Goal: Communication & Community: Answer question/provide support

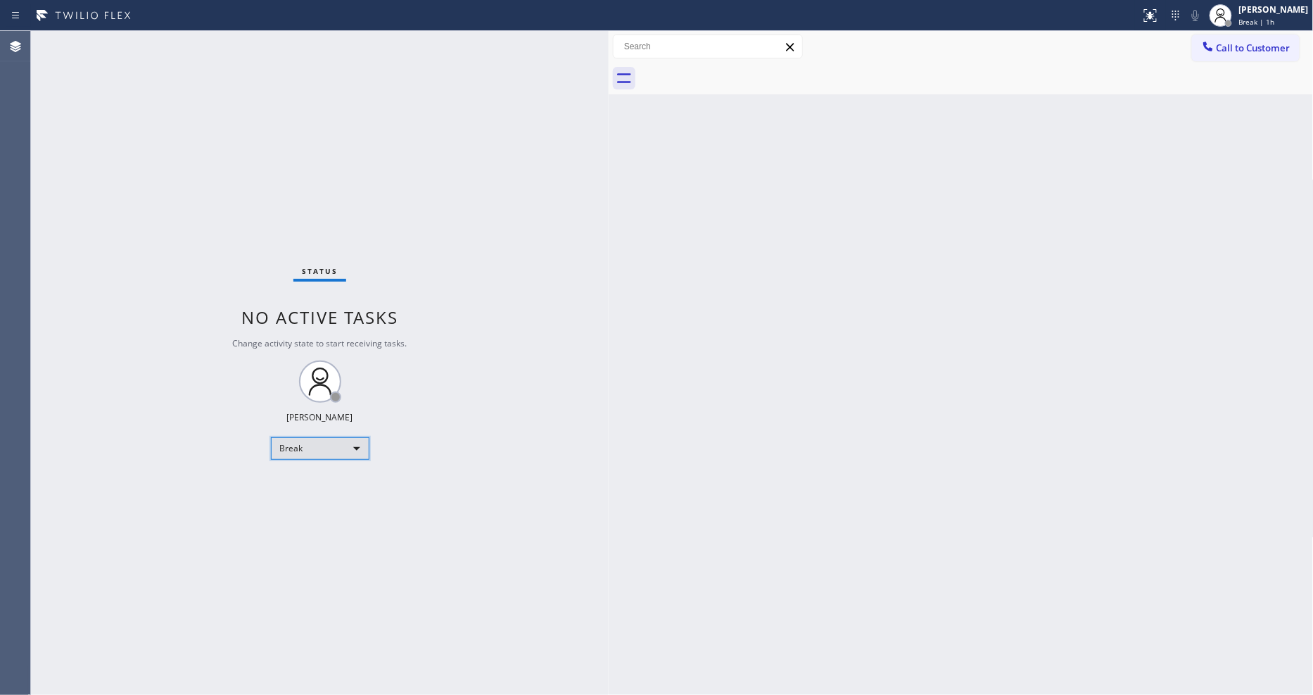
click at [329, 445] on div "Break" at bounding box center [320, 448] width 99 height 23
click at [320, 482] on li "Available" at bounding box center [319, 485] width 96 height 17
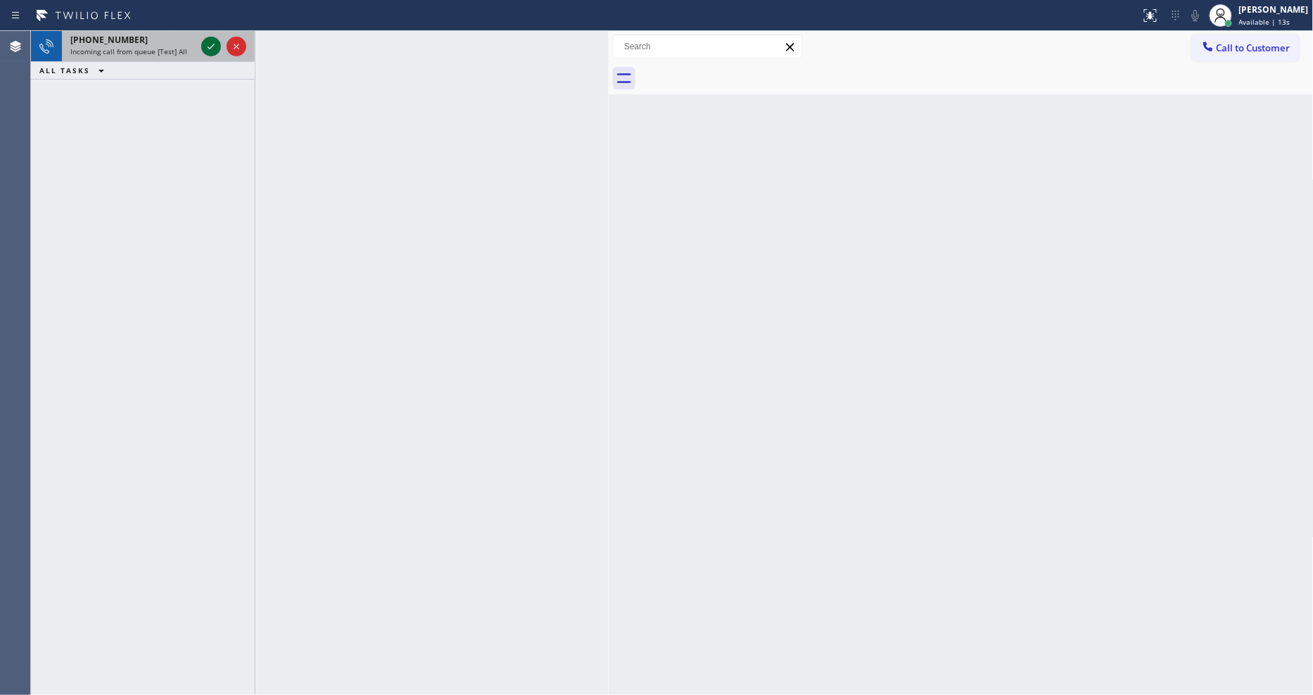
click at [211, 41] on icon at bounding box center [211, 46] width 17 height 17
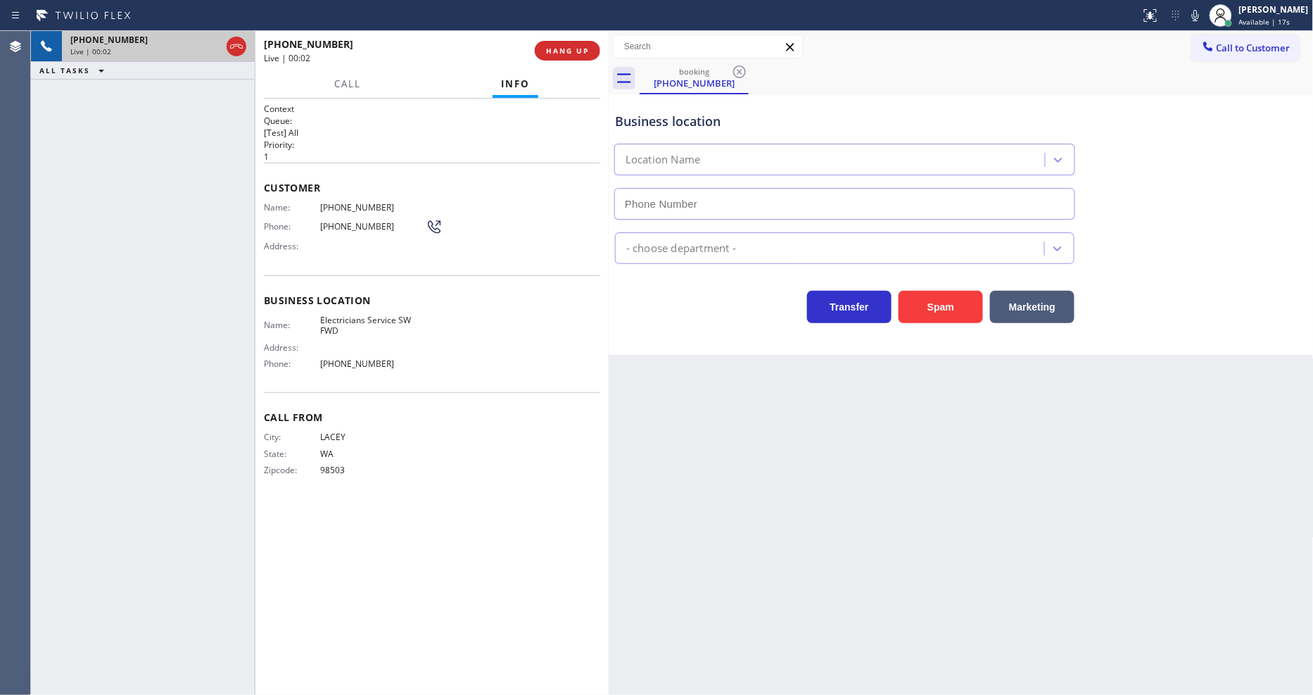
type input "(213) 566-1222"
click at [584, 48] on span "HANG UP" at bounding box center [567, 51] width 43 height 10
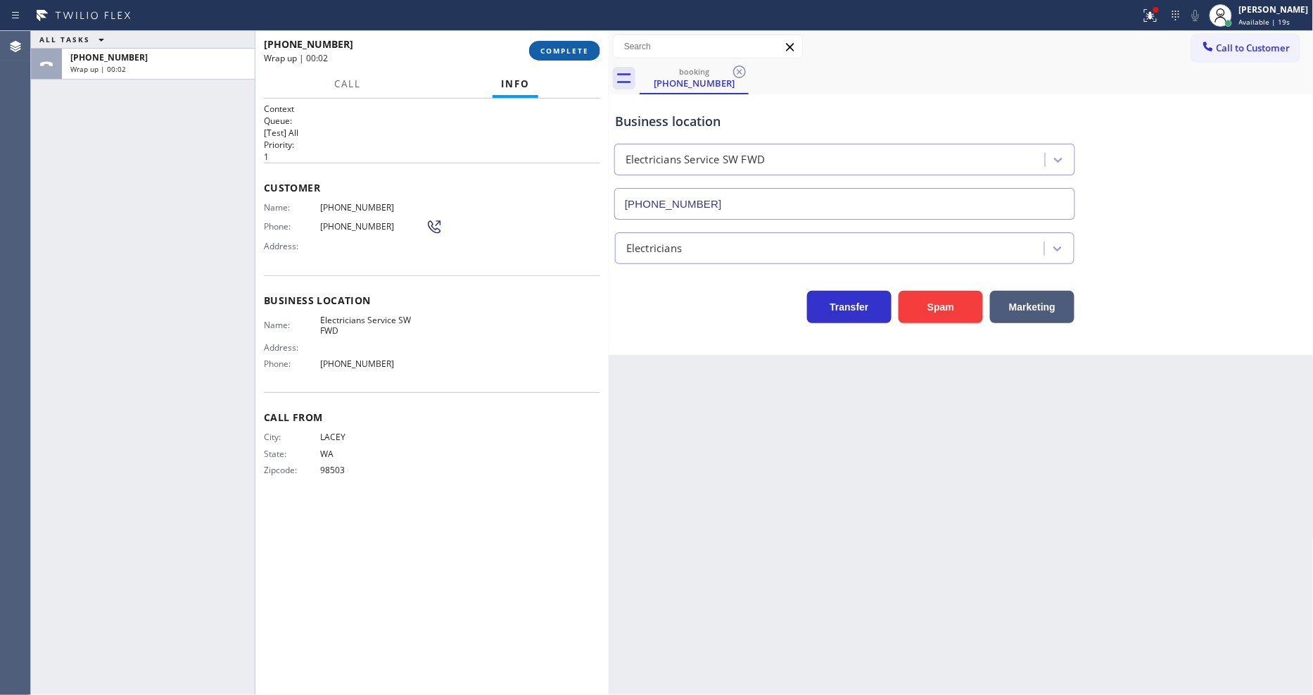
click at [538, 51] on button "COMPLETE" at bounding box center [564, 51] width 71 height 20
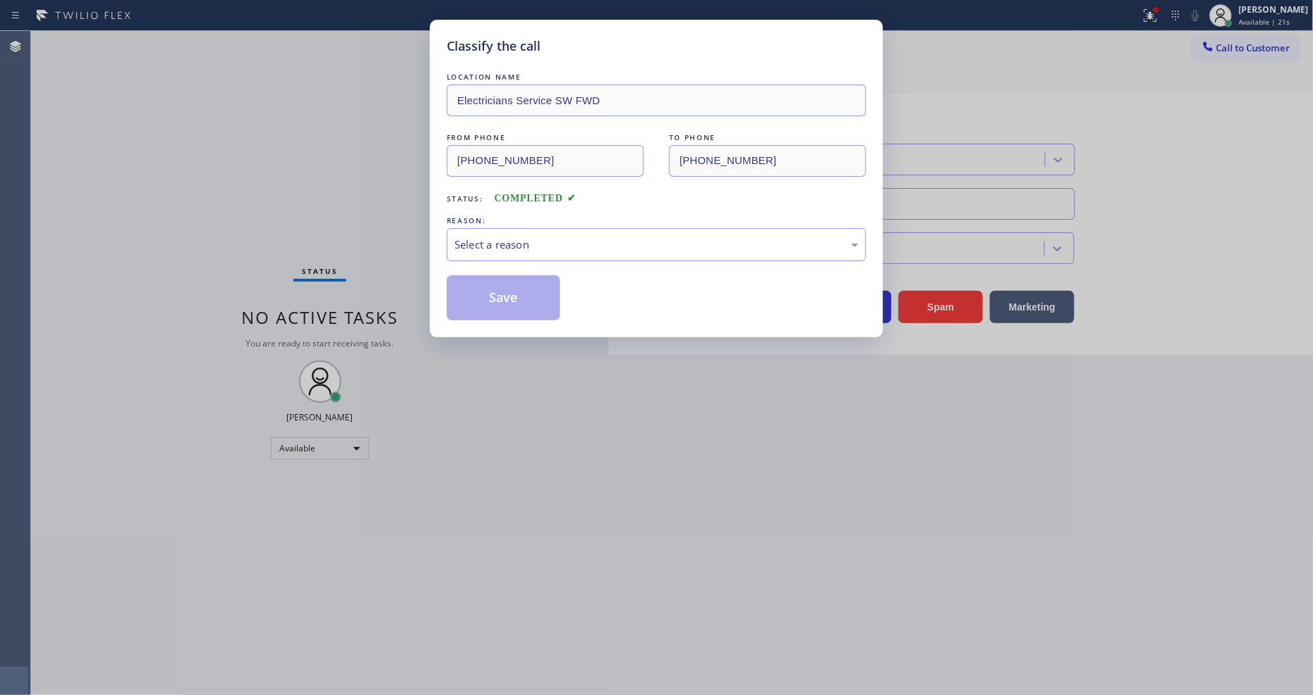
click at [521, 241] on div "Select a reason" at bounding box center [657, 244] width 404 height 16
click at [507, 291] on button "Save" at bounding box center [503, 297] width 113 height 45
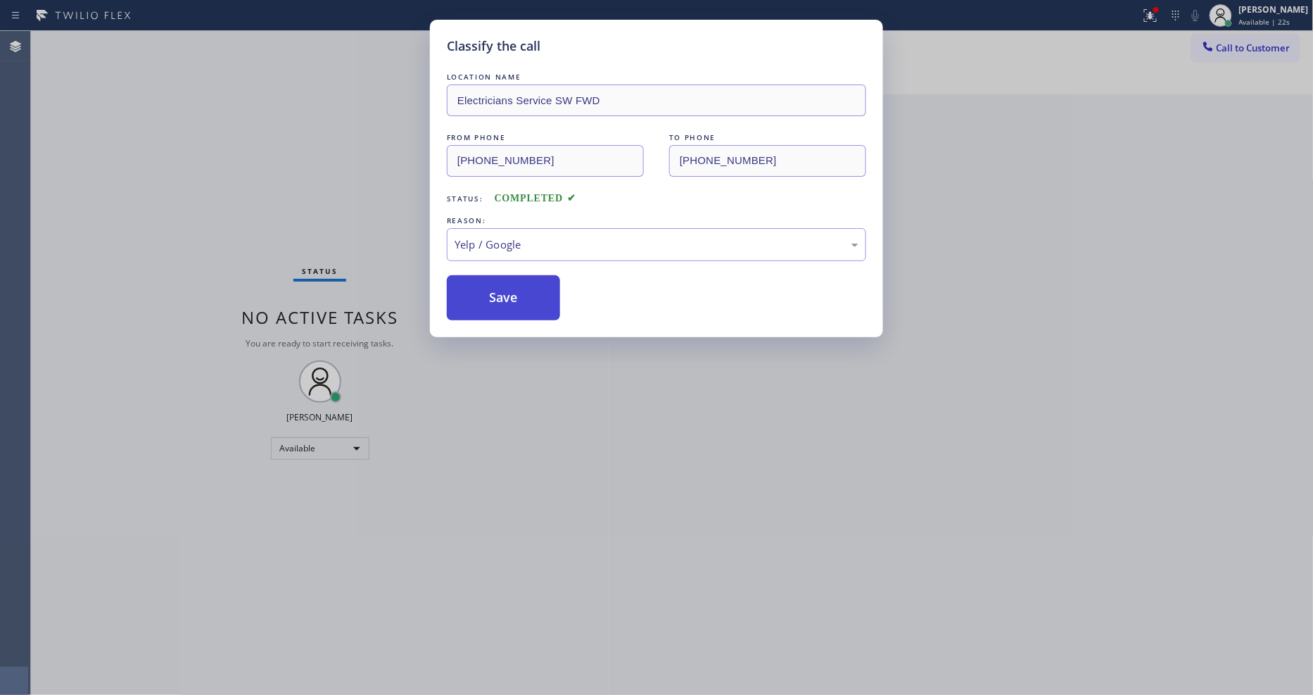
click at [507, 291] on button "Save" at bounding box center [503, 297] width 113 height 45
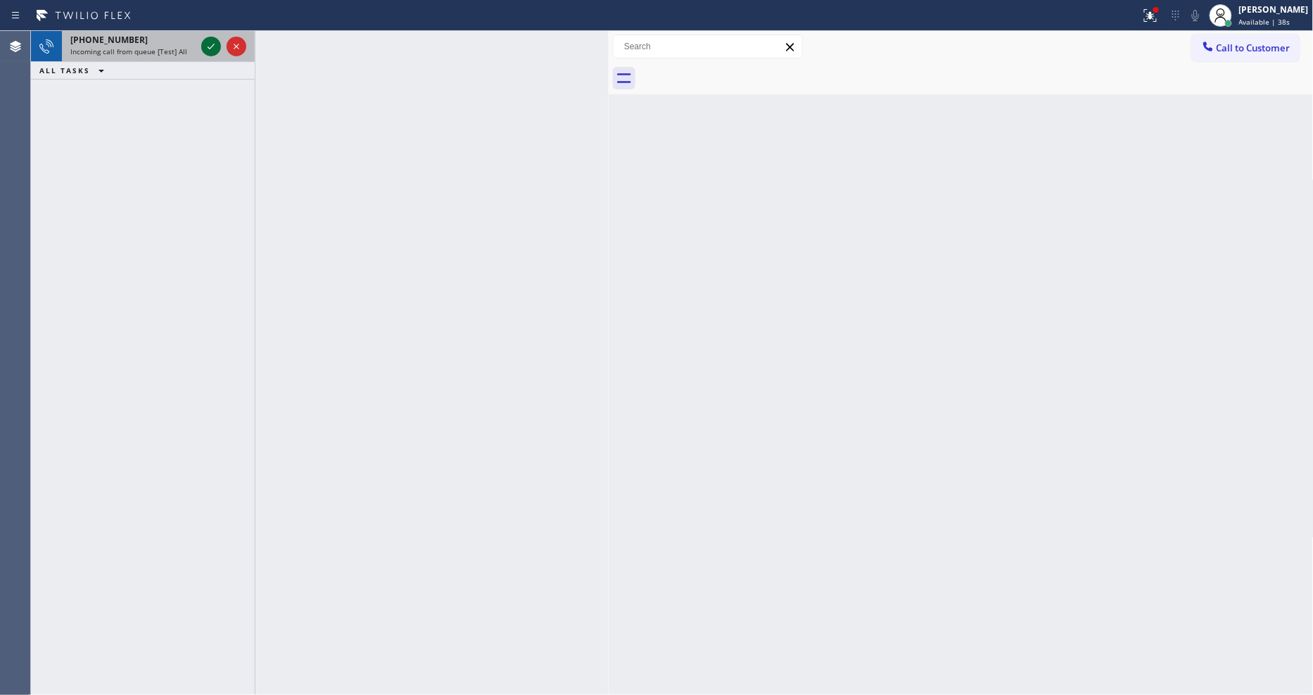
click at [211, 44] on icon at bounding box center [211, 46] width 17 height 17
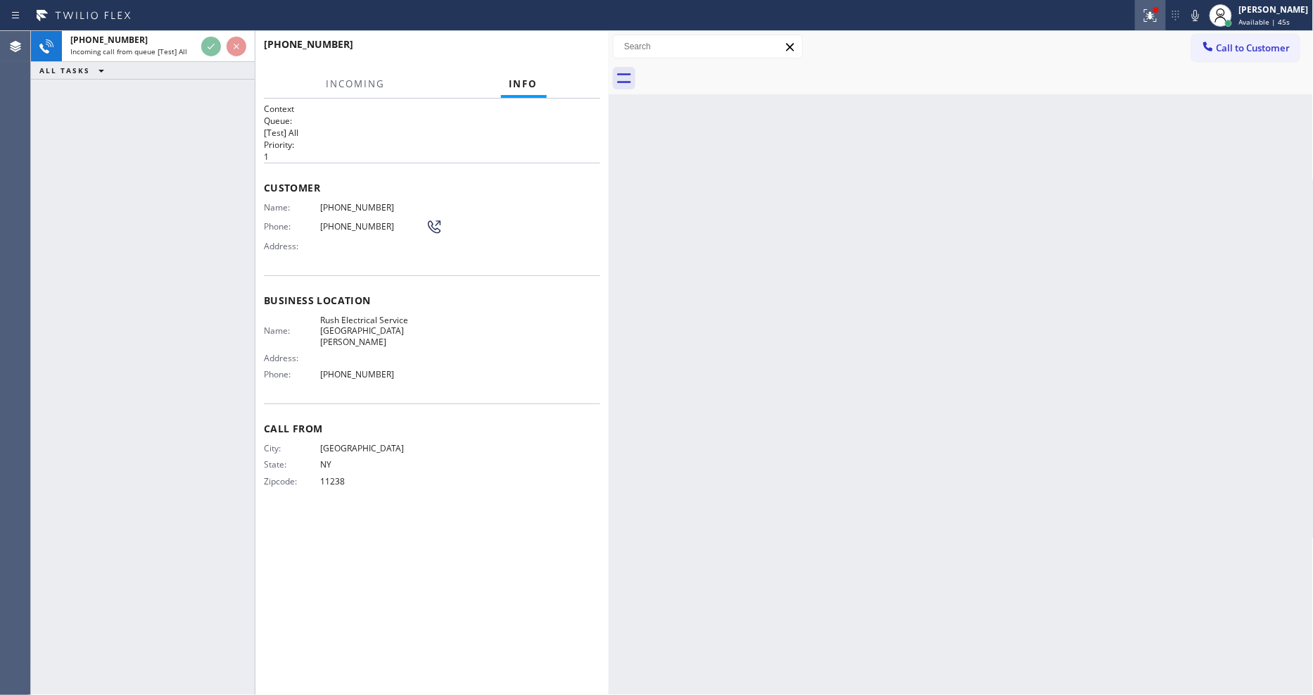
click at [1151, 16] on div at bounding box center [1150, 15] width 31 height 17
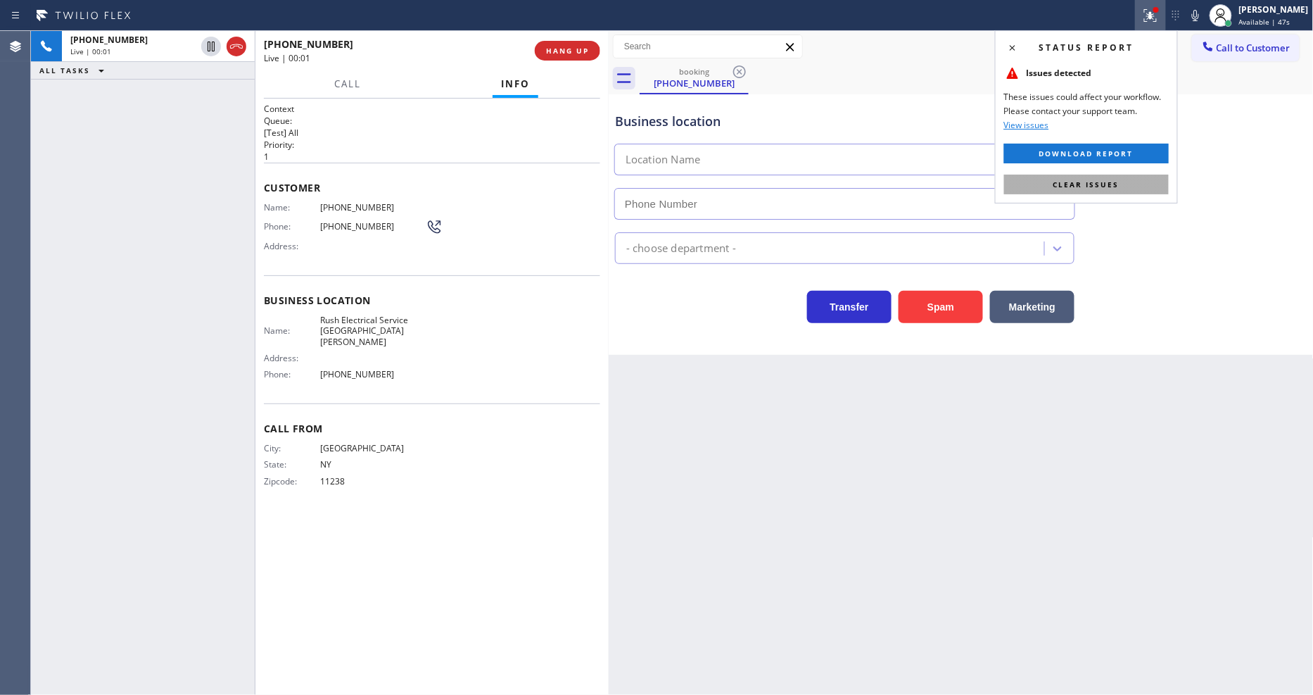
type input "(805) 600-3414"
click at [1061, 188] on span "Clear issues" at bounding box center [1087, 184] width 66 height 10
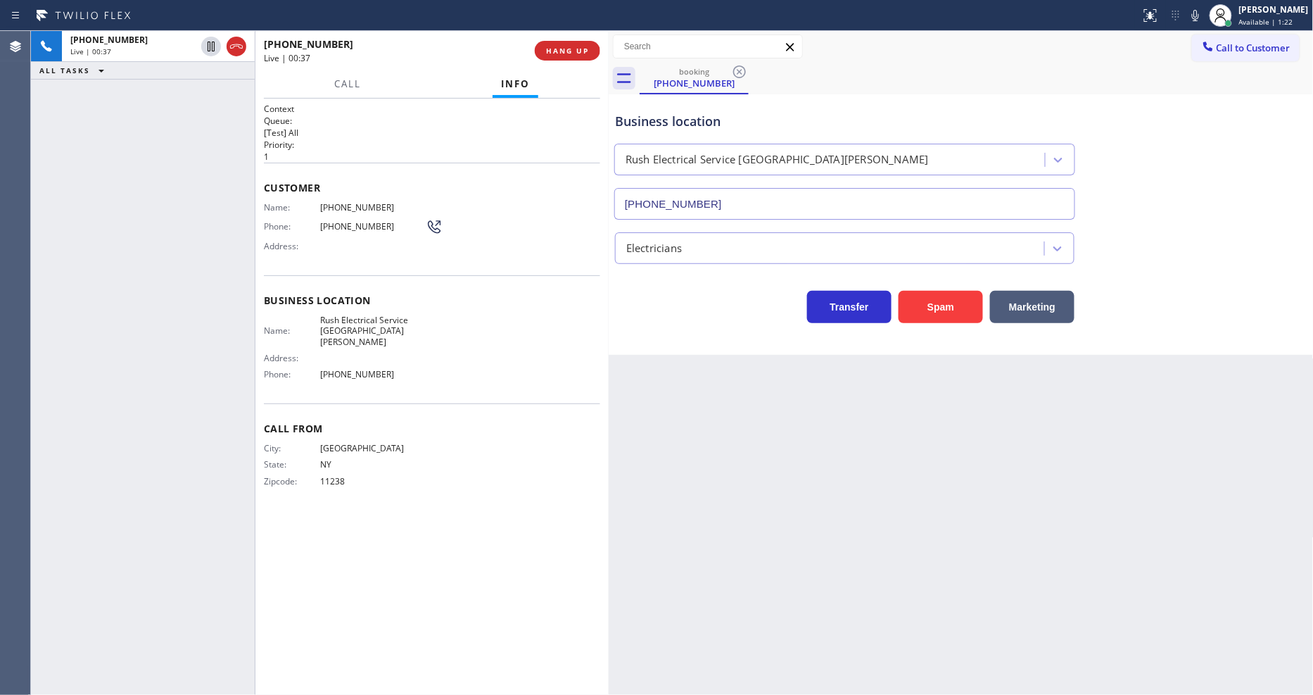
click at [913, 447] on div "Back to Dashboard Change Sender ID Customers Technicians Select a contact Outbo…" at bounding box center [961, 363] width 705 height 664
click at [209, 44] on icon at bounding box center [211, 46] width 17 height 17
click at [1204, 15] on icon at bounding box center [1195, 15] width 17 height 17
click at [1072, 536] on div "Back to Dashboard Change Sender ID Customers Technicians Select a contact Outbo…" at bounding box center [961, 363] width 705 height 664
click at [210, 44] on icon at bounding box center [211, 47] width 10 height 10
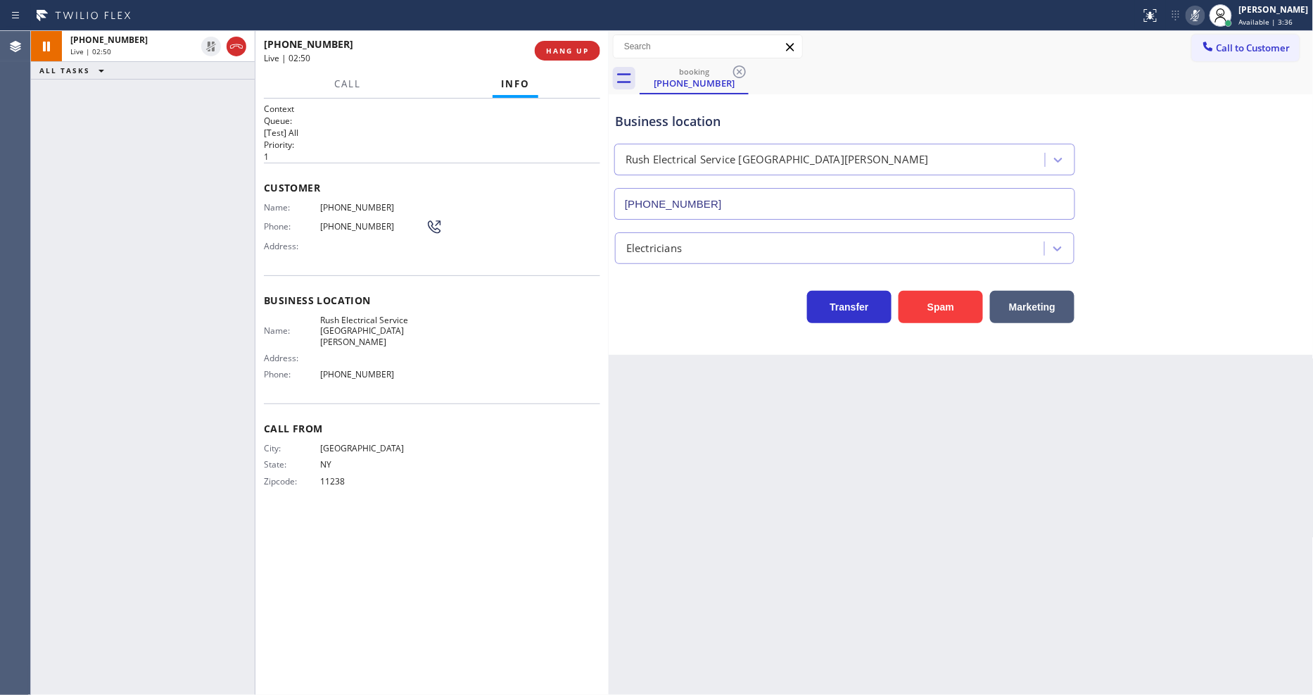
click at [1203, 11] on icon at bounding box center [1195, 15] width 17 height 17
click at [339, 206] on span "(917) 620-6246" at bounding box center [373, 207] width 106 height 11
copy span "(917) 620-6246"
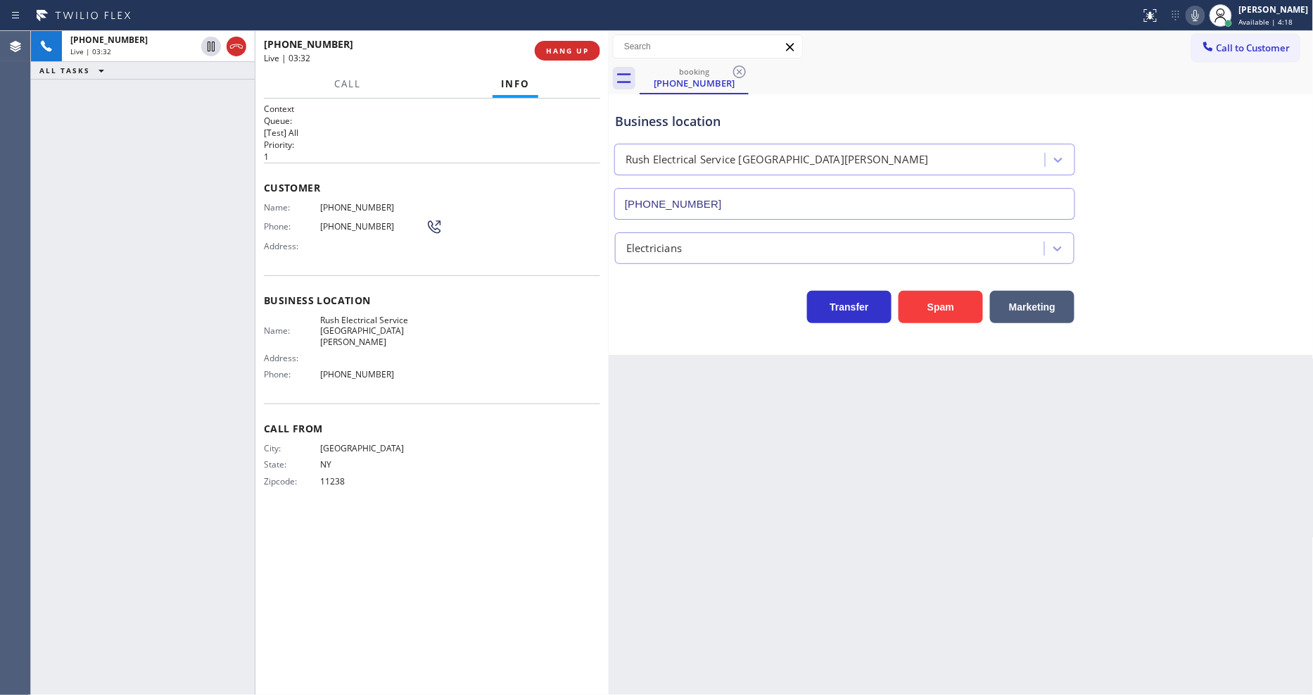
click at [385, 317] on span "Rush Electrical Service Santa Barbara" at bounding box center [373, 331] width 106 height 32
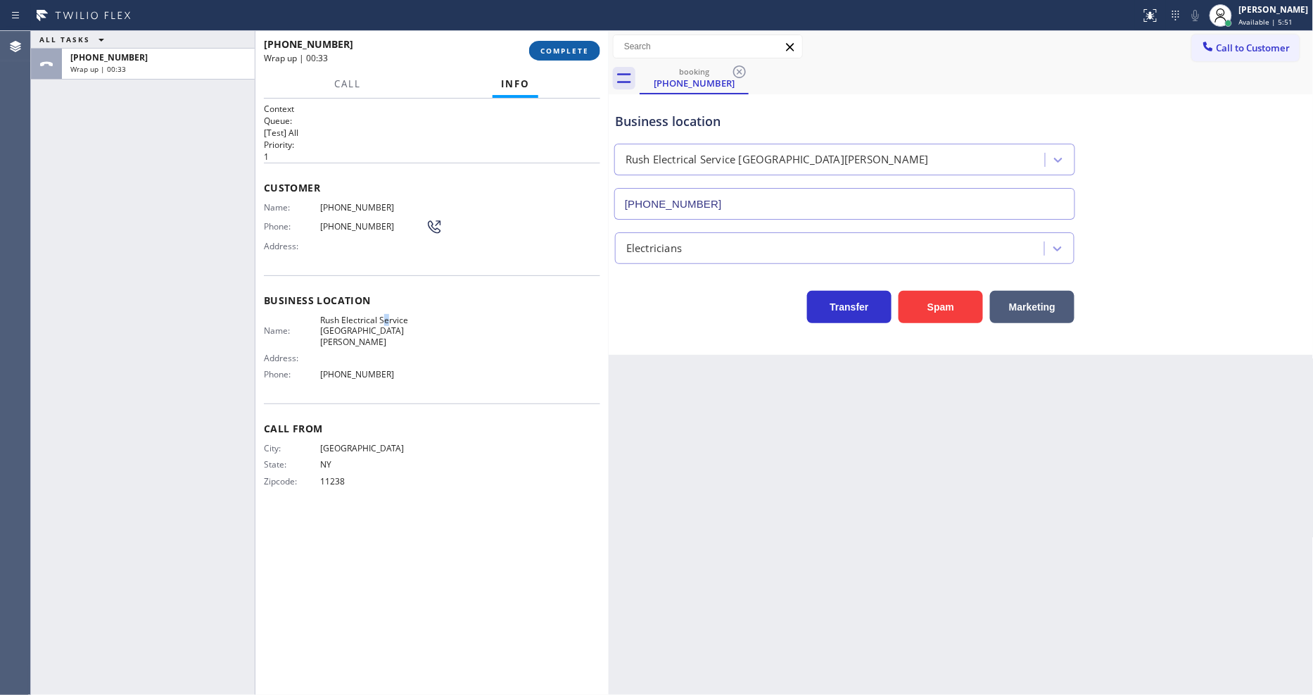
click at [583, 52] on span "COMPLETE" at bounding box center [564, 51] width 49 height 10
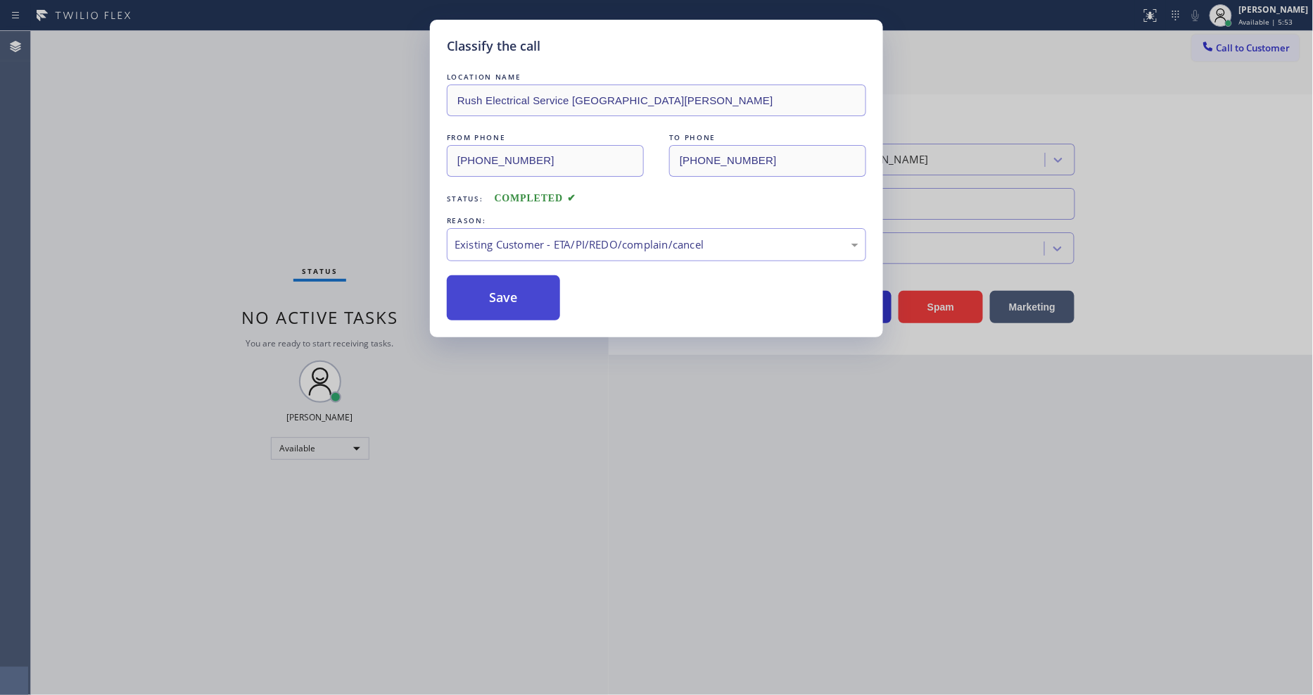
click at [491, 291] on button "Save" at bounding box center [503, 297] width 113 height 45
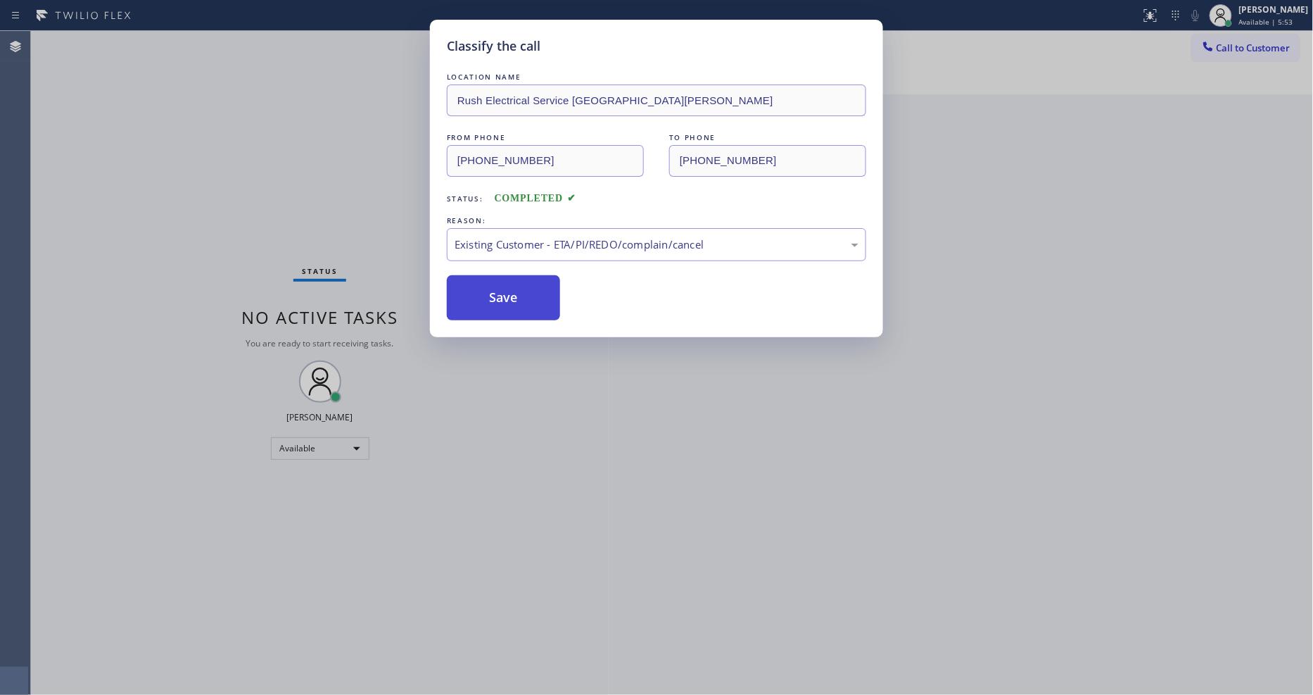
click at [491, 291] on button "Save" at bounding box center [503, 297] width 113 height 45
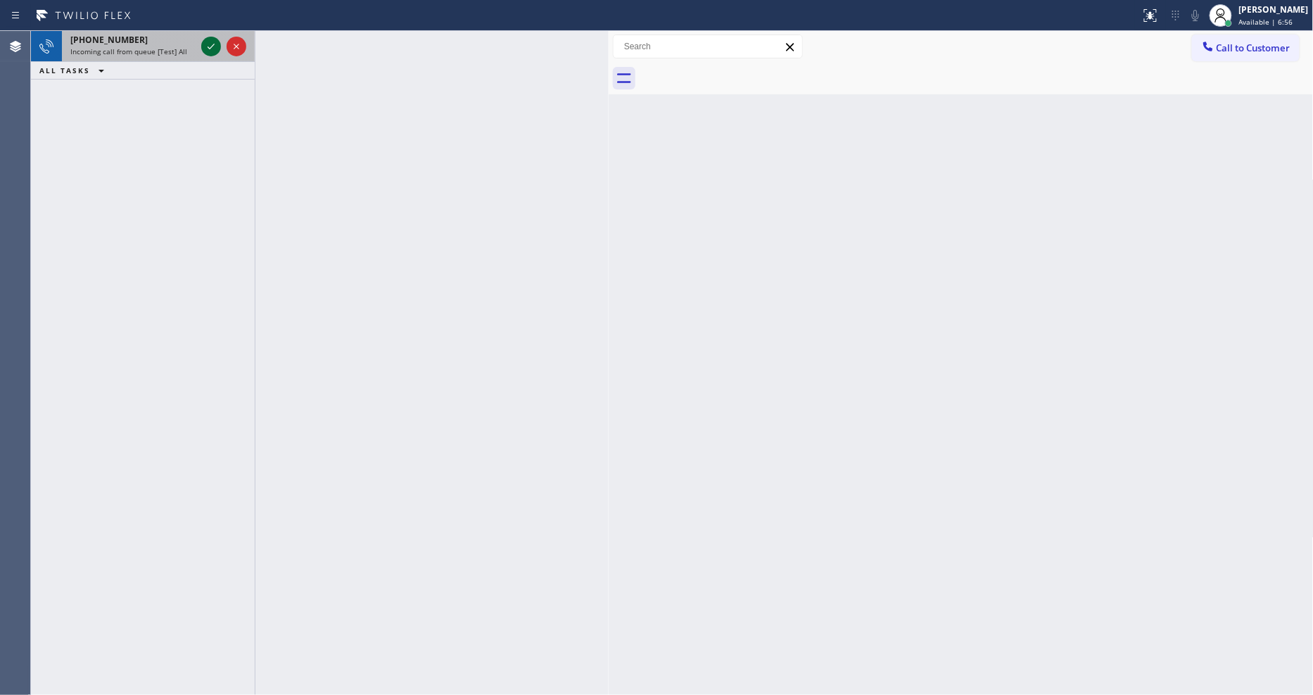
click at [211, 47] on icon at bounding box center [211, 47] width 7 height 6
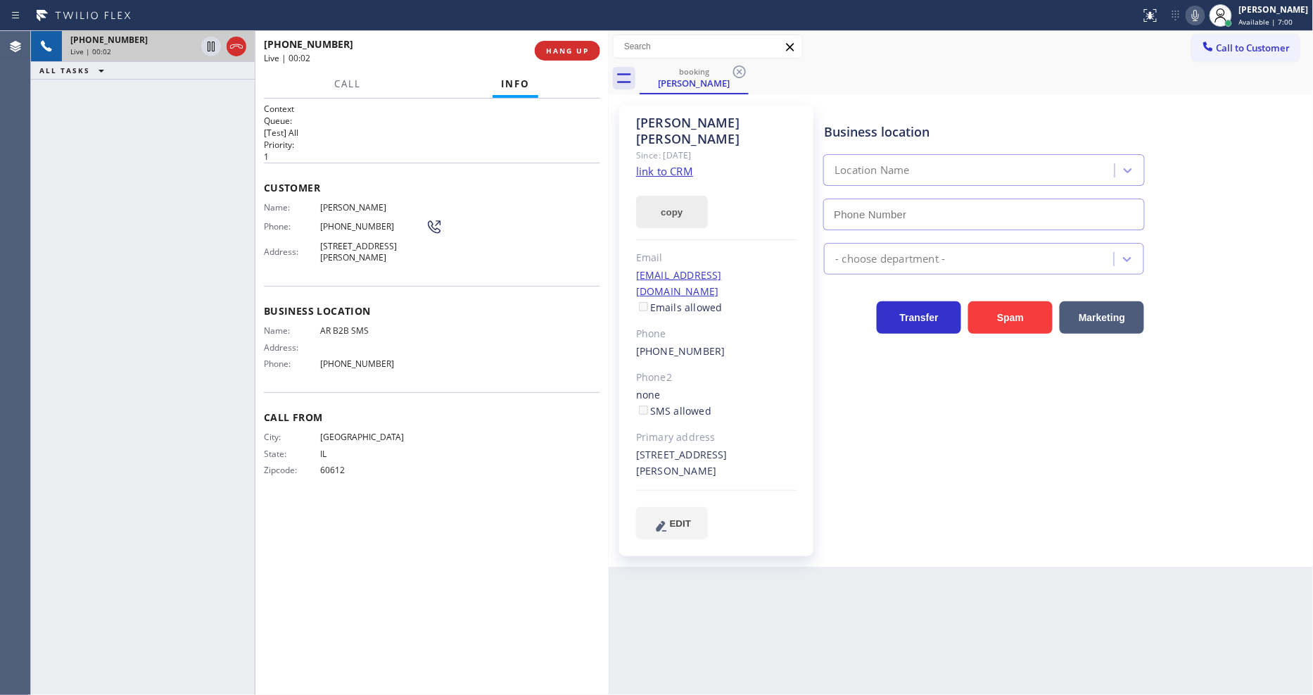
type input "(833) 692-2271"
click at [679, 164] on link "link to CRM" at bounding box center [664, 171] width 57 height 14
click at [576, 44] on button "HANG UP" at bounding box center [567, 51] width 65 height 20
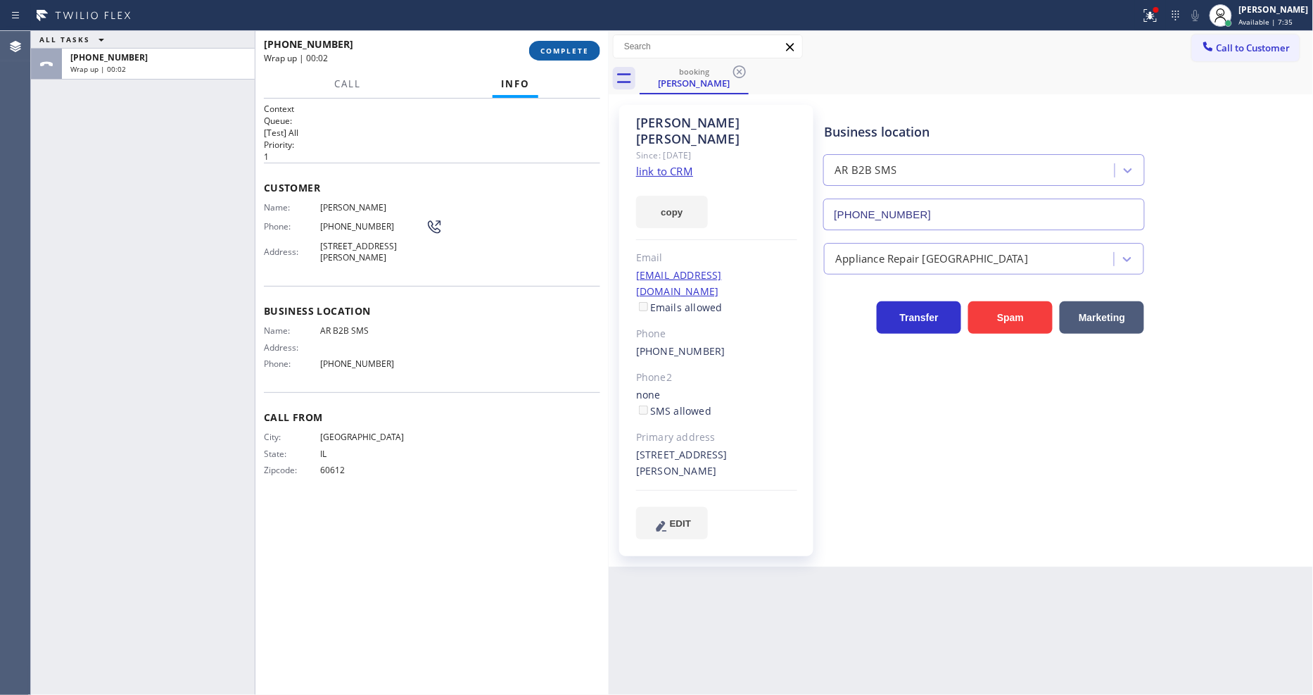
click at [576, 44] on button "COMPLETE" at bounding box center [564, 51] width 71 height 20
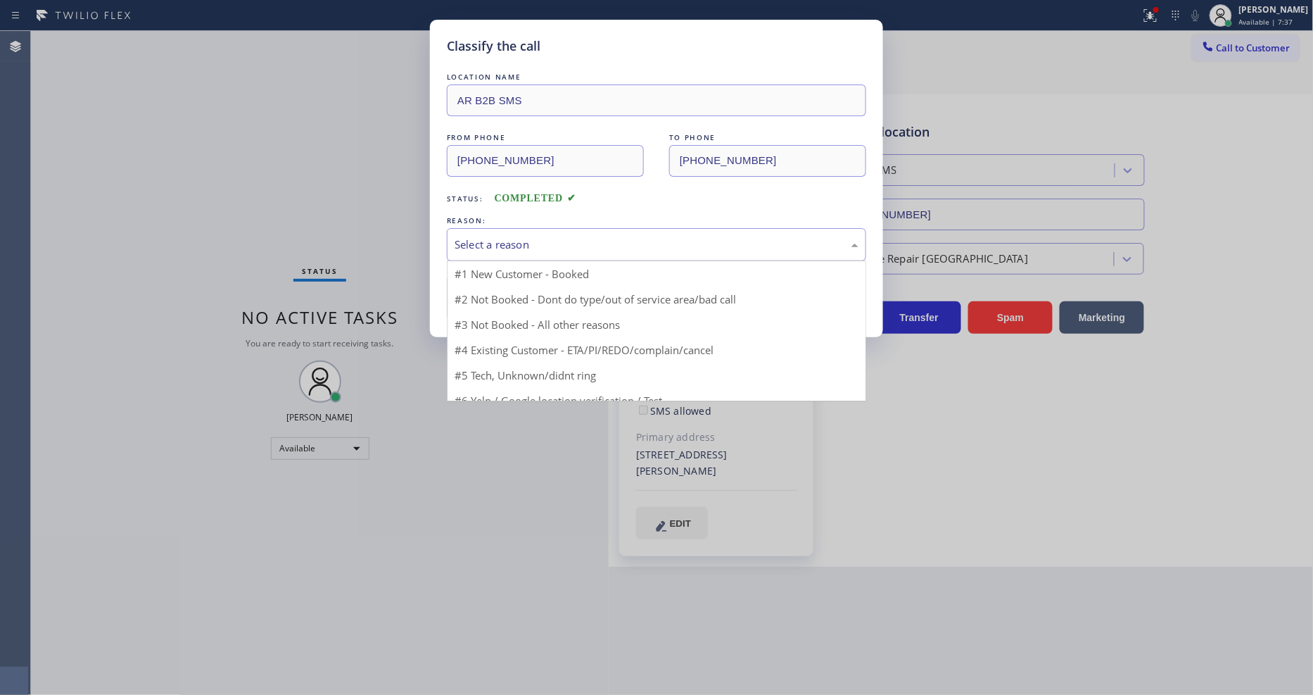
click at [468, 243] on div "Select a reason" at bounding box center [657, 244] width 404 height 16
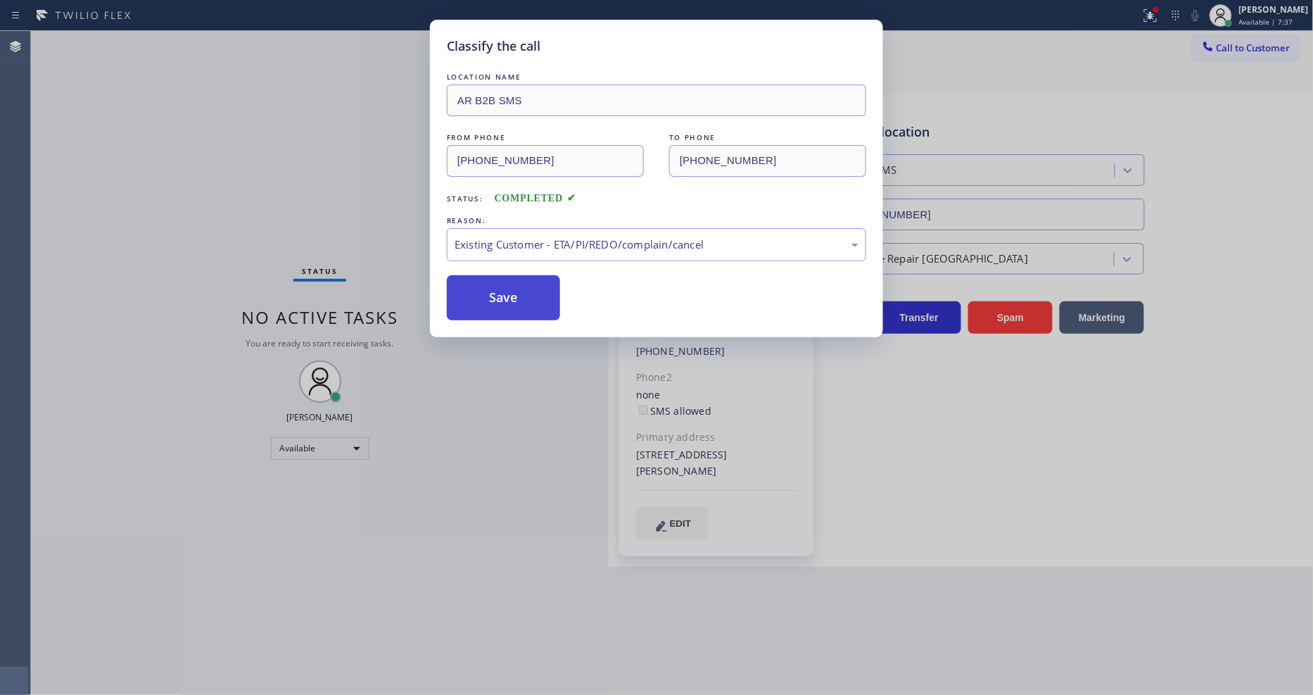
click at [479, 293] on button "Save" at bounding box center [503, 297] width 113 height 45
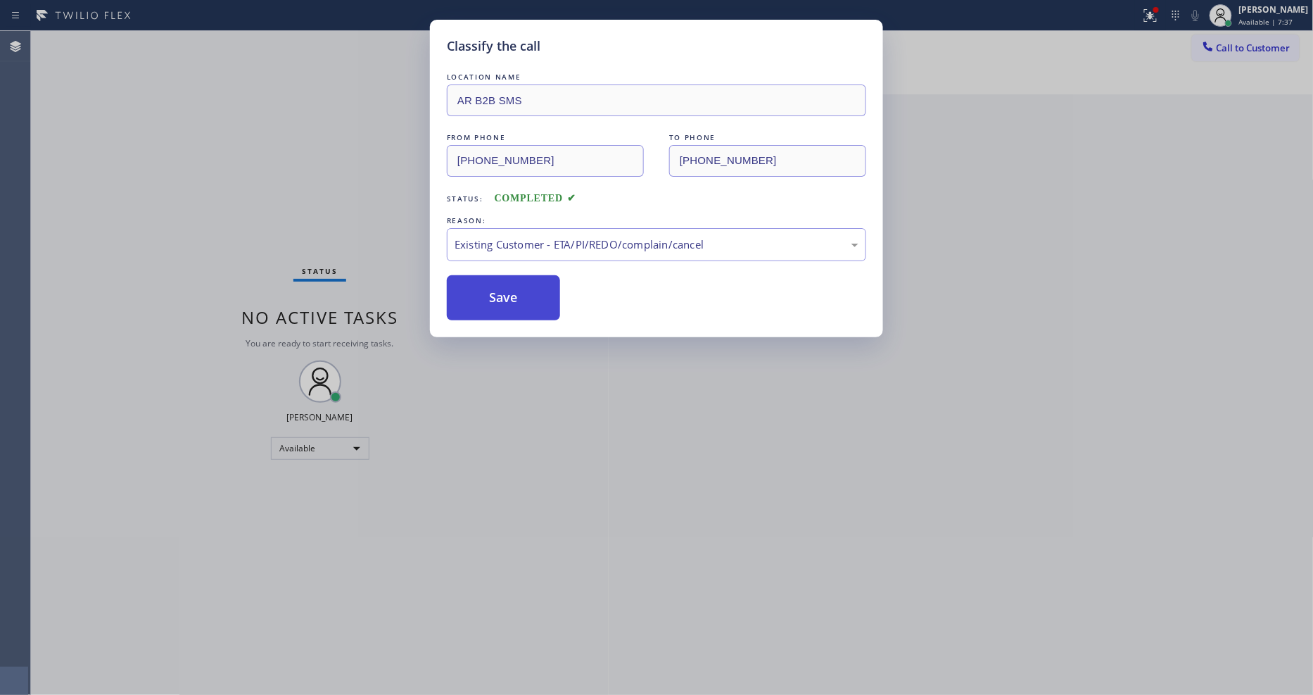
click at [479, 293] on button "Save" at bounding box center [503, 297] width 113 height 45
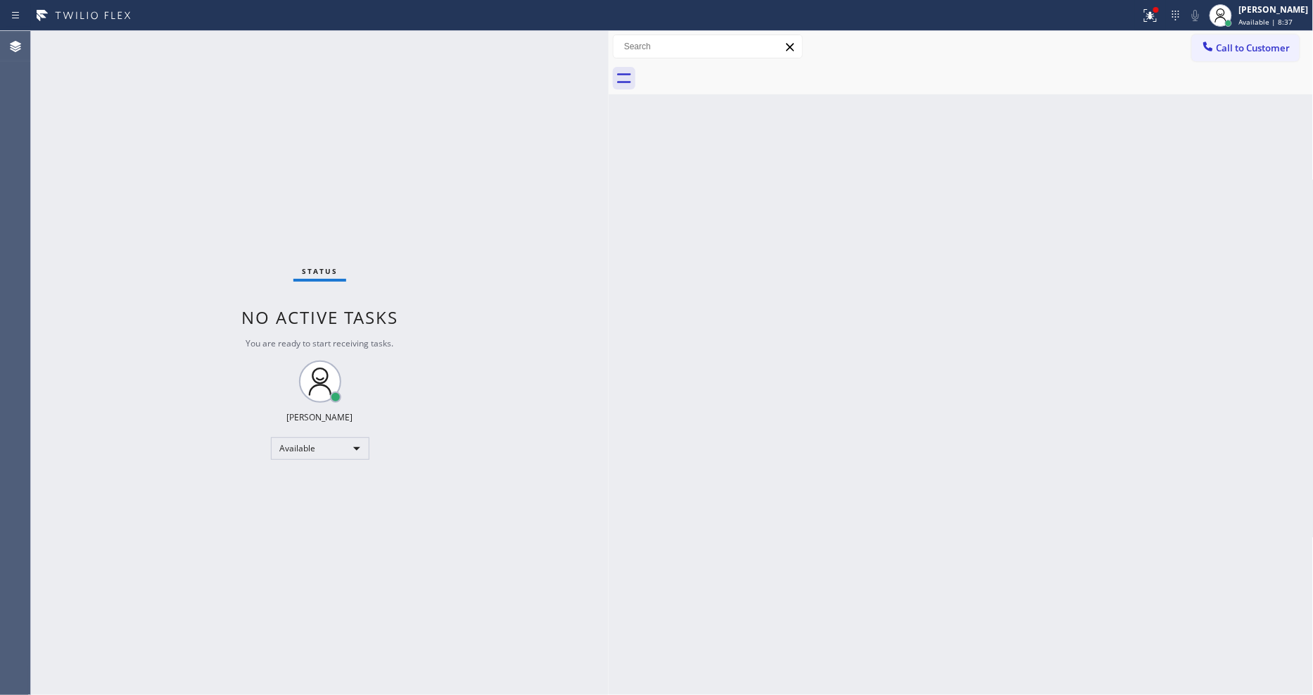
click at [1117, 324] on div "Back to Dashboard Change Sender ID Customers Technicians Select a contact Outbo…" at bounding box center [961, 363] width 705 height 664
click at [1229, 13] on icon at bounding box center [1221, 15] width 17 height 17
click at [1204, 88] on button "Unavailable" at bounding box center [1243, 93] width 141 height 18
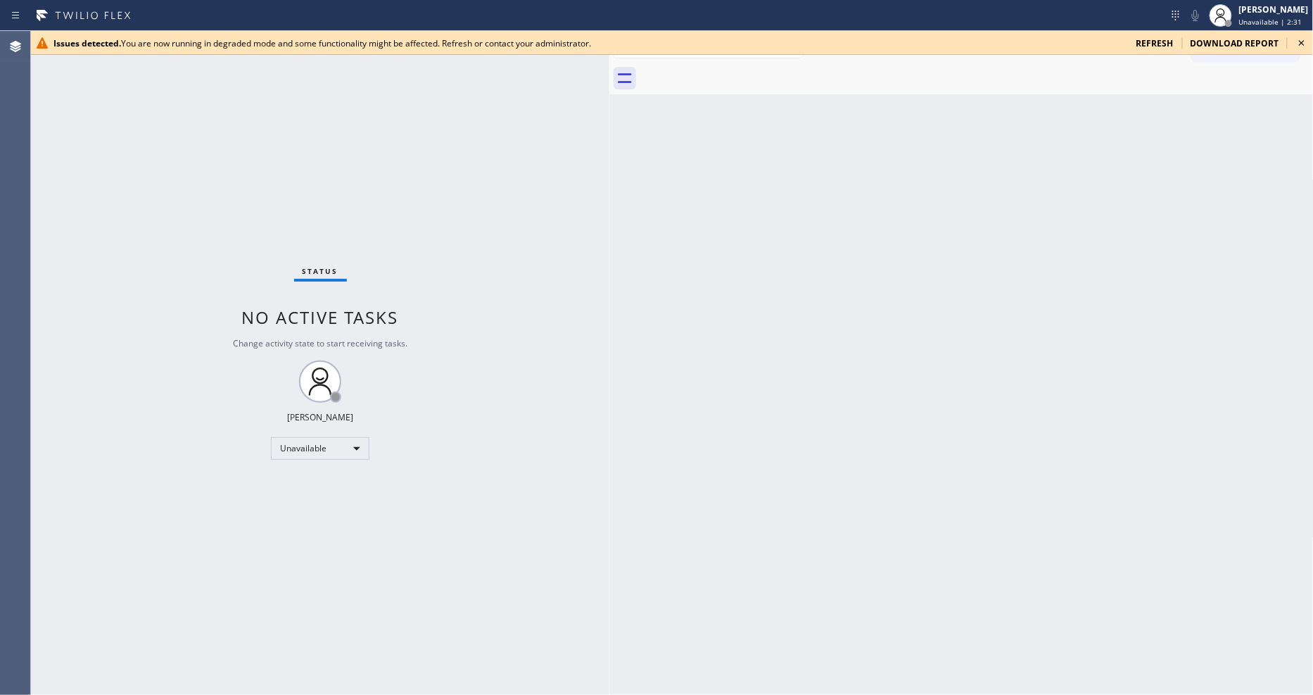
drag, startPoint x: 224, startPoint y: 108, endPoint x: 1045, endPoint y: 89, distance: 821.5
click at [609, 93] on div at bounding box center [609, 363] width 0 height 664
click at [1309, 42] on icon at bounding box center [1302, 42] width 17 height 17
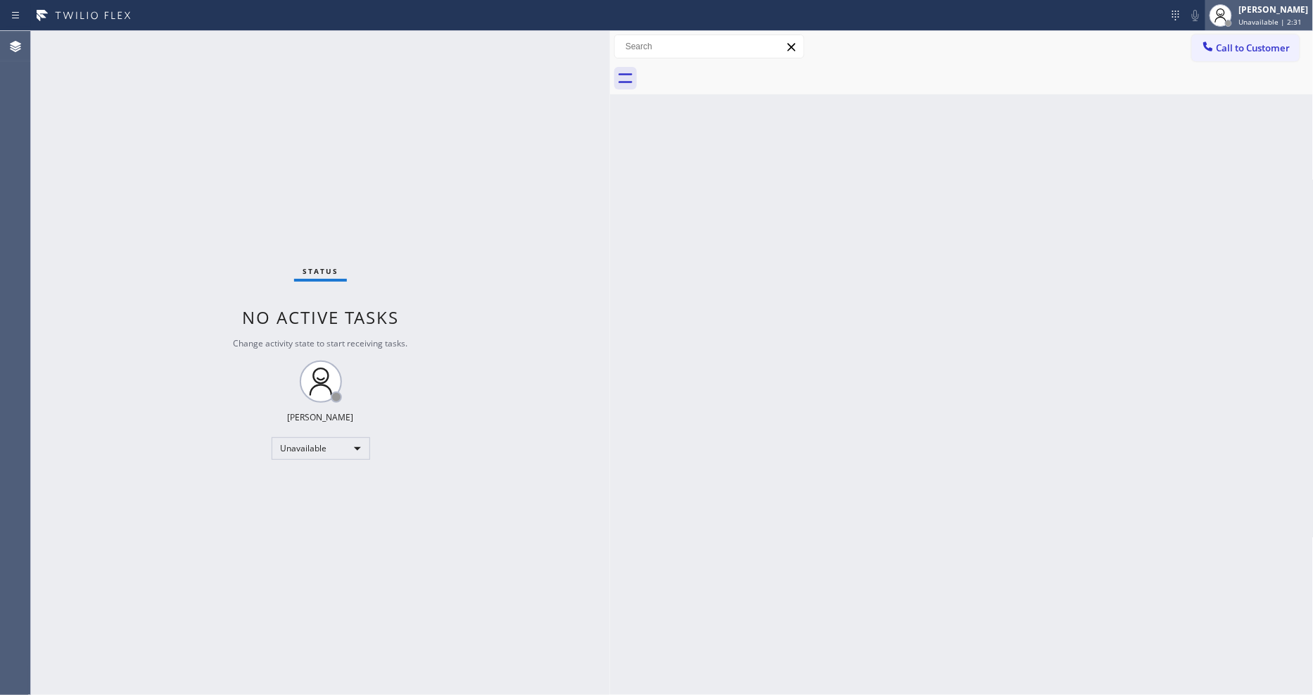
click at [1281, 18] on span "Unavailable | 2:31" at bounding box center [1270, 22] width 63 height 10
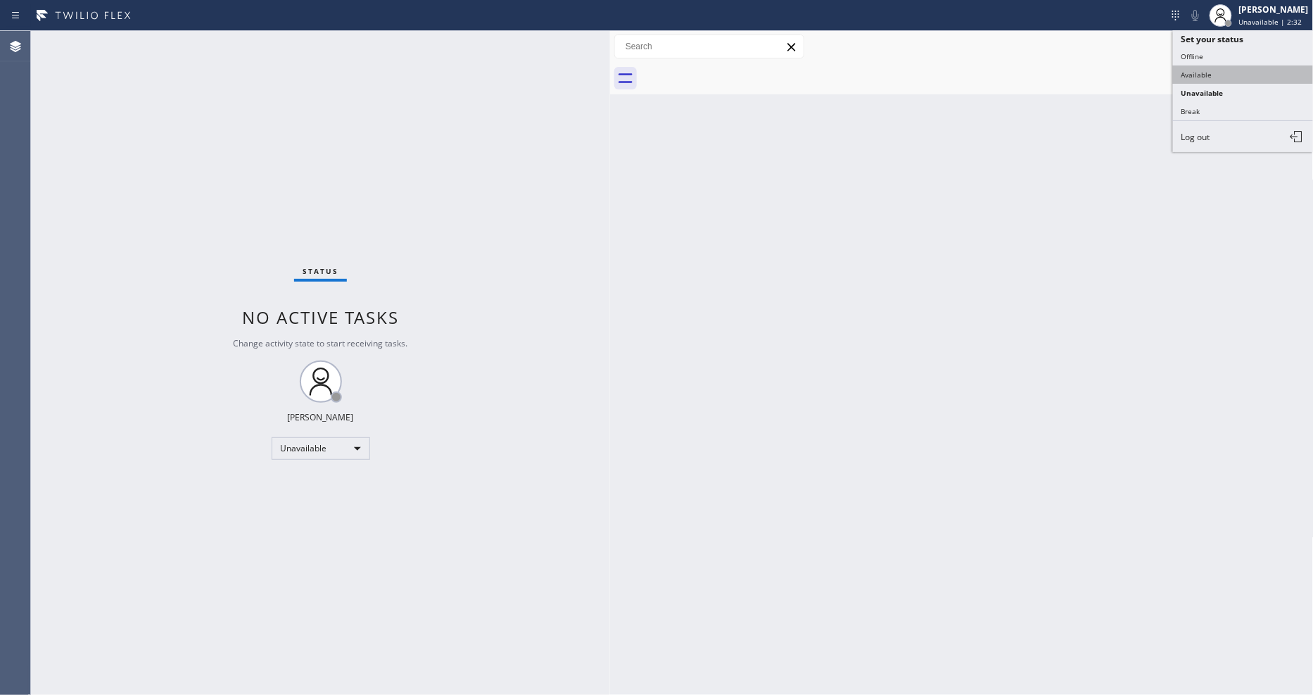
click at [1261, 70] on button "Available" at bounding box center [1243, 74] width 141 height 18
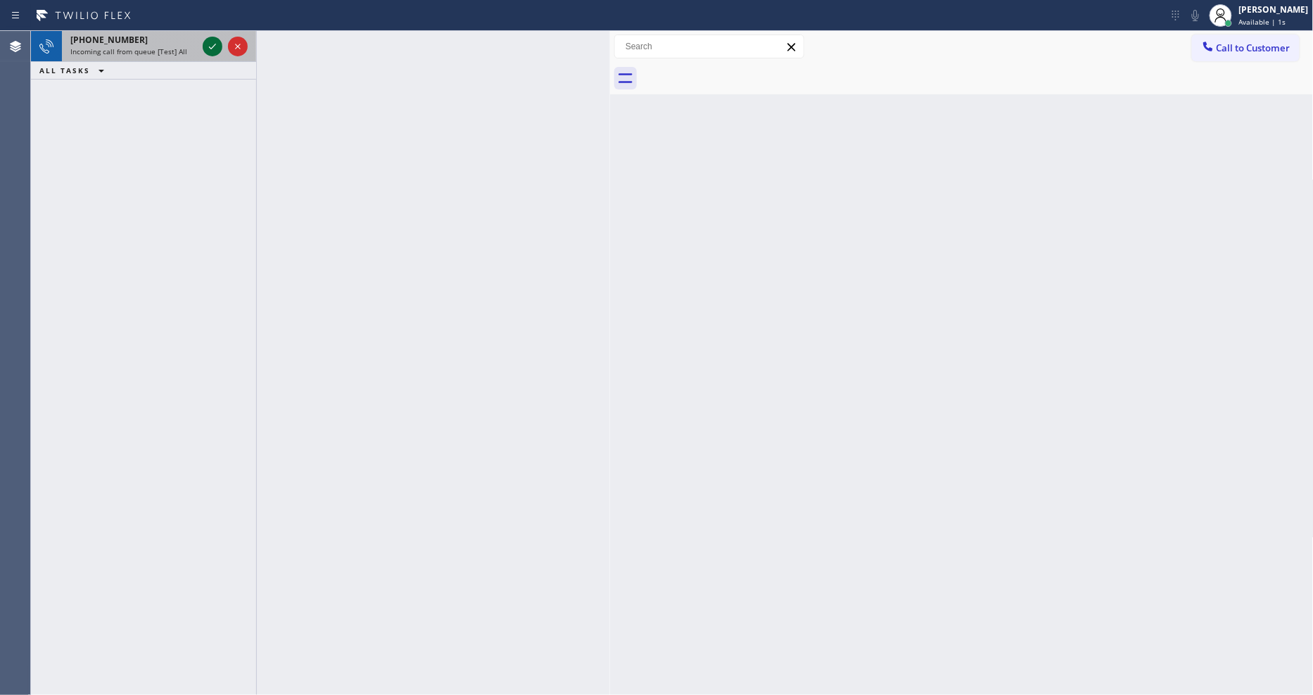
click at [216, 46] on icon at bounding box center [212, 46] width 17 height 17
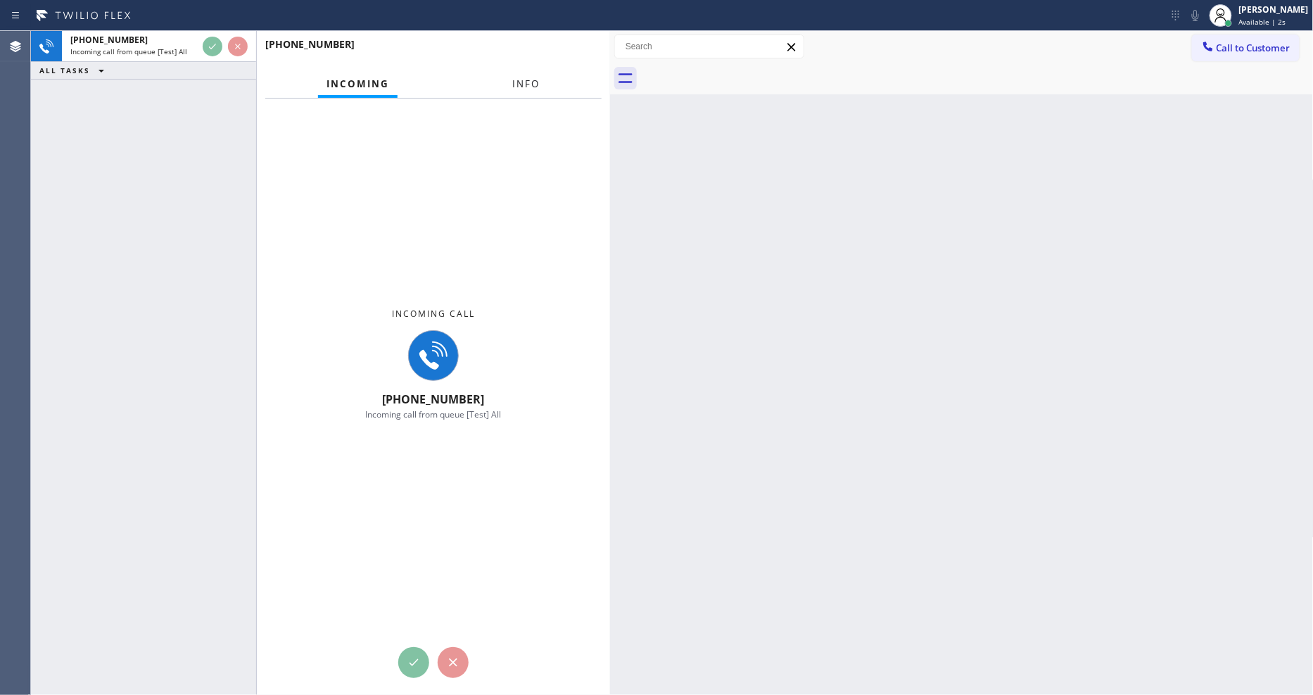
click at [519, 72] on button "Info" at bounding box center [526, 83] width 44 height 27
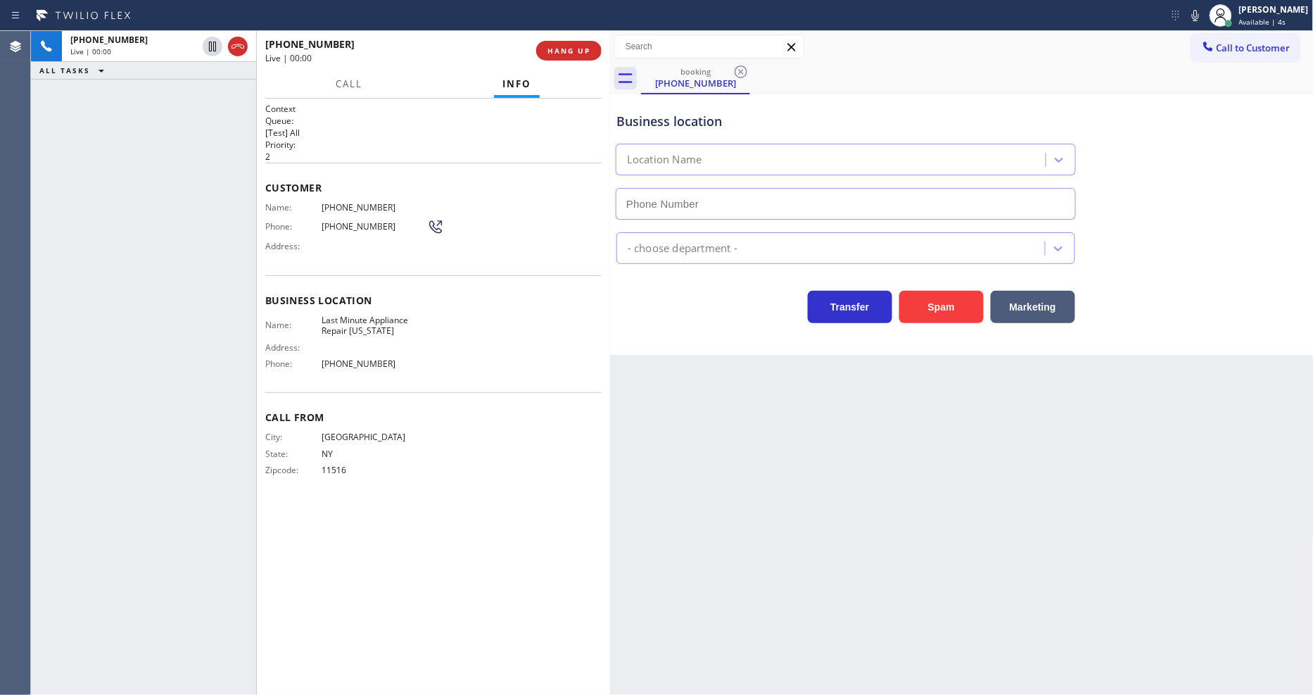
type input "[PHONE_NUMBER]"
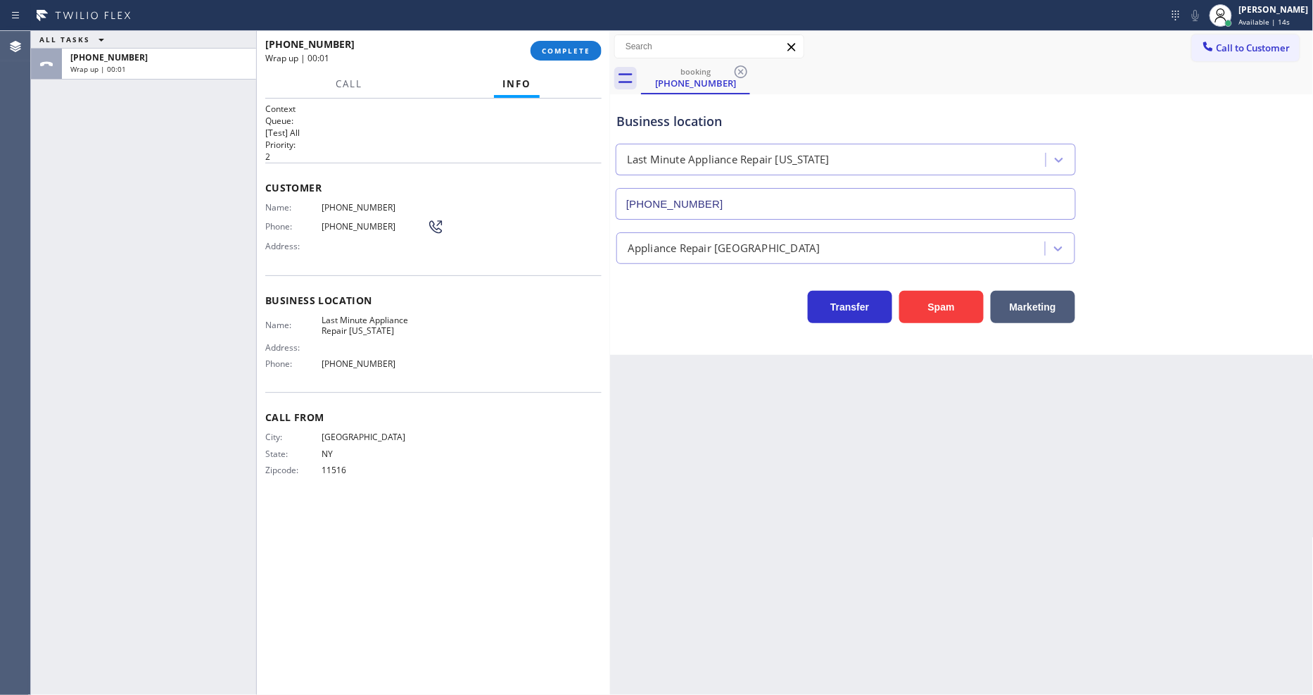
click at [142, 128] on div "ALL TASKS ALL TASKS ACTIVE TASKS TASKS IN WRAP UP [PHONE_NUMBER] Wrap up | 00:01" at bounding box center [143, 363] width 225 height 664
click at [552, 49] on span "COMPLETE" at bounding box center [566, 51] width 49 height 10
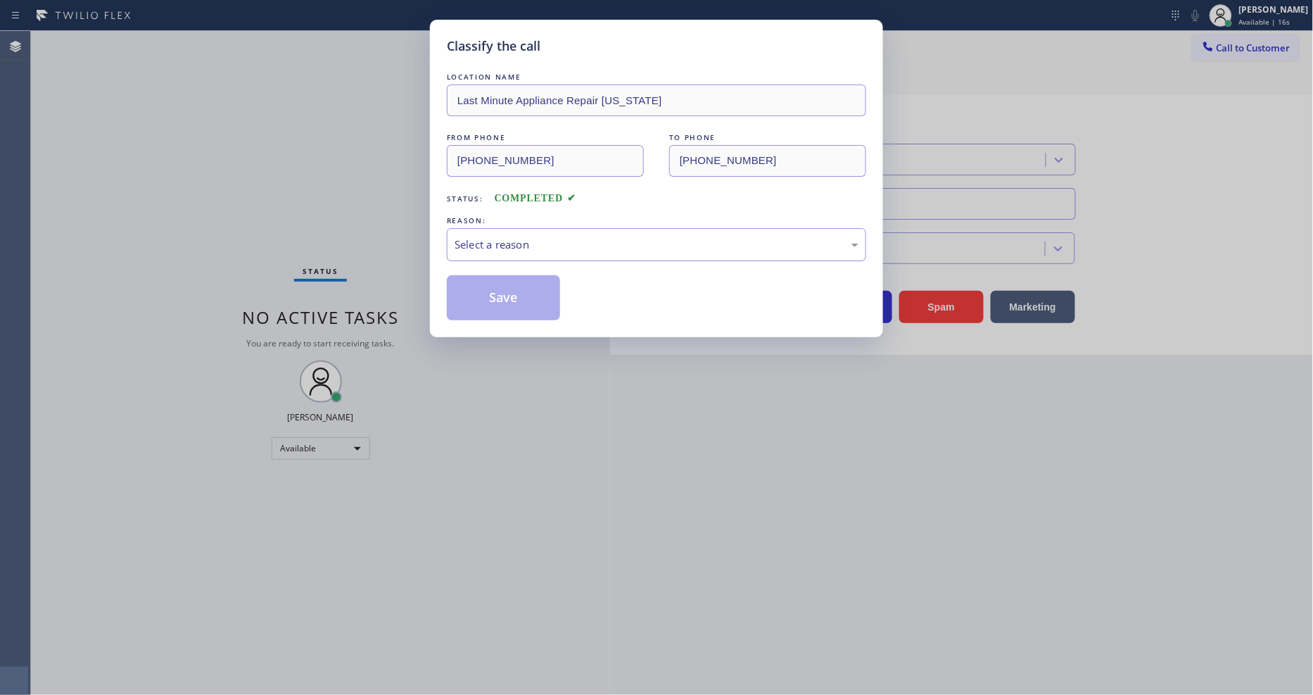
click at [495, 240] on div "Select a reason" at bounding box center [657, 244] width 404 height 16
click at [524, 248] on div "#4 Existing Customer - ETA/PI/REDO/complain/cancel" at bounding box center [656, 244] width 419 height 33
drag, startPoint x: 516, startPoint y: 365, endPoint x: 521, endPoint y: 315, distance: 49.5
click at [524, 297] on button "Save" at bounding box center [503, 297] width 113 height 45
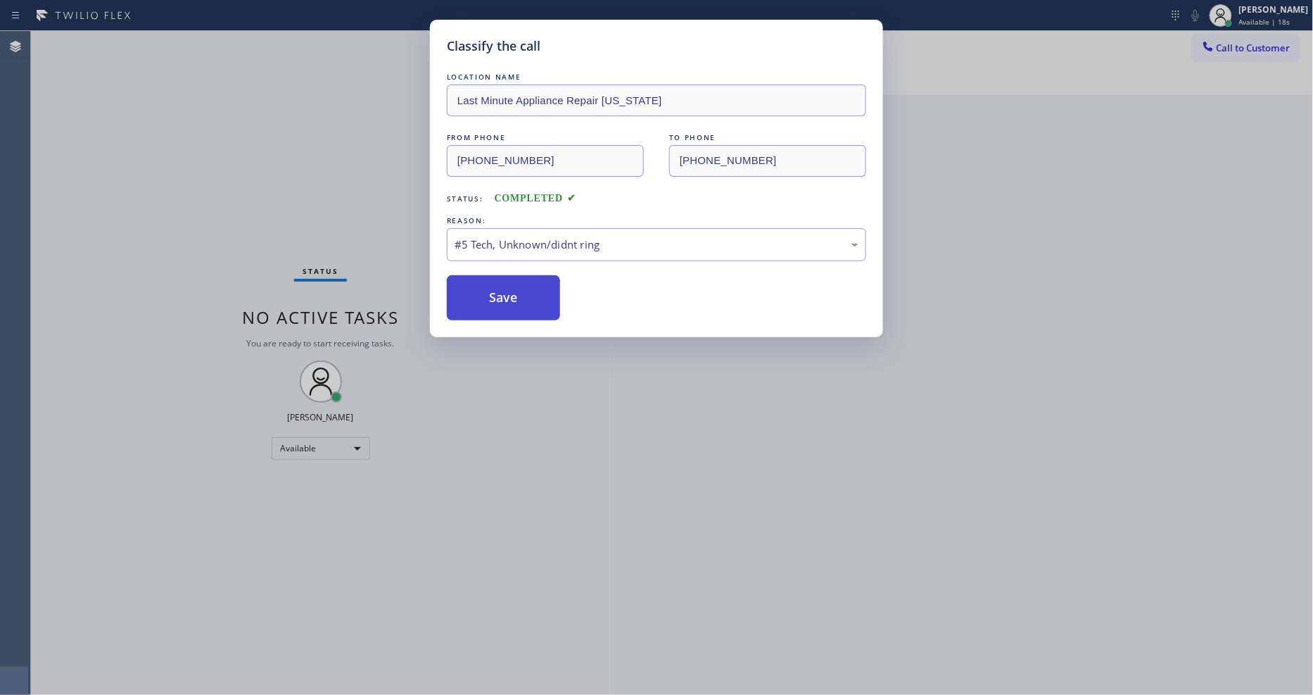
click at [524, 297] on button "Save" at bounding box center [503, 297] width 113 height 45
click at [821, 248] on div "#5 Tech, Unknown/didnt ring" at bounding box center [657, 244] width 404 height 16
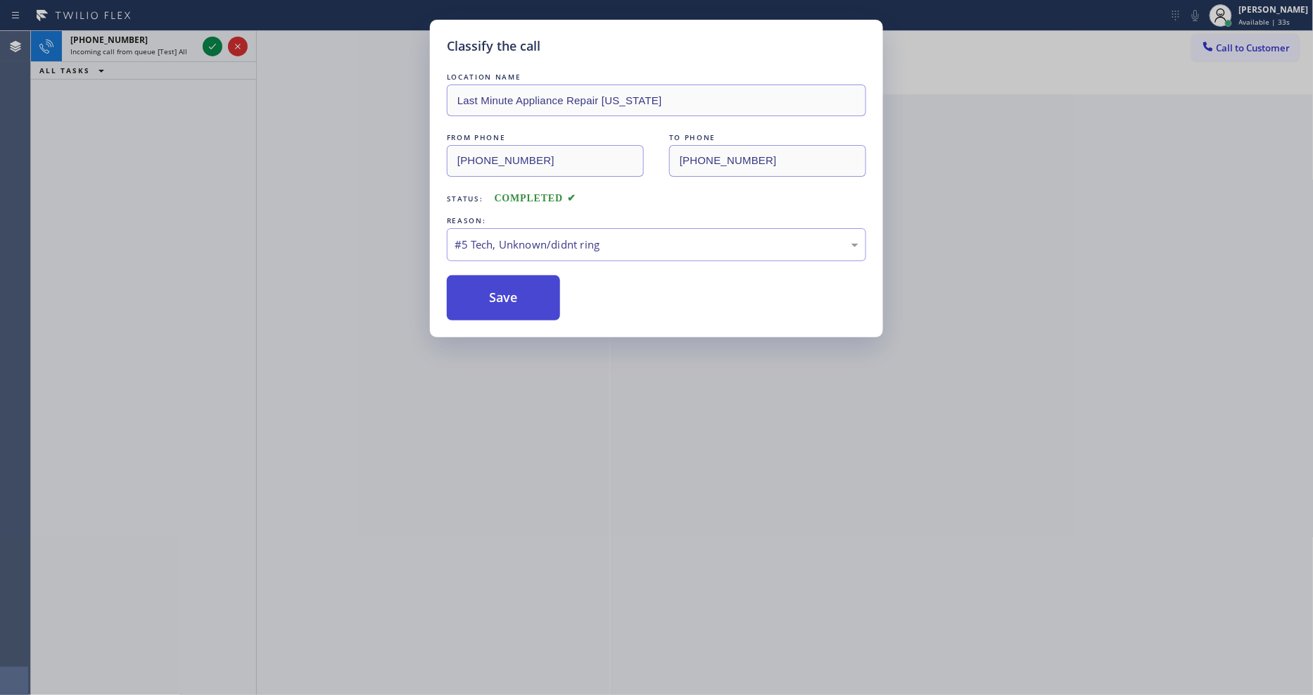
click at [516, 286] on button "Save" at bounding box center [503, 297] width 113 height 45
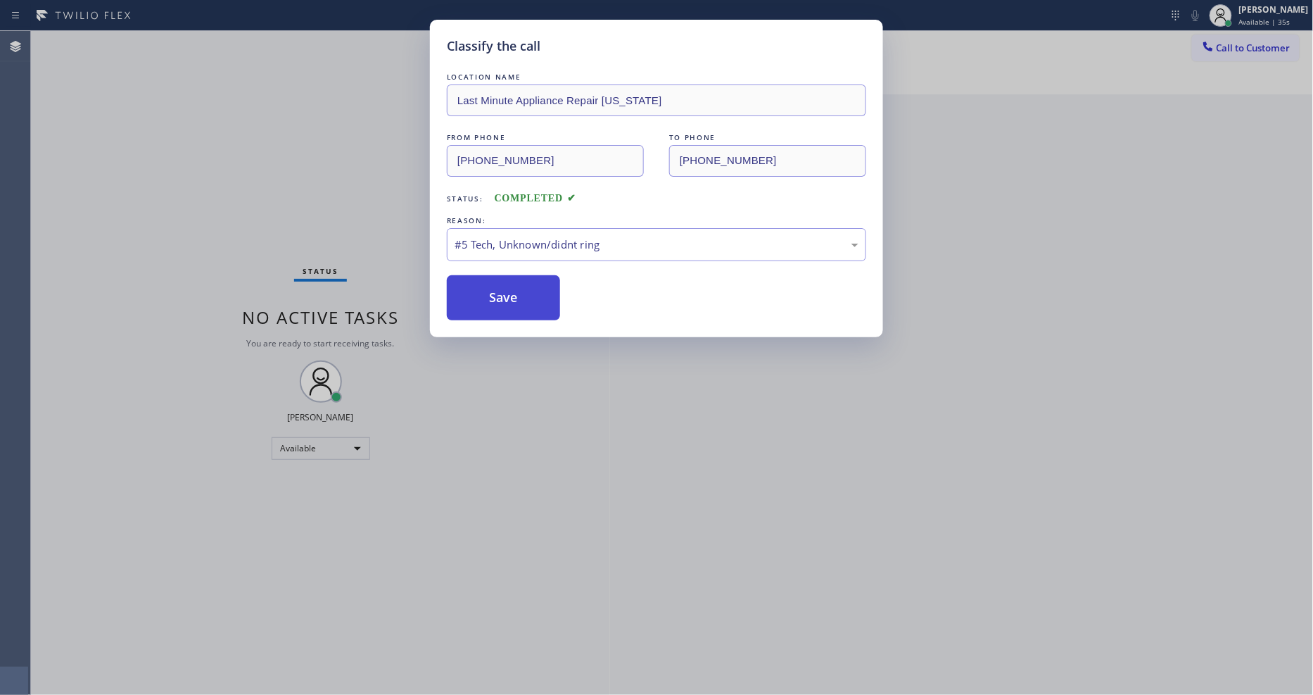
click at [503, 296] on button "Save" at bounding box center [503, 297] width 113 height 45
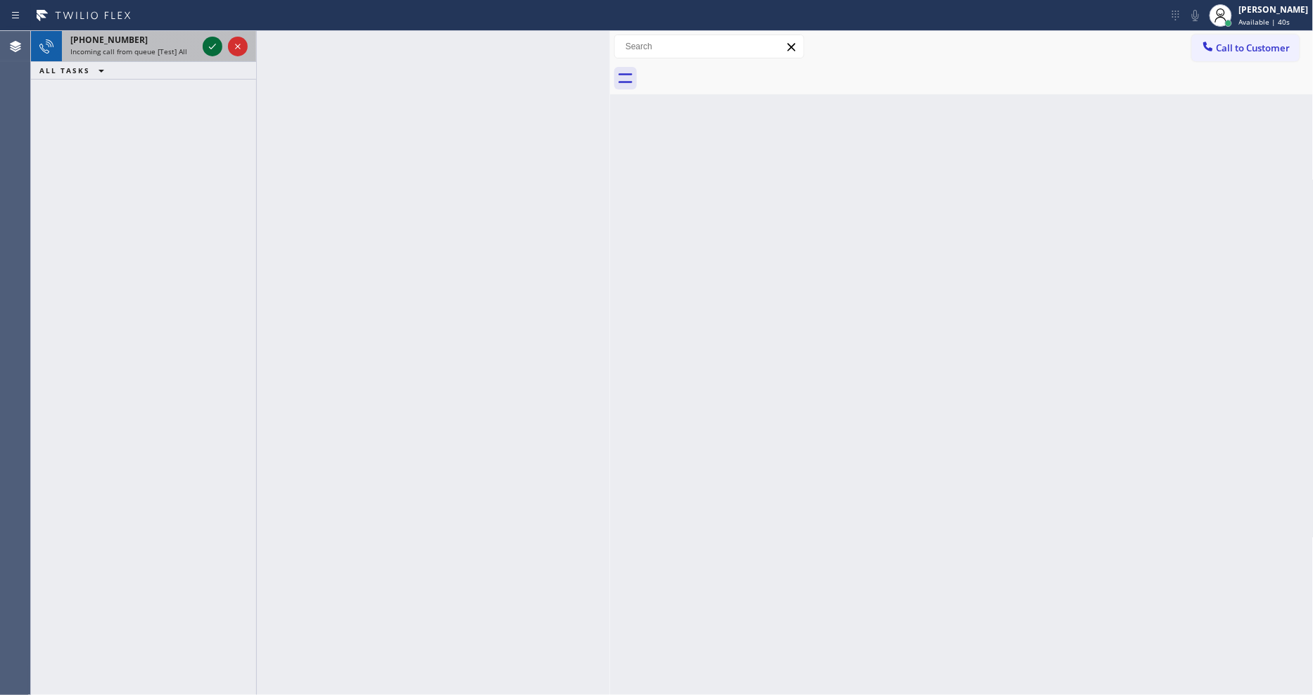
click at [213, 46] on icon at bounding box center [212, 47] width 7 height 6
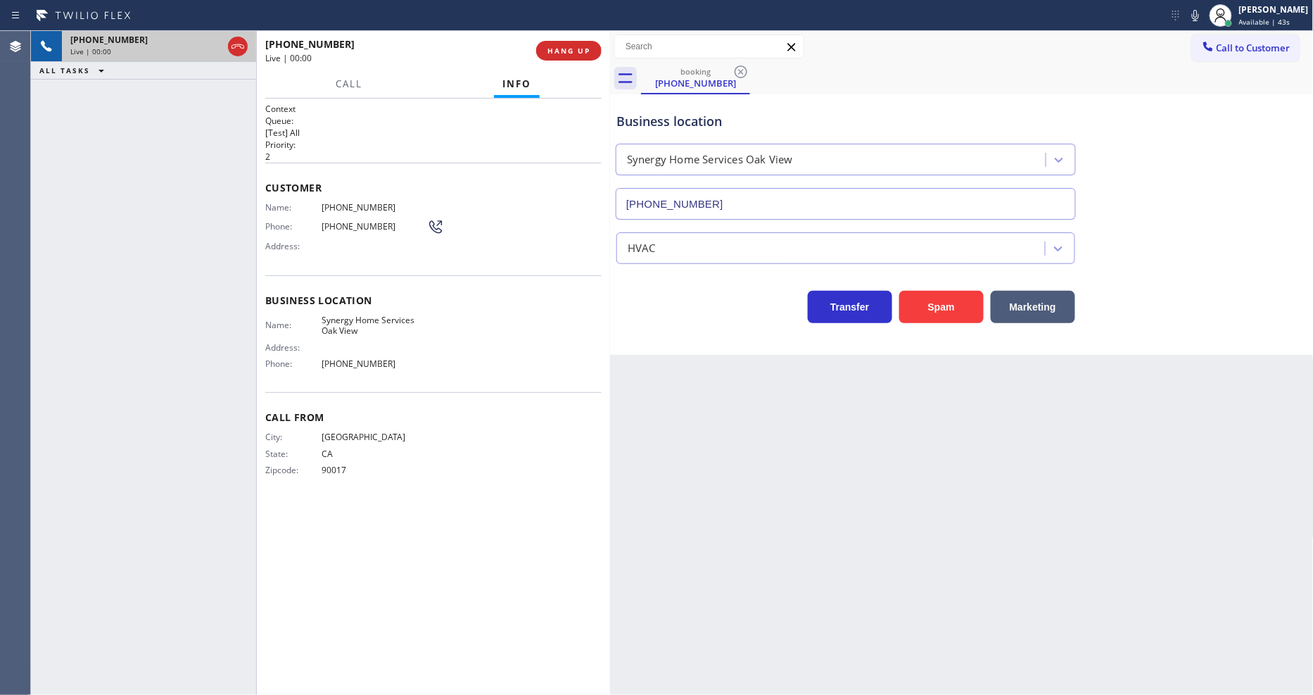
type input "[PHONE_NUMBER]"
click at [572, 41] on button "HANG UP" at bounding box center [568, 51] width 65 height 20
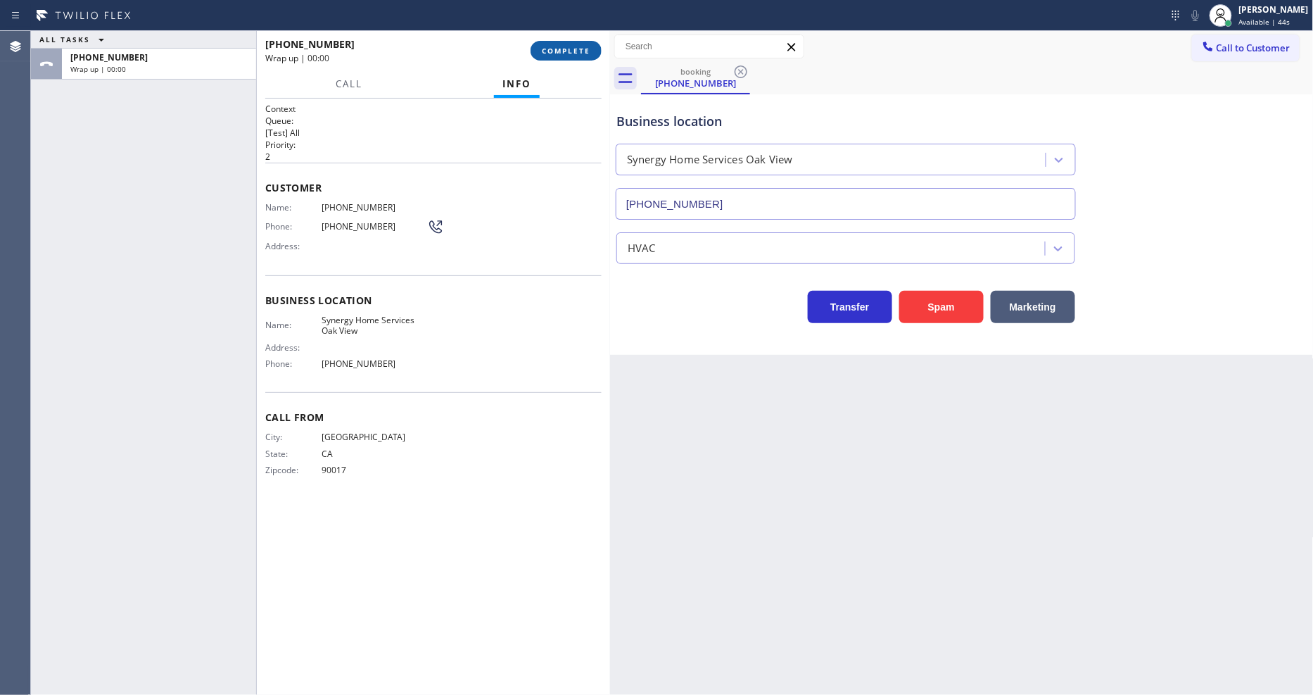
click at [573, 44] on button "COMPLETE" at bounding box center [566, 51] width 71 height 20
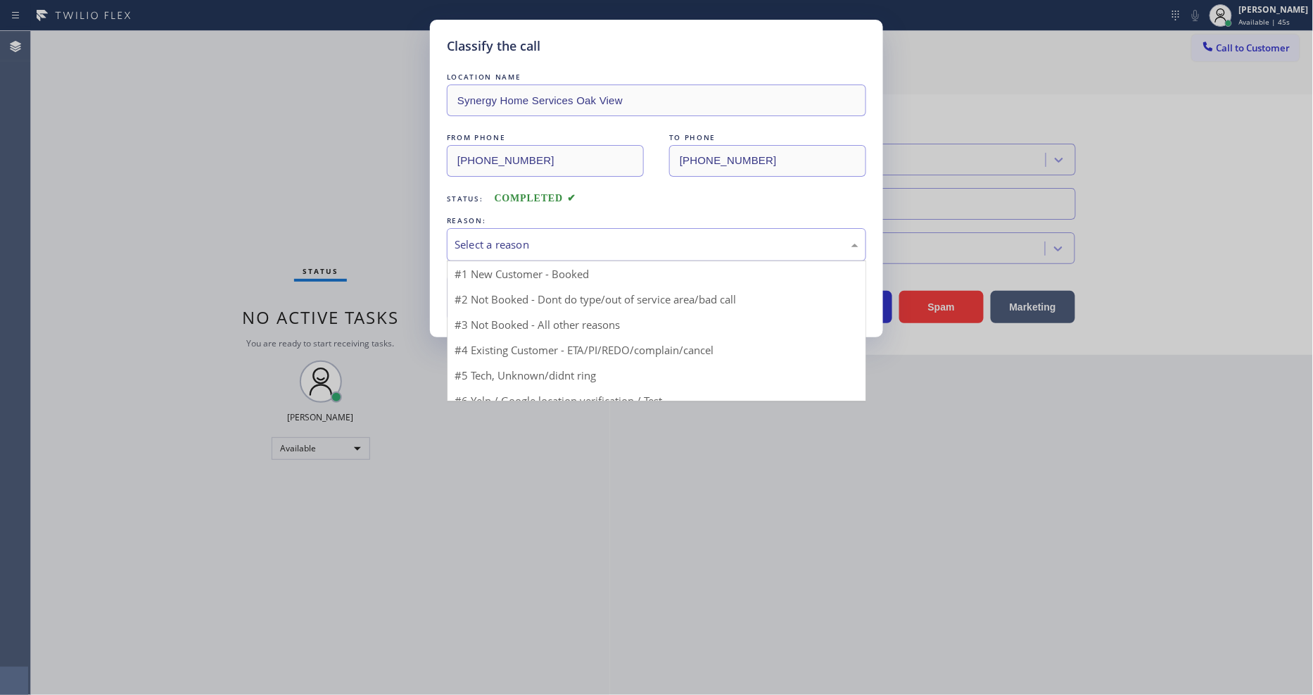
click at [523, 239] on div "Select a reason" at bounding box center [657, 244] width 404 height 16
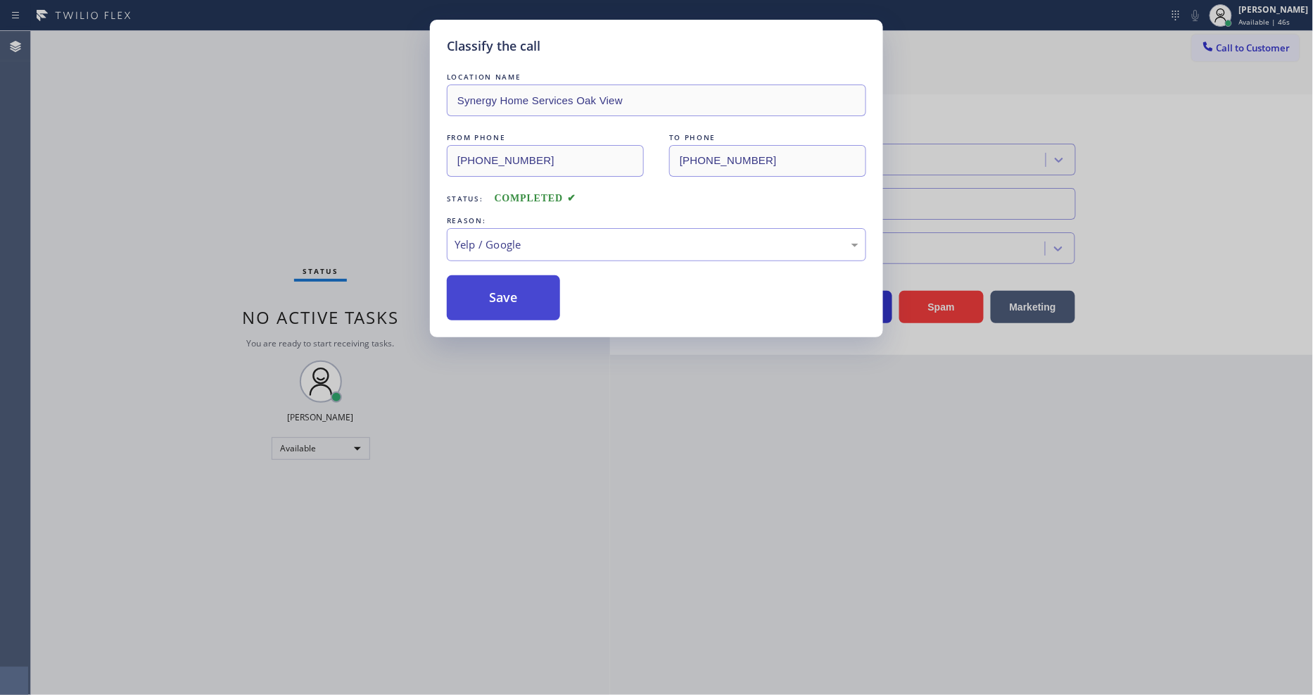
click at [519, 299] on button "Save" at bounding box center [503, 297] width 113 height 45
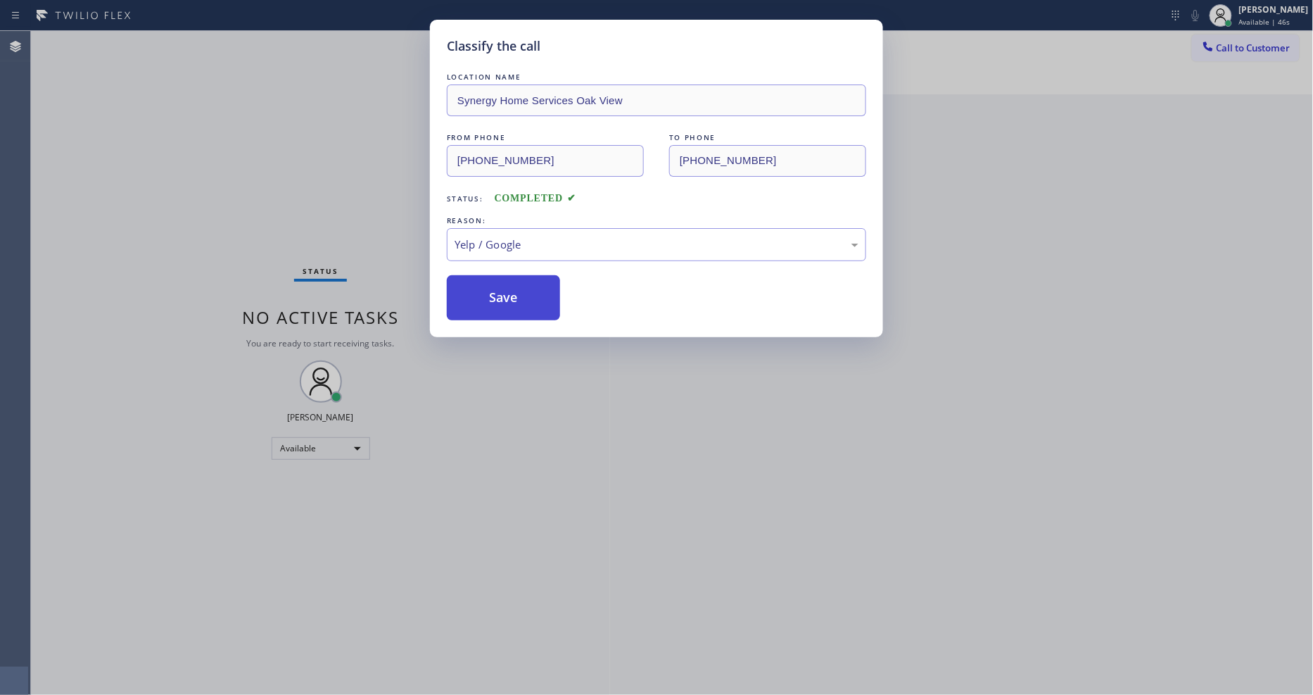
click at [519, 299] on button "Save" at bounding box center [503, 297] width 113 height 45
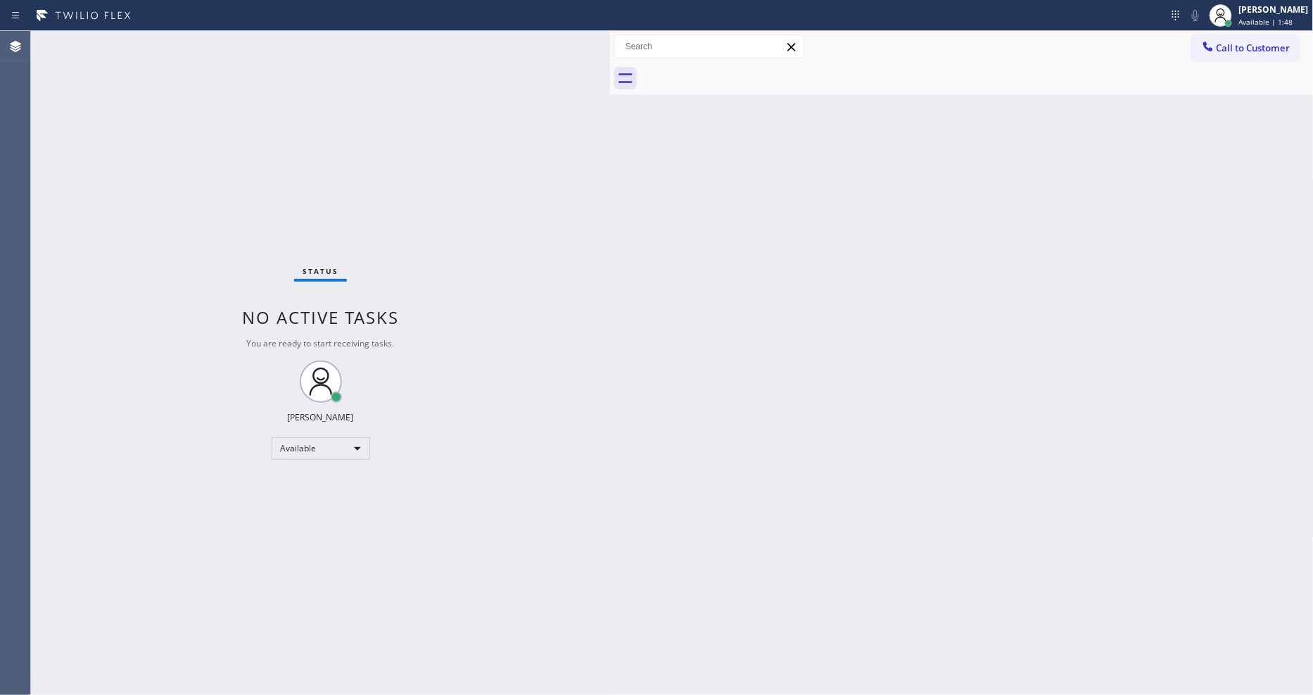
click at [204, 46] on div "Status No active tasks You are ready to start receiving tasks. [PERSON_NAME] Av…" at bounding box center [320, 363] width 579 height 664
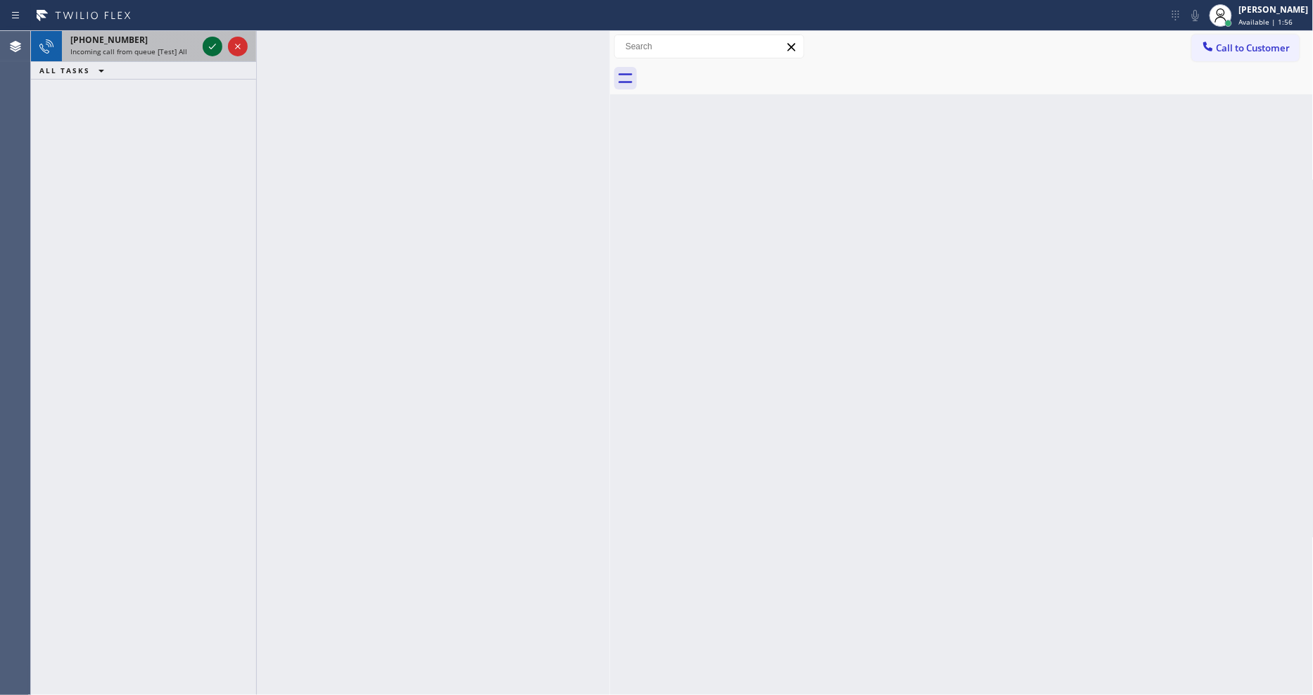
click at [216, 46] on icon at bounding box center [212, 46] width 17 height 17
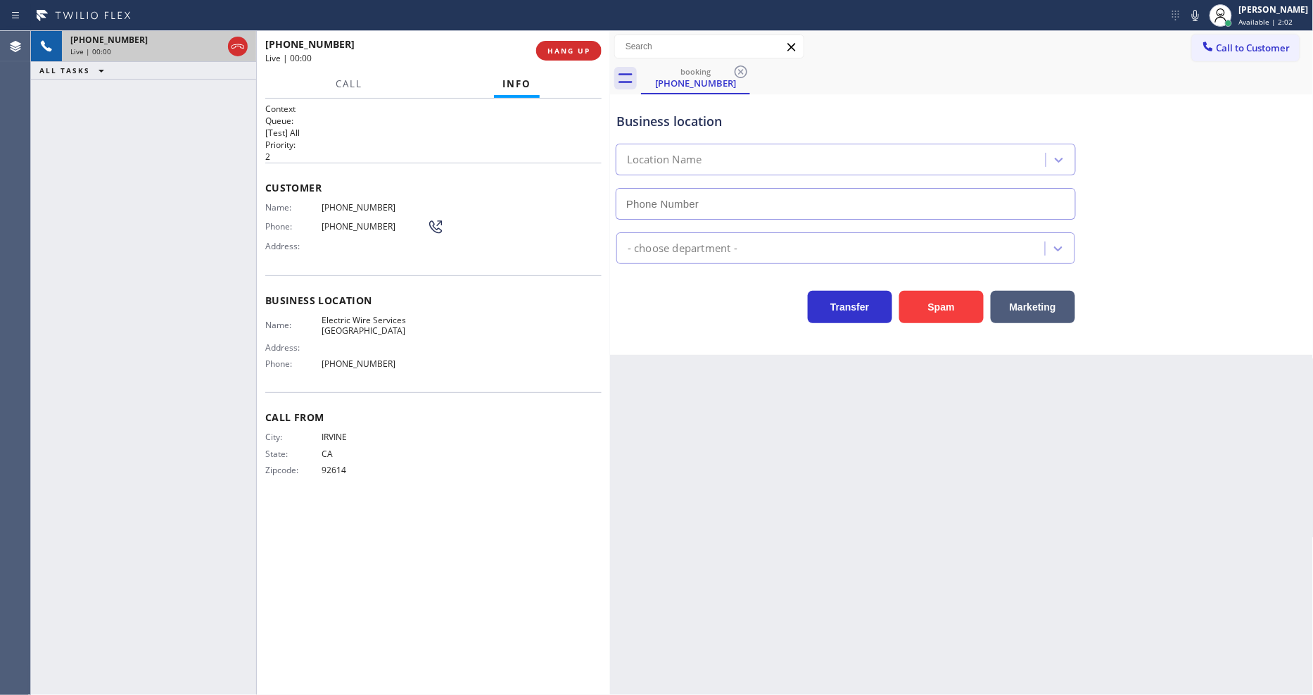
type input "[PHONE_NUMBER]"
click at [497, 464] on div "City: [GEOGRAPHIC_DATA]: [US_STATE] Zipcode: 92614" at bounding box center [433, 455] width 336 height 49
click at [560, 53] on span "HANG UP" at bounding box center [569, 51] width 43 height 10
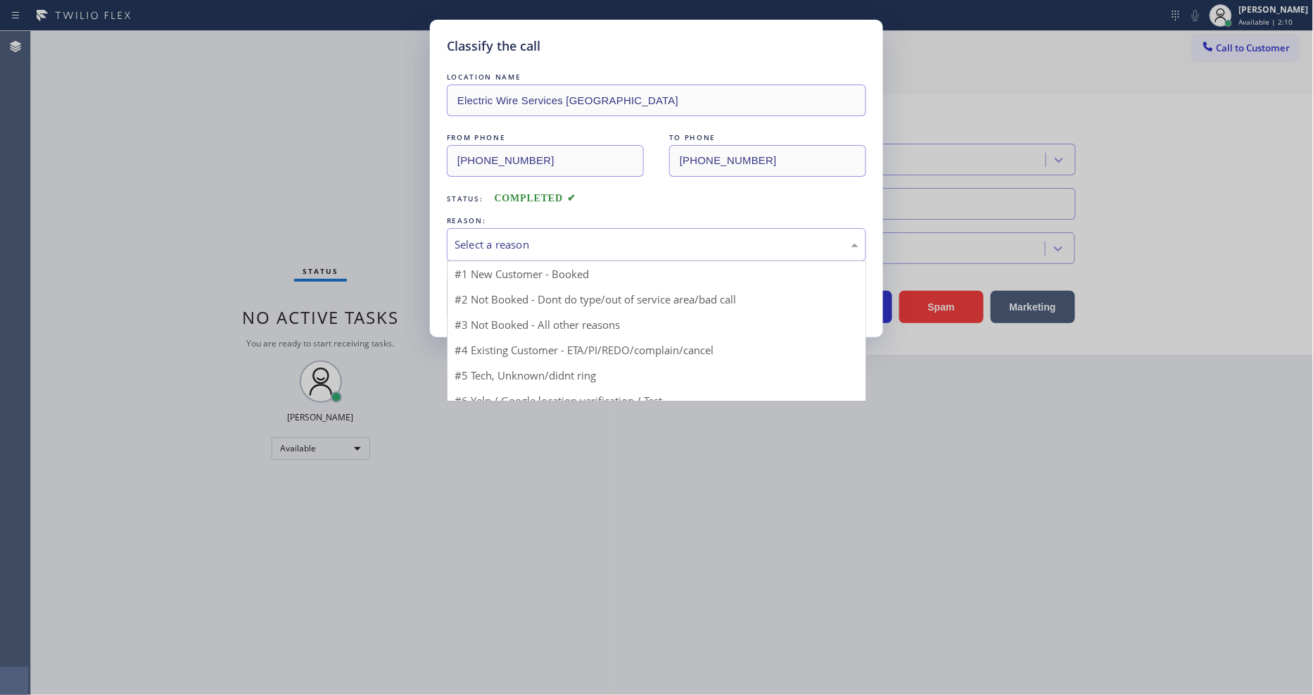
click at [551, 236] on div "Select a reason" at bounding box center [657, 244] width 404 height 16
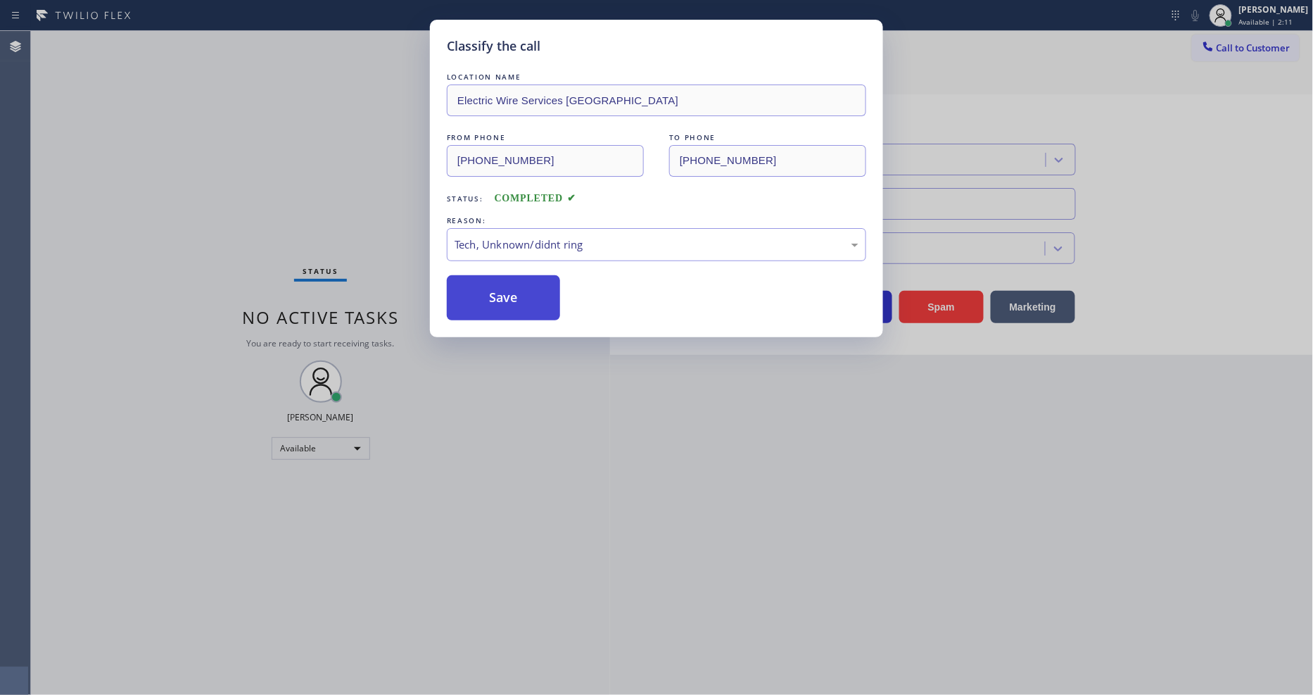
click at [552, 289] on button "Save" at bounding box center [503, 297] width 113 height 45
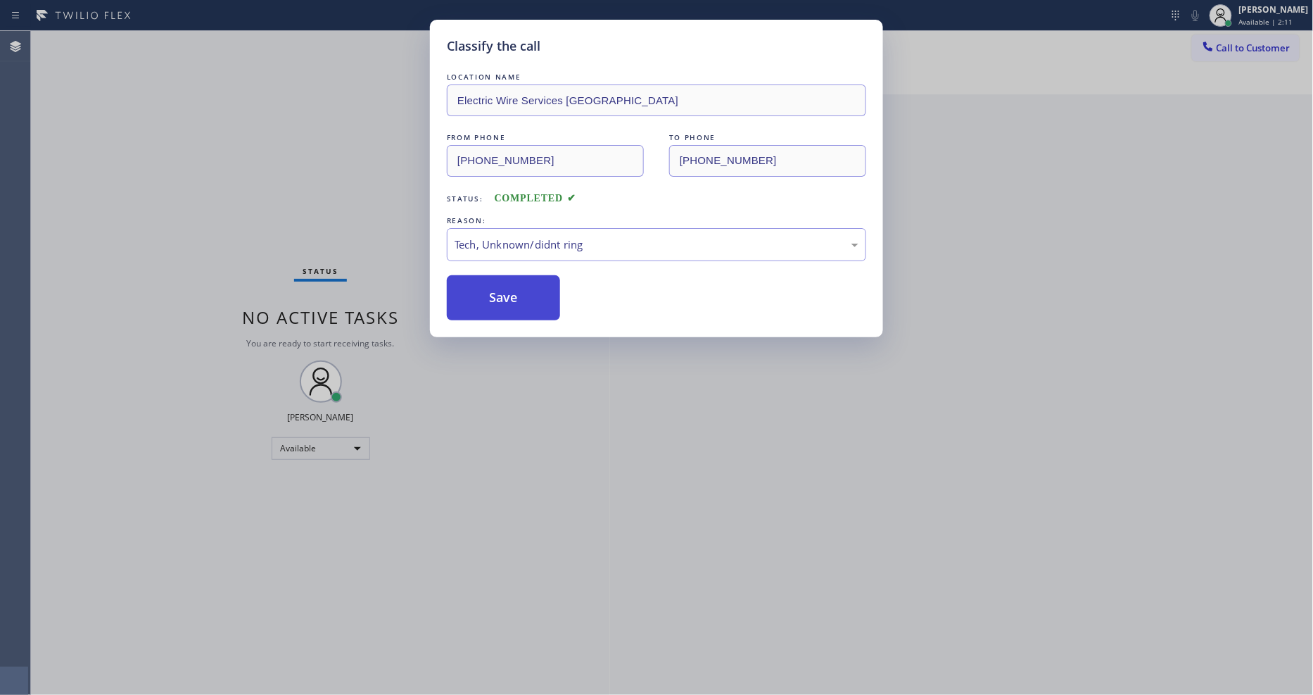
click at [552, 289] on button "Save" at bounding box center [503, 297] width 113 height 45
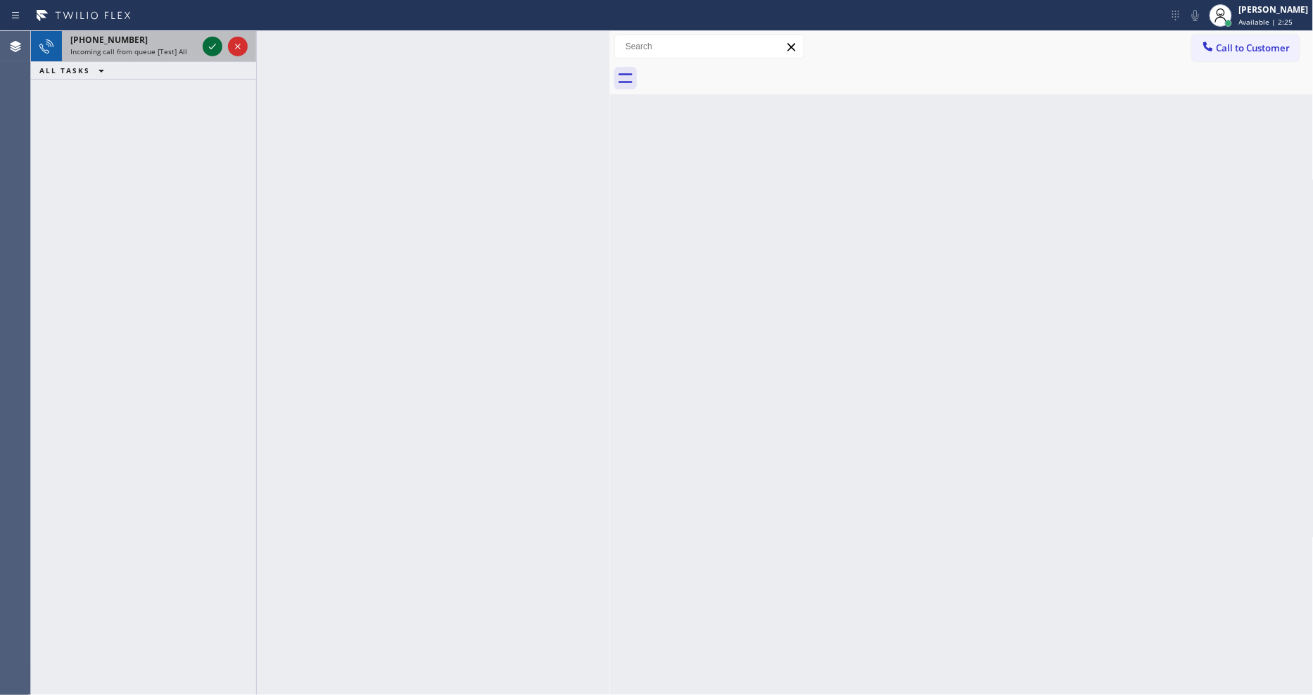
click at [209, 44] on icon at bounding box center [212, 46] width 17 height 17
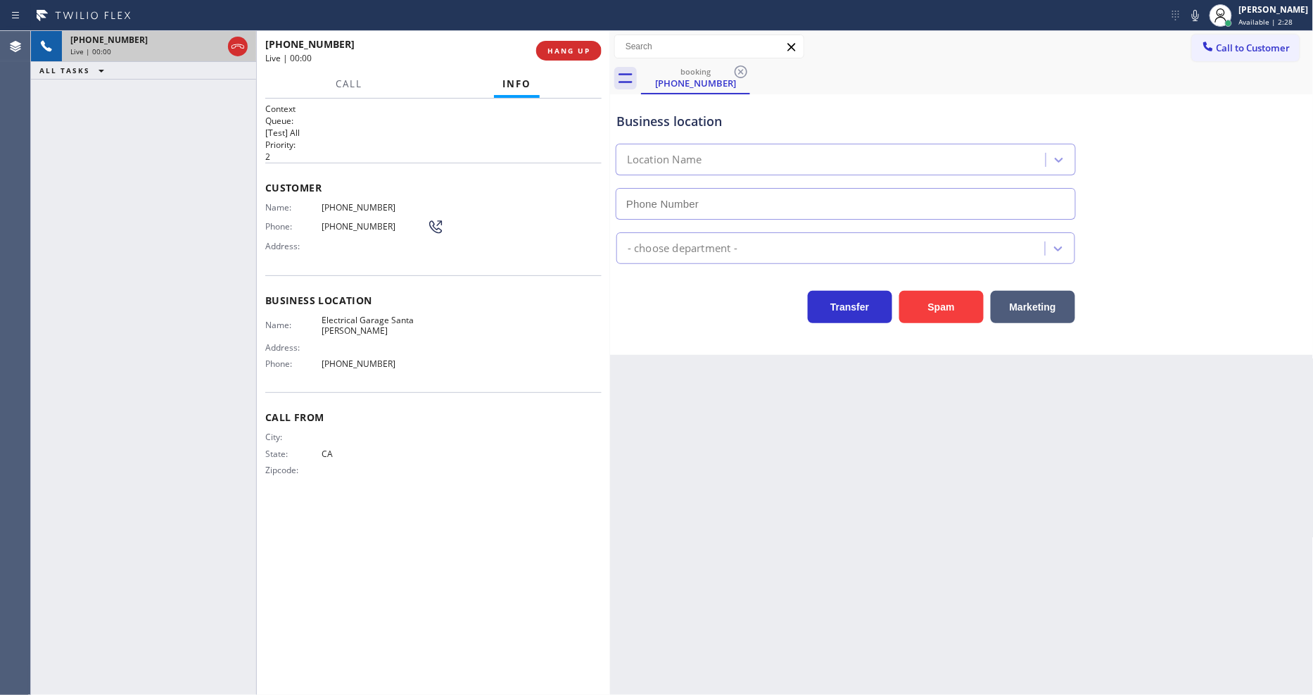
type input "[PHONE_NUMBER]"
click at [586, 53] on span "HANG UP" at bounding box center [569, 51] width 43 height 10
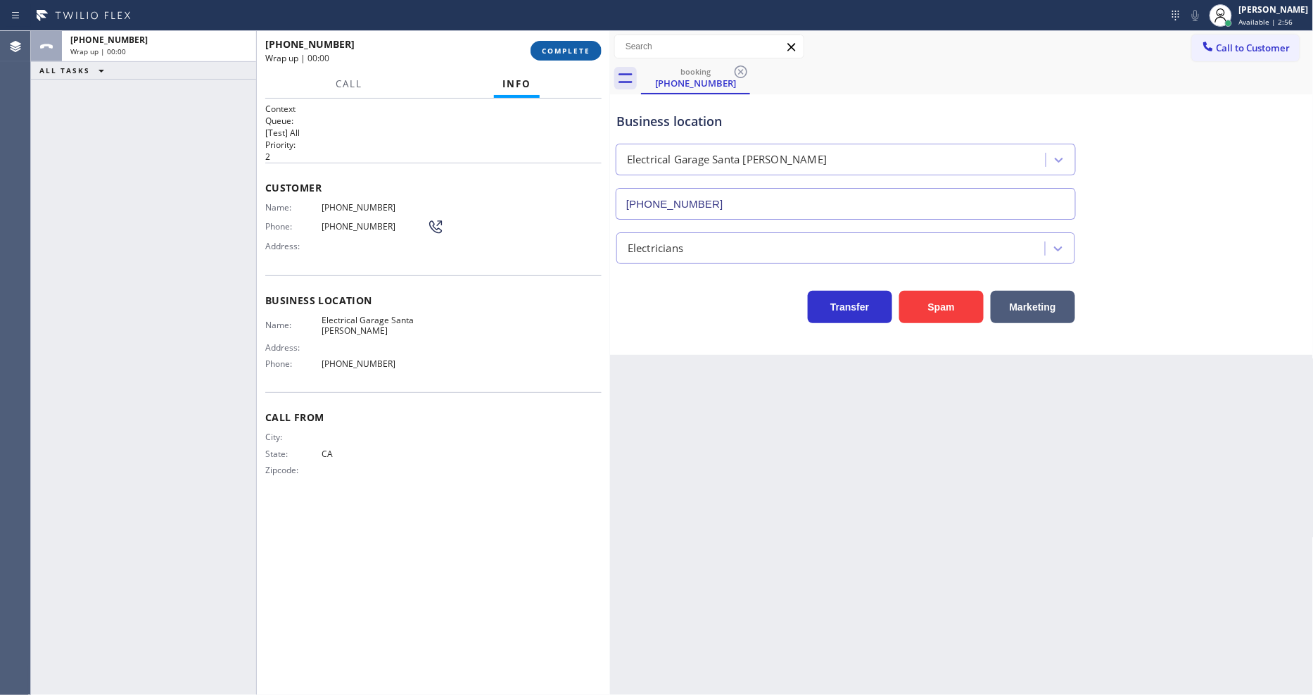
click at [586, 53] on span "COMPLETE" at bounding box center [566, 51] width 49 height 10
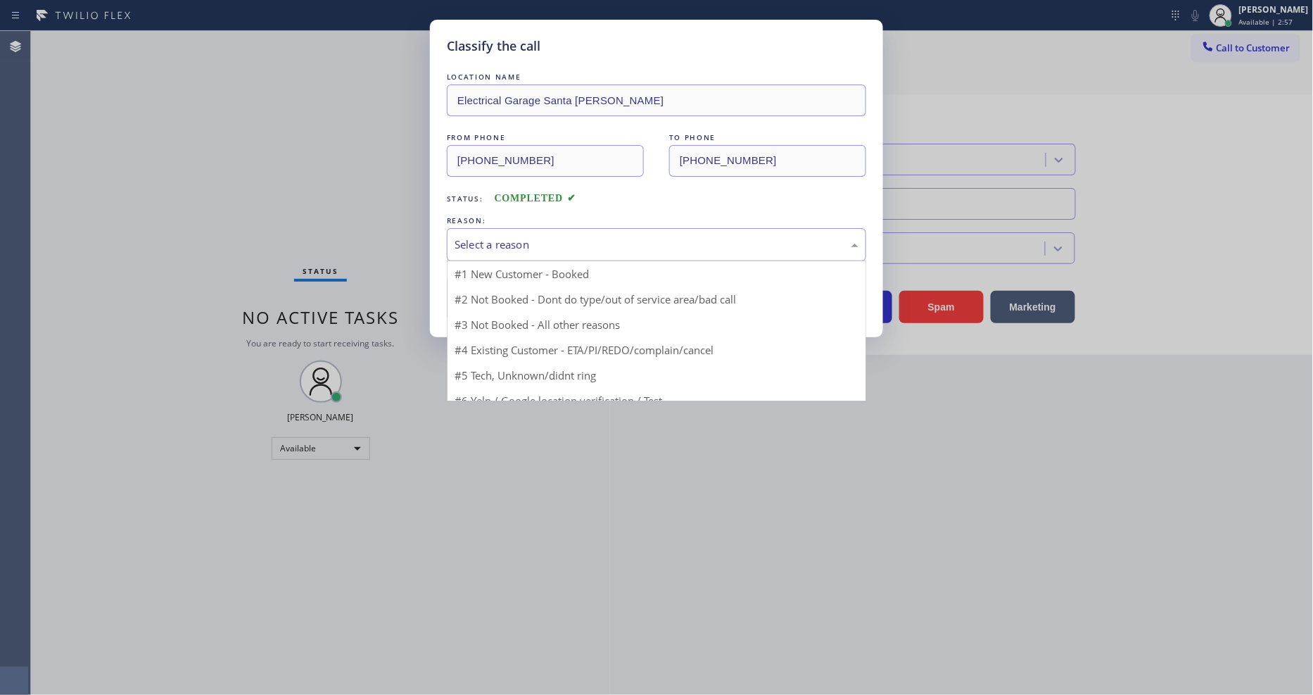
click at [502, 238] on div "Select a reason" at bounding box center [657, 244] width 404 height 16
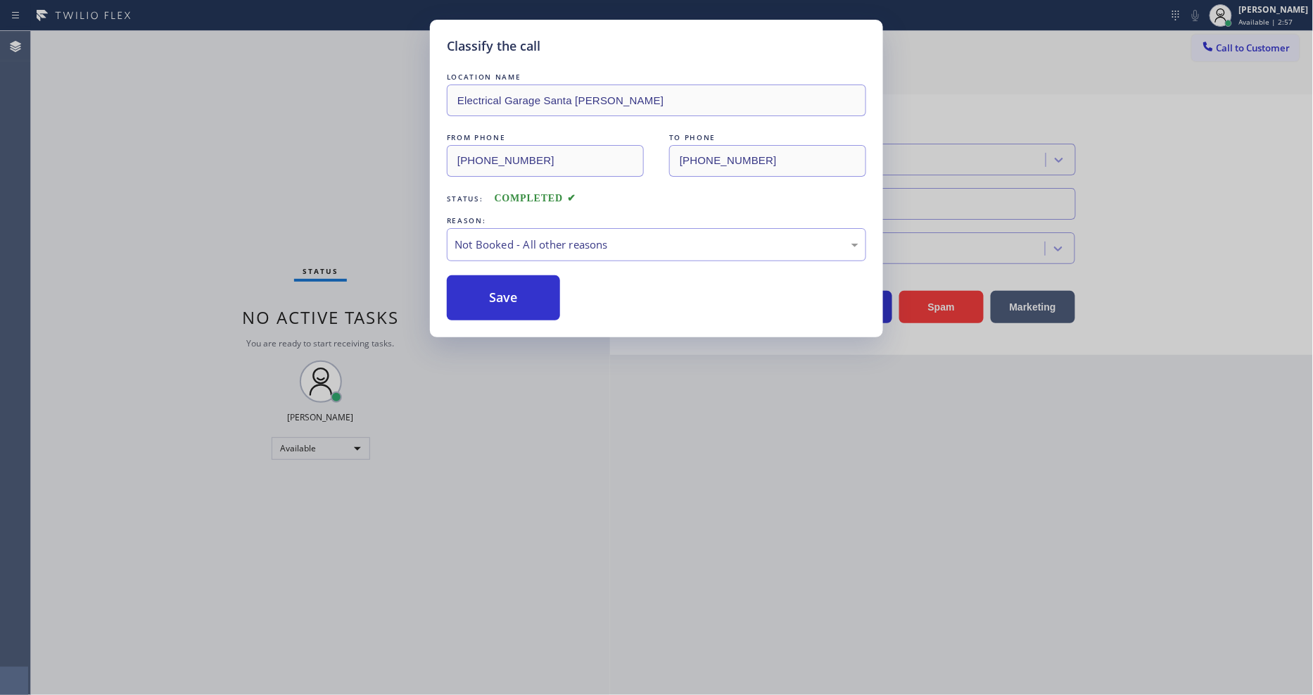
click at [504, 292] on button "Save" at bounding box center [503, 297] width 113 height 45
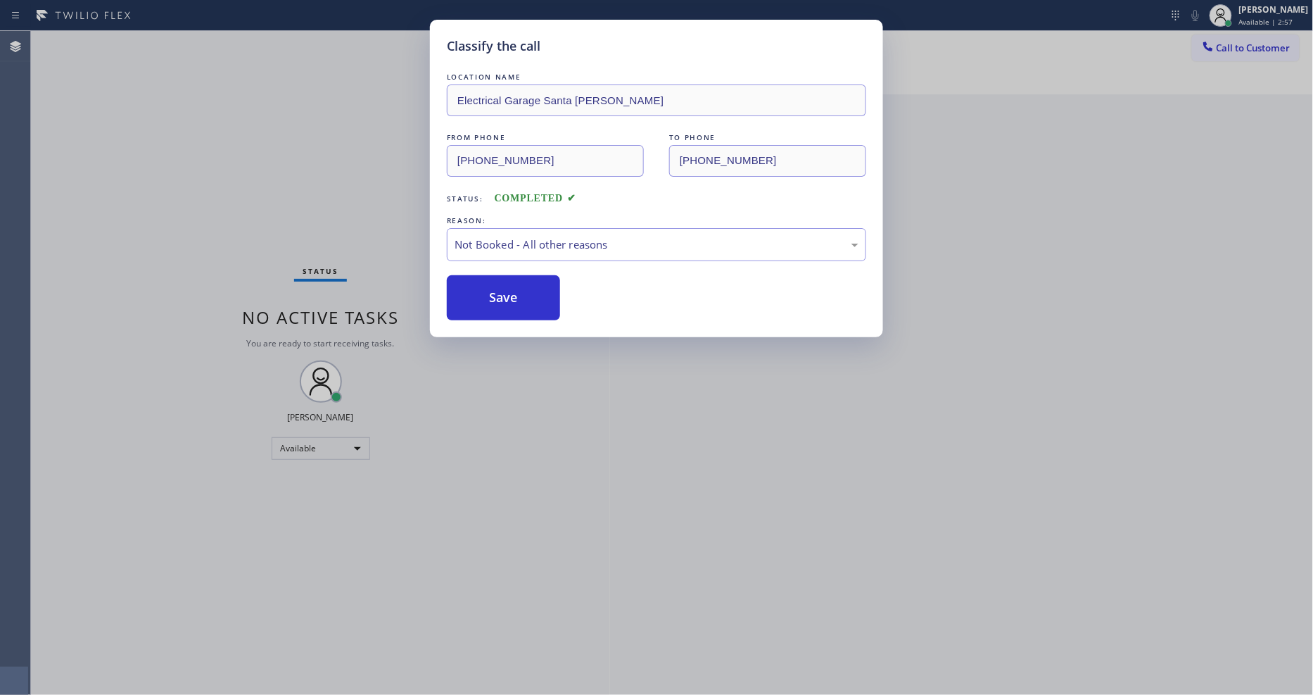
click at [504, 292] on button "Save" at bounding box center [503, 297] width 113 height 45
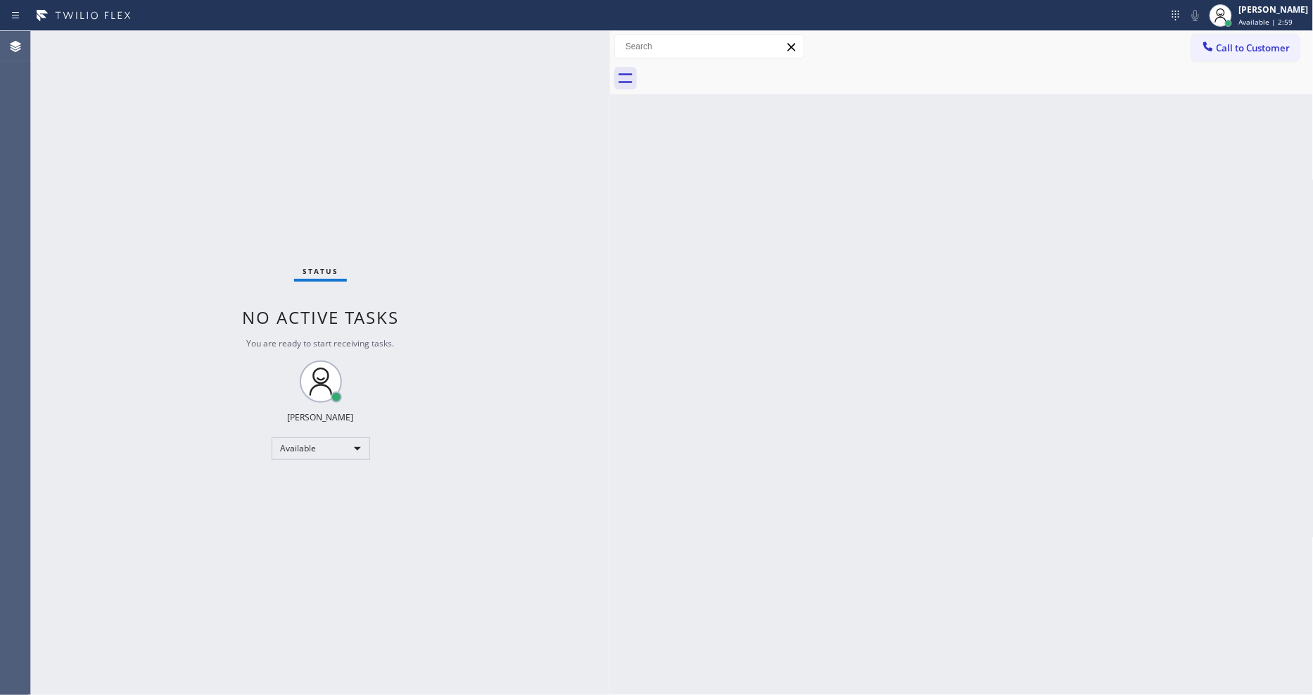
click at [204, 44] on div "Status No active tasks You are ready to start receiving tasks. [PERSON_NAME] Av…" at bounding box center [320, 363] width 579 height 664
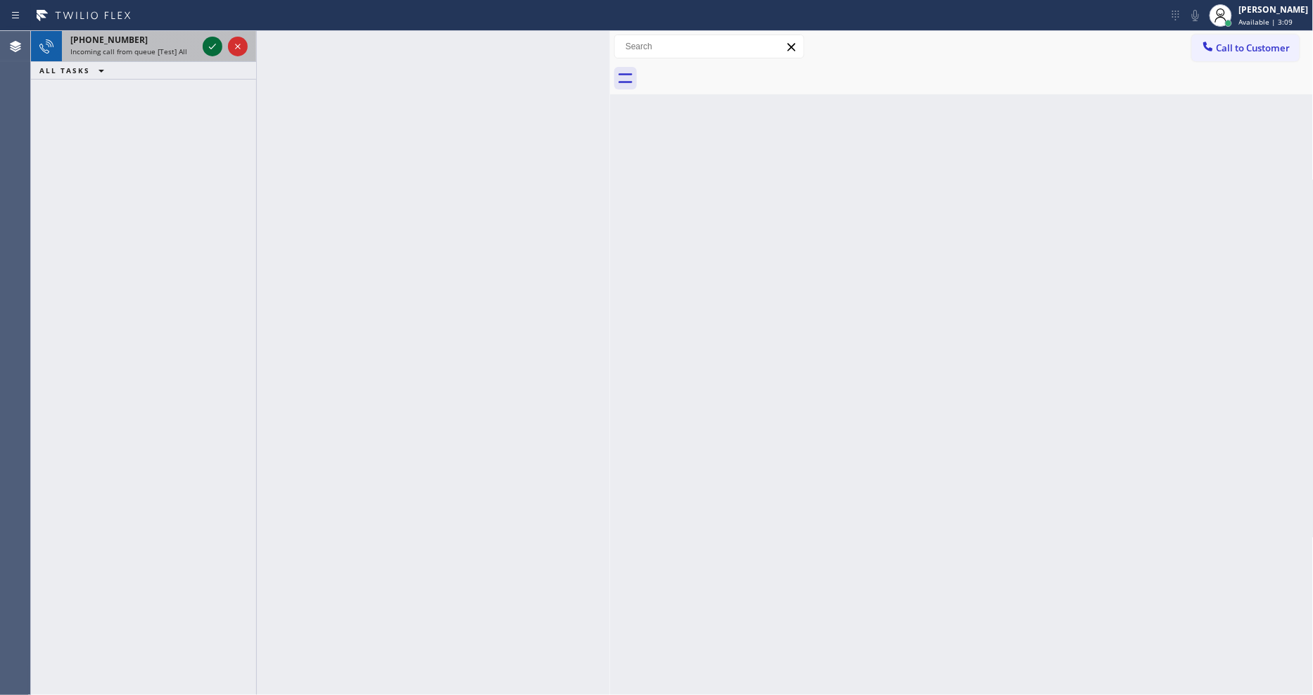
click at [208, 45] on icon at bounding box center [212, 46] width 17 height 17
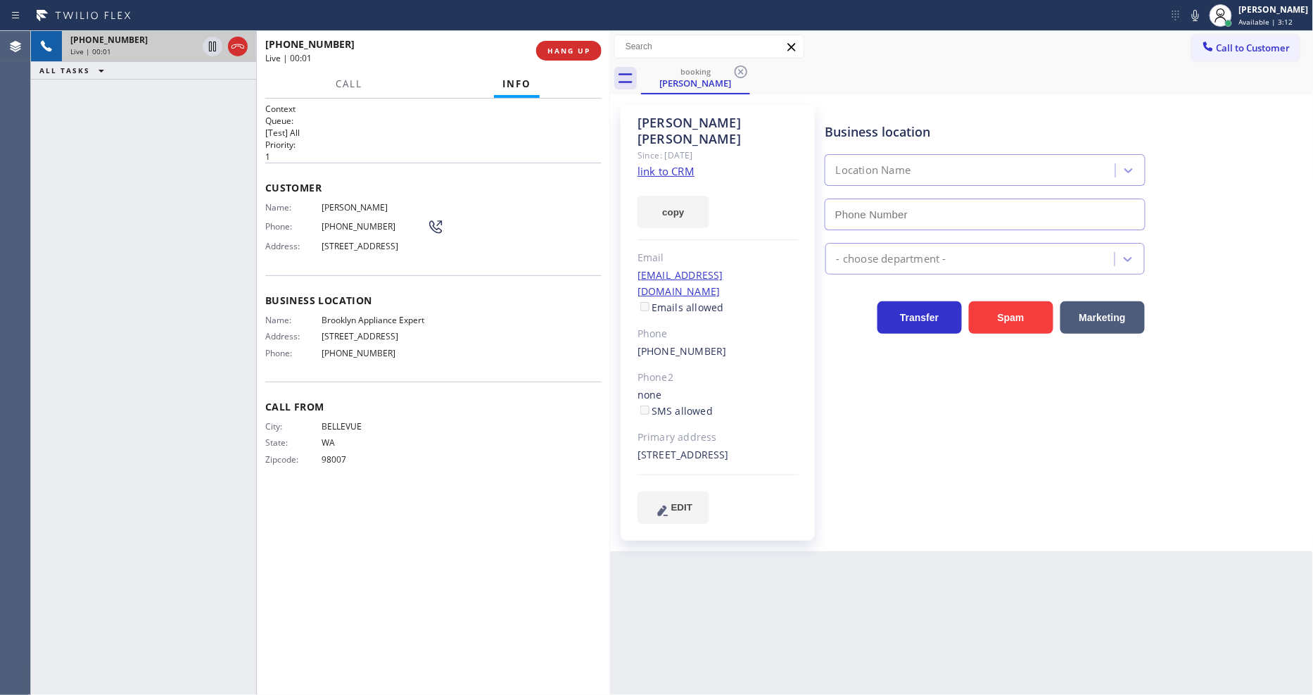
type input "[PHONE_NUMBER]"
click at [664, 164] on link "link to CRM" at bounding box center [666, 171] width 57 height 14
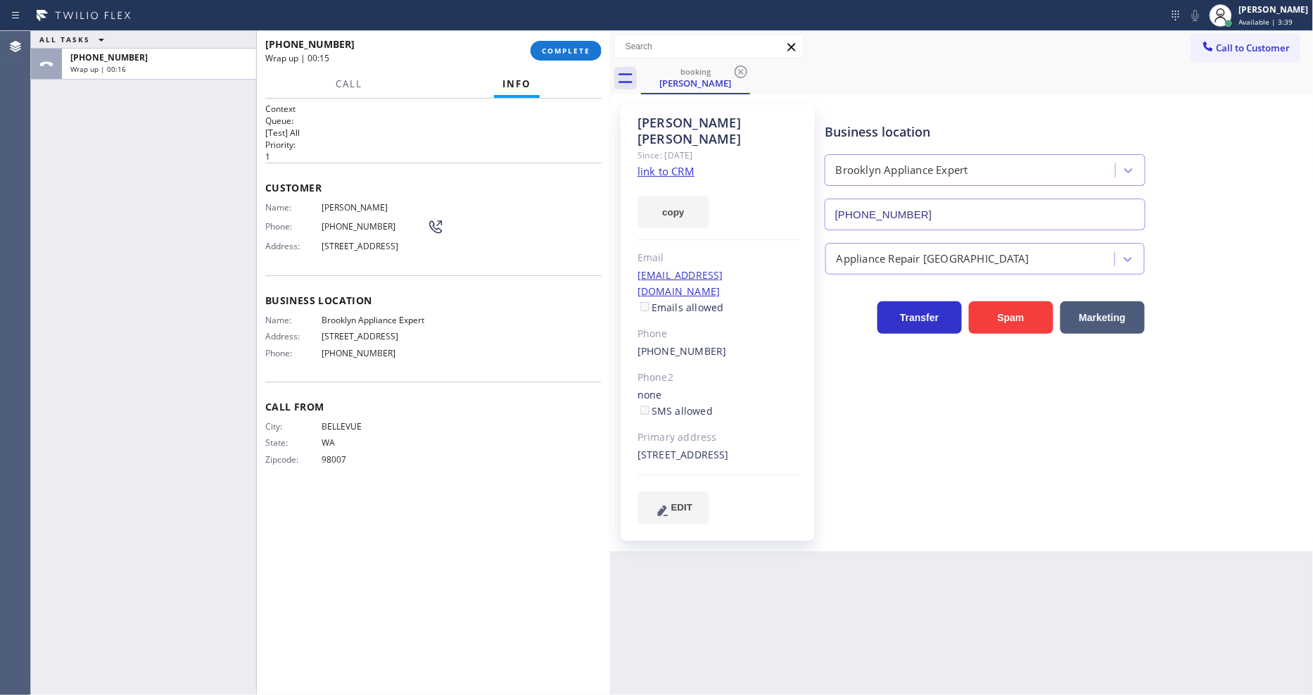
click at [571, 61] on div "[PHONE_NUMBER] Wrap up | 00:15 COMPLETE" at bounding box center [433, 50] width 336 height 37
click at [577, 53] on span "COMPLETE" at bounding box center [566, 51] width 49 height 10
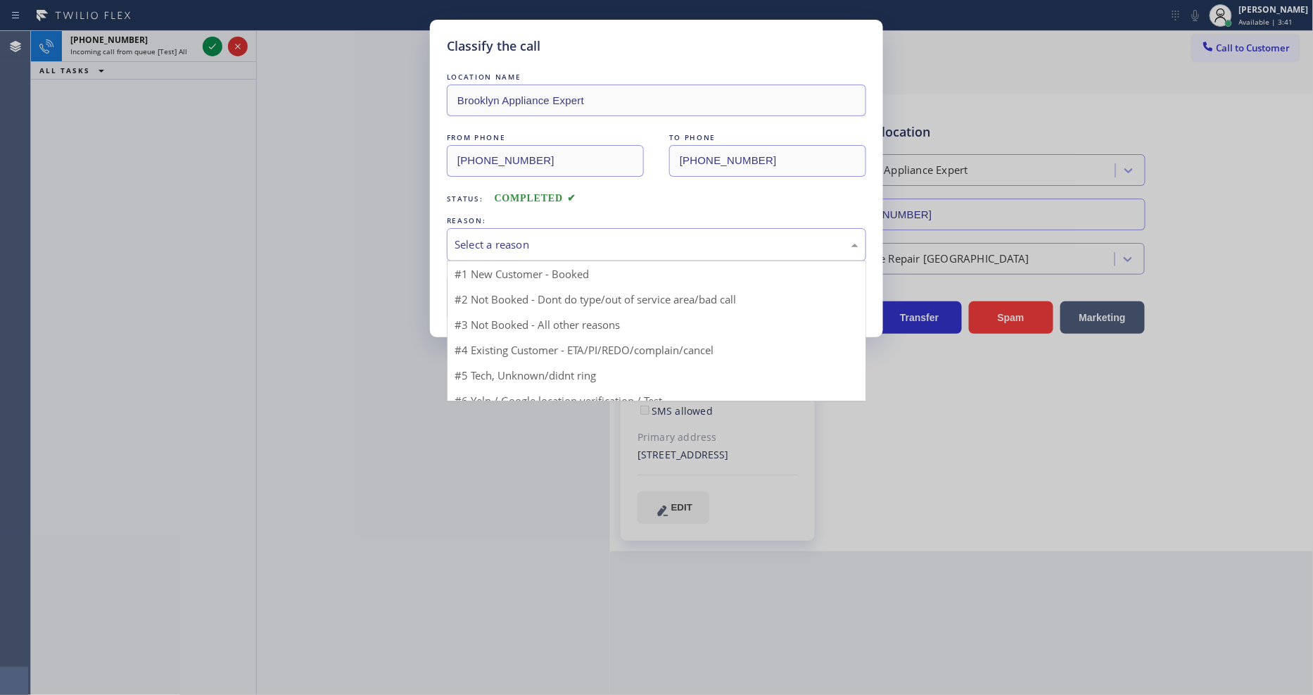
click at [550, 236] on div "Select a reason" at bounding box center [657, 244] width 404 height 16
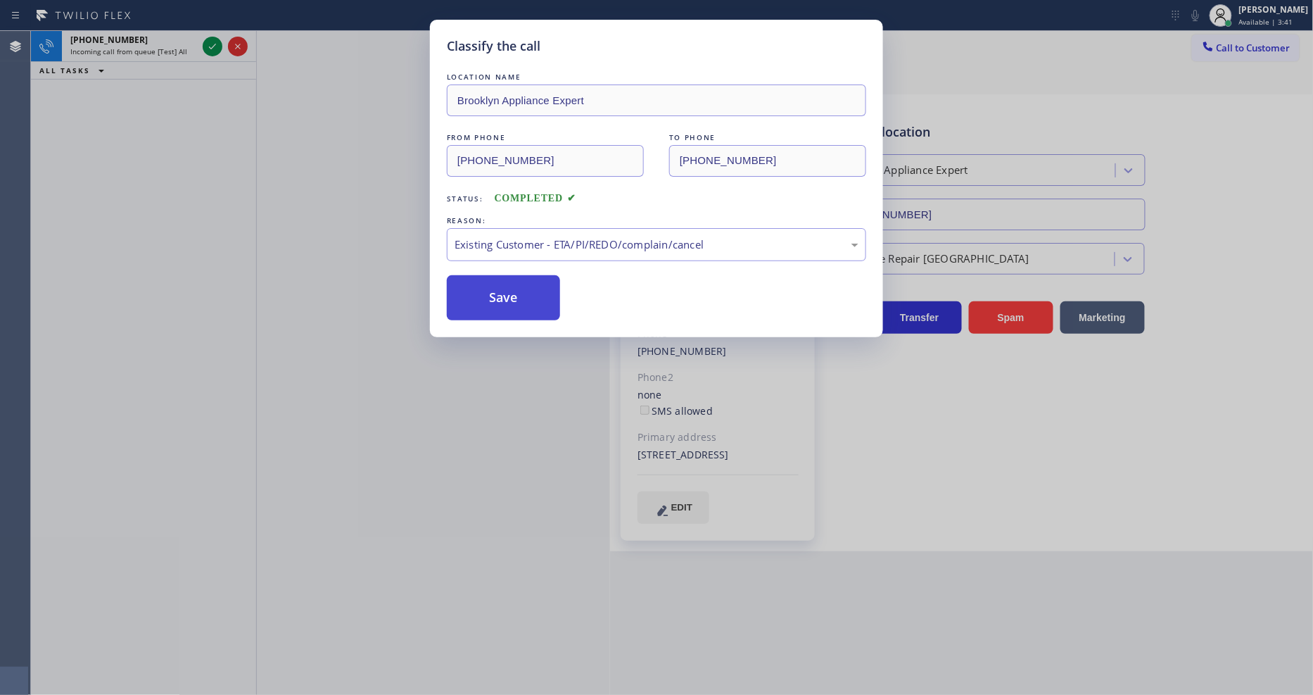
drag, startPoint x: 522, startPoint y: 321, endPoint x: 521, endPoint y: 277, distance: 44.3
click at [521, 277] on button "Save" at bounding box center [503, 297] width 113 height 45
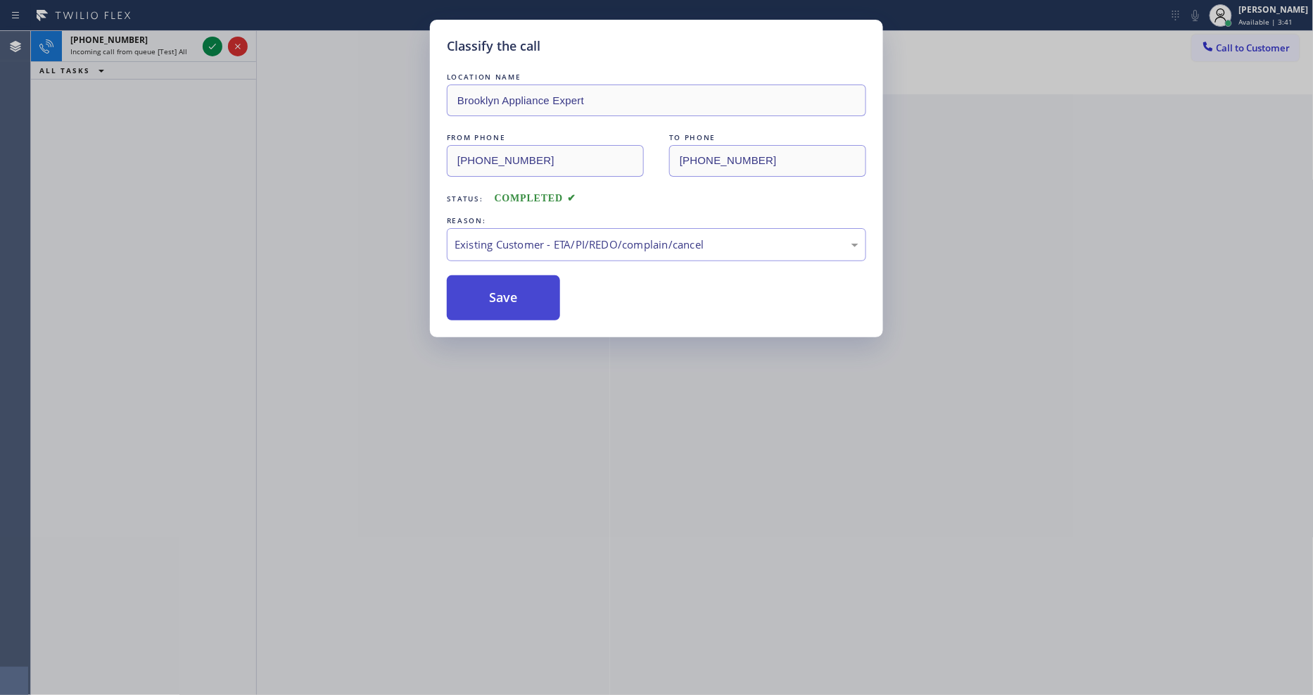
click at [521, 277] on button "Save" at bounding box center [503, 297] width 113 height 45
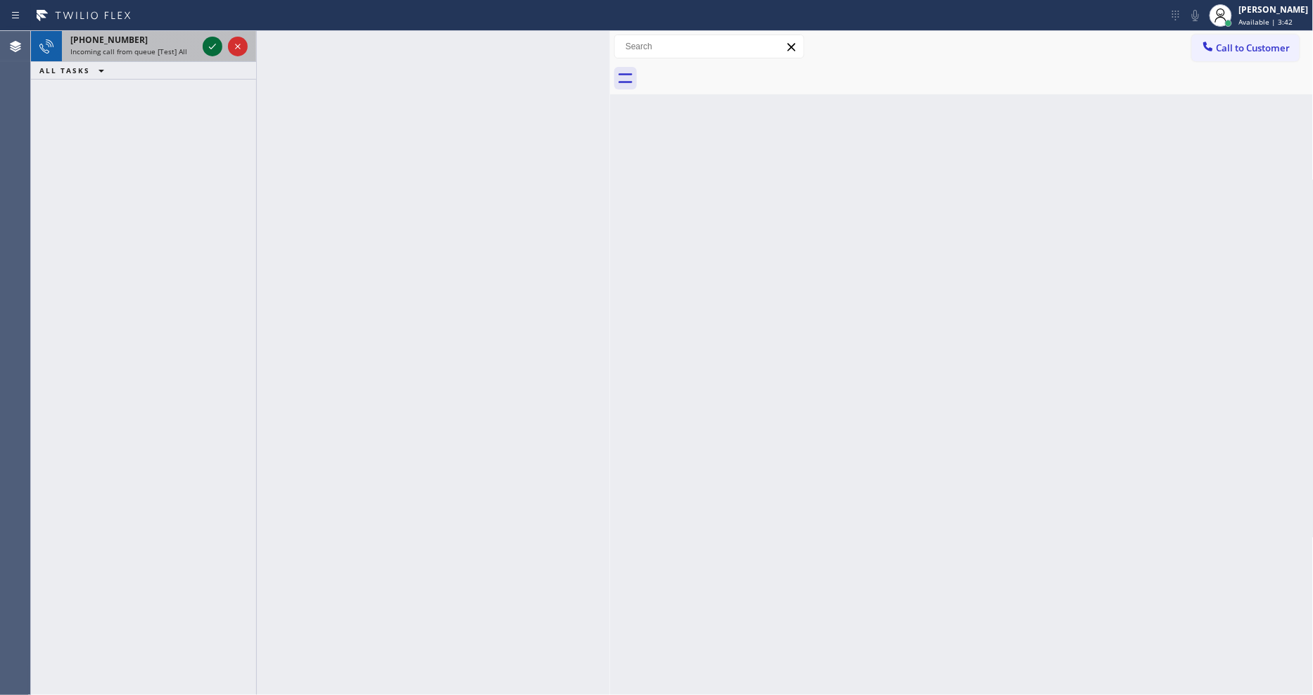
click at [213, 44] on icon at bounding box center [212, 46] width 17 height 17
click at [209, 44] on icon at bounding box center [212, 46] width 17 height 17
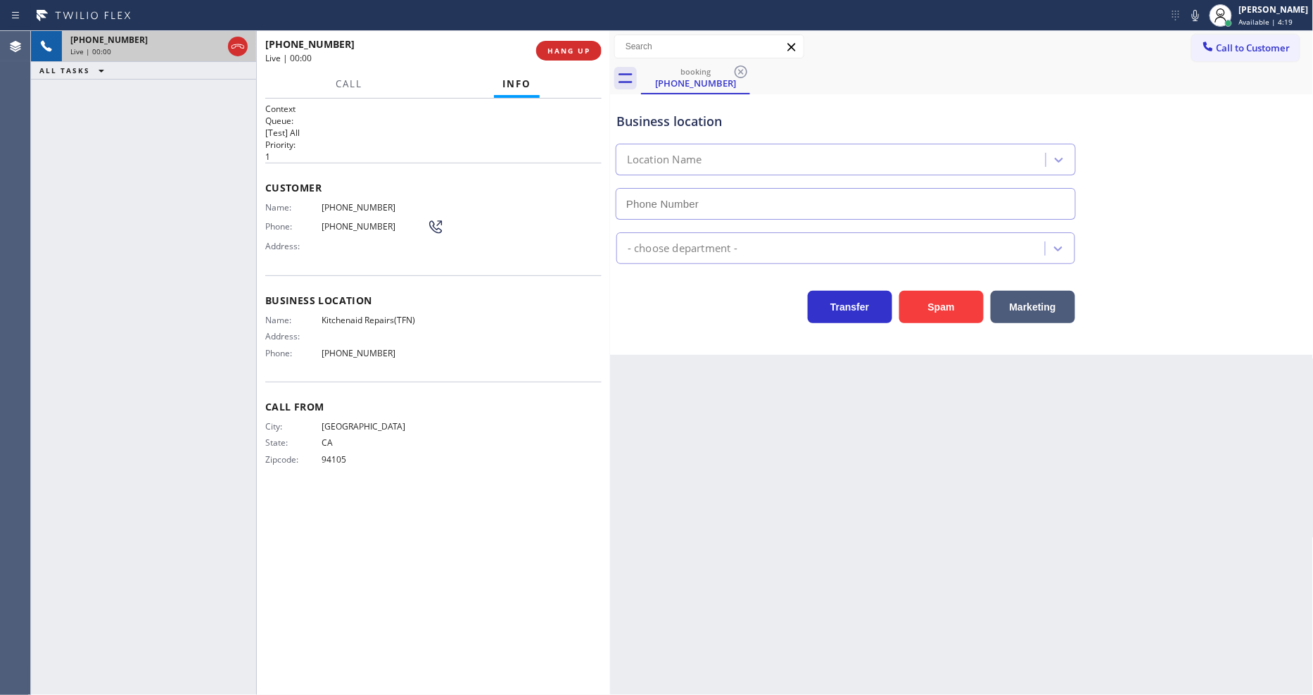
type input "[PHONE_NUMBER]"
click at [400, 315] on span "Kitchenaid Repairs(TFN)" at bounding box center [375, 320] width 106 height 11
click at [530, 421] on div "City: [GEOGRAPHIC_DATA]: [US_STATE] Zipcode: 94105" at bounding box center [433, 445] width 336 height 49
click at [916, 488] on div "Back to Dashboard Change Sender ID Customers Technicians Select a contact Outbo…" at bounding box center [962, 363] width 704 height 664
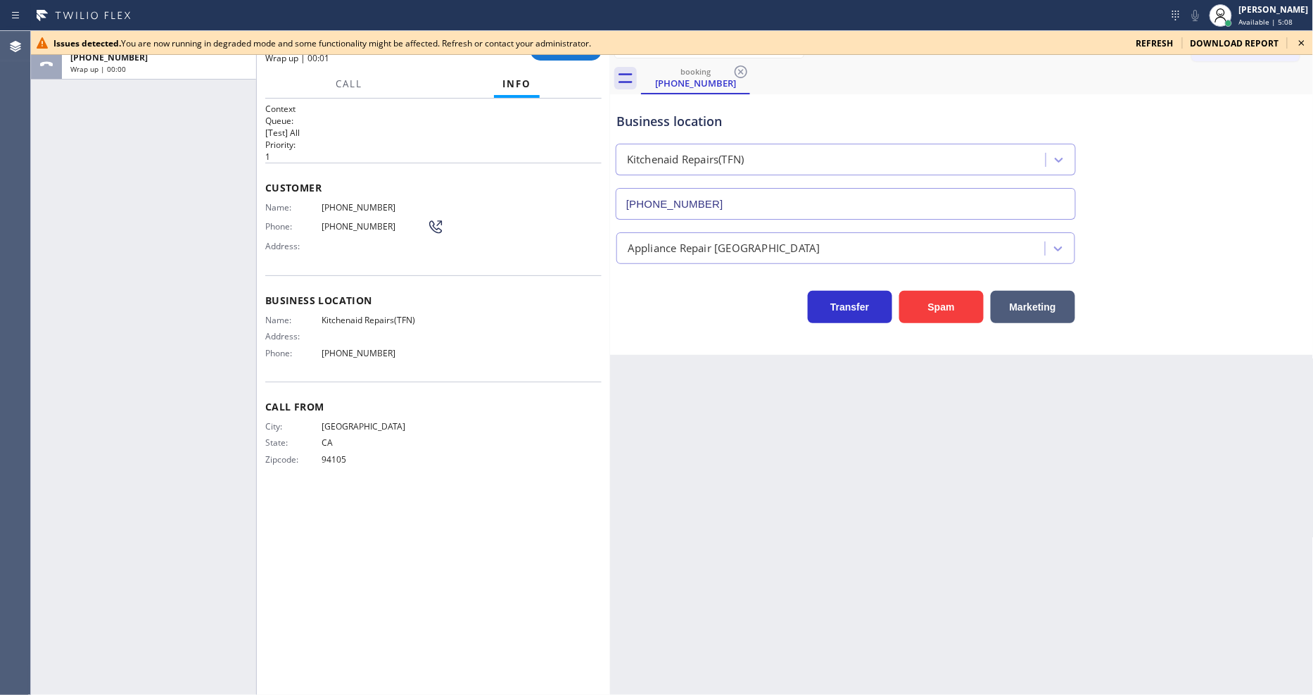
click at [540, 60] on div "[PHONE_NUMBER] Wrap up | 00:01 COMPLETE" at bounding box center [433, 50] width 336 height 37
click at [552, 51] on div "Issues detected. You are now running in degraded mode and some functionality mi…" at bounding box center [672, 43] width 1282 height 24
click at [554, 58] on button "COMPLETE" at bounding box center [566, 51] width 71 height 20
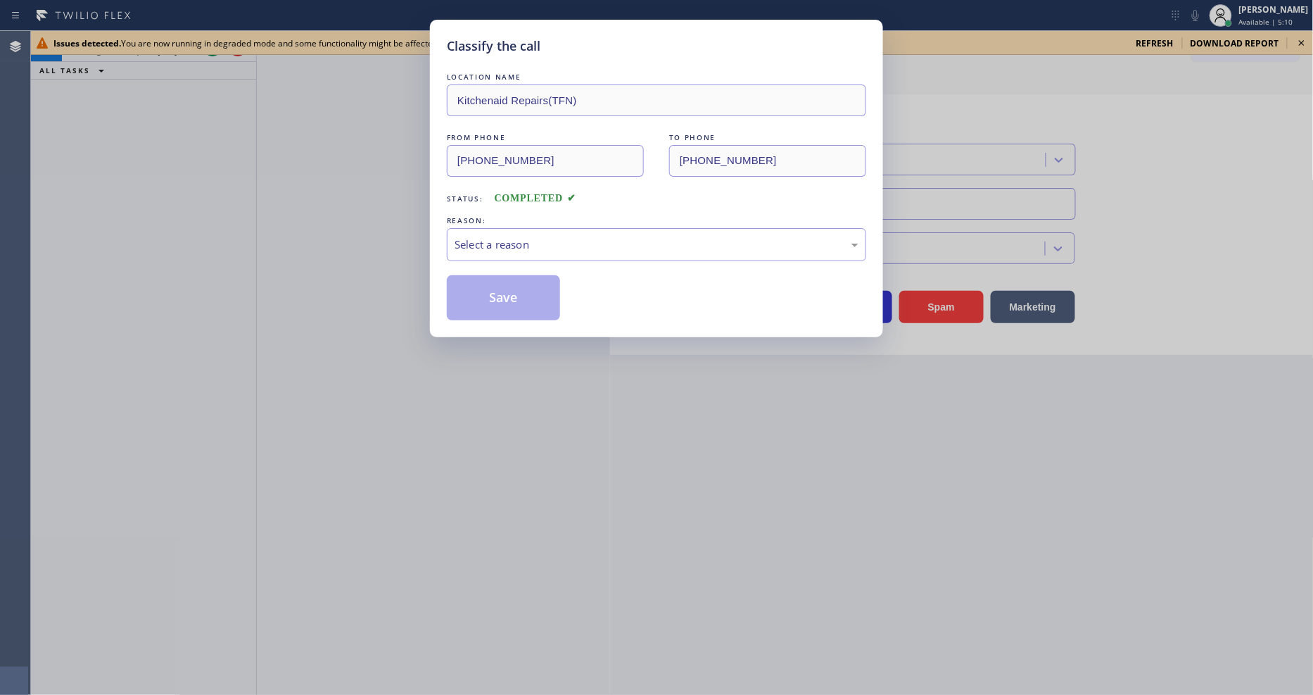
click at [1298, 38] on div "Classify the call LOCATION NAME Kitchenaid Repairs(TFN) FROM PHONE [PHONE_NUMBE…" at bounding box center [656, 347] width 1313 height 695
click at [581, 236] on div "Select a reason" at bounding box center [657, 244] width 404 height 16
click at [511, 294] on button "Save" at bounding box center [503, 297] width 113 height 45
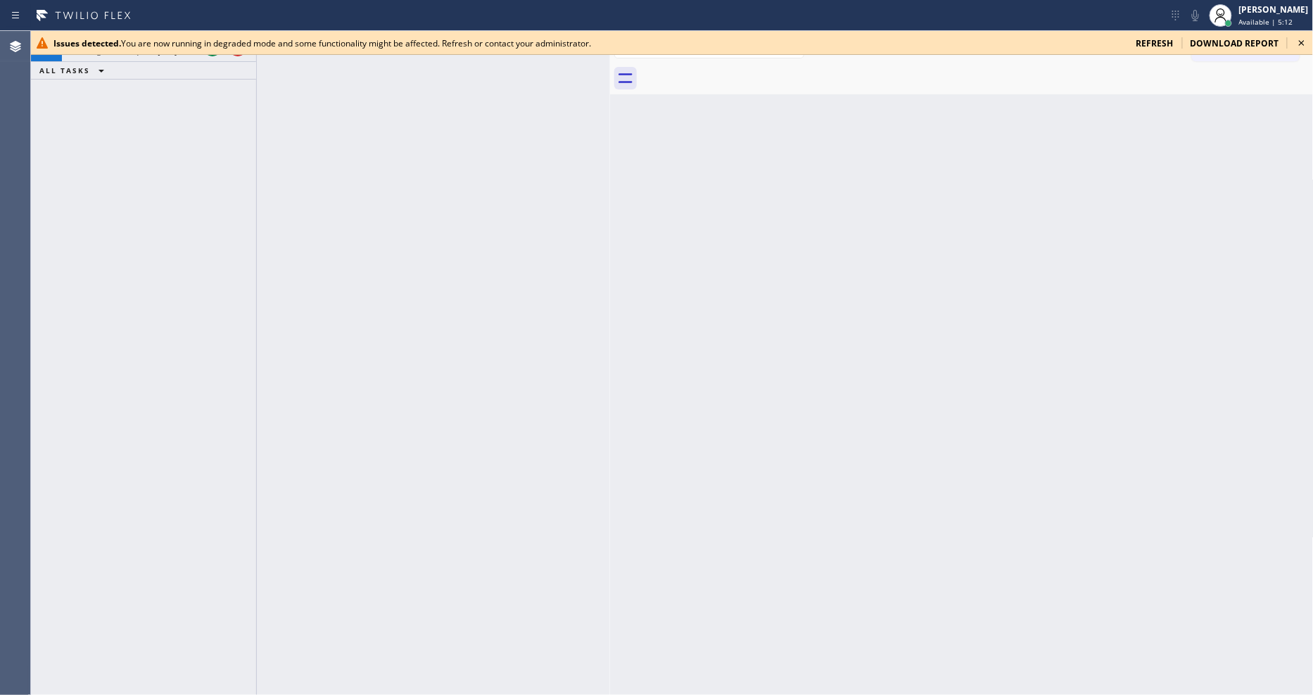
click at [1300, 41] on icon at bounding box center [1302, 43] width 6 height 6
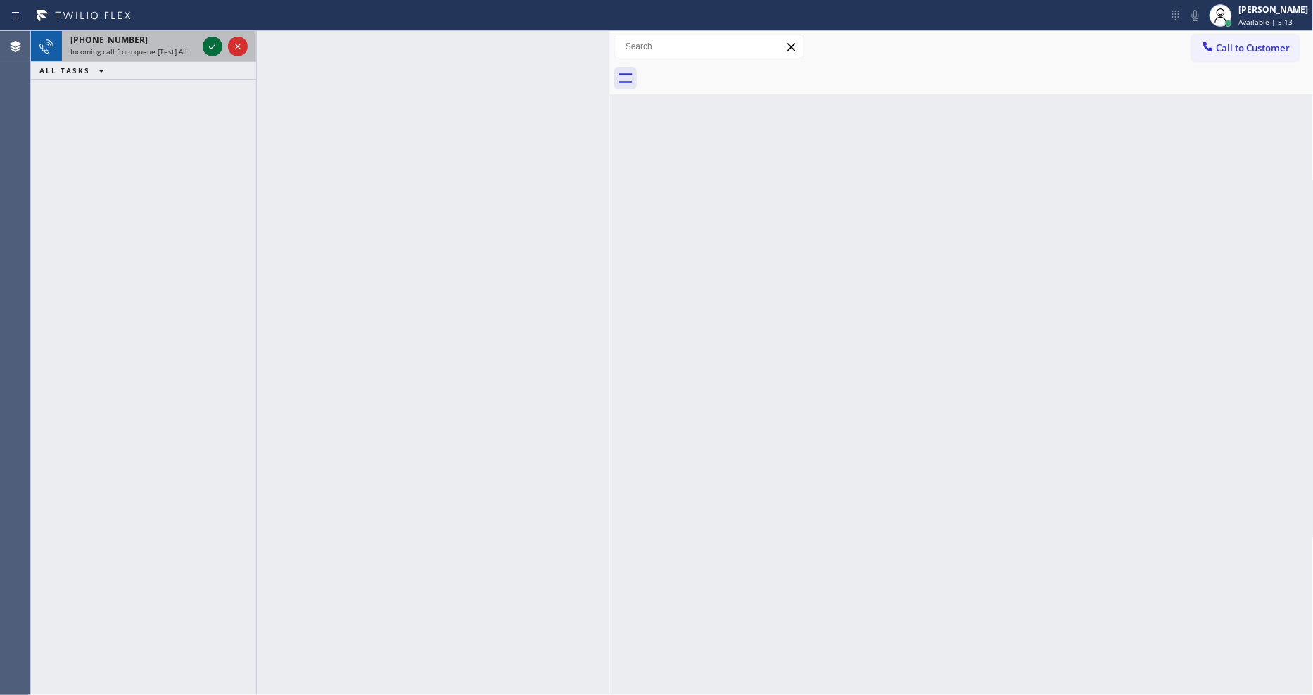
click at [203, 39] on div at bounding box center [213, 46] width 20 height 17
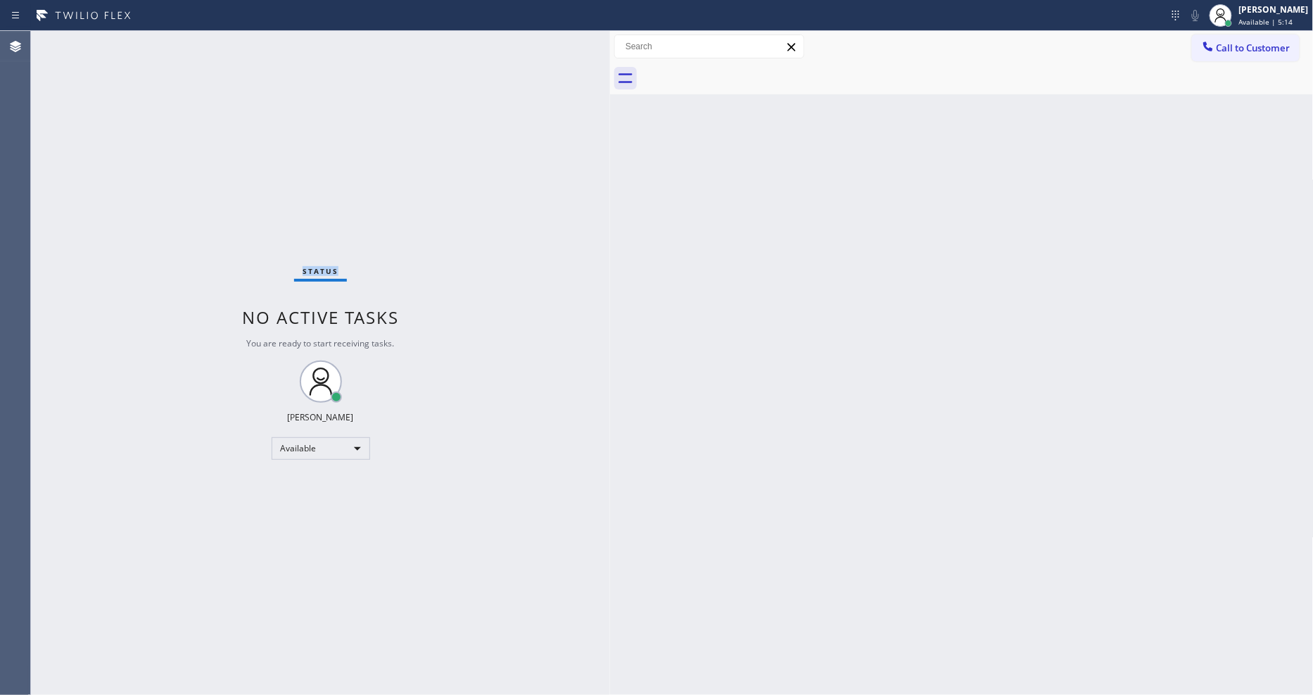
click at [209, 44] on div "Status No active tasks You are ready to start receiving tasks. [PERSON_NAME] Av…" at bounding box center [320, 363] width 579 height 664
click at [219, 37] on div "Status No active tasks You are ready to start receiving tasks. [PERSON_NAME] Av…" at bounding box center [320, 363] width 579 height 664
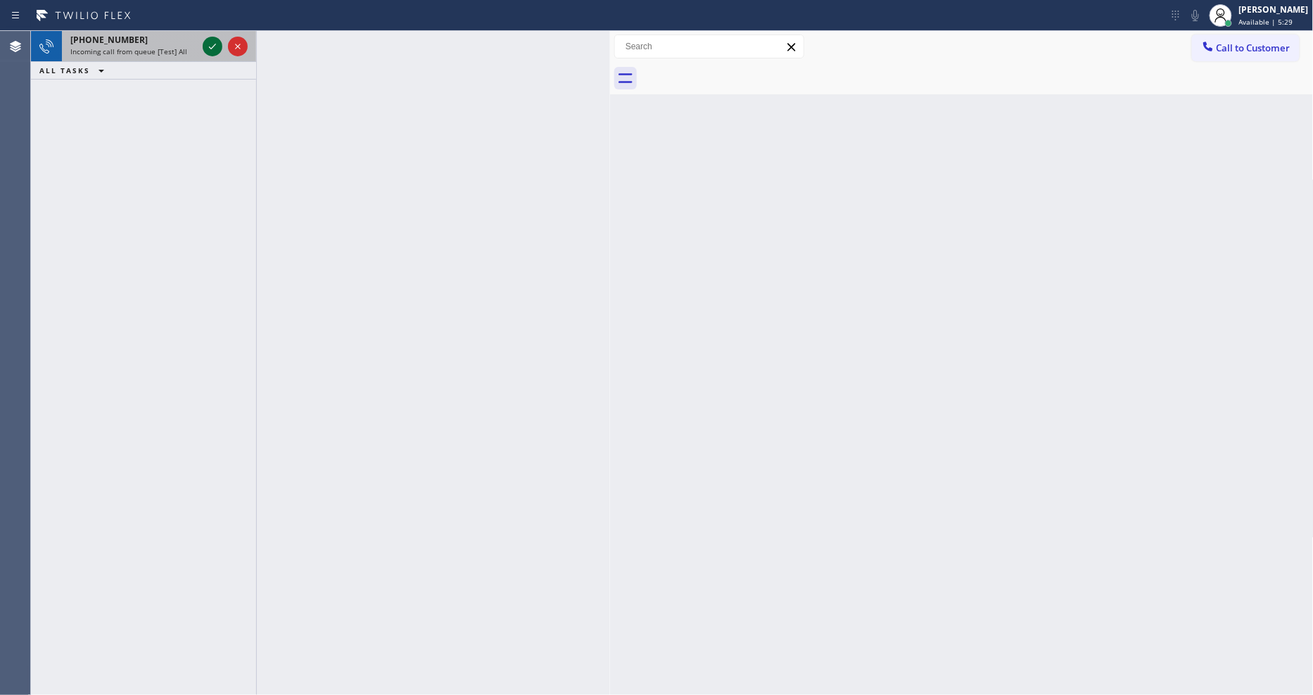
click at [211, 43] on icon at bounding box center [212, 46] width 17 height 17
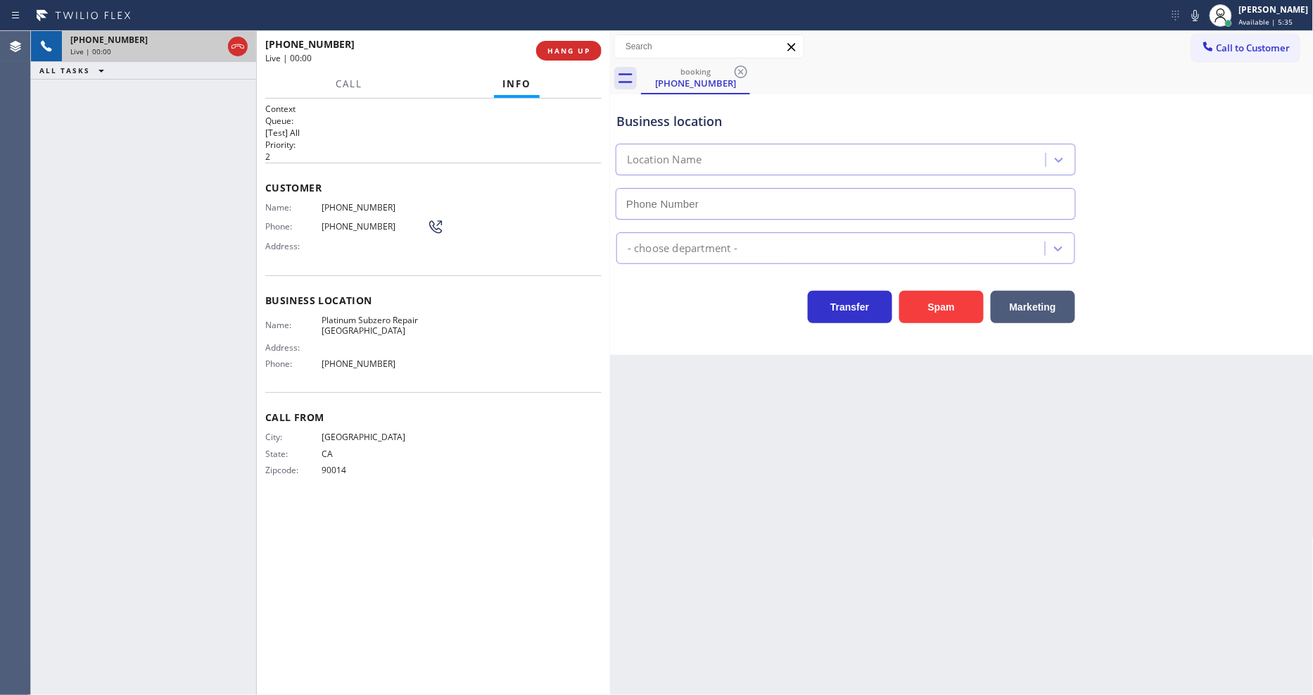
type input "[PHONE_NUMBER]"
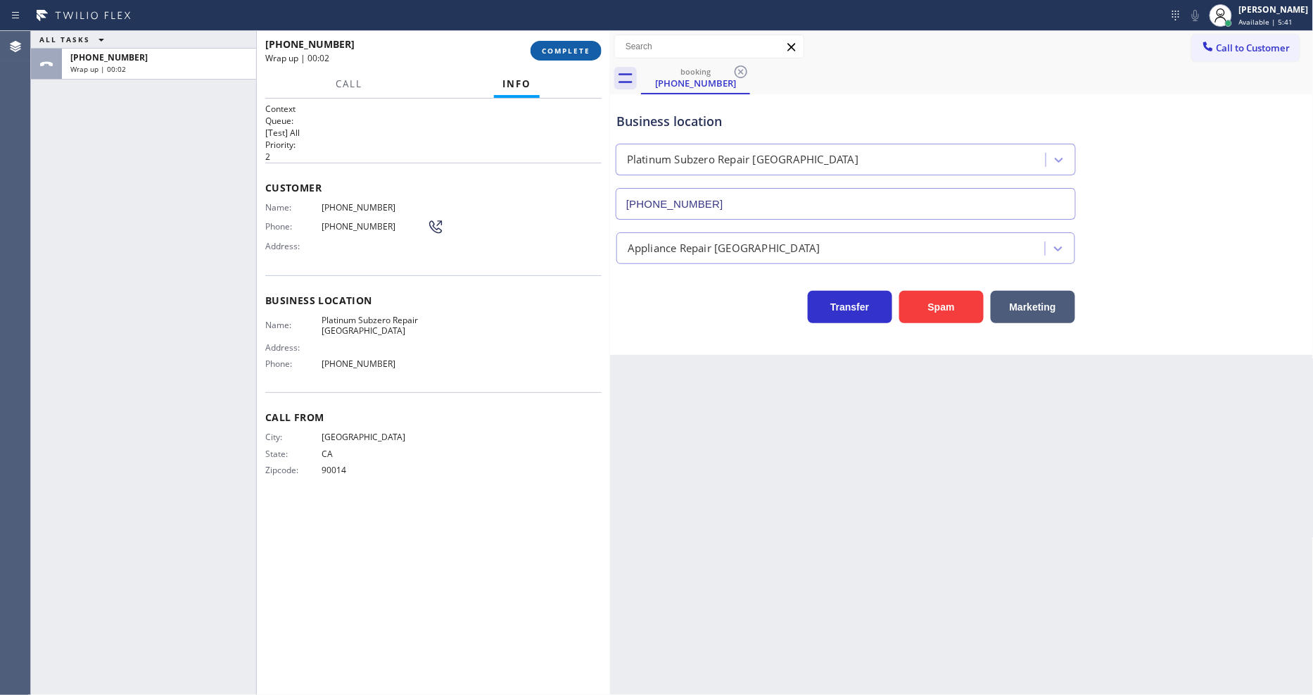
click at [577, 53] on span "COMPLETE" at bounding box center [566, 51] width 49 height 10
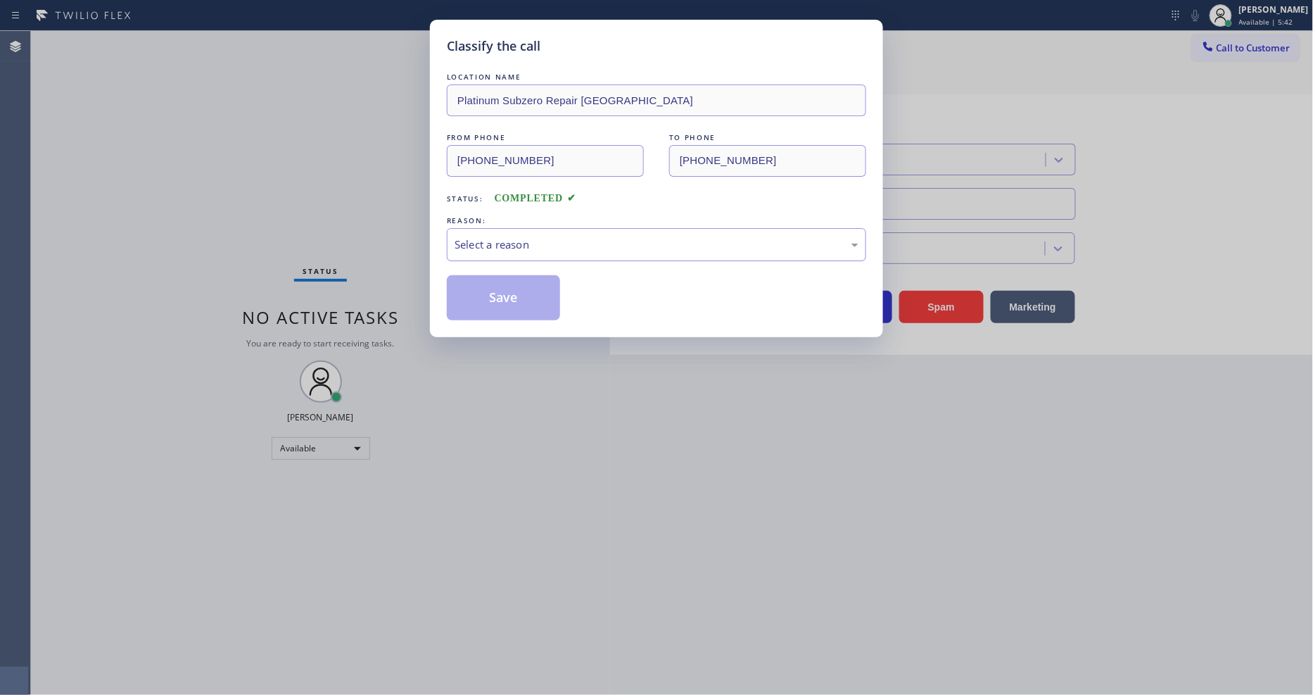
click at [566, 241] on div "Select a reason" at bounding box center [657, 244] width 404 height 16
click at [540, 282] on button "Save" at bounding box center [503, 297] width 113 height 45
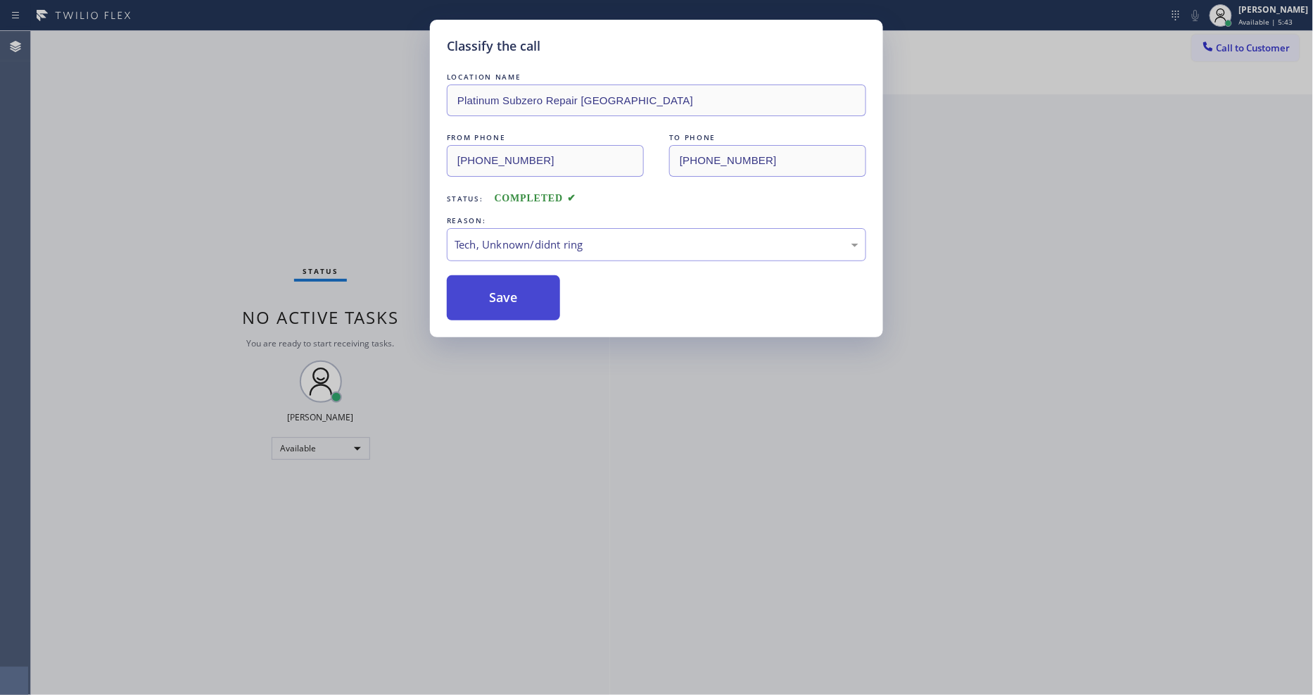
click at [540, 282] on button "Save" at bounding box center [503, 297] width 113 height 45
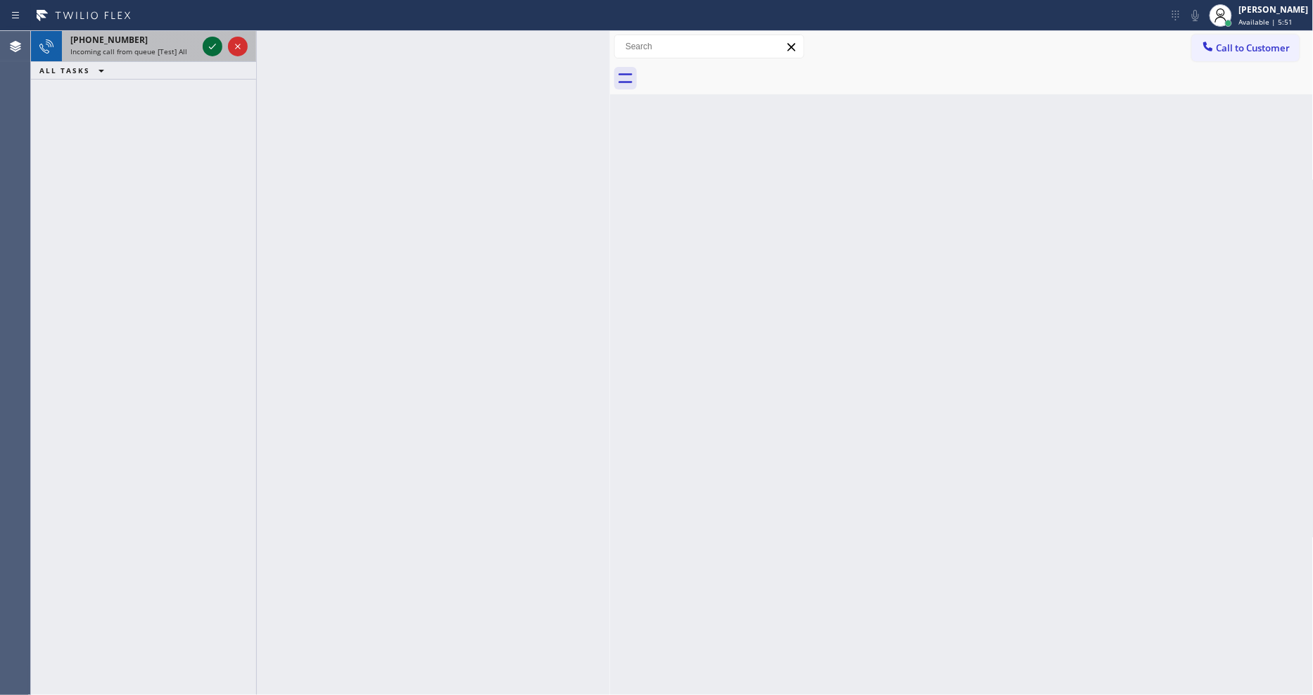
click at [214, 44] on icon at bounding box center [212, 46] width 17 height 17
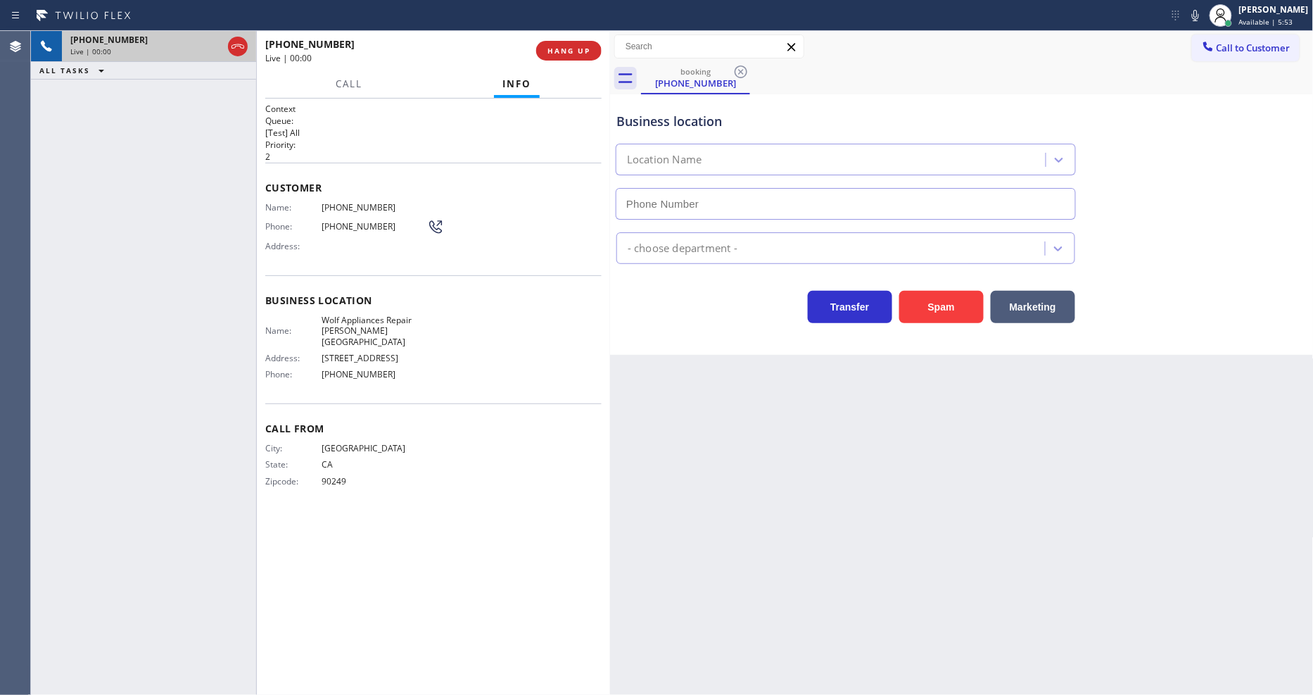
type input "[PHONE_NUMBER]"
click at [1218, 16] on div at bounding box center [1221, 15] width 31 height 31
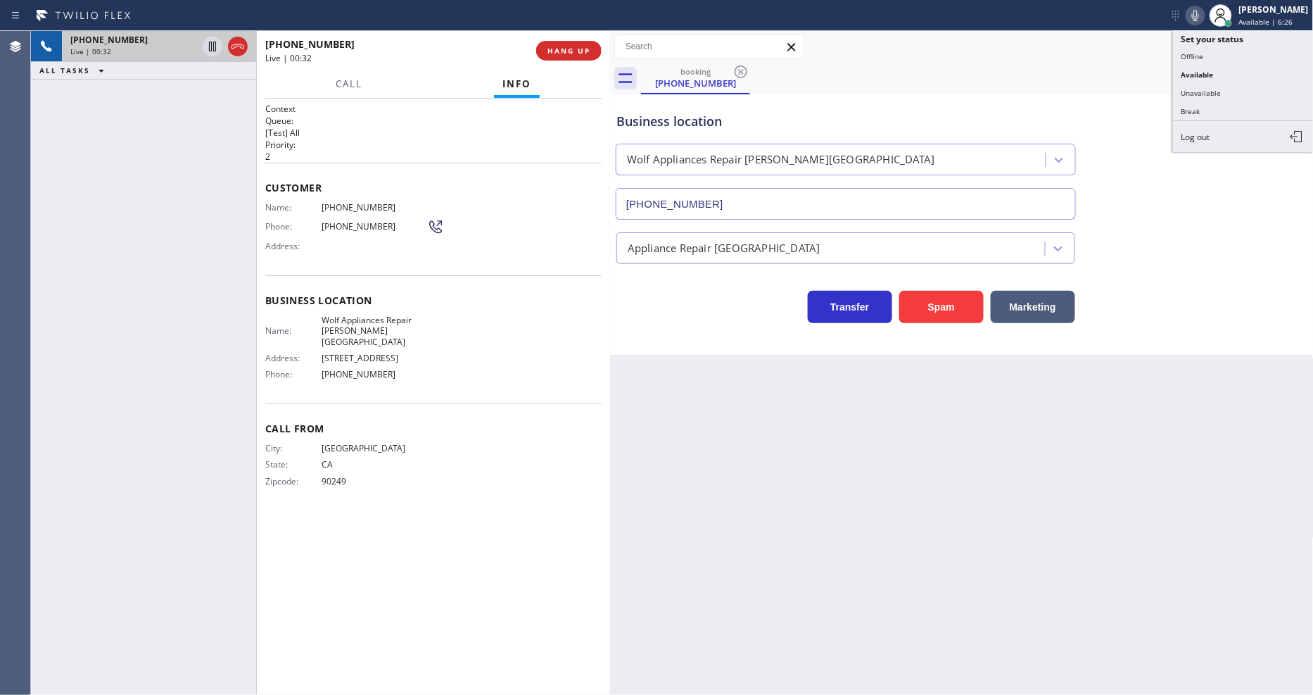
click at [1204, 16] on icon at bounding box center [1195, 15] width 17 height 17
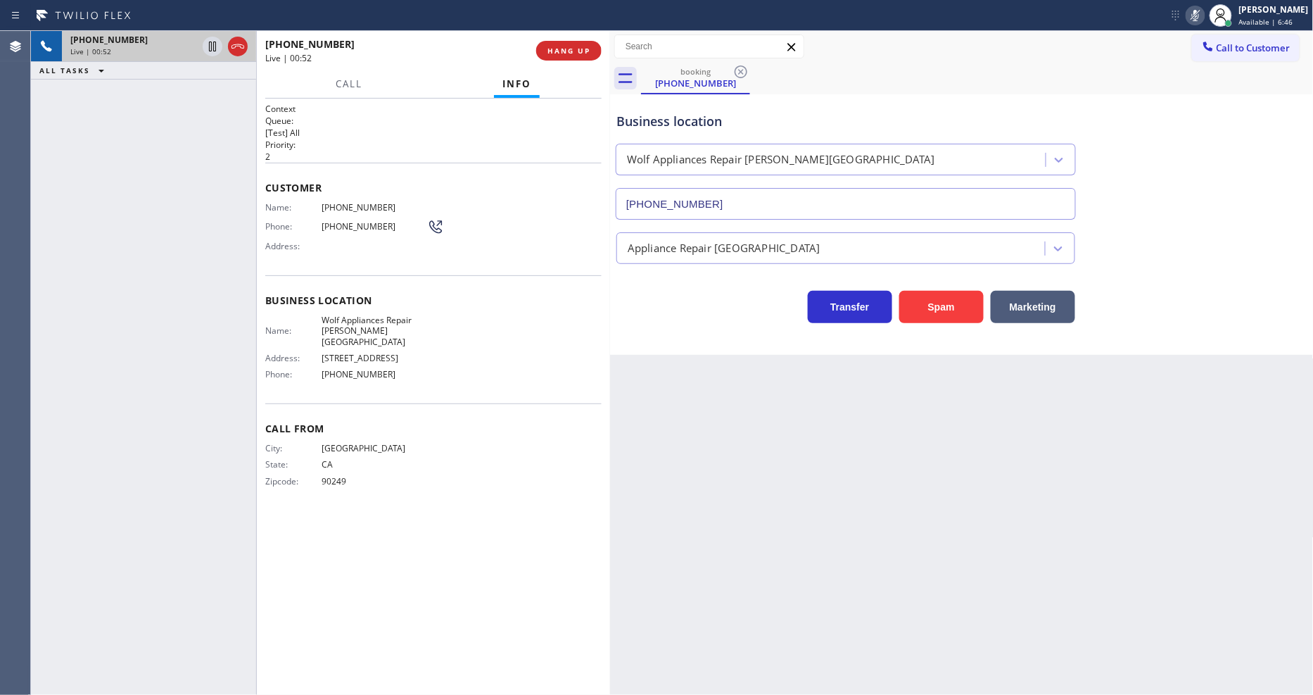
click at [1201, 16] on rect at bounding box center [1196, 14] width 10 height 10
click at [212, 42] on icon at bounding box center [212, 46] width 17 height 17
click at [1204, 16] on icon at bounding box center [1195, 15] width 17 height 17
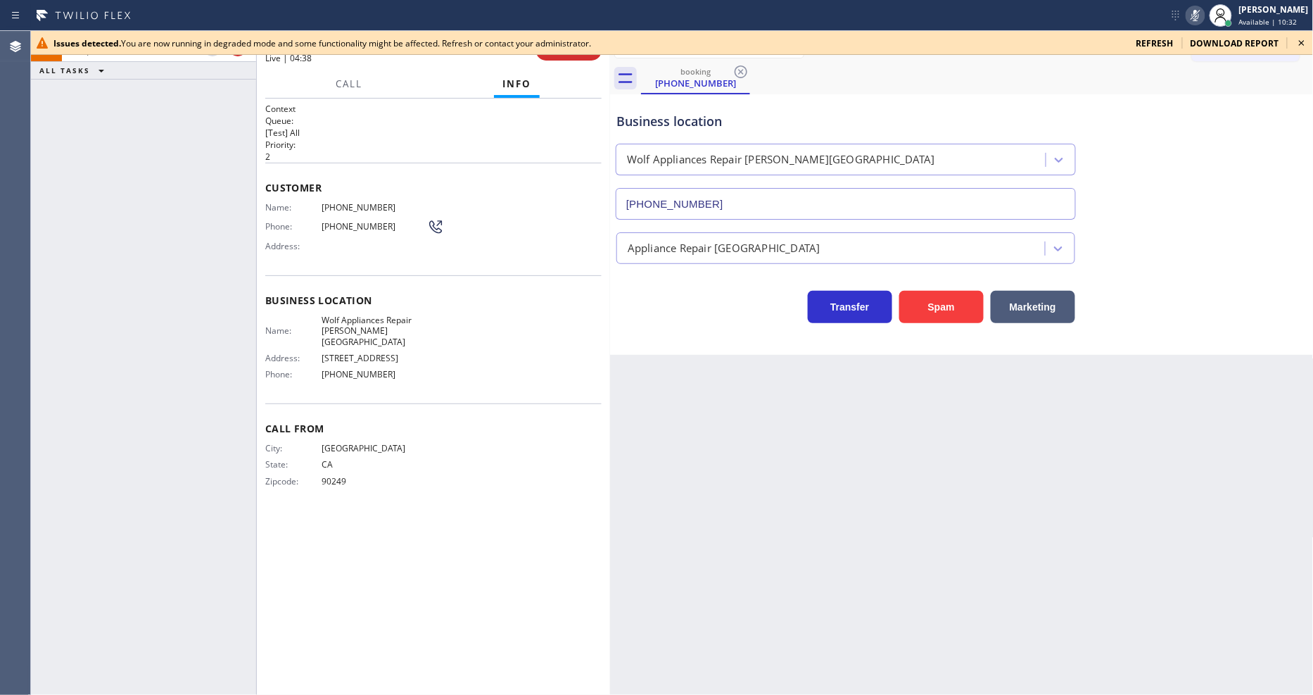
click at [1303, 42] on icon at bounding box center [1302, 43] width 6 height 6
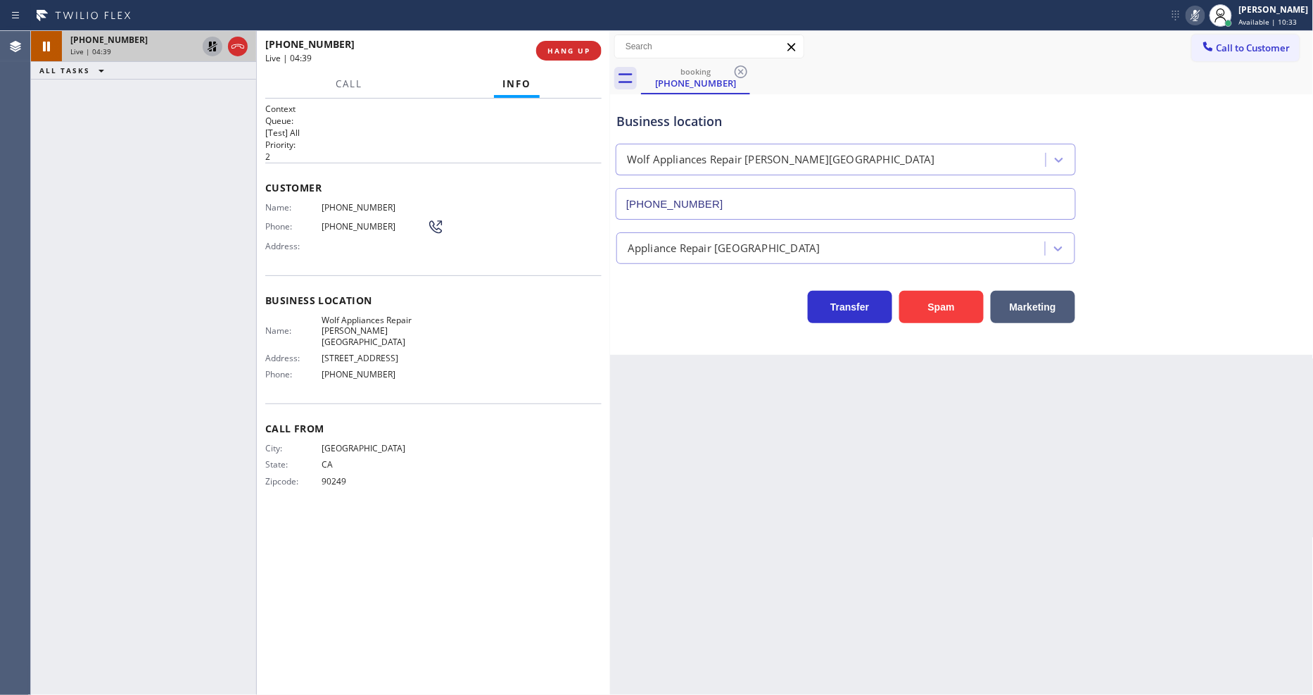
click at [213, 44] on icon at bounding box center [212, 46] width 17 height 17
click at [1201, 14] on rect at bounding box center [1196, 14] width 10 height 10
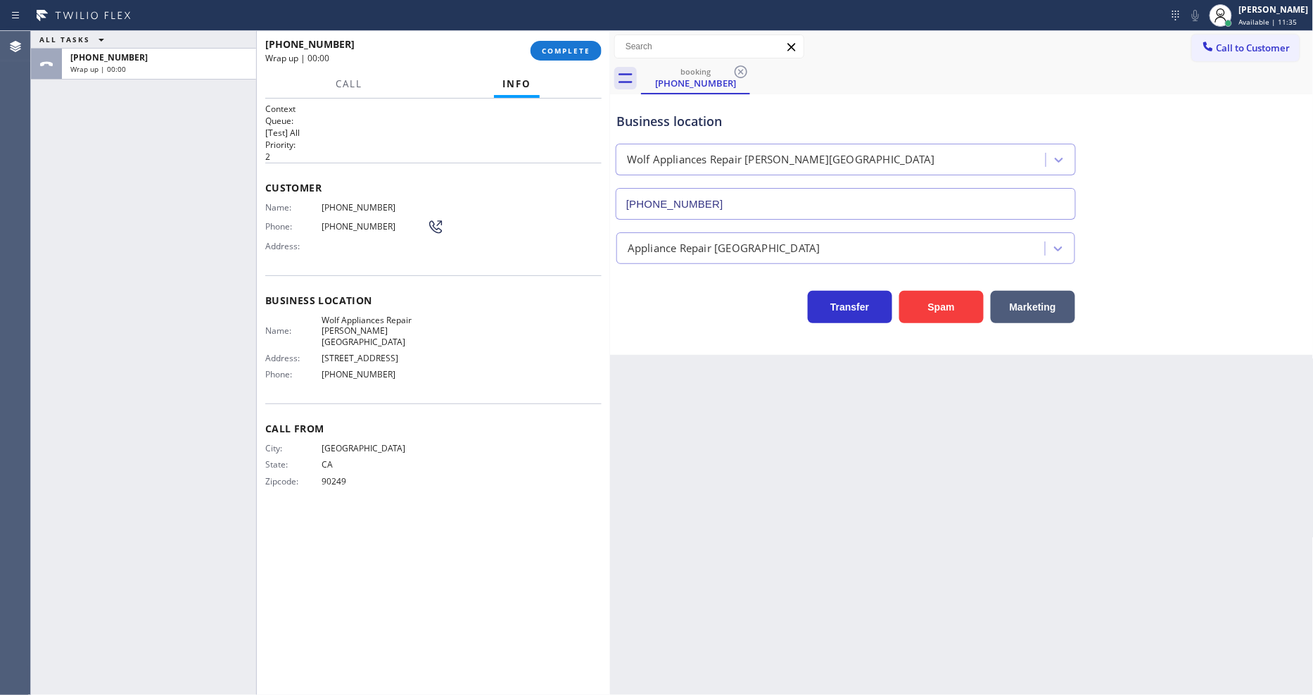
drag, startPoint x: 571, startPoint y: 53, endPoint x: 611, endPoint y: 102, distance: 62.5
click at [571, 53] on span "COMPLETE" at bounding box center [566, 51] width 49 height 10
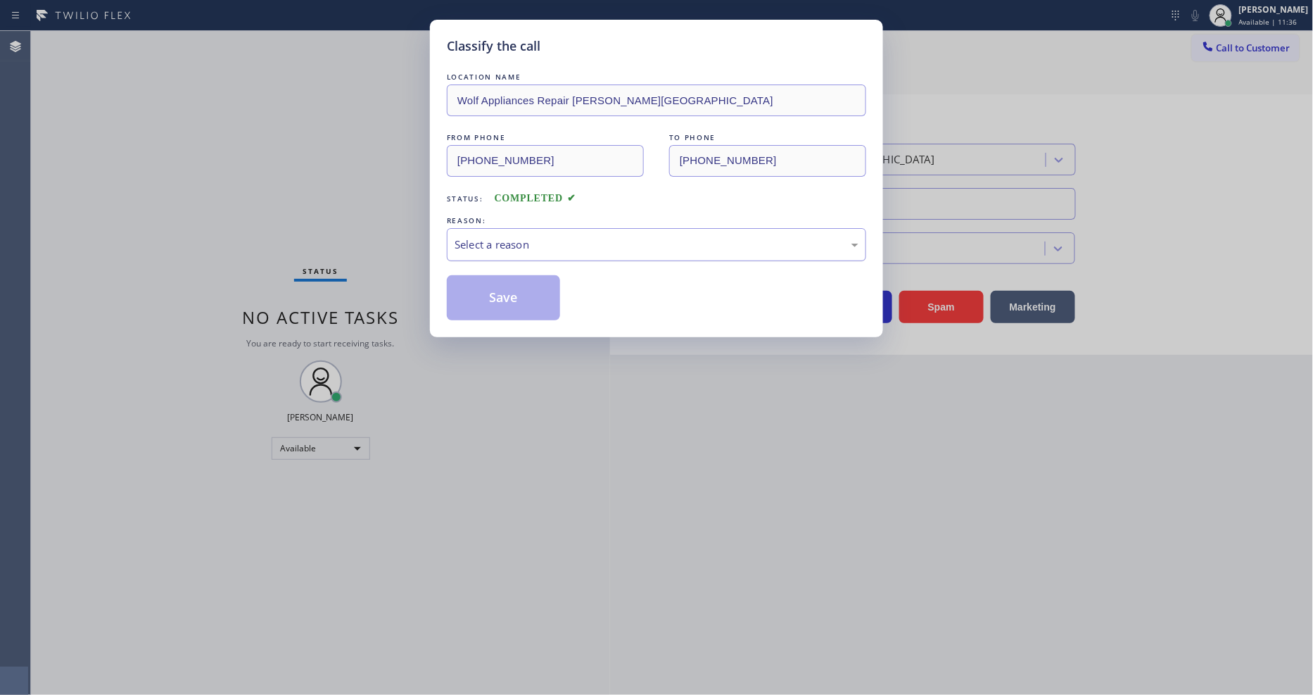
click at [494, 239] on div "Select a reason" at bounding box center [657, 244] width 404 height 16
click at [489, 297] on button "Save" at bounding box center [503, 297] width 113 height 45
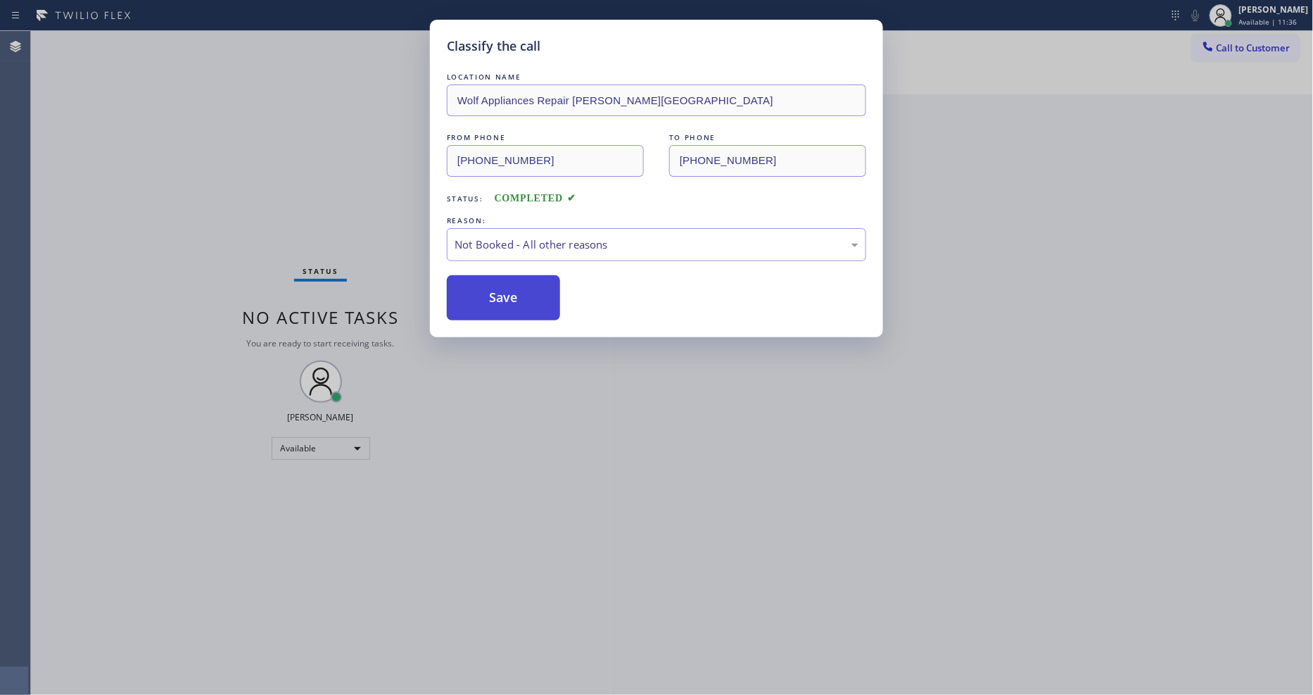
click at [489, 297] on button "Save" at bounding box center [503, 297] width 113 height 45
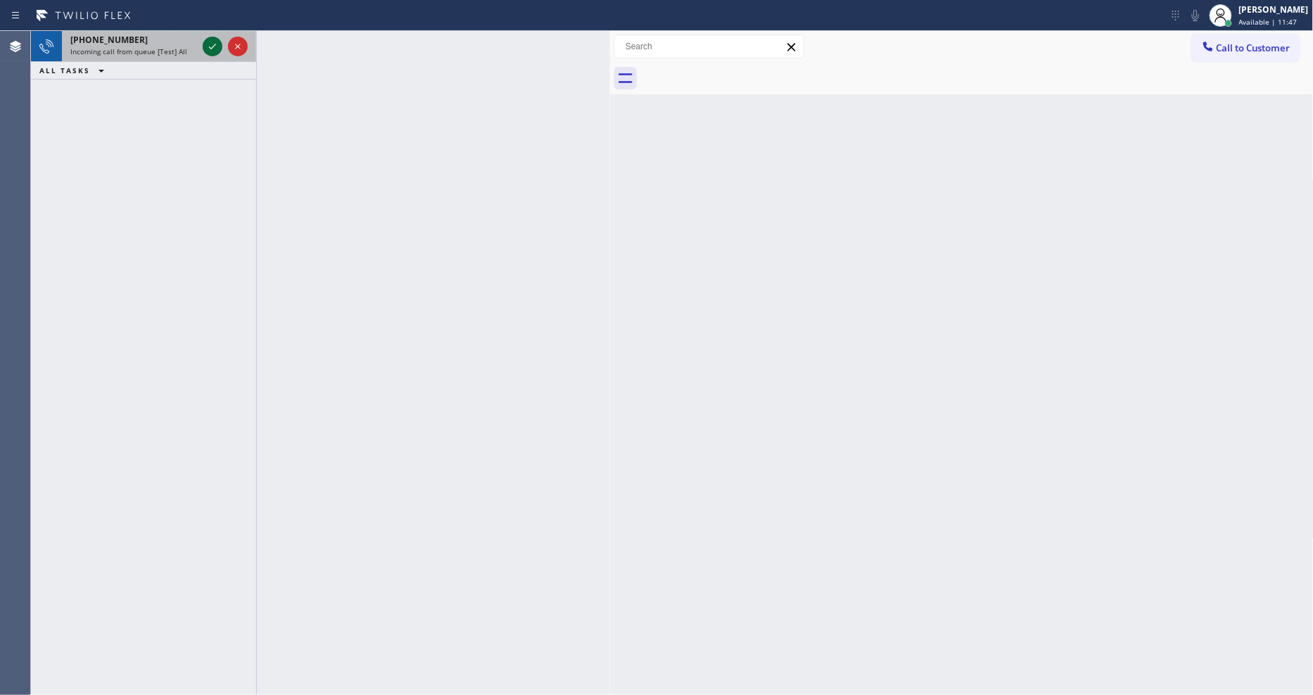
click at [211, 46] on icon at bounding box center [212, 46] width 17 height 17
click at [215, 44] on icon at bounding box center [212, 46] width 17 height 17
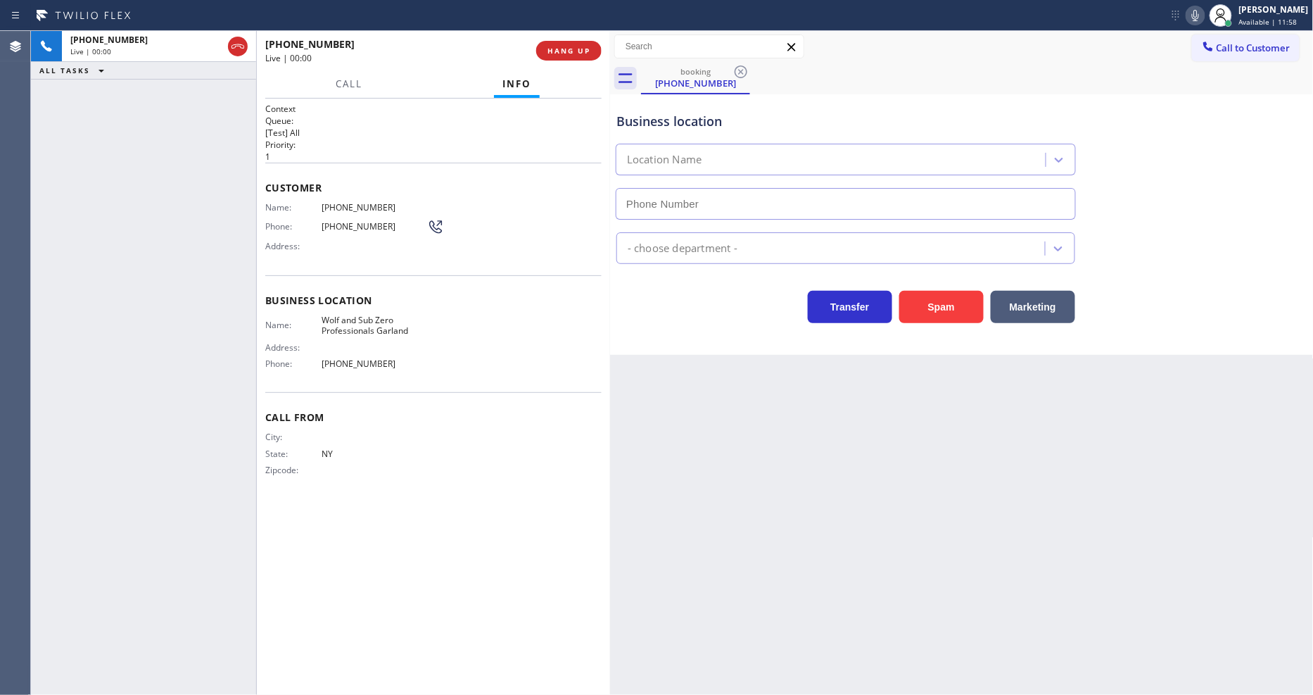
type input "[PHONE_NUMBER]"
click at [564, 48] on span "HANG UP" at bounding box center [569, 51] width 43 height 10
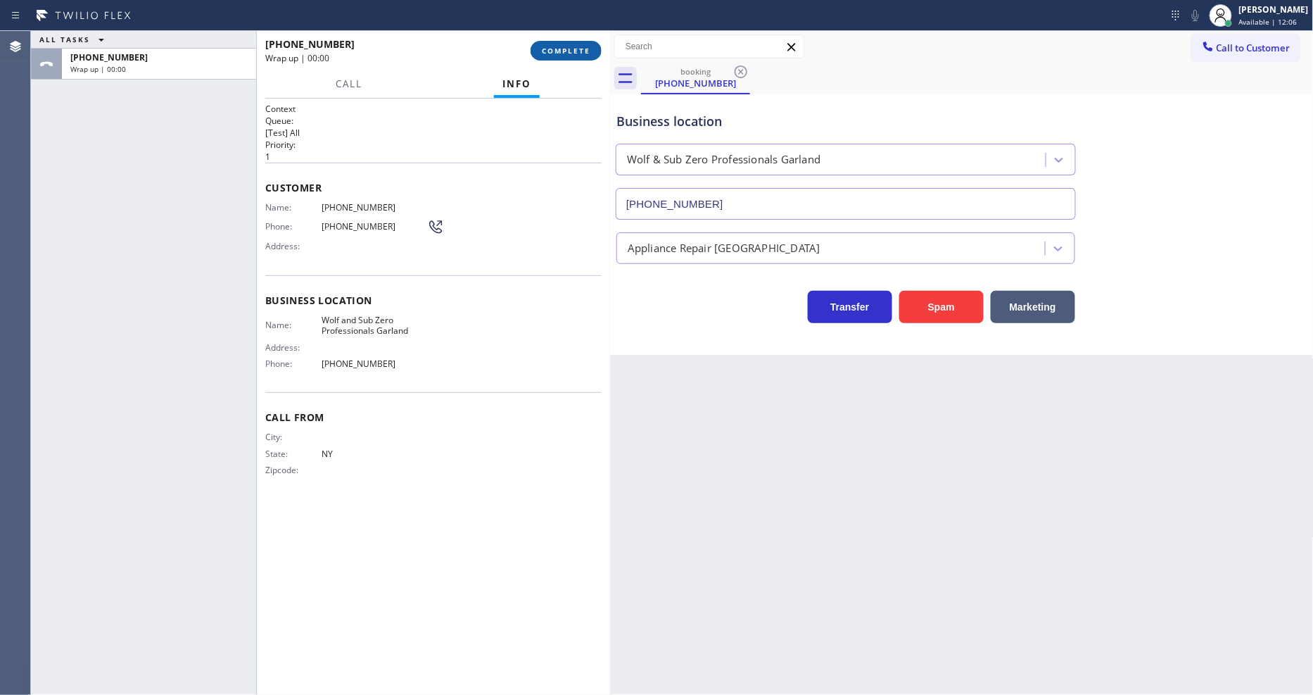
click at [573, 54] on button "COMPLETE" at bounding box center [566, 51] width 71 height 20
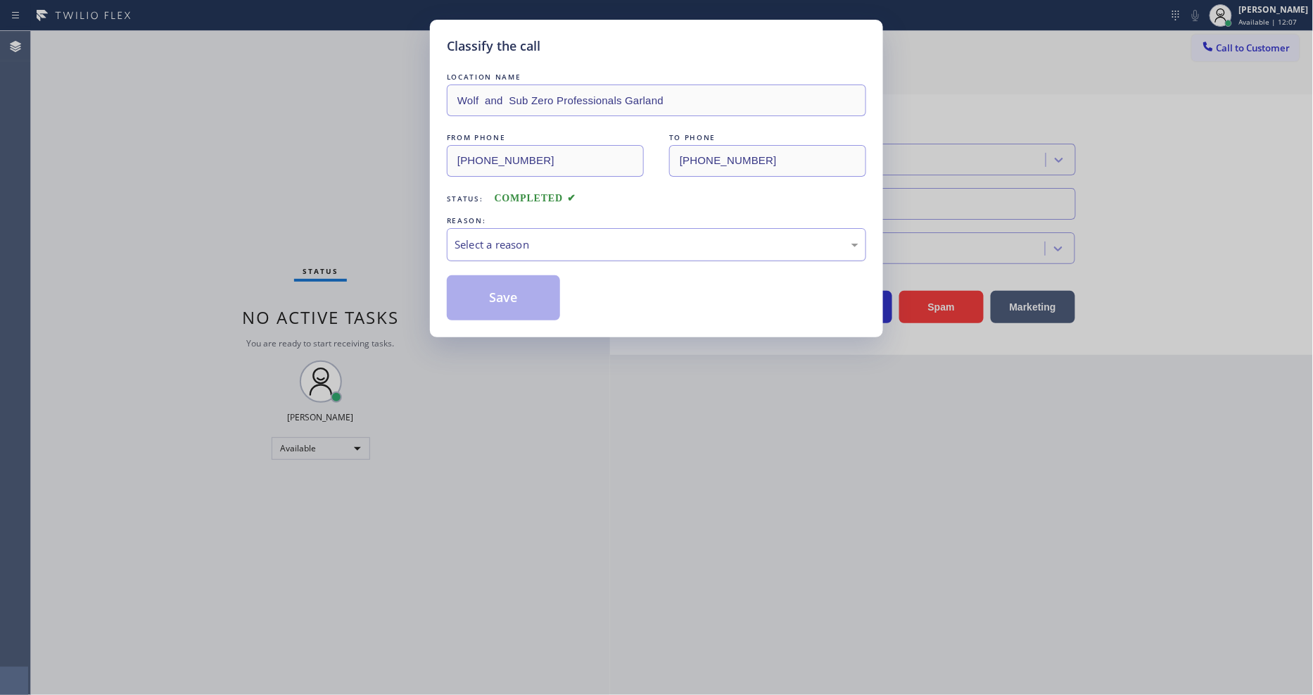
click at [504, 246] on div "Select a reason" at bounding box center [657, 244] width 404 height 16
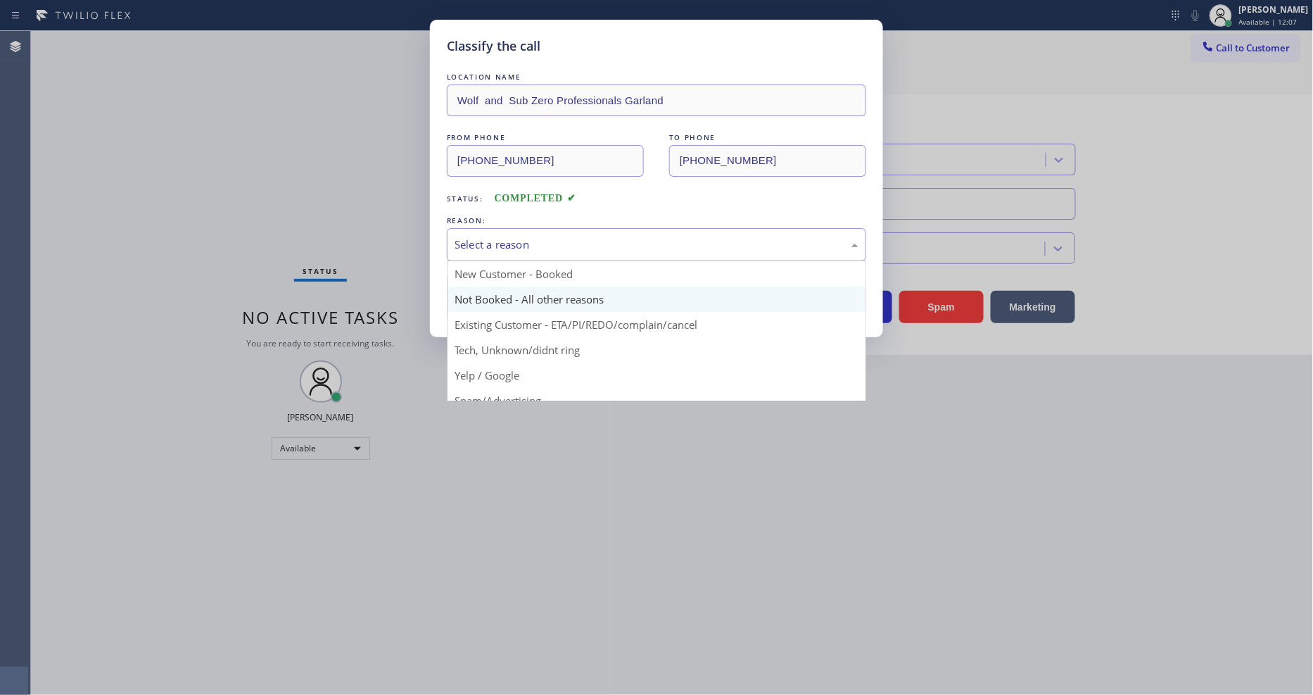
scroll to position [88, 0]
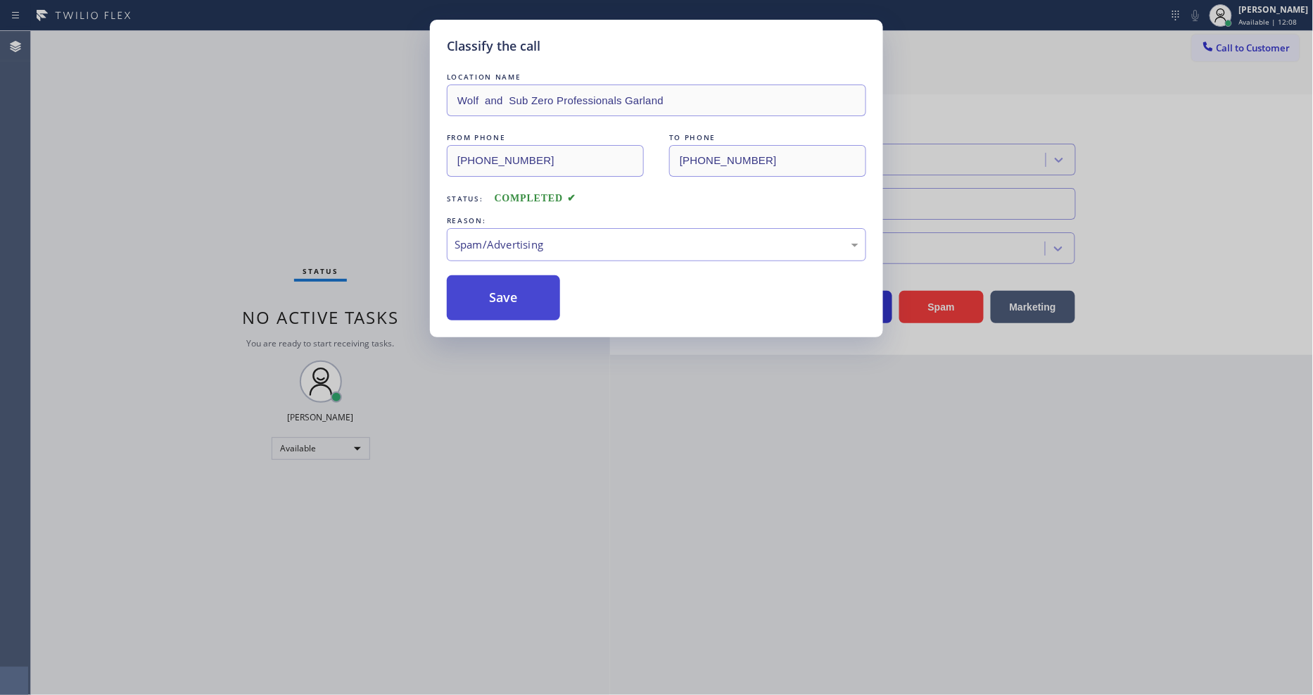
click at [501, 293] on button "Save" at bounding box center [503, 297] width 113 height 45
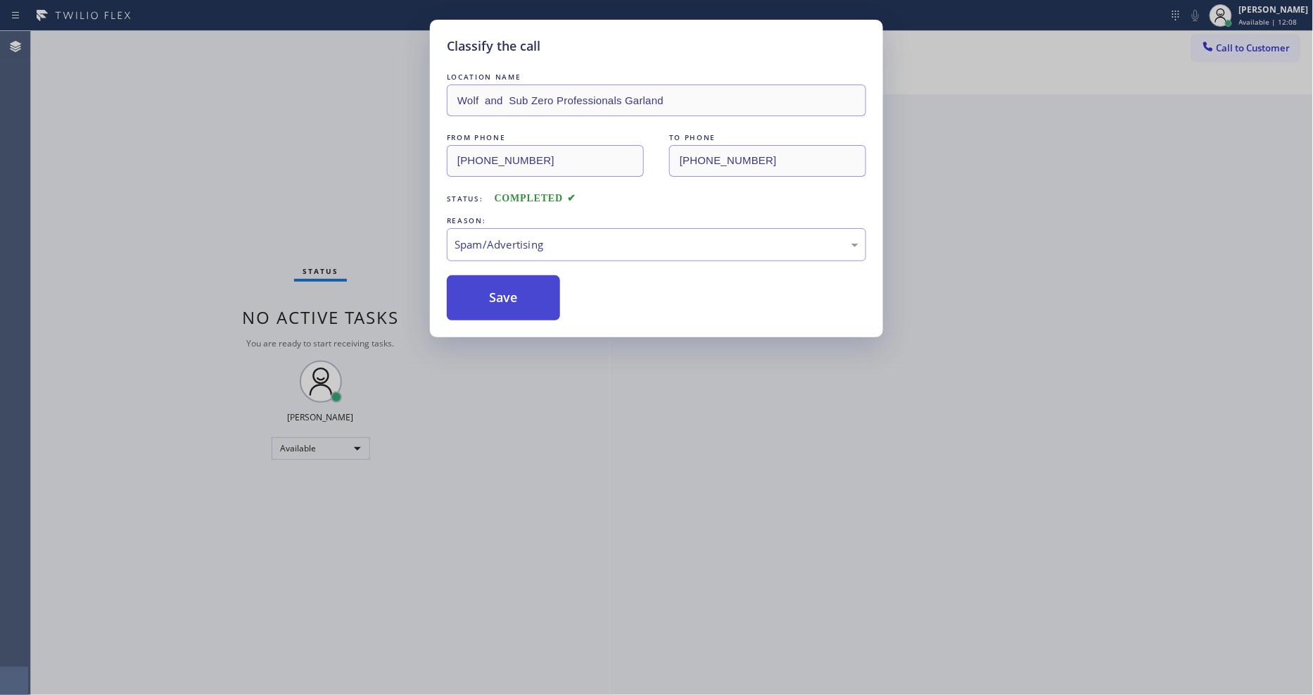
click at [501, 293] on button "Save" at bounding box center [503, 297] width 113 height 45
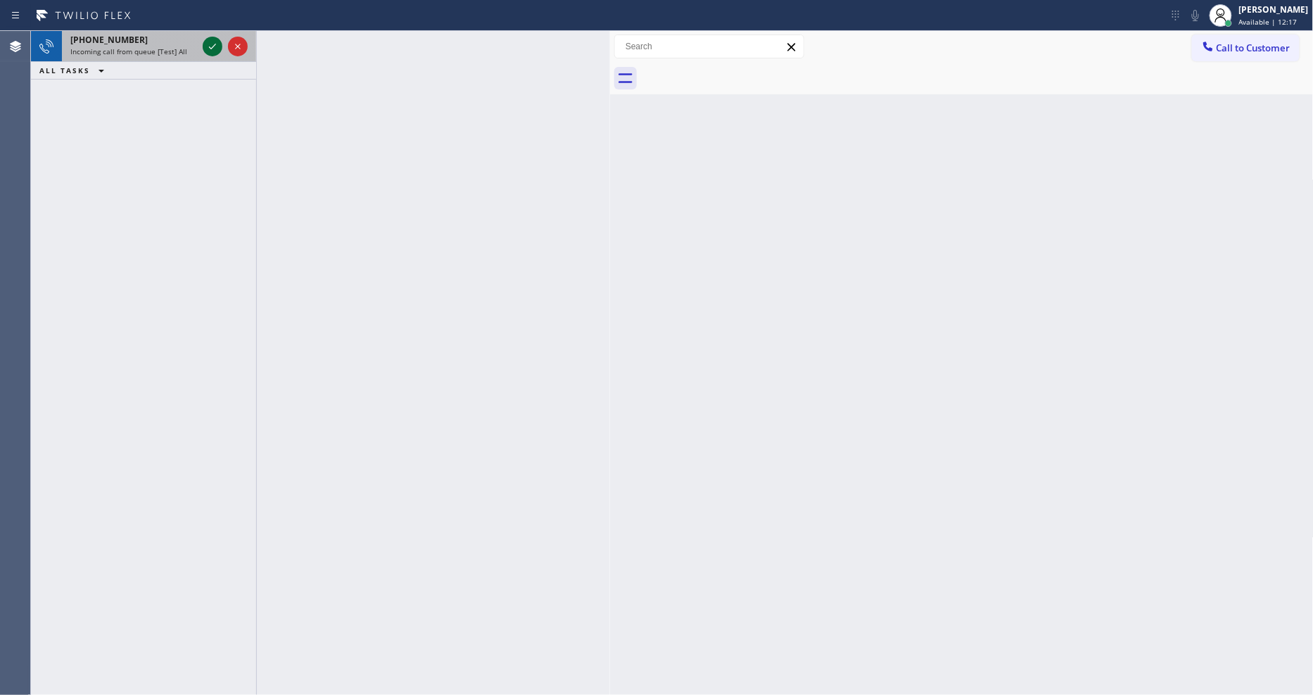
click at [210, 41] on icon at bounding box center [212, 46] width 17 height 17
click at [211, 44] on icon at bounding box center [212, 46] width 17 height 17
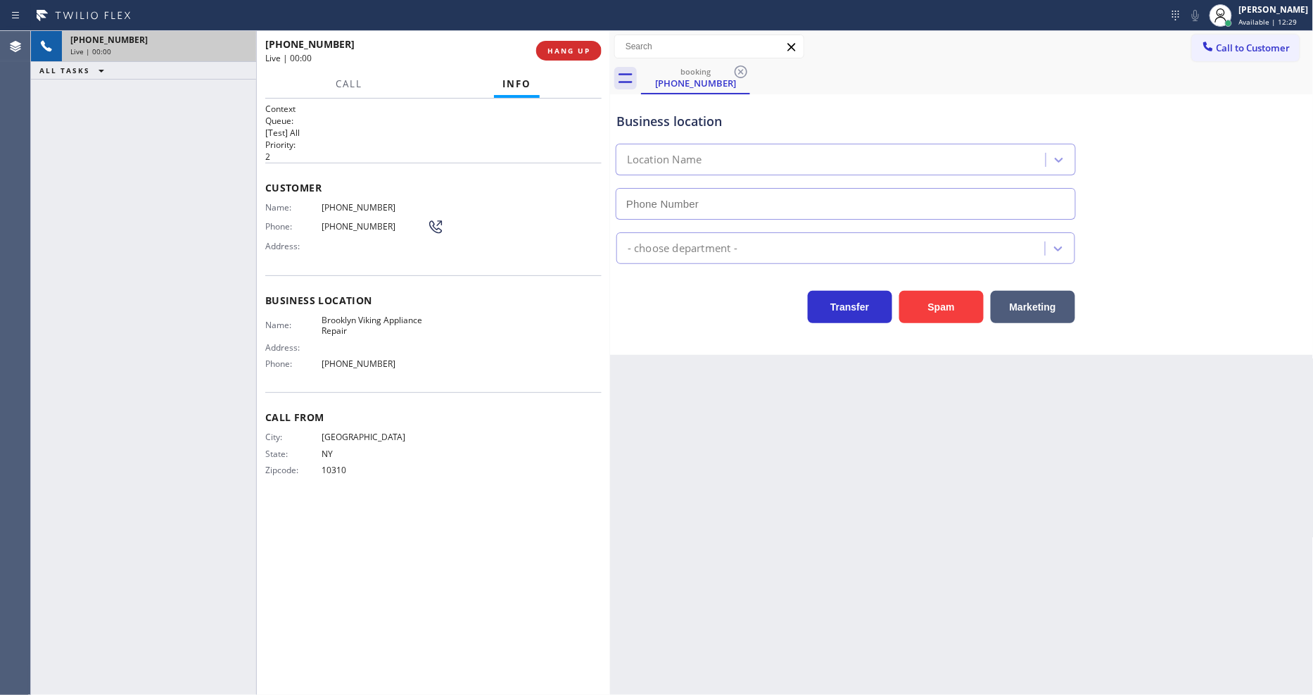
type input "[PHONE_NUMBER]"
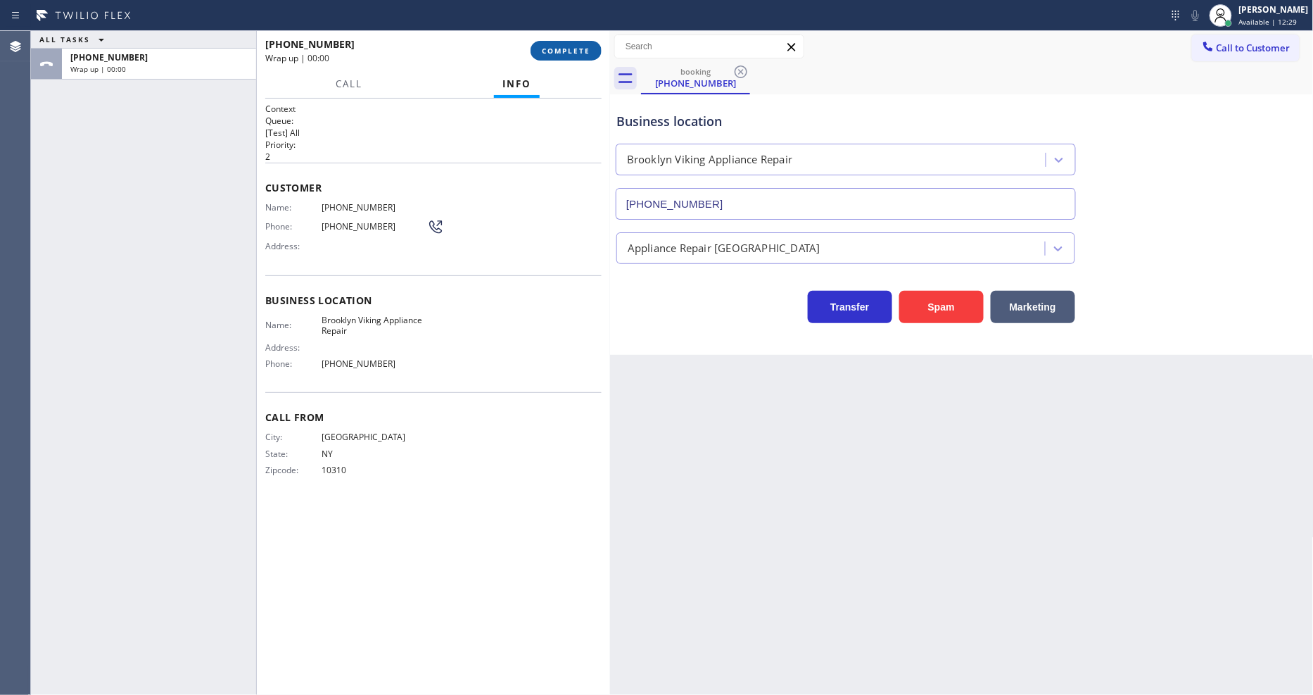
click at [579, 46] on span "COMPLETE" at bounding box center [566, 51] width 49 height 10
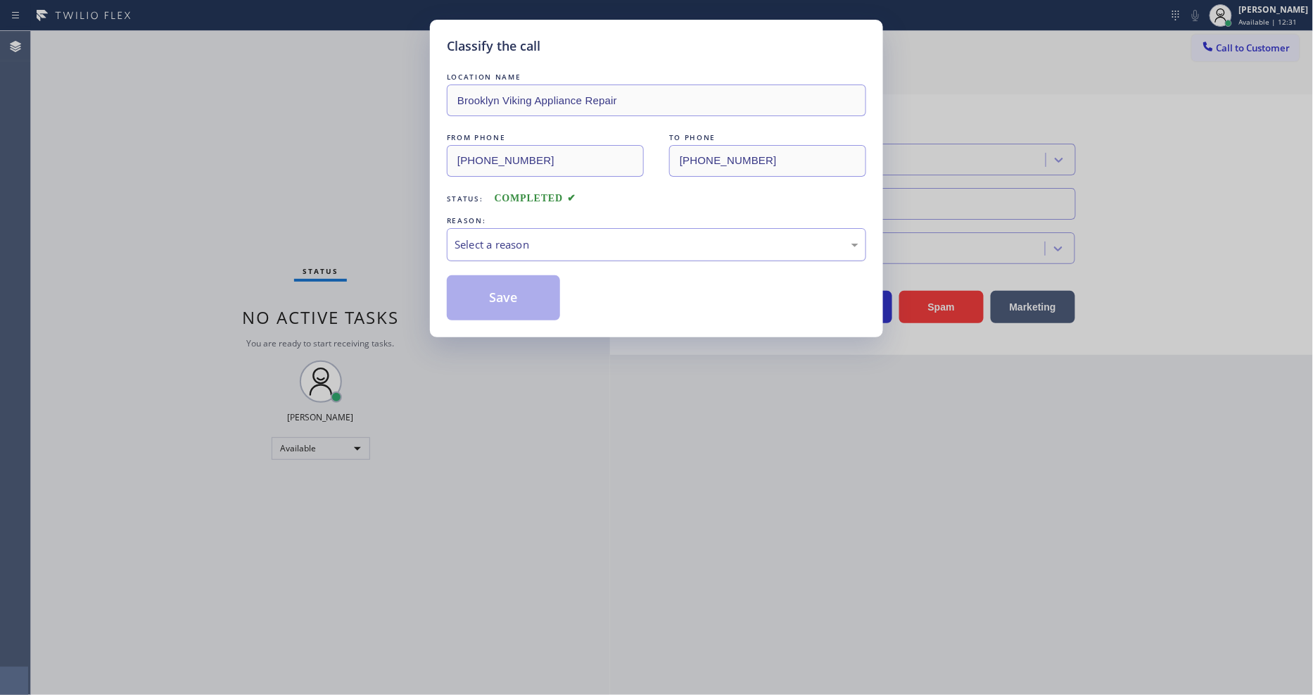
click at [557, 245] on div "Select a reason" at bounding box center [657, 244] width 404 height 16
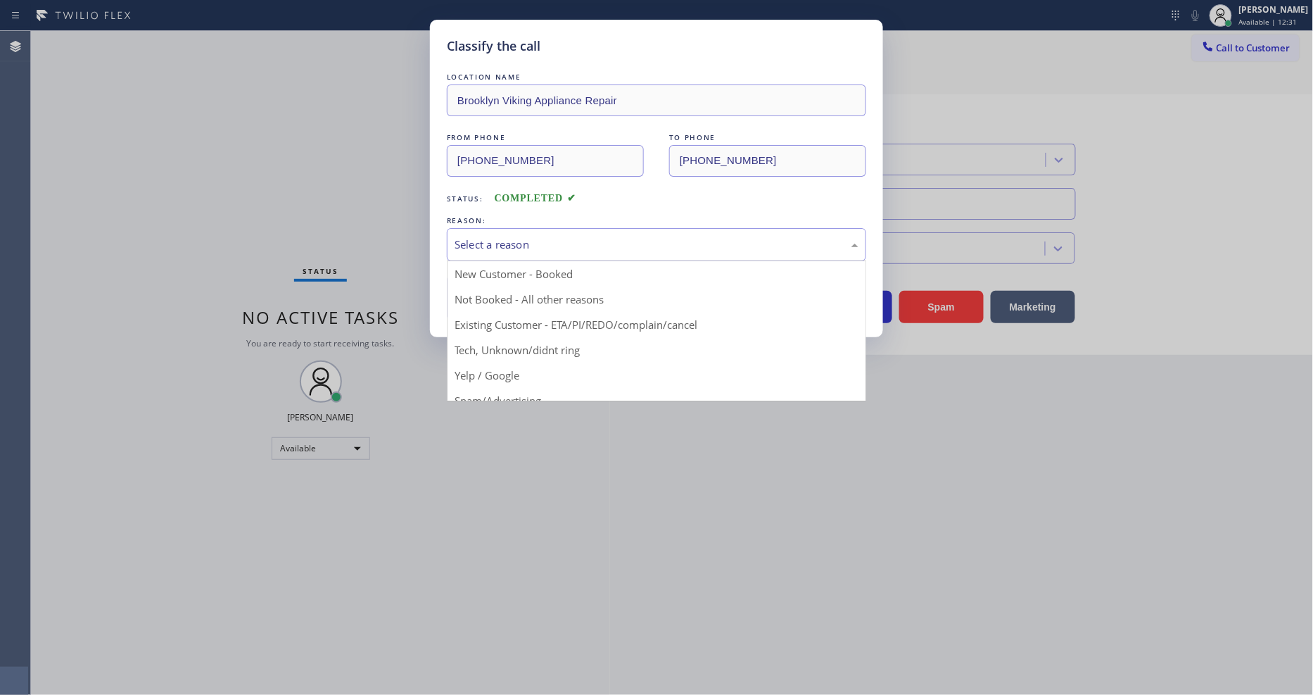
drag, startPoint x: 528, startPoint y: 347, endPoint x: 528, endPoint y: 329, distance: 18.3
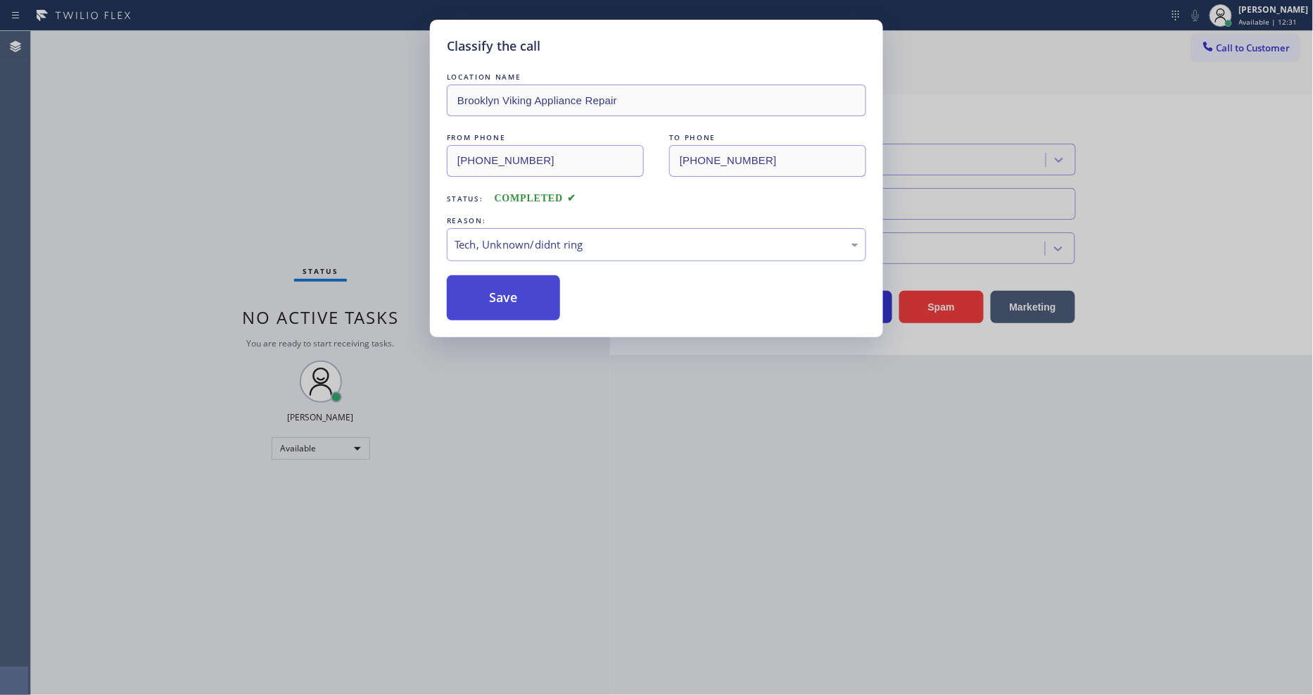
click at [526, 298] on button "Save" at bounding box center [503, 297] width 113 height 45
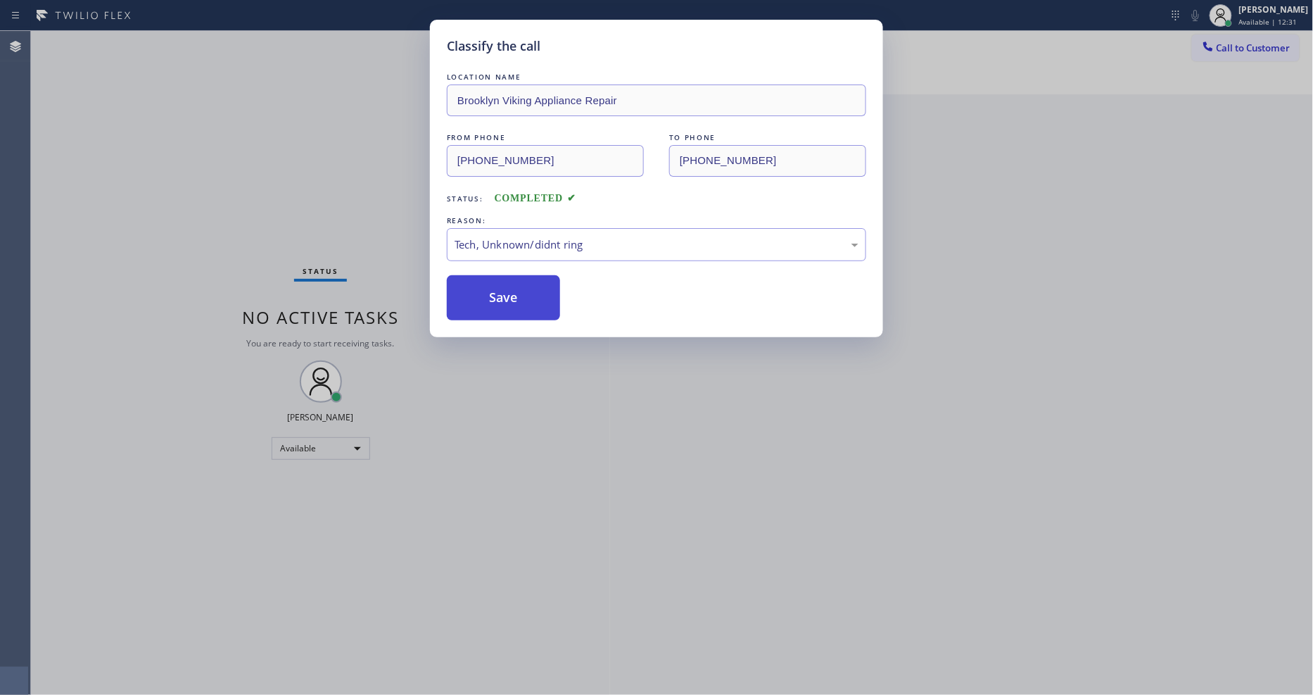
click at [526, 298] on button "Save" at bounding box center [503, 297] width 113 height 45
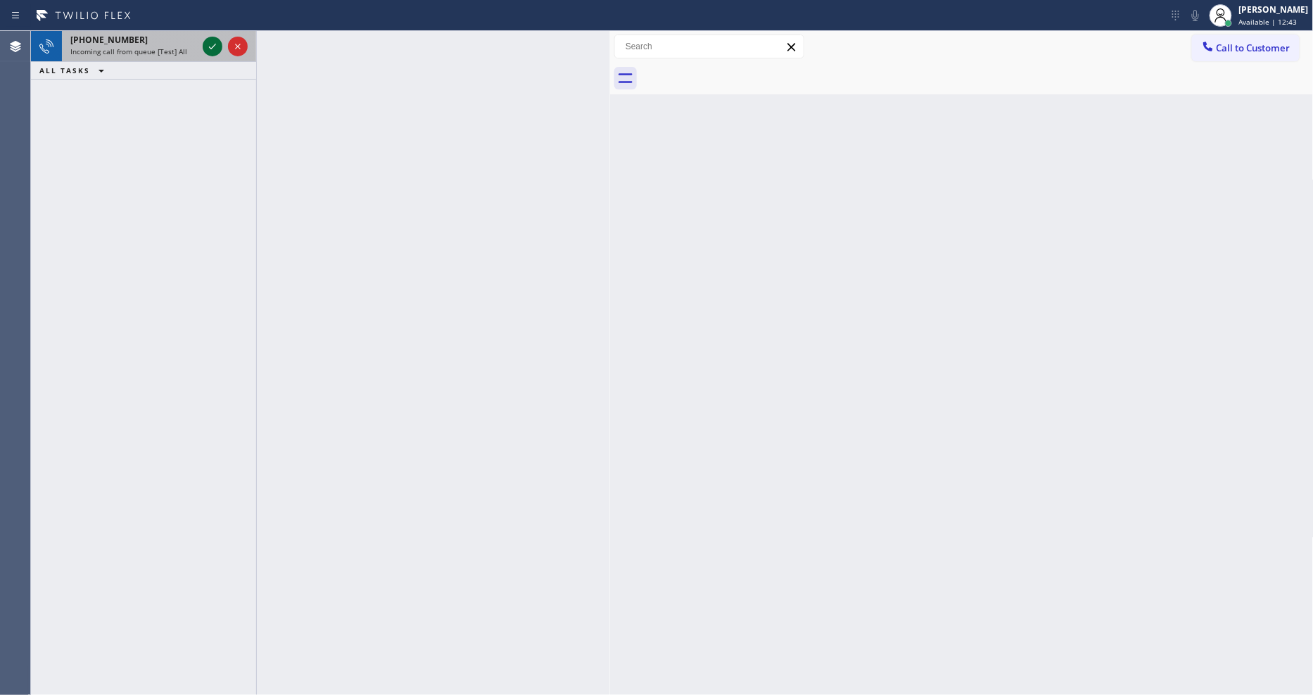
click at [210, 39] on icon at bounding box center [212, 46] width 17 height 17
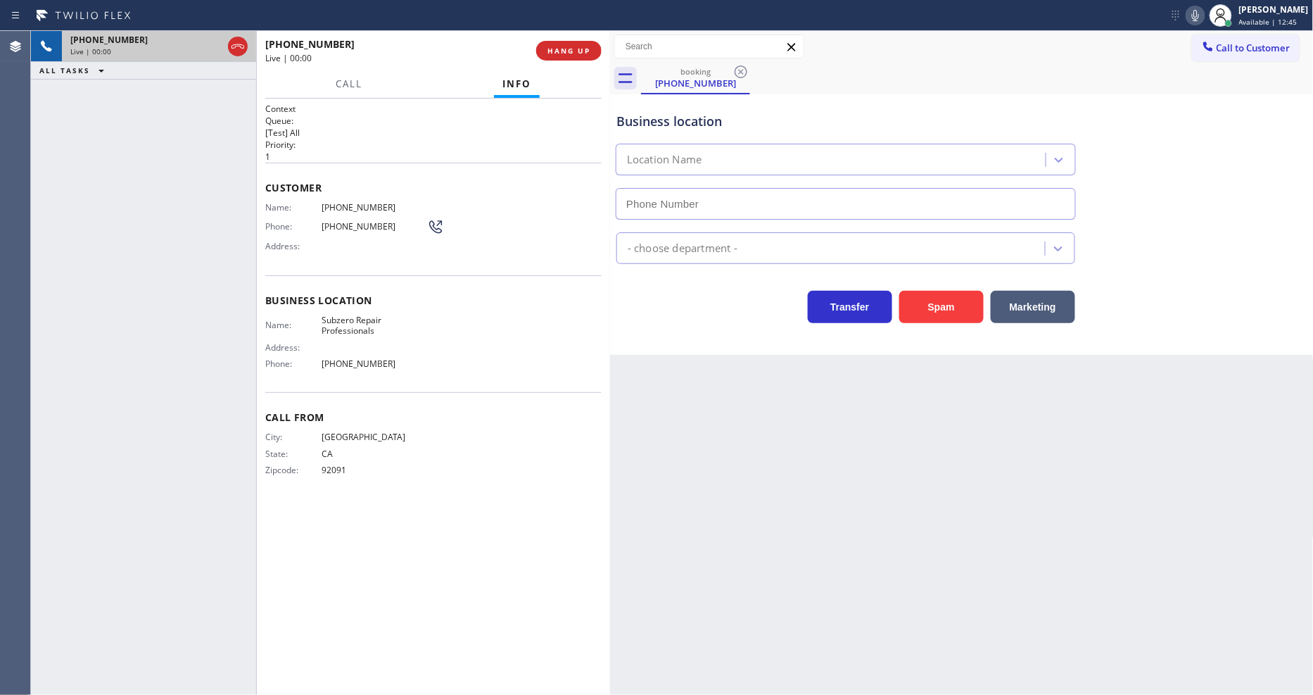
type input "[PHONE_NUMBER]"
click at [863, 446] on div "Back to Dashboard Change Sender ID Customers Technicians Select a contact Outbo…" at bounding box center [962, 363] width 704 height 664
click at [355, 317] on span "Subzero Repair Professionals" at bounding box center [375, 326] width 106 height 22
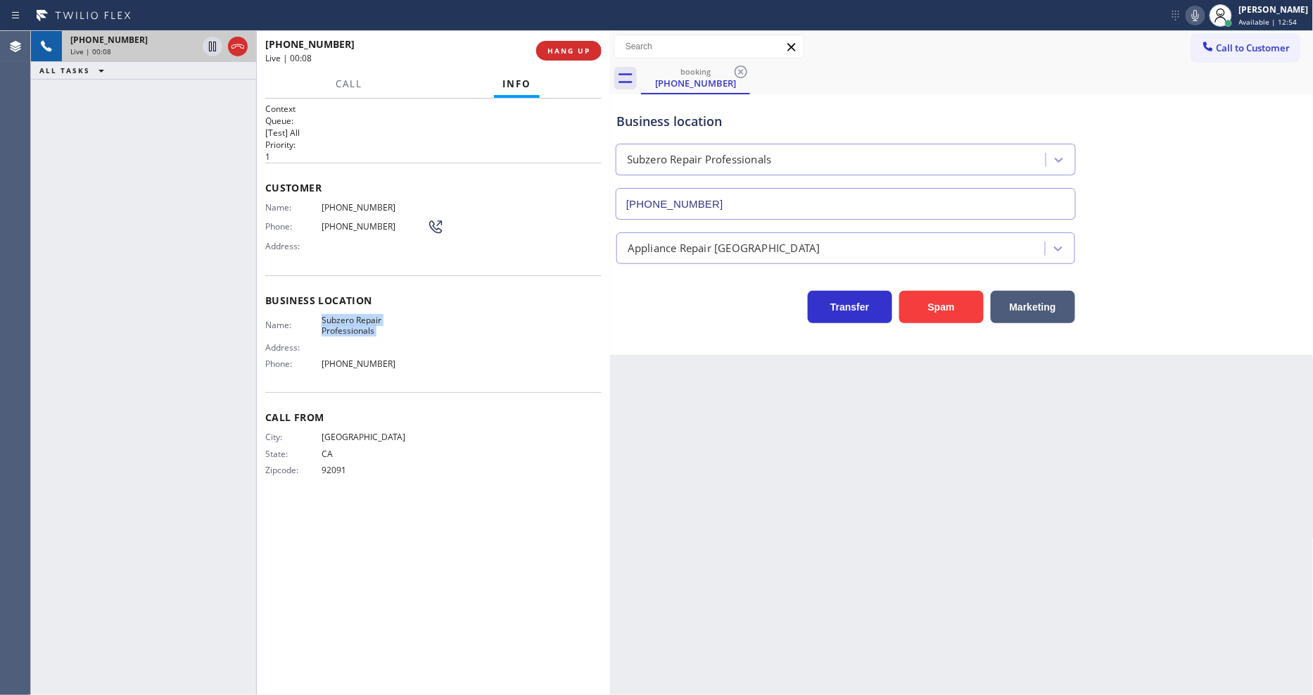
copy span "Subzero Repair Professionals"
click at [345, 205] on span "[PHONE_NUMBER]" at bounding box center [375, 207] width 106 height 11
copy span "[PHONE_NUMBER]"
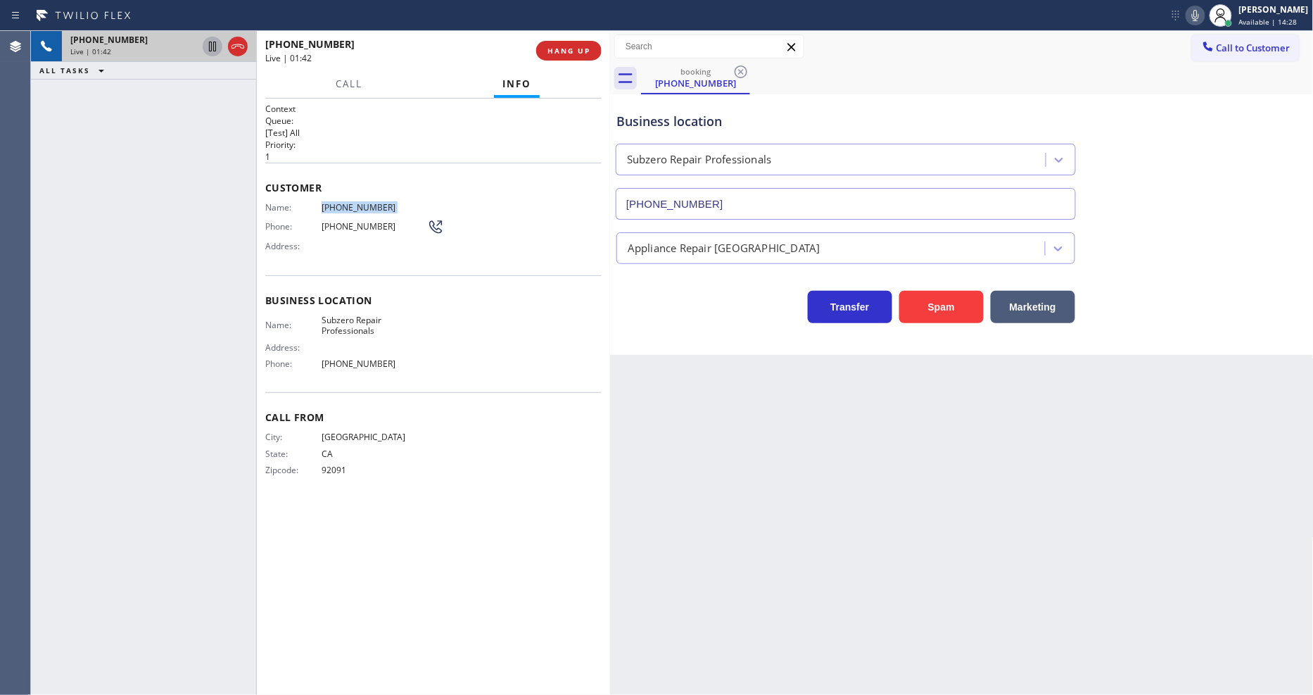
click at [209, 42] on icon at bounding box center [212, 47] width 7 height 10
click at [1204, 10] on icon at bounding box center [1195, 15] width 17 height 17
click at [213, 41] on icon at bounding box center [212, 46] width 17 height 17
click at [1199, 12] on icon at bounding box center [1195, 15] width 7 height 11
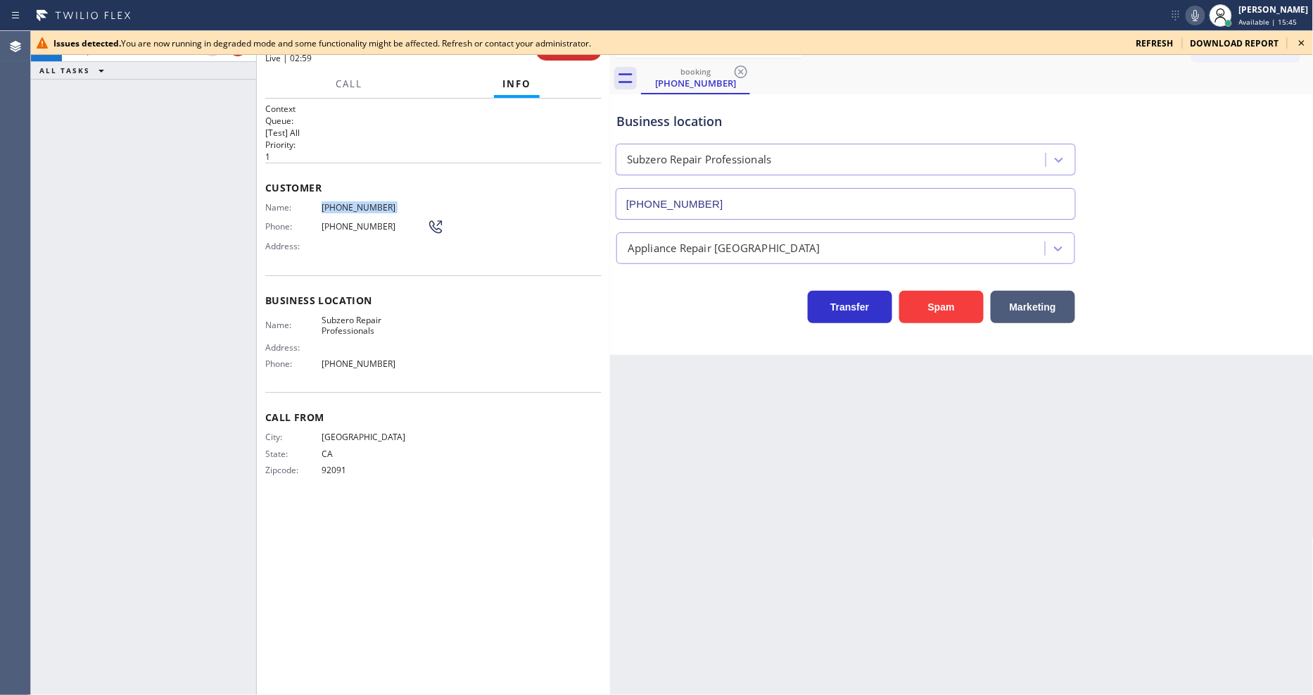
click at [1297, 43] on icon at bounding box center [1302, 42] width 17 height 17
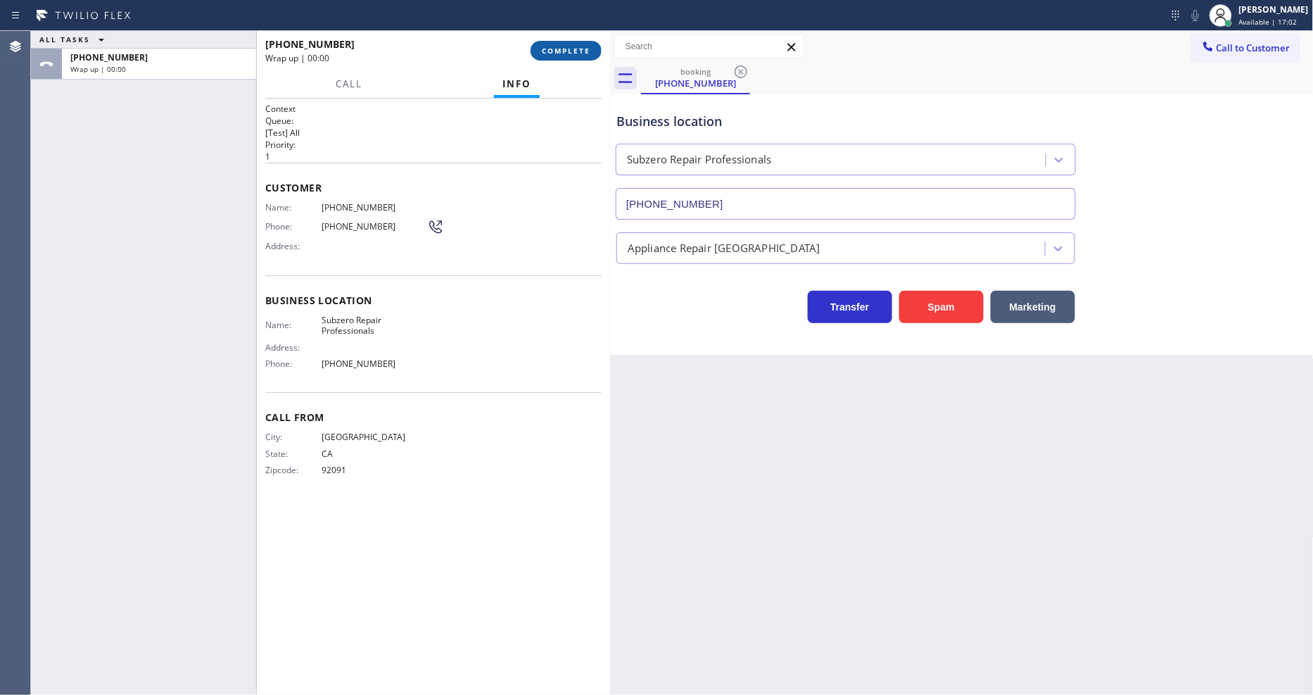
click at [556, 50] on span "COMPLETE" at bounding box center [566, 51] width 49 height 10
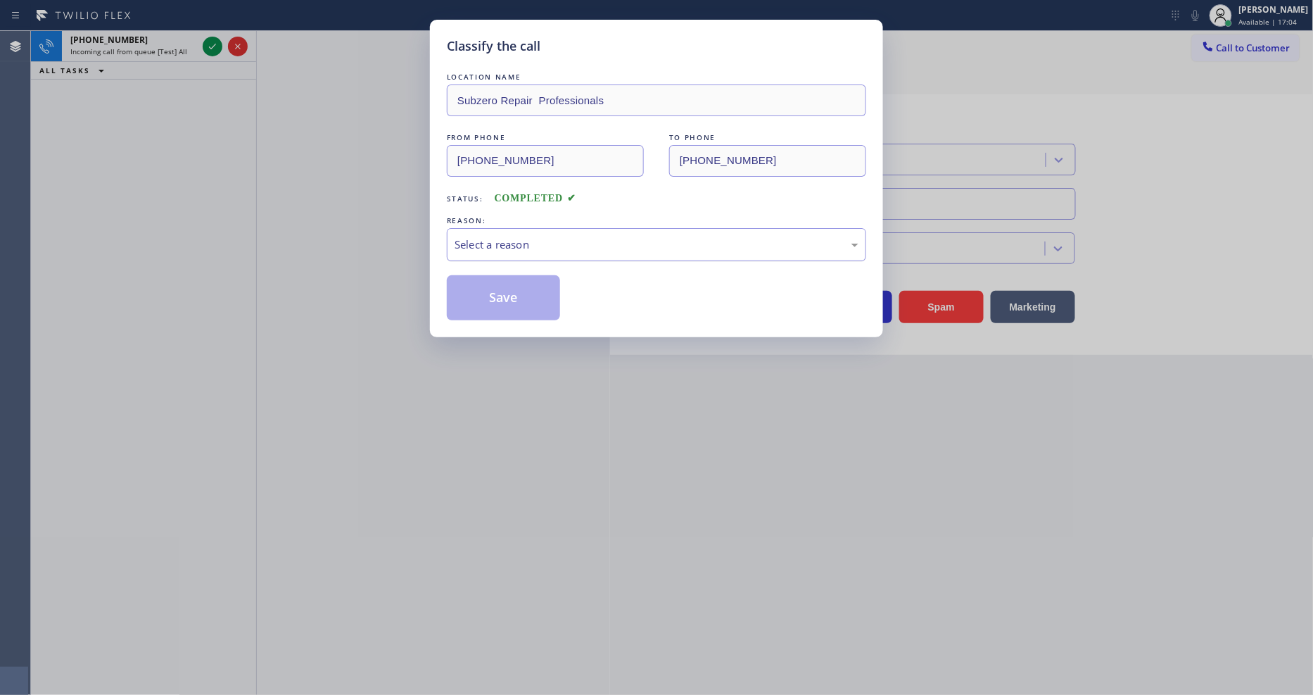
click at [540, 238] on div "Select a reason" at bounding box center [657, 244] width 404 height 16
click at [516, 286] on button "Save" at bounding box center [503, 297] width 113 height 45
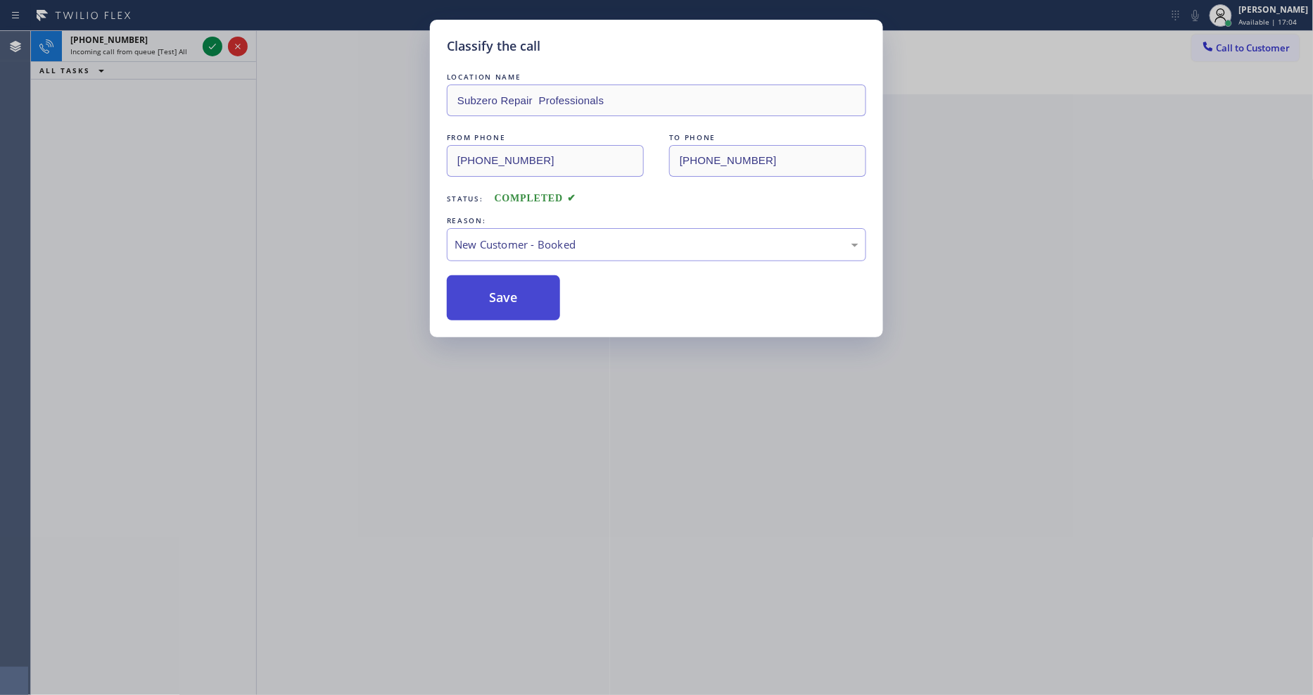
click at [516, 286] on button "Save" at bounding box center [503, 297] width 113 height 45
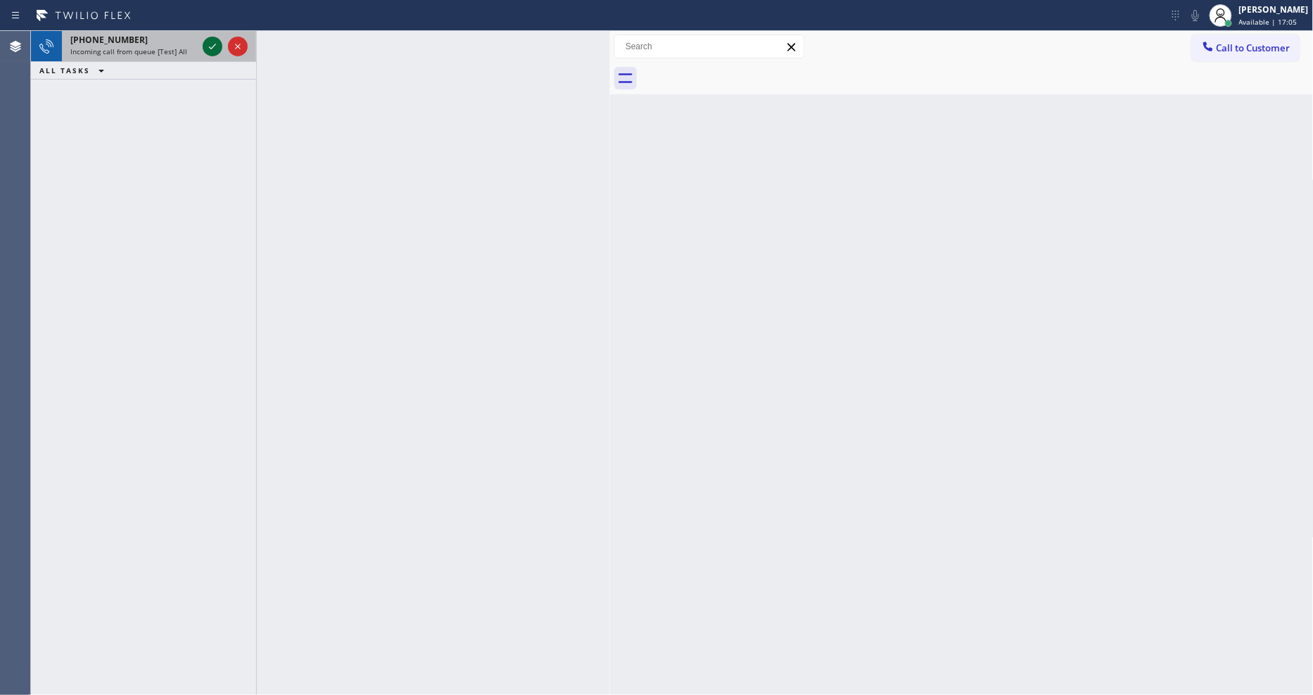
click at [212, 49] on icon at bounding box center [212, 46] width 17 height 17
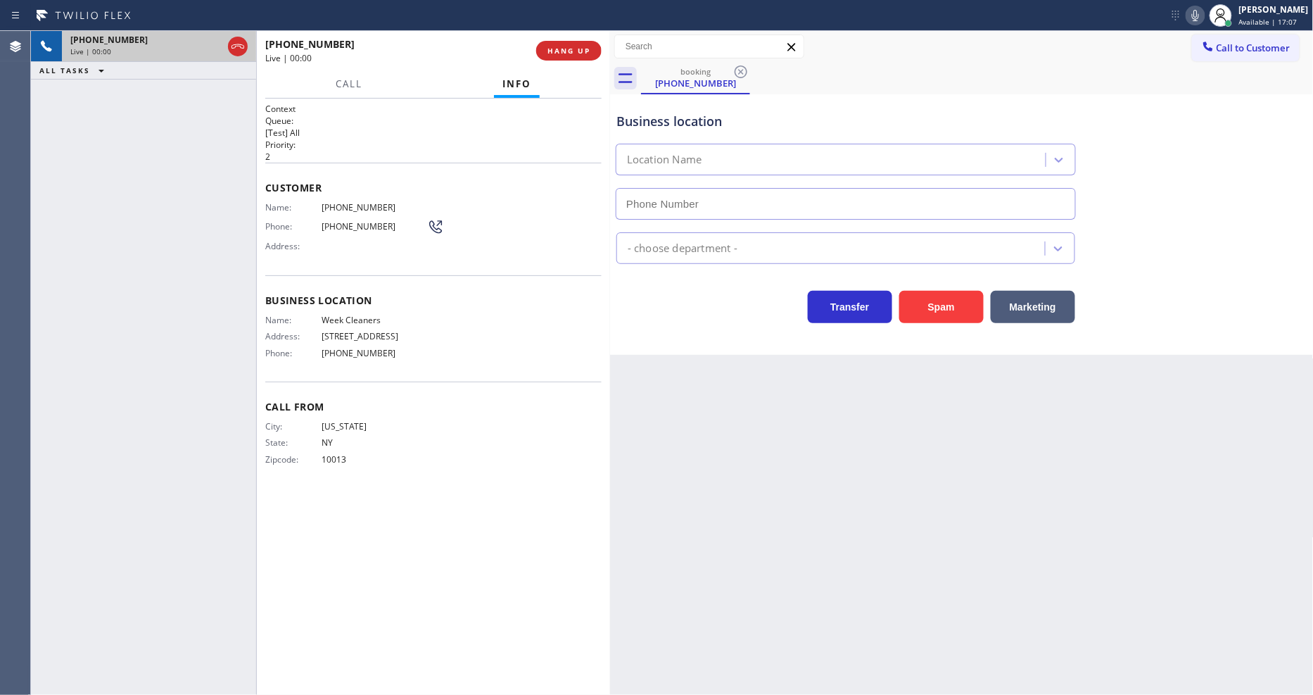
type input "[PHONE_NUMBER]"
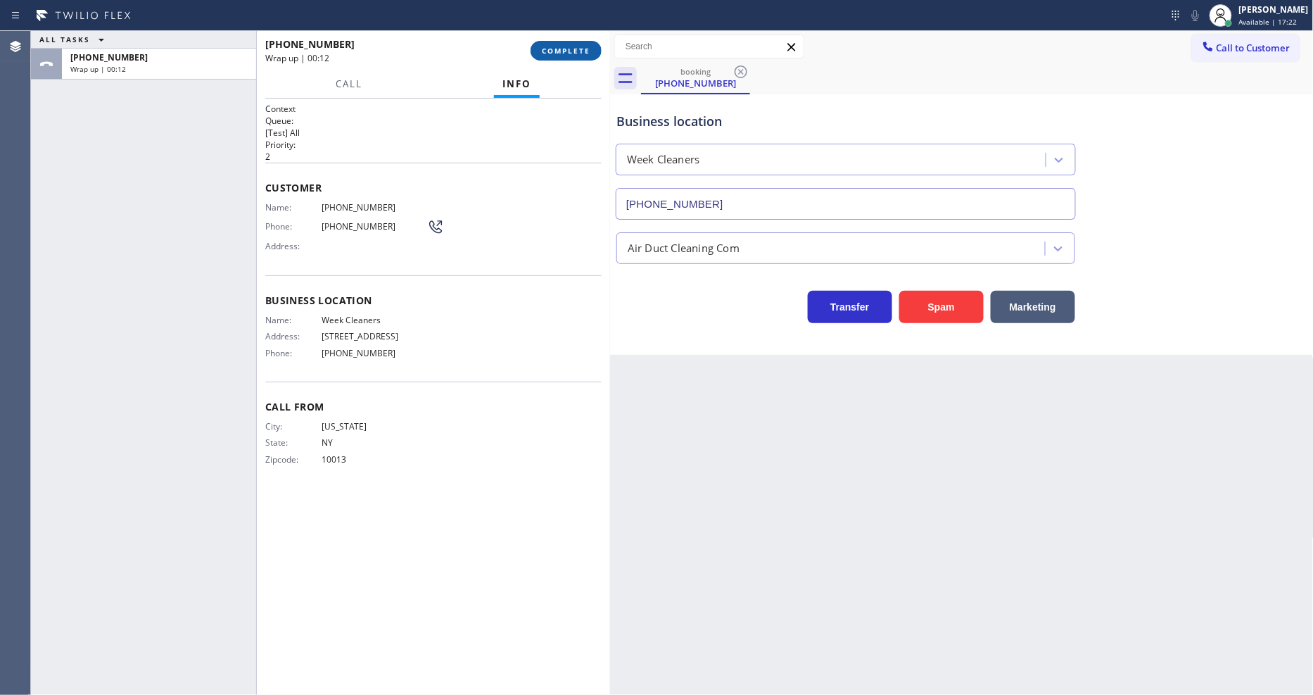
drag, startPoint x: 591, startPoint y: 44, endPoint x: 638, endPoint y: 197, distance: 159.6
click at [590, 45] on button "COMPLETE" at bounding box center [566, 51] width 71 height 20
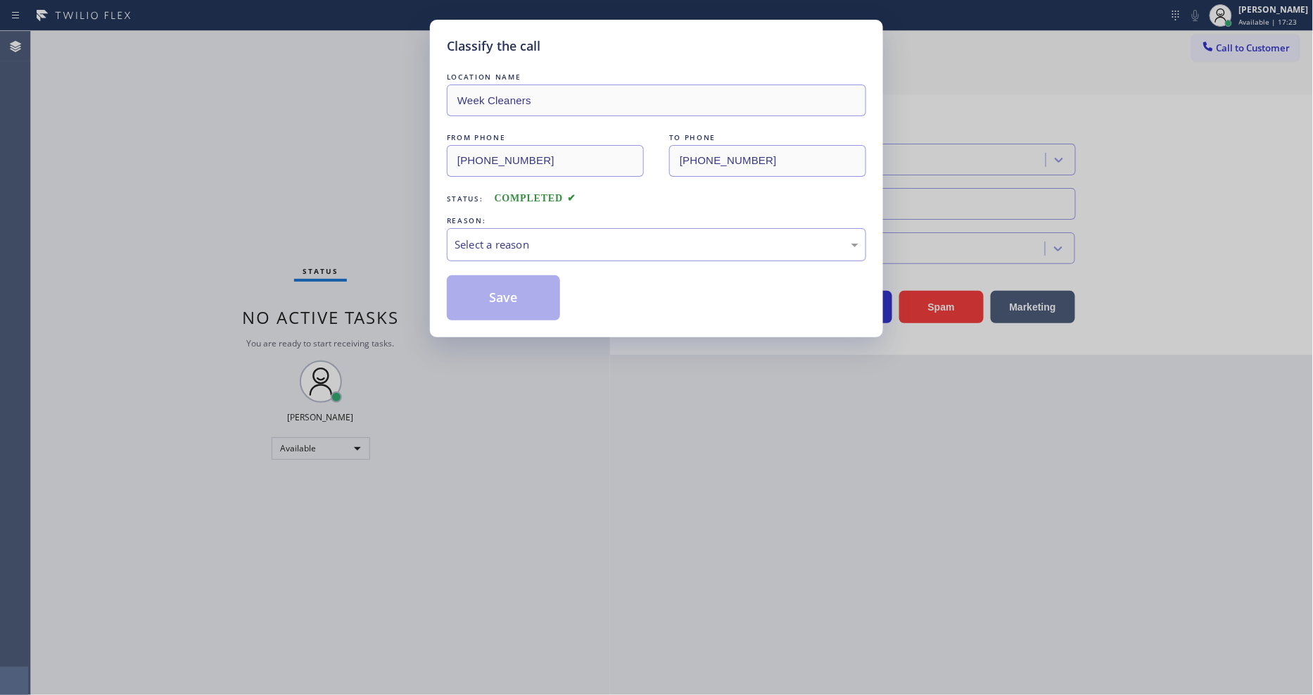
click at [526, 236] on div "Select a reason" at bounding box center [657, 244] width 404 height 16
click at [529, 310] on button "Save" at bounding box center [503, 297] width 113 height 45
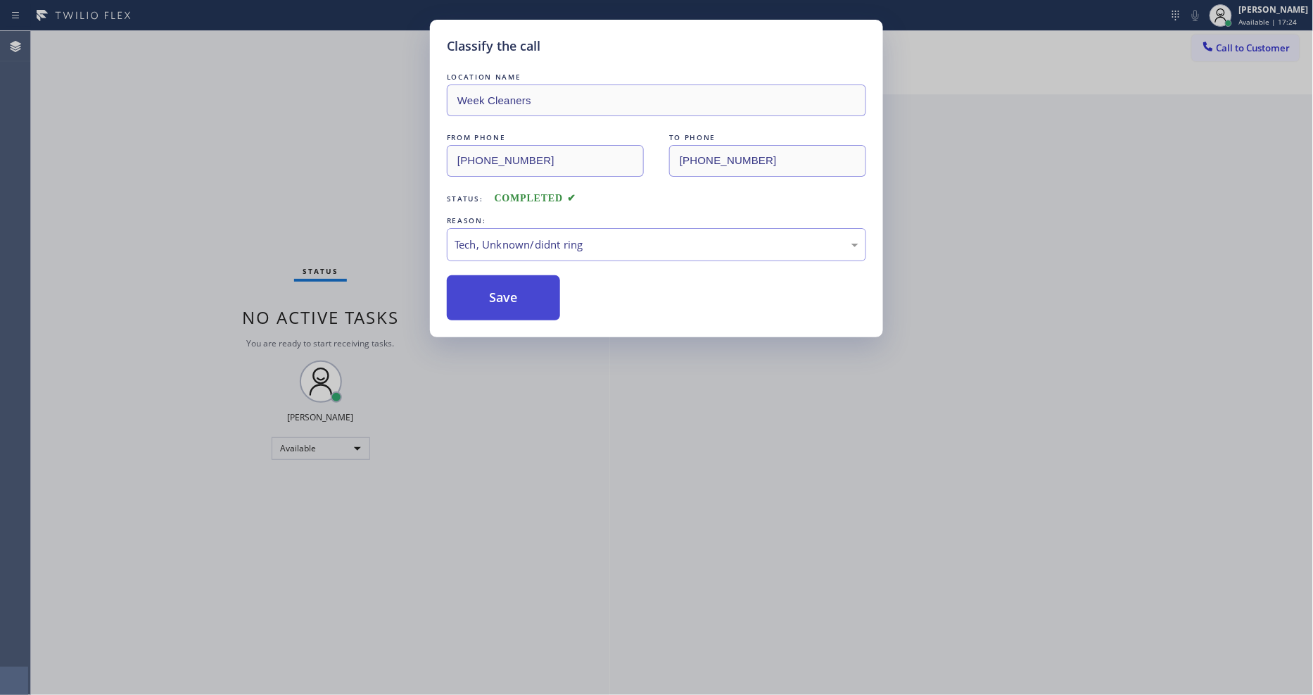
click at [529, 310] on button "Save" at bounding box center [503, 297] width 113 height 45
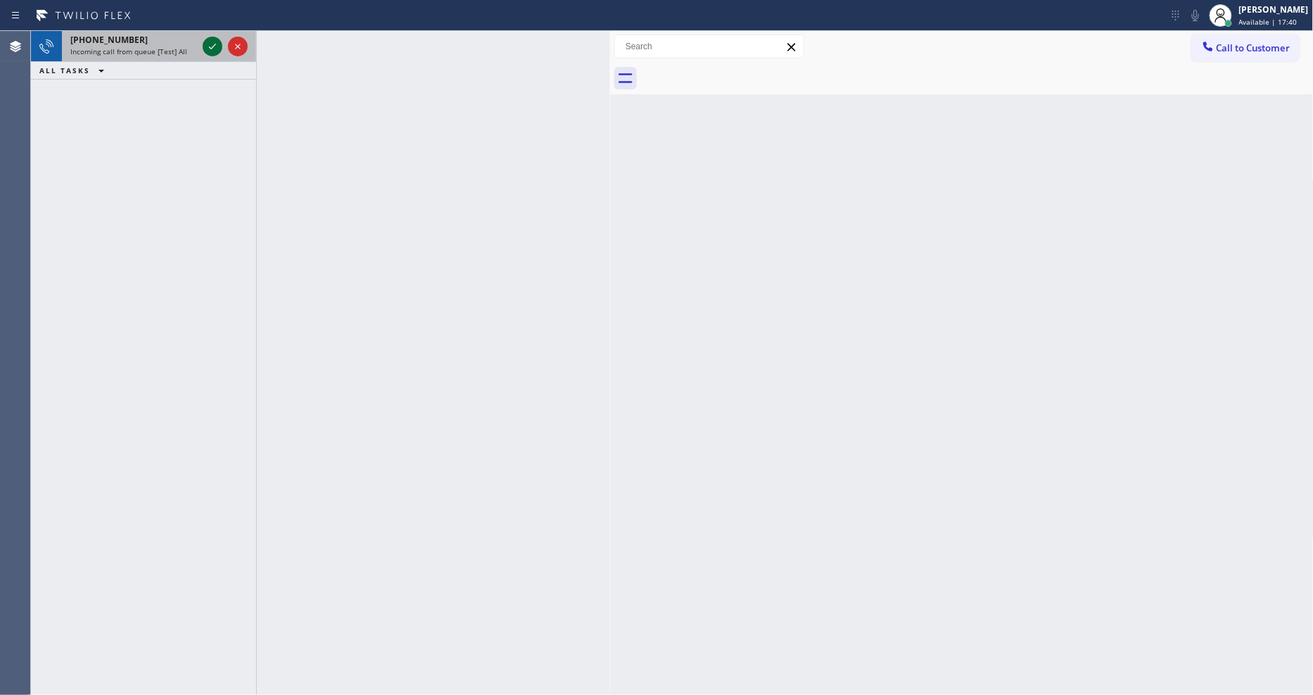
click at [207, 45] on icon at bounding box center [212, 46] width 17 height 17
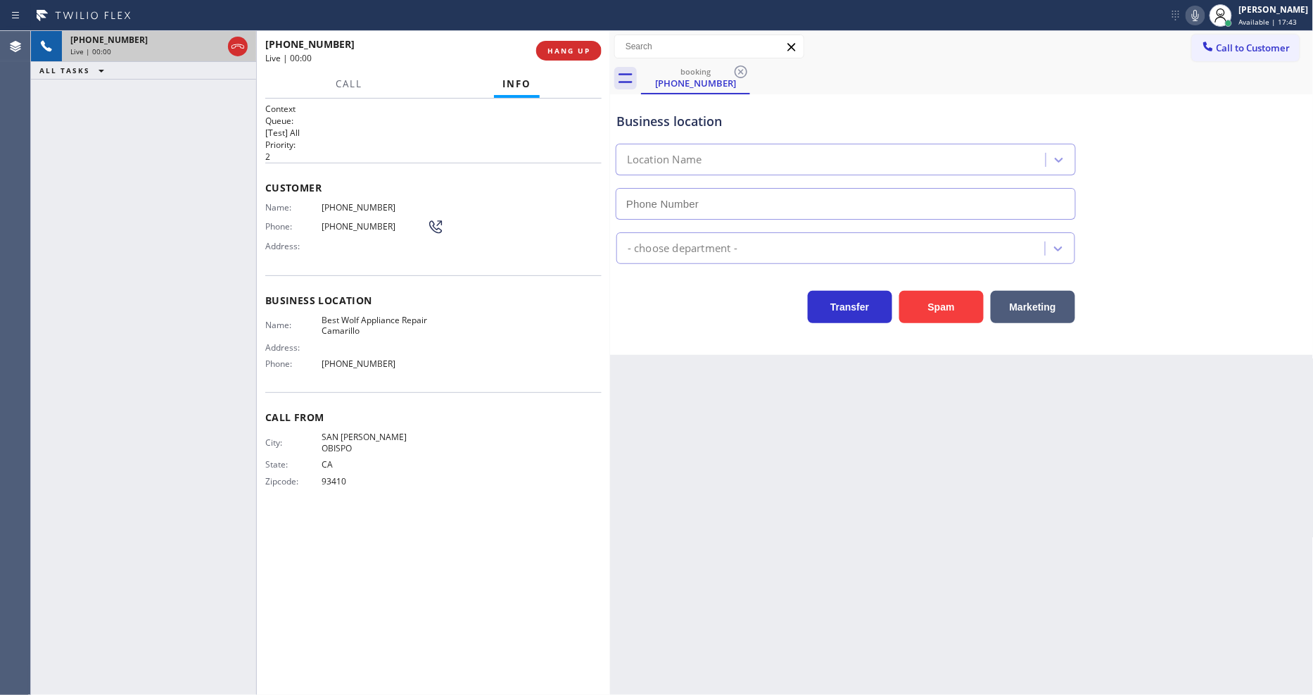
type input "[PHONE_NUMBER]"
click at [570, 53] on span "HANG UP" at bounding box center [569, 51] width 43 height 10
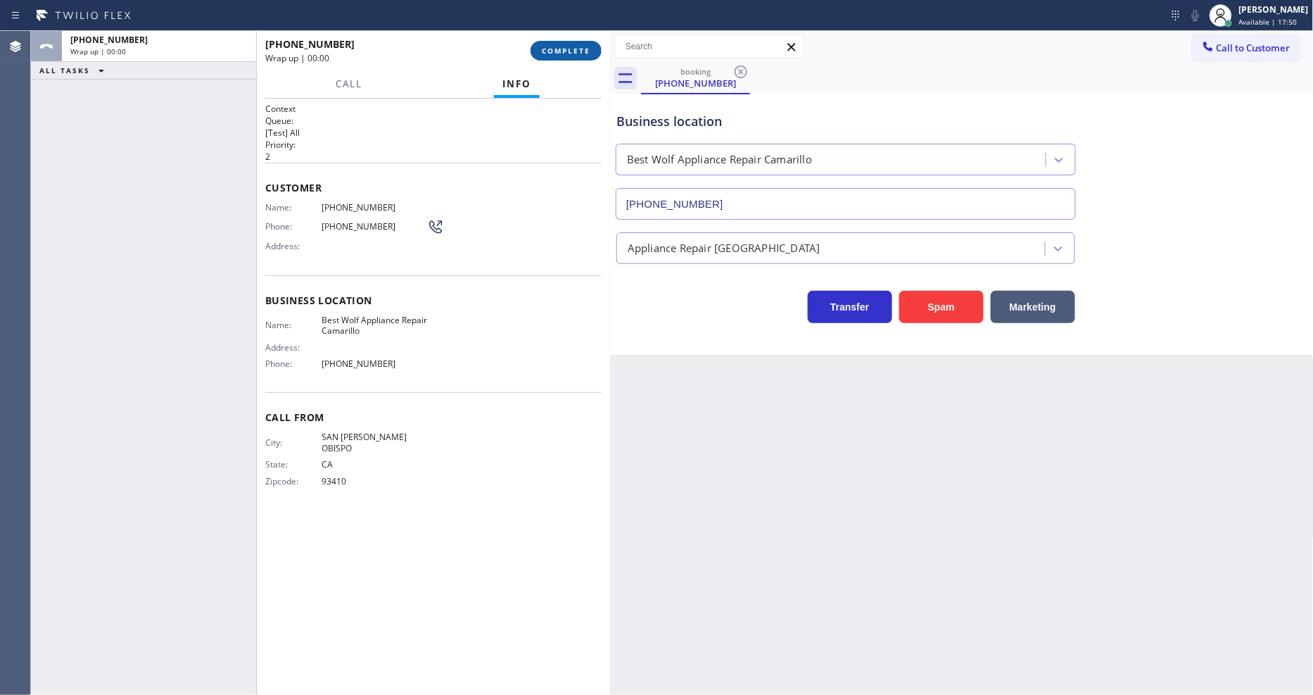
click at [570, 53] on span "COMPLETE" at bounding box center [566, 51] width 49 height 10
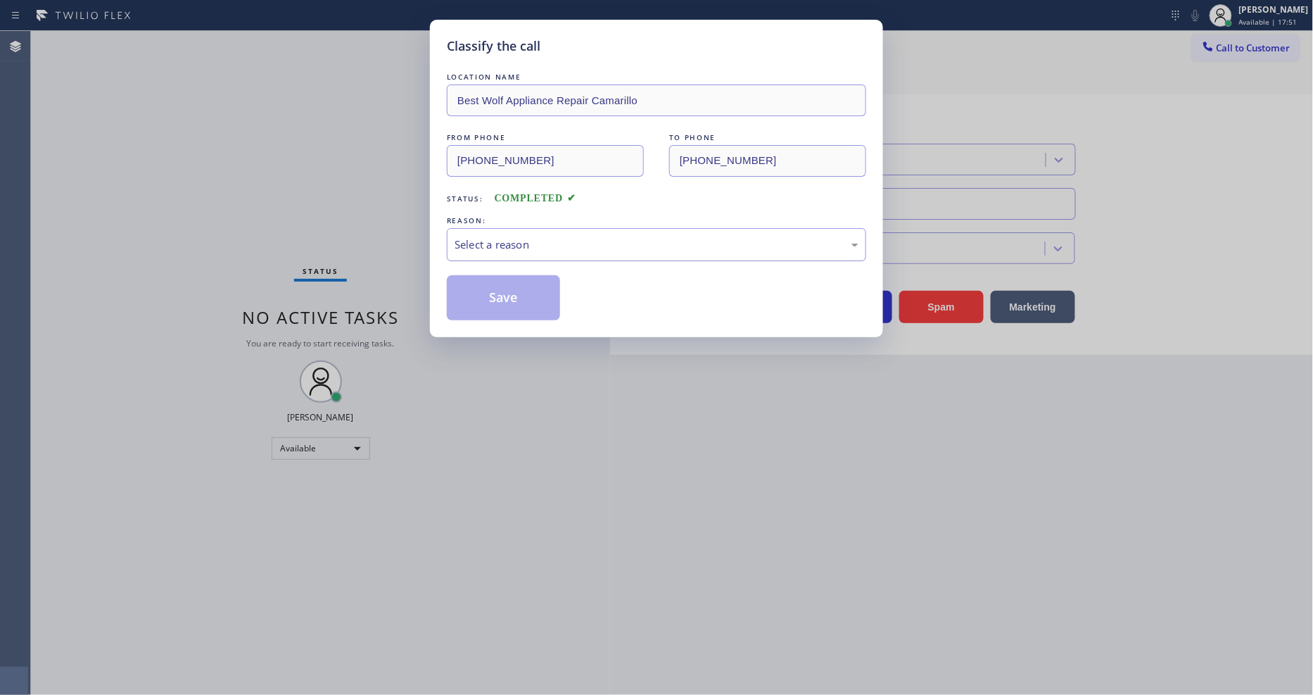
click at [543, 241] on div "Select a reason" at bounding box center [657, 244] width 404 height 16
click at [519, 298] on button "Save" at bounding box center [503, 297] width 113 height 45
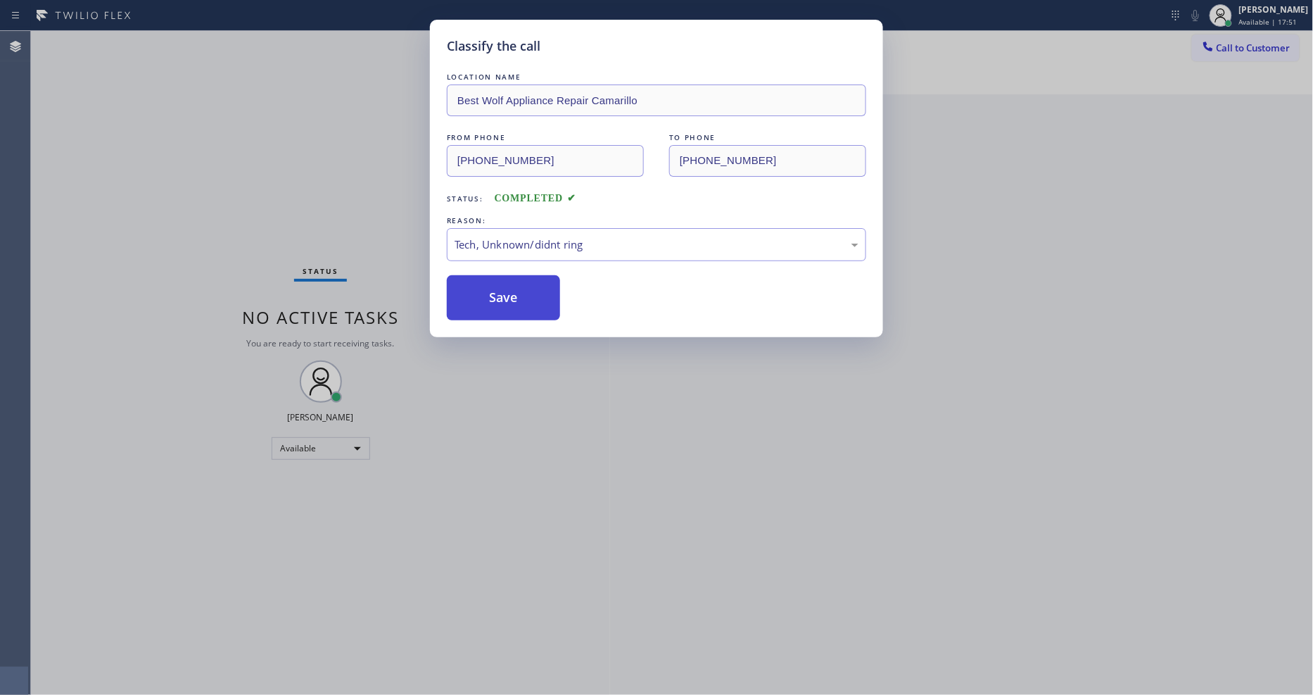
click at [519, 298] on button "Save" at bounding box center [503, 297] width 113 height 45
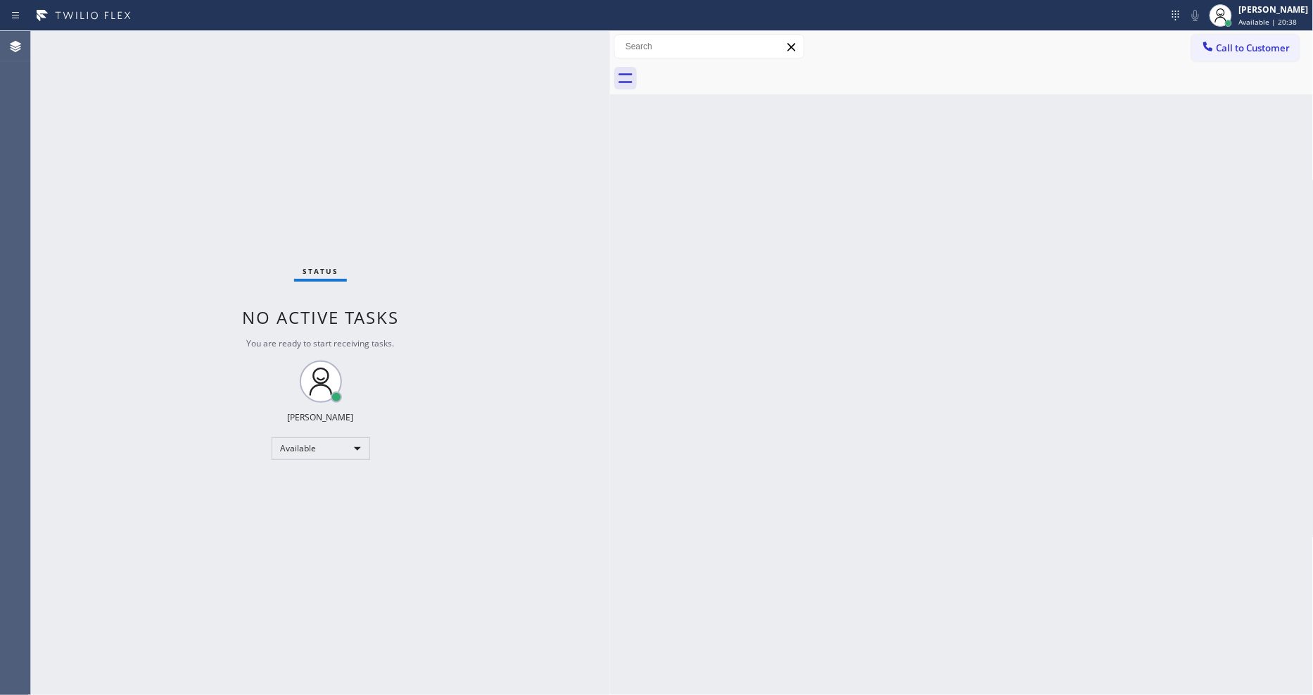
click at [757, 465] on div "Back to Dashboard Change Sender ID Customers Technicians Select a contact Outbo…" at bounding box center [962, 363] width 704 height 664
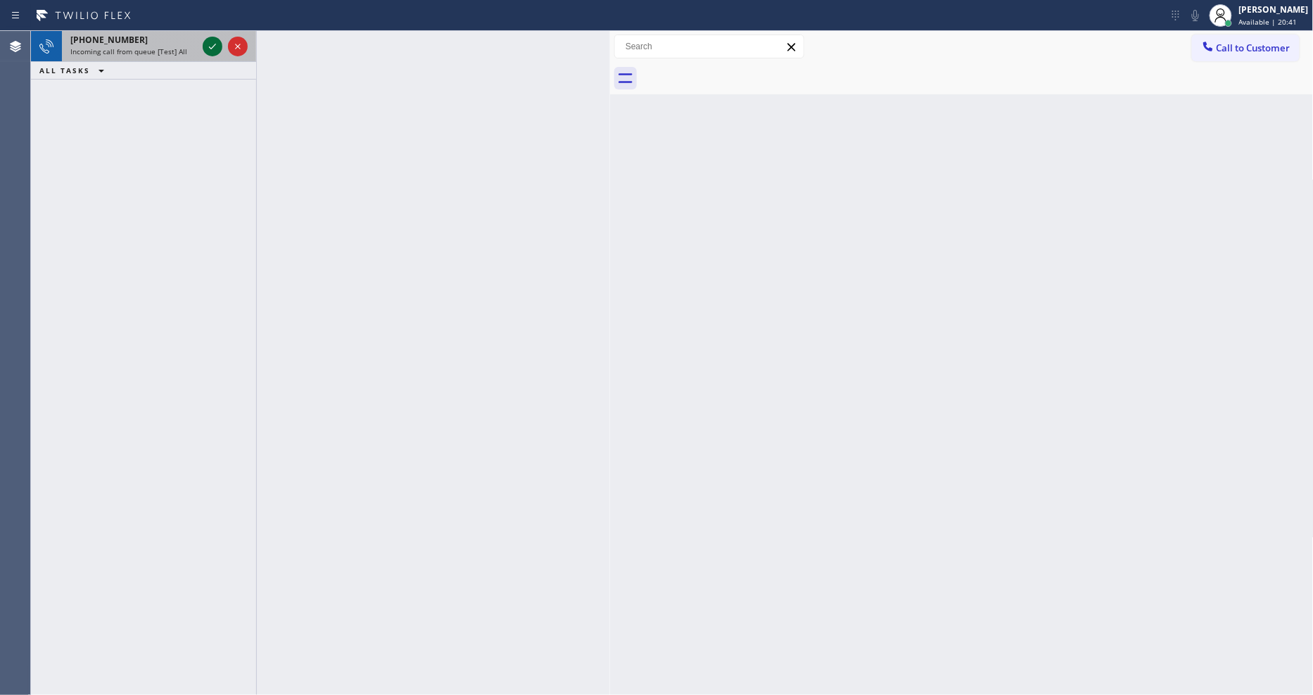
click at [209, 44] on icon at bounding box center [212, 46] width 17 height 17
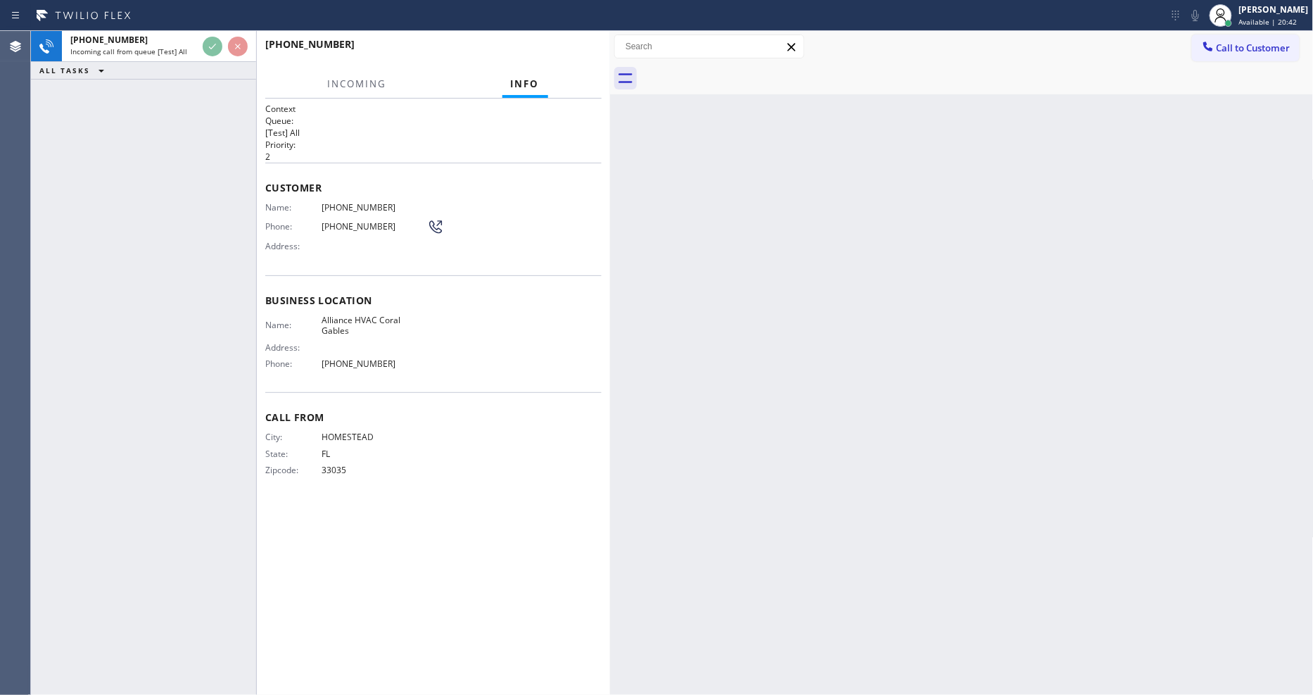
click at [141, 318] on div "[PHONE_NUMBER] Incoming call from queue [Test] All ALL TASKS ALL TASKS ACTIVE T…" at bounding box center [143, 363] width 225 height 664
click at [574, 132] on p "[Test] All" at bounding box center [433, 133] width 336 height 12
click at [573, 127] on p "[Test] All" at bounding box center [433, 133] width 336 height 12
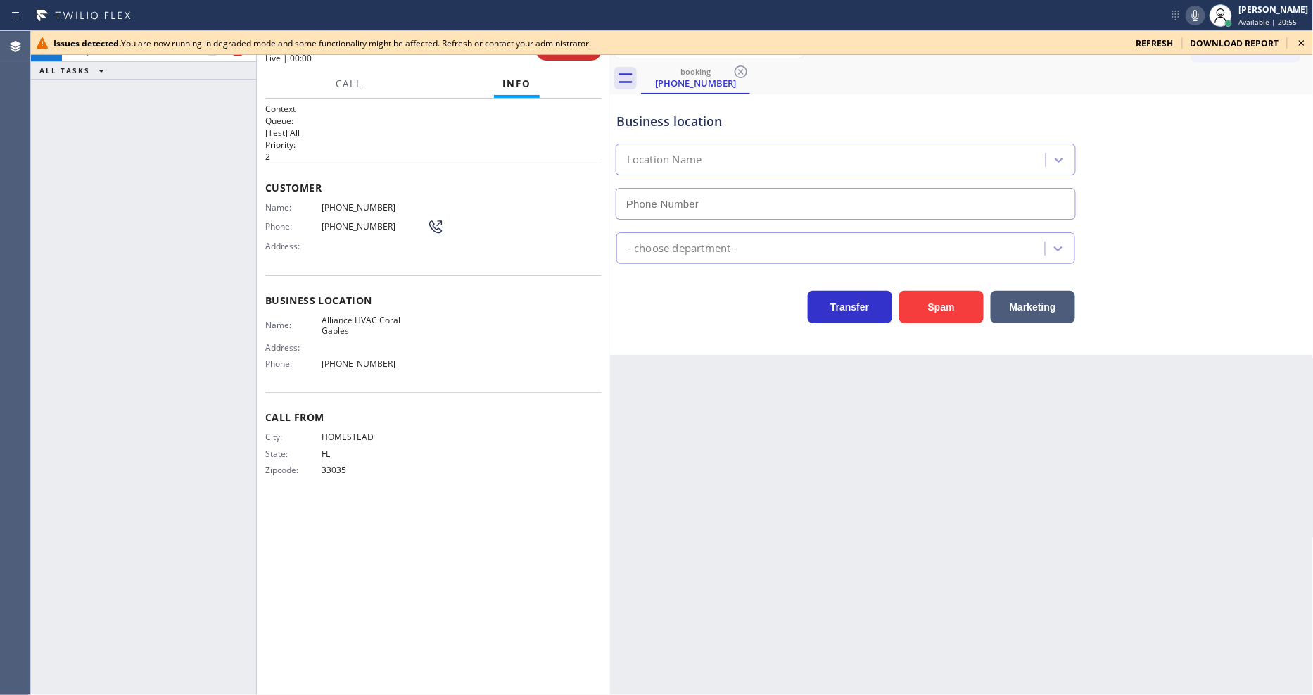
type input "[PHONE_NUMBER]"
click at [1300, 39] on icon at bounding box center [1302, 42] width 17 height 17
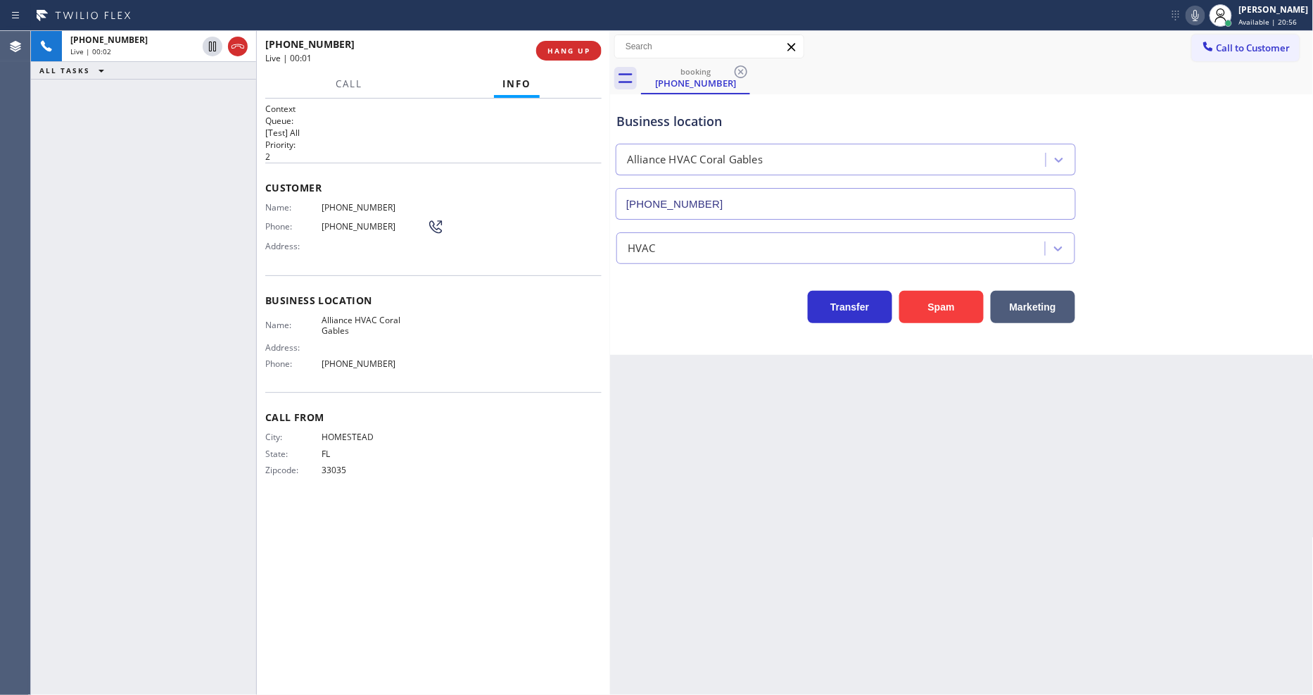
click at [538, 64] on div "[PHONE_NUMBER] Live | 00:01 HANG UP" at bounding box center [433, 50] width 336 height 37
click at [560, 46] on span "HANG UP" at bounding box center [569, 51] width 43 height 10
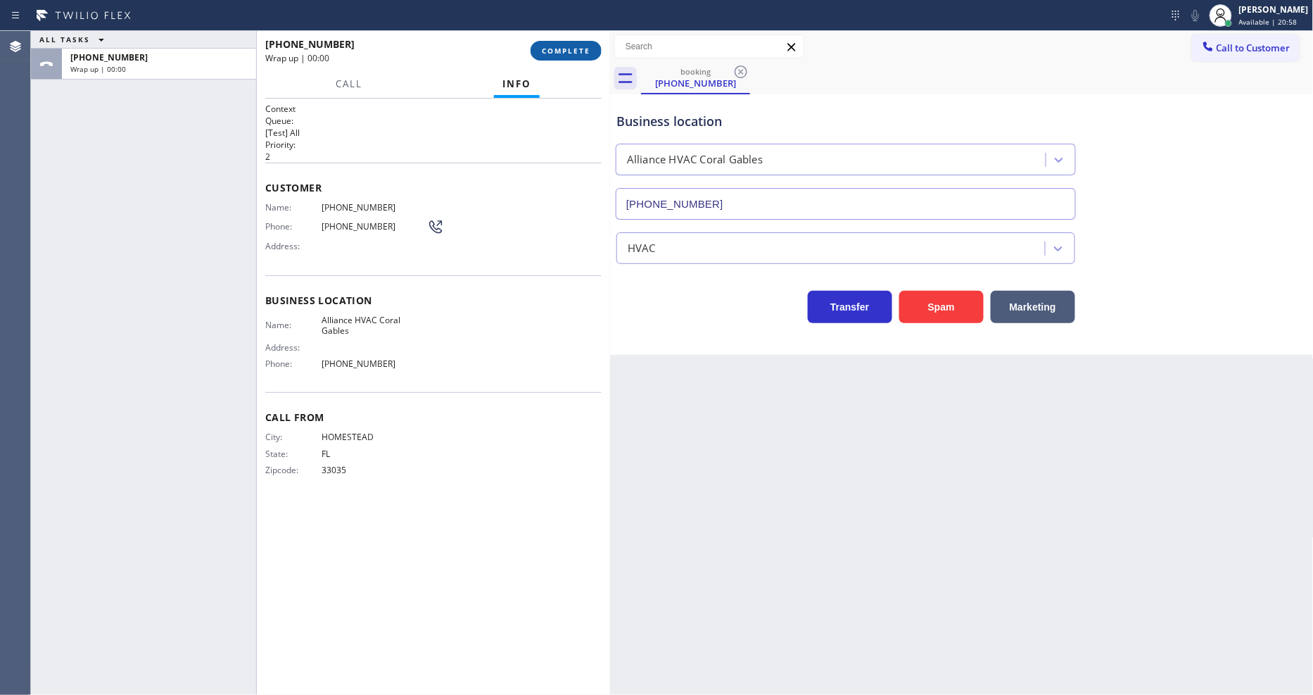
click at [560, 46] on span "COMPLETE" at bounding box center [566, 51] width 49 height 10
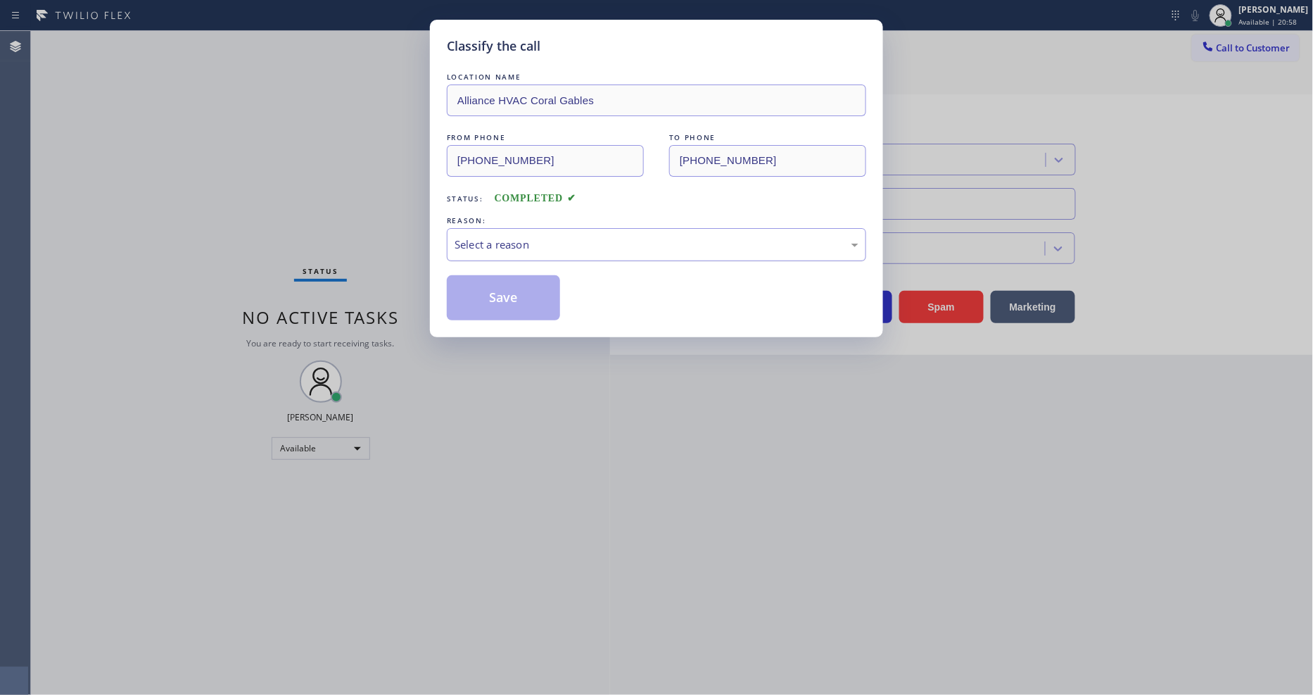
click at [479, 239] on div "Select a reason" at bounding box center [657, 244] width 404 height 16
click at [494, 298] on button "Save" at bounding box center [503, 297] width 113 height 45
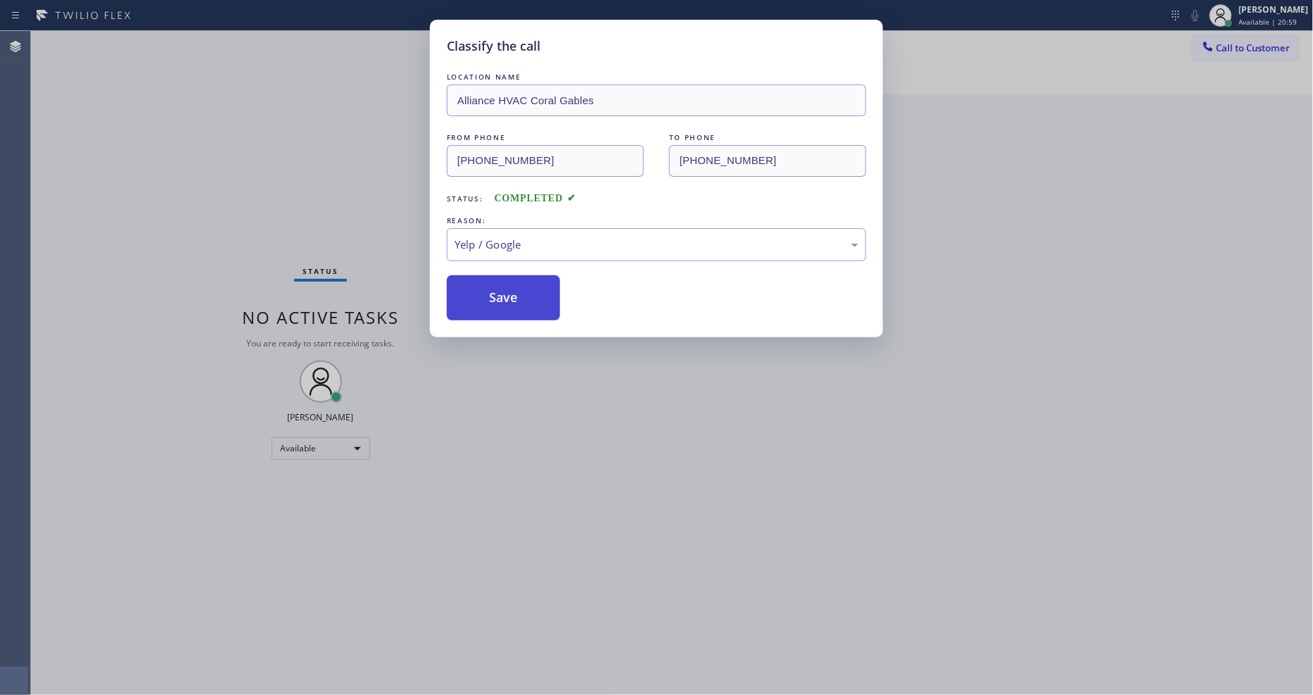
click at [494, 298] on button "Save" at bounding box center [503, 297] width 113 height 45
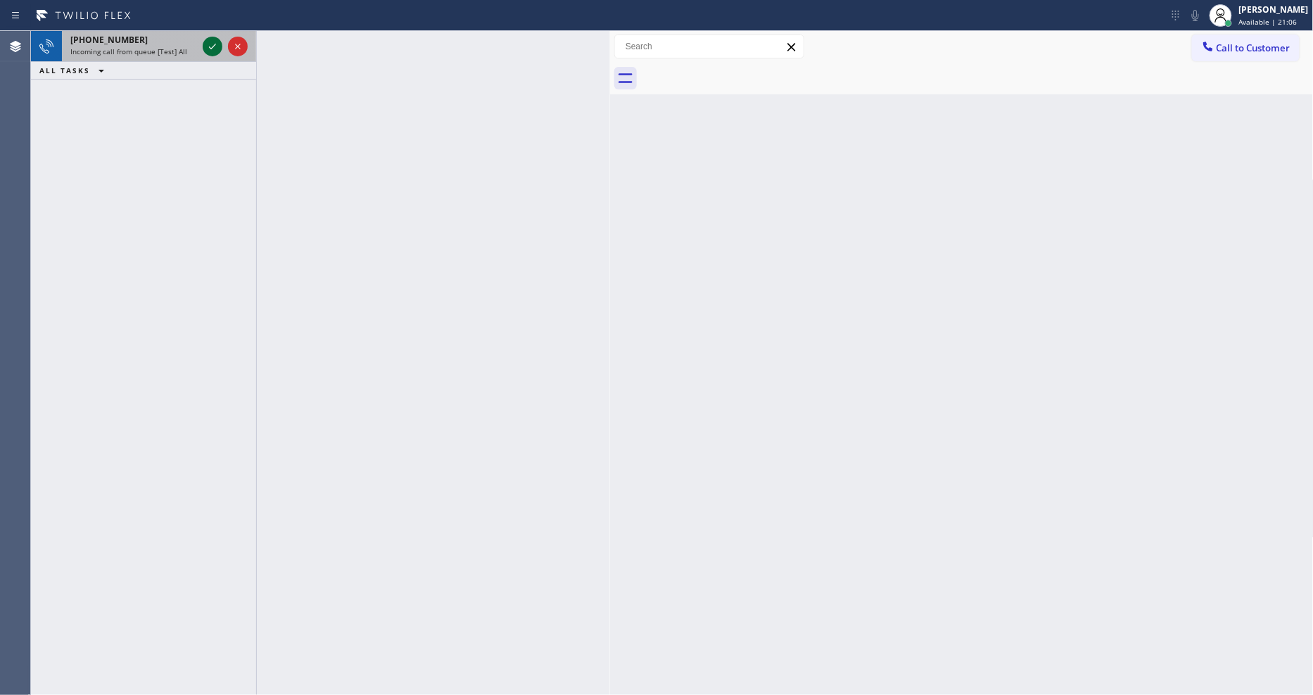
click at [213, 44] on icon at bounding box center [212, 46] width 17 height 17
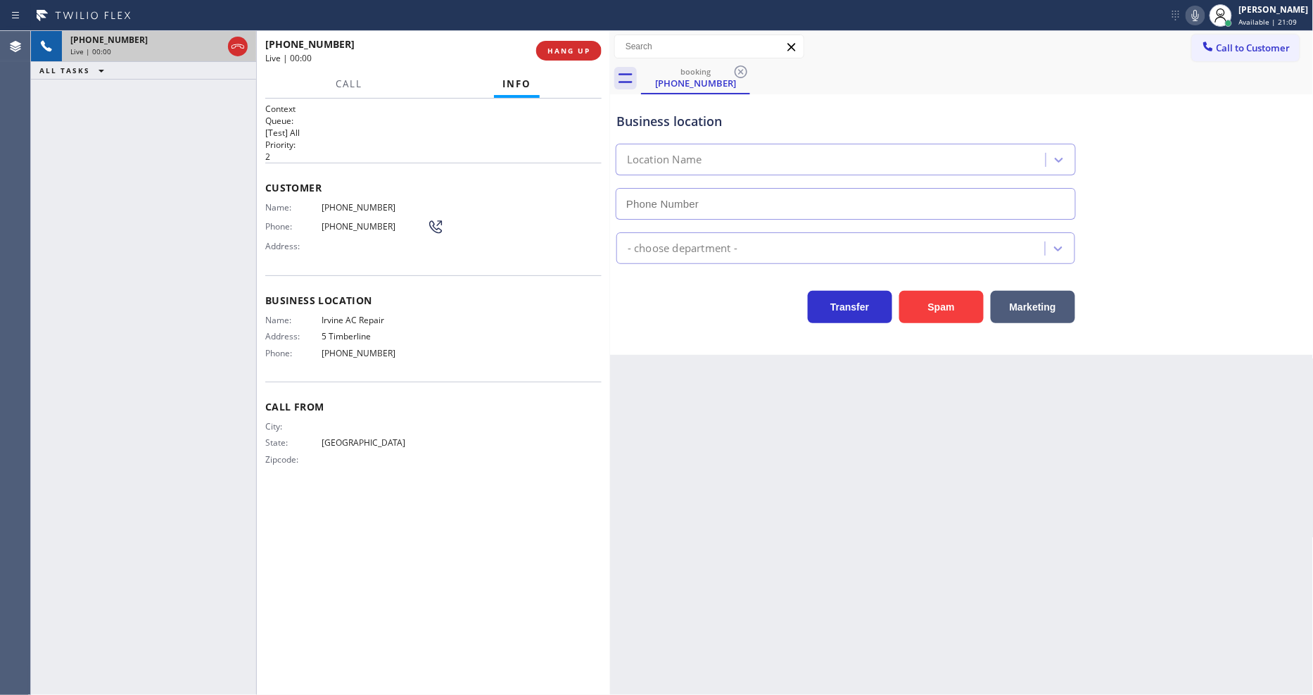
type input "[PHONE_NUMBER]"
click at [586, 51] on span "HANG UP" at bounding box center [569, 51] width 43 height 10
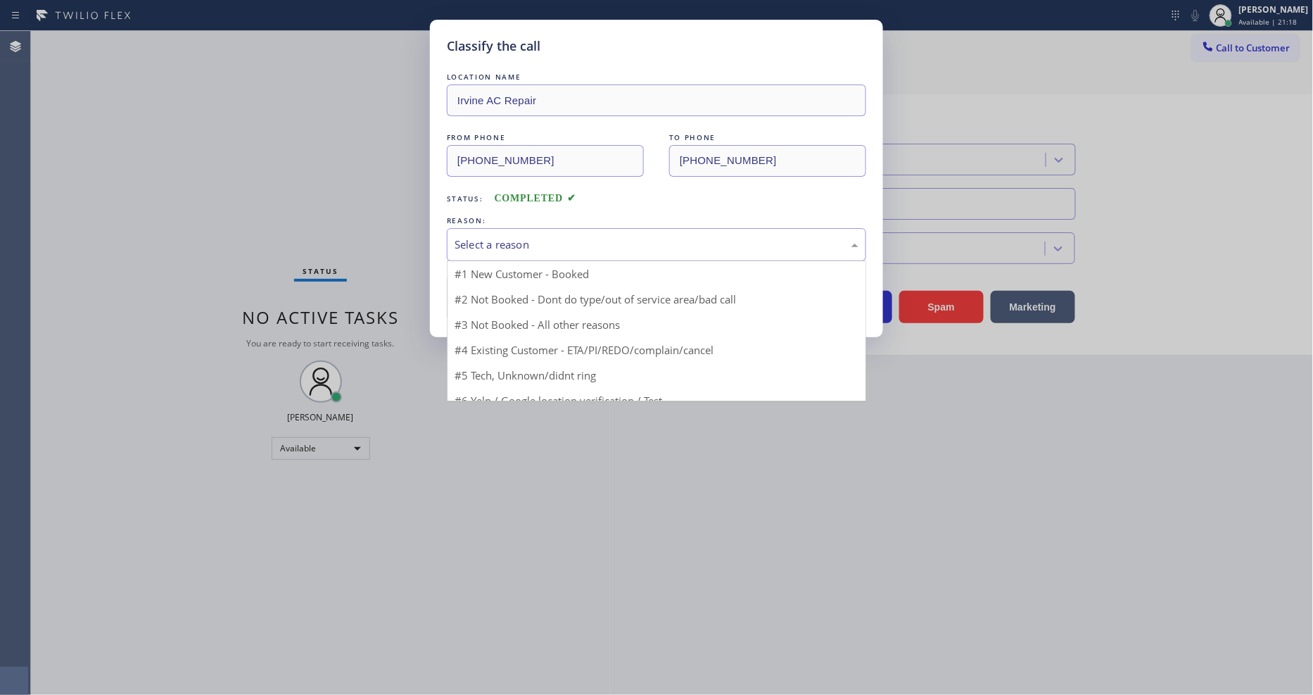
click at [557, 238] on div "Select a reason" at bounding box center [657, 244] width 404 height 16
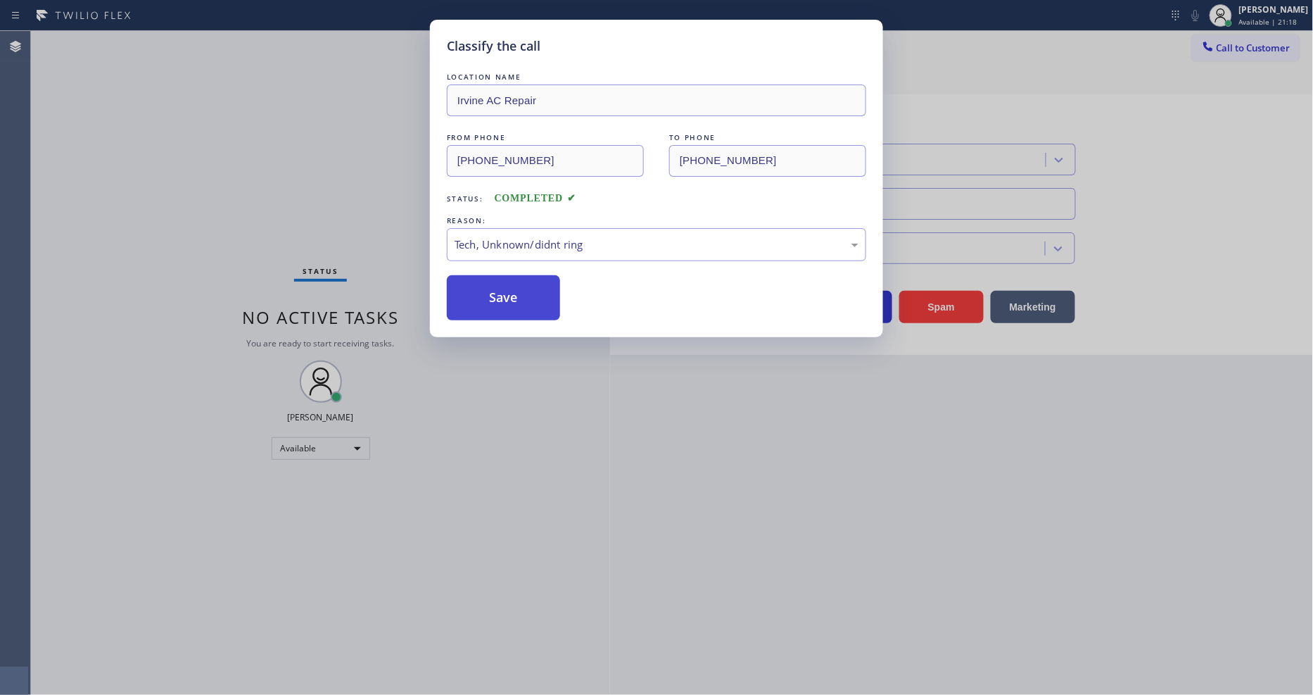
click at [519, 282] on button "Save" at bounding box center [503, 297] width 113 height 45
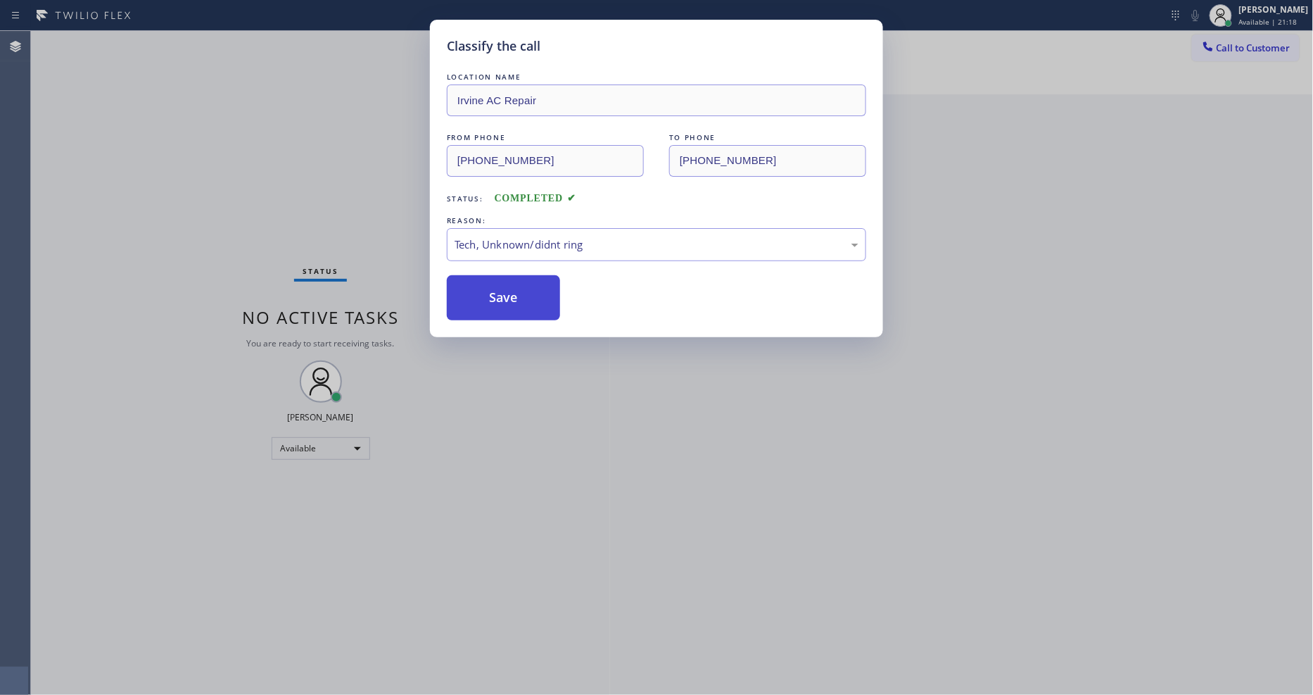
click at [519, 282] on button "Save" at bounding box center [503, 297] width 113 height 45
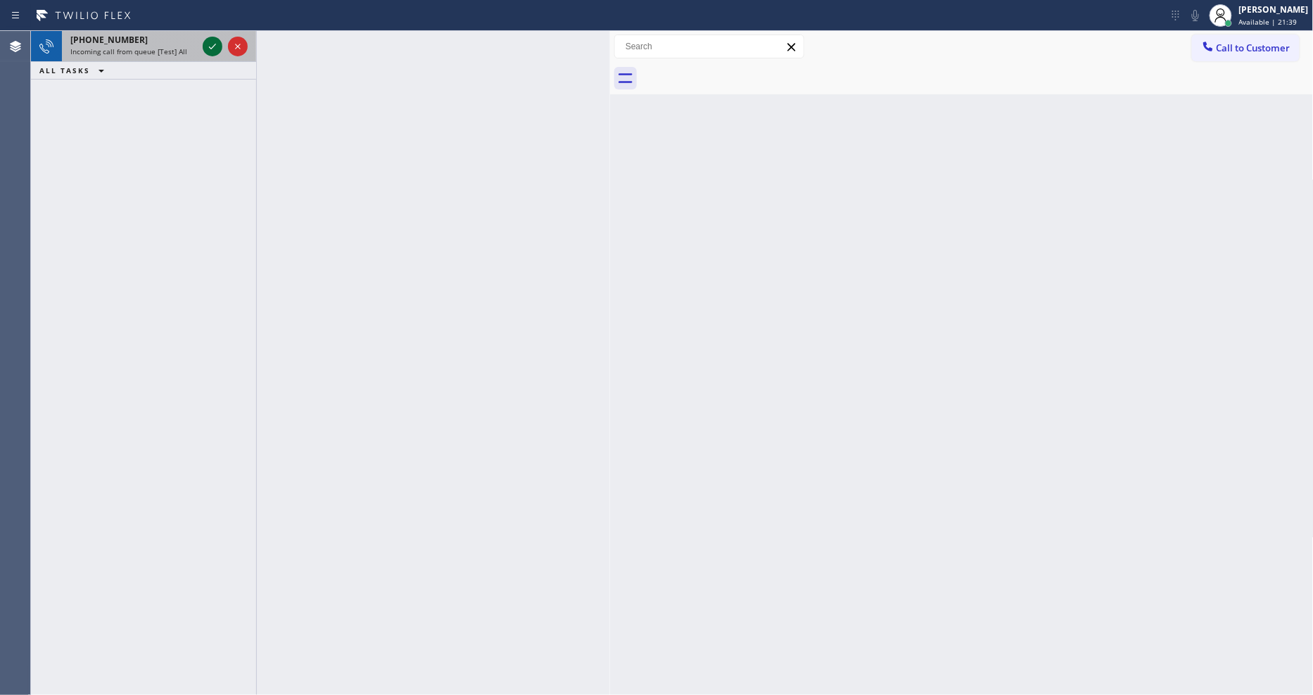
click at [214, 42] on icon at bounding box center [212, 46] width 17 height 17
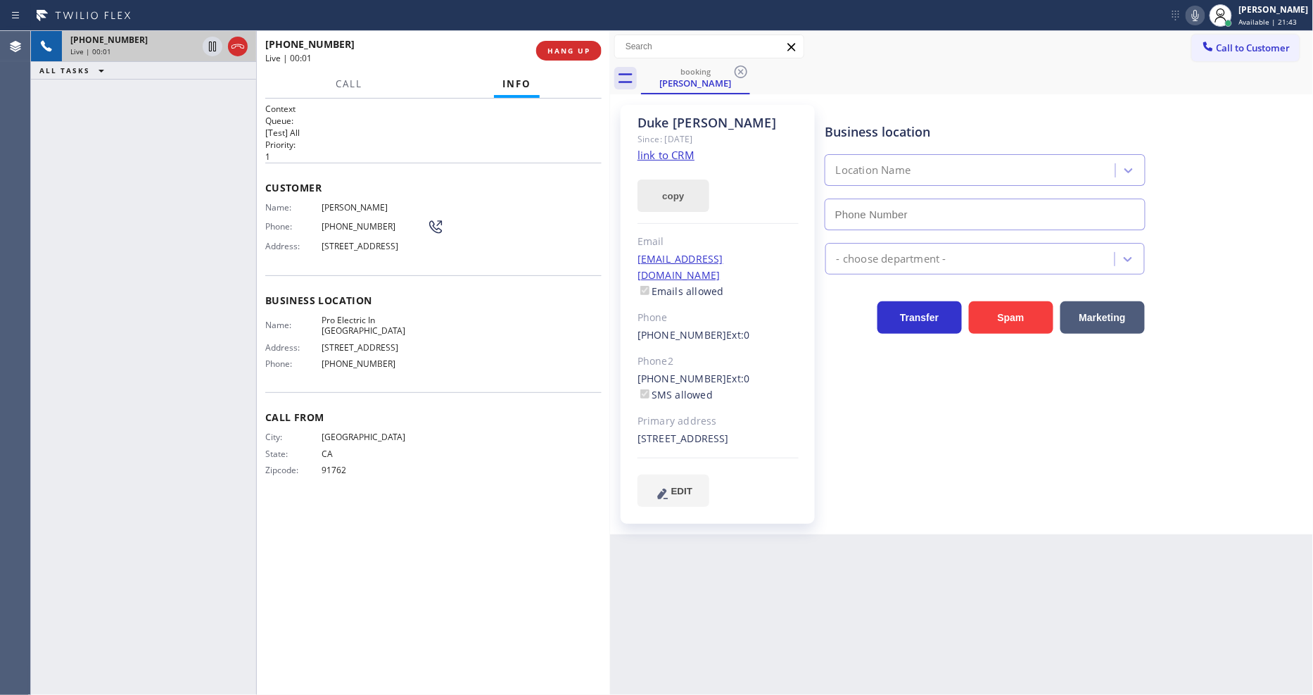
type input "[PHONE_NUMBER]"
click at [662, 150] on link "link to CRM" at bounding box center [666, 155] width 57 height 14
click at [788, 508] on div "[PERSON_NAME] Since: [DATE] link to CRM copy Email [EMAIL_ADDRESS][DOMAIN_NAME]…" at bounding box center [718, 314] width 194 height 419
click at [209, 47] on icon at bounding box center [212, 47] width 7 height 10
click at [1201, 17] on icon at bounding box center [1195, 15] width 17 height 17
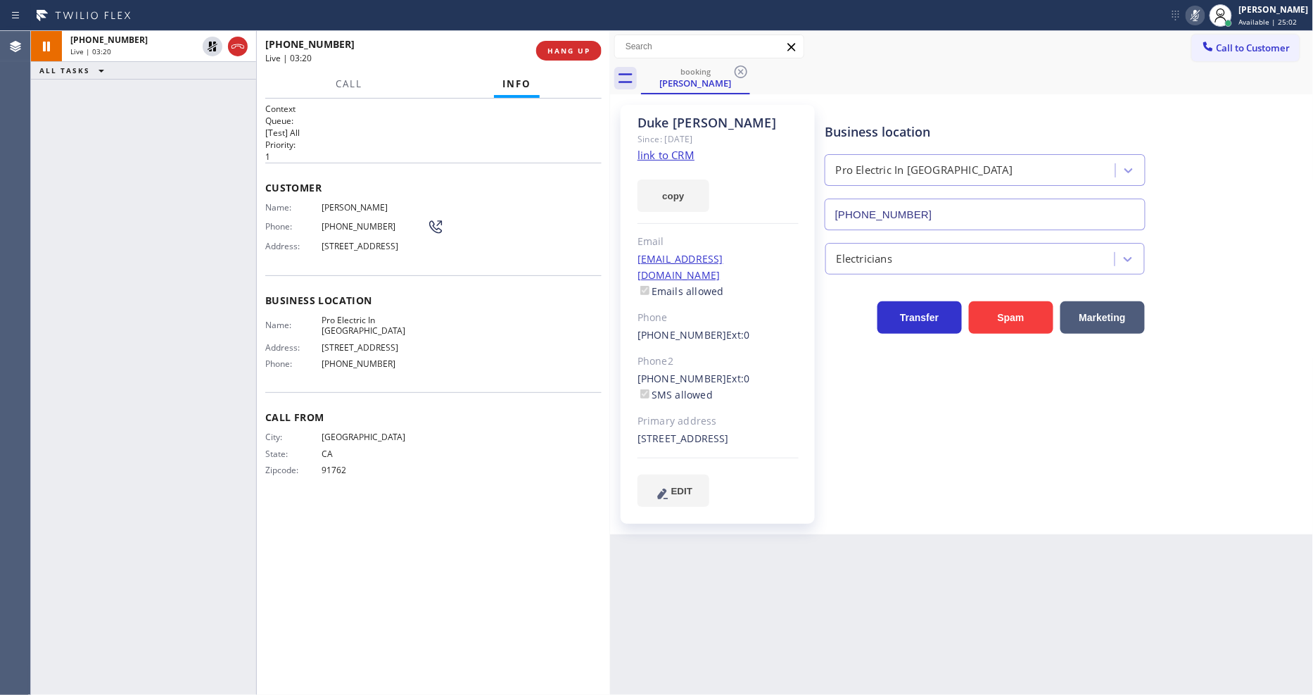
click at [496, 542] on div "Context Queue: [Test] All Priority: 1 Customer Name: [PERSON_NAME] Phone: [PHON…" at bounding box center [433, 397] width 336 height 588
click at [211, 43] on icon at bounding box center [213, 47] width 10 height 10
click at [1201, 11] on icon at bounding box center [1195, 15] width 17 height 17
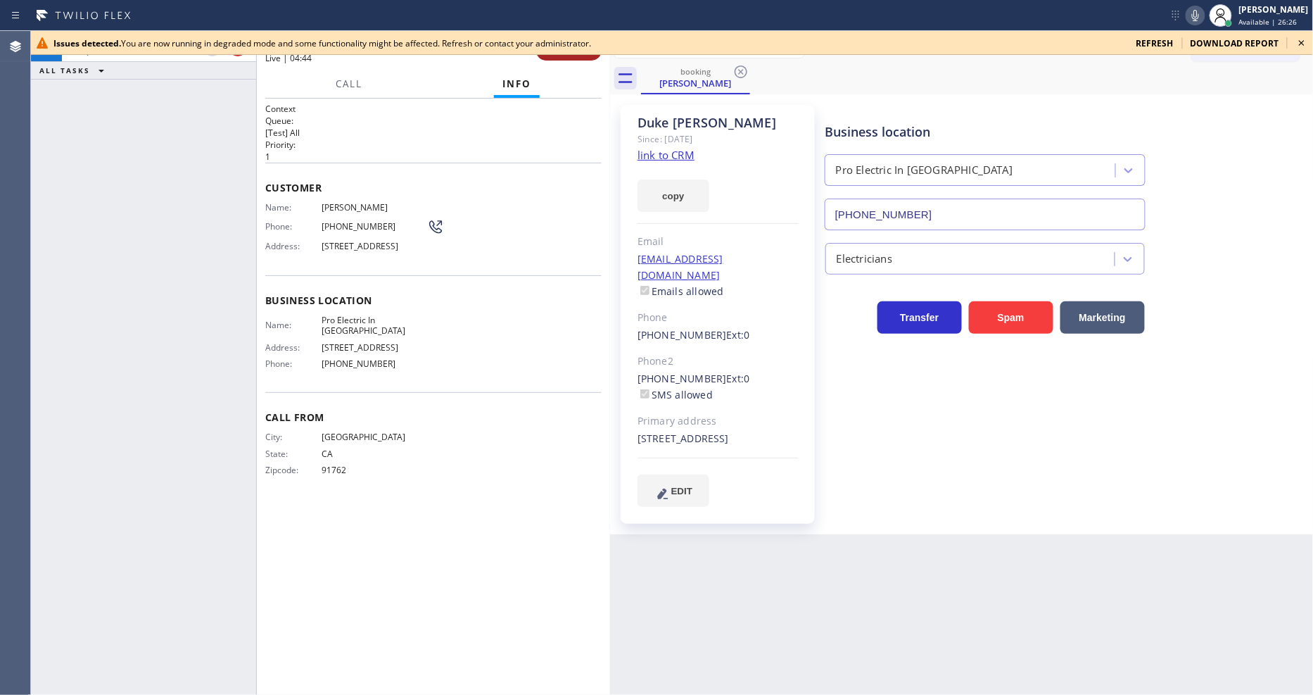
click at [567, 56] on button "HANG UP" at bounding box center [568, 51] width 65 height 20
click at [567, 56] on button "COMPLETE" at bounding box center [566, 51] width 71 height 20
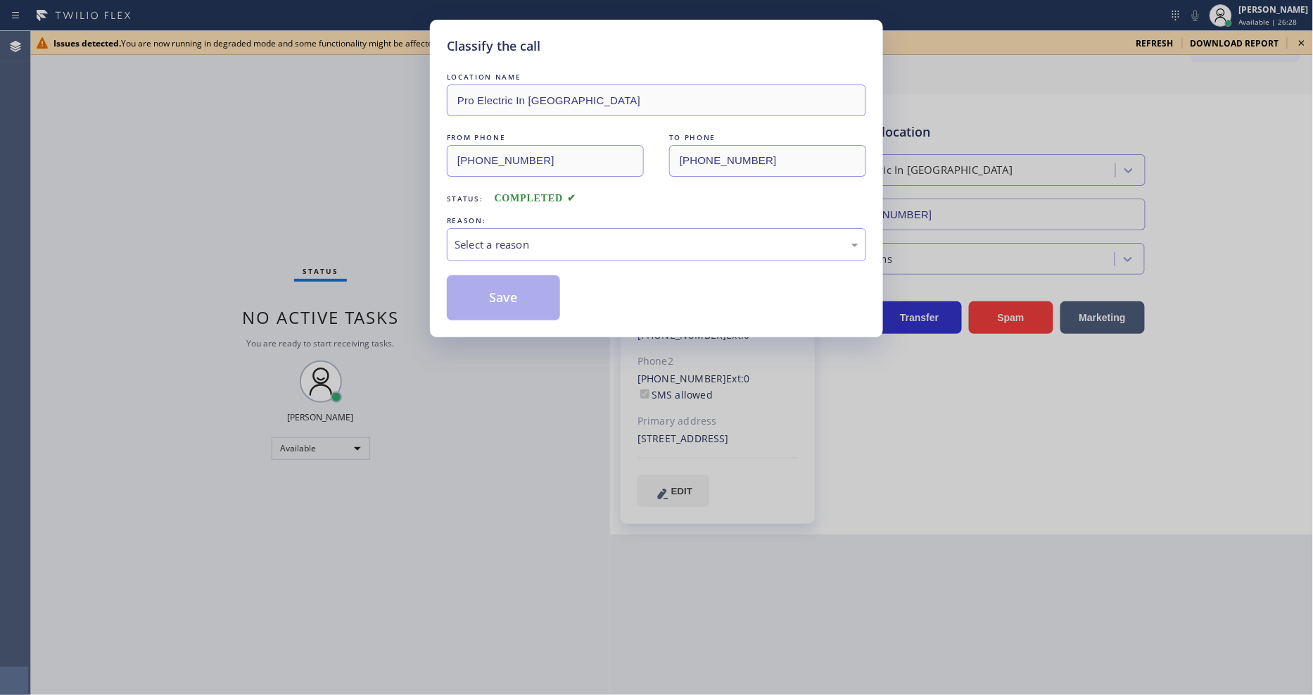
click at [1303, 40] on div "Classify the call LOCATION NAME Pro Electric In [GEOGRAPHIC_DATA] FROM PHONE [P…" at bounding box center [656, 347] width 1313 height 695
drag, startPoint x: 507, startPoint y: 241, endPoint x: 505, endPoint y: 254, distance: 12.8
click at [507, 241] on div "Select a reason" at bounding box center [657, 244] width 404 height 16
click at [505, 289] on button "Save" at bounding box center [503, 297] width 113 height 45
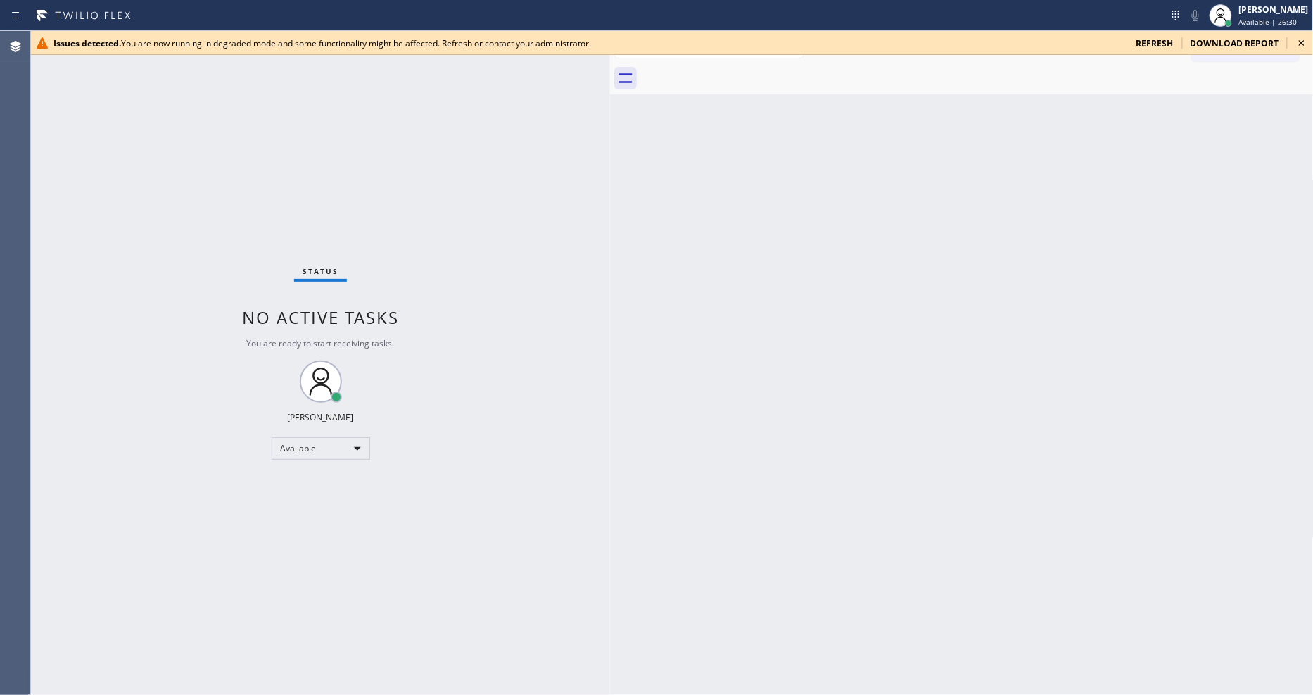
click at [1310, 37] on icon at bounding box center [1302, 42] width 17 height 17
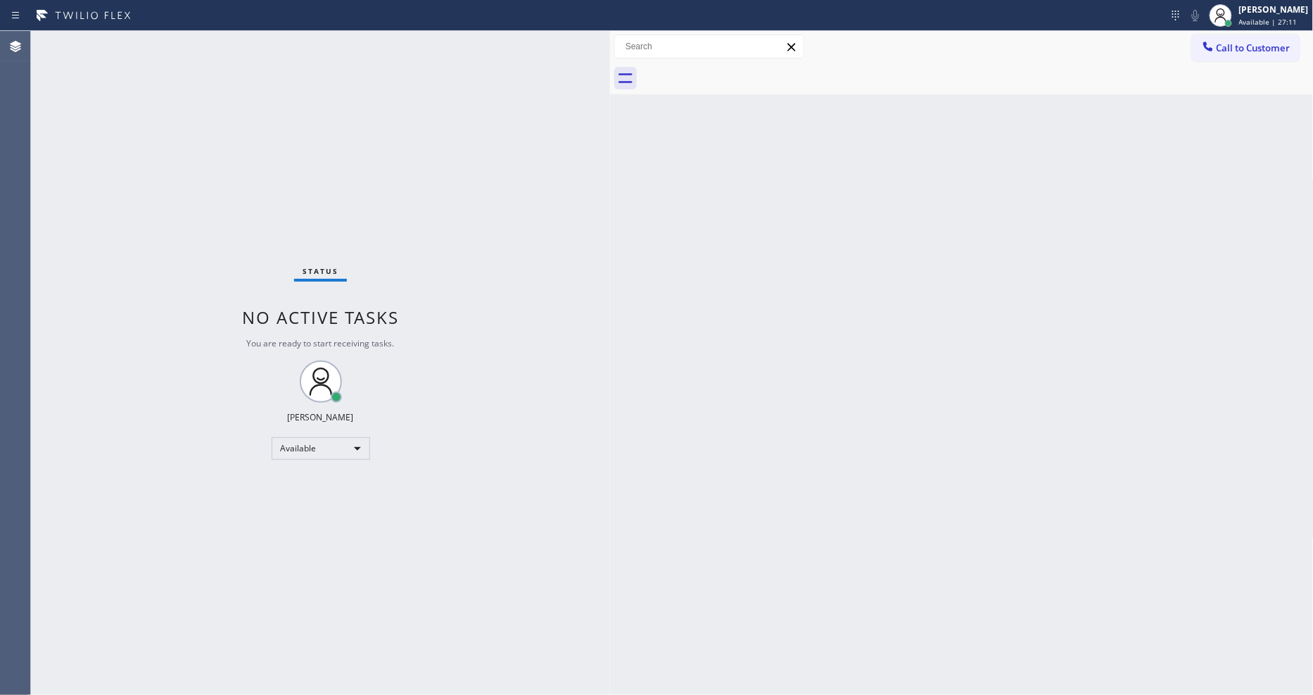
click at [313, 375] on circle at bounding box center [320, 375] width 15 height 15
click at [282, 251] on div "Status No active tasks You are ready to start receiving tasks. [PERSON_NAME] Av…" at bounding box center [320, 363] width 579 height 664
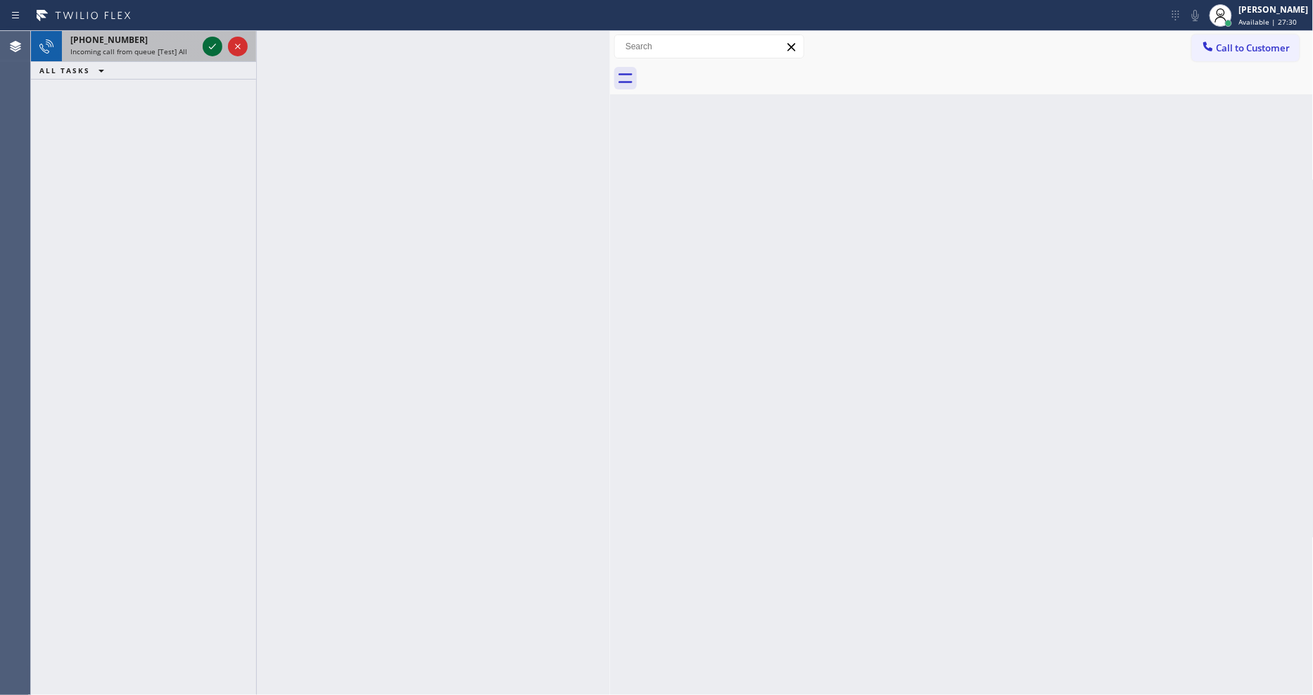
click at [210, 45] on icon at bounding box center [212, 46] width 17 height 17
click at [214, 44] on icon at bounding box center [212, 46] width 17 height 17
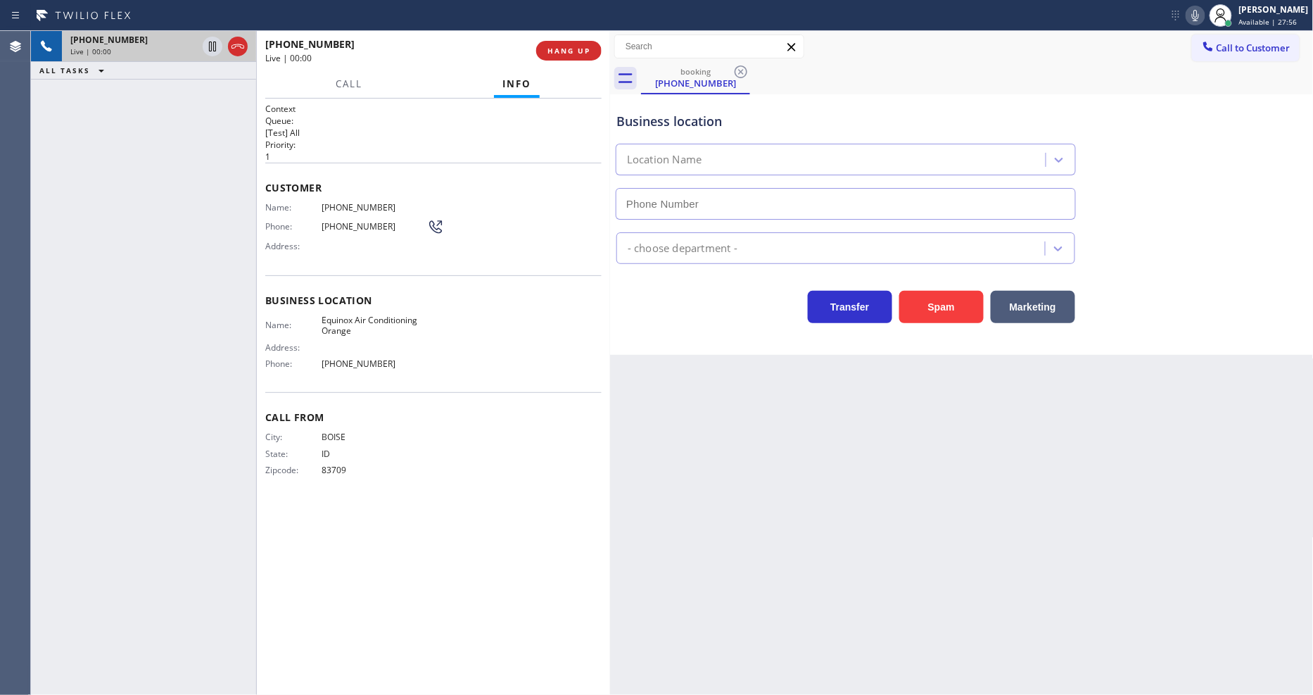
type input "[PHONE_NUMBER]"
click at [553, 51] on span "HANG UP" at bounding box center [569, 51] width 43 height 10
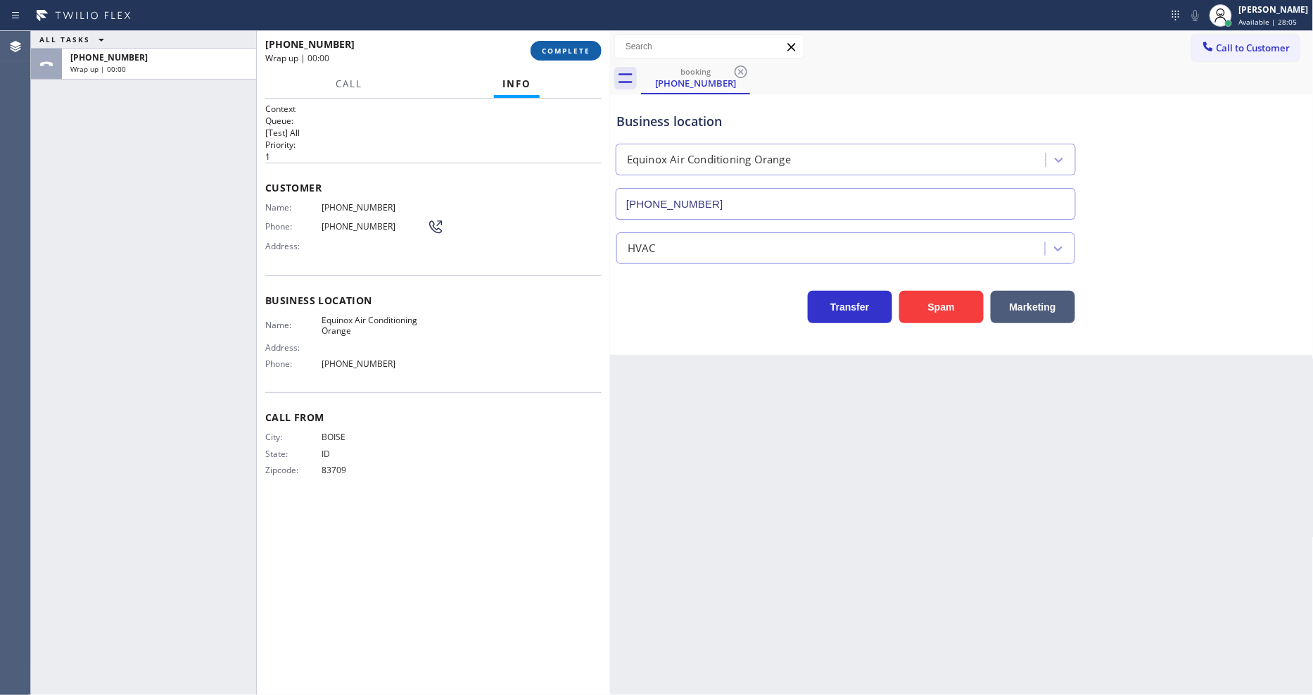
click at [553, 51] on span "COMPLETE" at bounding box center [566, 51] width 49 height 10
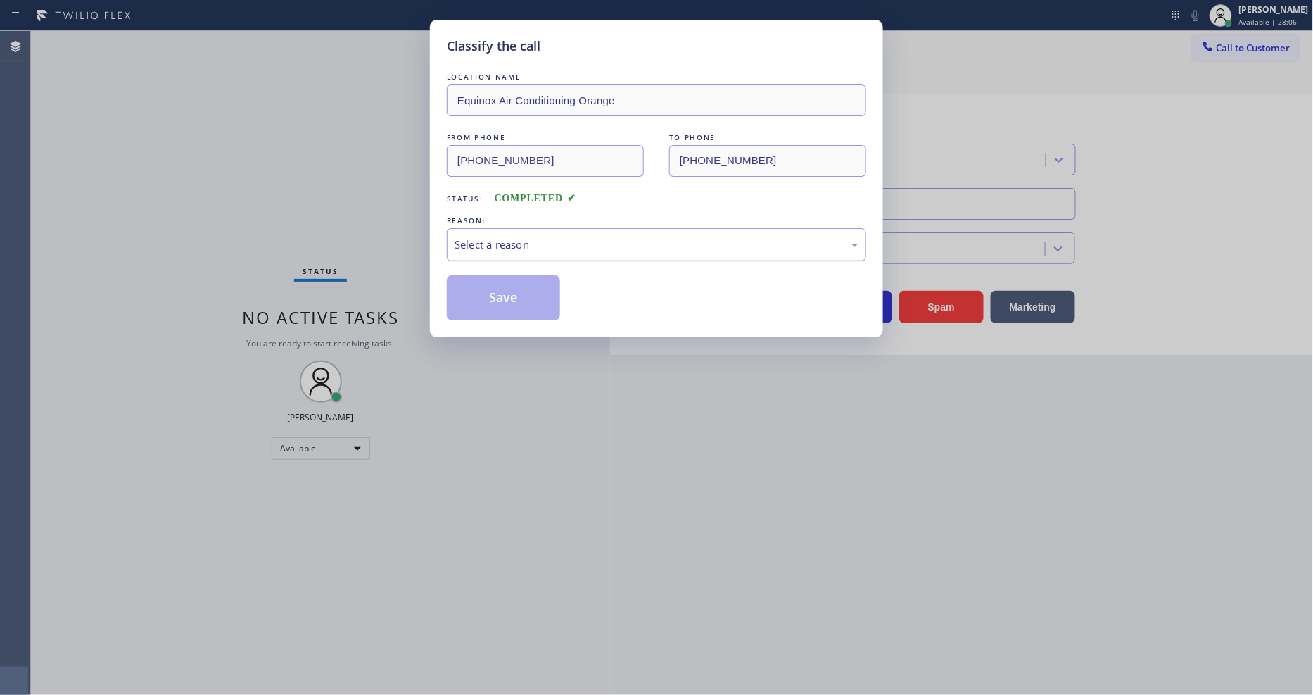
click at [550, 240] on div "Select a reason" at bounding box center [657, 244] width 404 height 16
click at [531, 289] on button "Save" at bounding box center [503, 297] width 113 height 45
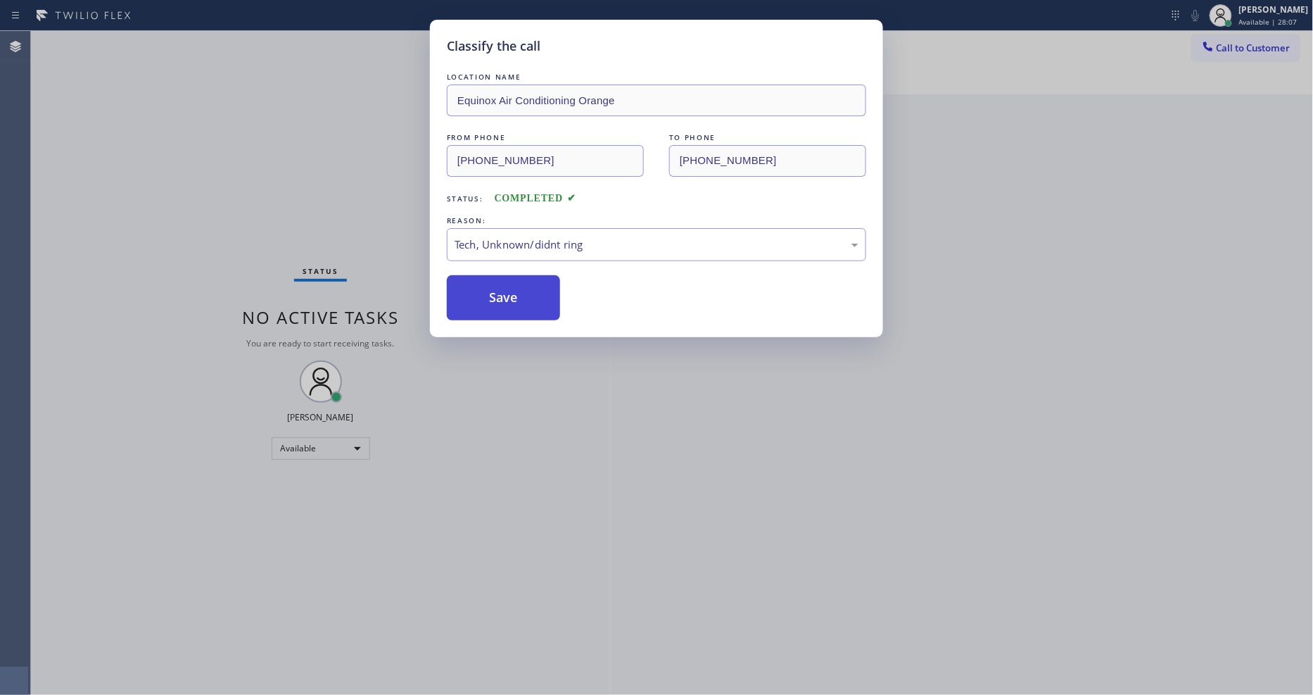
click at [531, 289] on button "Save" at bounding box center [503, 297] width 113 height 45
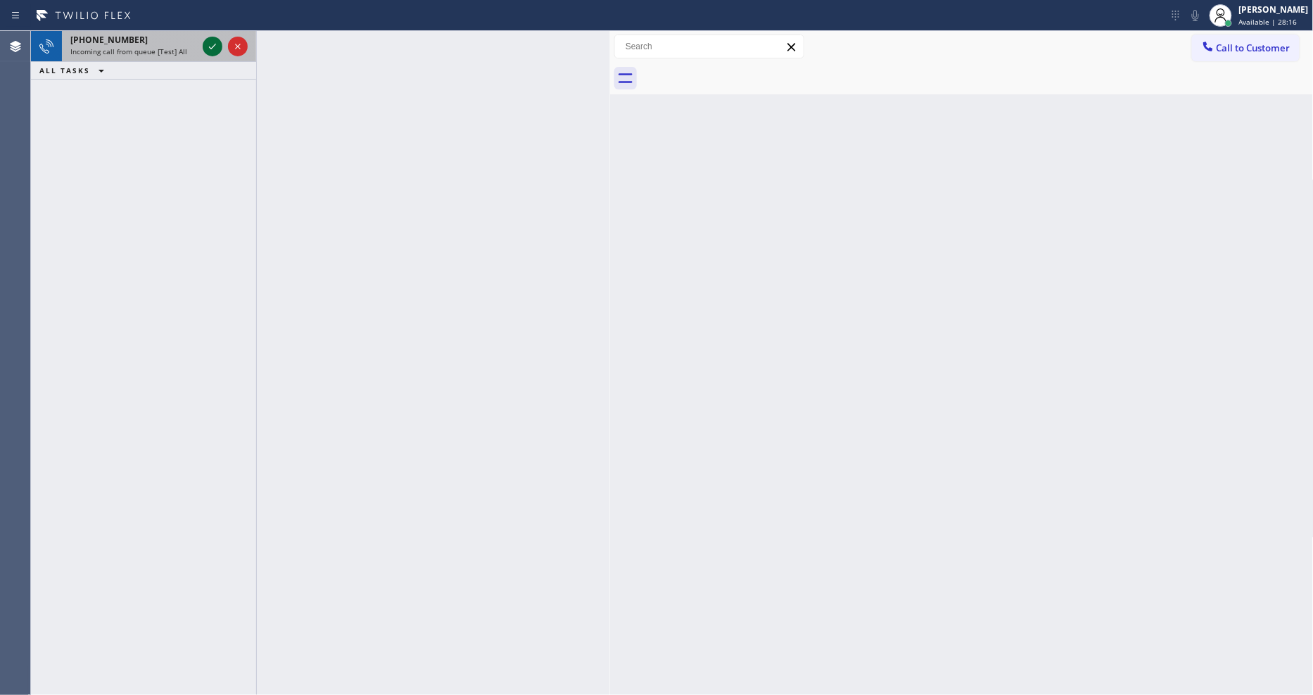
click at [211, 48] on icon at bounding box center [212, 47] width 7 height 6
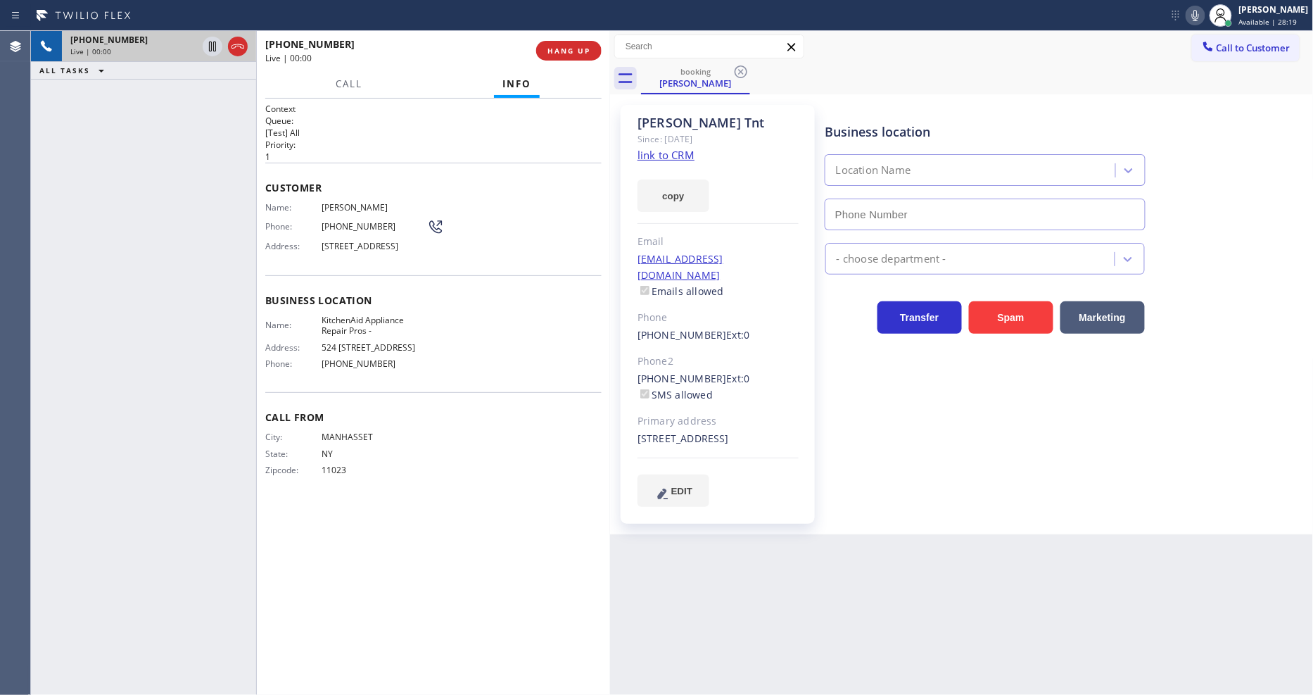
type input "[PHONE_NUMBER]"
click at [595, 61] on div "[PHONE_NUMBER] Live | 00:00 HANG UP" at bounding box center [433, 50] width 336 height 37
click at [588, 47] on span "HANG UP" at bounding box center [569, 51] width 43 height 10
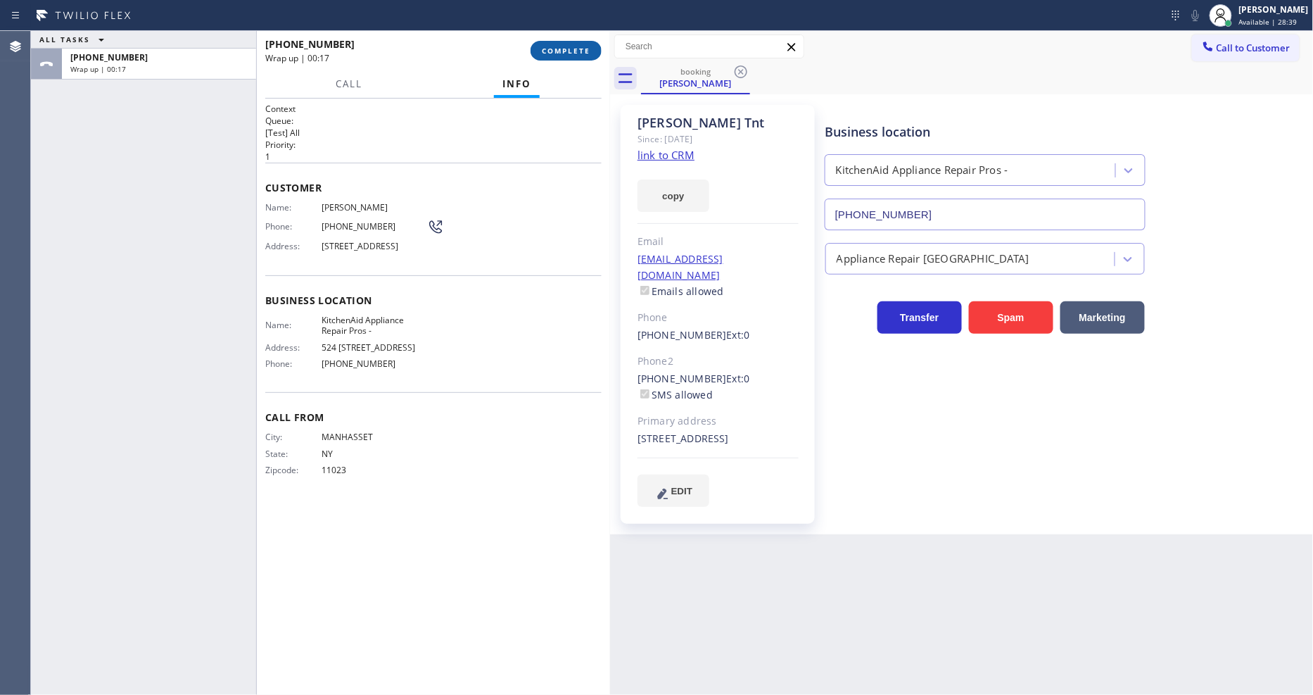
click at [585, 51] on span "COMPLETE" at bounding box center [566, 51] width 49 height 10
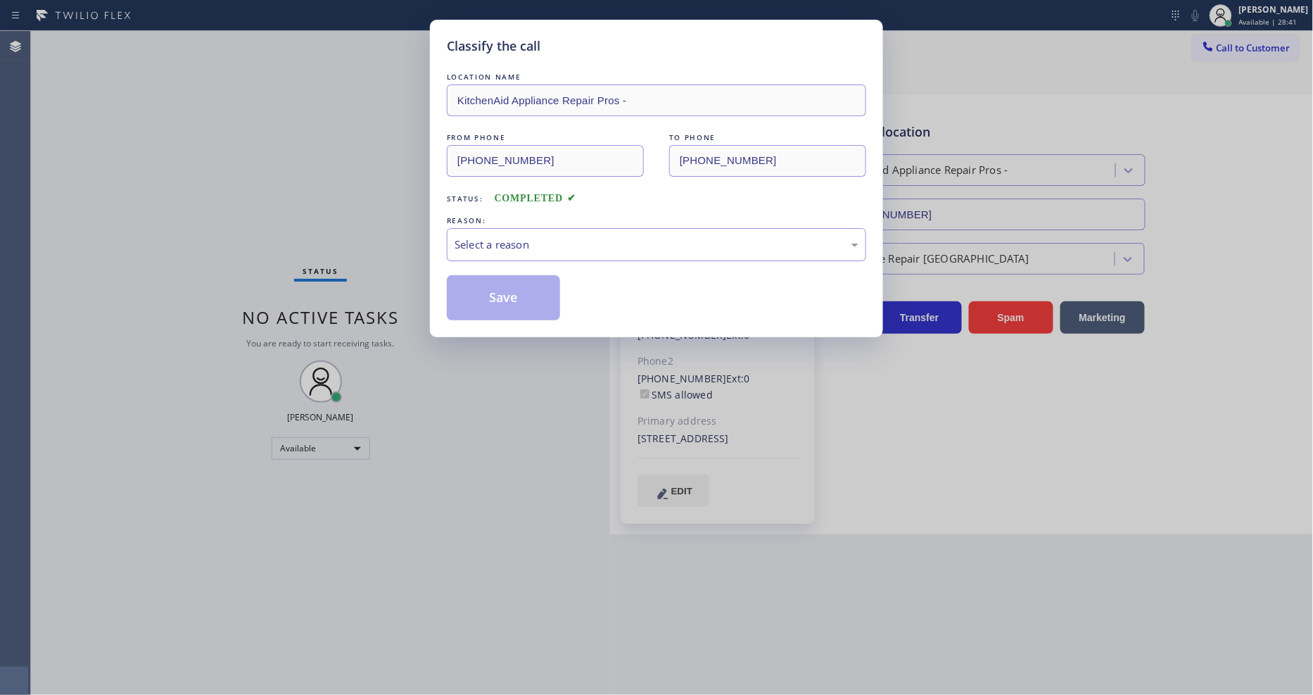
click at [495, 252] on div "Select a reason" at bounding box center [656, 244] width 419 height 33
click at [482, 291] on button "Save" at bounding box center [503, 297] width 113 height 45
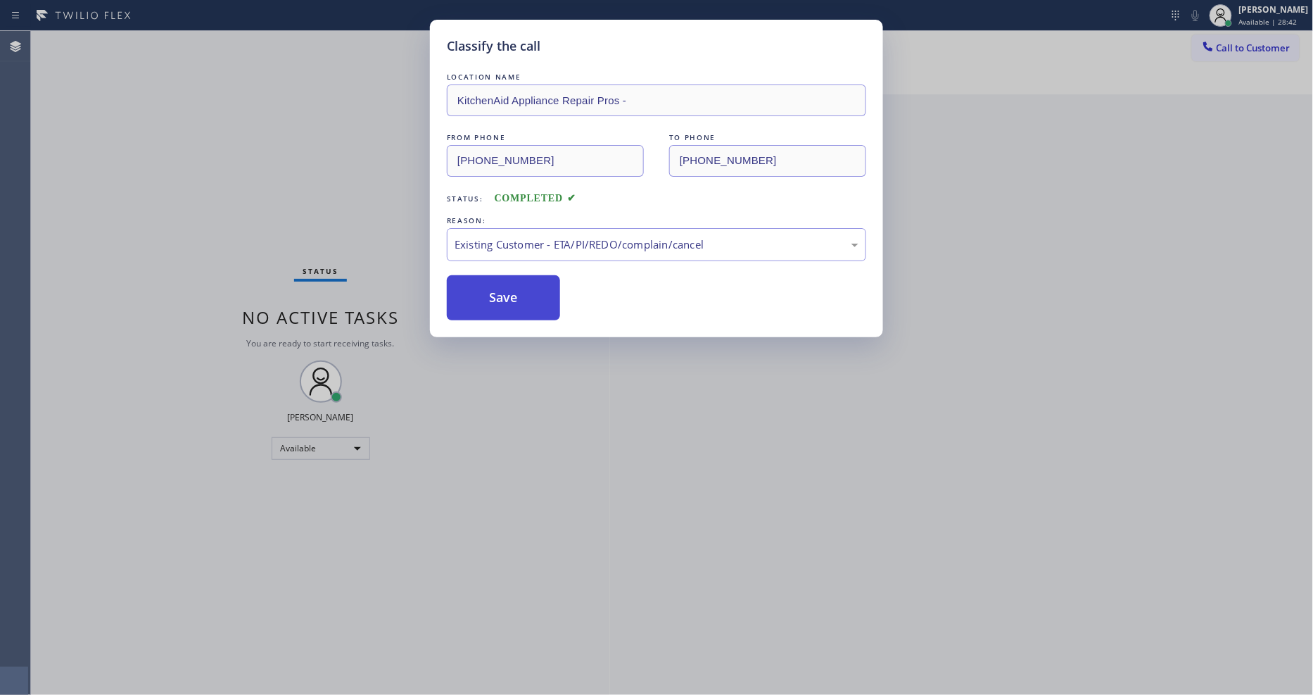
click at [482, 291] on button "Save" at bounding box center [503, 297] width 113 height 45
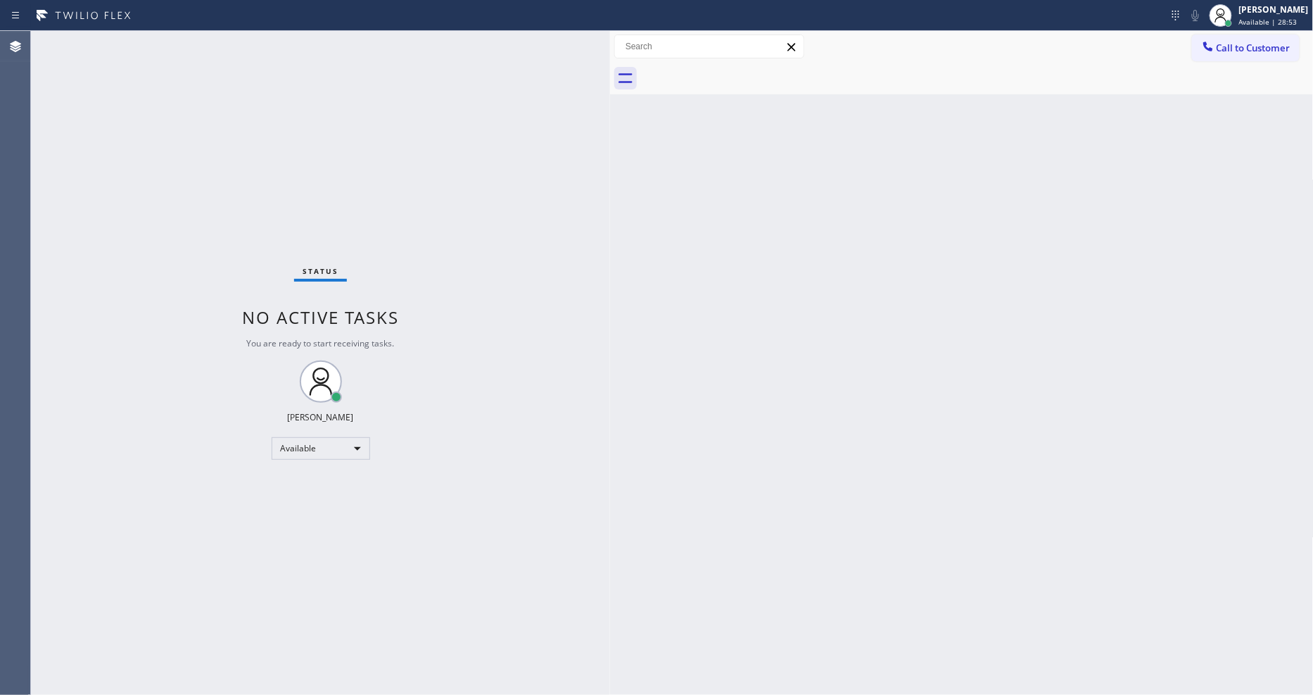
click at [182, 39] on div "Status No active tasks You are ready to start receiving tasks. [PERSON_NAME] Av…" at bounding box center [320, 363] width 579 height 664
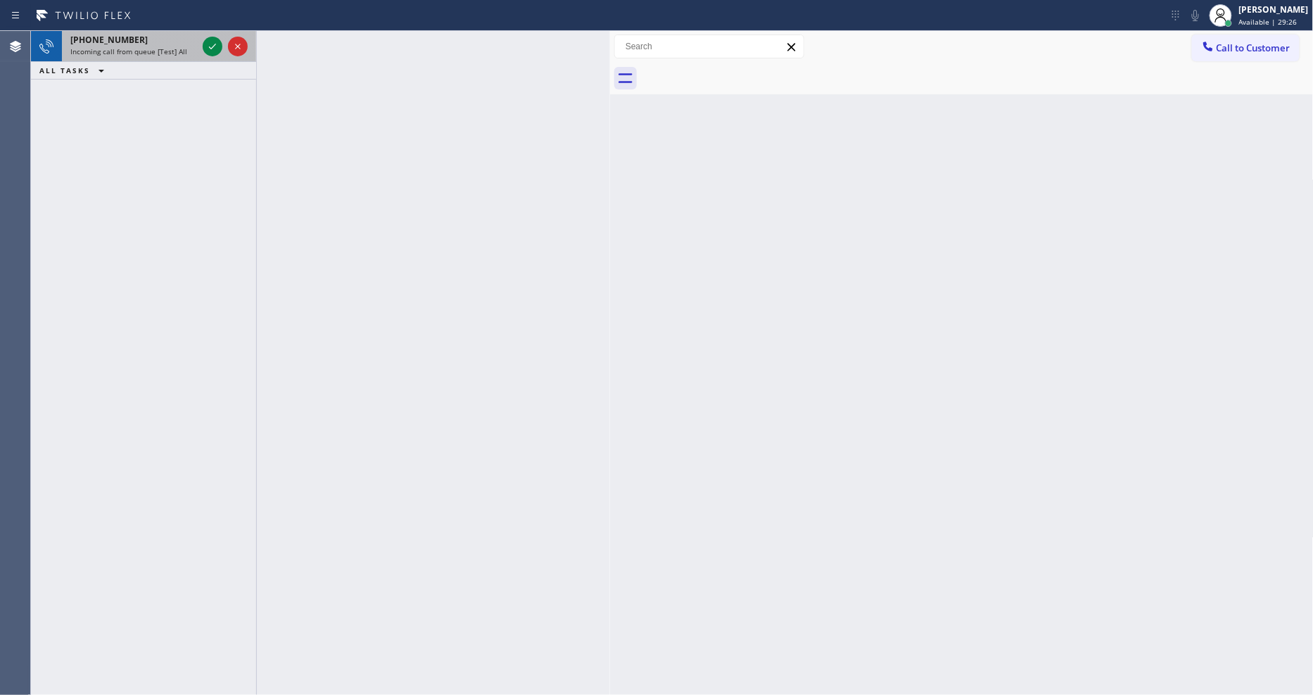
click at [215, 36] on div at bounding box center [225, 46] width 51 height 31
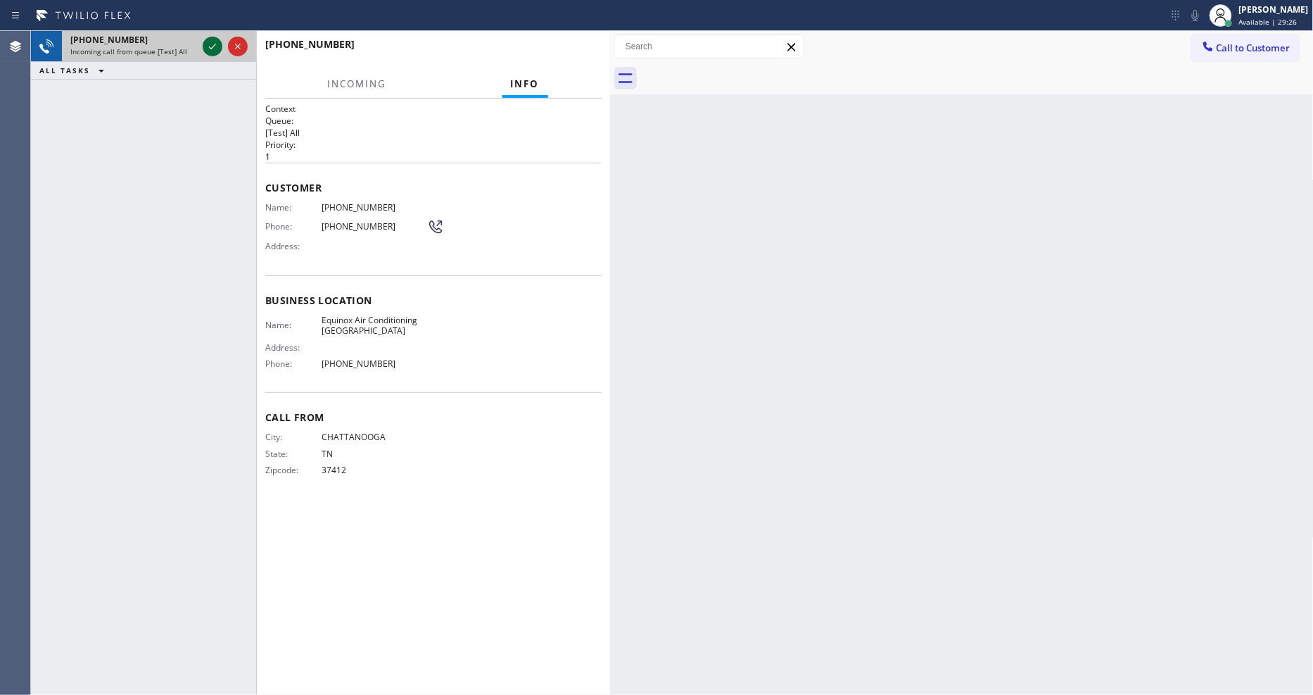
click at [210, 43] on icon at bounding box center [212, 46] width 17 height 17
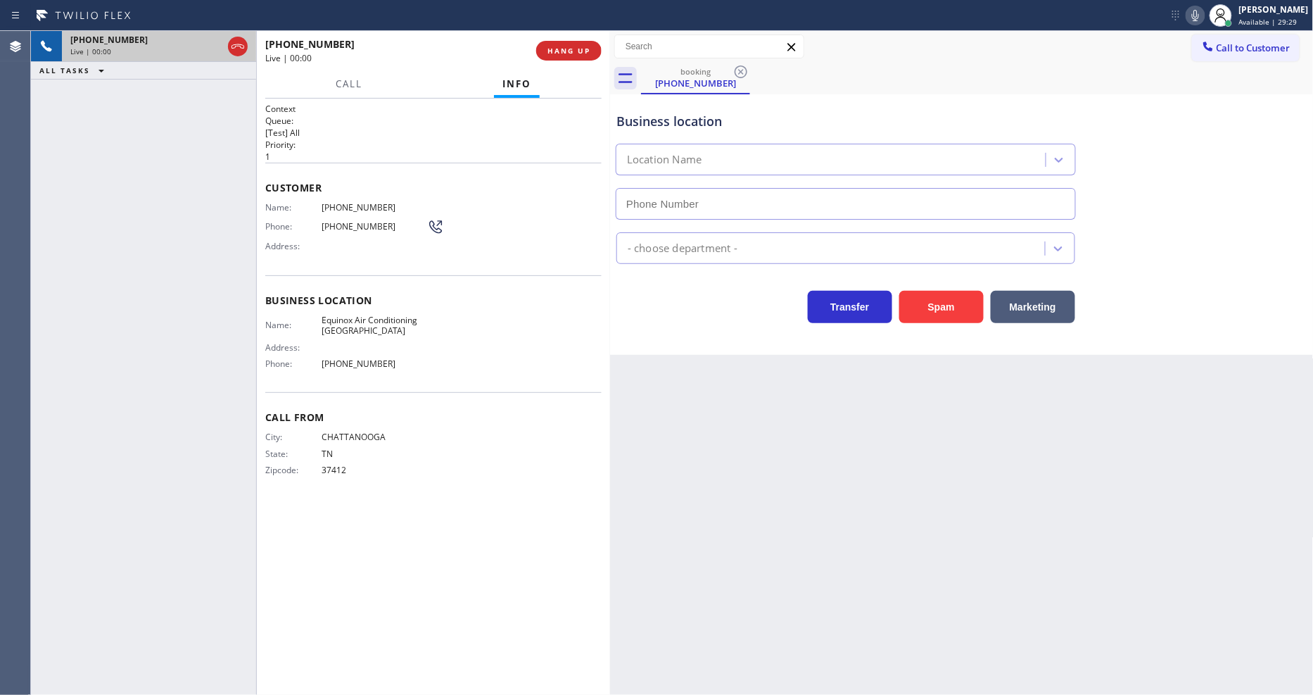
type input "[PHONE_NUMBER]"
click at [578, 49] on span "HANG UP" at bounding box center [569, 51] width 43 height 10
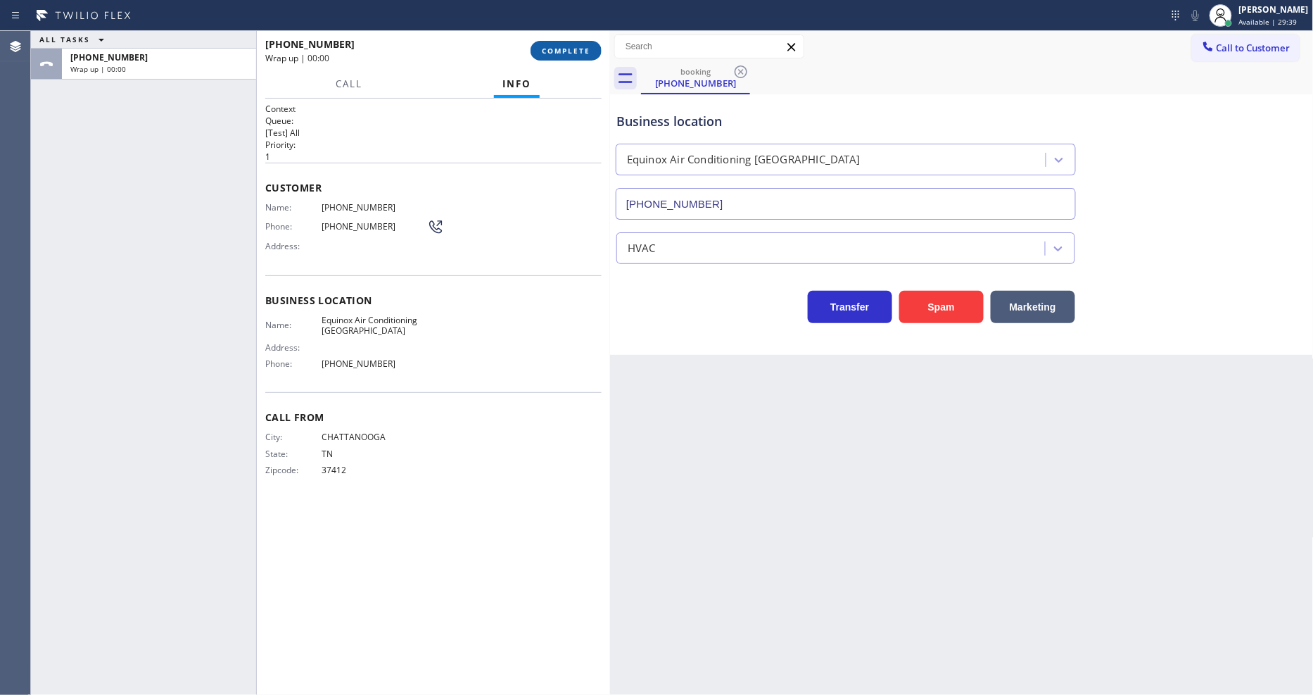
click at [560, 51] on span "COMPLETE" at bounding box center [566, 51] width 49 height 10
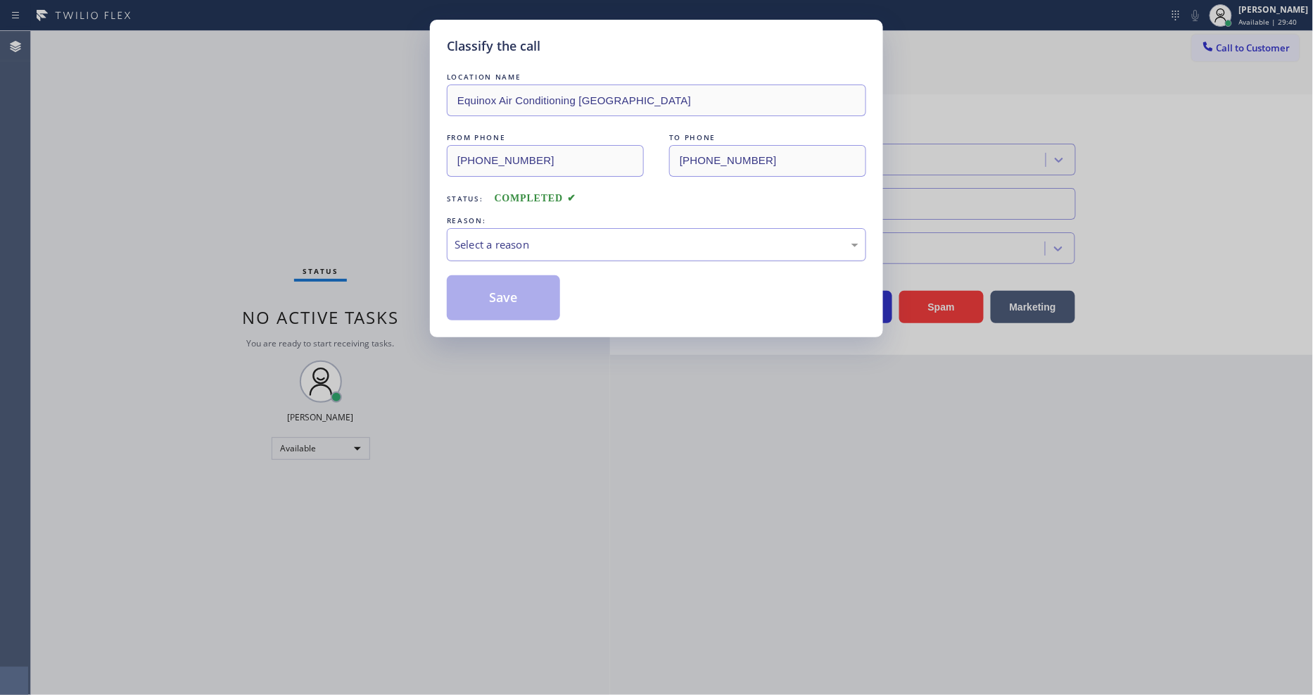
click at [525, 228] on div "Select a reason" at bounding box center [656, 244] width 419 height 33
click at [519, 275] on button "Save" at bounding box center [503, 297] width 113 height 45
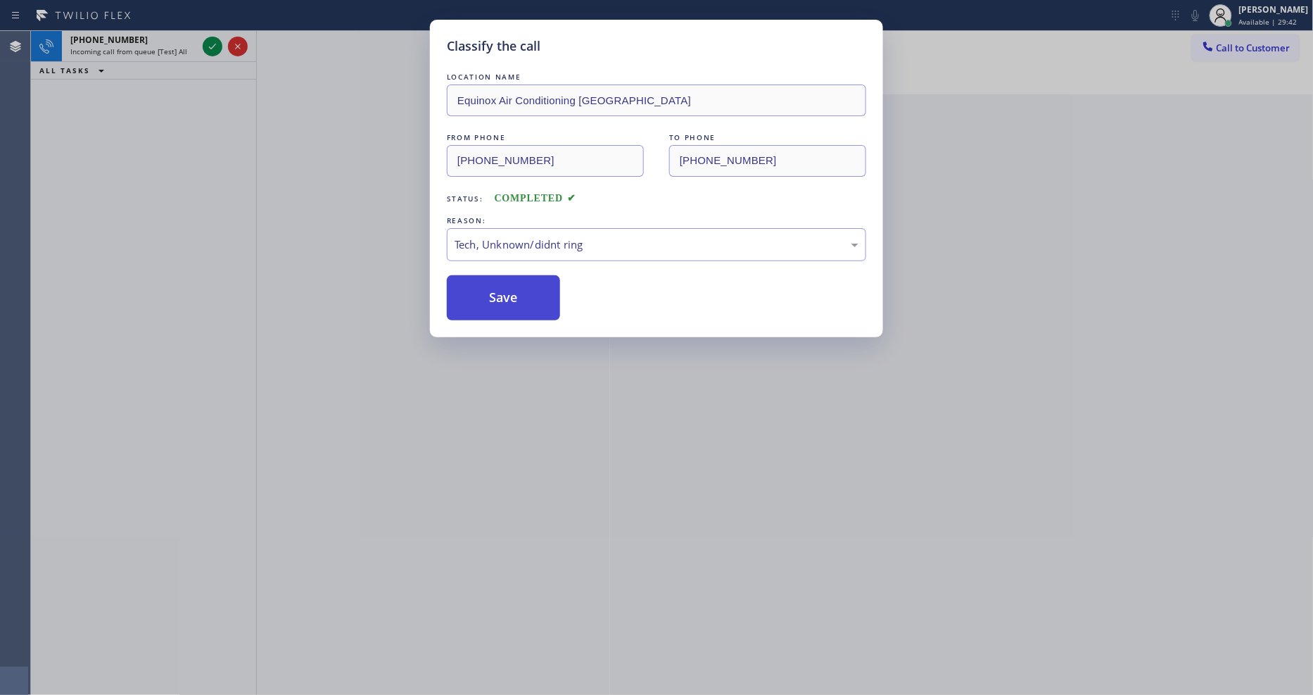
click at [519, 275] on button "Save" at bounding box center [503, 297] width 113 height 45
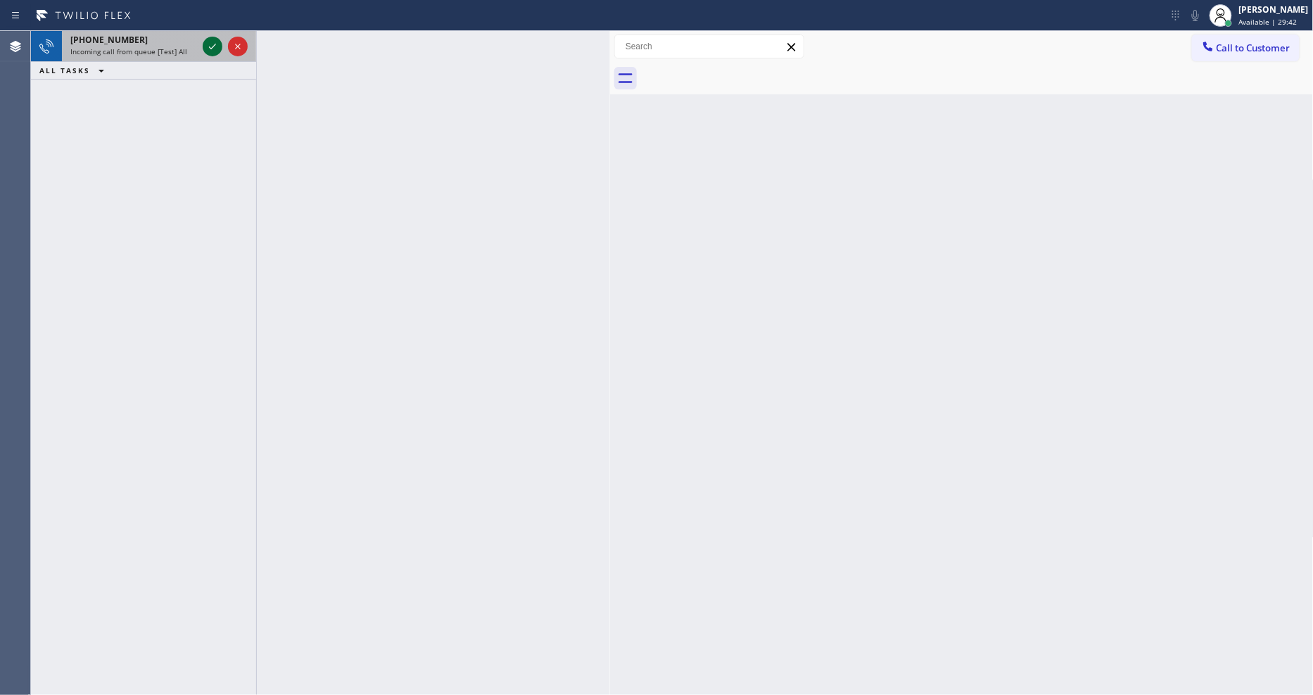
click at [205, 44] on icon at bounding box center [212, 46] width 17 height 17
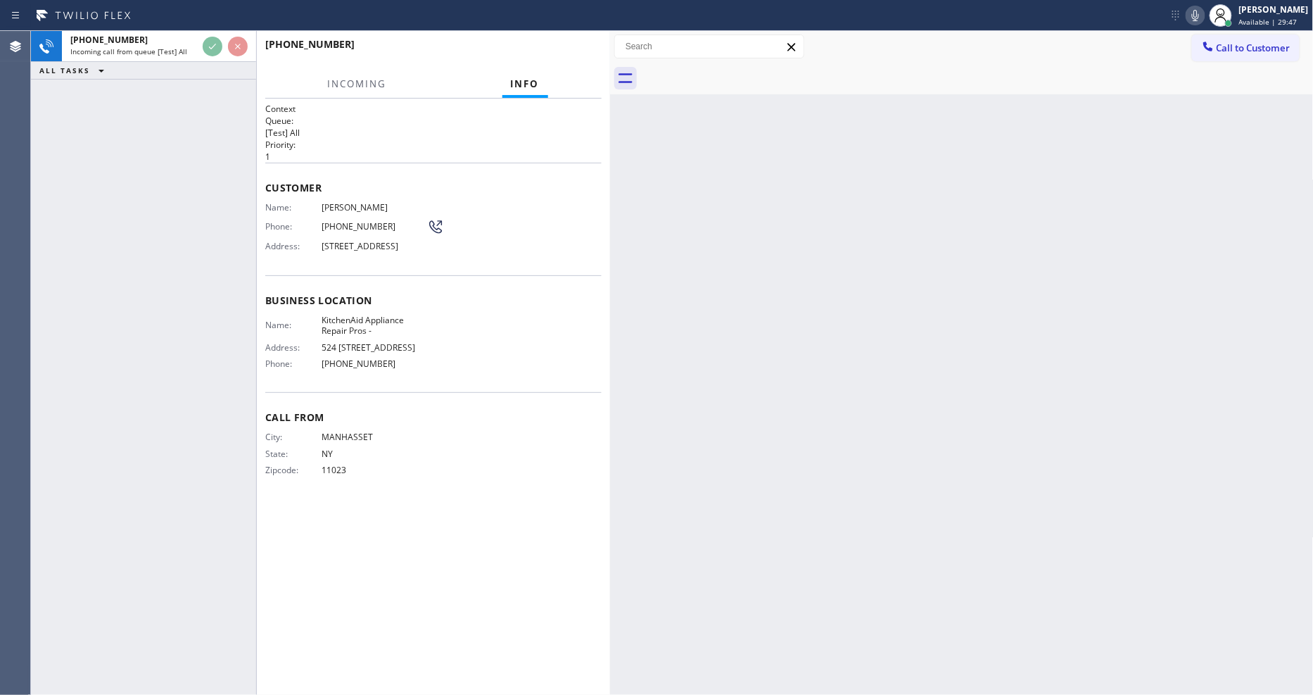
click at [564, 50] on div "[PHONE_NUMBER]" at bounding box center [428, 43] width 327 height 13
click at [564, 49] on span "HANG UP" at bounding box center [569, 51] width 43 height 10
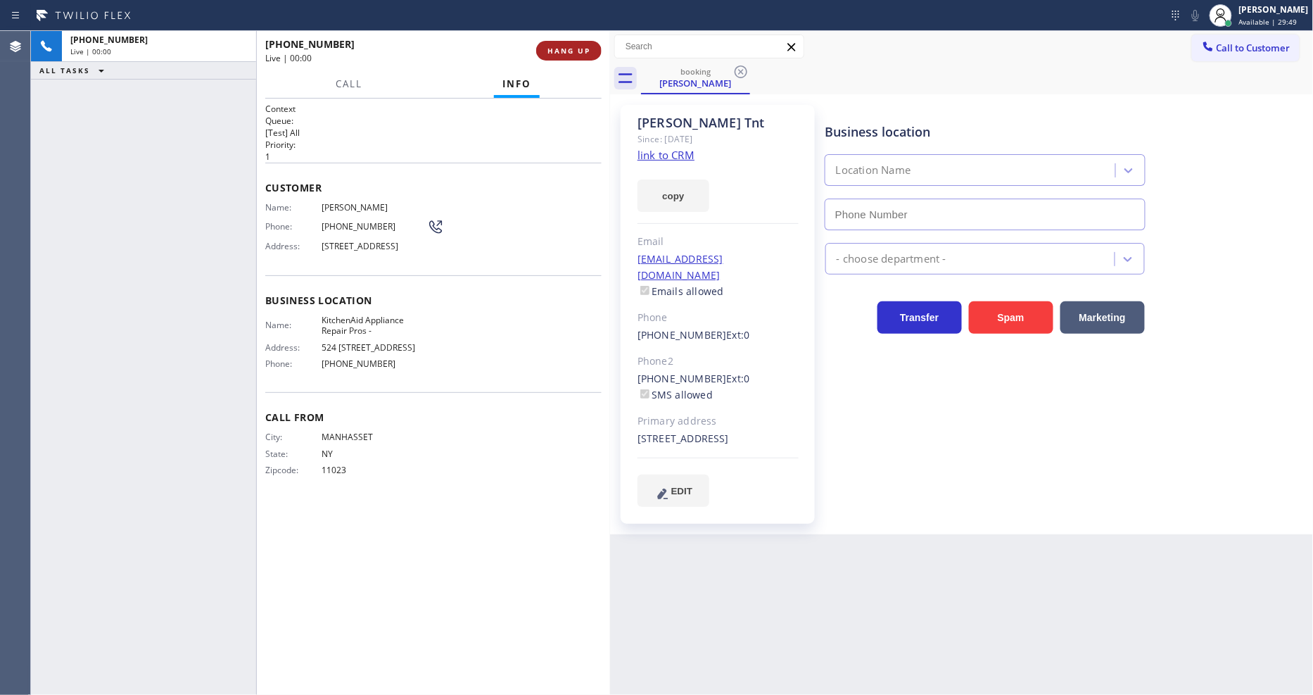
type input "[PHONE_NUMBER]"
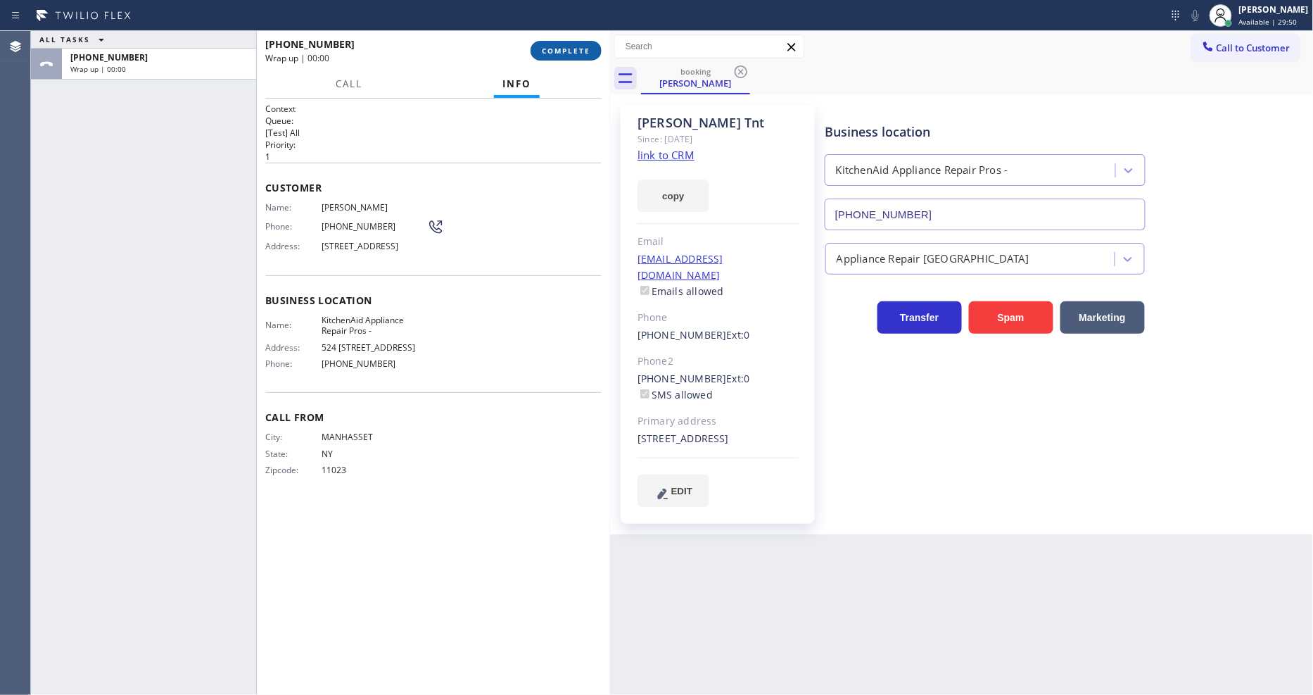
click at [564, 49] on span "COMPLETE" at bounding box center [566, 51] width 49 height 10
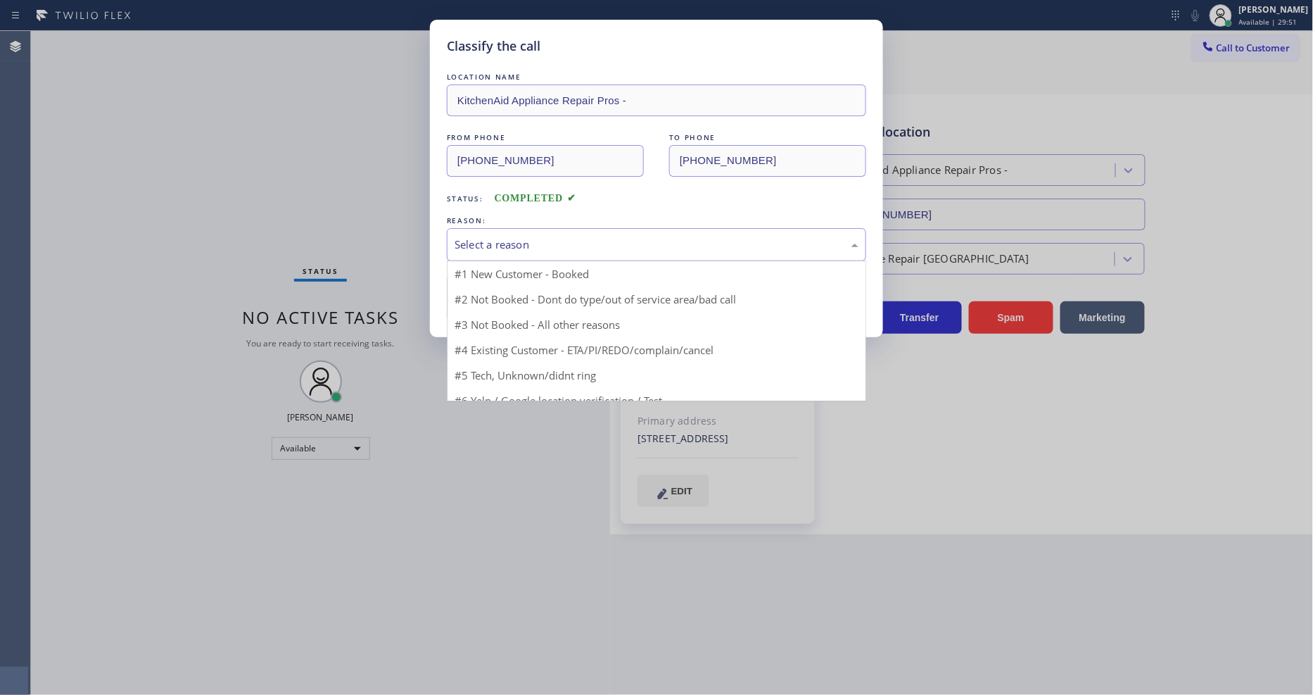
click at [493, 236] on div "Select a reason" at bounding box center [657, 244] width 404 height 16
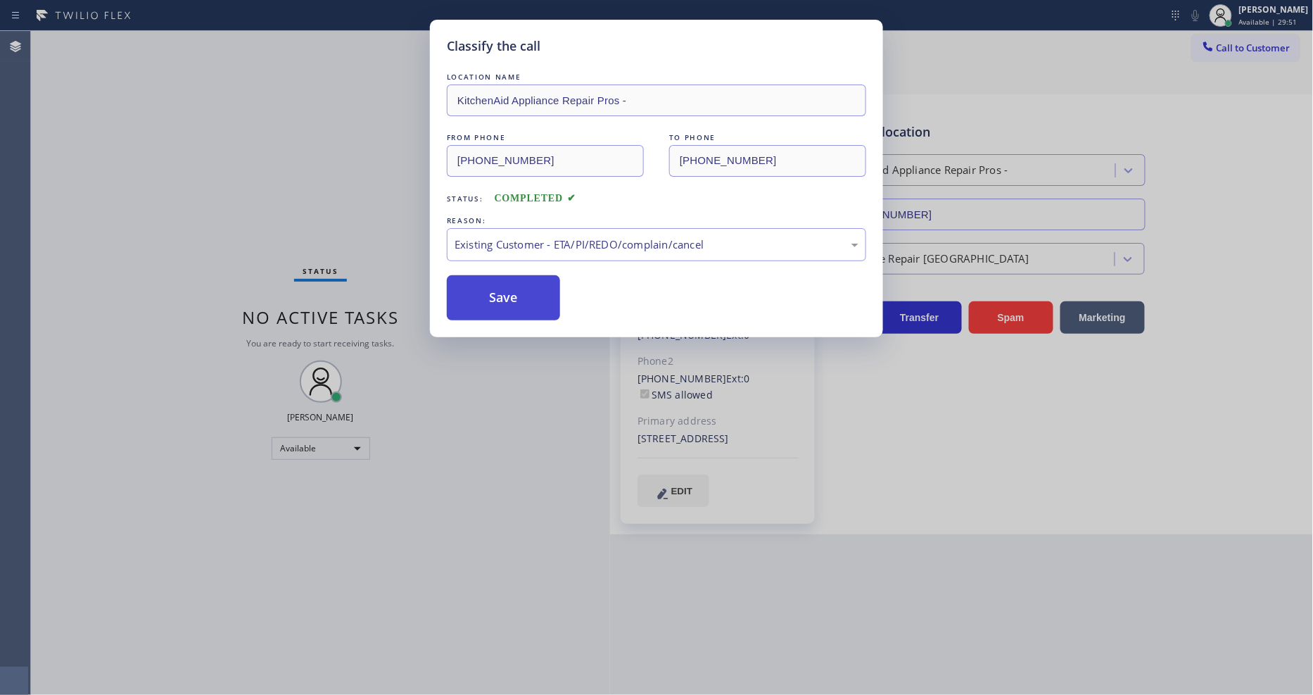
click at [495, 294] on button "Save" at bounding box center [503, 297] width 113 height 45
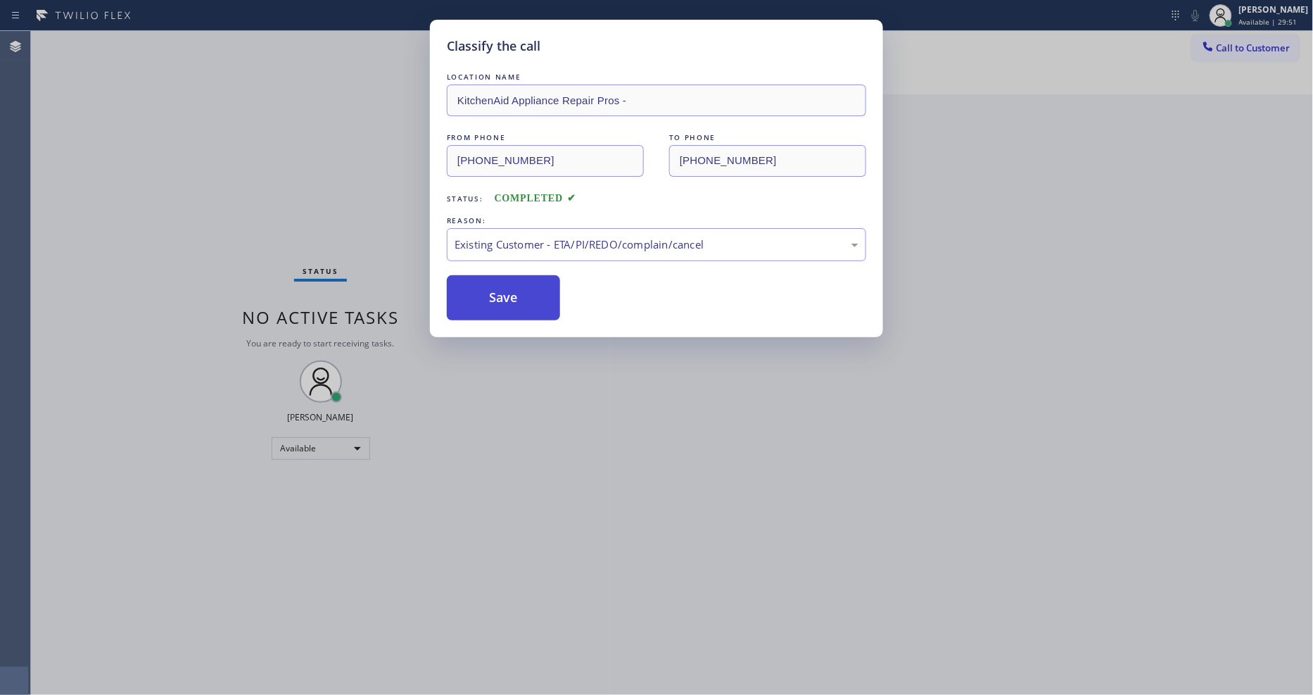
click at [495, 294] on button "Save" at bounding box center [503, 297] width 113 height 45
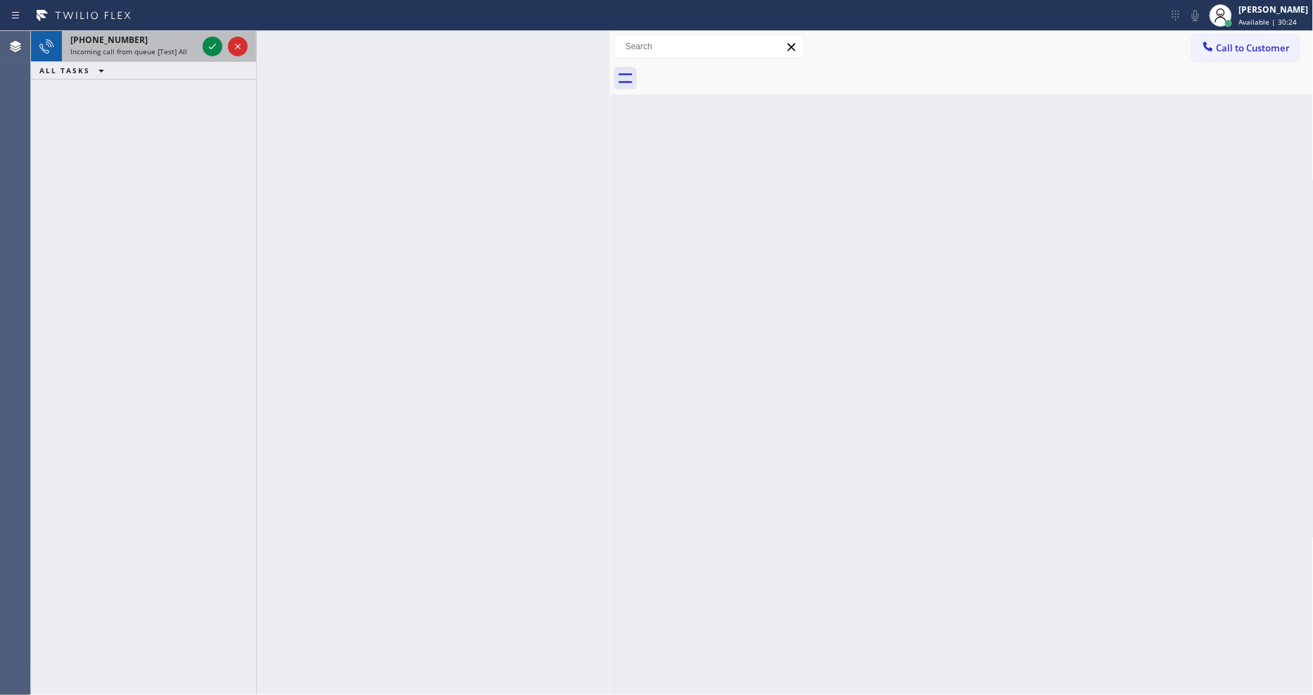
click at [170, 52] on span "Incoming call from queue [Test] All" at bounding box center [128, 51] width 117 height 10
click at [205, 44] on icon at bounding box center [212, 46] width 17 height 17
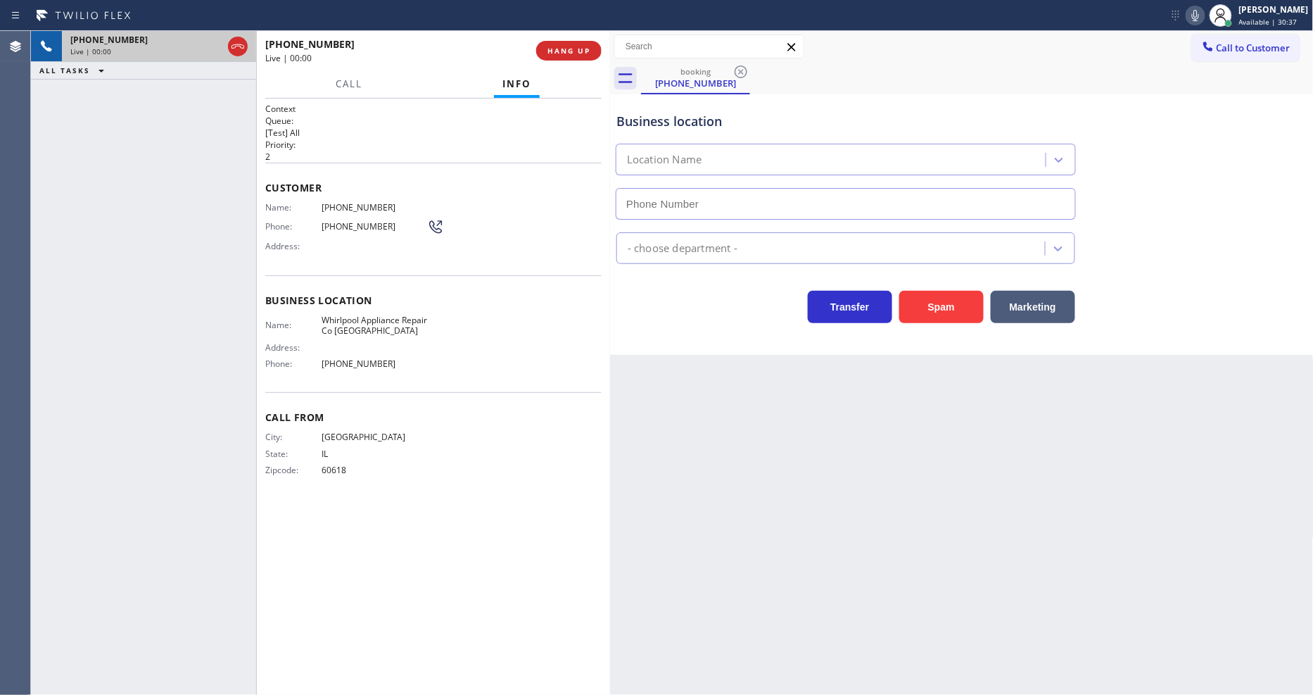
type input "[PHONE_NUMBER]"
click at [566, 51] on span "HANG UP" at bounding box center [569, 51] width 43 height 10
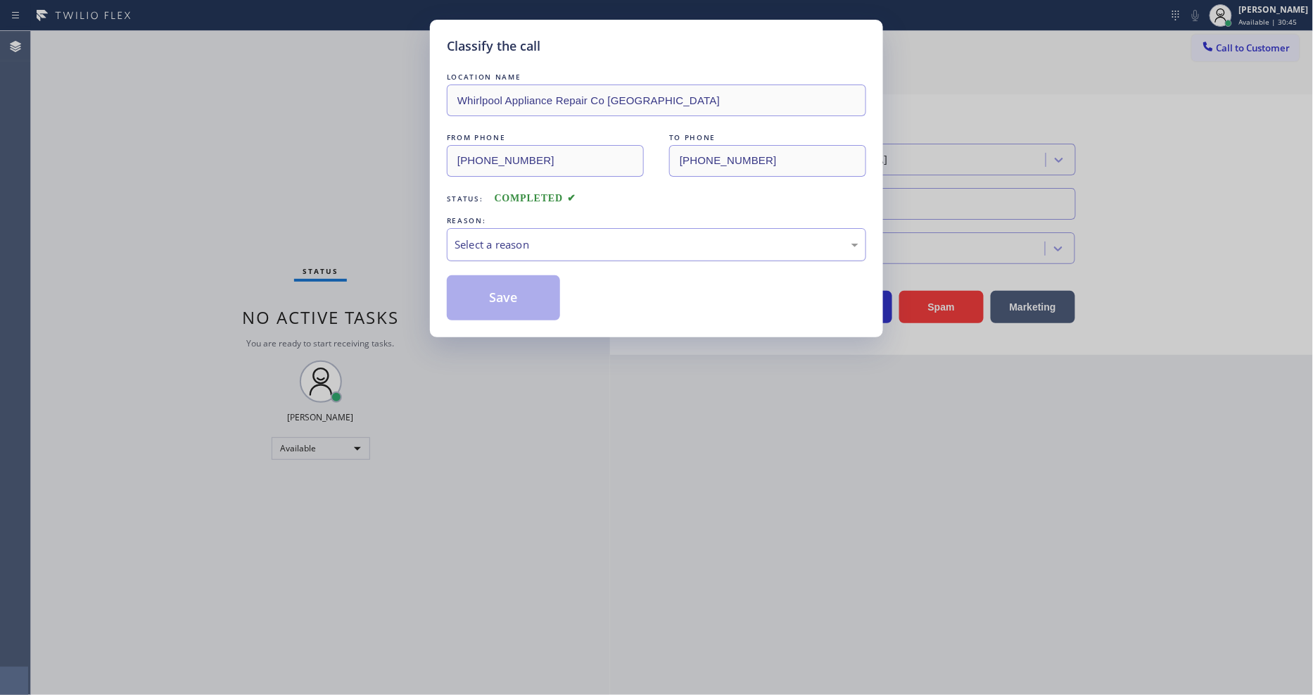
click at [542, 236] on div "Select a reason" at bounding box center [657, 244] width 404 height 16
click at [542, 293] on button "Save" at bounding box center [503, 297] width 113 height 45
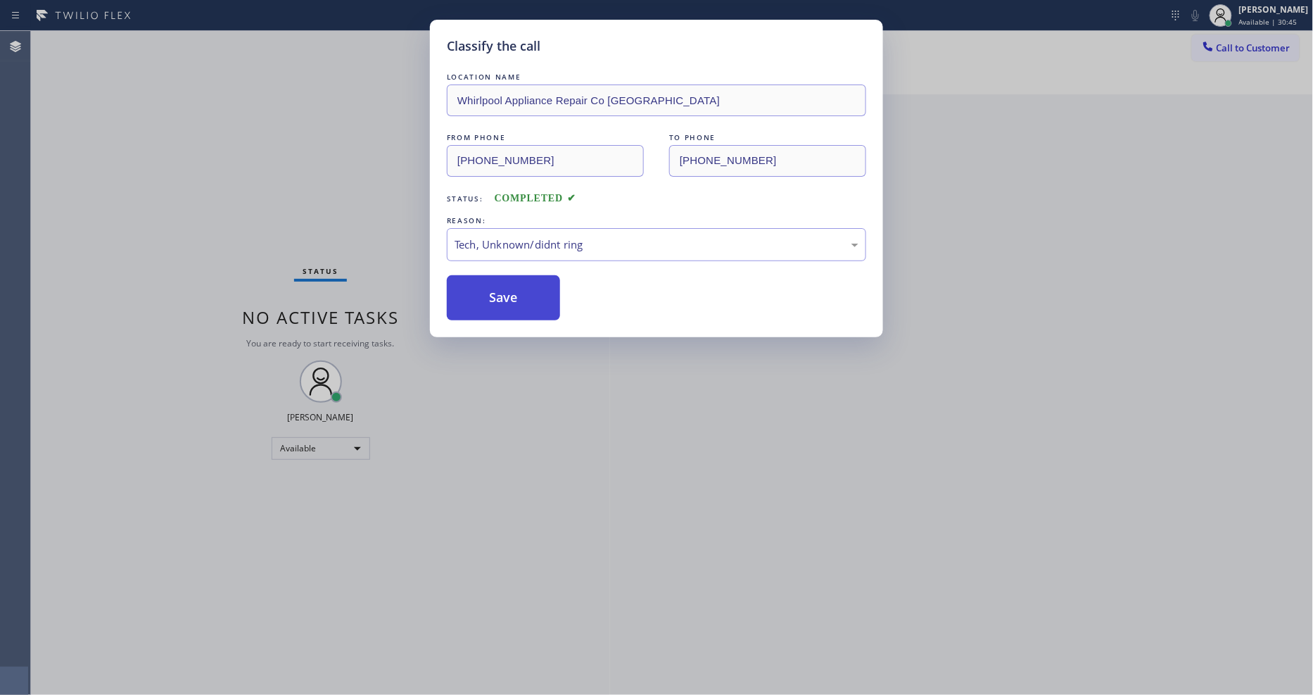
click at [542, 293] on button "Save" at bounding box center [503, 297] width 113 height 45
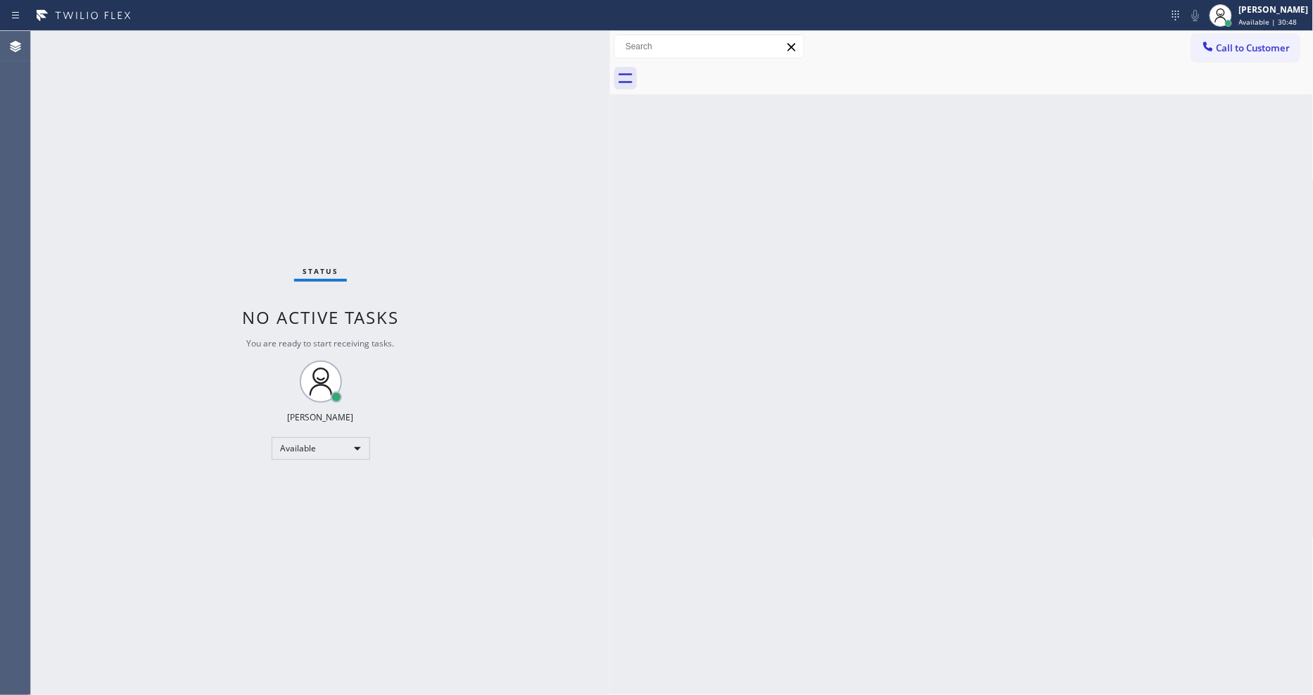
click at [738, 494] on div "Back to Dashboard Change Sender ID Customers Technicians Select a contact Outbo…" at bounding box center [962, 363] width 704 height 664
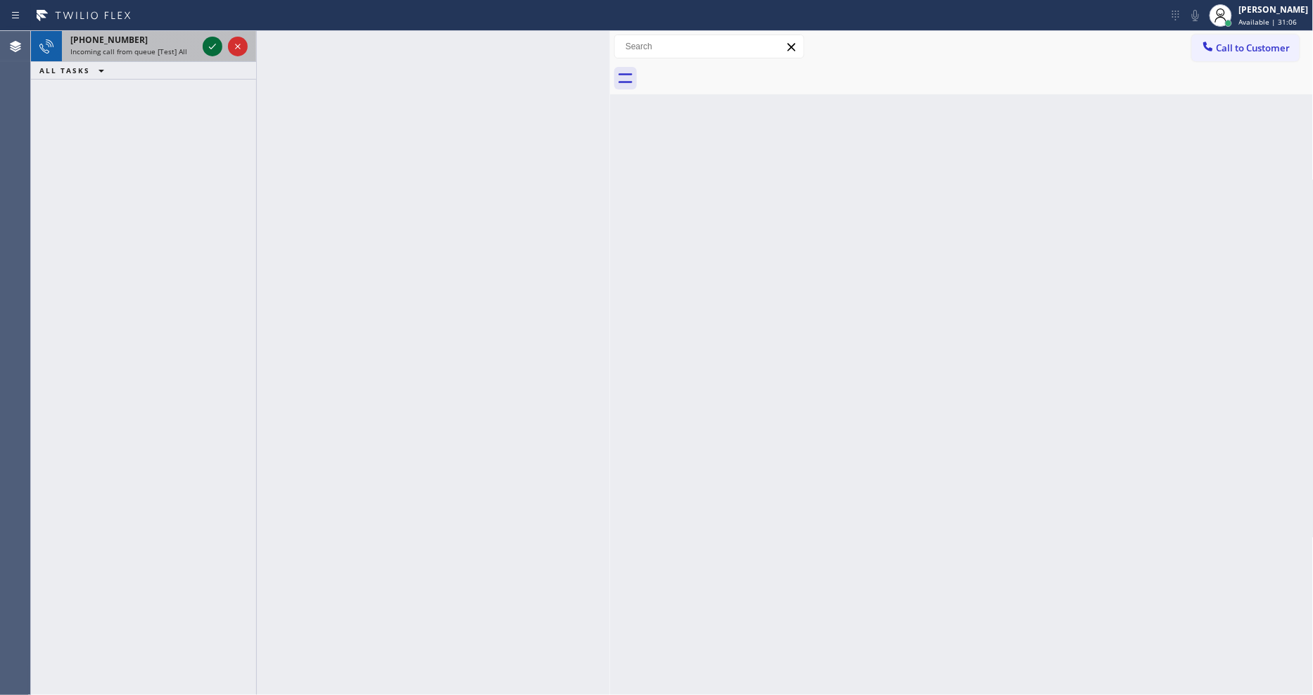
click at [208, 45] on icon at bounding box center [212, 46] width 17 height 17
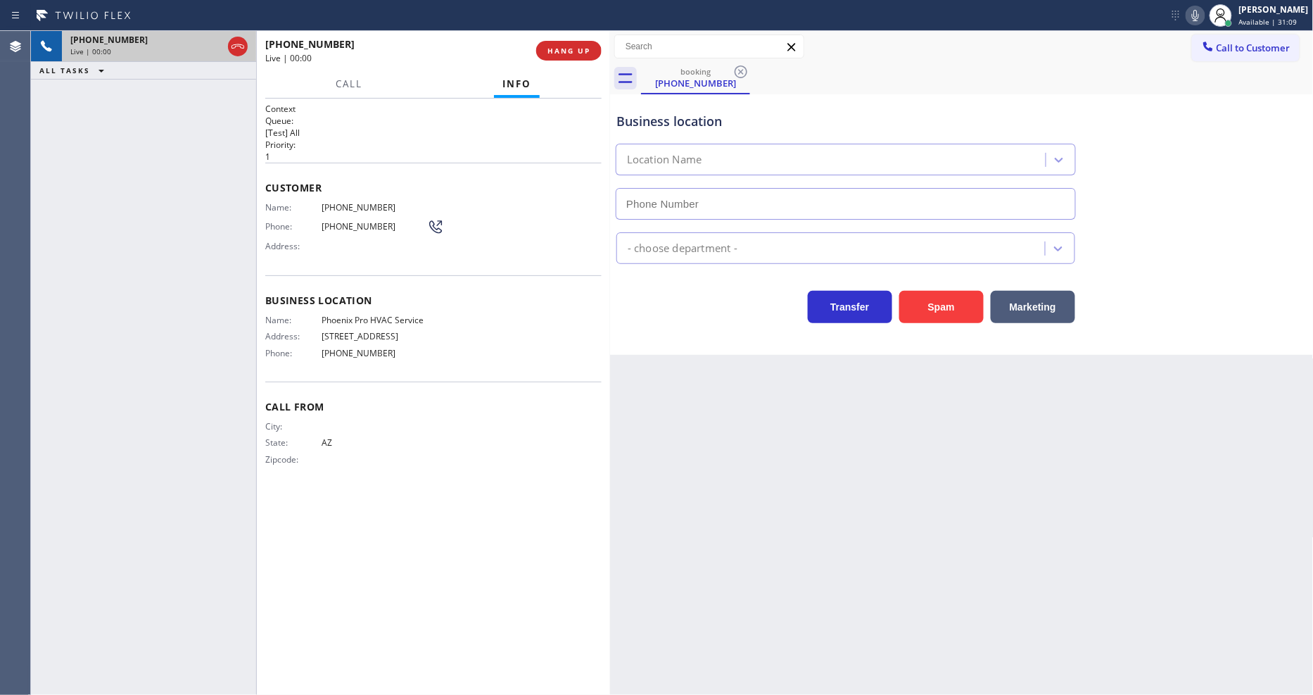
type input "[PHONE_NUMBER]"
click at [892, 412] on div "Back to Dashboard Change Sender ID Customers Technicians Select a contact Outbo…" at bounding box center [962, 363] width 704 height 664
click at [561, 51] on span "HANG UP" at bounding box center [569, 51] width 43 height 10
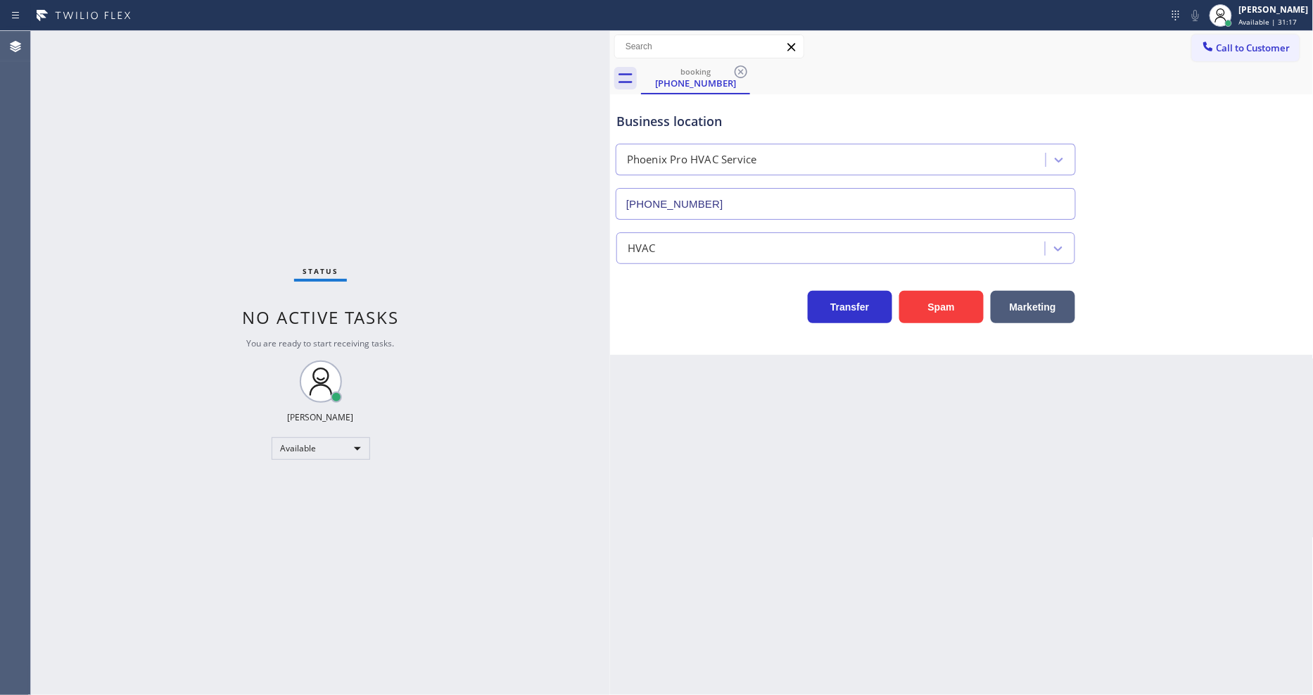
click at [553, 231] on div "Status No active tasks You are ready to start receiving tasks. [PERSON_NAME] Av…" at bounding box center [320, 363] width 579 height 664
click at [749, 72] on icon at bounding box center [741, 71] width 17 height 17
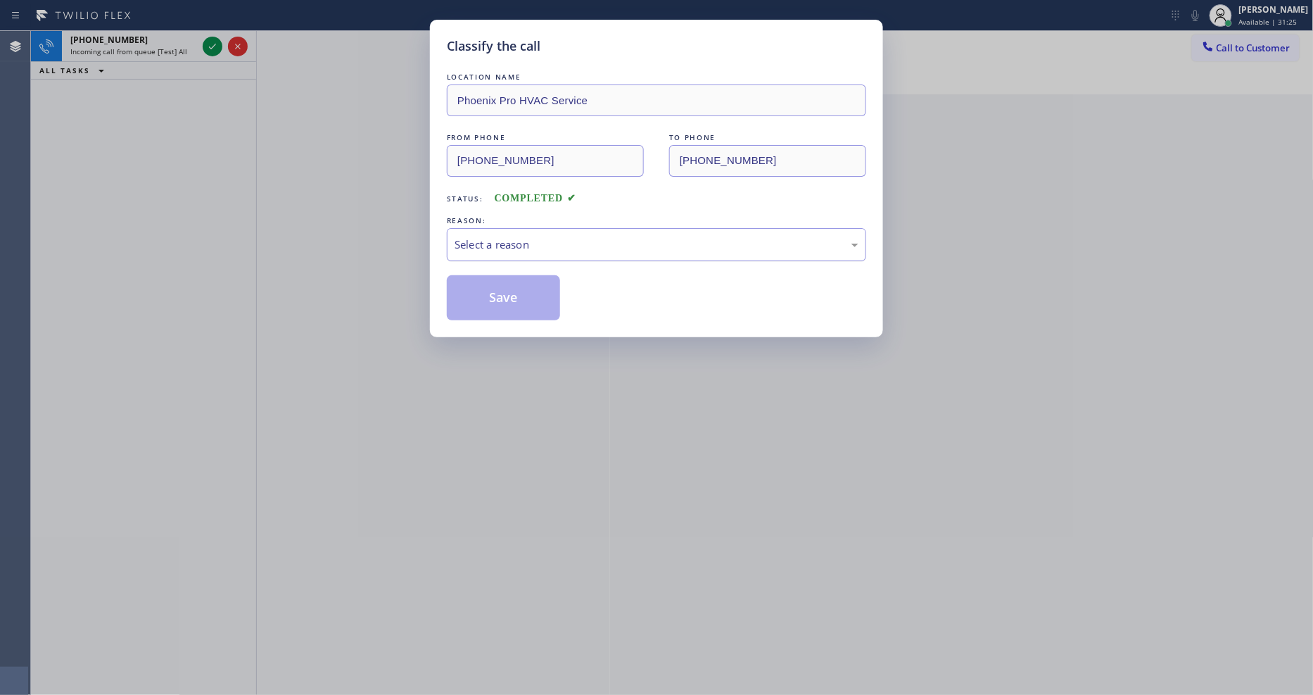
click at [769, 237] on div "Select a reason" at bounding box center [657, 244] width 404 height 16
drag, startPoint x: 583, startPoint y: 339, endPoint x: 545, endPoint y: 275, distance: 73.5
click at [545, 275] on button "Save" at bounding box center [503, 297] width 113 height 45
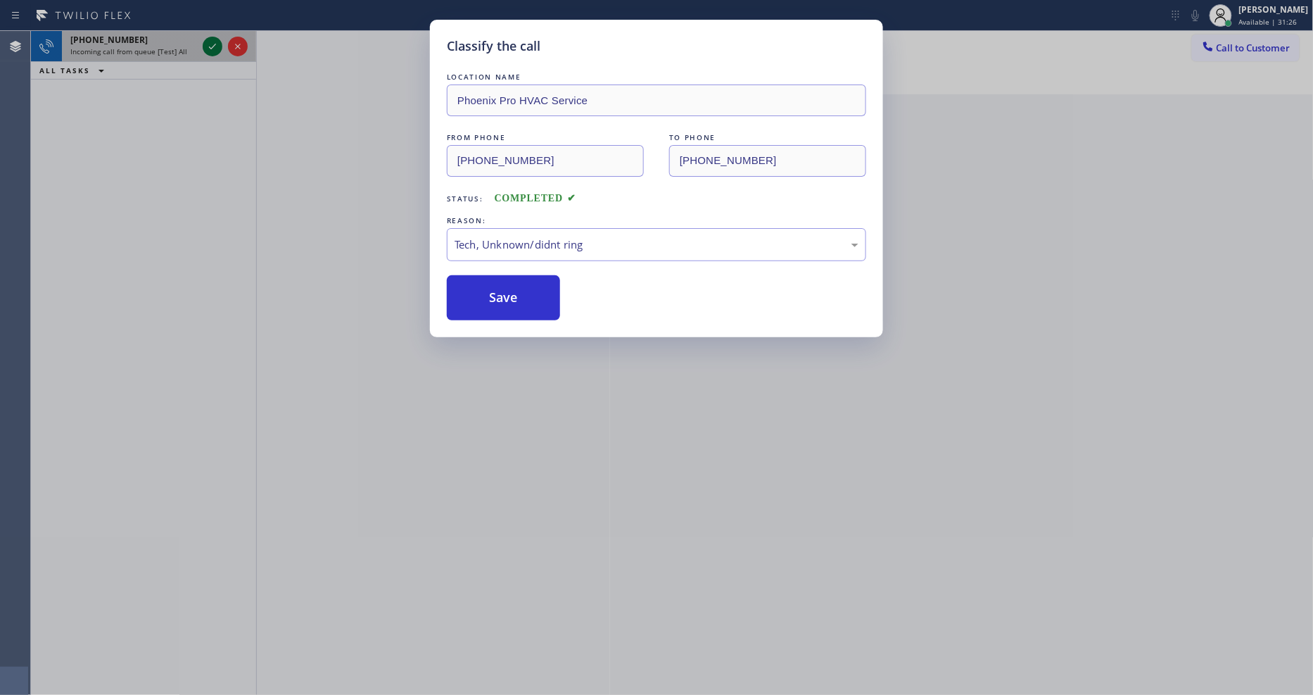
click at [209, 41] on icon at bounding box center [212, 46] width 17 height 17
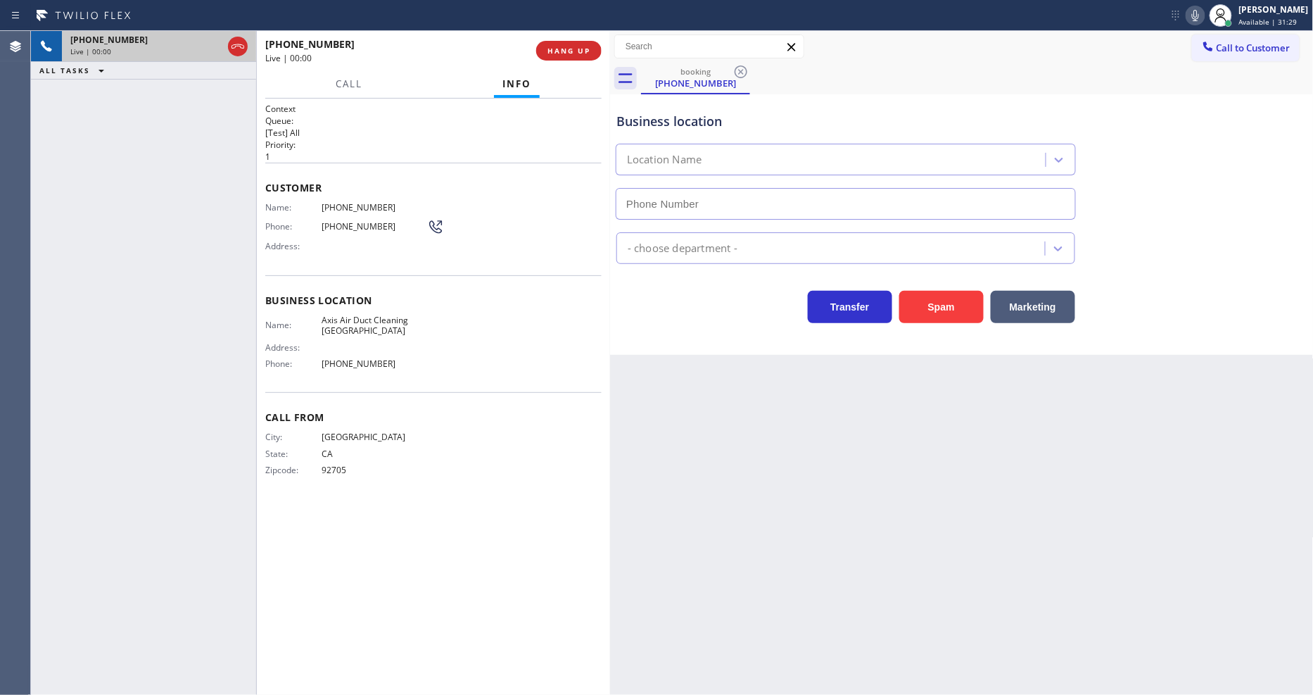
type input "[PHONE_NUMBER]"
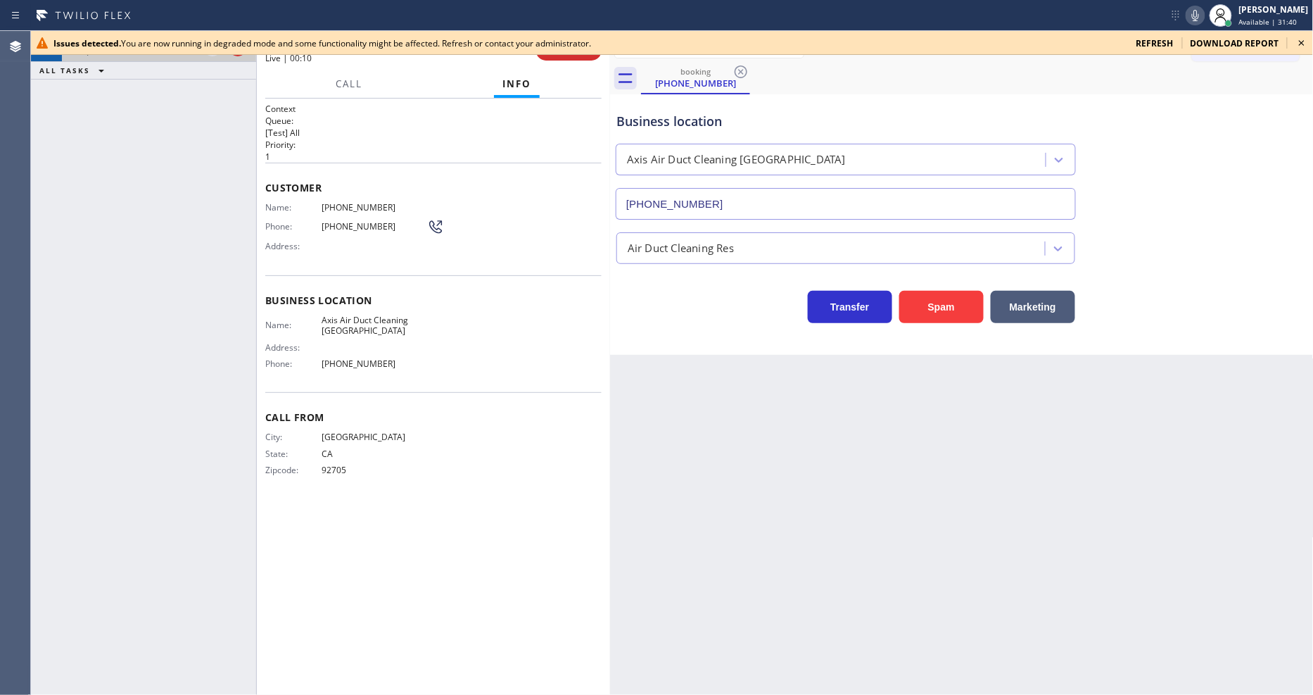
click at [1310, 41] on icon at bounding box center [1302, 42] width 17 height 17
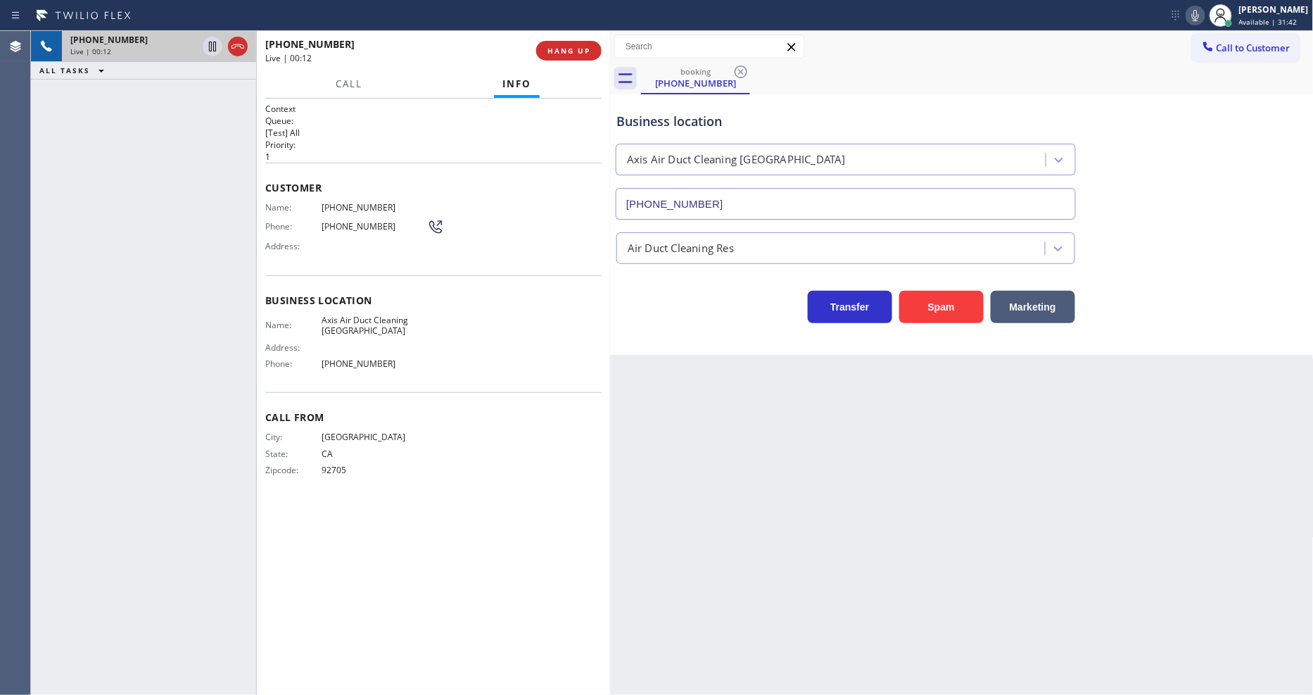
click at [328, 321] on span "Axis Air Duct Cleaning [GEOGRAPHIC_DATA]" at bounding box center [375, 326] width 106 height 22
copy span "Axis Air Duct Cleaning [GEOGRAPHIC_DATA]"
click at [357, 208] on div "Name: [PHONE_NUMBER] Phone: [PHONE_NUMBER] Address:" at bounding box center [354, 230] width 179 height 56
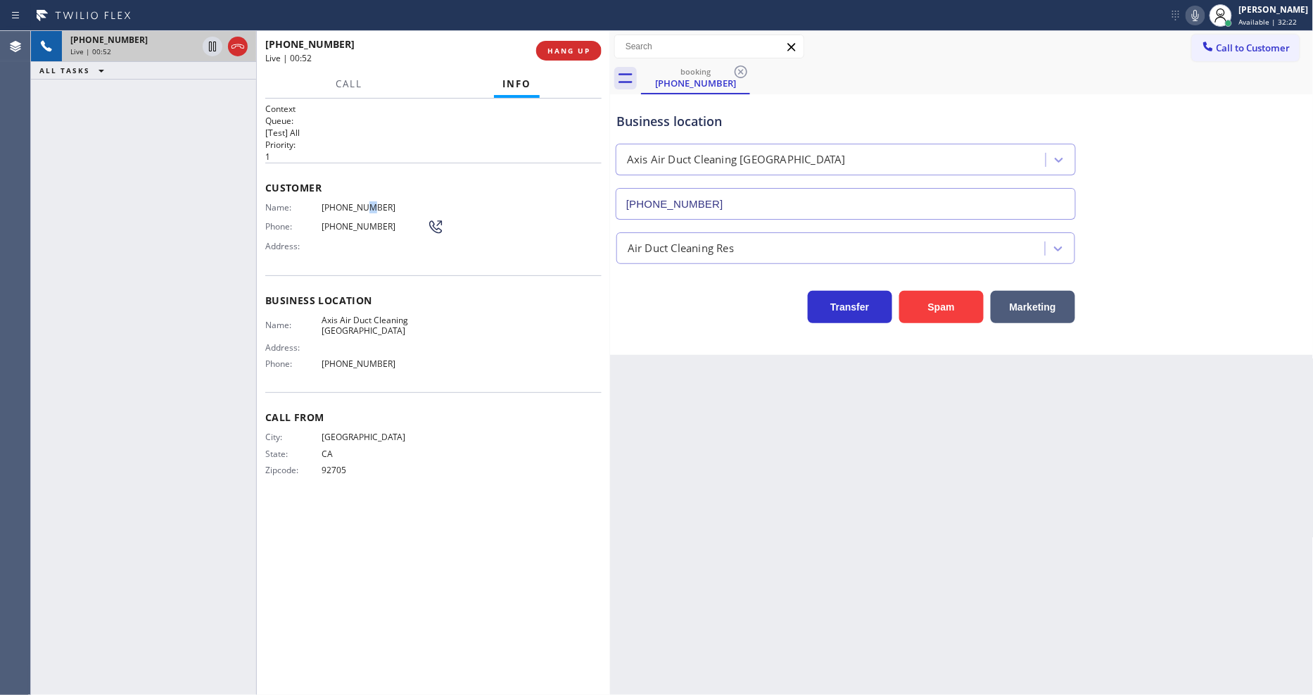
click at [357, 208] on div "Name: [PHONE_NUMBER] Phone: [PHONE_NUMBER] Address:" at bounding box center [354, 230] width 179 height 56
copy span "[PHONE_NUMBER]"
click at [208, 49] on icon at bounding box center [212, 46] width 17 height 17
click at [1204, 18] on icon at bounding box center [1195, 15] width 17 height 17
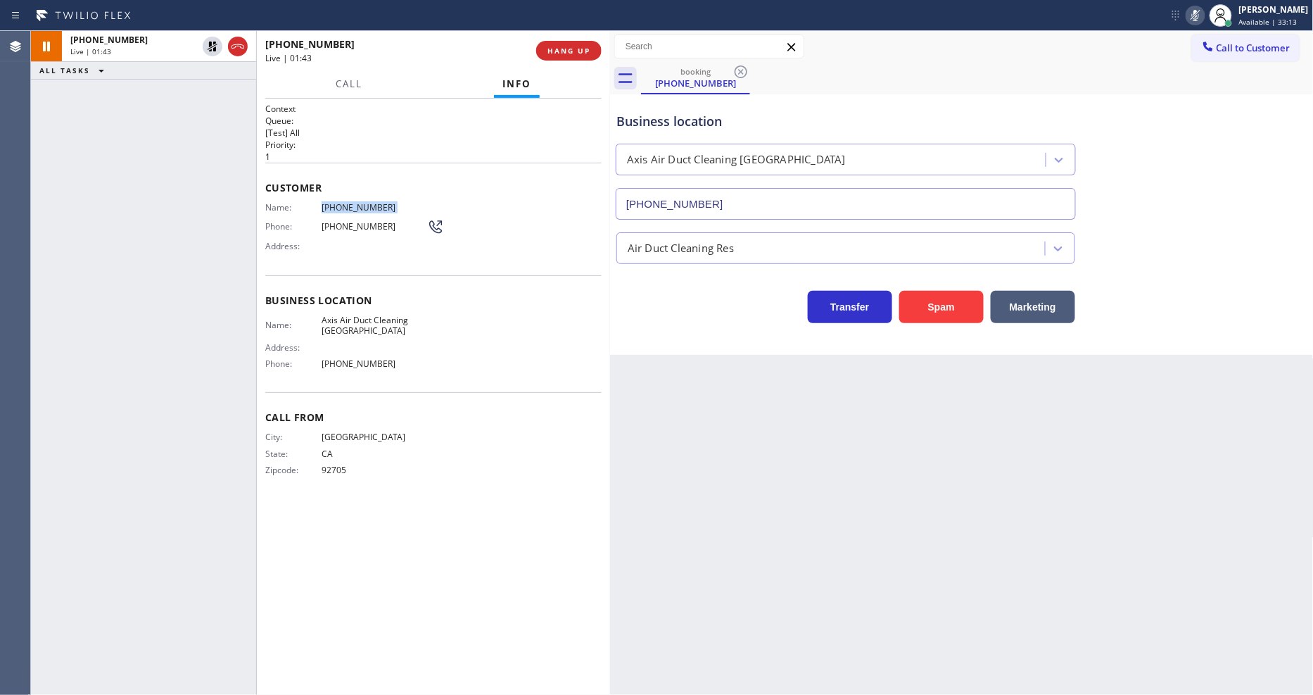
click at [1070, 483] on div "Back to Dashboard Change Sender ID Customers Technicians Select a contact Outbo…" at bounding box center [962, 363] width 704 height 664
click at [348, 204] on span "[PHONE_NUMBER]" at bounding box center [375, 207] width 106 height 11
copy span "[PHONE_NUMBER]"
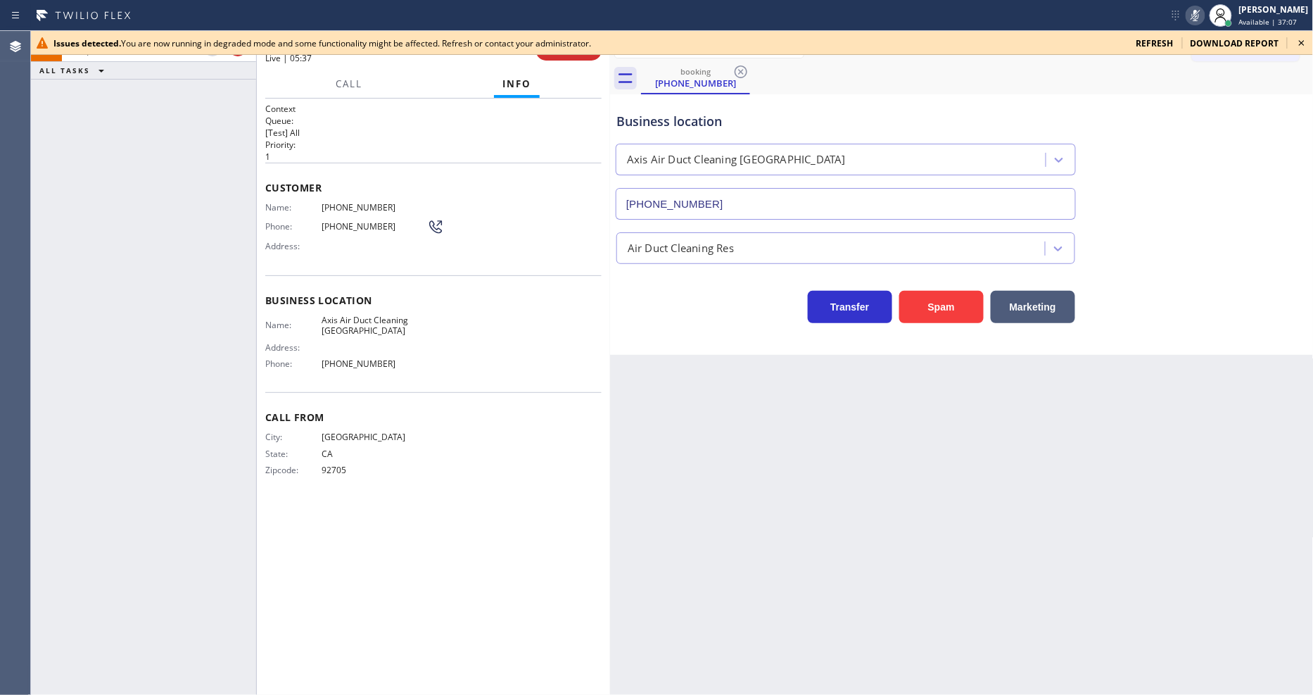
click at [1305, 39] on icon at bounding box center [1302, 42] width 17 height 17
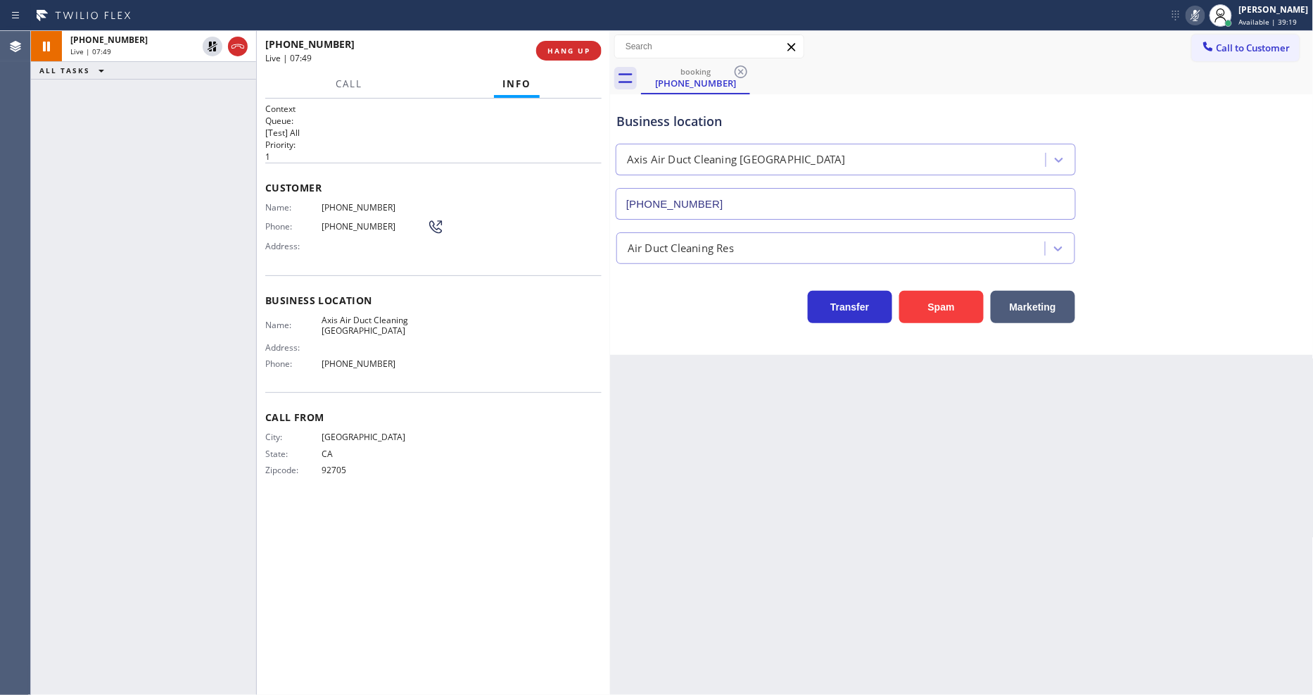
drag, startPoint x: 212, startPoint y: 44, endPoint x: 450, endPoint y: 49, distance: 238.6
click at [212, 44] on icon at bounding box center [212, 46] width 17 height 17
click at [1200, 18] on icon at bounding box center [1195, 15] width 17 height 17
click at [564, 49] on span "HANG UP" at bounding box center [569, 51] width 43 height 10
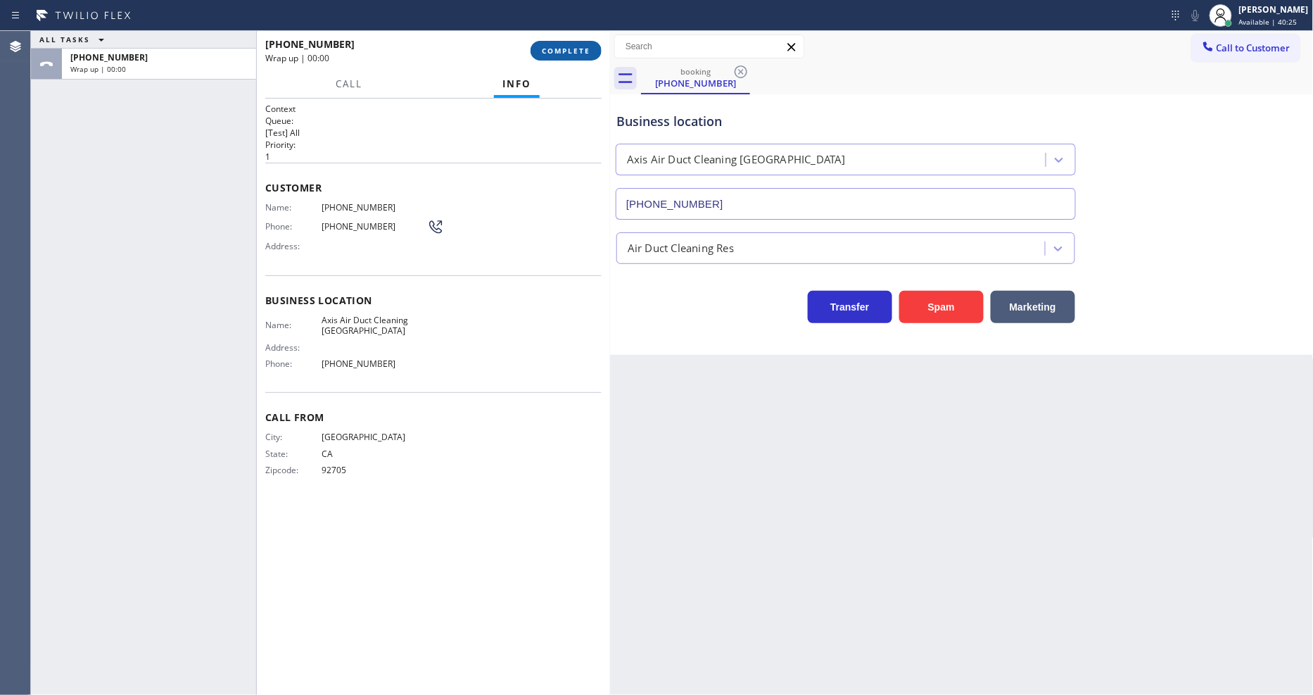
click at [564, 49] on span "COMPLETE" at bounding box center [566, 51] width 49 height 10
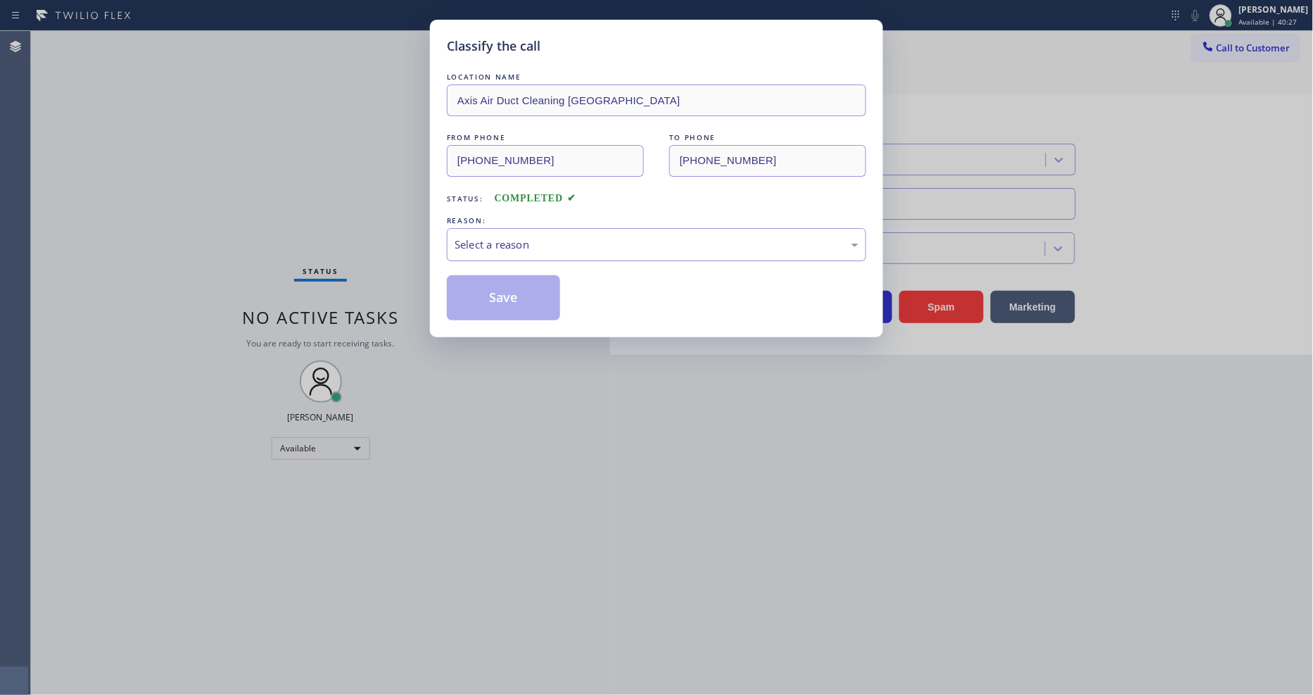
click at [479, 244] on div "Select a reason" at bounding box center [657, 244] width 404 height 16
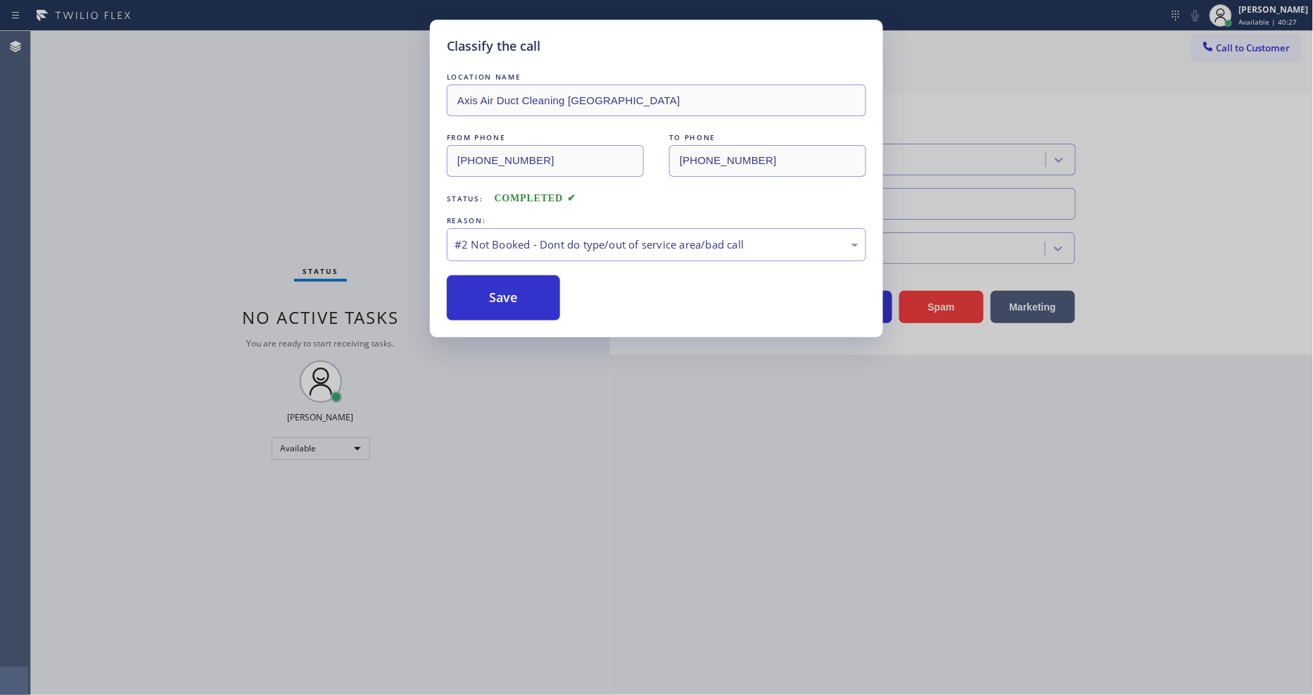
click at [475, 290] on button "Save" at bounding box center [503, 297] width 113 height 45
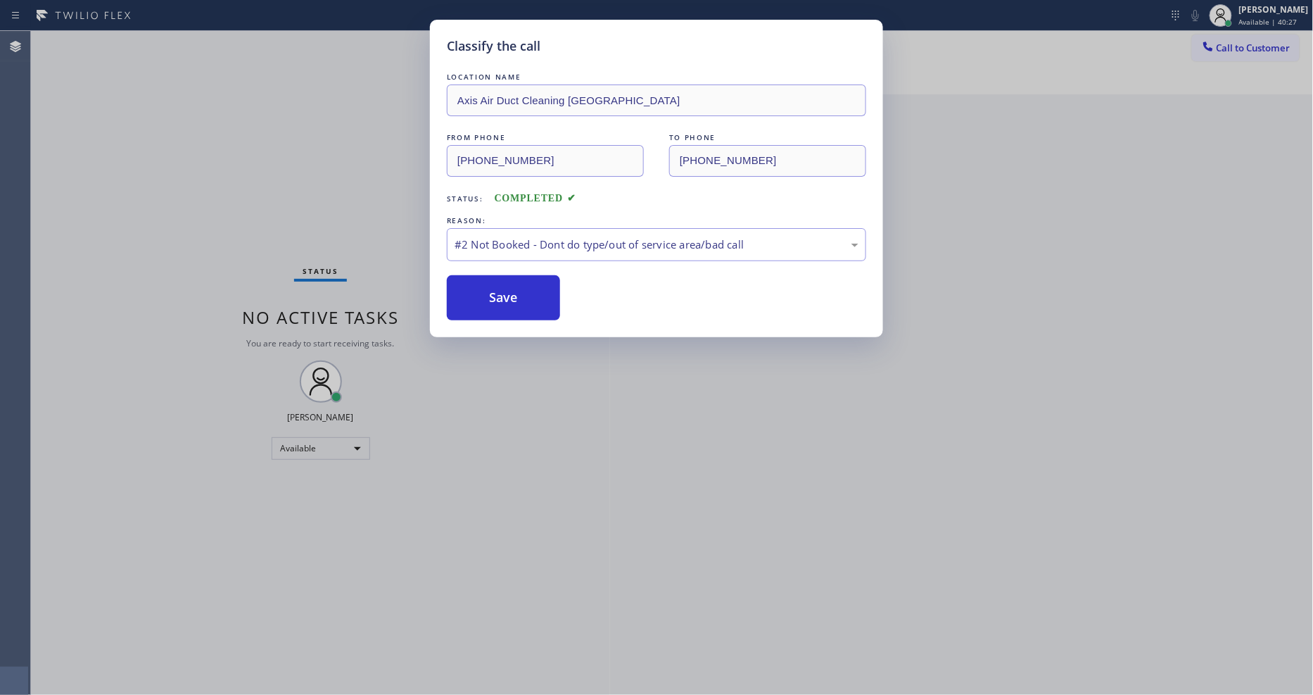
click at [475, 290] on button "Save" at bounding box center [503, 297] width 113 height 45
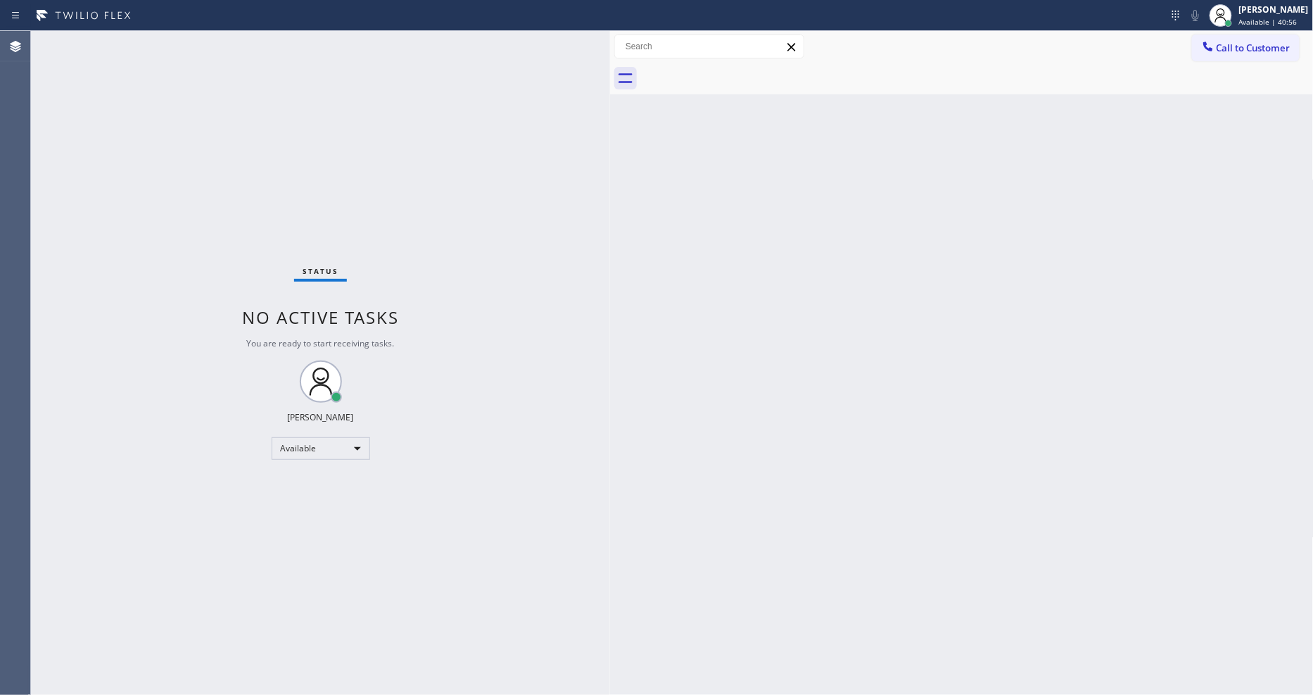
click at [215, 46] on div "Status No active tasks You are ready to start receiving tasks. [PERSON_NAME] Av…" at bounding box center [320, 363] width 579 height 664
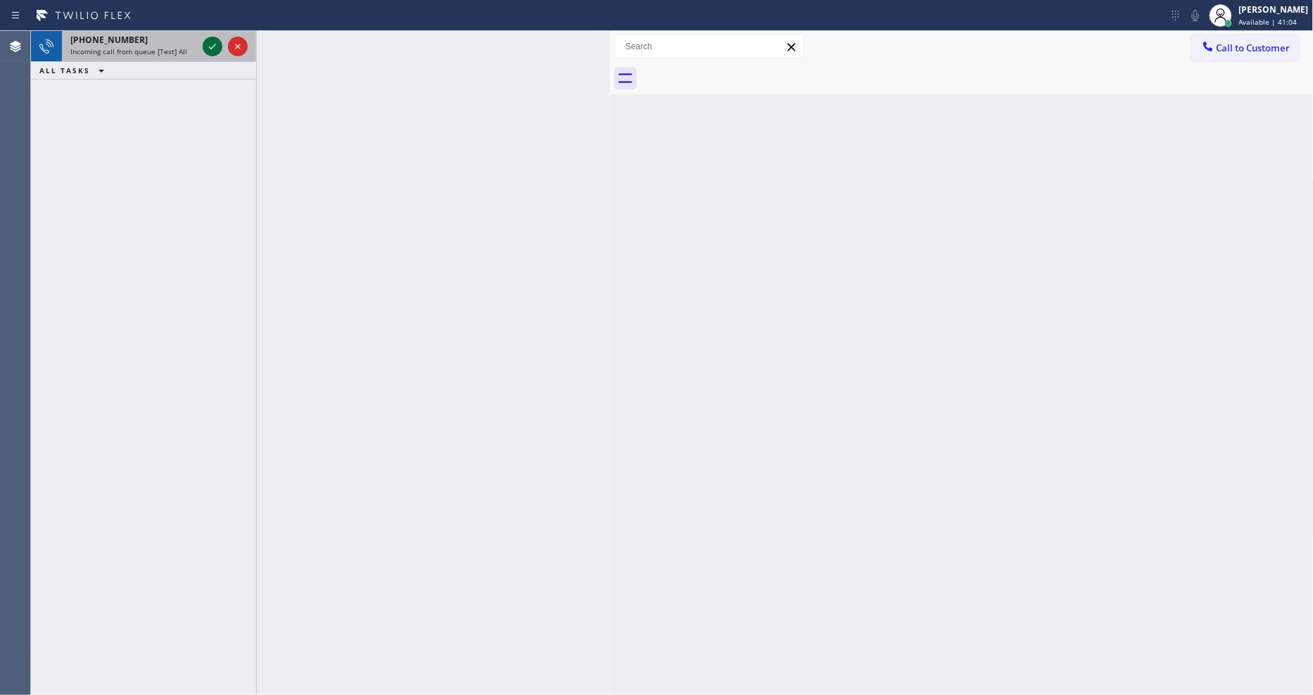
click at [211, 43] on icon at bounding box center [212, 46] width 17 height 17
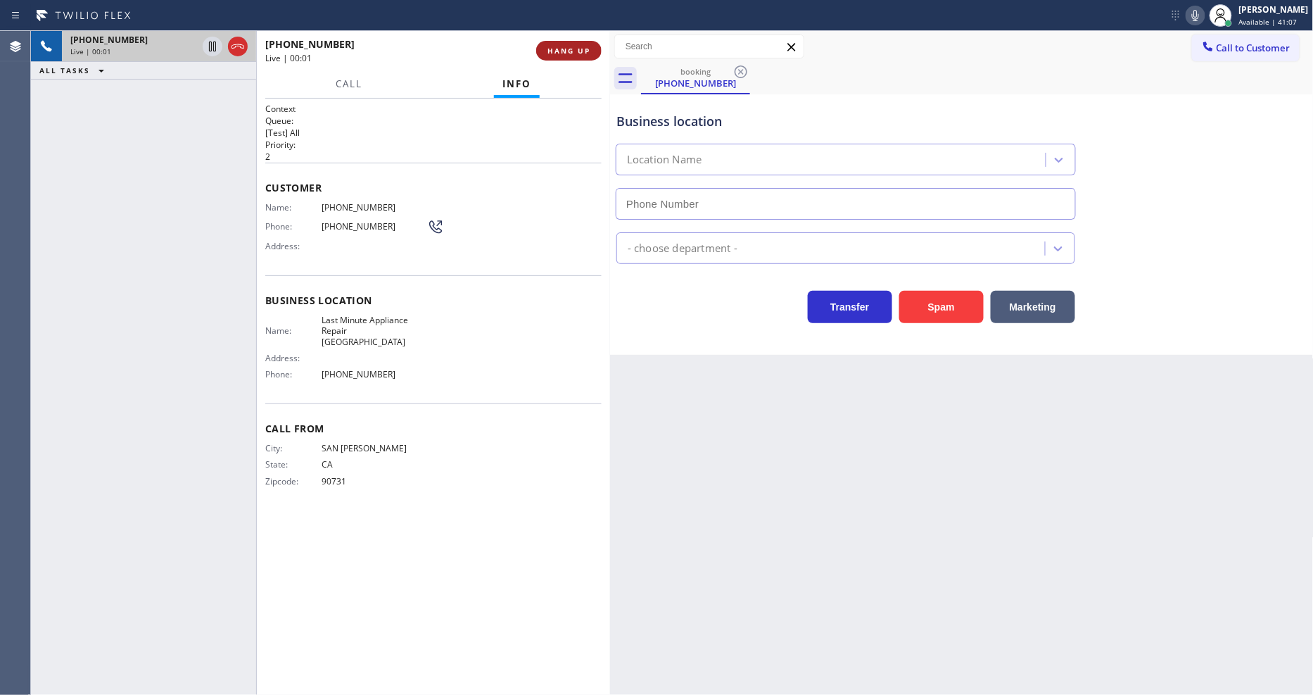
click at [586, 42] on button "HANG UP" at bounding box center [568, 51] width 65 height 20
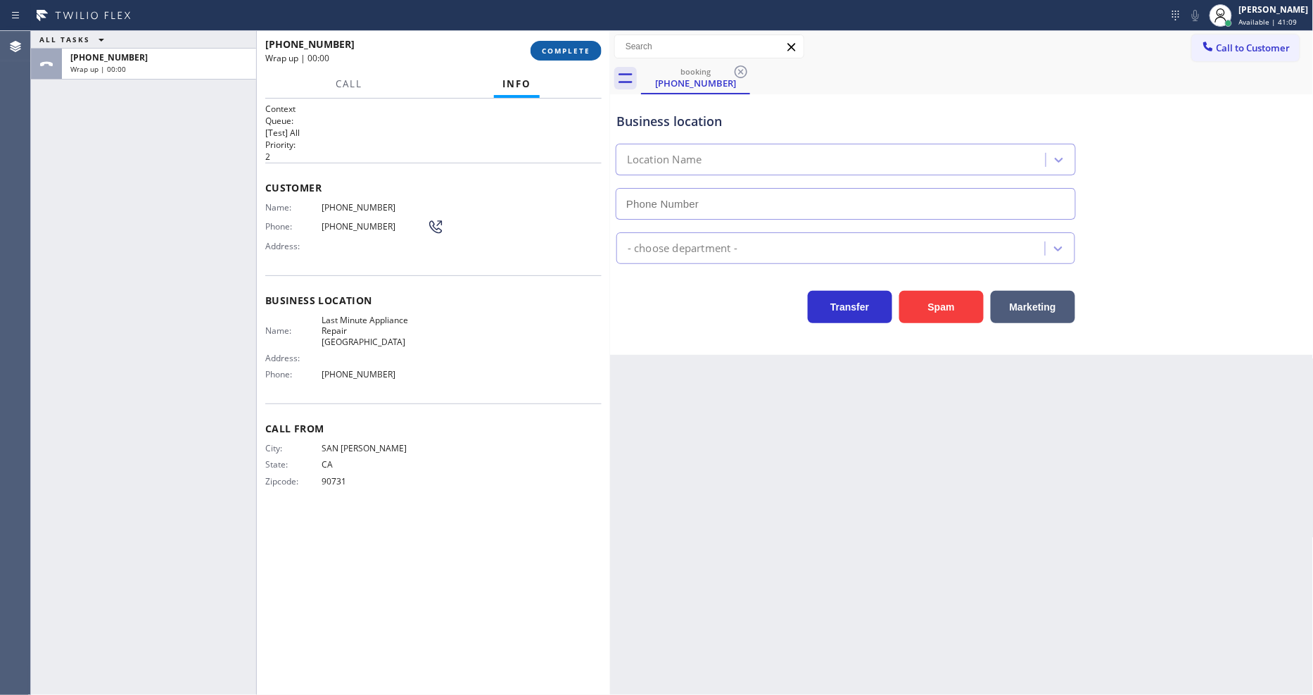
click at [586, 42] on button "COMPLETE" at bounding box center [566, 51] width 71 height 20
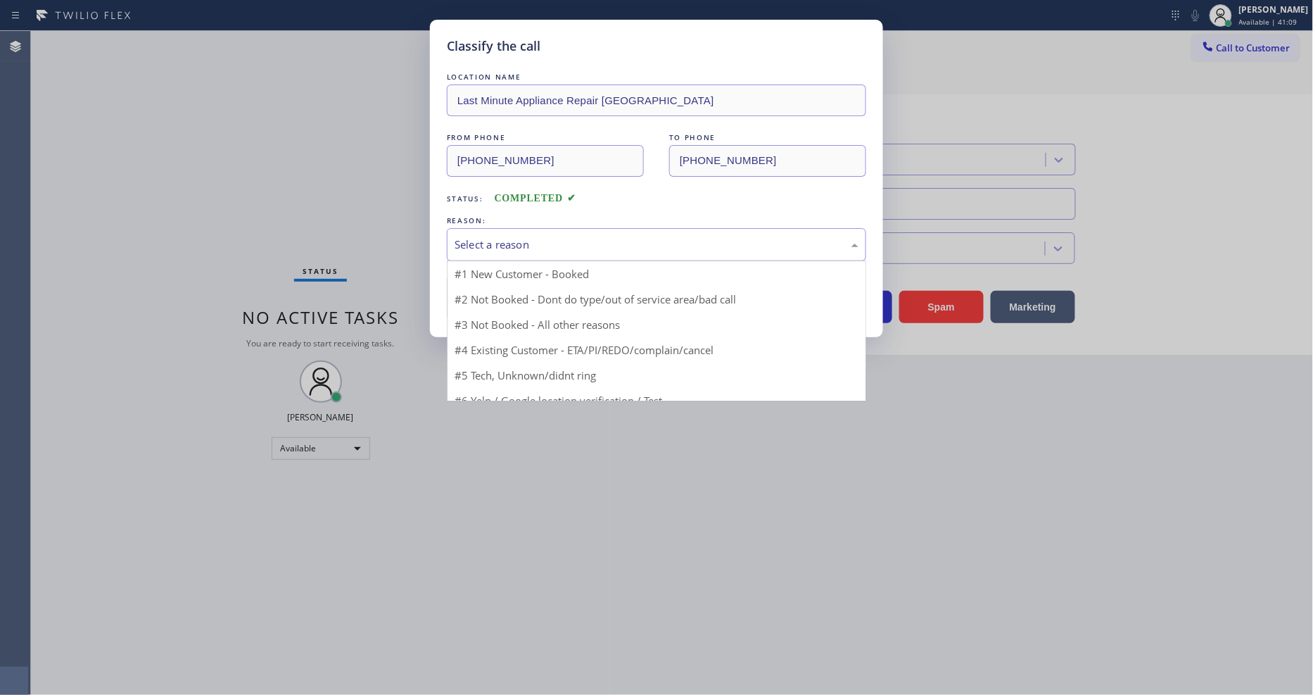
click at [596, 230] on div "Select a reason" at bounding box center [656, 244] width 419 height 33
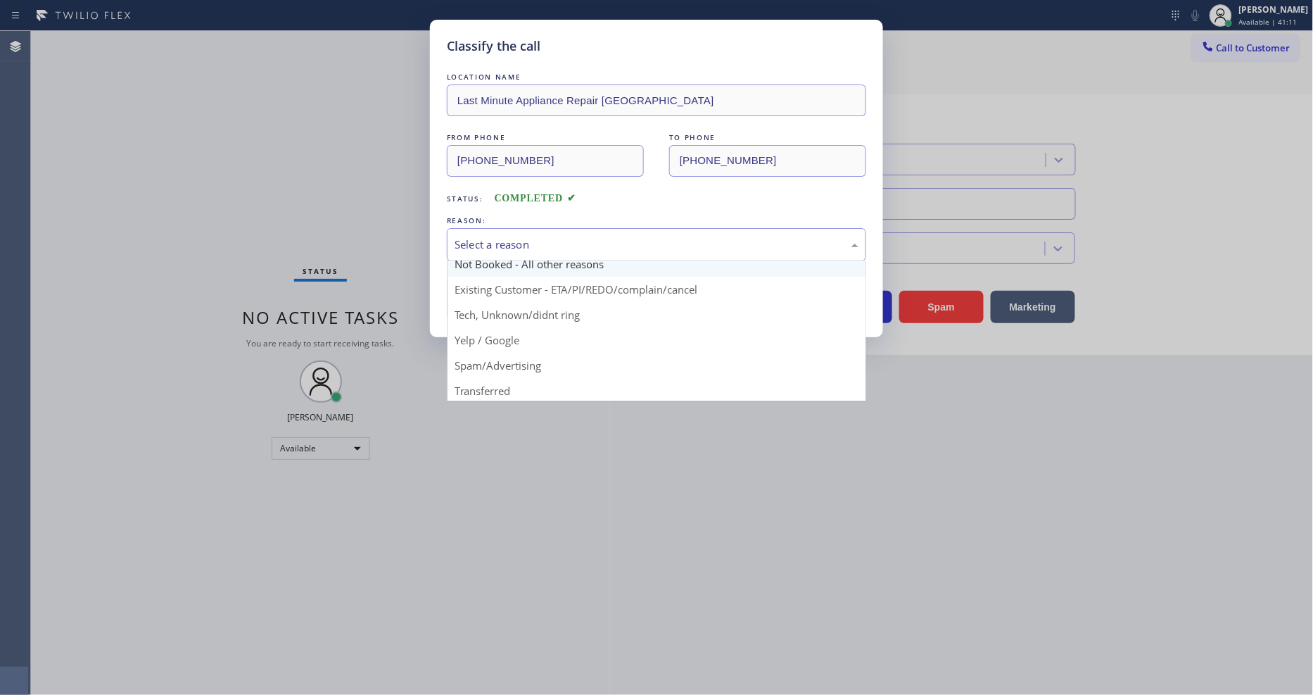
scroll to position [88, 0]
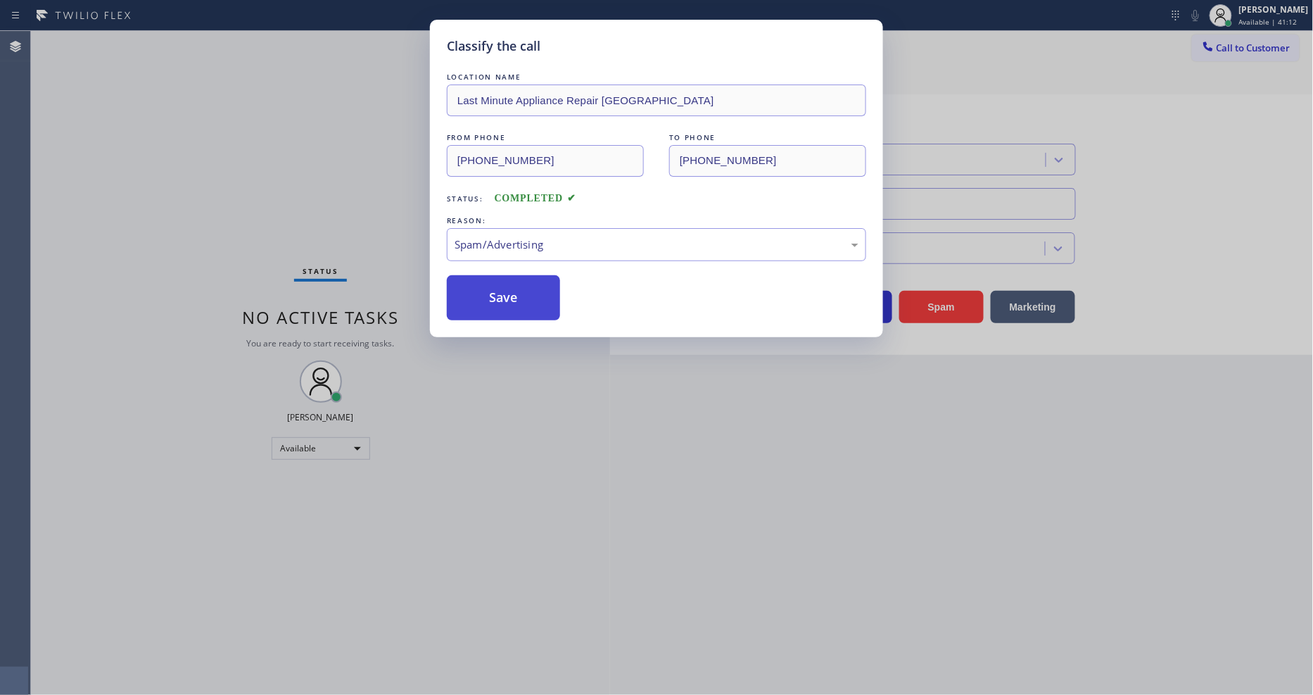
click at [502, 284] on button "Save" at bounding box center [503, 297] width 113 height 45
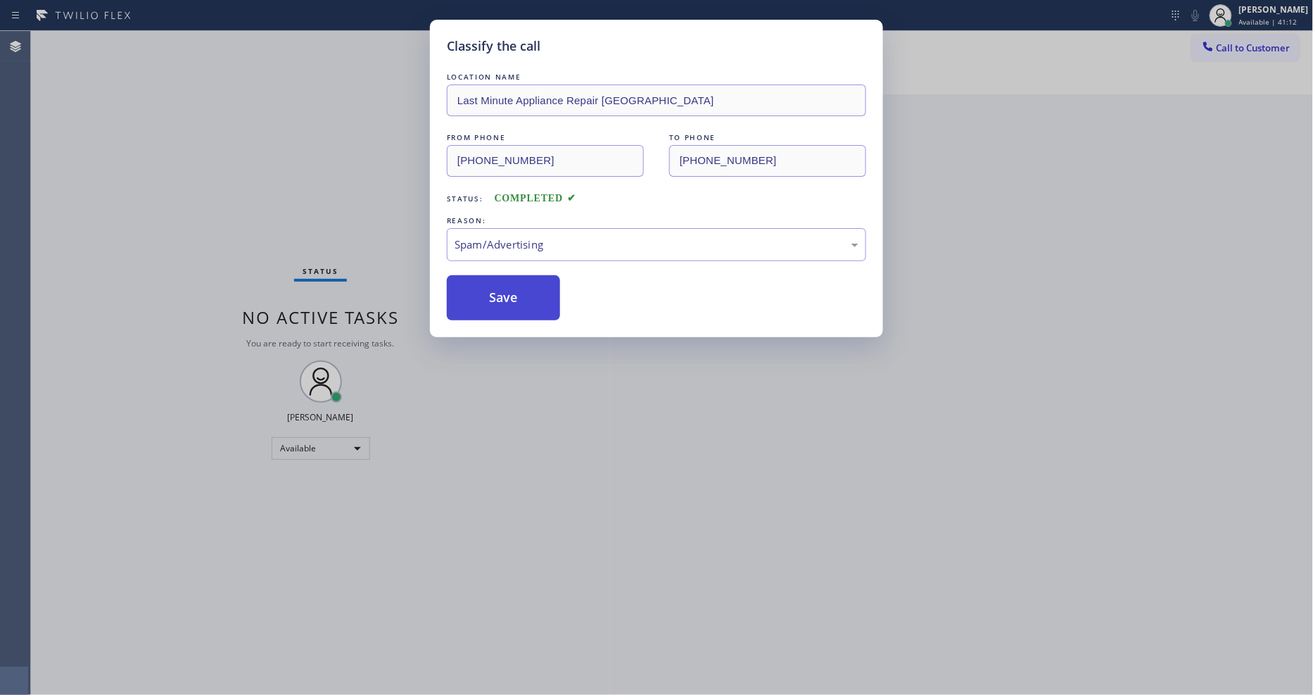
click at [502, 282] on button "Save" at bounding box center [503, 297] width 113 height 45
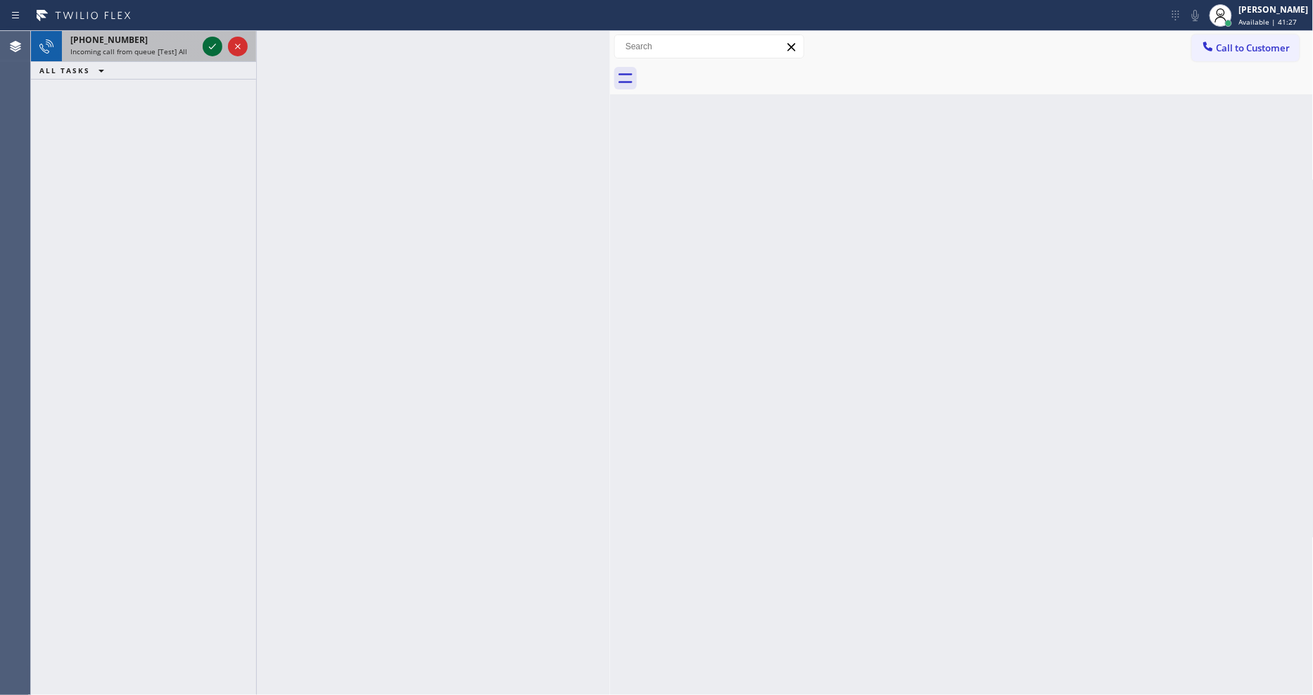
click at [208, 39] on icon at bounding box center [212, 46] width 17 height 17
click at [209, 46] on icon at bounding box center [212, 46] width 17 height 17
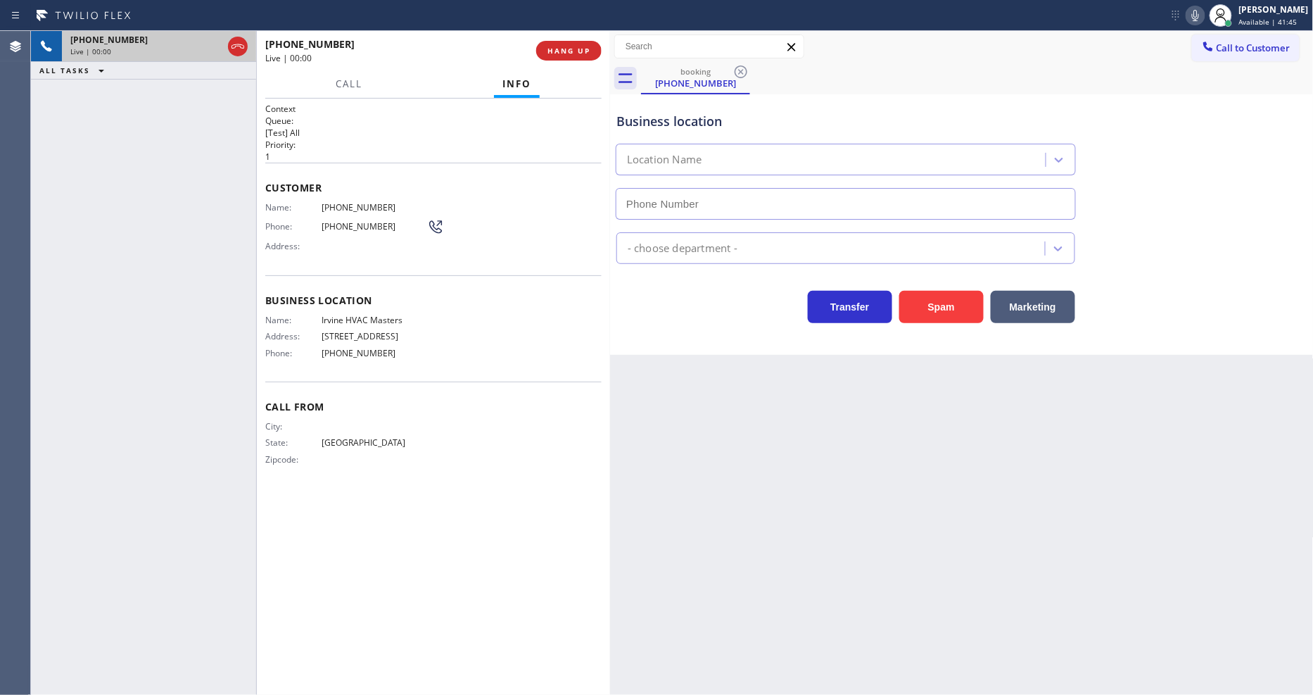
type input "[PHONE_NUMBER]"
click at [590, 52] on span "HANG UP" at bounding box center [569, 51] width 43 height 10
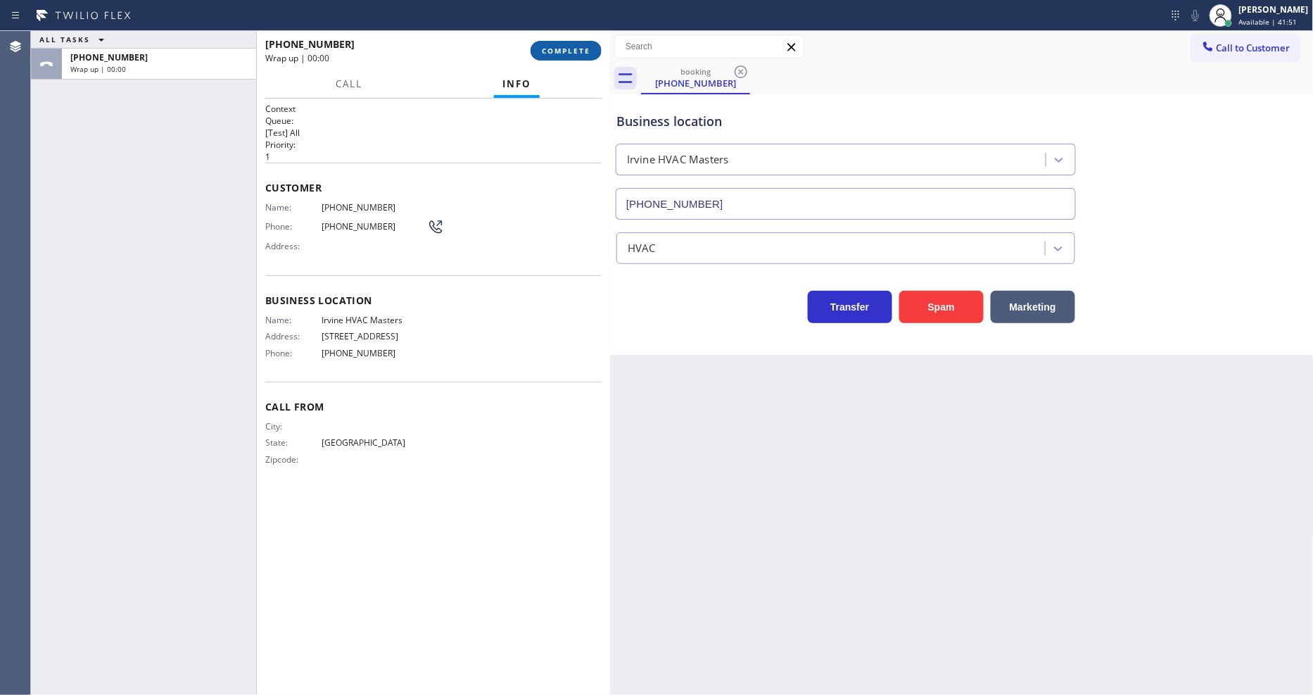
click at [590, 52] on span "COMPLETE" at bounding box center [566, 51] width 49 height 10
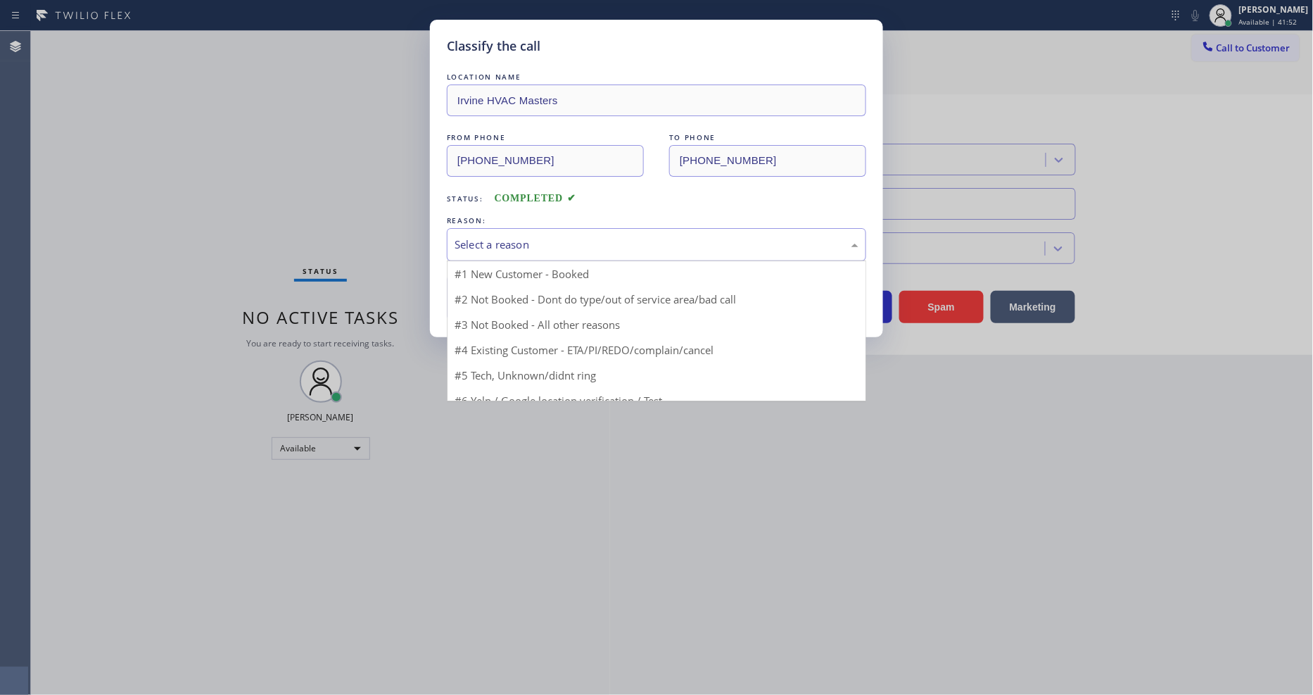
click at [543, 236] on div "Select a reason" at bounding box center [657, 244] width 404 height 16
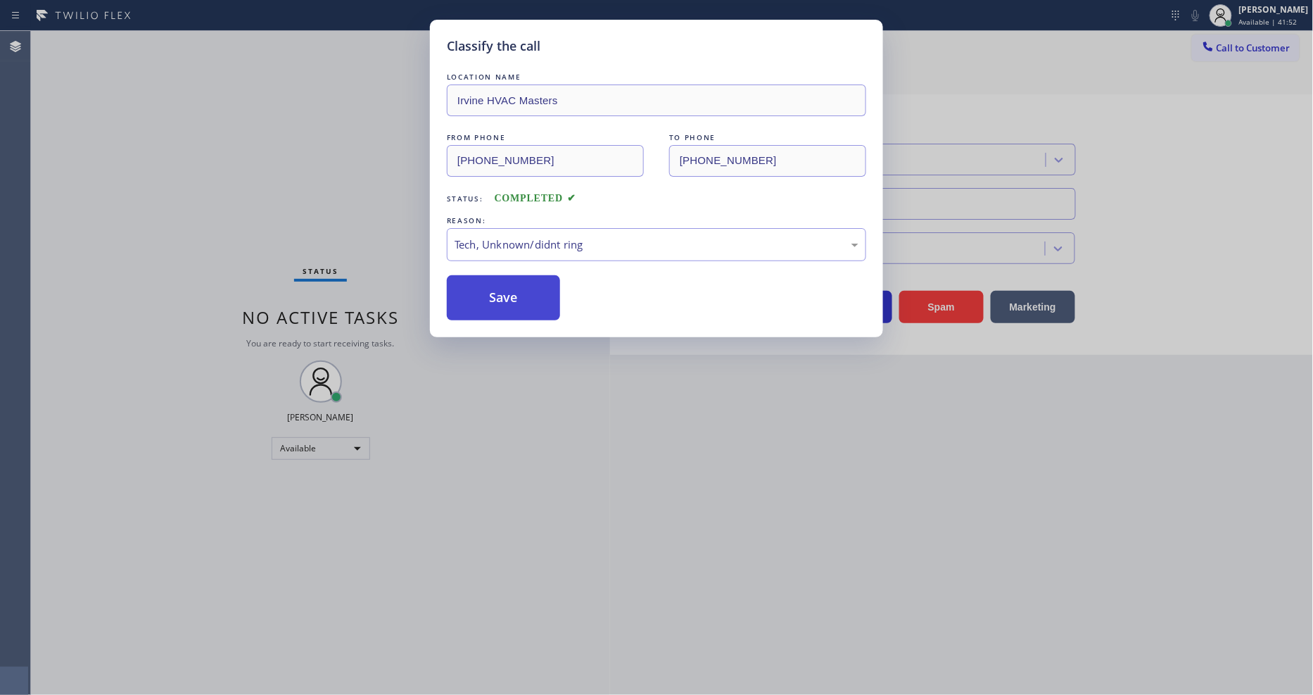
click at [530, 312] on button "Save" at bounding box center [503, 297] width 113 height 45
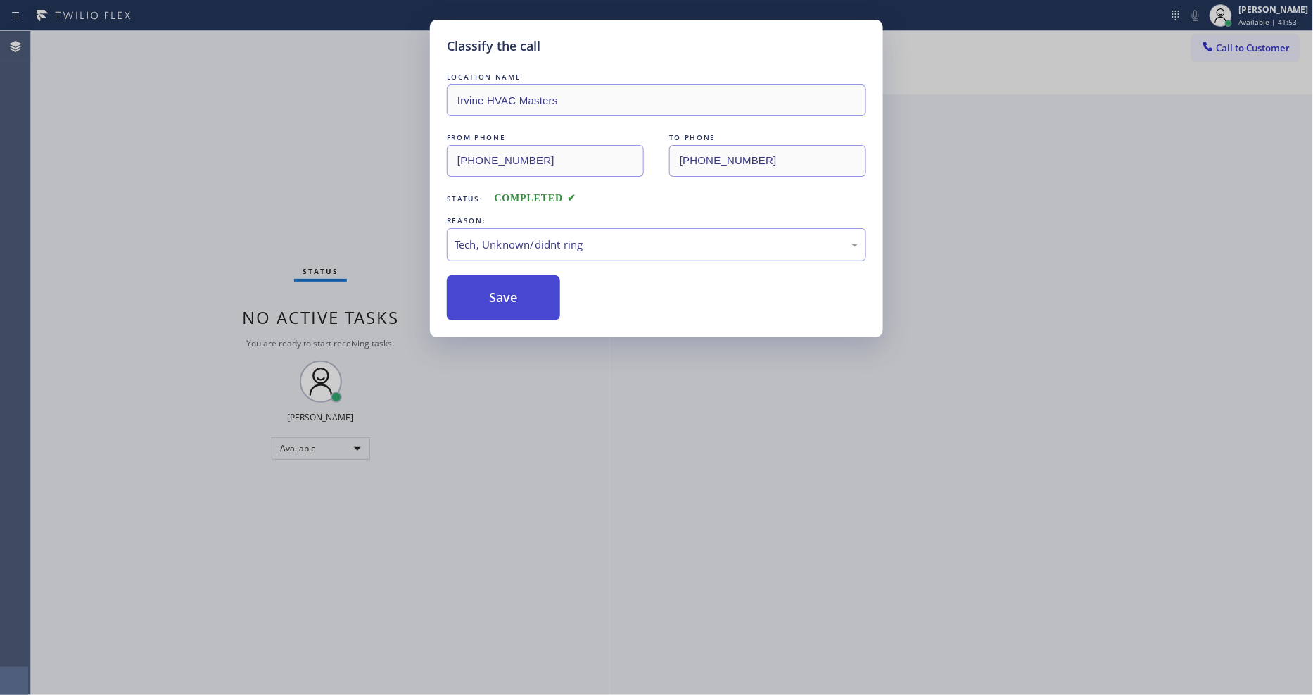
click at [530, 312] on button "Save" at bounding box center [503, 297] width 113 height 45
click at [530, 310] on button "Save" at bounding box center [503, 297] width 113 height 45
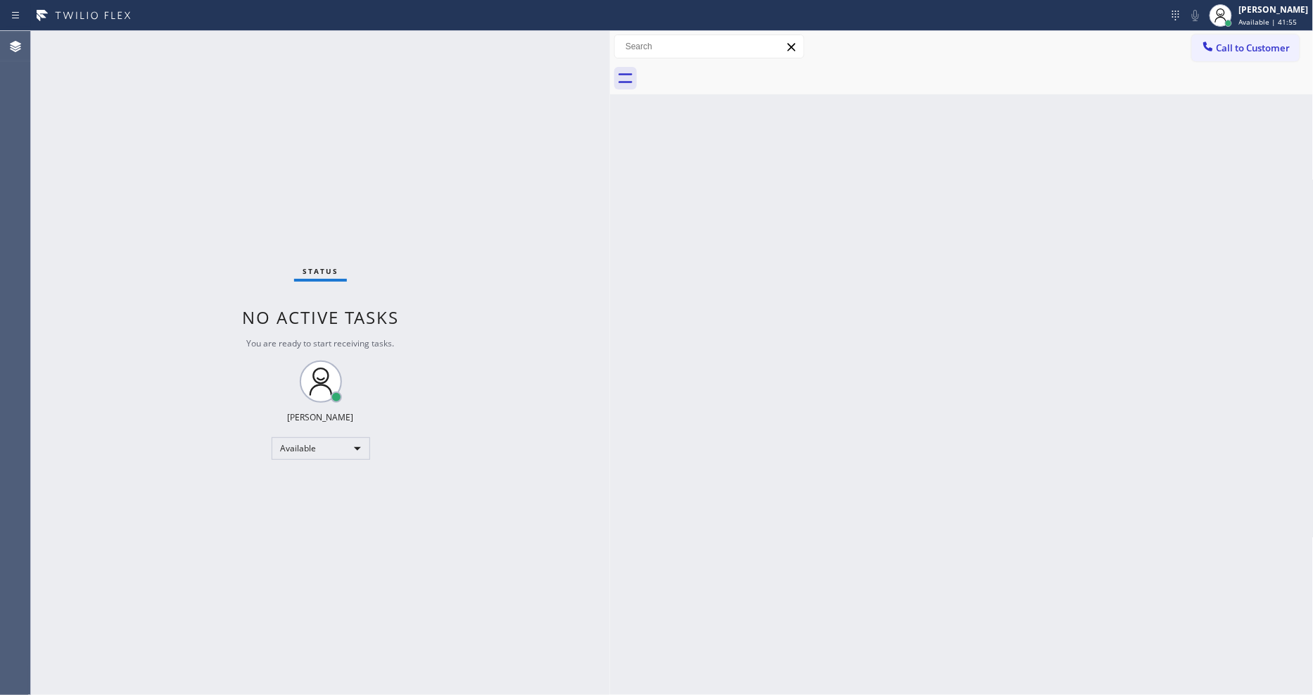
click at [604, 455] on div "Status No active tasks You are ready to start receiving tasks. [PERSON_NAME] Av…" at bounding box center [320, 363] width 579 height 664
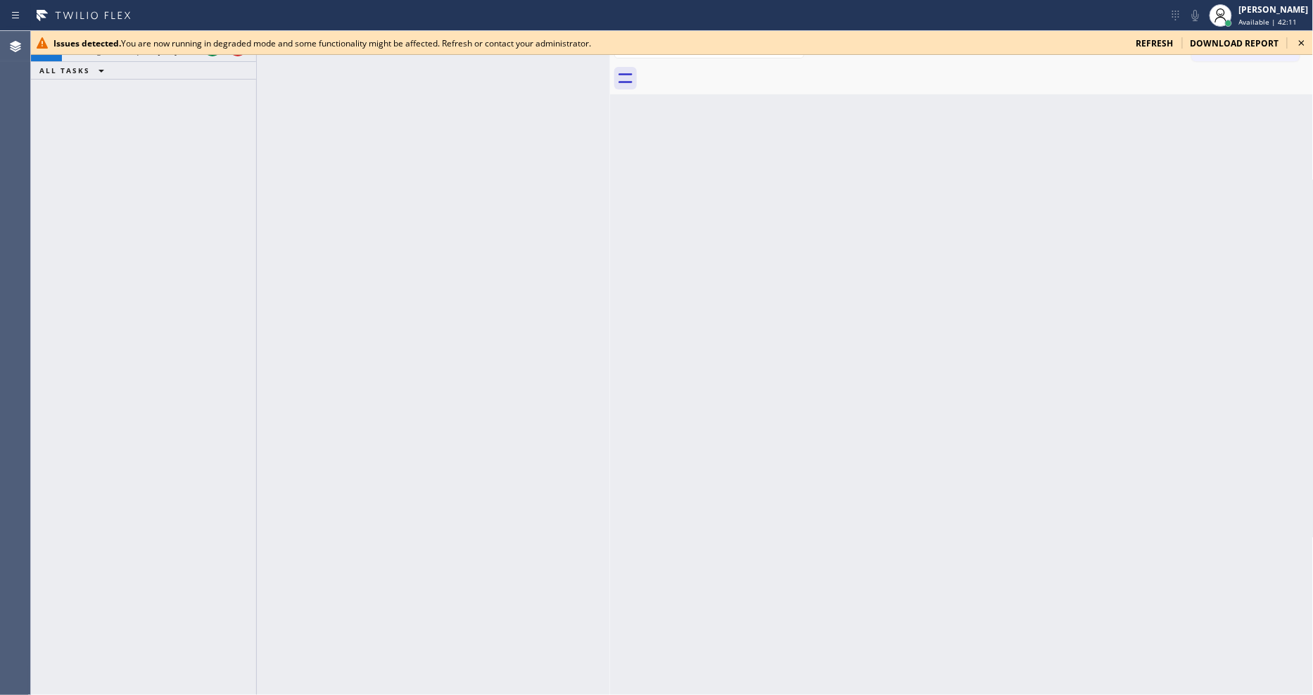
click at [1303, 39] on icon at bounding box center [1302, 42] width 17 height 17
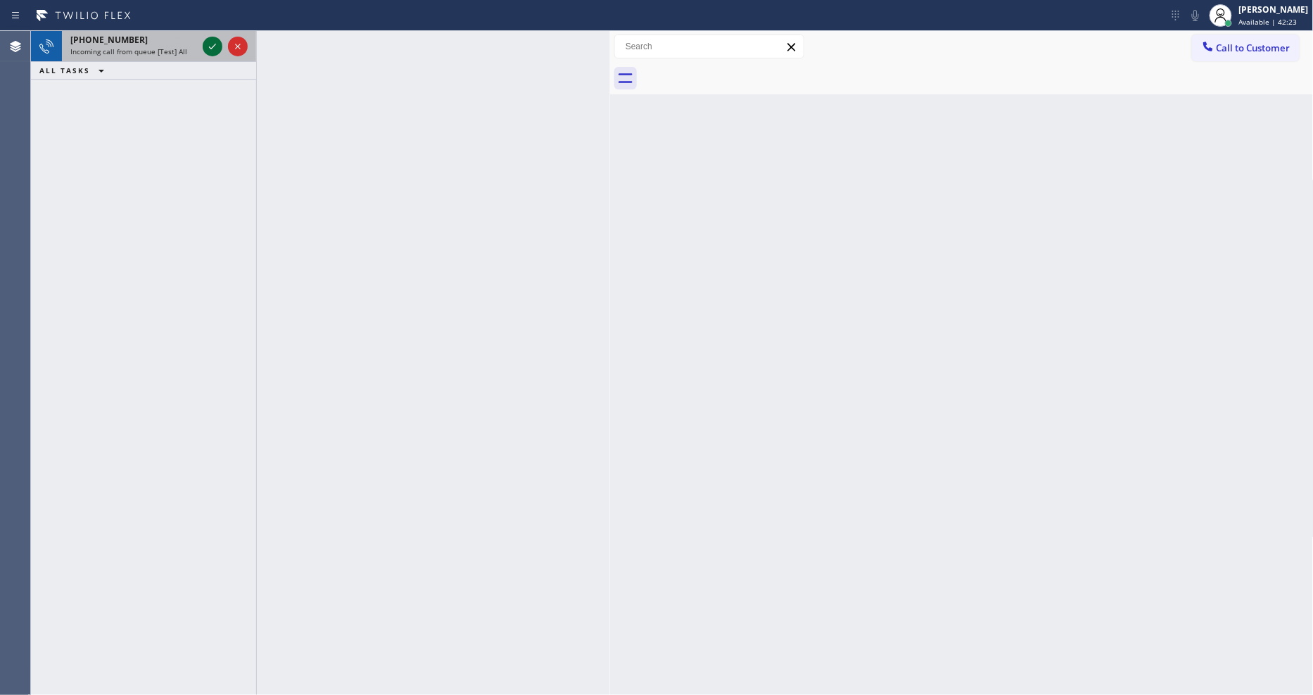
click at [216, 44] on icon at bounding box center [212, 46] width 17 height 17
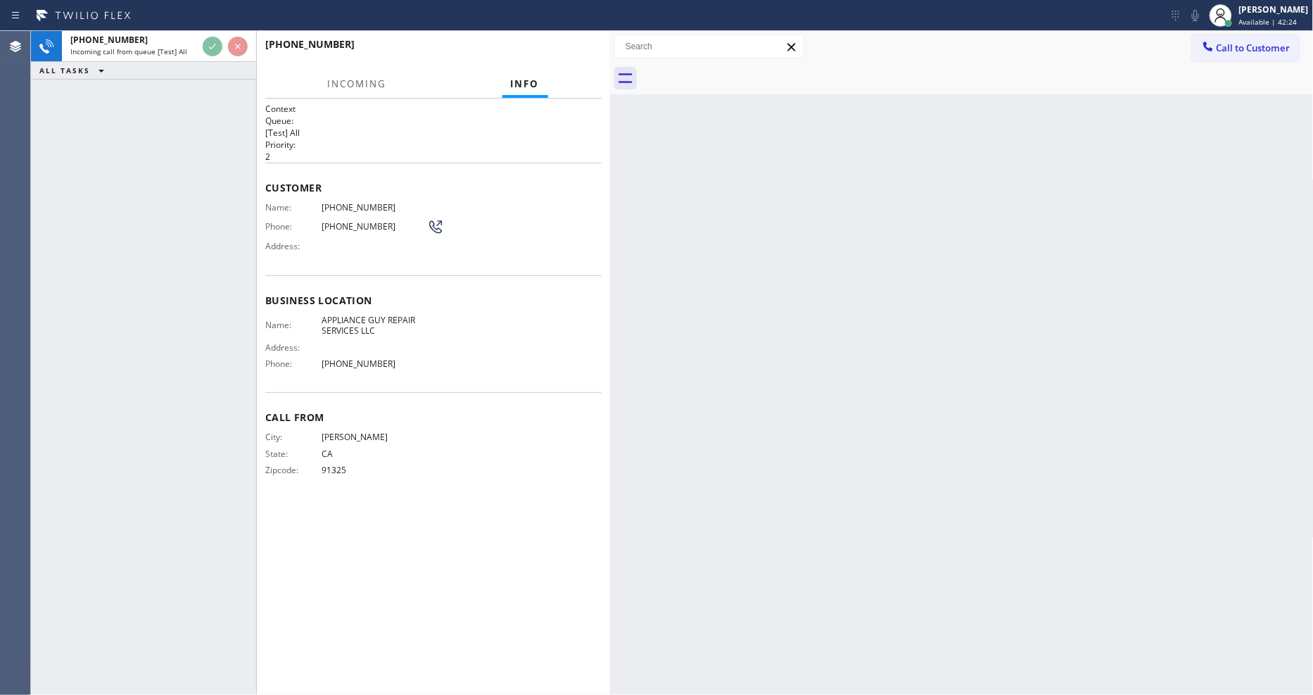
click at [204, 134] on div "[PHONE_NUMBER] Incoming call from queue [Test] All ALL TASKS ALL TASKS ACTIVE T…" at bounding box center [143, 363] width 225 height 664
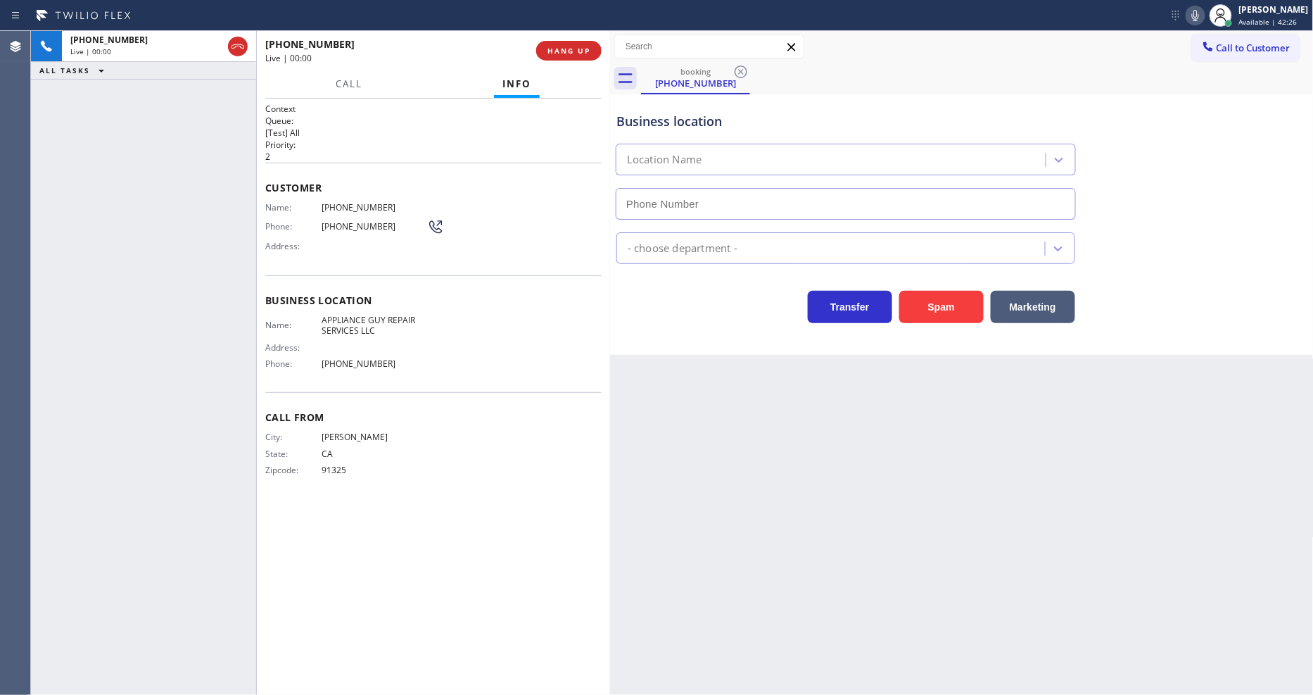
type input "[PHONE_NUMBER]"
click at [558, 53] on span "HANG UP" at bounding box center [569, 51] width 43 height 10
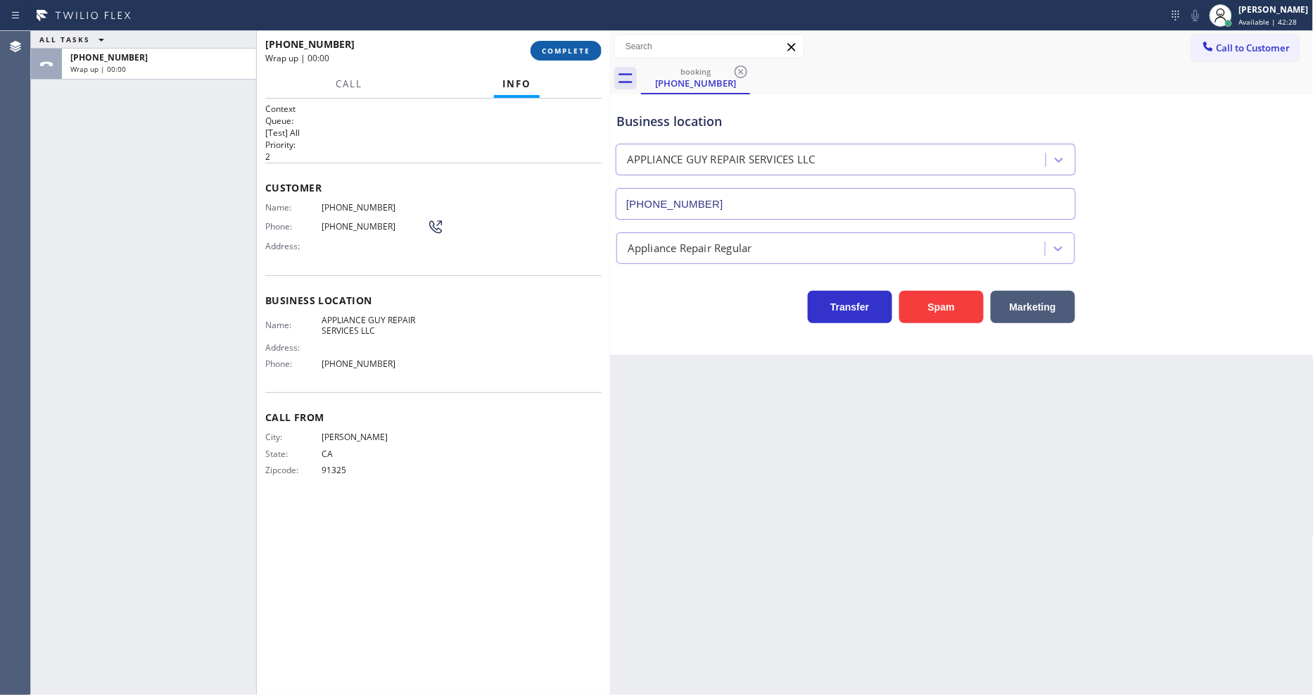
click at [558, 53] on span "COMPLETE" at bounding box center [566, 51] width 49 height 10
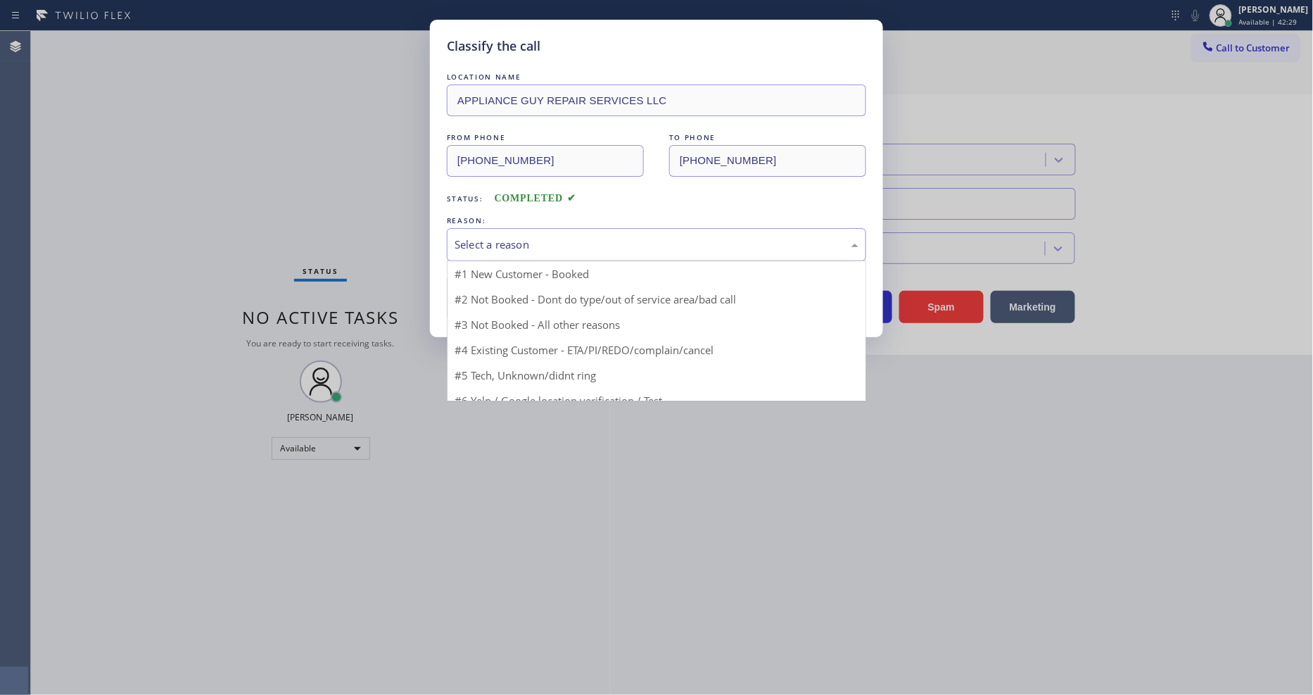
click at [493, 244] on div "Select a reason" at bounding box center [657, 244] width 404 height 16
drag, startPoint x: 491, startPoint y: 338, endPoint x: 489, endPoint y: 311, distance: 26.8
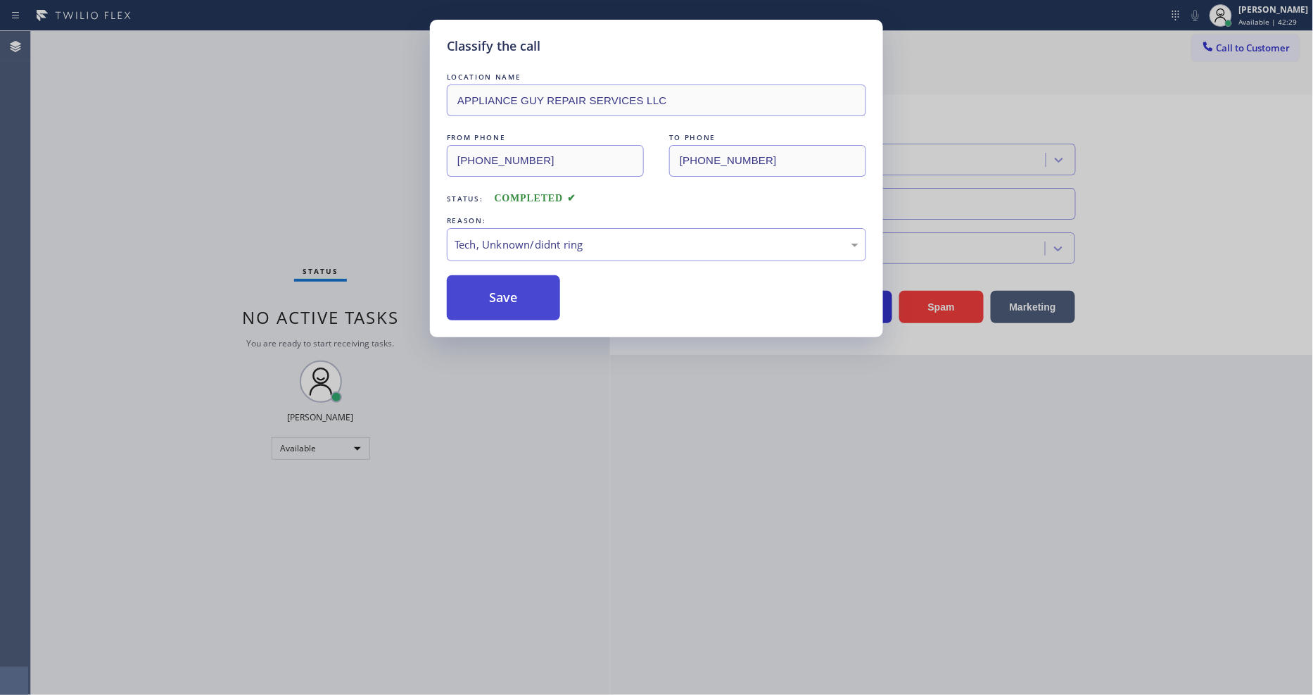
click at [490, 300] on button "Save" at bounding box center [503, 297] width 113 height 45
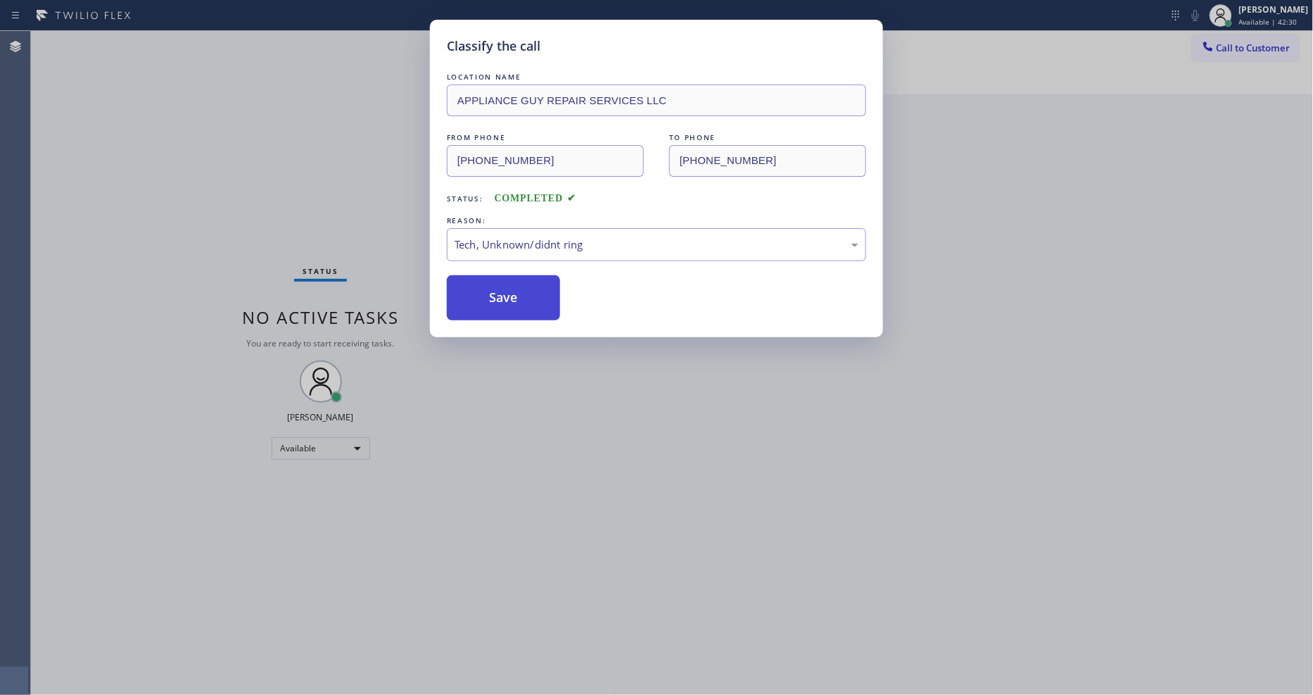
click at [490, 300] on button "Save" at bounding box center [503, 297] width 113 height 45
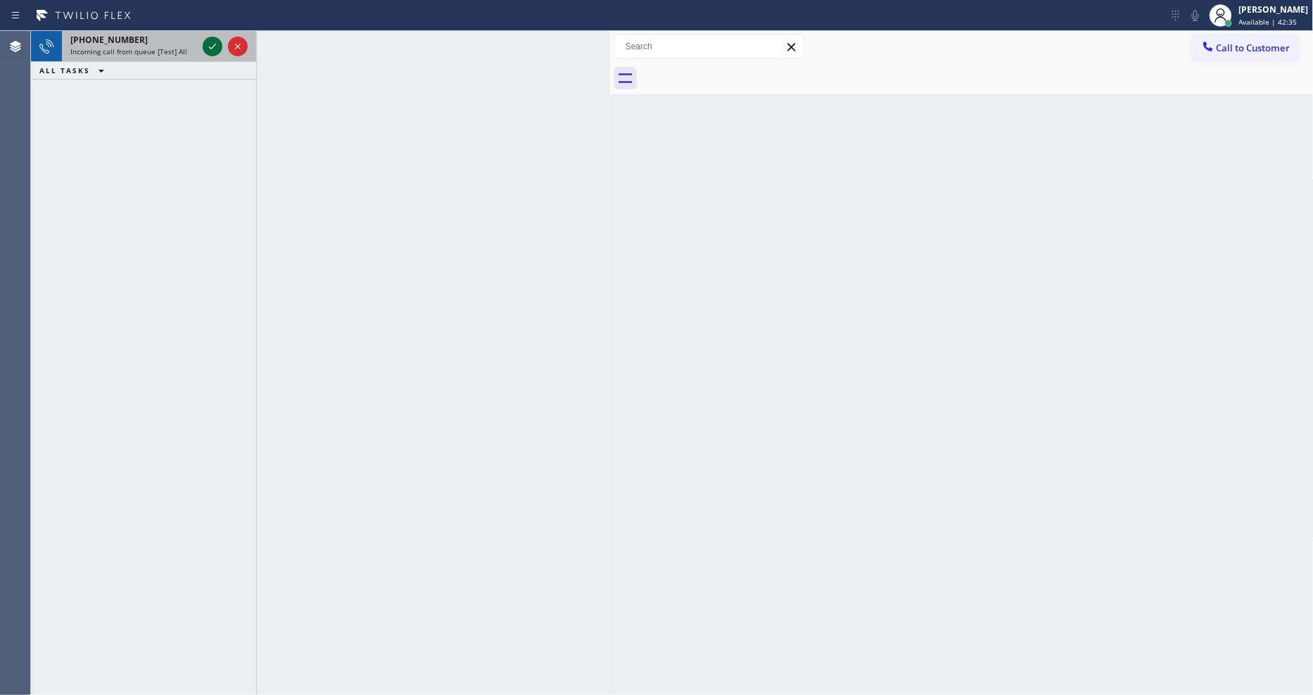
click at [208, 44] on icon at bounding box center [212, 46] width 17 height 17
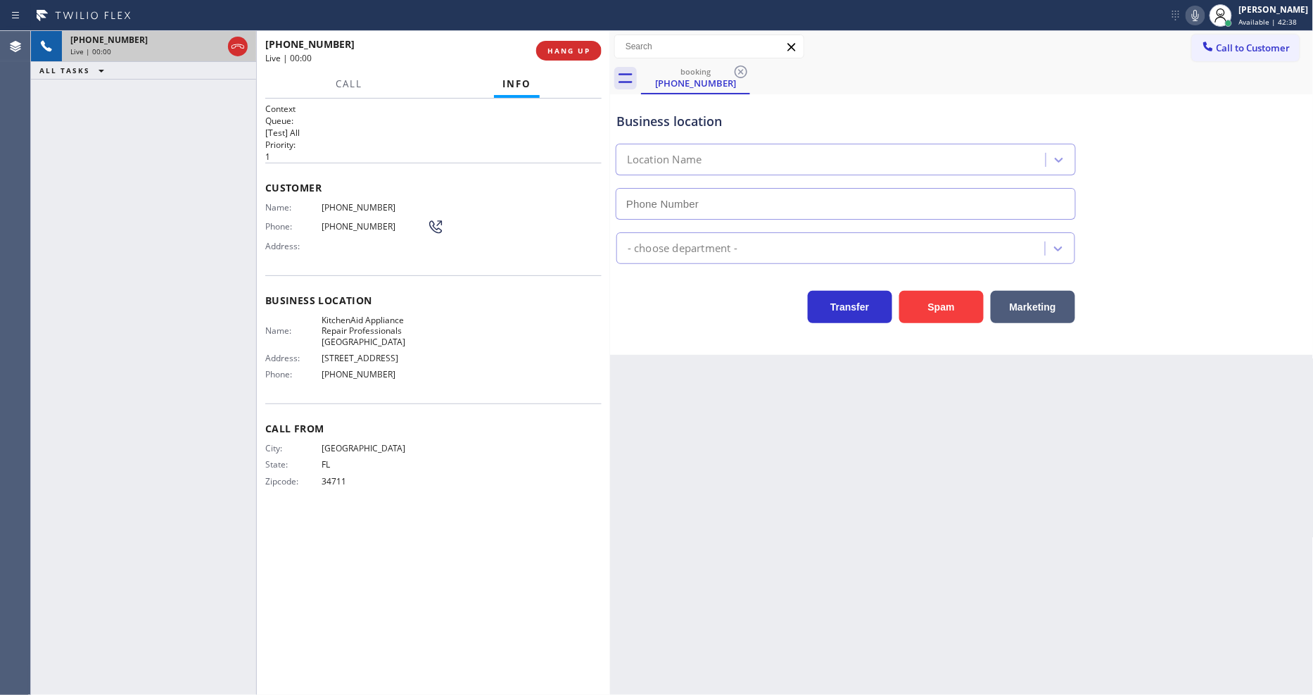
type input "[PHONE_NUMBER]"
click at [738, 399] on div "Back to Dashboard Change Sender ID Customers Technicians Select a contact Outbo…" at bounding box center [962, 363] width 704 height 664
click at [559, 44] on button "HANG UP" at bounding box center [568, 51] width 65 height 20
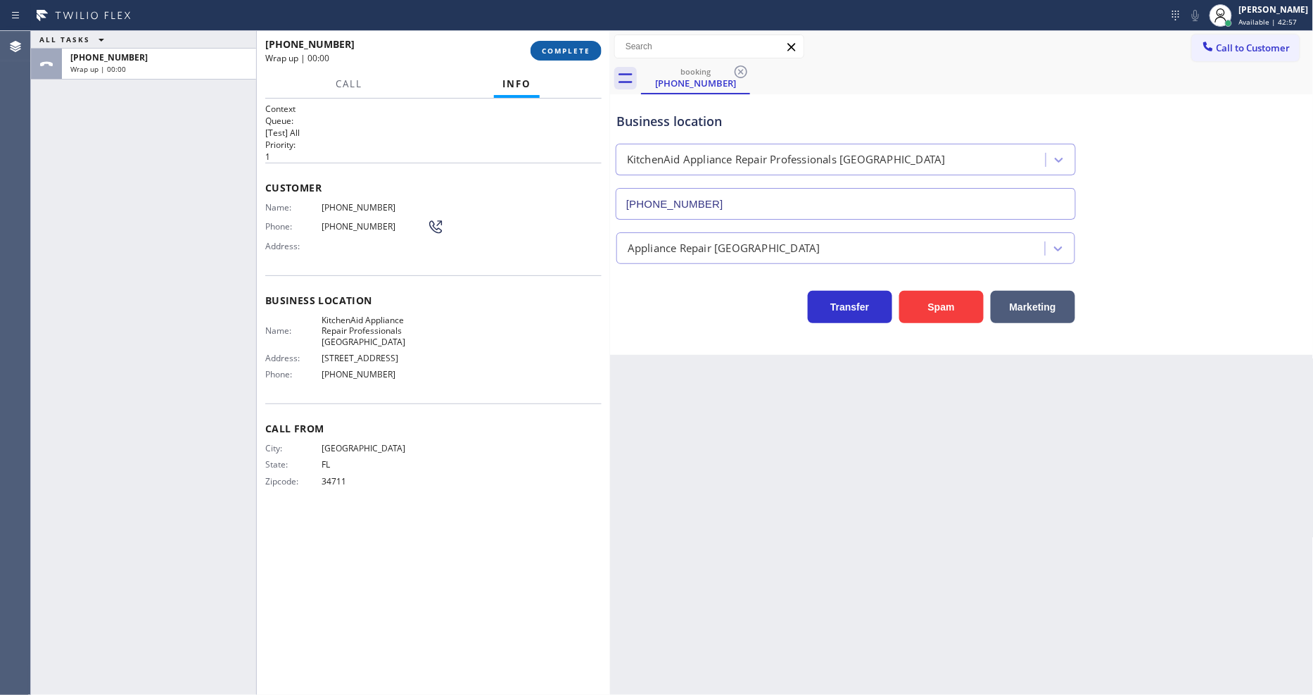
click at [559, 44] on button "COMPLETE" at bounding box center [566, 51] width 71 height 20
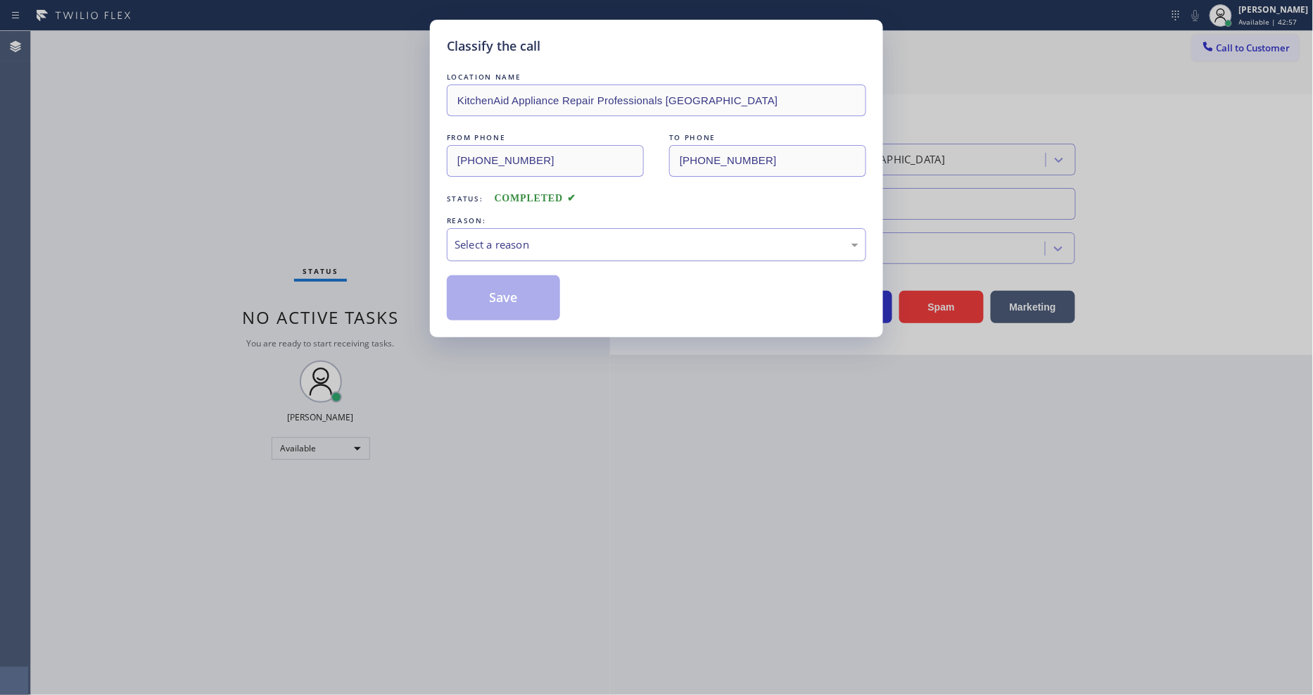
click at [524, 237] on div "Select a reason" at bounding box center [657, 244] width 404 height 16
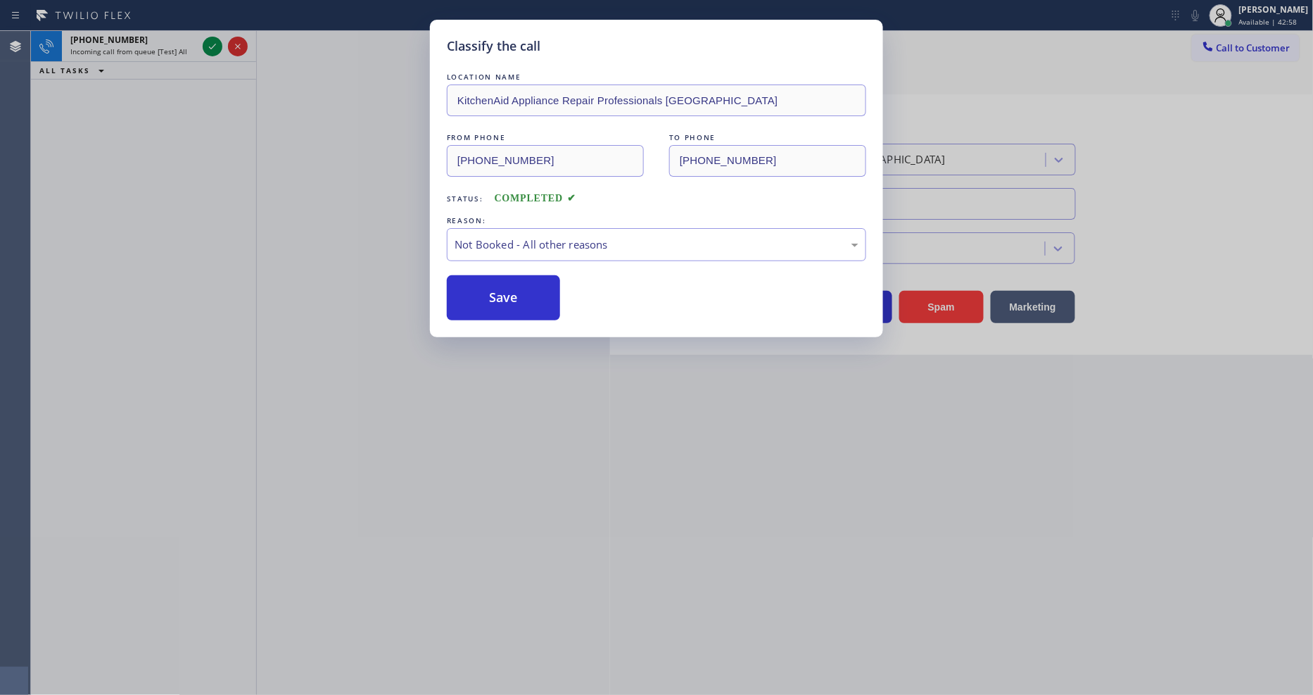
click at [501, 293] on button "Save" at bounding box center [503, 297] width 113 height 45
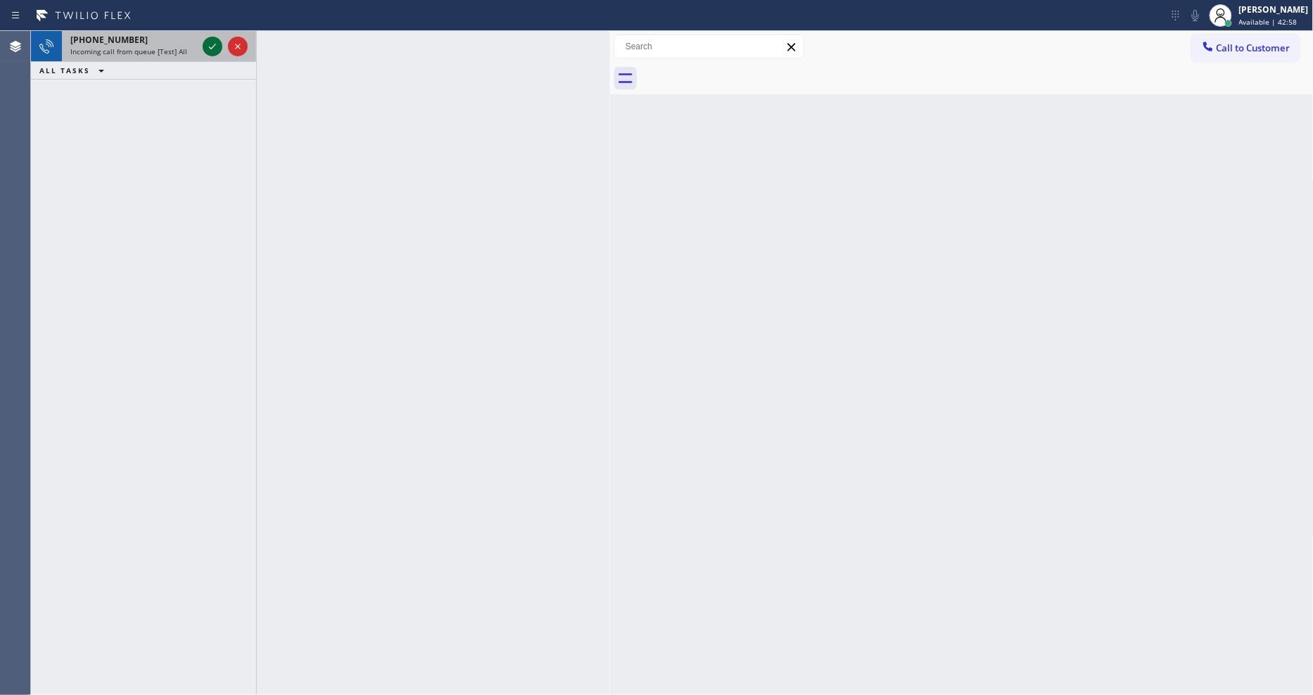
click at [211, 46] on icon at bounding box center [212, 46] width 17 height 17
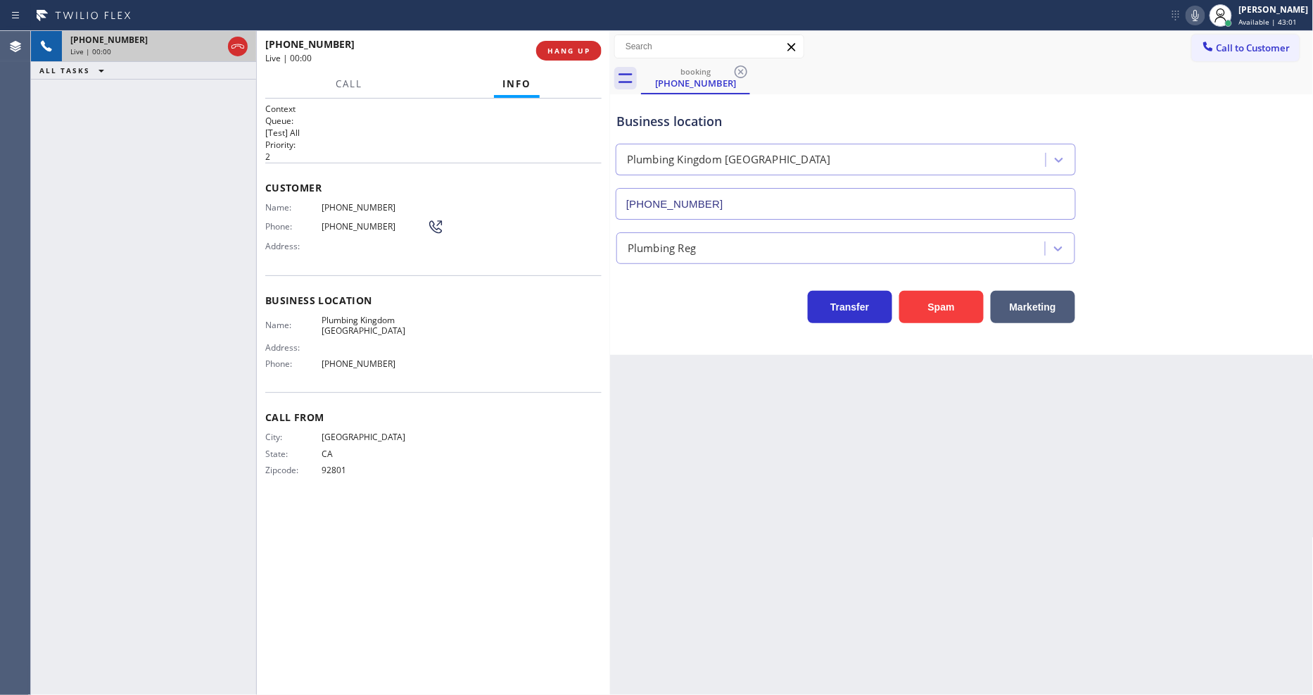
type input "[PHONE_NUMBER]"
click at [557, 54] on span "HANG UP" at bounding box center [569, 51] width 43 height 10
click at [557, 50] on span "HANG UP" at bounding box center [569, 51] width 43 height 10
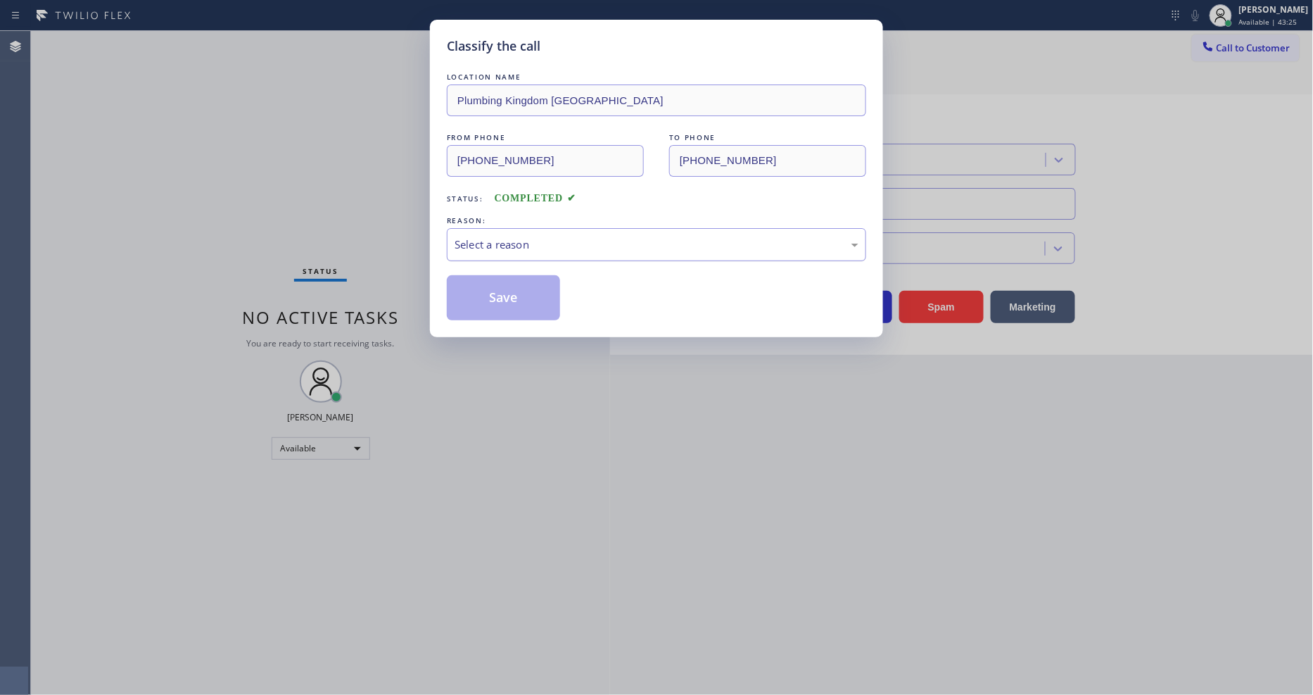
click at [561, 241] on div "Select a reason" at bounding box center [657, 244] width 404 height 16
click at [521, 304] on button "Save" at bounding box center [503, 297] width 113 height 45
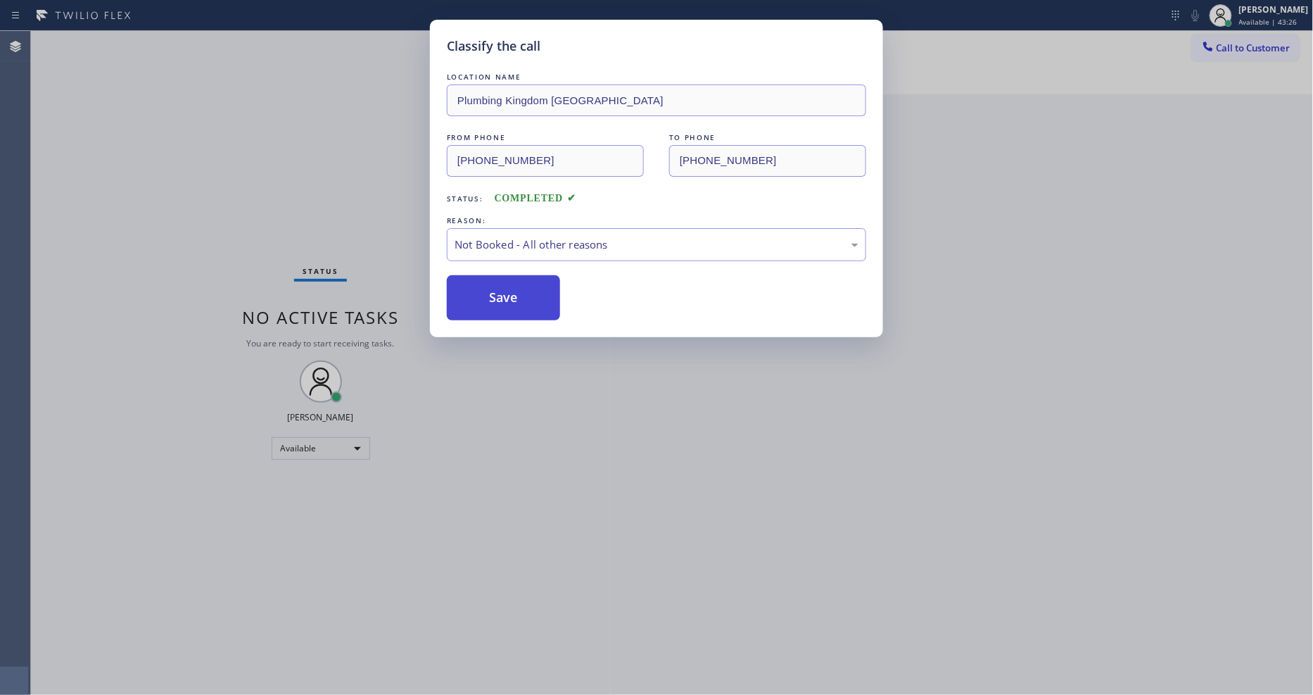
click at [521, 304] on button "Save" at bounding box center [503, 297] width 113 height 45
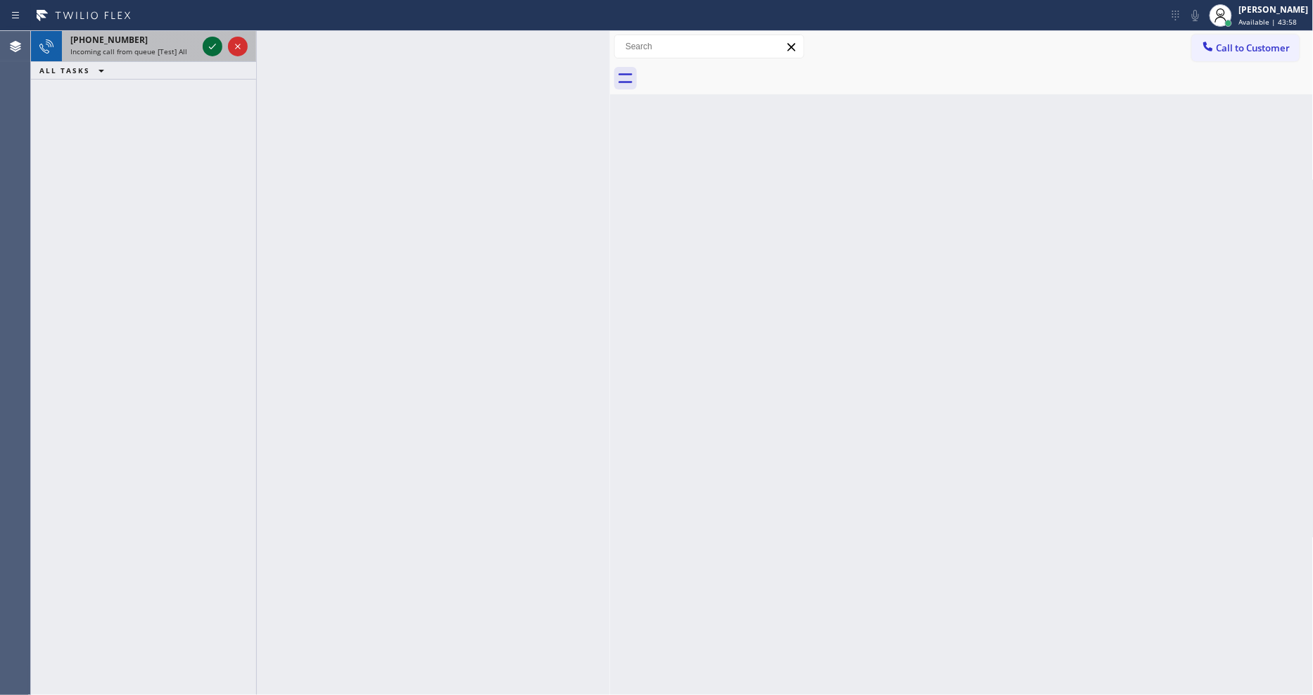
click at [205, 45] on icon at bounding box center [212, 46] width 17 height 17
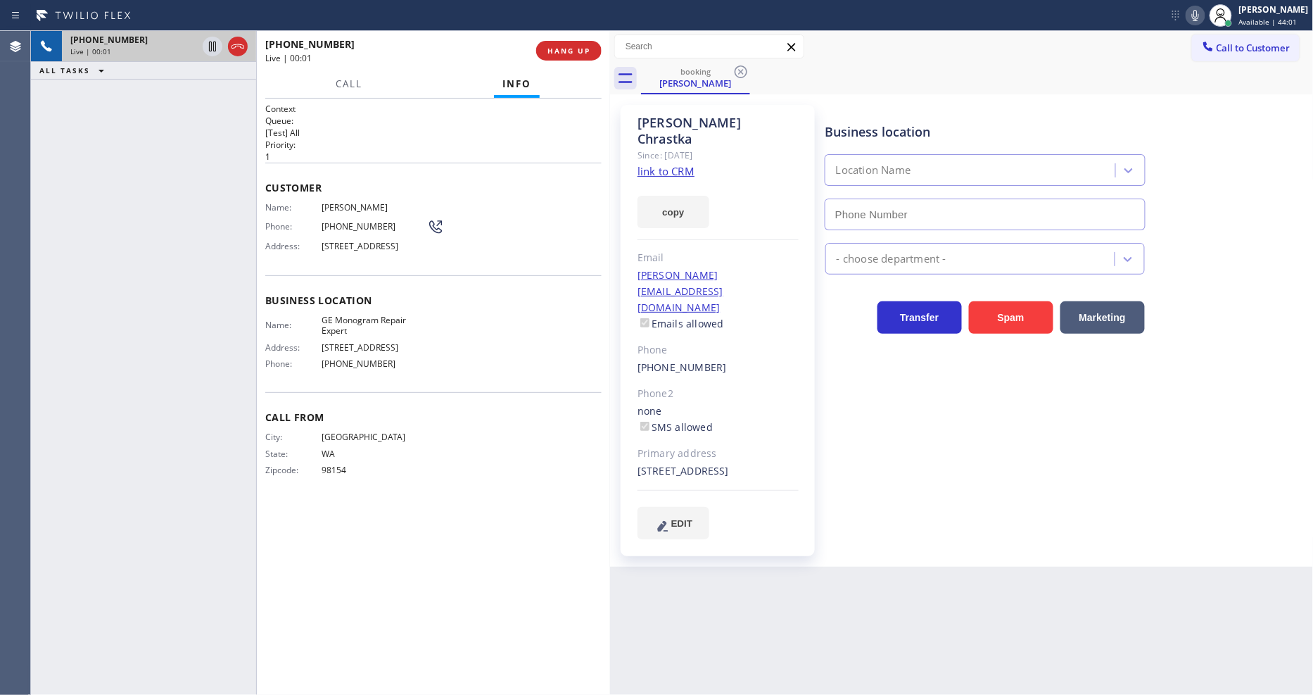
type input "[PHONE_NUMBER]"
click at [659, 164] on link "link to CRM" at bounding box center [666, 171] width 57 height 14
click at [210, 44] on icon at bounding box center [212, 46] width 17 height 17
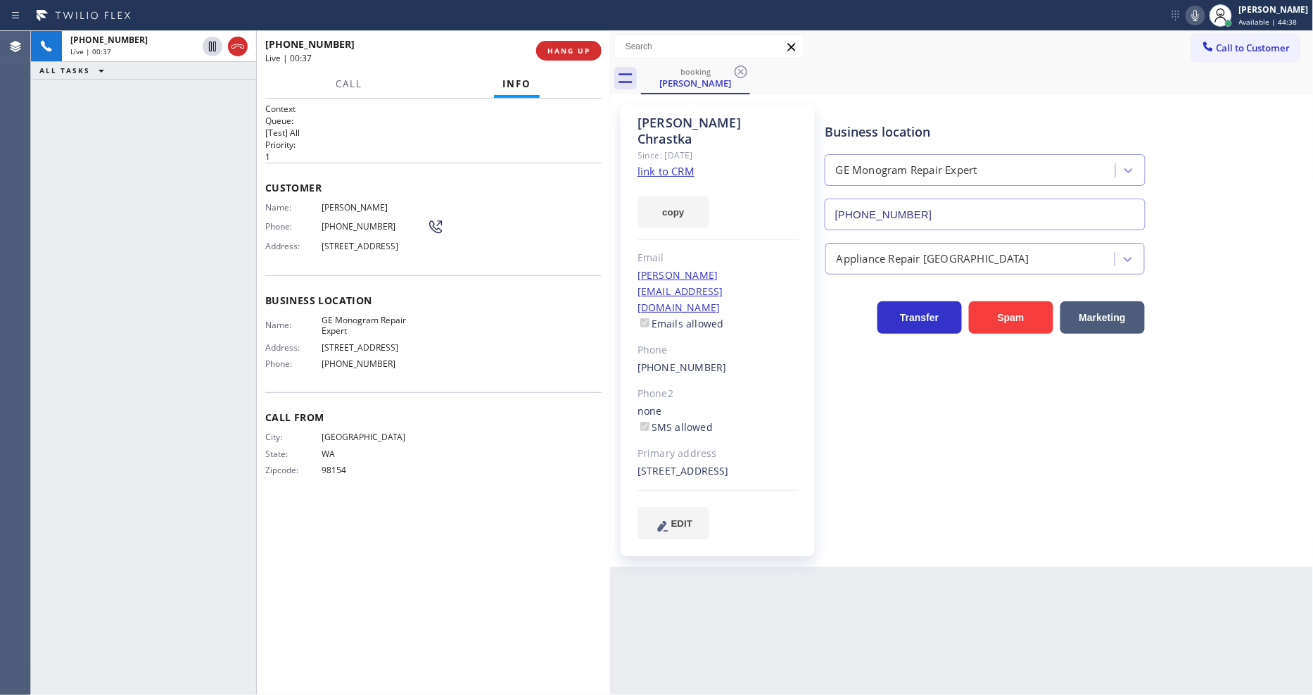
click at [1204, 17] on icon at bounding box center [1195, 15] width 17 height 17
click at [213, 41] on icon at bounding box center [212, 46] width 17 height 17
click at [1199, 11] on icon at bounding box center [1195, 15] width 7 height 11
click at [578, 53] on span "HANG UP" at bounding box center [569, 51] width 43 height 10
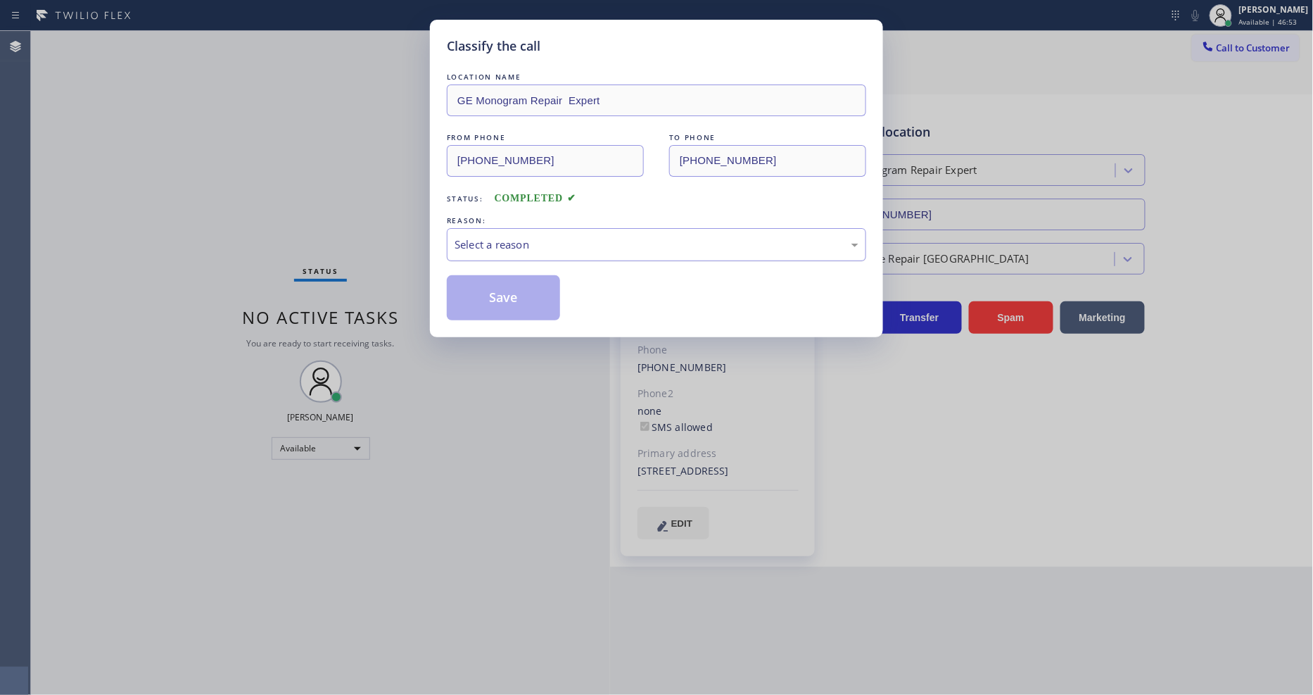
click at [493, 245] on div "Select a reason" at bounding box center [657, 244] width 404 height 16
click at [480, 293] on button "Save" at bounding box center [503, 297] width 113 height 45
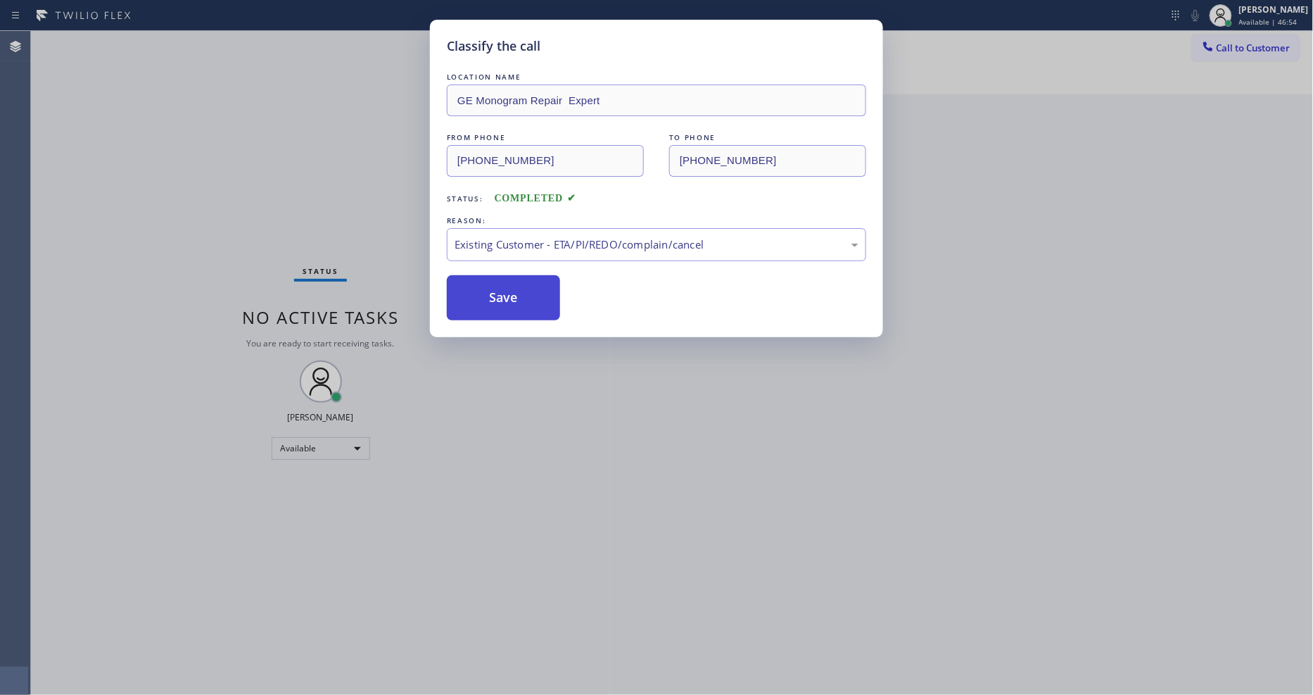
click at [480, 293] on button "Save" at bounding box center [503, 297] width 113 height 45
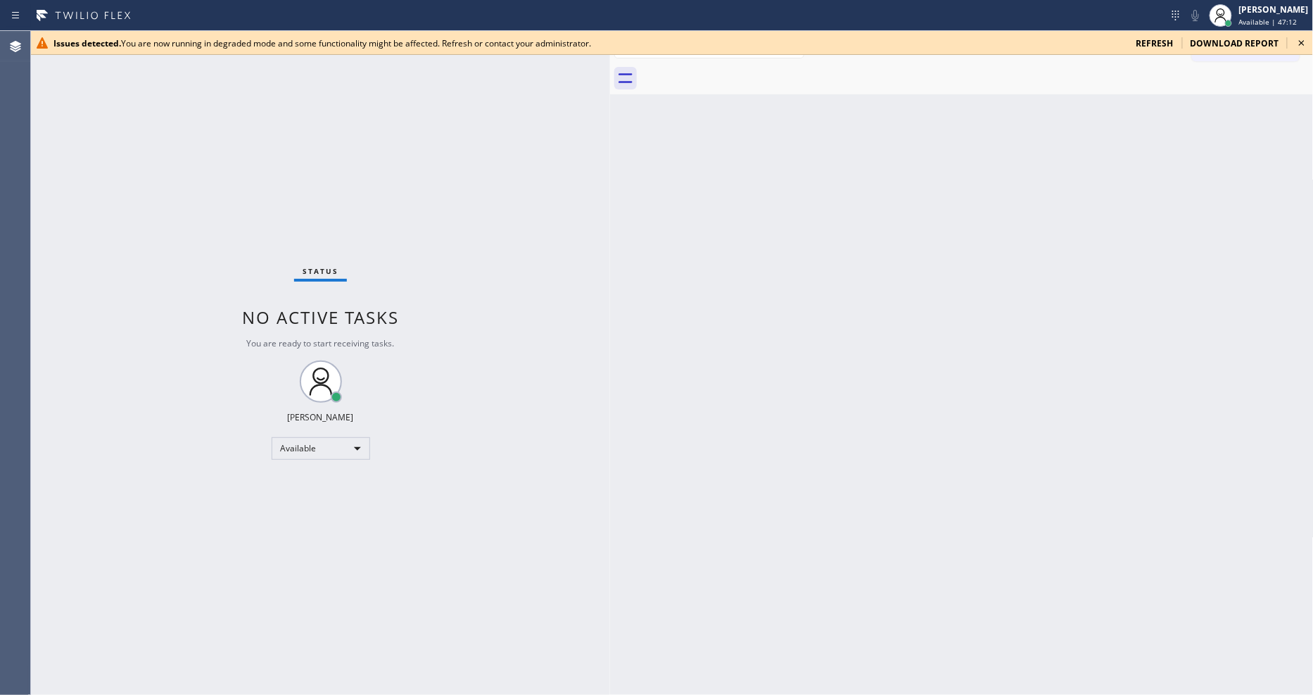
click at [1306, 42] on icon at bounding box center [1302, 42] width 17 height 17
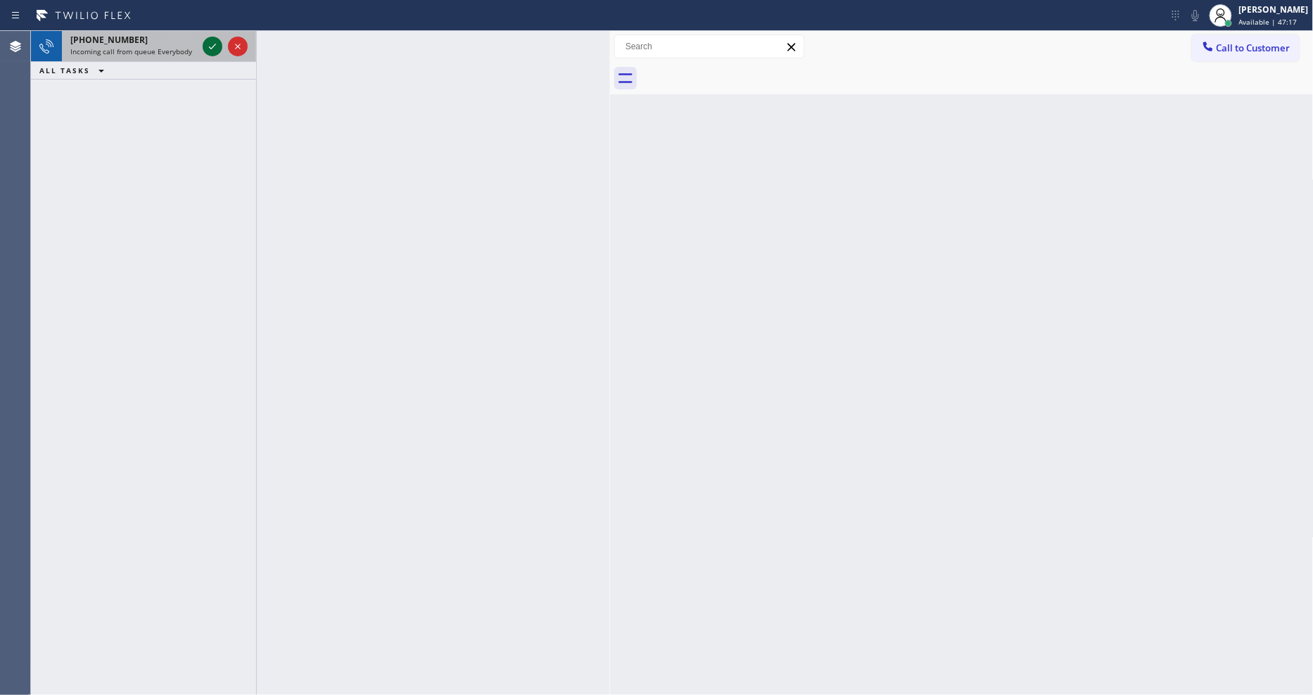
click at [213, 44] on icon at bounding box center [212, 46] width 17 height 17
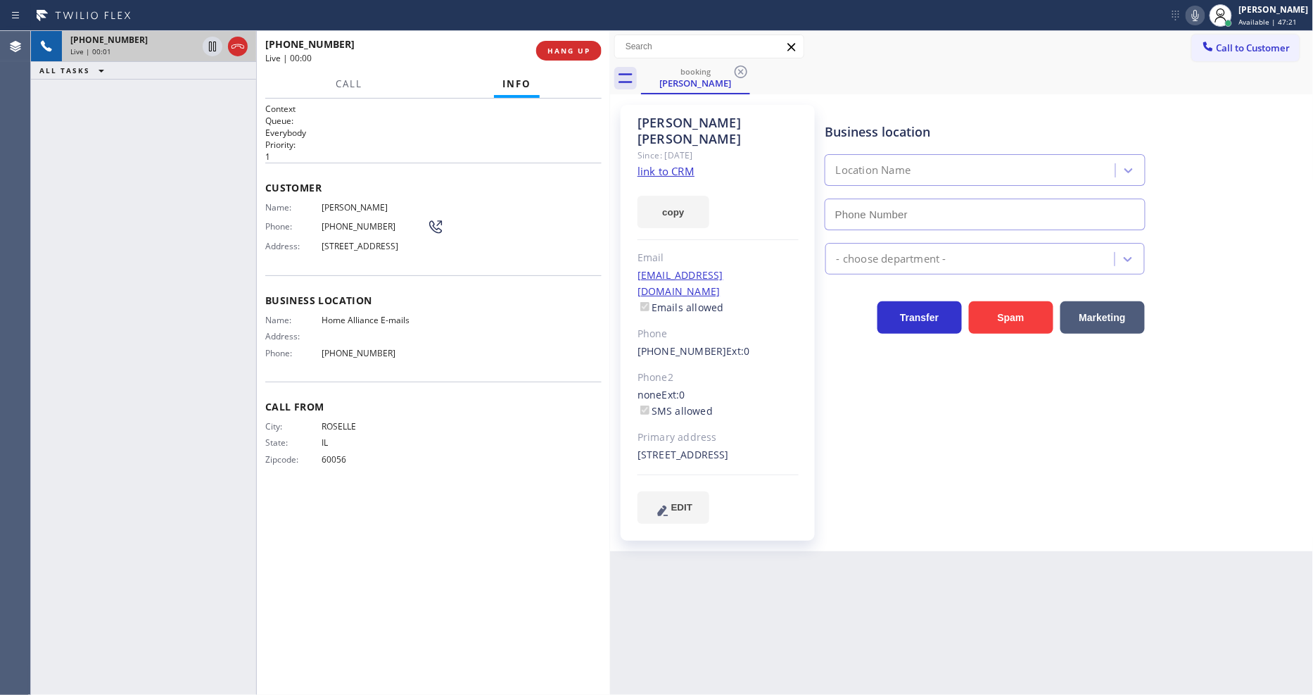
type input "[PHONE_NUMBER]"
click at [667, 164] on link "link to CRM" at bounding box center [666, 171] width 57 height 14
click at [577, 47] on span "HANG UP" at bounding box center [569, 51] width 43 height 10
drag, startPoint x: 577, startPoint y: 47, endPoint x: 571, endPoint y: 44, distance: 7.2
click at [571, 44] on button "HANG UP" at bounding box center [568, 51] width 65 height 20
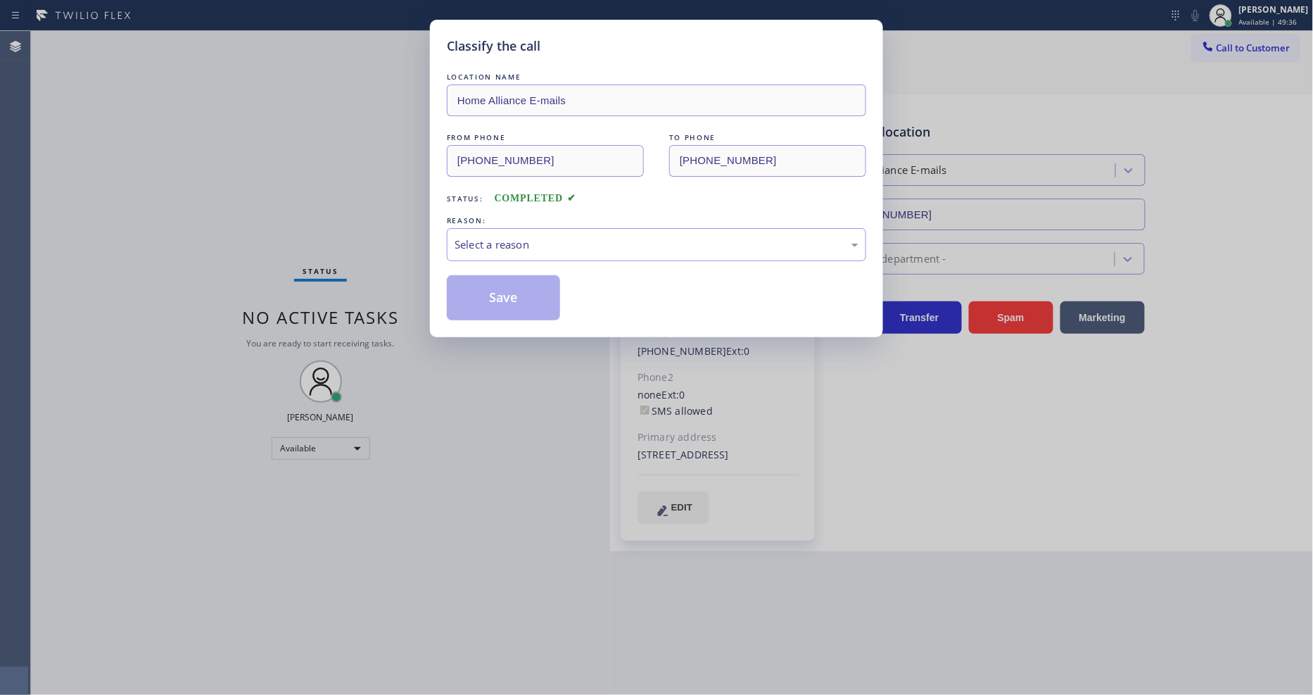
click at [510, 236] on div "Select a reason" at bounding box center [657, 244] width 404 height 16
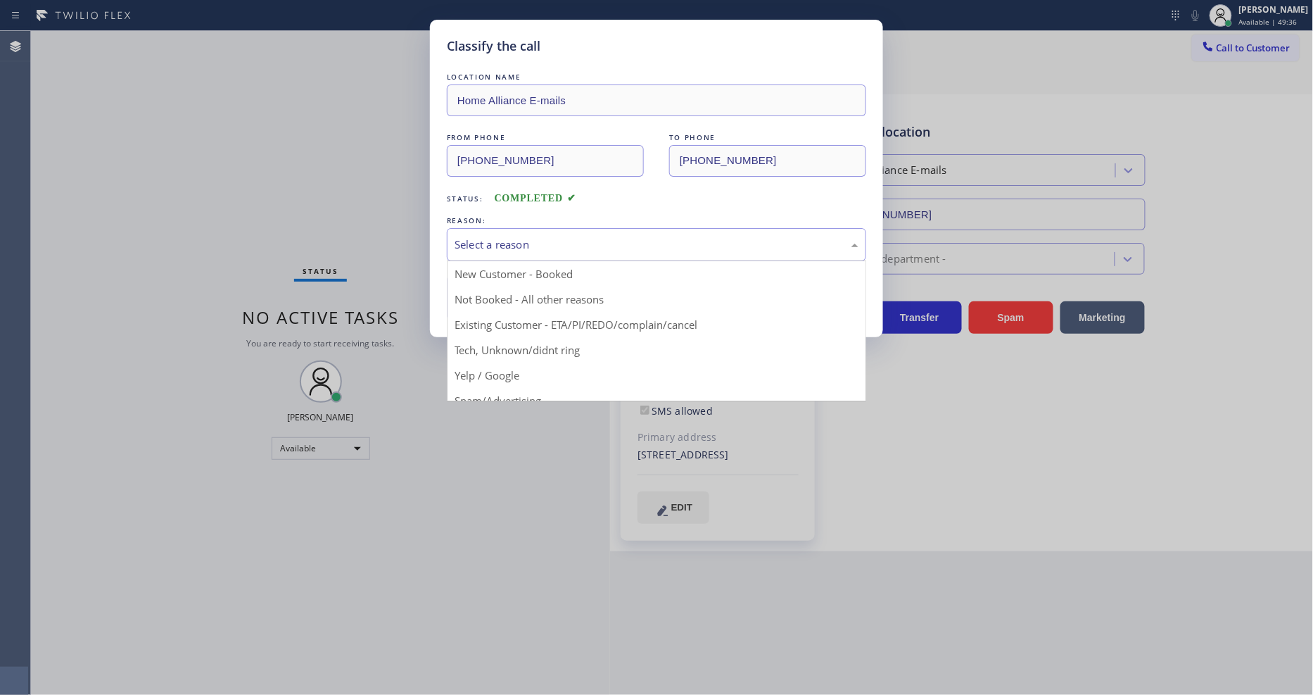
drag, startPoint x: 489, startPoint y: 327, endPoint x: 493, endPoint y: 292, distance: 35.4
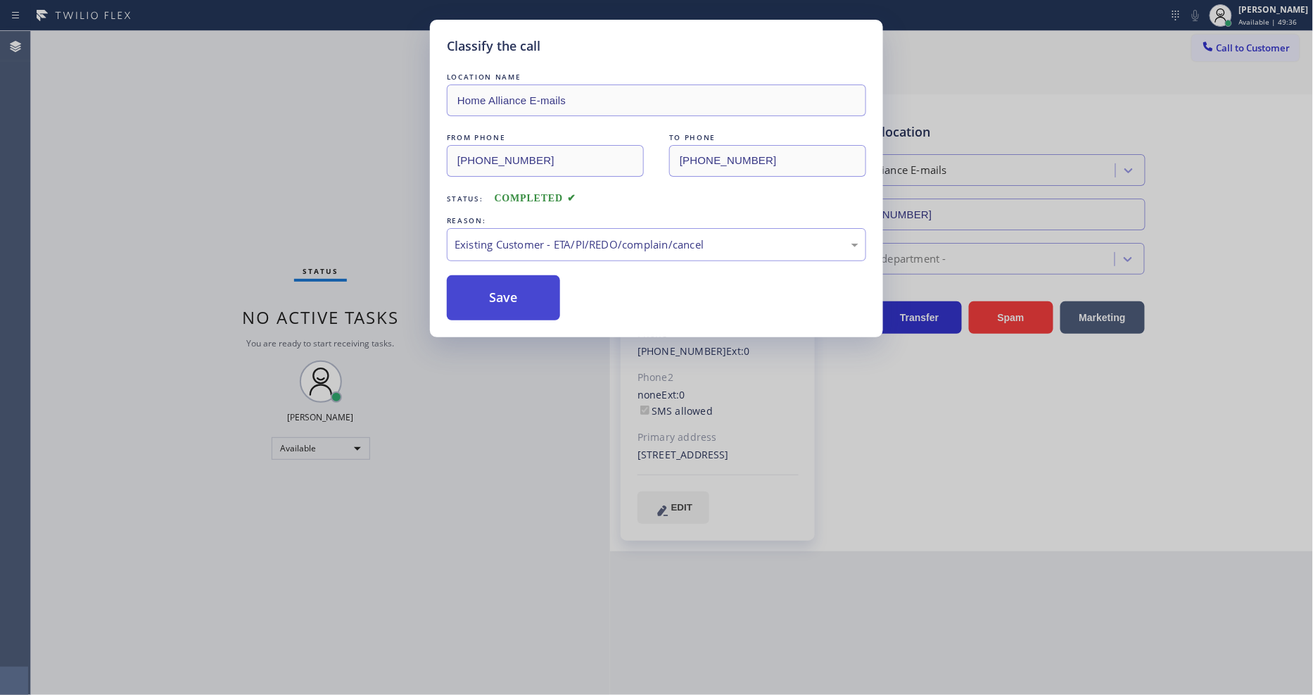
click at [493, 290] on button "Save" at bounding box center [503, 297] width 113 height 45
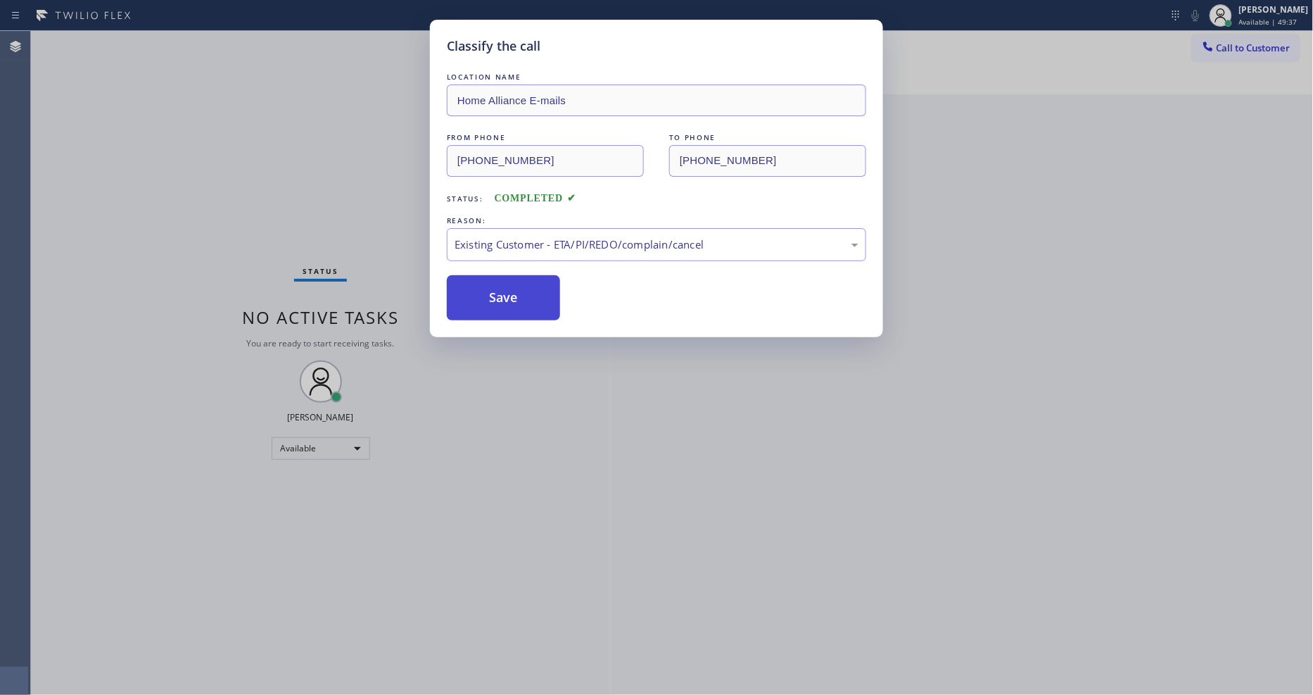
click at [493, 290] on button "Save" at bounding box center [503, 297] width 113 height 45
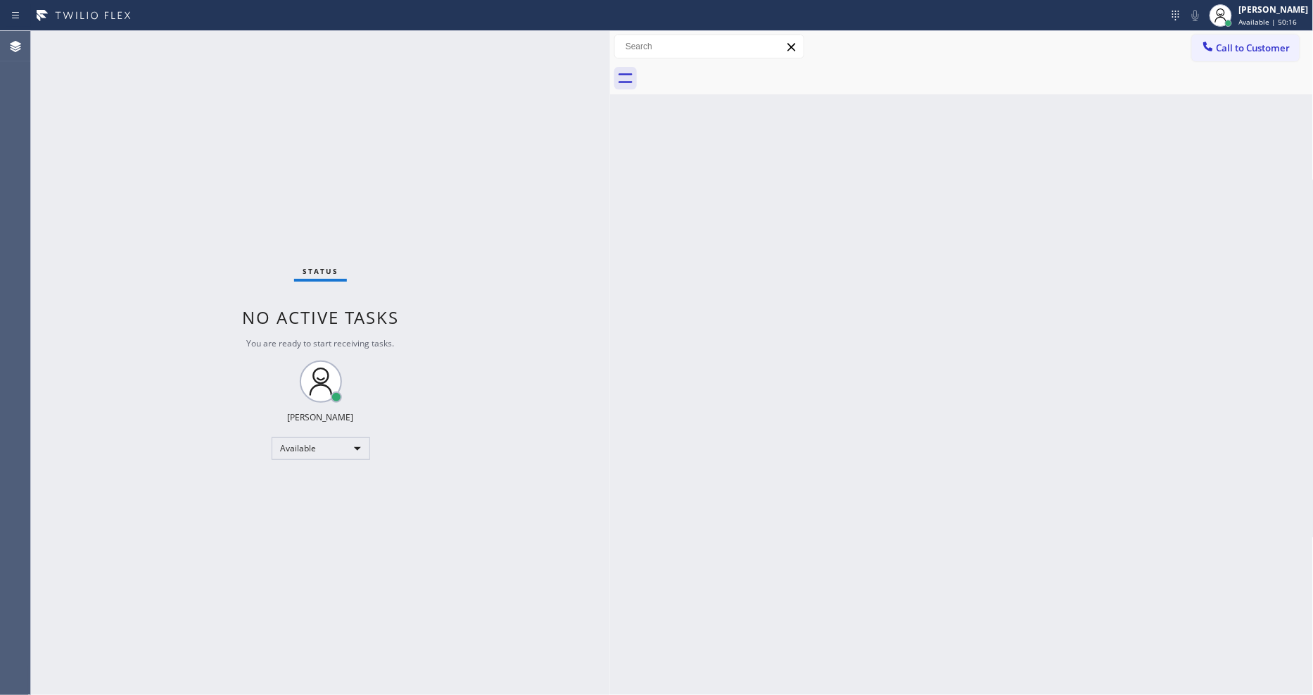
click at [171, 46] on div "Status No active tasks You are ready to start receiving tasks. [PERSON_NAME] Av…" at bounding box center [320, 363] width 579 height 664
click at [186, 44] on div "Status No active tasks You are ready to start receiving tasks. [PERSON_NAME] Av…" at bounding box center [320, 363] width 579 height 664
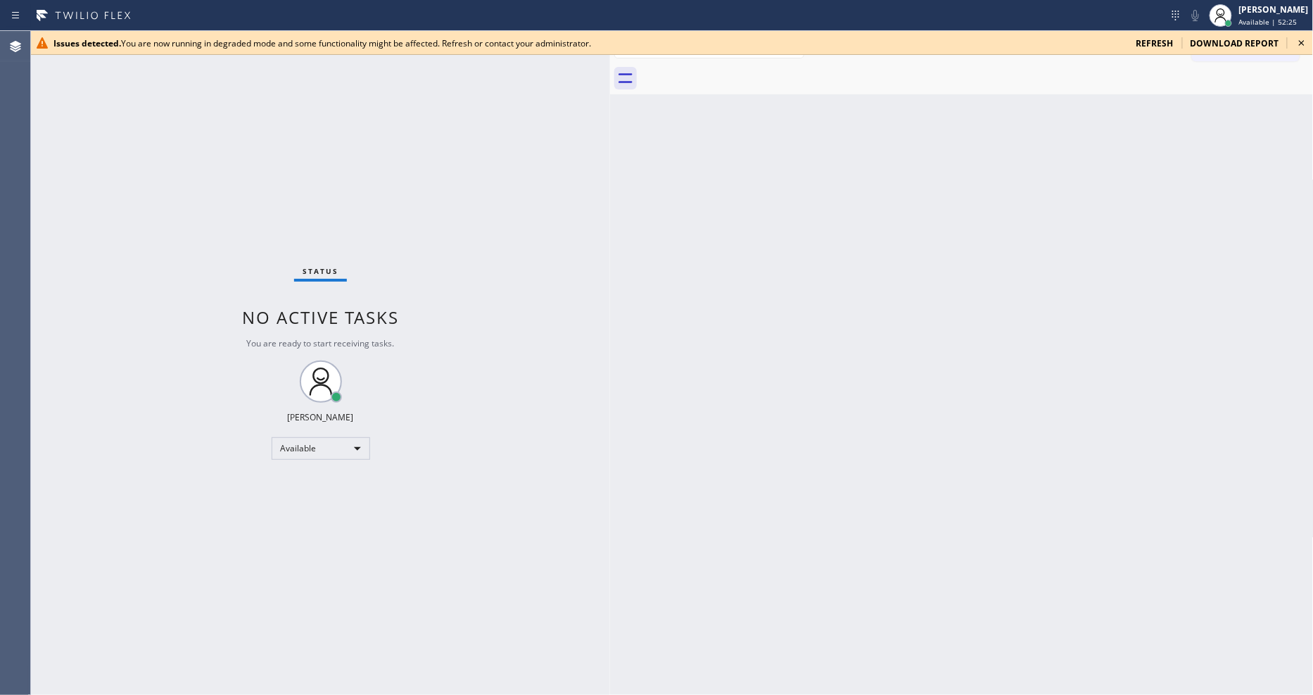
click at [767, 350] on div "Back to Dashboard Change Sender ID Customers Technicians Select a contact Outbo…" at bounding box center [962, 363] width 704 height 664
click at [1304, 39] on icon at bounding box center [1302, 42] width 17 height 17
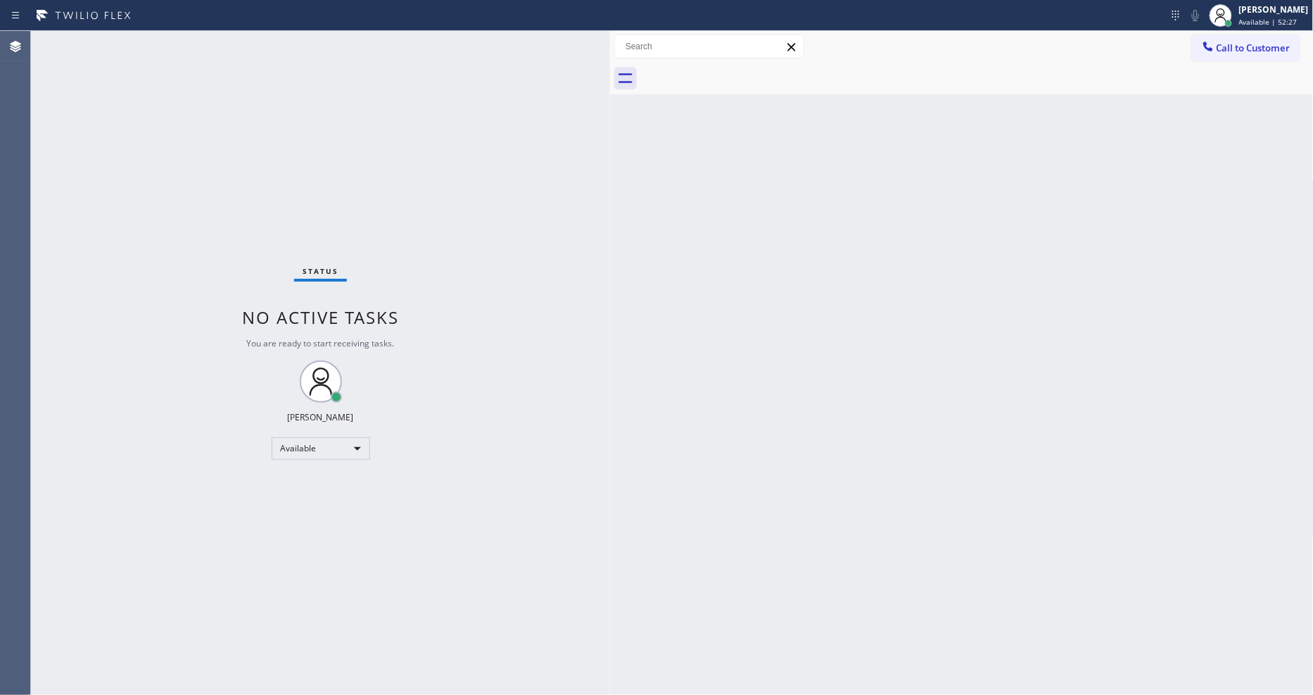
click at [194, 37] on div "Status No active tasks You are ready to start receiving tasks. [PERSON_NAME] Av…" at bounding box center [320, 363] width 579 height 664
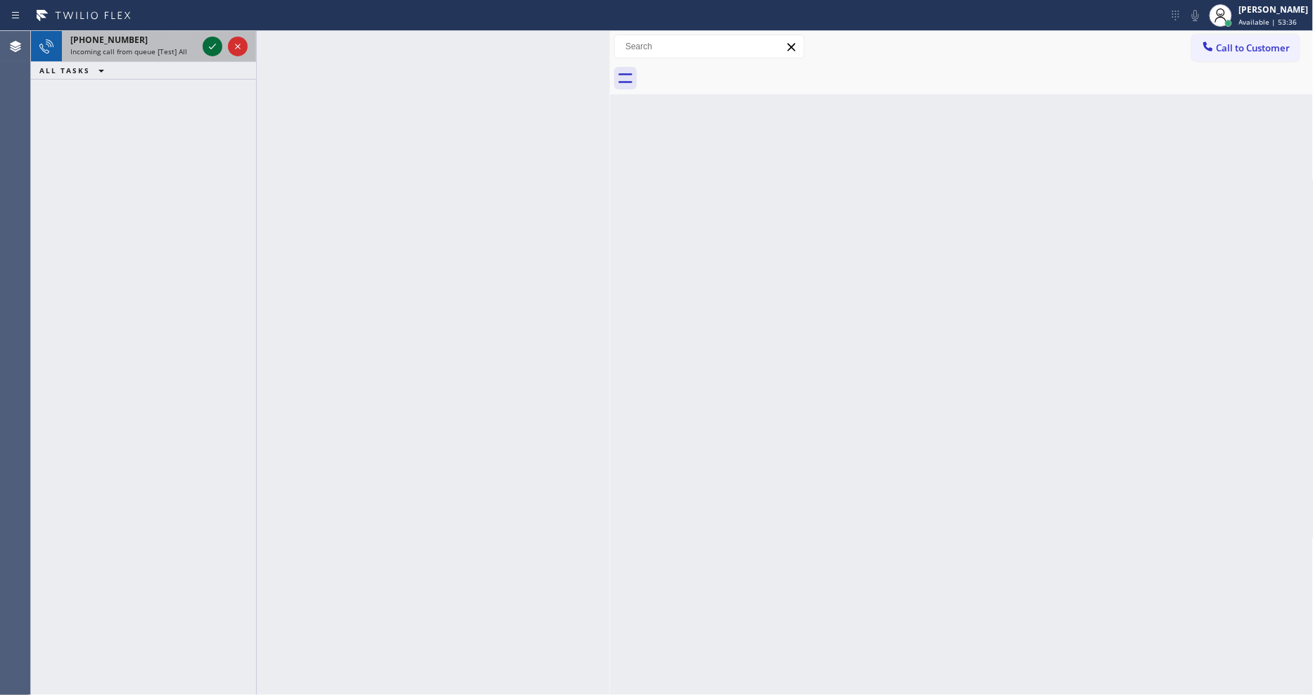
click at [209, 46] on icon at bounding box center [212, 47] width 7 height 6
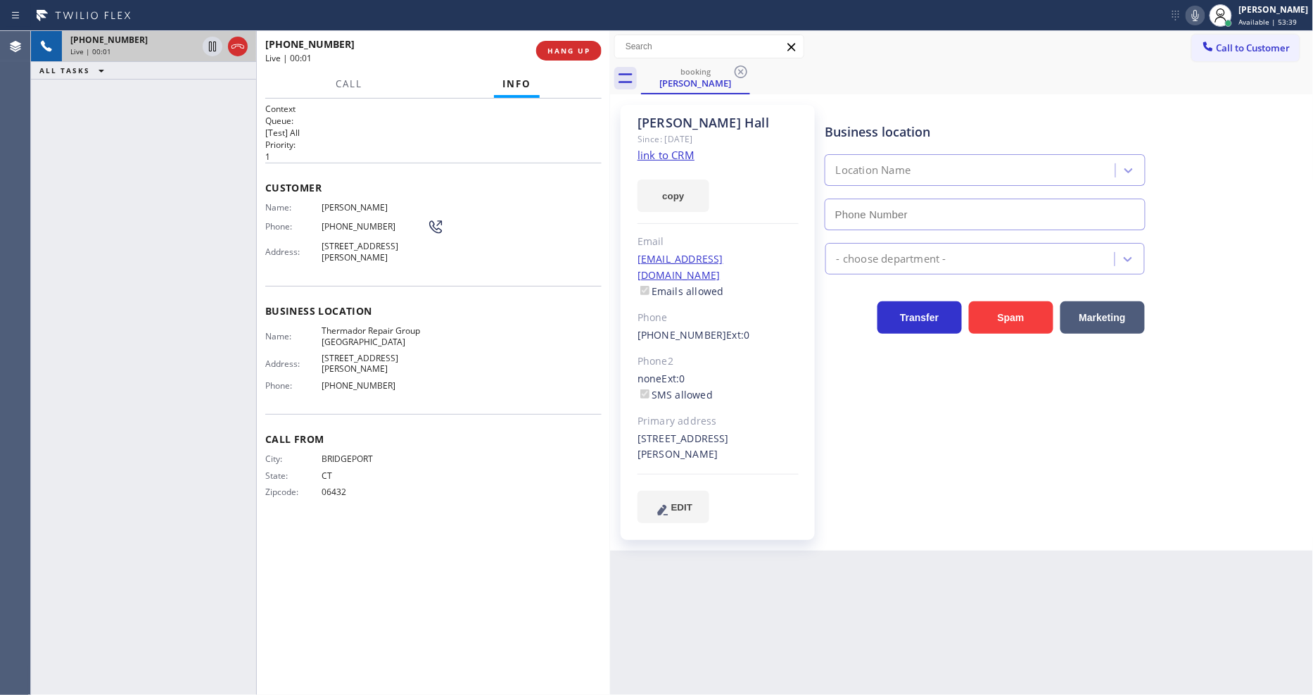
type input "[PHONE_NUMBER]"
click at [667, 155] on link "link to CRM" at bounding box center [666, 155] width 57 height 14
drag, startPoint x: 212, startPoint y: 47, endPoint x: 231, endPoint y: 51, distance: 19.5
click at [212, 47] on icon at bounding box center [212, 46] width 17 height 17
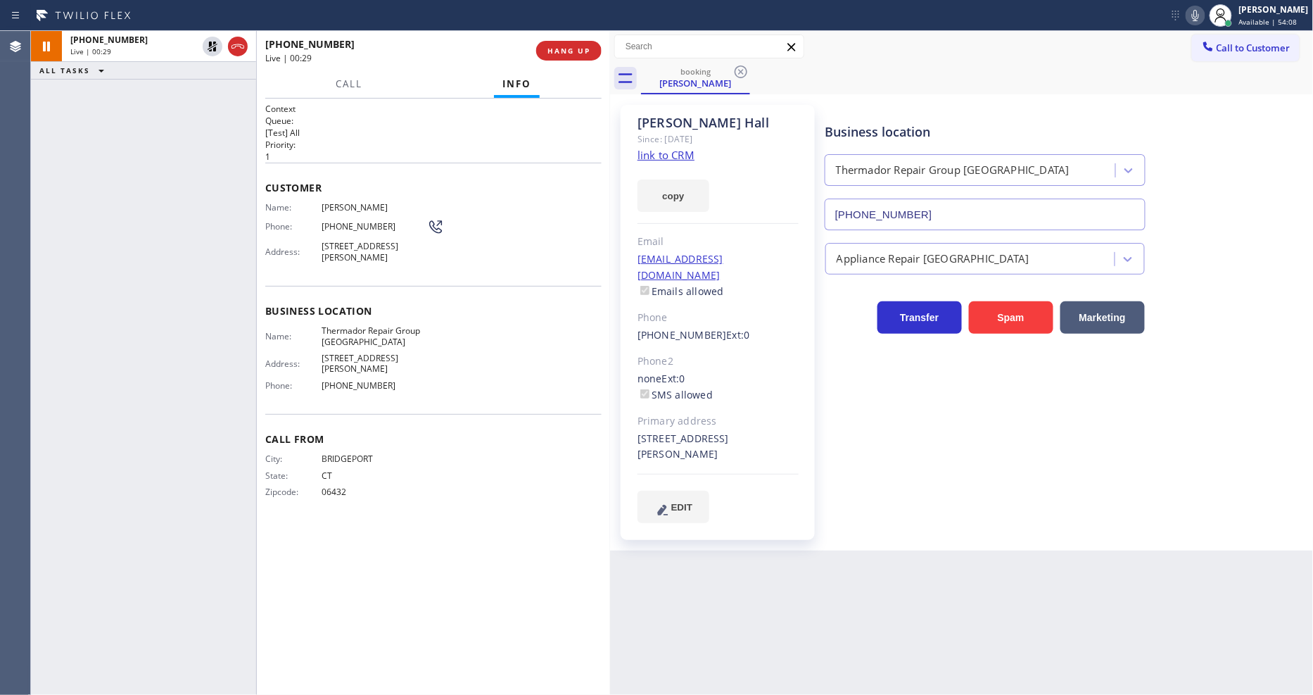
click at [1199, 18] on icon at bounding box center [1195, 15] width 7 height 11
click at [216, 39] on icon at bounding box center [212, 46] width 17 height 17
click at [1204, 13] on icon at bounding box center [1195, 15] width 17 height 17
click at [552, 53] on span "HANG UP" at bounding box center [569, 51] width 43 height 10
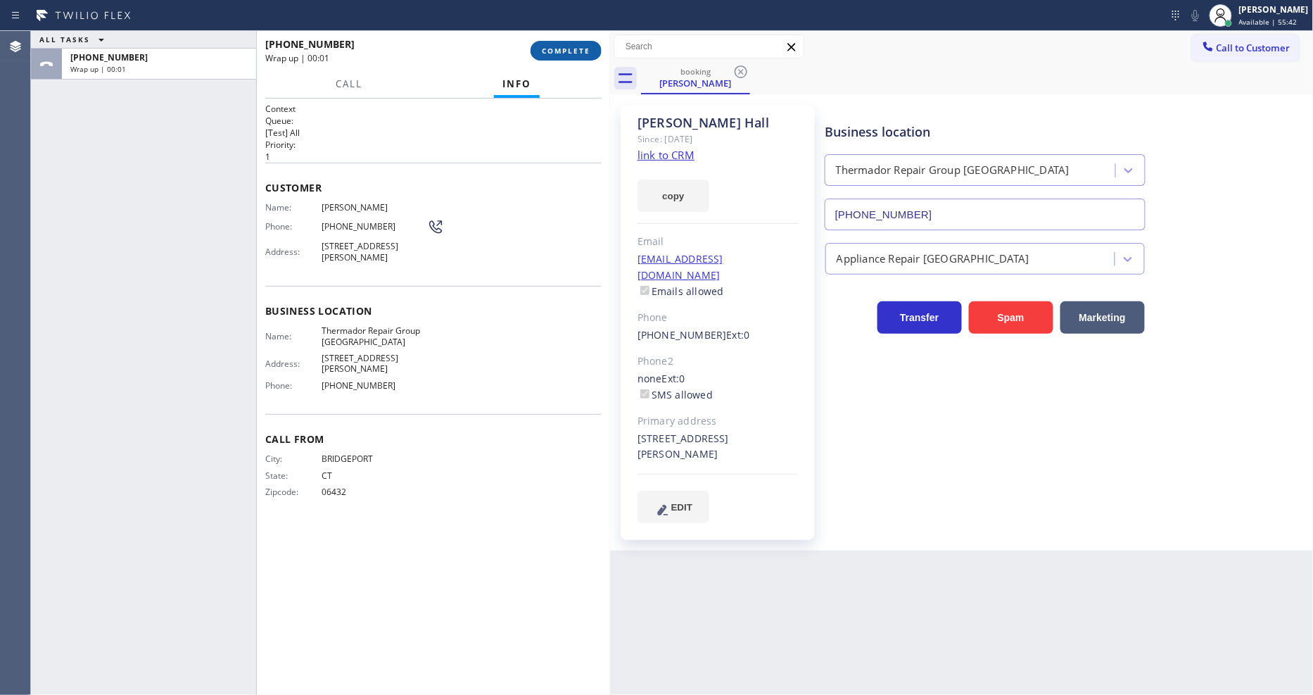
click at [552, 53] on span "COMPLETE" at bounding box center [566, 51] width 49 height 10
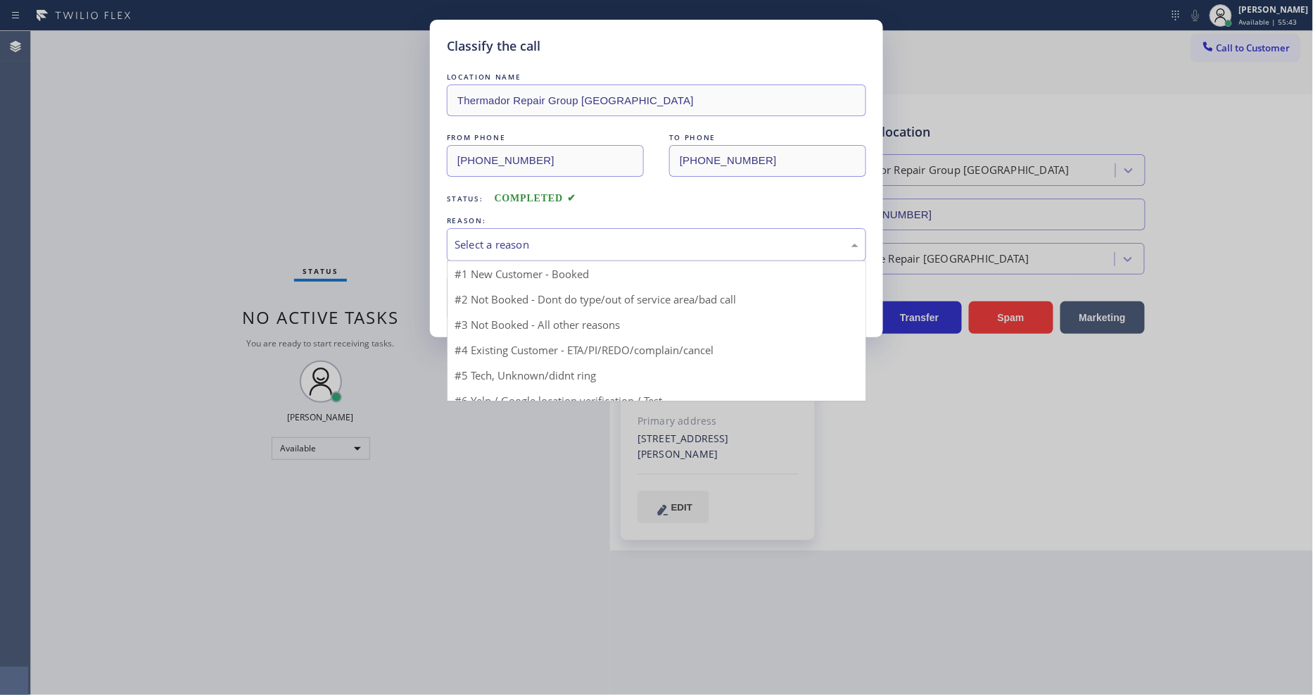
click at [533, 243] on div "Select a reason" at bounding box center [657, 244] width 404 height 16
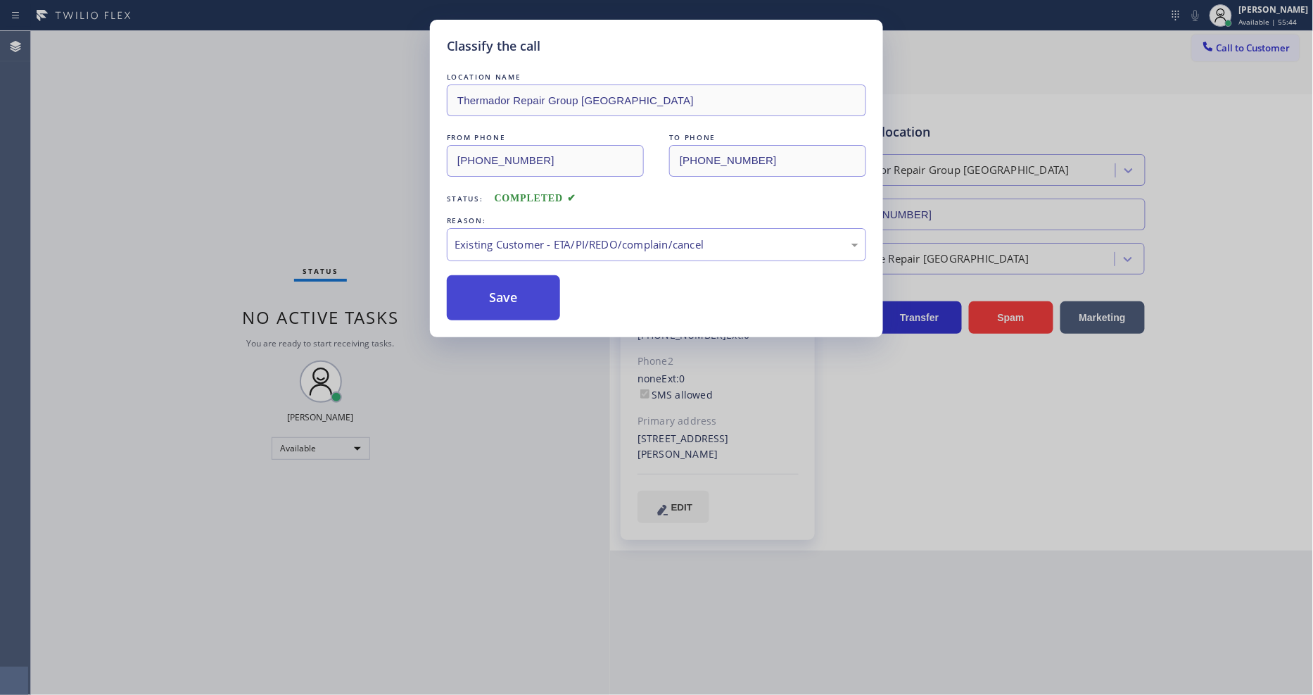
click at [510, 296] on button "Save" at bounding box center [503, 297] width 113 height 45
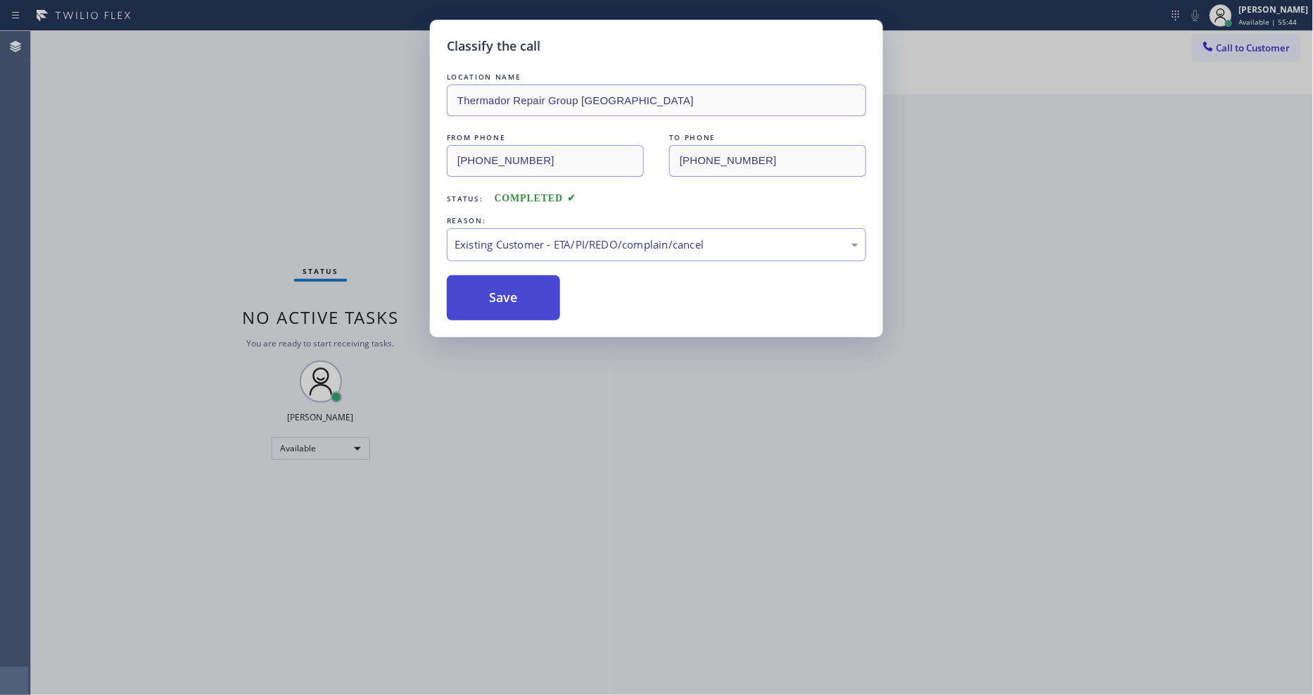
click at [510, 296] on button "Save" at bounding box center [503, 297] width 113 height 45
drag, startPoint x: 510, startPoint y: 296, endPoint x: 364, endPoint y: 19, distance: 312.9
click at [510, 294] on button "Save" at bounding box center [503, 297] width 113 height 45
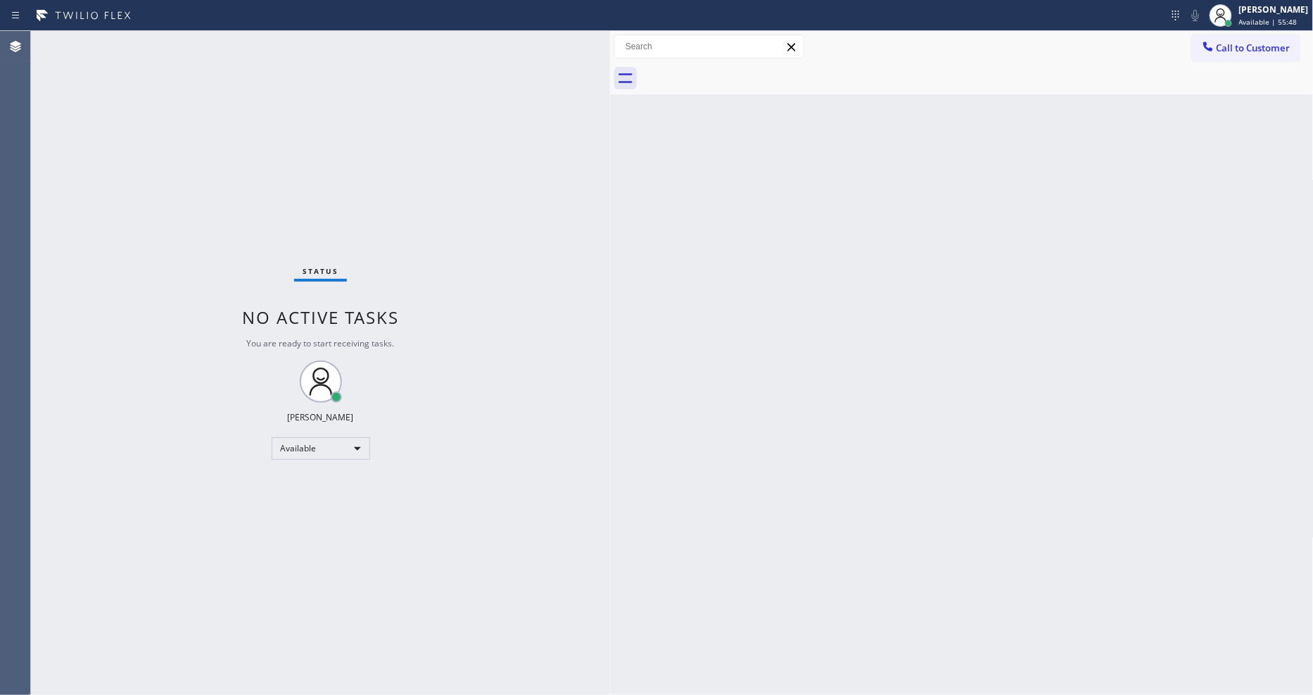
click at [192, 29] on div "[PERSON_NAME] Available | 55:48 Set your status Offline Available Unavailable B…" at bounding box center [656, 15] width 1313 height 31
click at [684, 529] on div "Back to Dashboard Change Sender ID Customers Technicians Select a contact Outbo…" at bounding box center [962, 363] width 704 height 664
click at [186, 45] on div "Status No active tasks You are ready to start receiving tasks. [PERSON_NAME] Av…" at bounding box center [320, 363] width 579 height 664
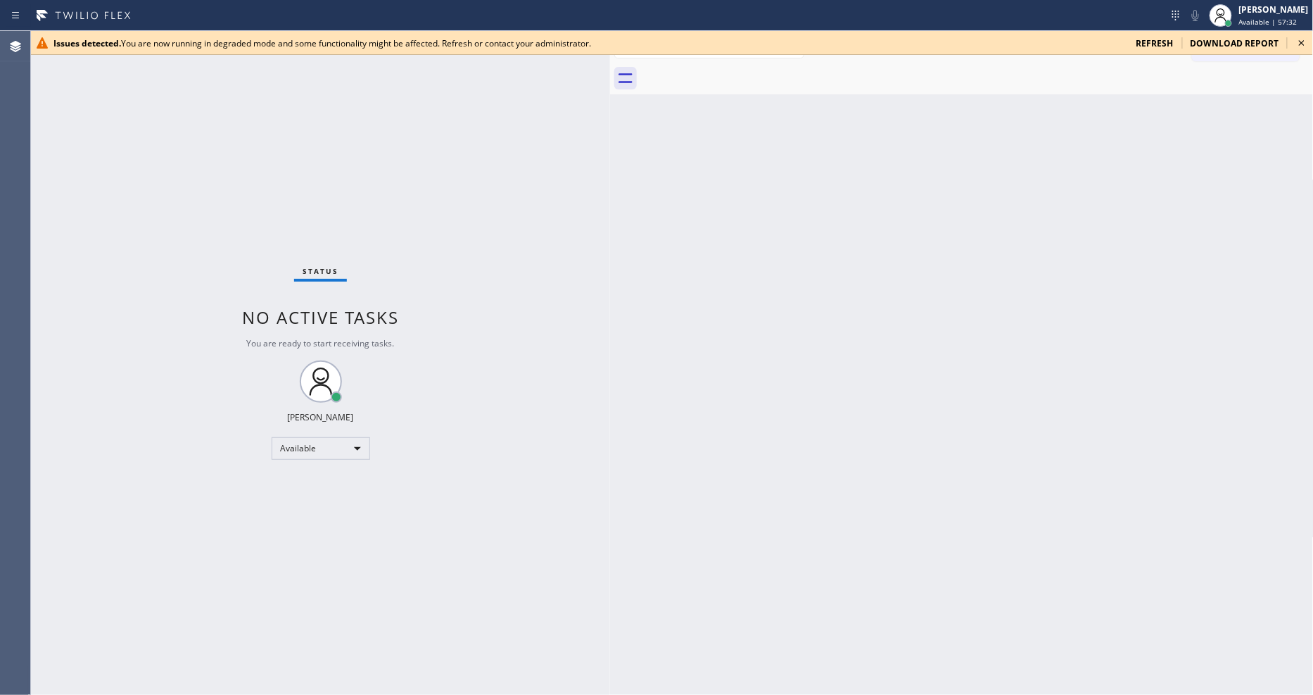
click at [1313, 46] on div "Issues detected. You are now running in degraded mode and some functionality mi…" at bounding box center [672, 43] width 1282 height 24
click at [1303, 42] on icon at bounding box center [1302, 43] width 6 height 6
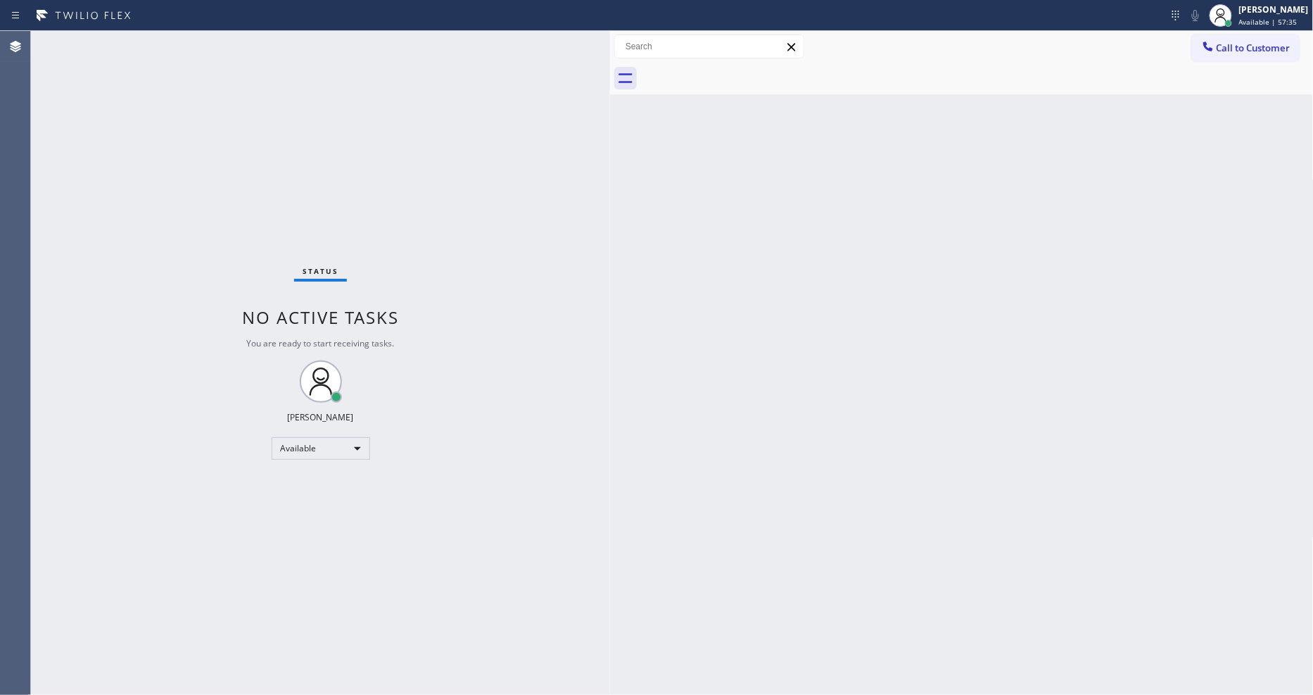
click at [186, 36] on div "Status No active tasks You are ready to start receiving tasks. [PERSON_NAME] Av…" at bounding box center [320, 363] width 579 height 664
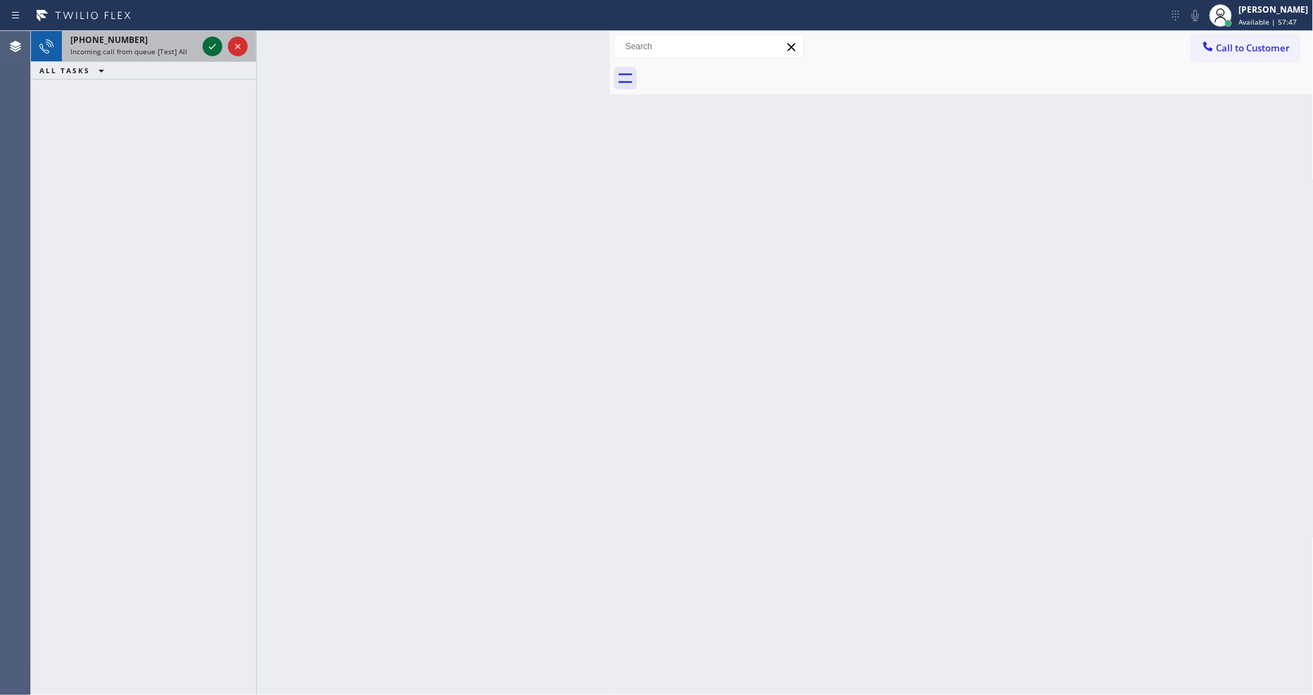
click at [204, 39] on icon at bounding box center [212, 46] width 17 height 17
click at [214, 44] on icon at bounding box center [212, 46] width 17 height 17
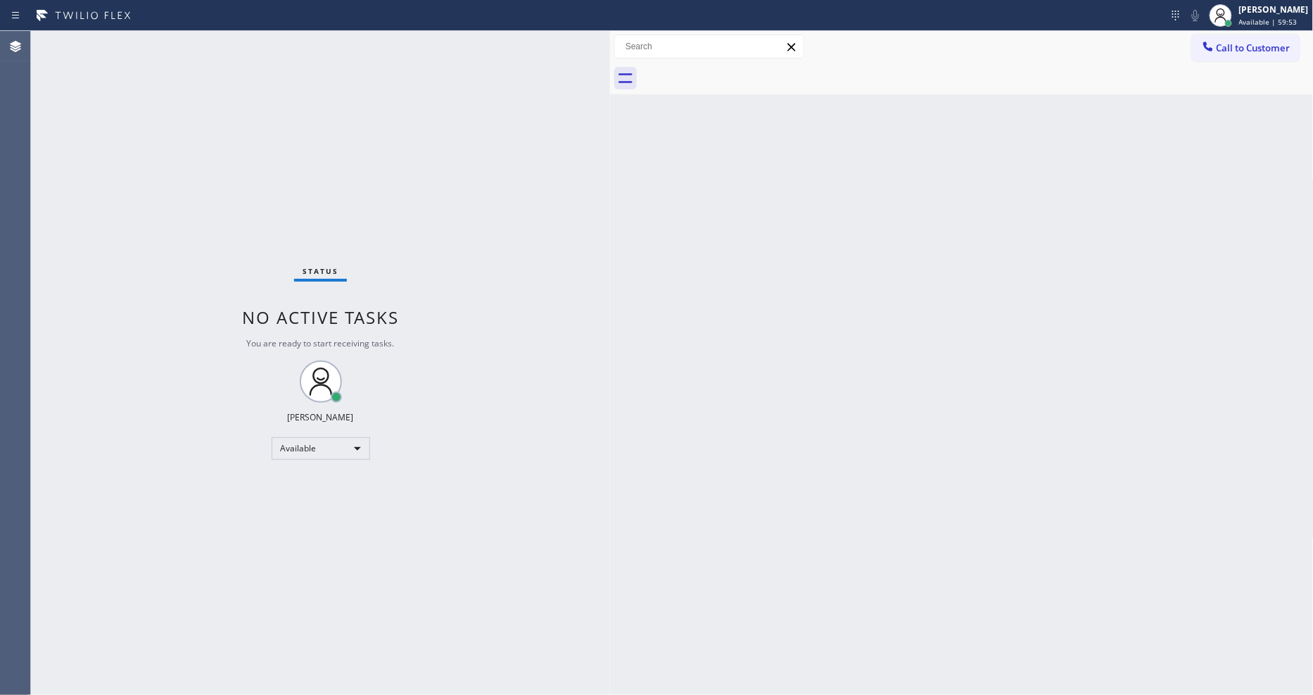
click at [1123, 514] on div "Back to Dashboard Change Sender ID Customers Technicians Select a contact Outbo…" at bounding box center [962, 363] width 704 height 664
drag, startPoint x: 184, startPoint y: 44, endPoint x: 322, endPoint y: 240, distance: 239.0
click at [184, 44] on div "Status No active tasks You are ready to start receiving tasks. [PERSON_NAME] Av…" at bounding box center [320, 363] width 579 height 664
click at [199, 39] on div "Status No active tasks You are ready to start receiving tasks. [PERSON_NAME] Av…" at bounding box center [320, 363] width 579 height 664
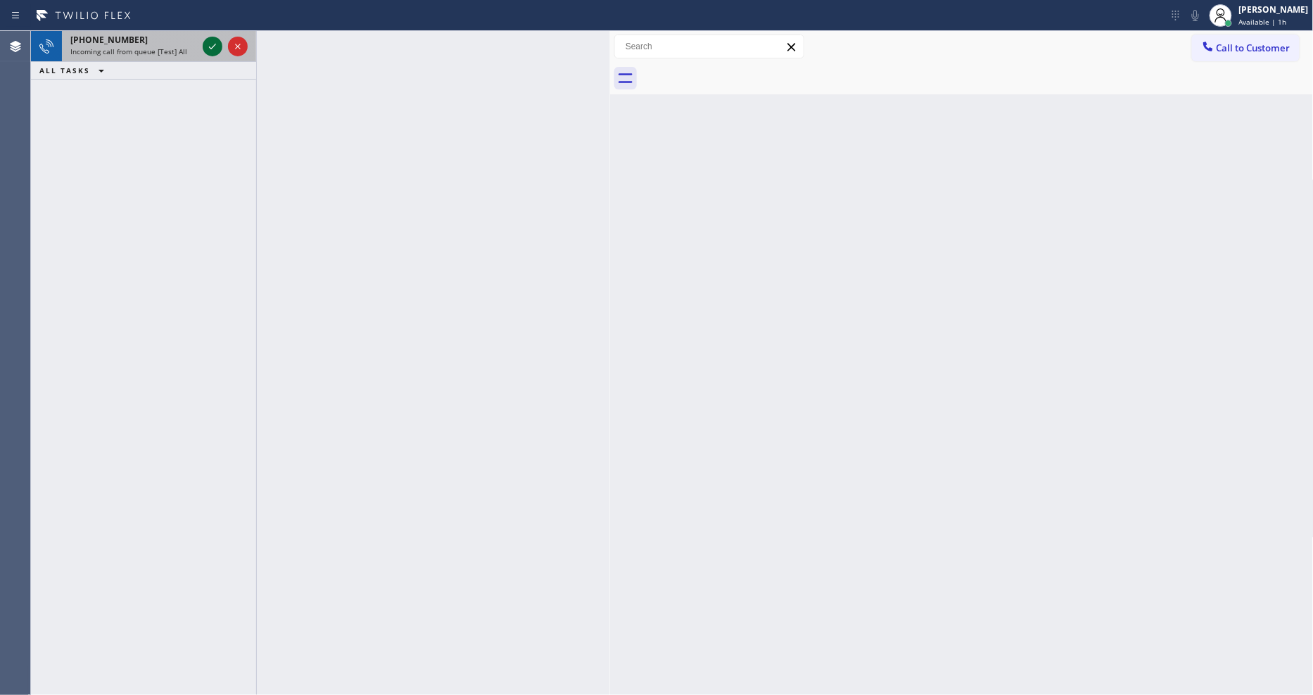
click at [208, 40] on icon at bounding box center [212, 46] width 17 height 17
click at [213, 48] on icon at bounding box center [212, 46] width 17 height 17
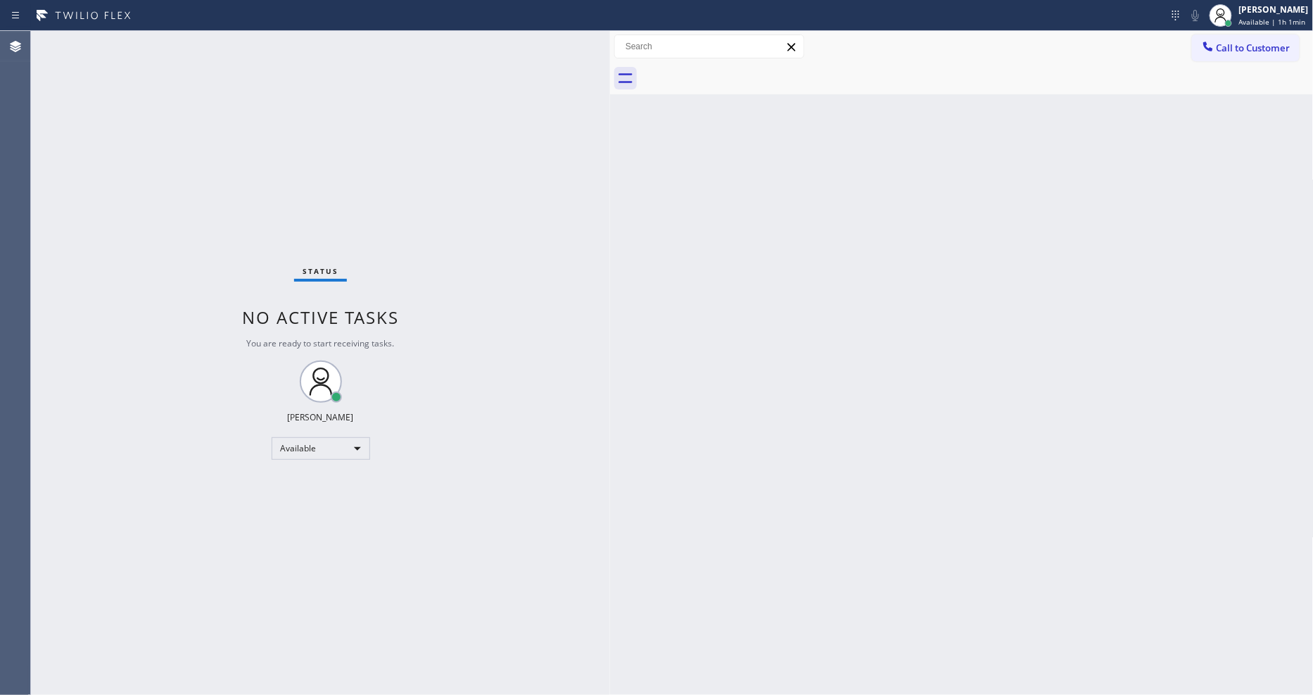
click at [184, 33] on div "Status No active tasks You are ready to start receiving tasks. [PERSON_NAME] Av…" at bounding box center [320, 363] width 579 height 664
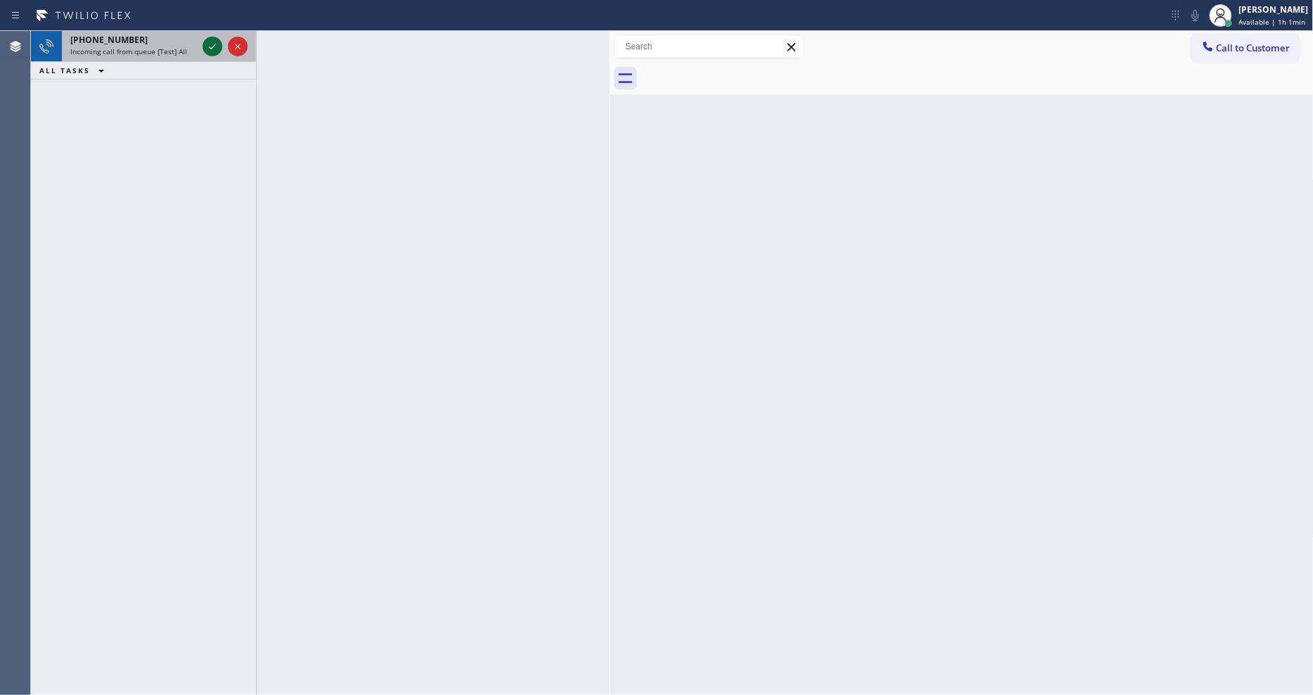
click at [208, 41] on icon at bounding box center [212, 46] width 17 height 17
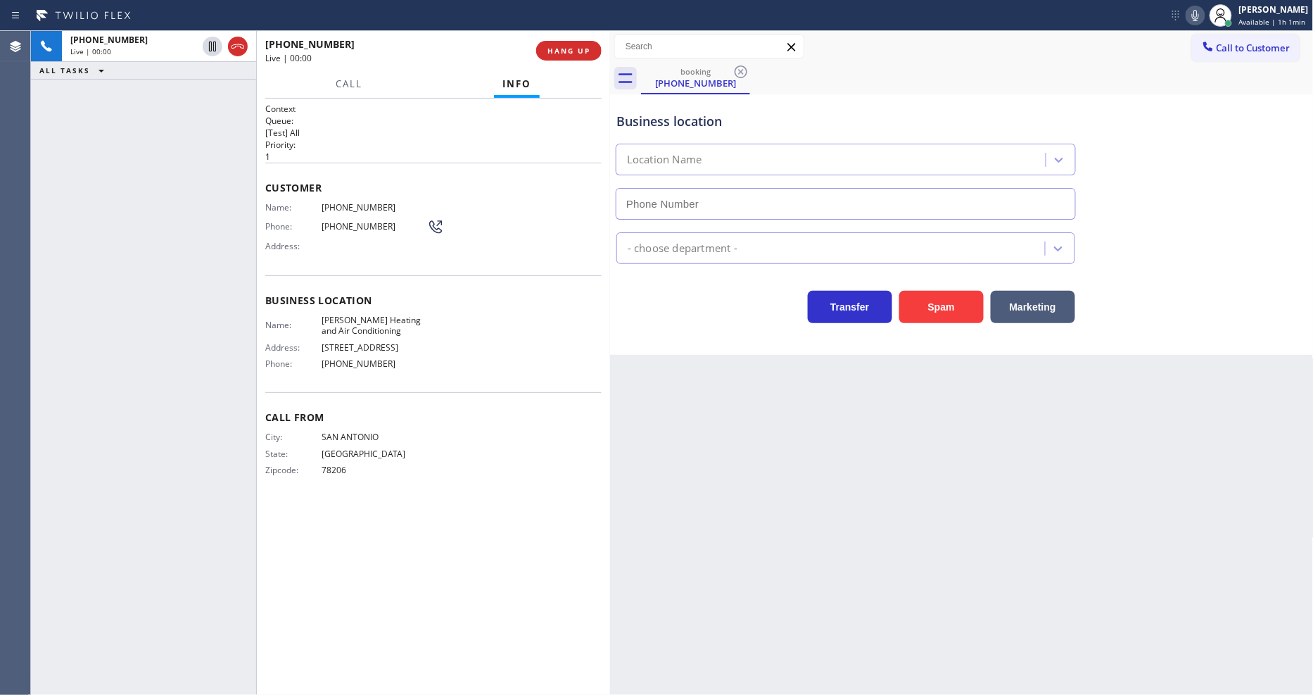
type input "[PHONE_NUMBER]"
click at [568, 51] on span "HANG UP" at bounding box center [569, 51] width 43 height 10
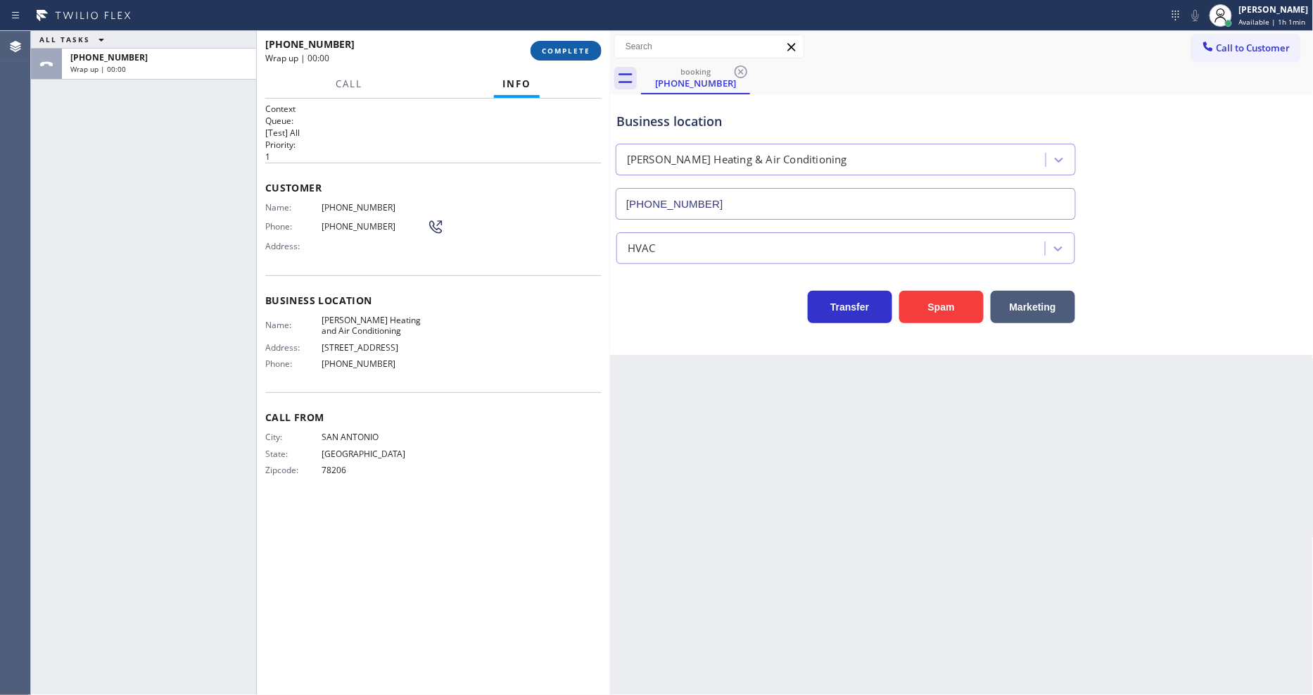
click at [568, 51] on span "COMPLETE" at bounding box center [566, 51] width 49 height 10
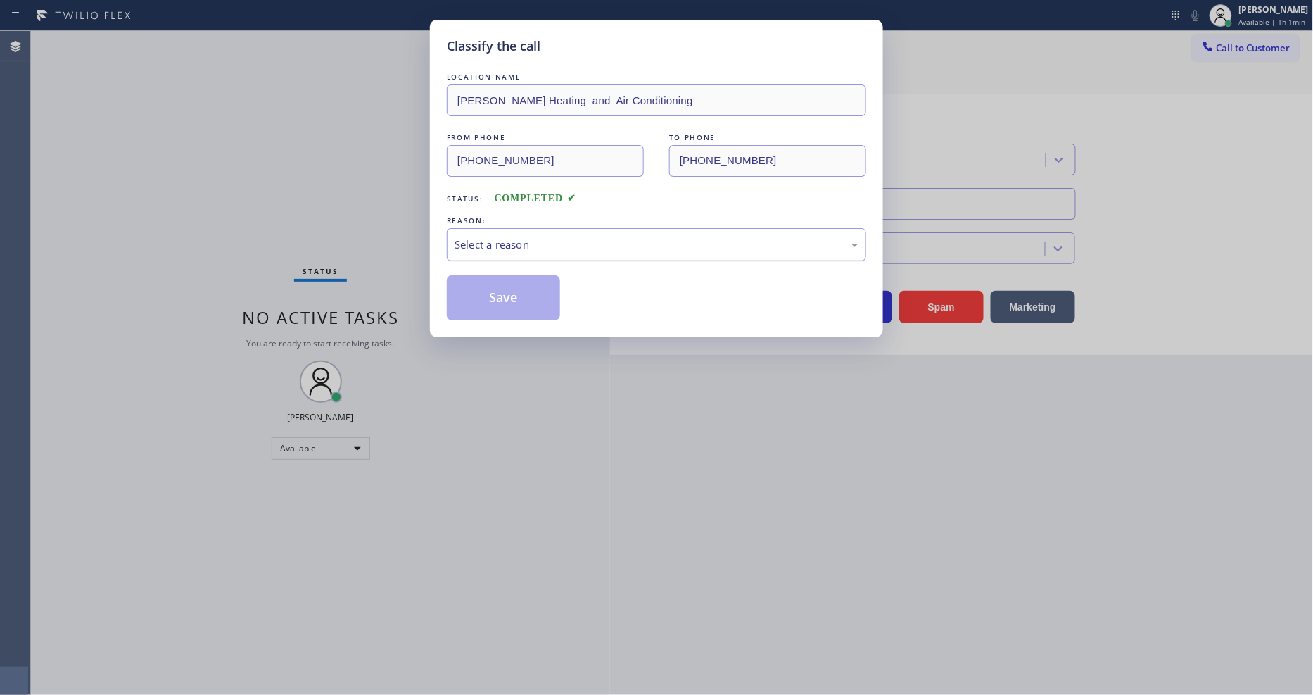
click at [567, 229] on div "Select a reason" at bounding box center [656, 244] width 419 height 33
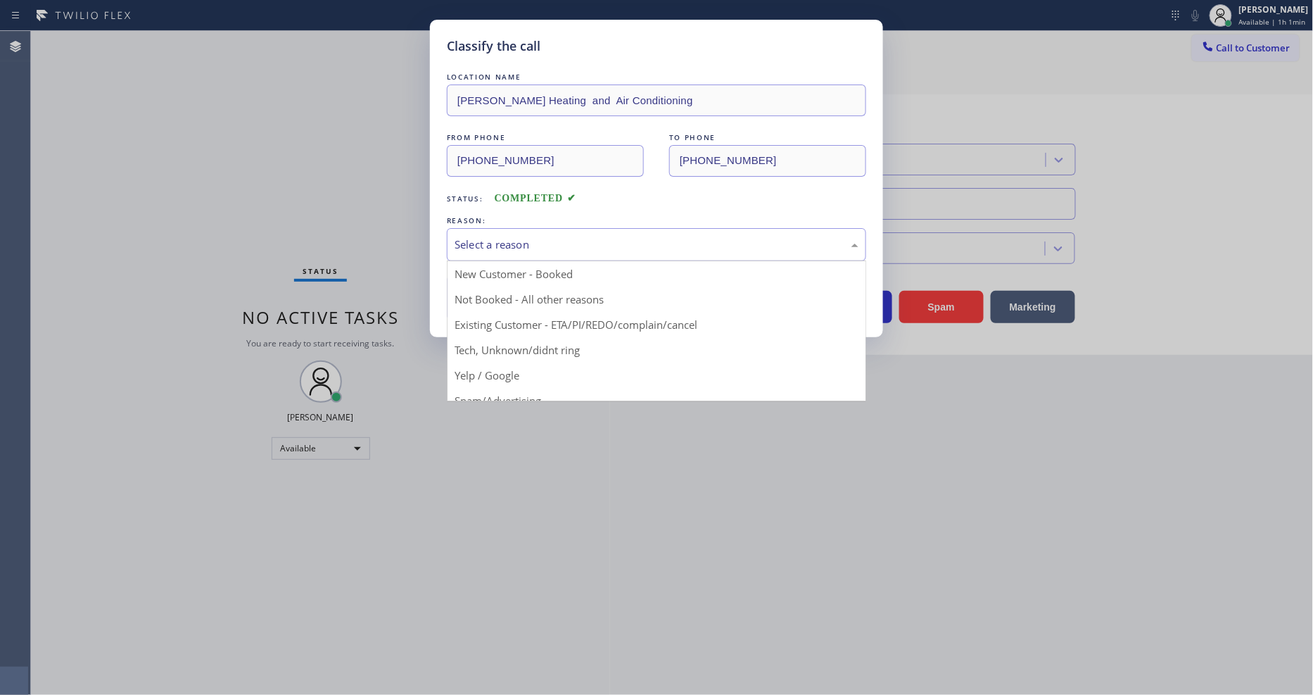
drag, startPoint x: 518, startPoint y: 367, endPoint x: 514, endPoint y: 284, distance: 83.2
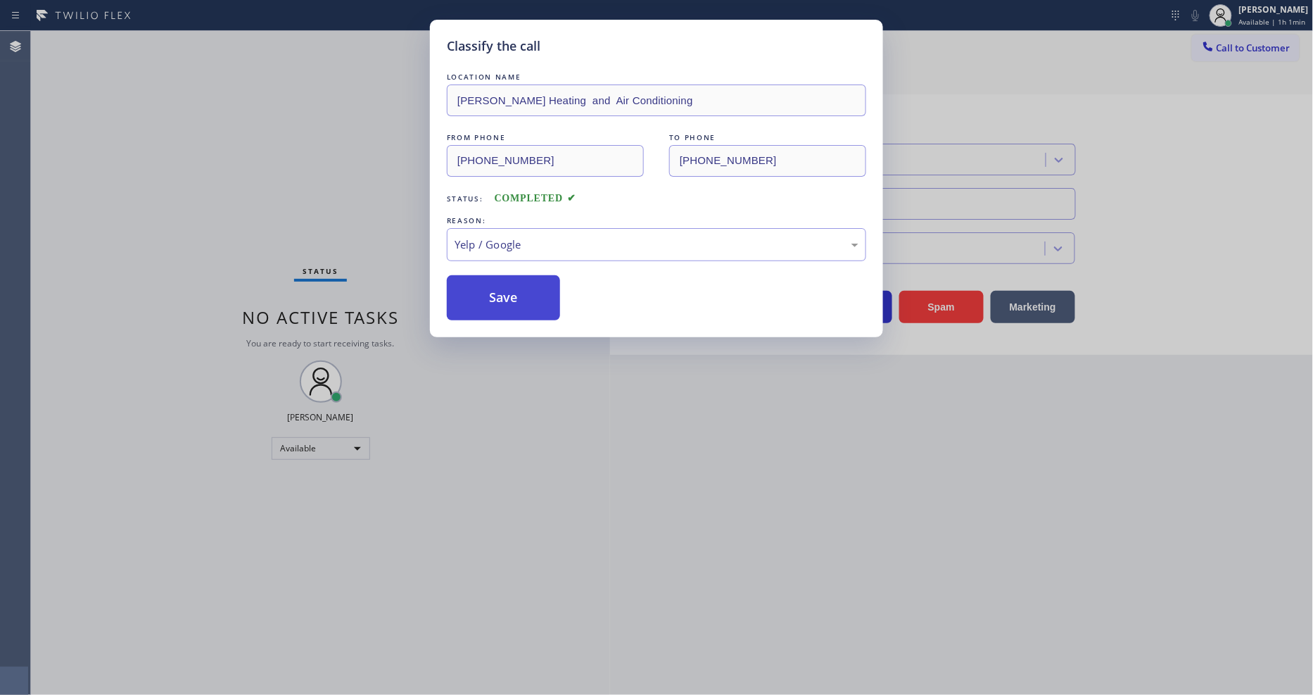
click at [512, 275] on button "Save" at bounding box center [503, 297] width 113 height 45
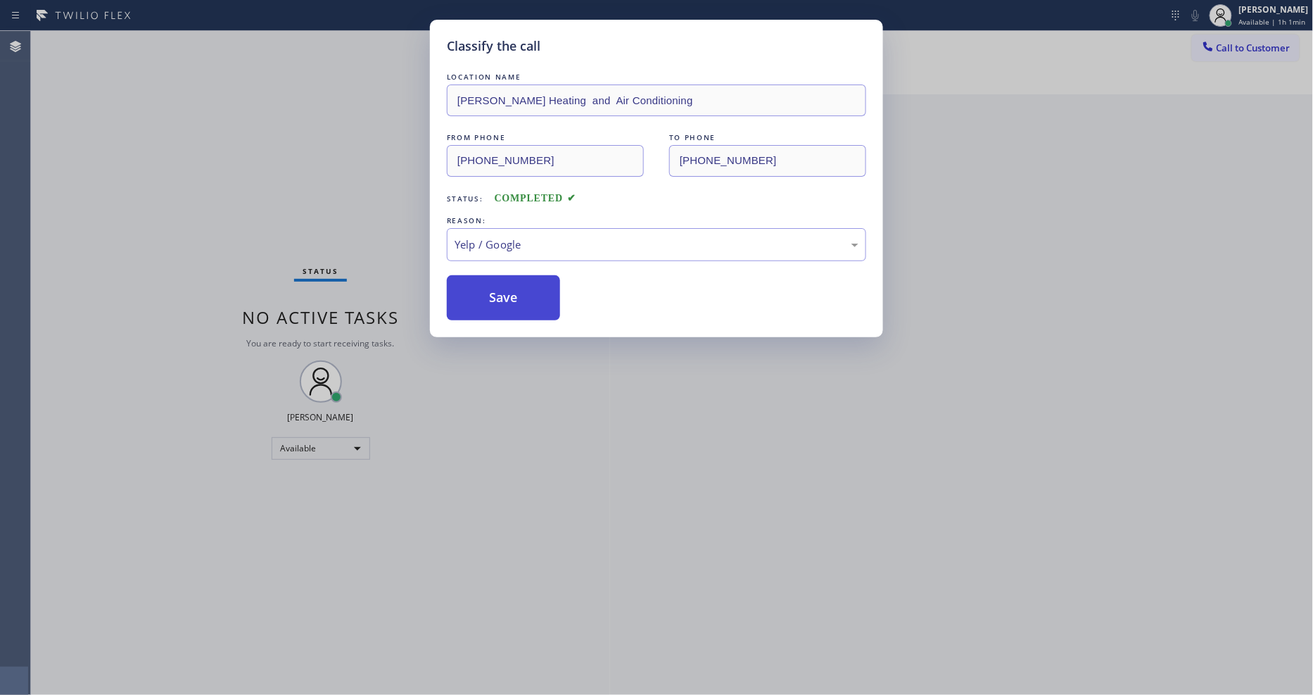
click at [512, 275] on button "Save" at bounding box center [503, 297] width 113 height 45
click at [511, 276] on button "Save" at bounding box center [503, 297] width 113 height 45
click at [510, 289] on button "Save" at bounding box center [503, 297] width 113 height 45
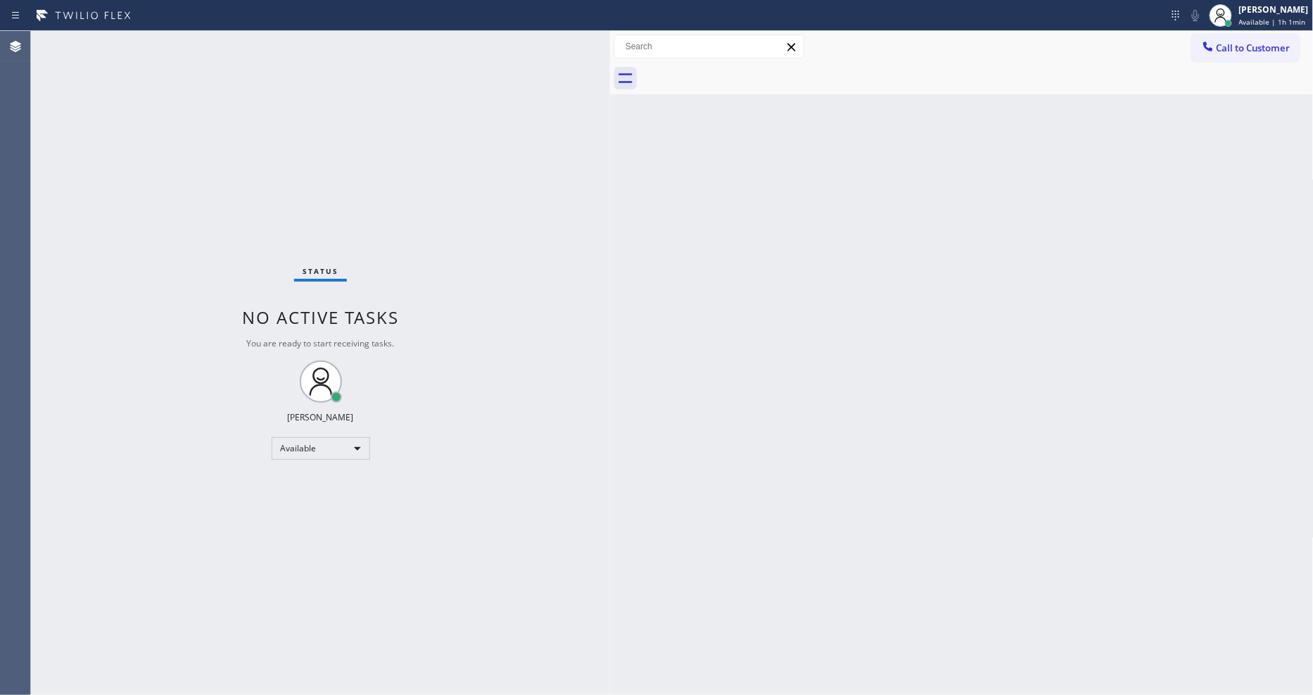
click at [186, 32] on div "Status No active tasks You are ready to start receiving tasks. [PERSON_NAME] Av…" at bounding box center [320, 363] width 579 height 664
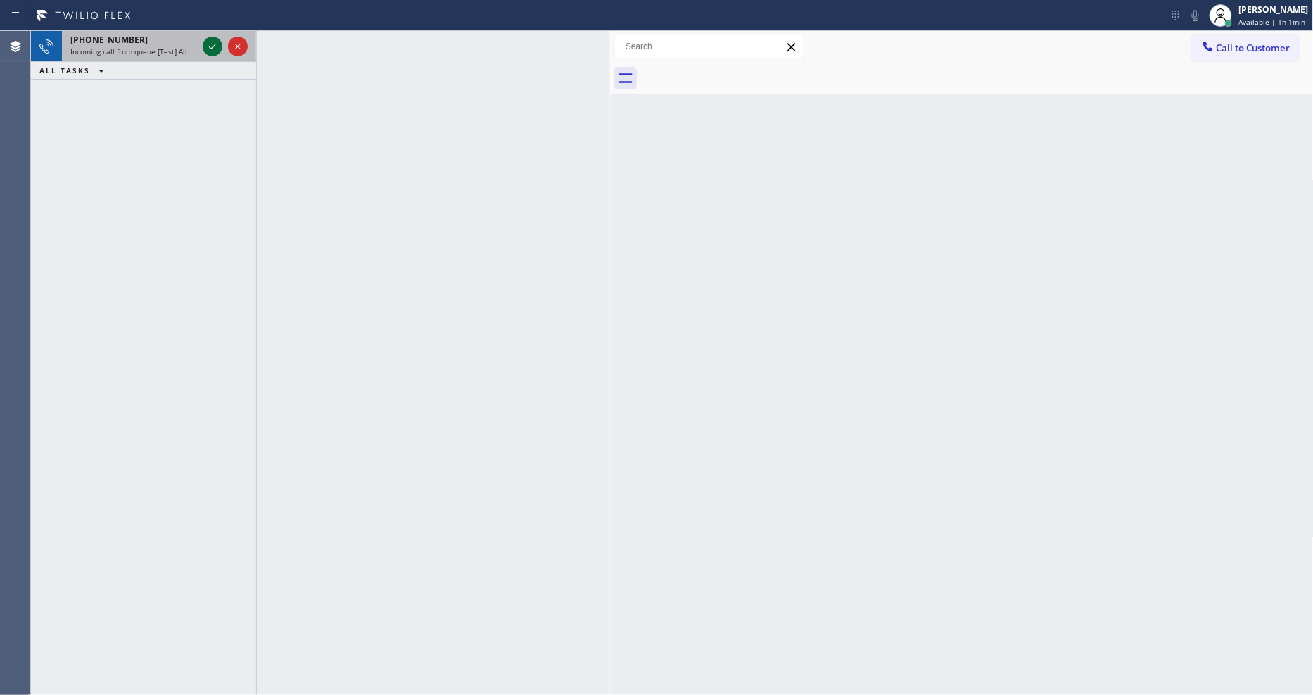
click at [208, 44] on icon at bounding box center [212, 46] width 17 height 17
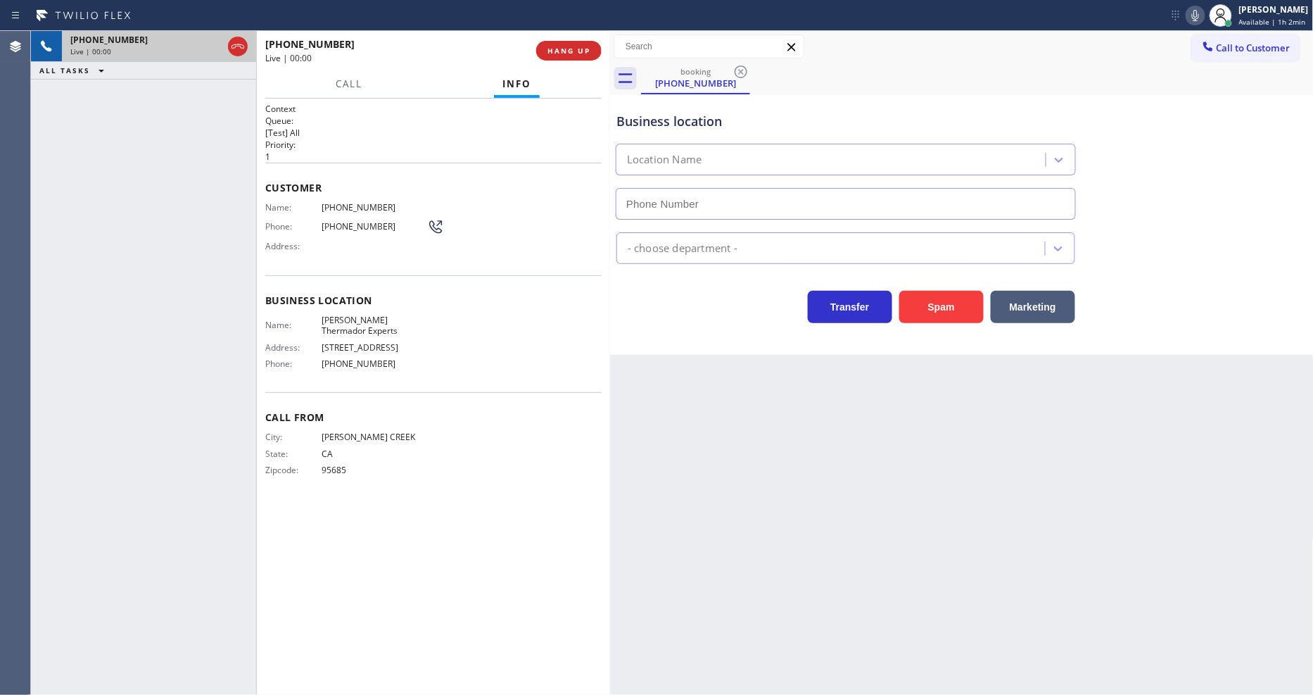
type input "[PHONE_NUMBER]"
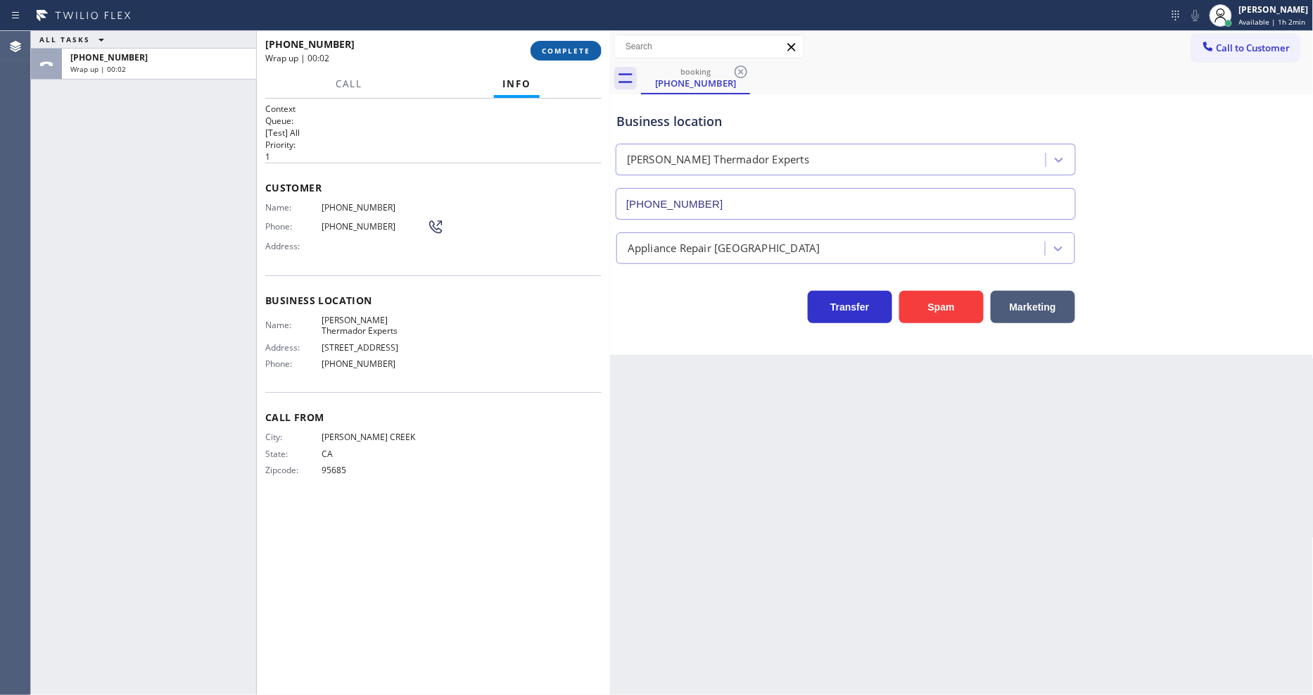
click at [564, 51] on span "COMPLETE" at bounding box center [566, 51] width 49 height 10
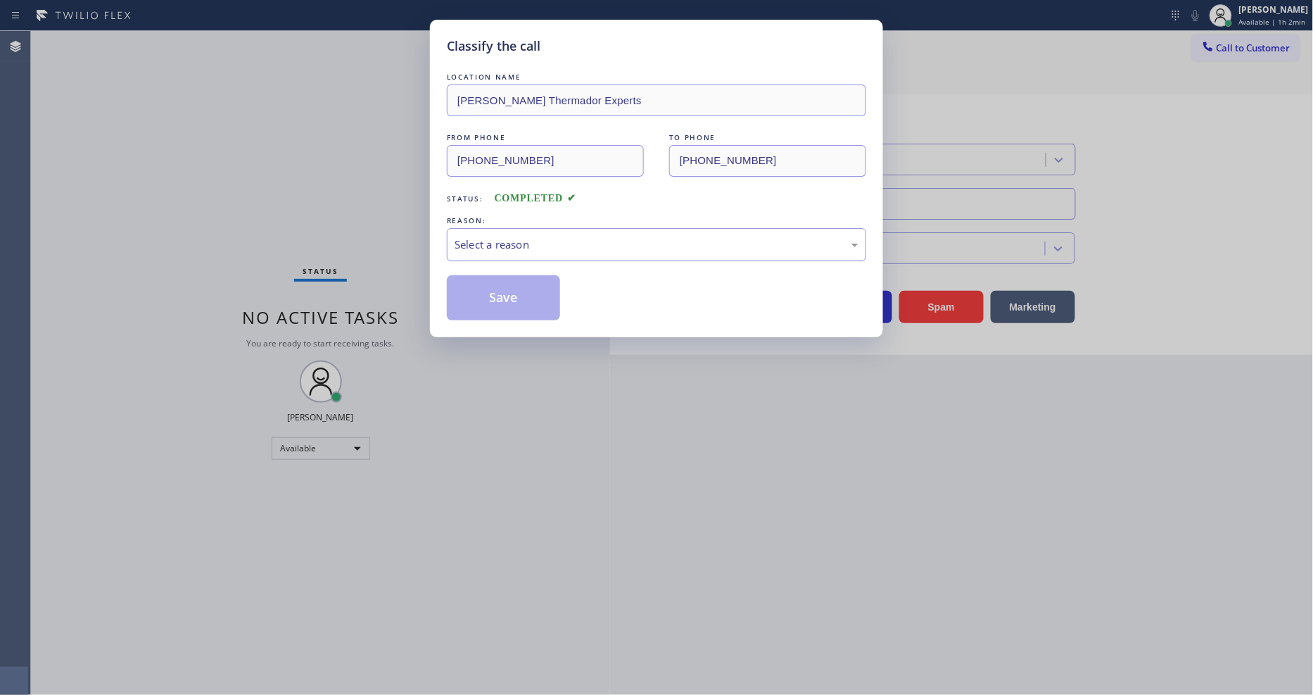
click at [543, 236] on div "Select a reason" at bounding box center [657, 244] width 404 height 16
click at [533, 290] on button "Save" at bounding box center [503, 297] width 113 height 45
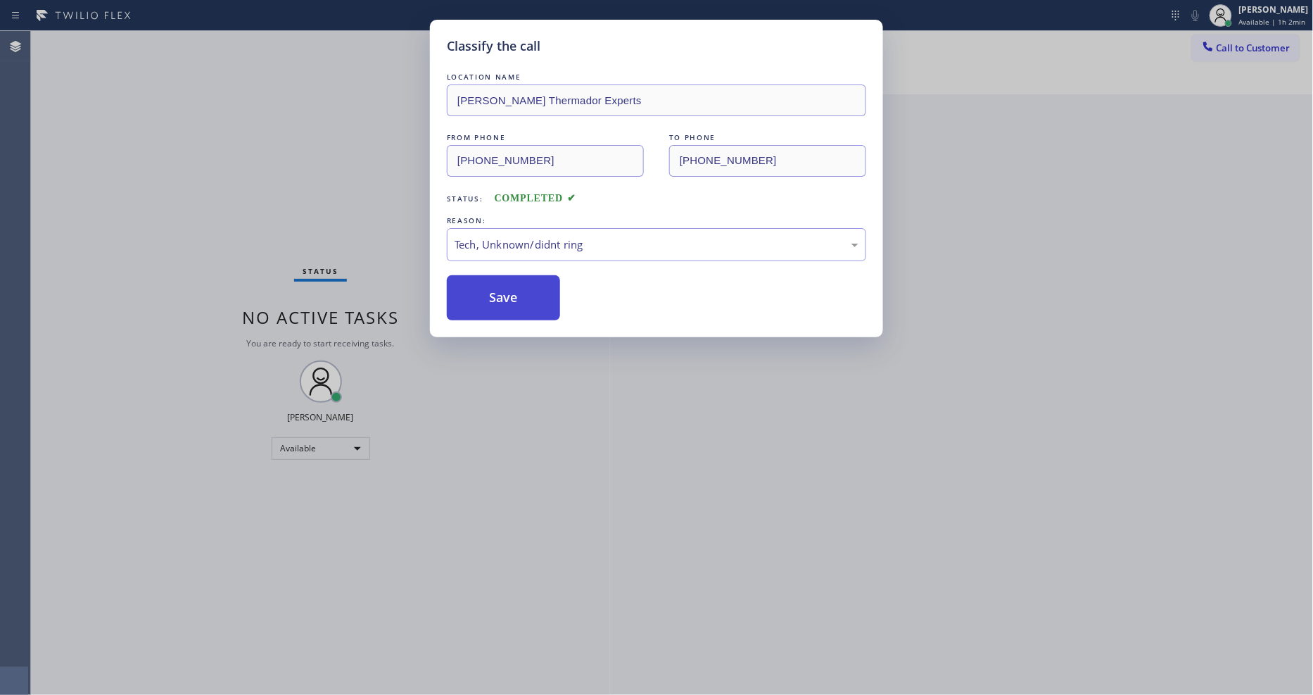
click at [533, 290] on button "Save" at bounding box center [503, 297] width 113 height 45
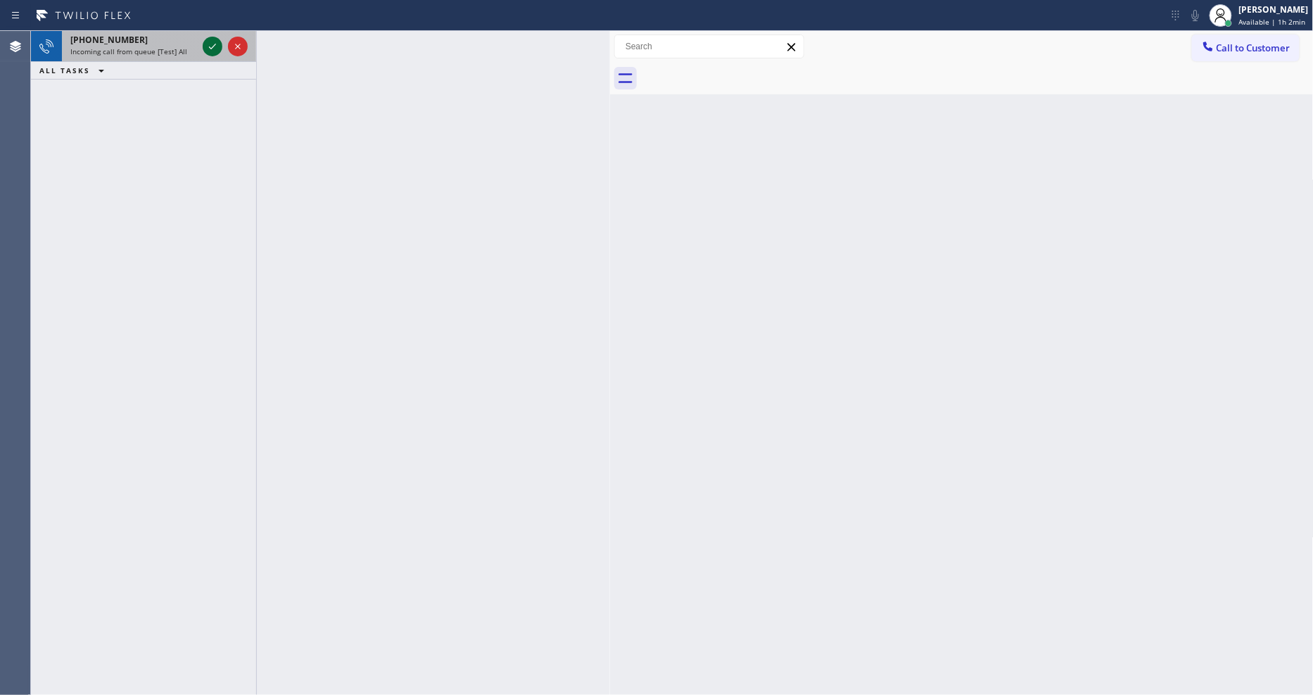
click at [209, 44] on icon at bounding box center [212, 46] width 17 height 17
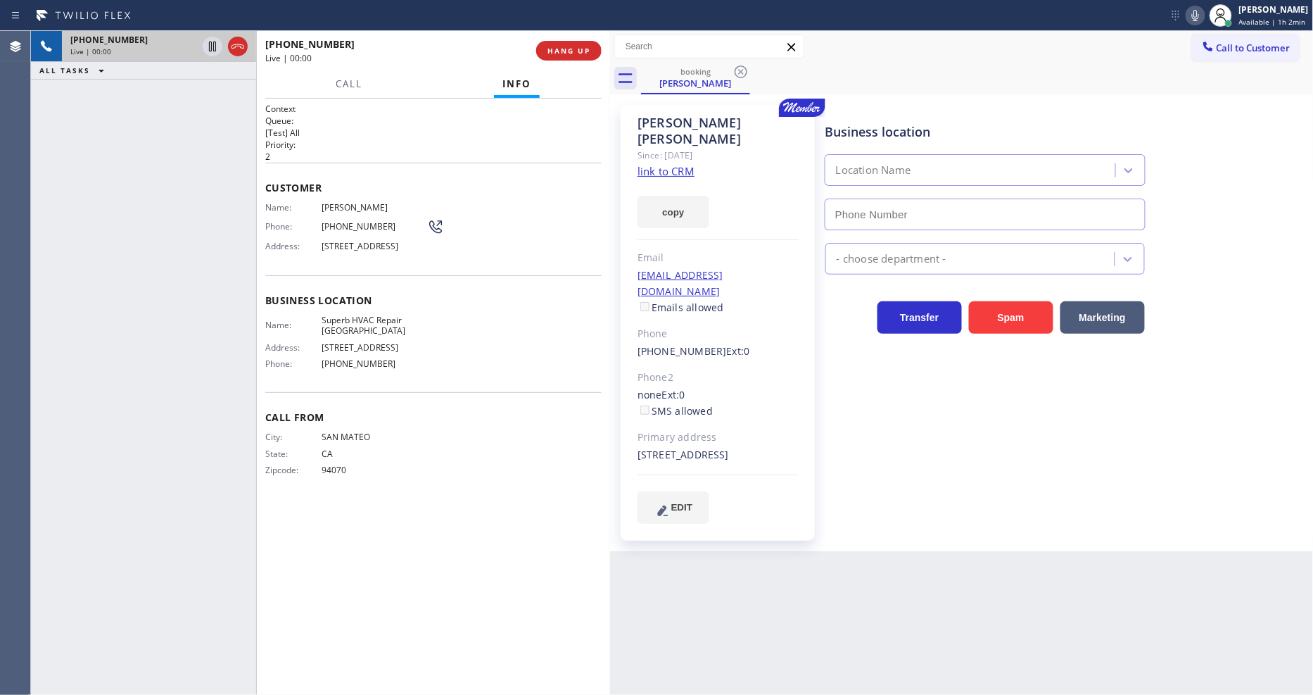
type input "[PHONE_NUMBER]"
click at [653, 164] on link "link to CRM" at bounding box center [666, 171] width 57 height 14
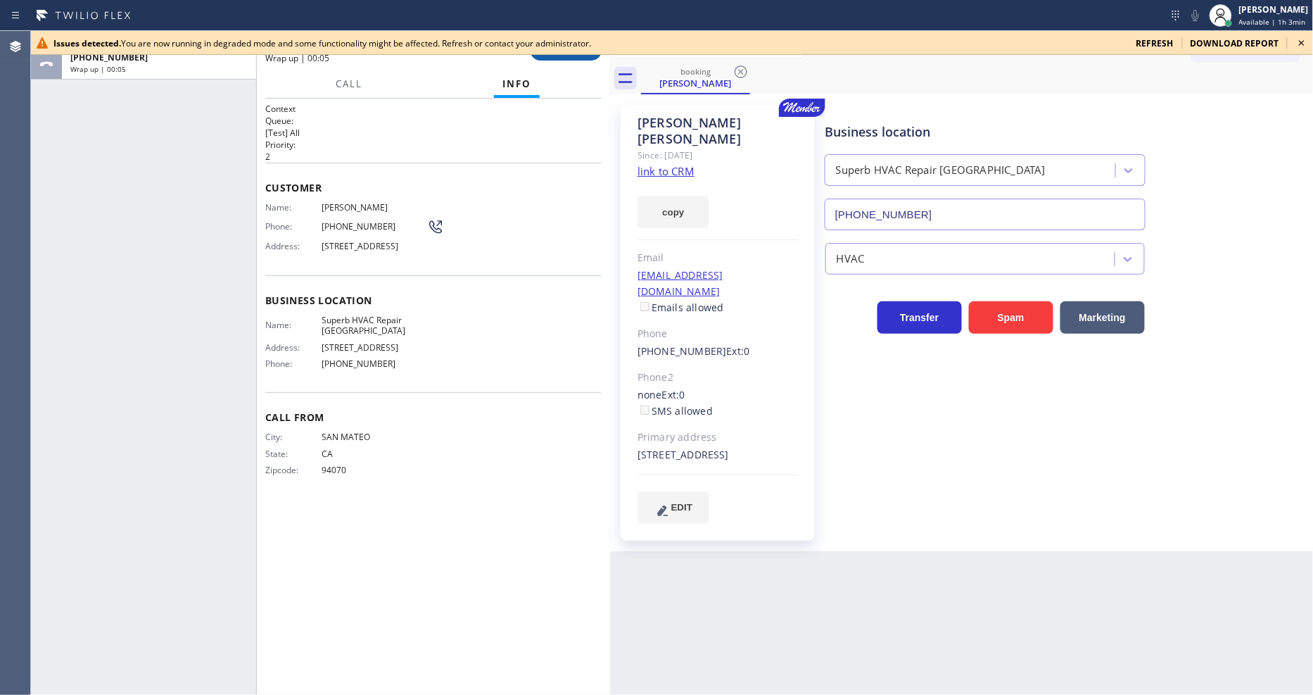
click at [569, 59] on button "COMPLETE" at bounding box center [566, 51] width 71 height 20
click at [1298, 30] on div "[PERSON_NAME] Available | 1h 3min" at bounding box center [1260, 15] width 108 height 31
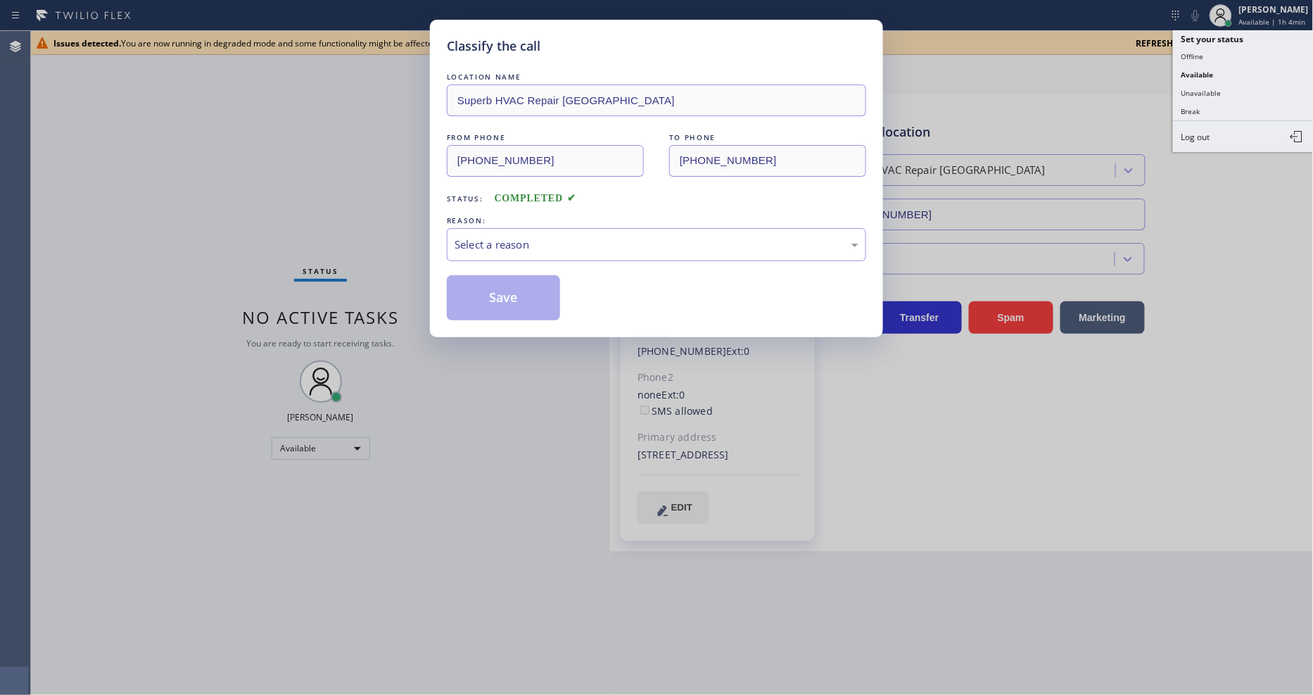
click at [1133, 90] on div "Classify the call LOCATION NAME Superb HVAC Repair [GEOGRAPHIC_DATA] FROM PHONE…" at bounding box center [656, 347] width 1313 height 695
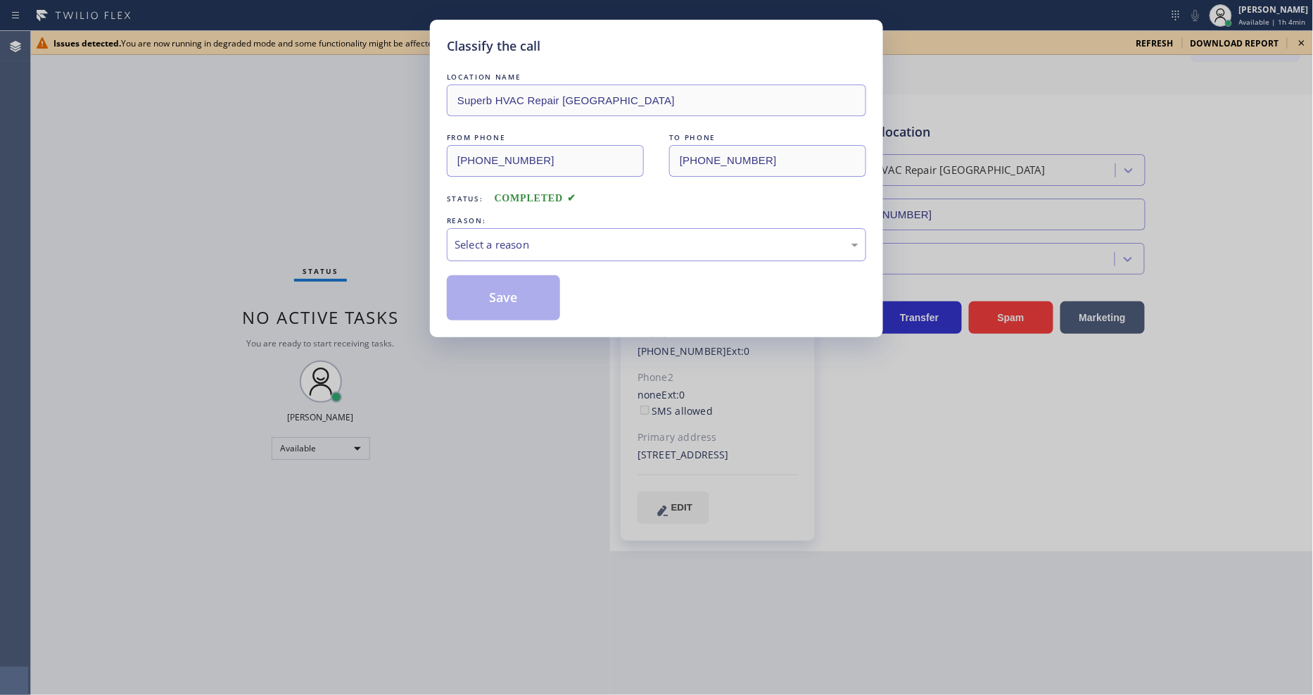
click at [491, 248] on div "Select a reason" at bounding box center [656, 244] width 419 height 33
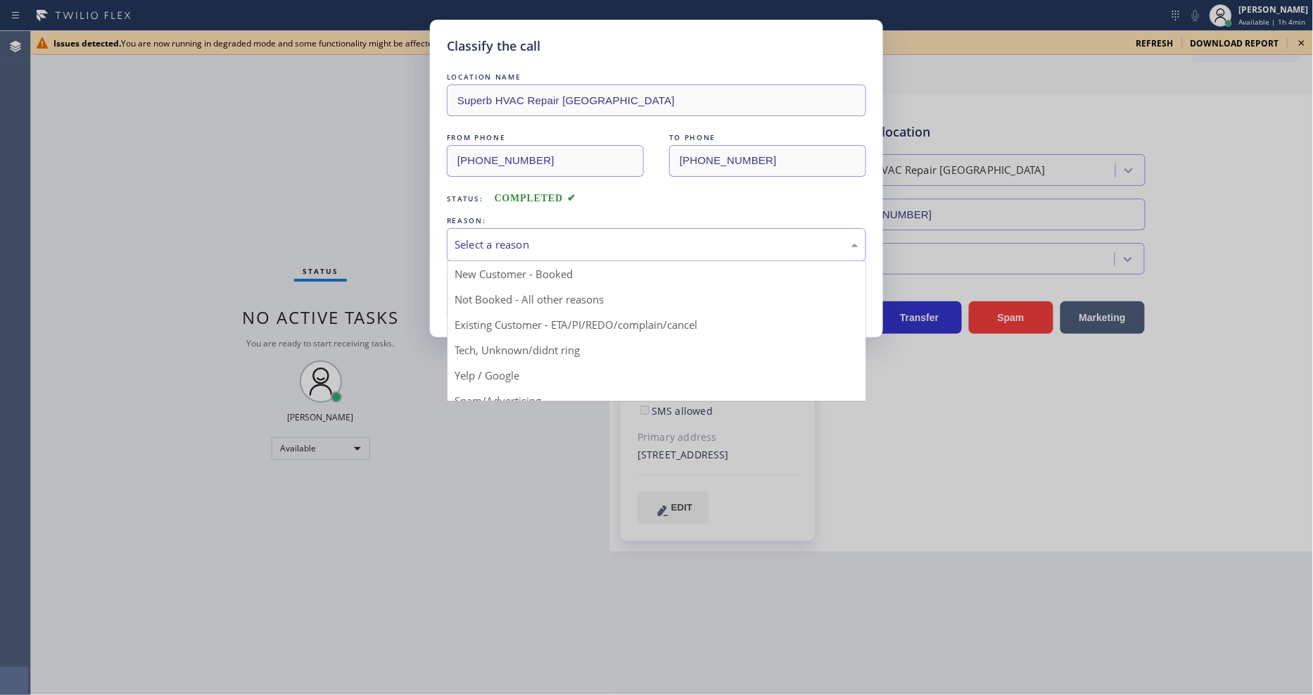
drag, startPoint x: 481, startPoint y: 319, endPoint x: 486, endPoint y: 291, distance: 28.6
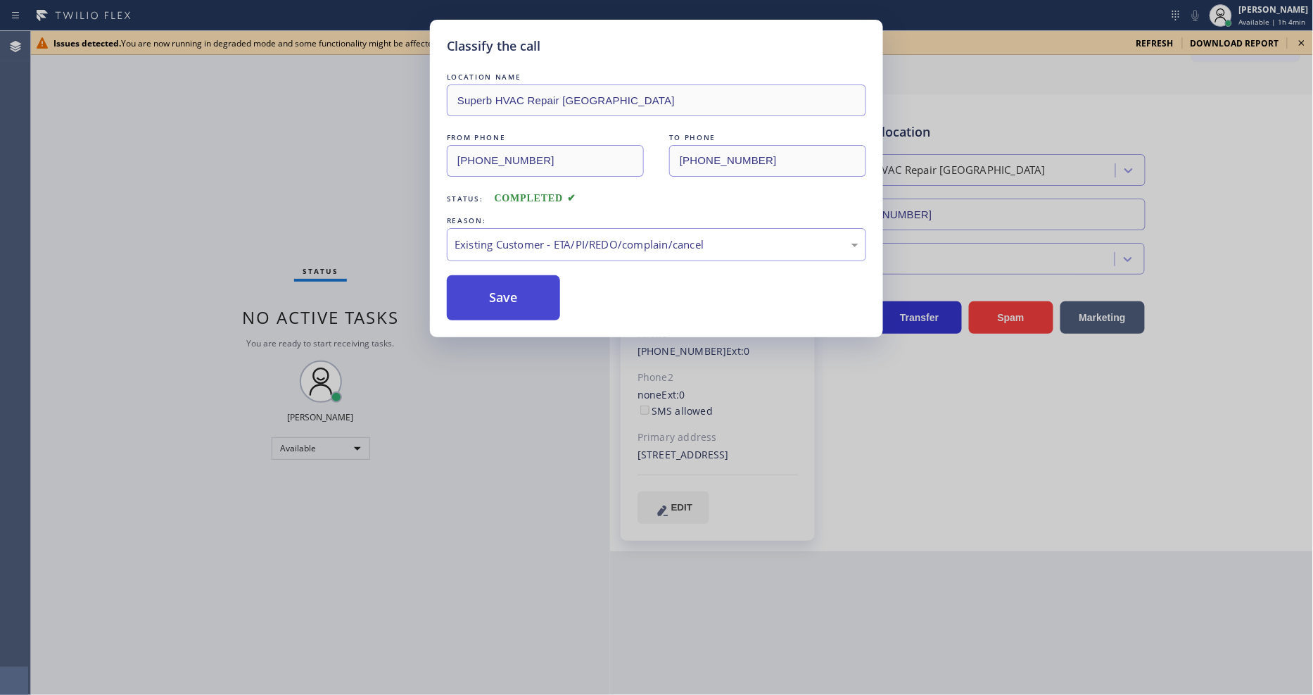
click at [486, 291] on button "Save" at bounding box center [503, 297] width 113 height 45
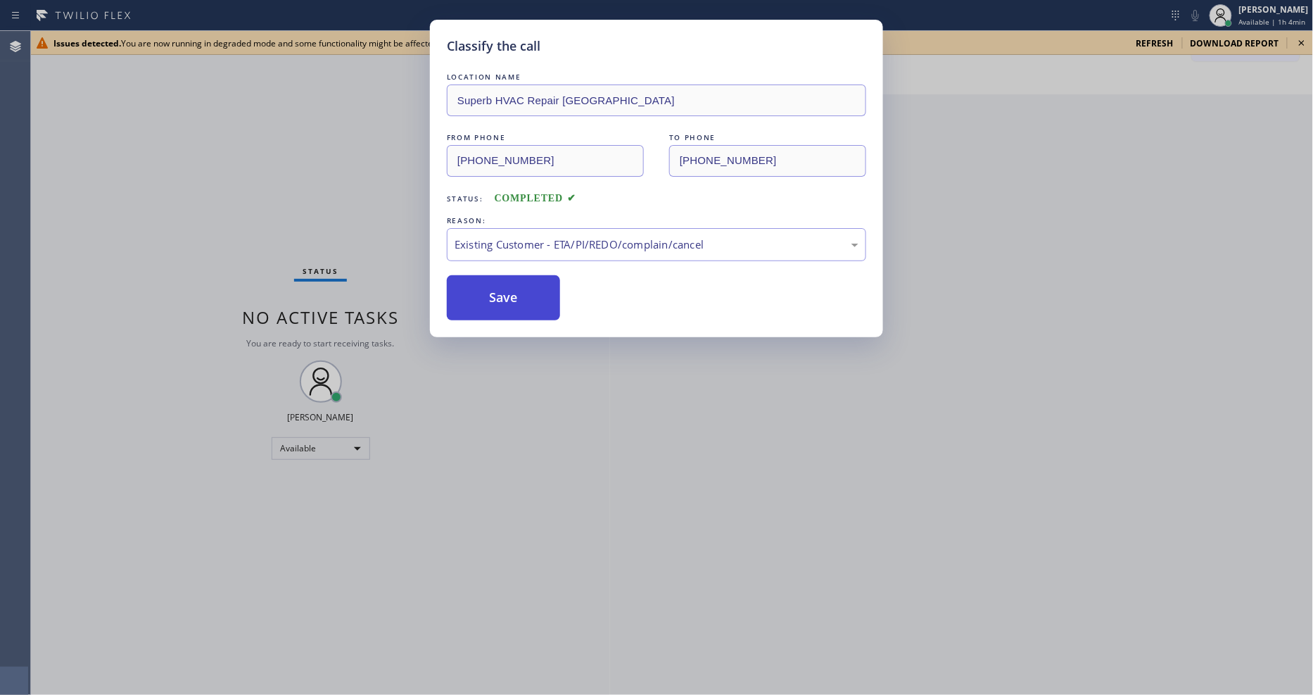
click at [486, 291] on button "Save" at bounding box center [503, 297] width 113 height 45
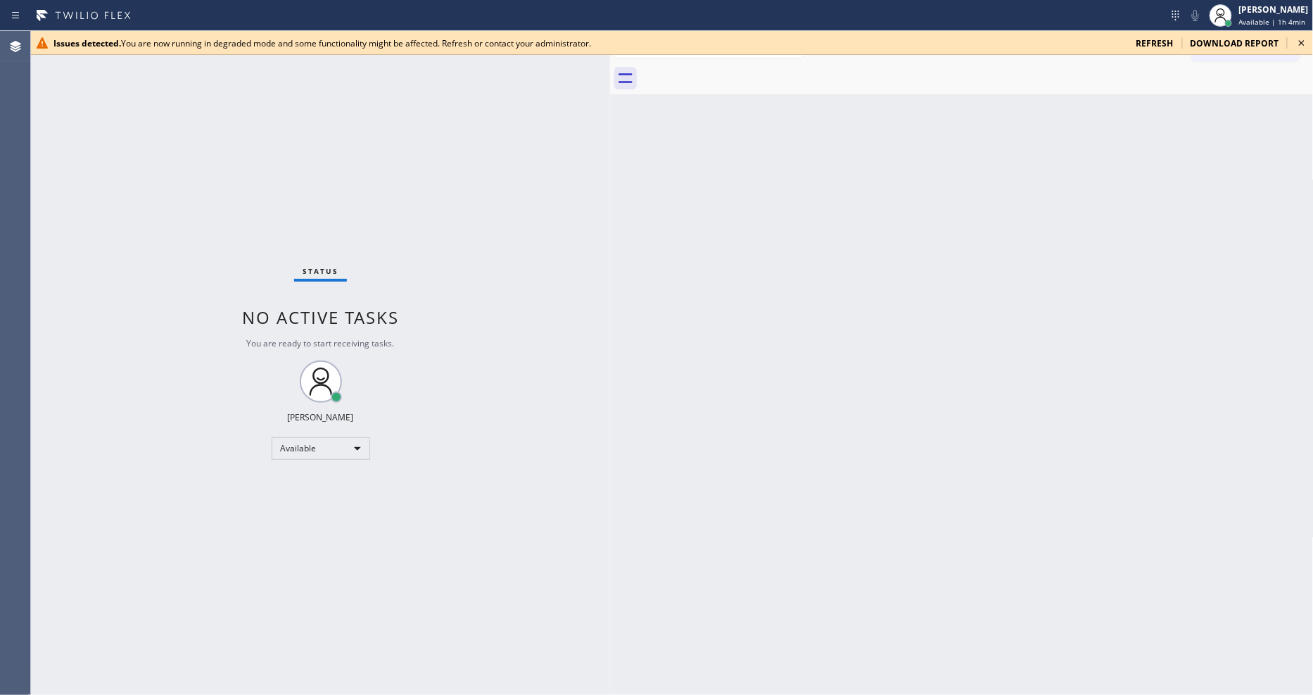
click at [1304, 39] on icon at bounding box center [1302, 42] width 17 height 17
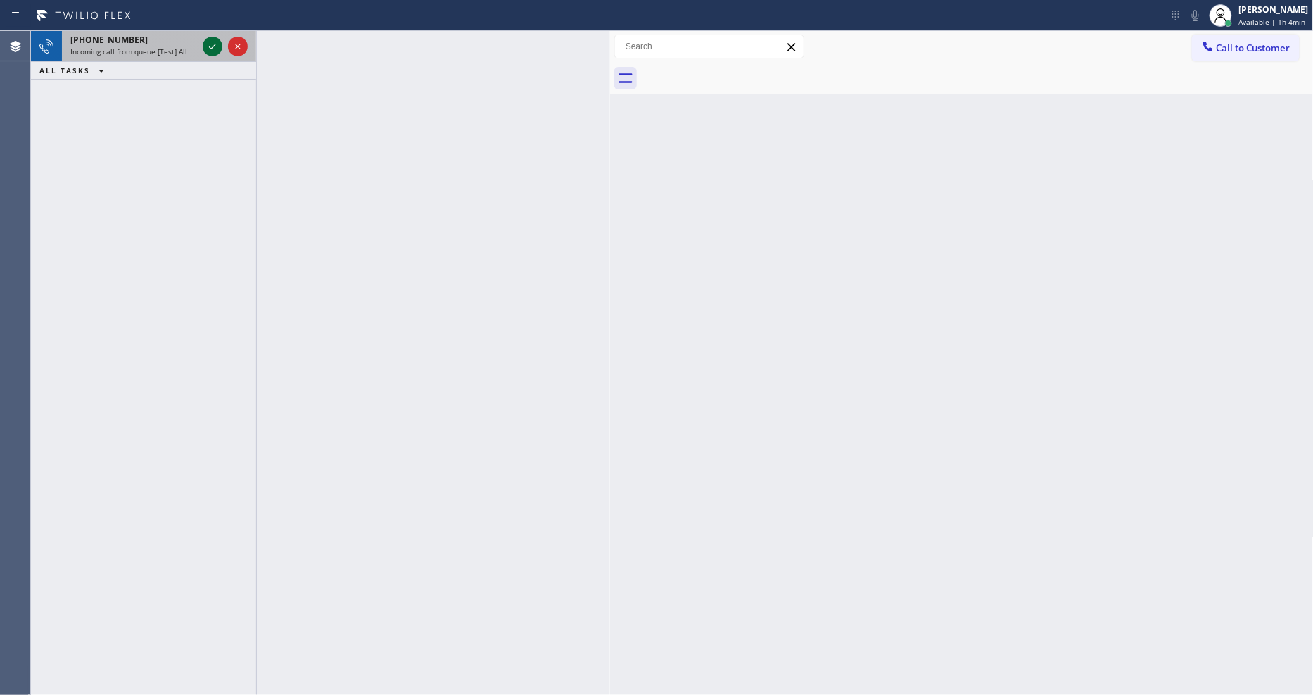
drag, startPoint x: 216, startPoint y: 42, endPoint x: 213, endPoint y: 49, distance: 7.9
click at [215, 44] on icon at bounding box center [212, 46] width 17 height 17
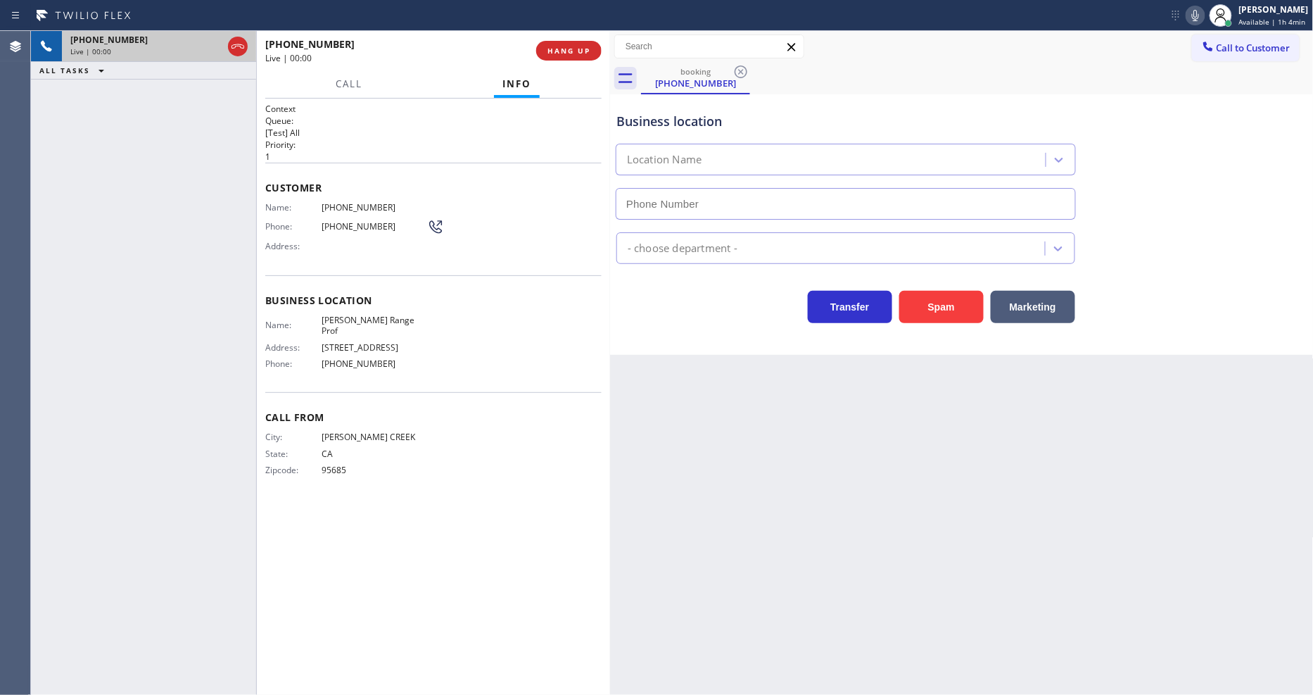
type input "[PHONE_NUMBER]"
click at [560, 44] on button "HANG UP" at bounding box center [568, 51] width 65 height 20
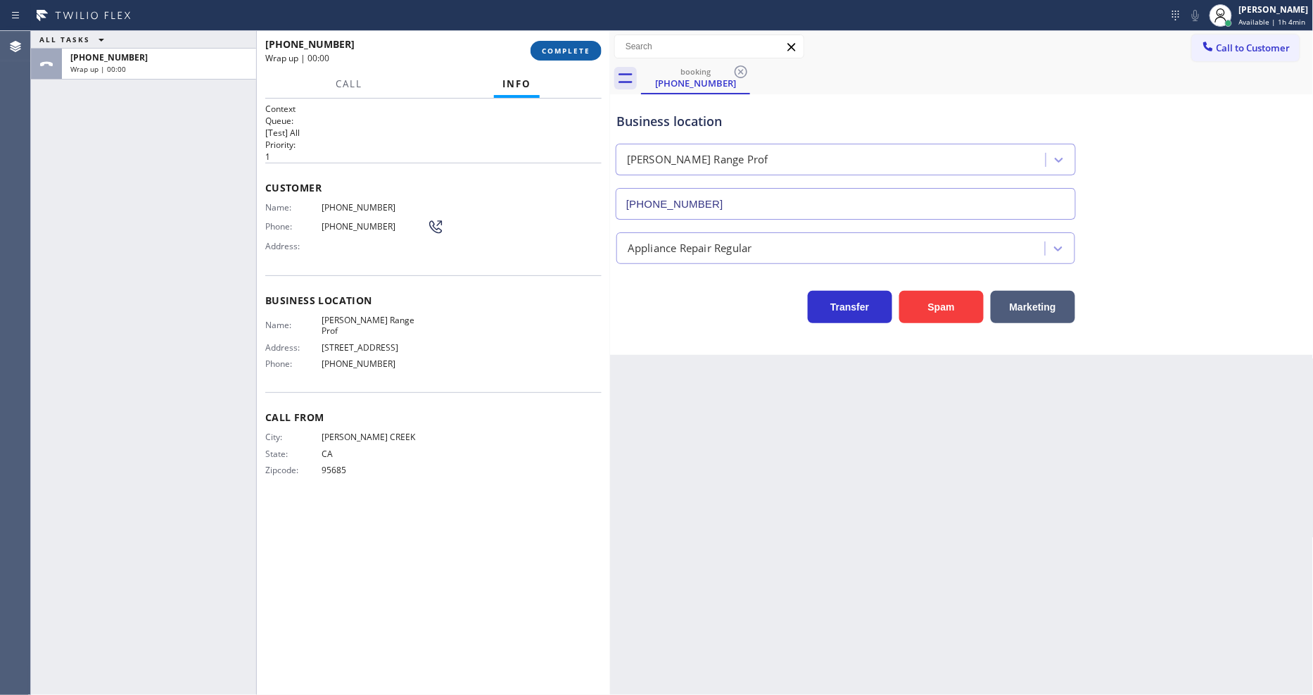
click at [560, 44] on button "COMPLETE" at bounding box center [566, 51] width 71 height 20
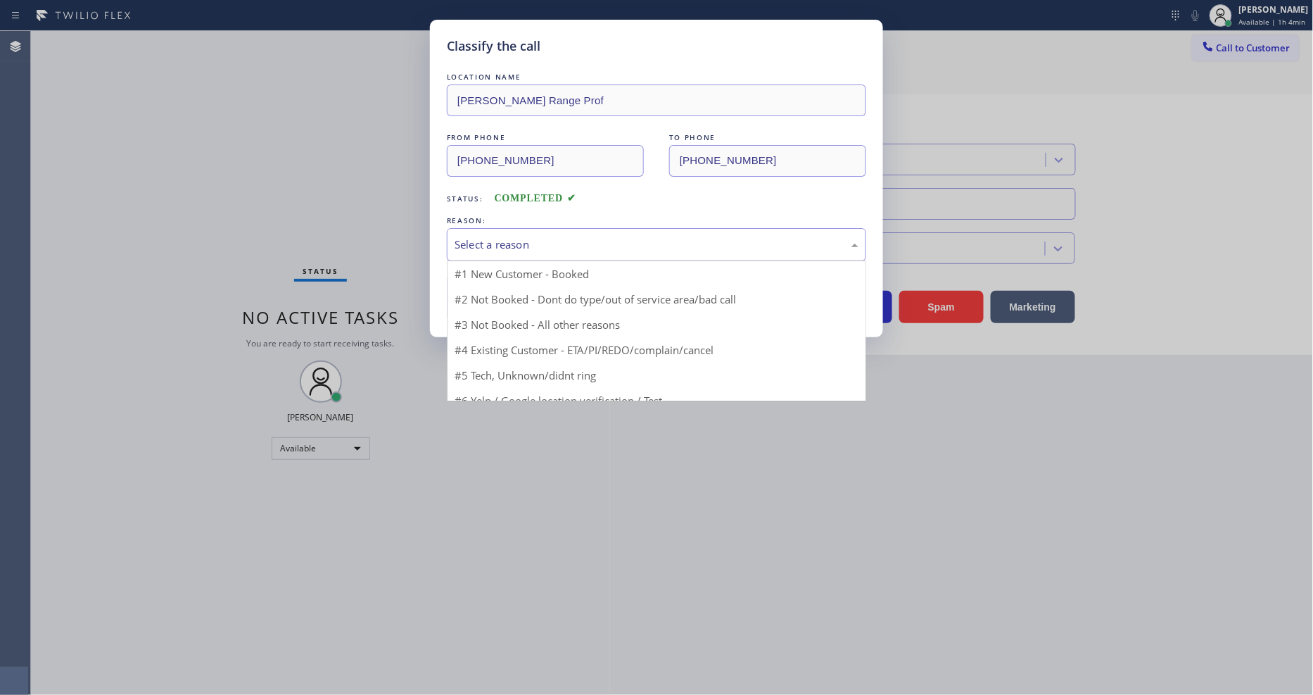
click at [515, 246] on div "Select a reason" at bounding box center [657, 244] width 404 height 16
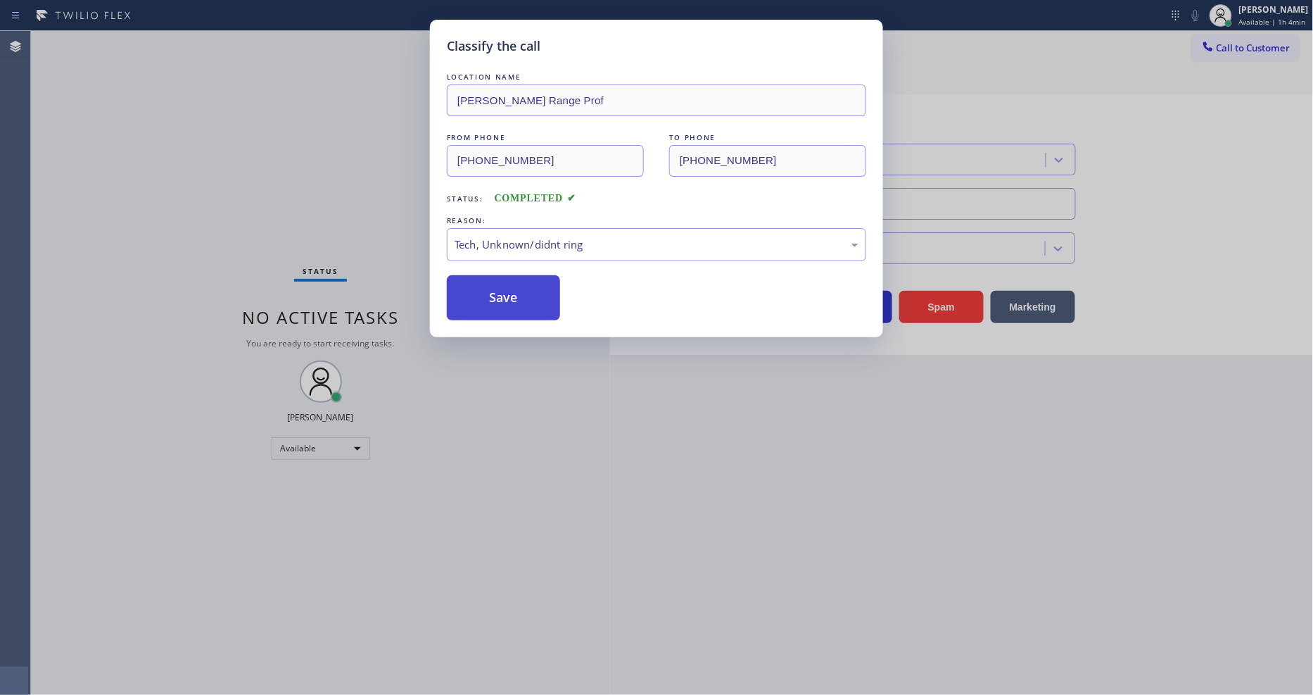
click at [505, 300] on button "Save" at bounding box center [503, 297] width 113 height 45
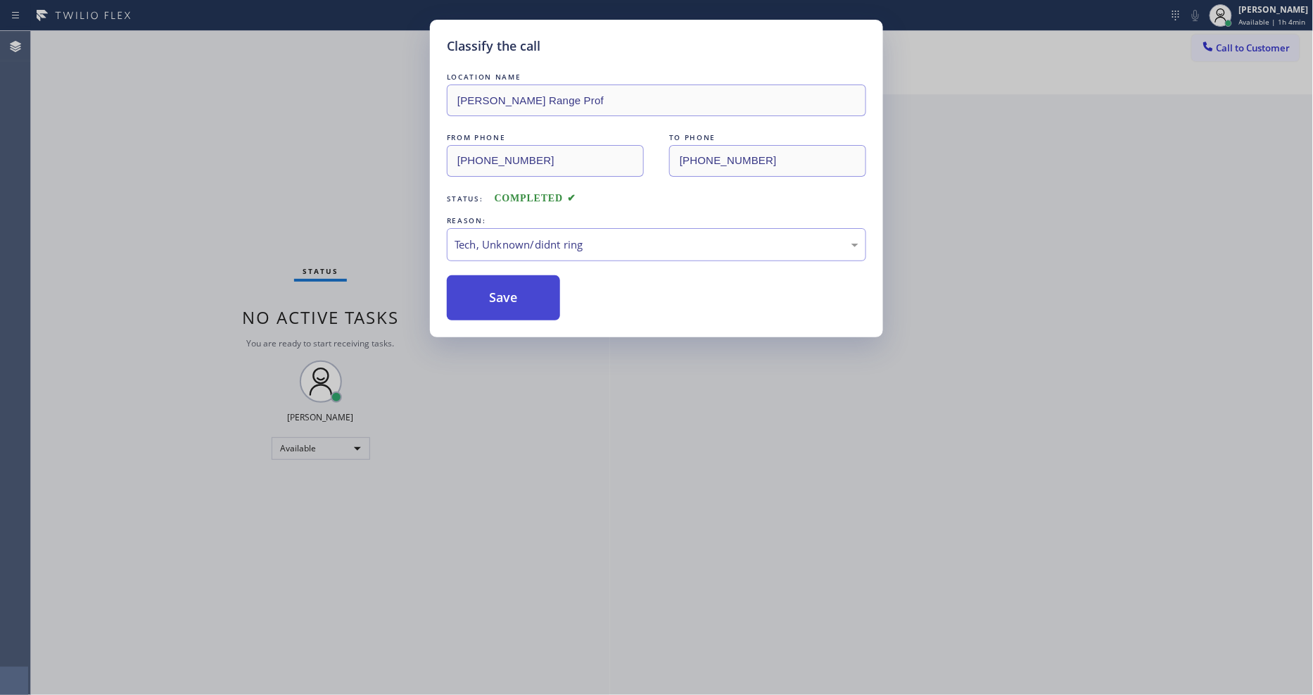
click at [505, 300] on button "Save" at bounding box center [503, 297] width 113 height 45
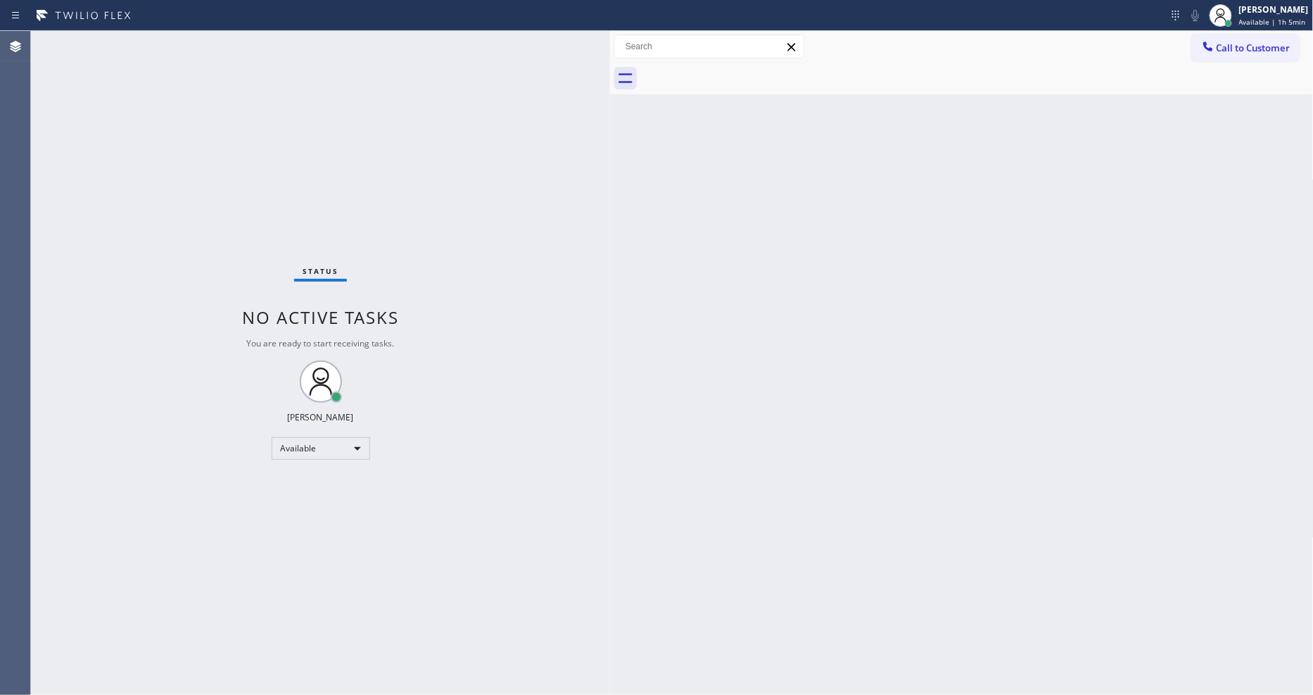
click at [209, 48] on div "Status No active tasks You are ready to start receiving tasks. [PERSON_NAME] Av…" at bounding box center [320, 363] width 579 height 664
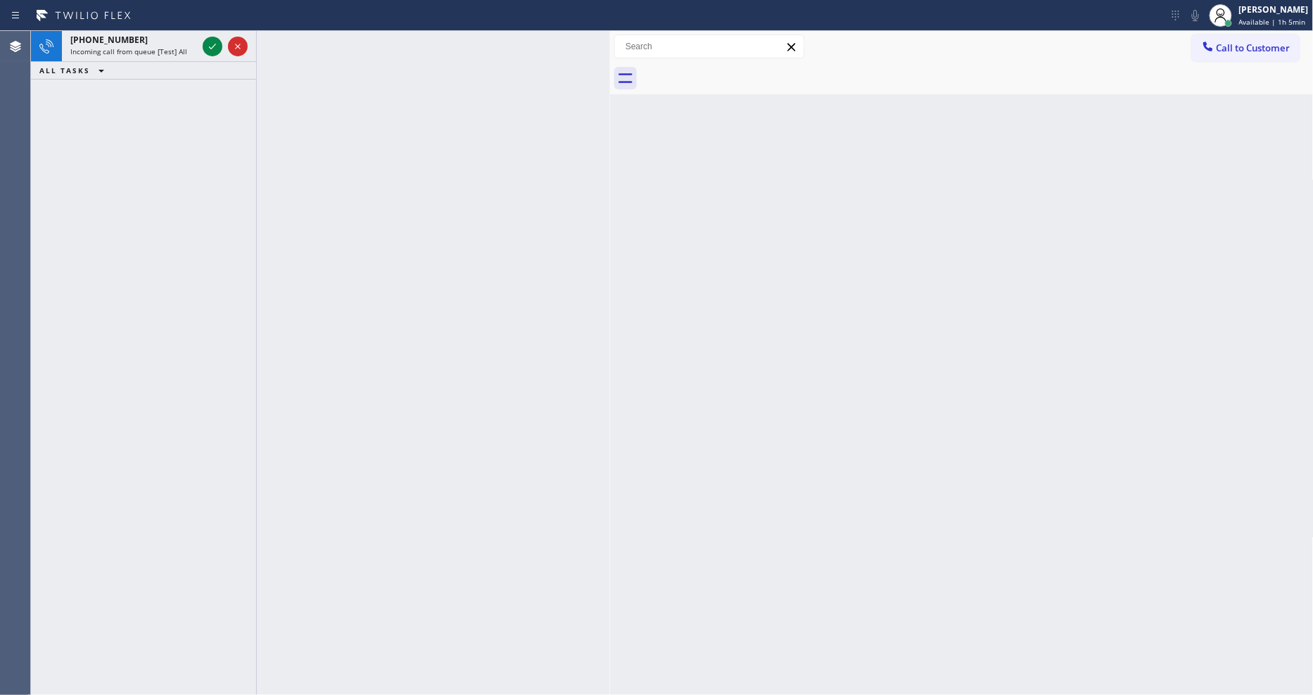
click at [209, 48] on icon at bounding box center [212, 46] width 17 height 17
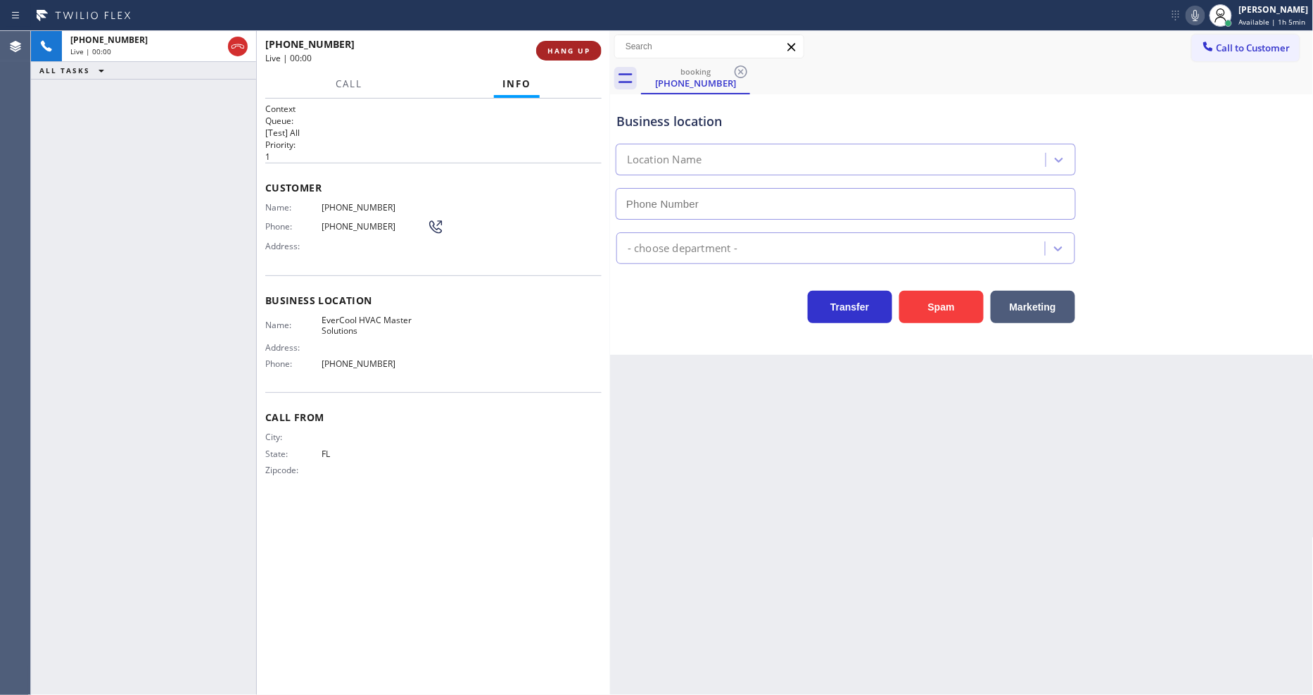
type input "[PHONE_NUMBER]"
click at [583, 42] on button "HANG UP" at bounding box center [568, 51] width 65 height 20
click at [583, 46] on span "HANG UP" at bounding box center [569, 51] width 43 height 10
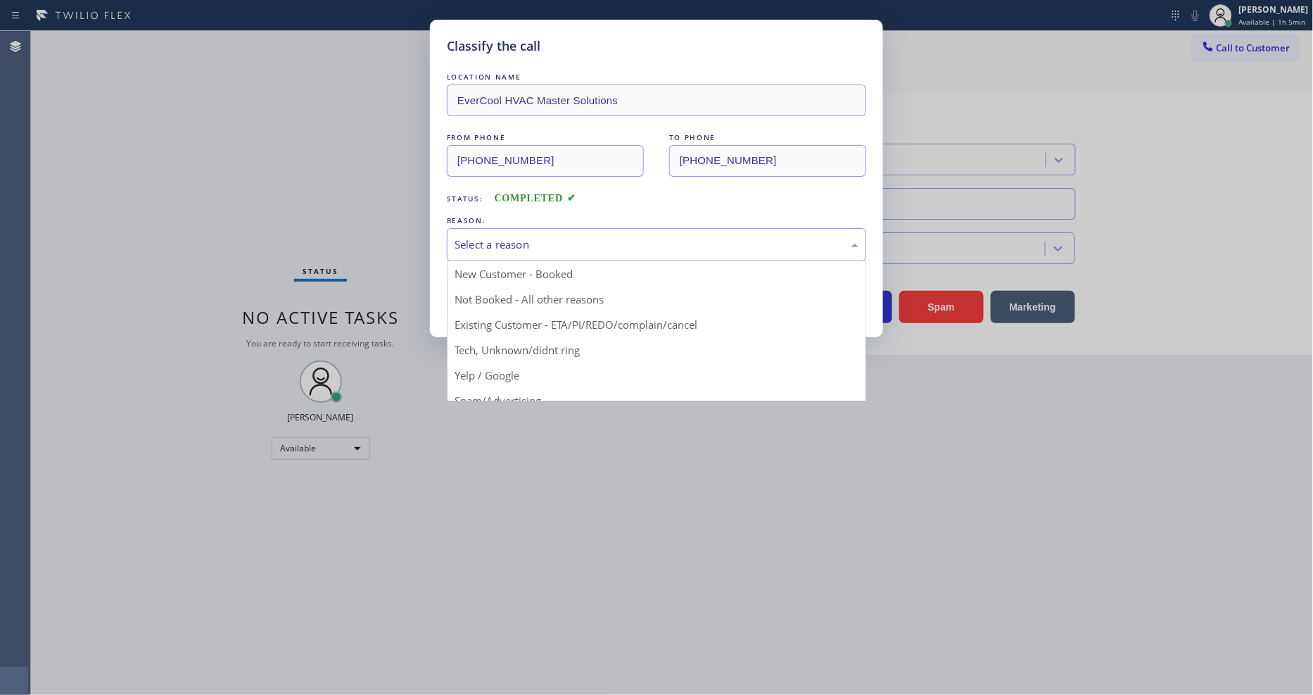
click at [543, 248] on div "Select a reason" at bounding box center [657, 244] width 404 height 16
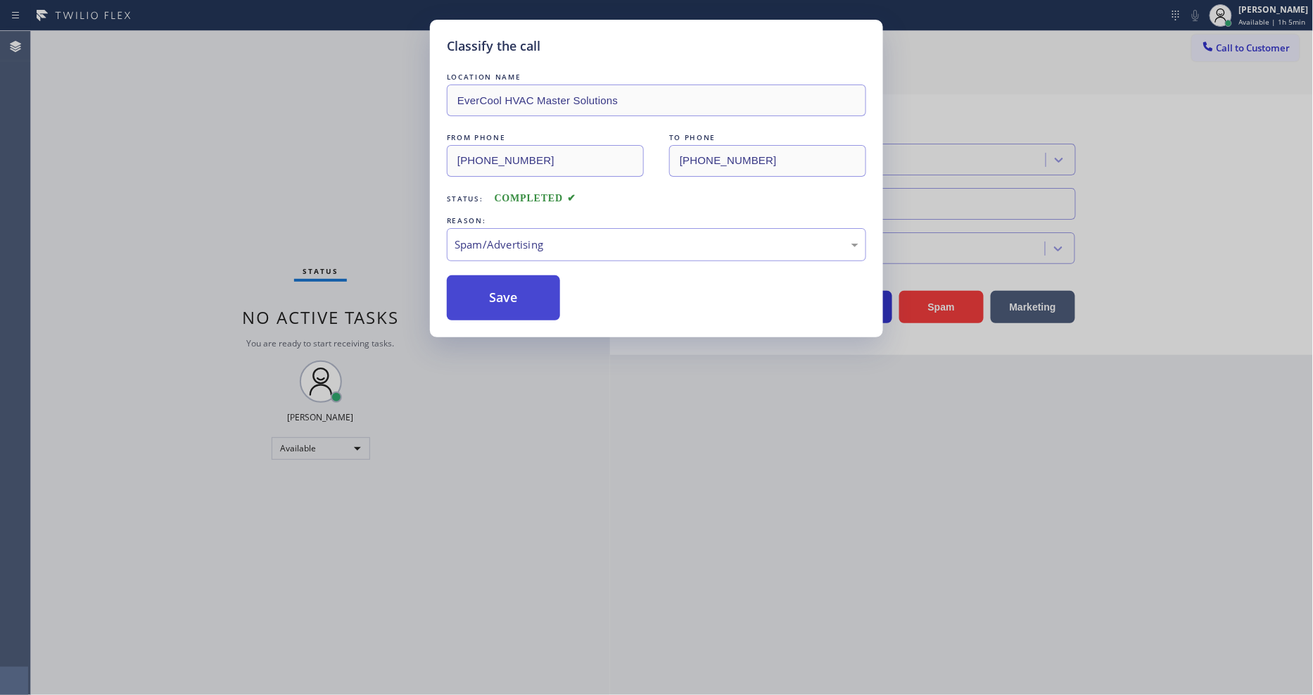
click at [531, 296] on button "Save" at bounding box center [503, 297] width 113 height 45
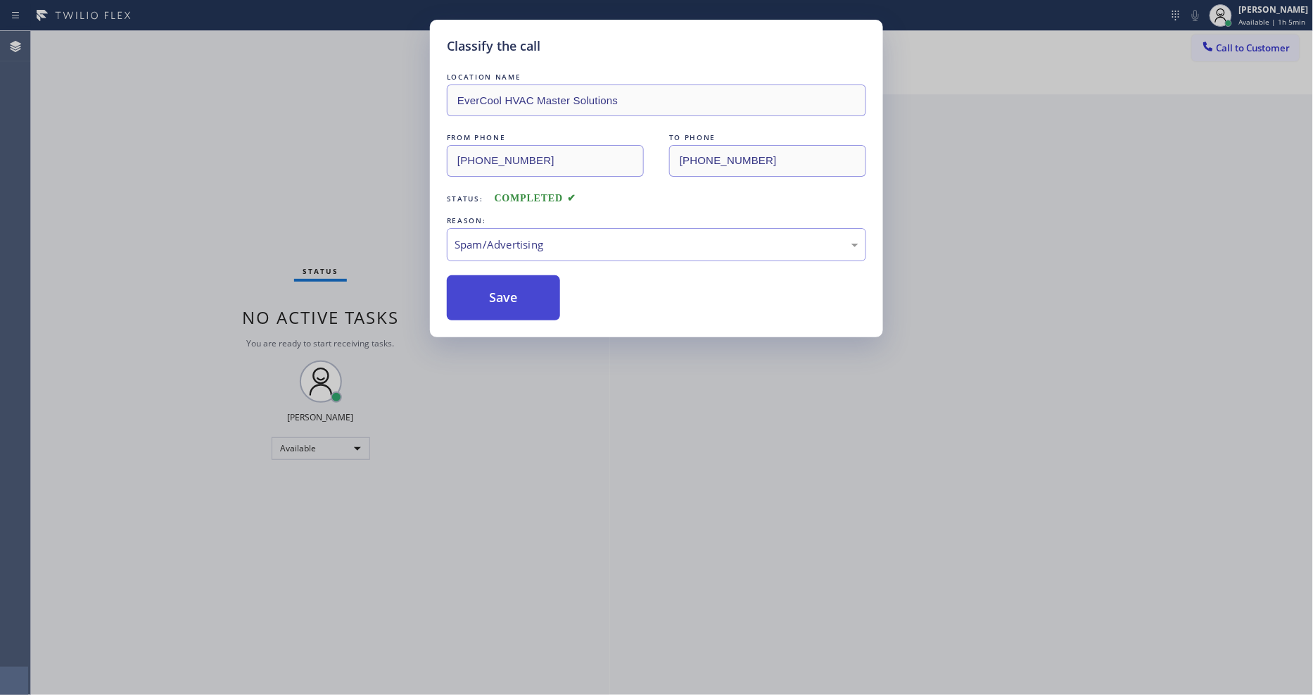
click at [531, 296] on button "Save" at bounding box center [503, 297] width 113 height 45
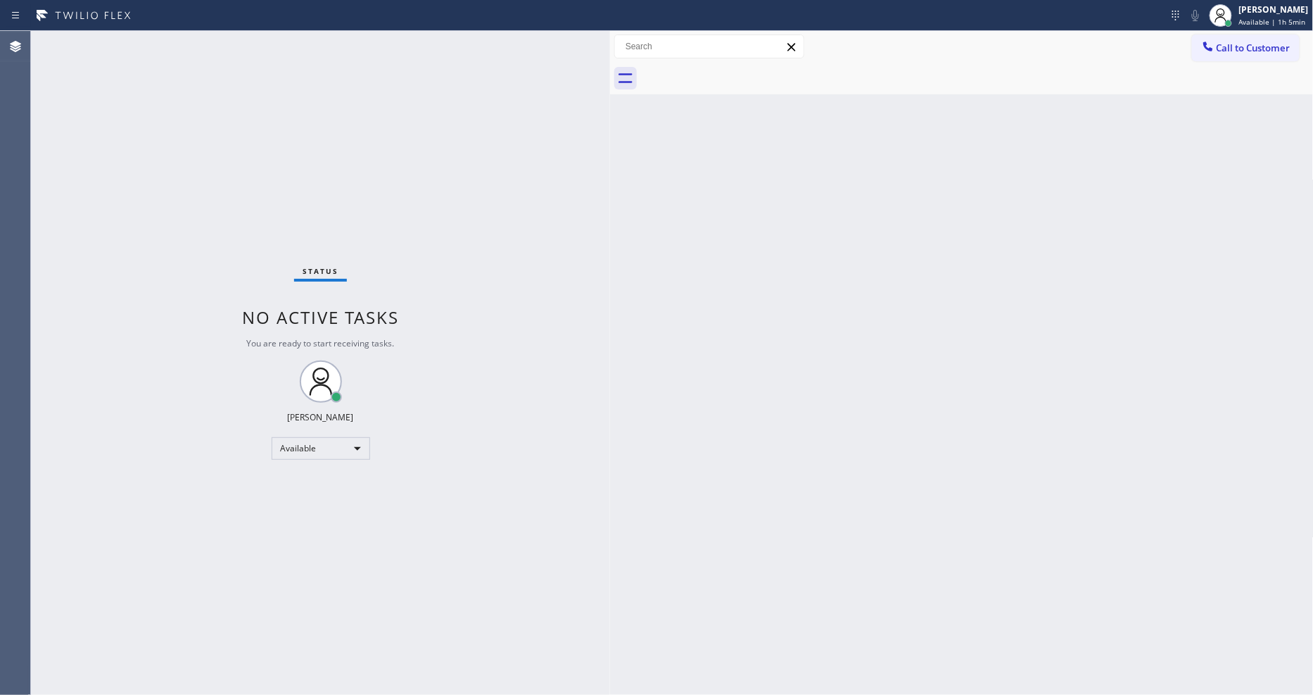
click at [211, 43] on div "Status No active tasks You are ready to start receiving tasks. [PERSON_NAME] Av…" at bounding box center [320, 363] width 579 height 664
click at [572, 270] on div "Status No active tasks You are ready to start receiving tasks. [PERSON_NAME] Av…" at bounding box center [320, 363] width 579 height 664
click at [186, 37] on div "Status No active tasks You are ready to start receiving tasks. [PERSON_NAME] Av…" at bounding box center [320, 363] width 579 height 664
click at [183, 41] on div "Status No active tasks You are ready to start receiving tasks. [PERSON_NAME] Av…" at bounding box center [320, 363] width 579 height 664
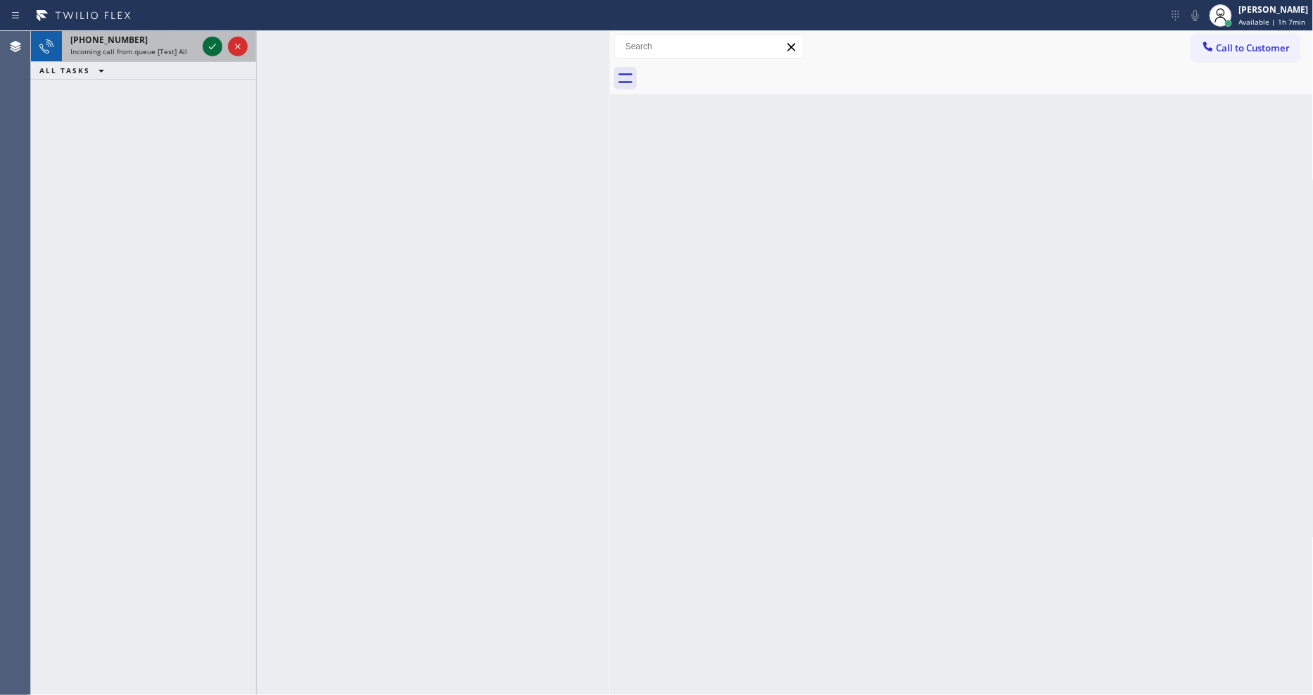
click at [205, 44] on icon at bounding box center [212, 46] width 17 height 17
click at [206, 46] on icon at bounding box center [212, 46] width 17 height 17
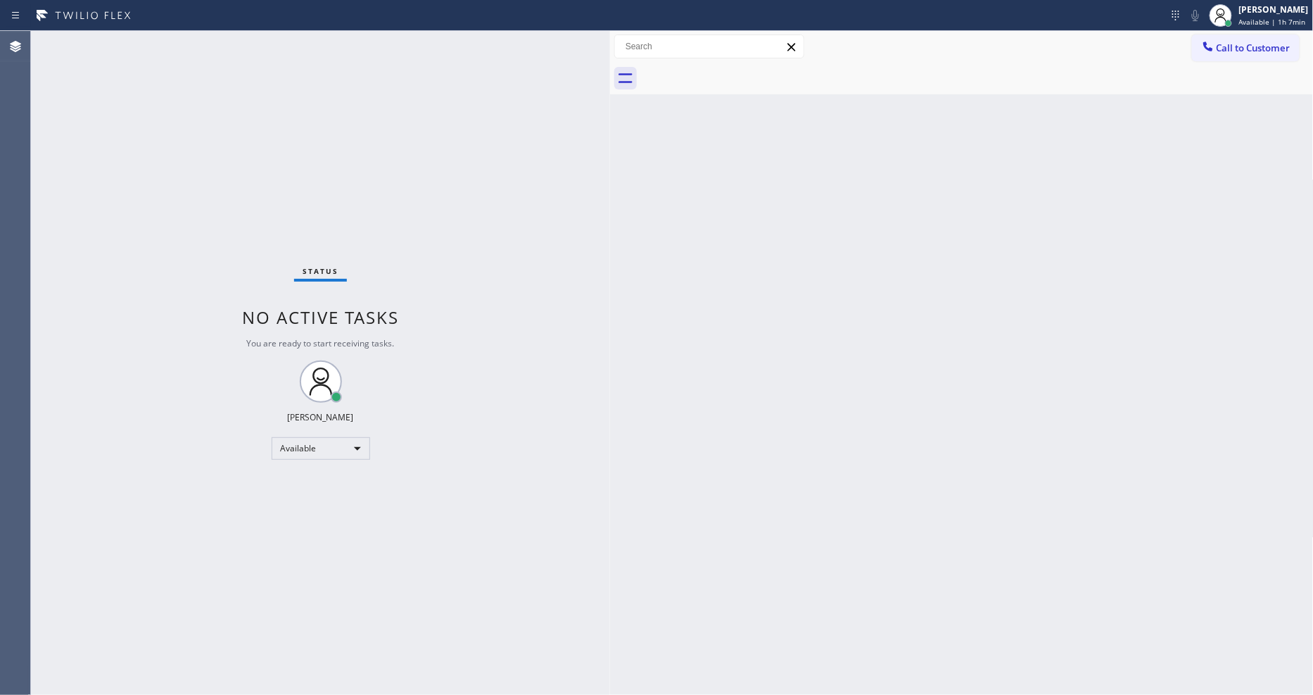
drag, startPoint x: 854, startPoint y: 467, endPoint x: 774, endPoint y: 493, distance: 83.9
click at [854, 467] on div "Back to Dashboard Change Sender ID Customers Technicians Select a contact Outbo…" at bounding box center [962, 363] width 704 height 664
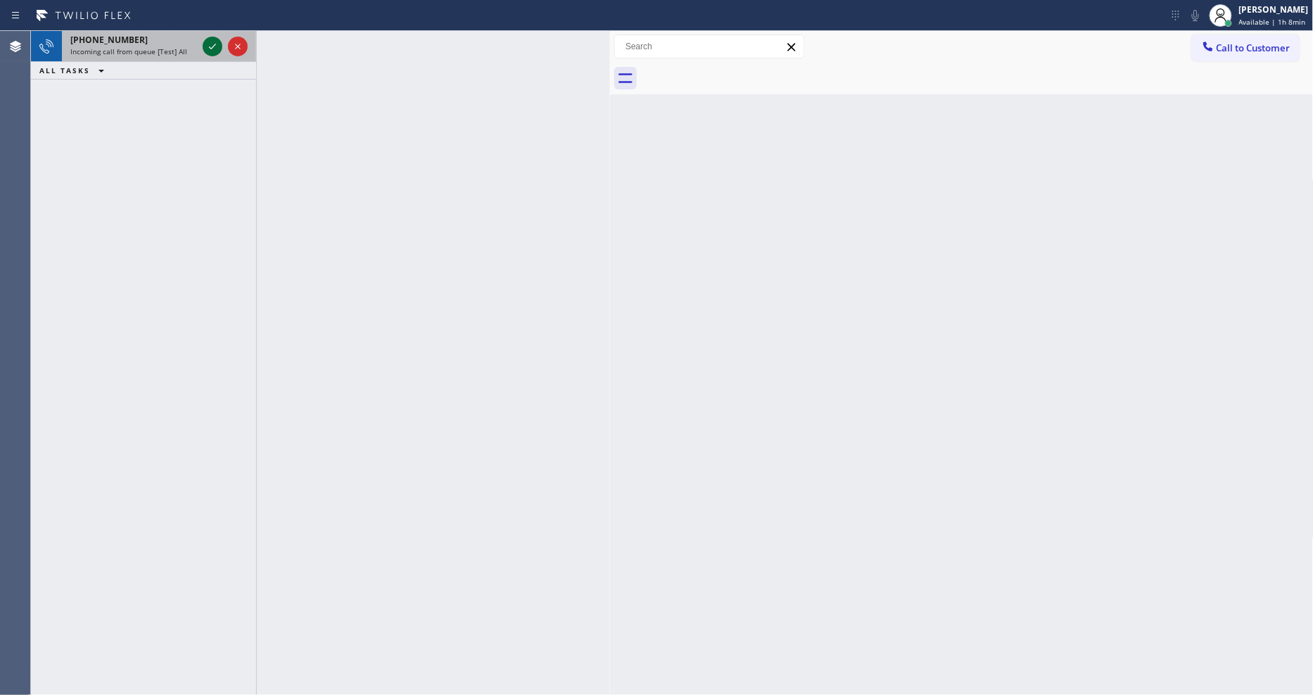
click at [211, 47] on icon at bounding box center [212, 46] width 17 height 17
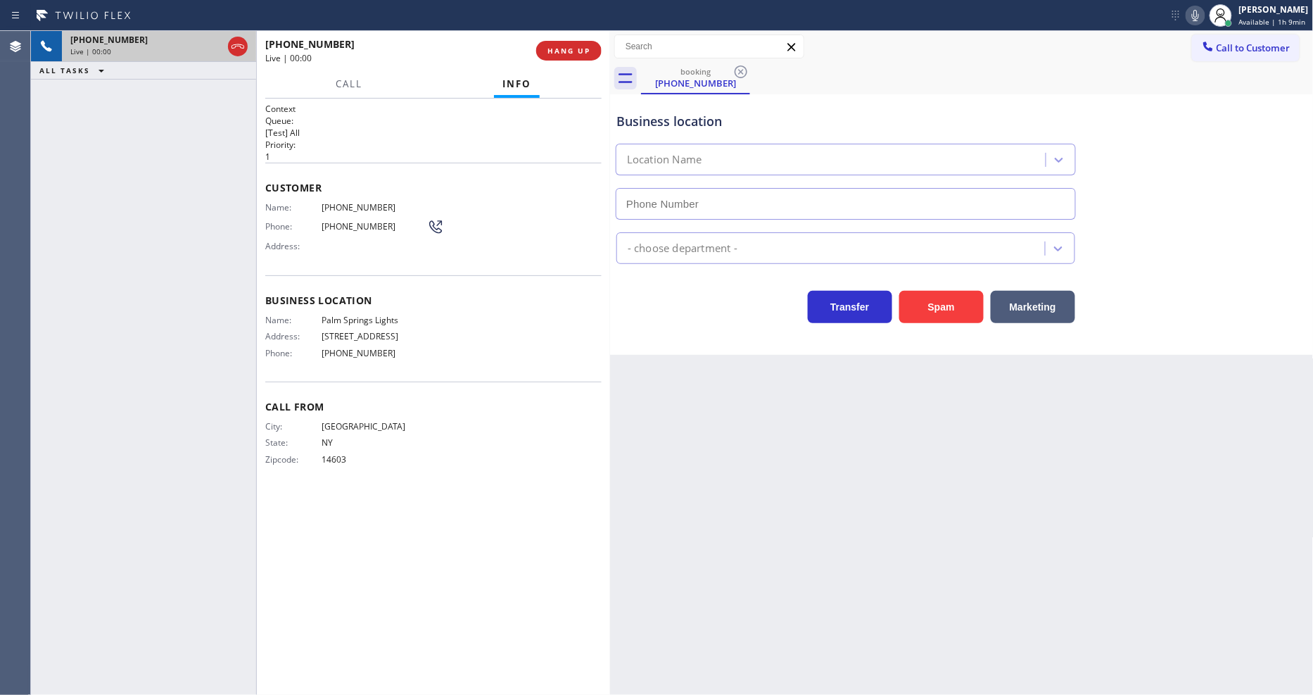
type input "[PHONE_NUMBER]"
drag, startPoint x: 997, startPoint y: 481, endPoint x: 948, endPoint y: 444, distance: 61.8
click at [991, 481] on div "Back to Dashboard Change Sender ID Customers Technicians Select a contact Outbo…" at bounding box center [962, 363] width 704 height 664
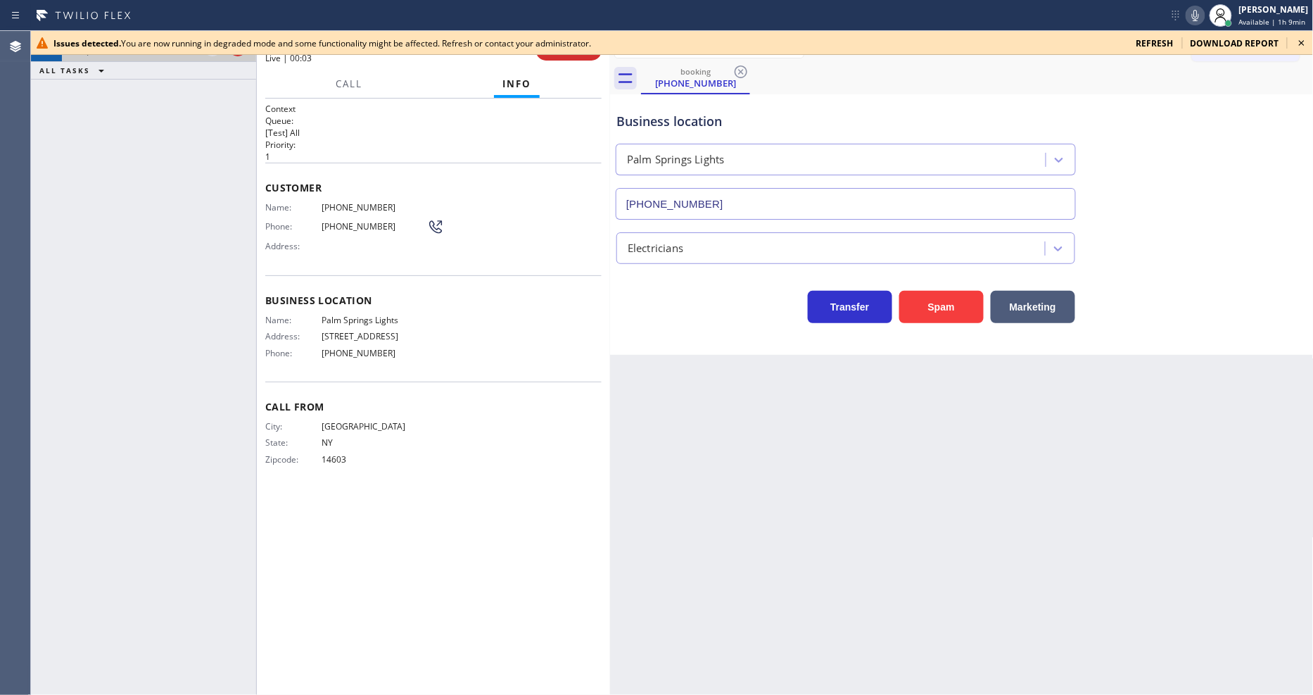
click at [1204, 14] on icon at bounding box center [1195, 15] width 17 height 17
click at [1302, 43] on icon at bounding box center [1302, 43] width 6 height 6
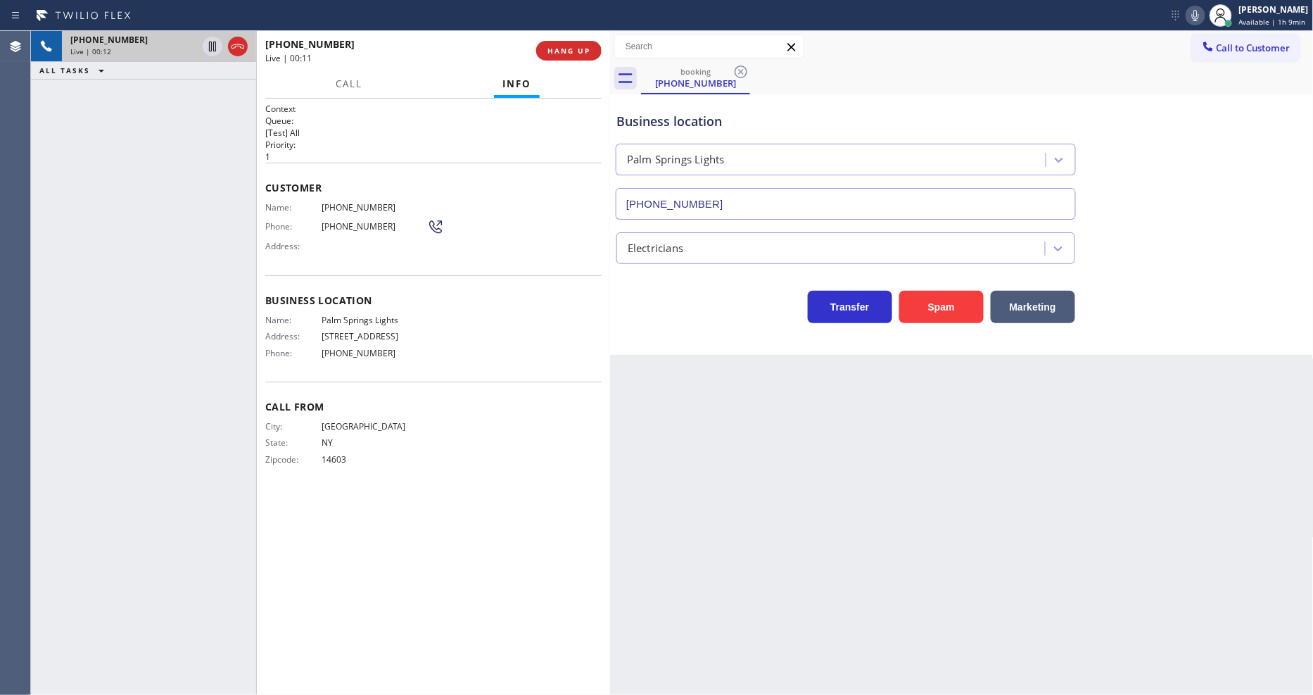
click at [341, 317] on span "Palm Springs Lights" at bounding box center [375, 320] width 106 height 11
copy span "Palm Springs Lights"
click at [277, 445] on div "City: [GEOGRAPHIC_DATA]: [US_STATE] Zipcode: 14603" at bounding box center [346, 445] width 162 height 49
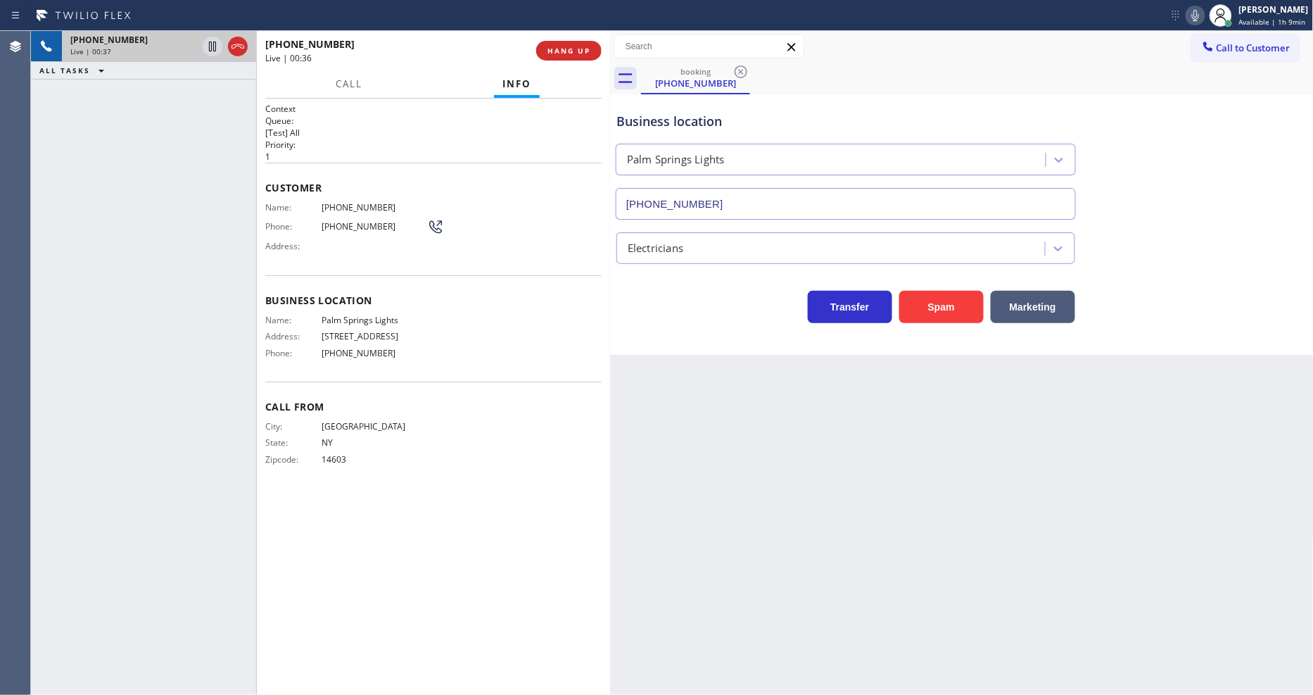
click at [897, 578] on div "Back to Dashboard Change Sender ID Customers Technicians Select a contact Outbo…" at bounding box center [962, 363] width 704 height 664
click at [303, 353] on span "Phone:" at bounding box center [293, 353] width 56 height 11
click at [557, 44] on button "HANG UP" at bounding box center [568, 51] width 65 height 20
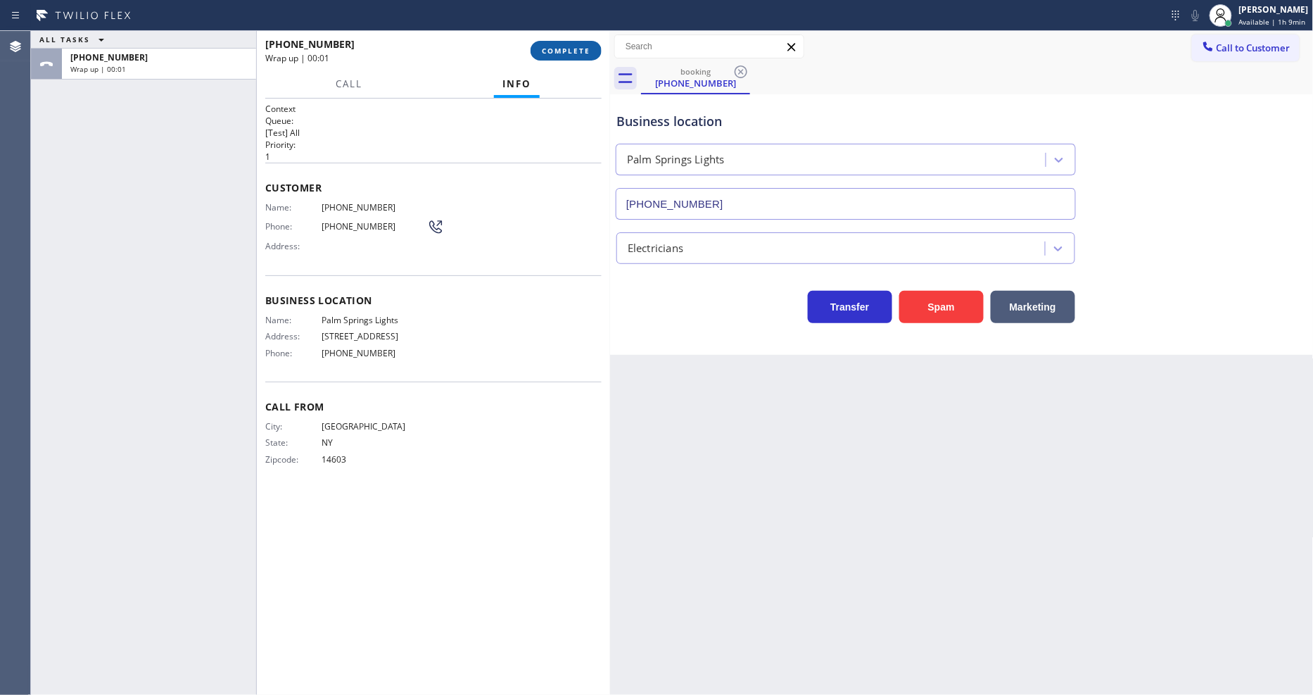
click at [567, 46] on span "COMPLETE" at bounding box center [566, 51] width 49 height 10
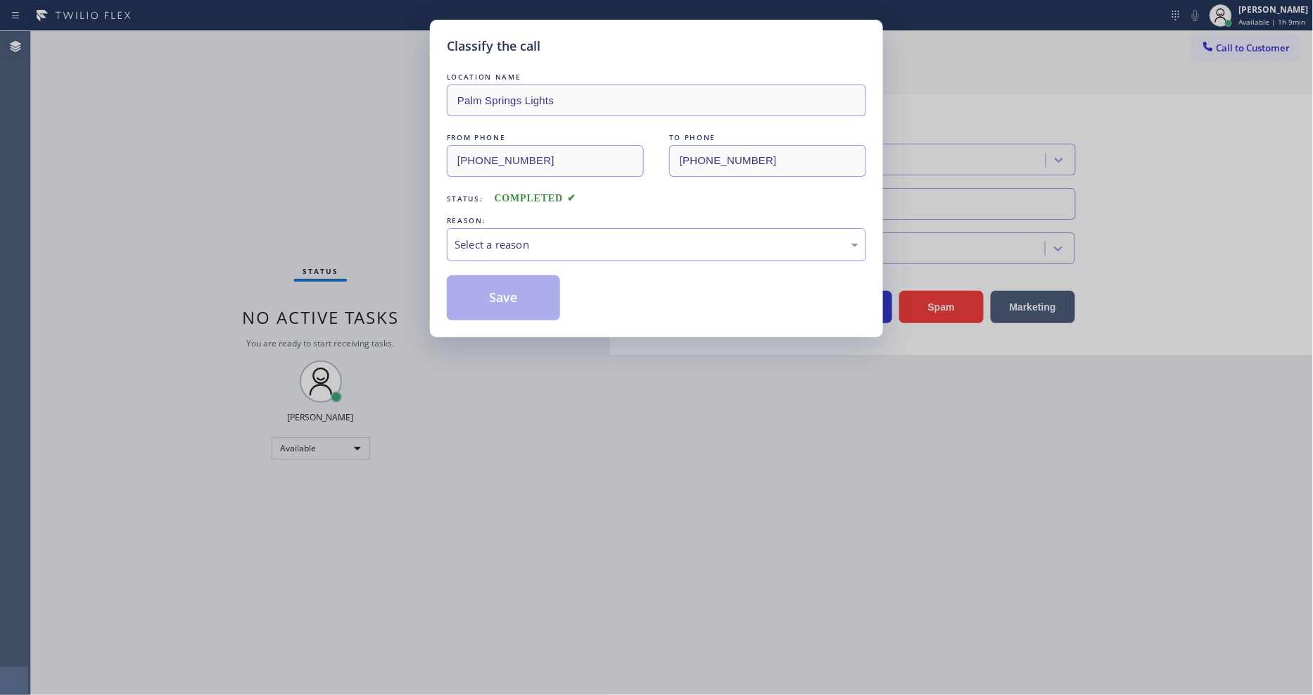
click at [480, 242] on div "Select a reason" at bounding box center [657, 244] width 404 height 16
drag, startPoint x: 472, startPoint y: 303, endPoint x: 472, endPoint y: 296, distance: 7.7
click at [472, 294] on button "Save" at bounding box center [503, 297] width 113 height 45
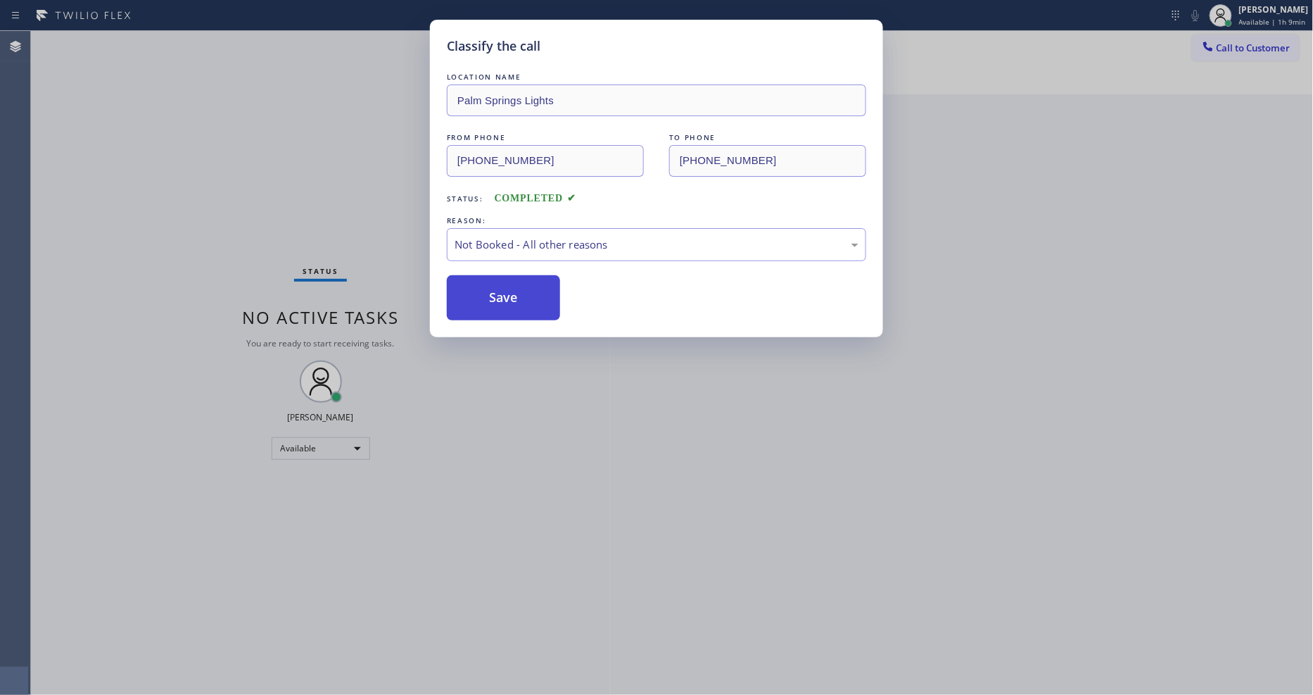
click at [472, 294] on button "Save" at bounding box center [503, 297] width 113 height 45
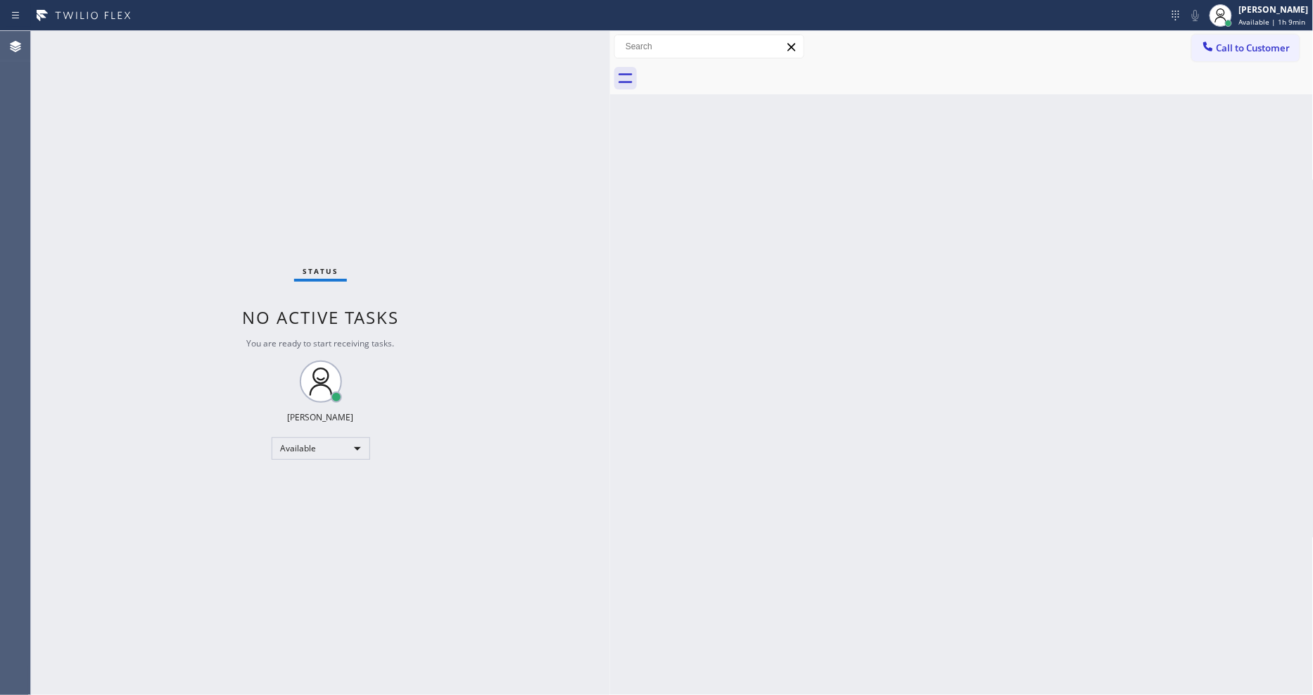
click at [210, 44] on div "Status No active tasks You are ready to start receiving tasks. [PERSON_NAME] Av…" at bounding box center [320, 363] width 579 height 664
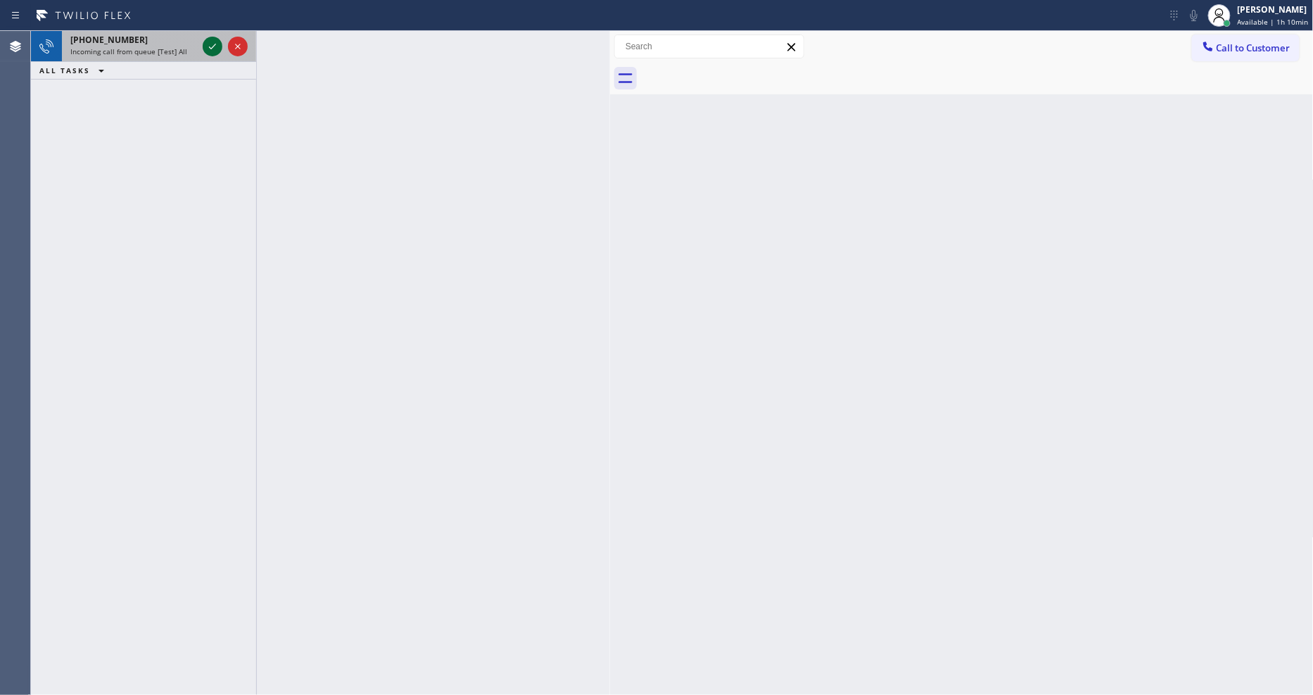
click at [210, 42] on icon at bounding box center [212, 46] width 17 height 17
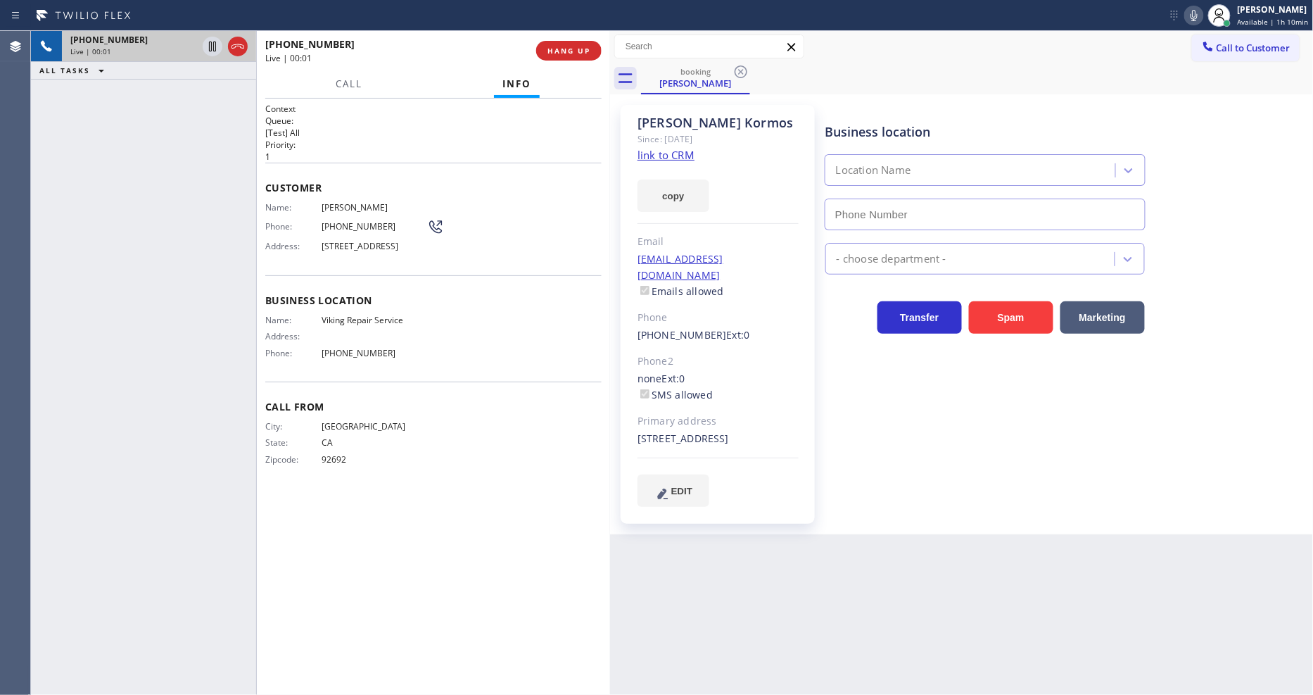
type input "[PHONE_NUMBER]"
click at [657, 152] on link "link to CRM" at bounding box center [666, 155] width 57 height 14
click at [206, 48] on icon at bounding box center [212, 46] width 17 height 17
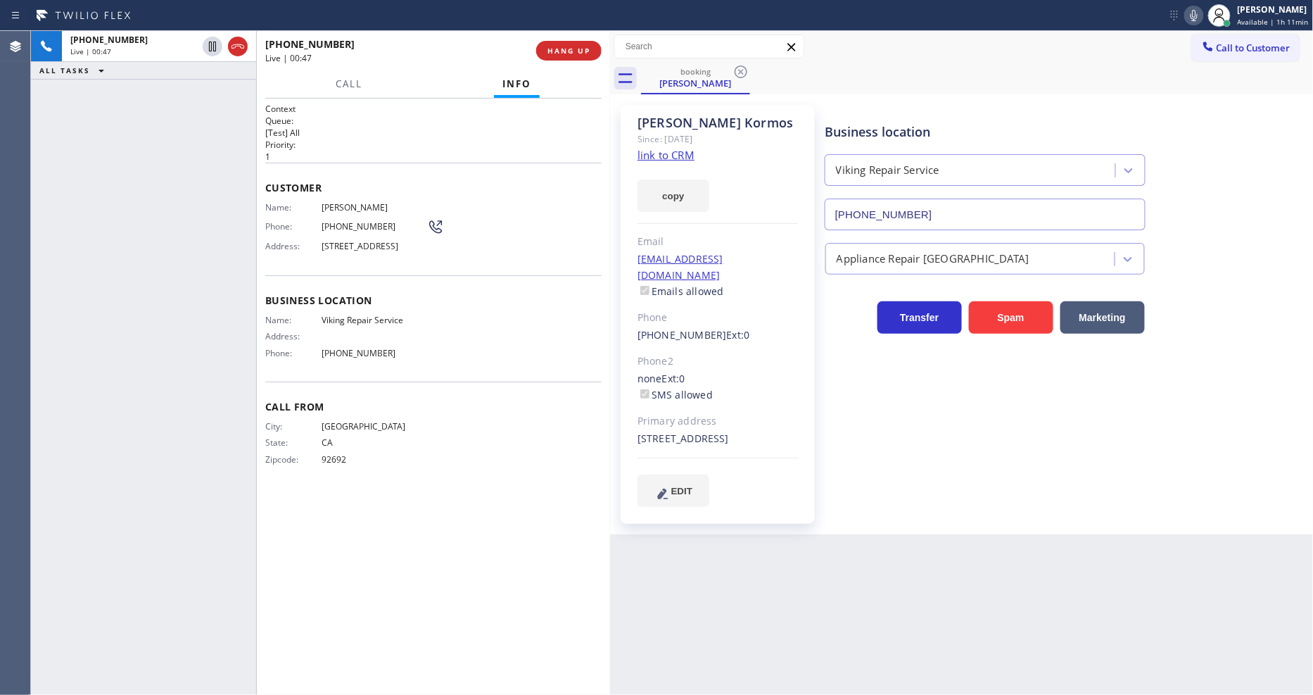
click at [1198, 17] on icon at bounding box center [1194, 15] width 17 height 17
click at [336, 358] on span "[PHONE_NUMBER]" at bounding box center [375, 353] width 106 height 11
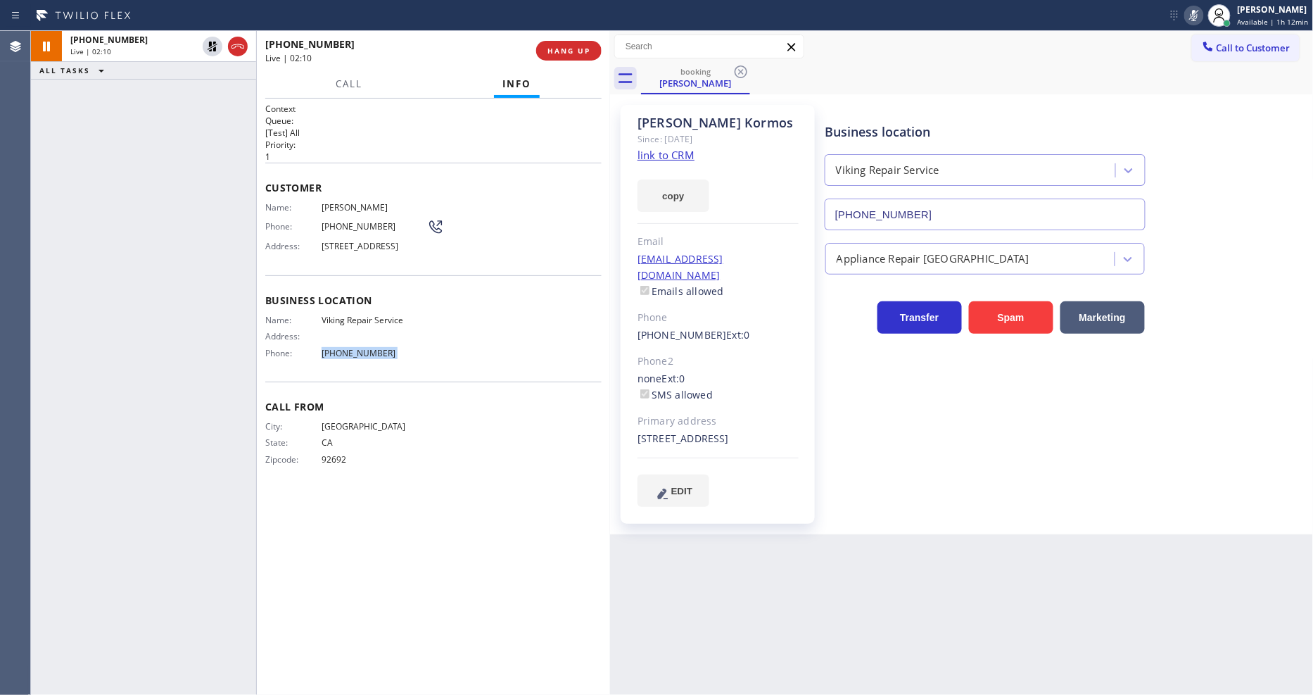
click at [336, 358] on span "[PHONE_NUMBER]" at bounding box center [375, 353] width 106 height 11
drag, startPoint x: 379, startPoint y: 564, endPoint x: 408, endPoint y: 602, distance: 48.1
click at [380, 562] on div "Context Queue: [Test] All Priority: 1 Customer Name: [PERSON_NAME] Phone: [PHON…" at bounding box center [433, 397] width 336 height 588
click at [211, 39] on icon at bounding box center [212, 46] width 17 height 17
click at [1191, 15] on icon at bounding box center [1194, 15] width 17 height 17
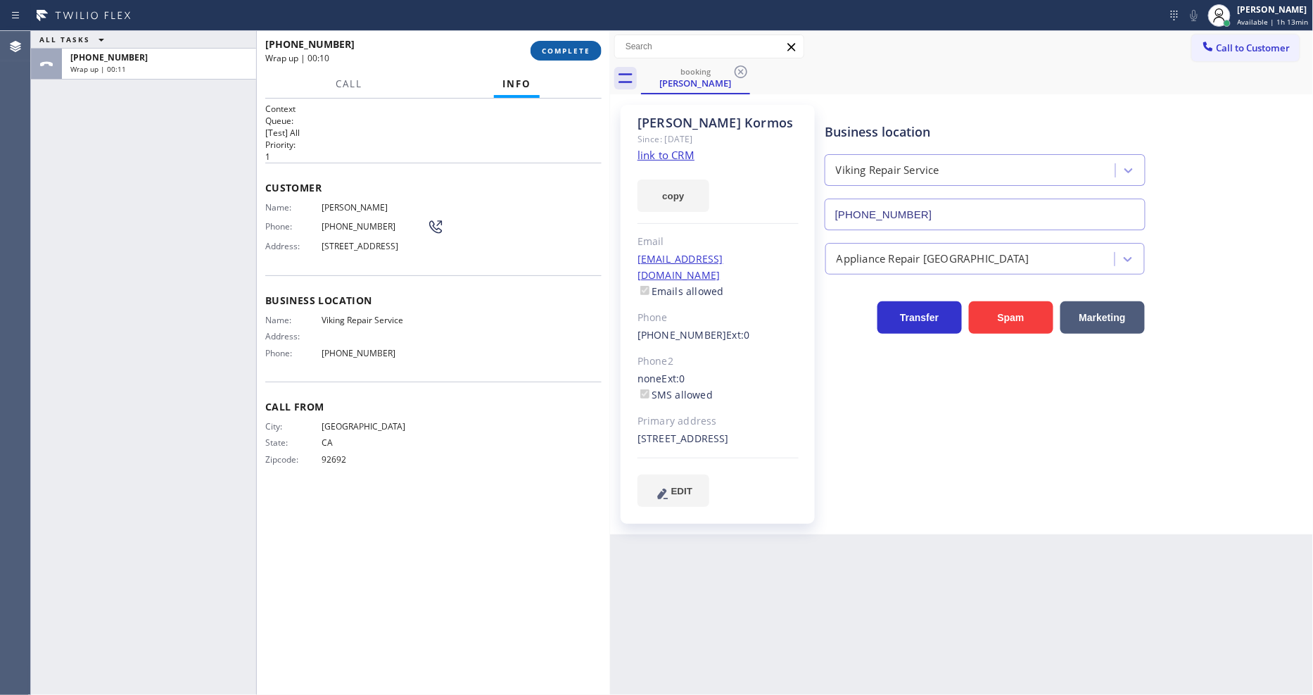
click at [548, 50] on span "COMPLETE" at bounding box center [566, 51] width 49 height 10
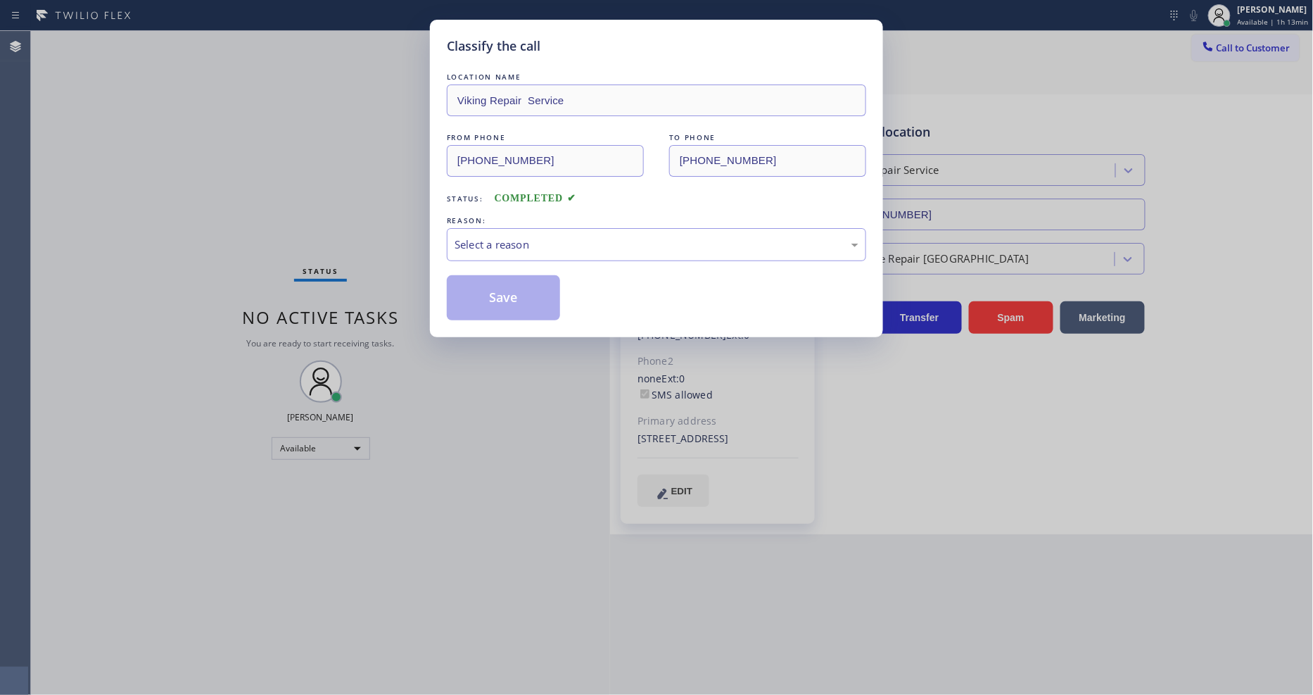
click at [476, 222] on div "REASON:" at bounding box center [656, 220] width 419 height 15
click at [475, 238] on div "Select a reason" at bounding box center [657, 244] width 404 height 16
click at [480, 293] on button "Save" at bounding box center [503, 297] width 113 height 45
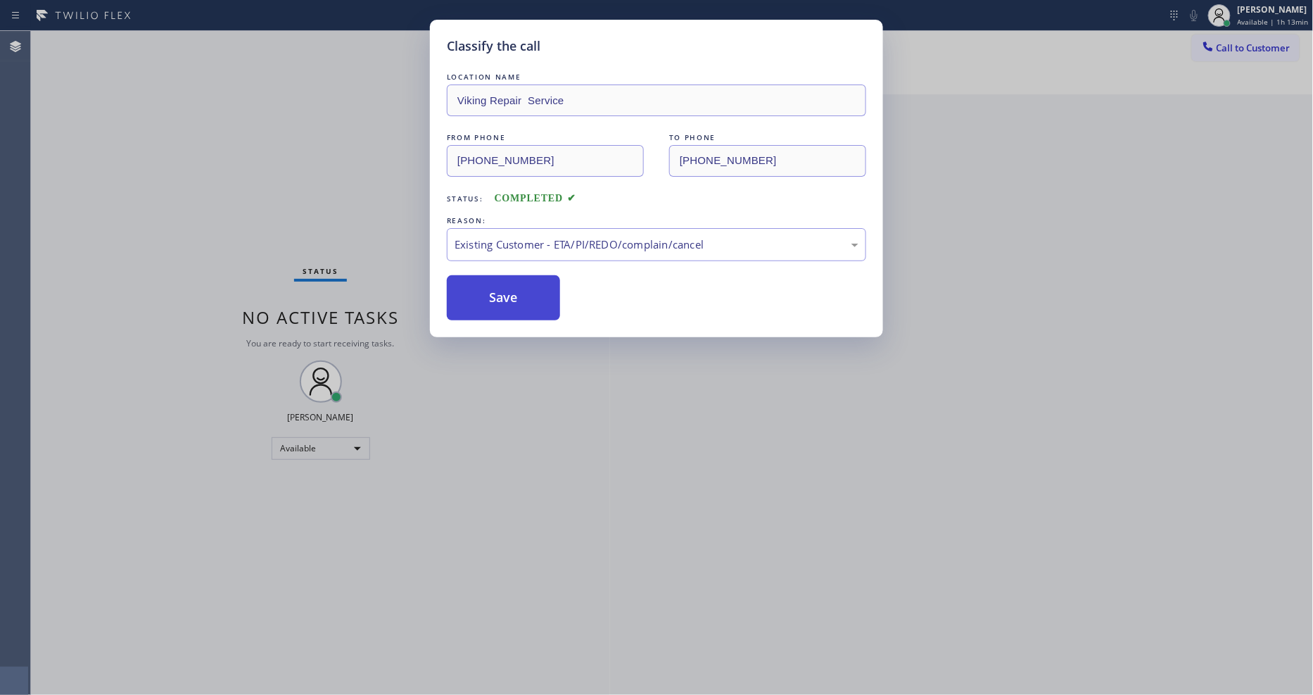
click at [480, 293] on button "Save" at bounding box center [503, 297] width 113 height 45
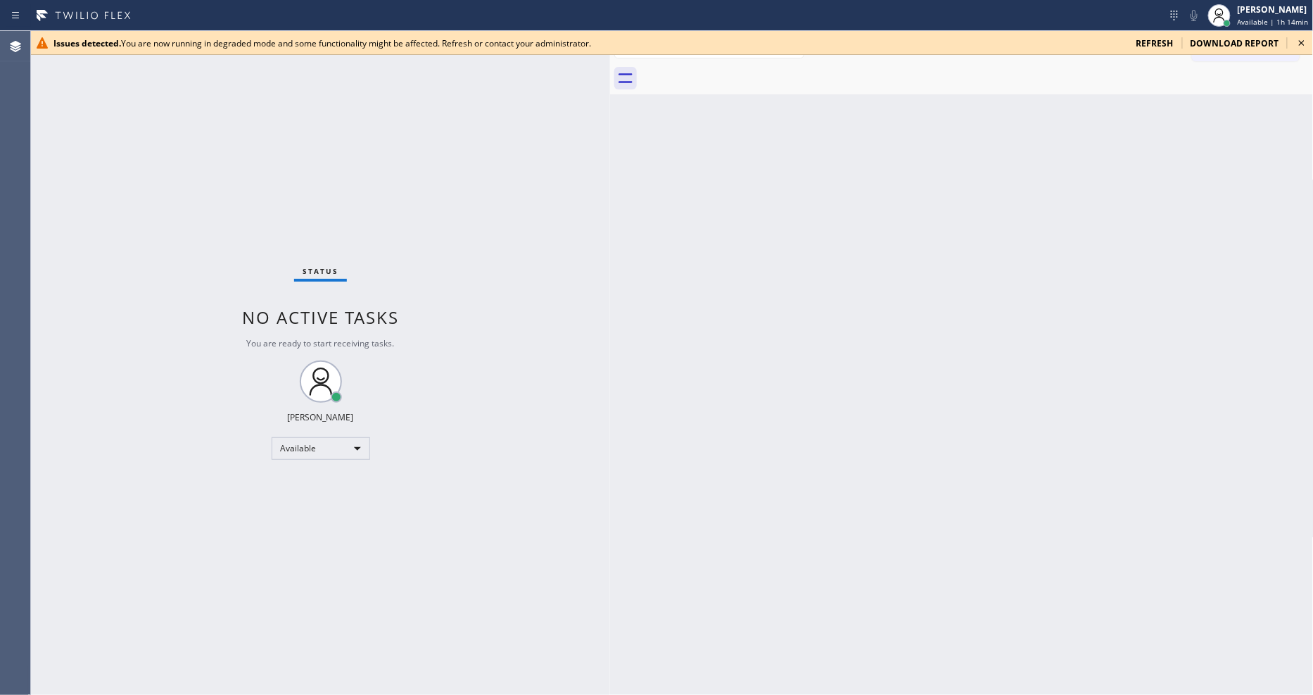
drag, startPoint x: 1305, startPoint y: 44, endPoint x: 1206, endPoint y: 87, distance: 108.5
click at [1305, 44] on icon at bounding box center [1302, 42] width 17 height 17
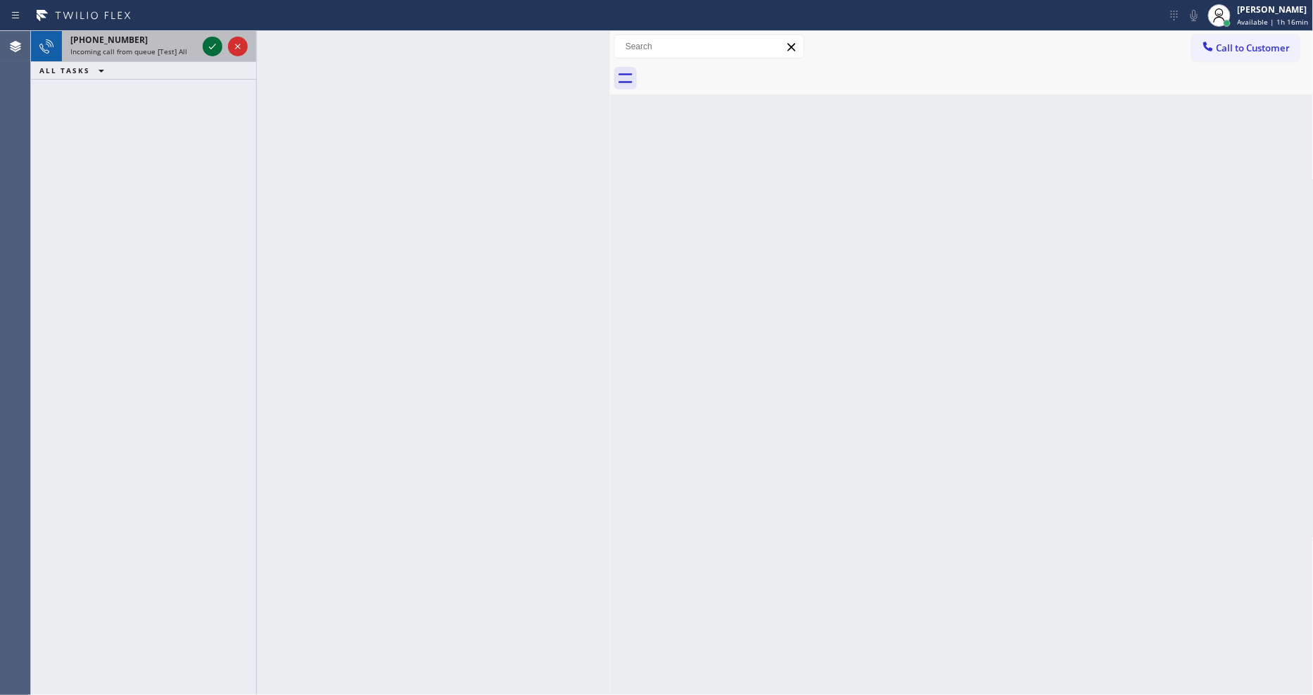
click at [215, 42] on icon at bounding box center [212, 46] width 17 height 17
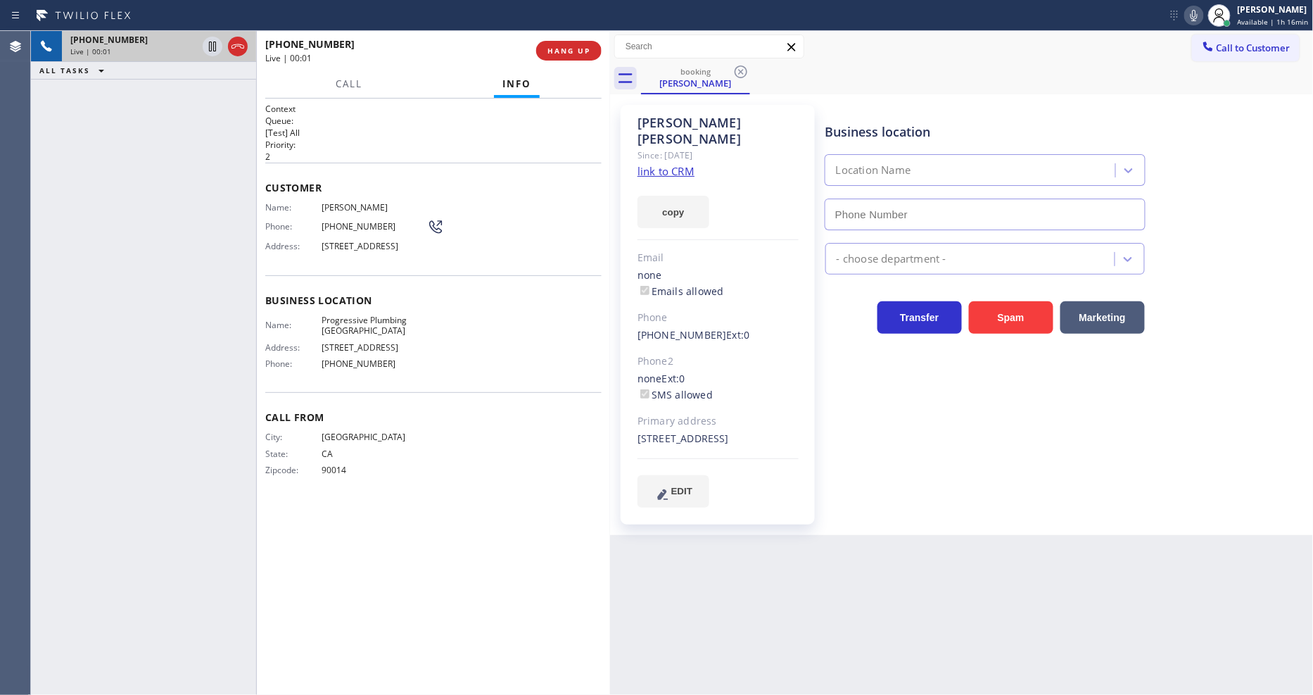
type input "[PHONE_NUMBER]"
click at [678, 164] on link "link to CRM" at bounding box center [666, 171] width 57 height 14
drag, startPoint x: 215, startPoint y: 46, endPoint x: 622, endPoint y: 57, distance: 407.6
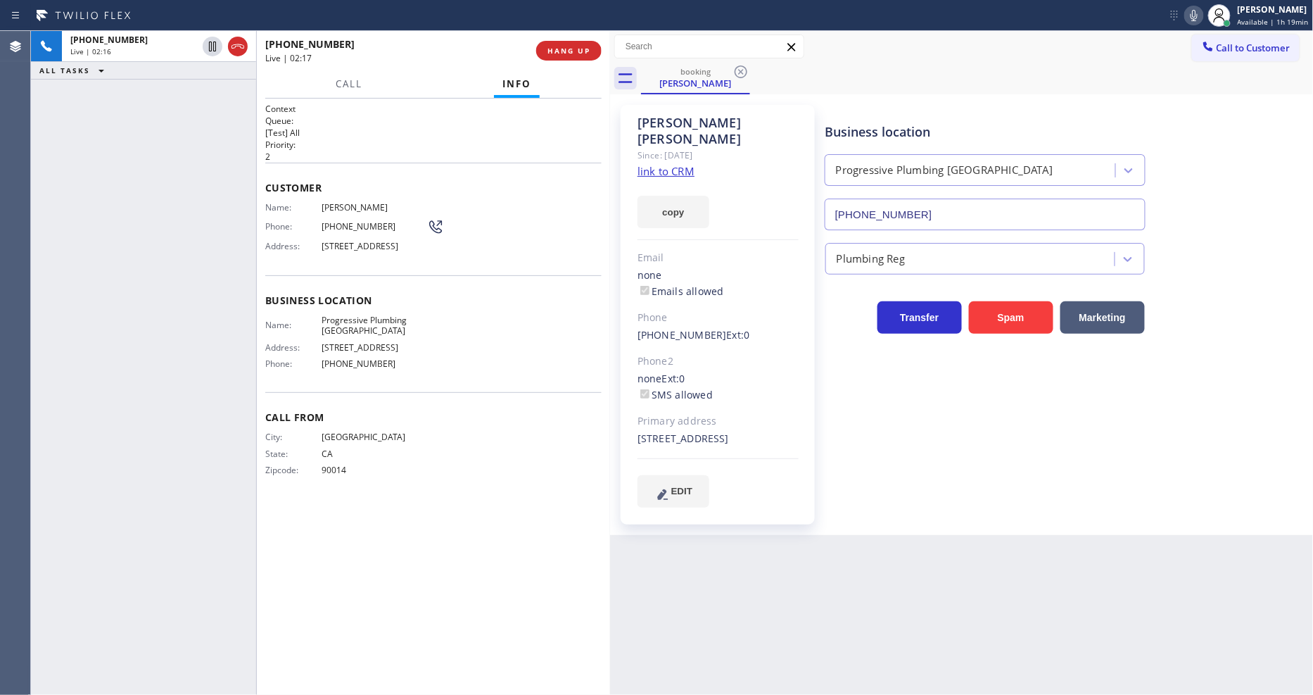
click at [214, 46] on icon at bounding box center [212, 46] width 17 height 17
click at [1191, 21] on icon at bounding box center [1194, 15] width 17 height 17
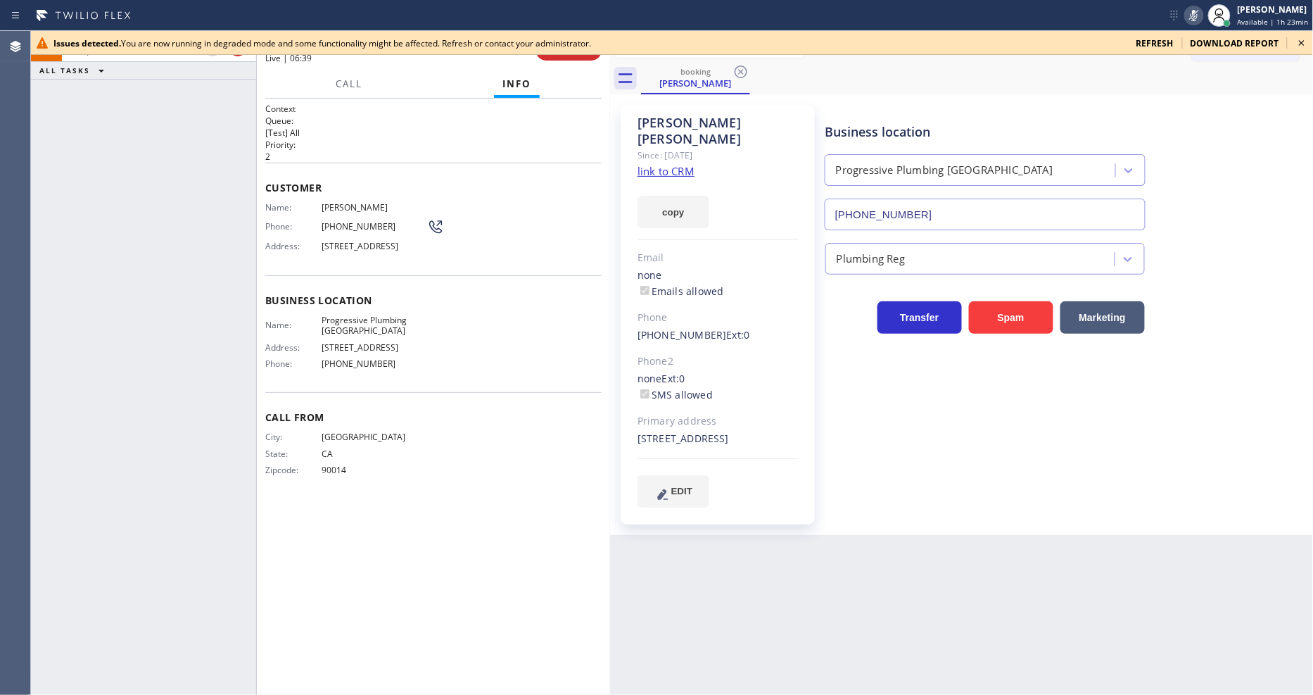
click at [1298, 38] on icon at bounding box center [1302, 42] width 17 height 17
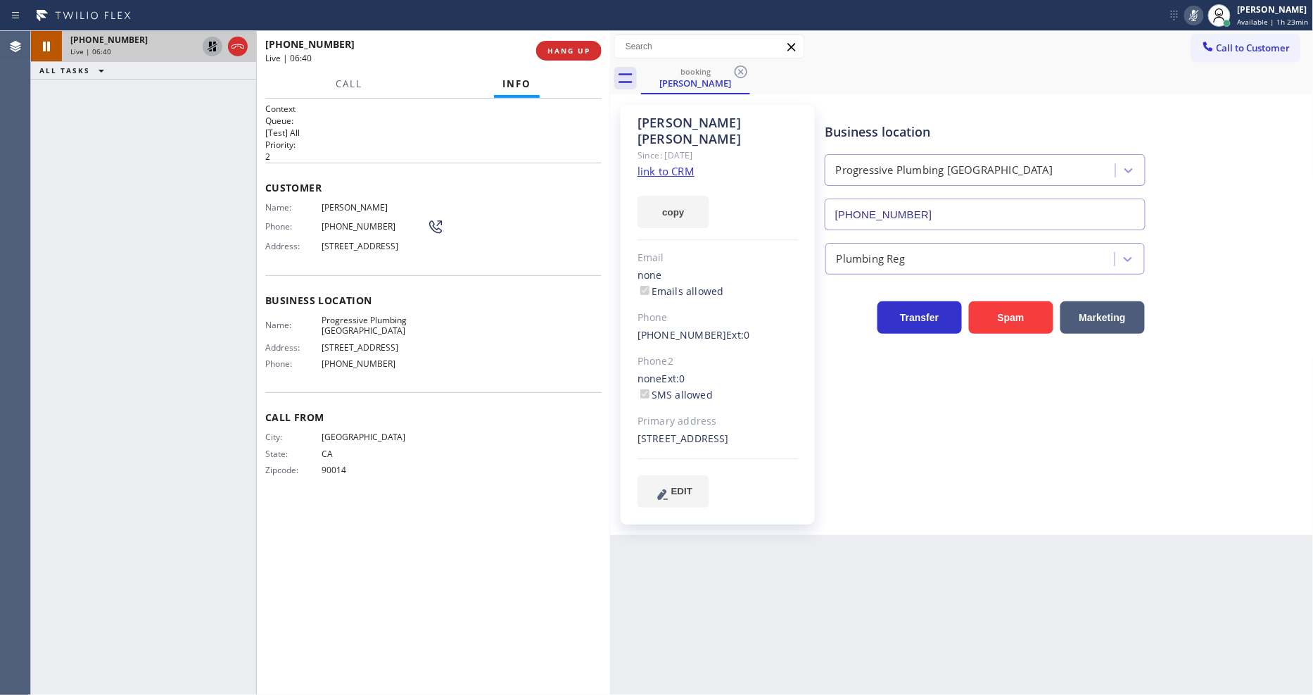
click at [213, 44] on icon at bounding box center [212, 46] width 17 height 17
click at [1197, 15] on rect at bounding box center [1194, 14] width 10 height 10
click at [355, 327] on span "Progressive Plumbing [GEOGRAPHIC_DATA]" at bounding box center [375, 326] width 106 height 22
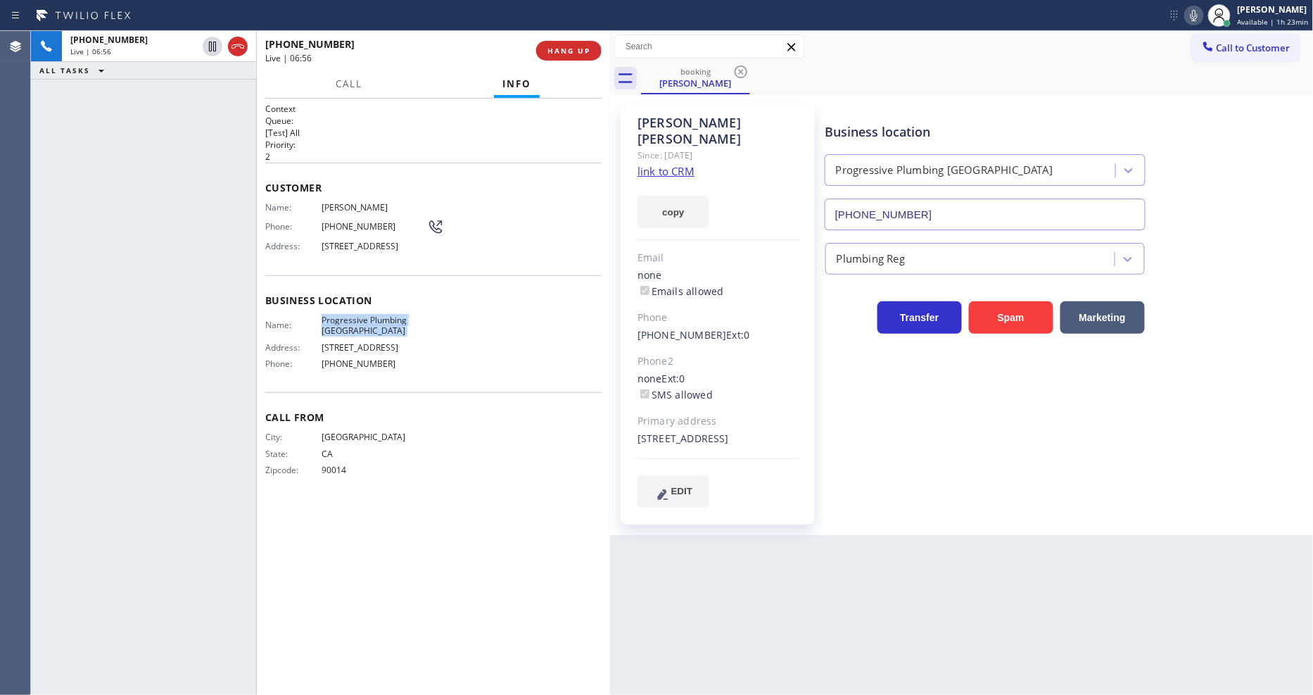
copy span "Progressive Plumbing [GEOGRAPHIC_DATA]"
click at [571, 55] on span "HANG UP" at bounding box center [569, 51] width 43 height 10
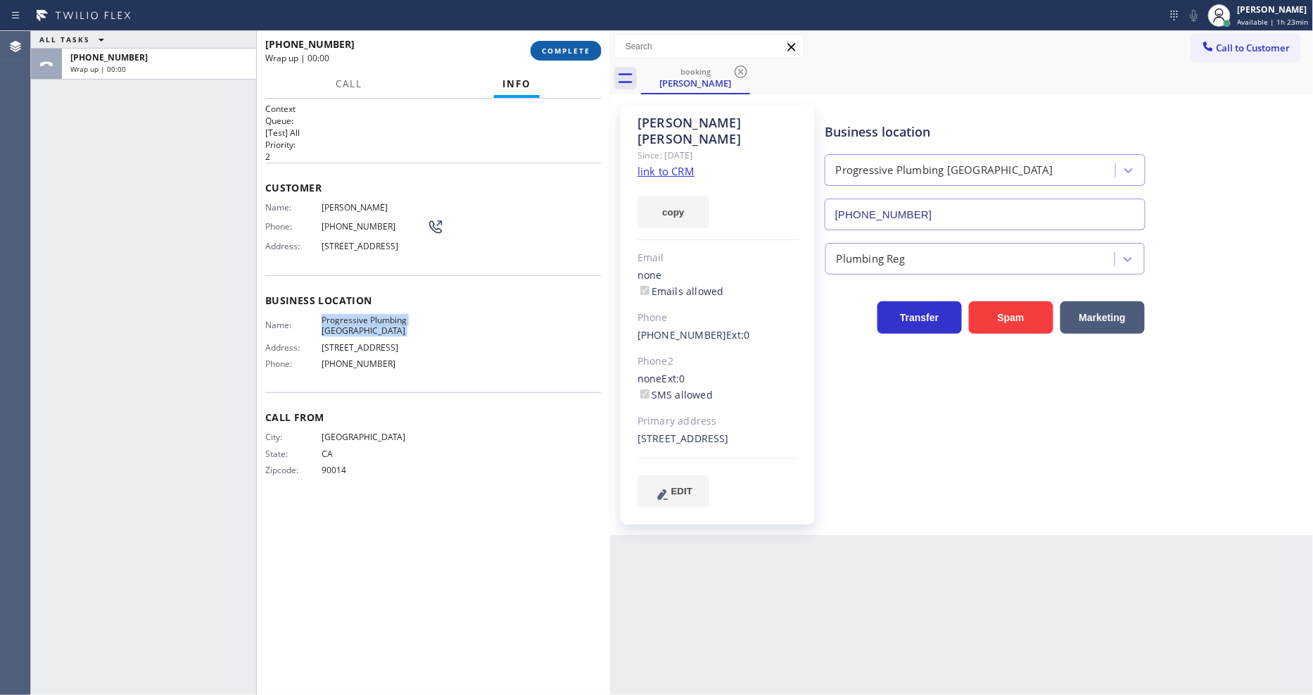
click at [571, 53] on span "COMPLETE" at bounding box center [566, 51] width 49 height 10
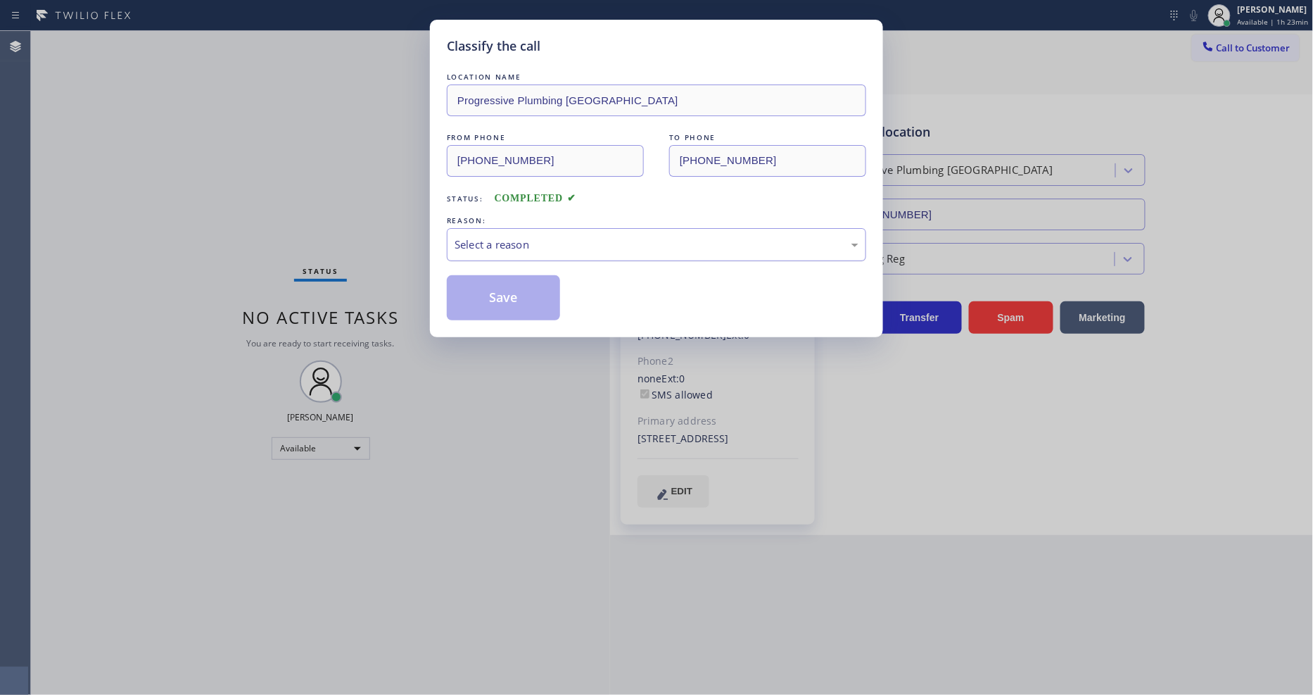
click at [525, 230] on div "Select a reason" at bounding box center [656, 244] width 419 height 33
click at [512, 296] on button "Save" at bounding box center [503, 297] width 113 height 45
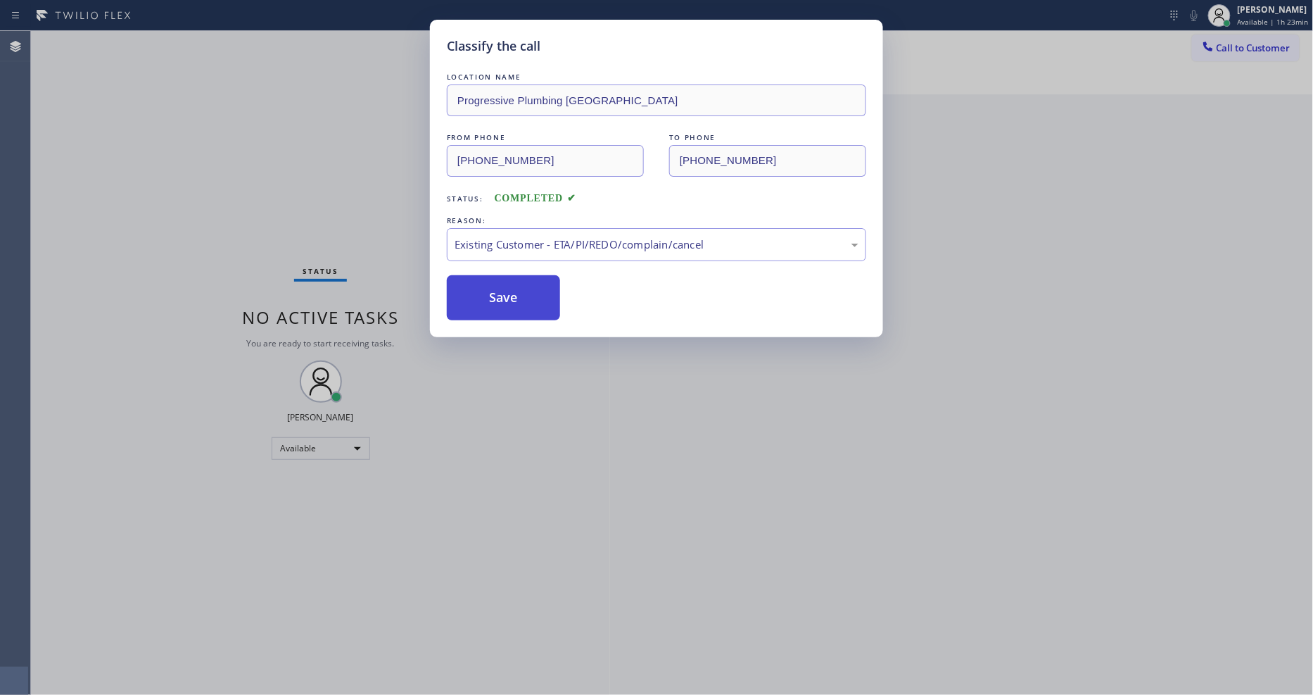
click at [512, 296] on button "Save" at bounding box center [503, 297] width 113 height 45
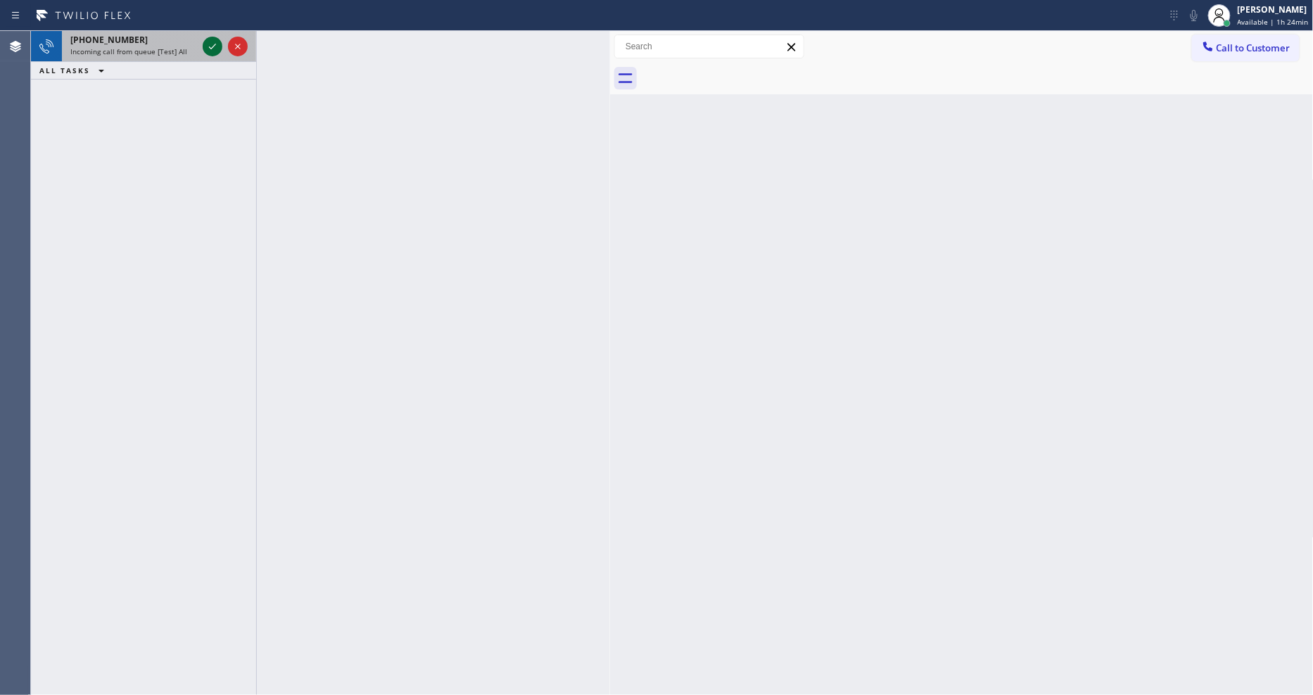
click at [212, 41] on icon at bounding box center [212, 46] width 17 height 17
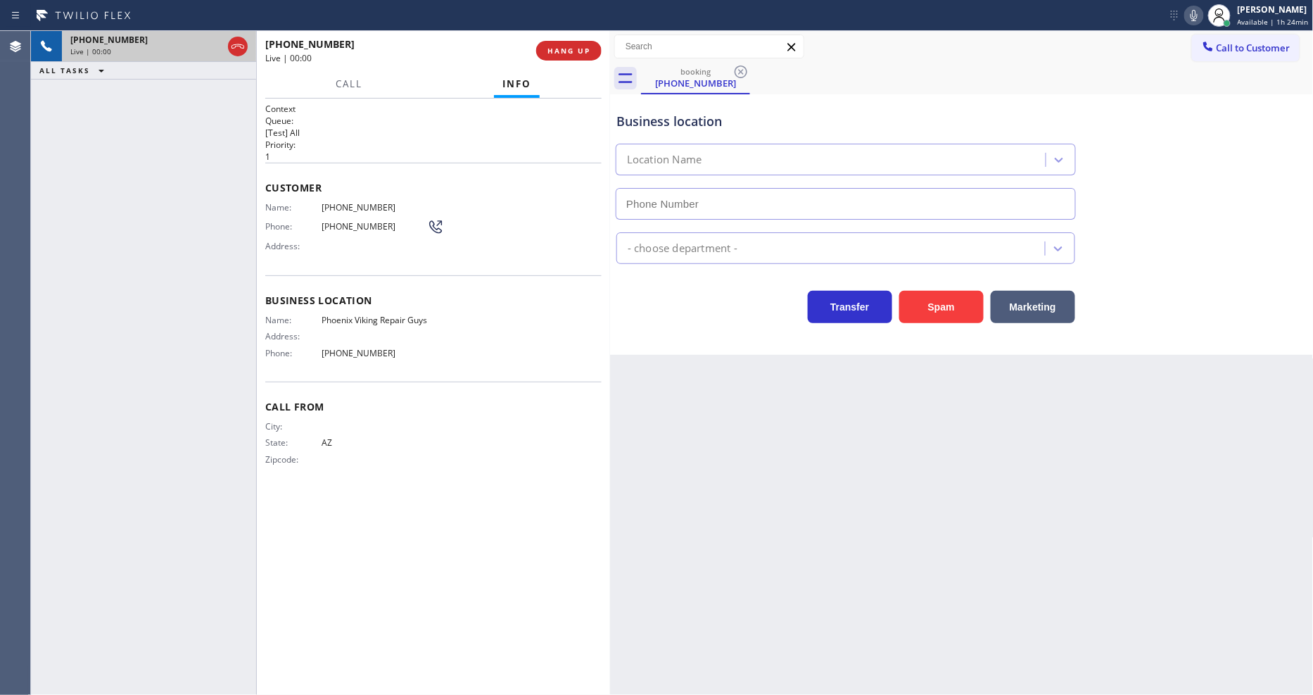
type input "[PHONE_NUMBER]"
click at [577, 56] on button "HANG UP" at bounding box center [568, 51] width 65 height 20
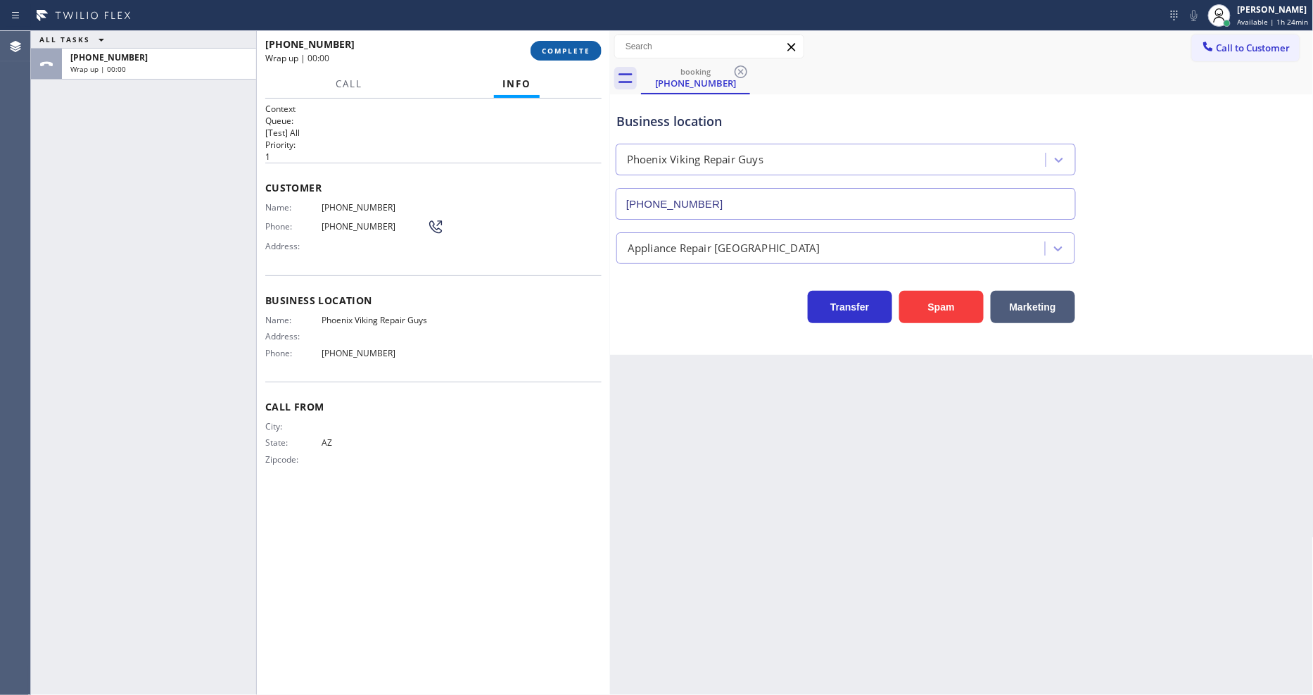
click at [579, 42] on button "COMPLETE" at bounding box center [566, 51] width 71 height 20
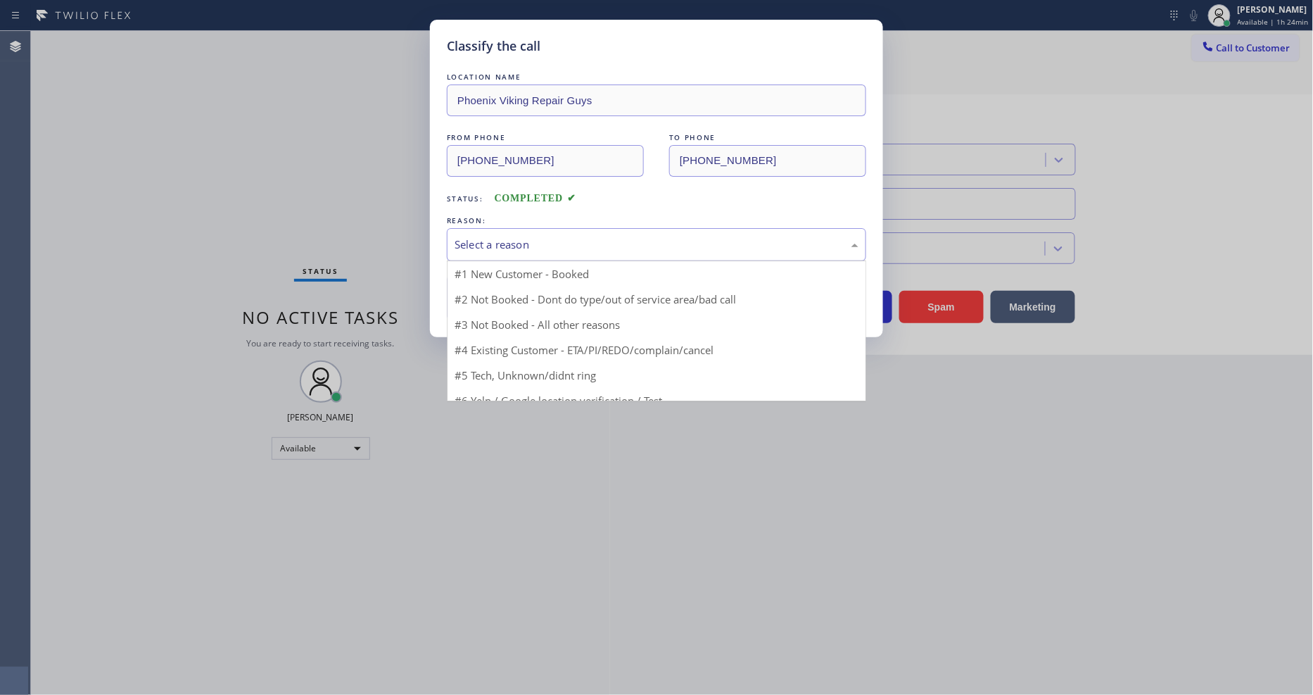
click at [528, 254] on div "Select a reason" at bounding box center [656, 244] width 419 height 33
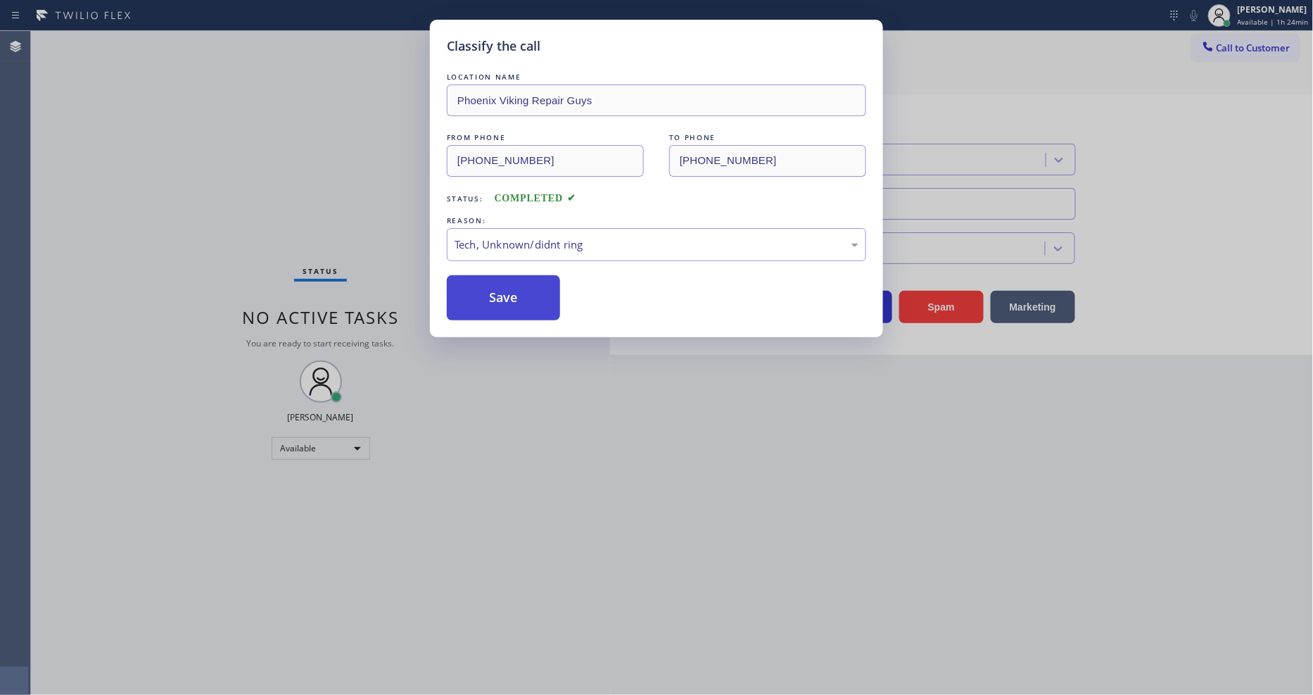
click at [511, 293] on button "Save" at bounding box center [503, 297] width 113 height 45
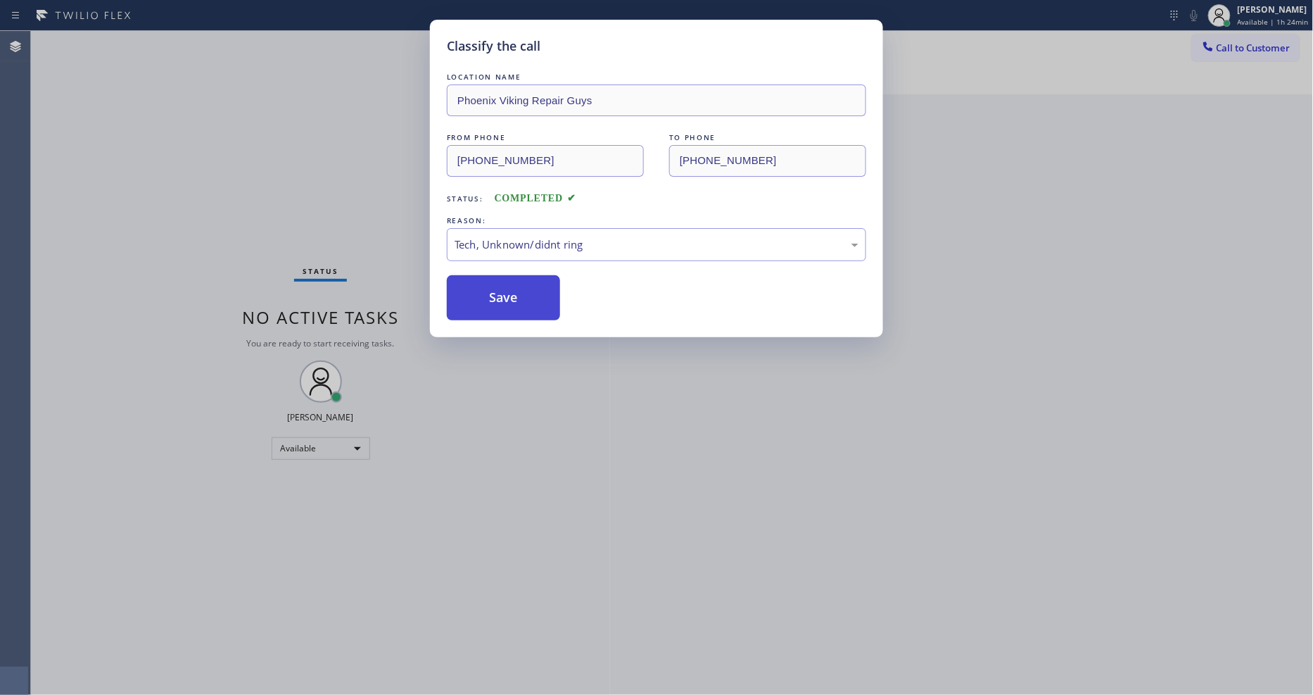
click at [511, 293] on button "Save" at bounding box center [503, 297] width 113 height 45
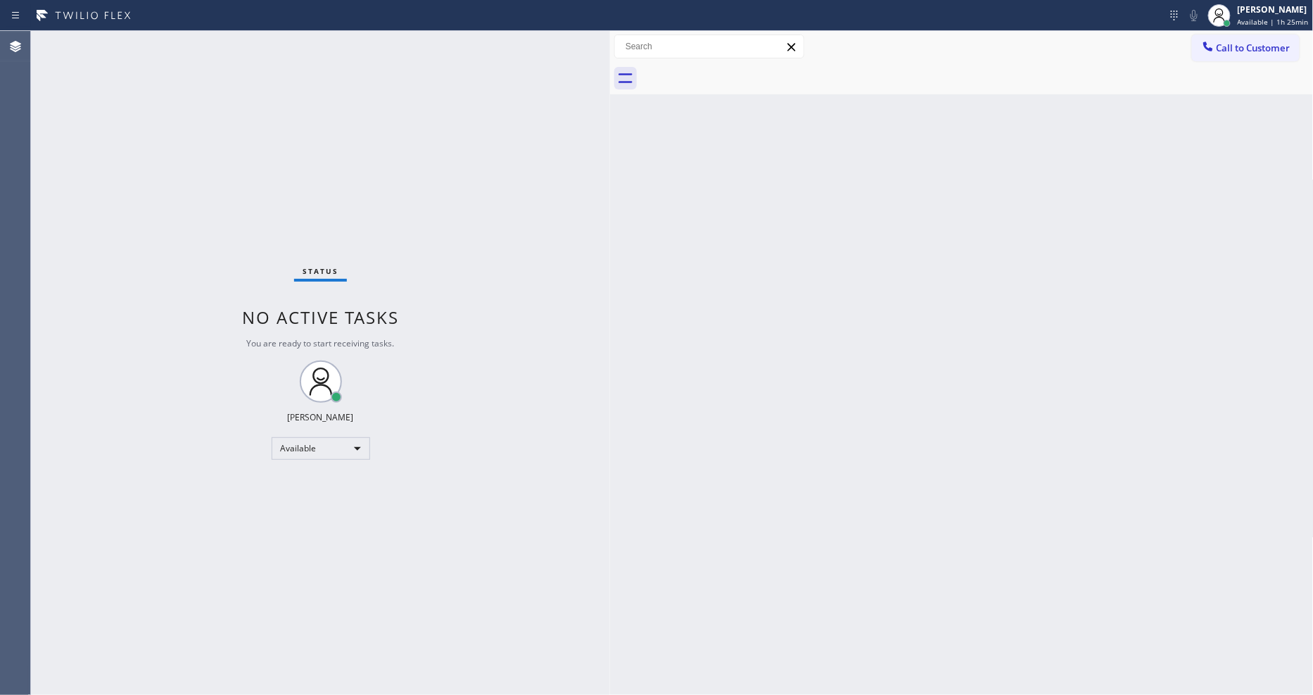
drag, startPoint x: 312, startPoint y: 246, endPoint x: 340, endPoint y: 543, distance: 297.6
click at [311, 246] on div "Status No active tasks You are ready to start receiving tasks. [PERSON_NAME] Av…" at bounding box center [320, 363] width 579 height 664
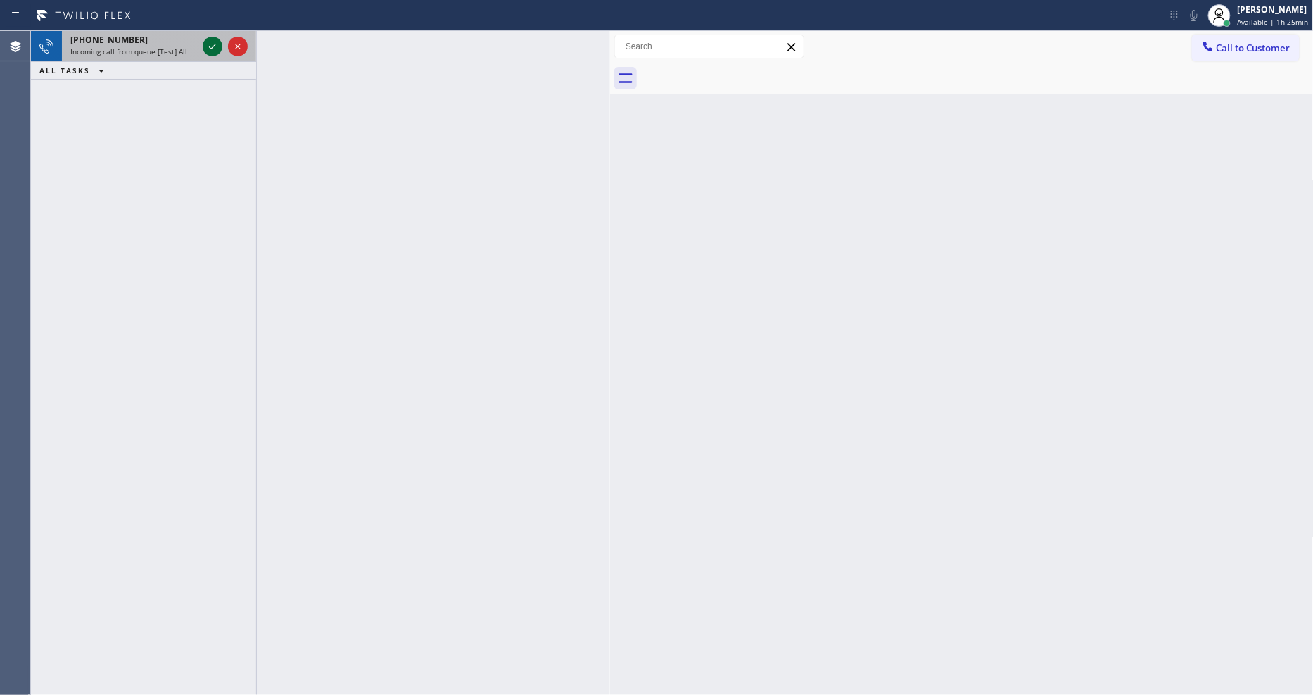
click at [215, 45] on icon at bounding box center [212, 46] width 17 height 17
click at [210, 42] on icon at bounding box center [212, 46] width 17 height 17
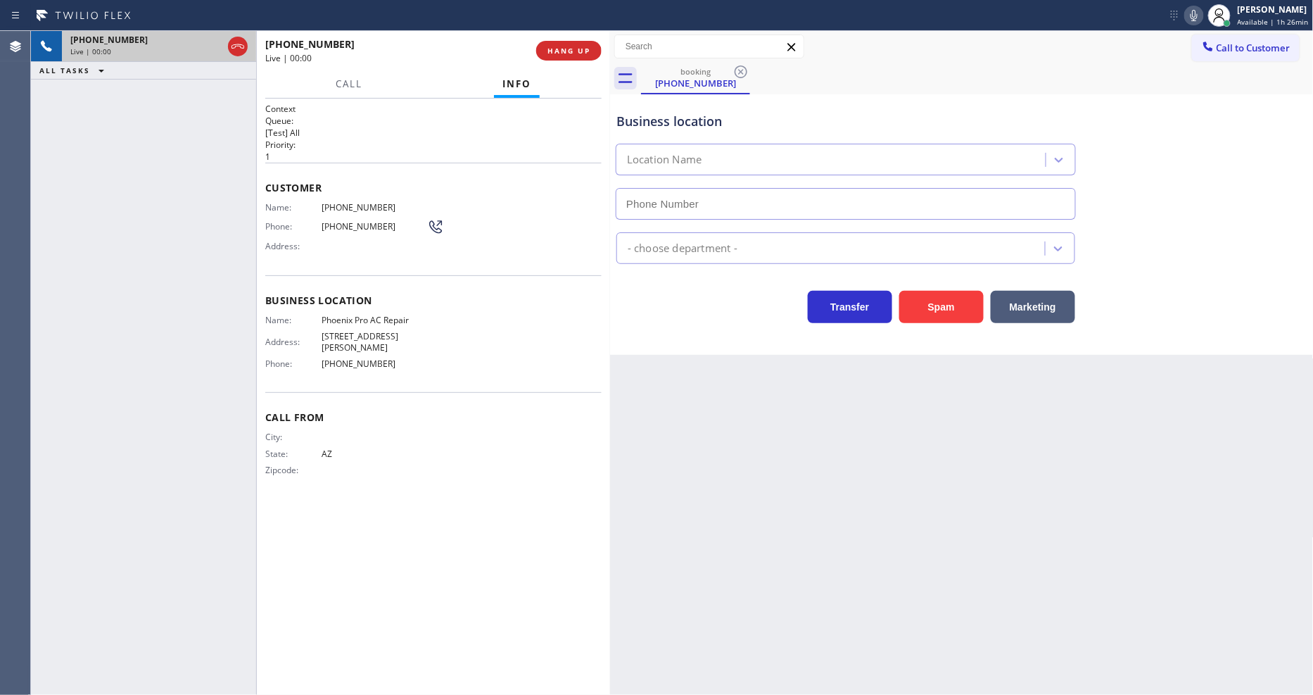
type input "[PHONE_NUMBER]"
click at [565, 47] on span "HANG UP" at bounding box center [569, 51] width 43 height 10
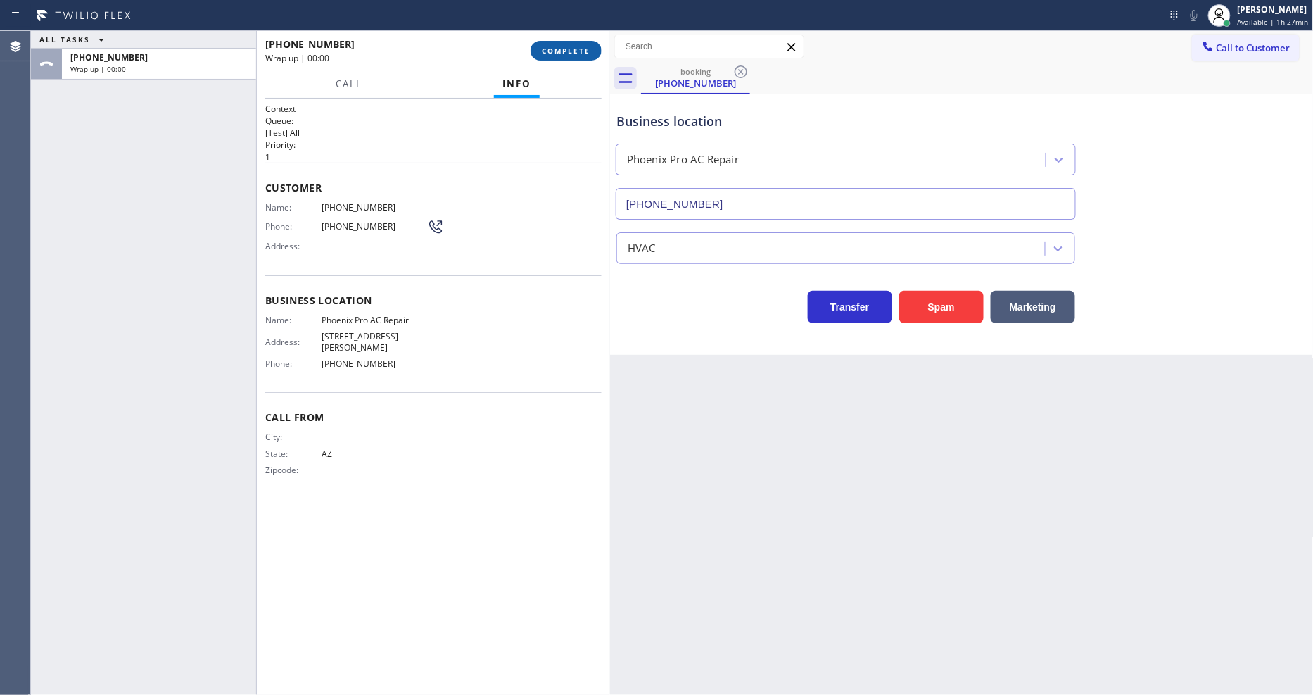
click at [565, 46] on span "COMPLETE" at bounding box center [566, 51] width 49 height 10
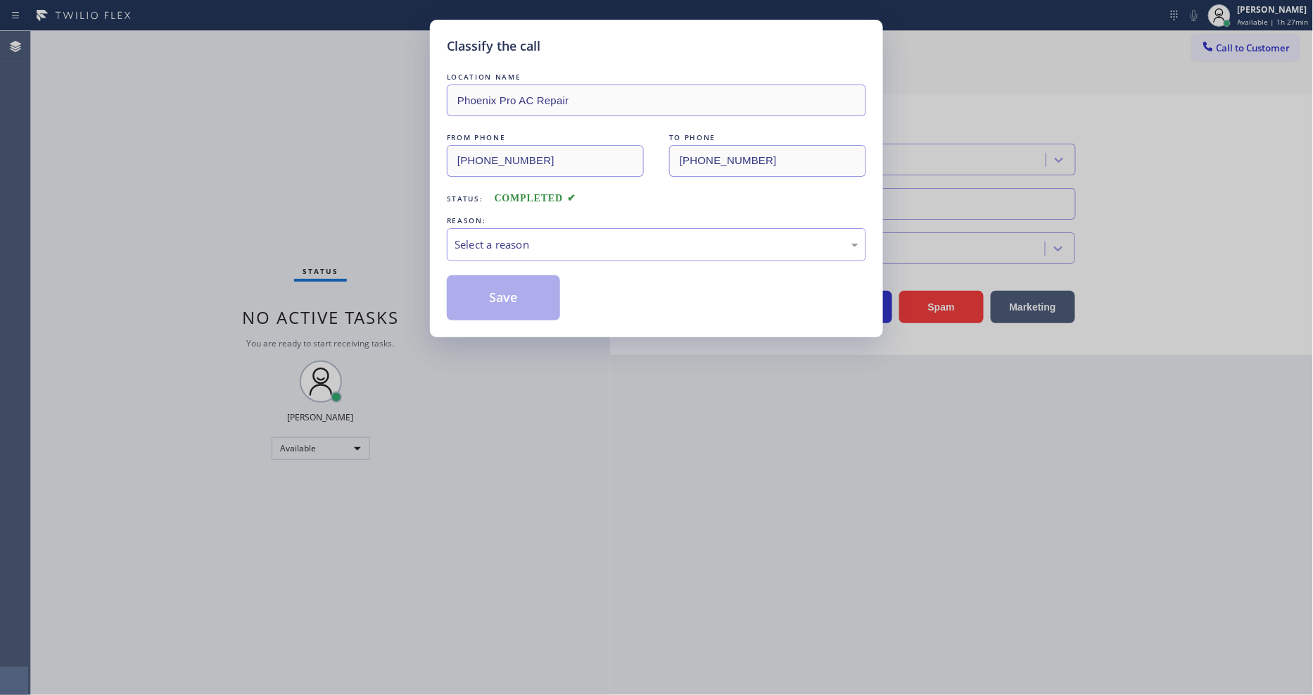
click at [519, 237] on div "Select a reason" at bounding box center [657, 244] width 404 height 16
click at [517, 241] on div "Existing Customer - ETA/PI/REDO/complain/cancel" at bounding box center [657, 244] width 404 height 16
click at [517, 275] on button "Save" at bounding box center [503, 297] width 113 height 45
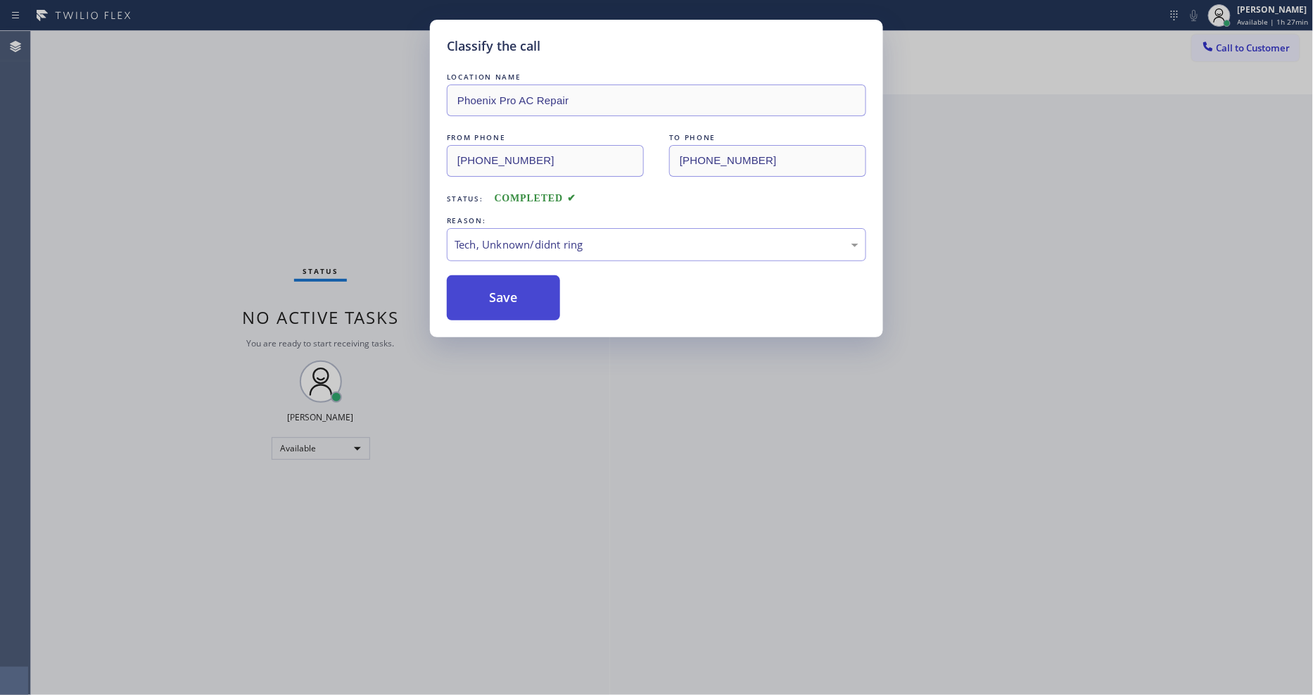
click at [517, 275] on button "Save" at bounding box center [503, 297] width 113 height 45
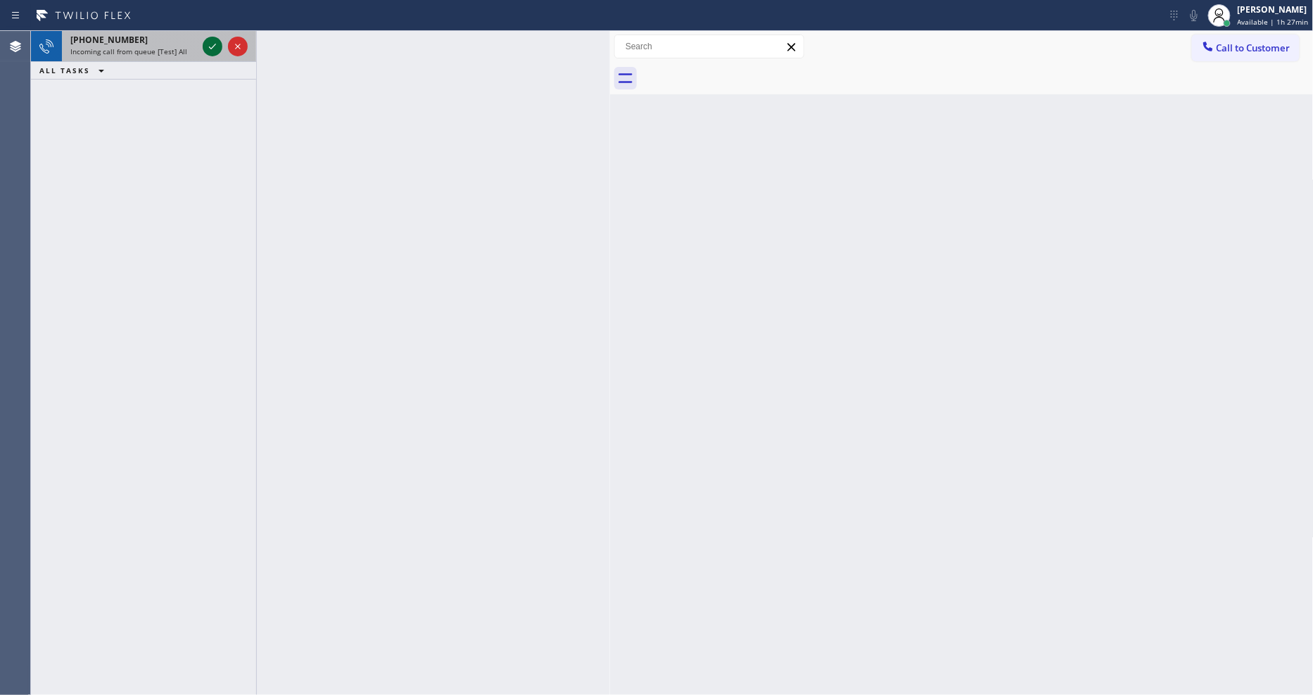
click at [212, 46] on icon at bounding box center [212, 46] width 17 height 17
click at [213, 38] on icon at bounding box center [212, 46] width 17 height 17
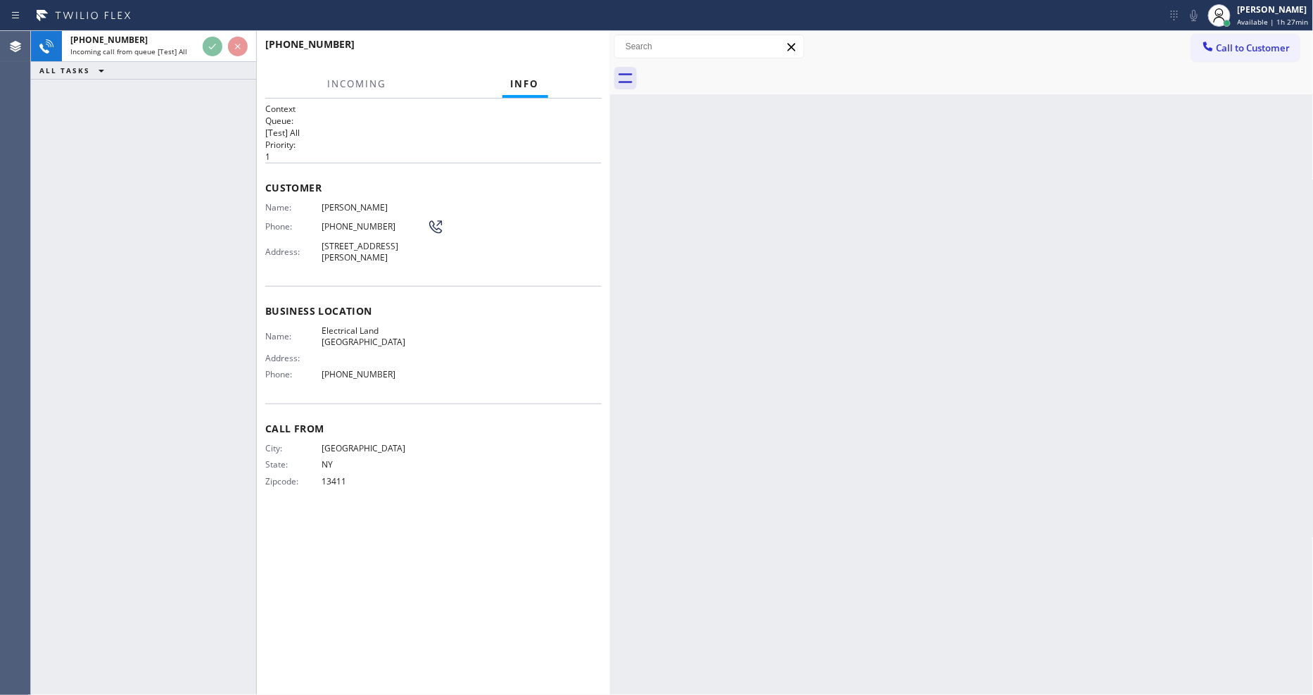
click at [509, 202] on div "Name: [PERSON_NAME] Phone: [PHONE_NUMBER] Address: [STREET_ADDRESS][PERSON_NAME]" at bounding box center [433, 235] width 336 height 66
click at [836, 367] on div "Back to Dashboard Change Sender ID Customers Technicians Select a contact Outbo…" at bounding box center [962, 363] width 704 height 664
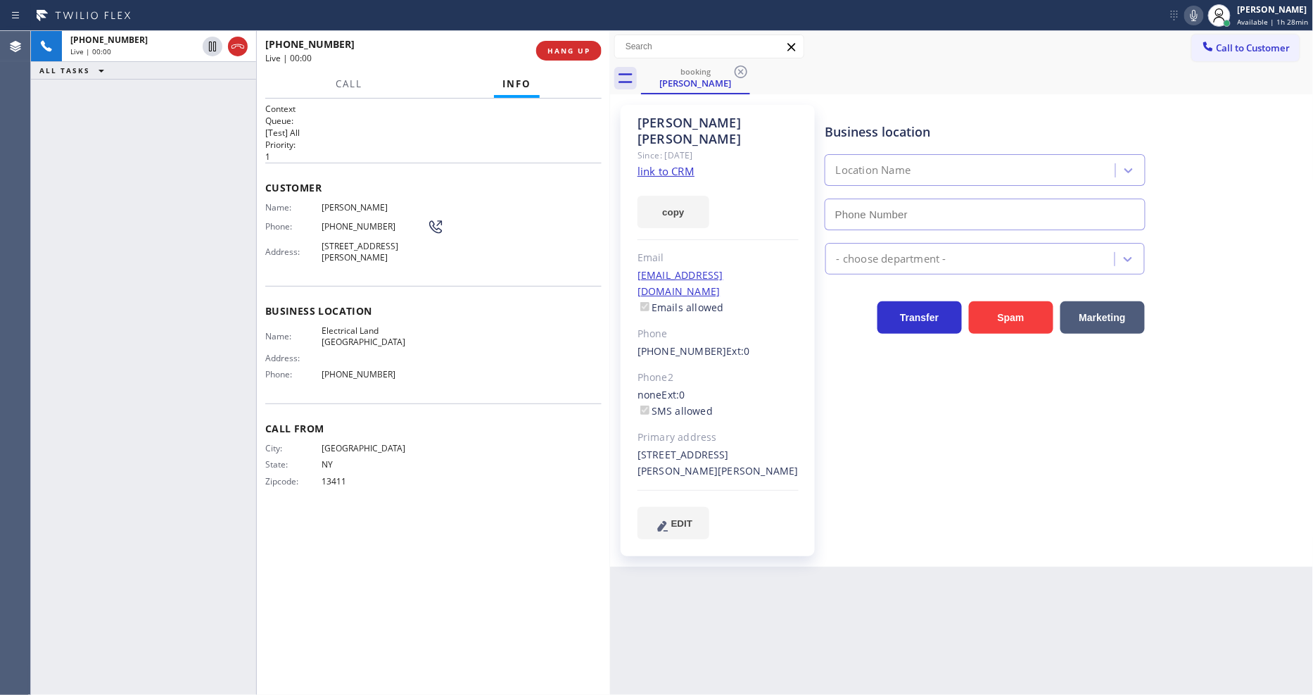
type input "[PHONE_NUMBER]"
click at [686, 164] on link "link to CRM" at bounding box center [666, 171] width 57 height 14
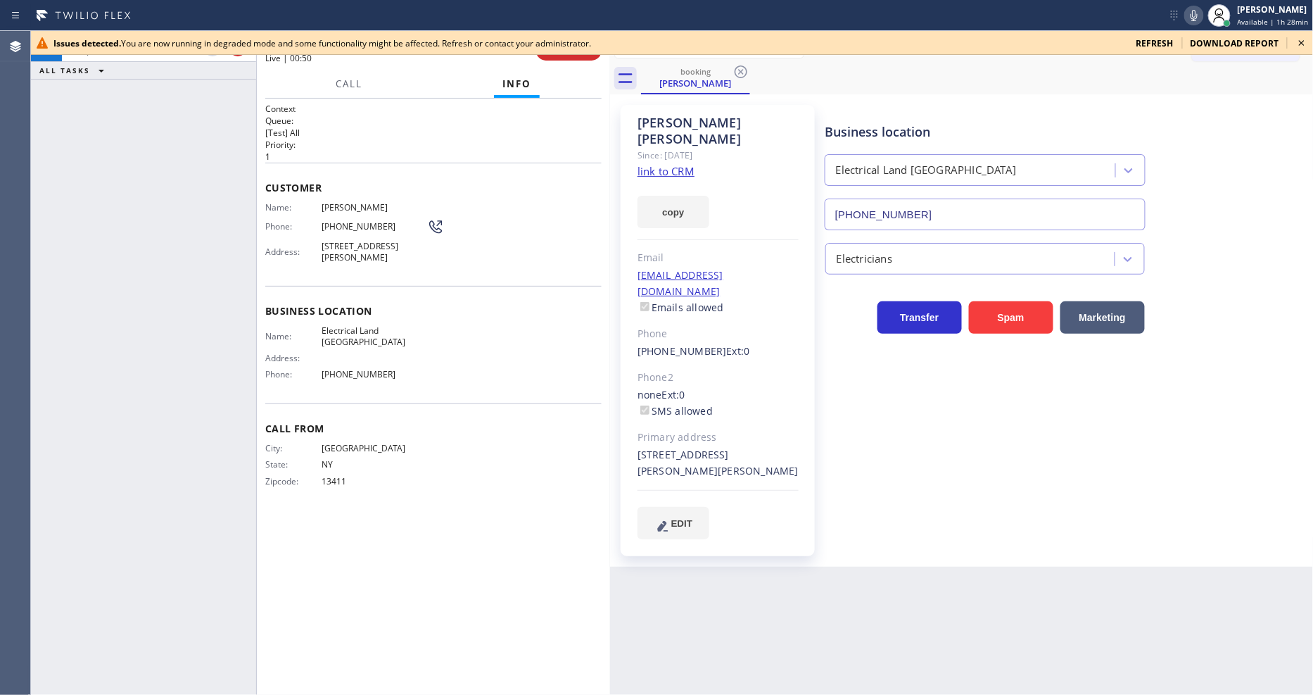
click at [1303, 38] on icon at bounding box center [1302, 42] width 17 height 17
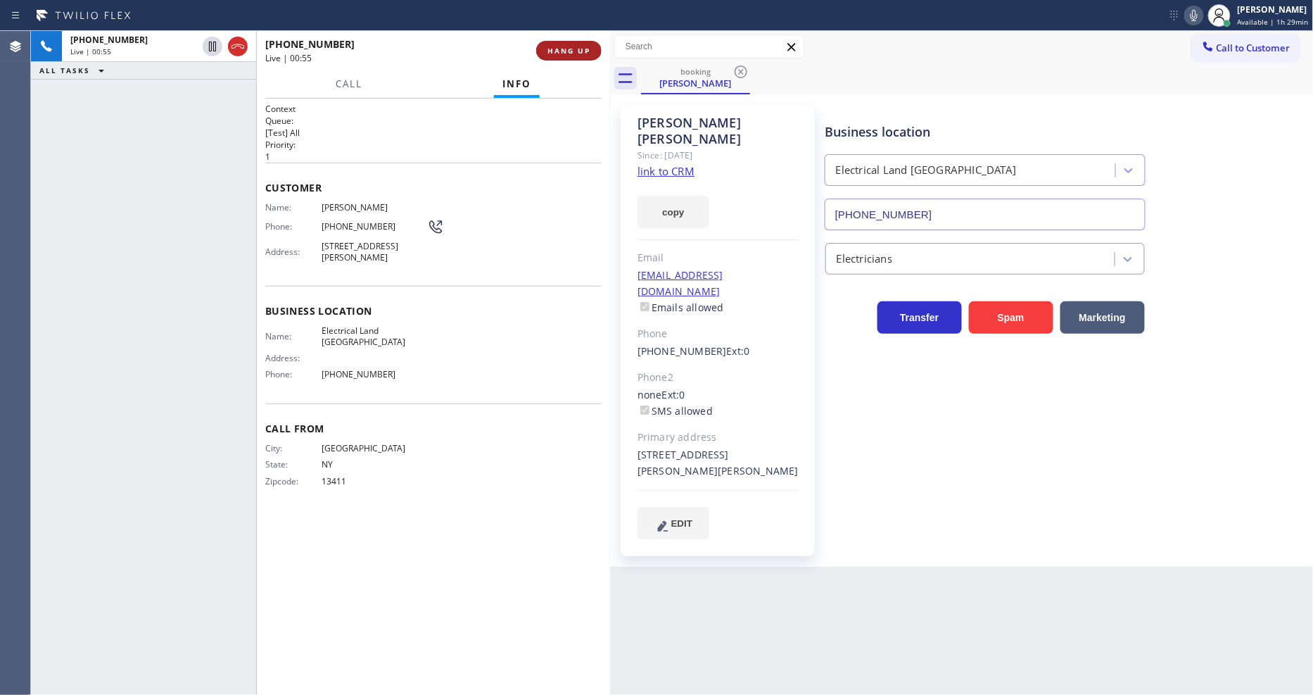
click at [588, 49] on span "HANG UP" at bounding box center [569, 51] width 43 height 10
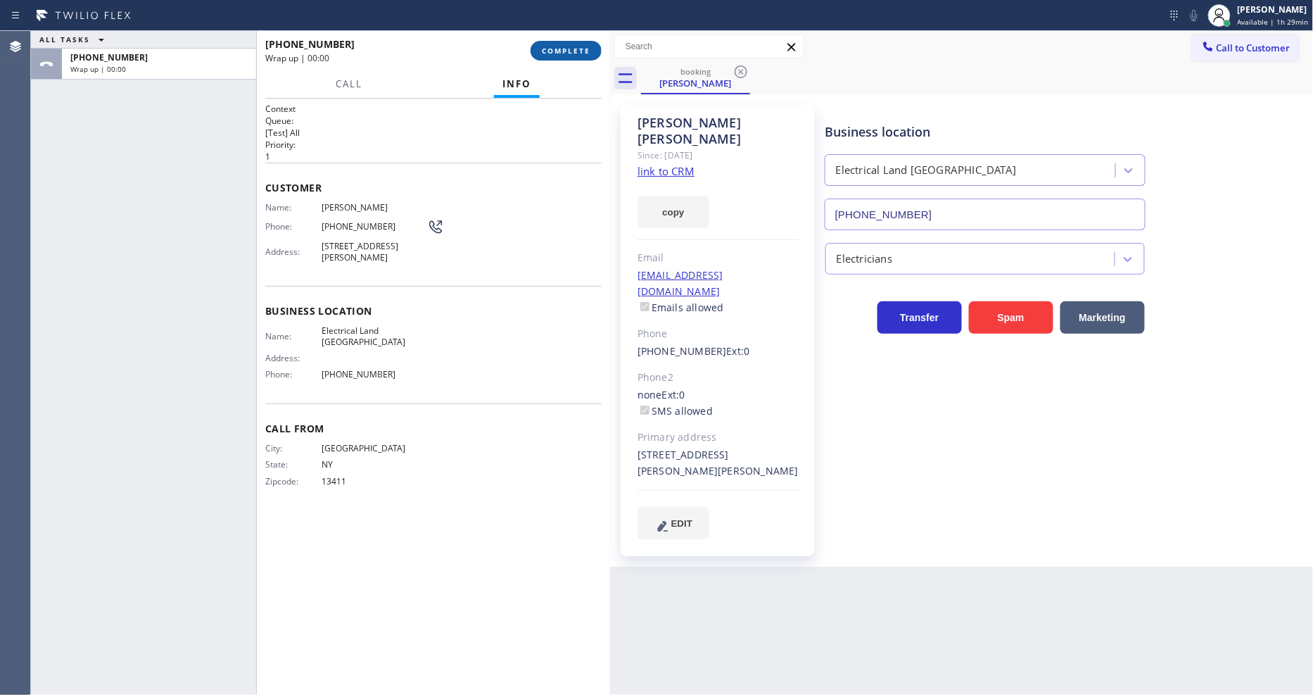
click at [588, 49] on span "COMPLETE" at bounding box center [566, 51] width 49 height 10
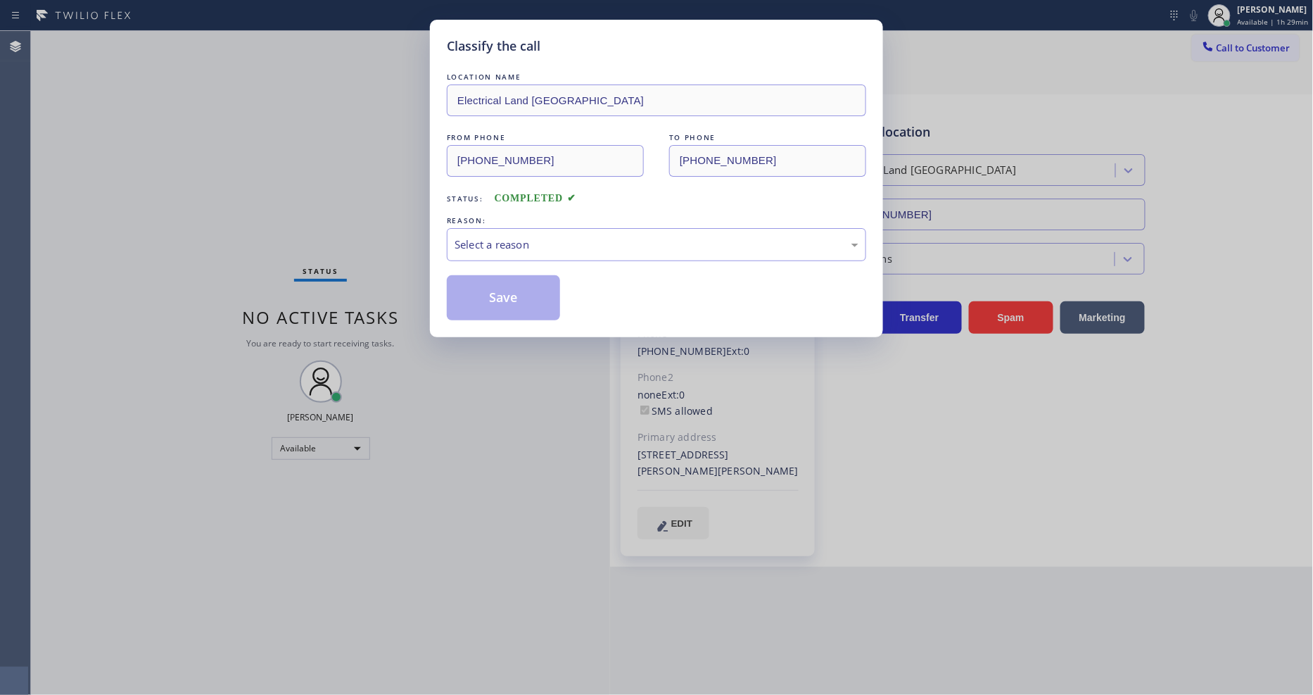
click at [493, 241] on div "Select a reason" at bounding box center [657, 244] width 404 height 16
click at [483, 293] on button "Save" at bounding box center [503, 297] width 113 height 45
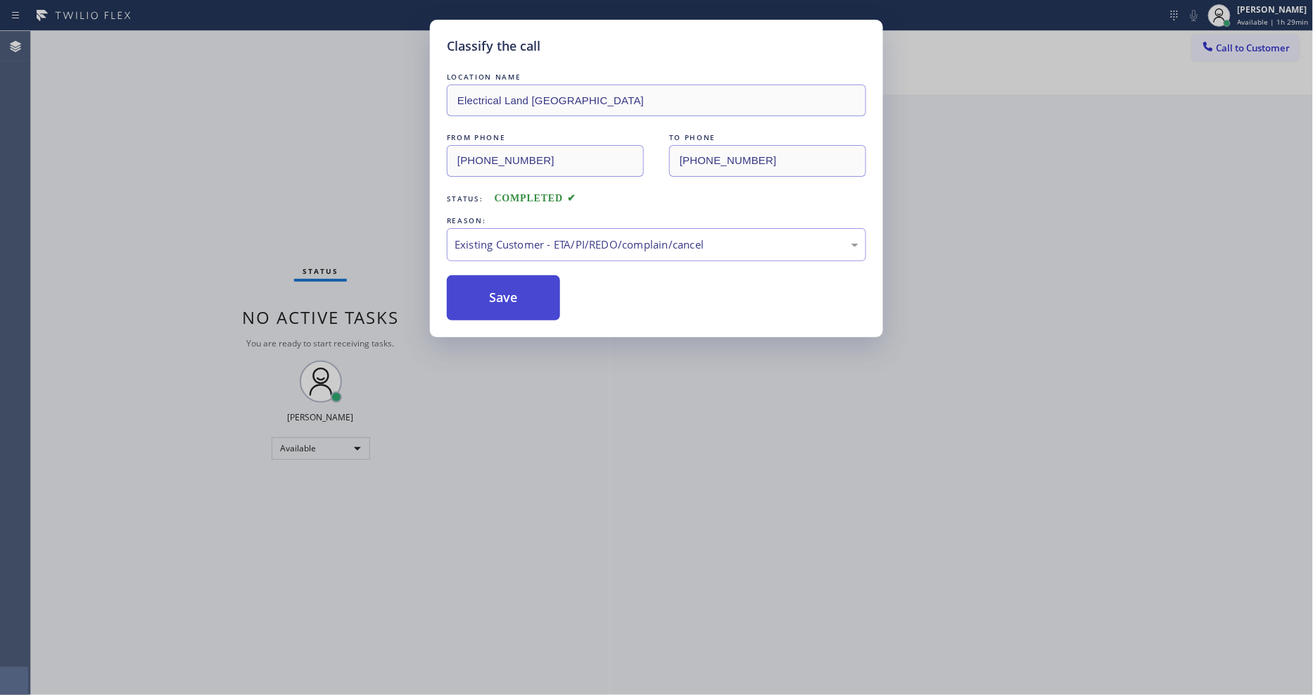
click at [483, 293] on button "Save" at bounding box center [503, 297] width 113 height 45
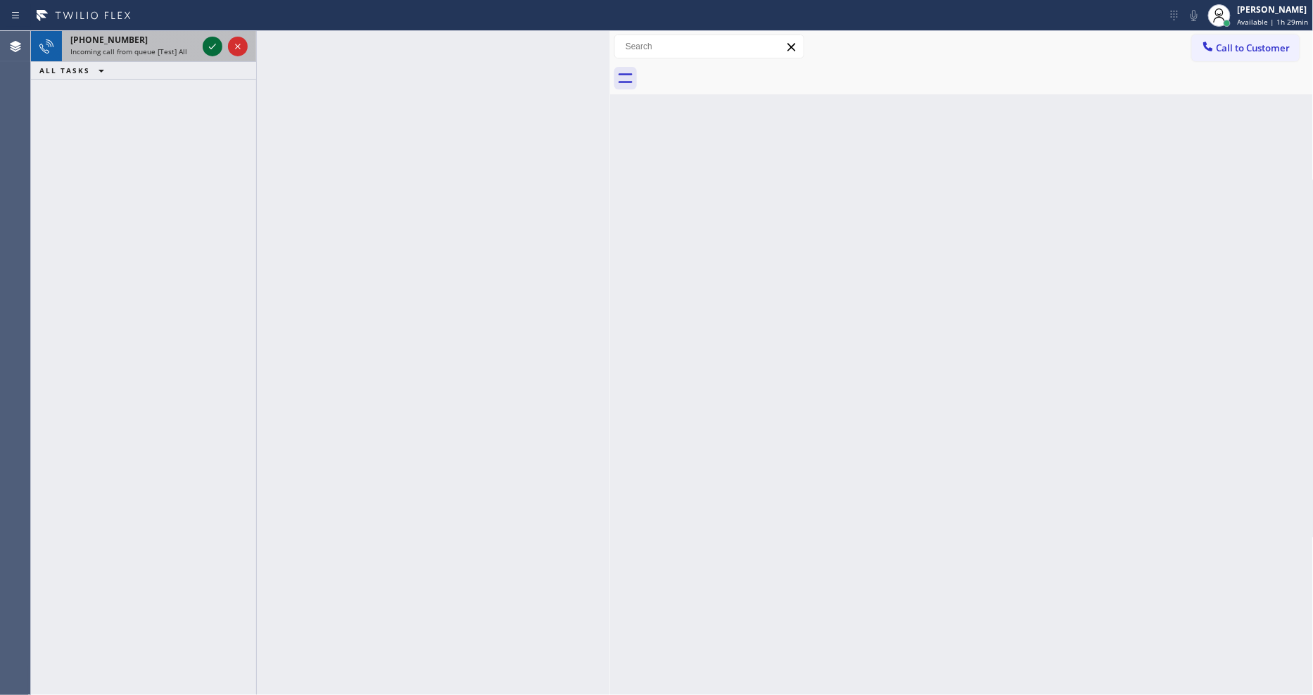
click at [212, 46] on icon at bounding box center [212, 46] width 17 height 17
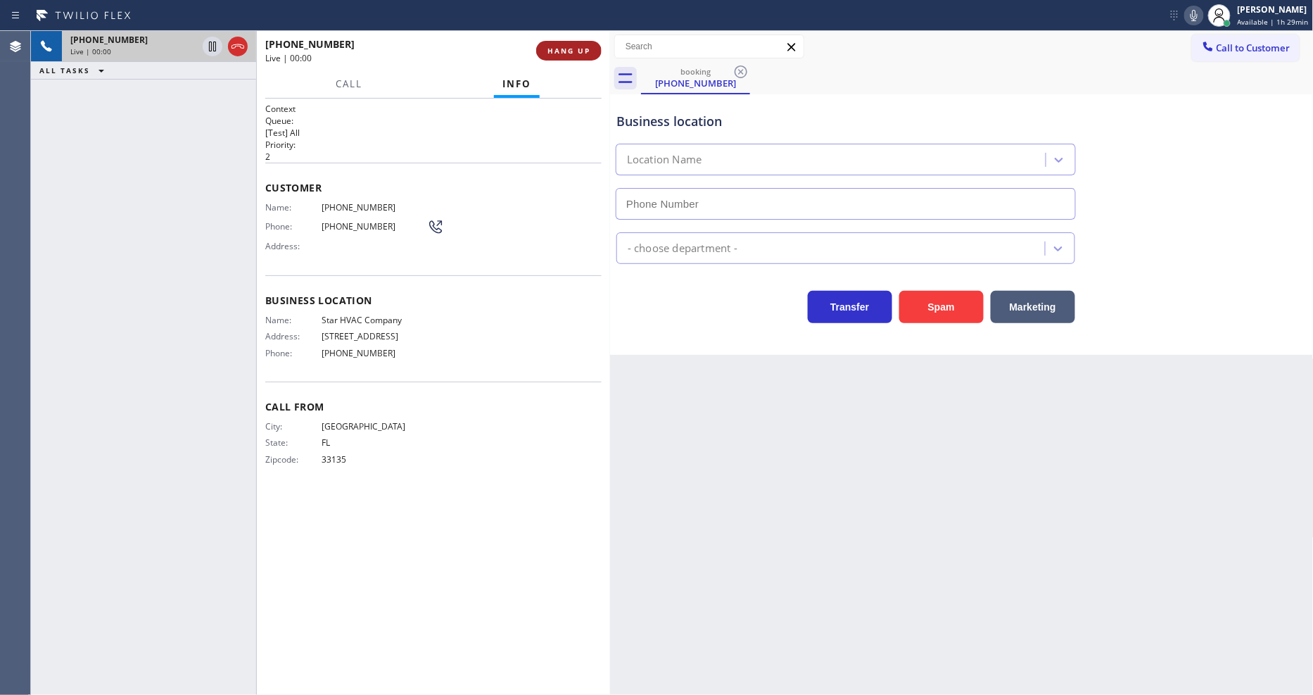
type input "[PHONE_NUMBER]"
click at [570, 41] on button "HANG UP" at bounding box center [568, 51] width 65 height 20
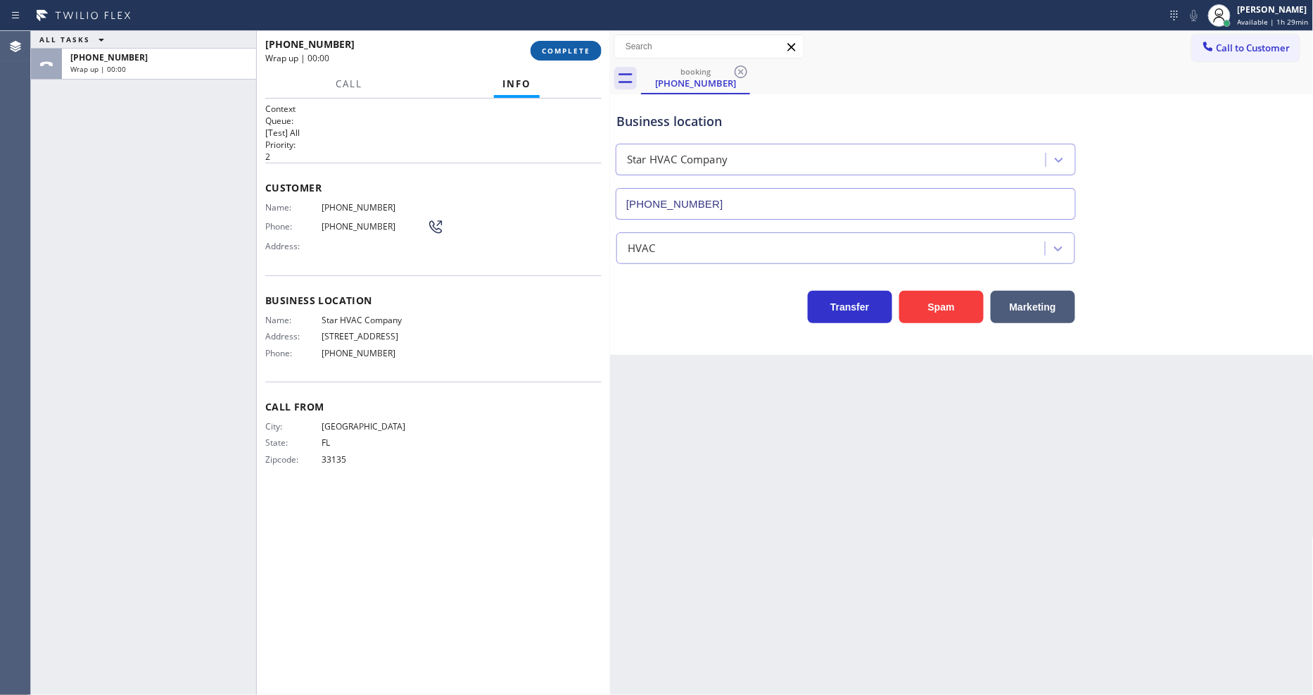
click at [570, 41] on button "COMPLETE" at bounding box center [566, 51] width 71 height 20
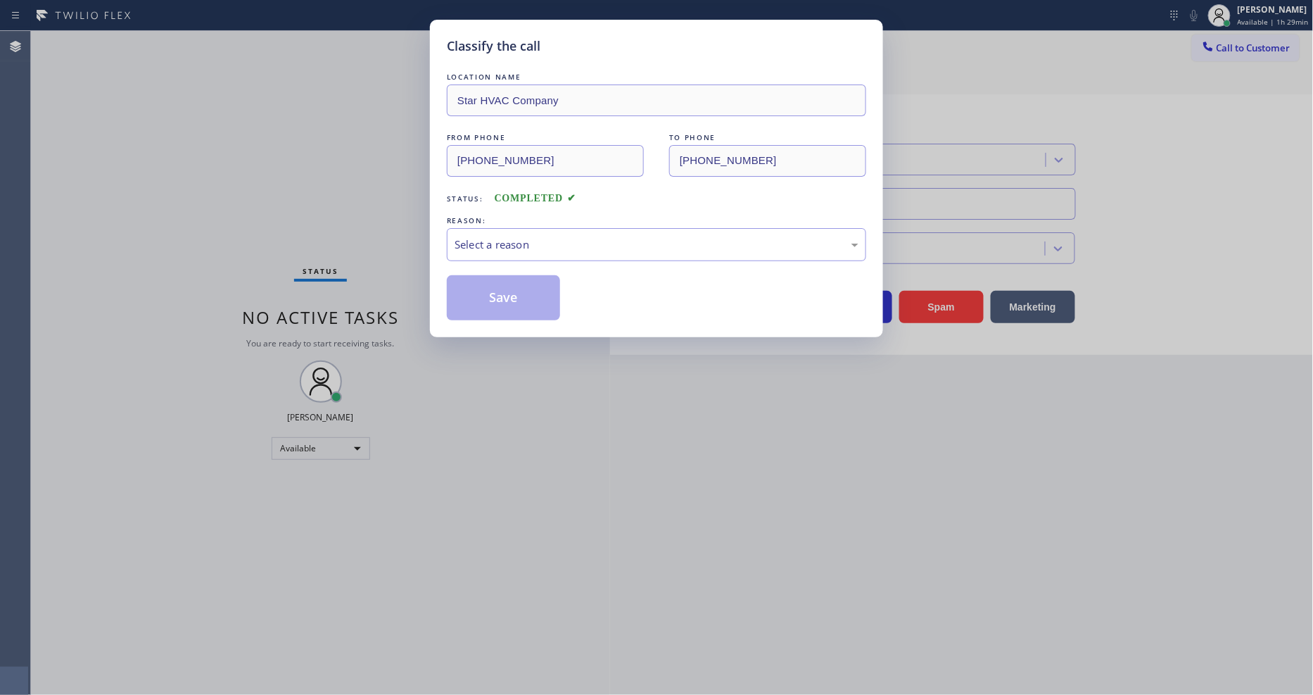
click at [537, 222] on div "REASON:" at bounding box center [656, 220] width 419 height 15
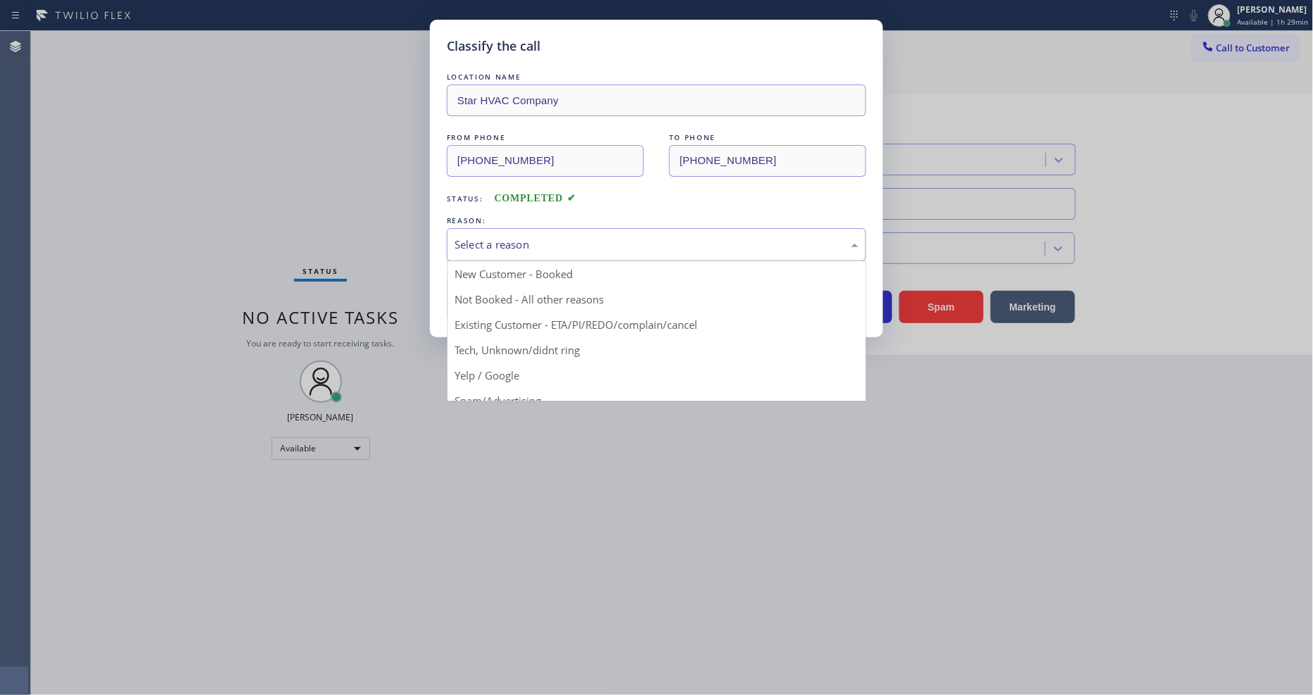
click at [539, 239] on div "Select a reason" at bounding box center [657, 244] width 404 height 16
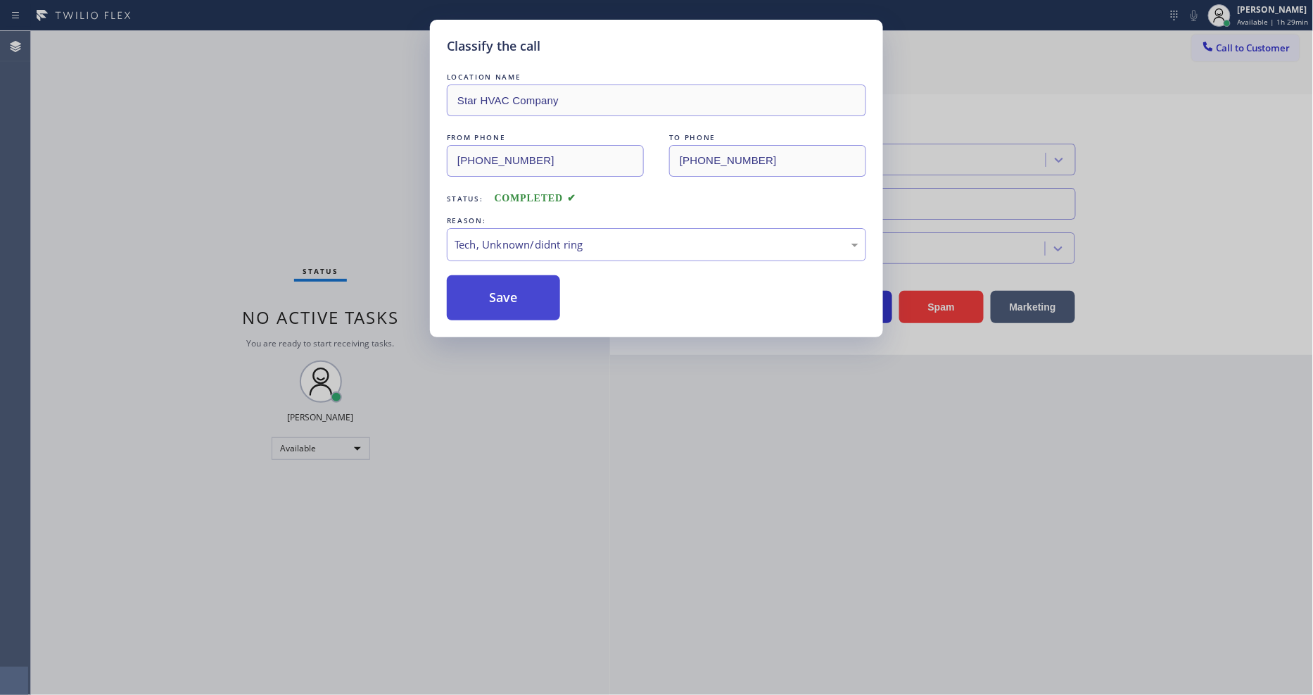
click at [536, 275] on button "Save" at bounding box center [503, 297] width 113 height 45
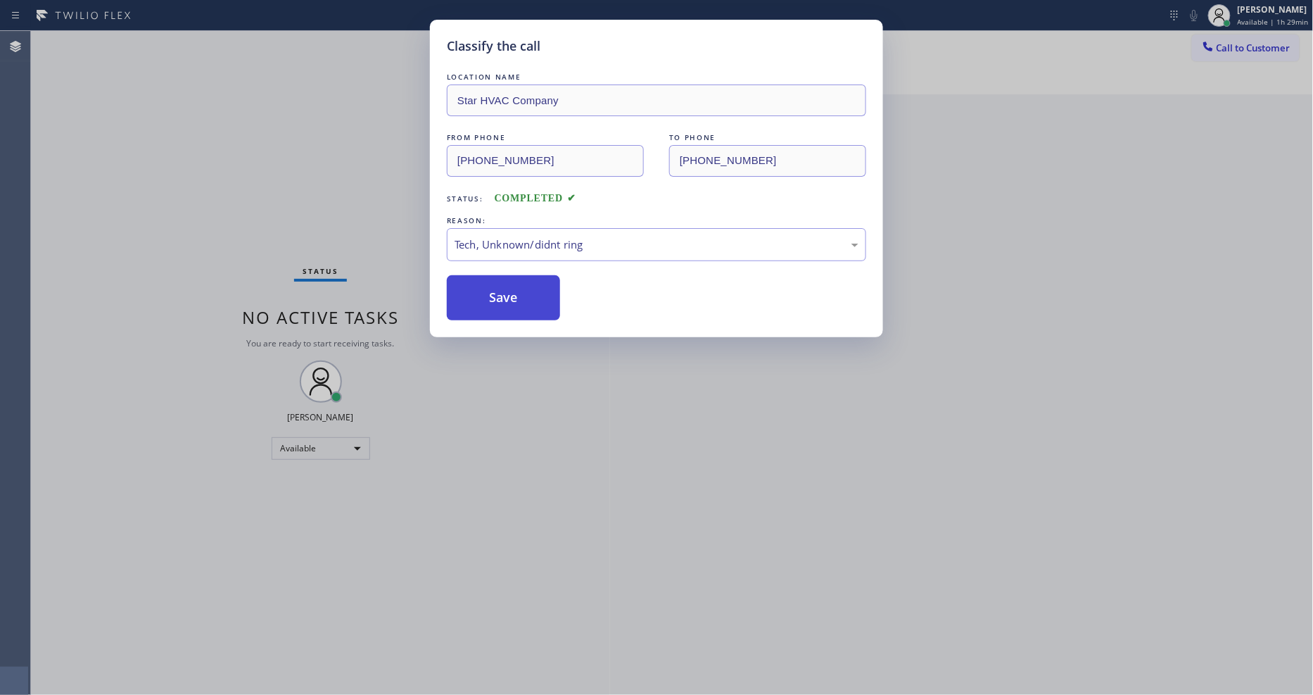
click at [536, 275] on button "Save" at bounding box center [503, 297] width 113 height 45
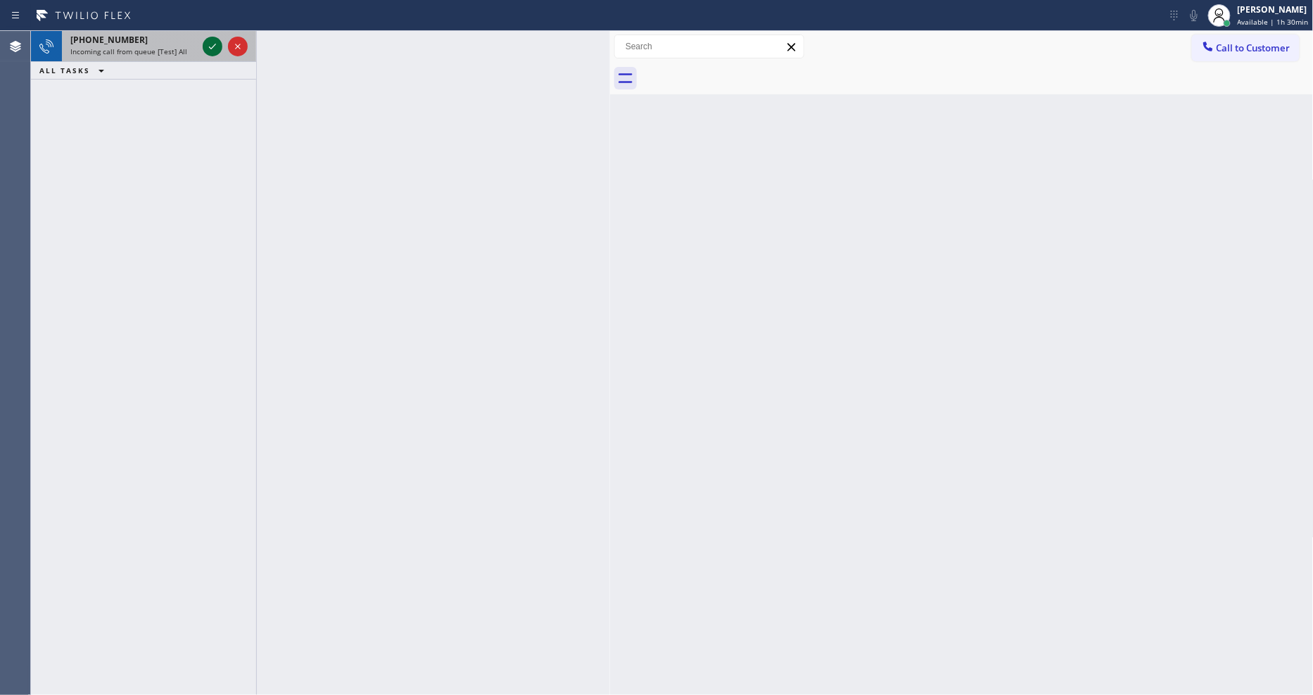
click at [208, 44] on icon at bounding box center [212, 46] width 17 height 17
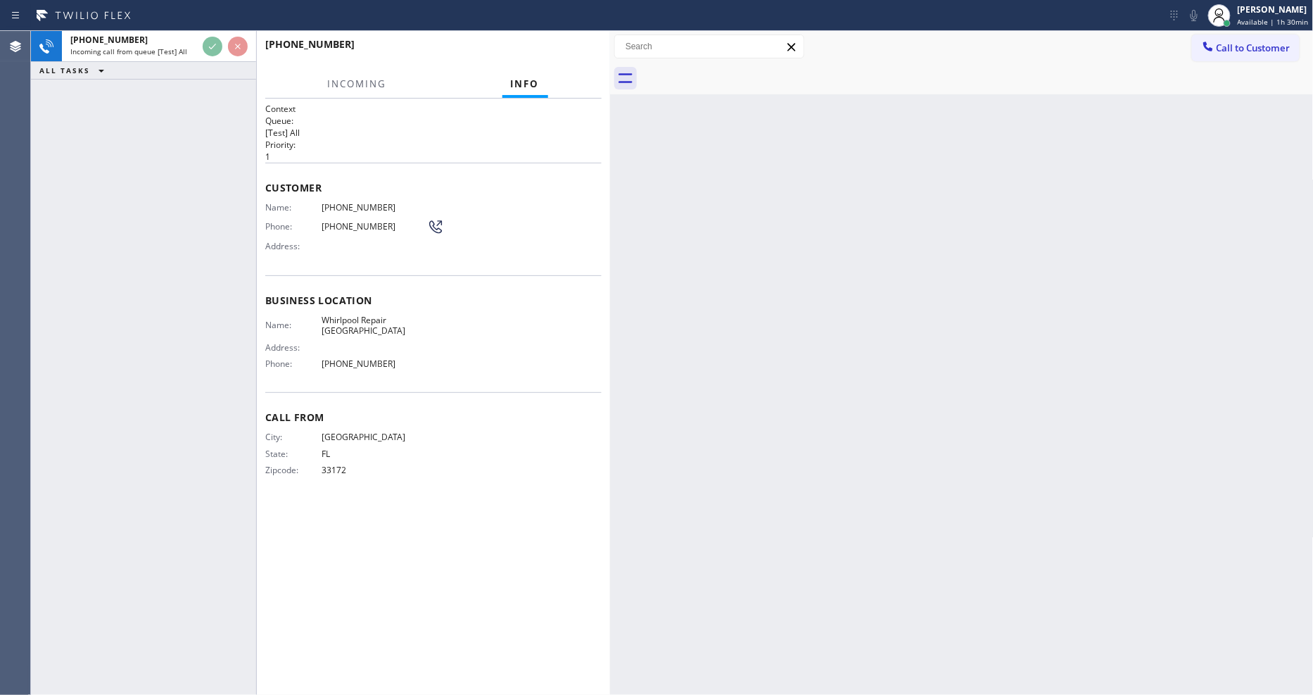
click at [566, 45] on div "[PHONE_NUMBER]" at bounding box center [428, 43] width 327 height 13
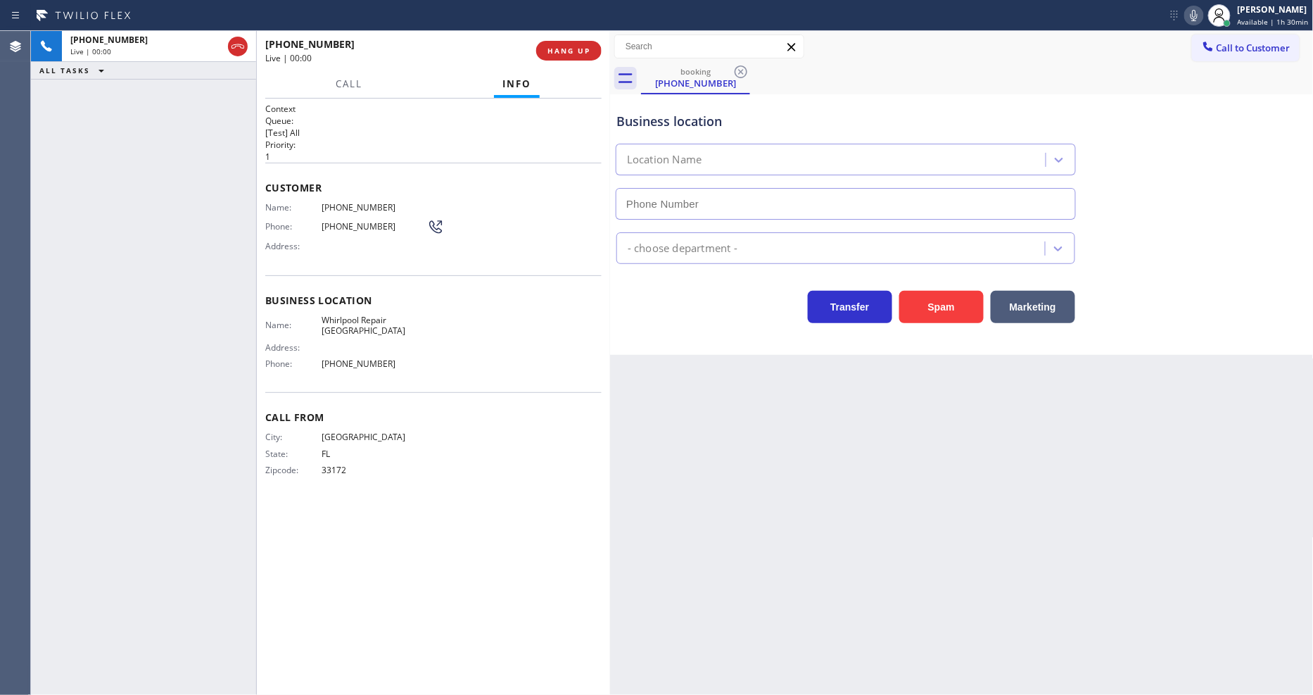
click at [566, 46] on span "HANG UP" at bounding box center [569, 51] width 43 height 10
type input "[PHONE_NUMBER]"
click at [566, 46] on span "COMPLETE" at bounding box center [566, 51] width 49 height 10
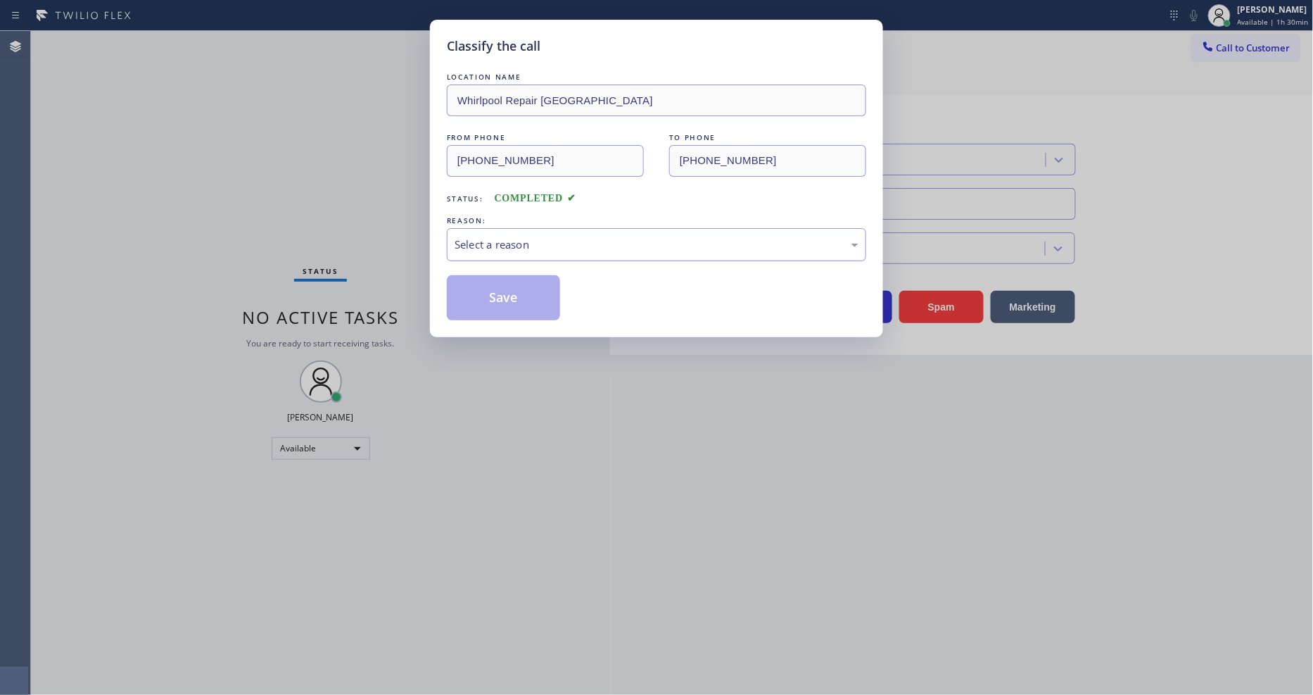
click at [531, 236] on div "Select a reason" at bounding box center [657, 244] width 404 height 16
drag, startPoint x: 515, startPoint y: 336, endPoint x: 514, endPoint y: 297, distance: 39.4
click at [514, 293] on button "Save" at bounding box center [503, 297] width 113 height 45
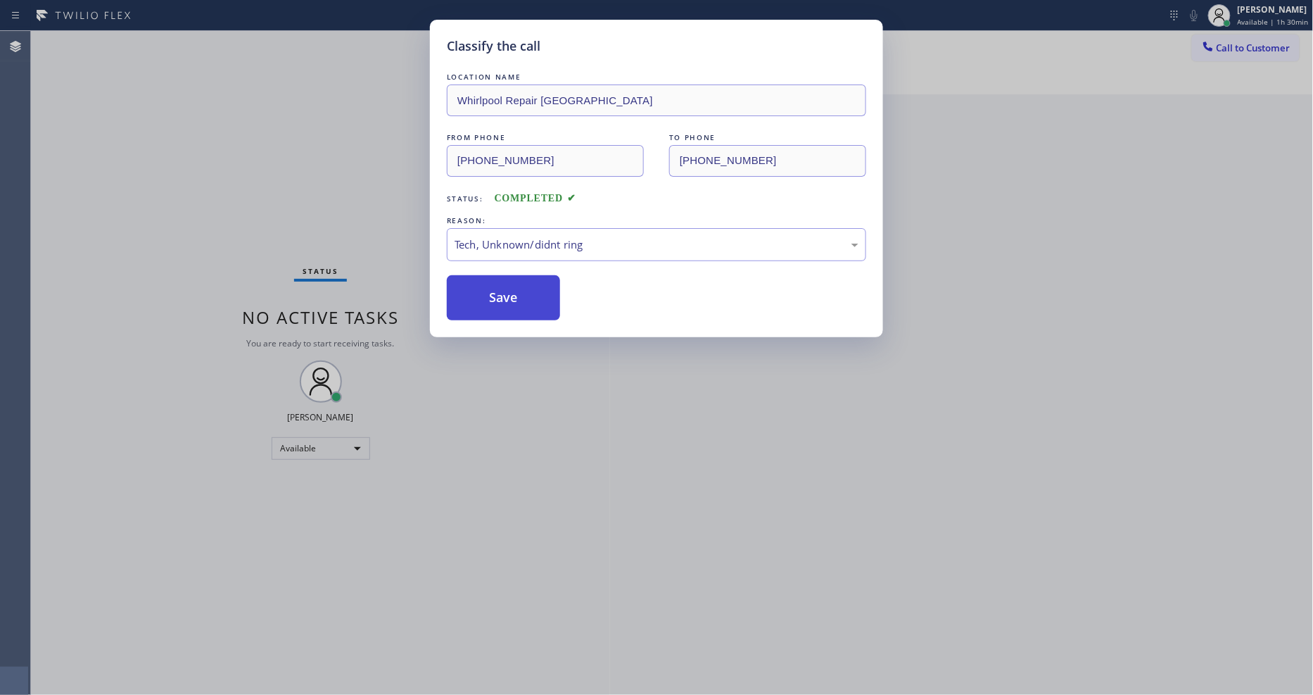
click at [514, 293] on button "Save" at bounding box center [503, 297] width 113 height 45
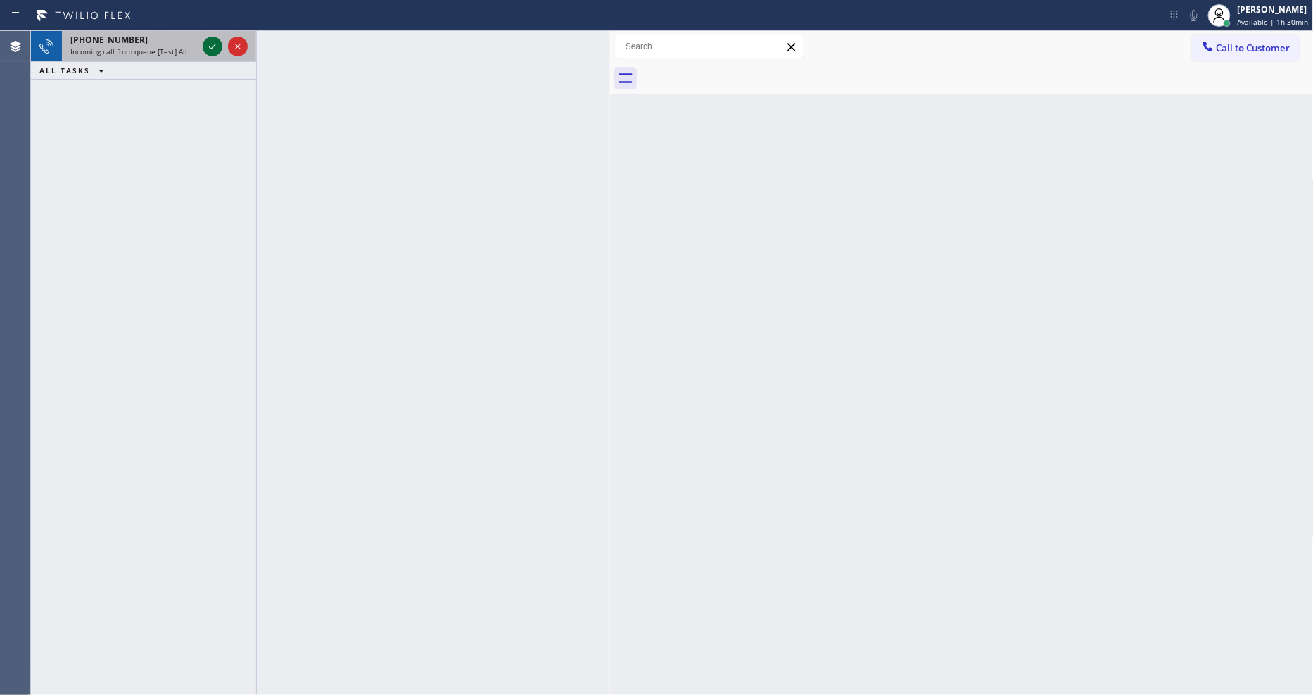
click at [214, 46] on icon at bounding box center [212, 46] width 17 height 17
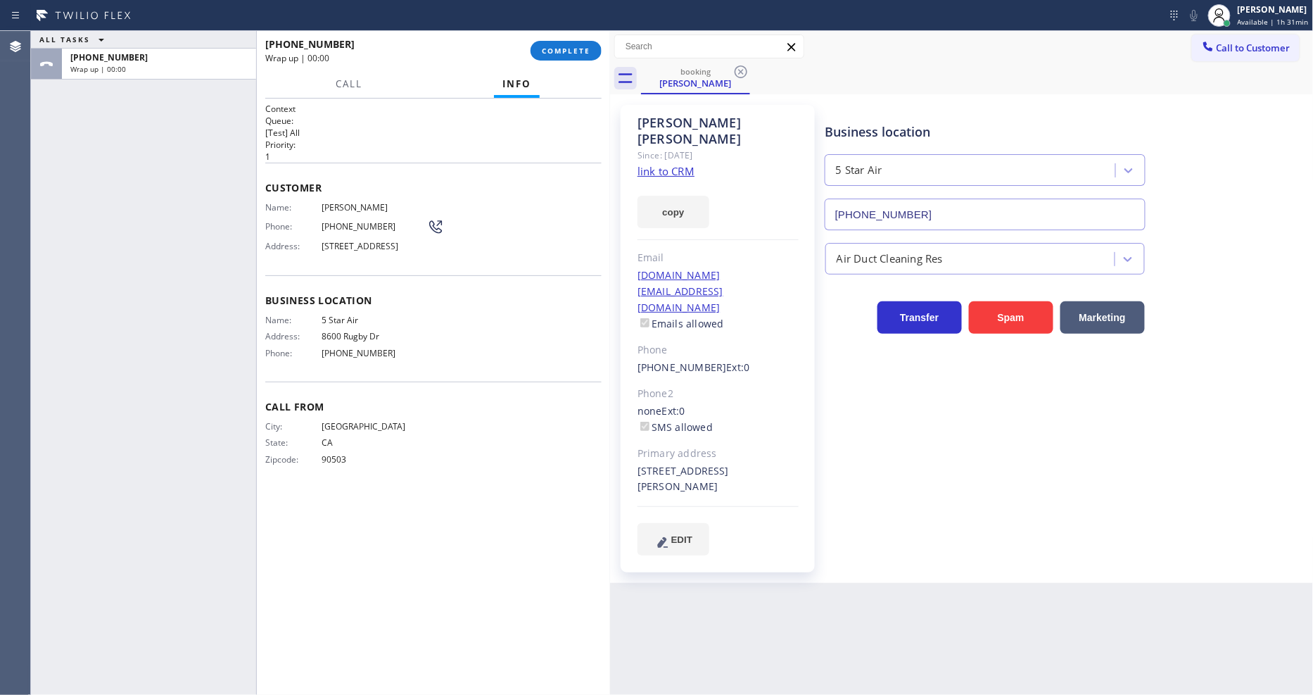
type input "[PHONE_NUMBER]"
click at [554, 54] on span "COMPLETE" at bounding box center [566, 51] width 49 height 10
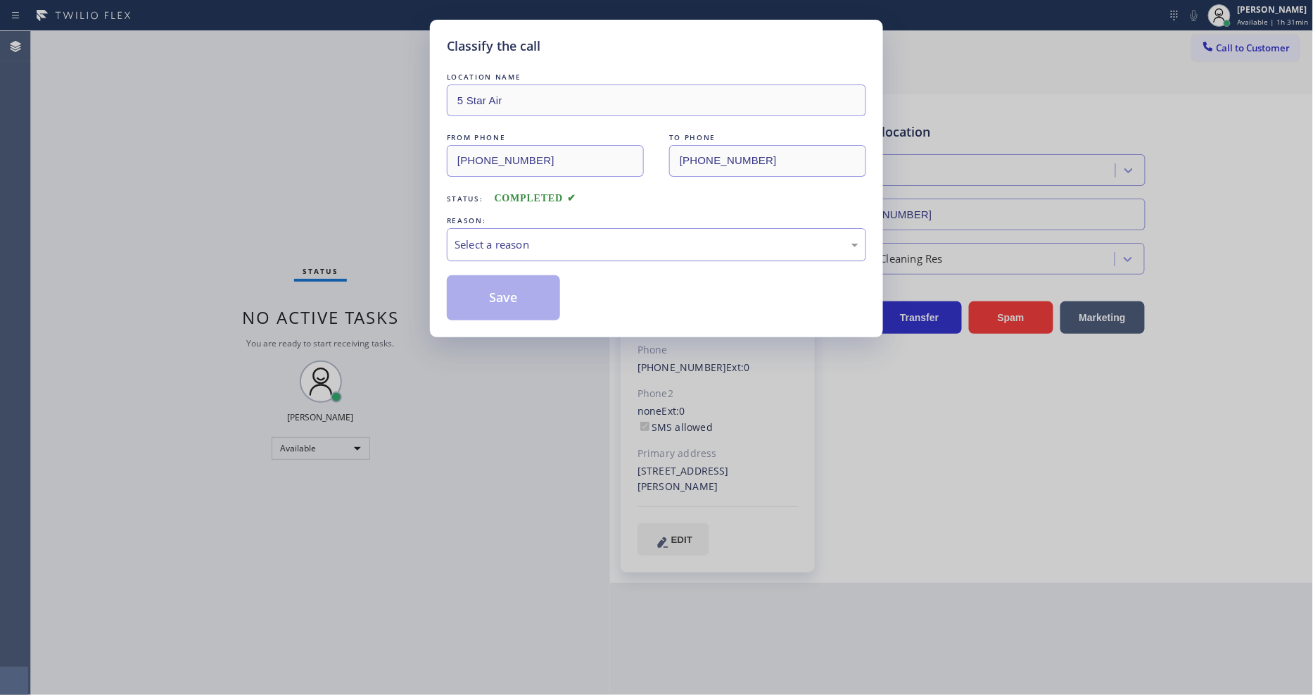
click at [502, 238] on div "Select a reason" at bounding box center [657, 244] width 404 height 16
click at [503, 296] on button "Save" at bounding box center [503, 297] width 113 height 45
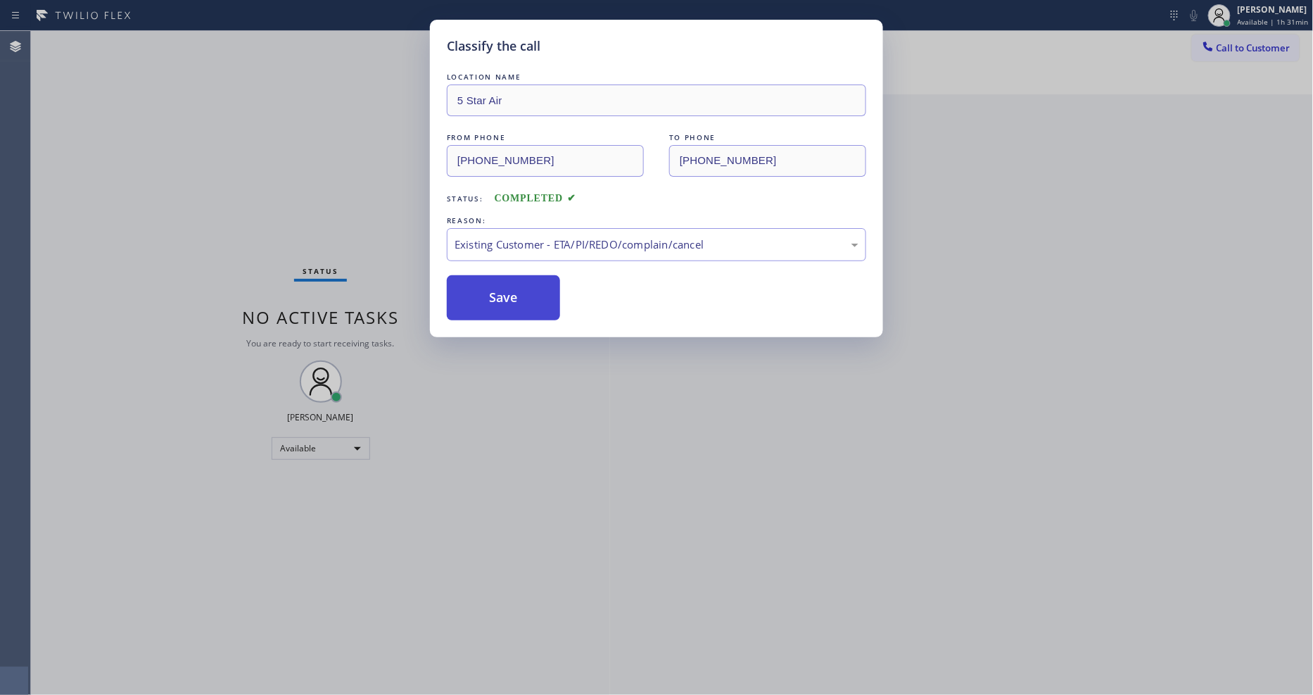
click at [503, 296] on button "Save" at bounding box center [503, 297] width 113 height 45
click at [503, 294] on button "Save" at bounding box center [503, 297] width 113 height 45
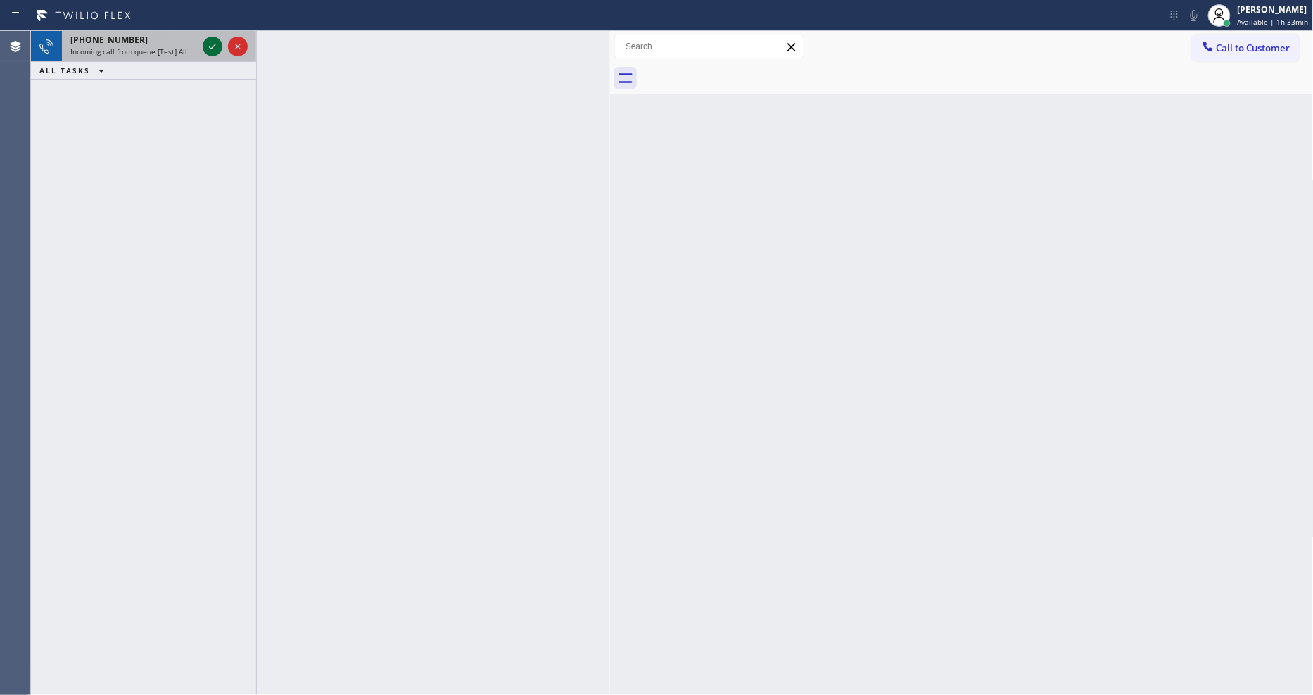
click at [209, 46] on icon at bounding box center [212, 47] width 7 height 6
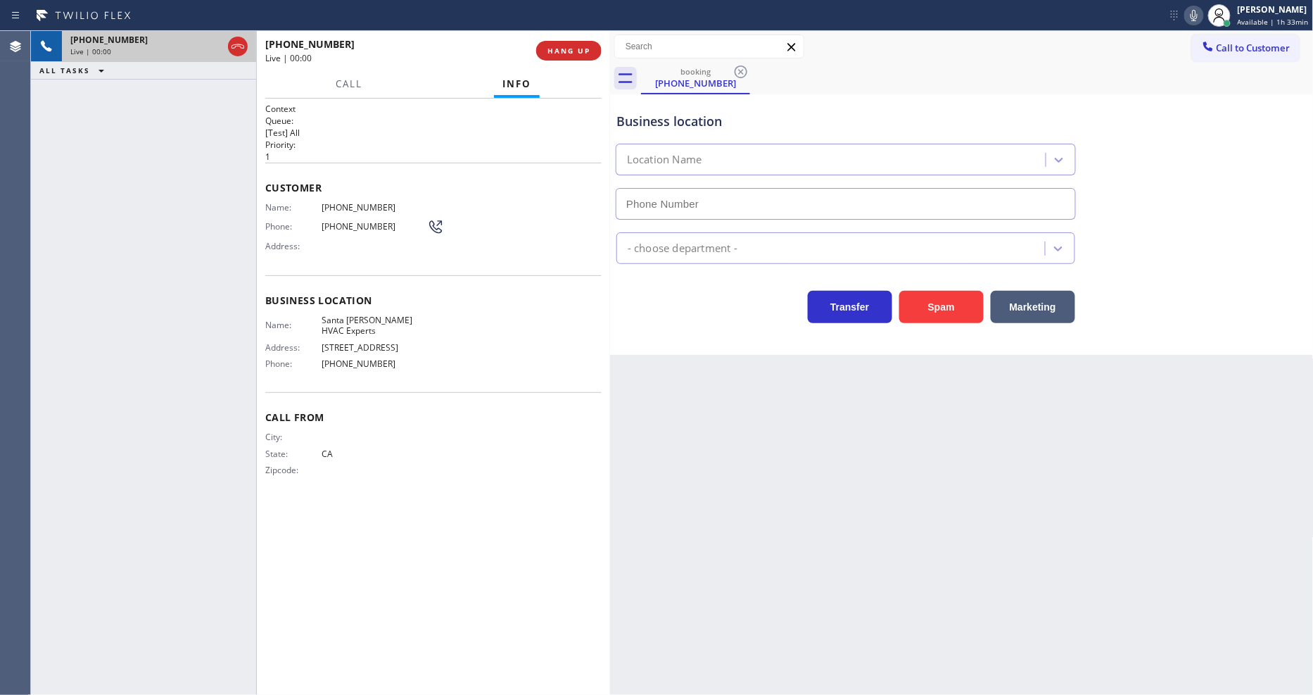
type input "[PHONE_NUMBER]"
click at [577, 46] on span "HANG UP" at bounding box center [569, 51] width 43 height 10
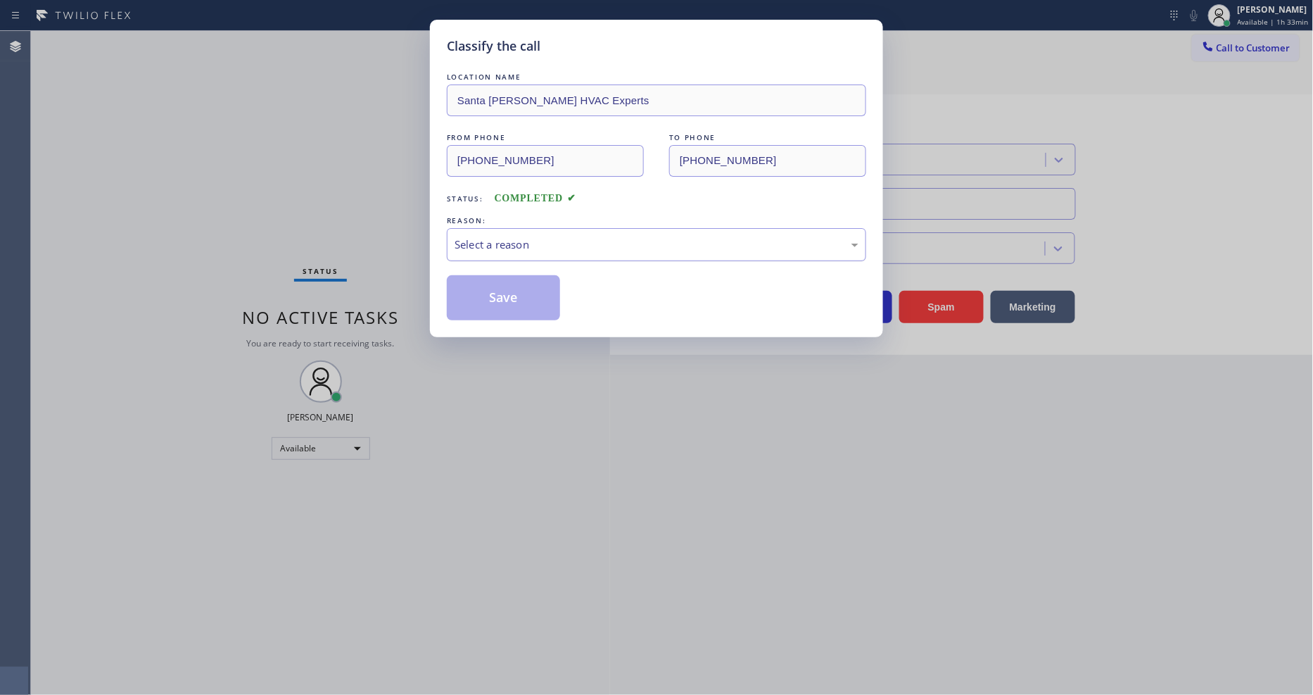
click at [571, 240] on div "Select a reason" at bounding box center [657, 244] width 404 height 16
click at [519, 275] on button "Save" at bounding box center [503, 297] width 113 height 45
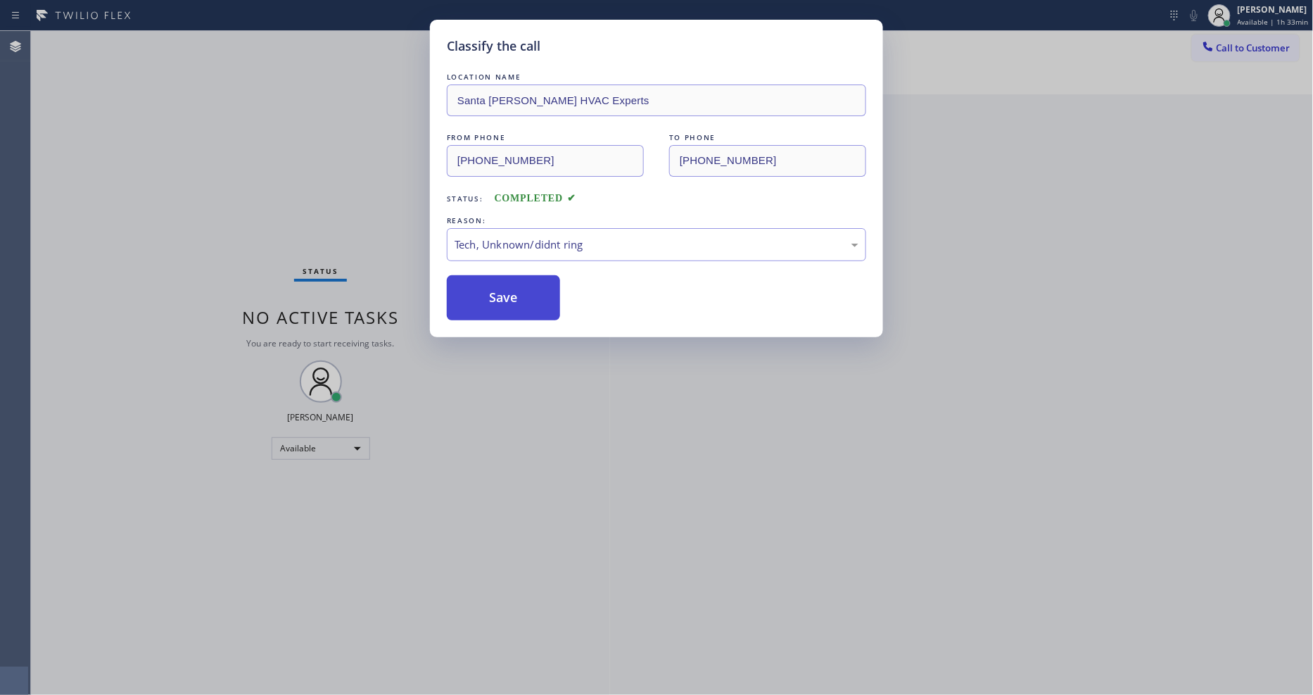
click at [519, 277] on button "Save" at bounding box center [503, 297] width 113 height 45
click at [205, 38] on div "Classify the call LOCATION NAME Last Minute Appliance Repair [US_STATE] FROM PH…" at bounding box center [672, 363] width 1282 height 664
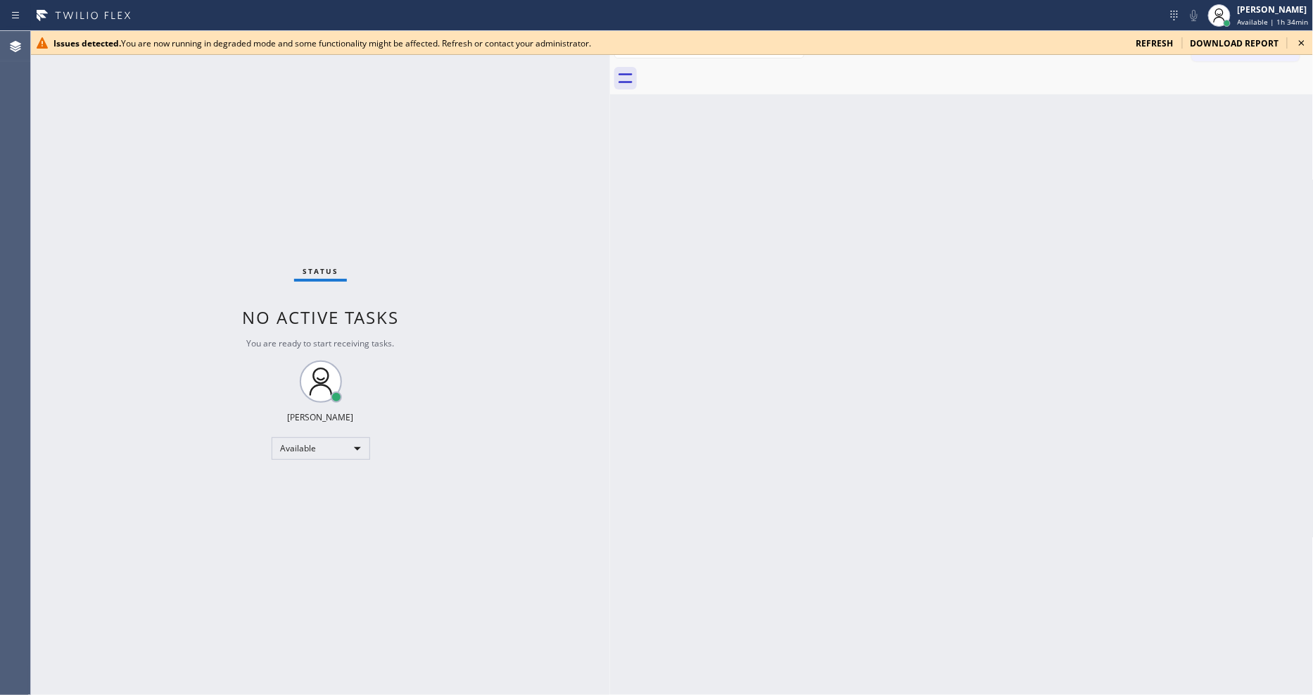
click at [1301, 39] on icon at bounding box center [1302, 42] width 17 height 17
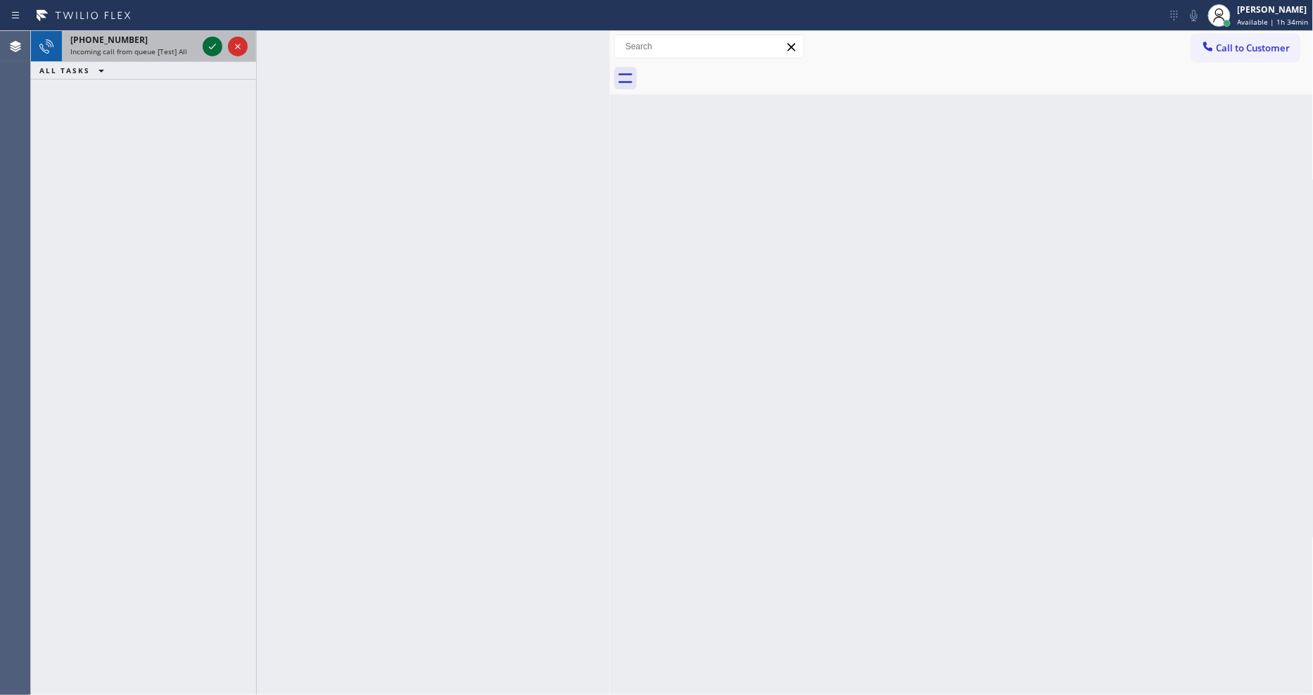
click at [219, 40] on icon at bounding box center [212, 46] width 17 height 17
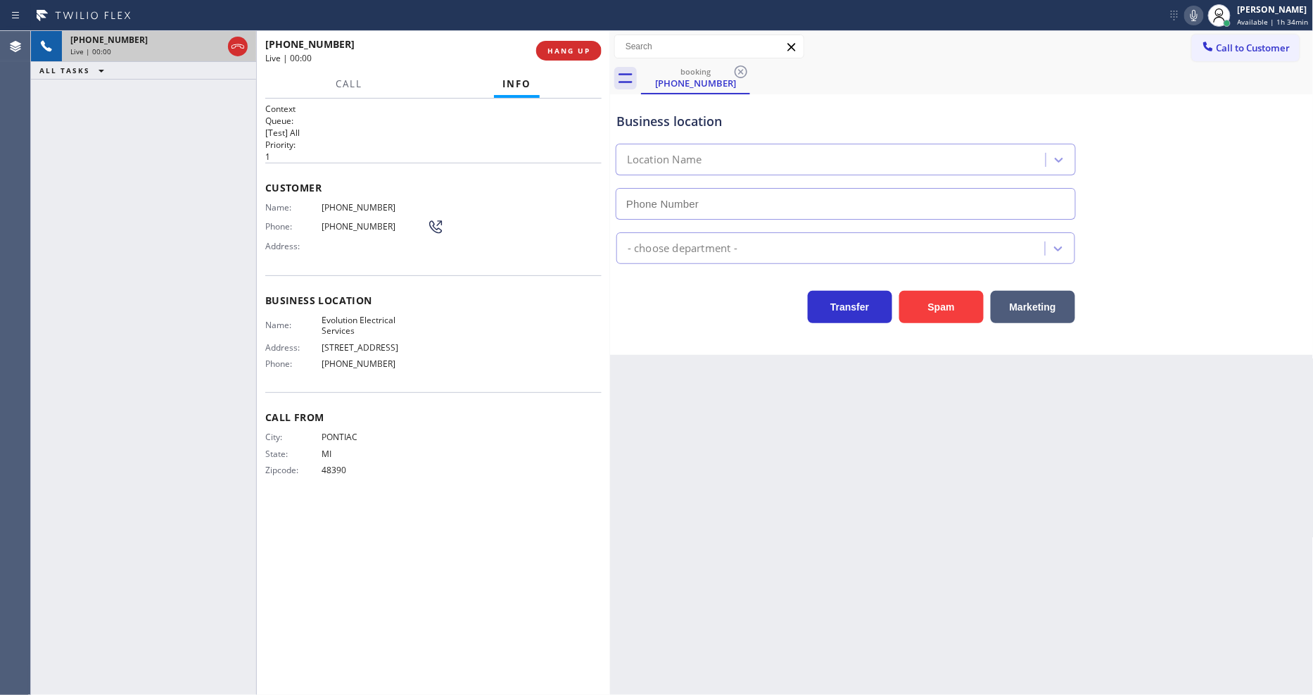
type input "[PHONE_NUMBER]"
click at [567, 44] on button "HANG UP" at bounding box center [568, 51] width 65 height 20
click at [567, 50] on span "HANG UP" at bounding box center [569, 51] width 43 height 10
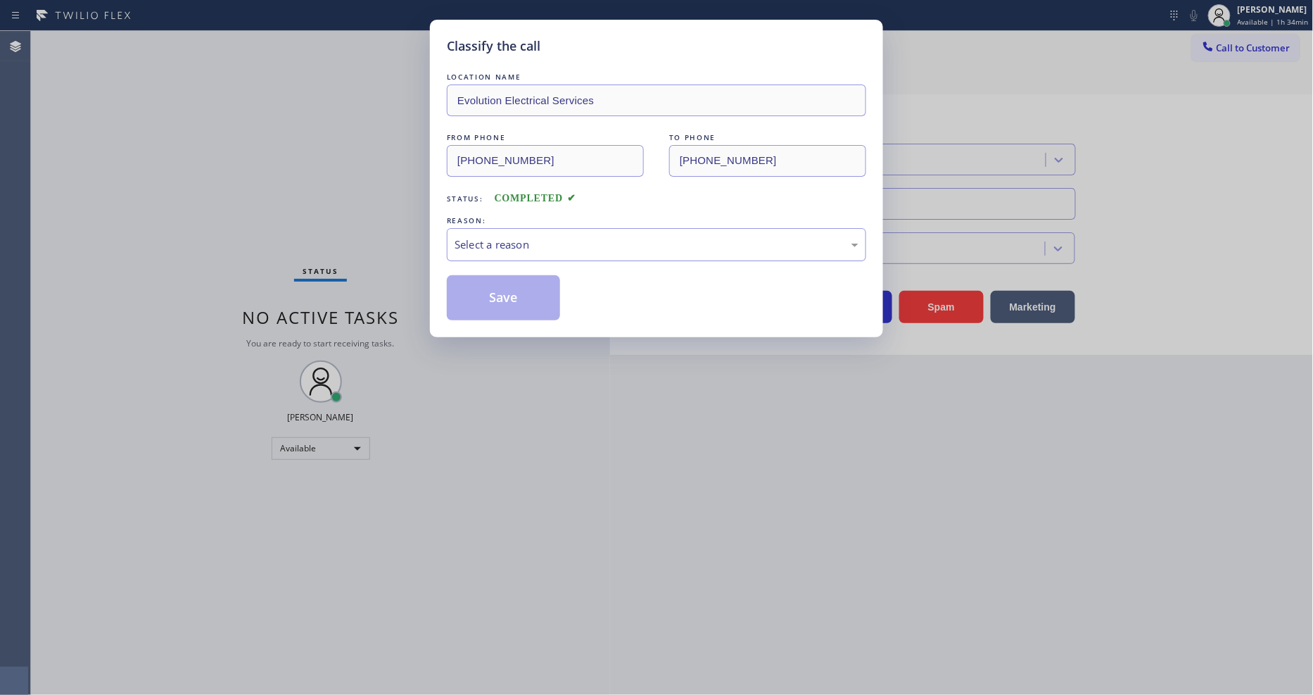
click at [532, 236] on div "Select a reason" at bounding box center [657, 244] width 404 height 16
click at [523, 303] on button "Save" at bounding box center [503, 297] width 113 height 45
click at [523, 301] on button "Save" at bounding box center [503, 297] width 113 height 45
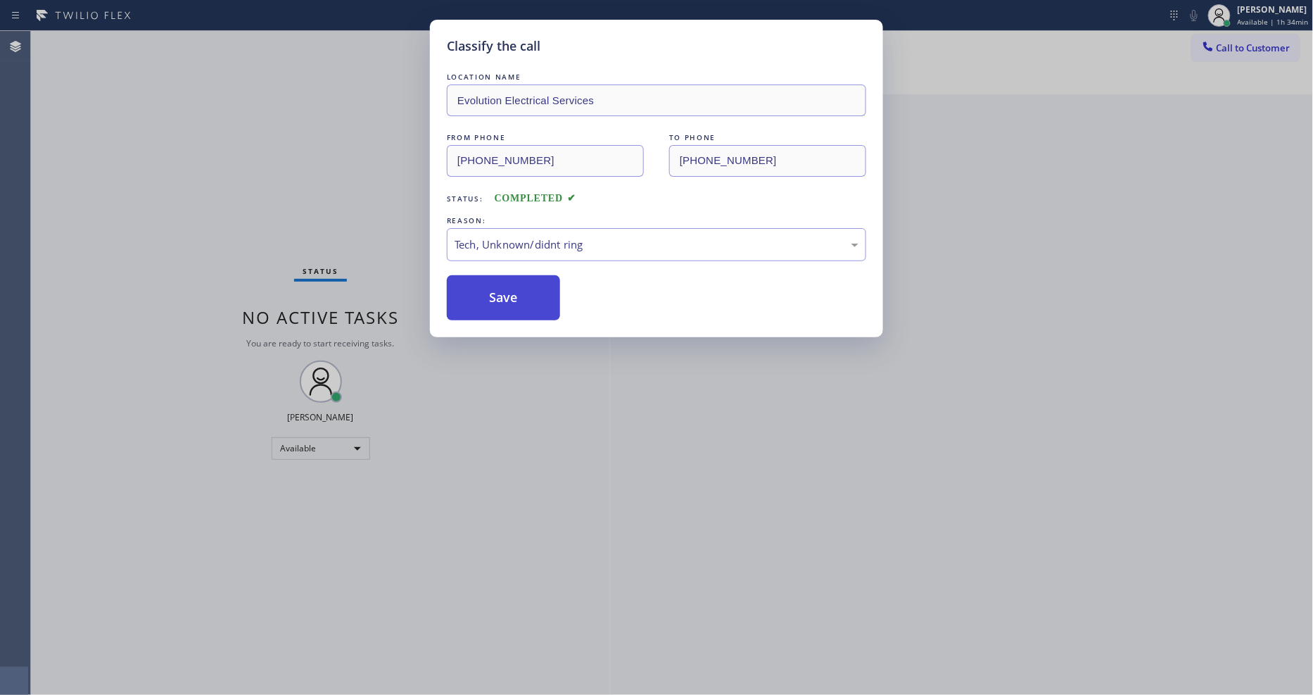
click at [523, 301] on button "Save" at bounding box center [503, 297] width 113 height 45
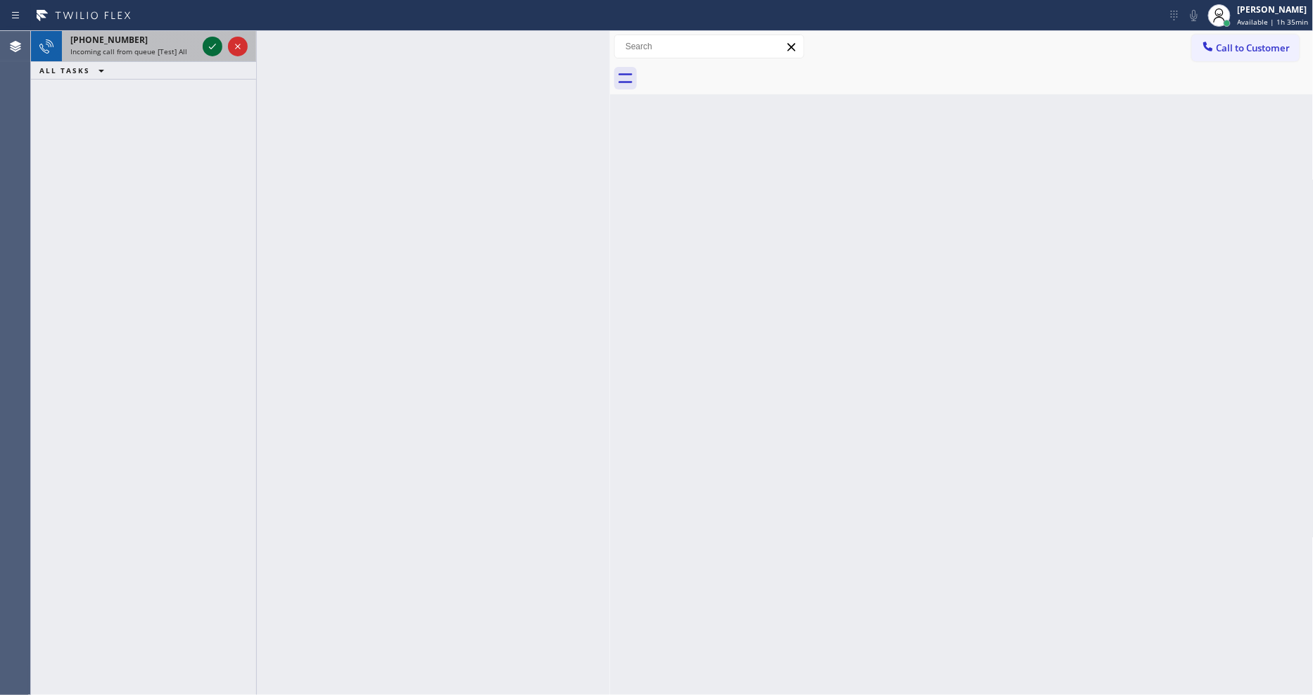
click at [207, 40] on icon at bounding box center [212, 46] width 17 height 17
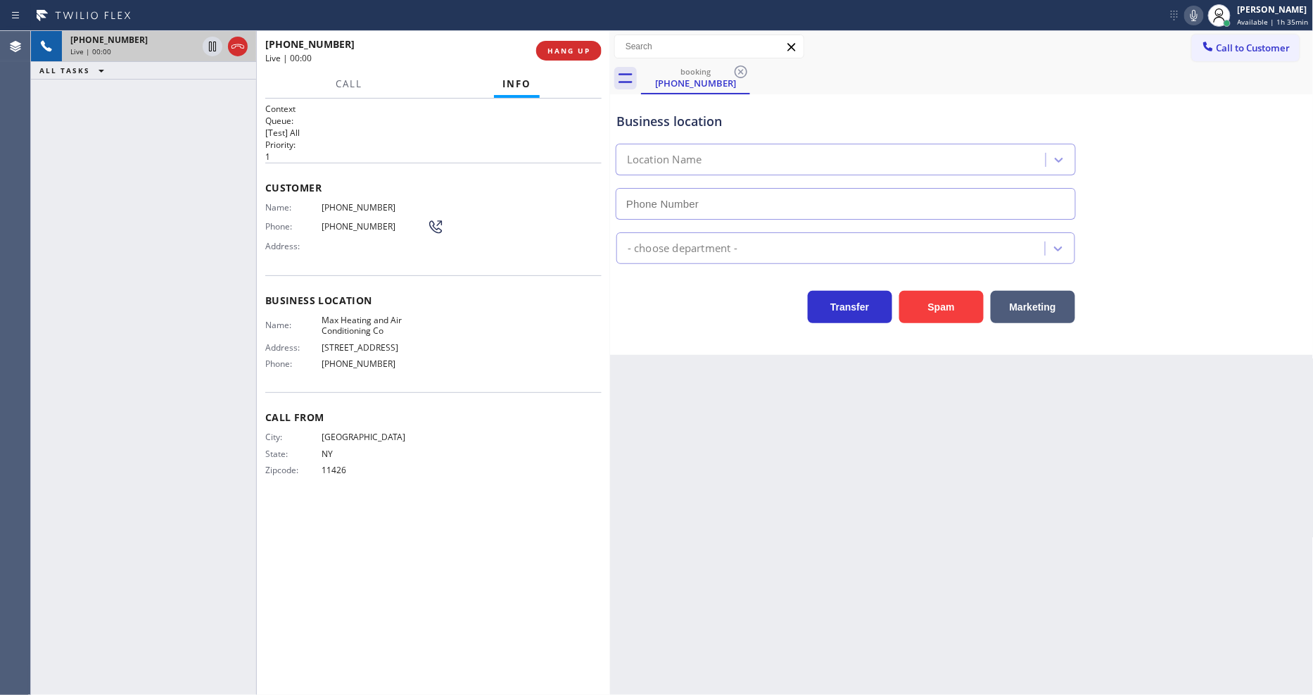
type input "[PHONE_NUMBER]"
click at [560, 49] on span "HANG UP" at bounding box center [569, 51] width 43 height 10
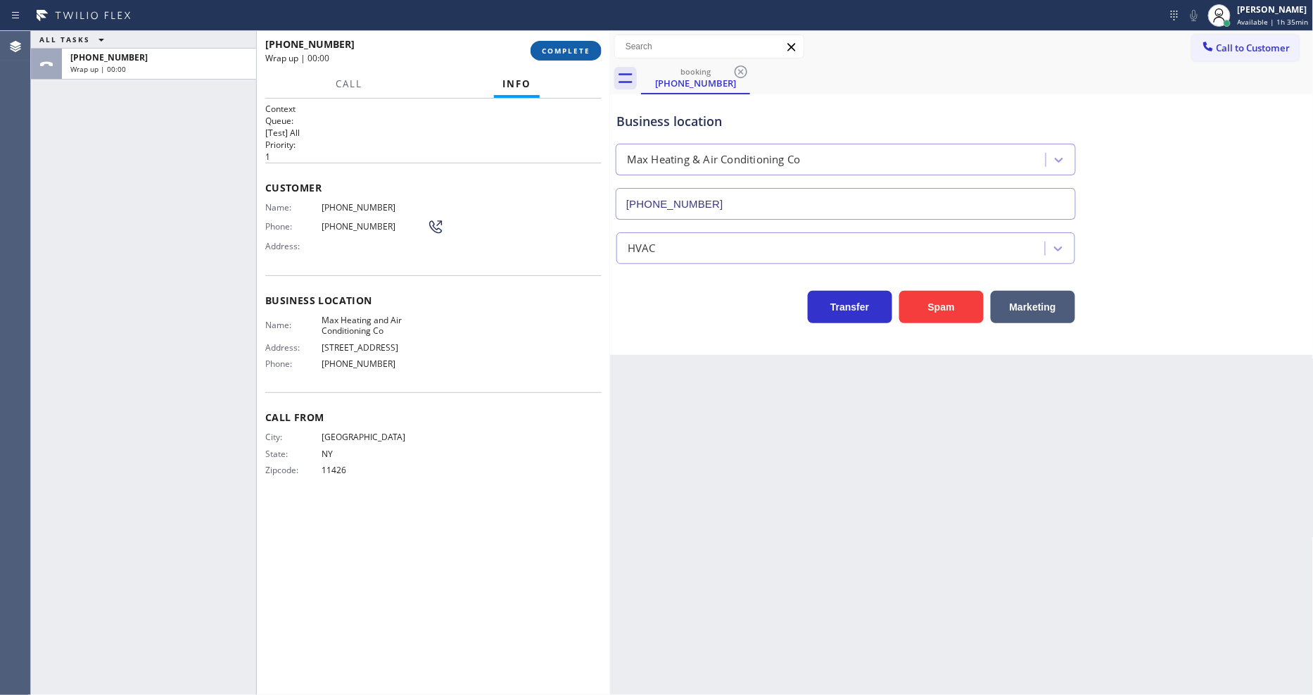
click at [560, 49] on span "COMPLETE" at bounding box center [566, 51] width 49 height 10
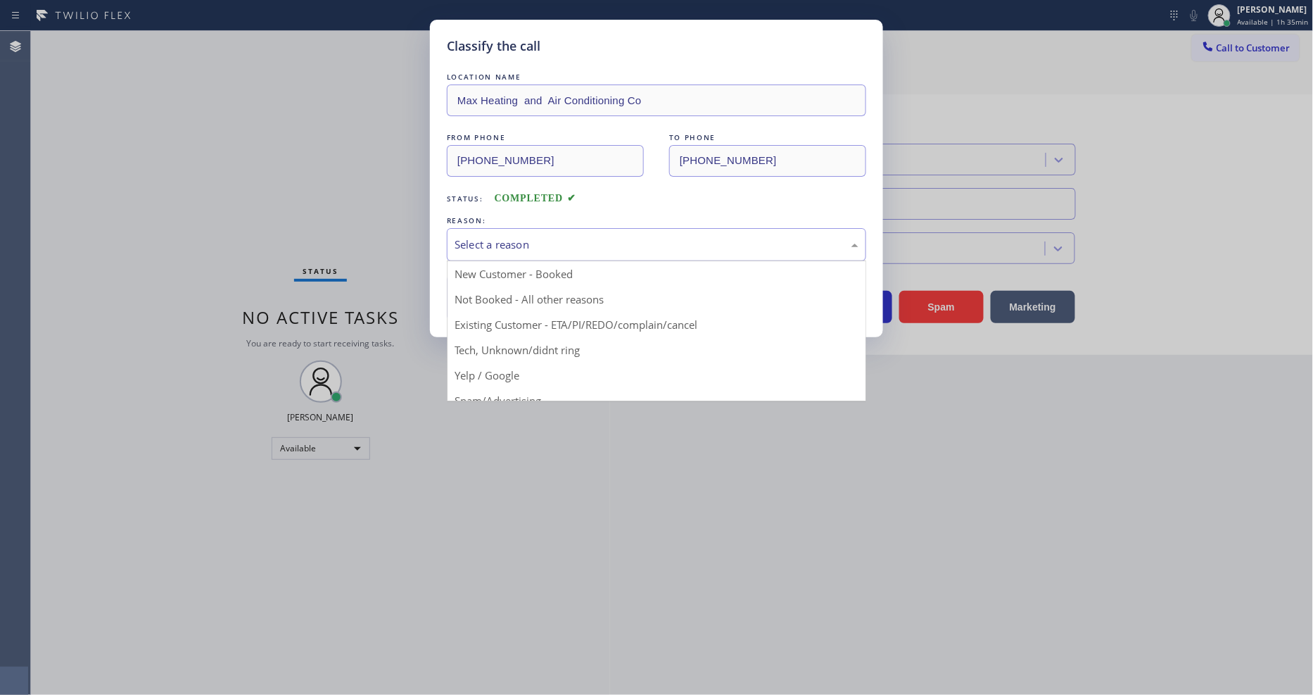
click at [545, 240] on div "Select a reason" at bounding box center [657, 244] width 404 height 16
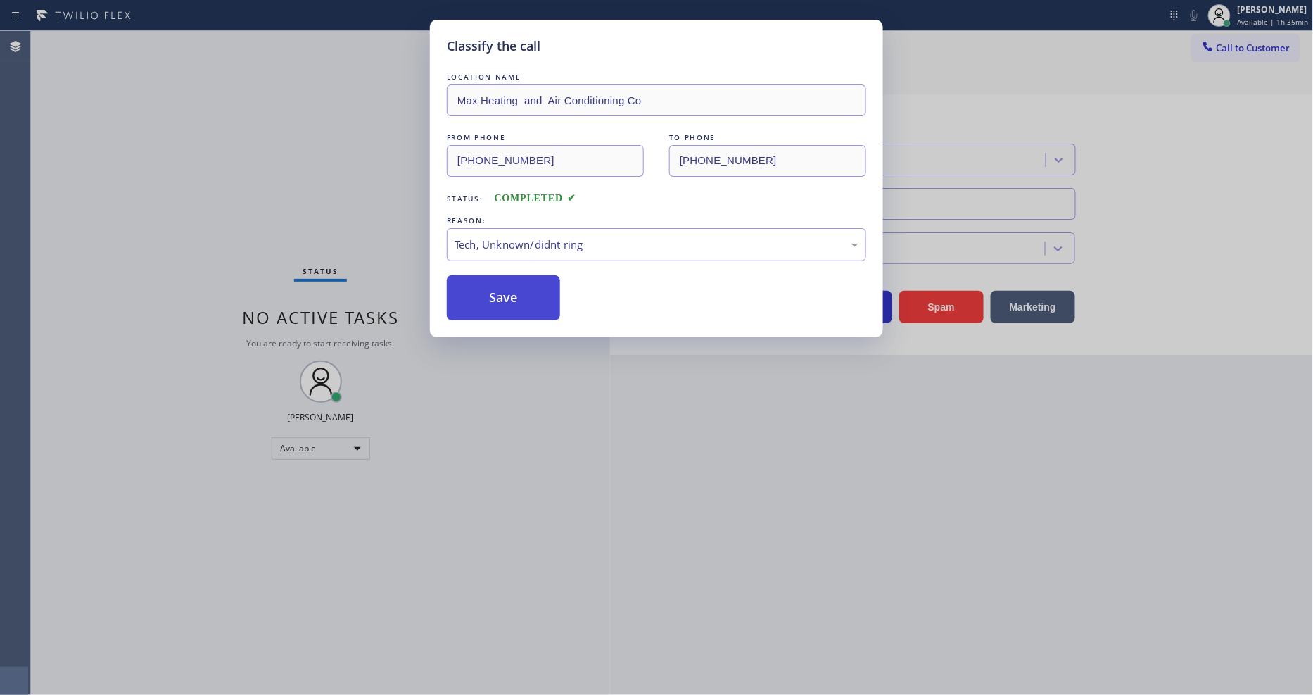
click at [510, 290] on button "Save" at bounding box center [503, 297] width 113 height 45
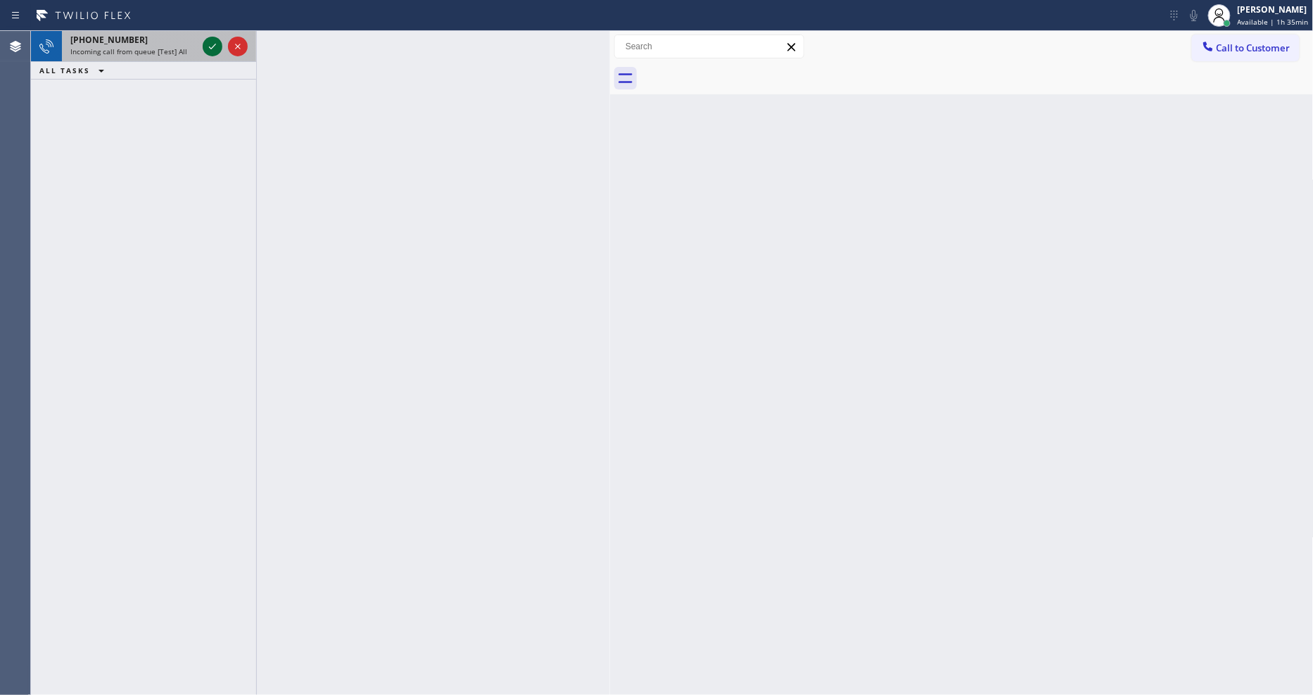
click at [208, 46] on icon at bounding box center [212, 46] width 17 height 17
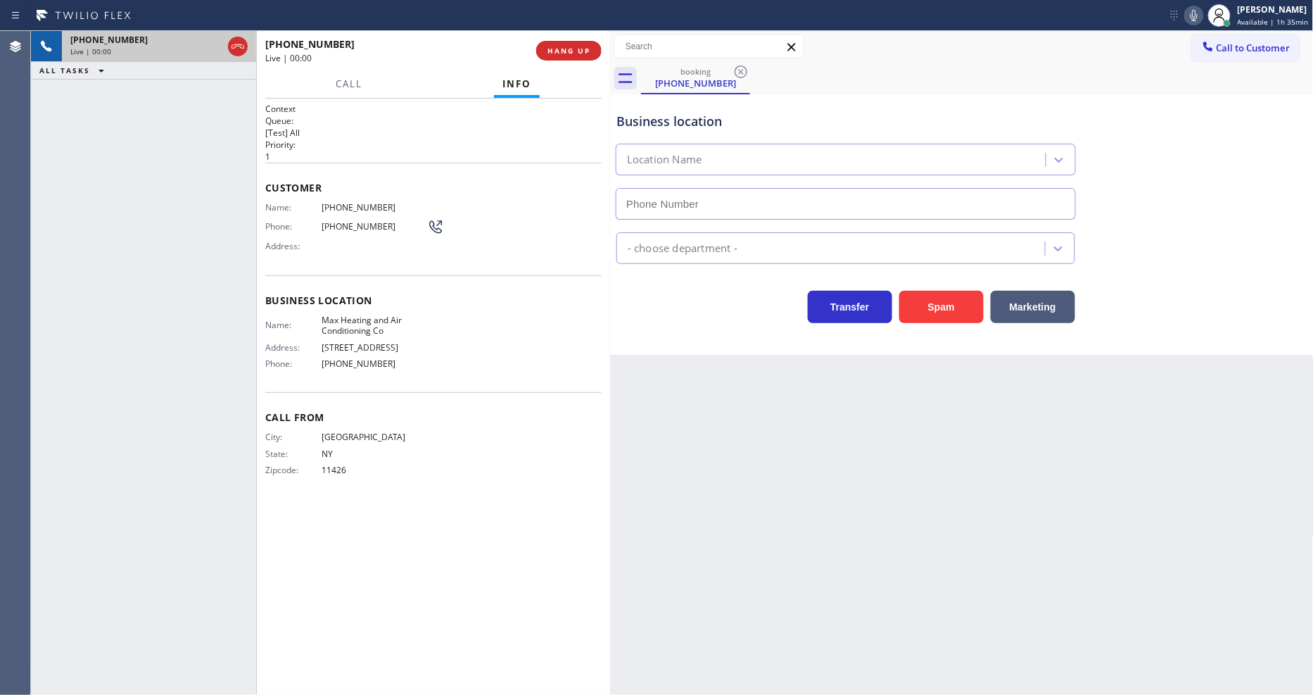
type input "[PHONE_NUMBER]"
click at [581, 46] on span "HANG UP" at bounding box center [569, 51] width 43 height 10
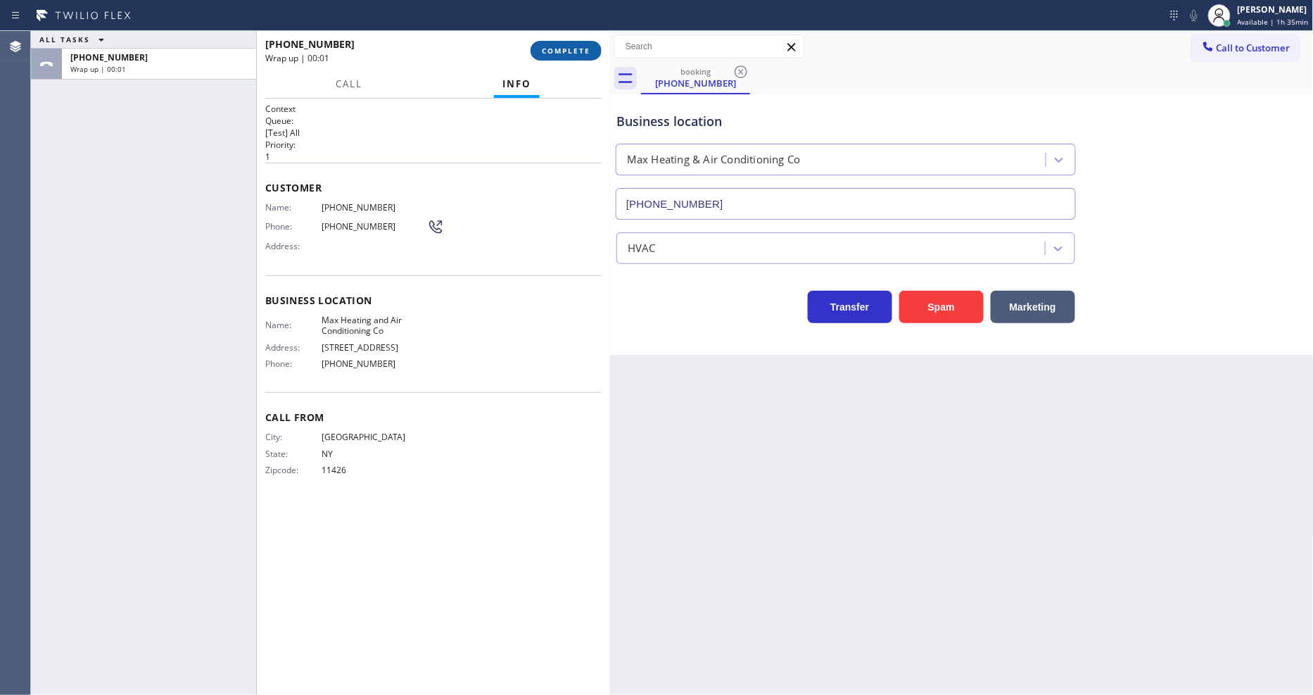
click at [562, 50] on span "COMPLETE" at bounding box center [566, 51] width 49 height 10
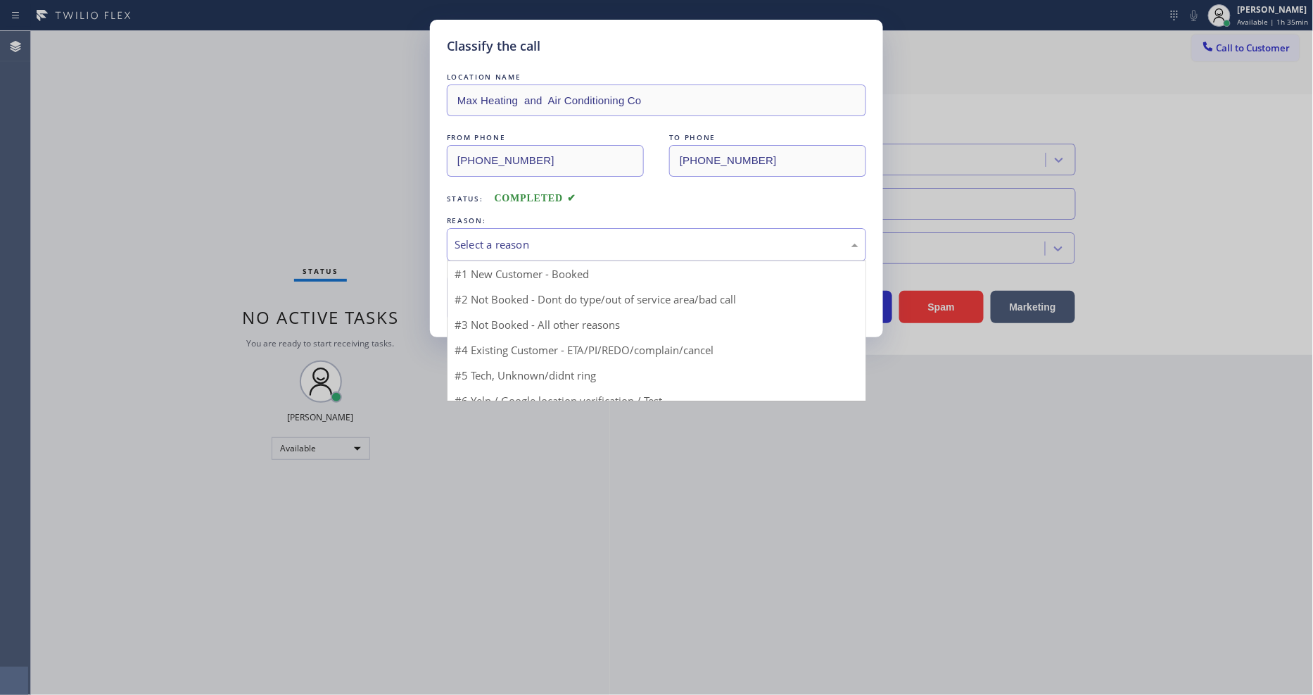
click at [500, 238] on div "Select a reason" at bounding box center [657, 244] width 404 height 16
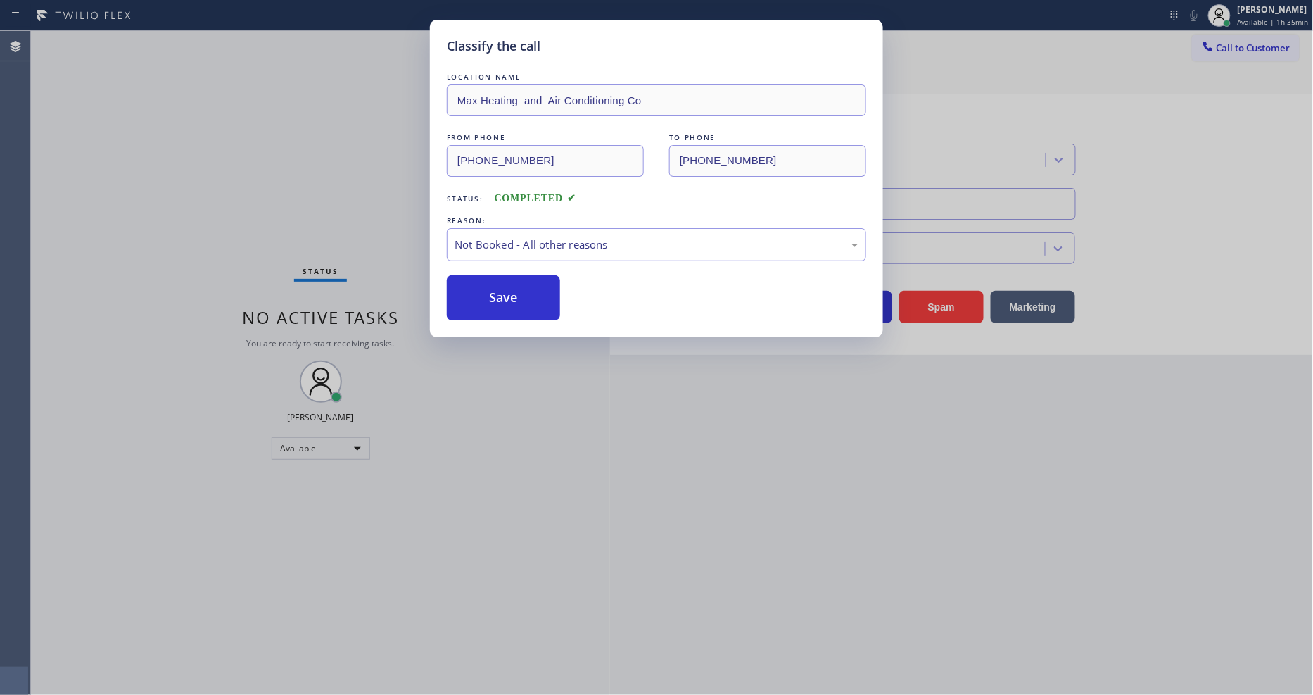
click at [496, 290] on button "Save" at bounding box center [503, 297] width 113 height 45
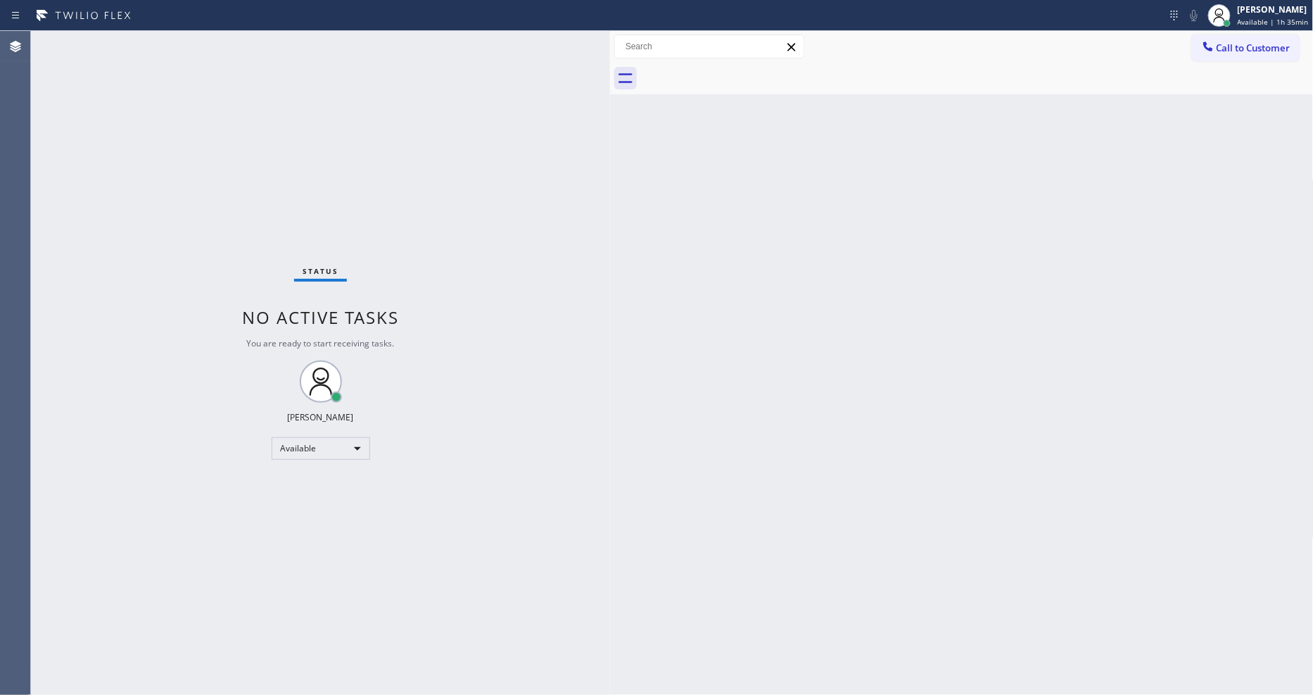
click at [530, 366] on div "Status No active tasks You are ready to start receiving tasks. [PERSON_NAME] Av…" at bounding box center [320, 363] width 579 height 664
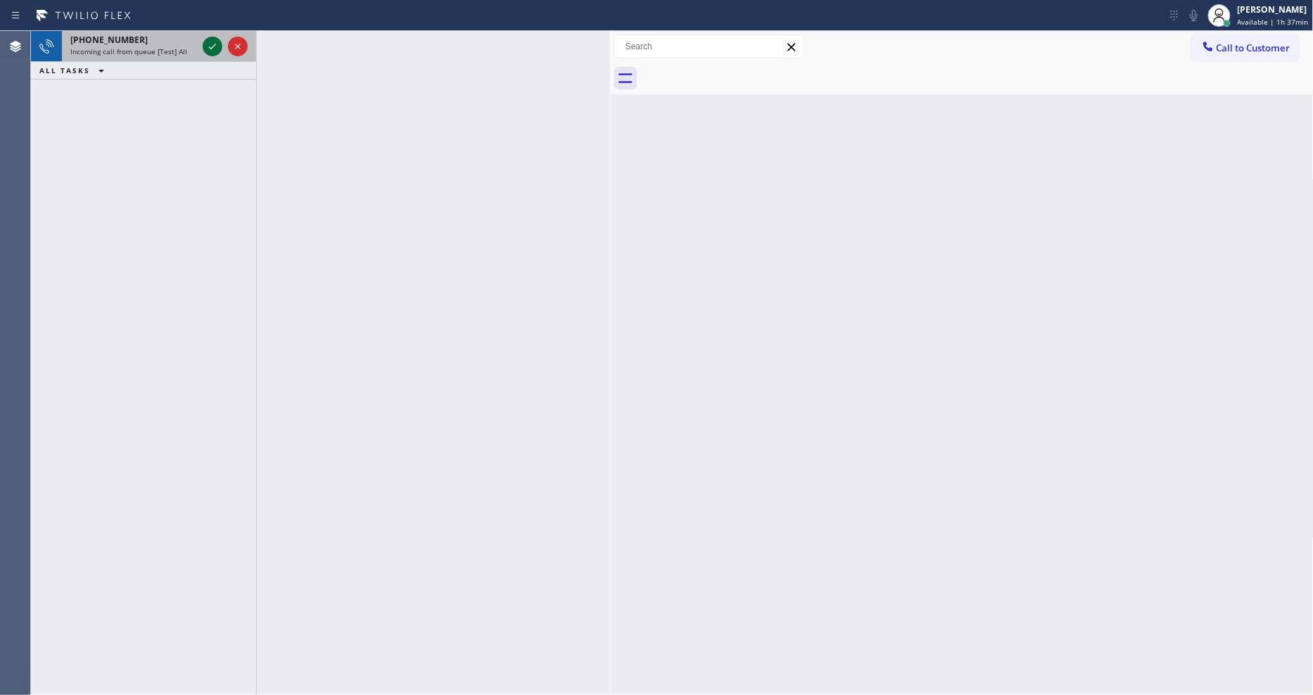
click at [213, 45] on icon at bounding box center [212, 46] width 17 height 17
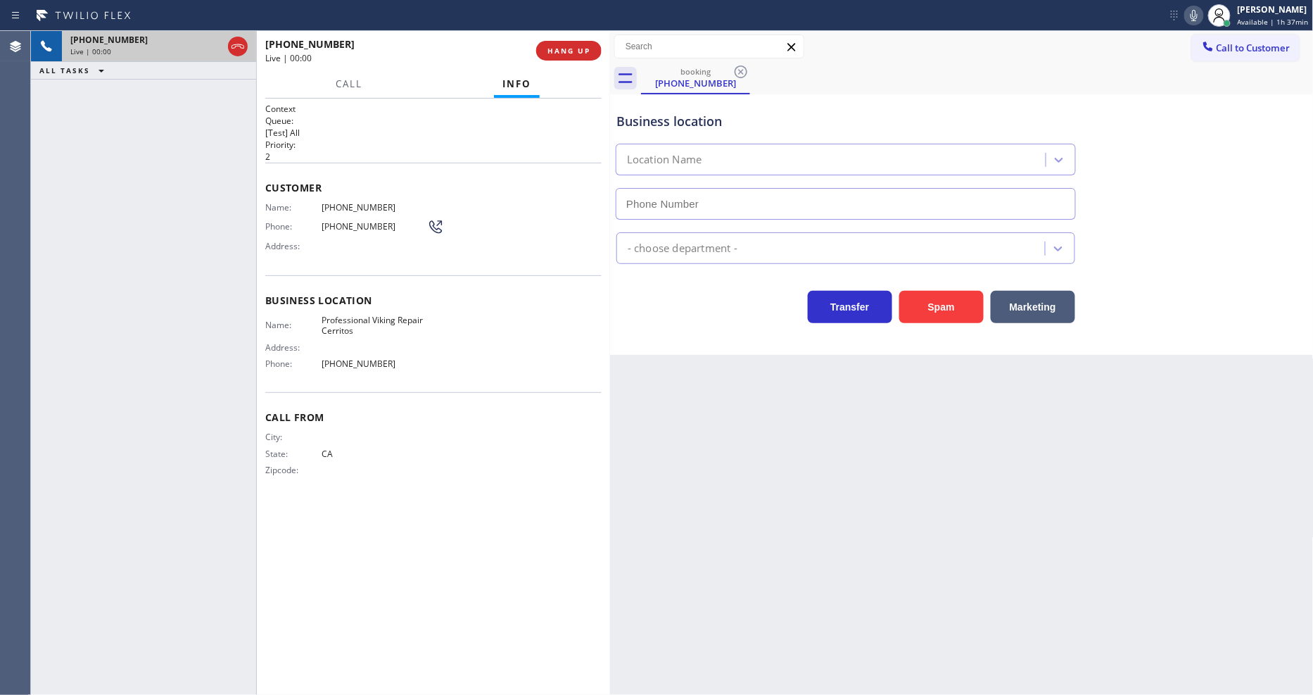
type input "[PHONE_NUMBER]"
click at [584, 59] on button "HANG UP" at bounding box center [568, 51] width 65 height 20
click at [584, 46] on span "HANG UP" at bounding box center [569, 51] width 43 height 10
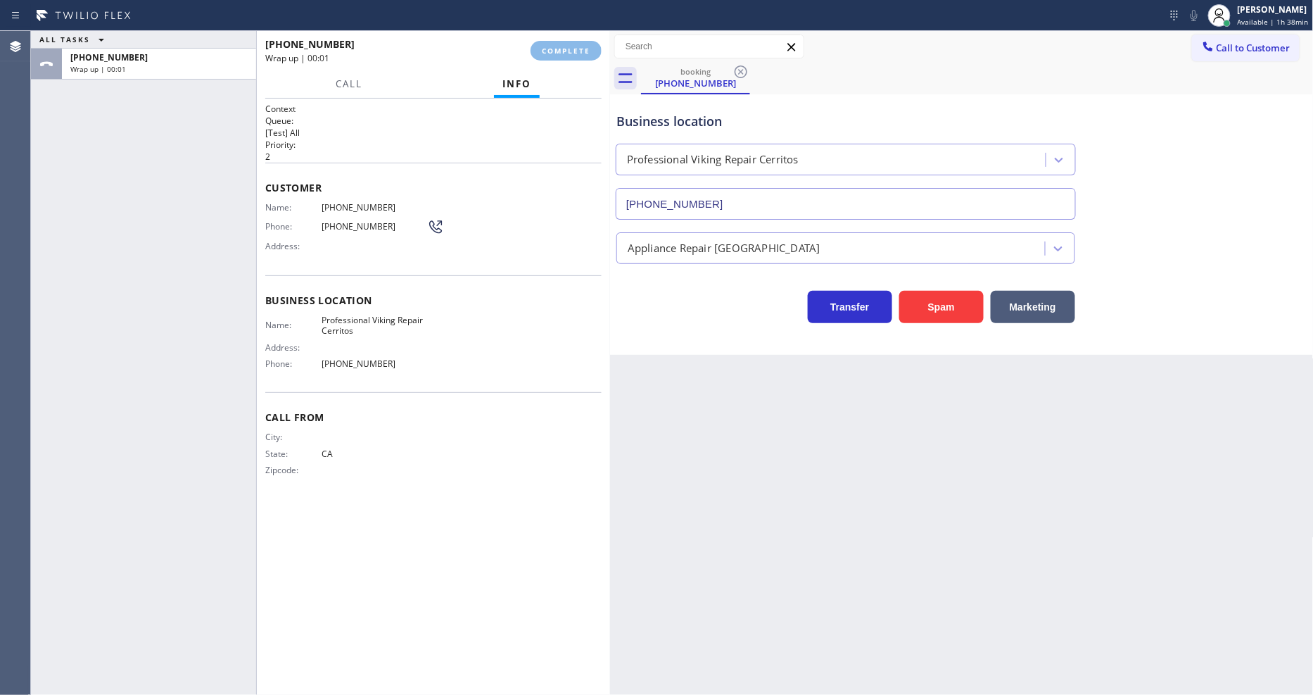
click at [575, 237] on div "Name: [PHONE_NUMBER] Phone: [PHONE_NUMBER] Address:" at bounding box center [433, 230] width 336 height 56
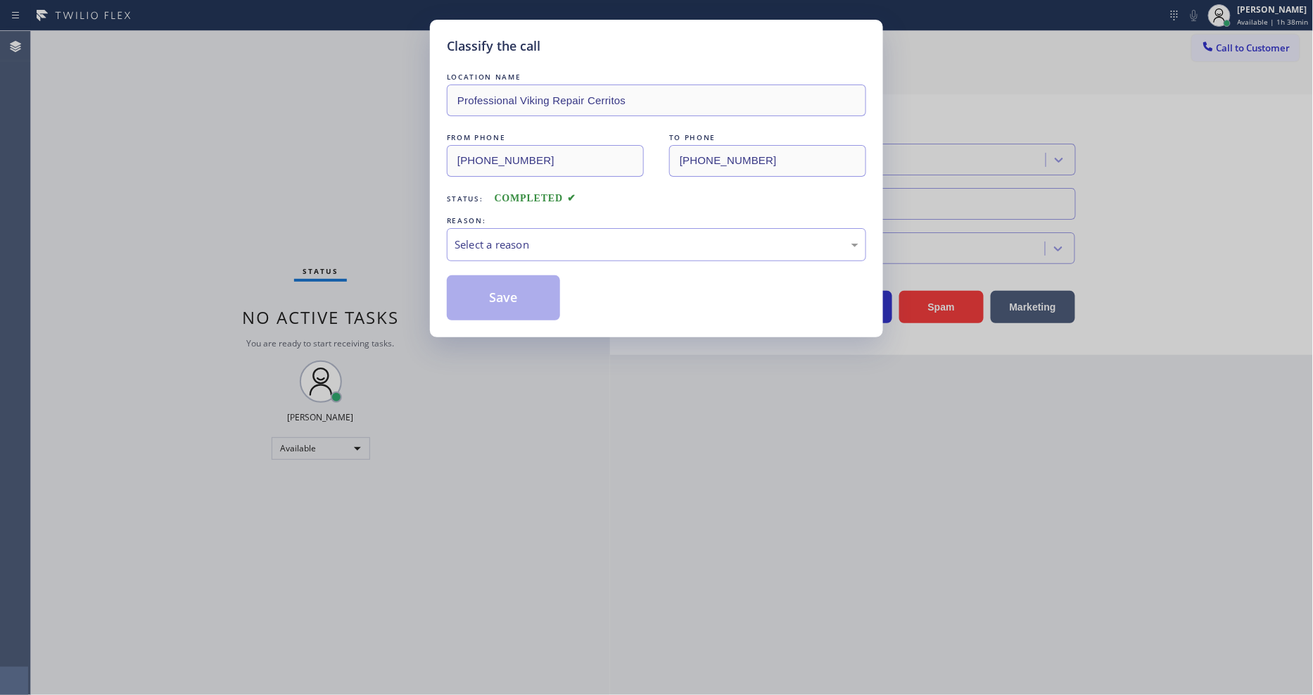
click at [575, 237] on div "Select a reason" at bounding box center [657, 244] width 404 height 16
click at [538, 296] on button "Save" at bounding box center [503, 297] width 113 height 45
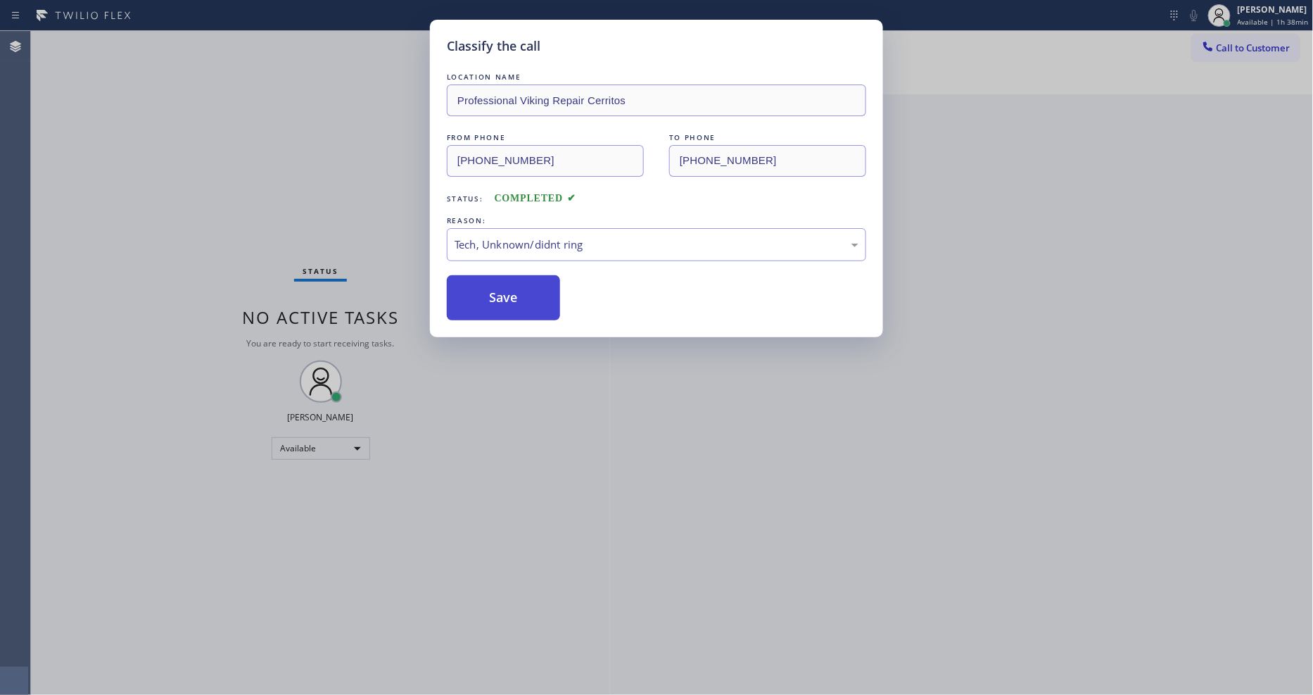
click at [538, 296] on button "Save" at bounding box center [503, 297] width 113 height 45
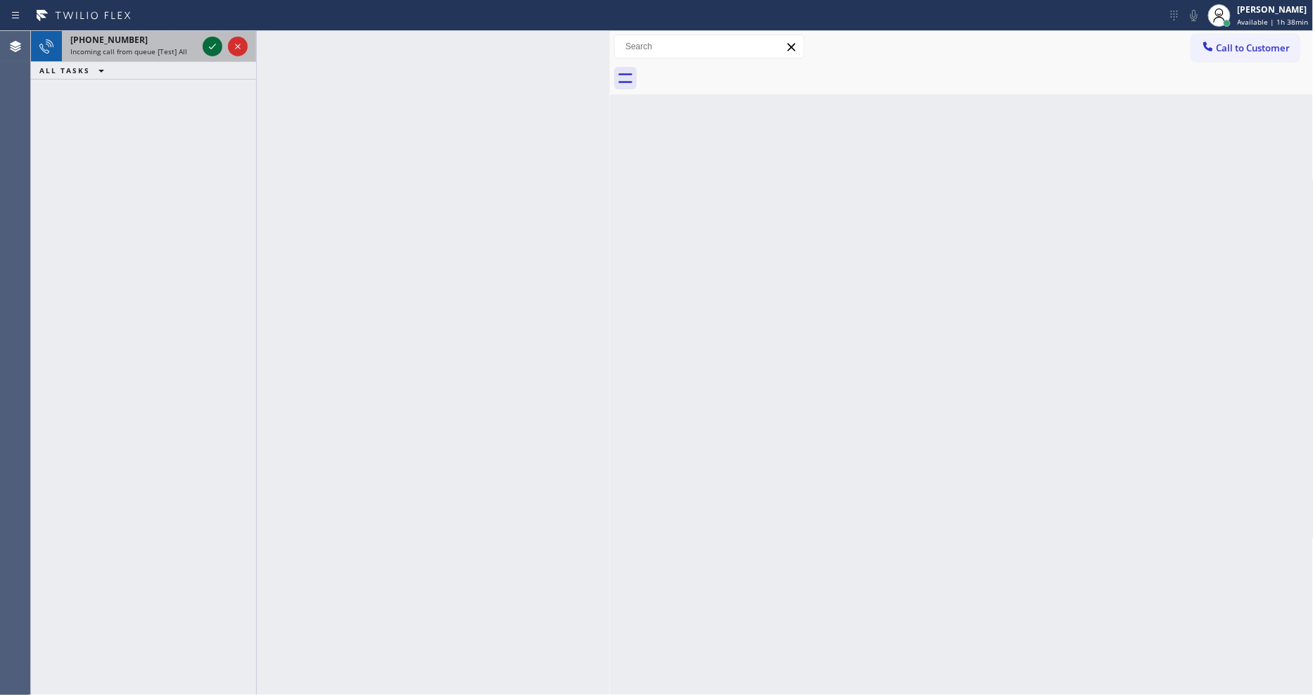
click at [211, 44] on icon at bounding box center [212, 46] width 17 height 17
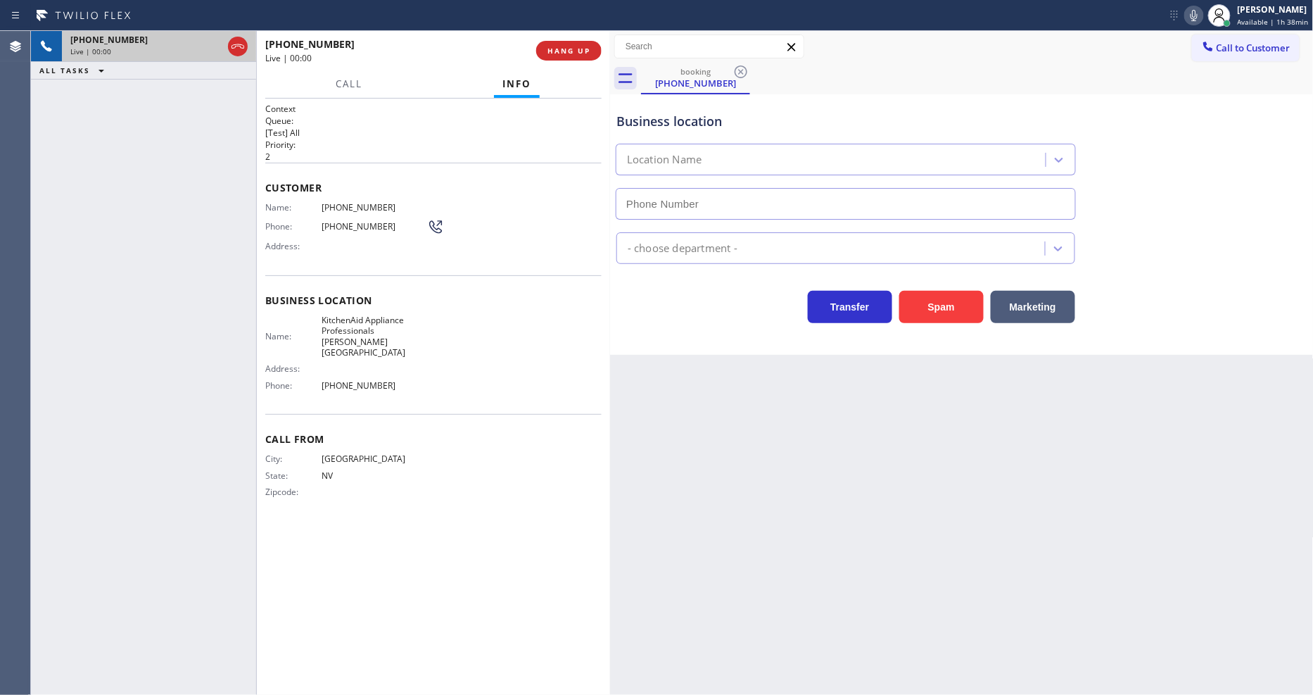
type input "[PHONE_NUMBER]"
click at [580, 46] on span "HANG UP" at bounding box center [569, 51] width 43 height 10
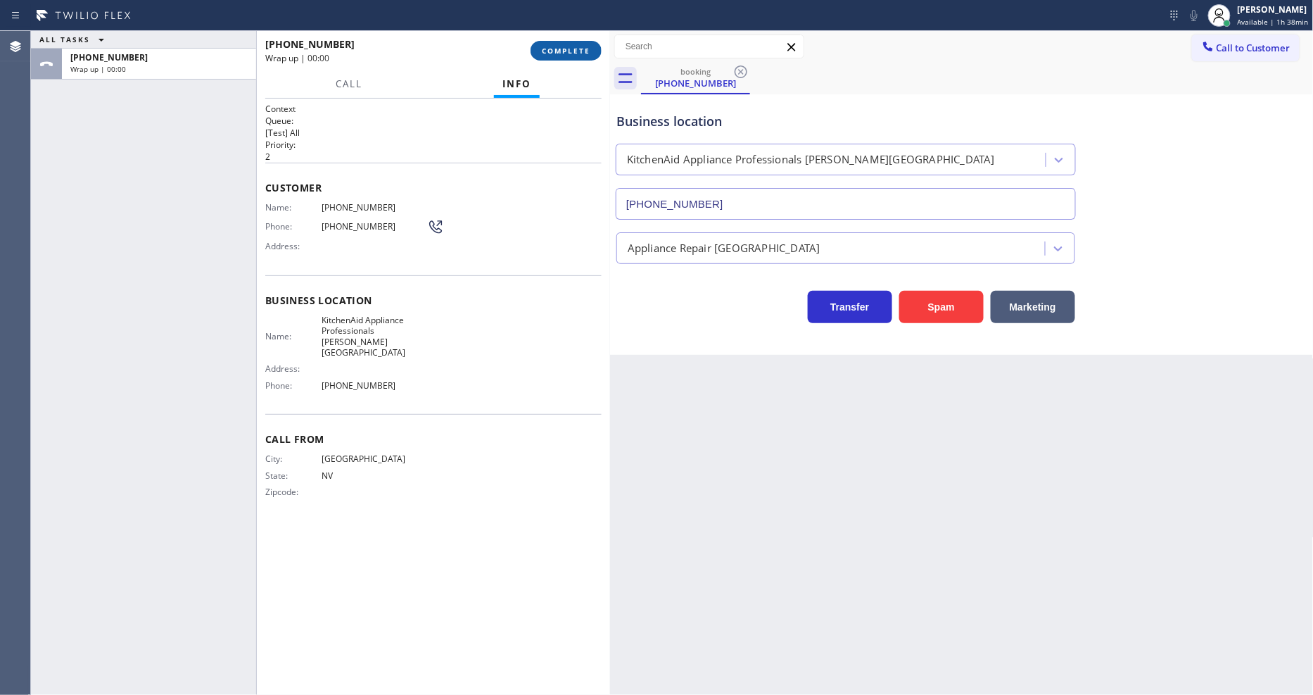
click at [580, 46] on span "COMPLETE" at bounding box center [566, 51] width 49 height 10
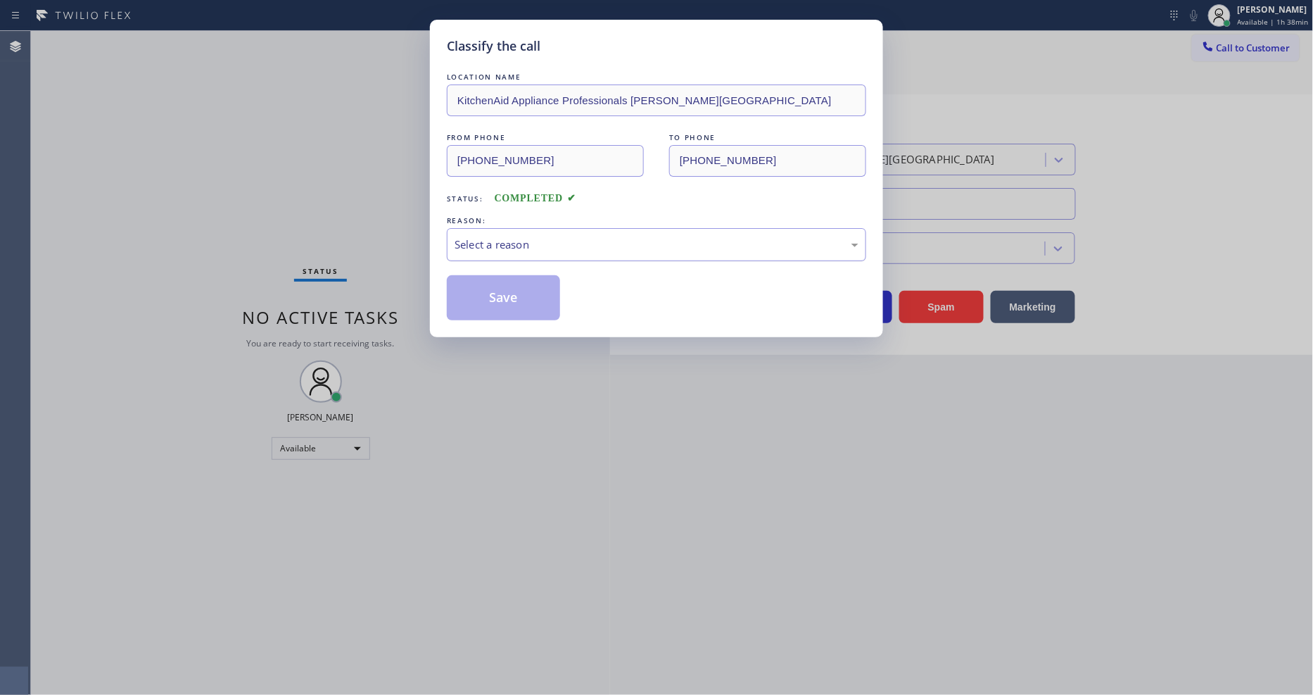
click at [556, 243] on div "Select a reason" at bounding box center [657, 244] width 404 height 16
click at [538, 294] on button "Save" at bounding box center [503, 297] width 113 height 45
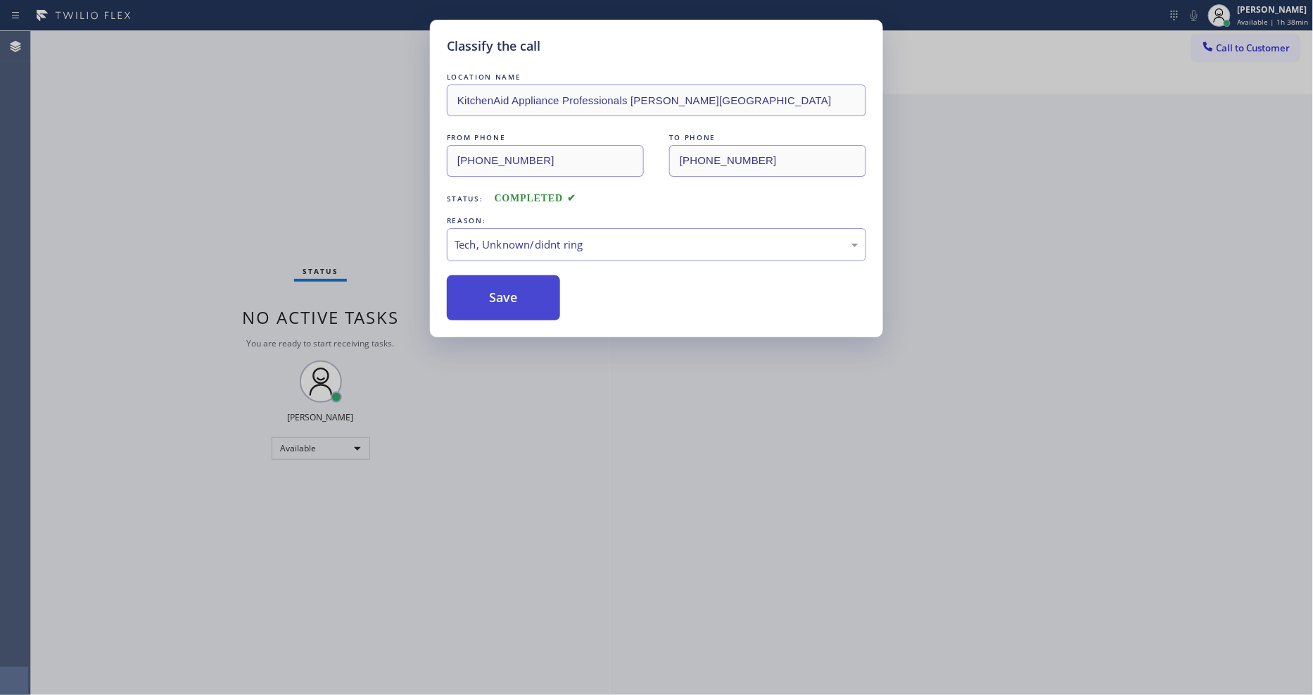
click at [538, 294] on button "Save" at bounding box center [503, 297] width 113 height 45
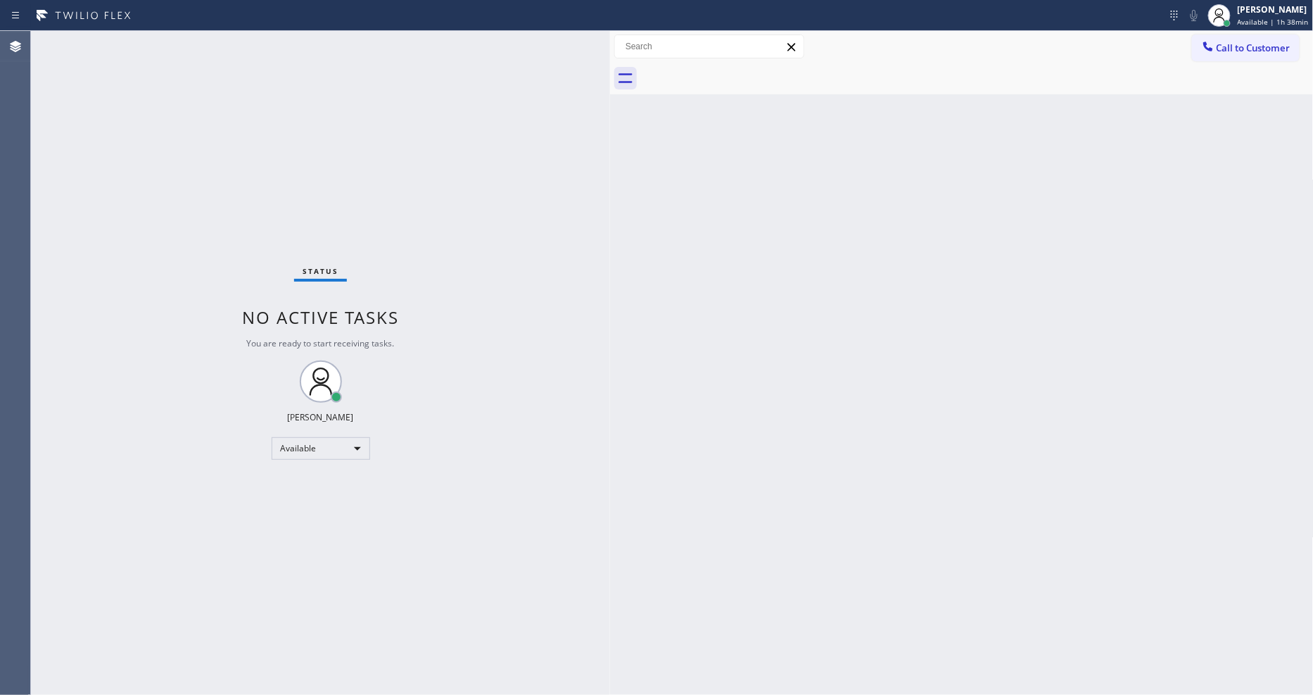
click at [184, 43] on div "Status No active tasks You are ready to start receiving tasks. [PERSON_NAME] Av…" at bounding box center [320, 363] width 579 height 664
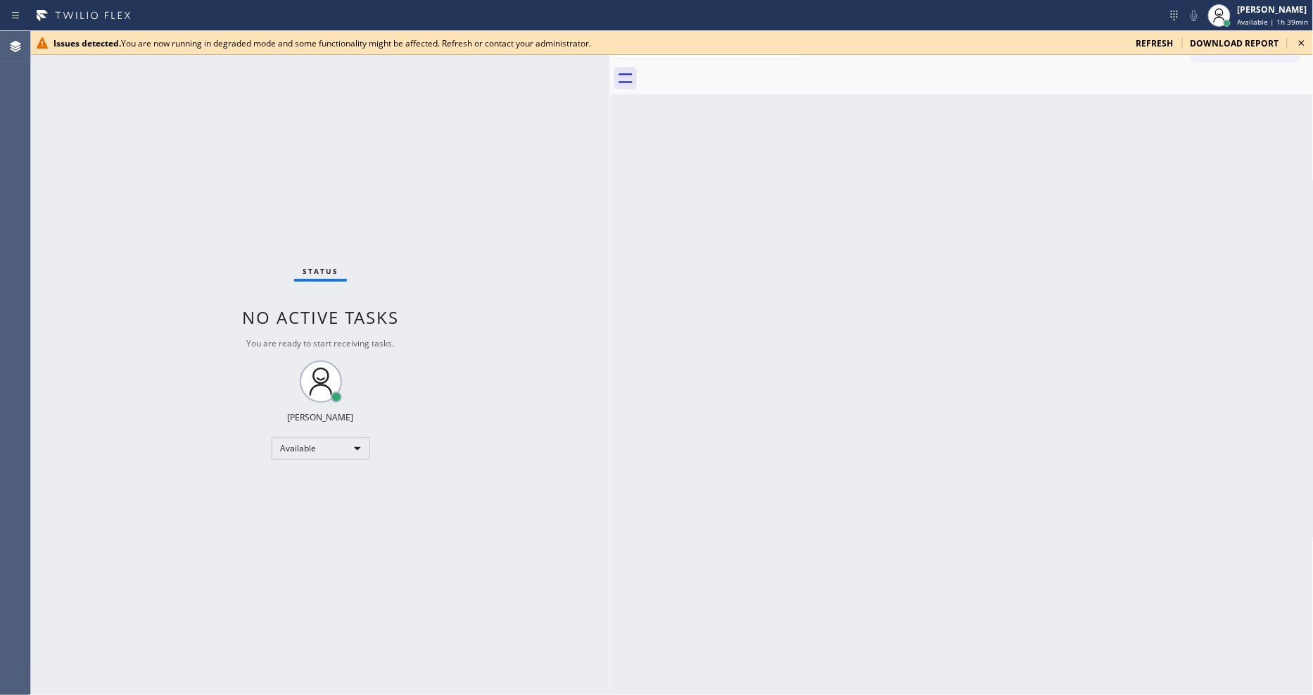
click at [1312, 39] on div "Issues detected. You are now running in degraded mode and some functionality mi…" at bounding box center [672, 43] width 1282 height 24
click at [1308, 42] on icon at bounding box center [1302, 42] width 17 height 17
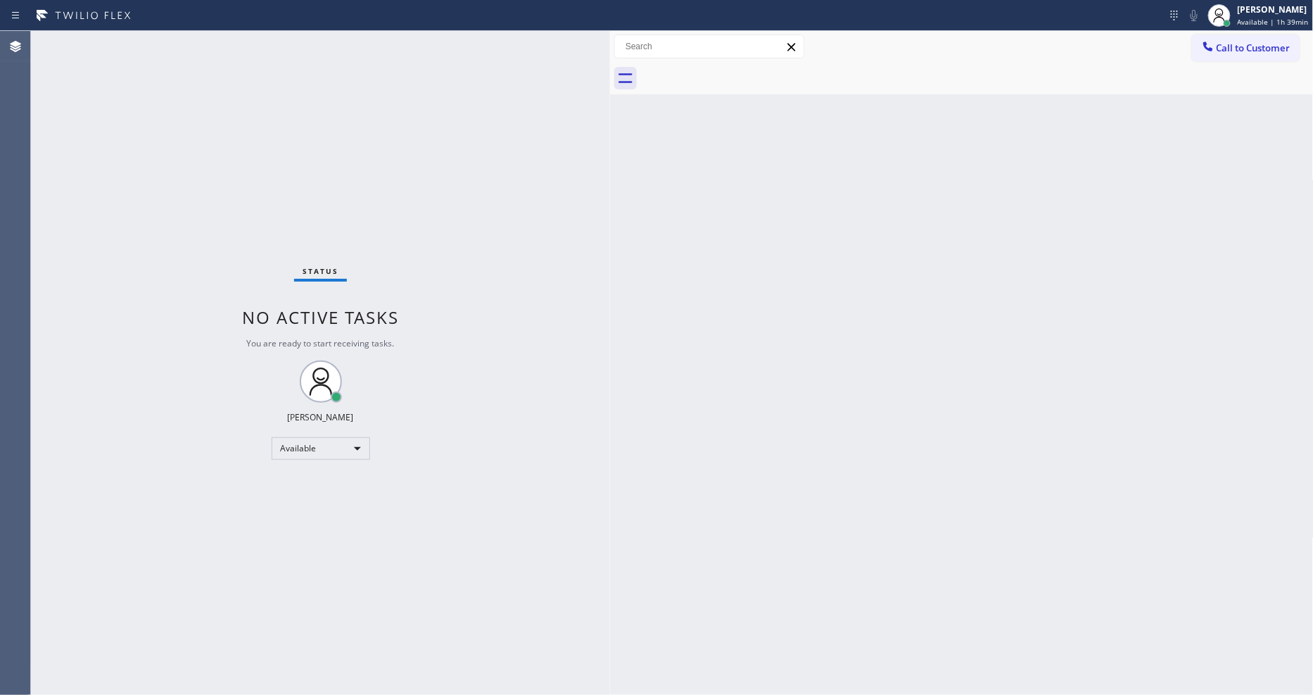
click at [195, 40] on div "Status No active tasks You are ready to start receiving tasks. [PERSON_NAME] Av…" at bounding box center [320, 363] width 579 height 664
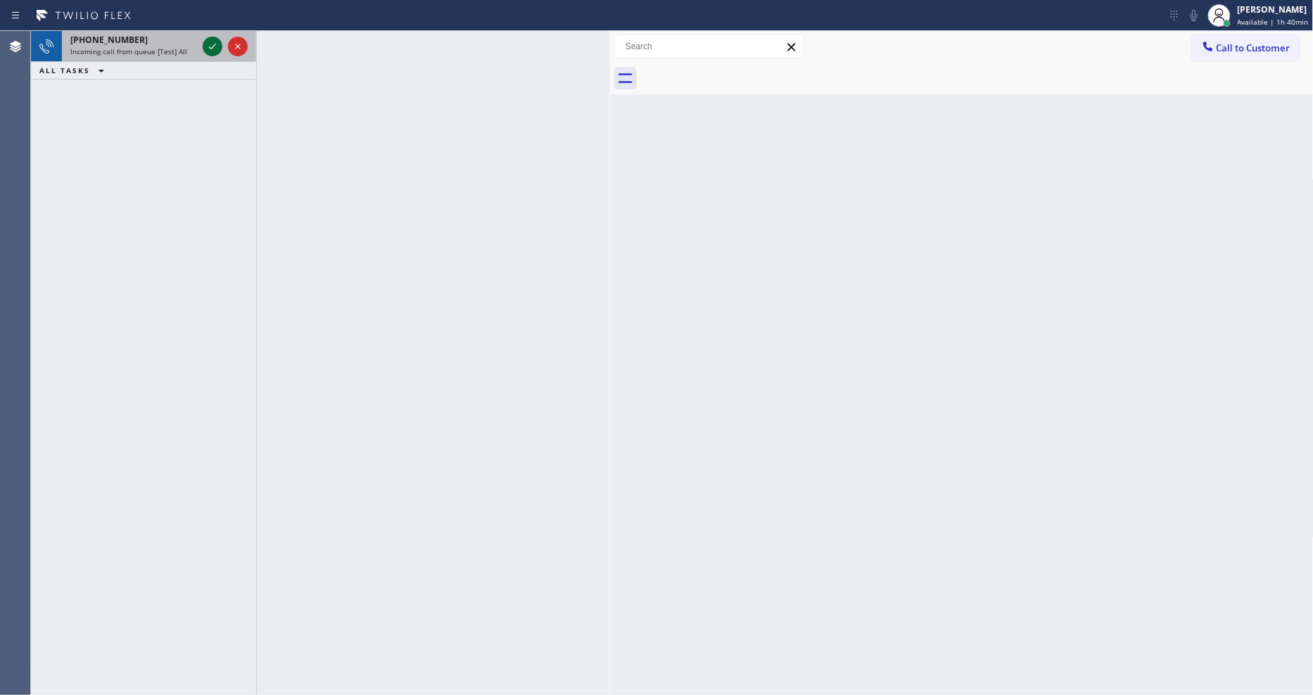
click at [208, 40] on icon at bounding box center [212, 46] width 17 height 17
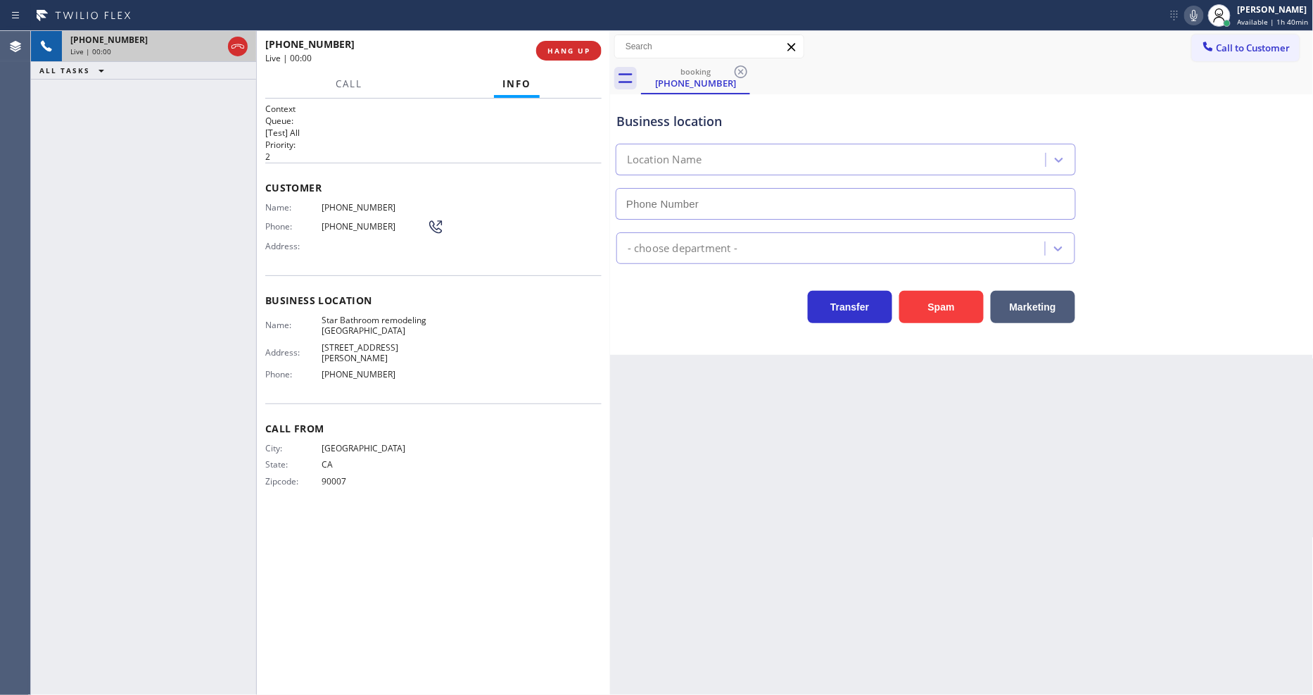
type input "[PHONE_NUMBER]"
click at [455, 120] on h2 "Queue:" at bounding box center [433, 121] width 336 height 12
click at [572, 48] on span "HANG UP" at bounding box center [569, 51] width 43 height 10
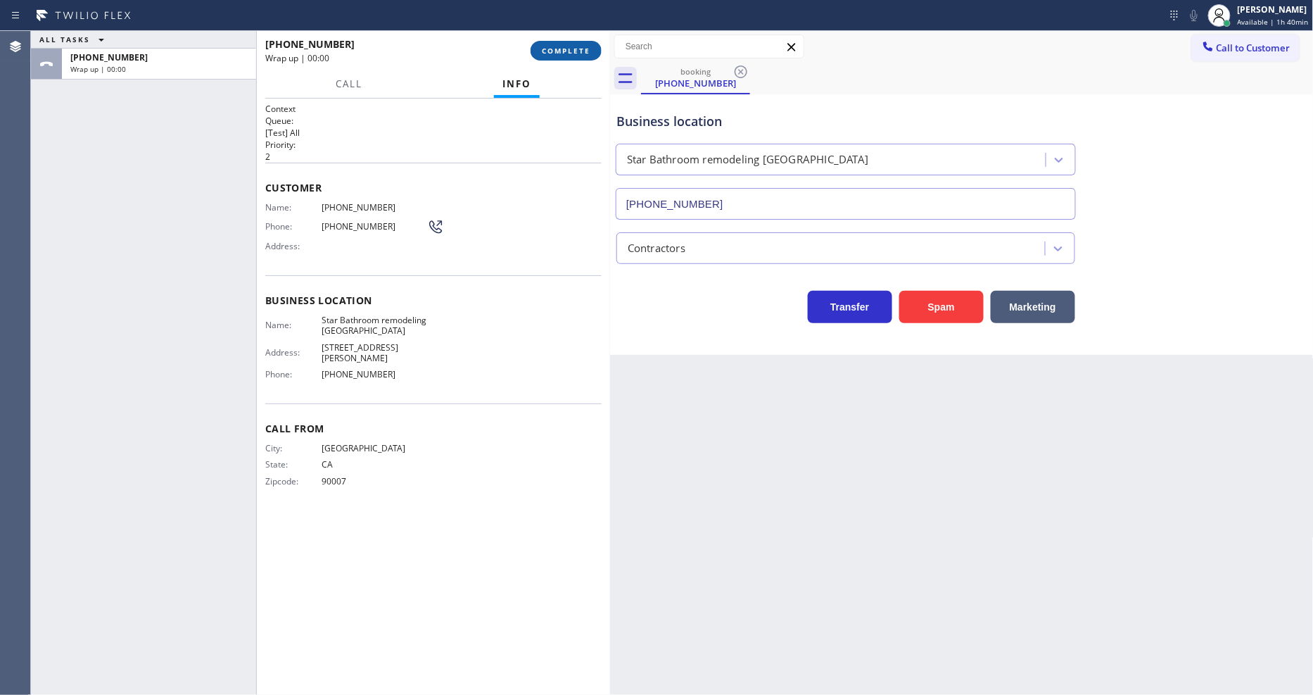
click at [572, 48] on span "COMPLETE" at bounding box center [566, 51] width 49 height 10
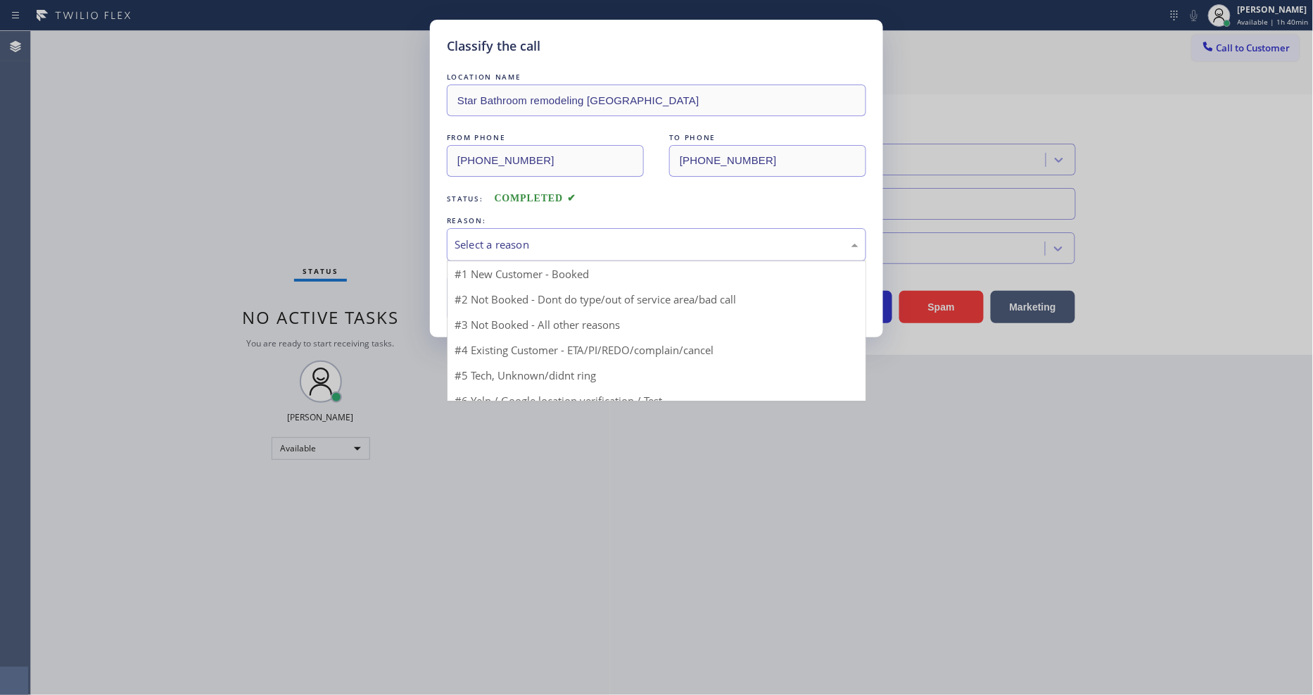
click at [556, 244] on div "Select a reason" at bounding box center [657, 244] width 404 height 16
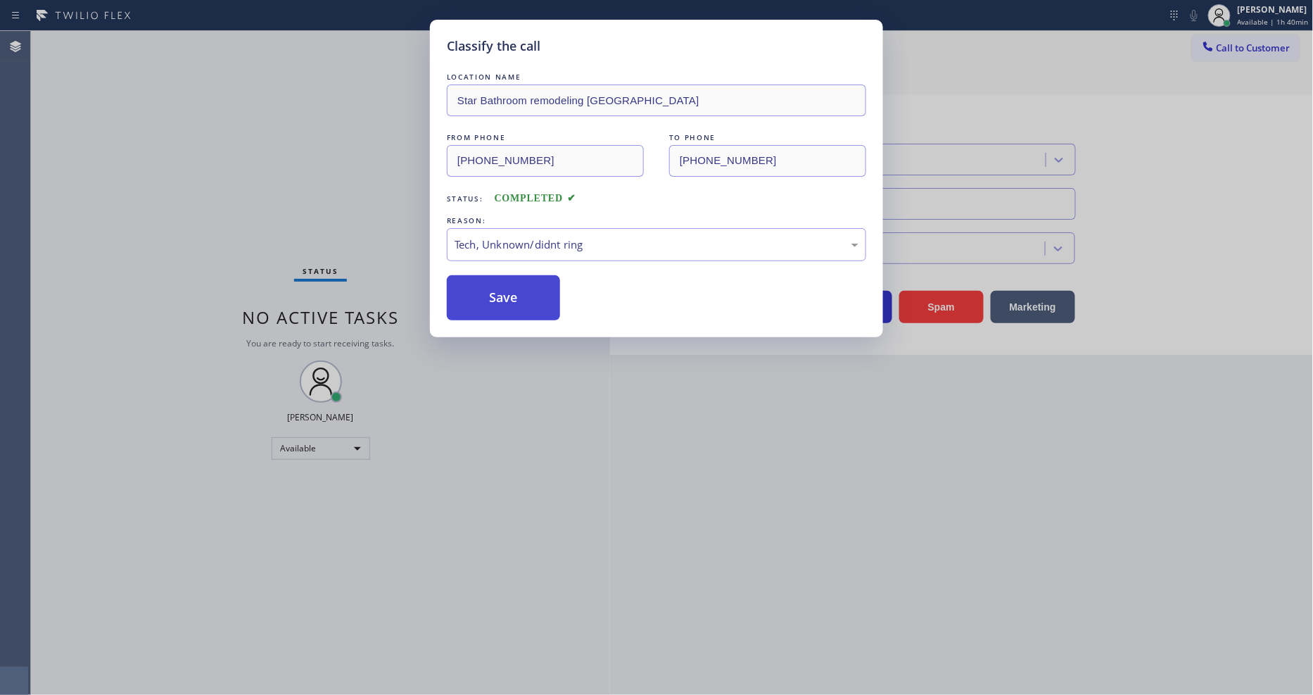
click at [552, 310] on button "Save" at bounding box center [503, 297] width 113 height 45
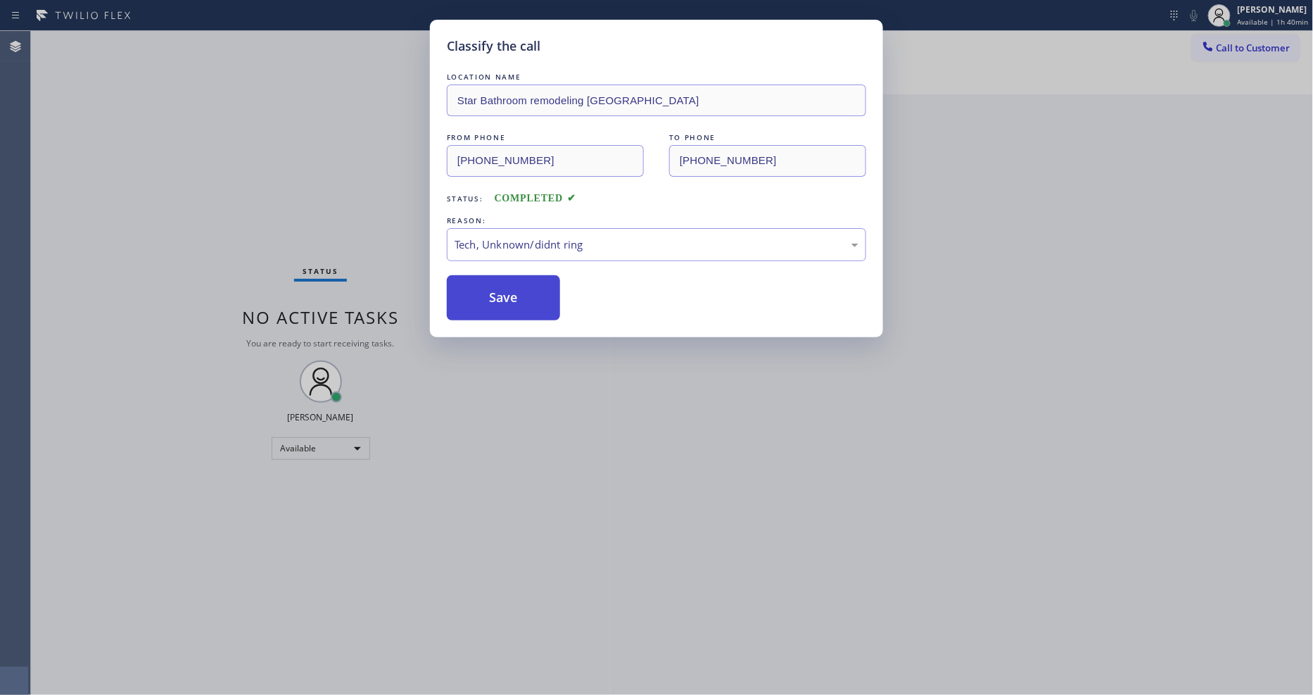
click at [552, 310] on button "Save" at bounding box center [503, 297] width 113 height 45
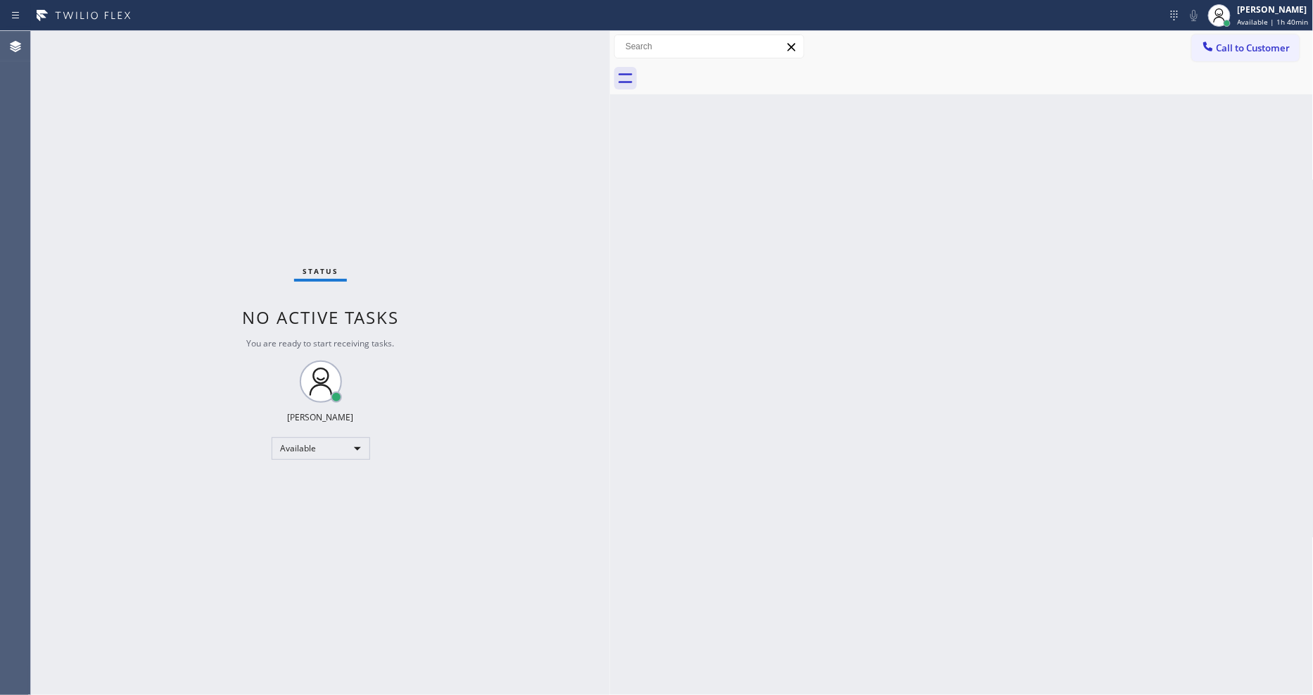
click at [173, 44] on div "Status No active tasks You are ready to start receiving tasks. [PERSON_NAME] Av…" at bounding box center [320, 363] width 579 height 664
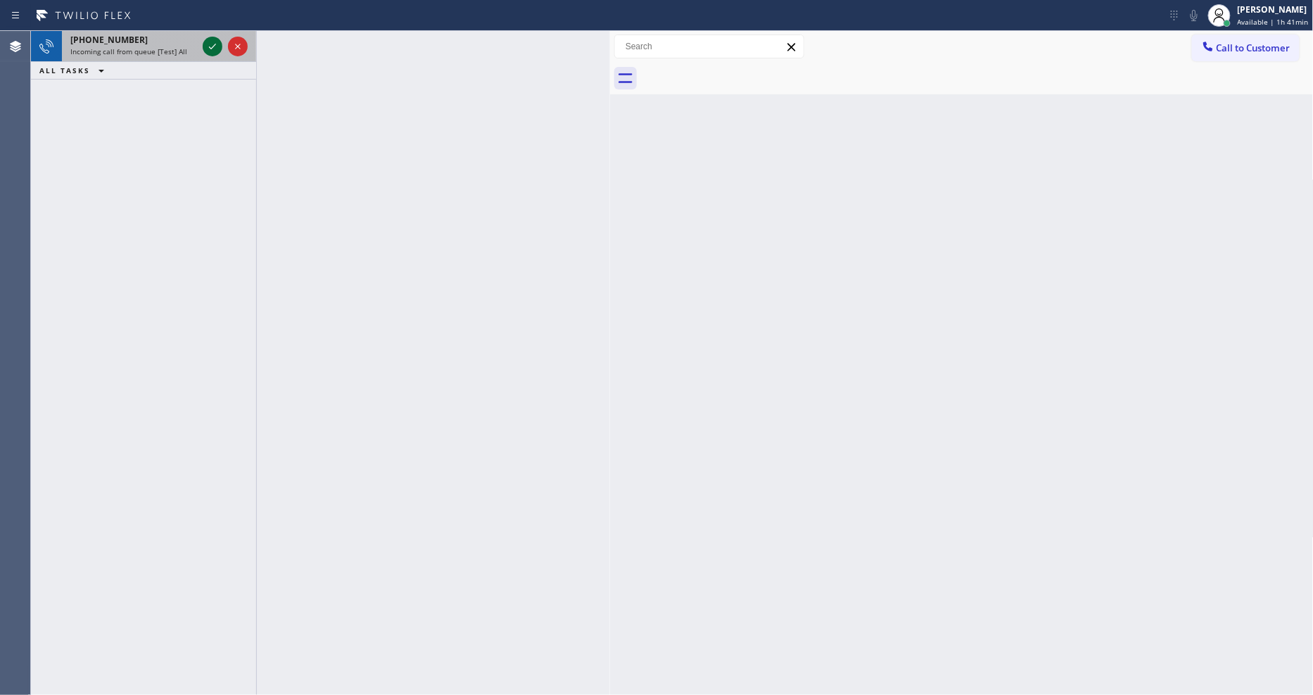
click at [205, 43] on icon at bounding box center [212, 46] width 17 height 17
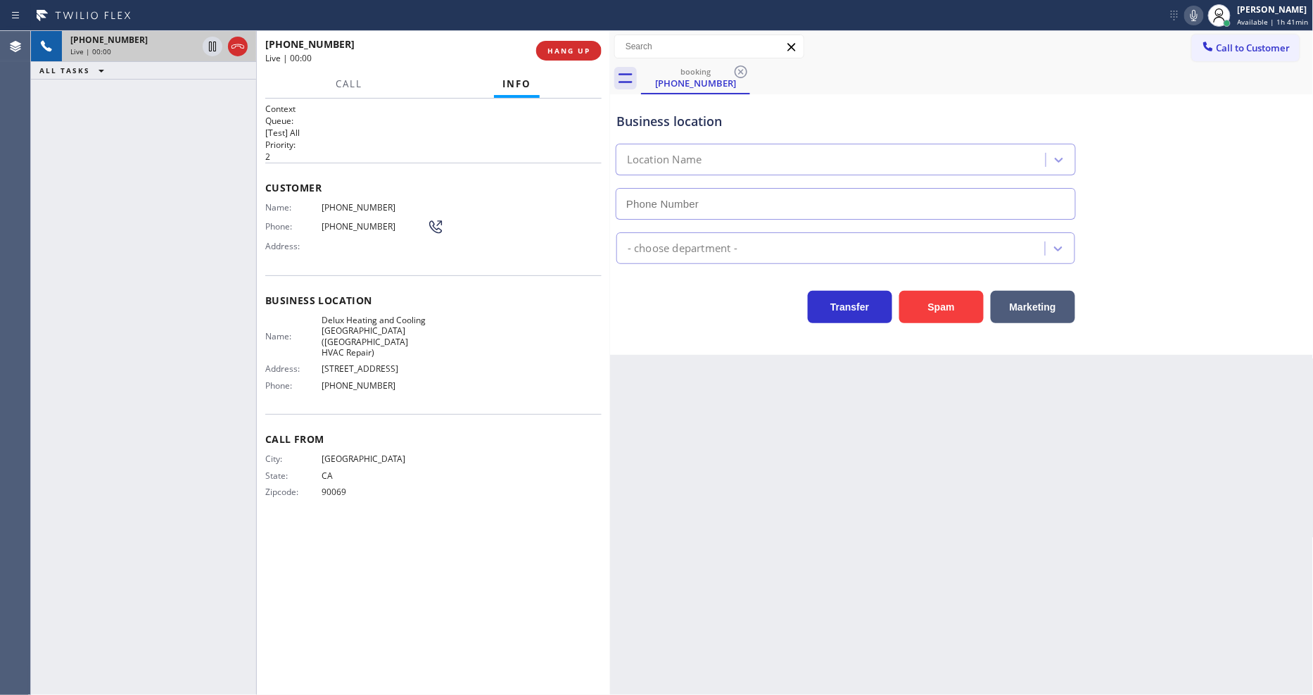
type input "[PHONE_NUMBER]"
click at [583, 52] on span "HANG UP" at bounding box center [569, 51] width 43 height 10
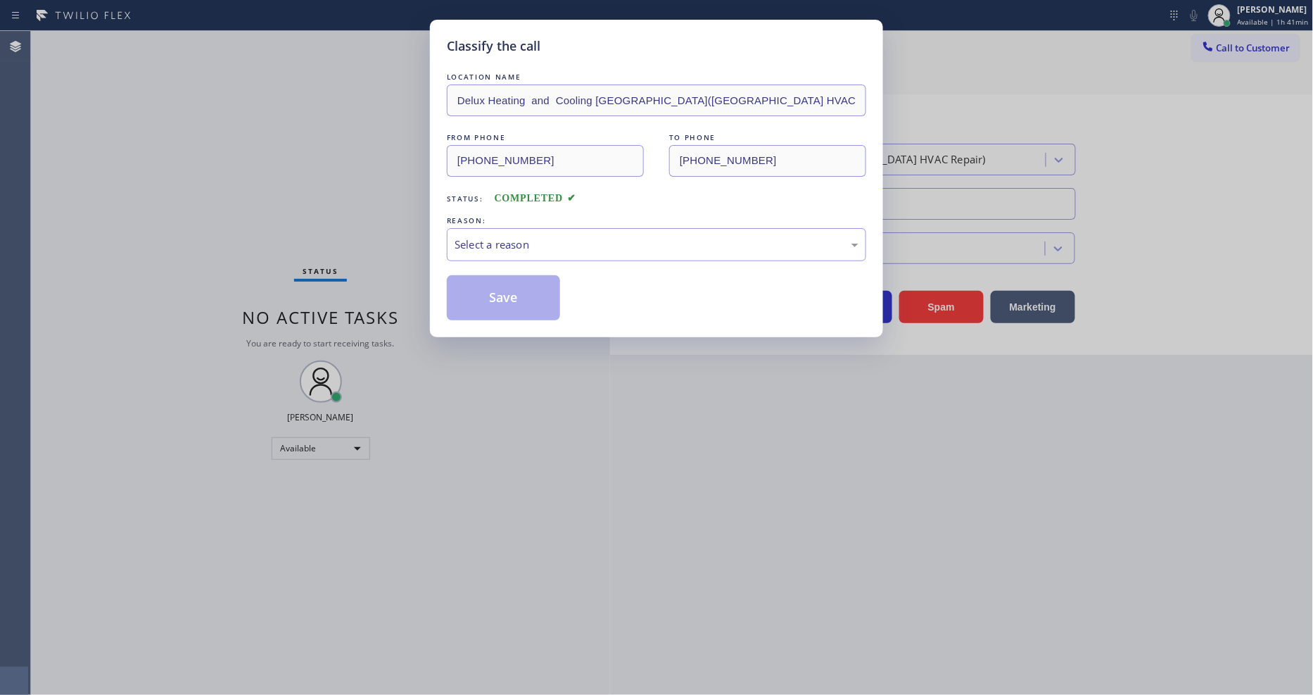
click at [533, 222] on div "REASON:" at bounding box center [656, 220] width 419 height 15
click at [540, 237] on div "Select a reason" at bounding box center [657, 244] width 404 height 16
click at [529, 285] on button "Save" at bounding box center [503, 297] width 113 height 45
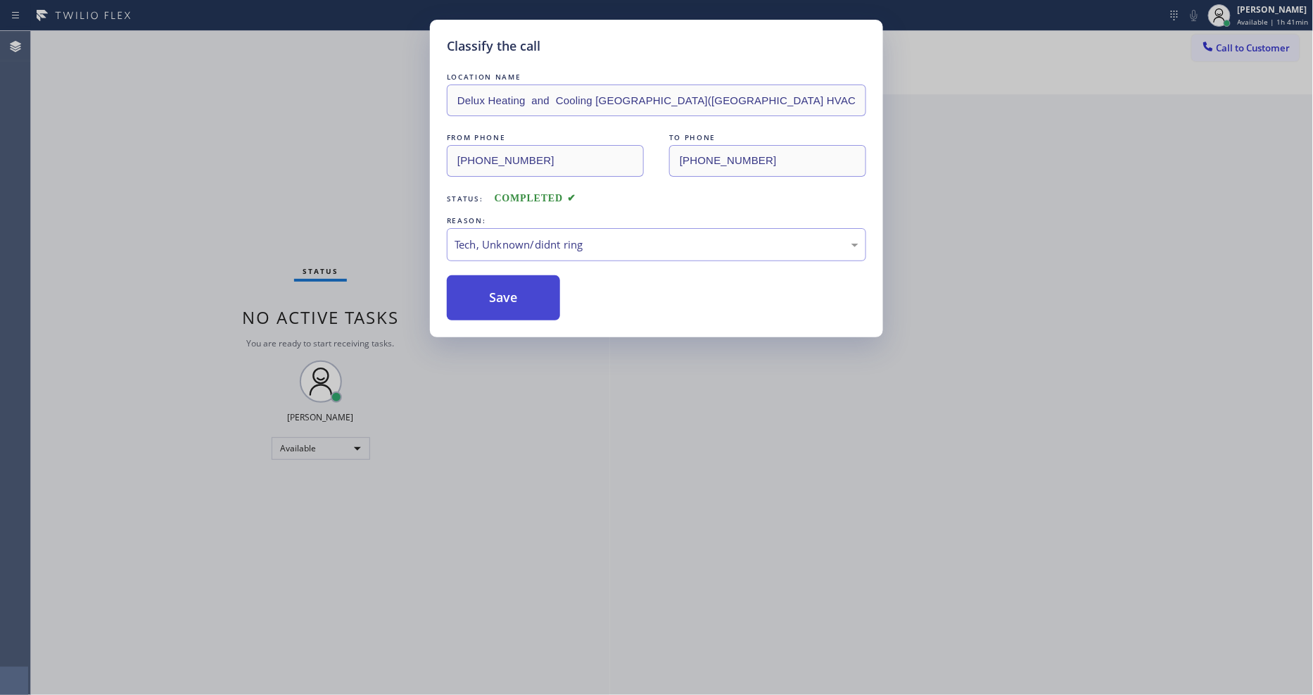
click at [529, 285] on button "Save" at bounding box center [503, 297] width 113 height 45
click at [180, 46] on div "Classify the call LOCATION NAME Last Minute Appliance Repair [US_STATE] FROM PH…" at bounding box center [672, 363] width 1282 height 664
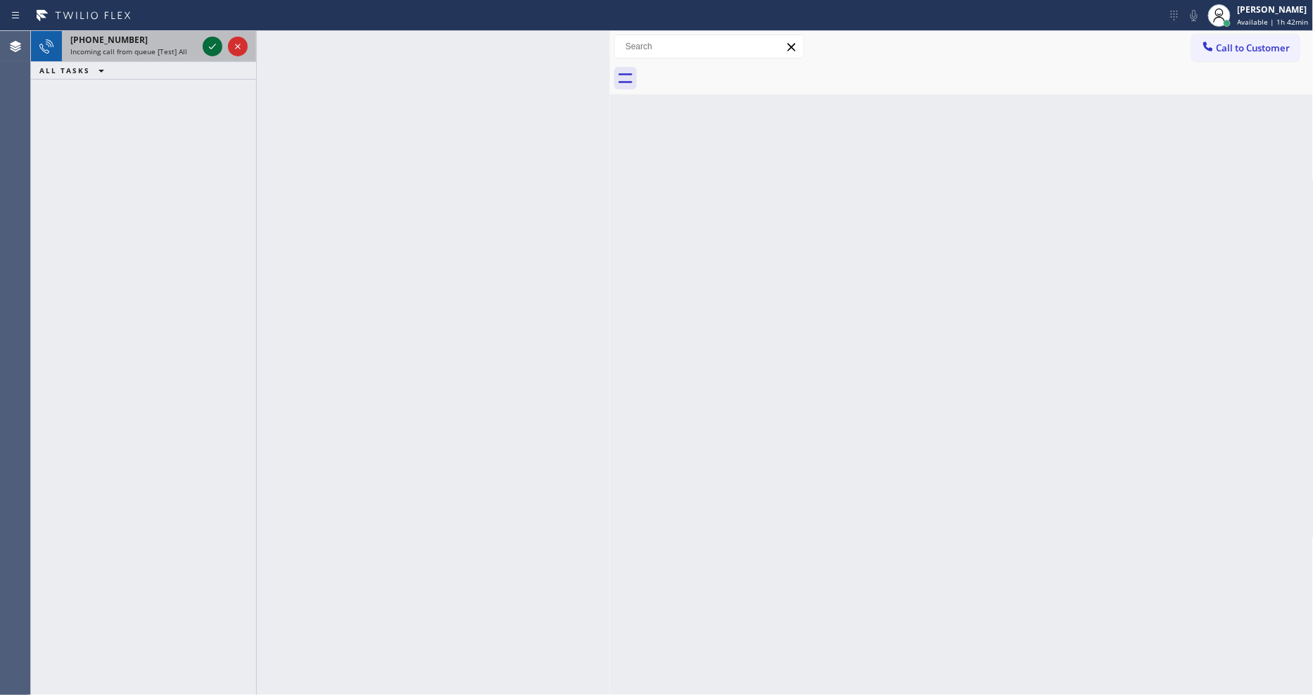
click at [212, 38] on icon at bounding box center [212, 46] width 17 height 17
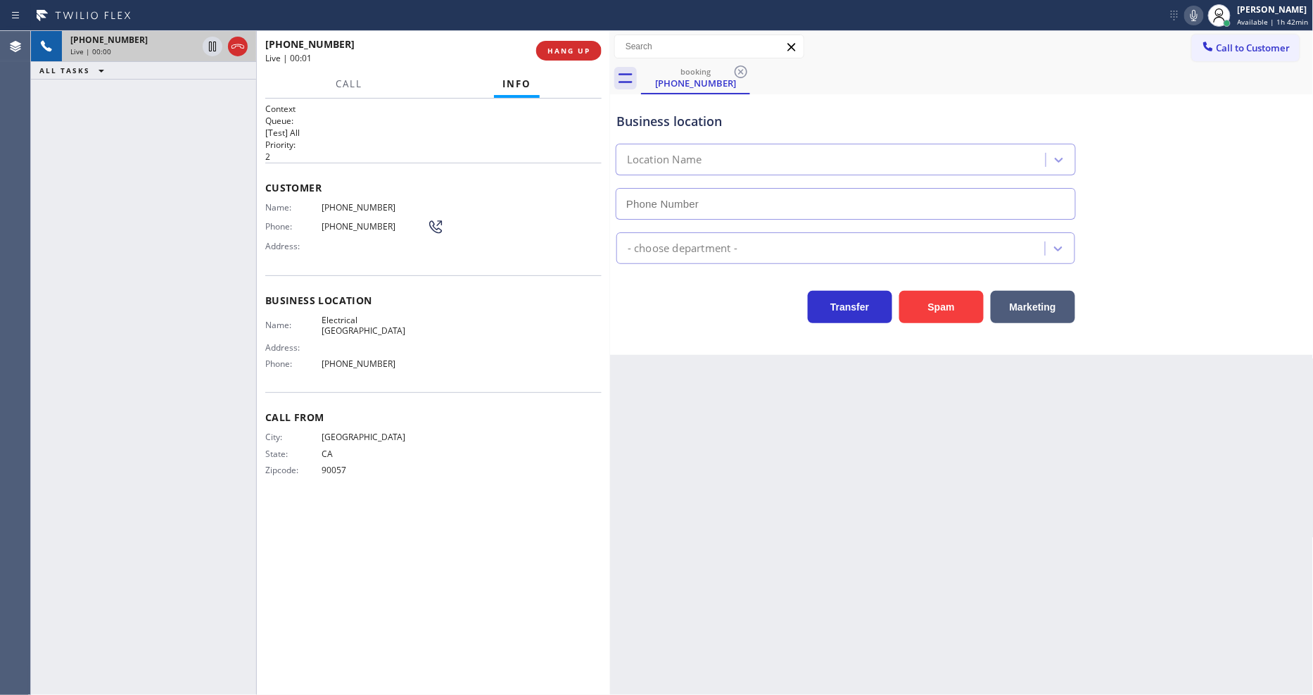
type input "[PHONE_NUMBER]"
click at [1137, 472] on div "Back to Dashboard Change Sender ID Customers Technicians Select a contact Outbo…" at bounding box center [962, 363] width 704 height 664
click at [578, 475] on div "City: [GEOGRAPHIC_DATA]: [US_STATE] Zipcode: 90057" at bounding box center [433, 455] width 336 height 49
click at [554, 47] on span "HANG UP" at bounding box center [569, 51] width 43 height 10
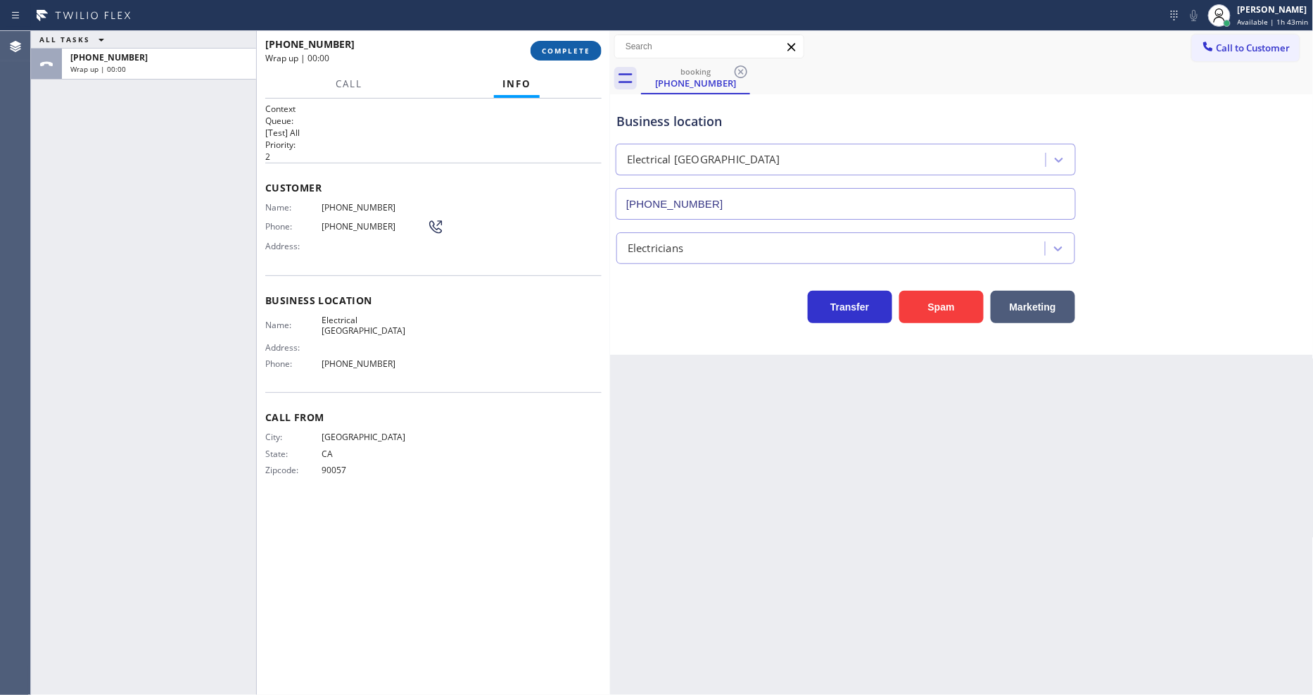
click at [554, 47] on span "COMPLETE" at bounding box center [566, 51] width 49 height 10
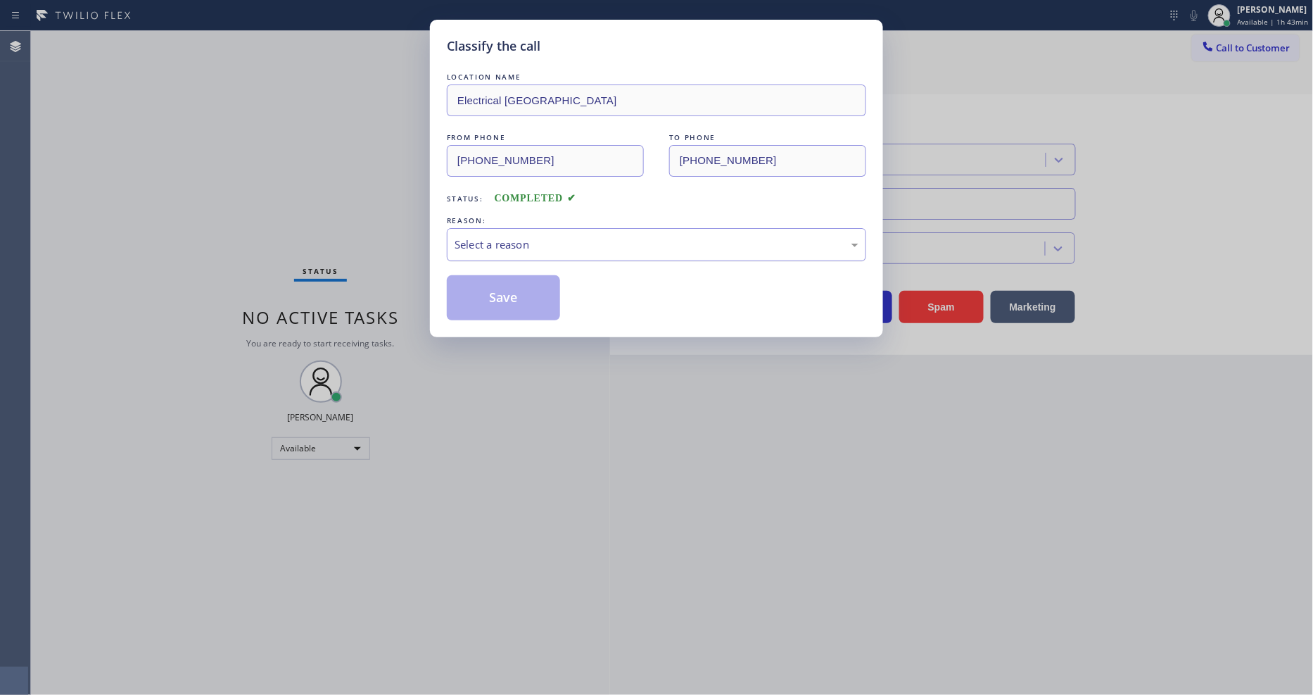
click at [474, 236] on div "Select a reason" at bounding box center [657, 244] width 404 height 16
click at [494, 291] on button "Save" at bounding box center [503, 297] width 113 height 45
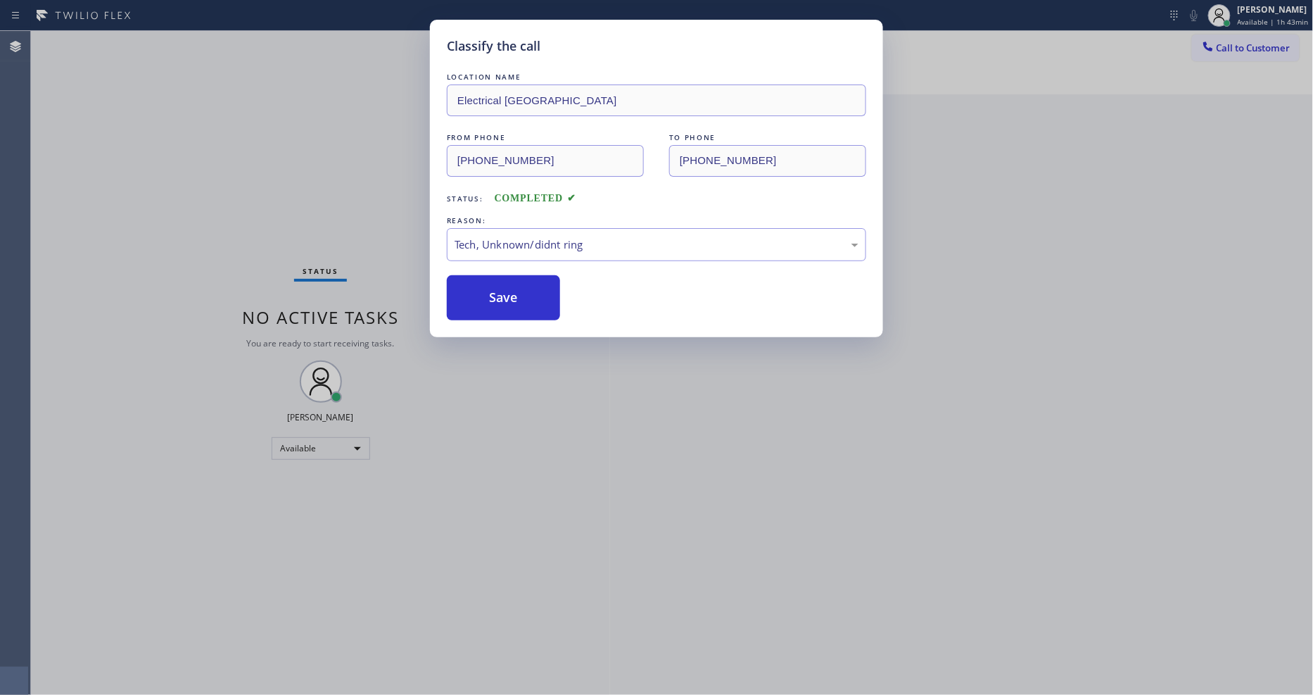
drag, startPoint x: 494, startPoint y: 291, endPoint x: 252, endPoint y: 103, distance: 306.5
click at [493, 291] on button "Save" at bounding box center [503, 297] width 113 height 45
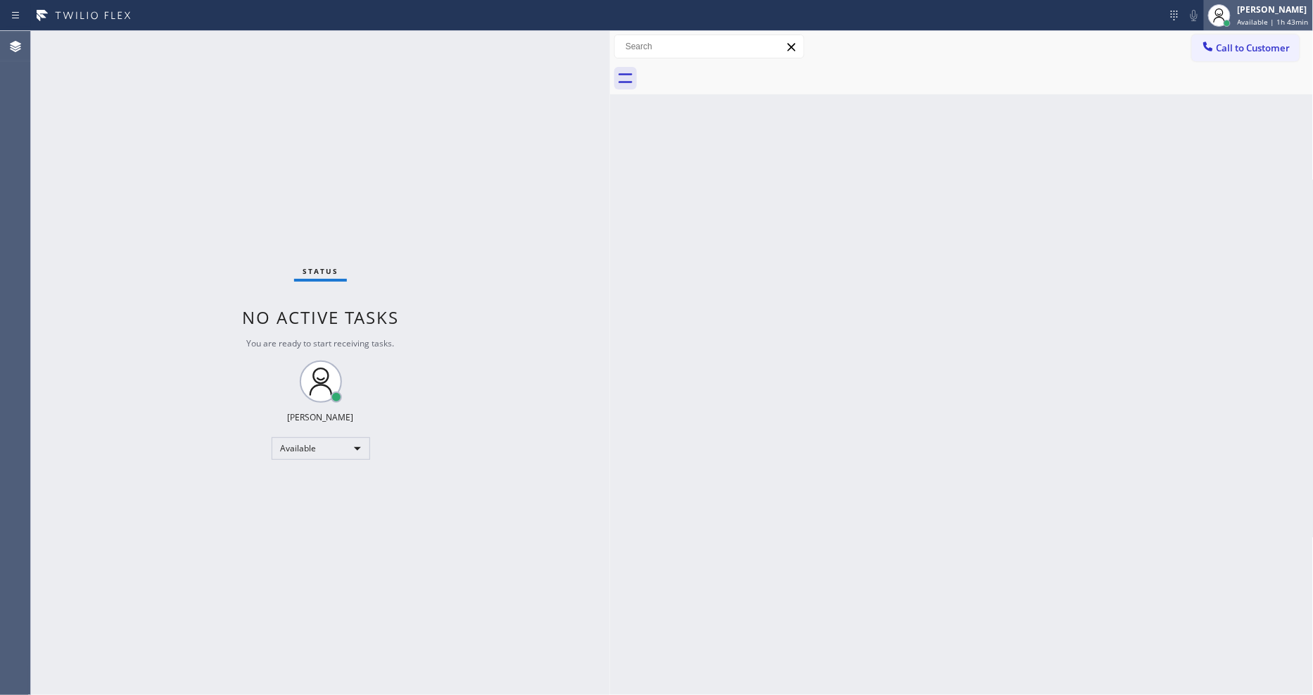
drag, startPoint x: 1268, startPoint y: 21, endPoint x: 1244, endPoint y: 71, distance: 55.4
click at [1268, 21] on span "Available | 1h 43min" at bounding box center [1273, 22] width 71 height 10
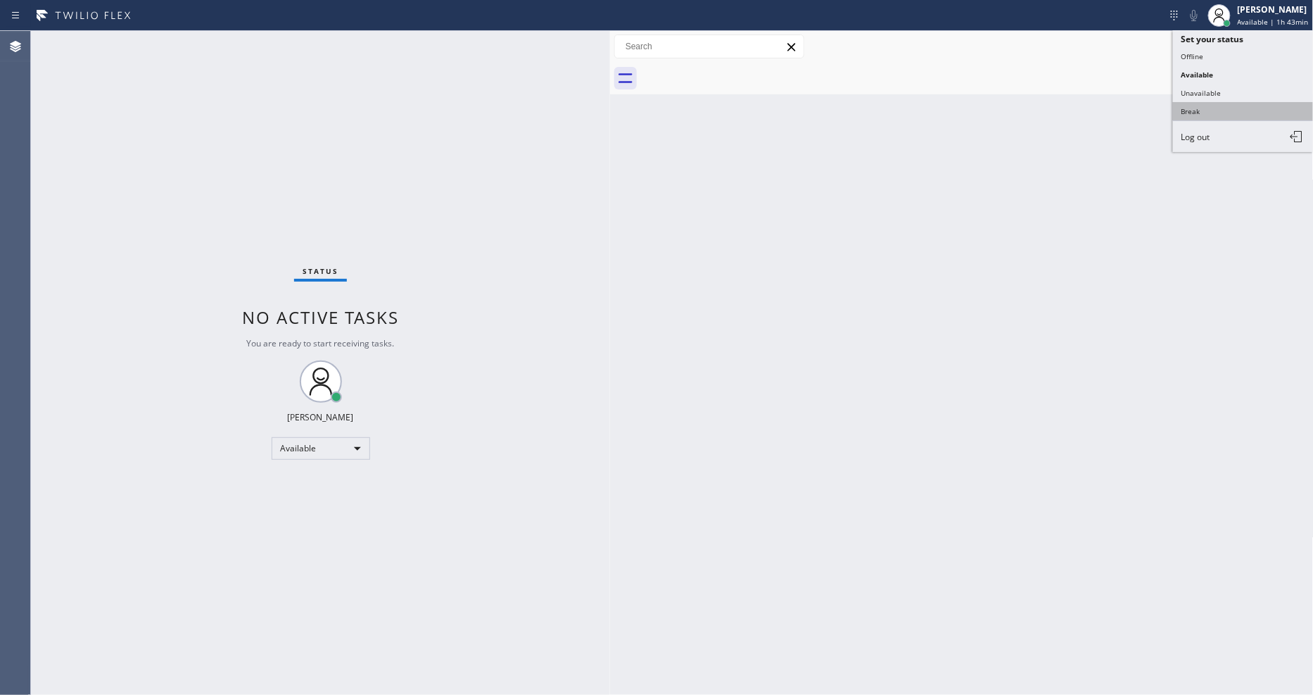
click at [1215, 116] on button "Break" at bounding box center [1243, 111] width 141 height 18
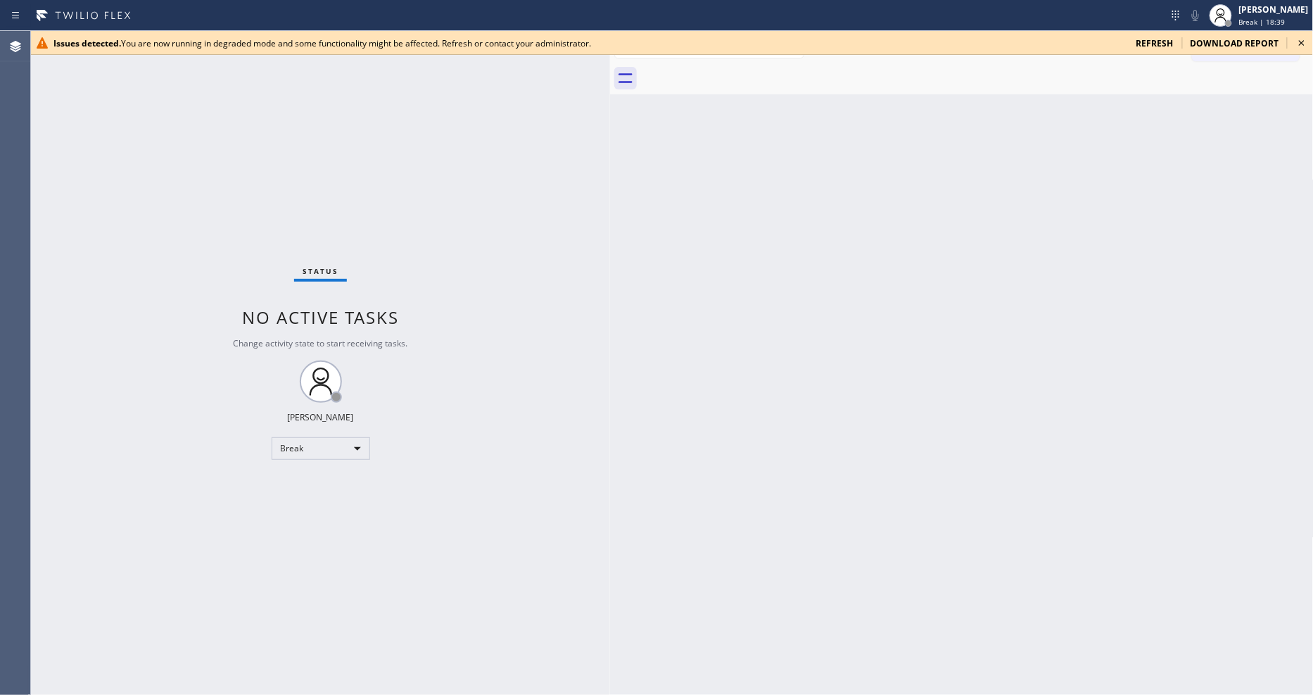
click at [1307, 44] on icon at bounding box center [1302, 42] width 17 height 17
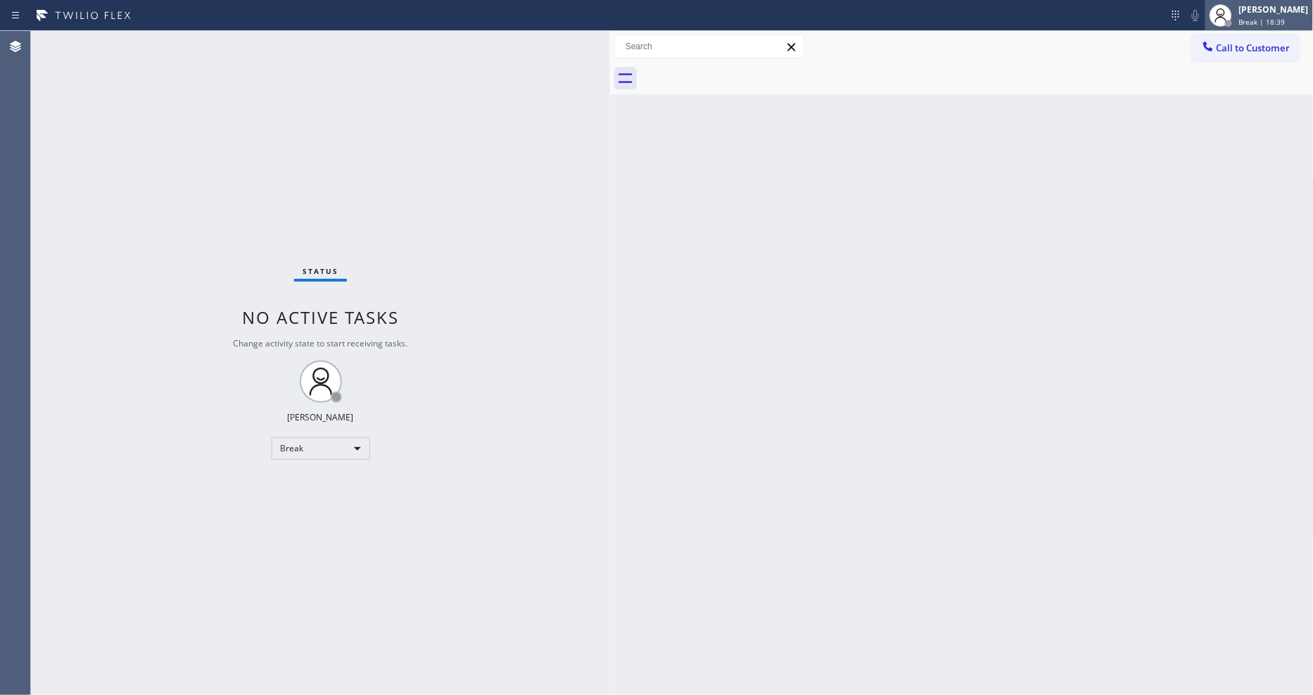
click at [1285, 15] on div "[PERSON_NAME] Break | 18:39" at bounding box center [1275, 15] width 77 height 25
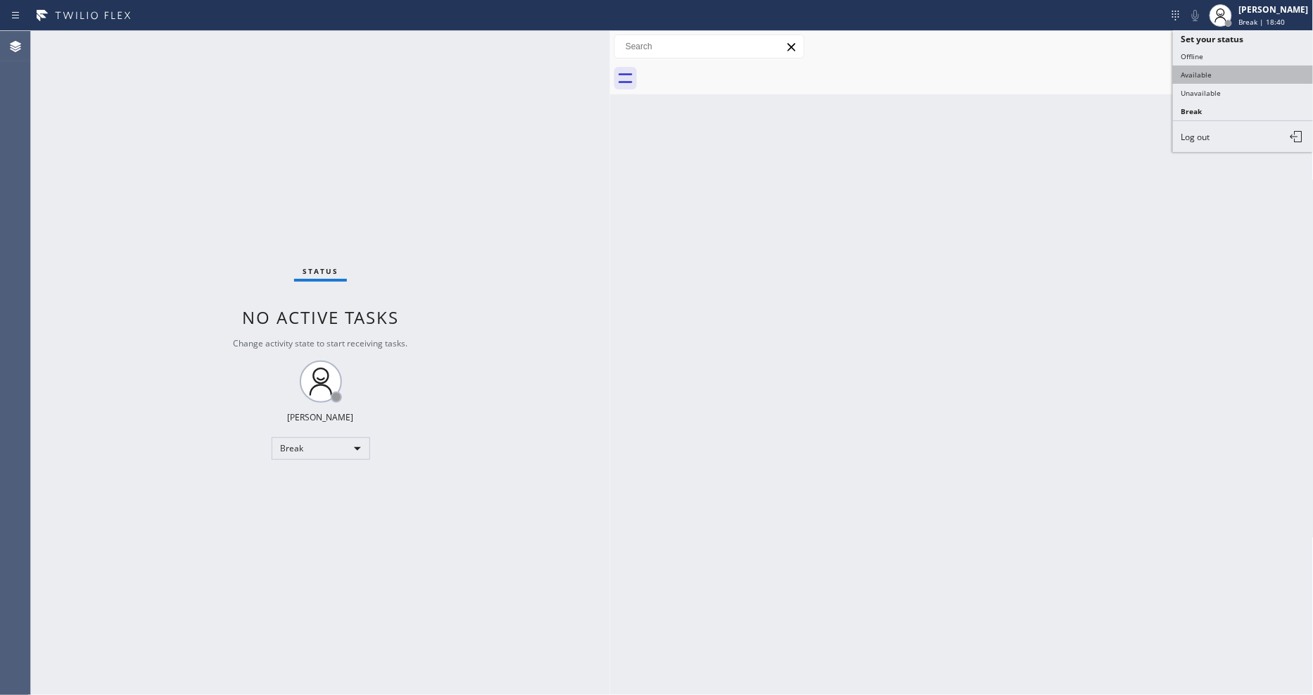
click at [1251, 82] on button "Available" at bounding box center [1243, 74] width 141 height 18
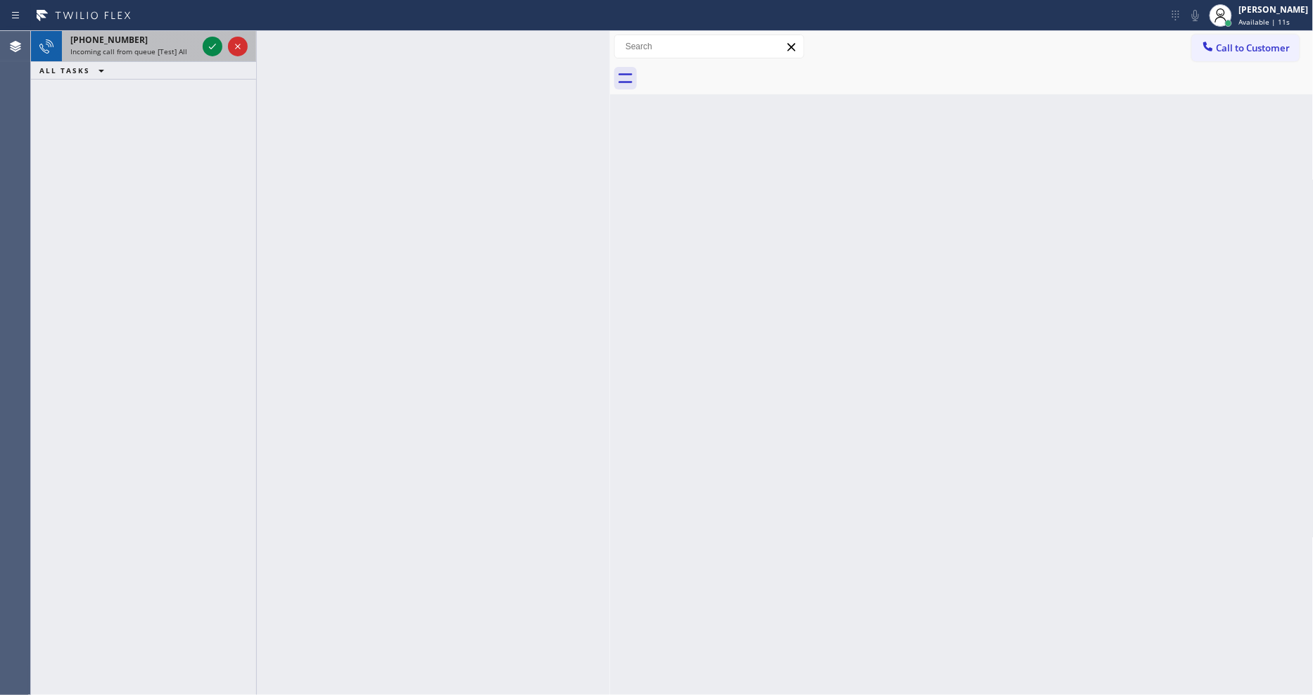
drag, startPoint x: 208, startPoint y: 42, endPoint x: 207, endPoint y: 58, distance: 16.2
click at [208, 42] on icon at bounding box center [212, 46] width 17 height 17
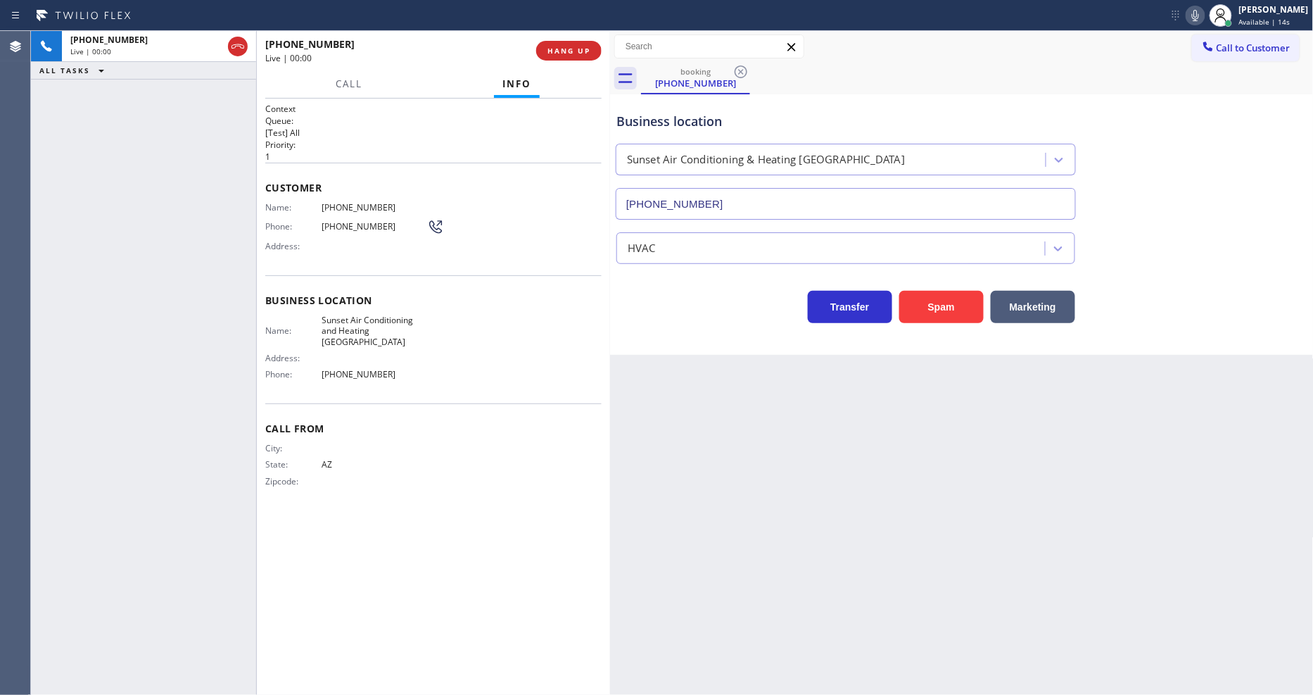
type input "[PHONE_NUMBER]"
click at [582, 51] on span "HANG UP" at bounding box center [569, 51] width 43 height 10
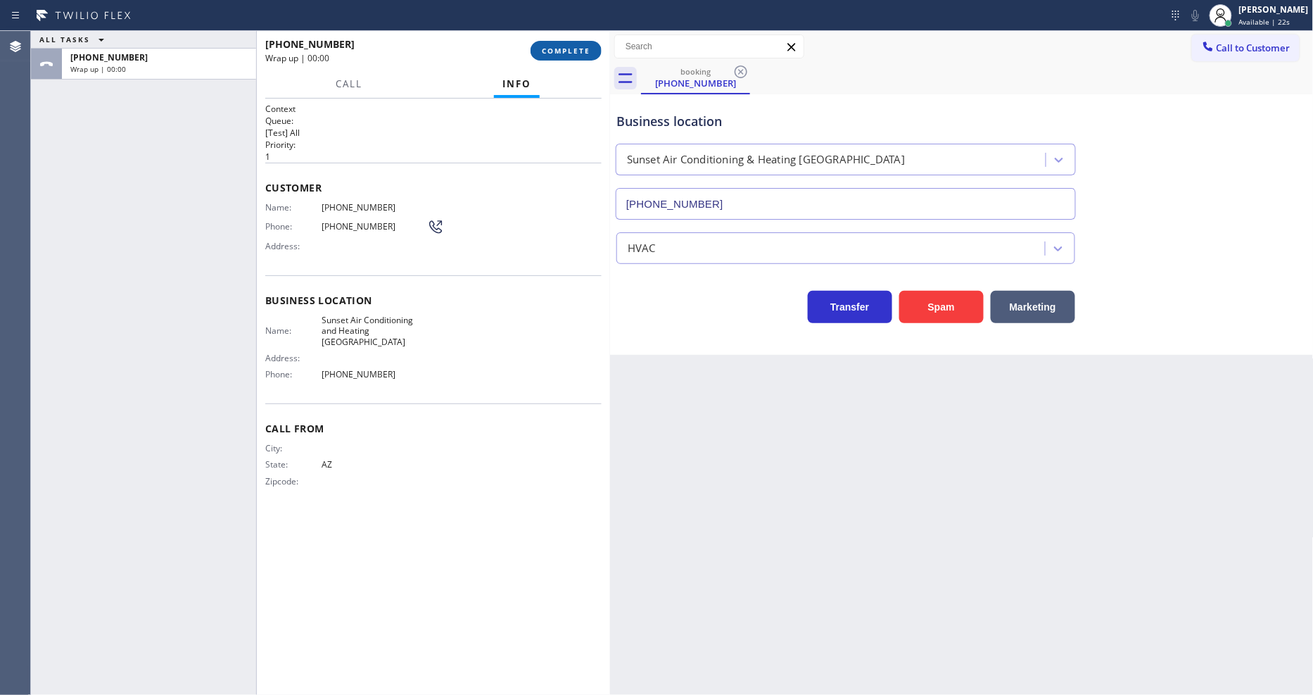
click at [582, 51] on span "COMPLETE" at bounding box center [566, 51] width 49 height 10
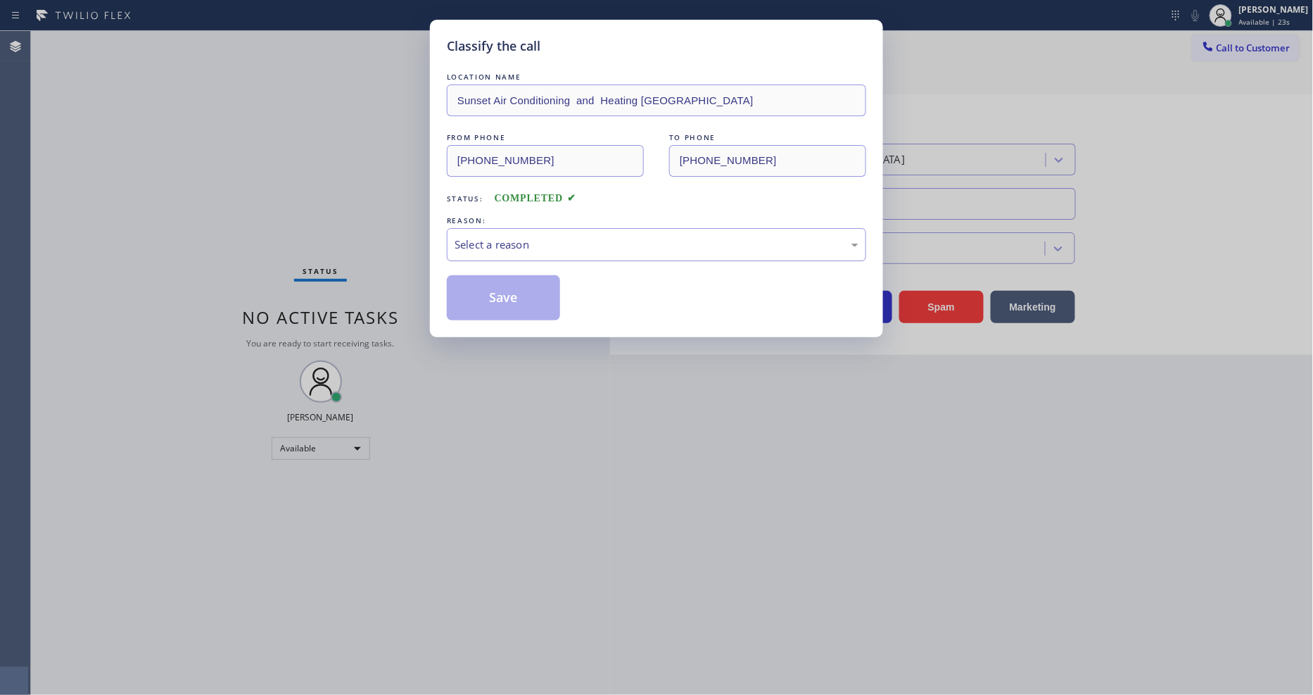
click at [547, 228] on div "Select a reason" at bounding box center [656, 244] width 419 height 33
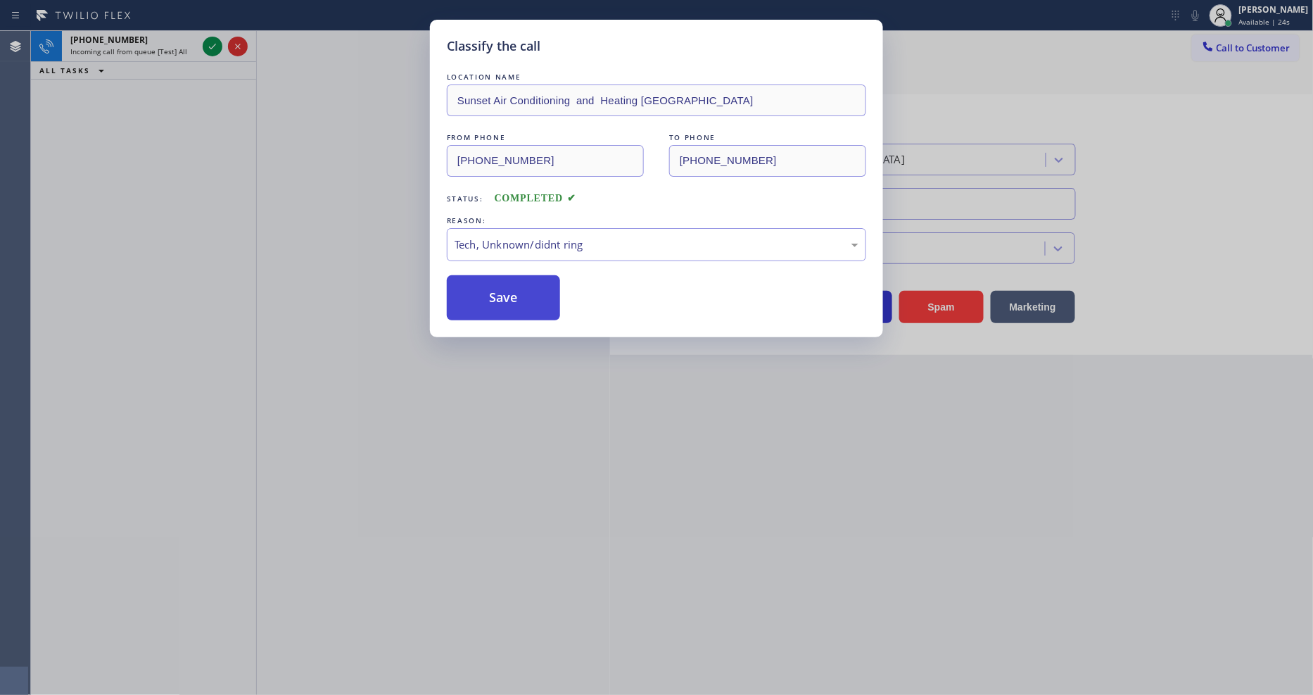
click at [543, 293] on button "Save" at bounding box center [503, 297] width 113 height 45
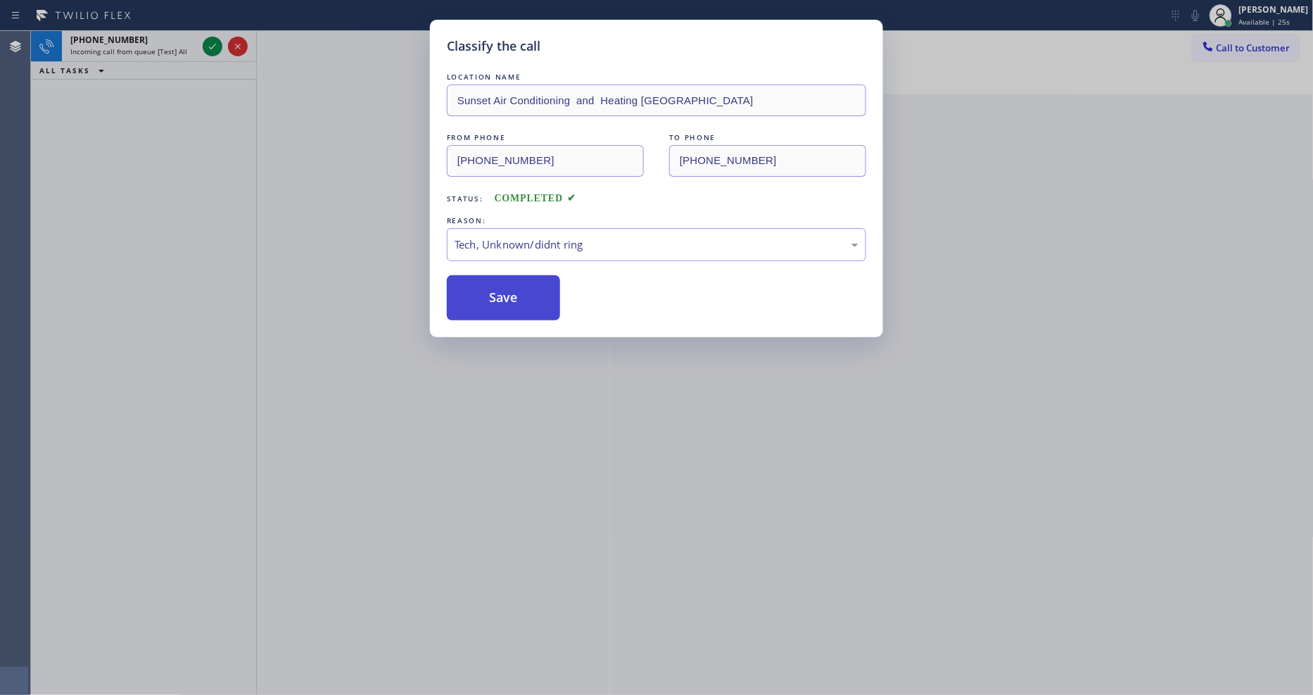
click at [543, 293] on button "Save" at bounding box center [503, 297] width 113 height 45
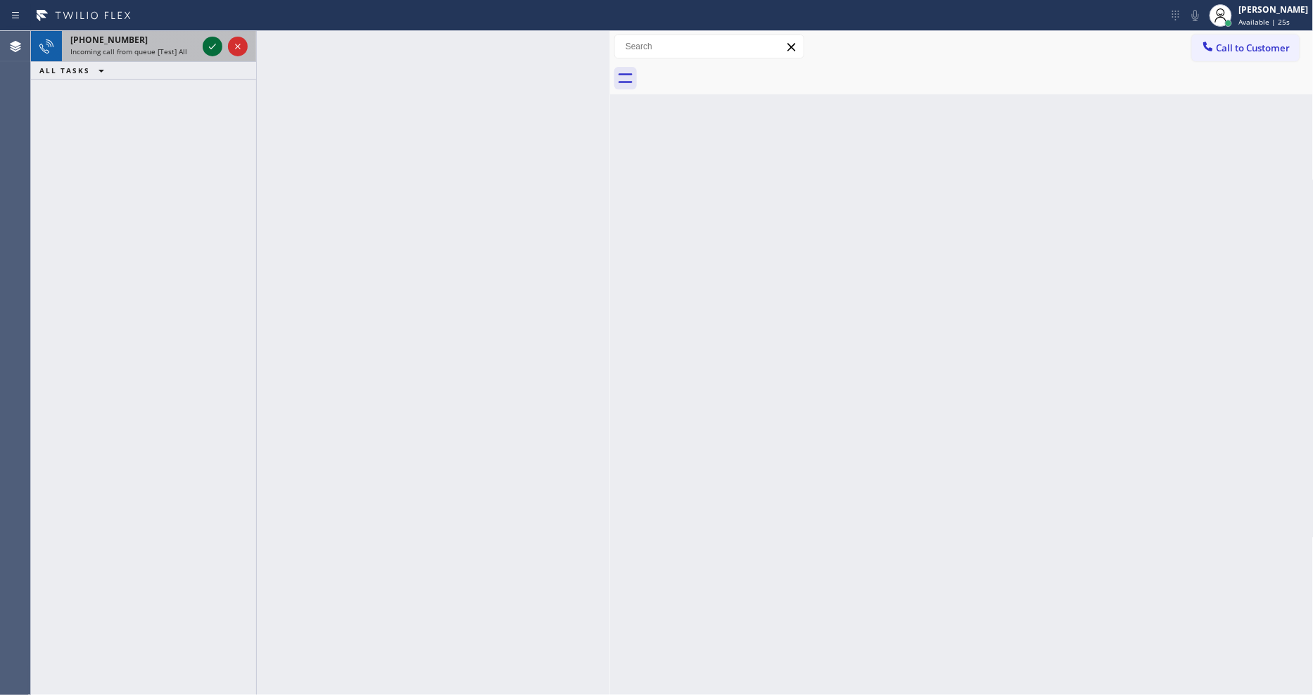
click at [208, 44] on icon at bounding box center [212, 46] width 17 height 17
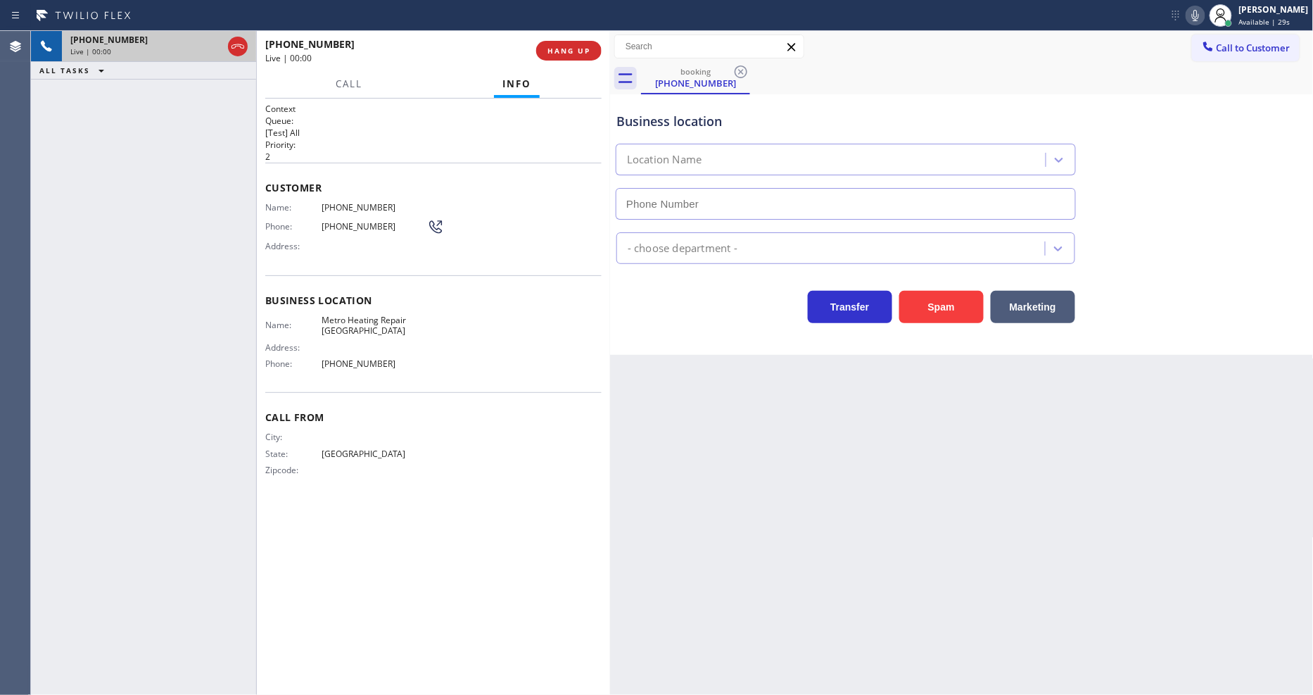
type input "[PHONE_NUMBER]"
click at [578, 55] on span "HANG UP" at bounding box center [569, 51] width 43 height 10
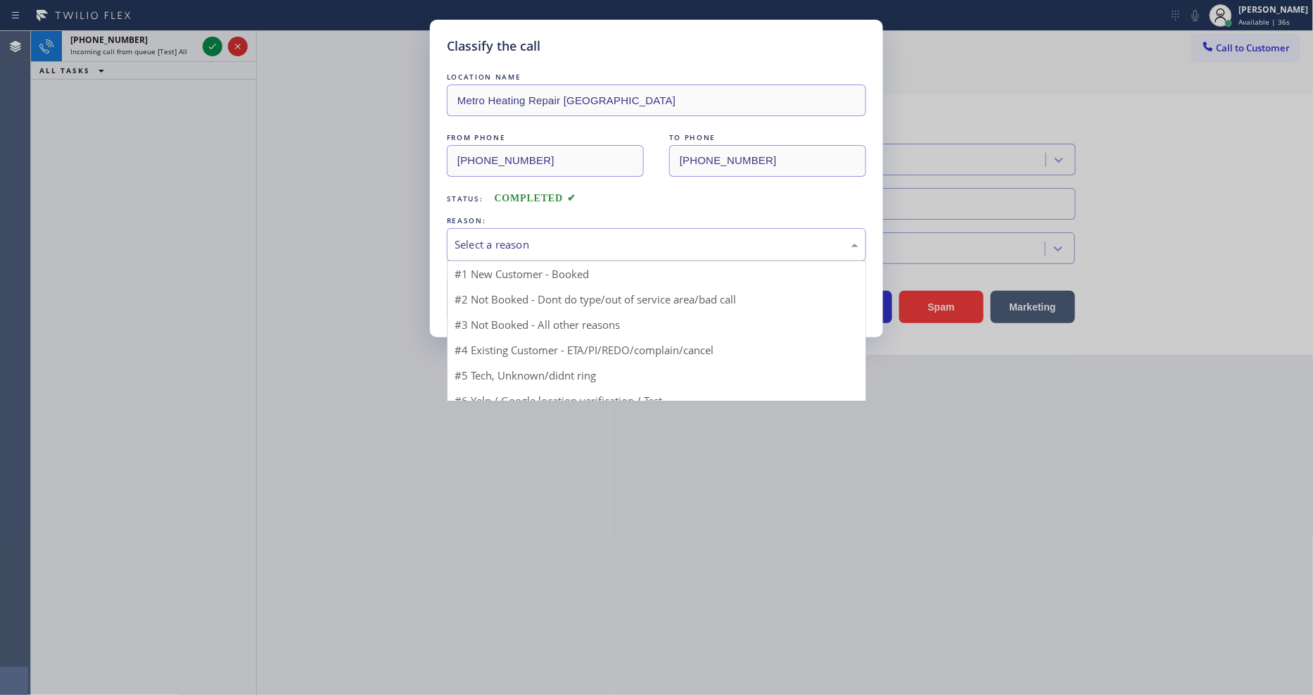
click at [538, 236] on div "Select a reason" at bounding box center [657, 244] width 404 height 16
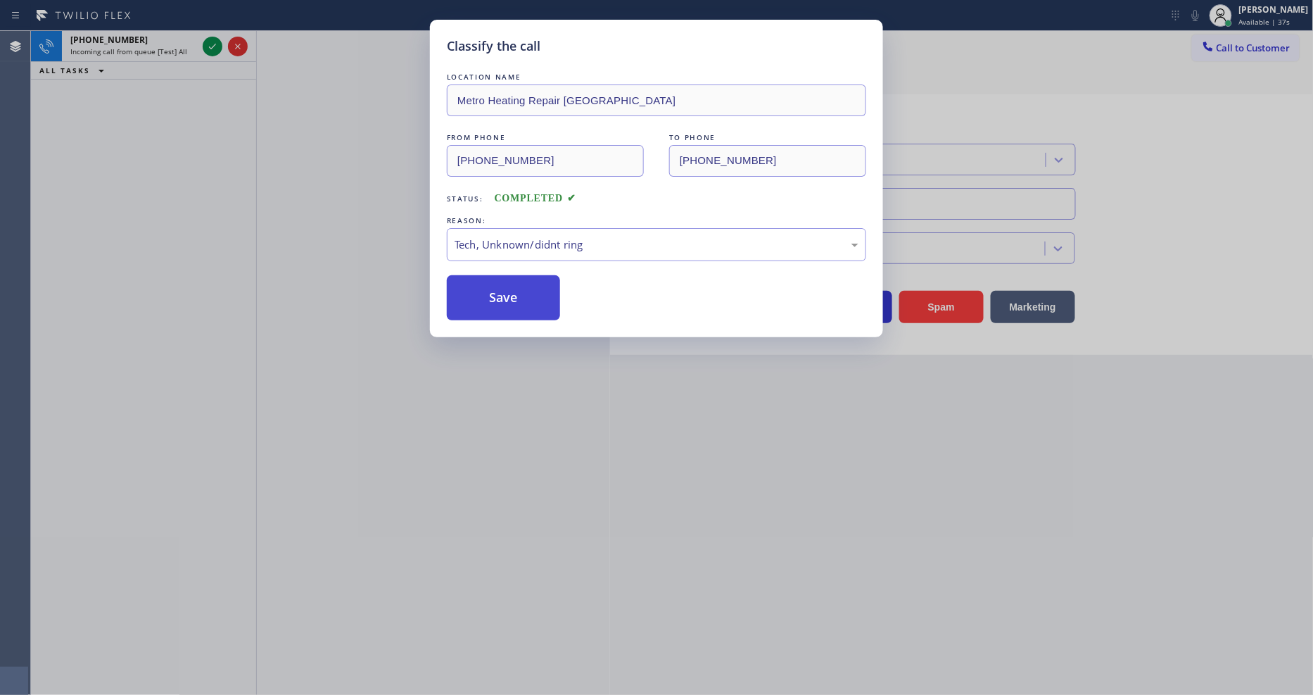
click at [524, 279] on button "Save" at bounding box center [503, 297] width 113 height 45
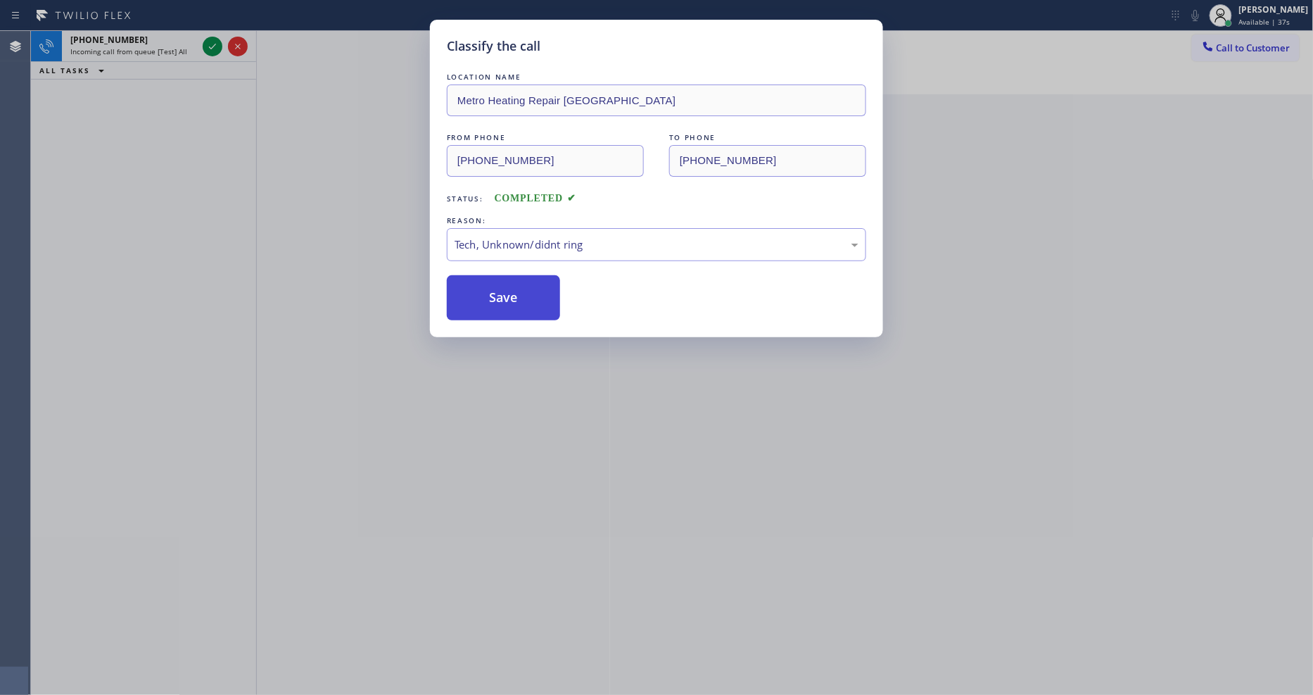
click at [524, 279] on button "Save" at bounding box center [503, 297] width 113 height 45
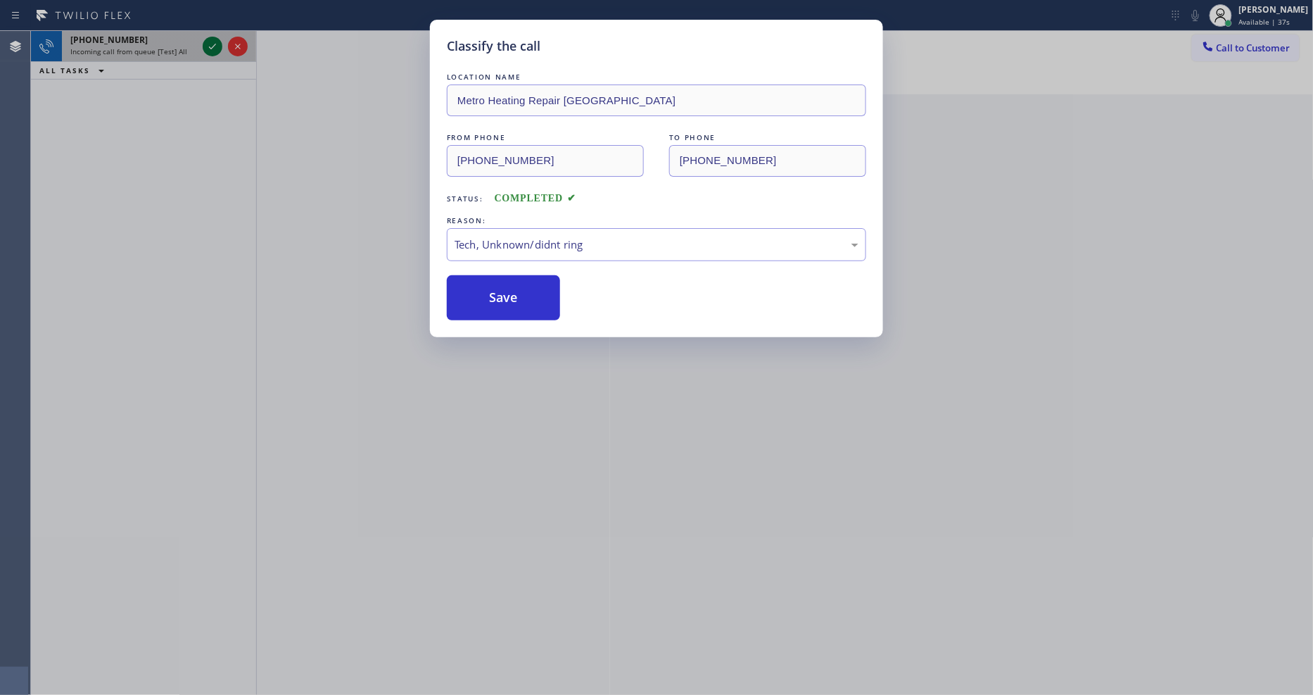
click at [207, 45] on icon at bounding box center [212, 46] width 17 height 17
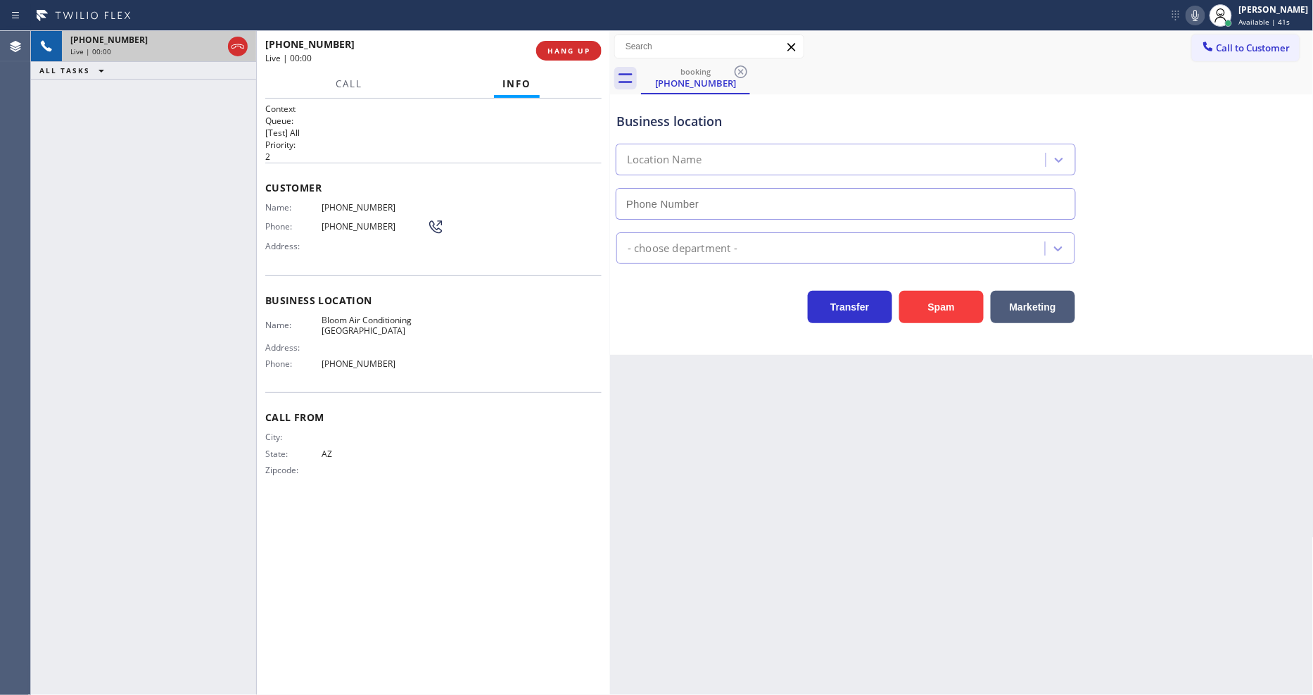
type input "[PHONE_NUMBER]"
click at [569, 46] on span "HANG UP" at bounding box center [569, 51] width 43 height 10
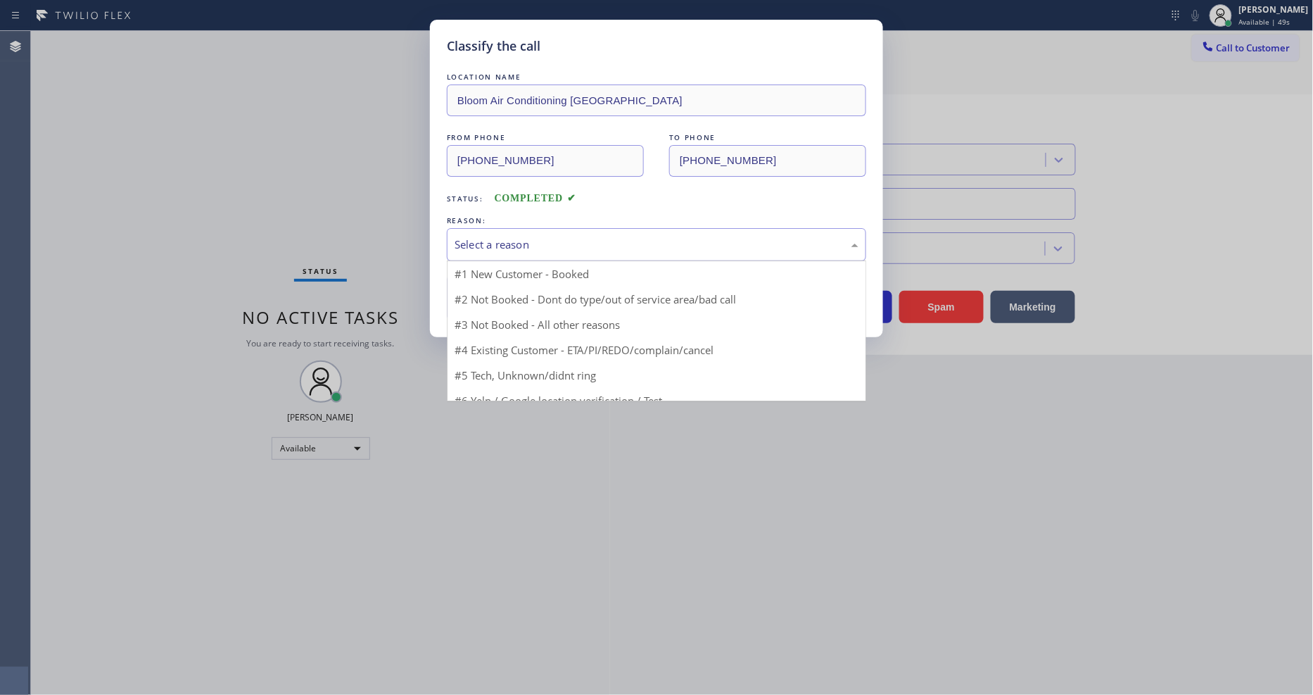
click at [536, 241] on div "Select a reason" at bounding box center [657, 244] width 404 height 16
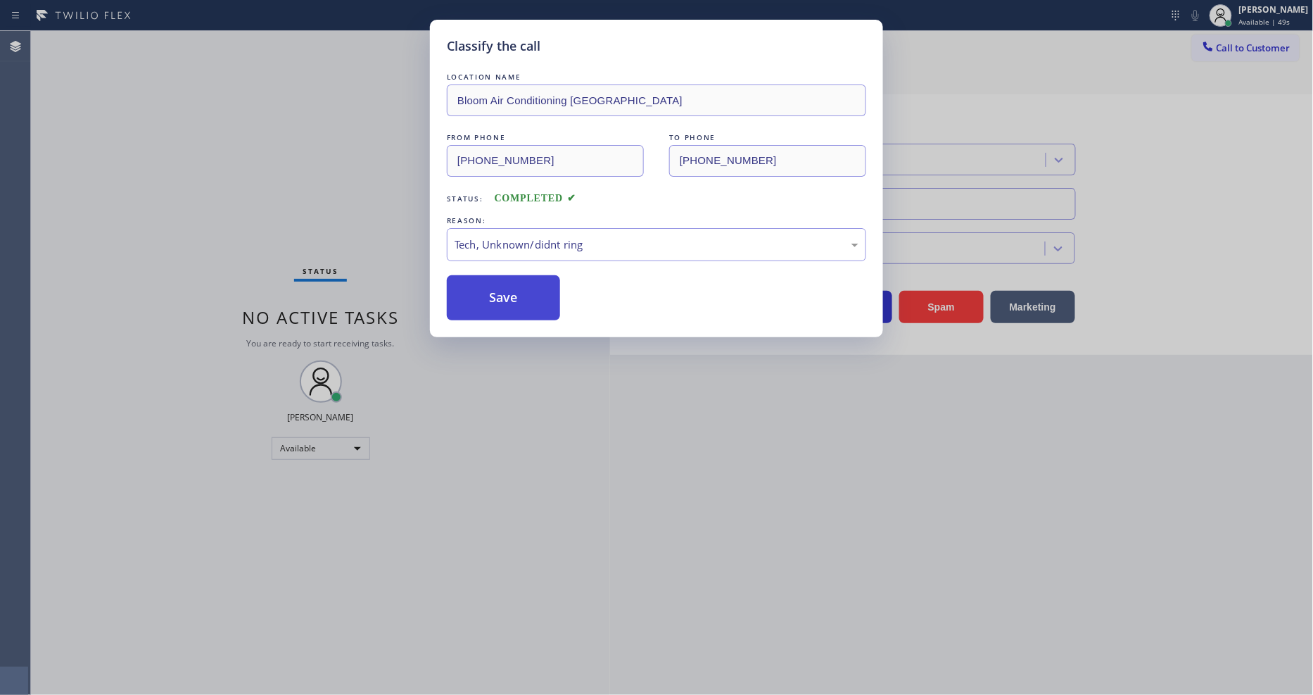
click at [519, 306] on button "Save" at bounding box center [503, 297] width 113 height 45
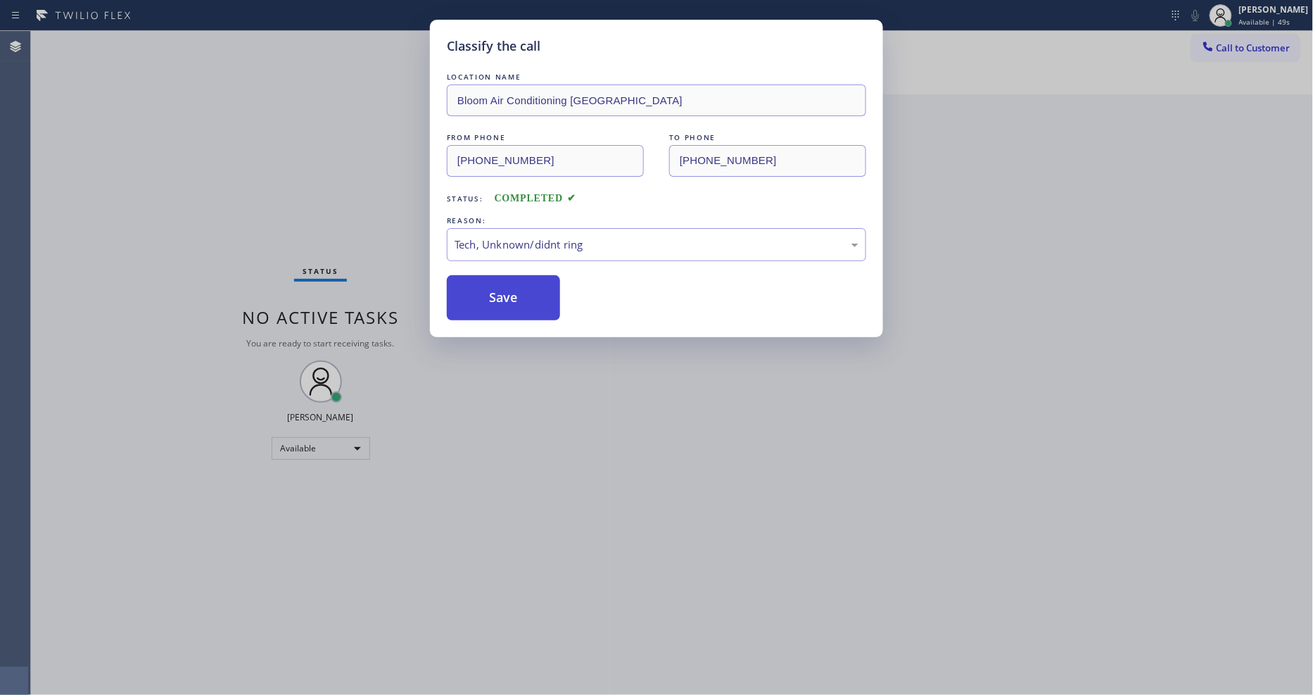
click at [519, 306] on button "Save" at bounding box center [503, 297] width 113 height 45
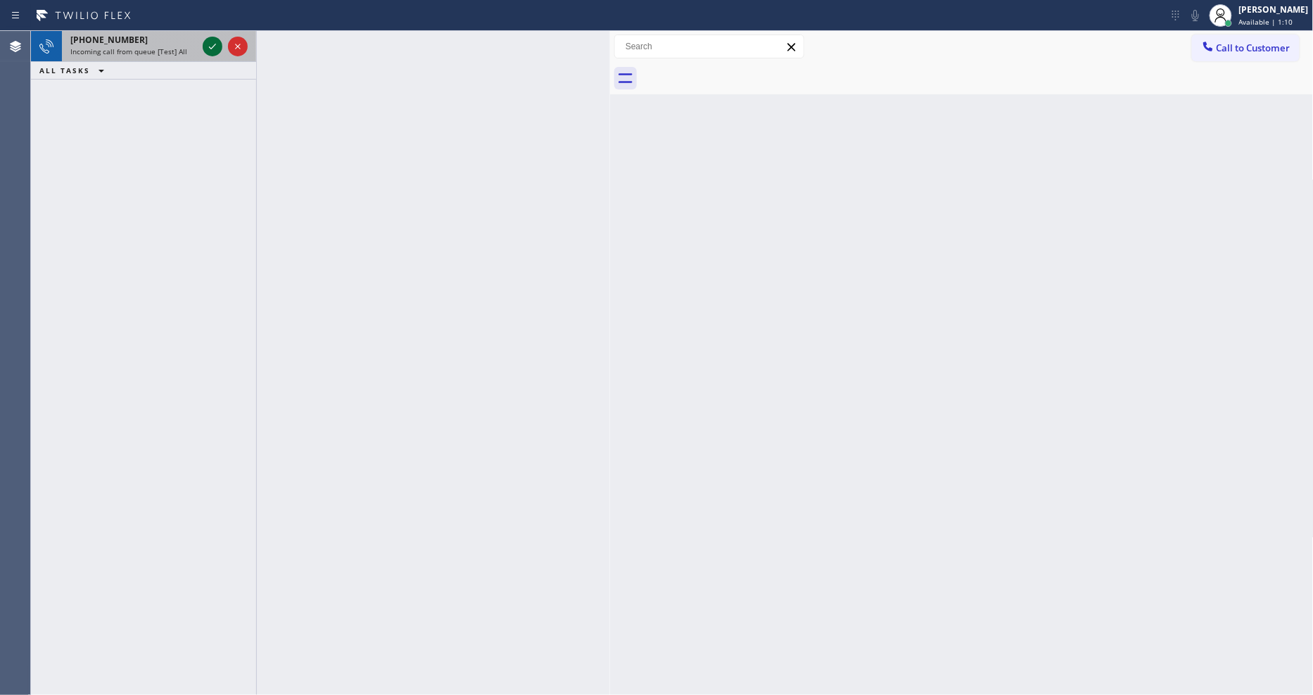
click at [215, 45] on icon at bounding box center [212, 46] width 17 height 17
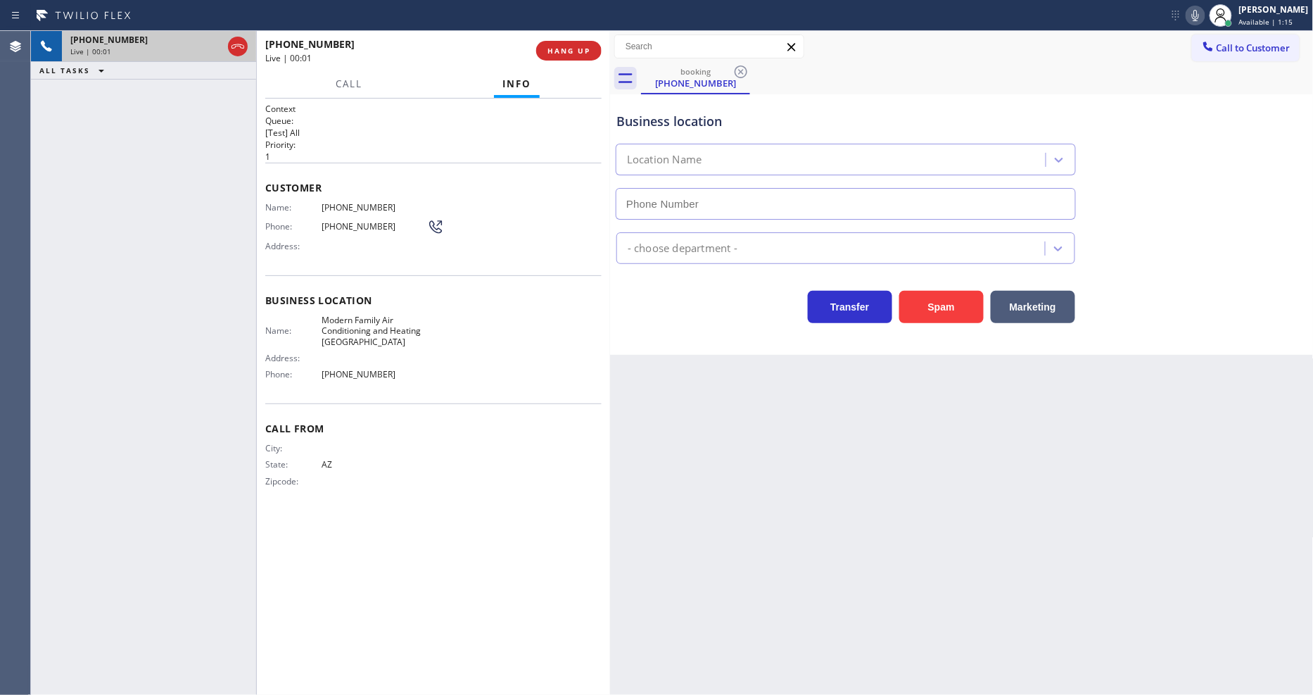
type input "[PHONE_NUMBER]"
click at [578, 43] on button "HANG UP" at bounding box center [568, 51] width 65 height 20
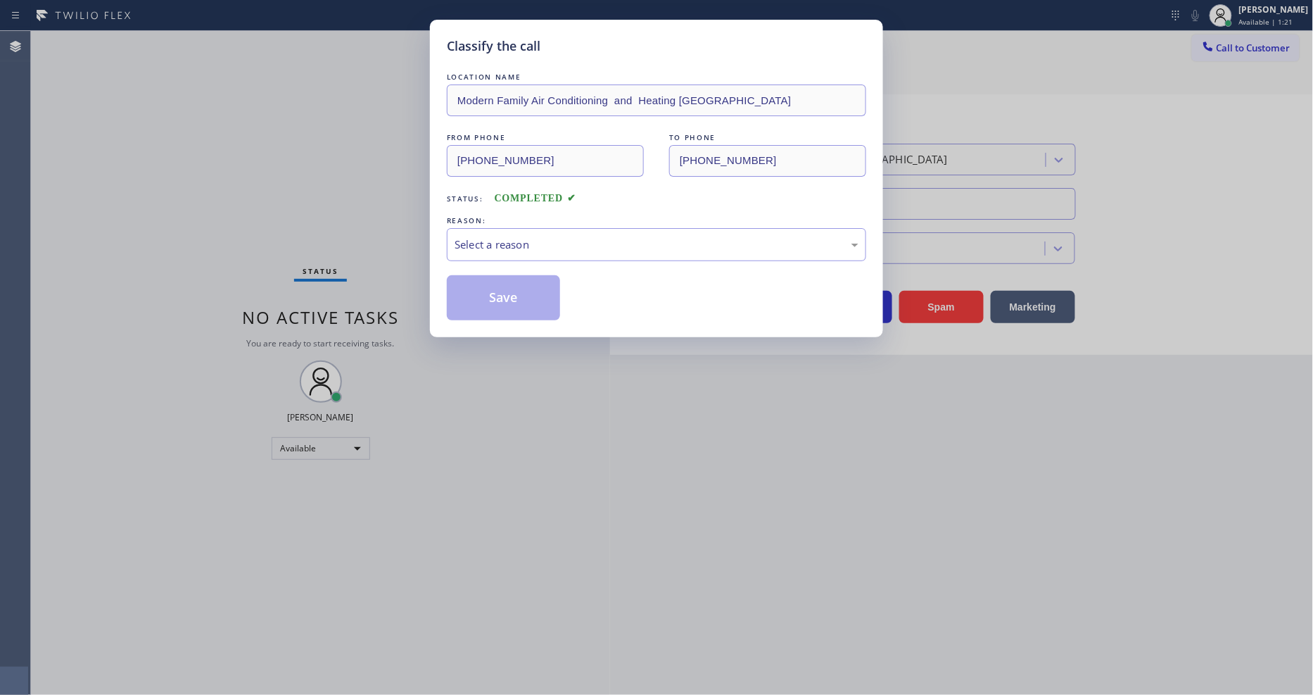
click at [500, 245] on div "Select a reason" at bounding box center [657, 244] width 404 height 16
click at [494, 289] on button "Save" at bounding box center [503, 297] width 113 height 45
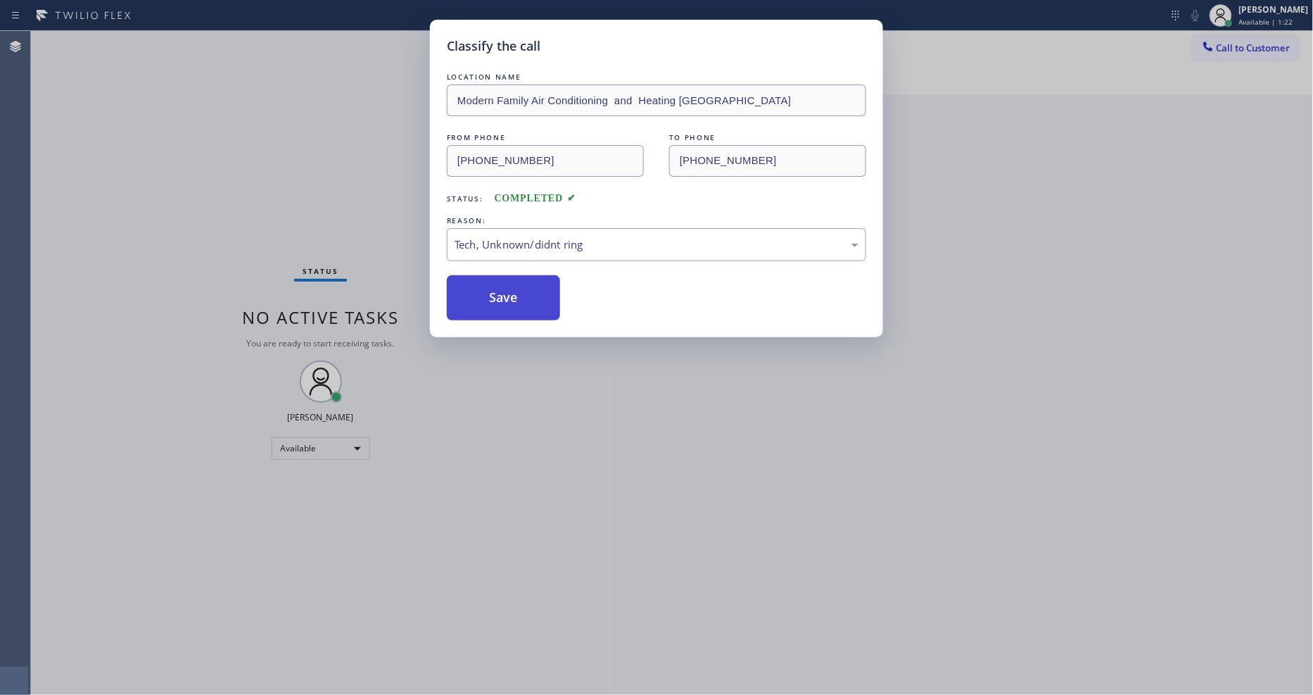
click at [494, 289] on button "Save" at bounding box center [503, 297] width 113 height 45
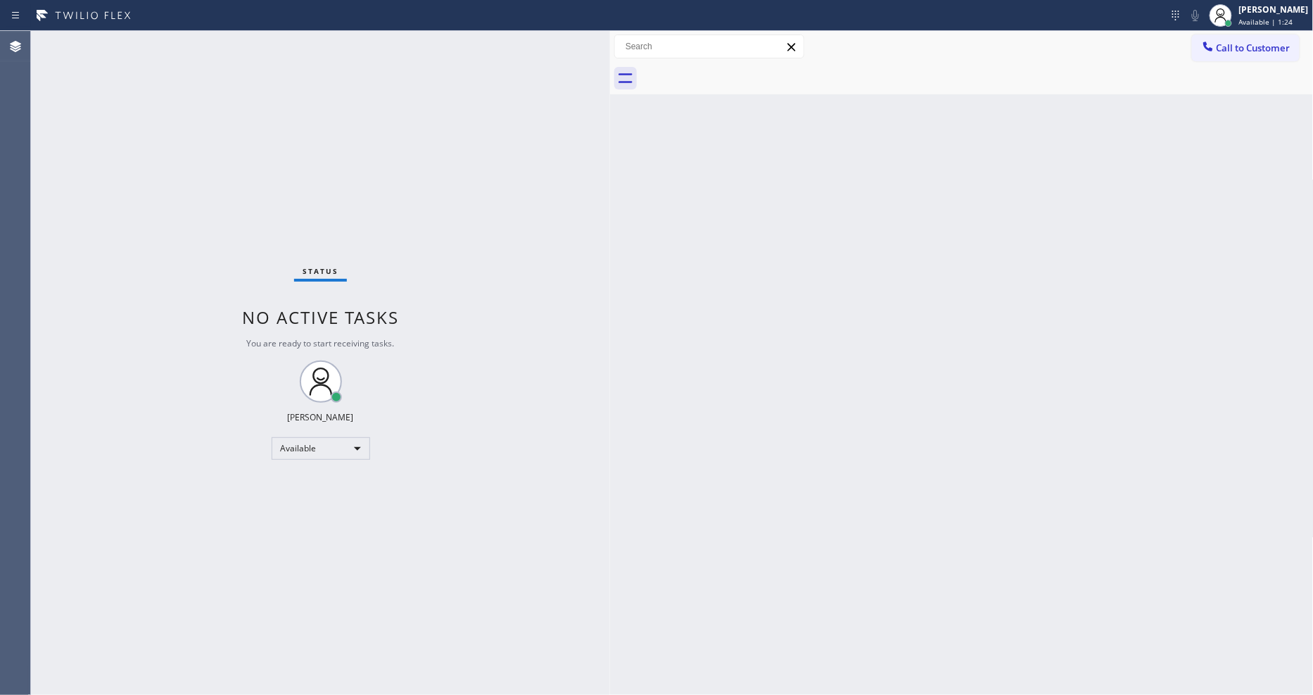
drag, startPoint x: 475, startPoint y: 479, endPoint x: 461, endPoint y: 488, distance: 16.4
click at [474, 479] on div "Status No active tasks You are ready to start receiving tasks. [PERSON_NAME] Av…" at bounding box center [320, 363] width 579 height 664
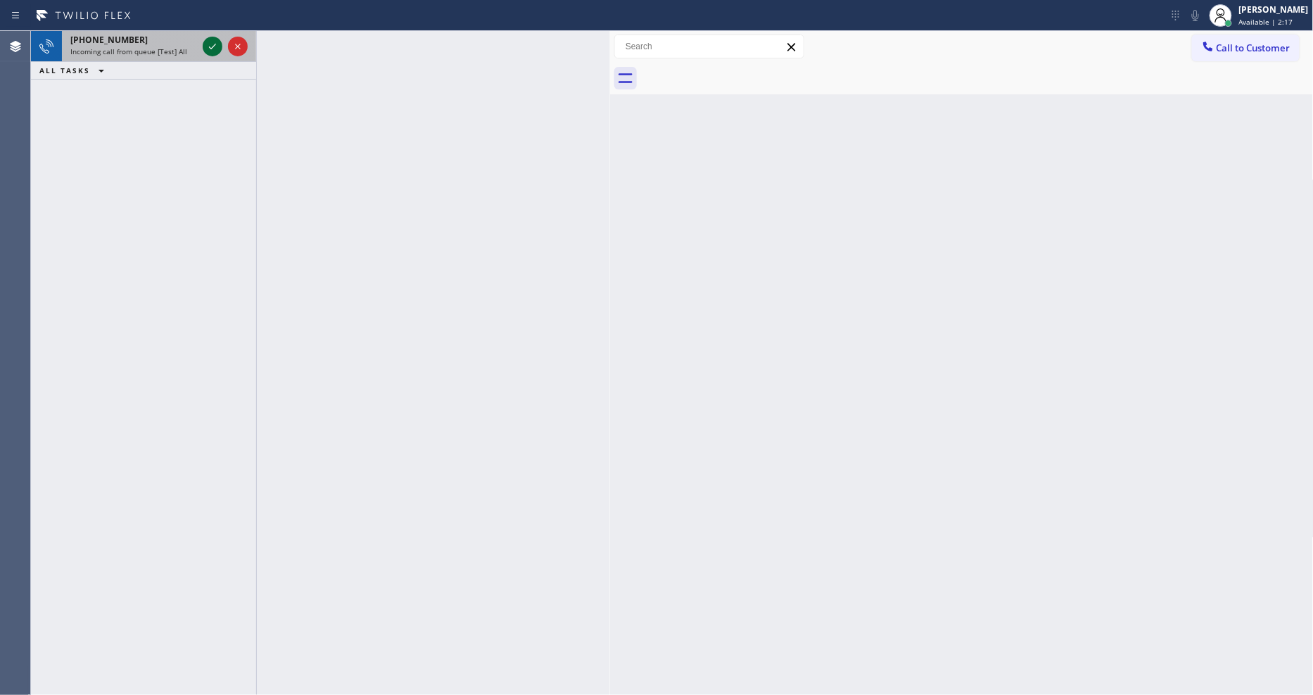
click at [211, 46] on icon at bounding box center [212, 46] width 17 height 17
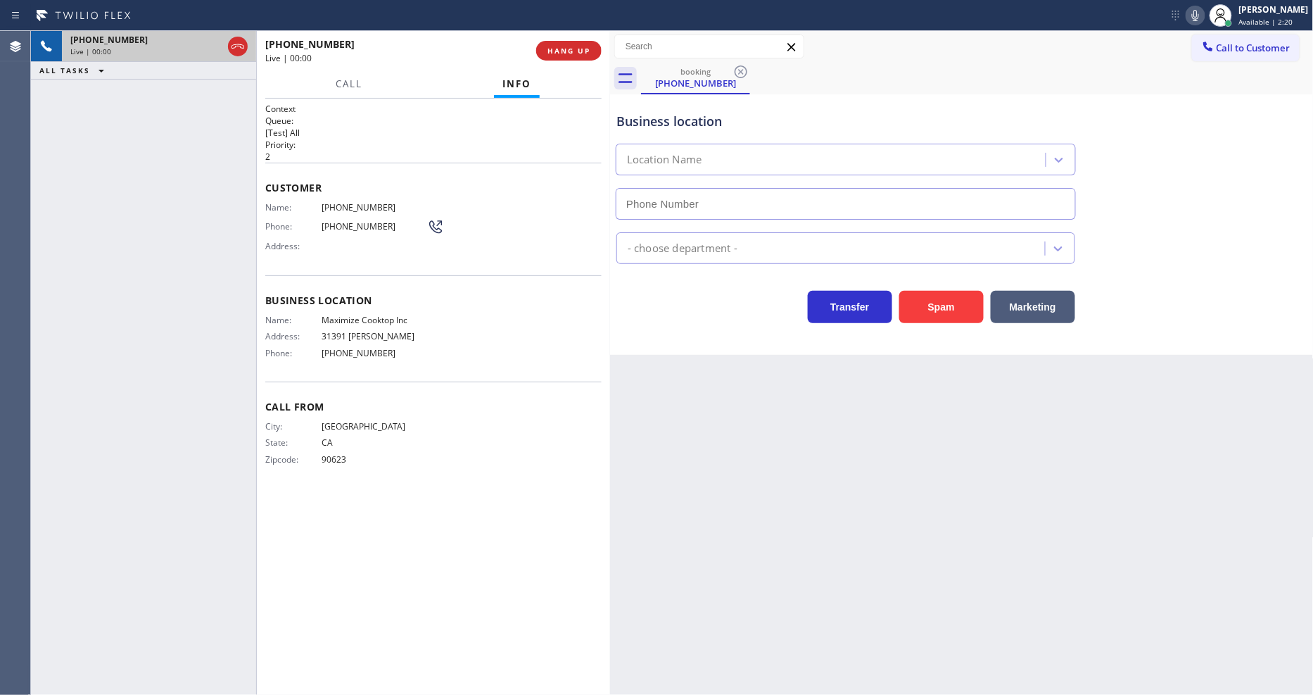
type input "[PHONE_NUMBER]"
click at [564, 50] on span "HANG UP" at bounding box center [569, 51] width 43 height 10
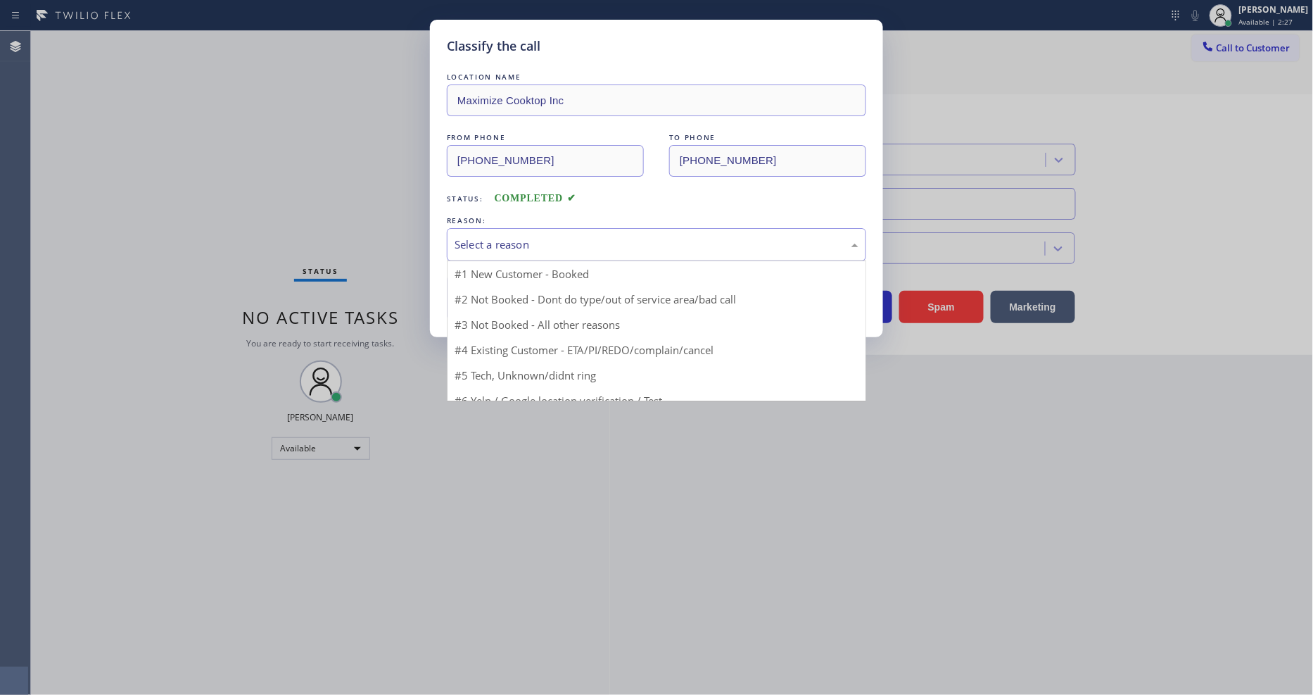
click at [532, 236] on div "Select a reason" at bounding box center [657, 244] width 404 height 16
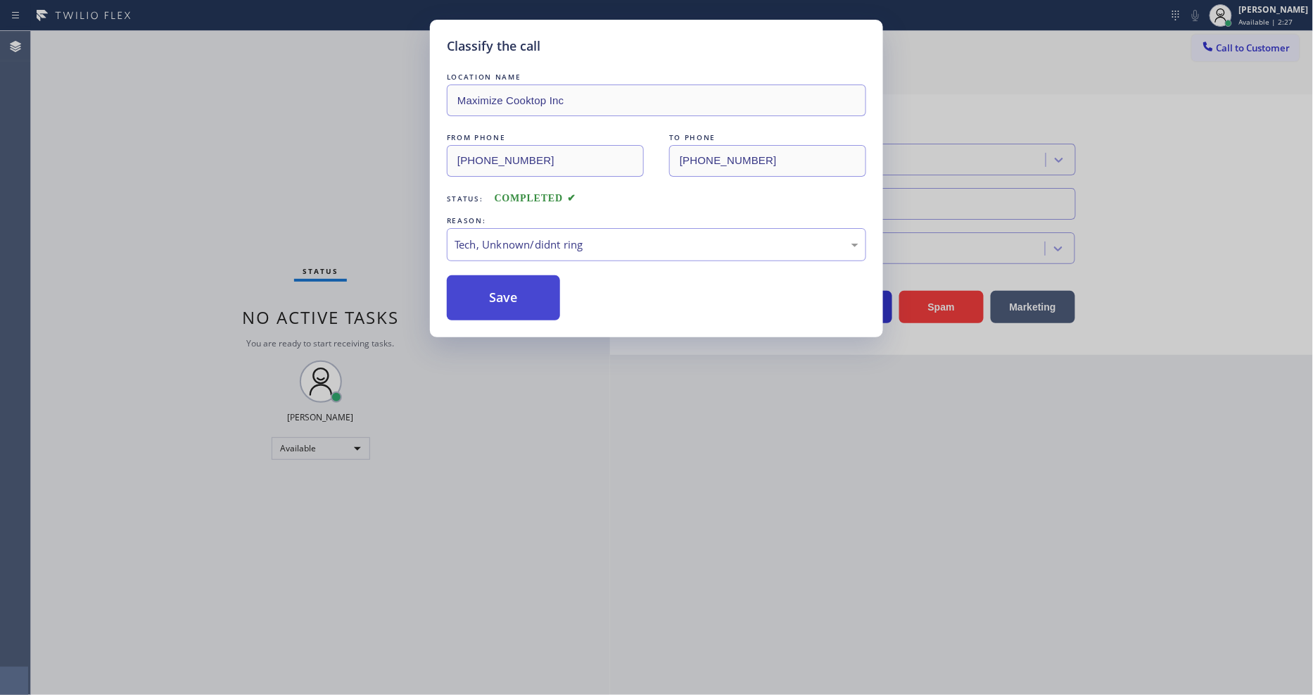
click at [528, 293] on button "Save" at bounding box center [503, 297] width 113 height 45
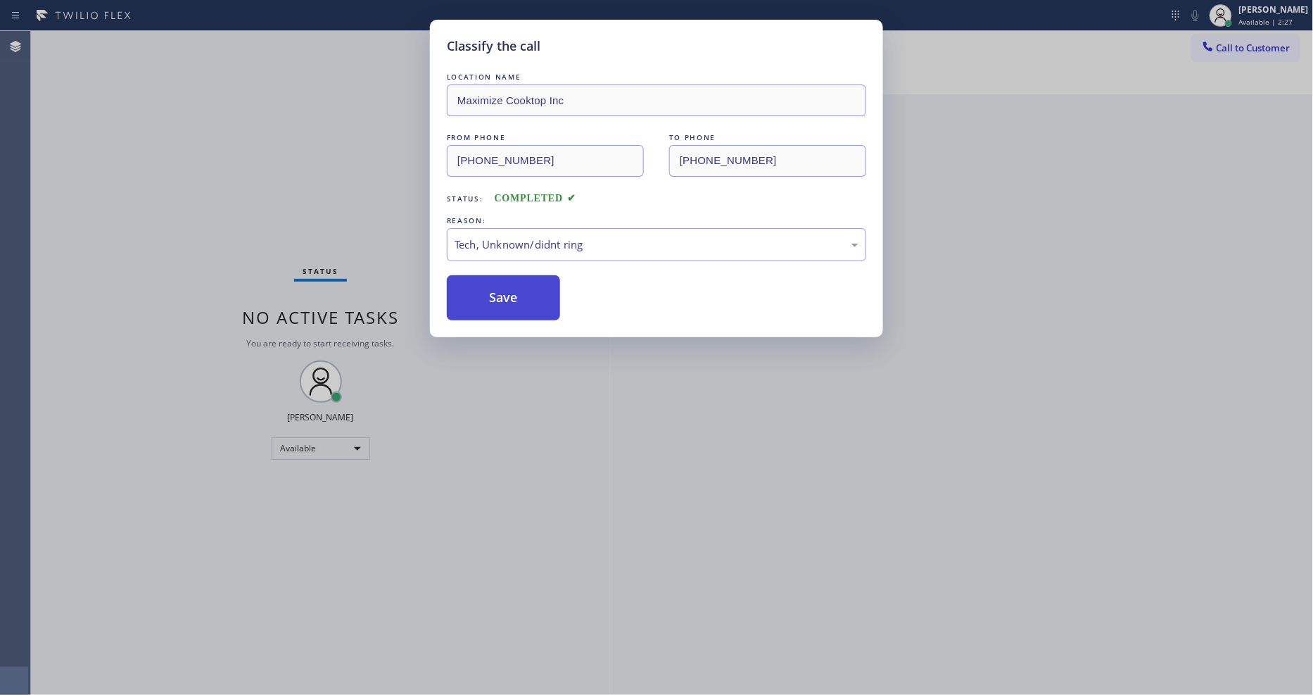
click at [528, 293] on button "Save" at bounding box center [503, 297] width 113 height 45
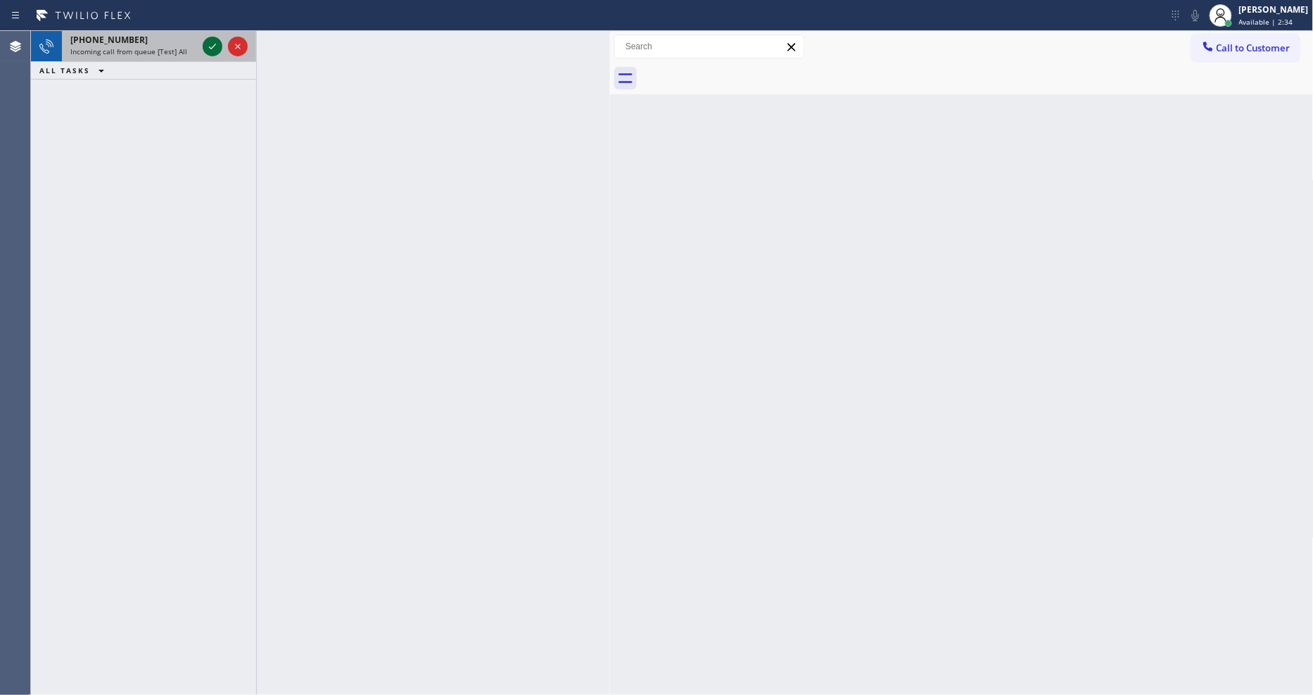
click at [213, 48] on icon at bounding box center [212, 46] width 17 height 17
click at [208, 44] on icon at bounding box center [212, 46] width 17 height 17
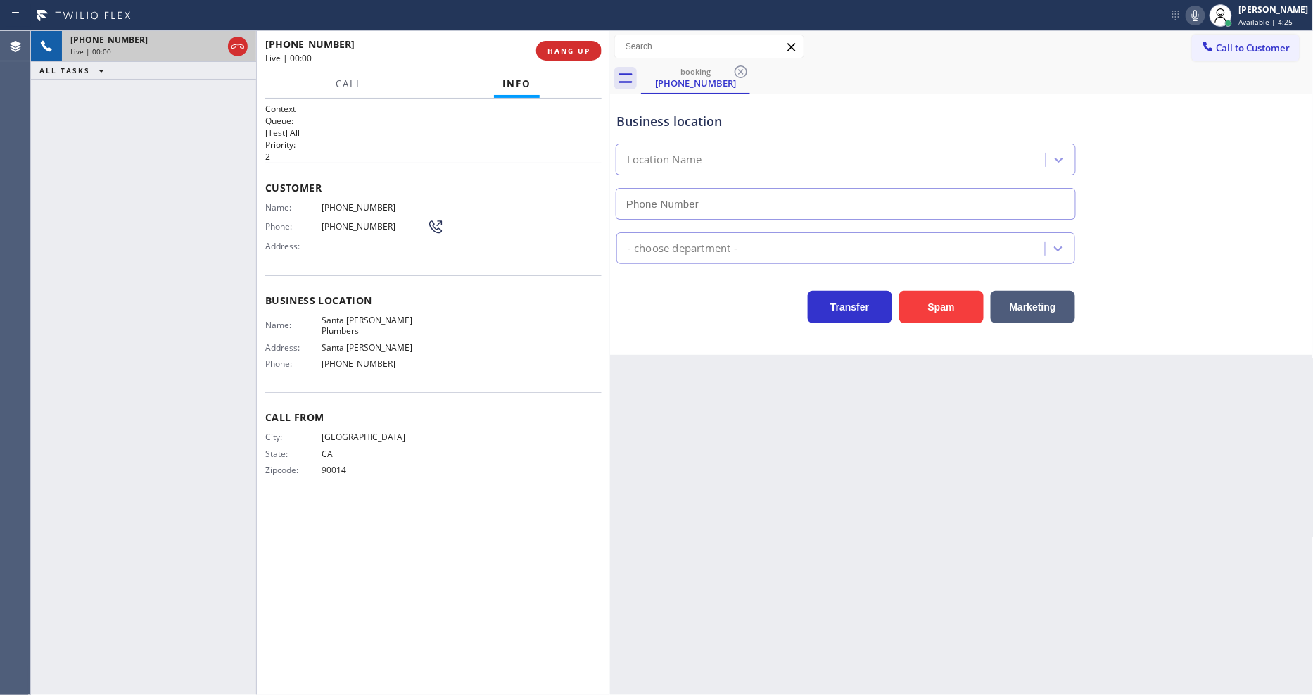
type input "[PHONE_NUMBER]"
click at [561, 51] on span "HANG UP" at bounding box center [569, 51] width 43 height 10
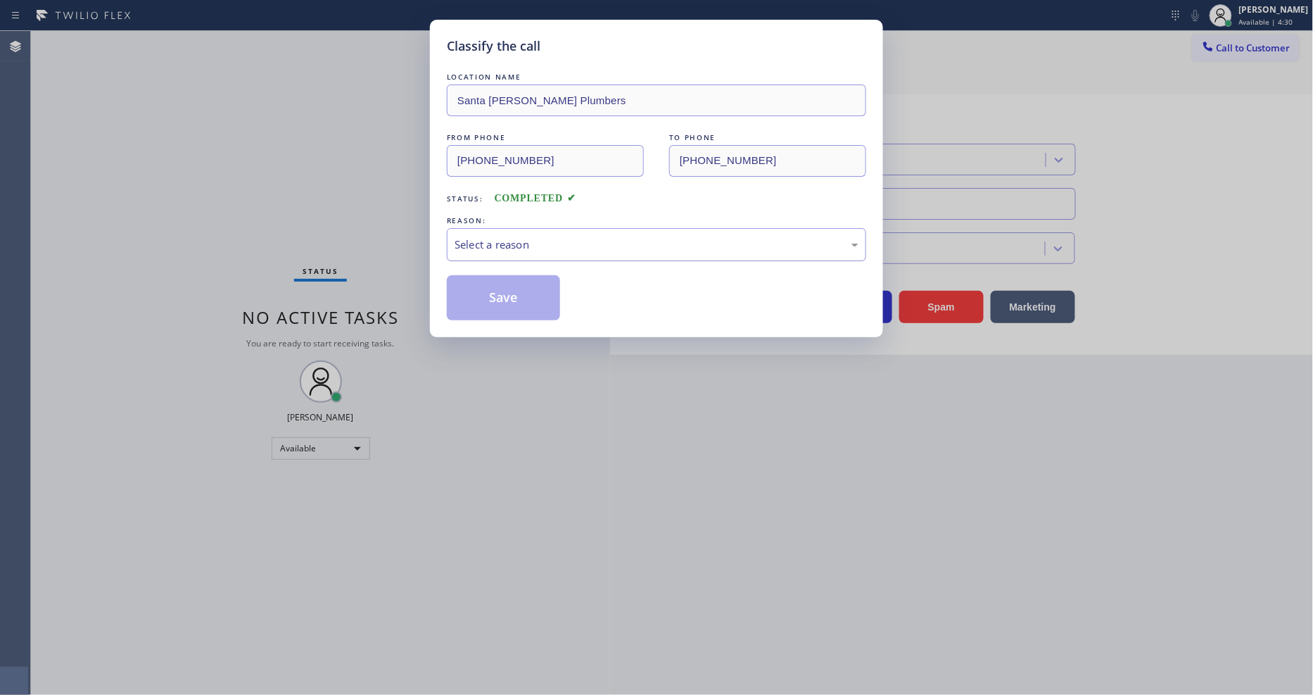
click at [529, 239] on div "Select a reason" at bounding box center [657, 244] width 404 height 16
click at [521, 299] on button "Save" at bounding box center [503, 297] width 113 height 45
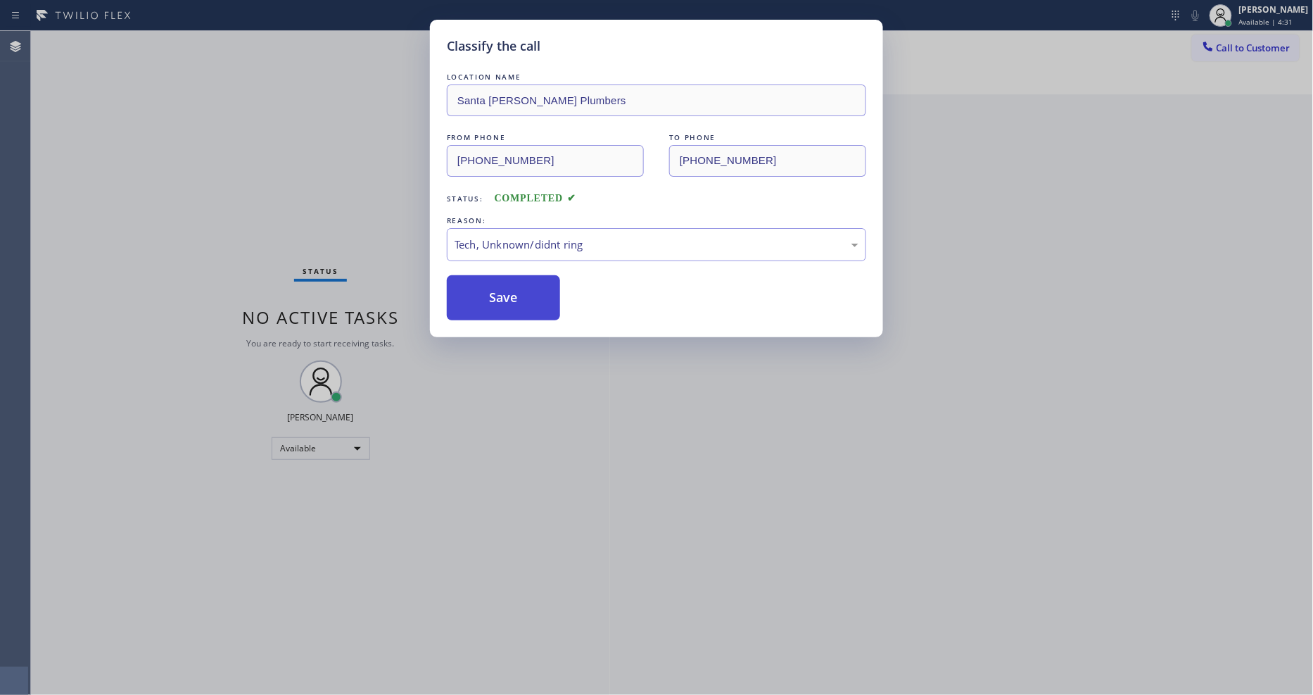
click at [521, 299] on button "Save" at bounding box center [503, 297] width 113 height 45
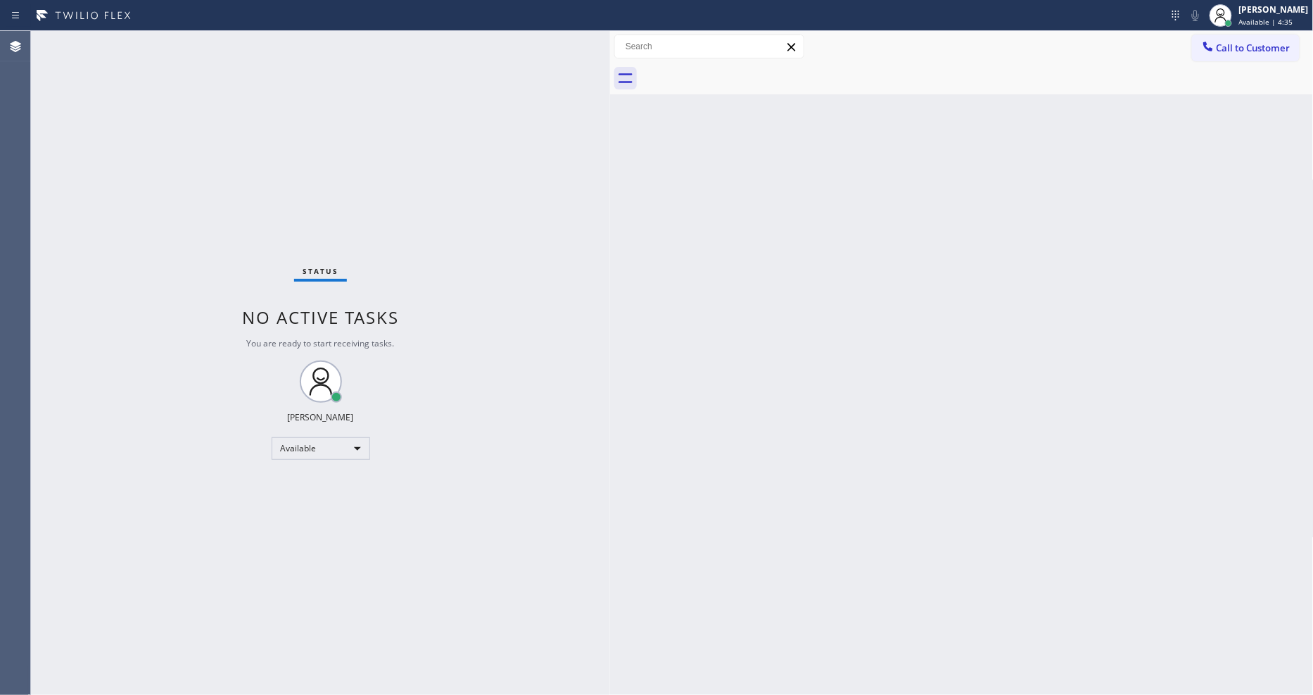
click at [205, 41] on div "Status No active tasks You are ready to start receiving tasks. [PERSON_NAME] Av…" at bounding box center [320, 363] width 579 height 664
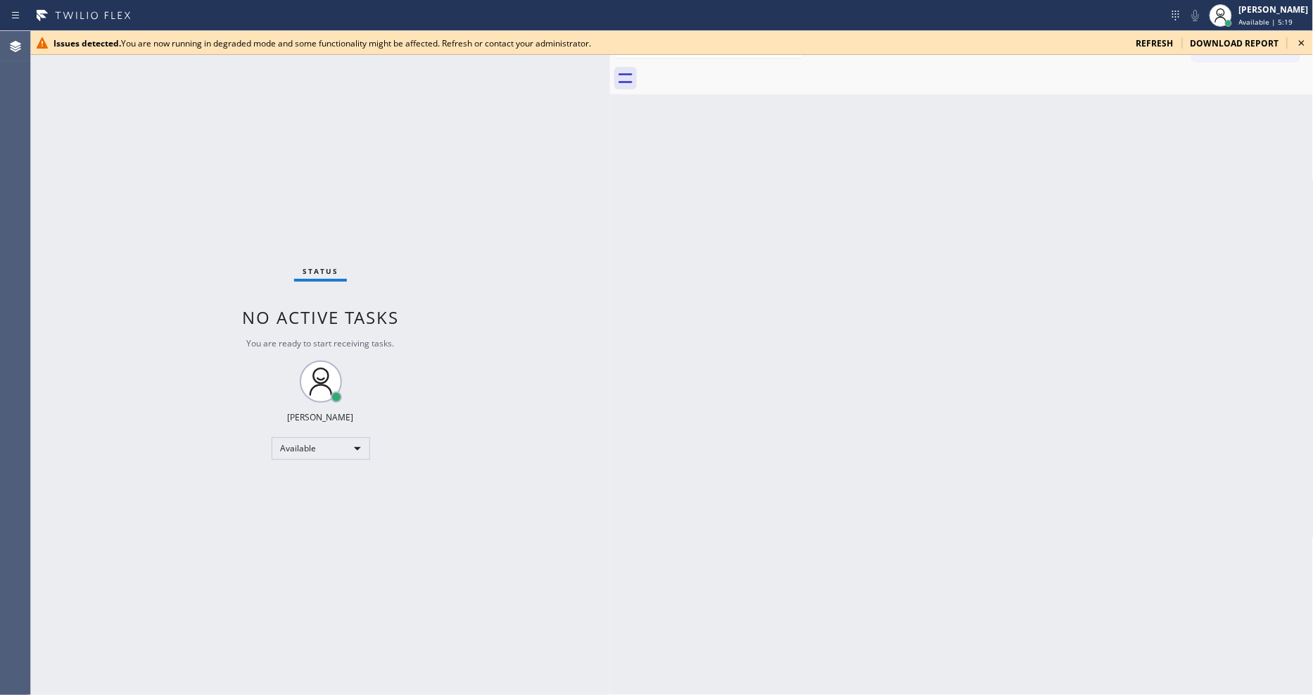
click at [875, 368] on div "Back to Dashboard Change Sender ID Customers Technicians Select a contact Outbo…" at bounding box center [962, 363] width 704 height 664
click at [1301, 43] on icon at bounding box center [1302, 42] width 17 height 17
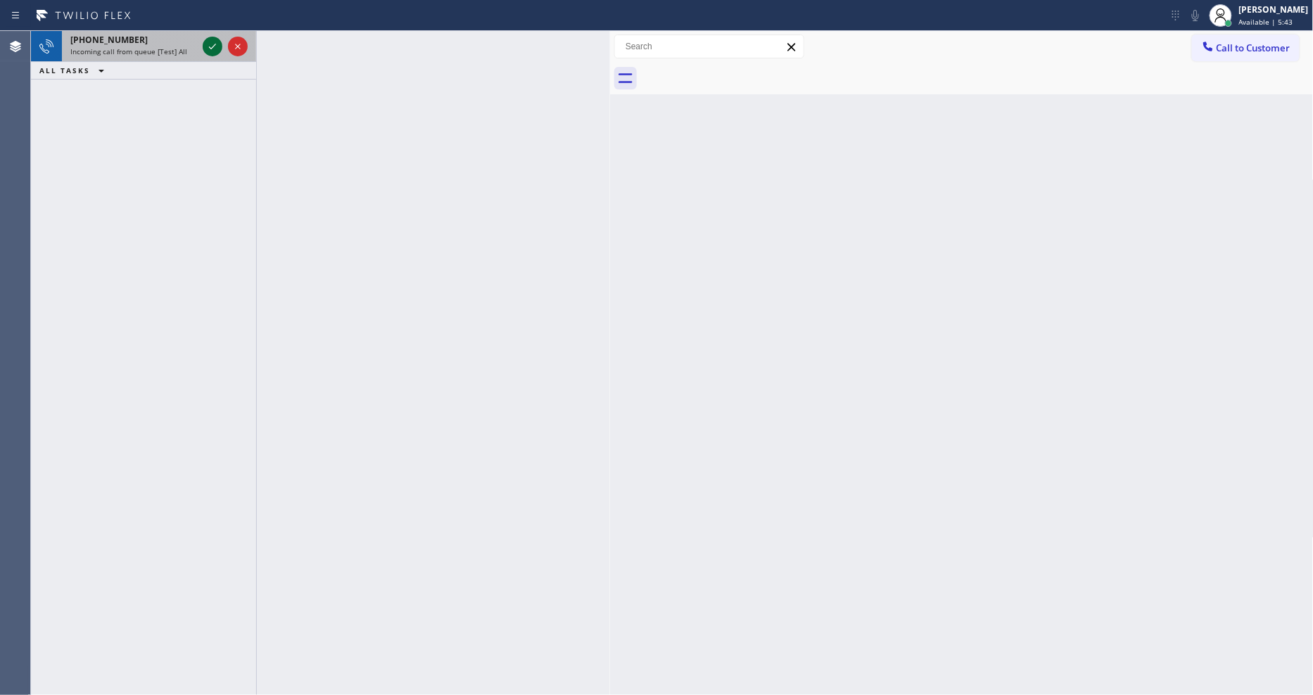
click at [212, 40] on icon at bounding box center [212, 46] width 17 height 17
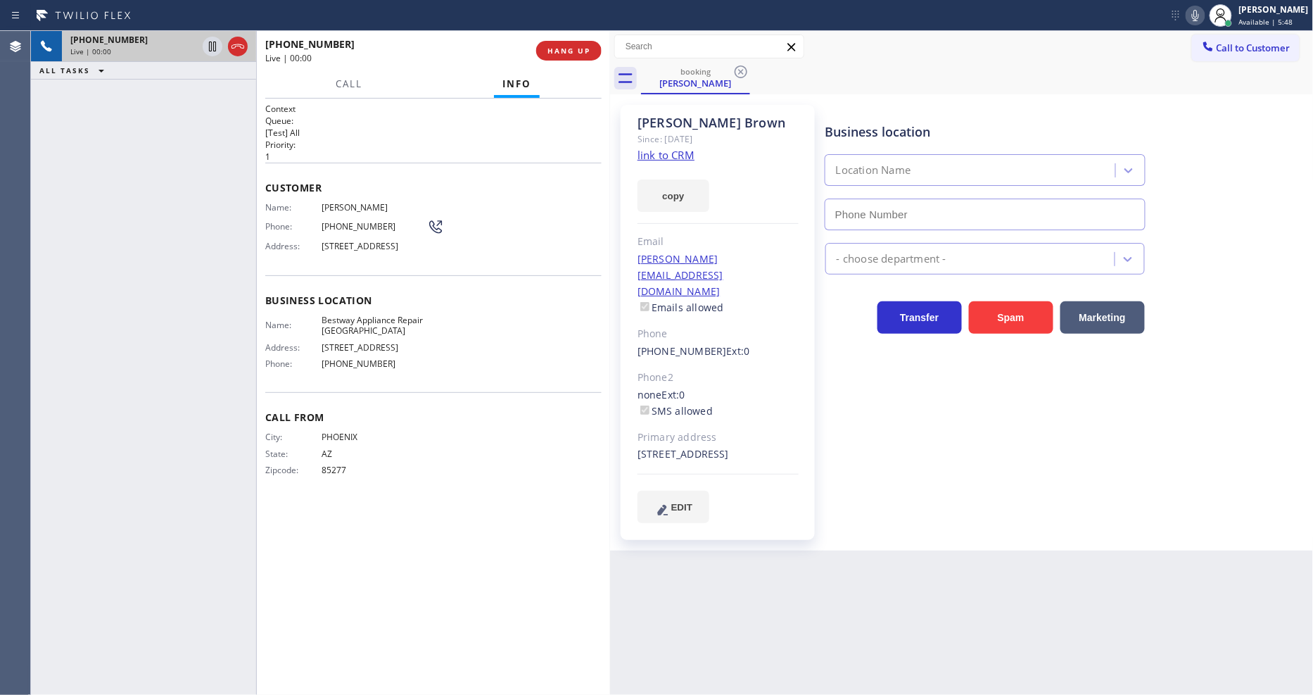
type input "[PHONE_NUMBER]"
click at [652, 156] on link "link to CRM" at bounding box center [666, 155] width 57 height 14
click at [213, 46] on icon at bounding box center [212, 46] width 17 height 17
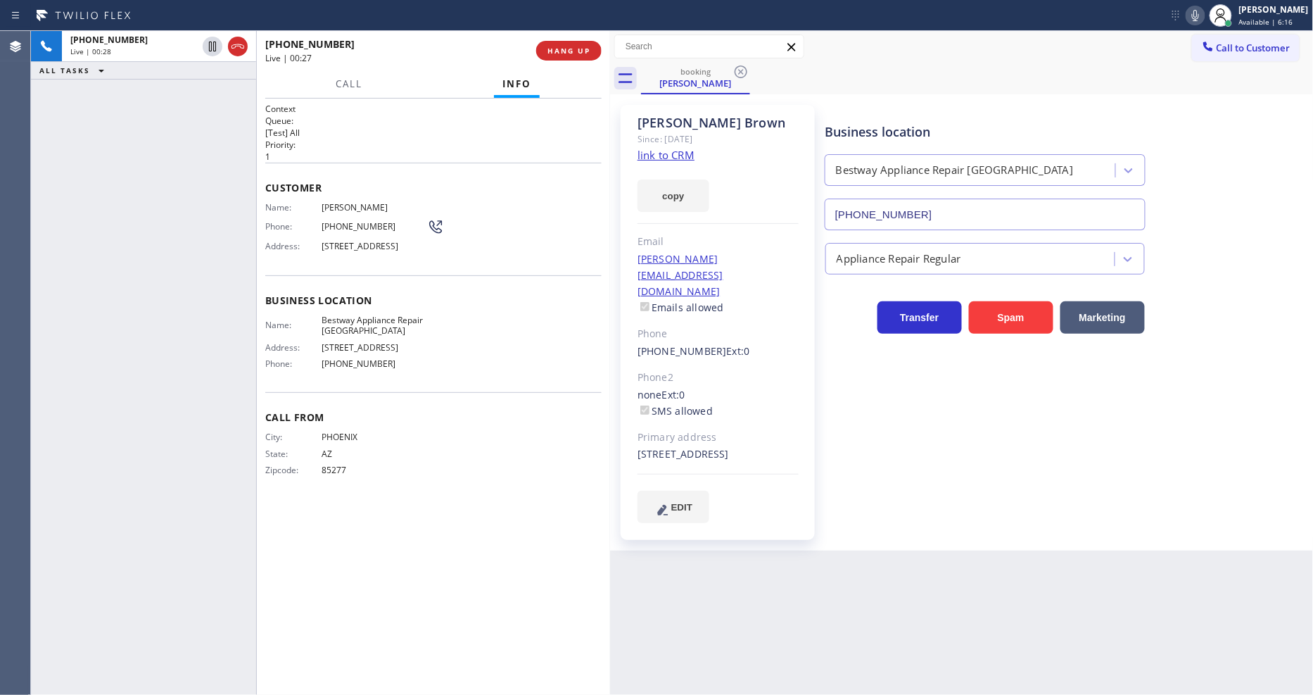
click at [1204, 15] on icon at bounding box center [1195, 15] width 17 height 17
click at [533, 424] on span "Call From" at bounding box center [433, 416] width 336 height 13
click at [211, 46] on icon at bounding box center [212, 46] width 17 height 17
click at [1201, 15] on rect at bounding box center [1196, 14] width 10 height 10
click at [575, 46] on span "HANG UP" at bounding box center [569, 51] width 43 height 10
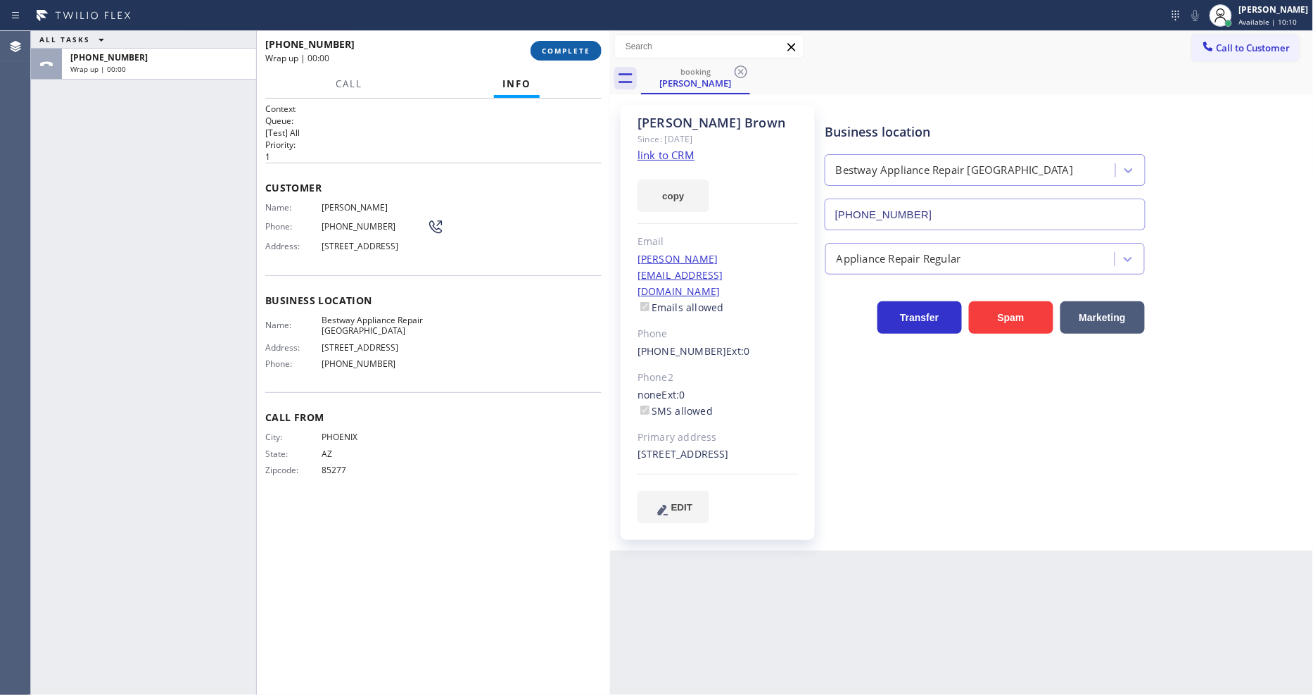
click at [575, 46] on span "COMPLETE" at bounding box center [566, 51] width 49 height 10
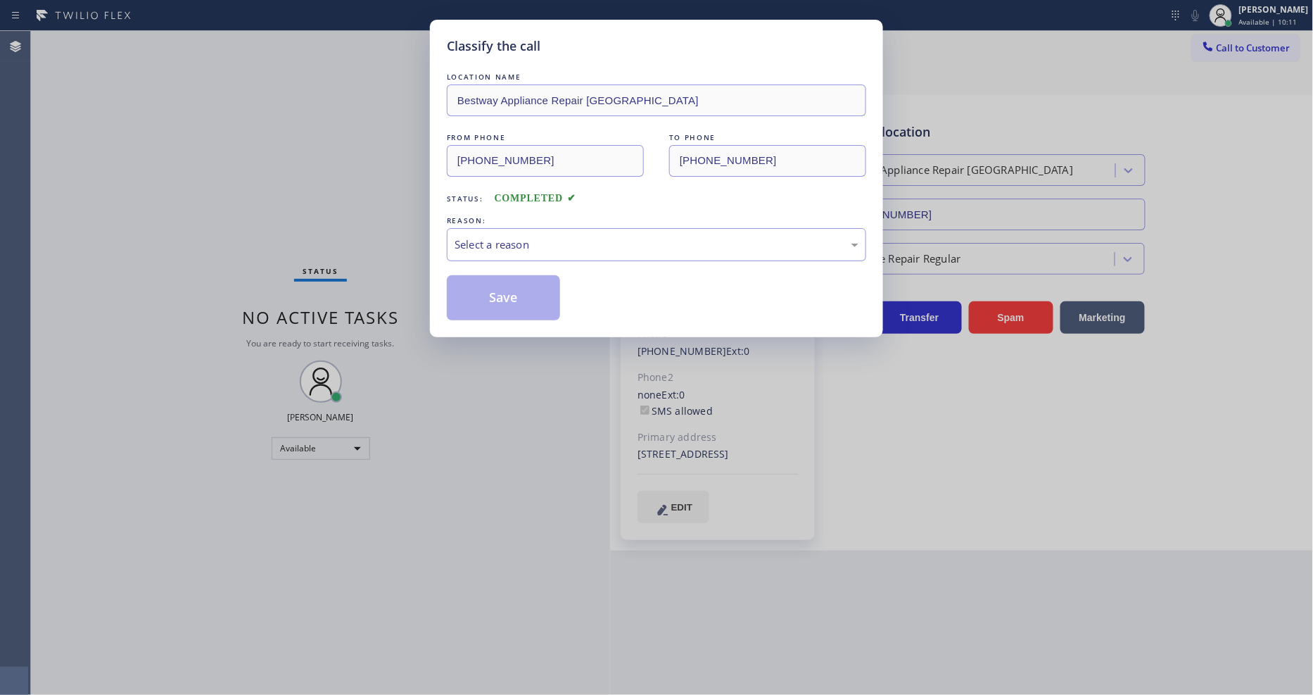
click at [535, 248] on div "Select a reason" at bounding box center [657, 244] width 404 height 16
click at [526, 293] on button "Save" at bounding box center [503, 297] width 113 height 45
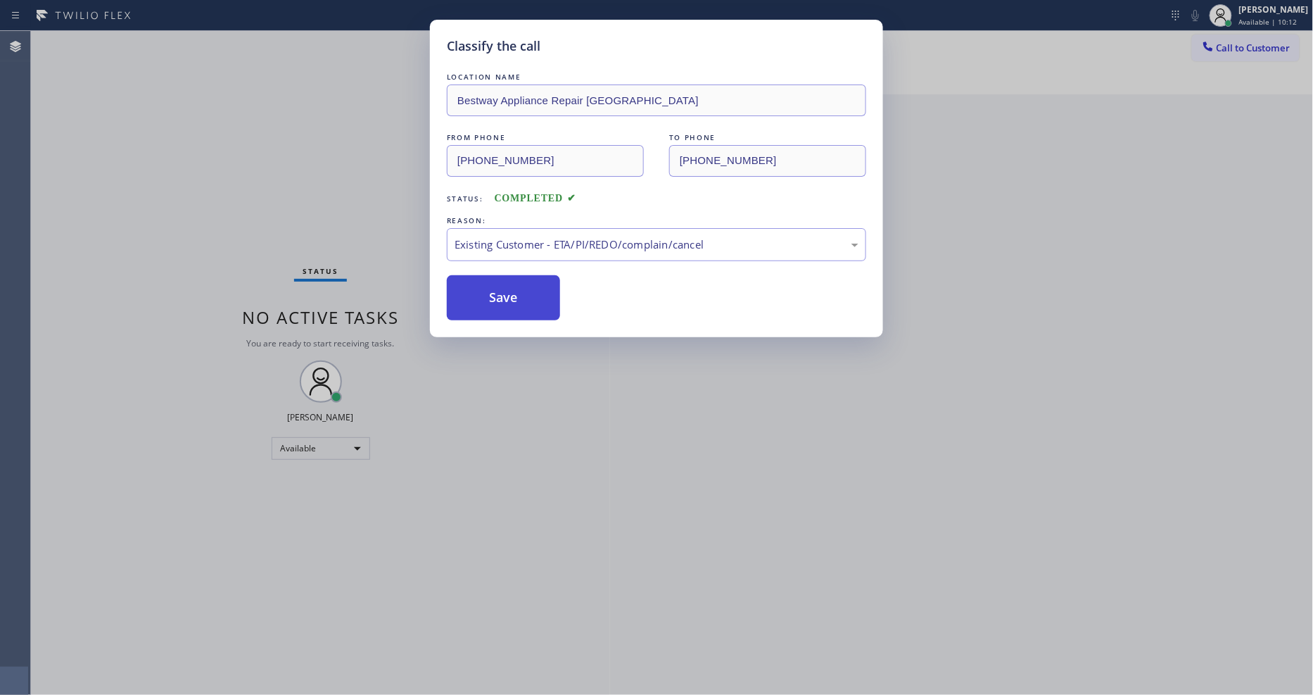
click at [526, 293] on button "Save" at bounding box center [503, 297] width 113 height 45
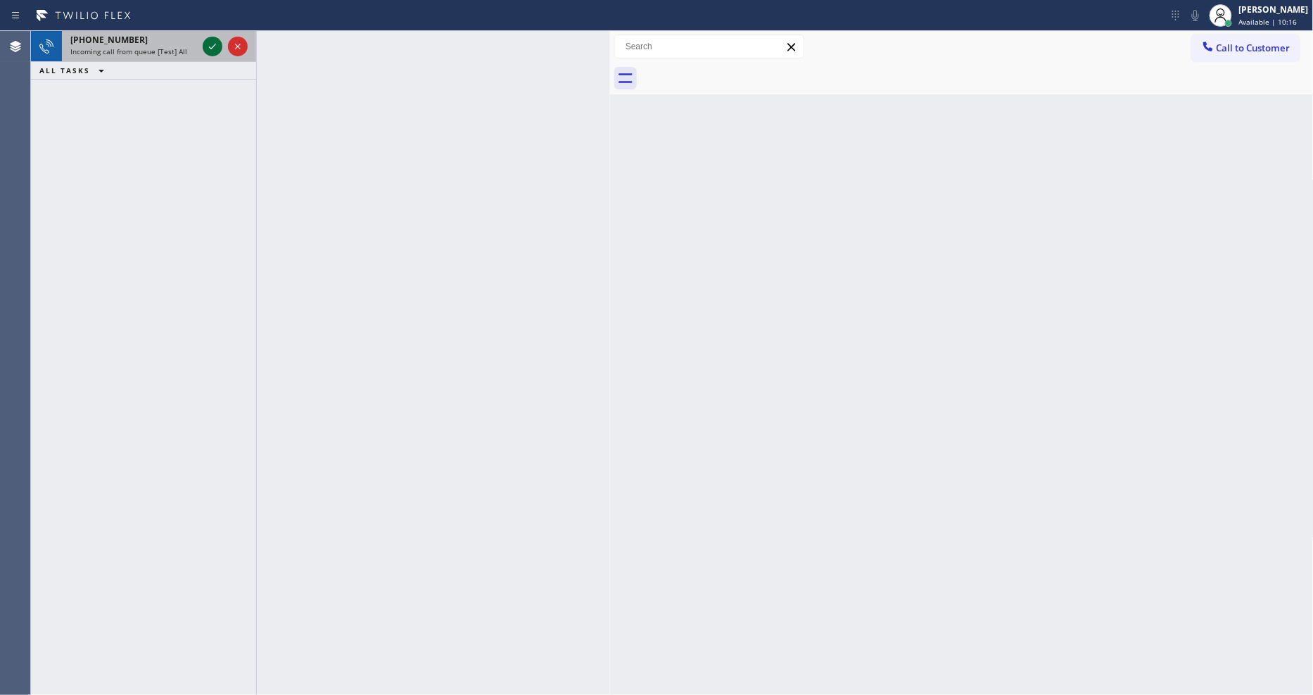
click at [214, 45] on icon at bounding box center [212, 47] width 7 height 6
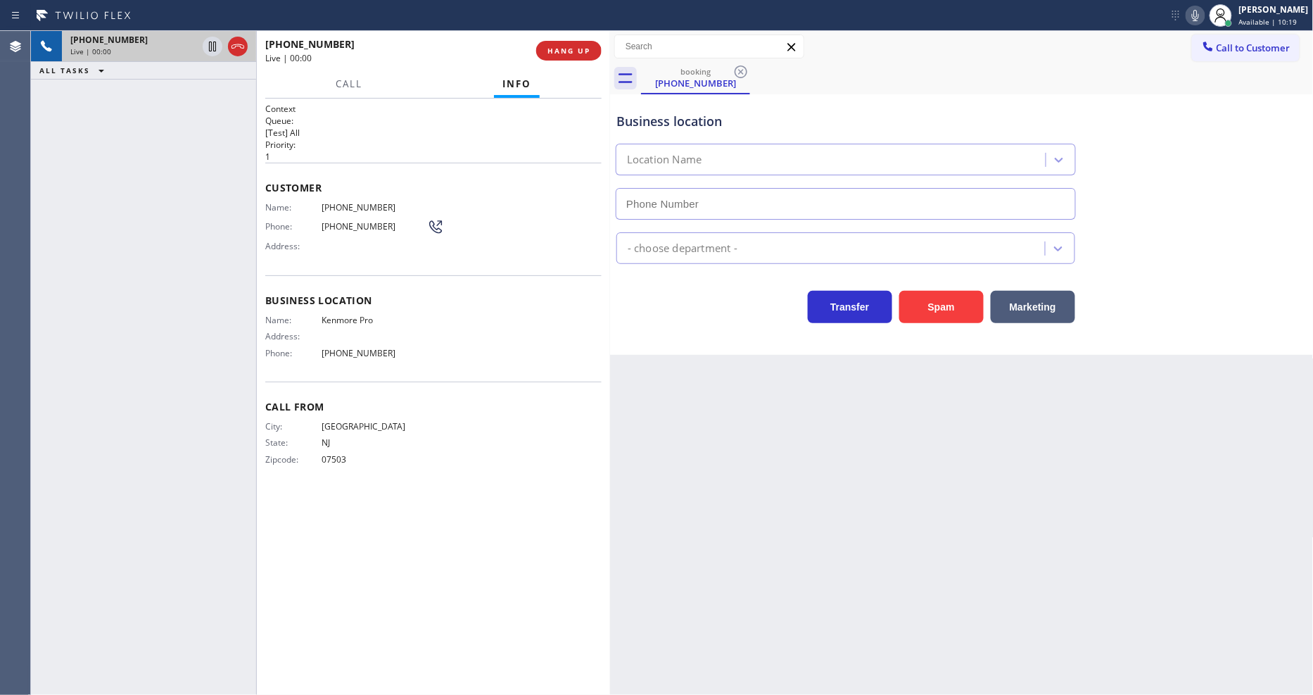
type input "[PHONE_NUMBER]"
click at [434, 681] on div "Context Queue: [Test] All Priority: 1 Customer Name: [PHONE_NUMBER] Phone: [PHO…" at bounding box center [433, 397] width 336 height 588
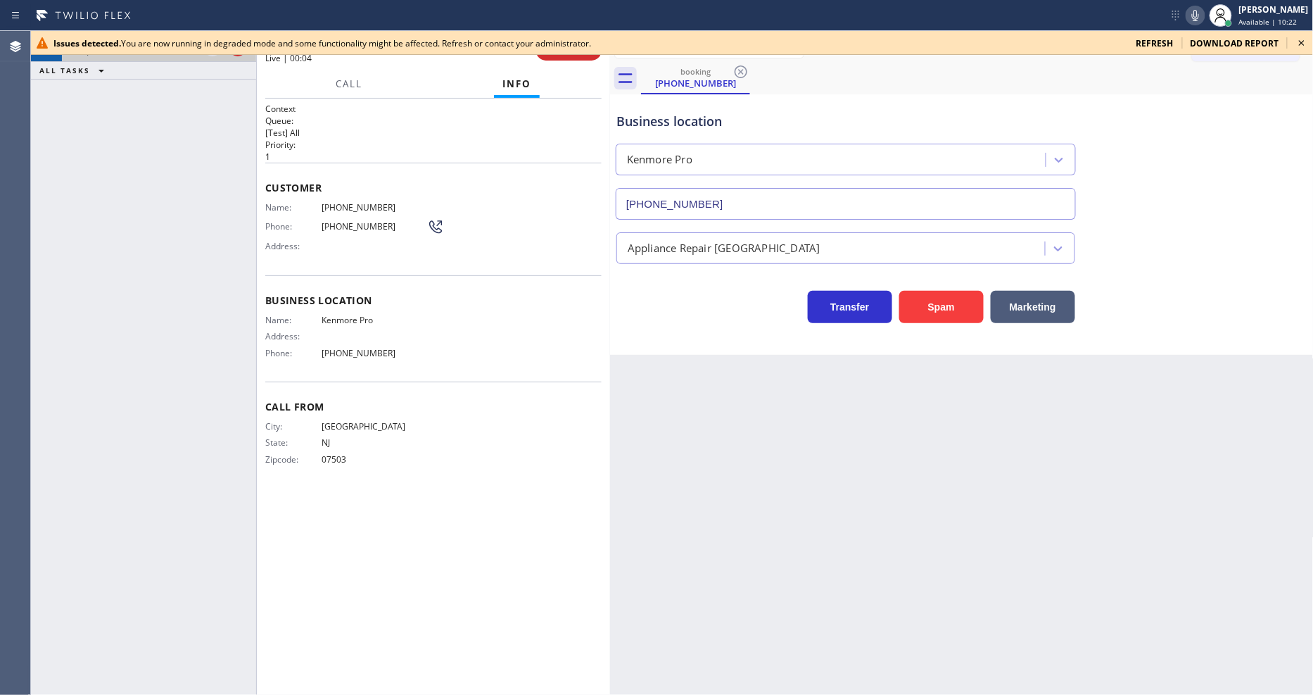
click at [1302, 40] on icon at bounding box center [1302, 42] width 17 height 17
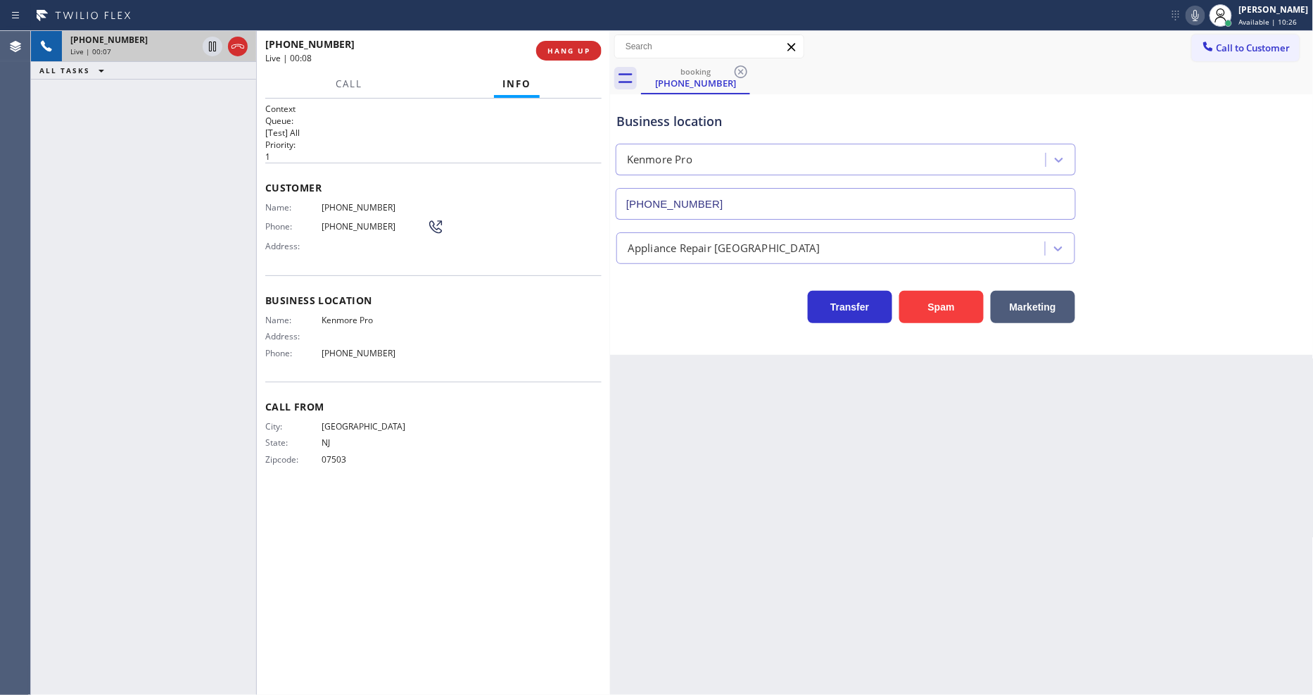
click at [537, 522] on div "Context Queue: [Test] All Priority: 1 Customer Name: [PHONE_NUMBER] Phone: [PHO…" at bounding box center [433, 397] width 336 height 588
click at [348, 315] on span "Kenmore Pro" at bounding box center [375, 320] width 106 height 11
copy span "Kenmore Pro"
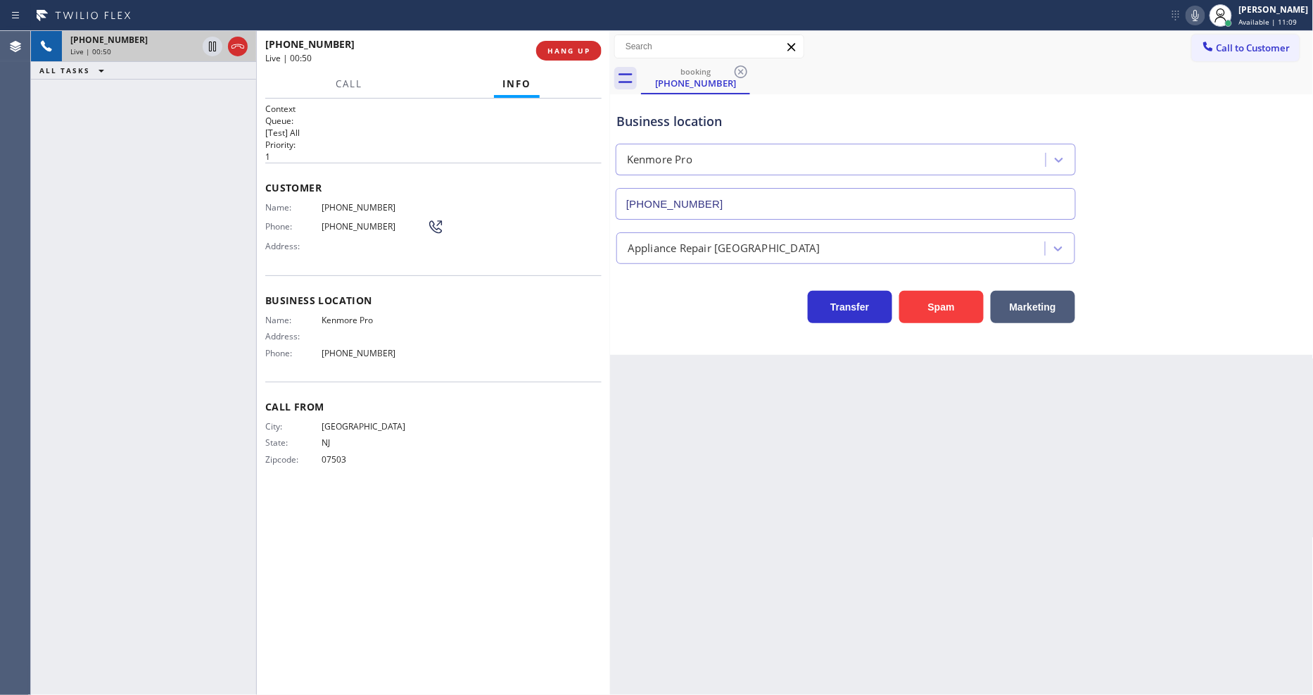
click at [352, 205] on span "[PHONE_NUMBER]" at bounding box center [375, 207] width 106 height 11
copy span "[PHONE_NUMBER]"
click at [210, 38] on icon at bounding box center [212, 46] width 17 height 17
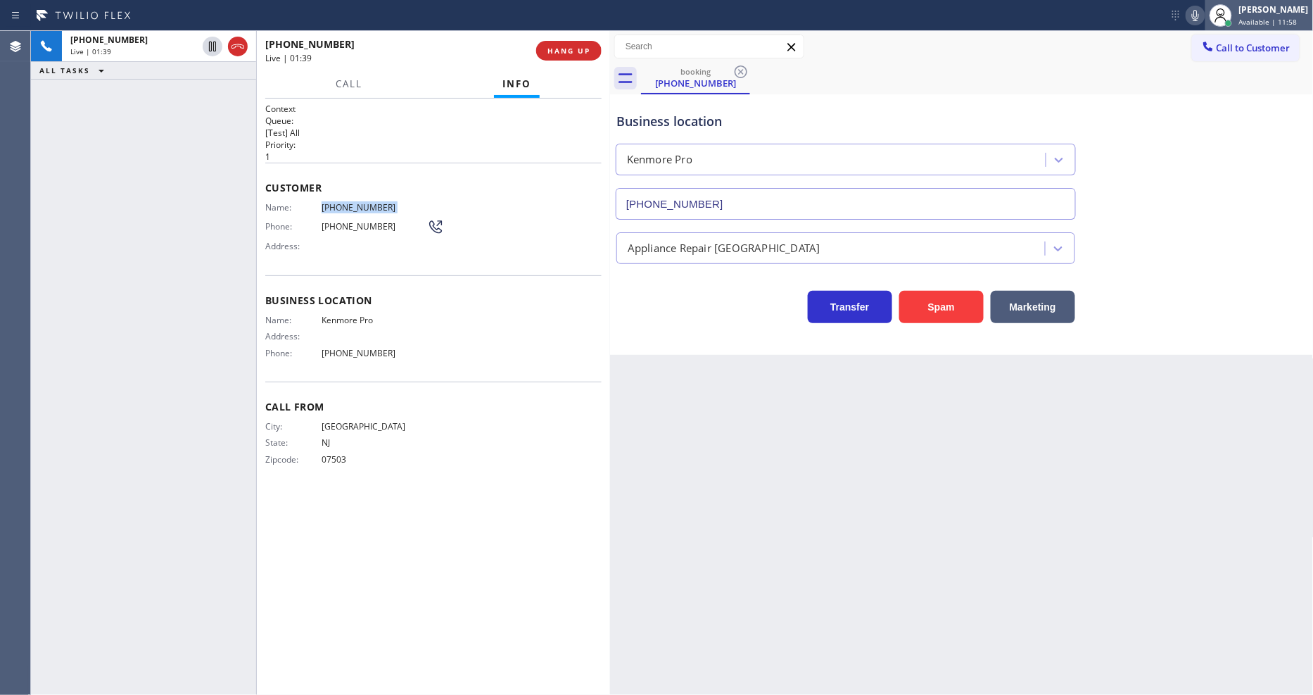
click at [1222, 16] on div at bounding box center [1221, 15] width 23 height 23
drag, startPoint x: 1211, startPoint y: 15, endPoint x: 803, endPoint y: 348, distance: 527.2
click at [1204, 15] on icon at bounding box center [1195, 15] width 17 height 17
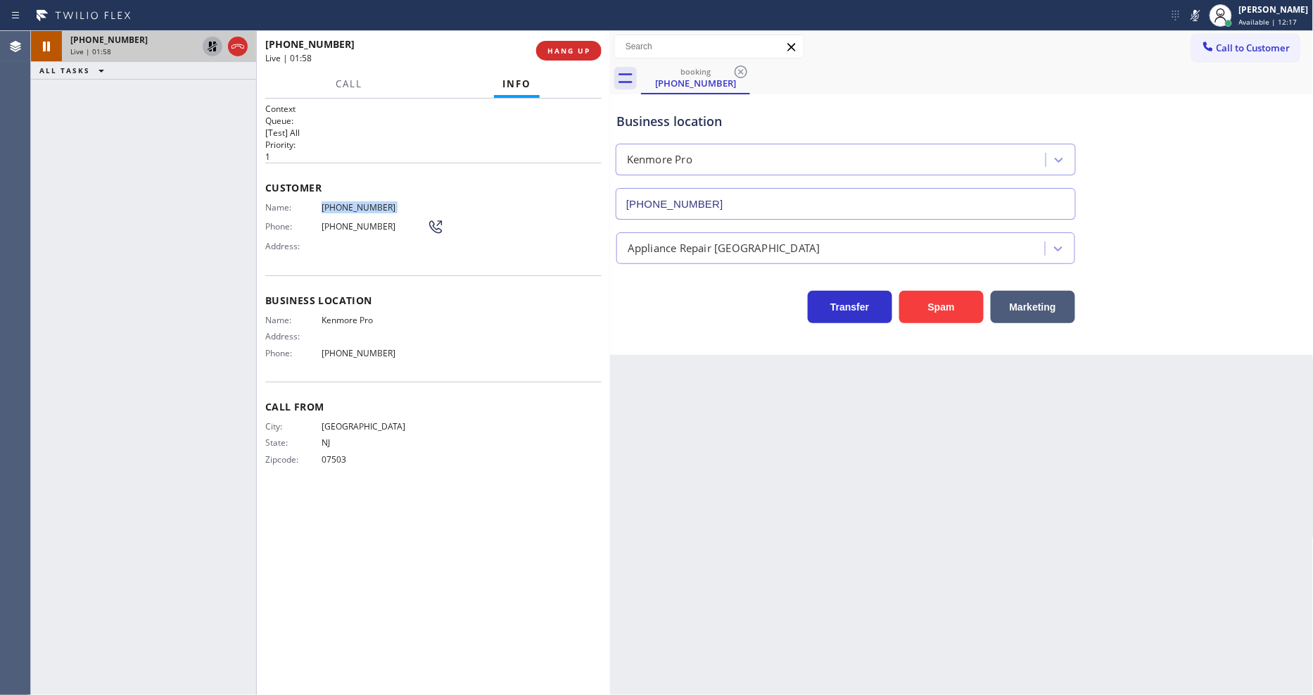
click at [208, 44] on icon at bounding box center [212, 46] width 17 height 17
click at [1204, 16] on icon at bounding box center [1195, 15] width 17 height 17
click at [347, 317] on span "Kenmore Pro" at bounding box center [375, 320] width 106 height 11
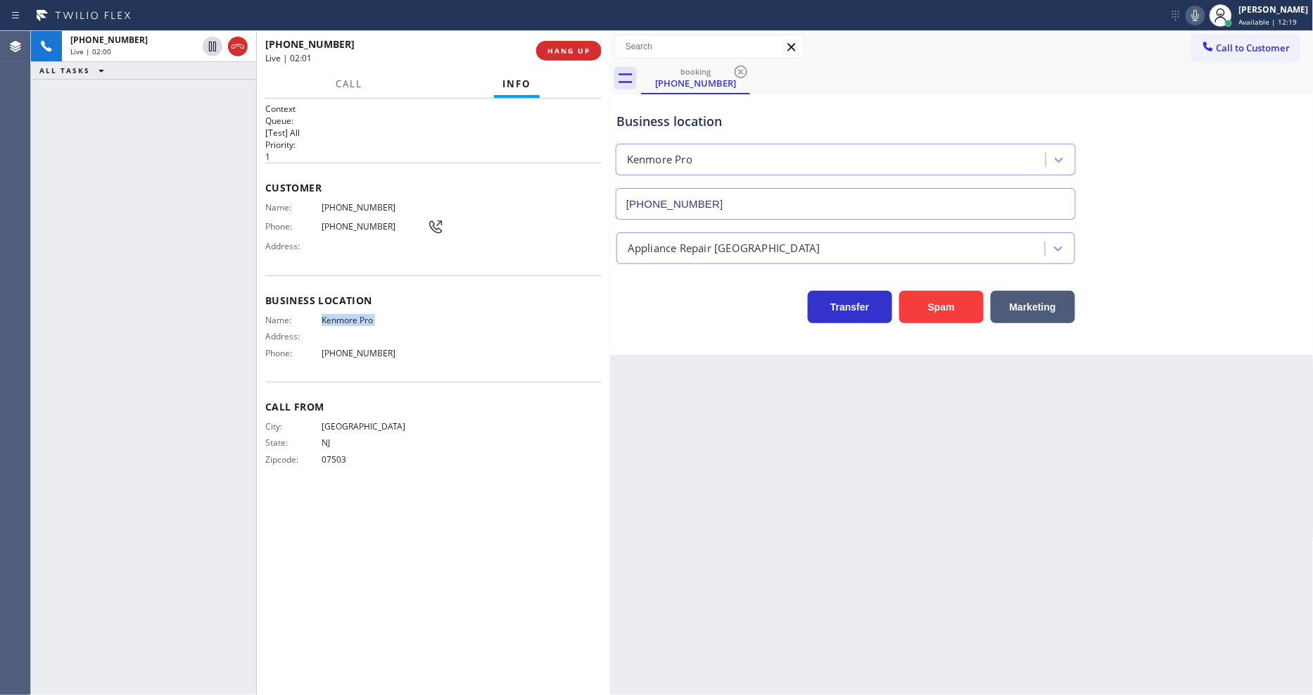
copy span "Kenmore Pro"
click at [548, 46] on span "HANG UP" at bounding box center [569, 51] width 43 height 10
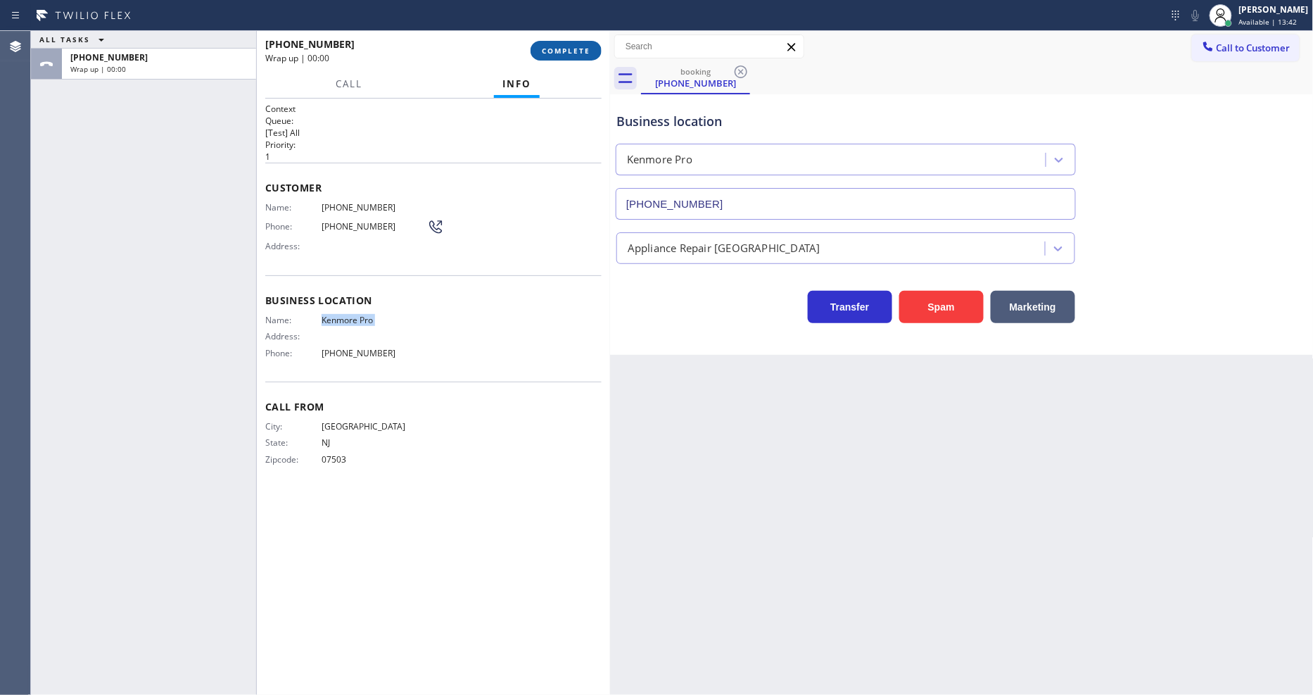
click at [547, 47] on span "COMPLETE" at bounding box center [566, 51] width 49 height 10
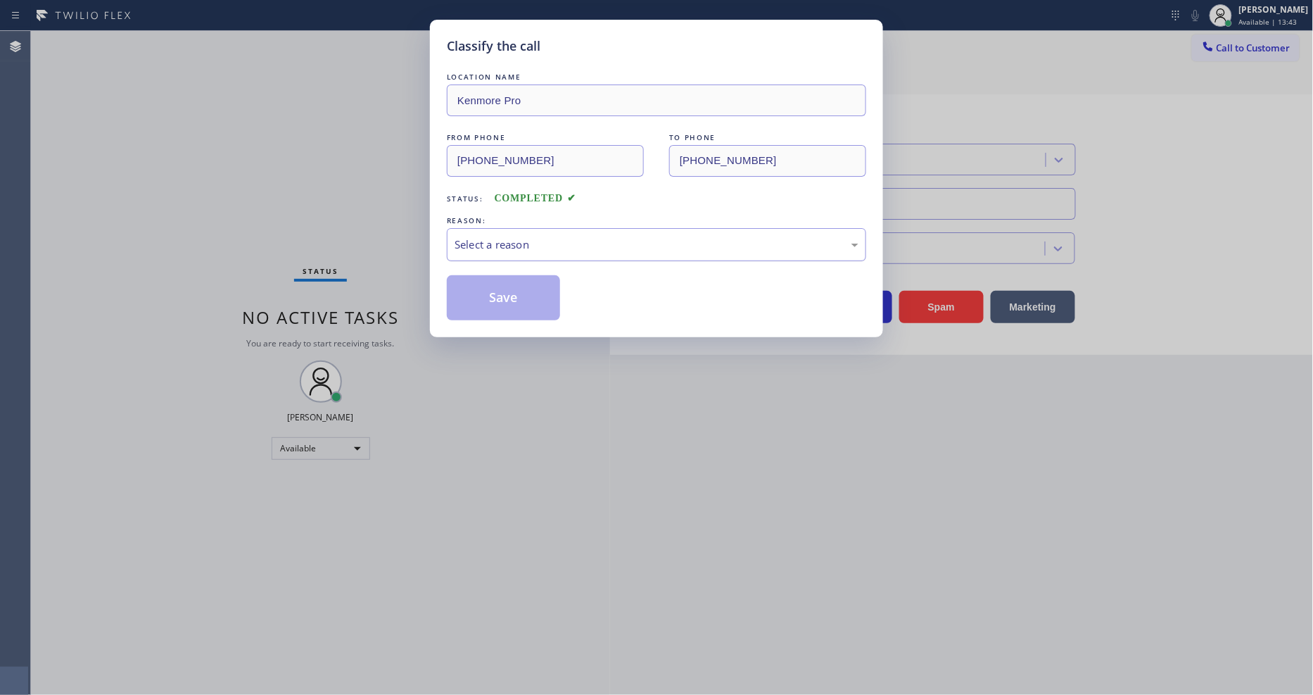
click at [456, 237] on div "Select a reason" at bounding box center [657, 244] width 404 height 16
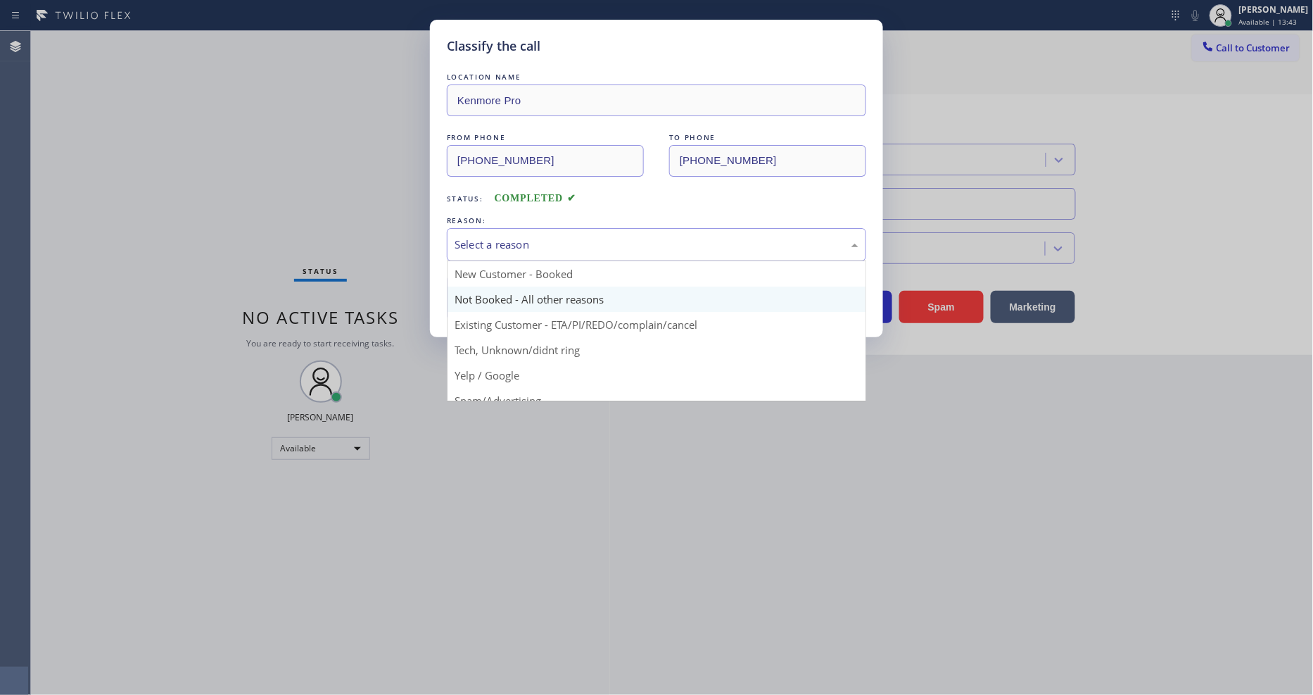
click at [460, 298] on button "Save" at bounding box center [503, 297] width 113 height 45
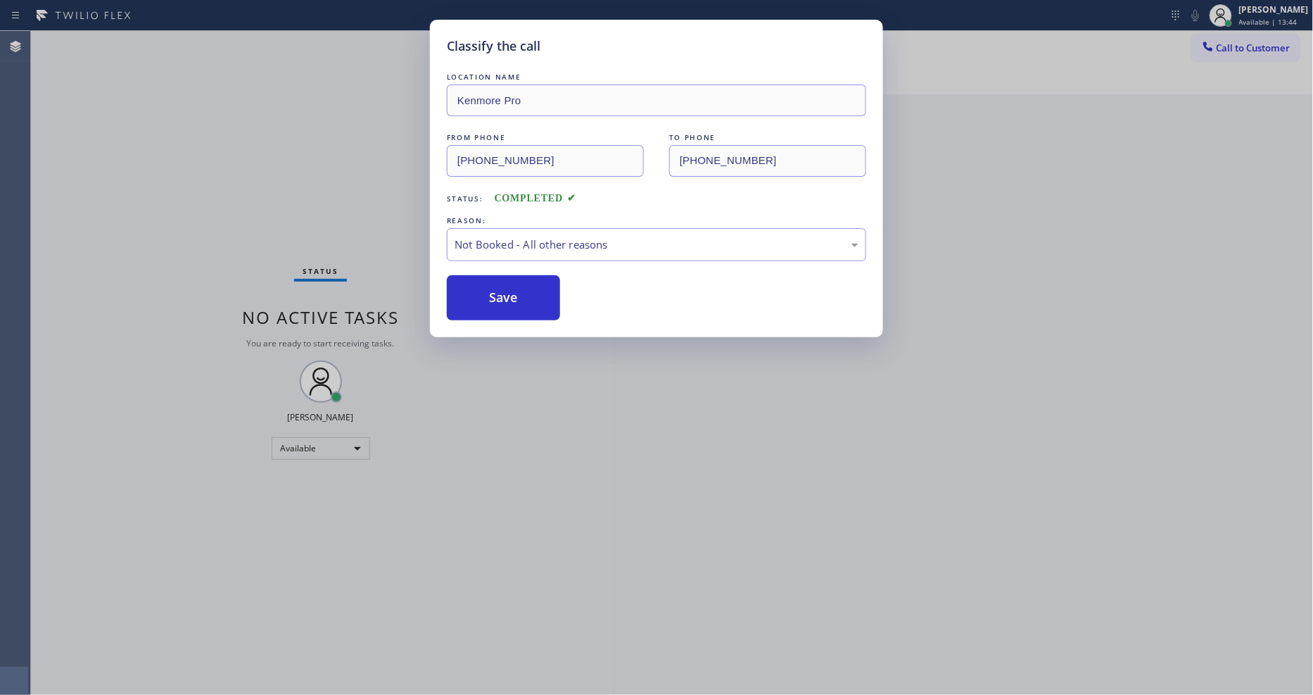
click at [460, 298] on button "Save" at bounding box center [503, 297] width 113 height 45
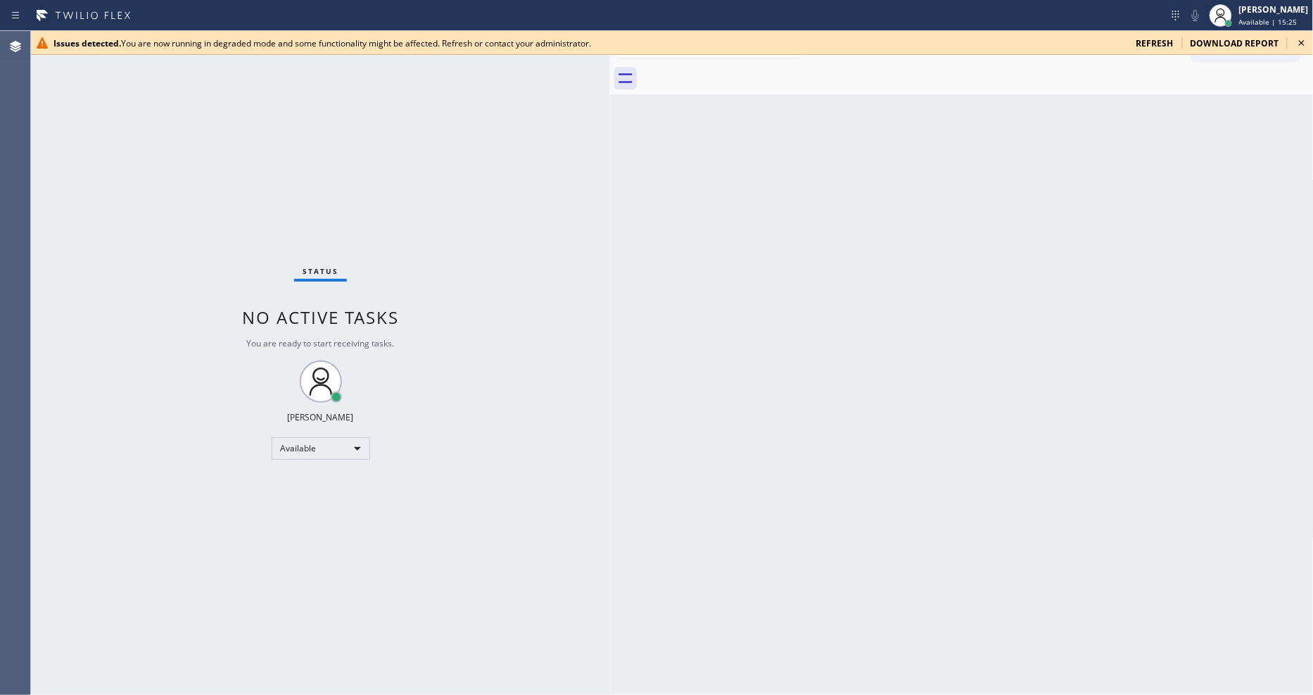
click at [1301, 43] on icon at bounding box center [1302, 42] width 17 height 17
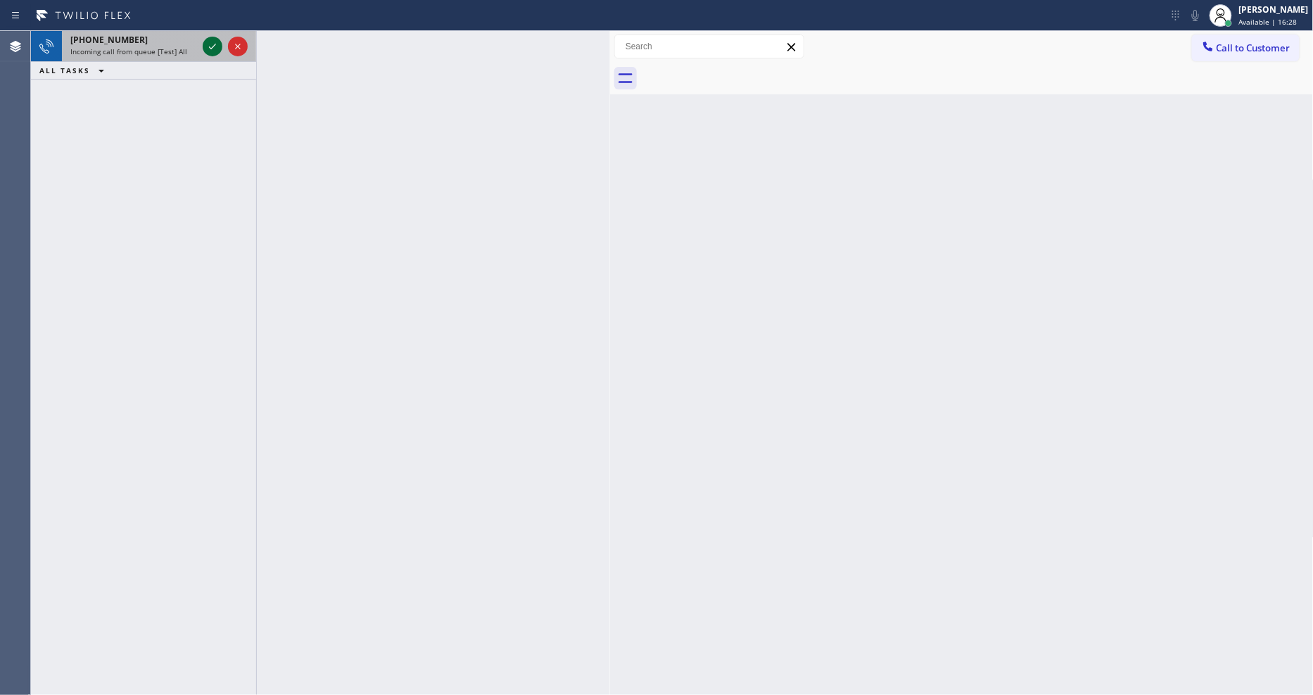
click at [211, 49] on icon at bounding box center [212, 46] width 17 height 17
click at [209, 43] on icon at bounding box center [212, 46] width 17 height 17
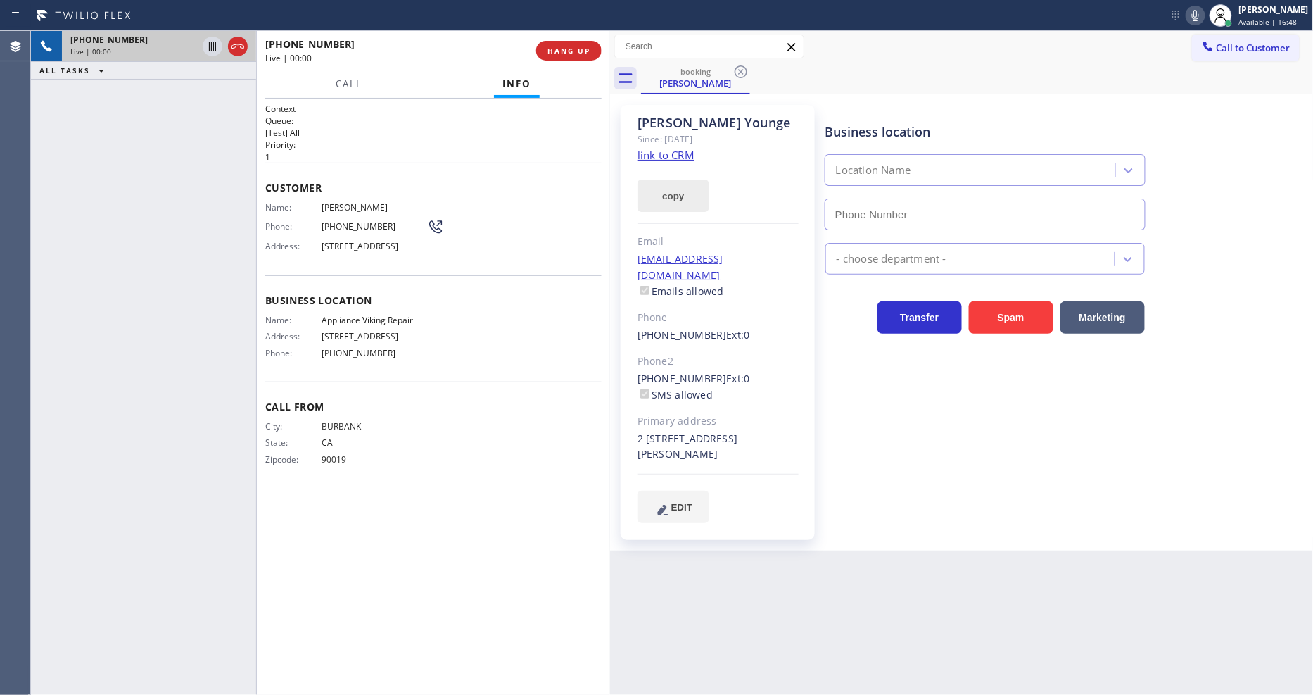
type input "[PHONE_NUMBER]"
click at [667, 156] on link "link to CRM" at bounding box center [666, 155] width 57 height 14
click at [561, 50] on span "HANG UP" at bounding box center [569, 51] width 43 height 10
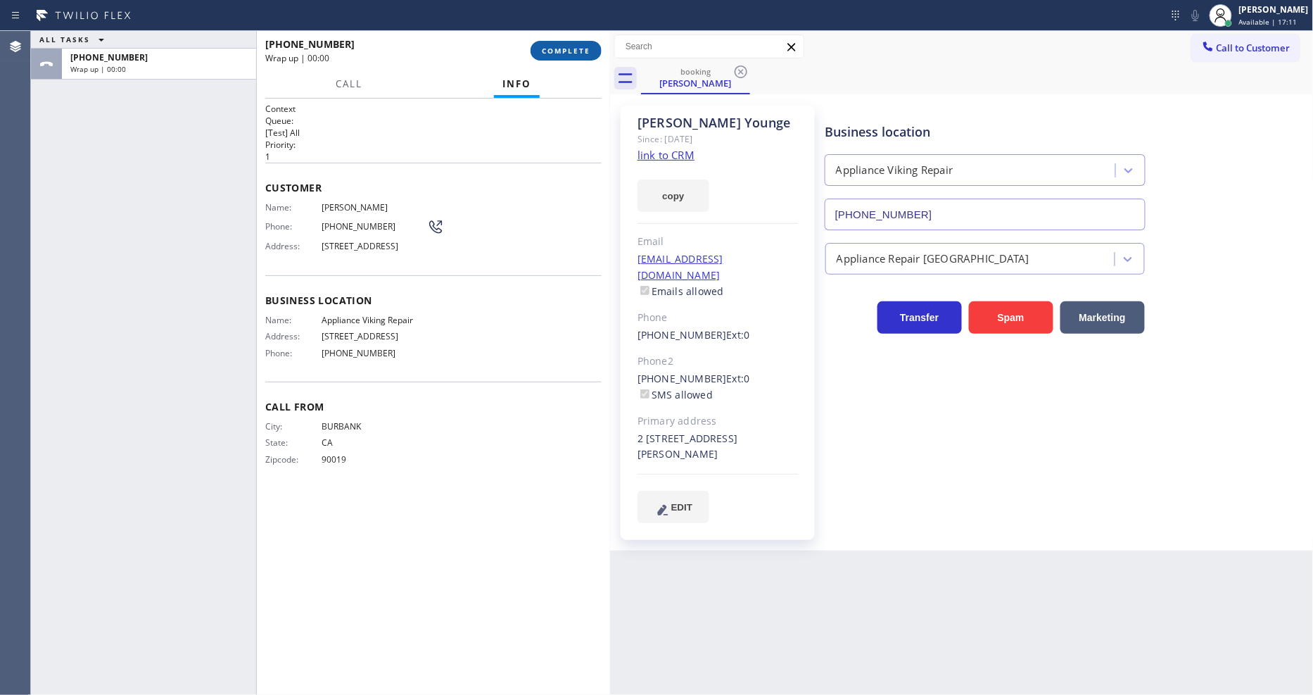
click at [562, 52] on span "COMPLETE" at bounding box center [566, 51] width 49 height 10
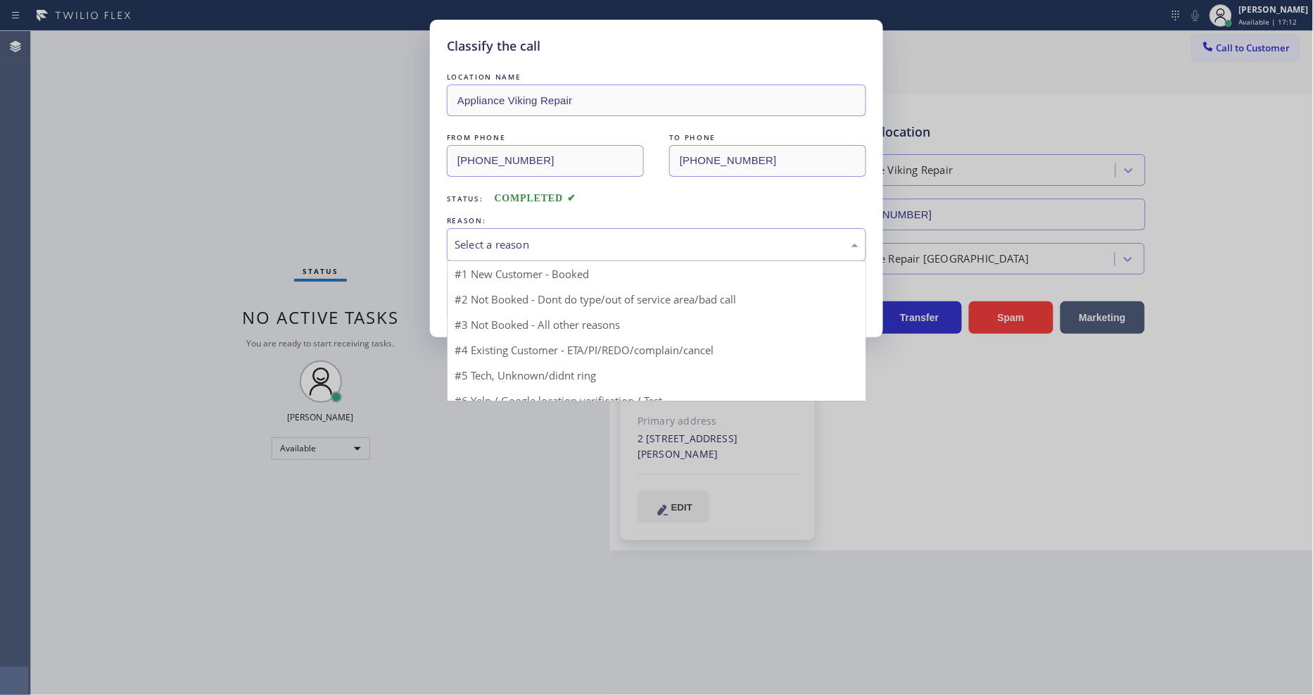
click at [550, 236] on div "Select a reason" at bounding box center [657, 244] width 404 height 16
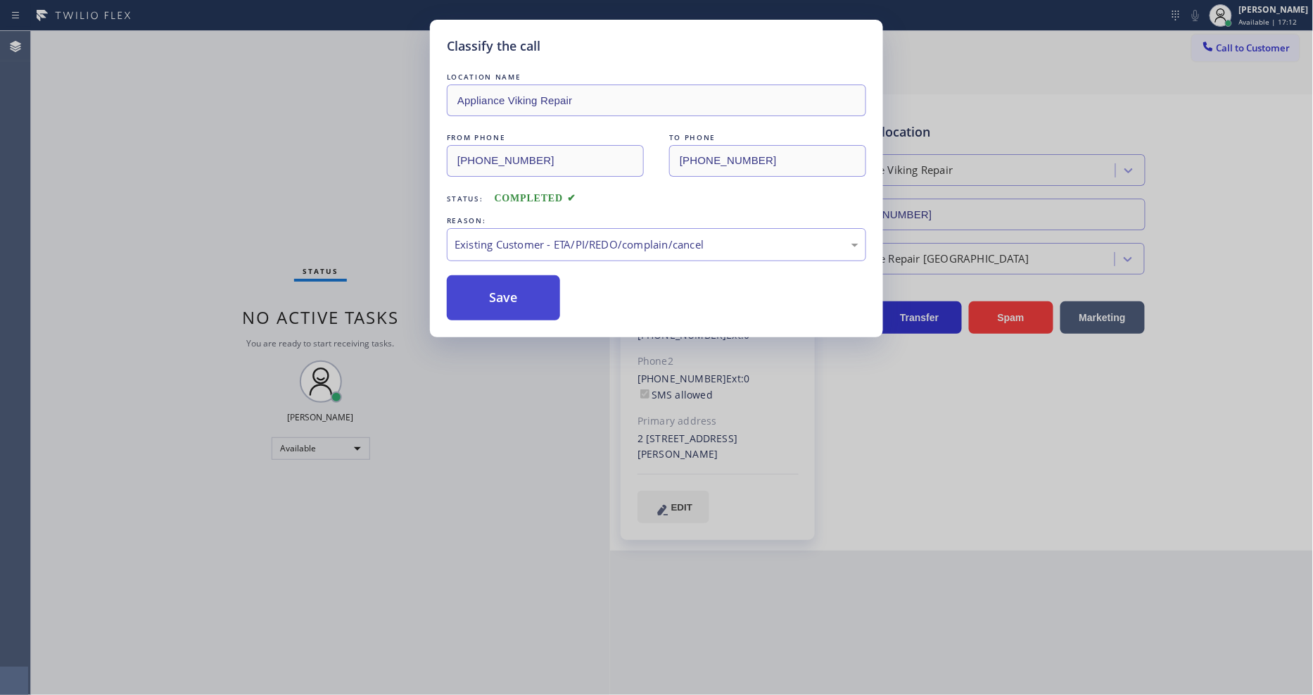
click at [505, 282] on button "Save" at bounding box center [503, 297] width 113 height 45
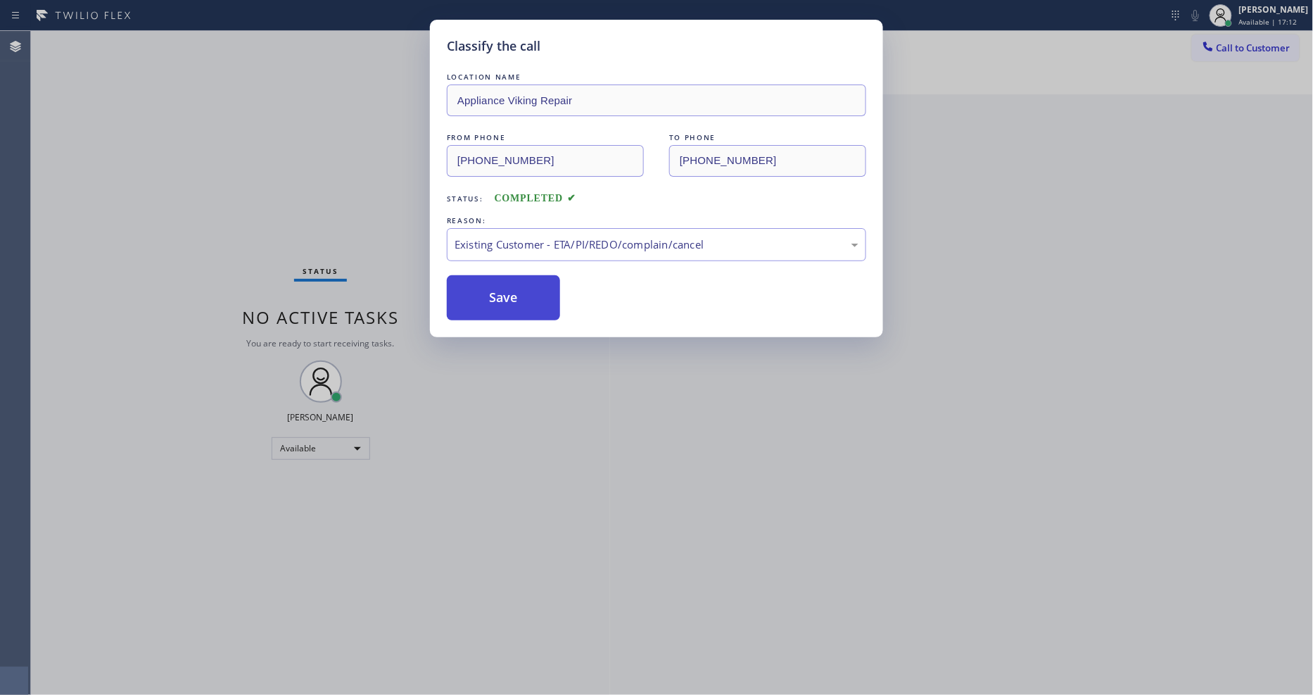
click at [505, 282] on button "Save" at bounding box center [503, 297] width 113 height 45
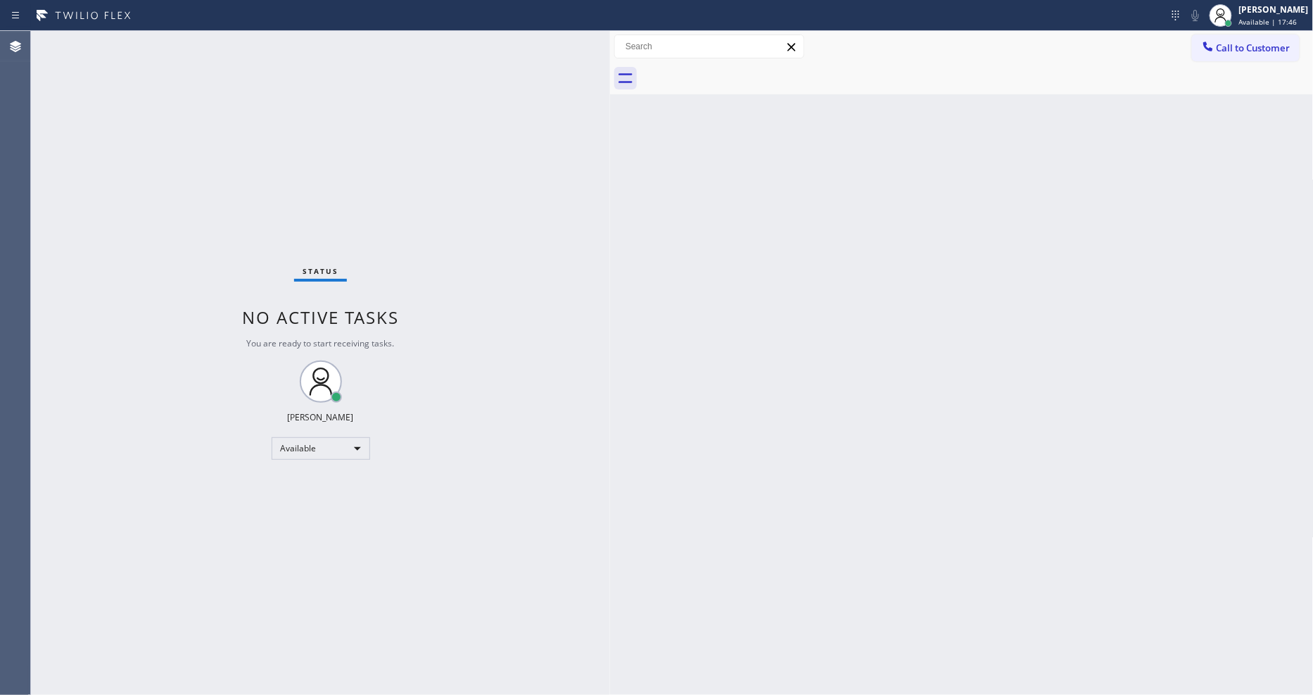
click at [191, 46] on div "Status No active tasks You are ready to start receiving tasks. [PERSON_NAME] Av…" at bounding box center [320, 363] width 579 height 664
click at [744, 503] on div "Back to Dashboard Change Sender ID Customers Technicians Select a contact Outbo…" at bounding box center [962, 363] width 704 height 664
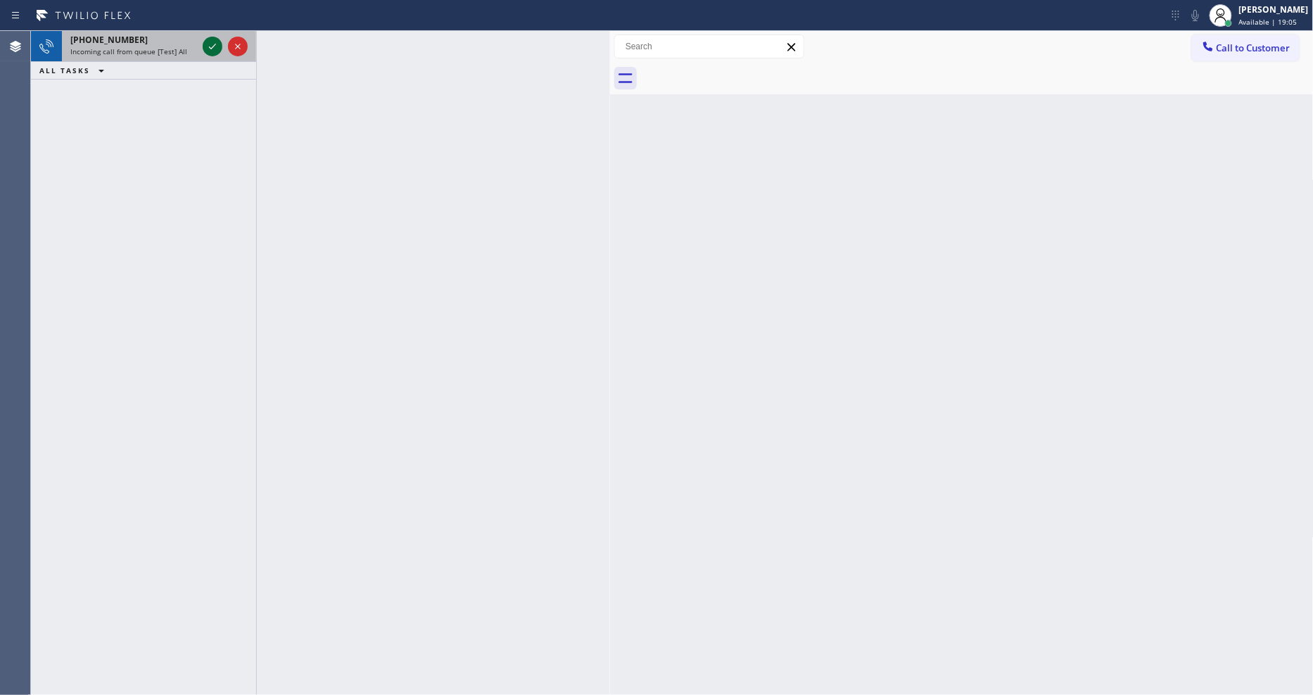
click at [213, 43] on icon at bounding box center [212, 46] width 17 height 17
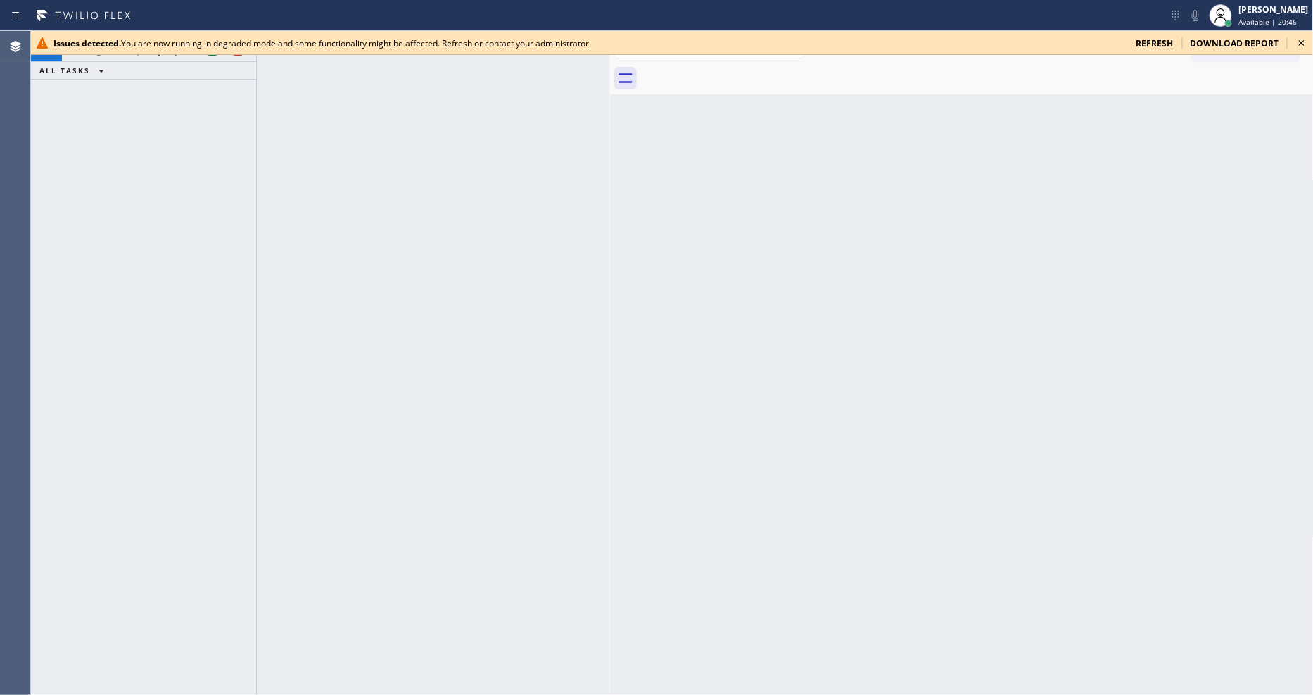
click at [1299, 46] on icon at bounding box center [1302, 42] width 17 height 17
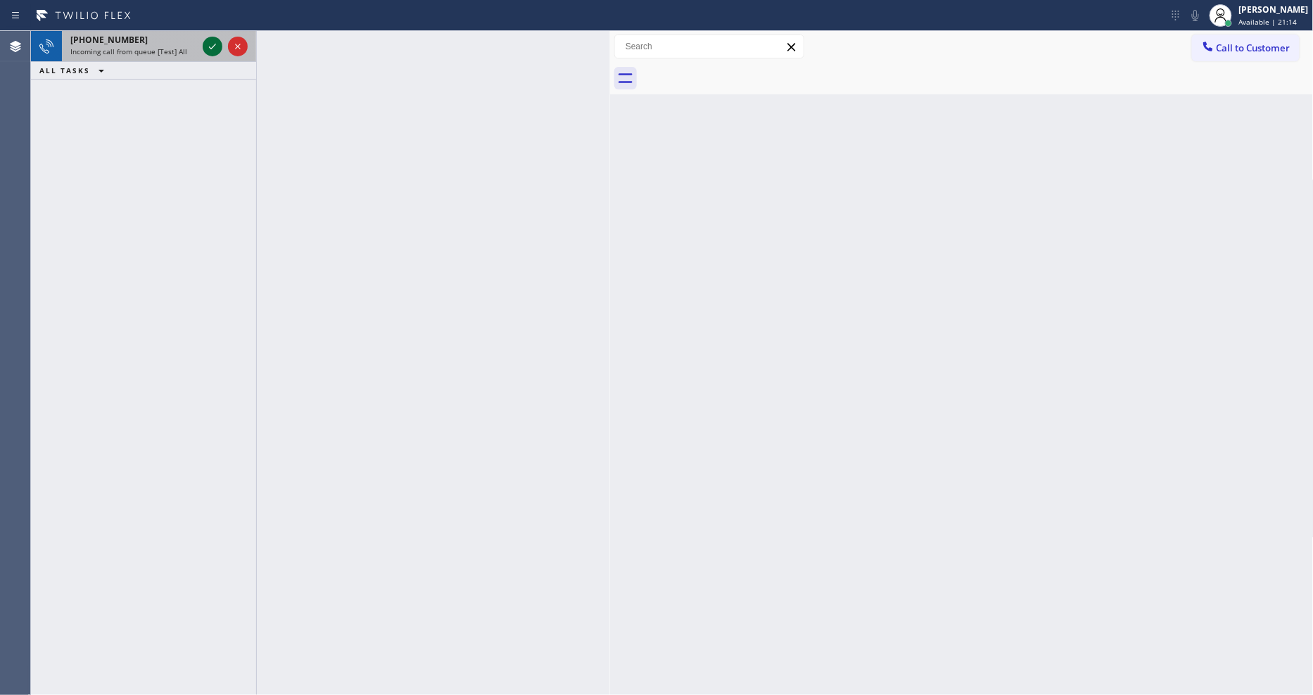
click at [210, 45] on icon at bounding box center [212, 46] width 17 height 17
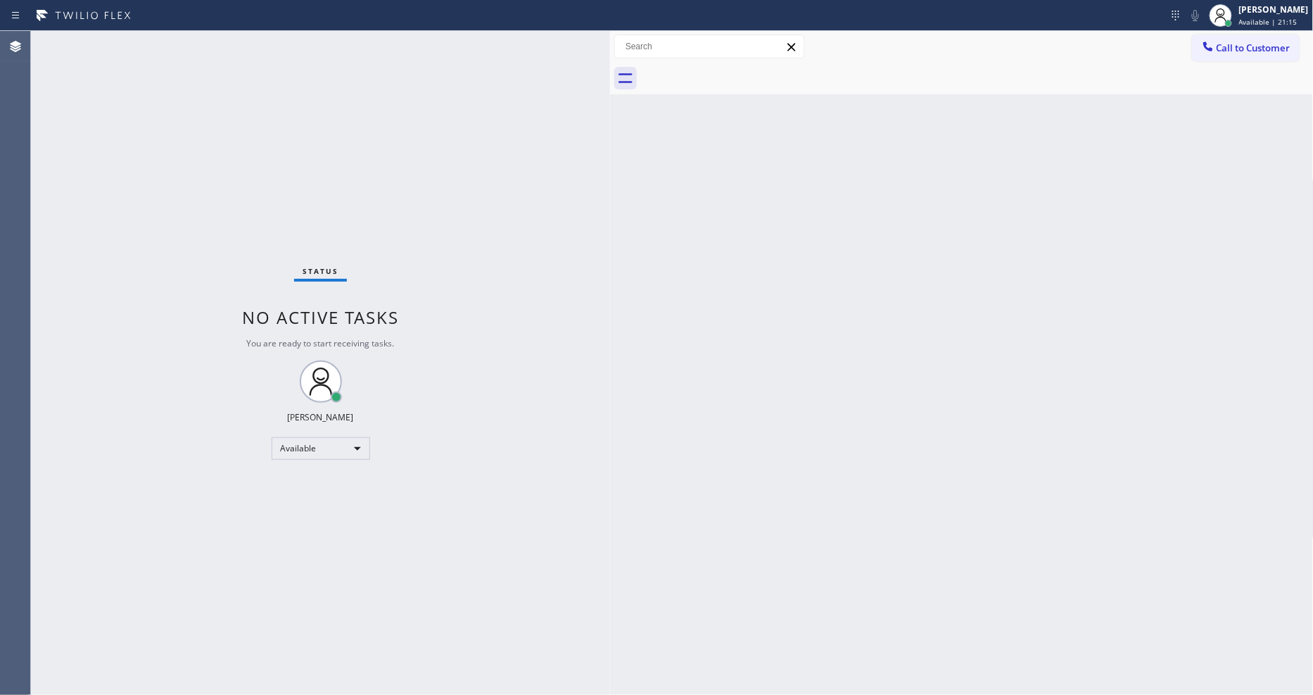
click at [210, 45] on div "Status No active tasks You are ready to start receiving tasks. [PERSON_NAME] Av…" at bounding box center [320, 363] width 579 height 664
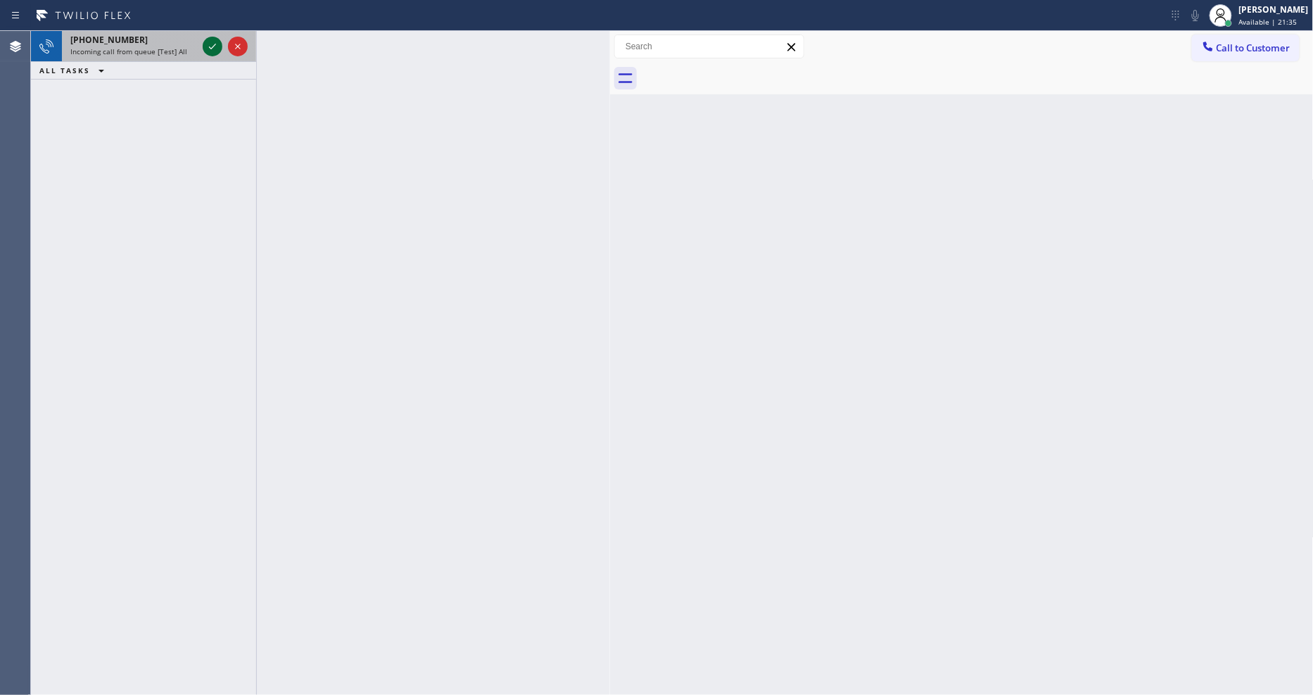
click at [205, 43] on icon at bounding box center [212, 46] width 17 height 17
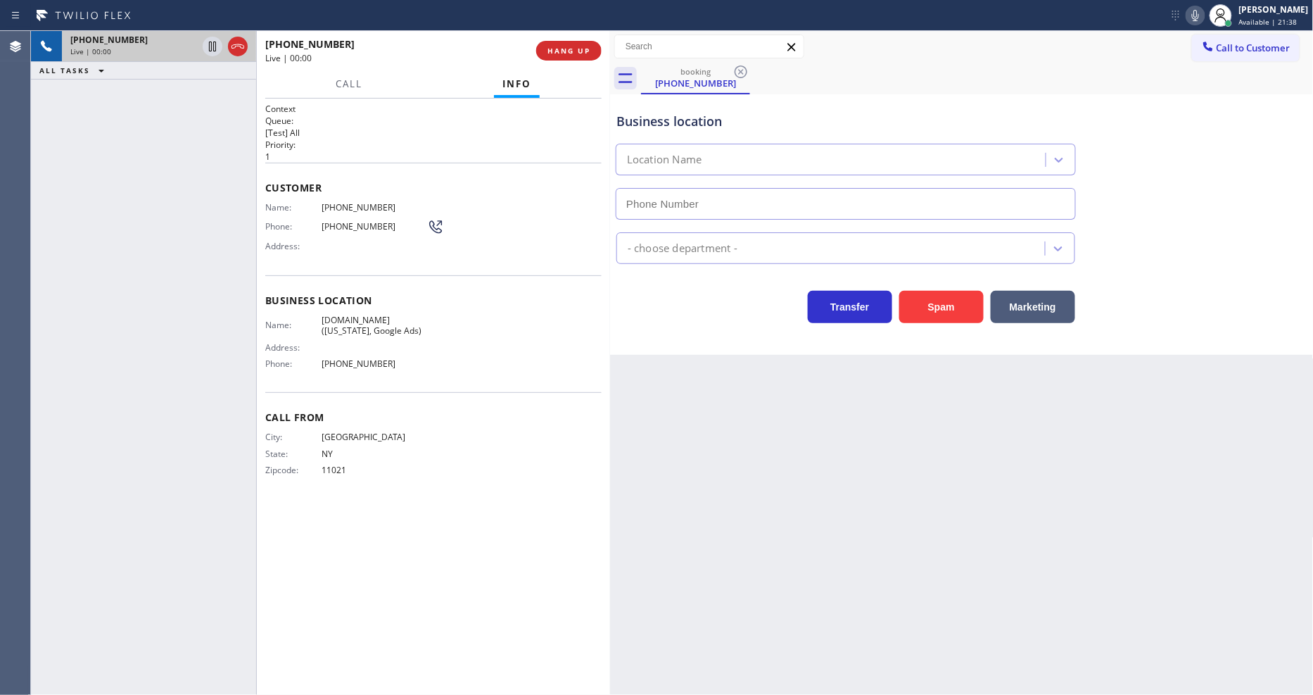
type input "[PHONE_NUMBER]"
click at [346, 322] on span "[DOMAIN_NAME] ([US_STATE], Google Ads)" at bounding box center [375, 326] width 106 height 22
click at [356, 205] on span "[PHONE_NUMBER]" at bounding box center [375, 207] width 106 height 11
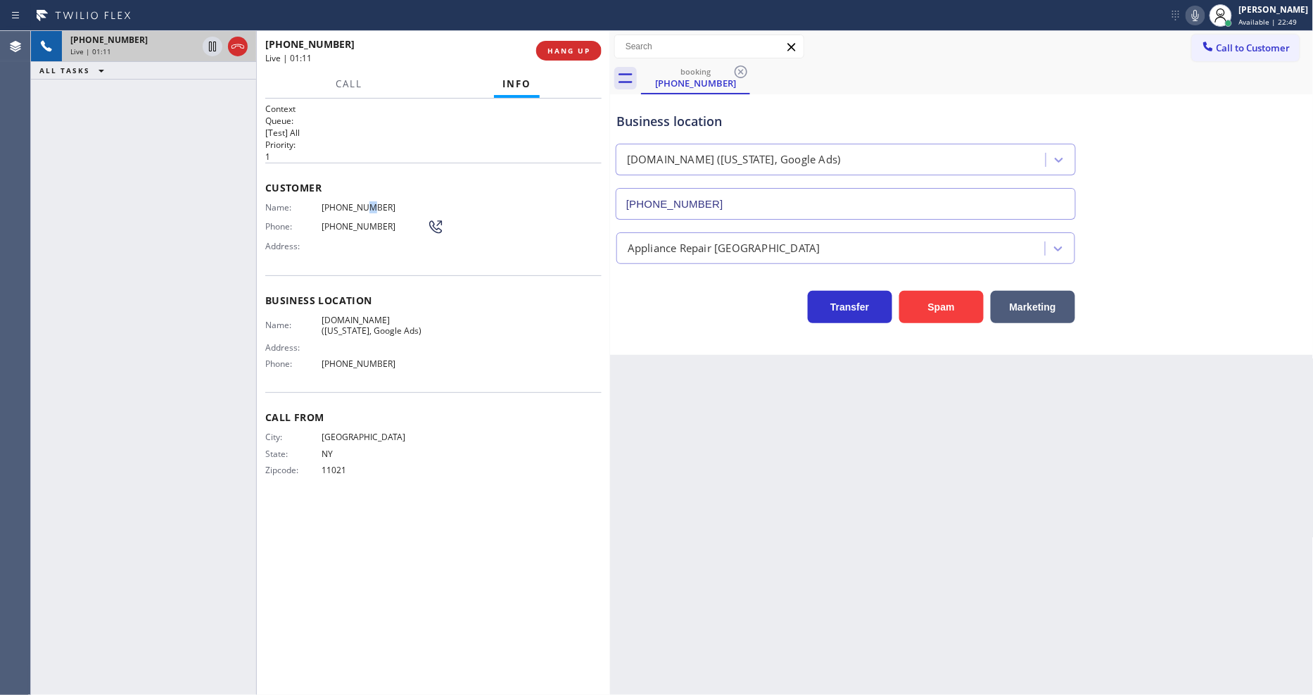
click at [356, 205] on span "[PHONE_NUMBER]" at bounding box center [375, 207] width 106 height 11
click at [341, 202] on span "[PHONE_NUMBER]" at bounding box center [375, 207] width 106 height 11
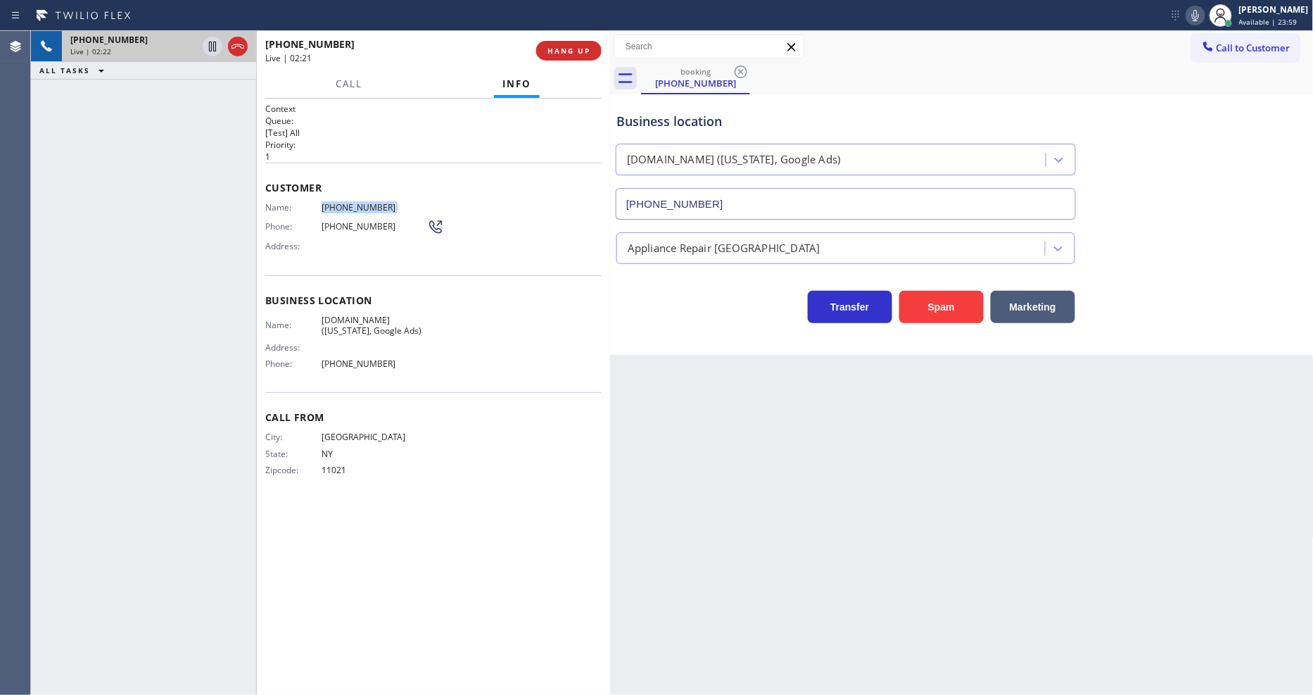
click at [374, 303] on div "Business location Name: [DOMAIN_NAME] ([US_STATE], Google Ads) Address: Phone: …" at bounding box center [433, 334] width 336 height 118
drag, startPoint x: 206, startPoint y: 43, endPoint x: 959, endPoint y: 15, distance: 752.8
click at [206, 43] on icon at bounding box center [212, 46] width 17 height 17
click at [1201, 15] on icon at bounding box center [1195, 15] width 17 height 17
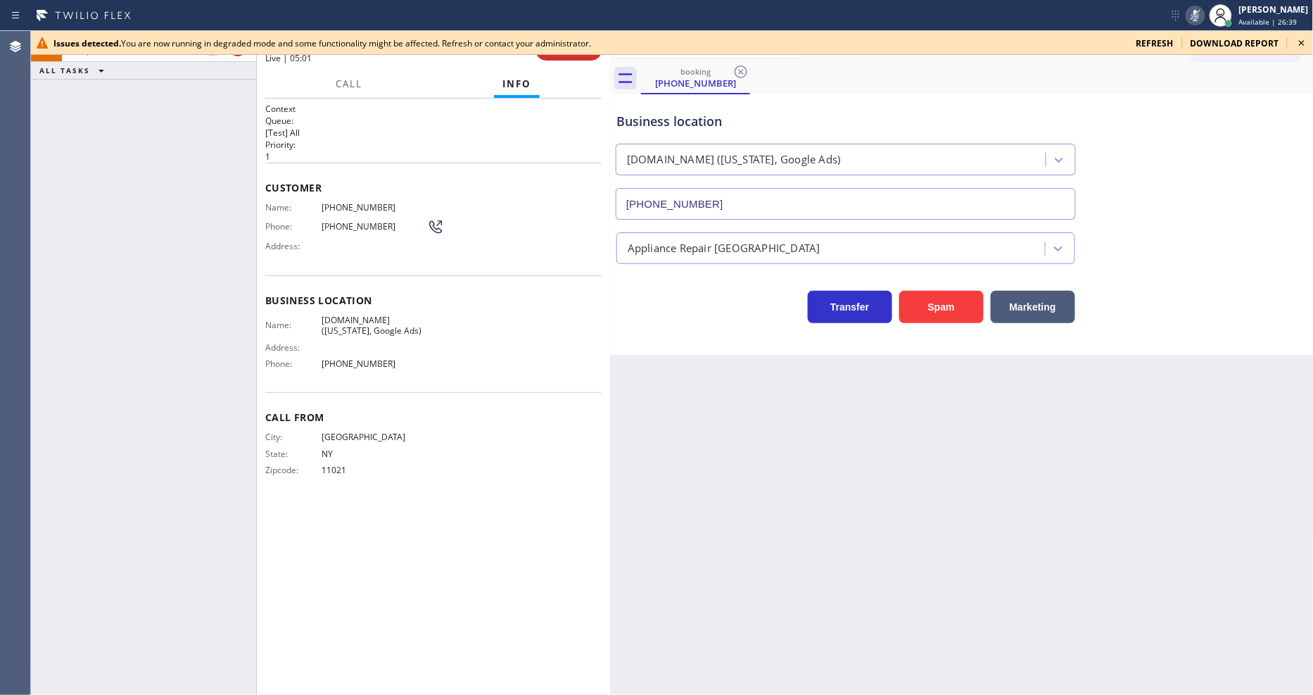
click at [1305, 42] on icon at bounding box center [1302, 42] width 17 height 17
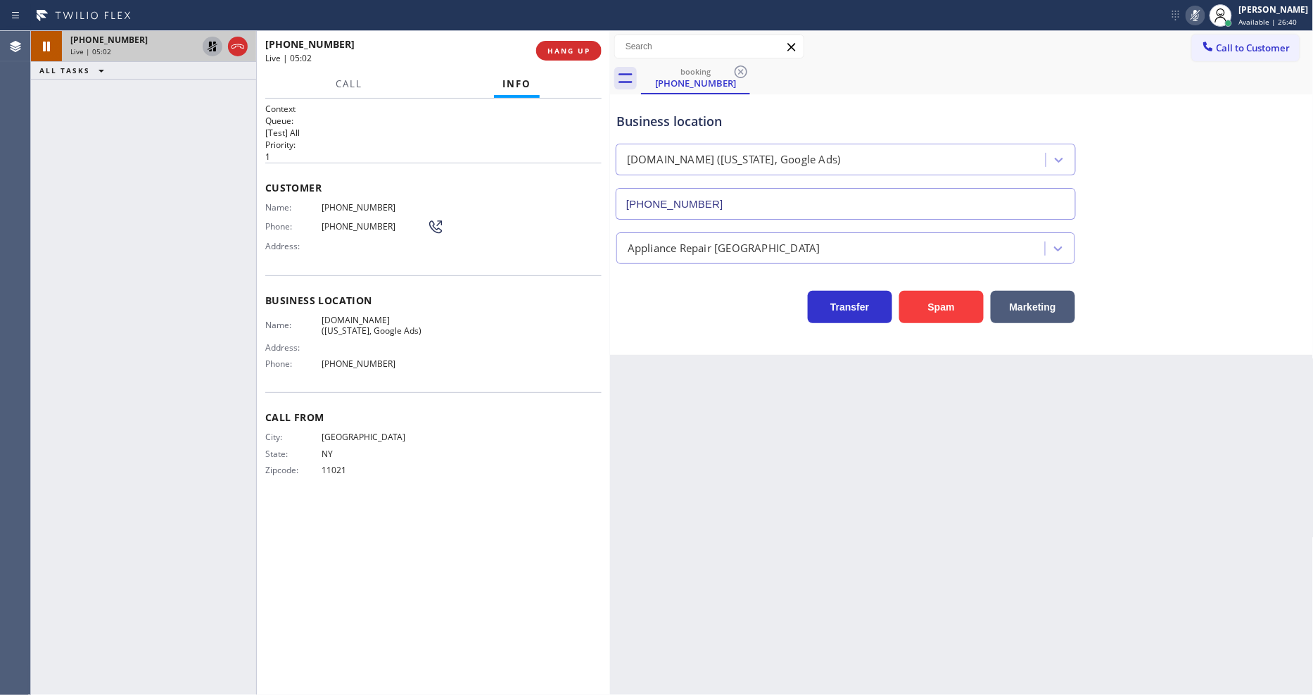
click at [212, 47] on icon at bounding box center [212, 46] width 17 height 17
click at [1204, 13] on icon at bounding box center [1195, 15] width 17 height 17
click at [577, 57] on button "HANG UP" at bounding box center [568, 51] width 65 height 20
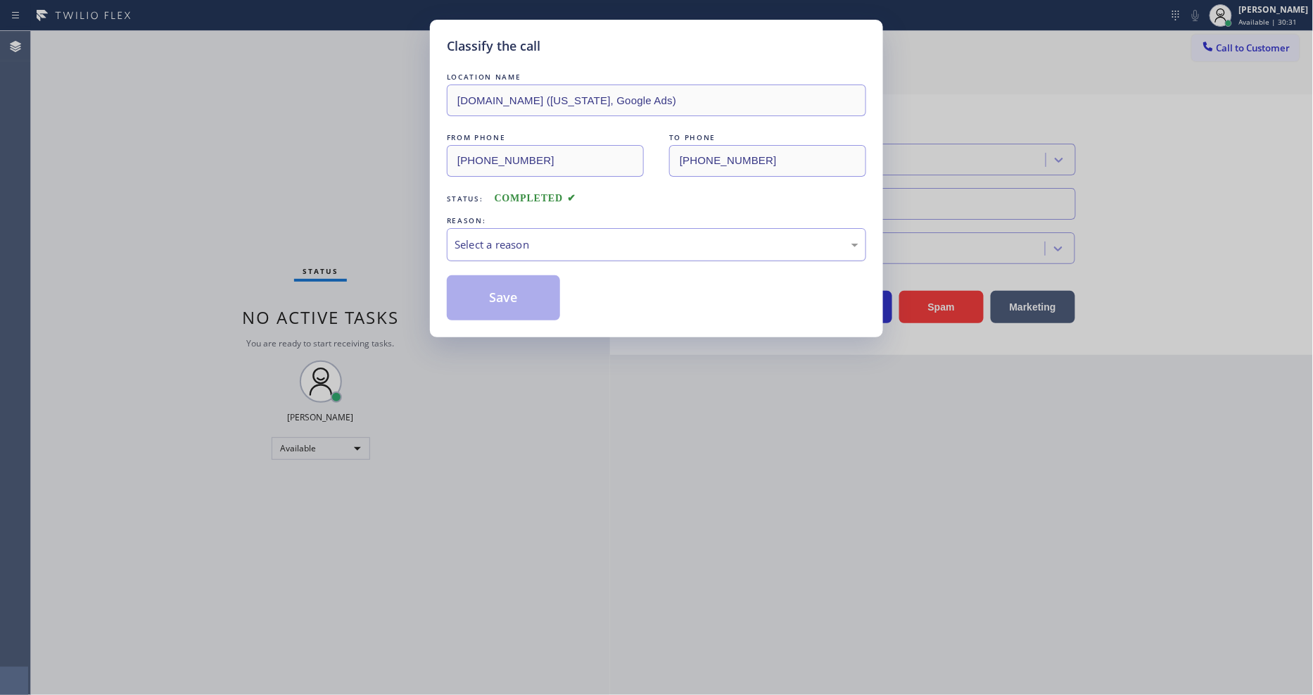
drag, startPoint x: 543, startPoint y: 240, endPoint x: 537, endPoint y: 249, distance: 11.1
click at [542, 240] on div "Select a reason" at bounding box center [657, 244] width 404 height 16
click at [514, 236] on div "Not Booked - All other reasons" at bounding box center [657, 244] width 404 height 16
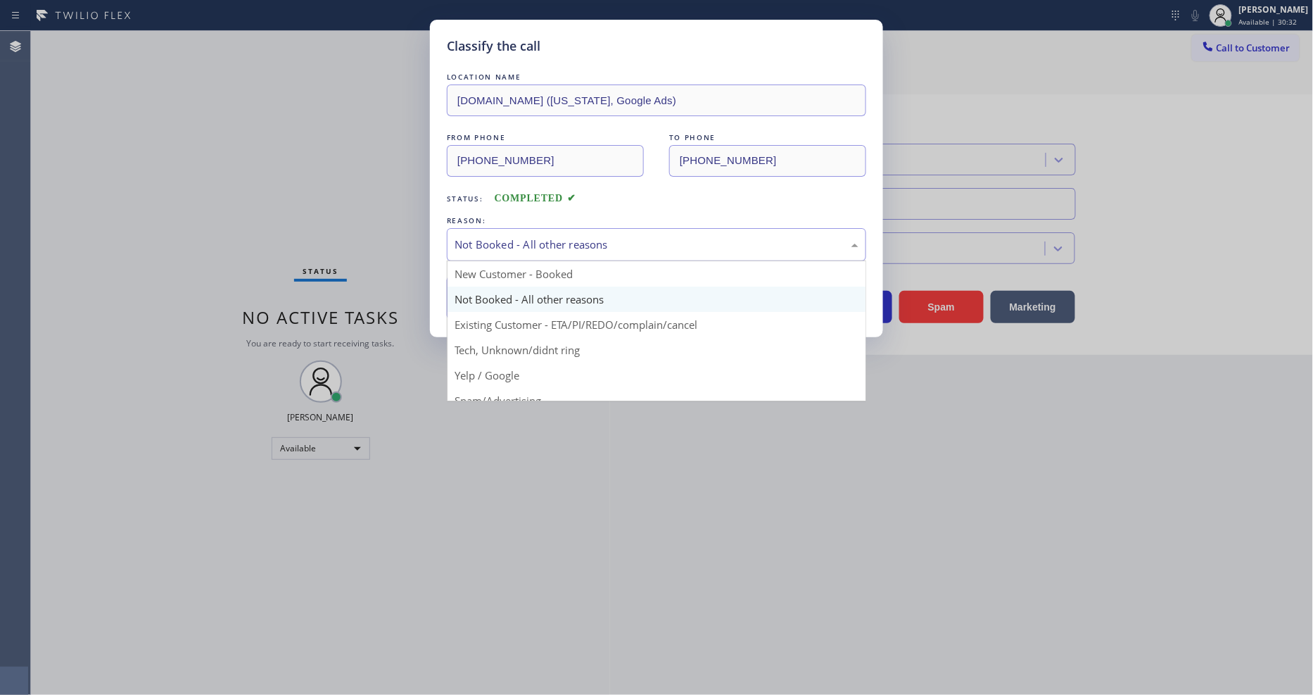
click at [515, 253] on div "Not Booked - All other reasons" at bounding box center [656, 244] width 419 height 33
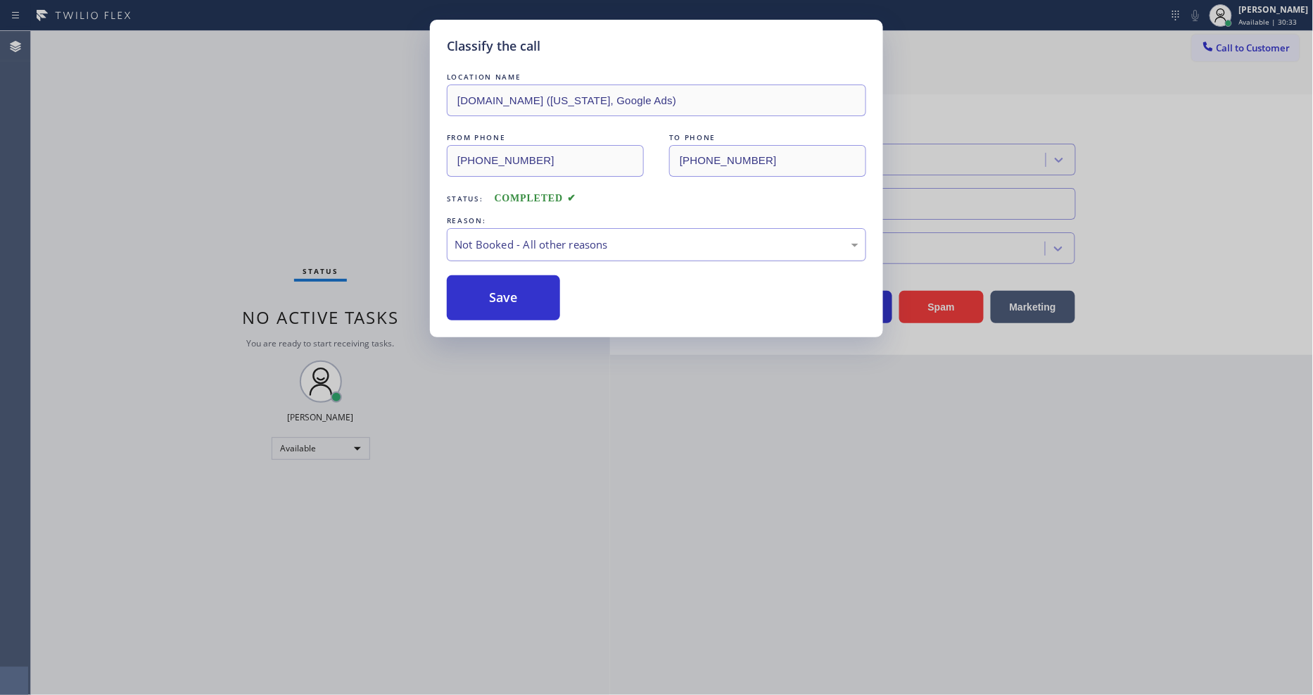
click at [517, 244] on div "Not Booked - All other reasons" at bounding box center [657, 244] width 404 height 16
click at [512, 255] on div "Not Booked - All other reasons" at bounding box center [656, 244] width 419 height 33
click at [508, 298] on button "Save" at bounding box center [503, 297] width 113 height 45
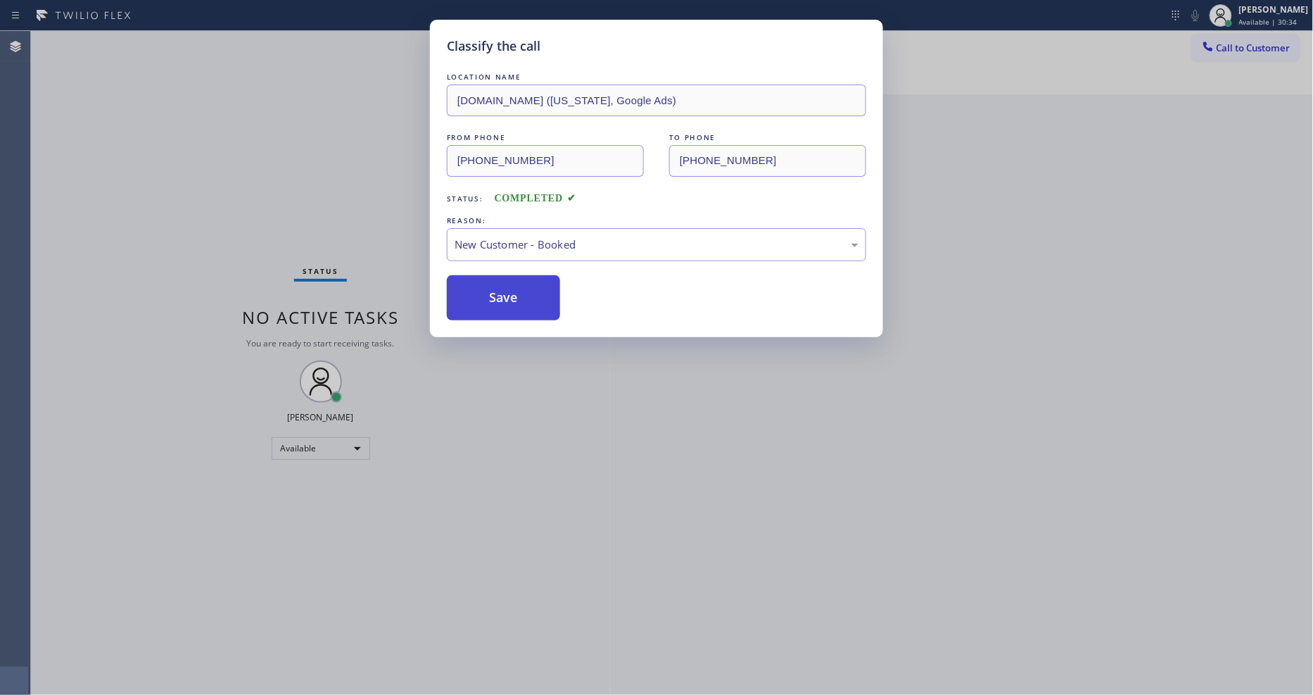
click at [508, 298] on button "Save" at bounding box center [503, 297] width 113 height 45
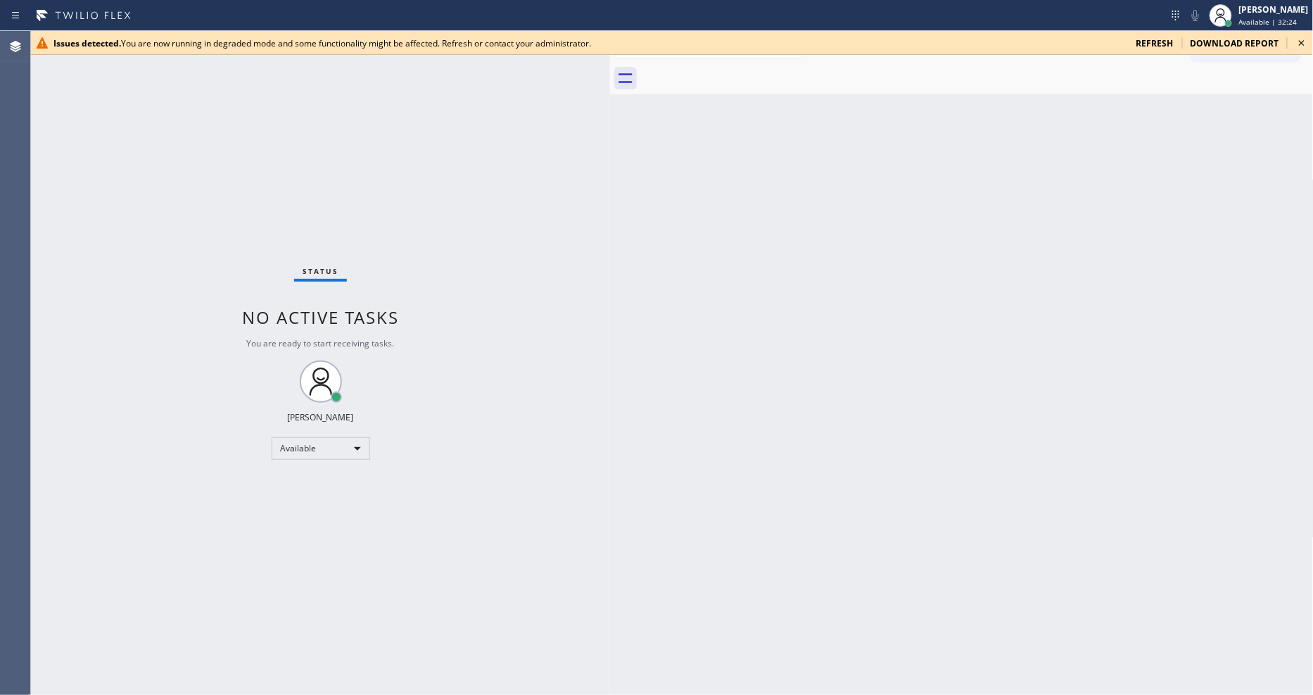
click at [1294, 39] on icon at bounding box center [1302, 42] width 17 height 17
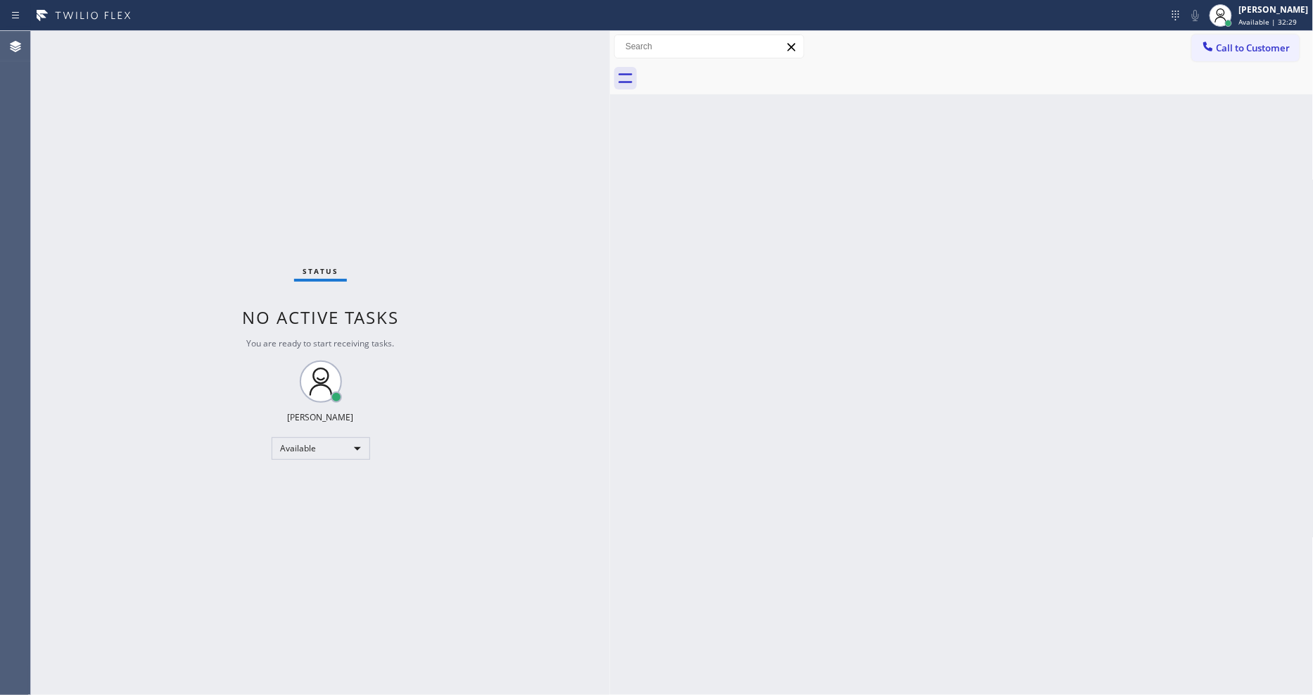
drag, startPoint x: 814, startPoint y: 543, endPoint x: 627, endPoint y: 633, distance: 207.4
click at [814, 543] on div "Back to Dashboard Change Sender ID Customers Technicians Select a contact Outbo…" at bounding box center [962, 363] width 704 height 664
click at [178, 37] on div "Status No active tasks You are ready to start receiving tasks. [PERSON_NAME] Av…" at bounding box center [320, 363] width 579 height 664
click at [655, 562] on div "Back to Dashboard Change Sender ID Customers Technicians Select a contact Outbo…" at bounding box center [962, 363] width 704 height 664
click at [272, 66] on div "Status No active tasks You are ready to start receiving tasks. [PERSON_NAME] Av…" at bounding box center [320, 363] width 579 height 664
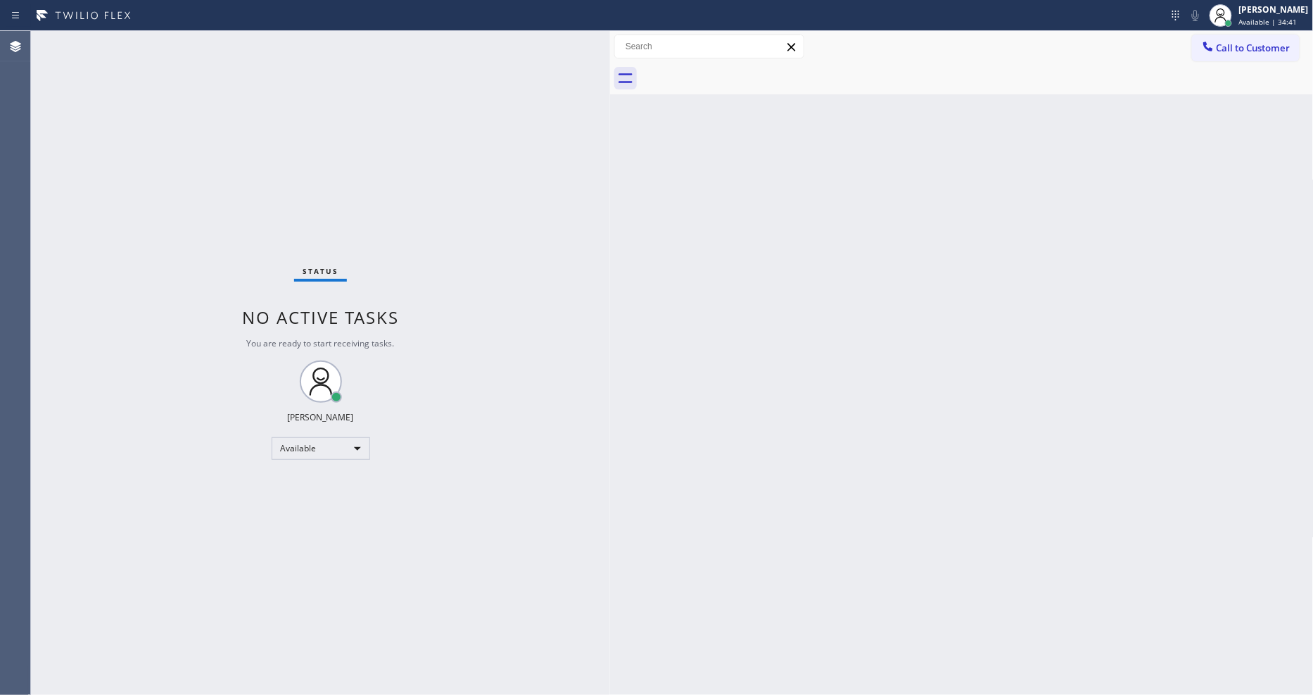
click at [479, 481] on div "Status No active tasks You are ready to start receiving tasks. [PERSON_NAME] Av…" at bounding box center [320, 363] width 579 height 664
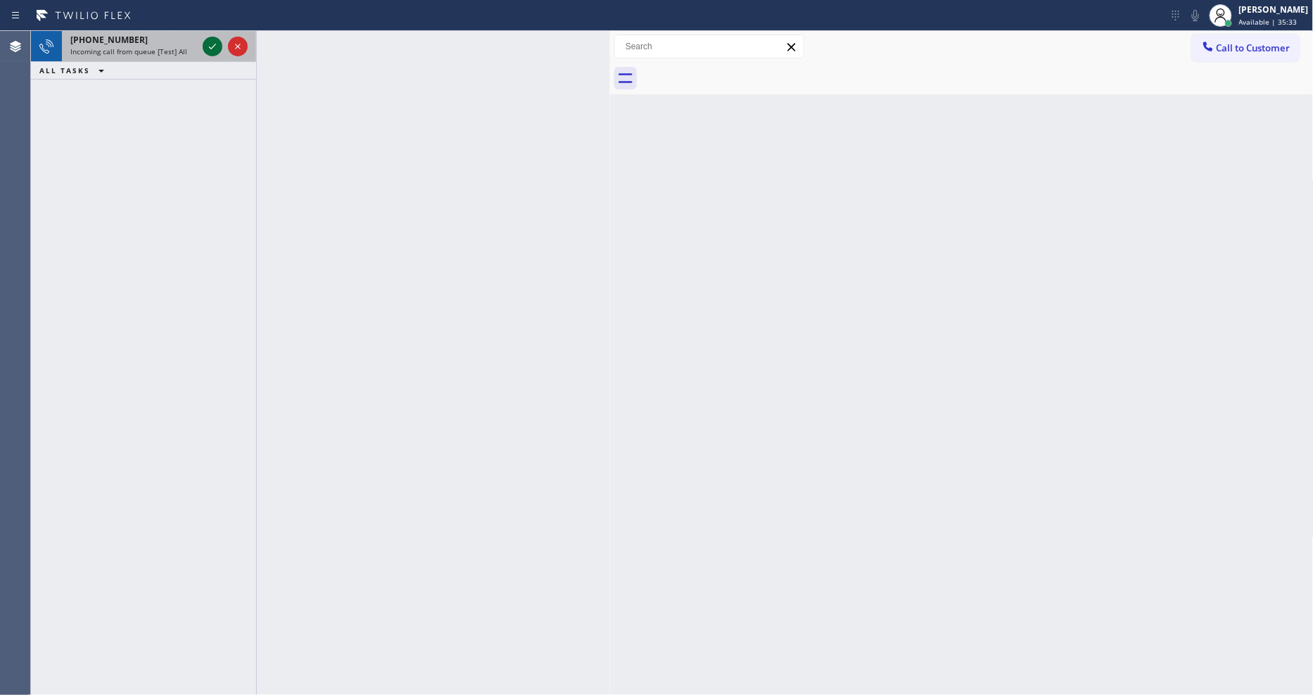
click at [210, 38] on div at bounding box center [225, 46] width 51 height 31
click at [210, 42] on icon at bounding box center [212, 46] width 17 height 17
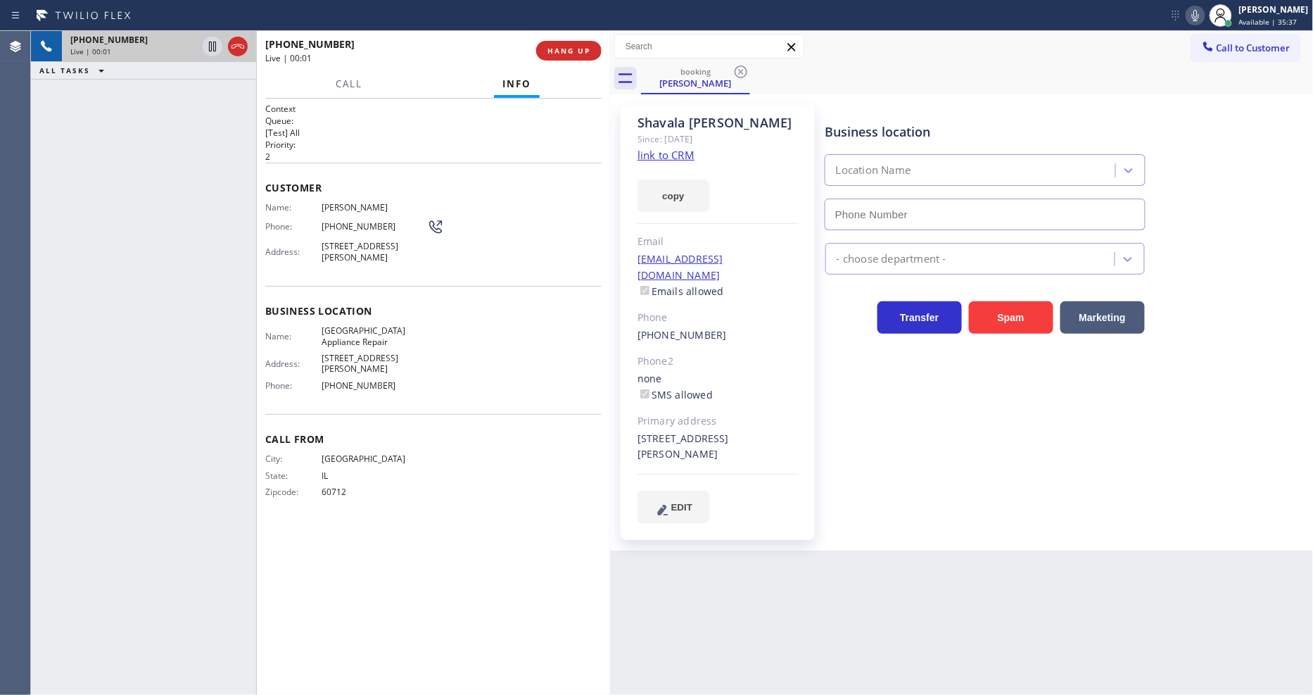
type input "[PHONE_NUMBER]"
click at [657, 151] on link "link to CRM" at bounding box center [666, 155] width 57 height 14
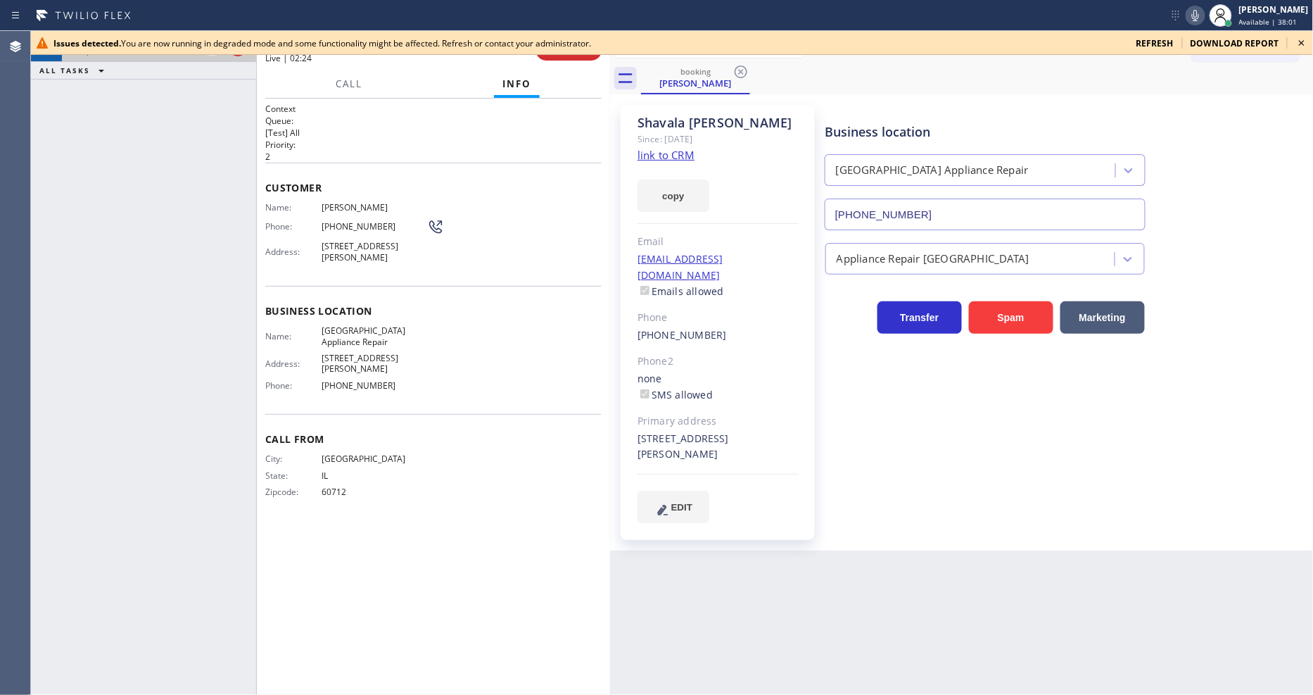
click at [1305, 41] on icon at bounding box center [1302, 42] width 17 height 17
click at [549, 57] on button "HANG UP" at bounding box center [568, 51] width 65 height 20
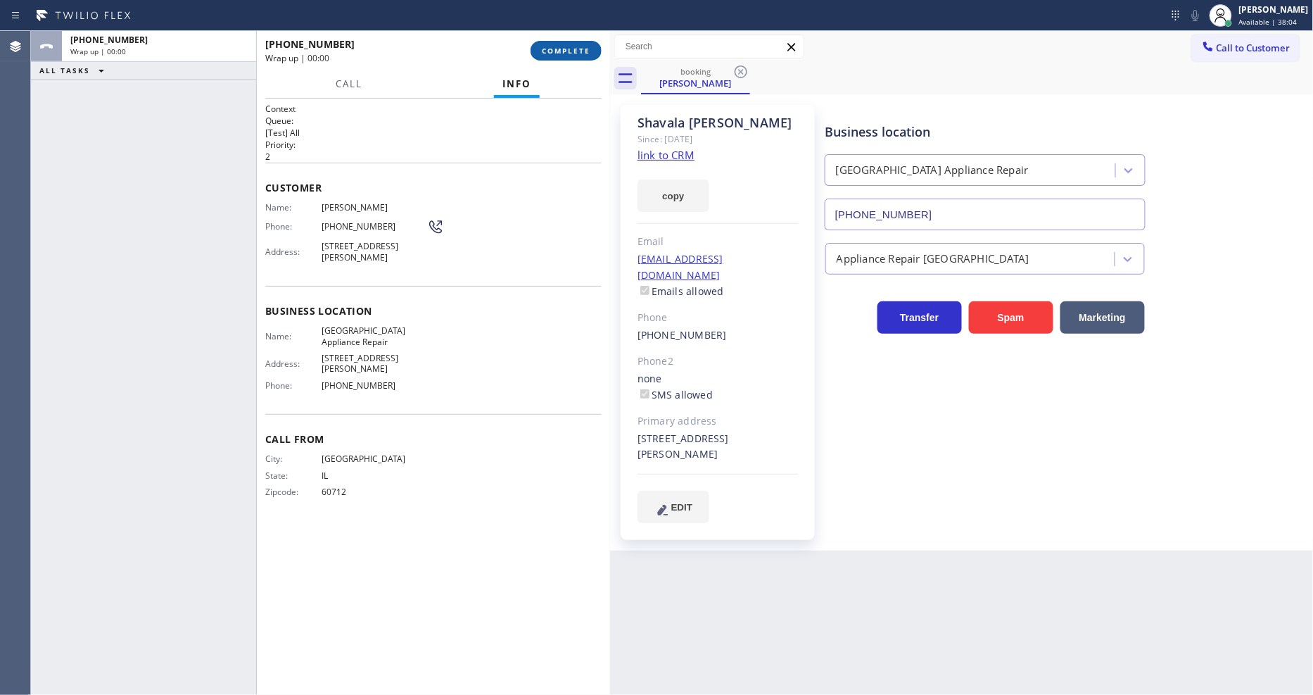
click at [549, 57] on button "COMPLETE" at bounding box center [566, 51] width 71 height 20
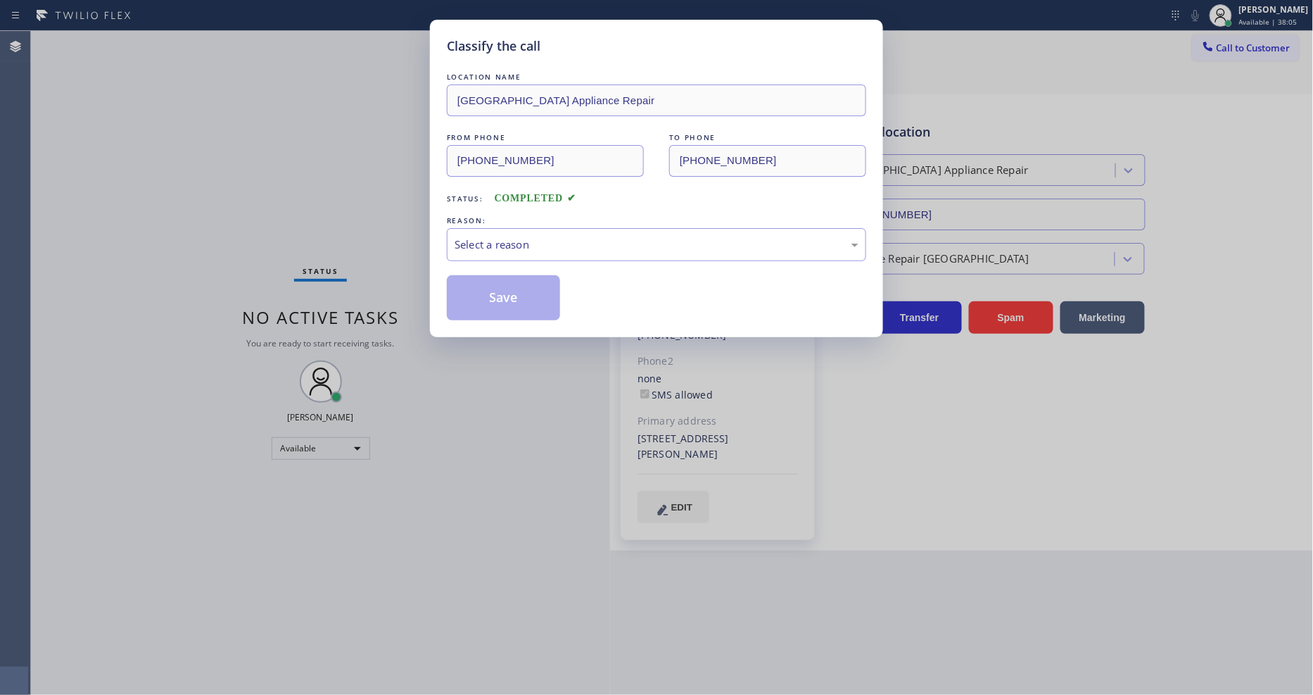
click at [477, 244] on div "Select a reason" at bounding box center [657, 244] width 404 height 16
click at [469, 286] on button "Save" at bounding box center [503, 297] width 113 height 45
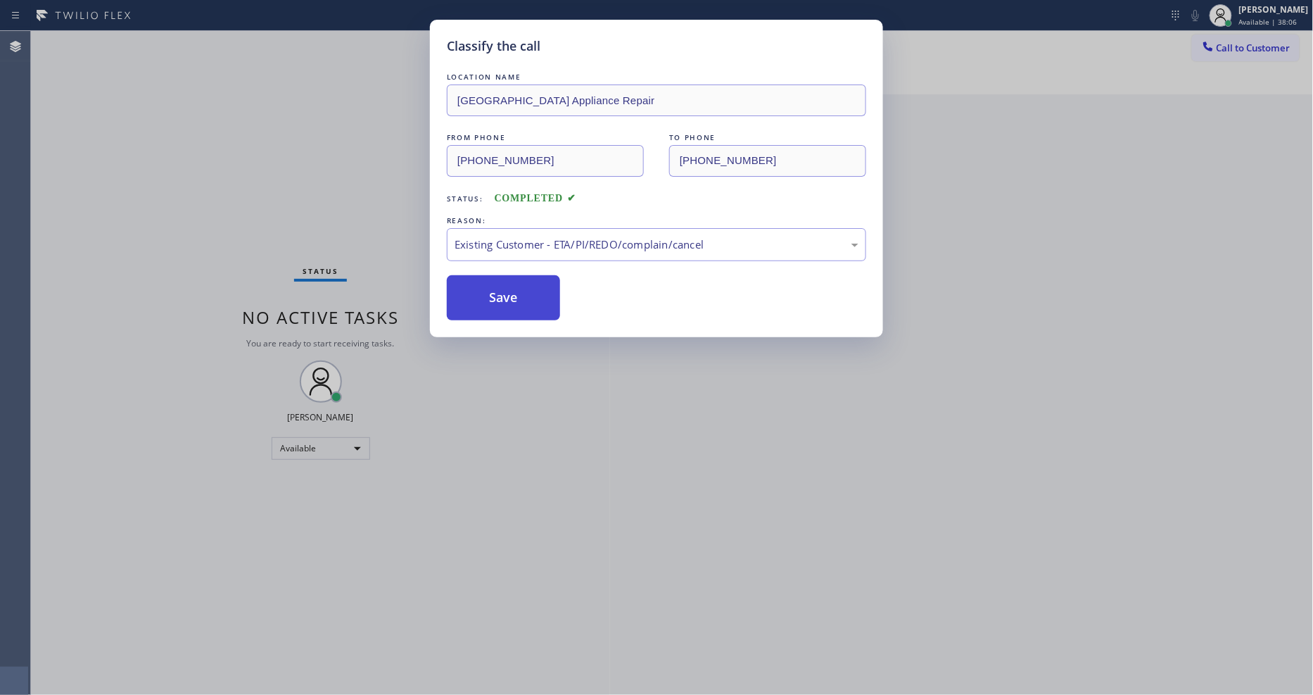
click at [469, 286] on button "Save" at bounding box center [503, 297] width 113 height 45
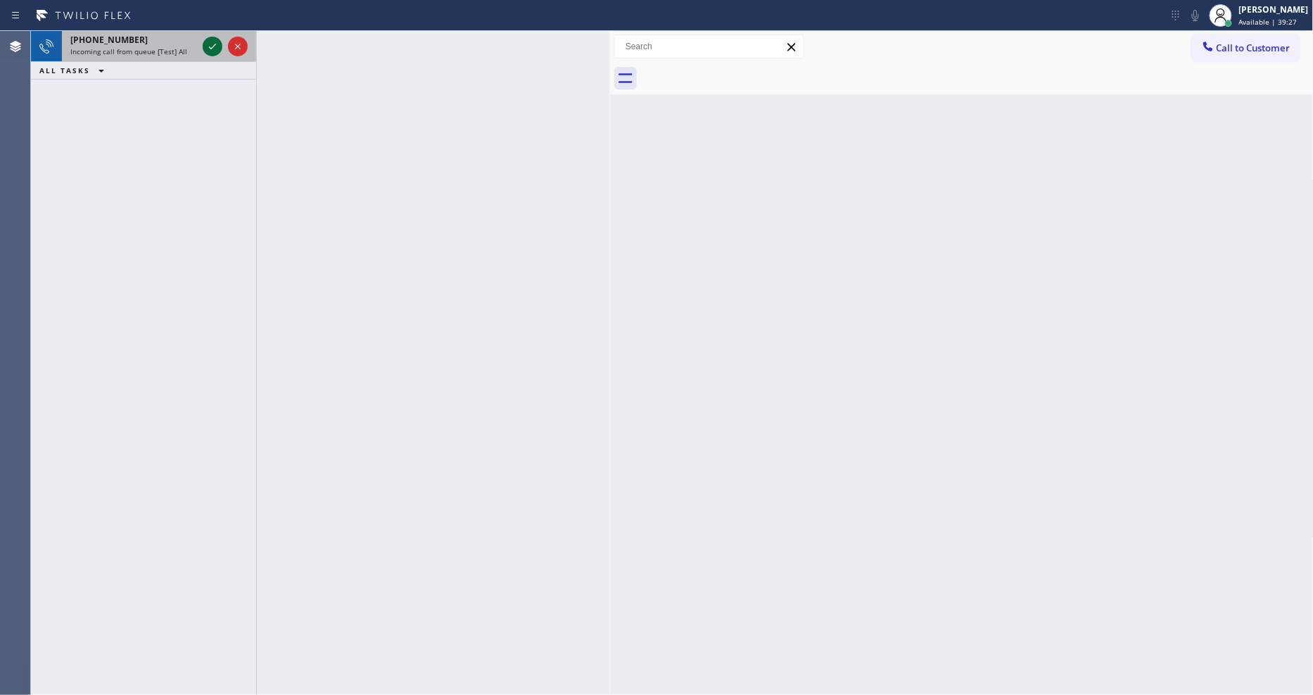
click at [216, 46] on icon at bounding box center [212, 46] width 17 height 17
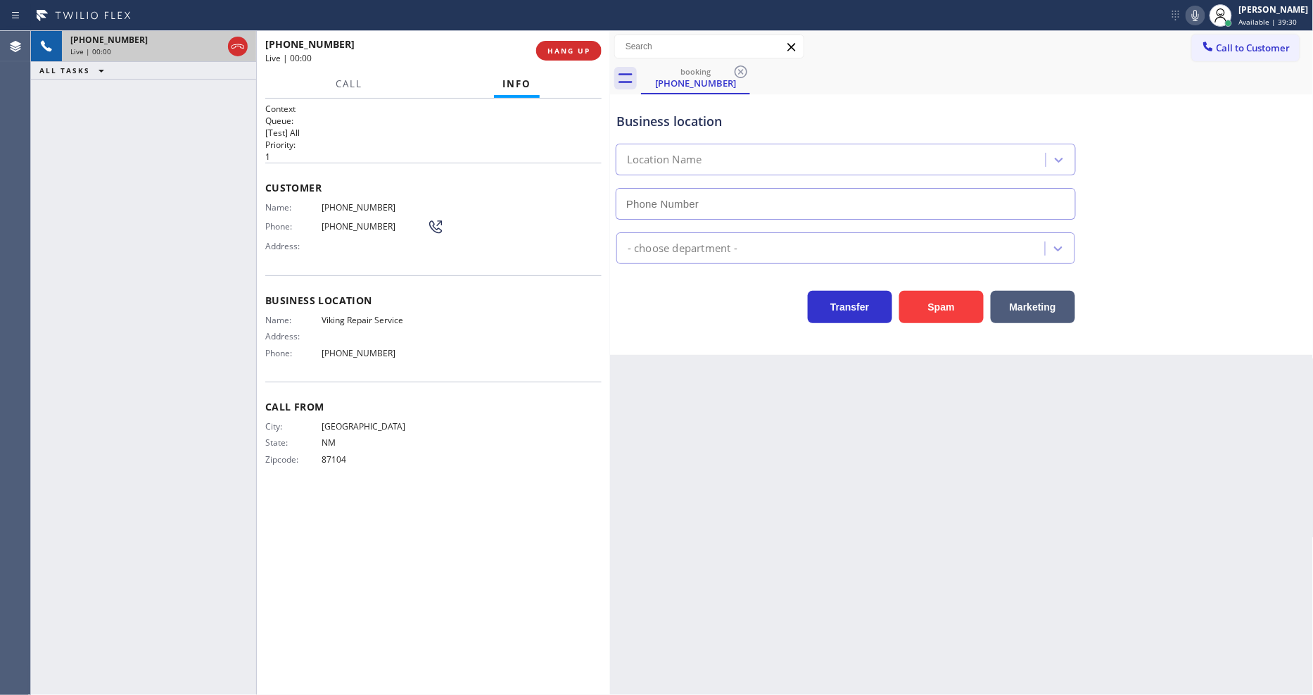
type input "[PHONE_NUMBER]"
click at [367, 317] on span "Viking Repair Service" at bounding box center [375, 320] width 106 height 11
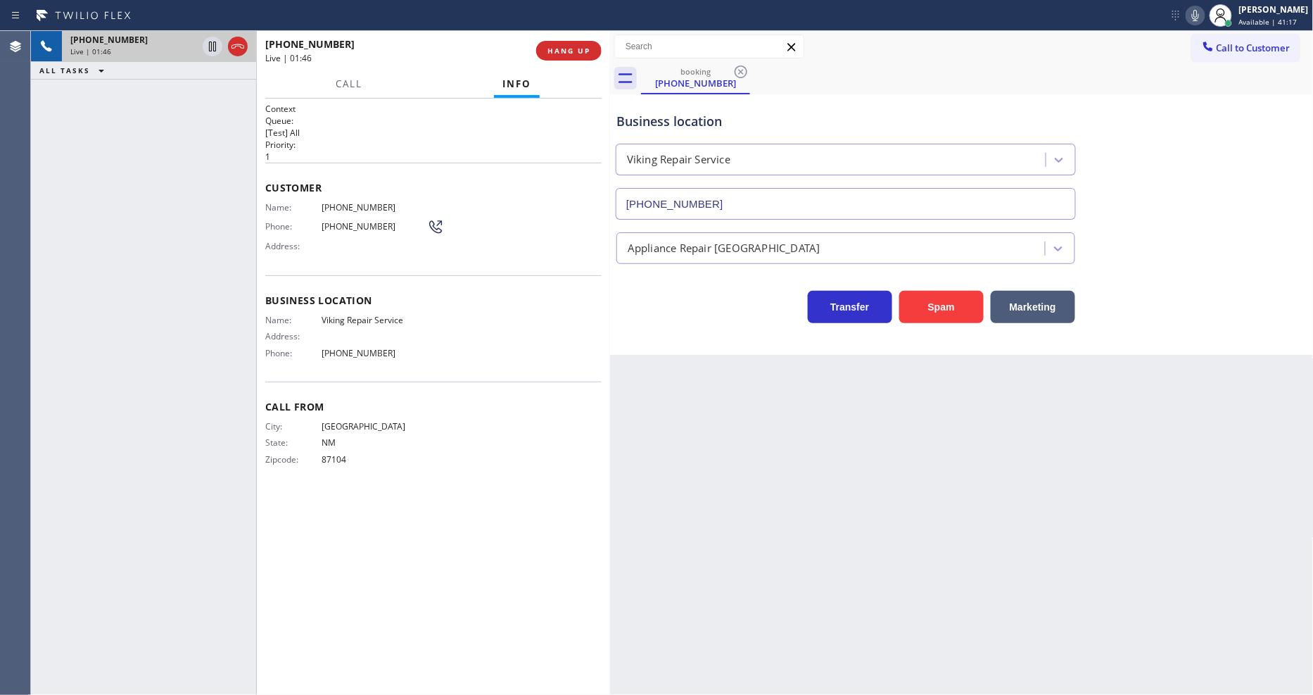
click at [349, 202] on span "[PHONE_NUMBER]" at bounding box center [375, 207] width 106 height 11
click at [210, 44] on icon at bounding box center [212, 46] width 17 height 17
click at [1204, 19] on icon at bounding box center [1195, 15] width 17 height 17
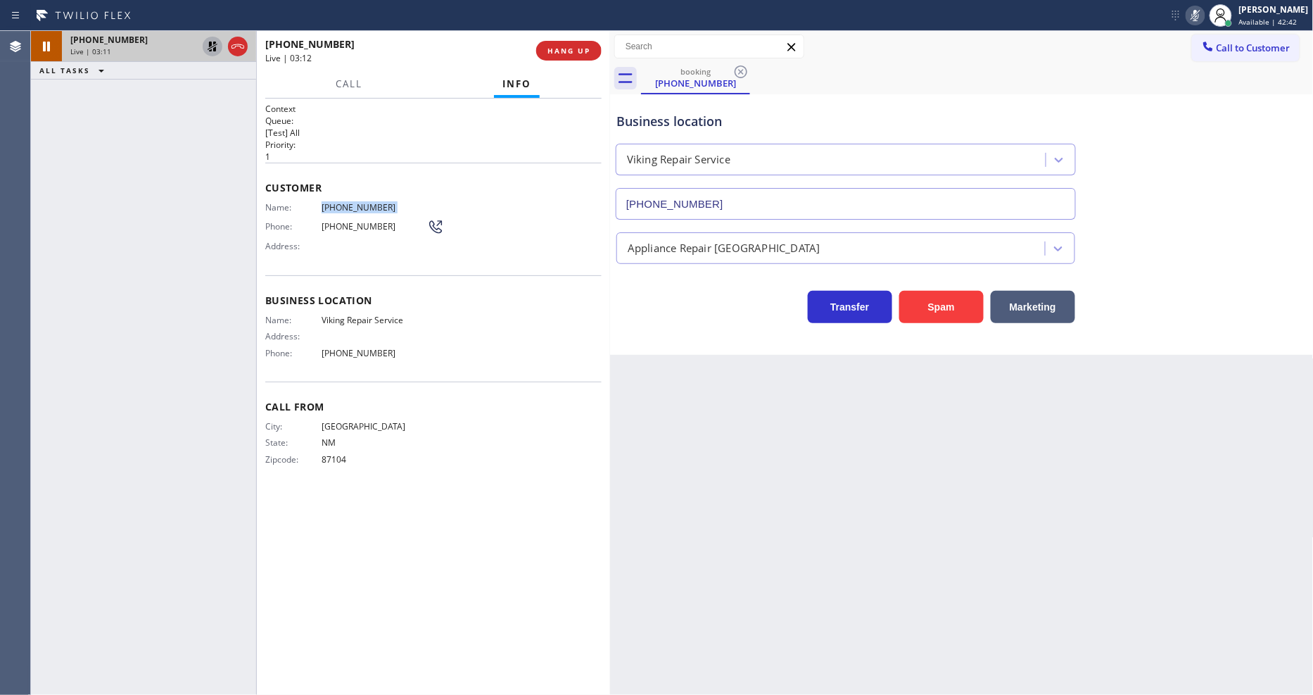
click at [207, 45] on icon at bounding box center [212, 46] width 17 height 17
click at [1204, 16] on icon at bounding box center [1195, 15] width 17 height 17
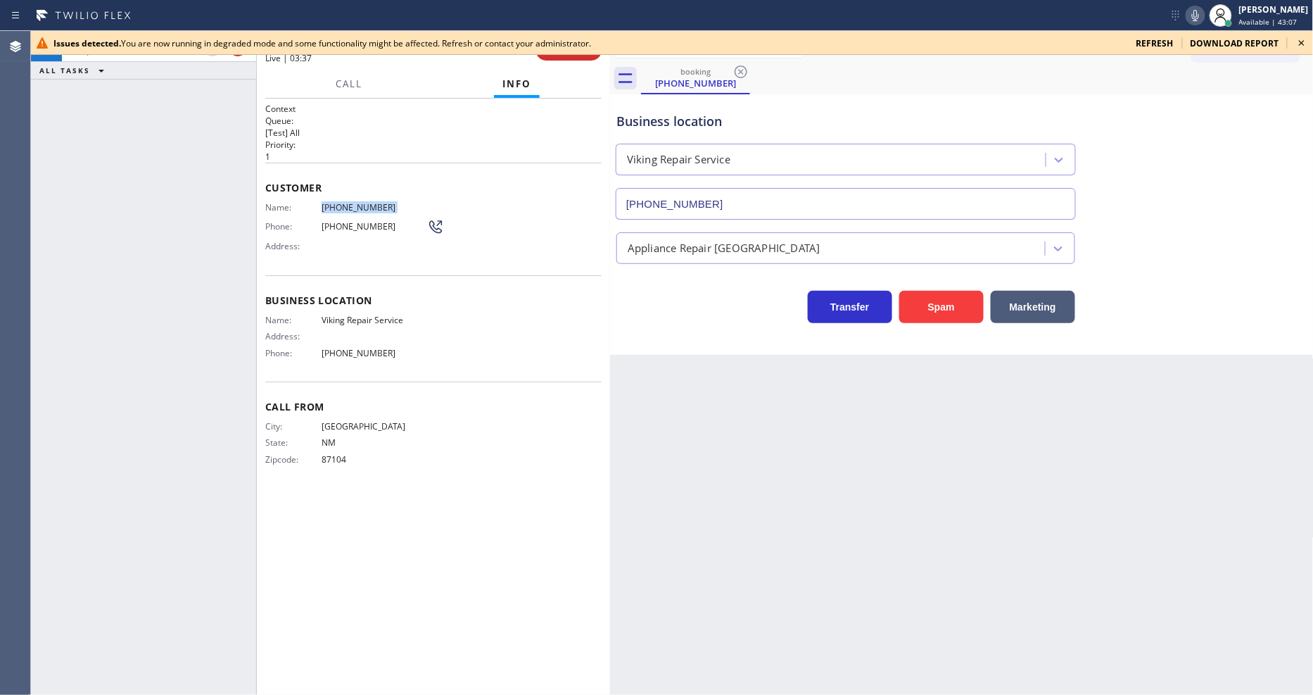
click at [1303, 40] on icon at bounding box center [1302, 42] width 17 height 17
click at [564, 54] on div at bounding box center [672, 54] width 1282 height 1
click at [567, 55] on span "COMPLETE" at bounding box center [566, 51] width 49 height 10
click at [1308, 38] on icon at bounding box center [1302, 42] width 17 height 17
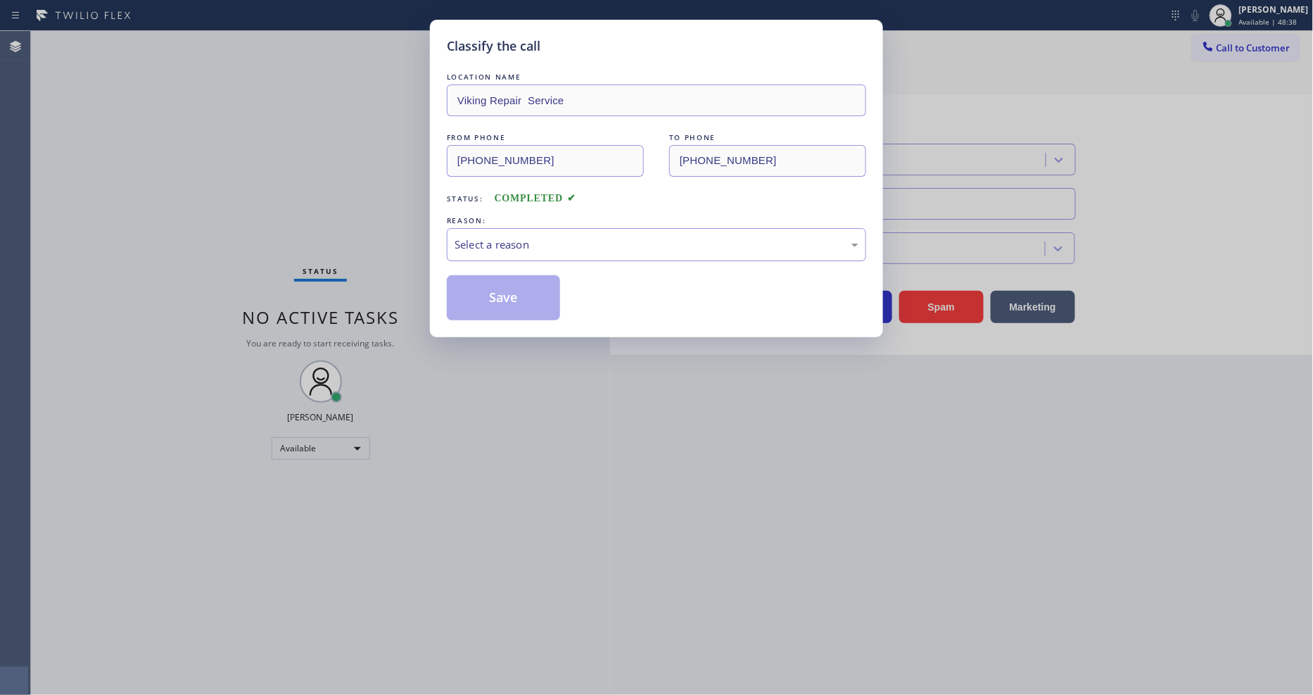
click at [514, 236] on div "Select a reason" at bounding box center [657, 244] width 404 height 16
click at [496, 306] on button "Save" at bounding box center [503, 297] width 113 height 45
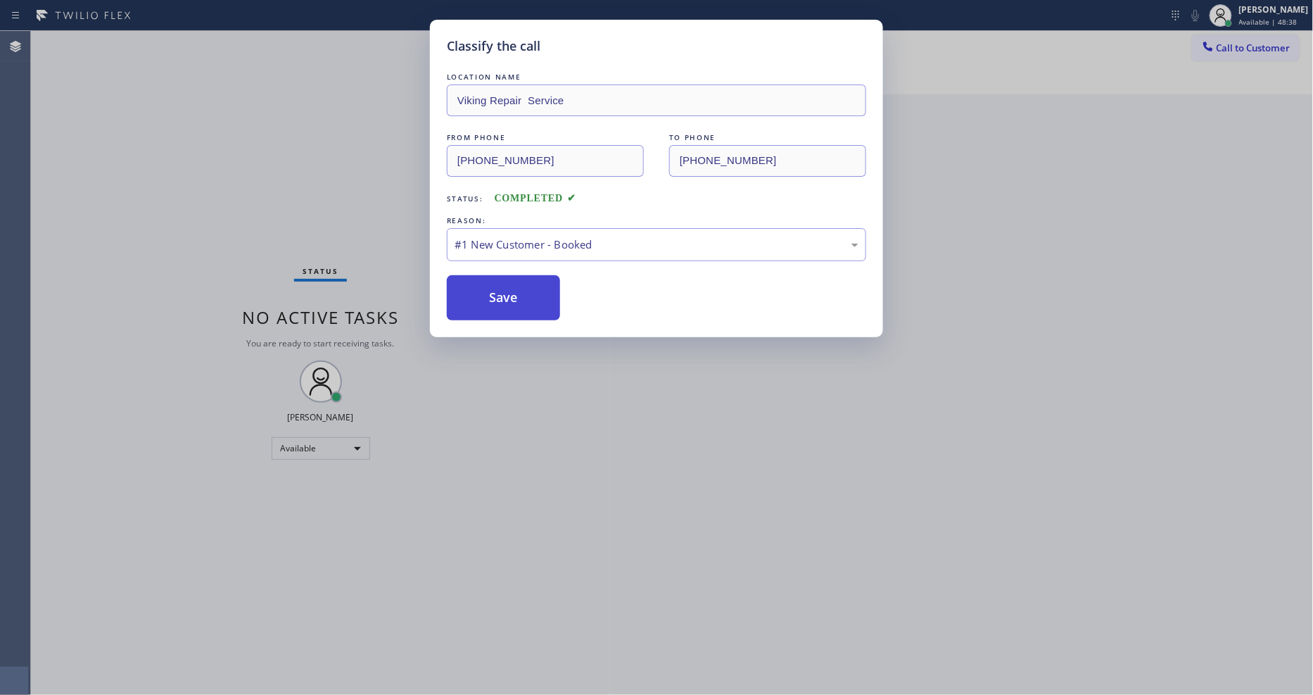
click at [496, 306] on button "Save" at bounding box center [503, 297] width 113 height 45
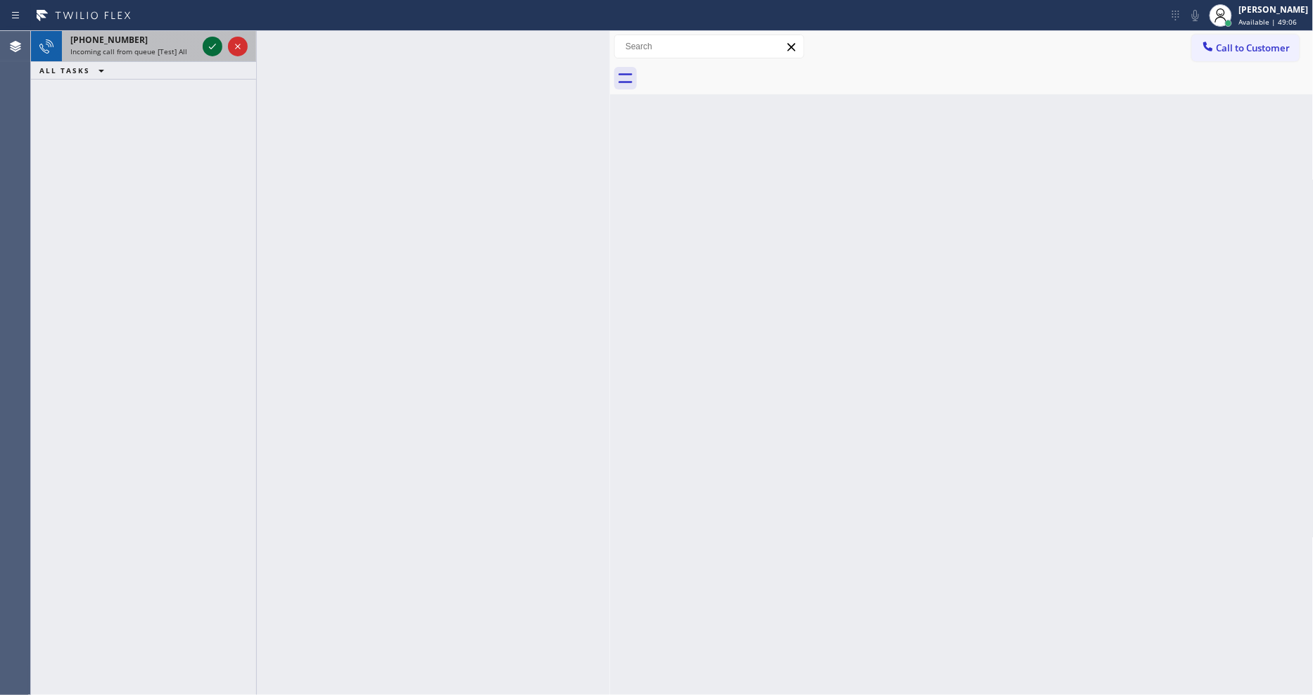
click at [215, 39] on icon at bounding box center [212, 46] width 17 height 17
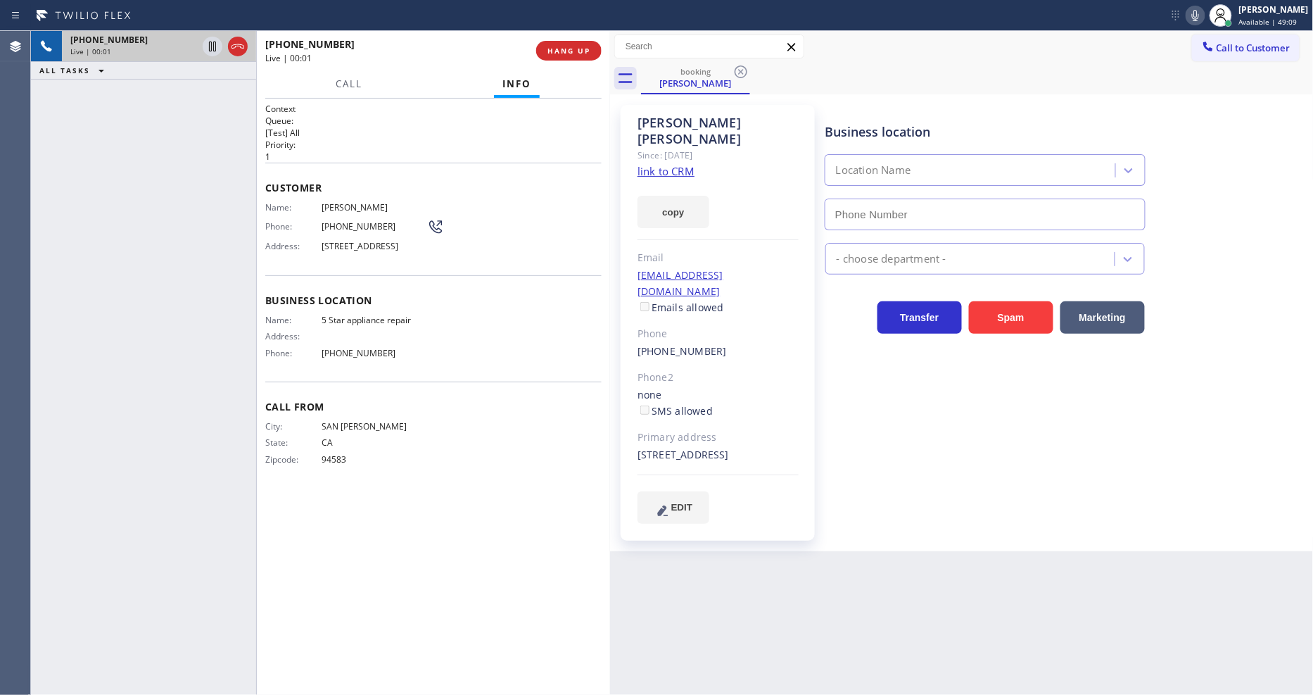
type input "[PHONE_NUMBER]"
click at [664, 164] on link "link to CRM" at bounding box center [666, 171] width 57 height 14
click at [568, 44] on button "HANG UP" at bounding box center [568, 51] width 65 height 20
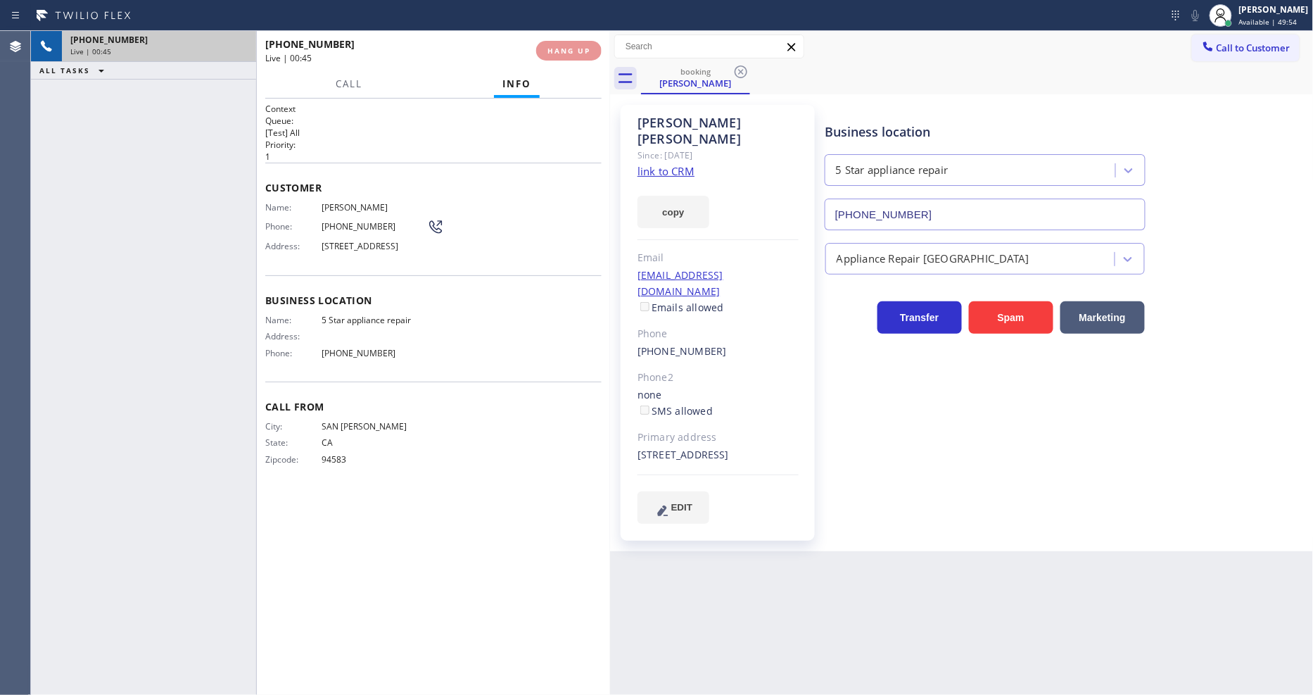
click at [568, 61] on div "[PHONE_NUMBER] Live | 00:45 HANG UP" at bounding box center [433, 50] width 336 height 37
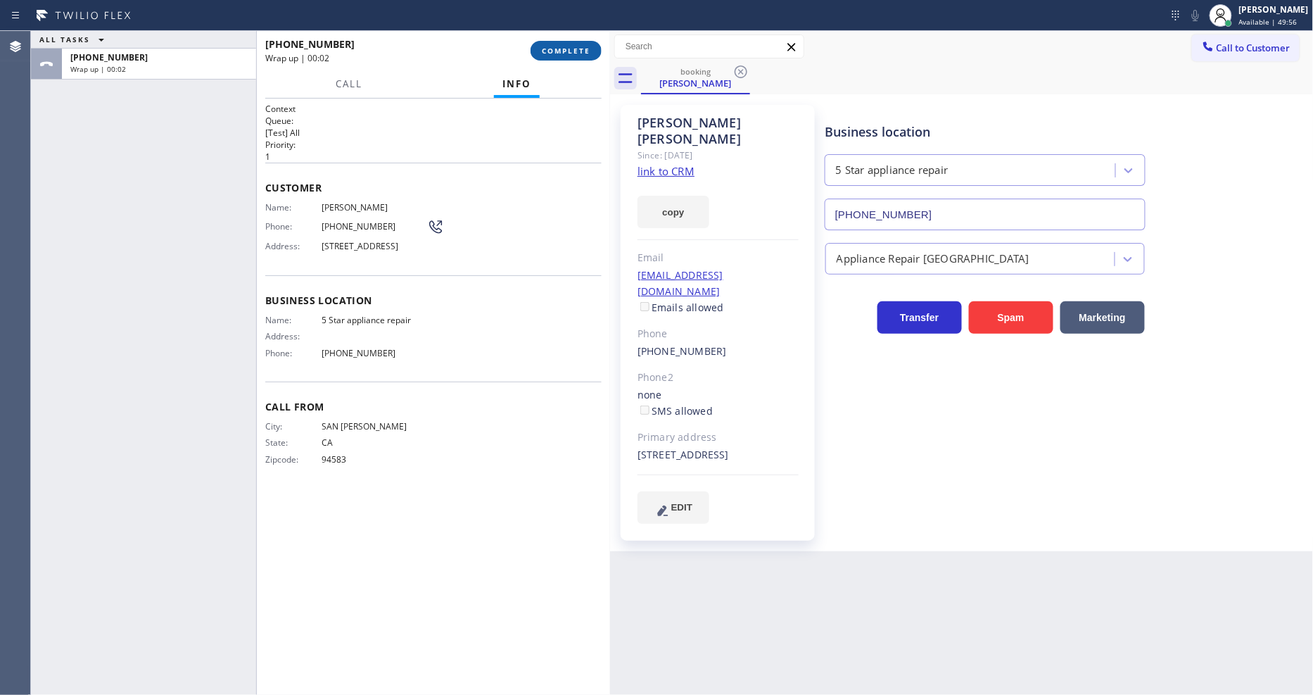
click at [551, 50] on span "COMPLETE" at bounding box center [566, 51] width 49 height 10
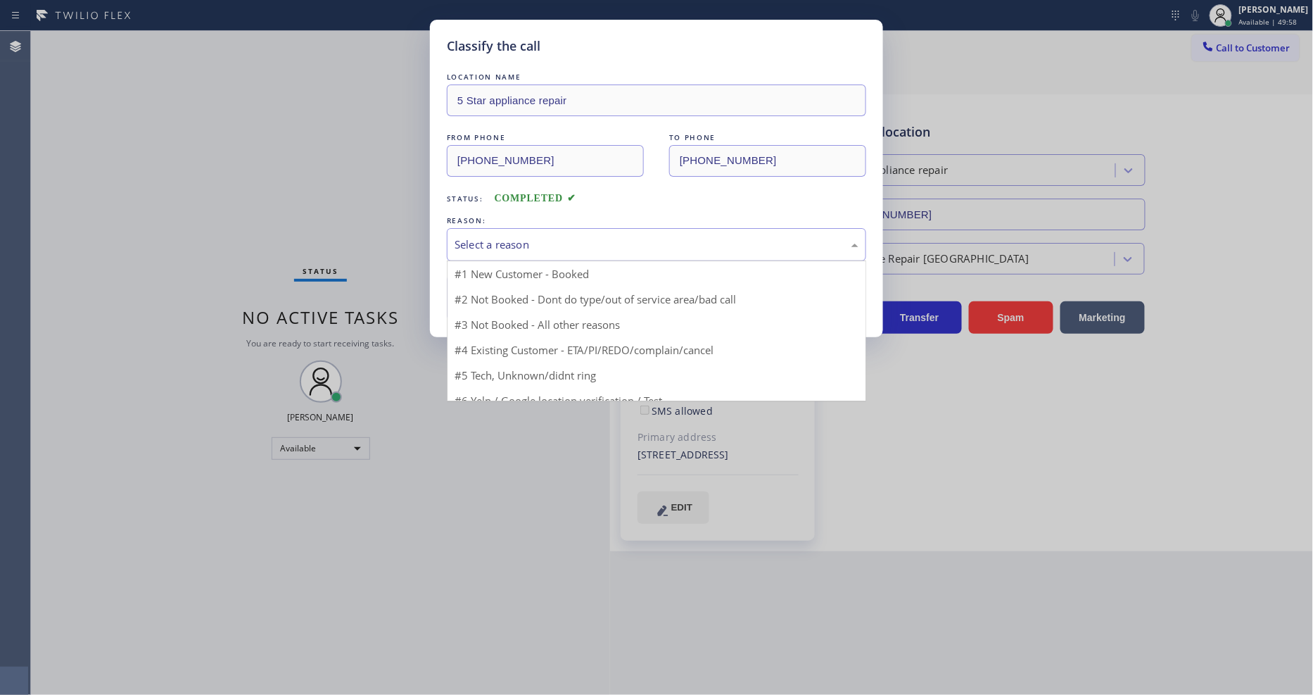
click at [493, 228] on div "Select a reason" at bounding box center [656, 244] width 419 height 33
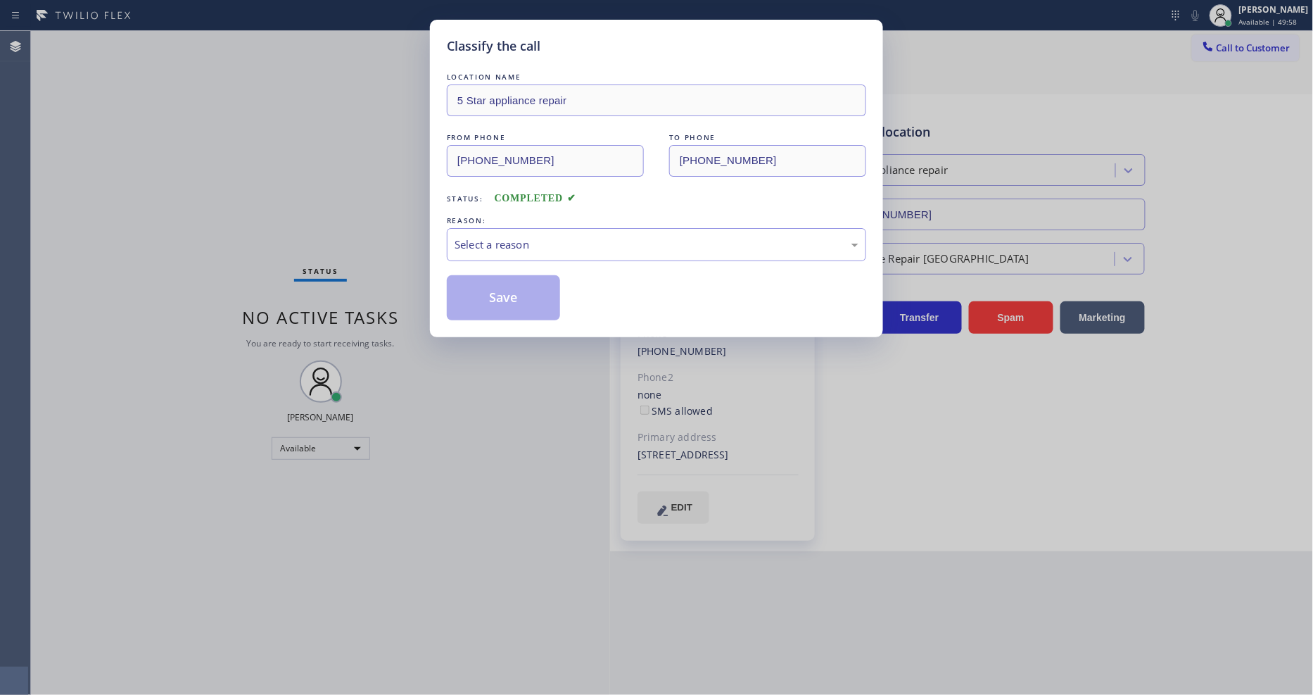
click at [493, 228] on div "Select a reason" at bounding box center [656, 244] width 419 height 33
click at [469, 303] on button "Save" at bounding box center [503, 297] width 113 height 45
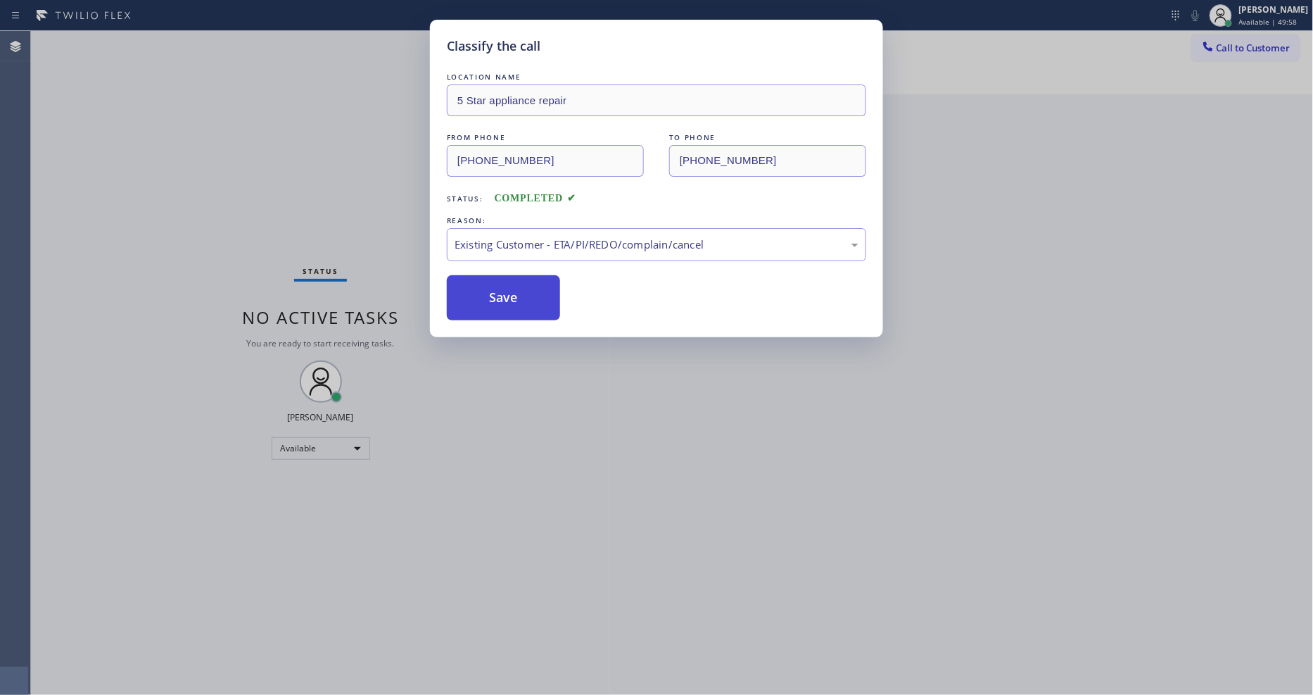
click at [469, 303] on button "Save" at bounding box center [503, 297] width 113 height 45
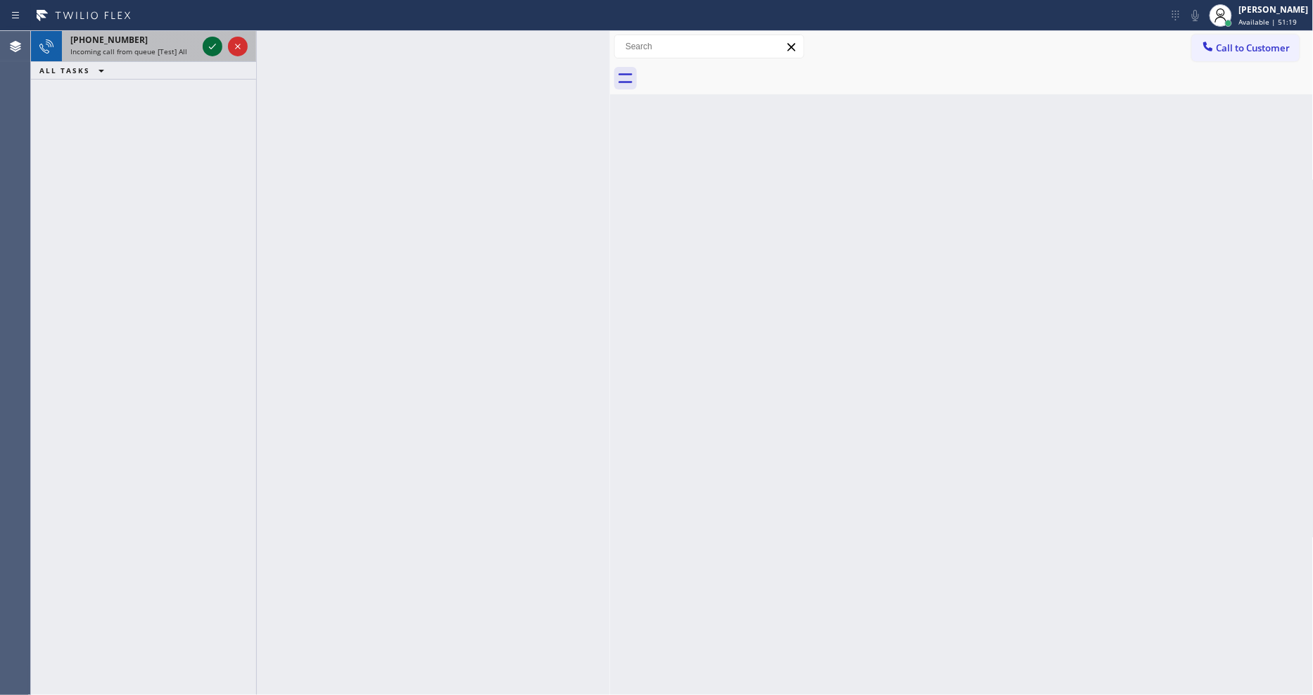
click at [215, 43] on icon at bounding box center [212, 46] width 17 height 17
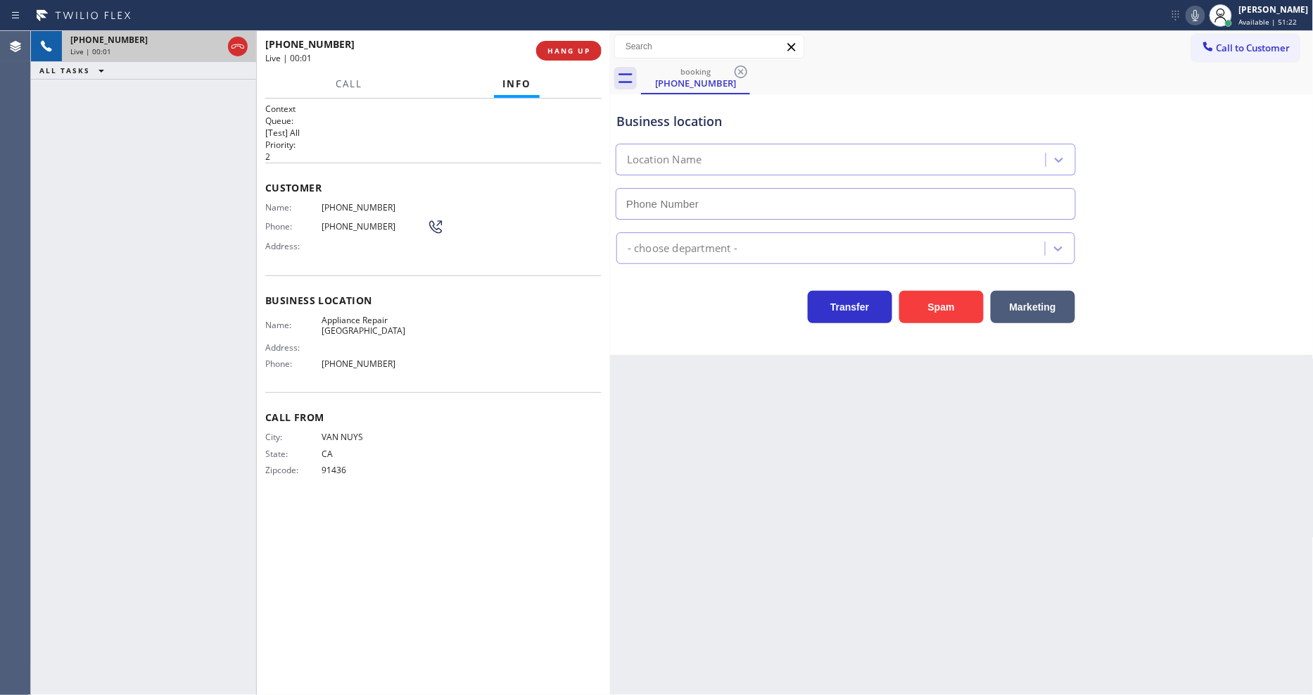
click at [811, 412] on div "Back to Dashboard Change Sender ID Customers Technicians Select a contact Outbo…" at bounding box center [962, 363] width 704 height 664
type input "[PHONE_NUMBER]"
click at [588, 44] on button "HANG UP" at bounding box center [568, 51] width 65 height 20
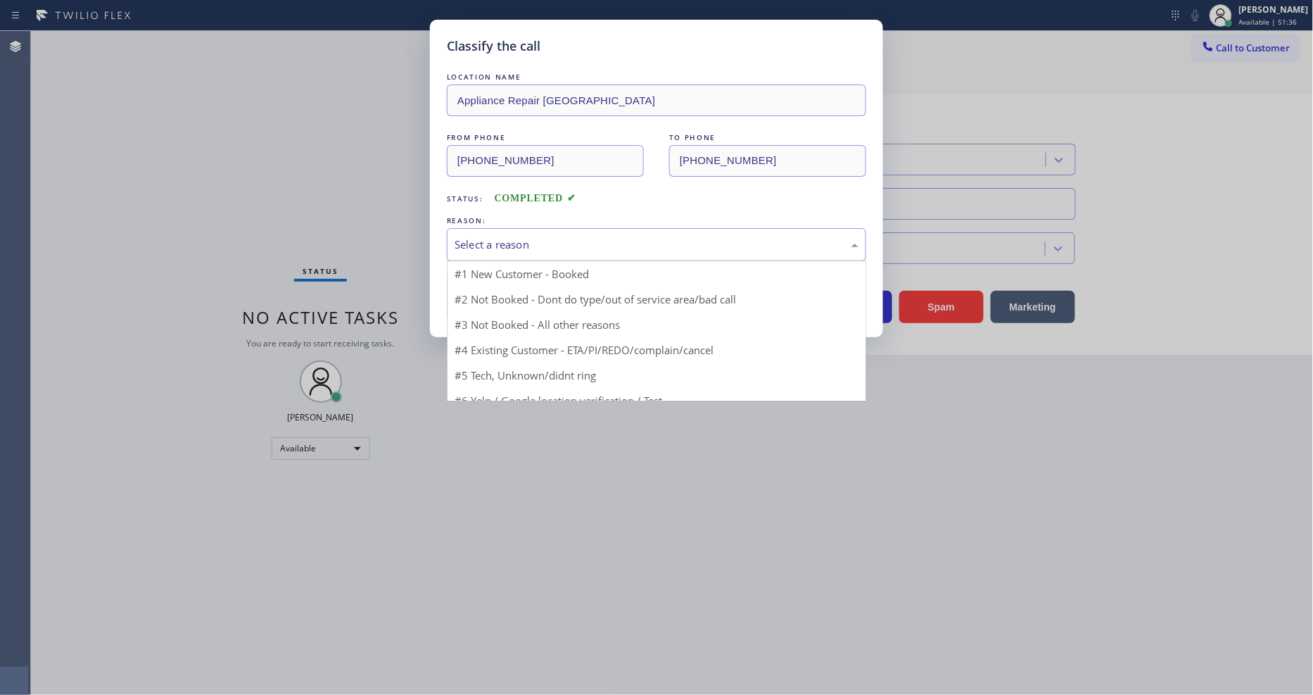
click at [546, 241] on div "Select a reason" at bounding box center [657, 244] width 404 height 16
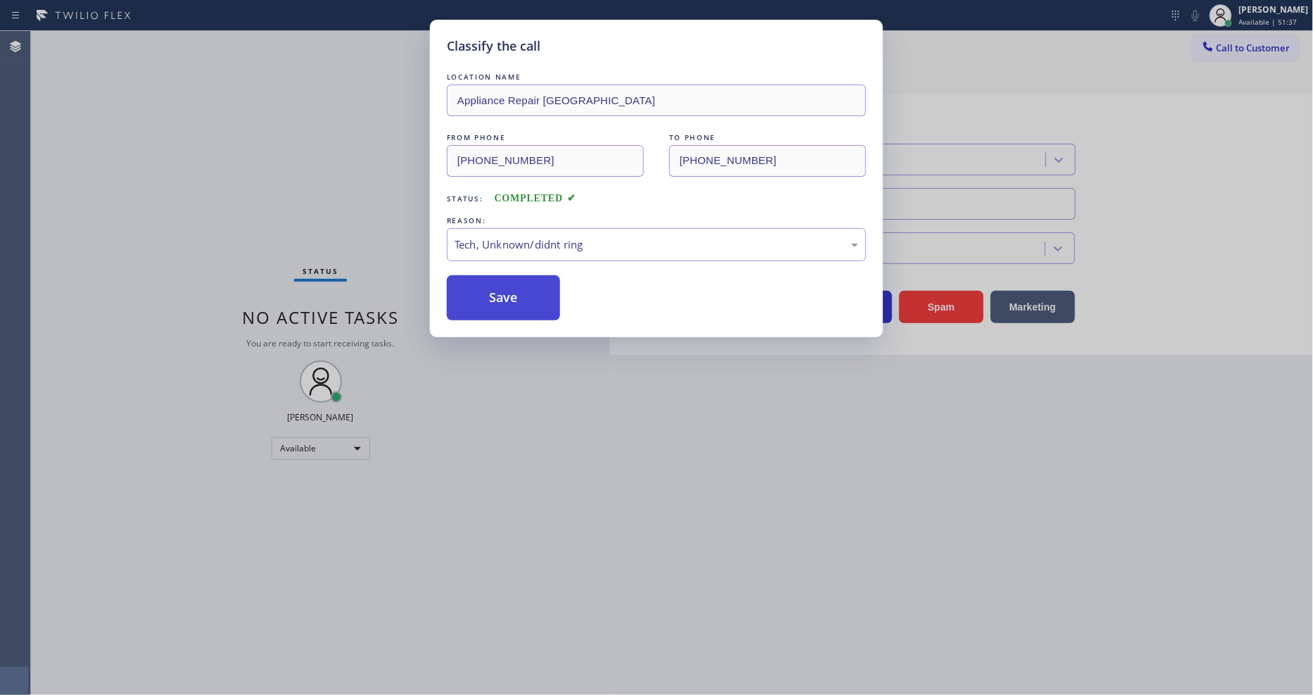
click at [524, 305] on button "Save" at bounding box center [503, 297] width 113 height 45
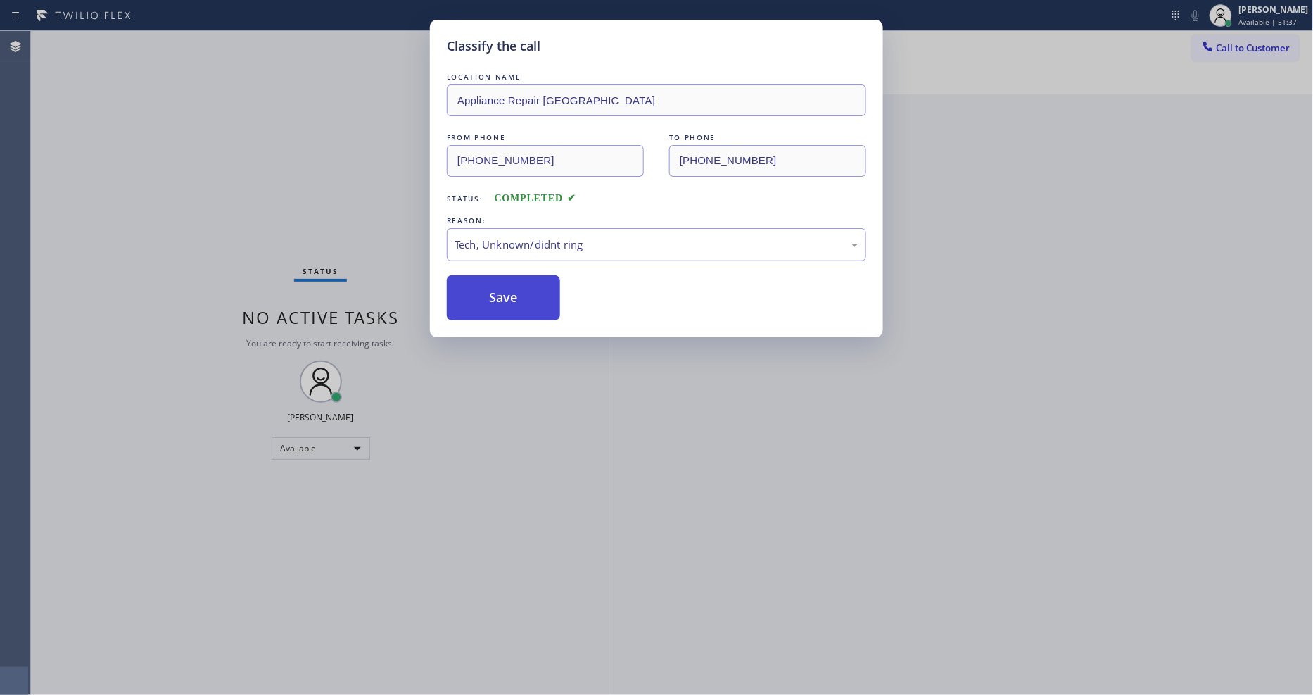
click at [523, 305] on button "Save" at bounding box center [503, 297] width 113 height 45
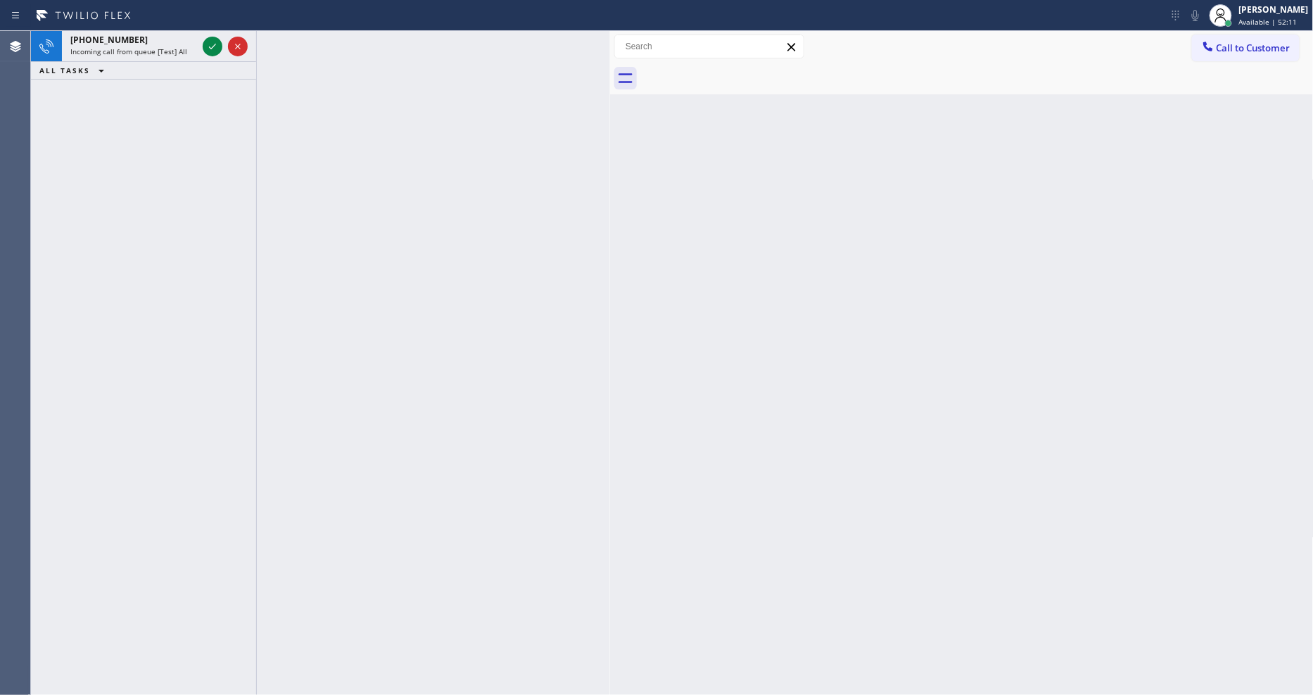
drag, startPoint x: 884, startPoint y: 318, endPoint x: 609, endPoint y: 600, distance: 393.7
click at [884, 318] on div "Back to Dashboard Change Sender ID Customers Technicians Select a contact Outbo…" at bounding box center [962, 363] width 704 height 664
click at [213, 44] on icon at bounding box center [212, 46] width 17 height 17
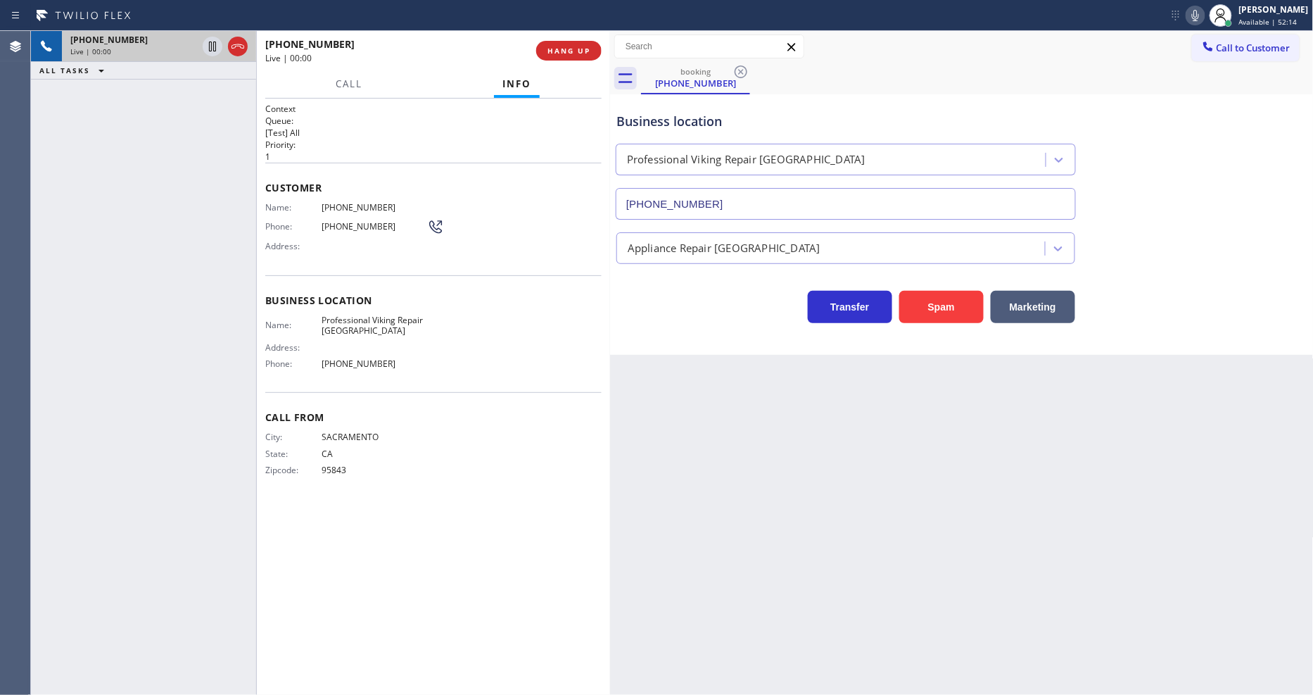
type input "[PHONE_NUMBER]"
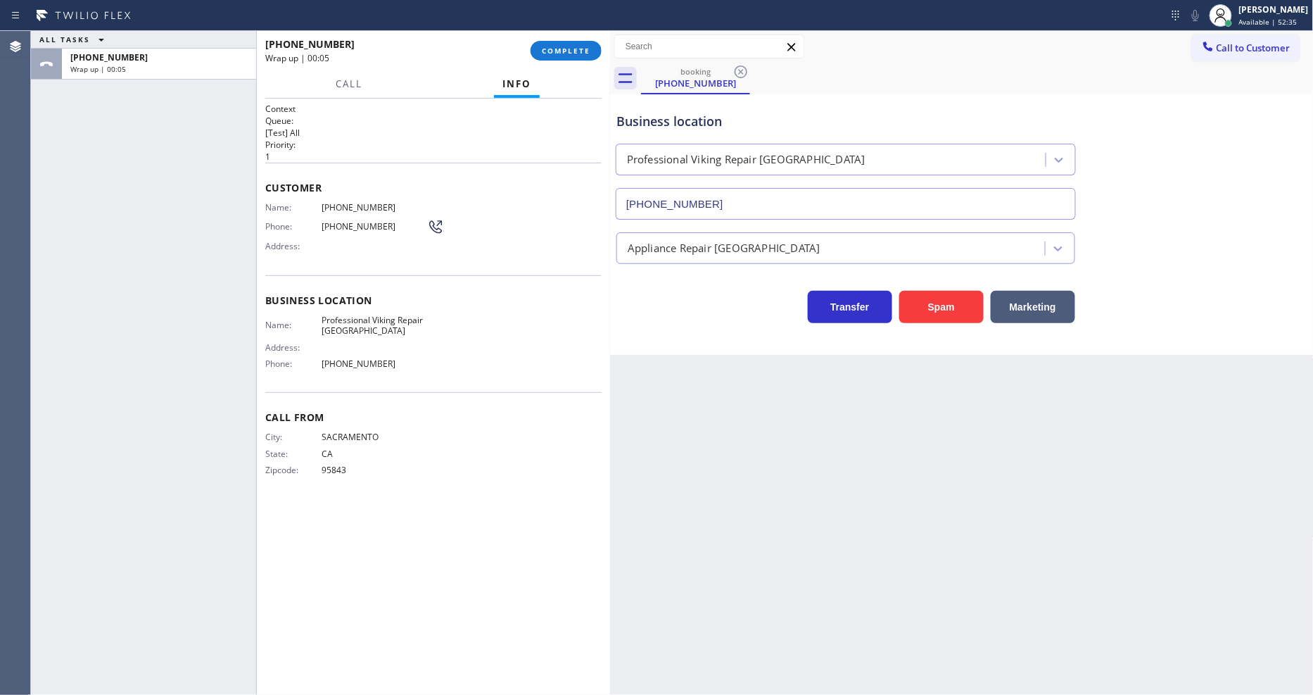
click at [336, 151] on p "1" at bounding box center [433, 157] width 336 height 12
click at [580, 46] on span "COMPLETE" at bounding box center [566, 51] width 49 height 10
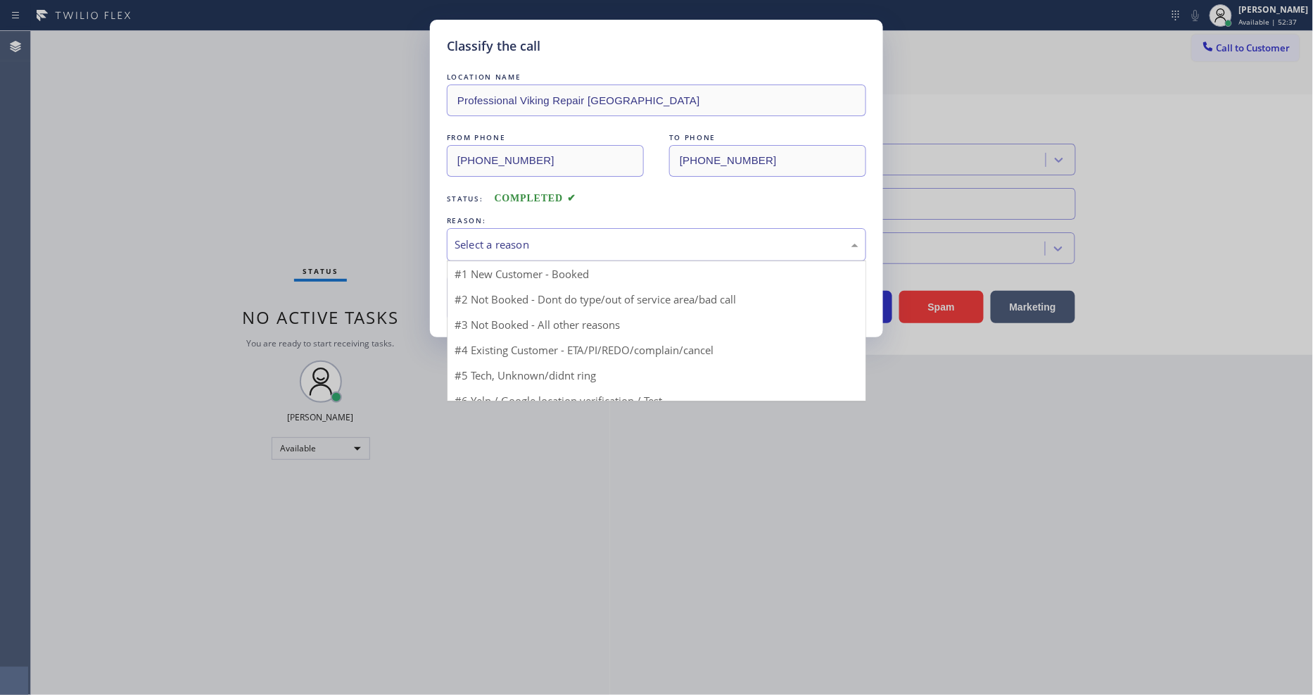
click at [498, 238] on div "Select a reason" at bounding box center [657, 244] width 404 height 16
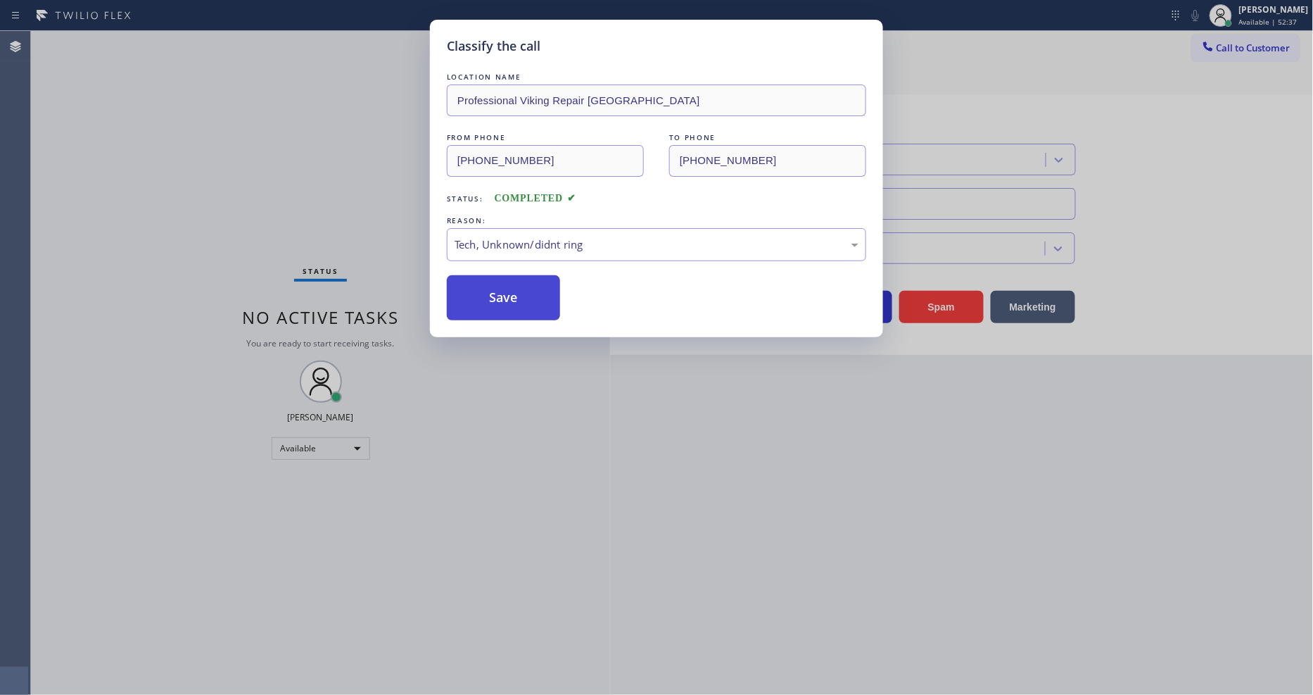
click at [503, 296] on button "Save" at bounding box center [503, 297] width 113 height 45
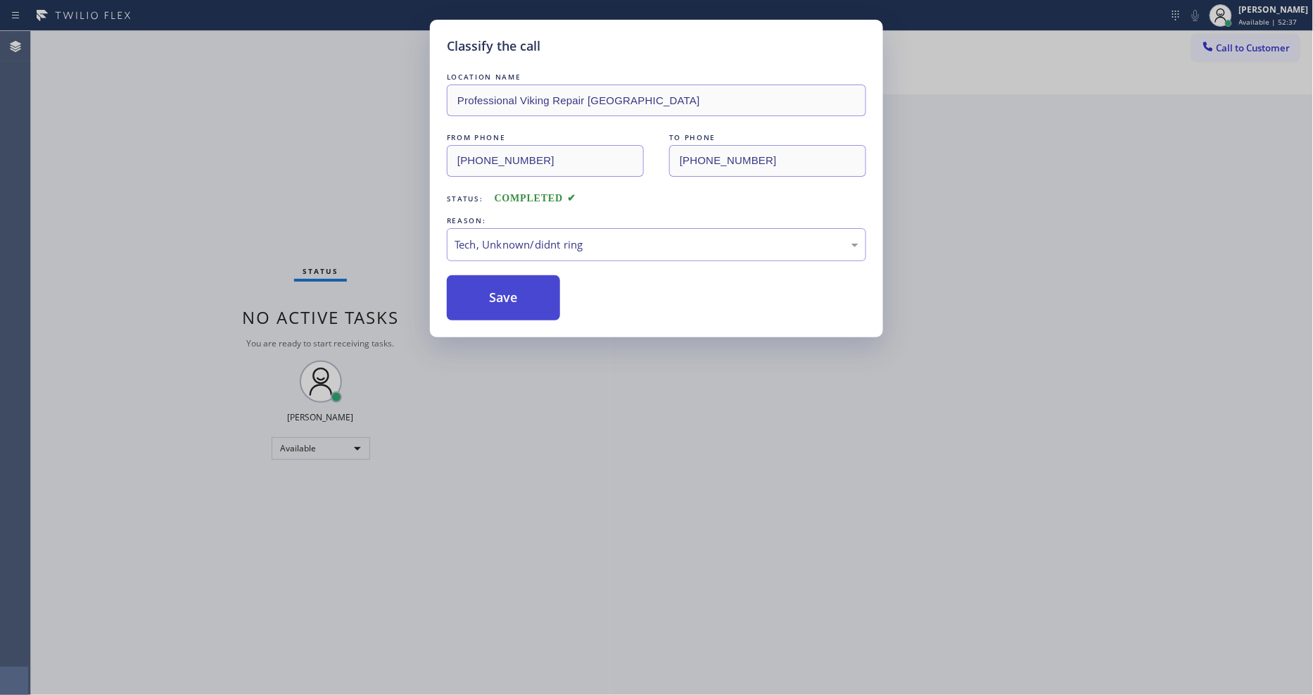
click at [503, 296] on button "Save" at bounding box center [503, 297] width 113 height 45
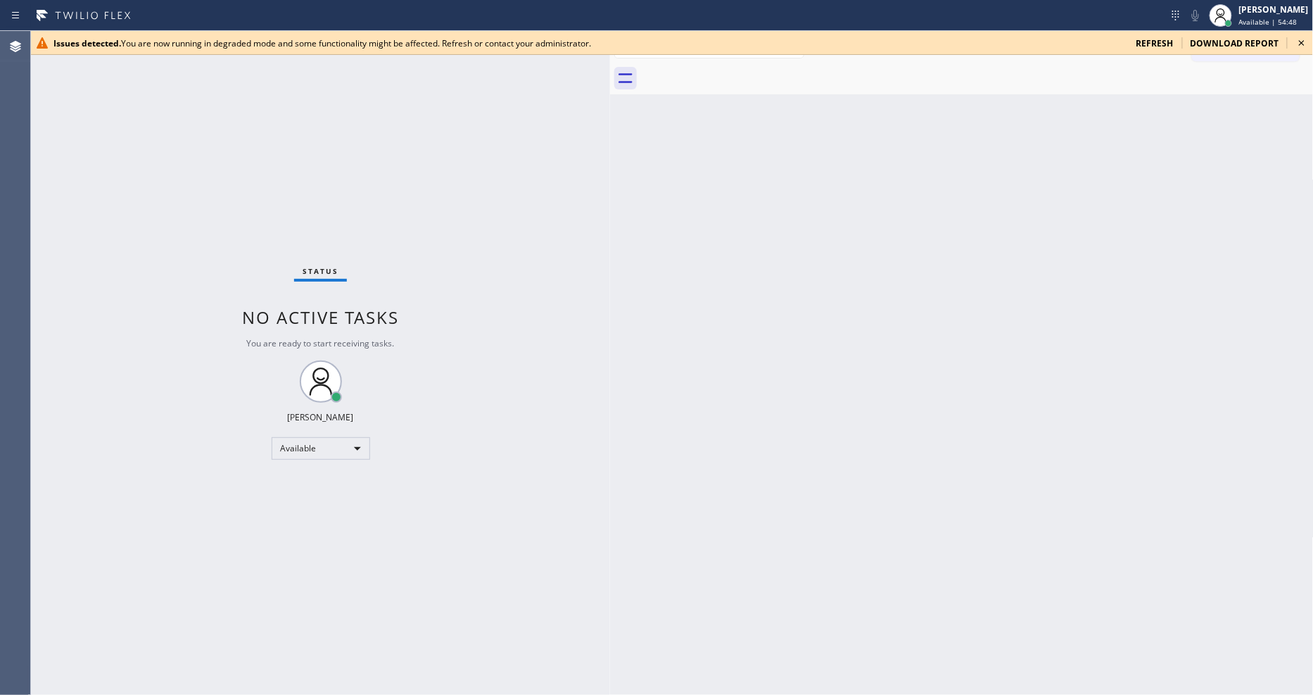
click at [1300, 40] on icon at bounding box center [1302, 43] width 6 height 6
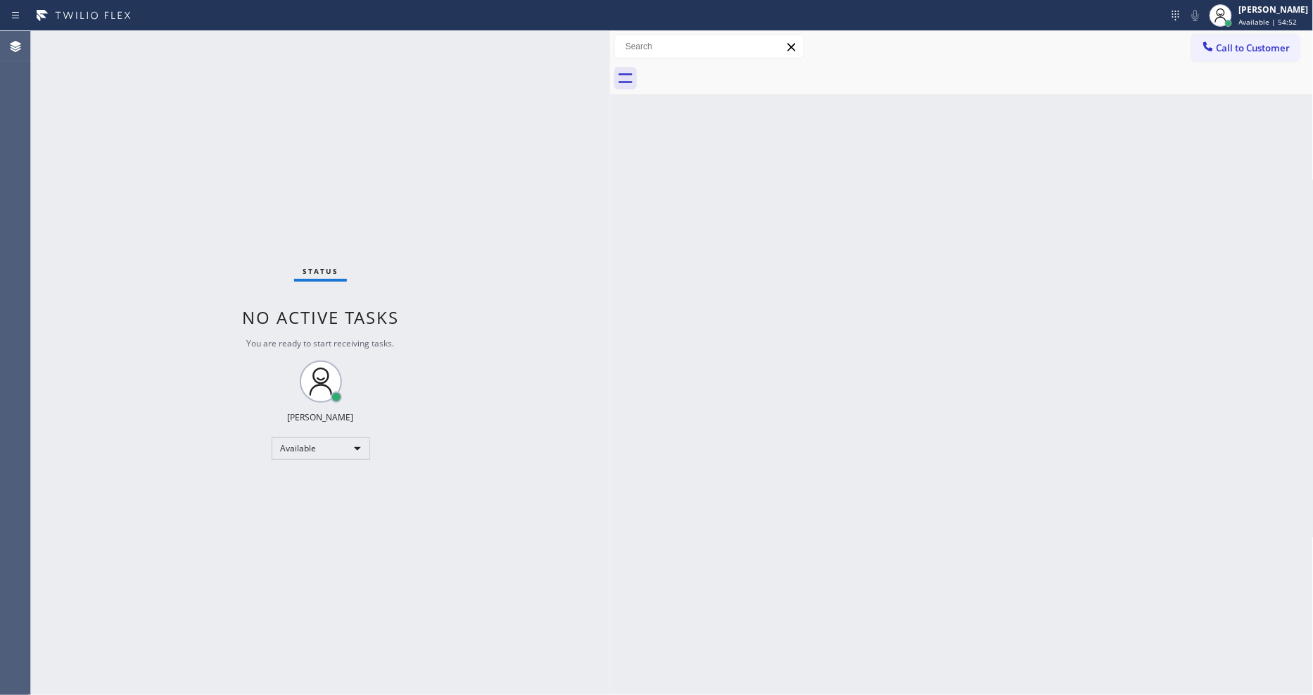
drag, startPoint x: 211, startPoint y: 170, endPoint x: 254, endPoint y: 233, distance: 75.9
click at [211, 170] on div "Status No active tasks You are ready to start receiving tasks. [PERSON_NAME] Av…" at bounding box center [320, 363] width 579 height 664
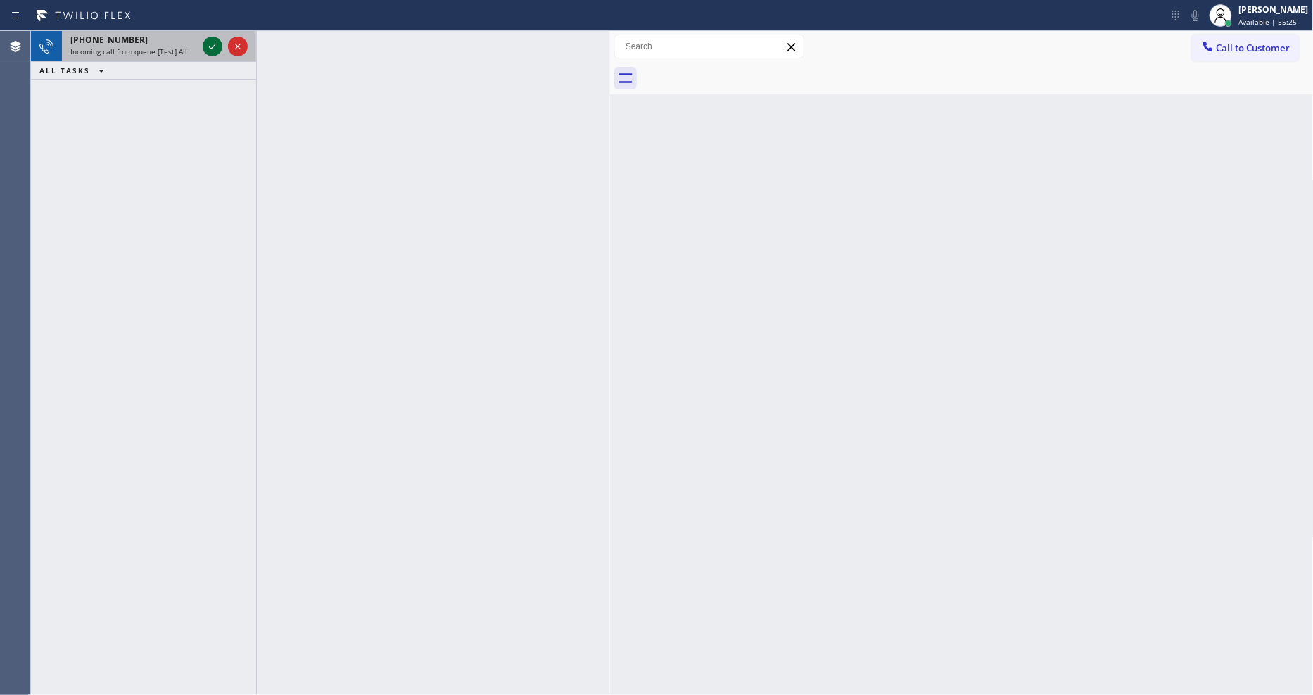
click at [213, 48] on icon at bounding box center [212, 46] width 17 height 17
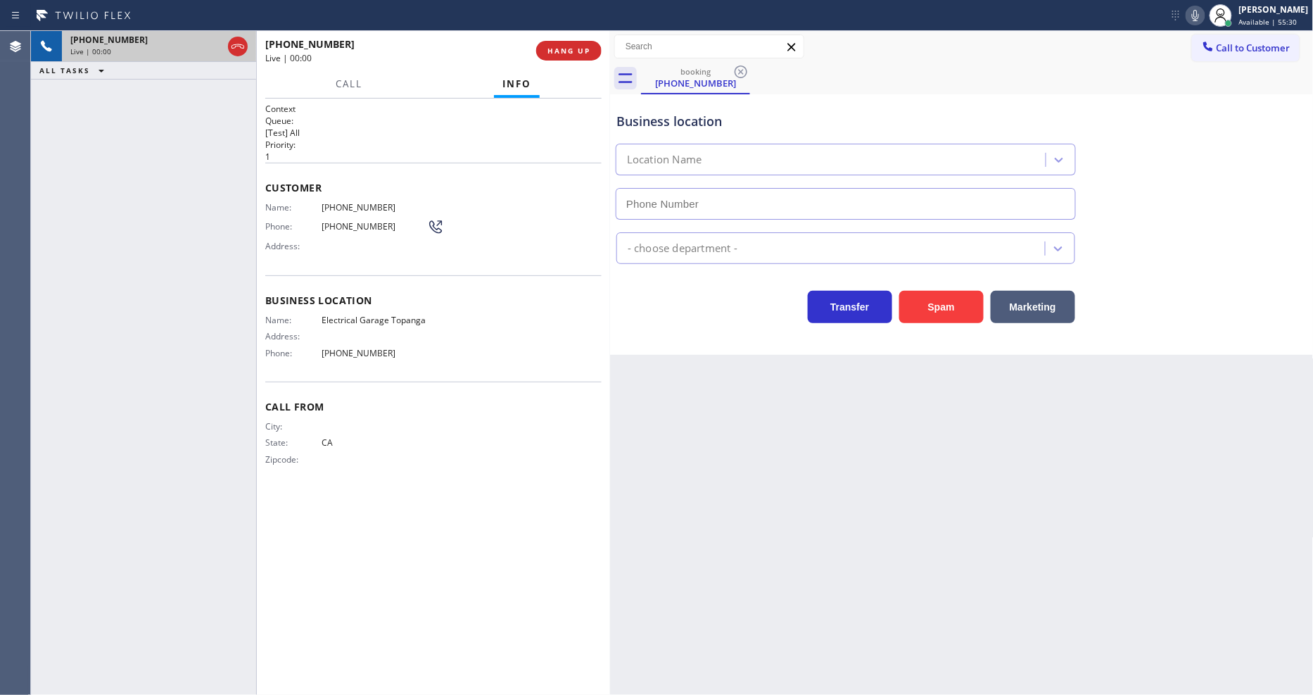
type input "[PHONE_NUMBER]"
click at [572, 50] on span "HANG UP" at bounding box center [569, 51] width 43 height 10
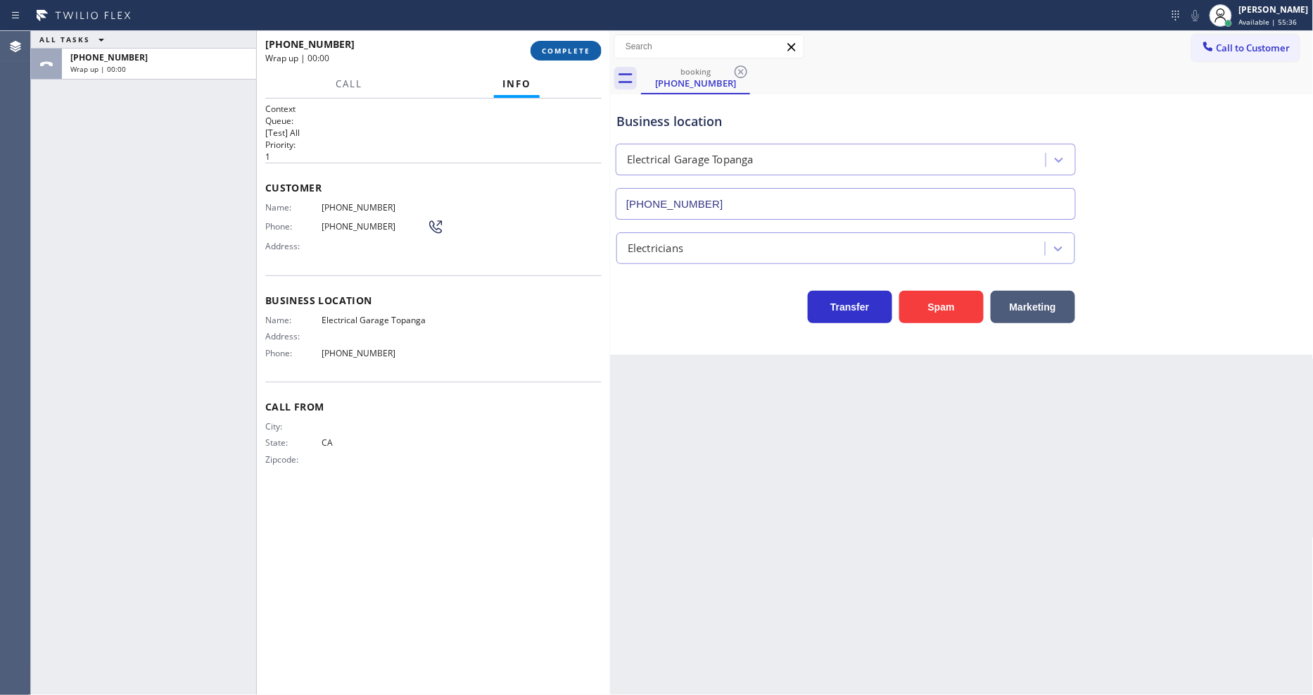
click at [572, 50] on span "COMPLETE" at bounding box center [566, 51] width 49 height 10
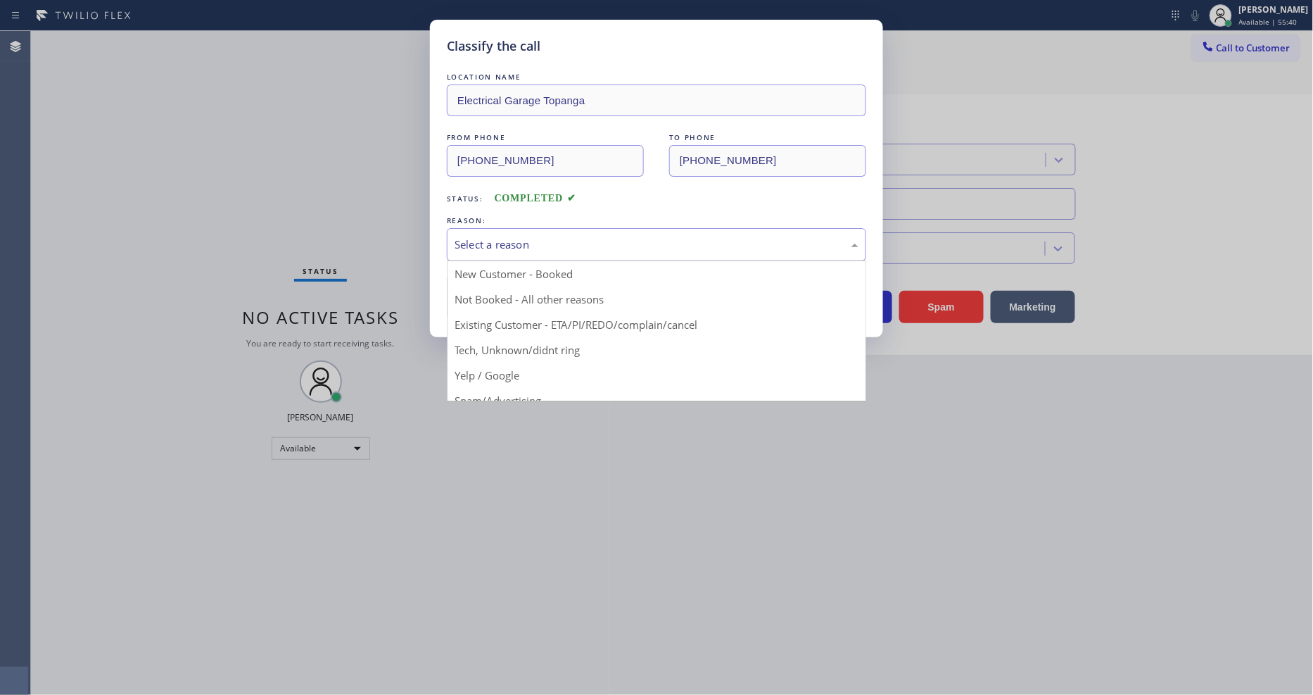
click at [519, 251] on div "Select a reason" at bounding box center [656, 244] width 419 height 33
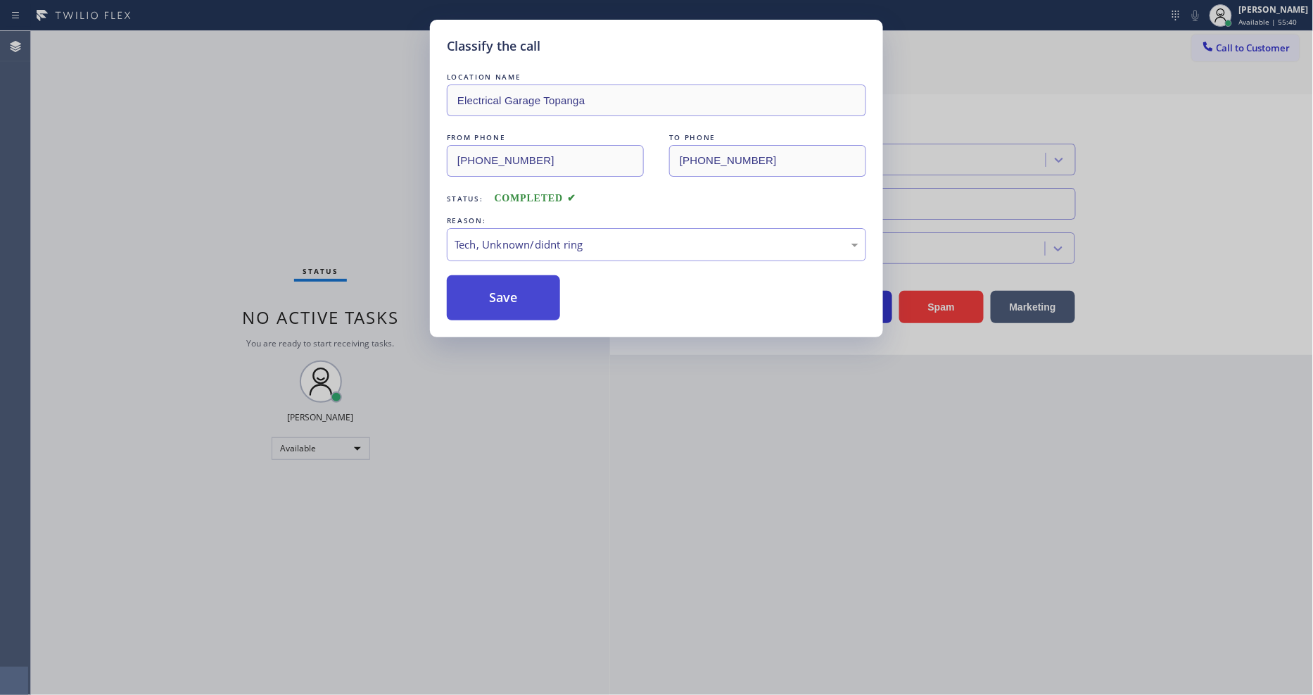
click at [519, 303] on button "Save" at bounding box center [503, 297] width 113 height 45
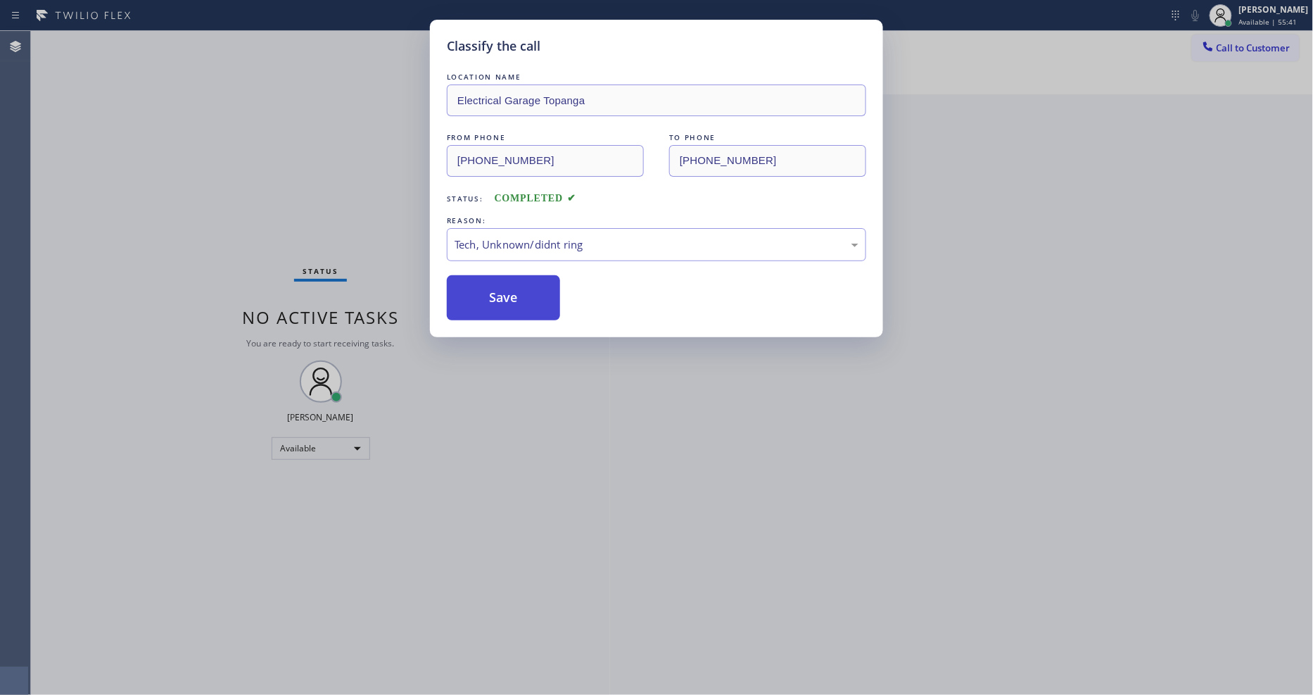
click at [519, 303] on button "Save" at bounding box center [503, 297] width 113 height 45
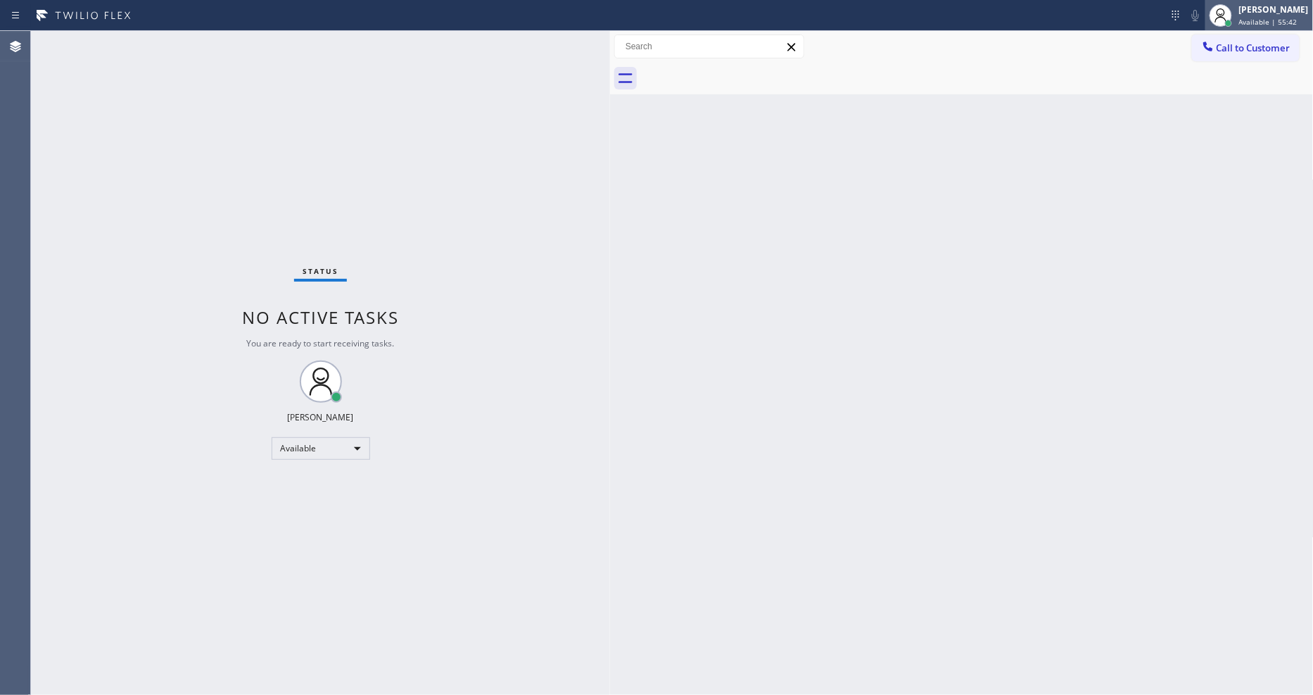
click at [1260, 13] on div "[PERSON_NAME]" at bounding box center [1274, 10] width 70 height 12
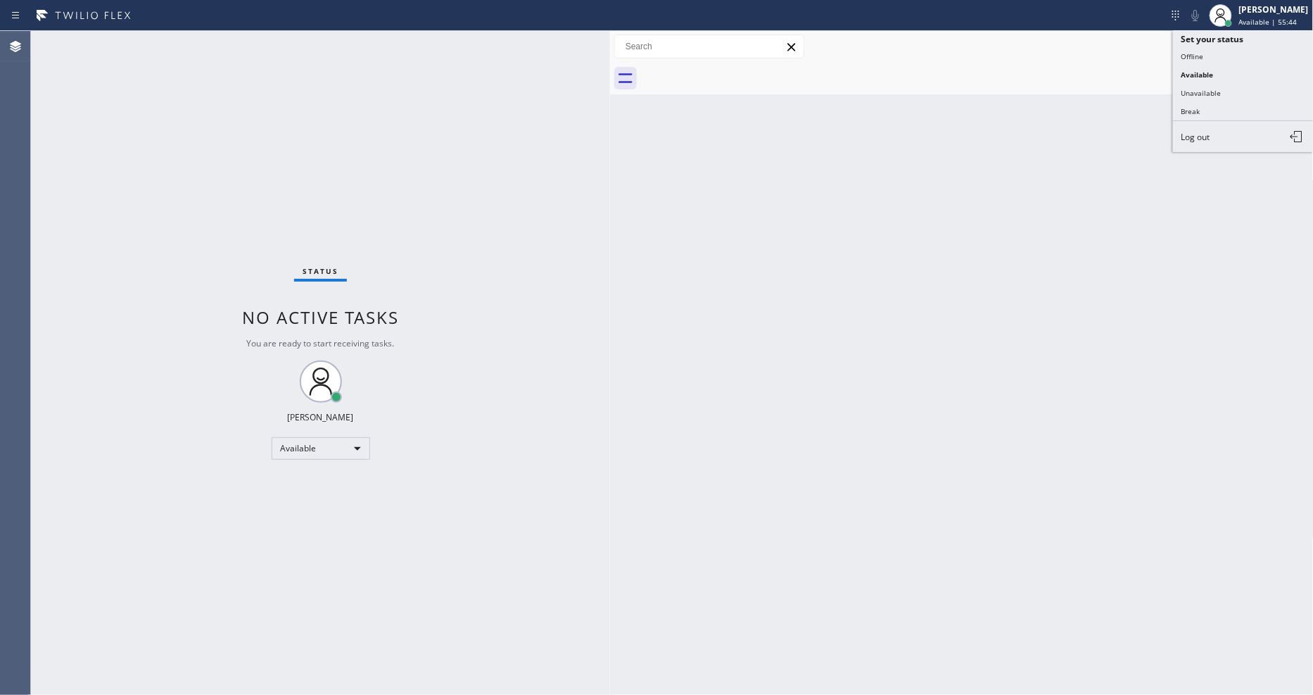
click at [767, 222] on div "Back to Dashboard Change Sender ID Customers Technicians Select a contact Outbo…" at bounding box center [962, 363] width 704 height 664
click at [1117, 528] on div "Back to Dashboard Change Sender ID Customers Technicians Select a contact Outbo…" at bounding box center [962, 363] width 704 height 664
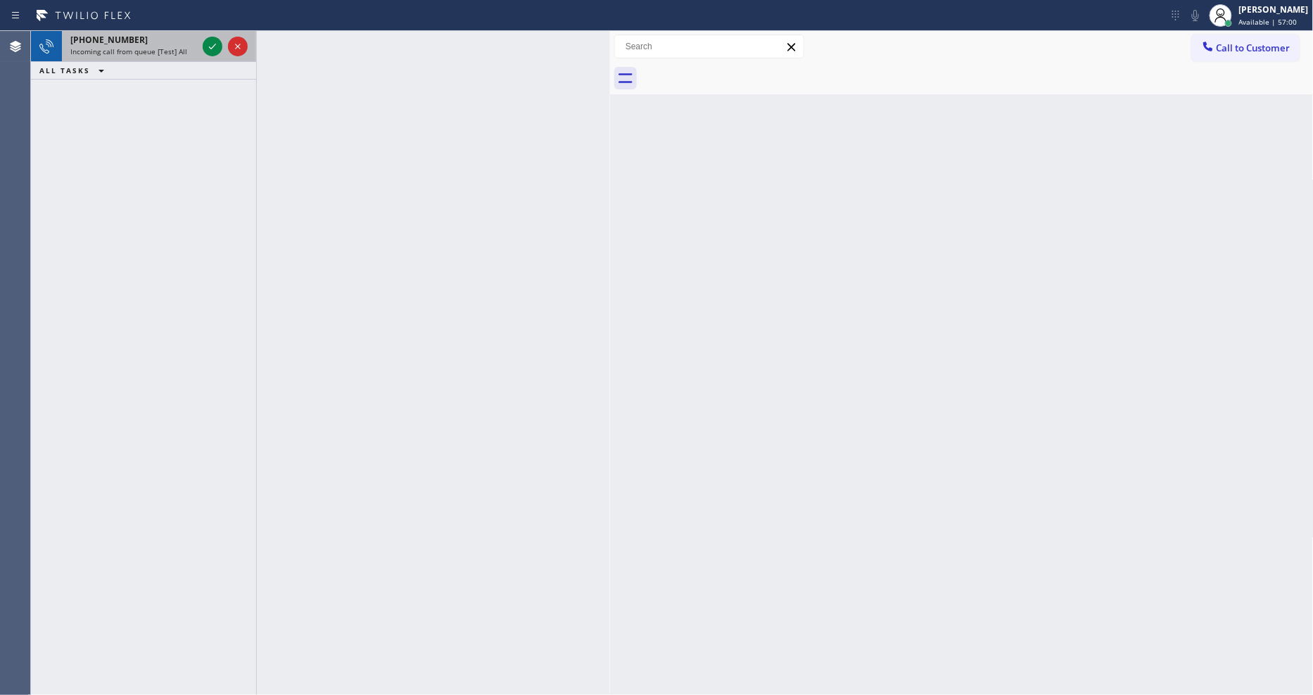
click at [205, 37] on div at bounding box center [225, 46] width 51 height 31
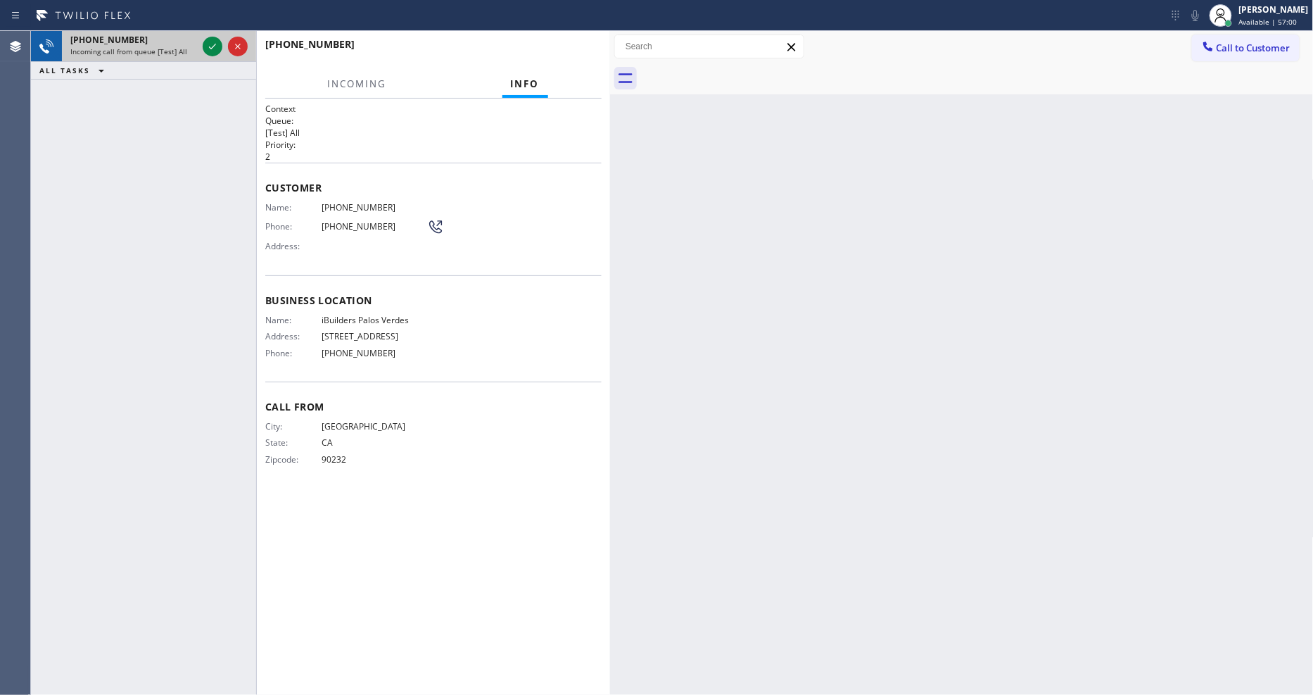
click at [205, 37] on div at bounding box center [225, 46] width 51 height 31
click at [207, 39] on icon at bounding box center [212, 46] width 17 height 17
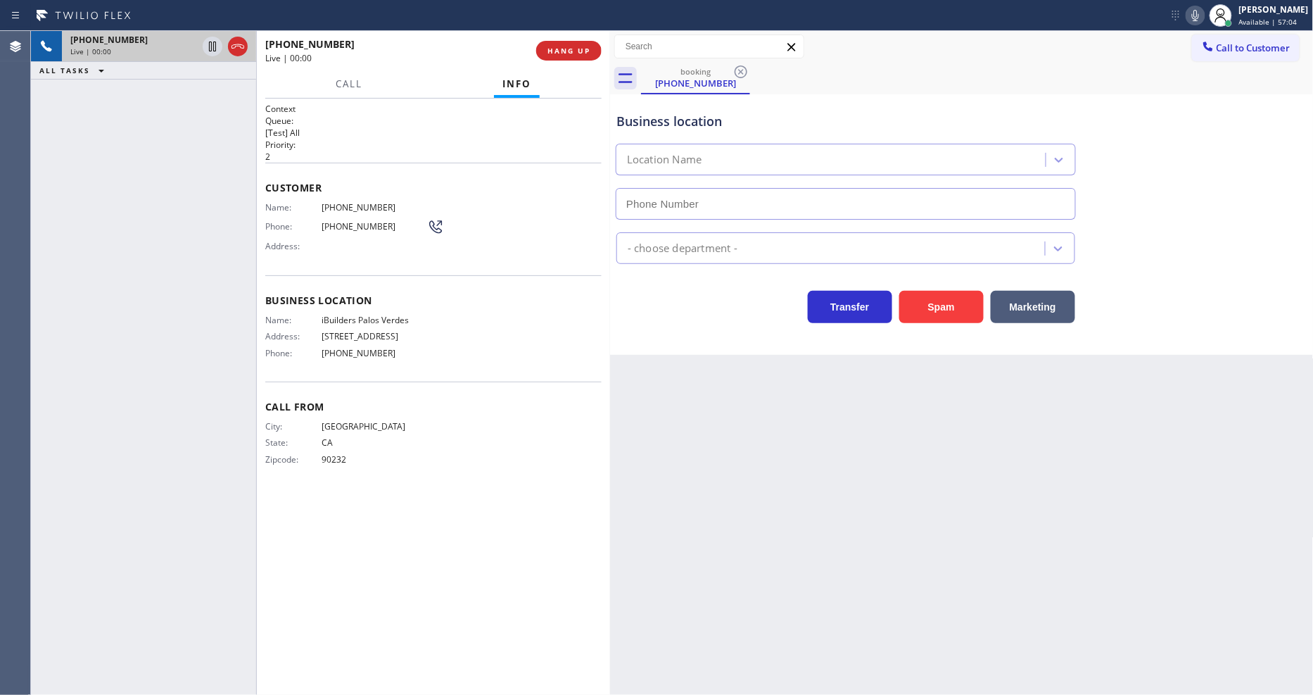
type input "[PHONE_NUMBER]"
click at [560, 54] on span "HANG UP" at bounding box center [569, 51] width 43 height 10
click at [560, 52] on span "HANG UP" at bounding box center [569, 51] width 43 height 10
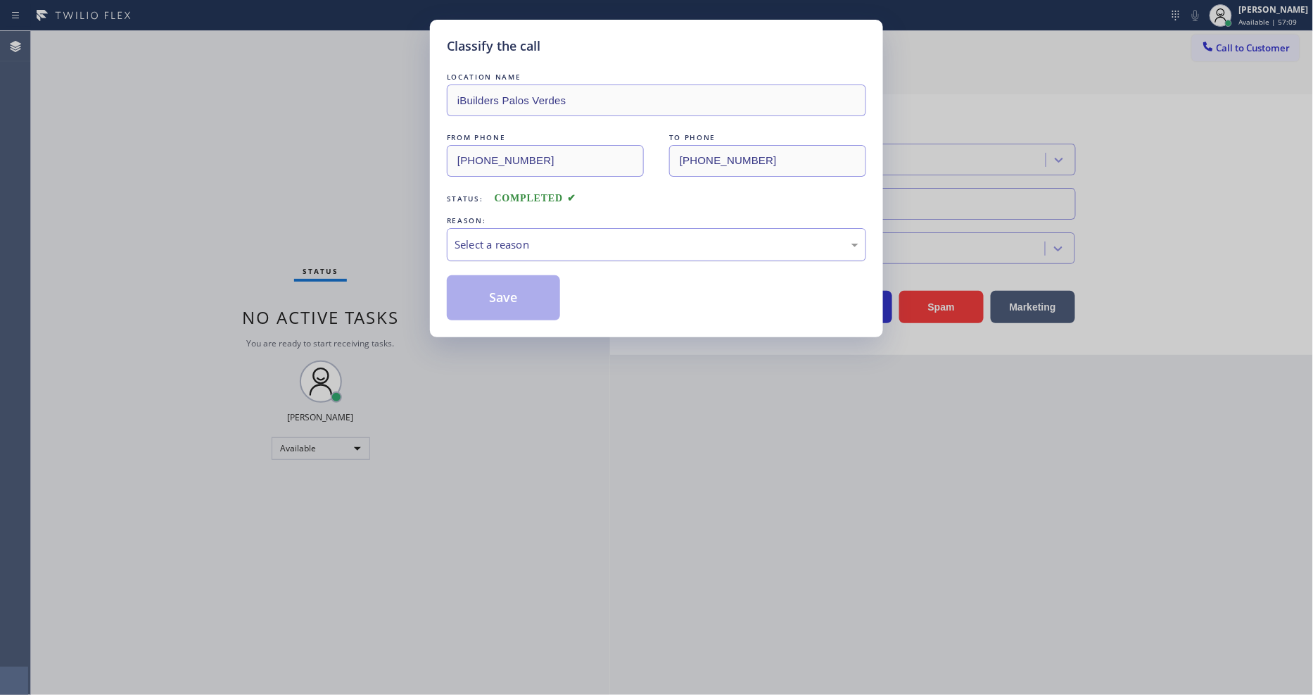
click at [544, 251] on div "Select a reason" at bounding box center [656, 244] width 419 height 33
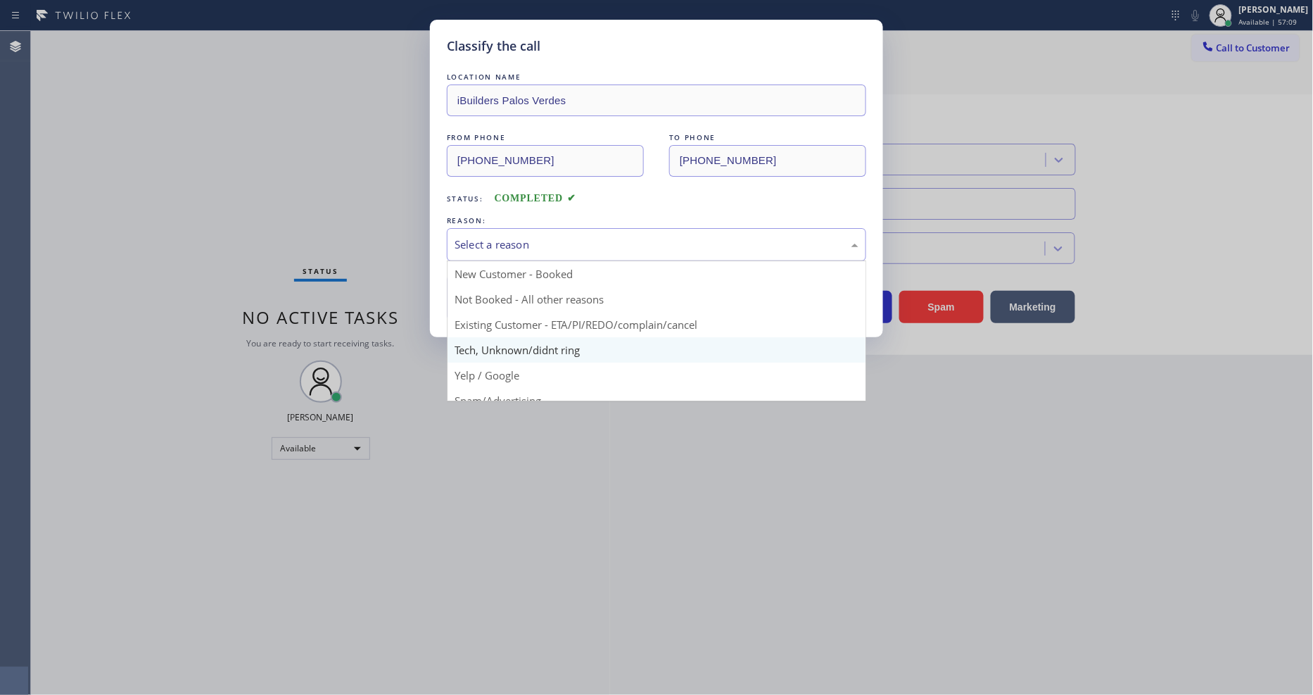
drag, startPoint x: 533, startPoint y: 340, endPoint x: 529, endPoint y: 293, distance: 46.6
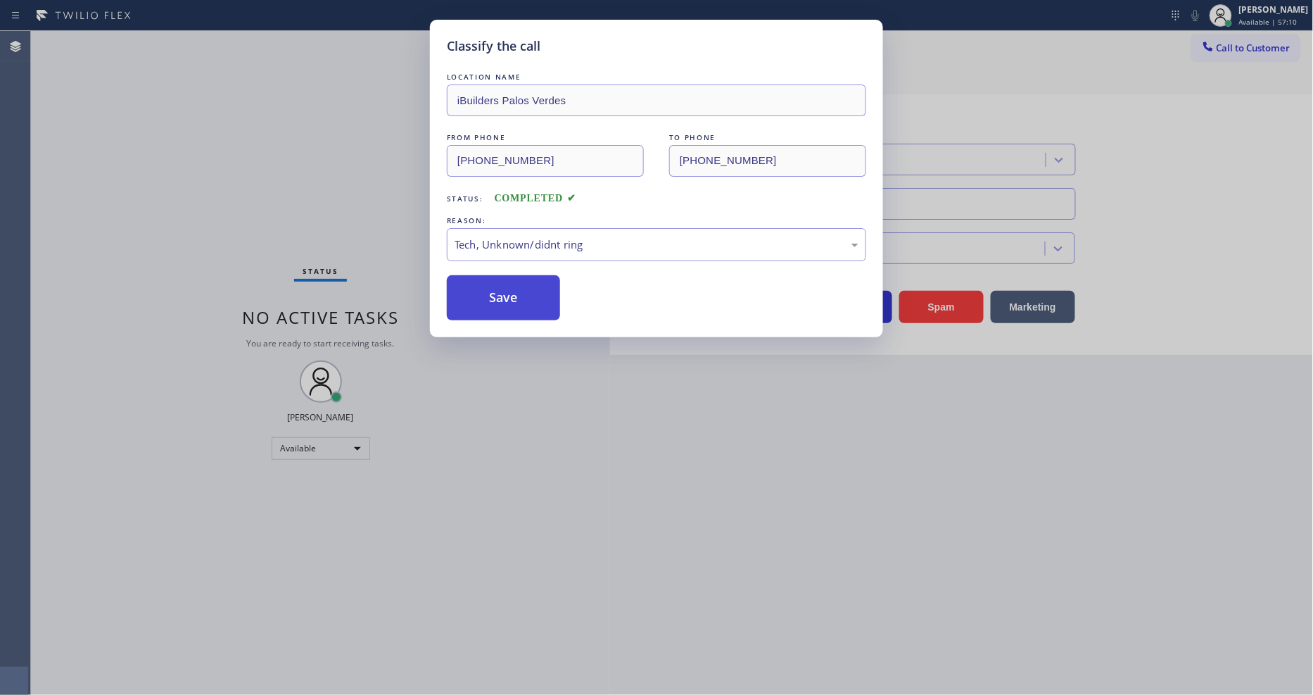
click at [529, 290] on button "Save" at bounding box center [503, 297] width 113 height 45
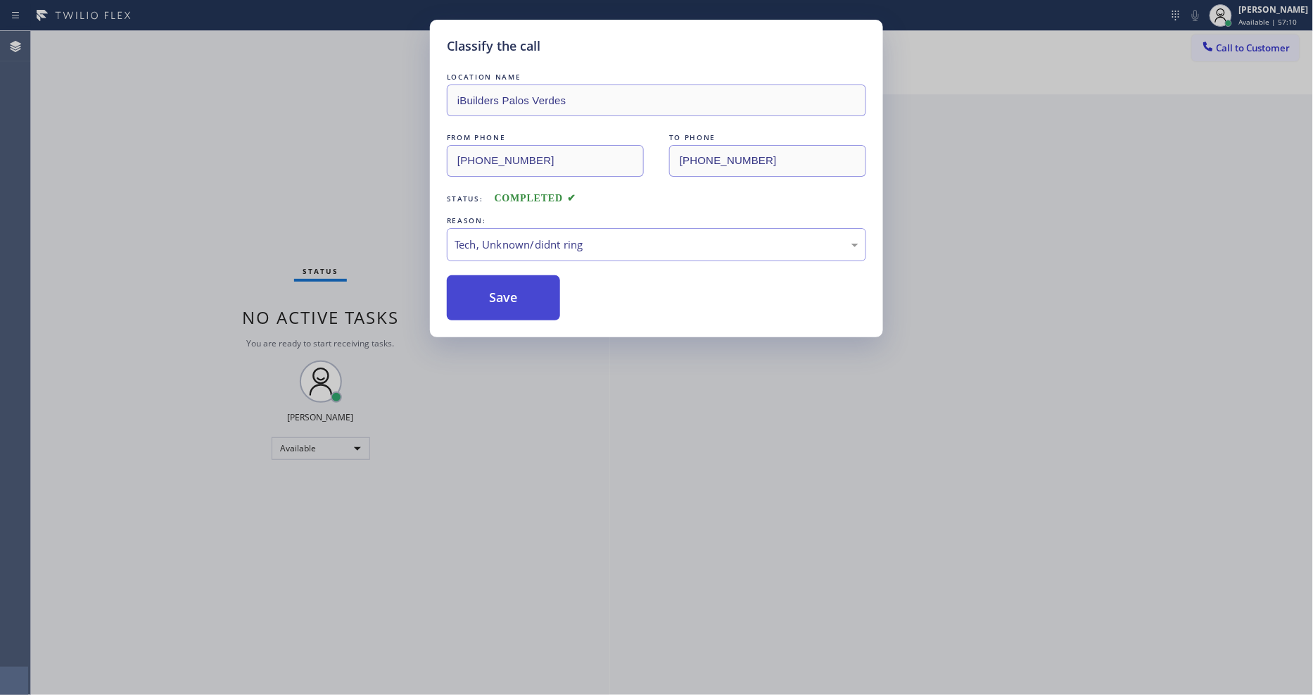
click at [529, 290] on button "Save" at bounding box center [503, 297] width 113 height 45
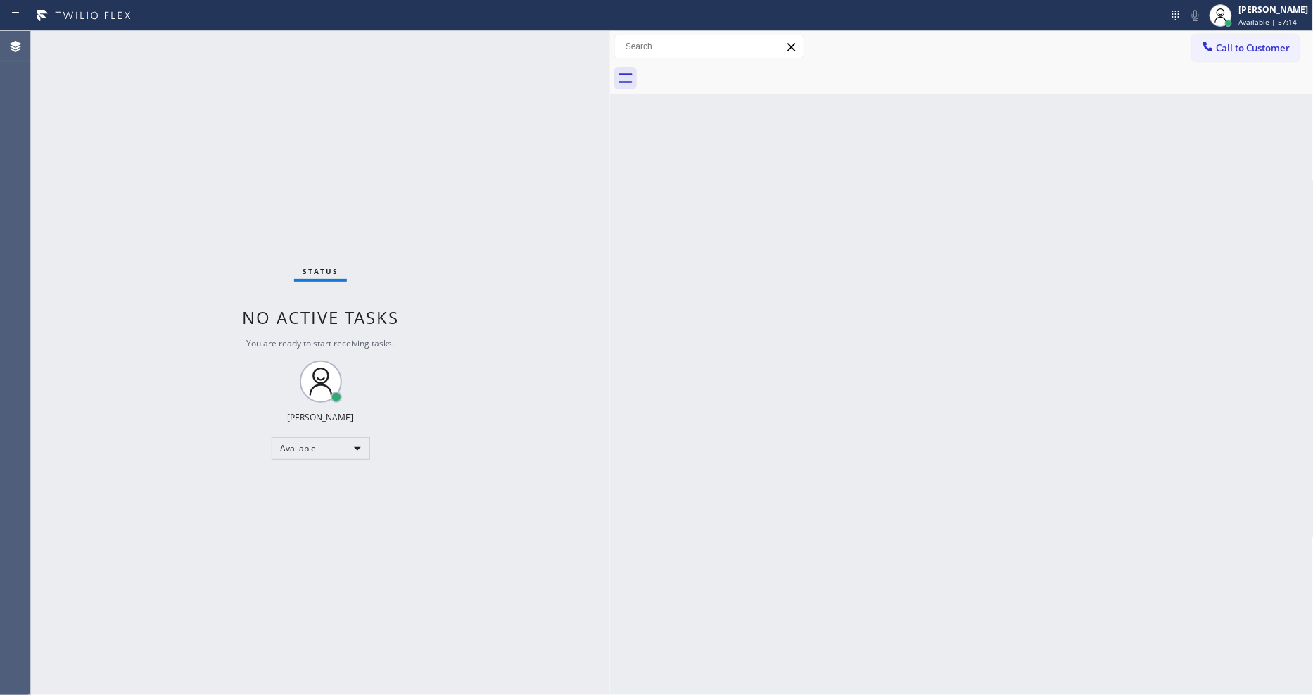
click at [487, 419] on div "Status No active tasks You are ready to start receiving tasks. [PERSON_NAME] Av…" at bounding box center [320, 363] width 579 height 664
click at [179, 39] on div "Status No active tasks You are ready to start receiving tasks. [PERSON_NAME] Av…" at bounding box center [320, 363] width 579 height 664
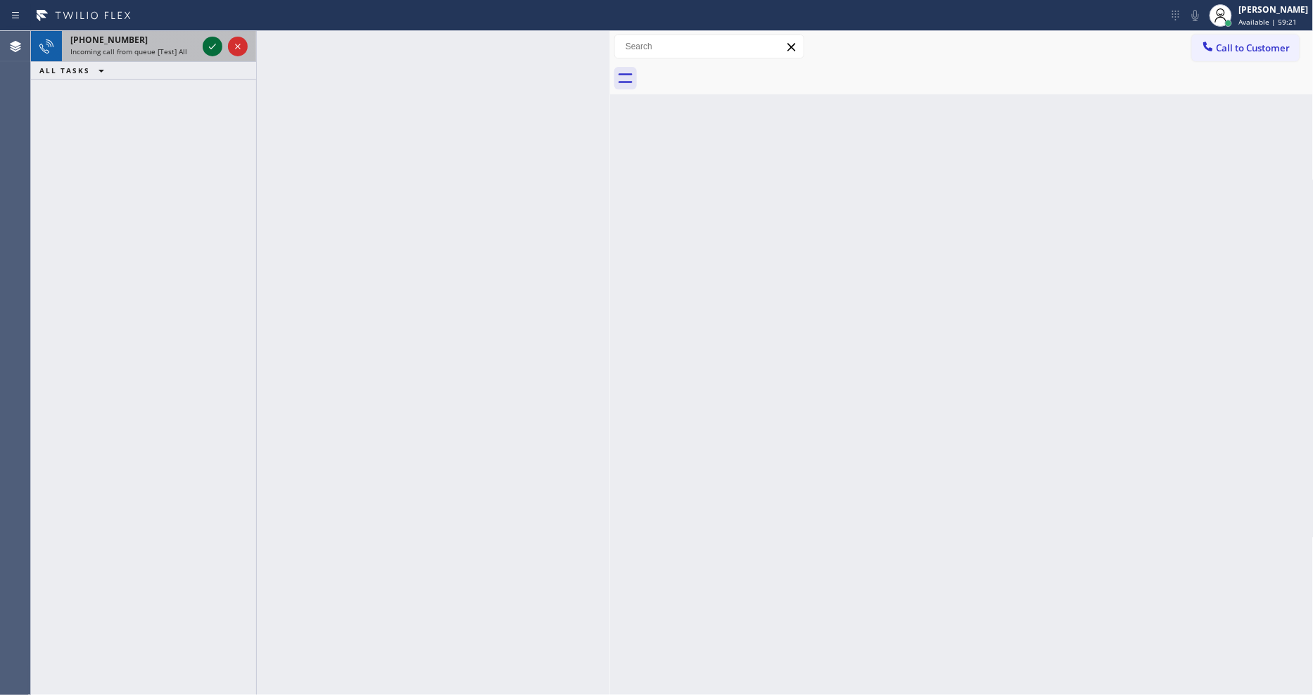
click at [208, 46] on icon at bounding box center [212, 46] width 17 height 17
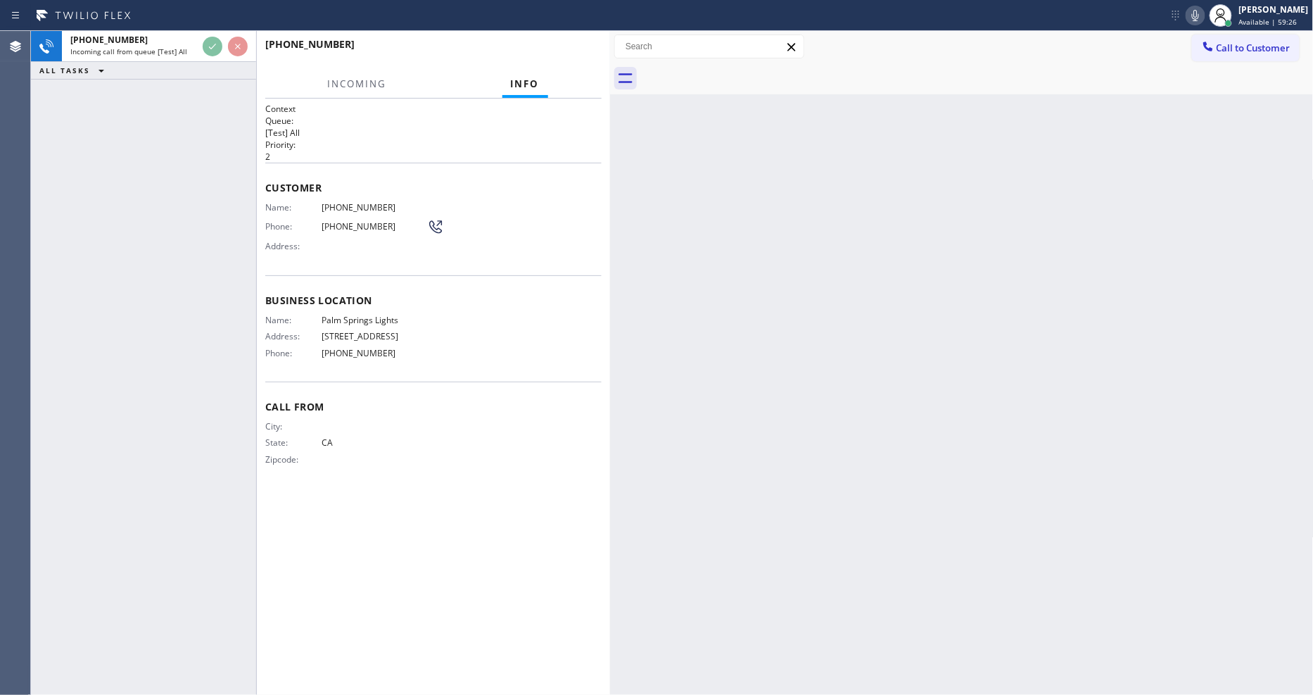
click at [565, 46] on div "[PHONE_NUMBER]" at bounding box center [428, 43] width 327 height 13
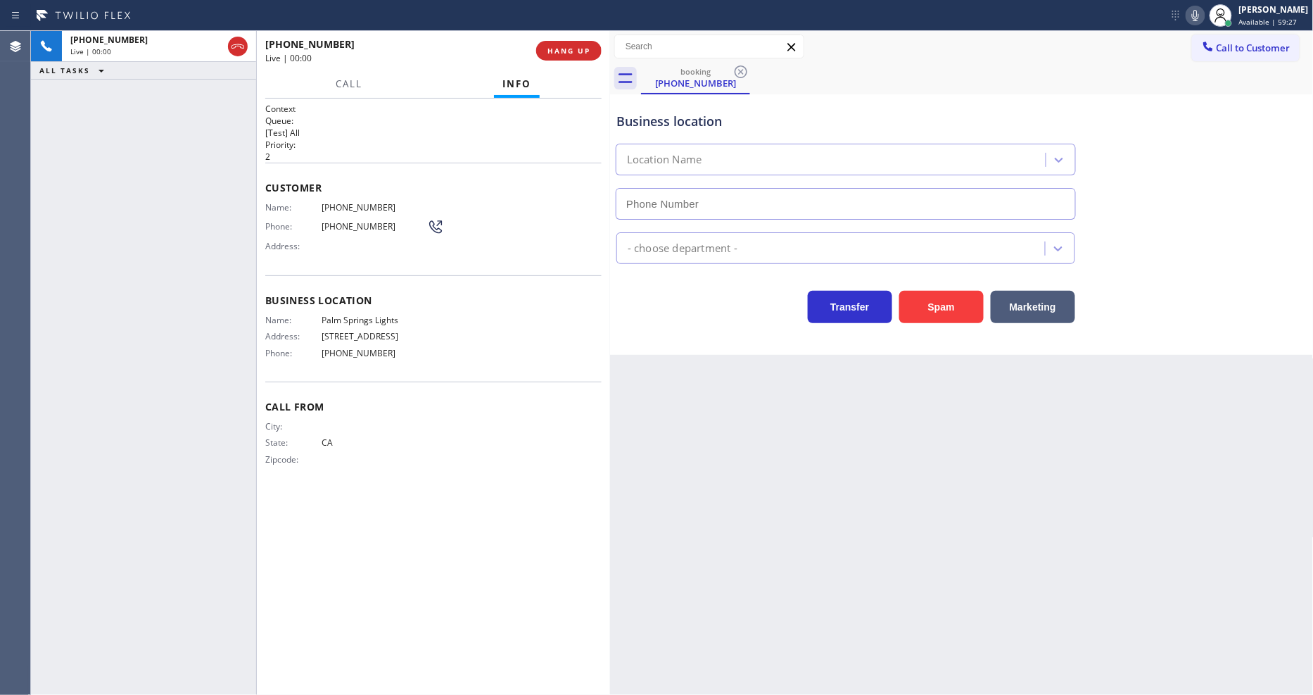
click at [565, 46] on span "HANG UP" at bounding box center [569, 51] width 43 height 10
type input "[PHONE_NUMBER]"
click at [567, 46] on span "COMPLETE" at bounding box center [566, 51] width 49 height 10
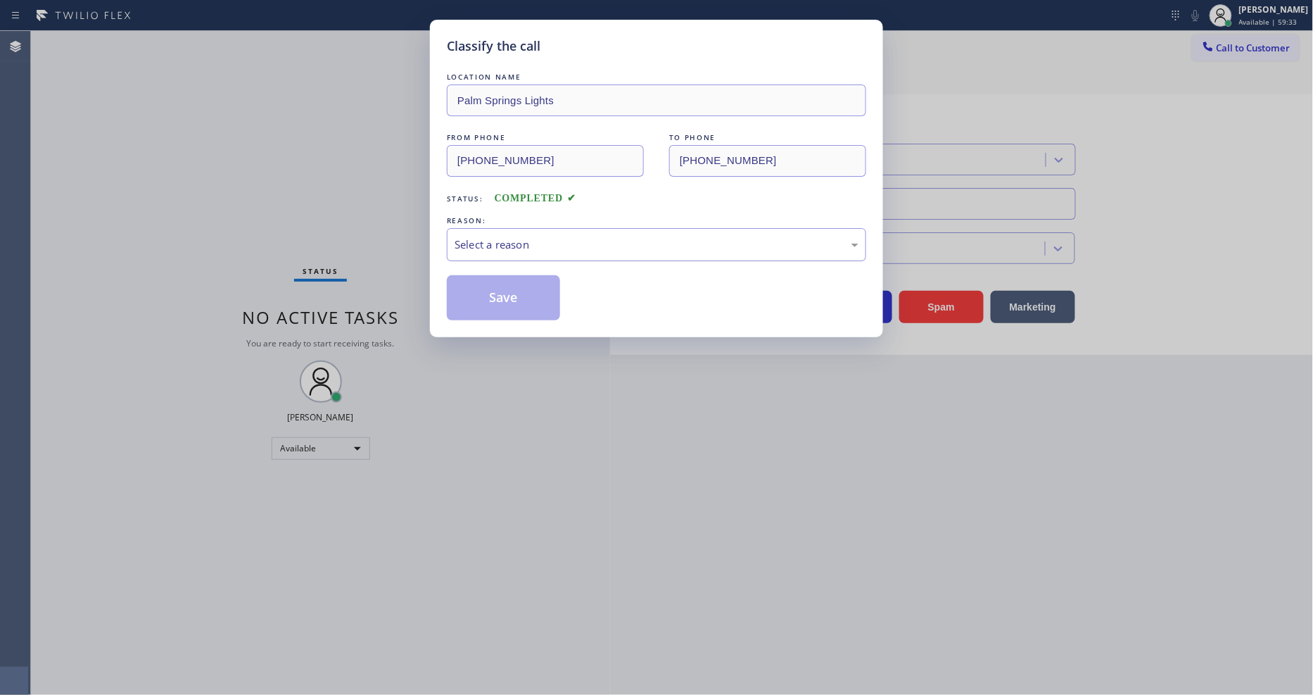
click at [498, 244] on div "Select a reason" at bounding box center [657, 244] width 404 height 16
click at [518, 299] on button "Save" at bounding box center [503, 297] width 113 height 45
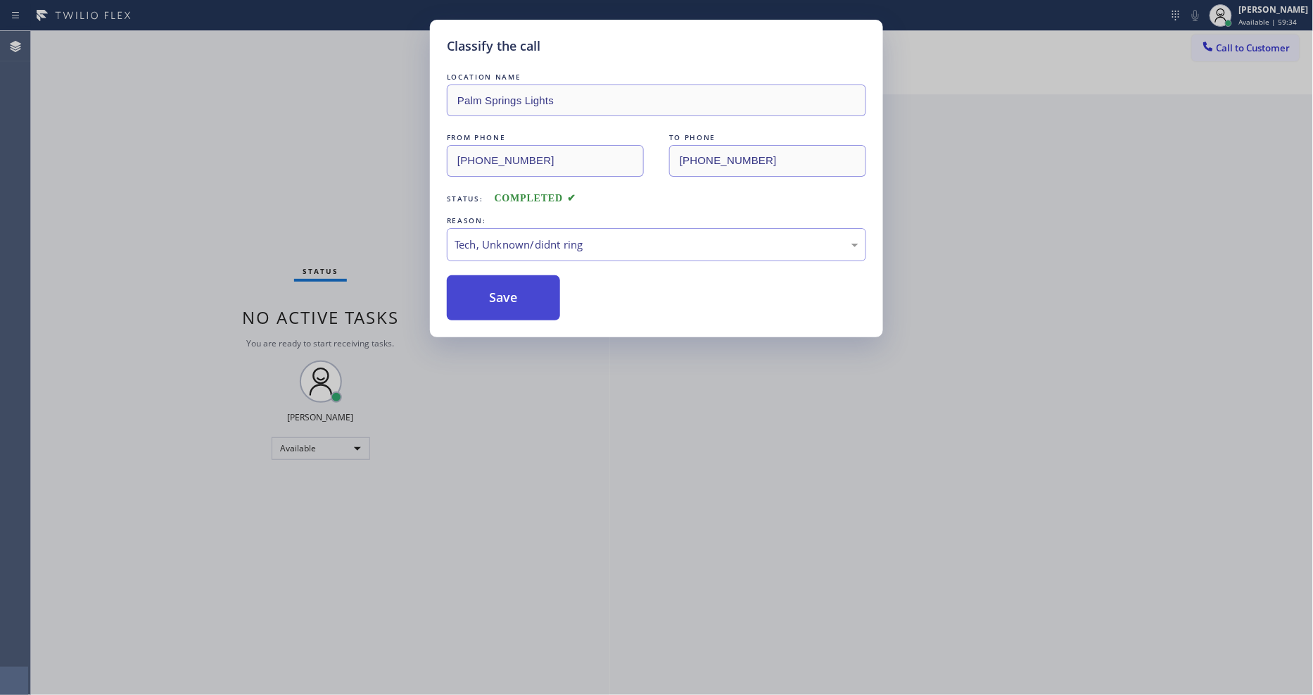
click at [518, 299] on button "Save" at bounding box center [503, 297] width 113 height 45
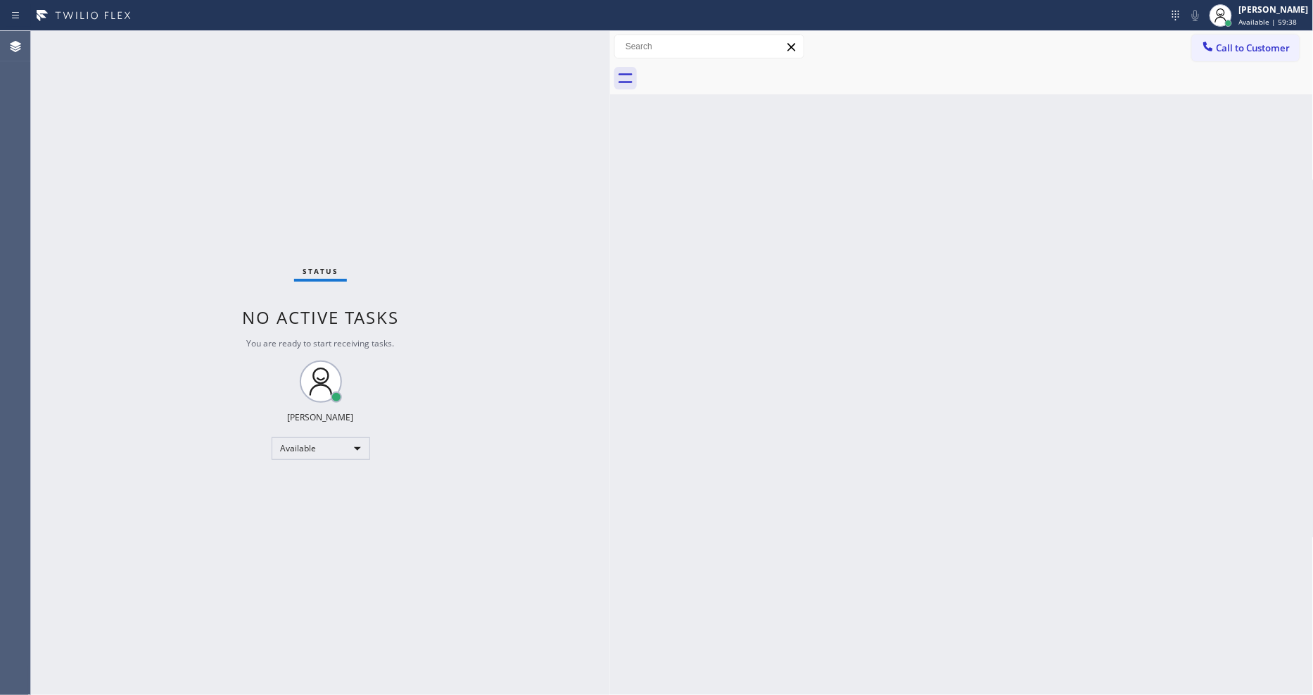
click at [189, 53] on div "Status No active tasks You are ready to start receiving tasks. [PERSON_NAME] Av…" at bounding box center [320, 363] width 579 height 664
click at [177, 23] on div at bounding box center [586, 15] width 1161 height 23
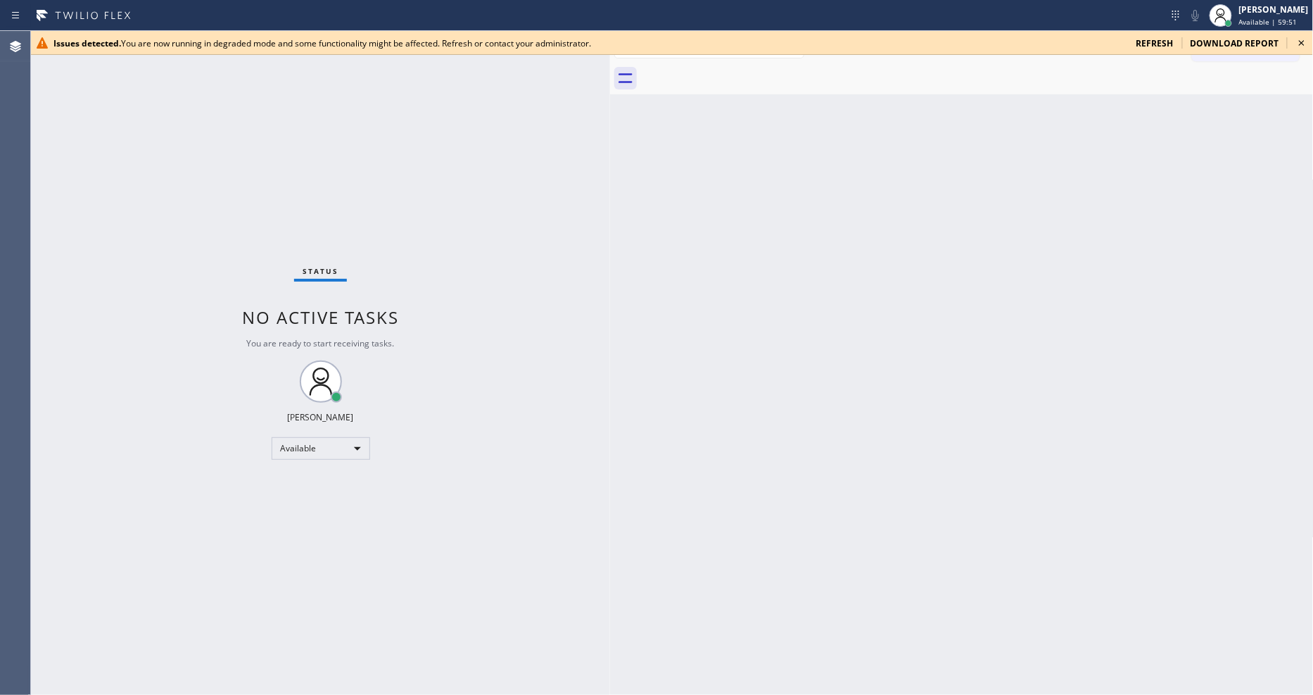
click at [420, 277] on div "Status No active tasks You are ready to start receiving tasks. [PERSON_NAME] Av…" at bounding box center [320, 363] width 579 height 664
click at [1301, 45] on icon at bounding box center [1302, 42] width 17 height 17
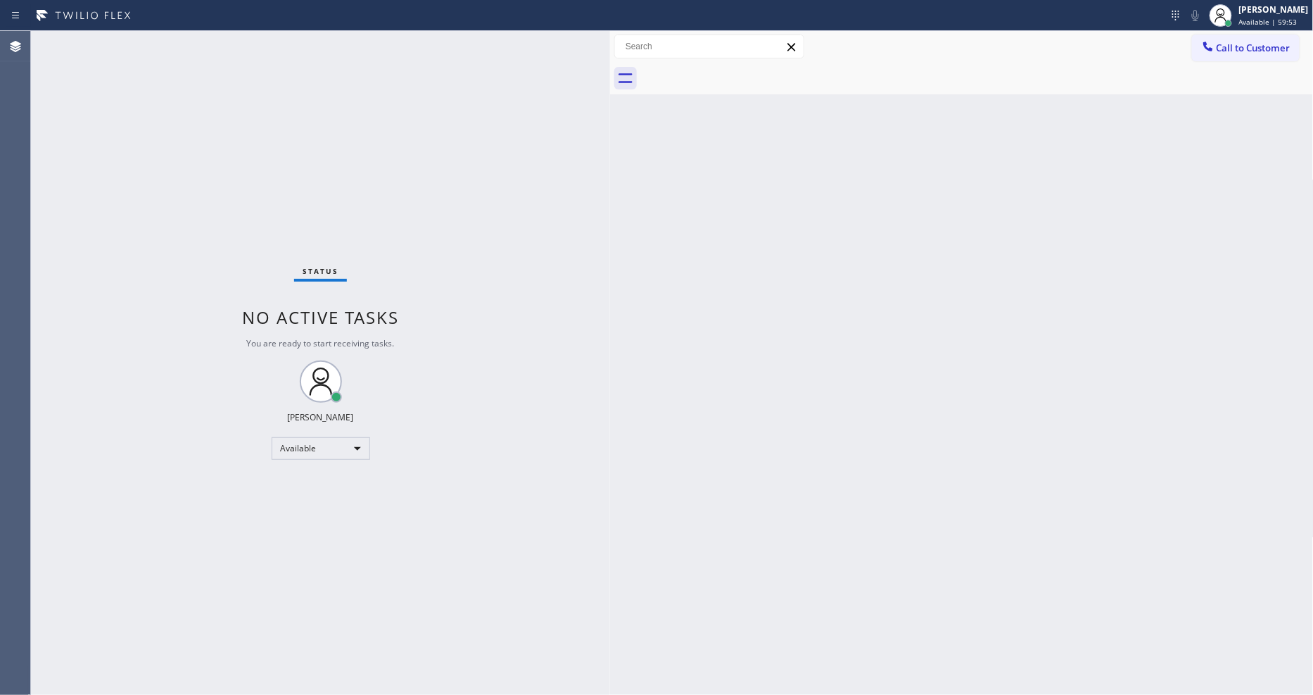
click at [213, 37] on div "Status No active tasks You are ready to start receiving tasks. [PERSON_NAME] Av…" at bounding box center [320, 363] width 579 height 664
click at [211, 36] on div "Status No active tasks You are ready to start receiving tasks. [PERSON_NAME] Av…" at bounding box center [320, 363] width 579 height 664
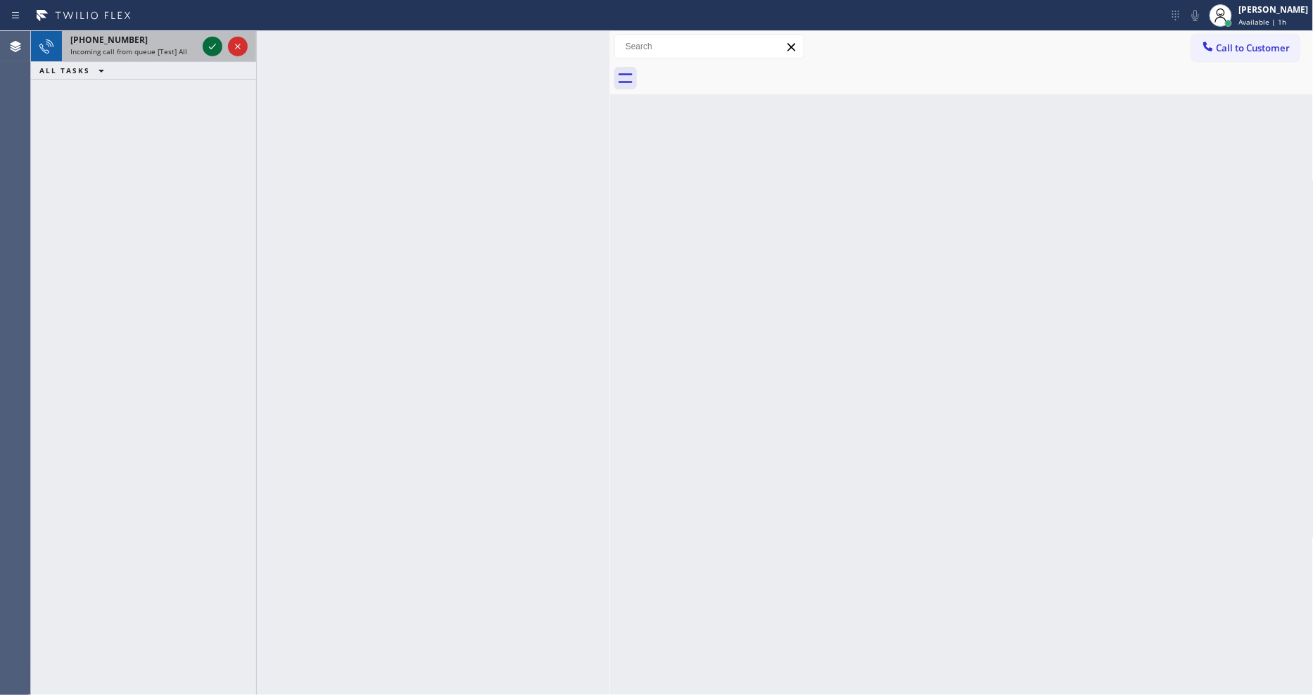
click at [210, 39] on icon at bounding box center [212, 46] width 17 height 17
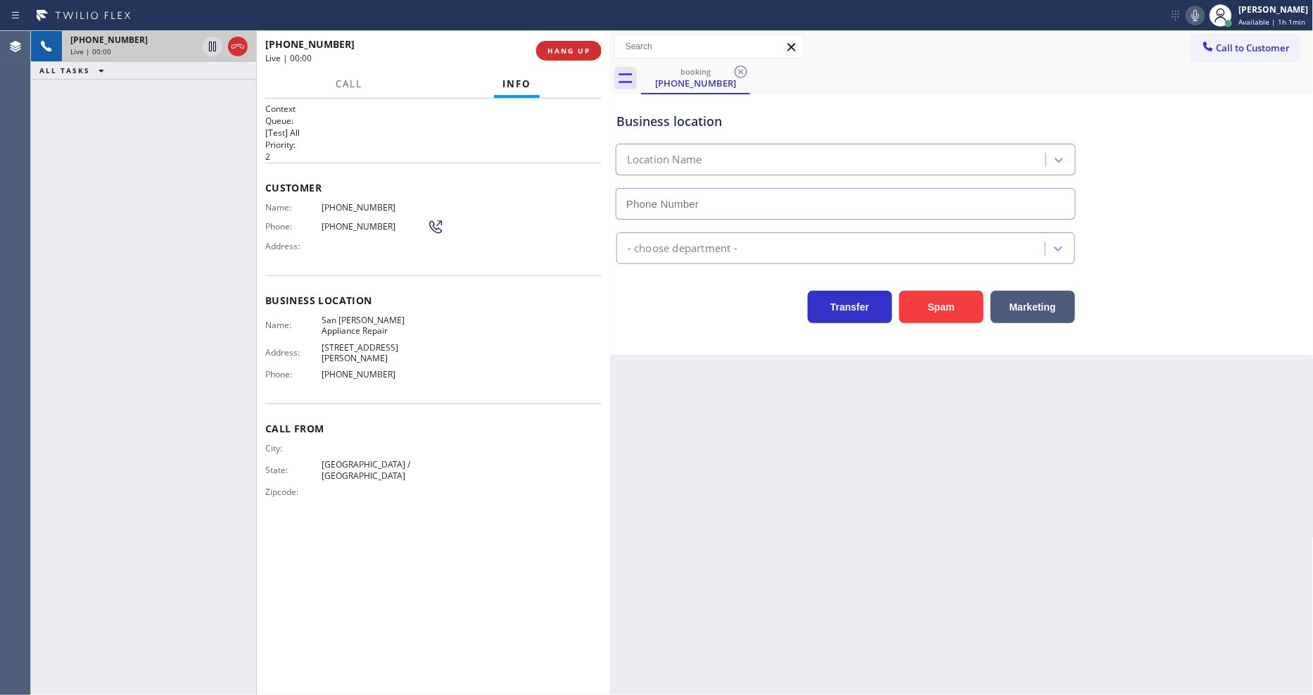
type input "[PHONE_NUMBER]"
click at [562, 52] on span "HANG UP" at bounding box center [569, 51] width 43 height 10
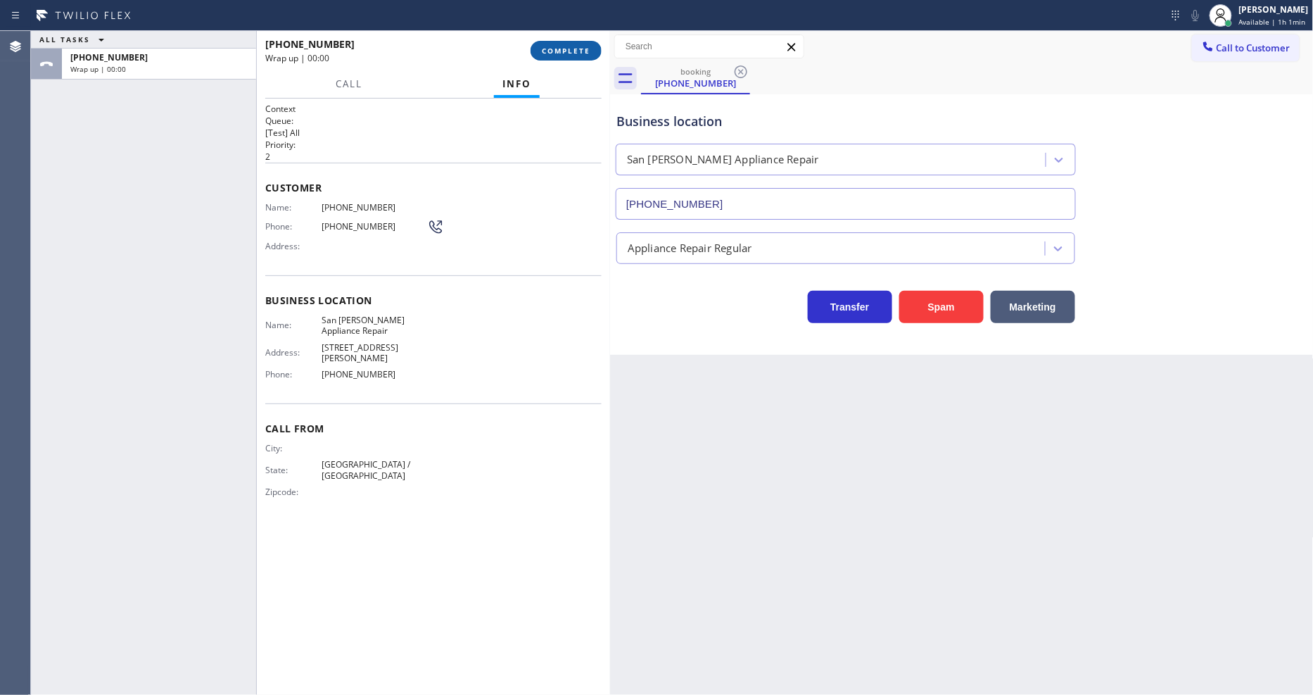
click at [562, 52] on span "COMPLETE" at bounding box center [566, 51] width 49 height 10
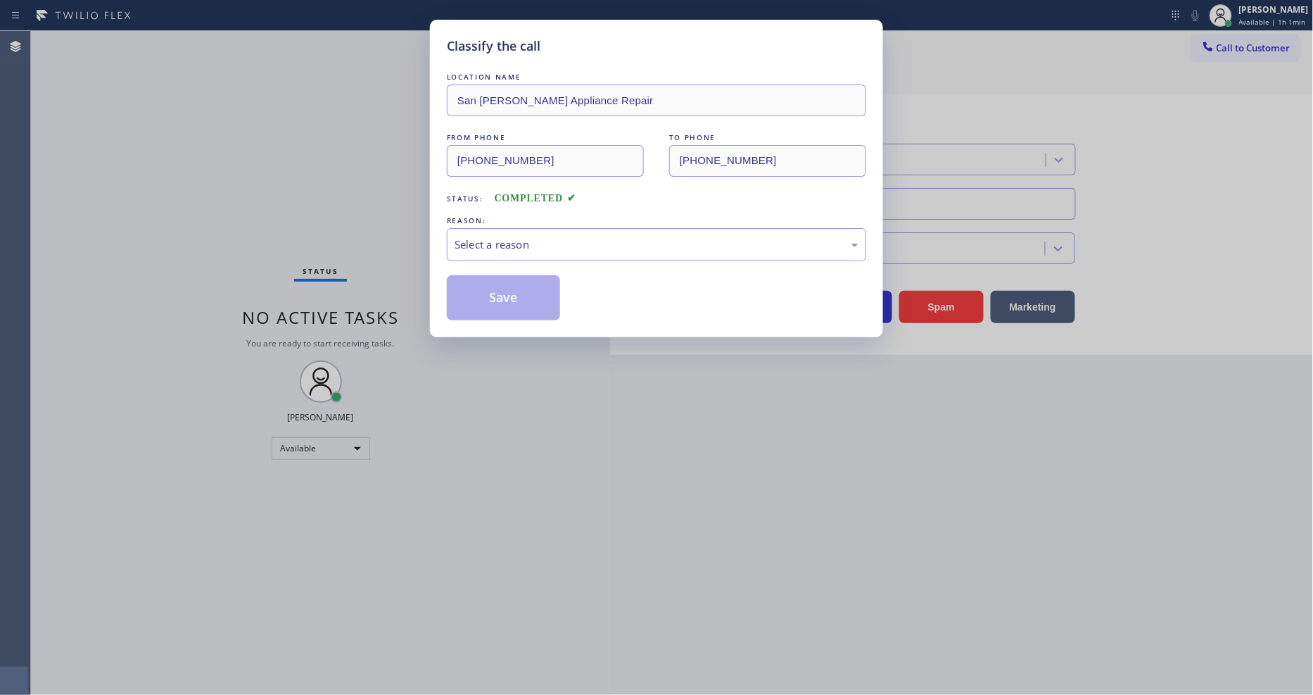
click at [561, 56] on div "LOCATION NAME [GEOGRAPHIC_DATA][PERSON_NAME] Appliance Repair FROM PHONE [PHONE…" at bounding box center [656, 188] width 419 height 265
click at [573, 244] on div "Select a reason" at bounding box center [657, 244] width 404 height 16
click at [519, 242] on div "Yelp / Google" at bounding box center [657, 244] width 404 height 16
click at [517, 291] on button "Save" at bounding box center [503, 297] width 113 height 45
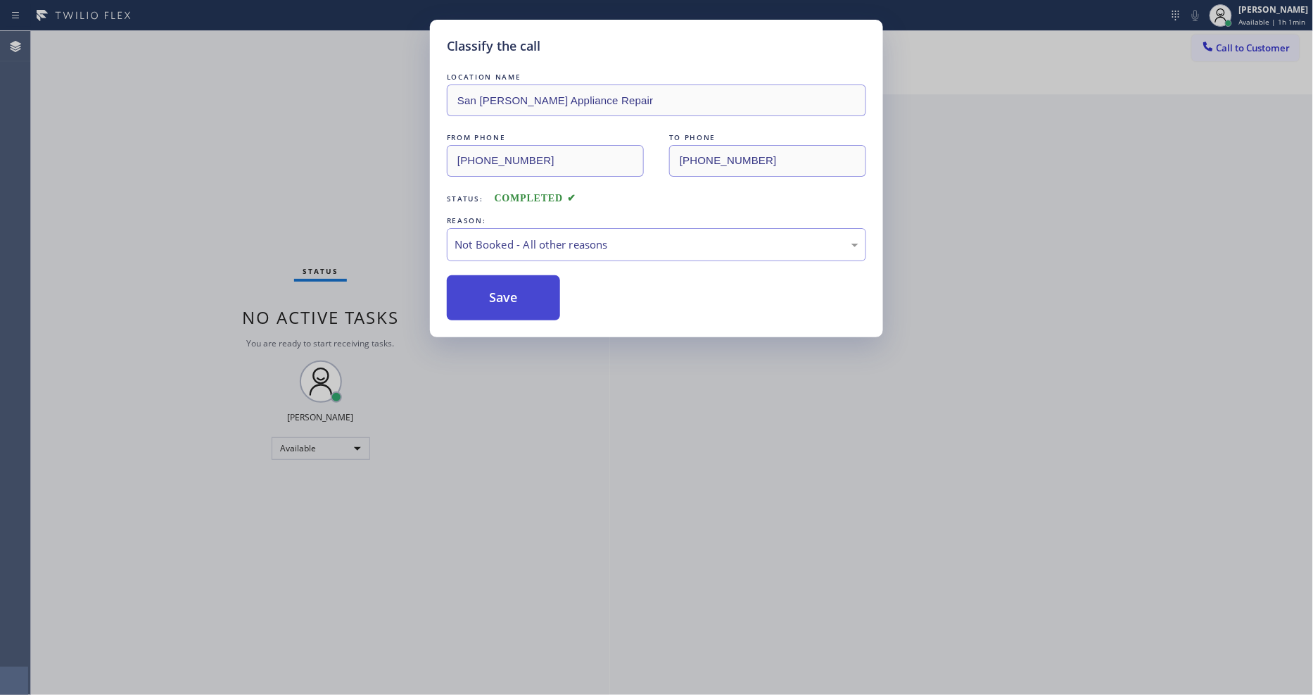
click at [517, 291] on button "Save" at bounding box center [503, 297] width 113 height 45
click at [193, 32] on div "Status No active tasks You are ready to start receiving tasks. [PERSON_NAME] Av…" at bounding box center [320, 363] width 579 height 664
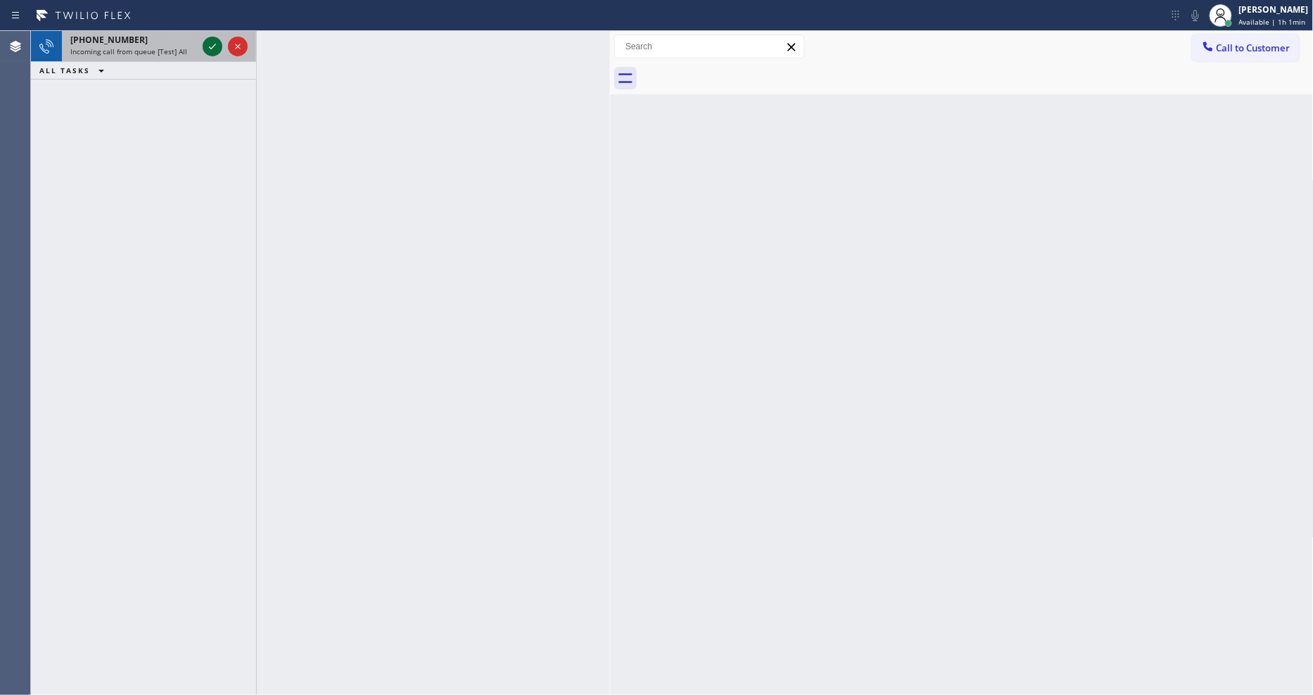
click at [211, 44] on icon at bounding box center [212, 46] width 17 height 17
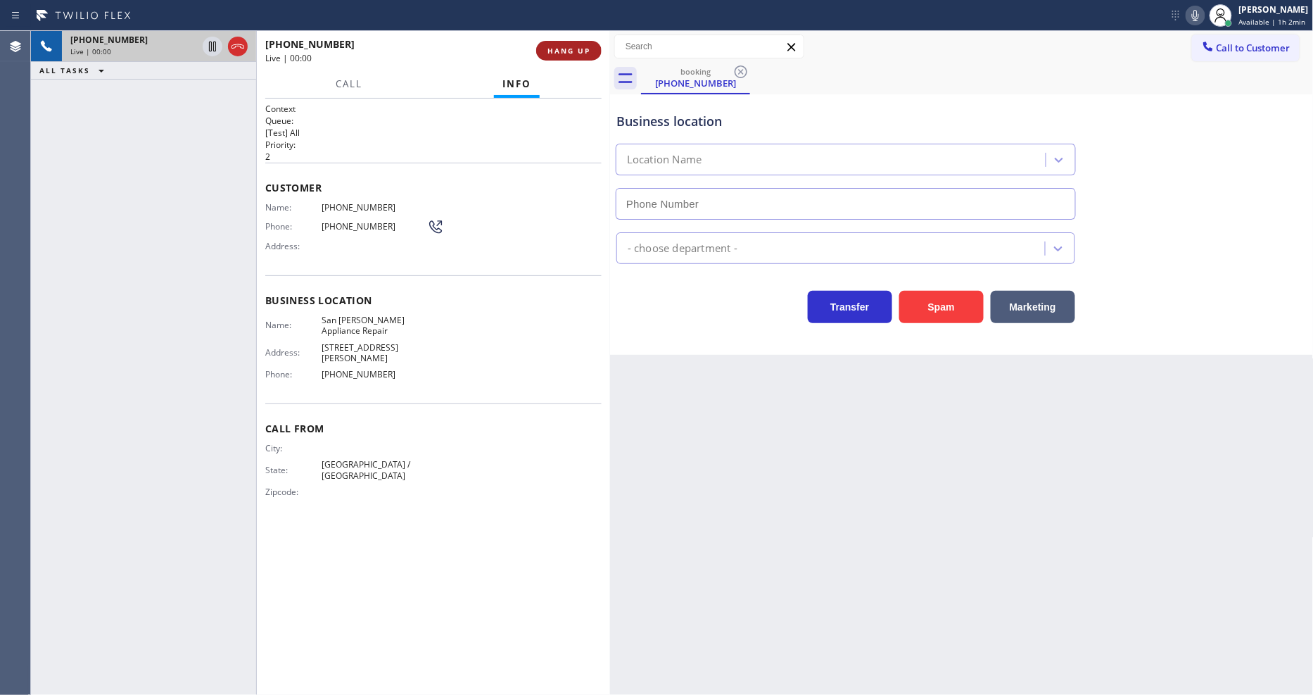
click at [586, 48] on span "HANG UP" at bounding box center [569, 51] width 43 height 10
type input "[PHONE_NUMBER]"
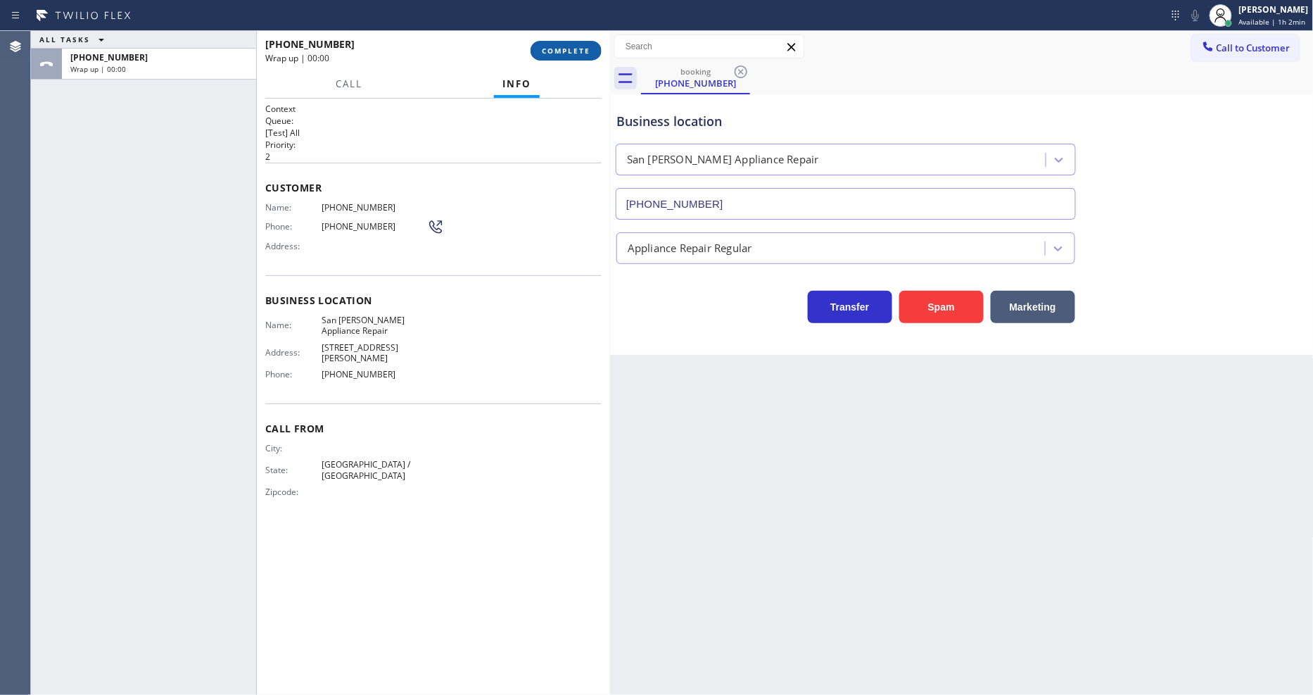
click at [586, 48] on span "COMPLETE" at bounding box center [566, 51] width 49 height 10
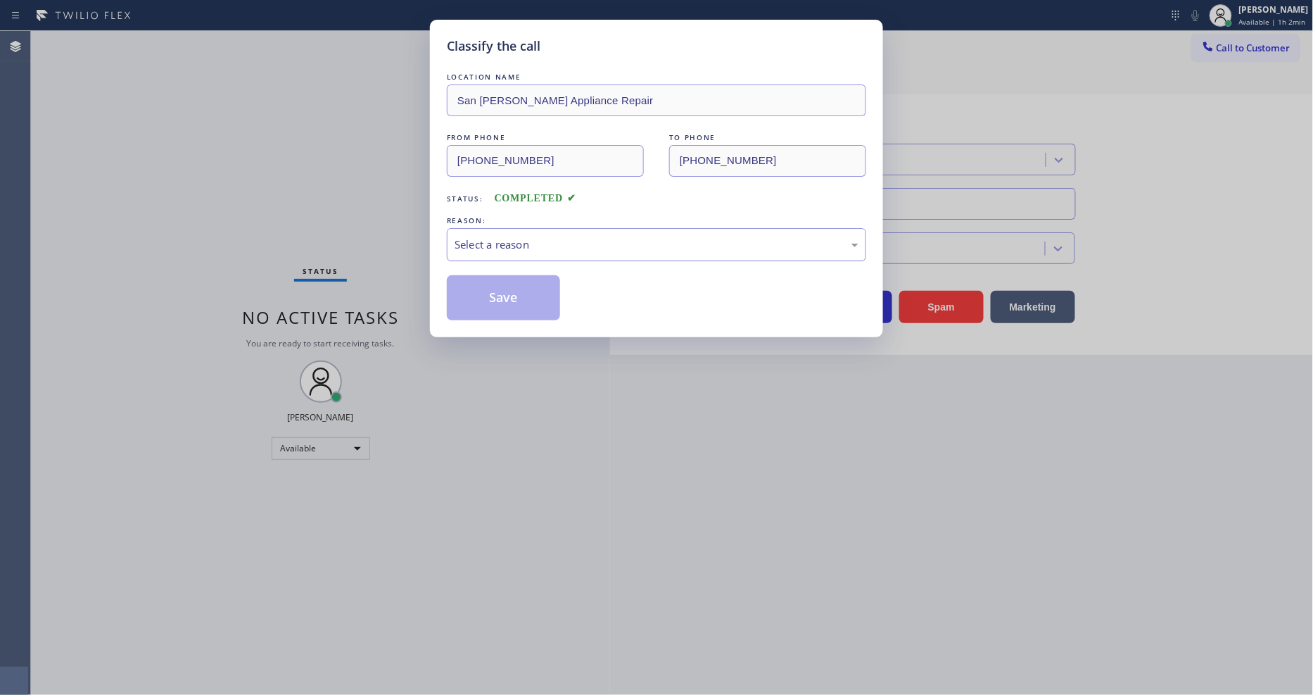
click at [504, 249] on div "Select a reason" at bounding box center [656, 244] width 419 height 33
click at [524, 304] on button "Save" at bounding box center [503, 297] width 113 height 45
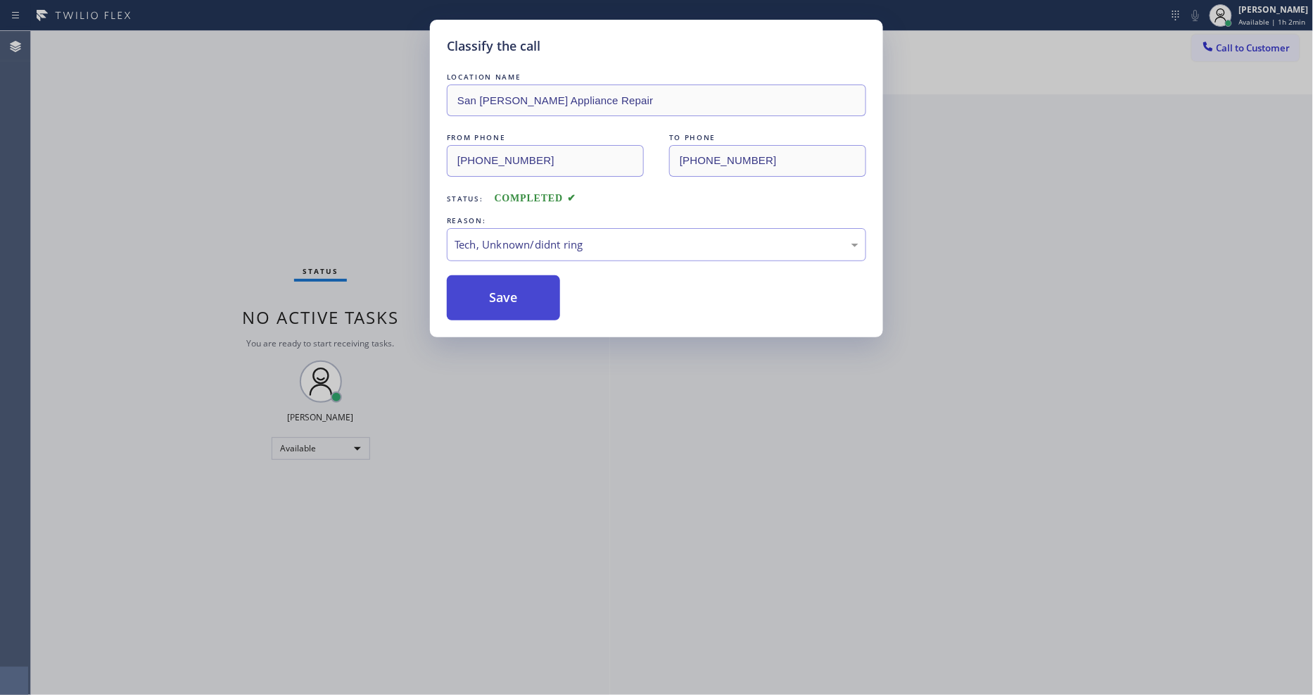
click at [524, 304] on button "Save" at bounding box center [503, 297] width 113 height 45
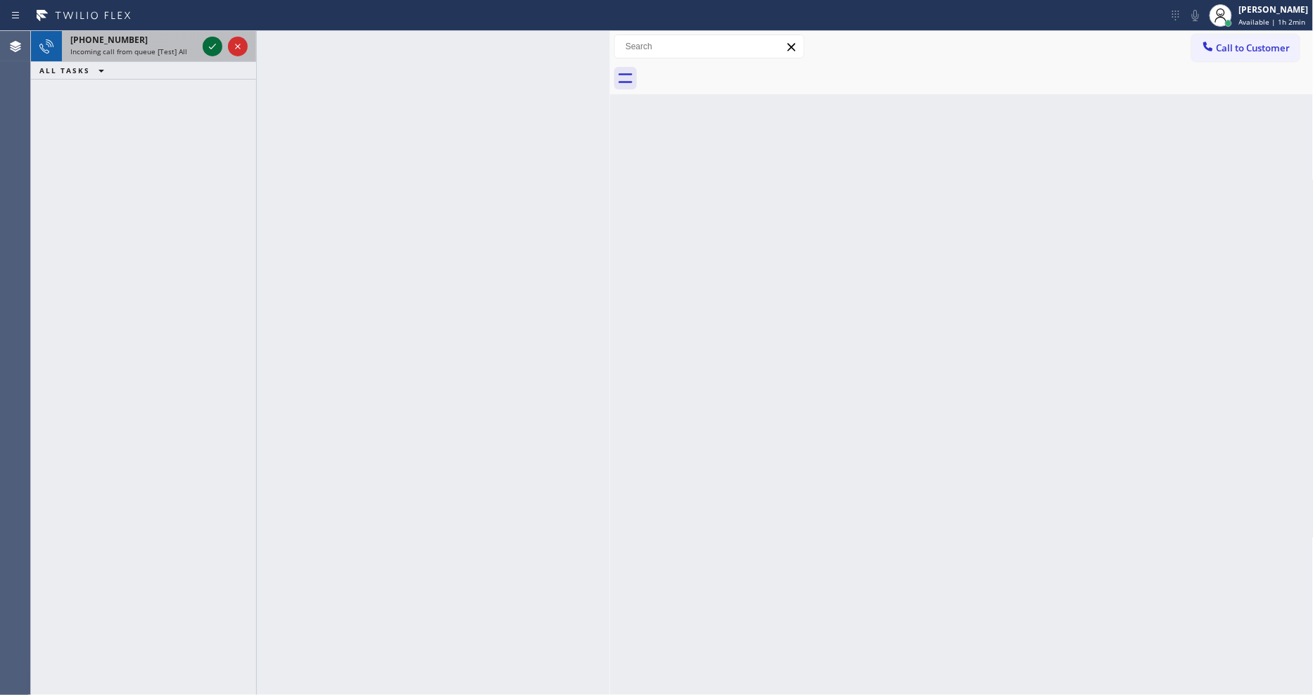
click at [210, 44] on icon at bounding box center [212, 46] width 17 height 17
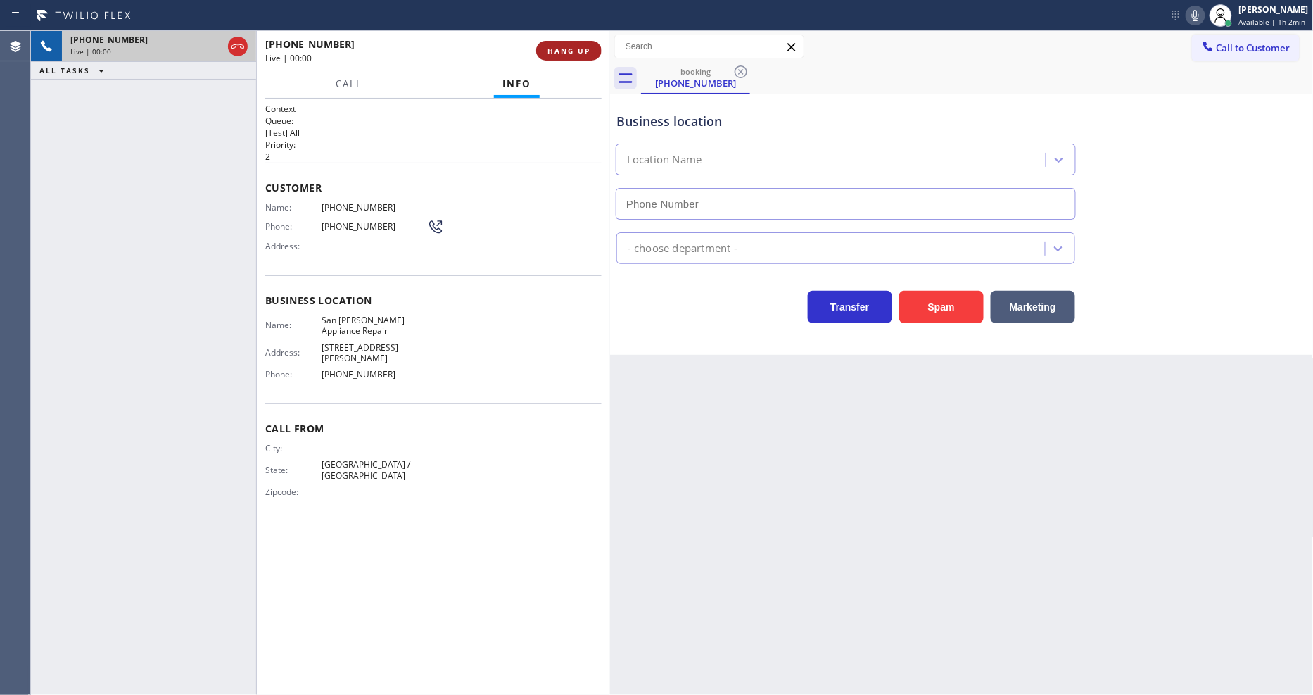
click at [561, 46] on span "HANG UP" at bounding box center [569, 51] width 43 height 10
type input "[PHONE_NUMBER]"
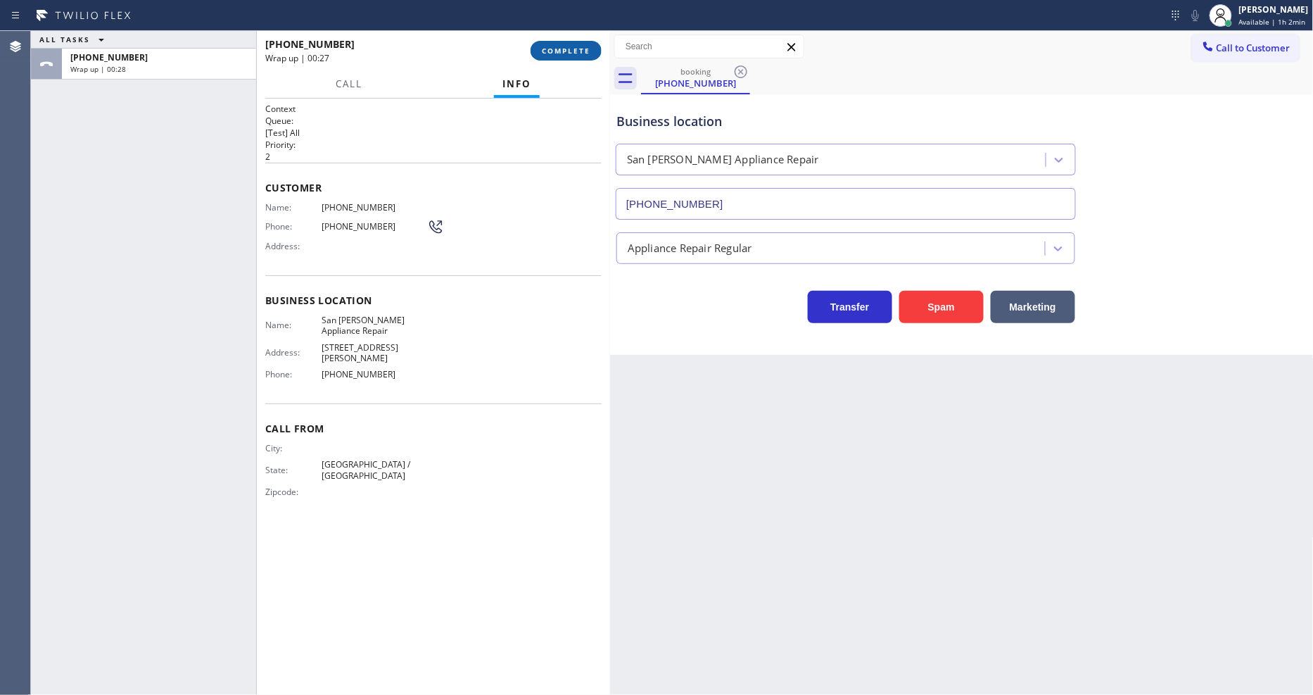
click at [561, 46] on span "COMPLETE" at bounding box center [566, 51] width 49 height 10
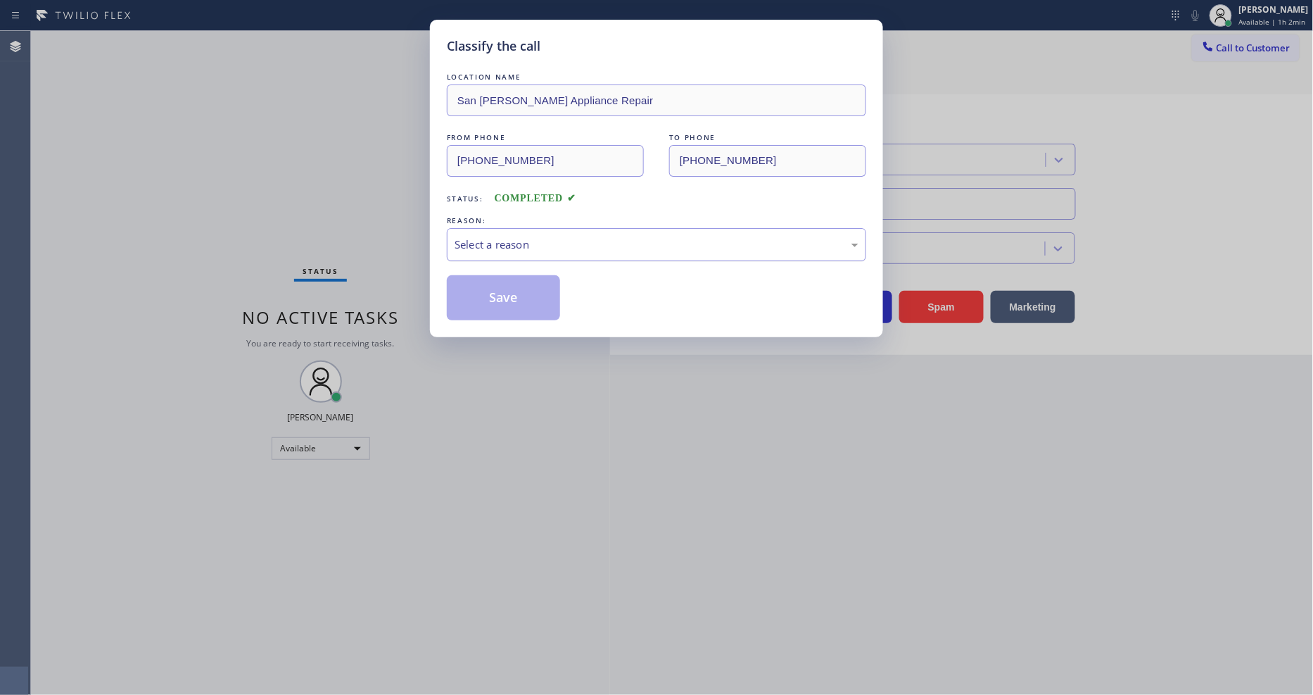
click at [564, 248] on div "Select a reason" at bounding box center [656, 244] width 419 height 33
click at [549, 286] on button "Save" at bounding box center [503, 297] width 113 height 45
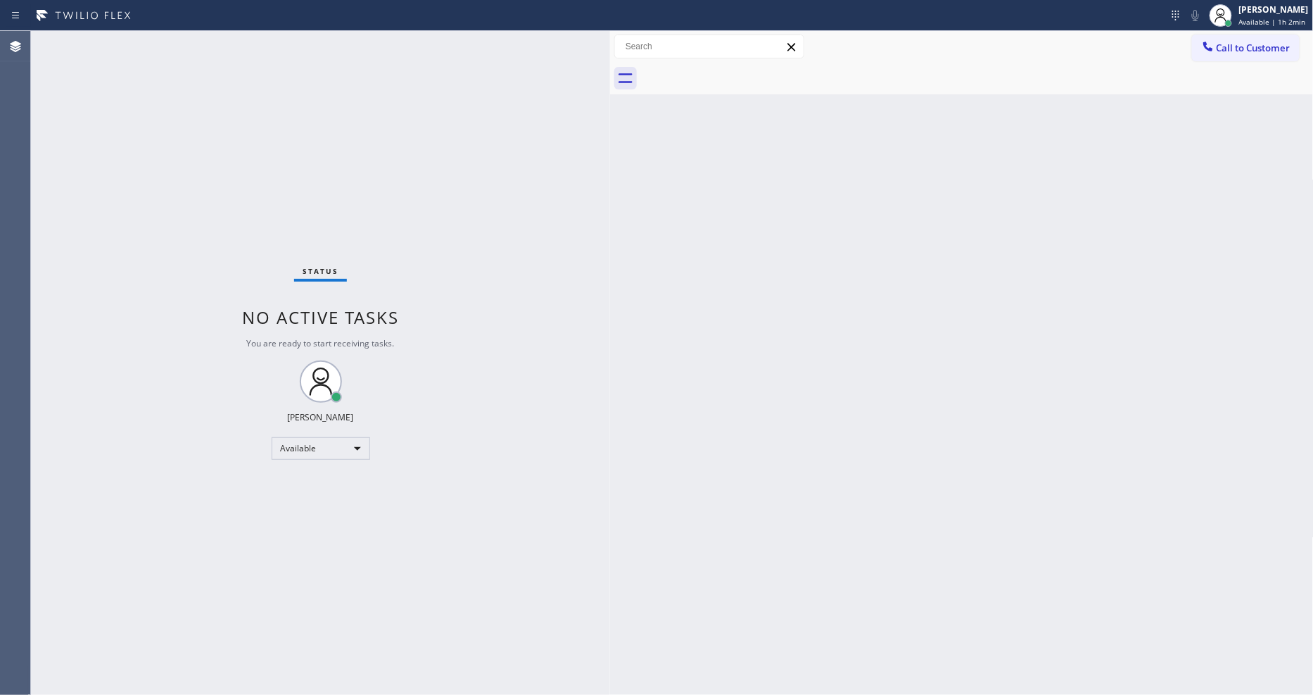
click at [194, 35] on div "Status No active tasks You are ready to start receiving tasks. [PERSON_NAME] Av…" at bounding box center [320, 363] width 579 height 664
click at [1008, 483] on div "Back to Dashboard Change Sender ID Customers Technicians Select a contact Outbo…" at bounding box center [962, 363] width 704 height 664
drag, startPoint x: 1036, startPoint y: 434, endPoint x: 624, endPoint y: 559, distance: 431.0
click at [1036, 433] on div "Back to Dashboard Change Sender ID Customers Technicians Select a contact Outbo…" at bounding box center [962, 363] width 704 height 664
click at [268, 526] on div "Status No active tasks You are ready to start receiving tasks. [PERSON_NAME] Av…" at bounding box center [320, 363] width 579 height 664
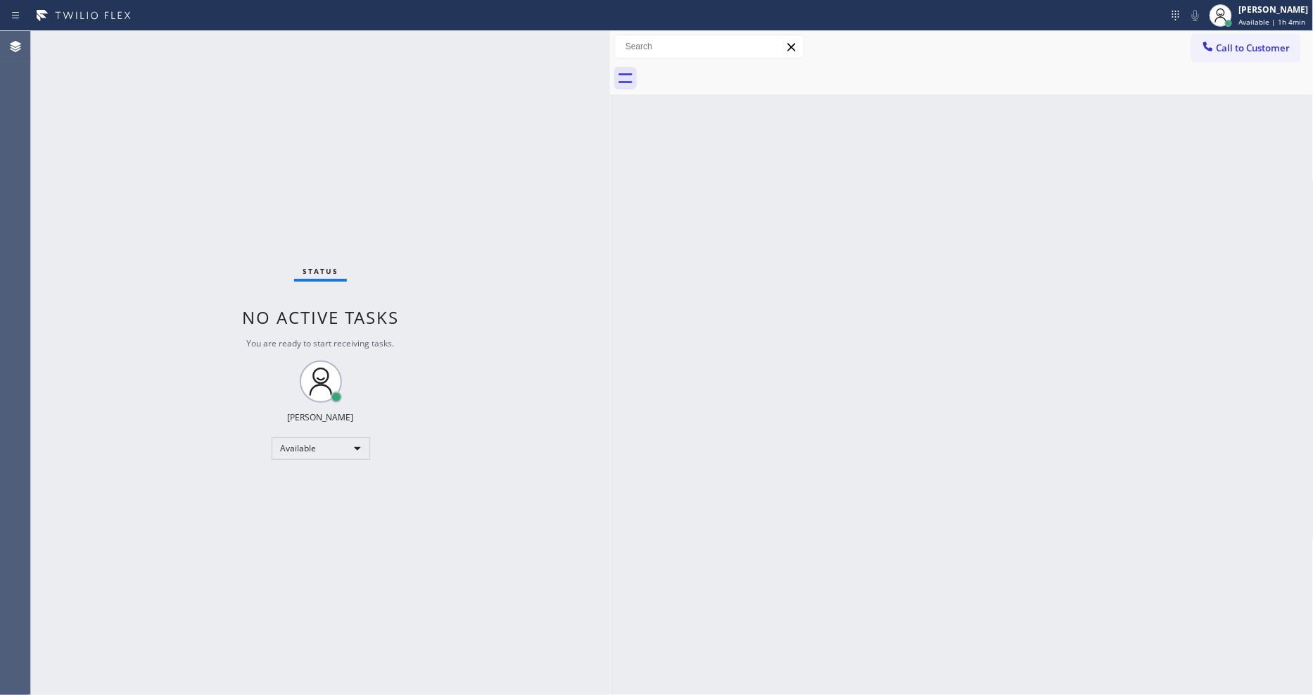
drag, startPoint x: 940, startPoint y: 367, endPoint x: 944, endPoint y: 388, distance: 21.5
click at [944, 386] on div "Back to Dashboard Change Sender ID Customers Technicians Select a contact Outbo…" at bounding box center [962, 363] width 704 height 664
drag, startPoint x: 259, startPoint y: 496, endPoint x: 390, endPoint y: 685, distance: 229.6
click at [259, 496] on div "Status No active tasks You are ready to start receiving tasks. [PERSON_NAME] Av…" at bounding box center [320, 363] width 579 height 664
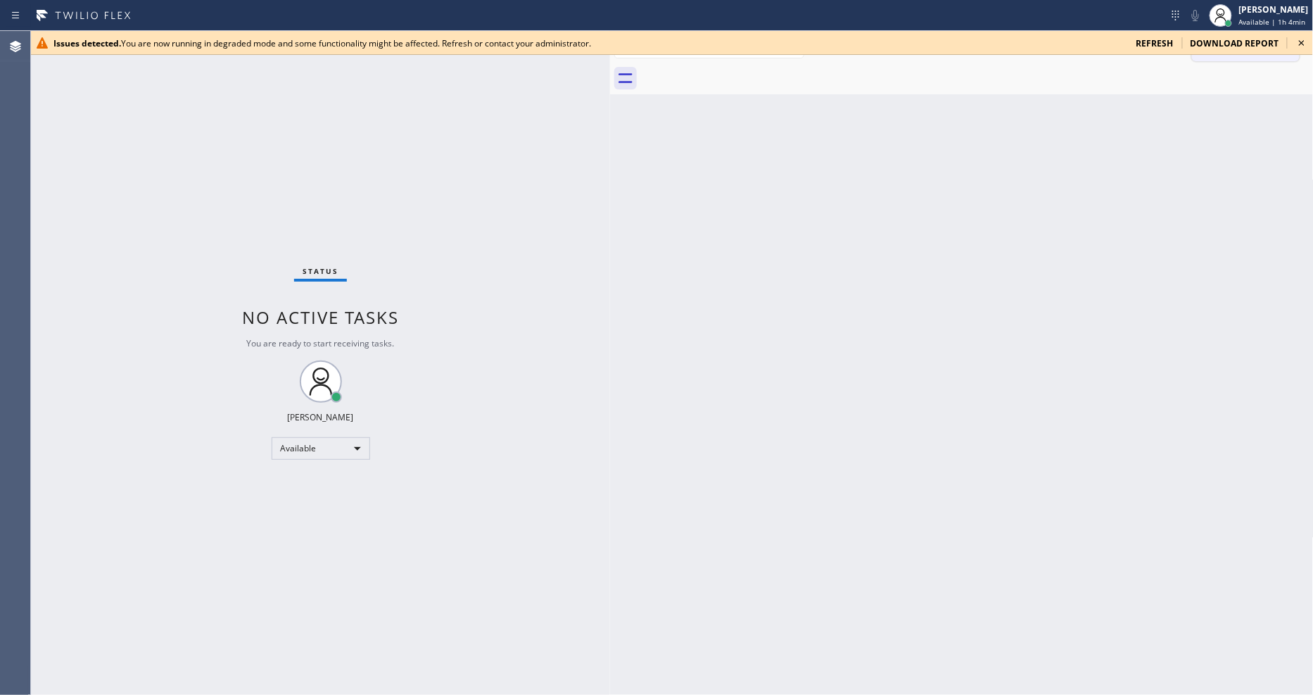
click at [1298, 39] on icon at bounding box center [1302, 42] width 17 height 17
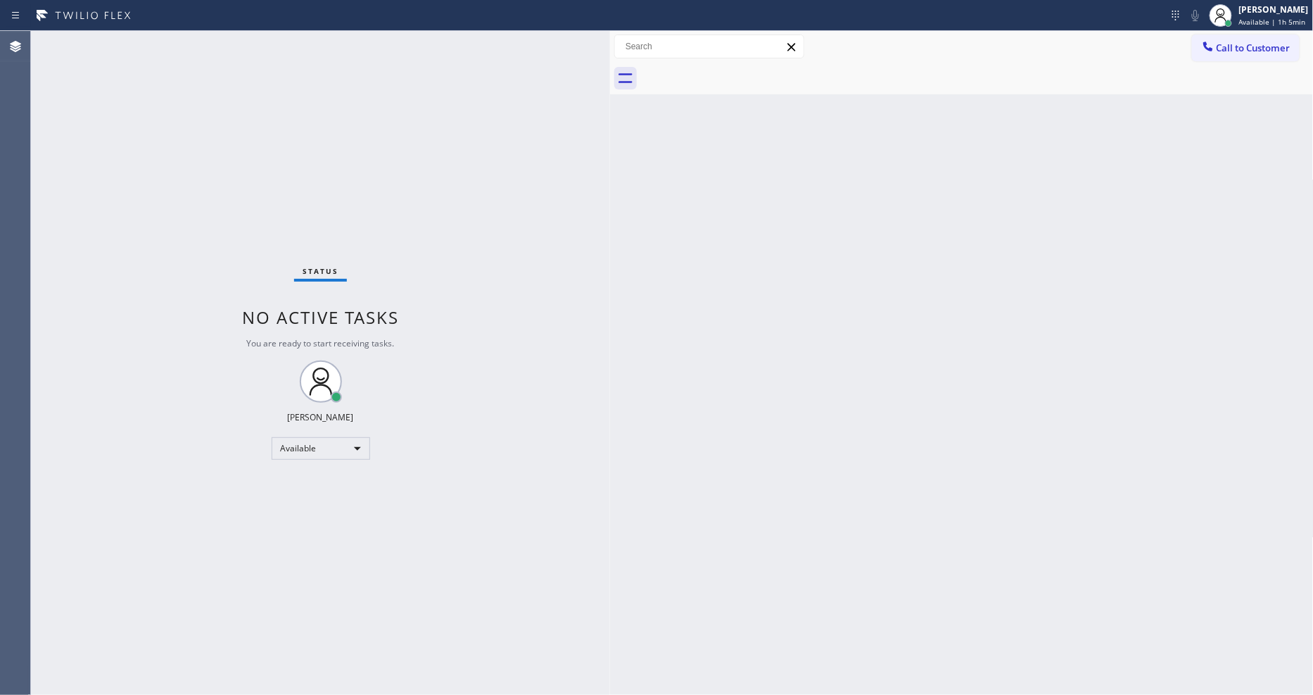
click at [177, 35] on div "Status No active tasks You are ready to start receiving tasks. [PERSON_NAME] Av…" at bounding box center [320, 363] width 579 height 664
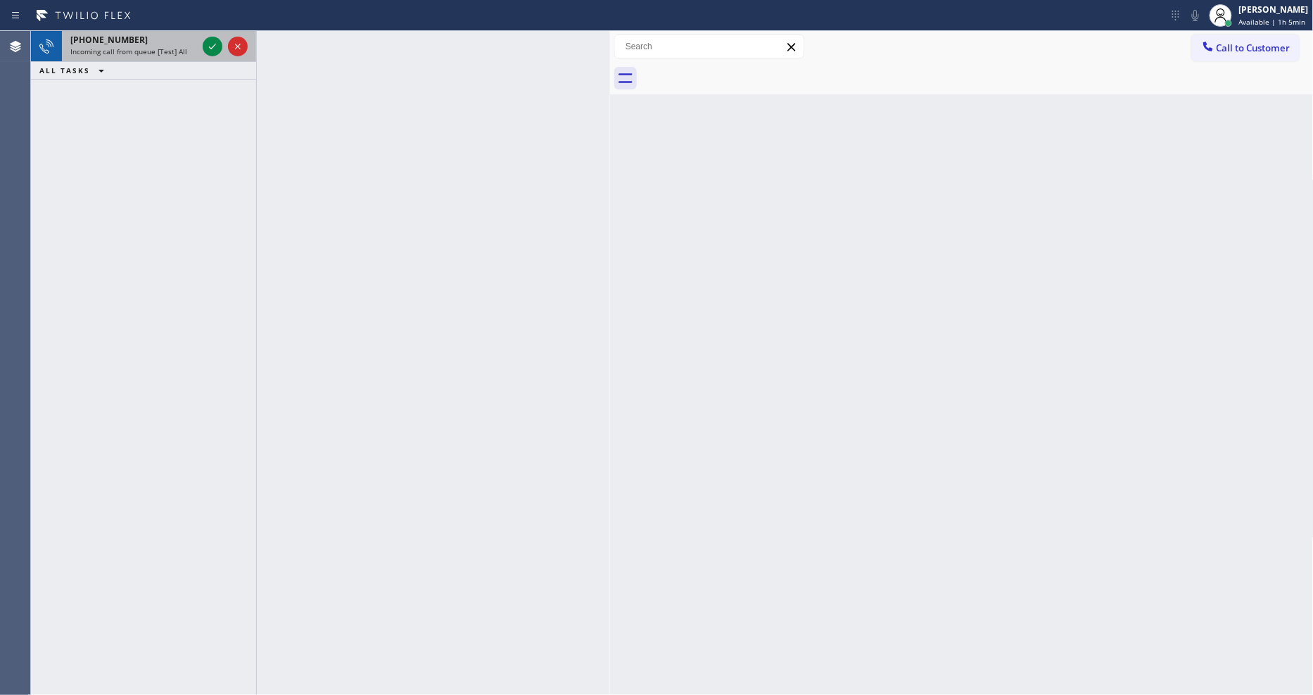
click at [194, 40] on div "[PHONE_NUMBER]" at bounding box center [133, 40] width 127 height 12
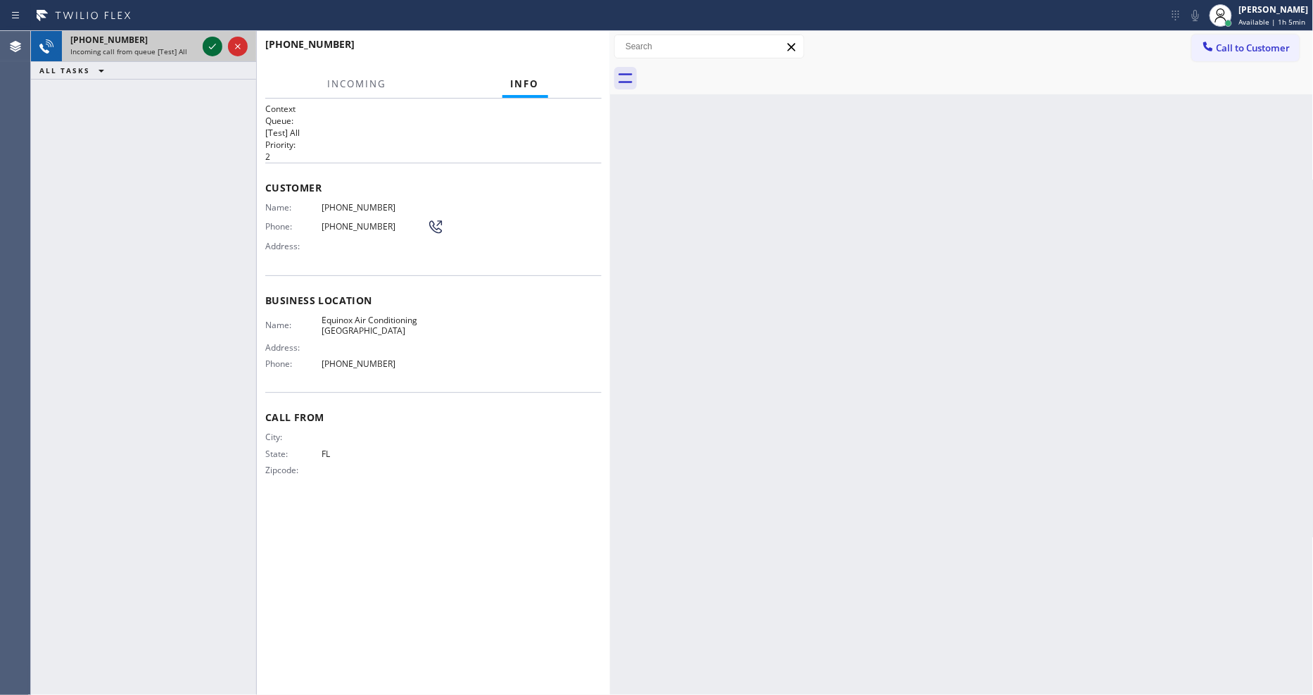
click at [214, 48] on icon at bounding box center [212, 46] width 17 height 17
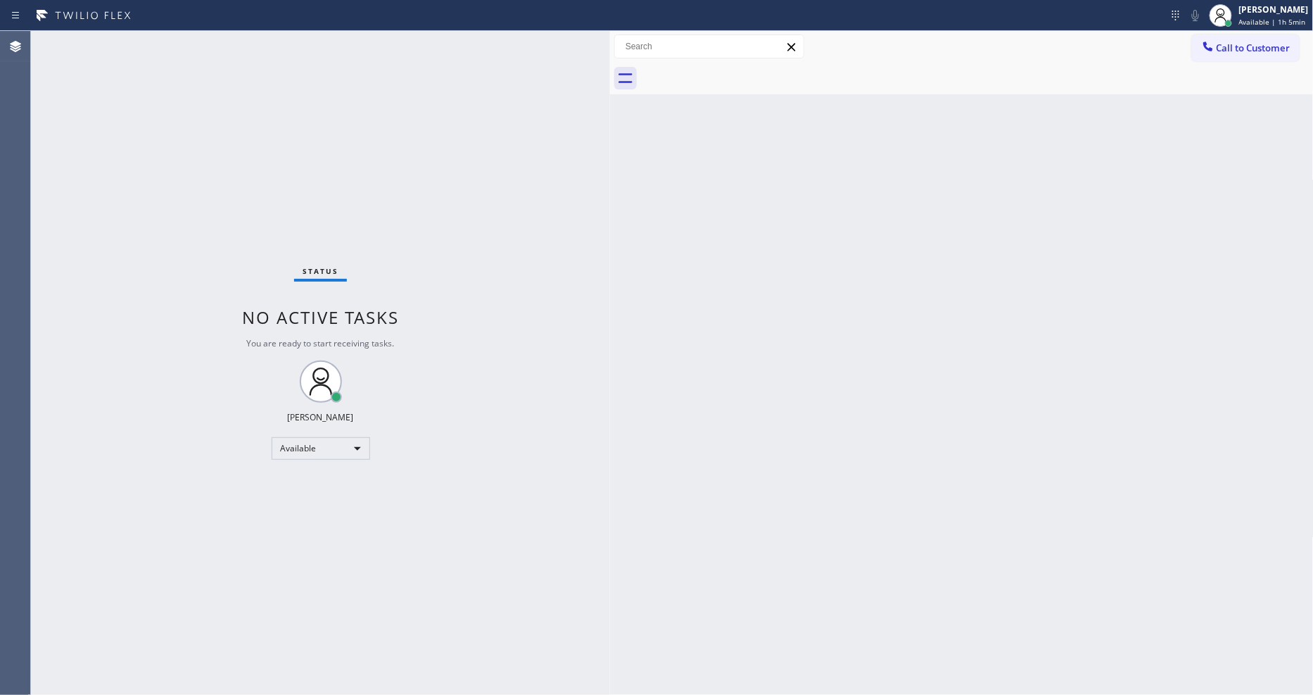
click at [274, 75] on div "Status No active tasks You are ready to start receiving tasks. [PERSON_NAME] Av…" at bounding box center [320, 363] width 579 height 664
drag, startPoint x: 1261, startPoint y: 6, endPoint x: 1292, endPoint y: 25, distance: 36.3
click at [943, 123] on div "Back to Dashboard Change Sender ID Customers Technicians Select a contact Outbo…" at bounding box center [962, 363] width 704 height 664
click at [1308, 13] on div "[PERSON_NAME]" at bounding box center [1274, 10] width 70 height 12
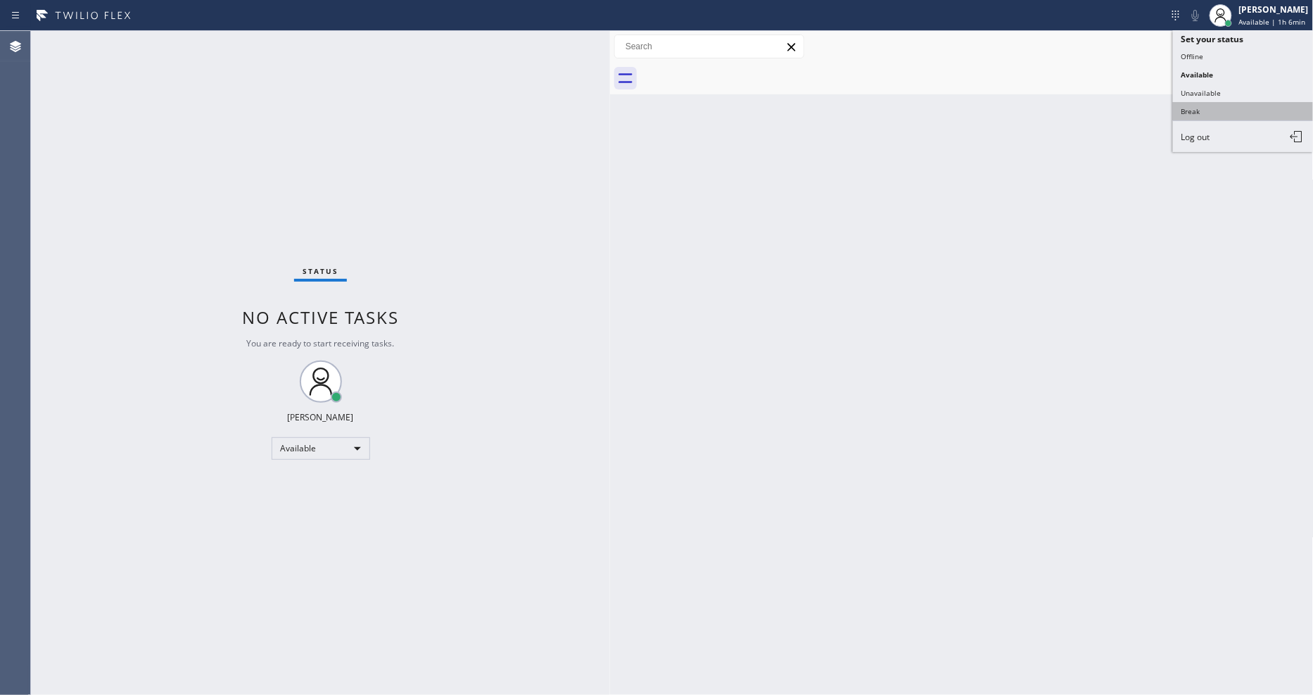
click at [1239, 116] on button "Break" at bounding box center [1243, 111] width 141 height 18
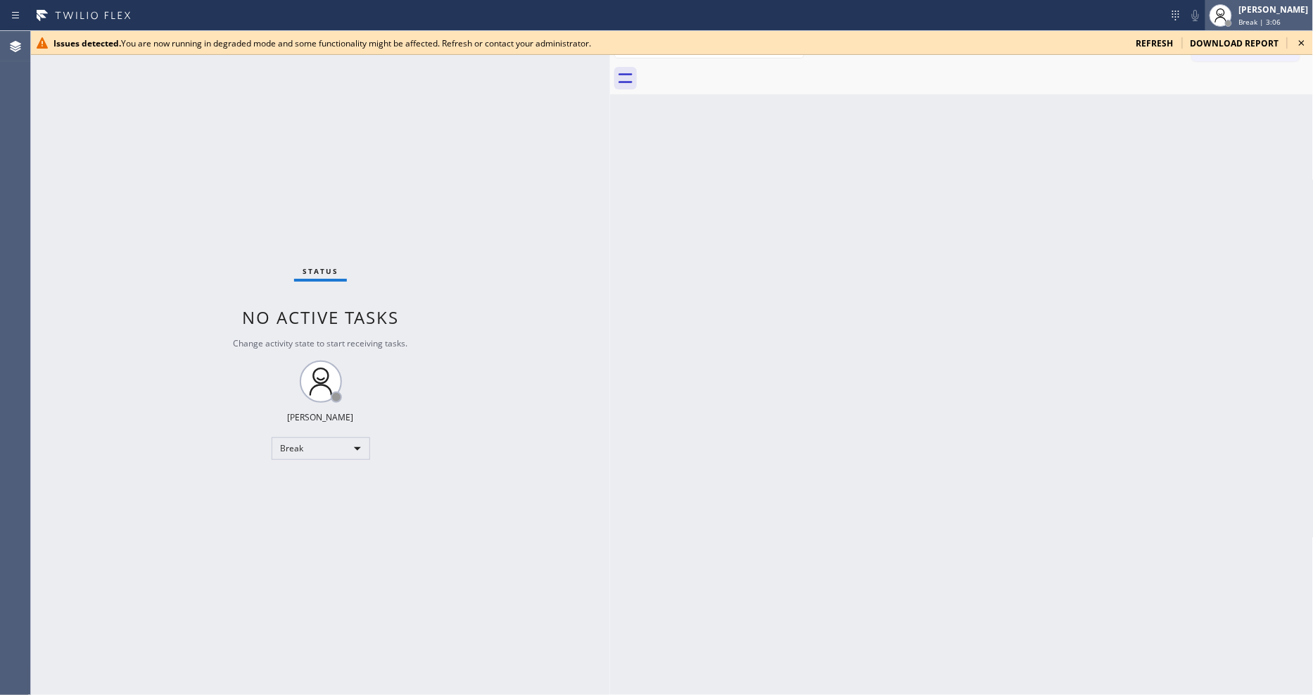
click at [1267, 12] on div "[PERSON_NAME]" at bounding box center [1274, 10] width 70 height 12
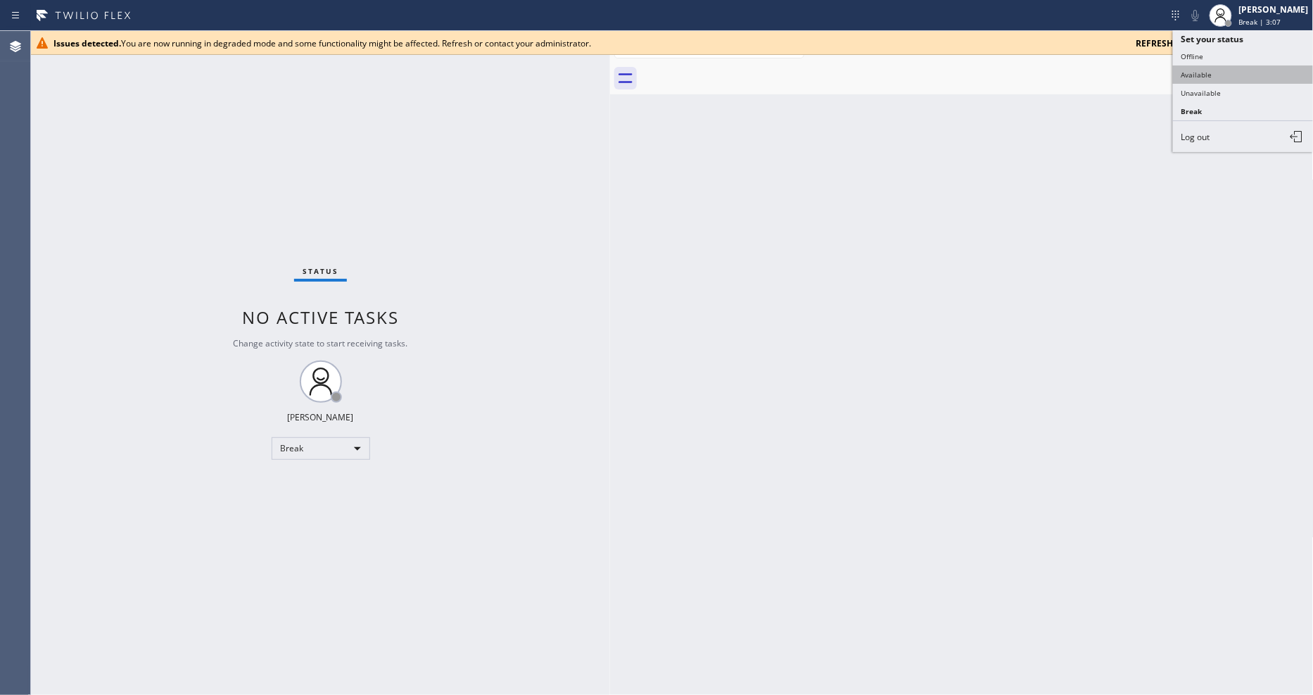
click at [1256, 74] on button "Available" at bounding box center [1243, 74] width 141 height 18
click at [1309, 39] on icon at bounding box center [1302, 42] width 17 height 17
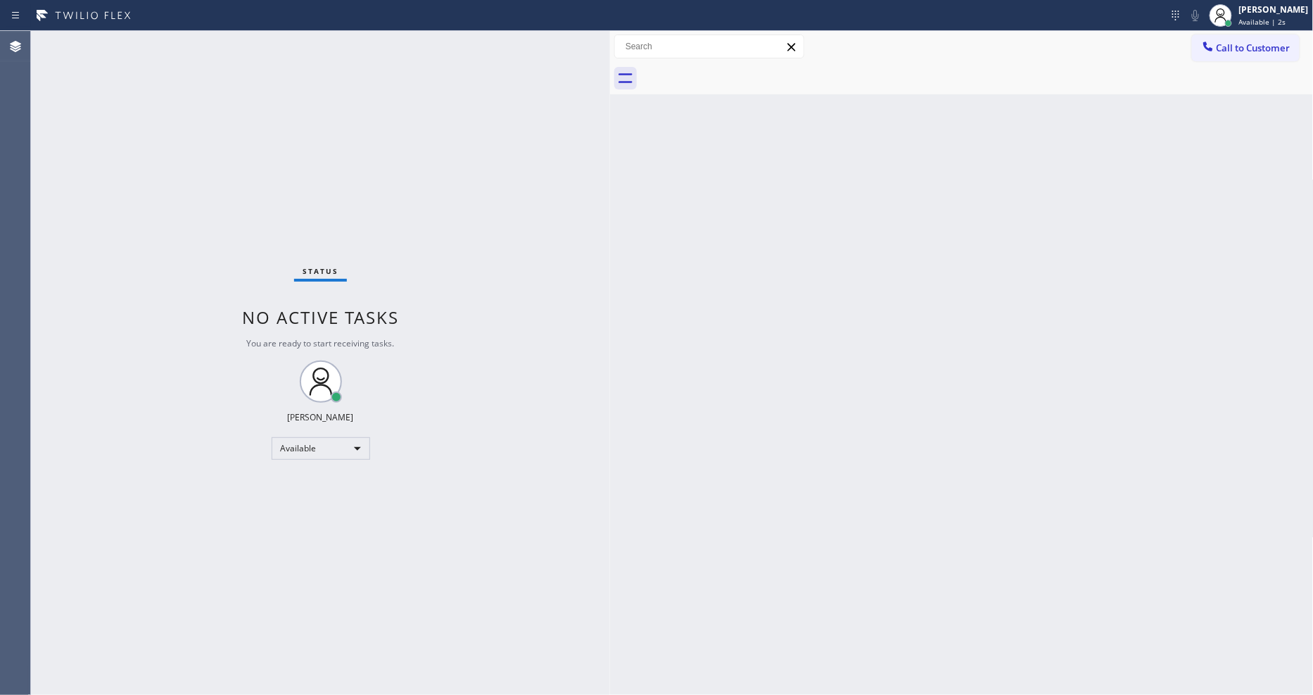
click at [461, 488] on div "Status No active tasks You are ready to start receiving tasks. [PERSON_NAME] Av…" at bounding box center [320, 363] width 579 height 664
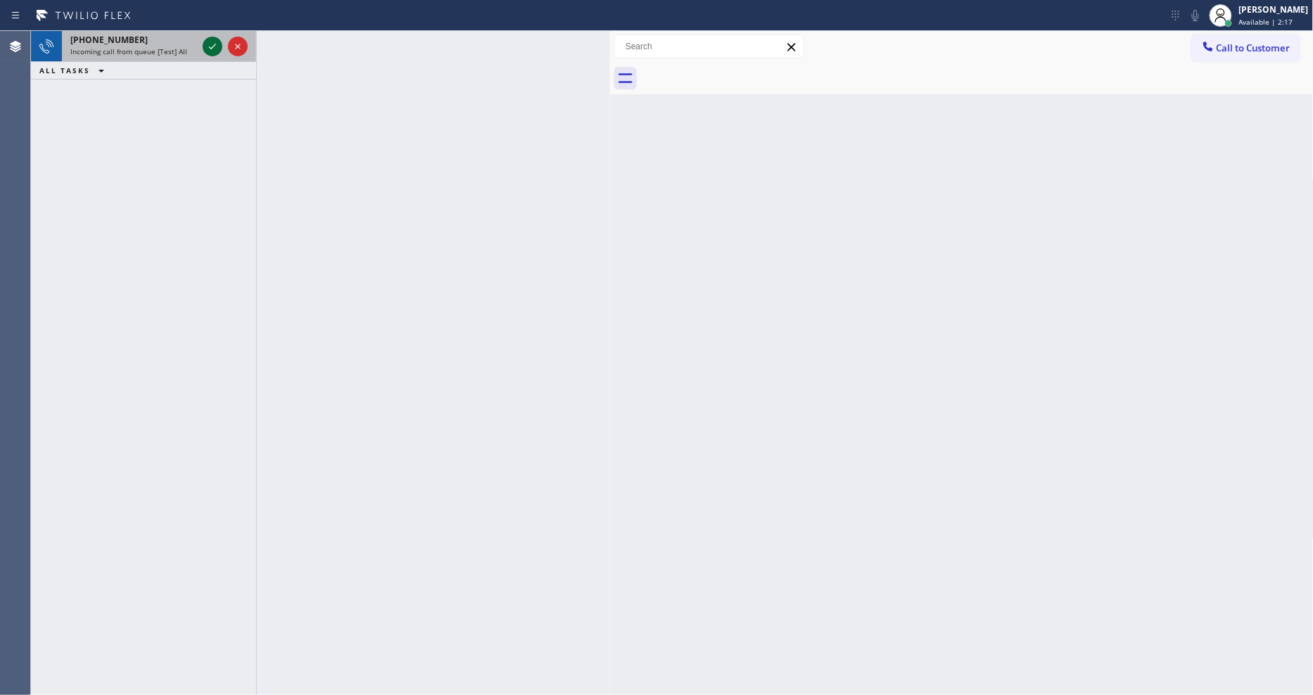
click at [205, 43] on icon at bounding box center [212, 46] width 17 height 17
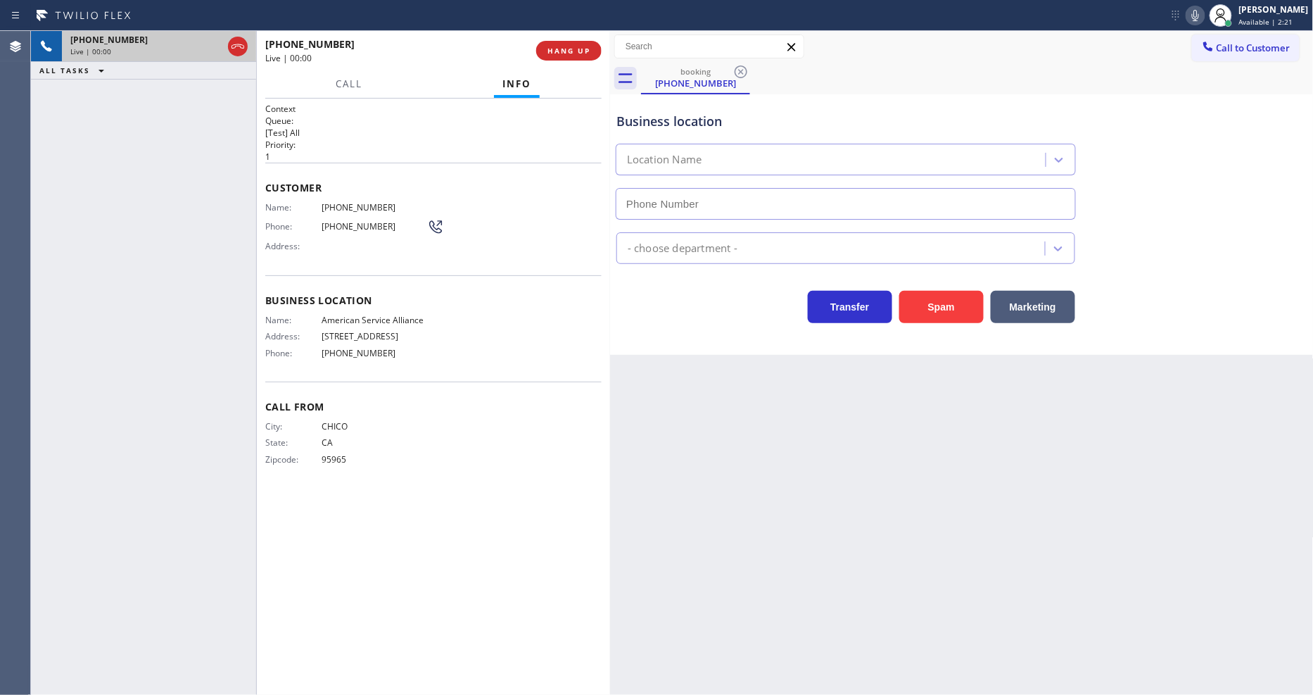
type input "[PHONE_NUMBER]"
click at [845, 470] on div "Back to Dashboard Change Sender ID Customers Technicians Select a contact Outbo…" at bounding box center [962, 363] width 704 height 664
click at [384, 319] on span "American Service Alliance" at bounding box center [375, 320] width 106 height 11
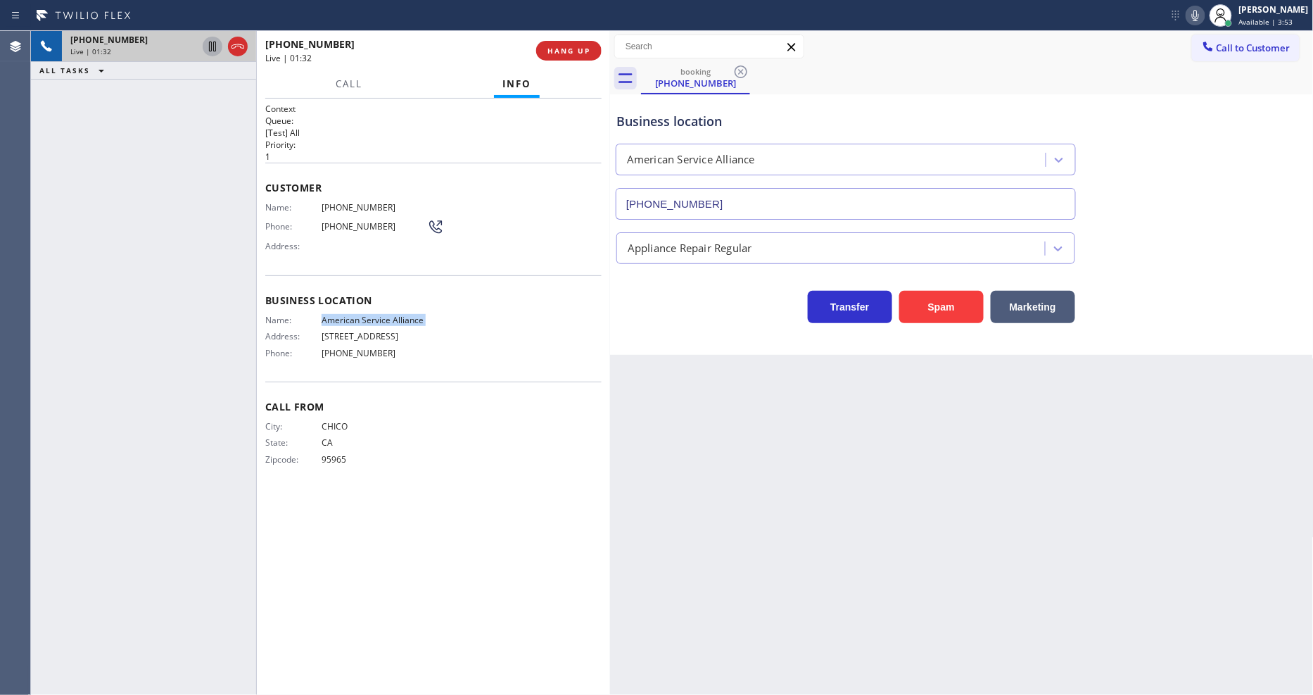
click at [213, 41] on icon at bounding box center [212, 46] width 17 height 17
click at [1204, 15] on icon at bounding box center [1195, 15] width 17 height 17
click at [215, 39] on icon at bounding box center [212, 46] width 17 height 17
click at [1201, 17] on rect at bounding box center [1196, 14] width 10 height 10
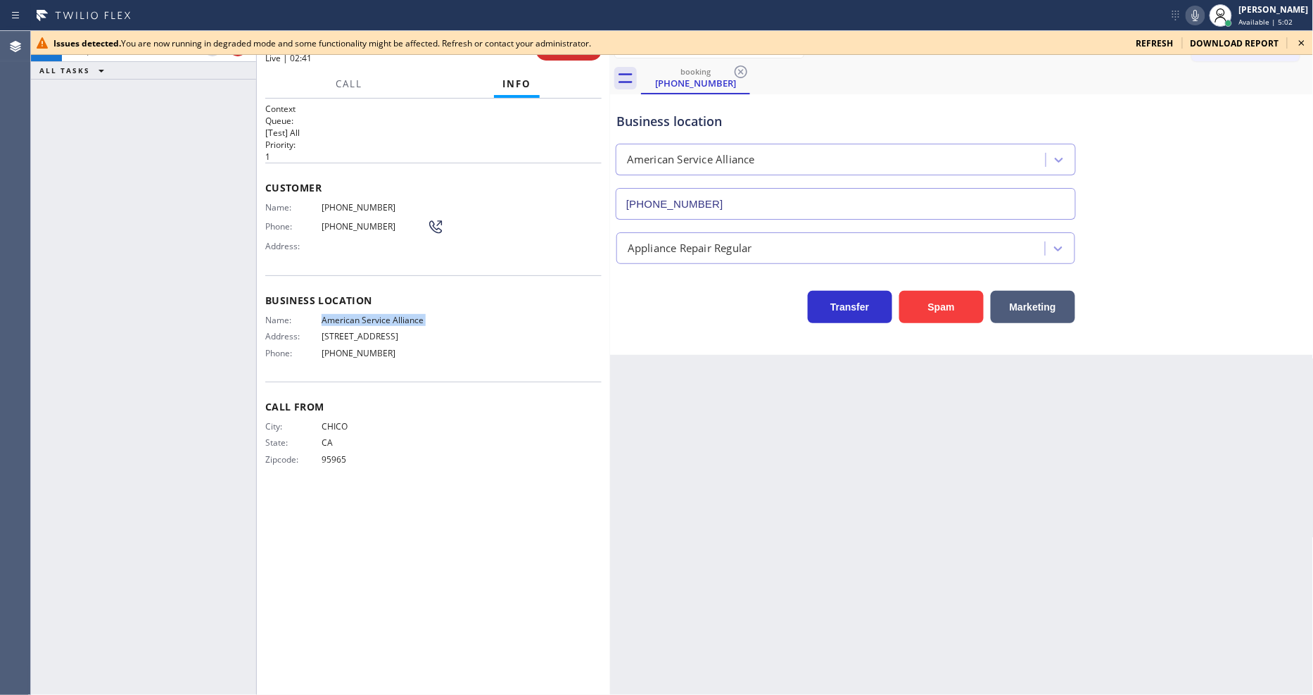
click at [1304, 44] on icon at bounding box center [1302, 43] width 6 height 6
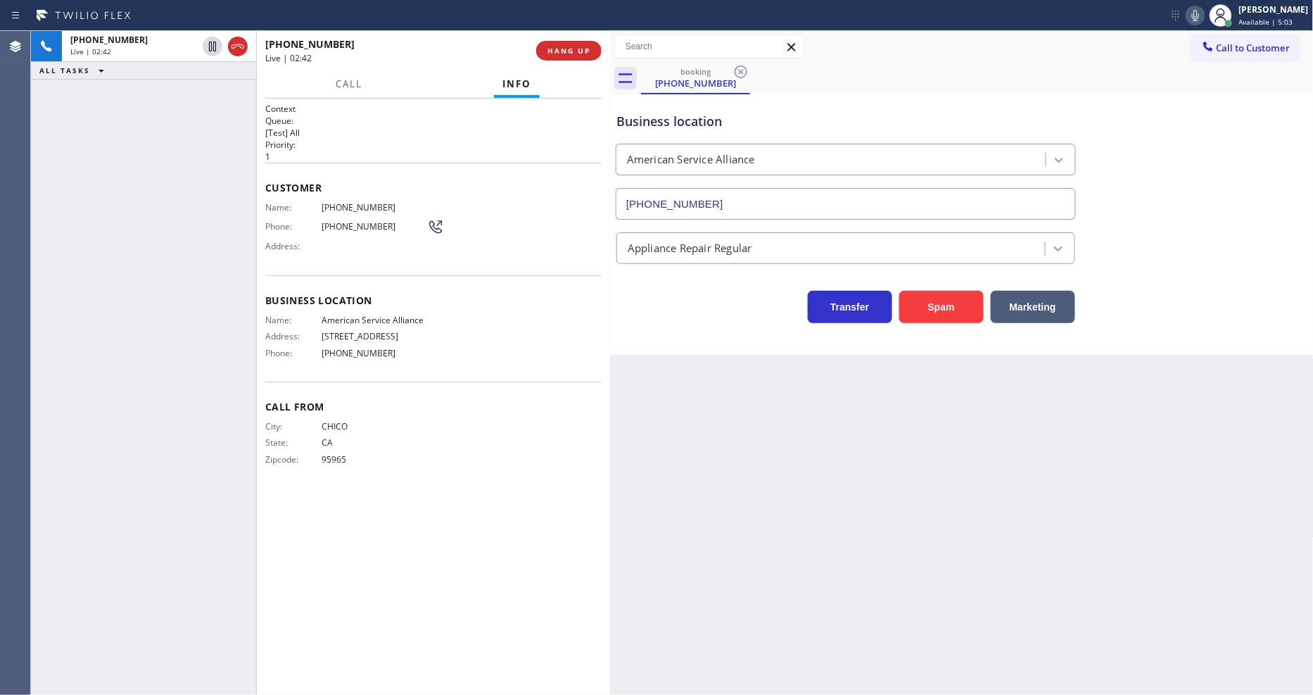
click at [636, 412] on div "Back to Dashboard Change Sender ID Customers Technicians Select a contact Outbo…" at bounding box center [962, 363] width 704 height 664
click at [334, 202] on span "[PHONE_NUMBER]" at bounding box center [375, 207] width 106 height 11
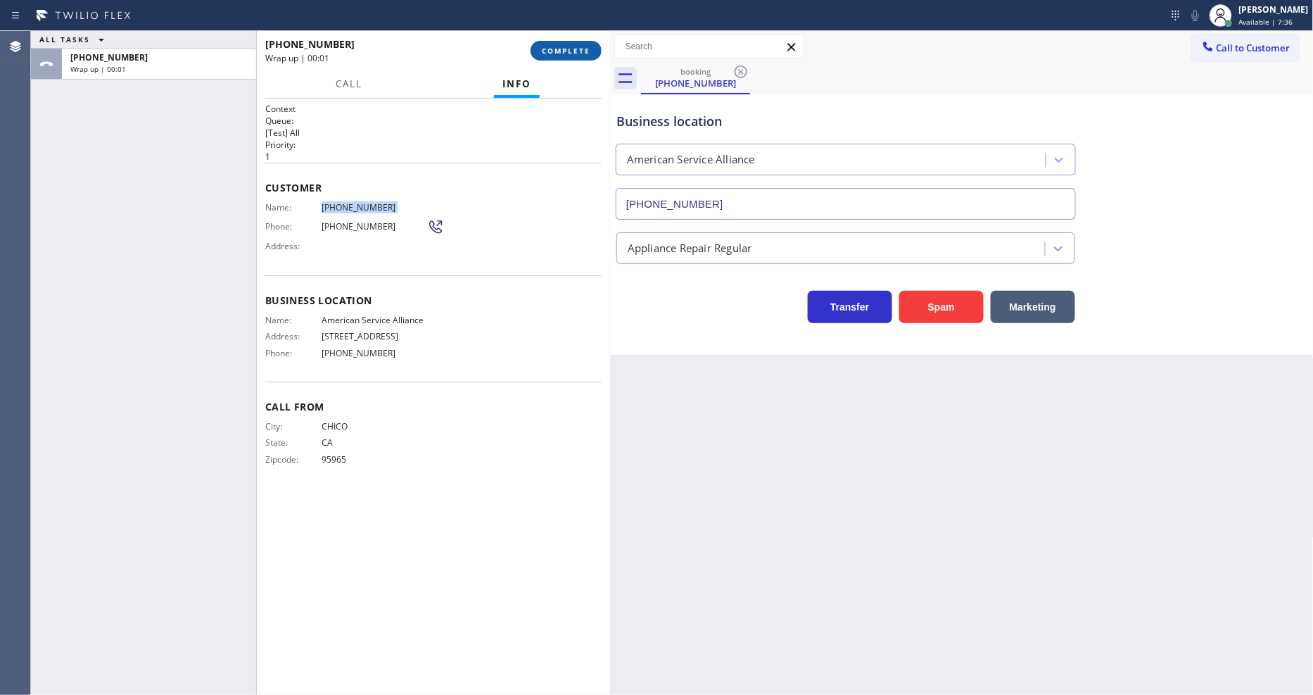
click at [556, 44] on button "COMPLETE" at bounding box center [566, 51] width 71 height 20
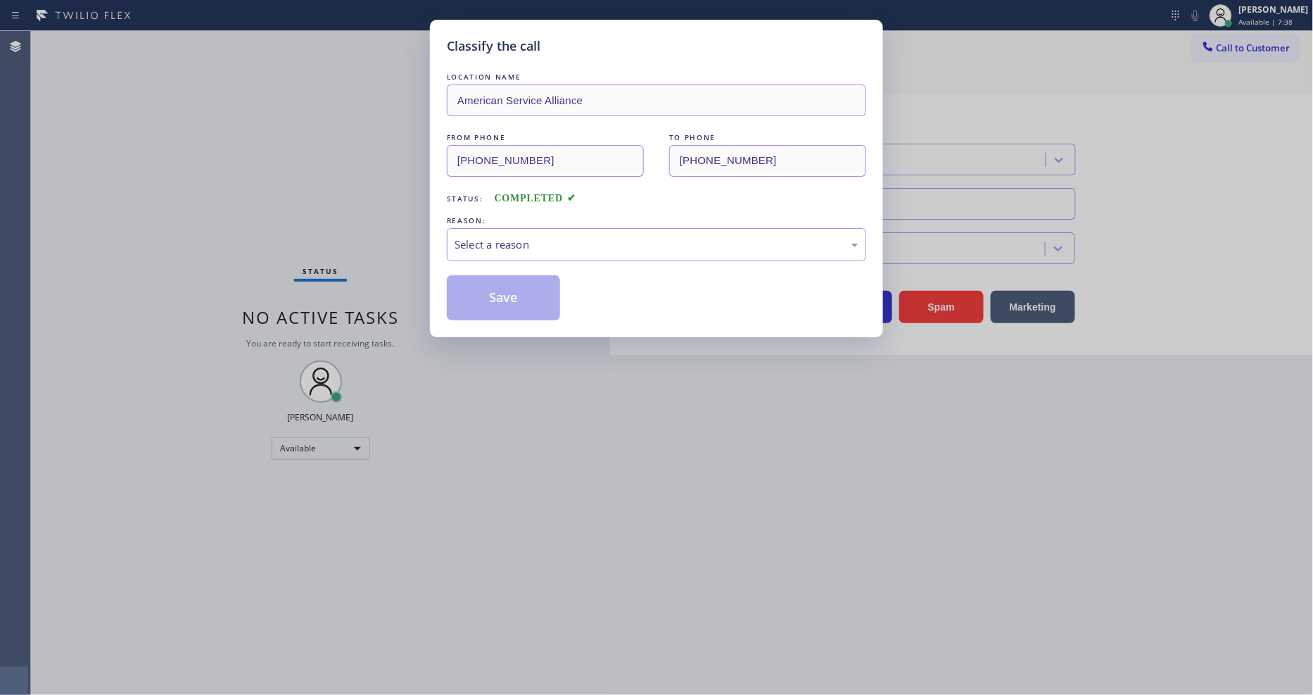
click at [476, 240] on div "Select a reason" at bounding box center [657, 244] width 404 height 16
click at [482, 299] on button "Save" at bounding box center [503, 297] width 113 height 45
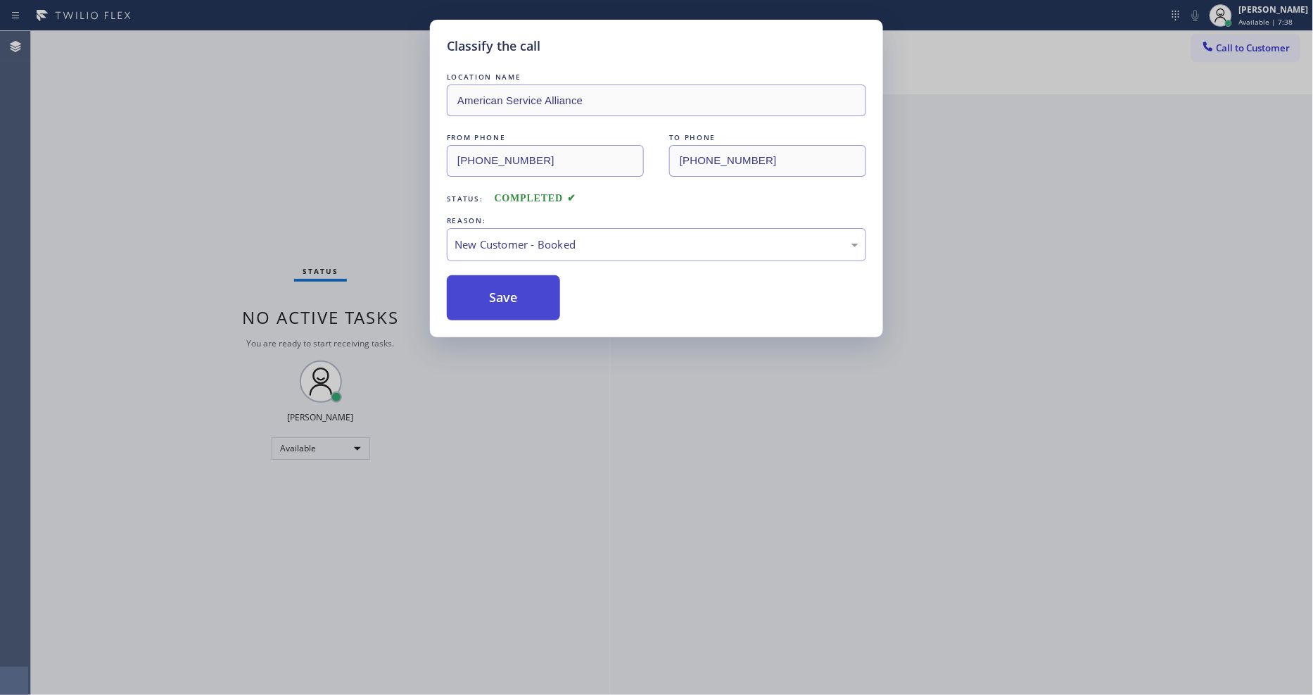
click at [482, 299] on button "Save" at bounding box center [503, 297] width 113 height 45
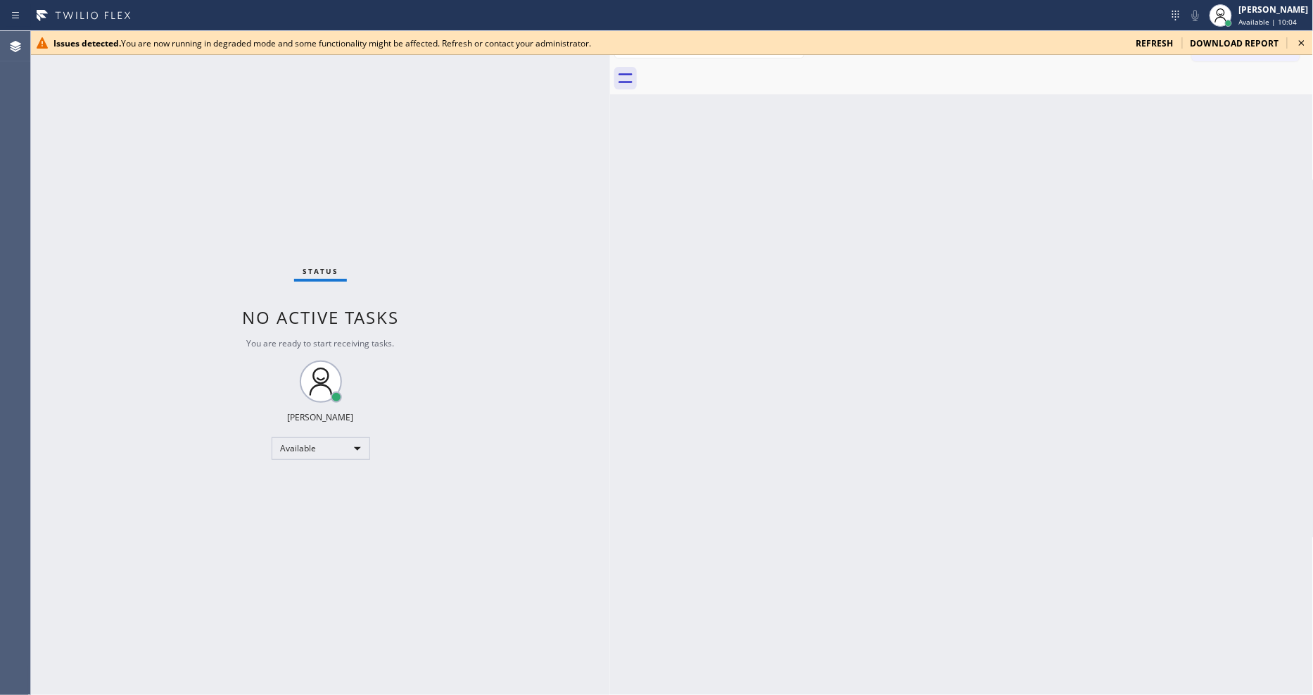
click at [1300, 40] on icon at bounding box center [1302, 43] width 6 height 6
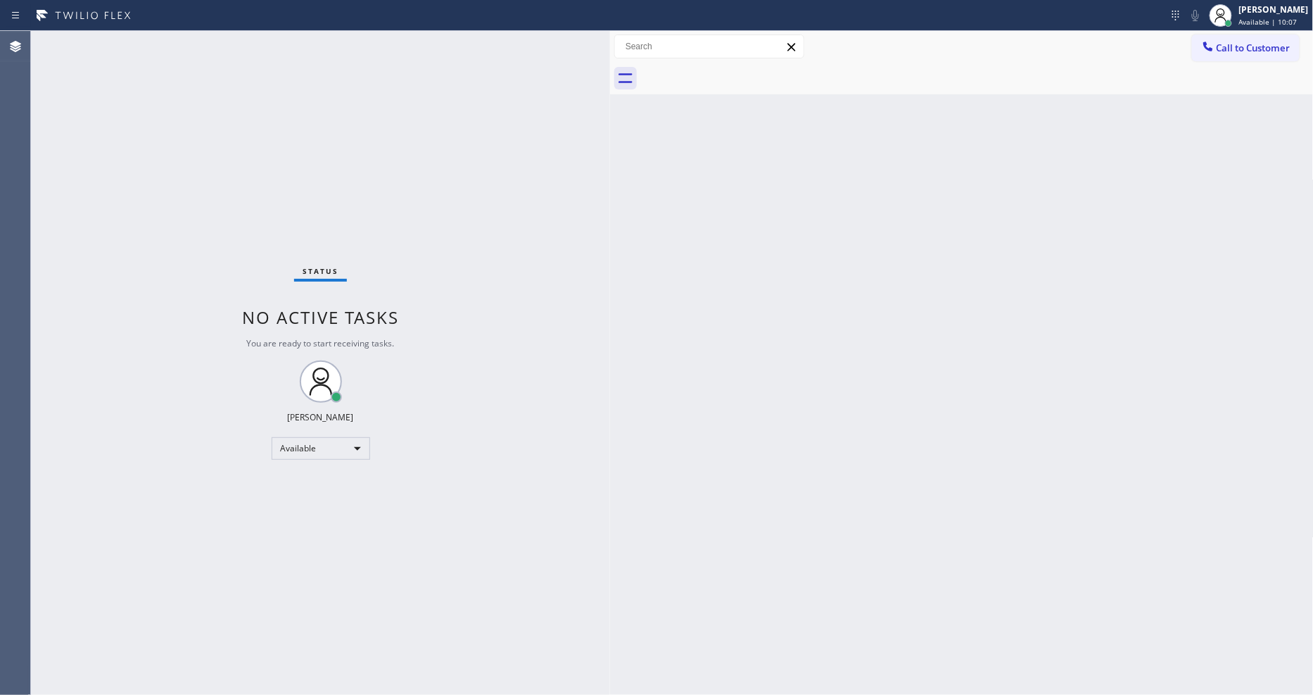
click at [571, 532] on div "Status No active tasks You are ready to start receiving tasks. [PERSON_NAME] Av…" at bounding box center [320, 363] width 579 height 664
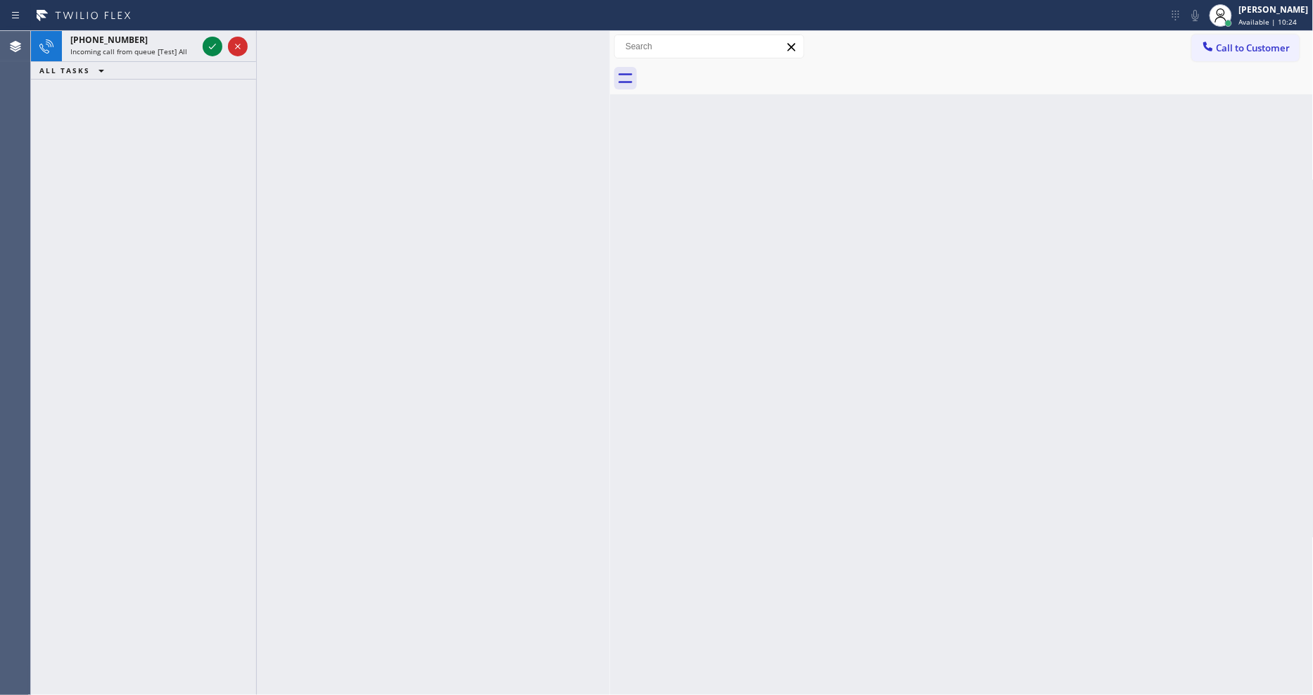
click at [211, 46] on icon at bounding box center [212, 46] width 17 height 17
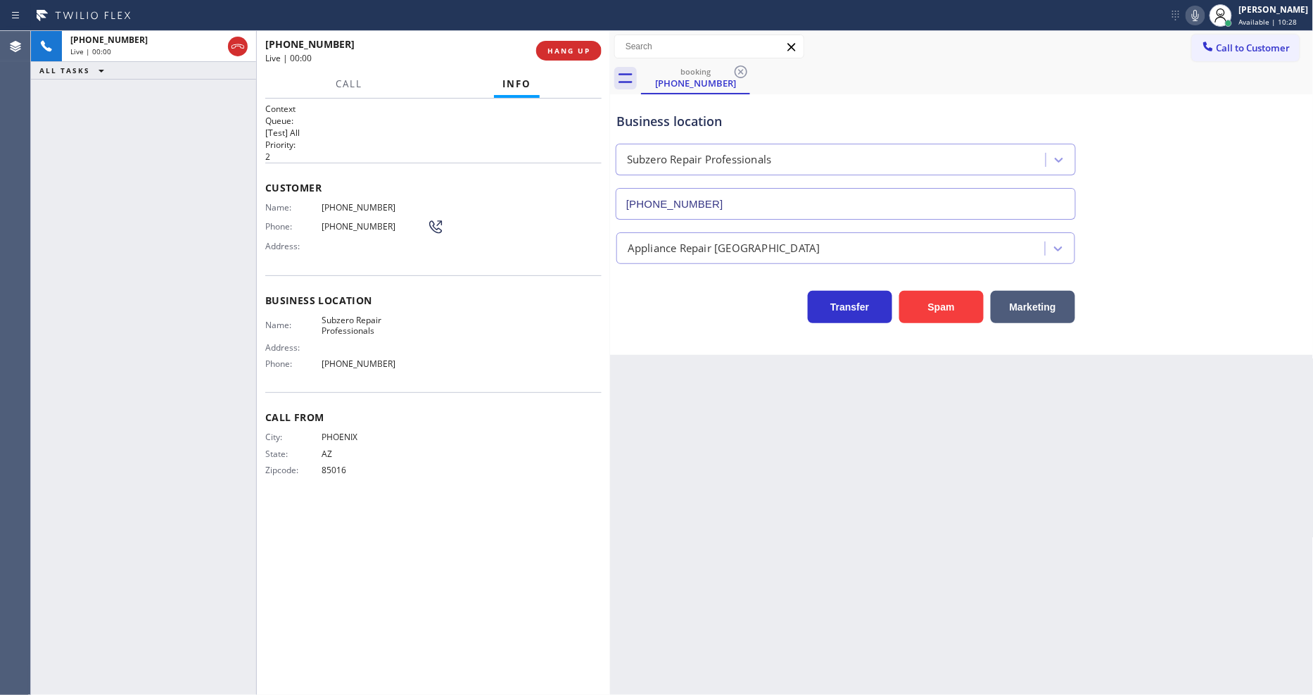
type input "[PHONE_NUMBER]"
click at [771, 510] on div "Back to Dashboard Change Sender ID Customers Technicians Select a contact Outbo…" at bounding box center [962, 363] width 704 height 664
click at [339, 322] on span "Subzero Repair Professionals" at bounding box center [375, 326] width 106 height 22
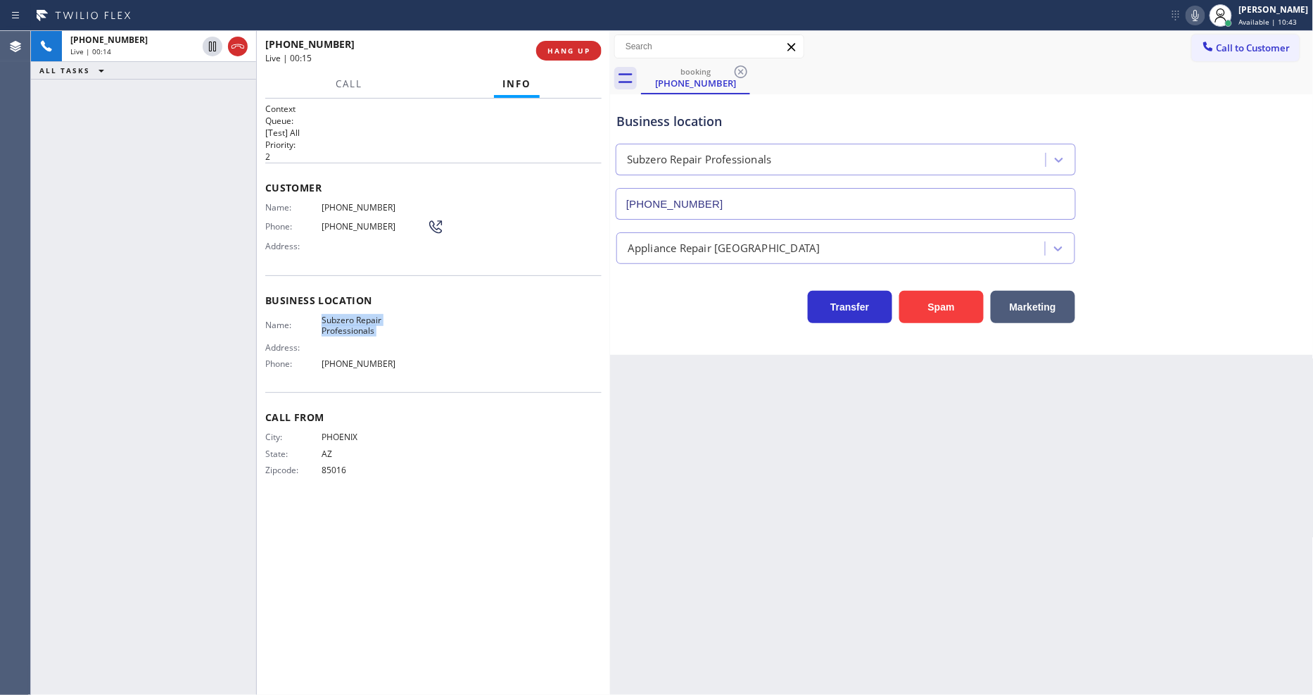
click at [294, 79] on div "Call Info" at bounding box center [433, 84] width 336 height 28
click at [546, 58] on button "HANG UP" at bounding box center [568, 51] width 65 height 20
click at [551, 54] on span "COMPLETE" at bounding box center [566, 51] width 49 height 10
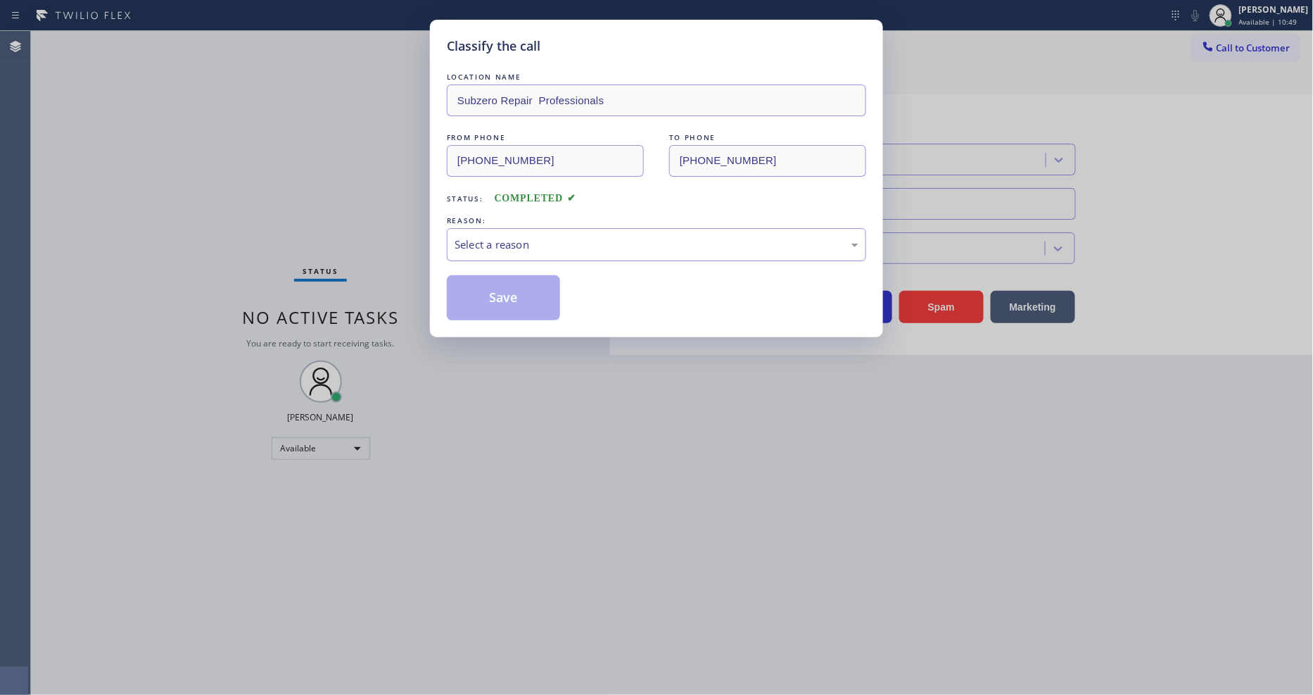
click at [504, 251] on div "Select a reason" at bounding box center [656, 244] width 419 height 33
click at [491, 291] on button "Save" at bounding box center [503, 297] width 113 height 45
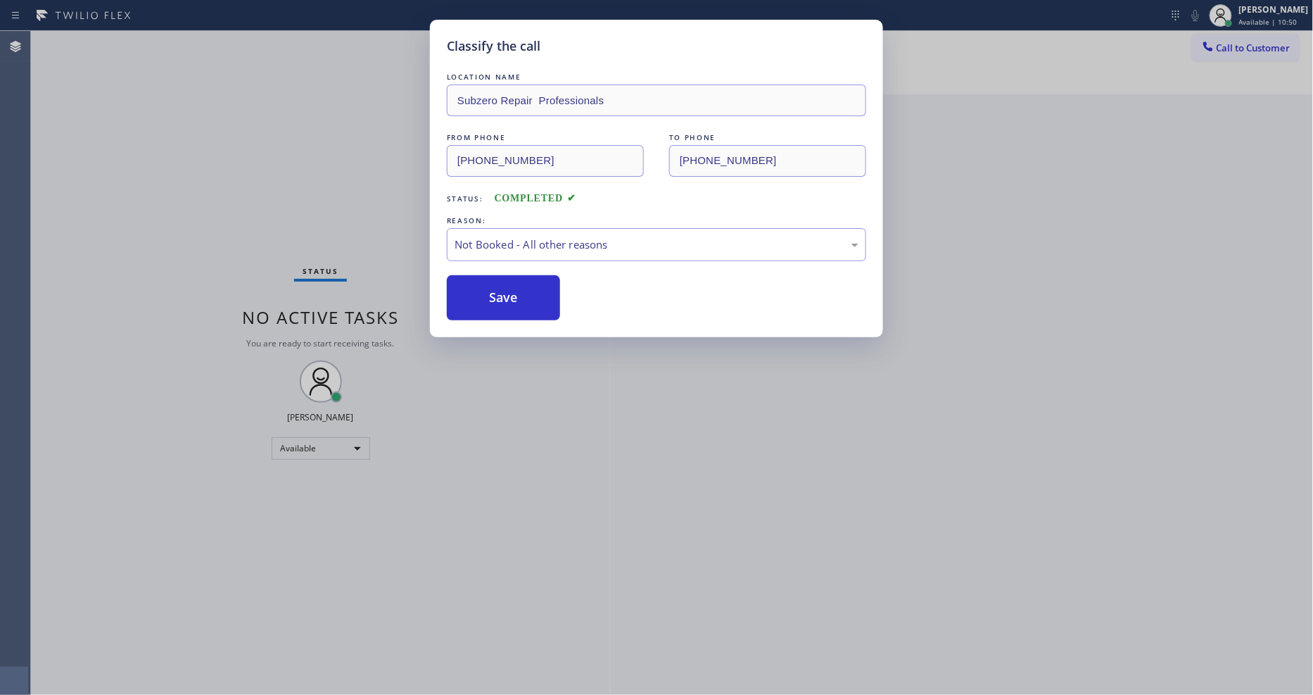
click at [491, 291] on button "Save" at bounding box center [503, 297] width 113 height 45
click at [490, 291] on button "Save" at bounding box center [503, 297] width 113 height 45
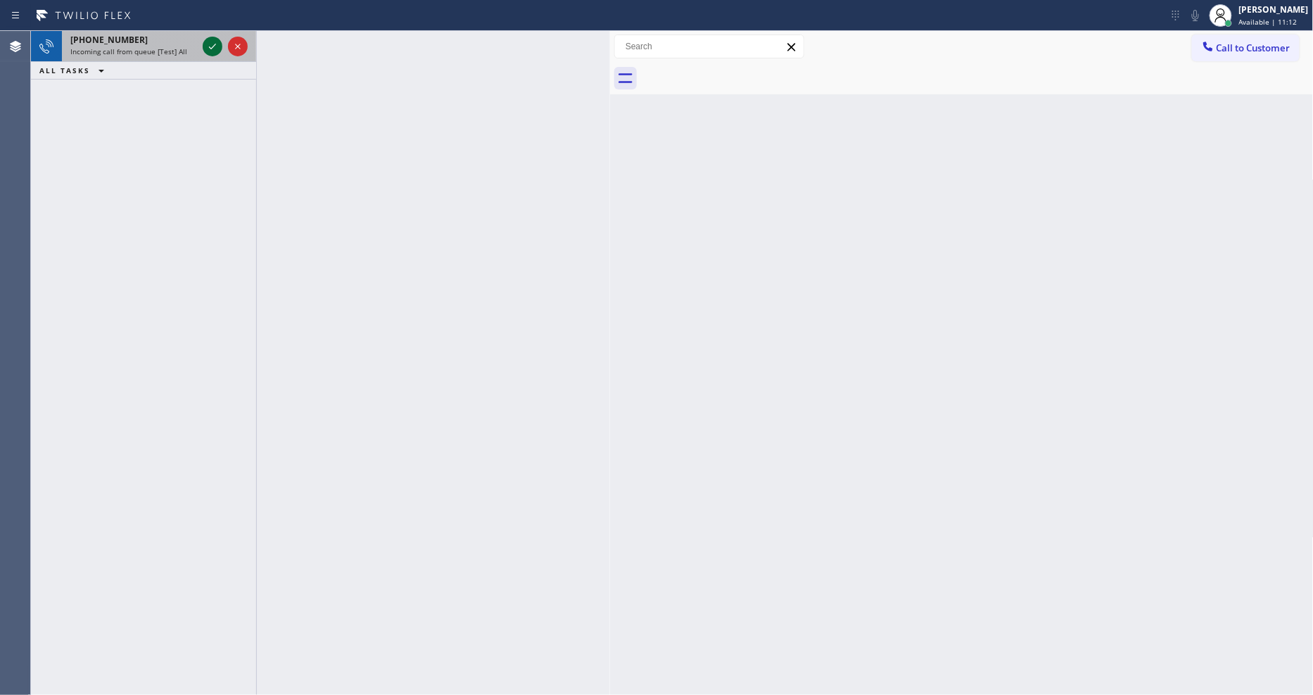
click at [211, 37] on button at bounding box center [213, 47] width 20 height 20
click at [211, 58] on div at bounding box center [225, 46] width 51 height 31
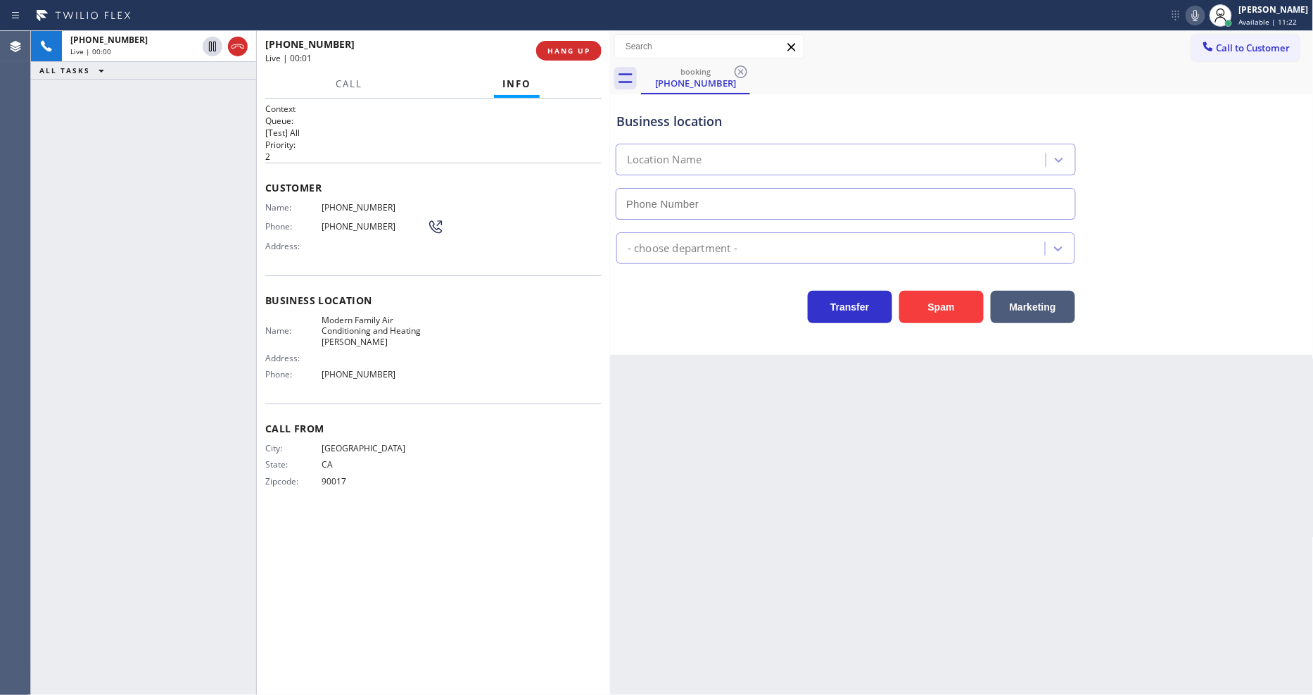
type input "[PHONE_NUMBER]"
click at [764, 438] on div "Back to Dashboard Change Sender ID Customers Technicians Select a contact Outbo…" at bounding box center [962, 363] width 704 height 664
click at [576, 50] on span "HANG UP" at bounding box center [569, 51] width 43 height 10
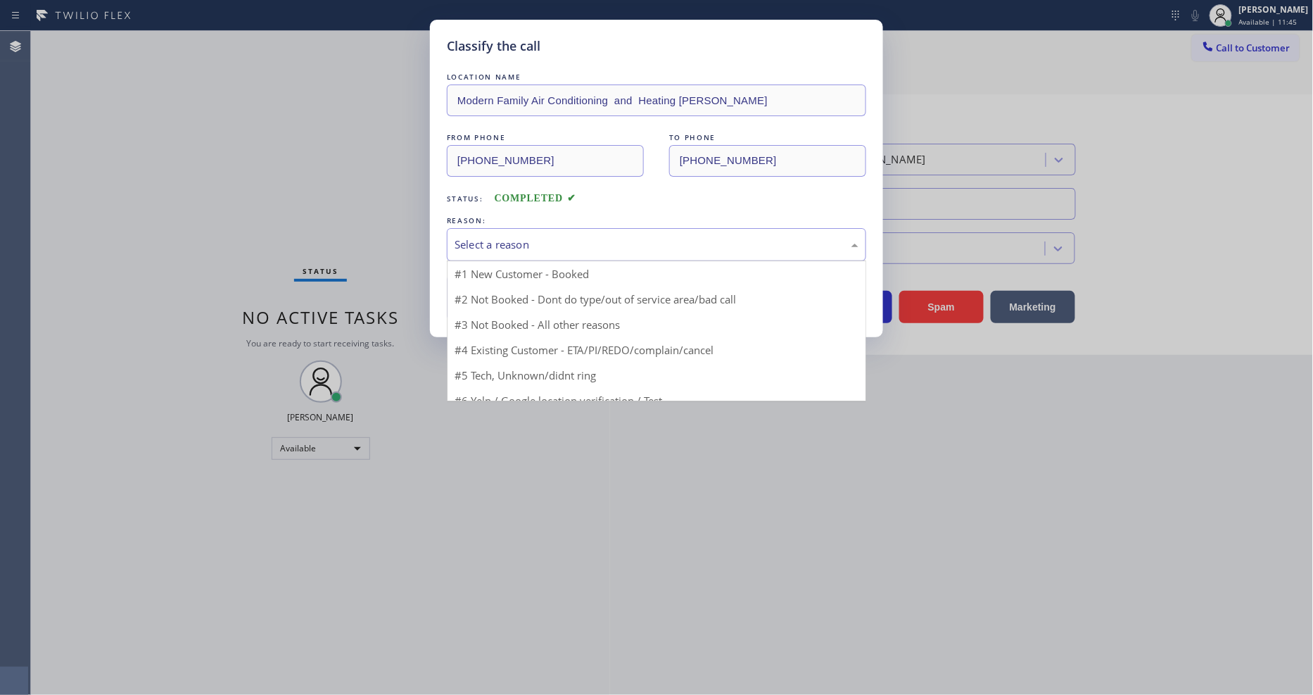
click at [512, 236] on div "Select a reason" at bounding box center [657, 244] width 404 height 16
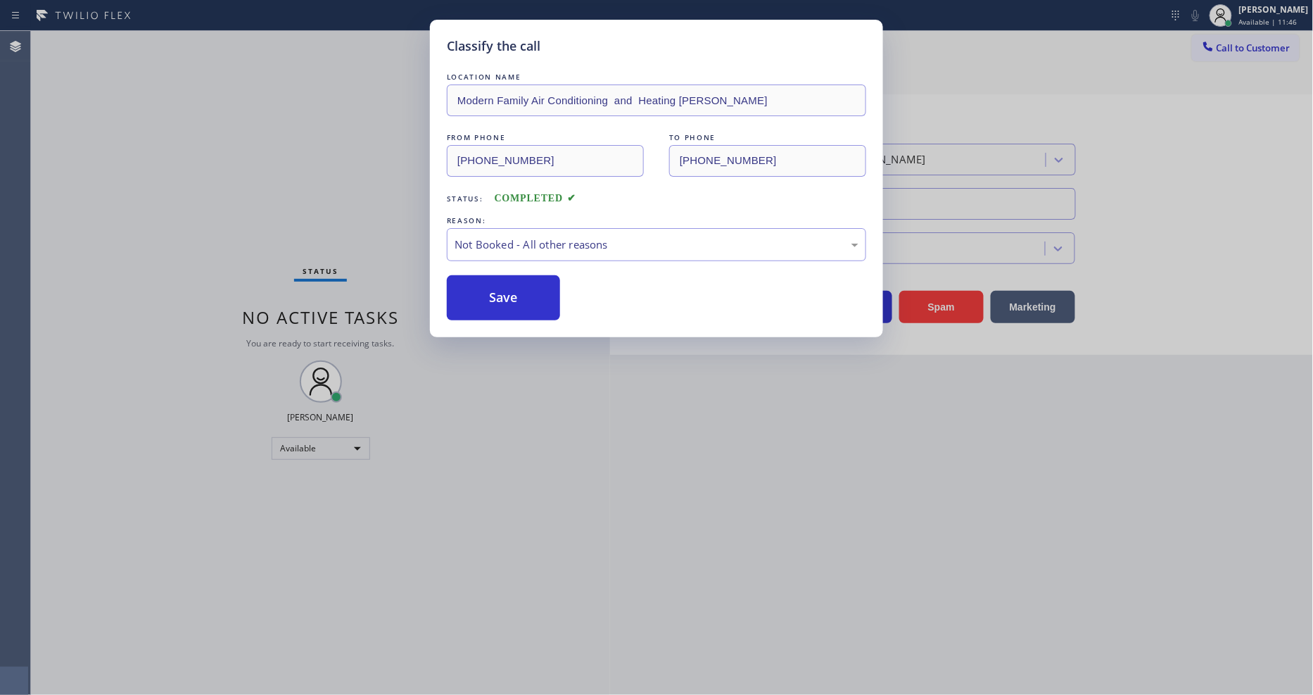
click at [519, 298] on button "Save" at bounding box center [503, 297] width 113 height 45
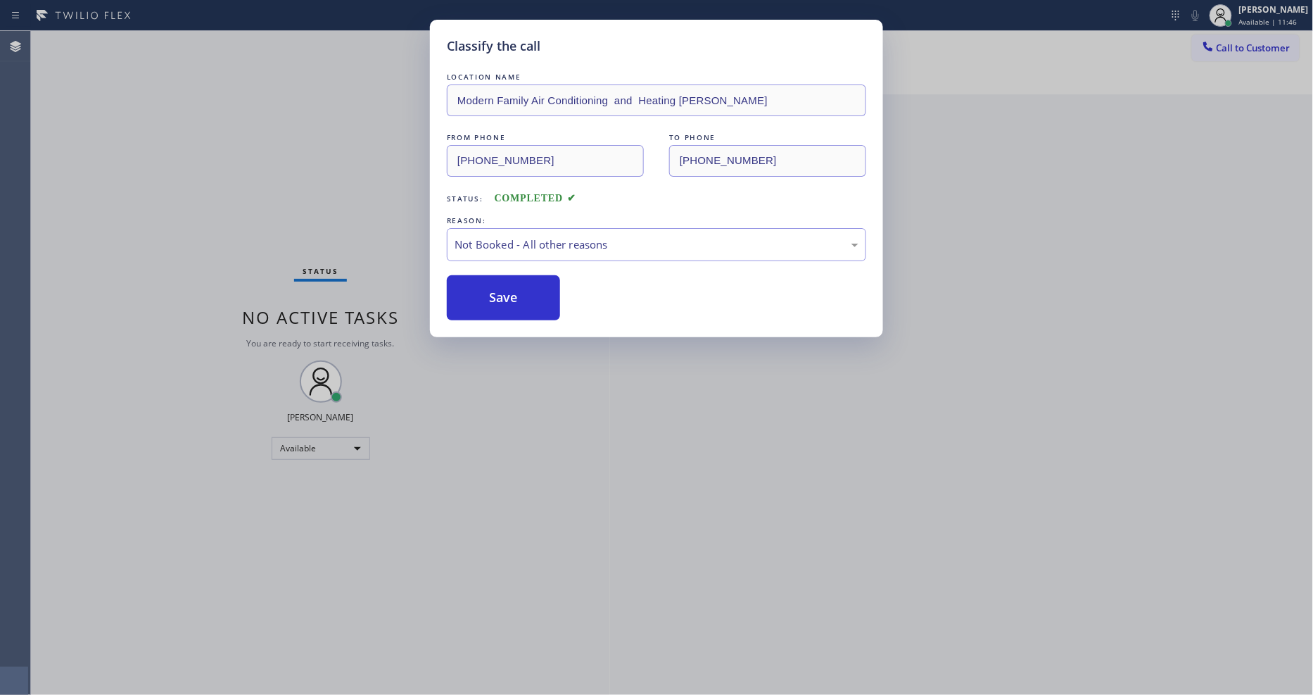
click at [519, 298] on button "Save" at bounding box center [503, 297] width 113 height 45
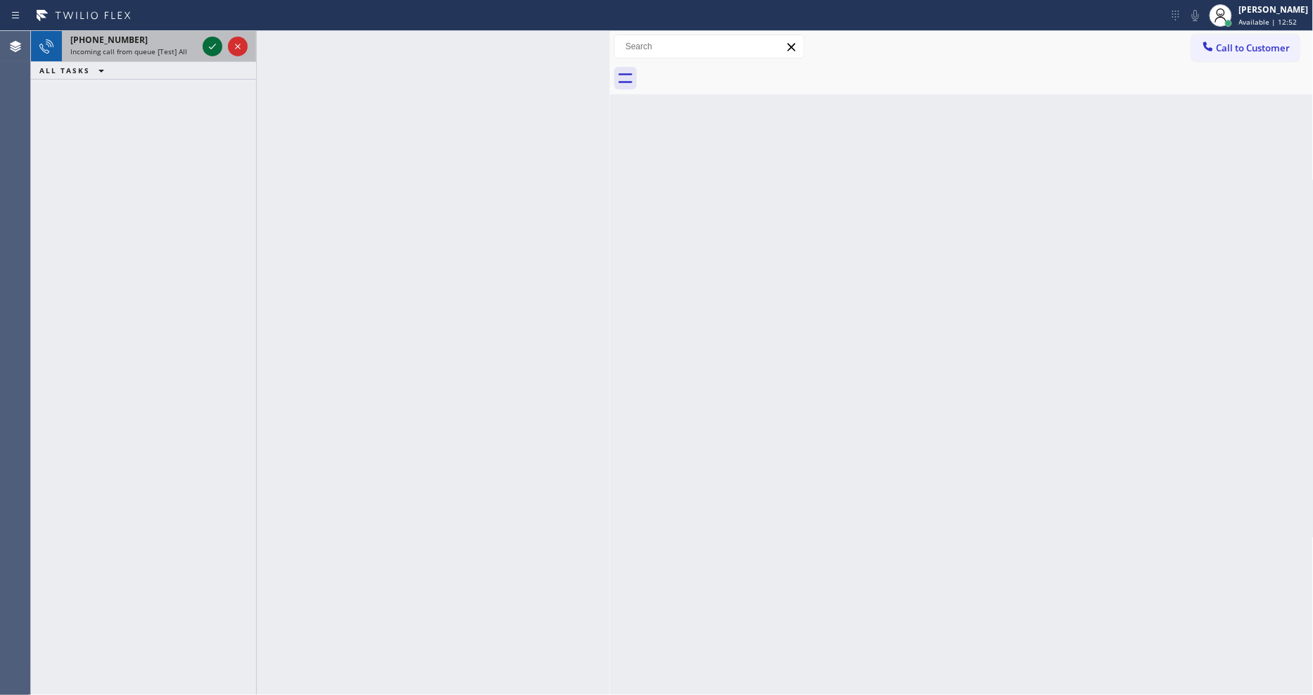
click at [219, 46] on icon at bounding box center [212, 46] width 17 height 17
click at [215, 43] on icon at bounding box center [212, 46] width 17 height 17
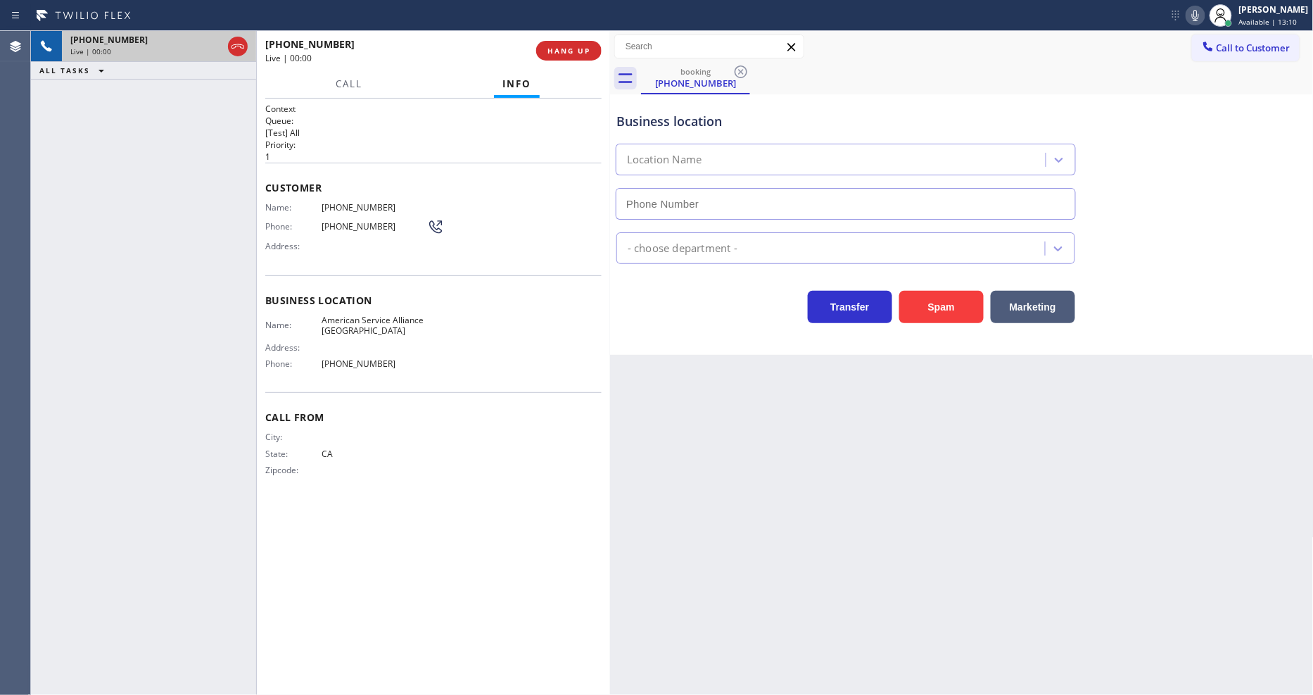
type input "[PHONE_NUMBER]"
click at [355, 320] on span "American Service Alliance [GEOGRAPHIC_DATA]" at bounding box center [375, 326] width 106 height 22
click at [343, 202] on span "[PHONE_NUMBER]" at bounding box center [375, 207] width 106 height 11
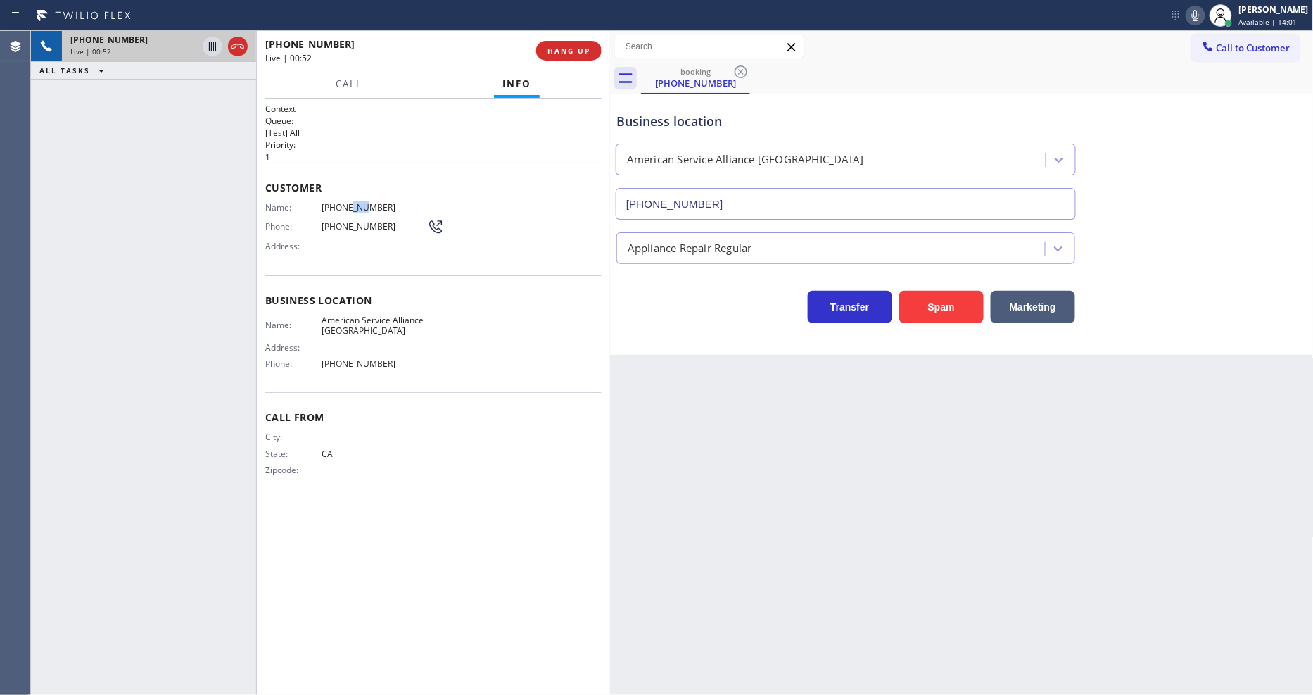
click at [343, 202] on span "[PHONE_NUMBER]" at bounding box center [375, 207] width 106 height 11
click at [306, 346] on span "Address:" at bounding box center [293, 347] width 56 height 11
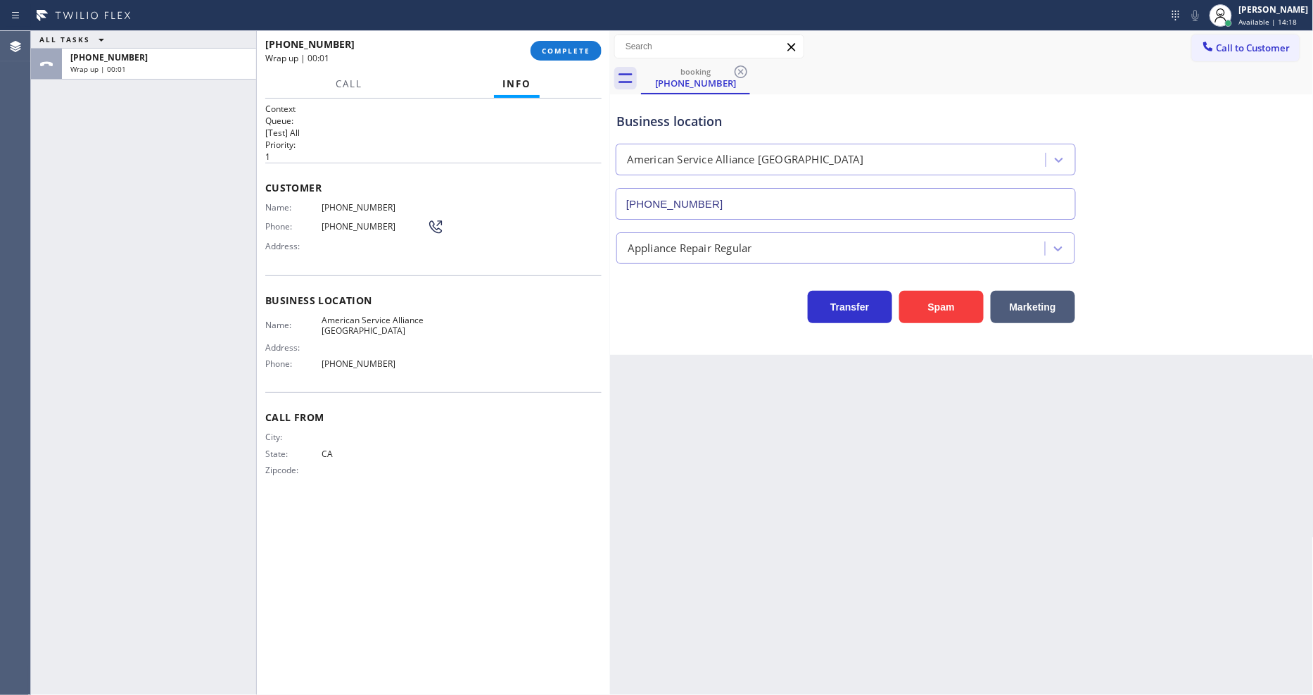
click at [214, 459] on div "ALL TASKS ALL TASKS ACTIVE TASKS TASKS IN WRAP UP [PHONE_NUMBER] Wrap up | 00:01" at bounding box center [143, 363] width 225 height 664
click at [336, 208] on span "[PHONE_NUMBER]" at bounding box center [375, 207] width 106 height 11
click at [145, 335] on div "ALL TASKS ALL TASKS ACTIVE TASKS TASKS IN WRAP UP [PHONE_NUMBER] Wrap up | 00:06" at bounding box center [143, 363] width 225 height 664
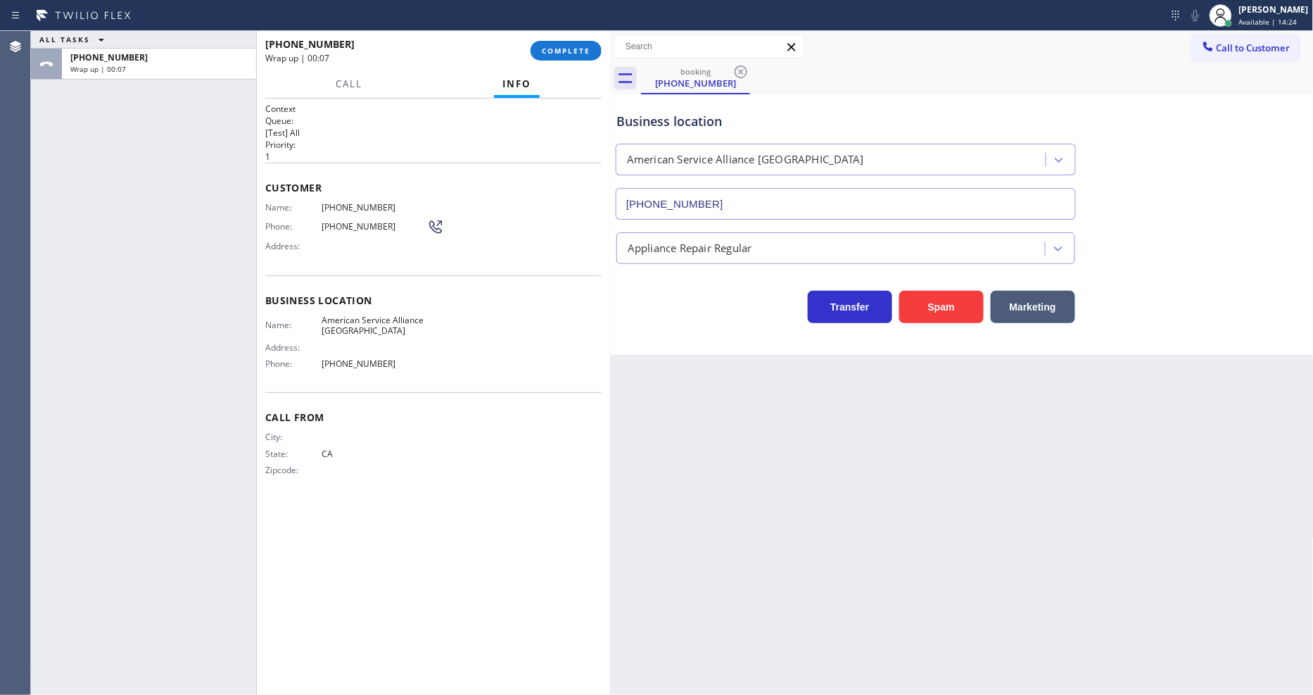
click at [332, 202] on span "[PHONE_NUMBER]" at bounding box center [375, 207] width 106 height 11
click at [572, 46] on span "COMPLETE" at bounding box center [566, 51] width 49 height 10
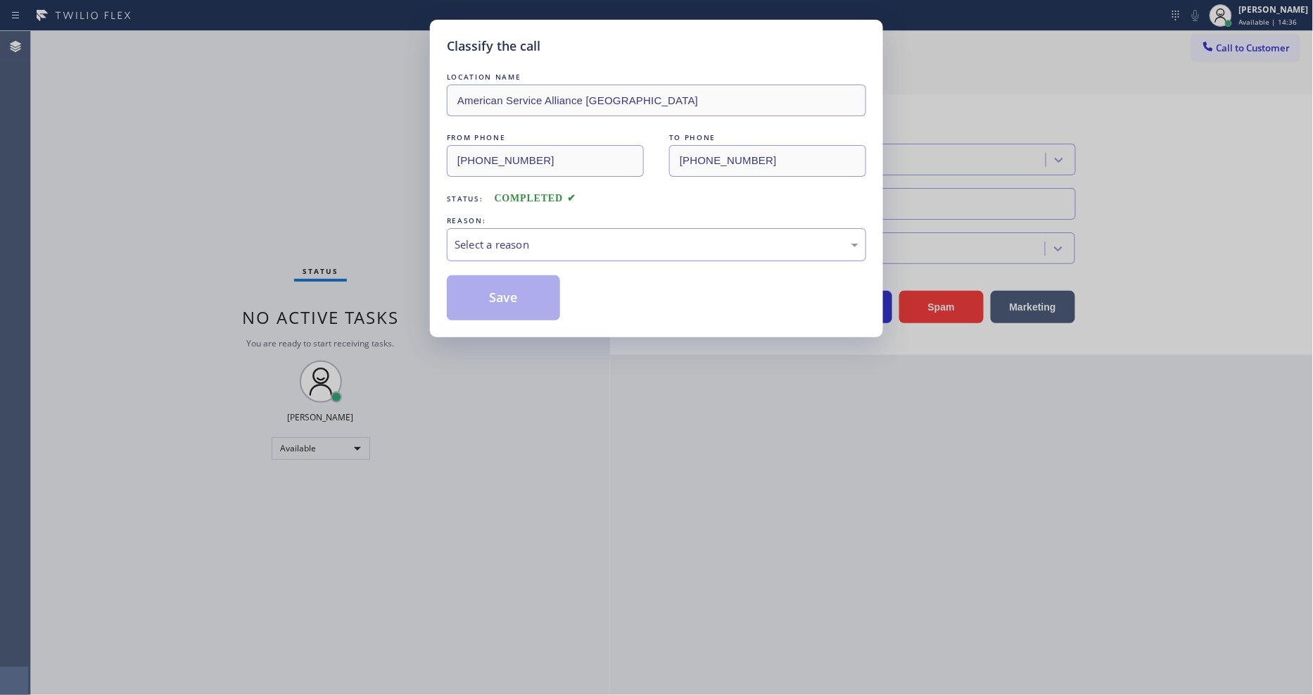
click at [482, 236] on div "Select a reason" at bounding box center [657, 244] width 404 height 16
click at [483, 296] on button "Save" at bounding box center [503, 297] width 113 height 45
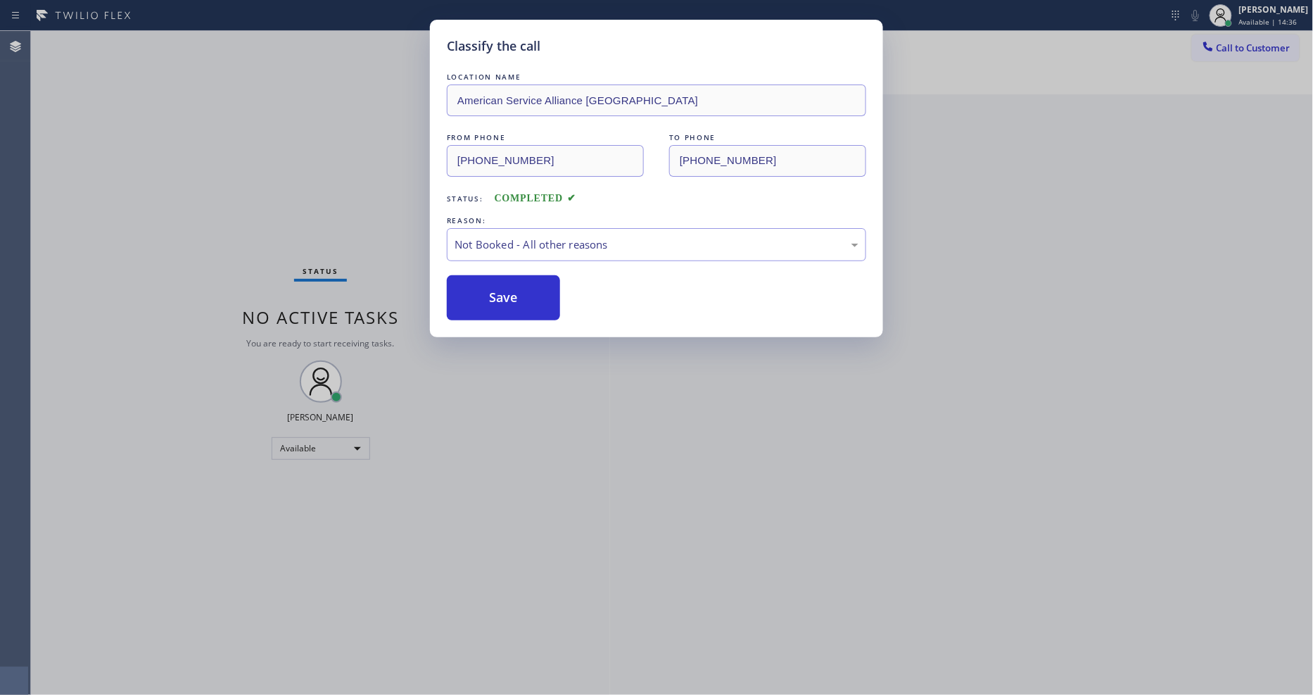
click at [483, 296] on button "Save" at bounding box center [503, 297] width 113 height 45
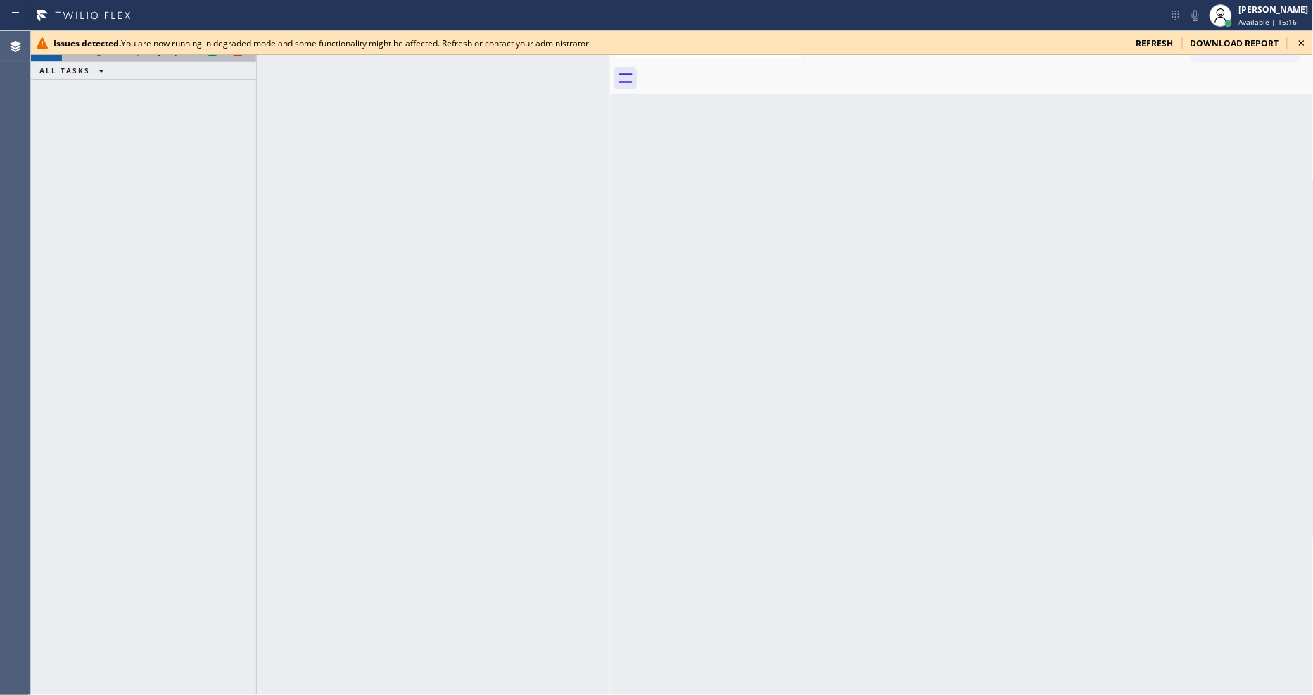
click at [209, 56] on div at bounding box center [225, 46] width 51 height 31
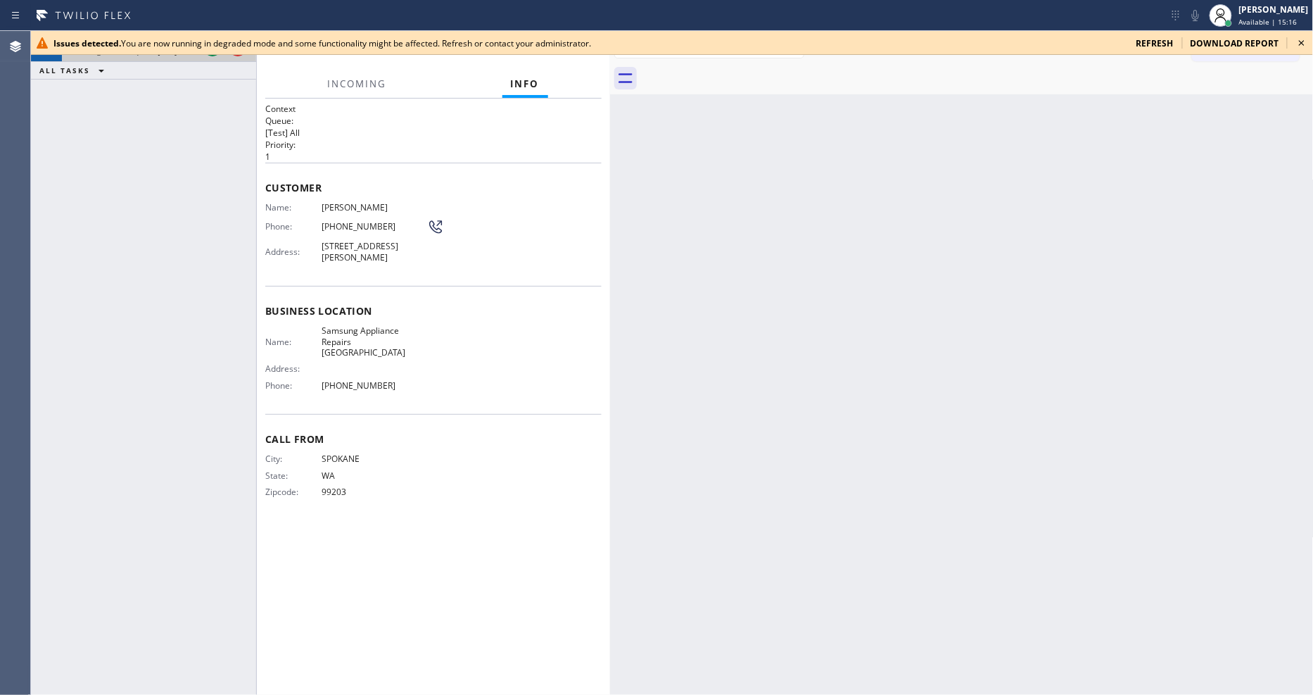
click at [209, 56] on div at bounding box center [225, 46] width 51 height 31
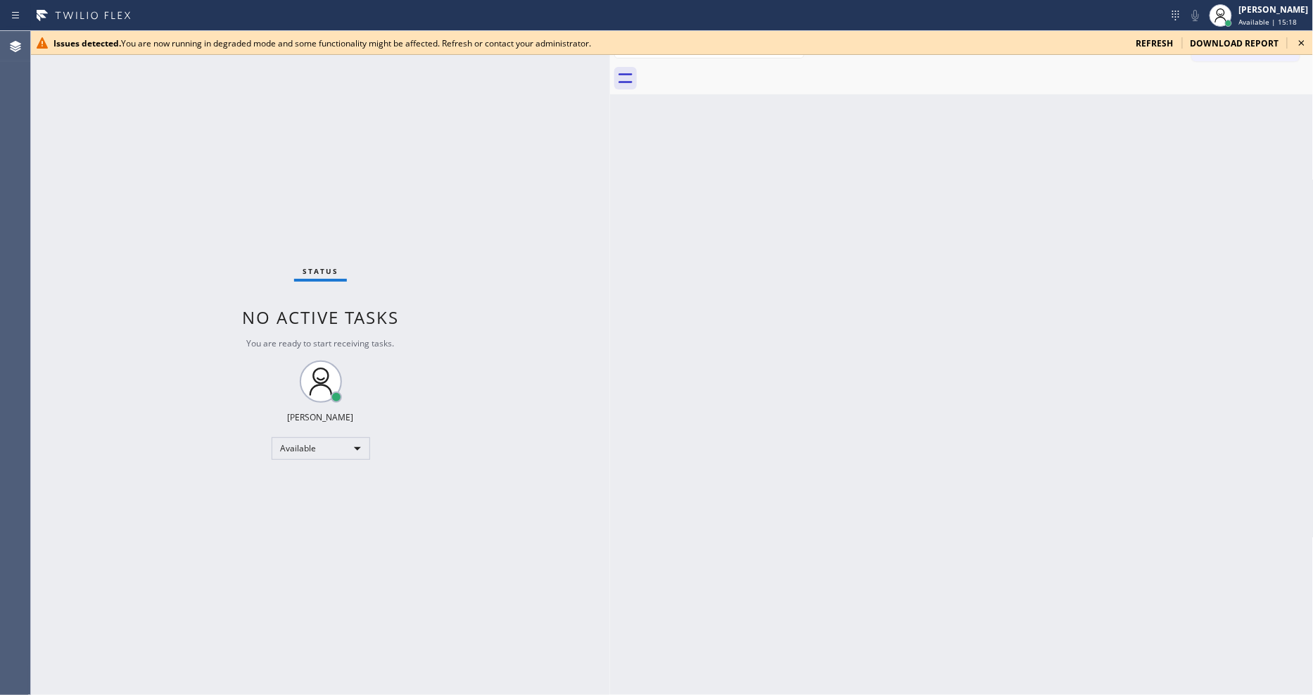
click at [1300, 43] on icon at bounding box center [1302, 42] width 17 height 17
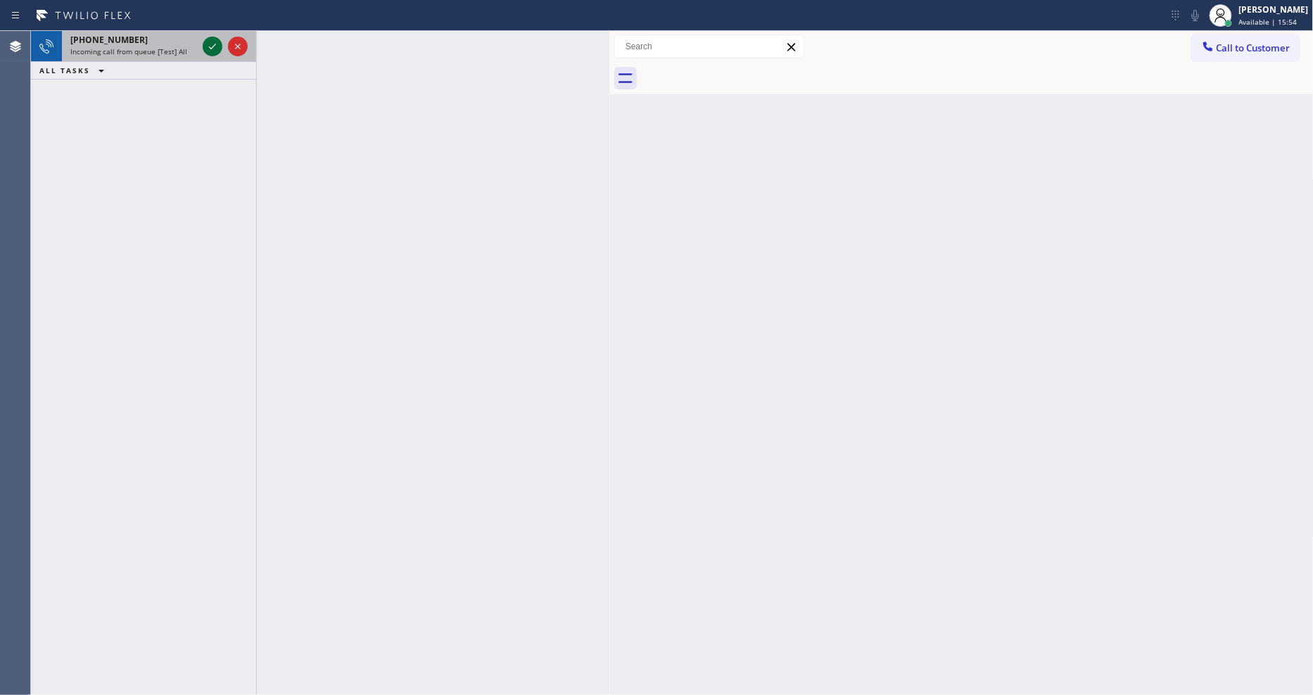
click at [213, 46] on icon at bounding box center [212, 47] width 7 height 6
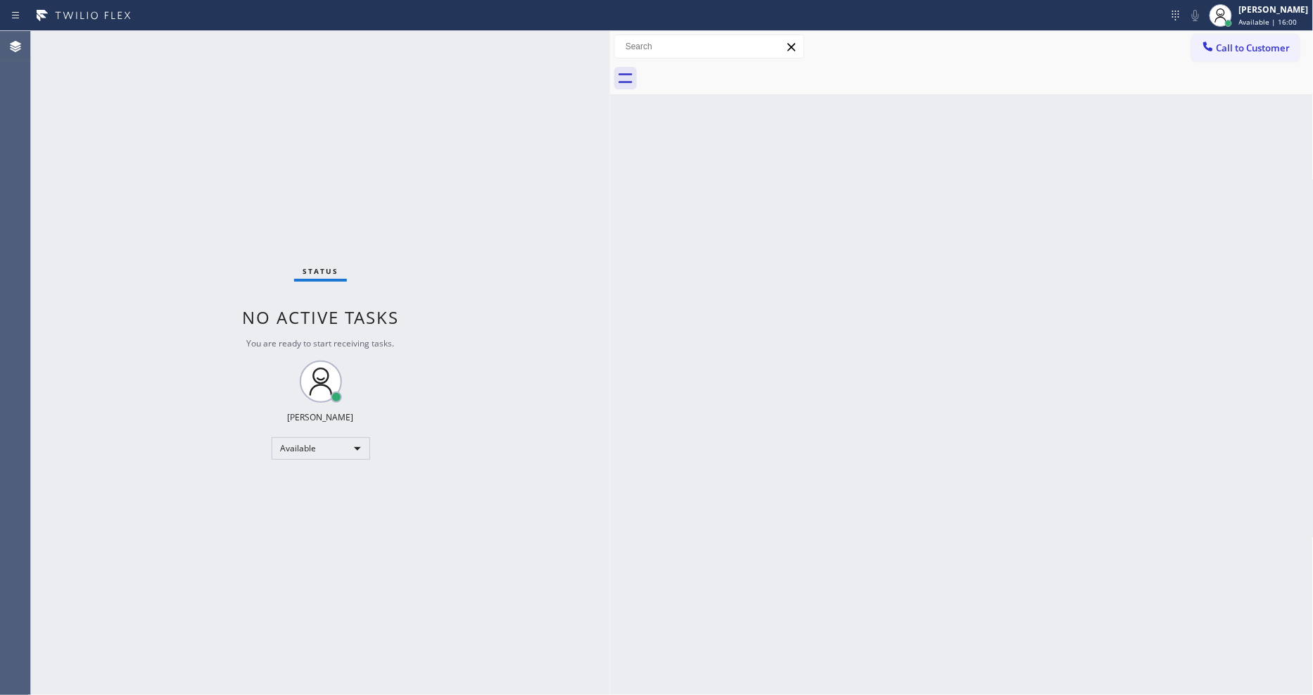
click at [511, 453] on div "Status No active tasks You are ready to start receiving tasks. [PERSON_NAME] Av…" at bounding box center [320, 363] width 579 height 664
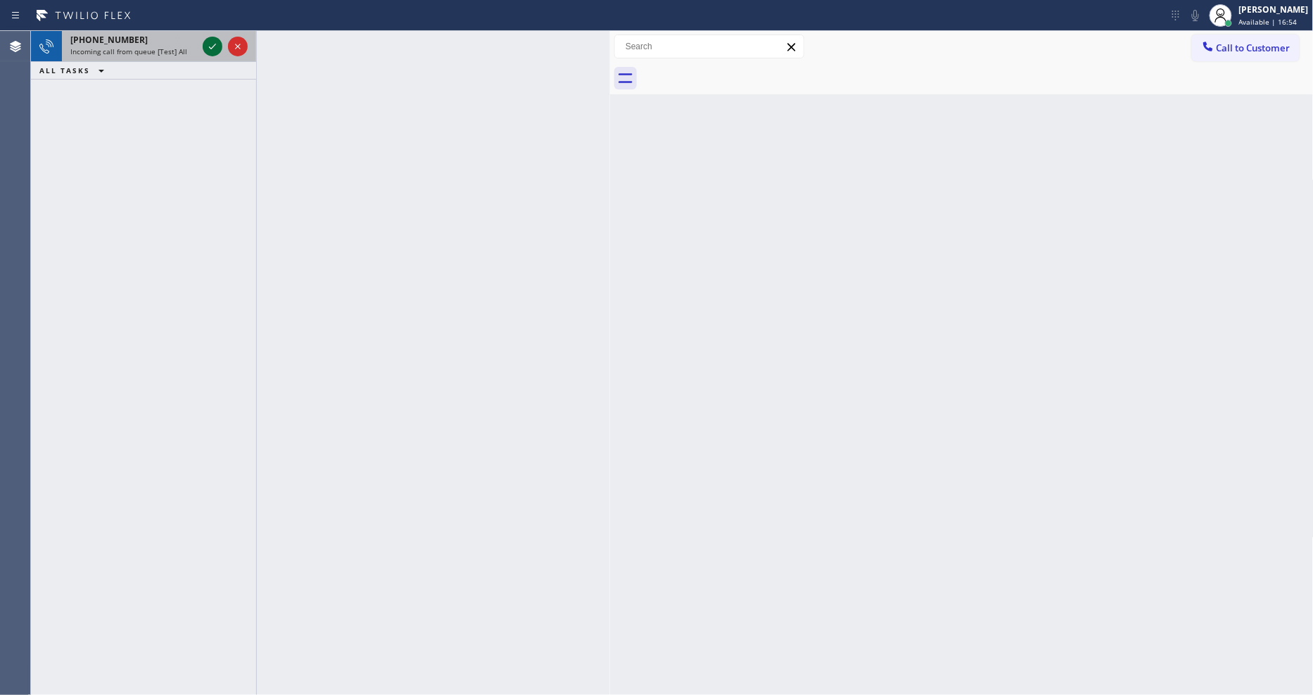
click at [211, 44] on icon at bounding box center [212, 46] width 17 height 17
click at [211, 49] on icon at bounding box center [212, 46] width 17 height 17
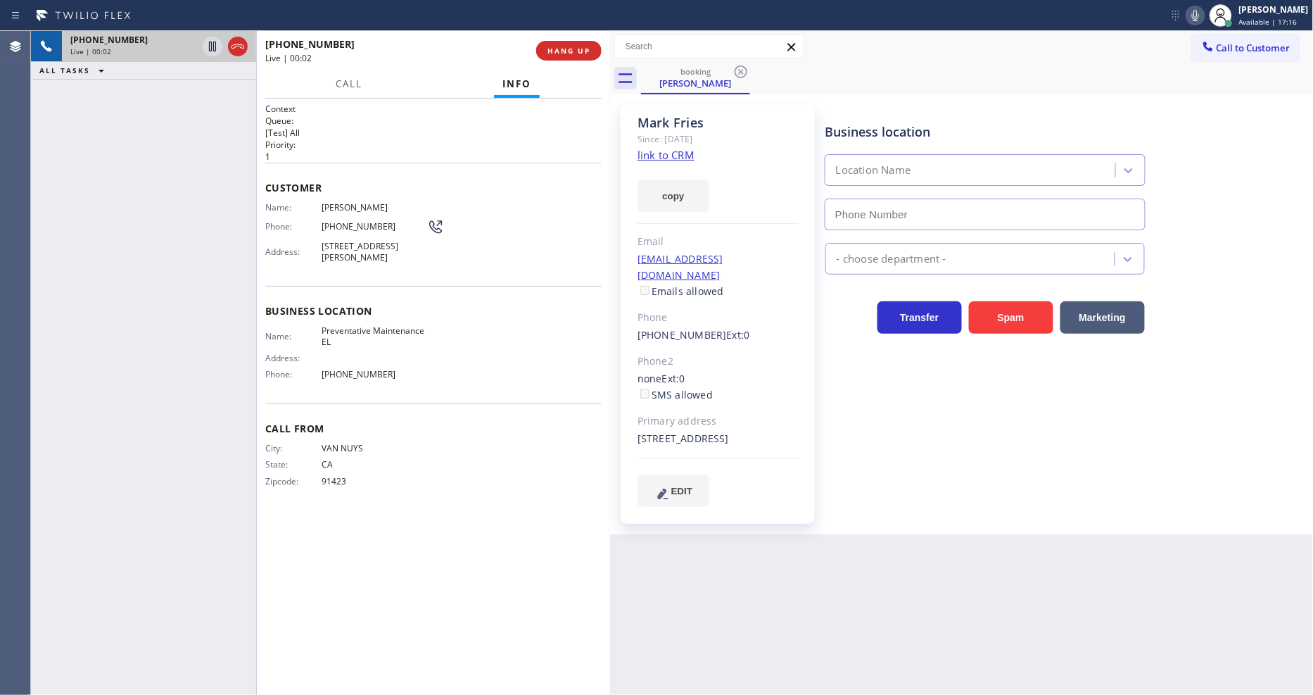
type input "[PHONE_NUMBER]"
click at [667, 156] on link "link to CRM" at bounding box center [666, 155] width 57 height 14
click at [212, 46] on icon at bounding box center [212, 46] width 17 height 17
click at [1204, 15] on icon at bounding box center [1195, 15] width 17 height 17
click at [343, 80] on span "Call" at bounding box center [349, 83] width 27 height 13
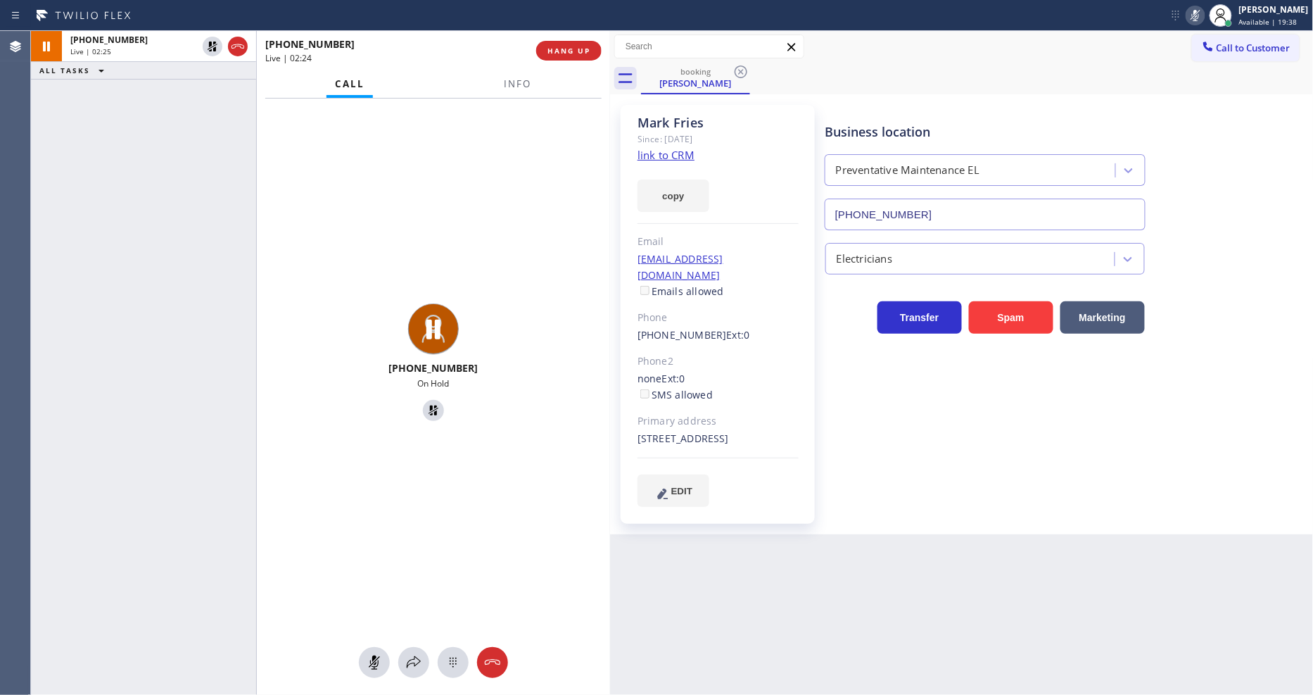
click at [440, 108] on div "[PHONE_NUMBER] On Hold" at bounding box center [433, 364] width 353 height 531
click at [410, 649] on button at bounding box center [413, 662] width 31 height 31
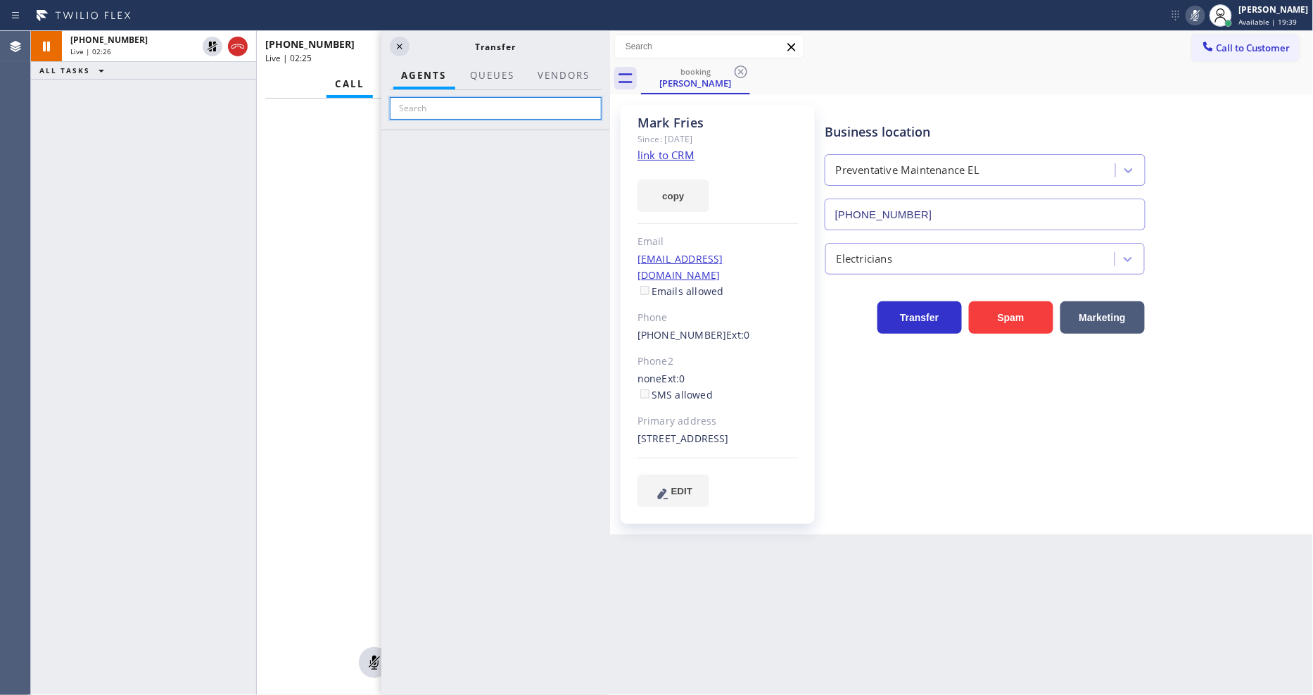
click at [526, 106] on input "text" at bounding box center [496, 108] width 212 height 23
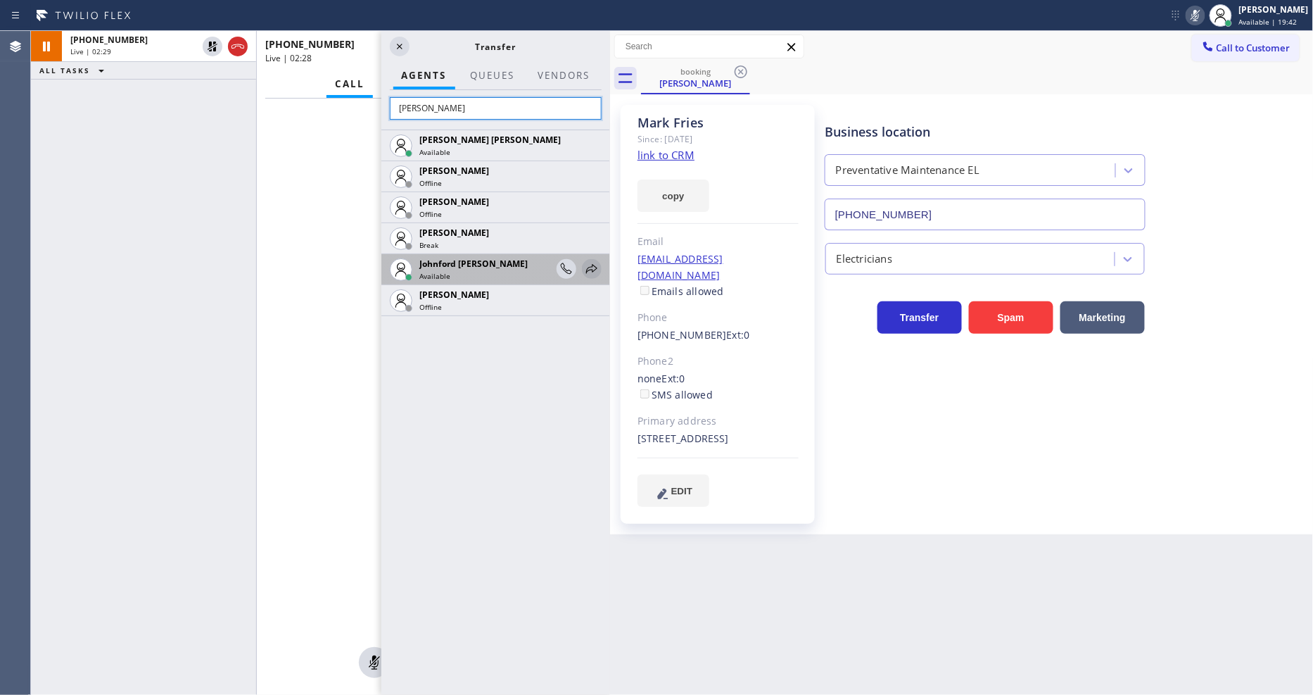
type input "[PERSON_NAME]"
click at [585, 268] on icon at bounding box center [591, 268] width 17 height 17
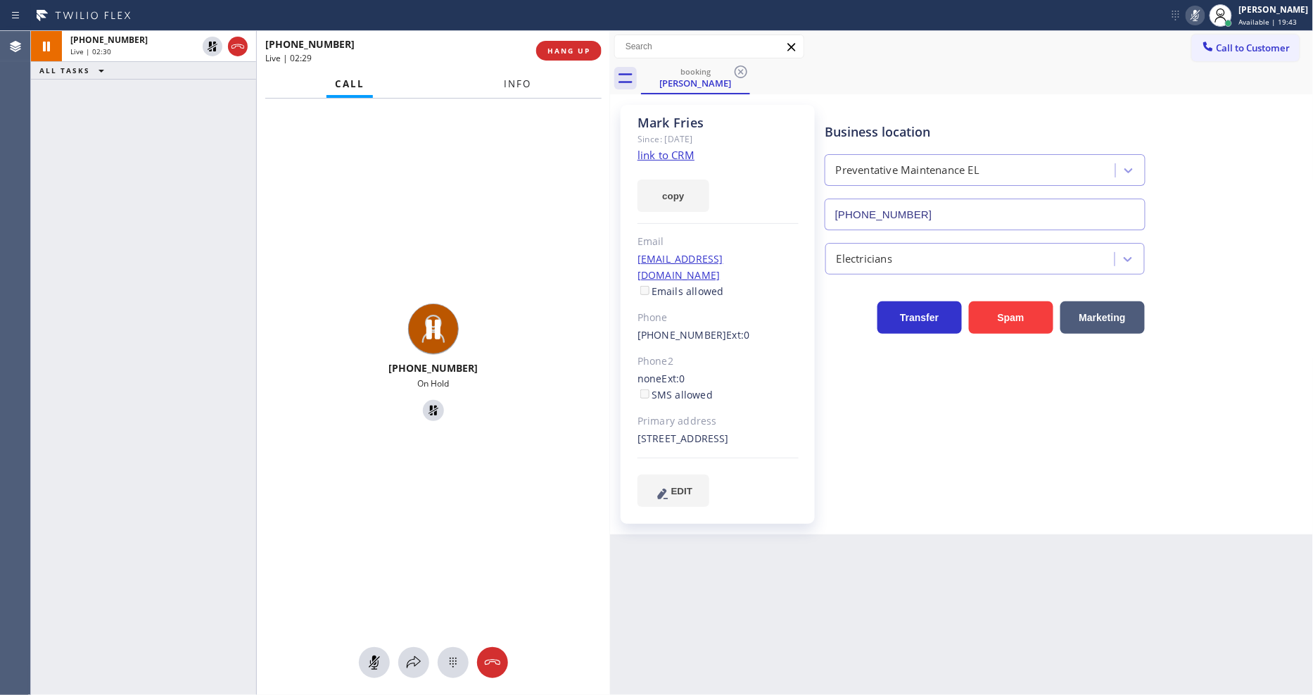
click at [514, 82] on span "Info" at bounding box center [518, 83] width 27 height 13
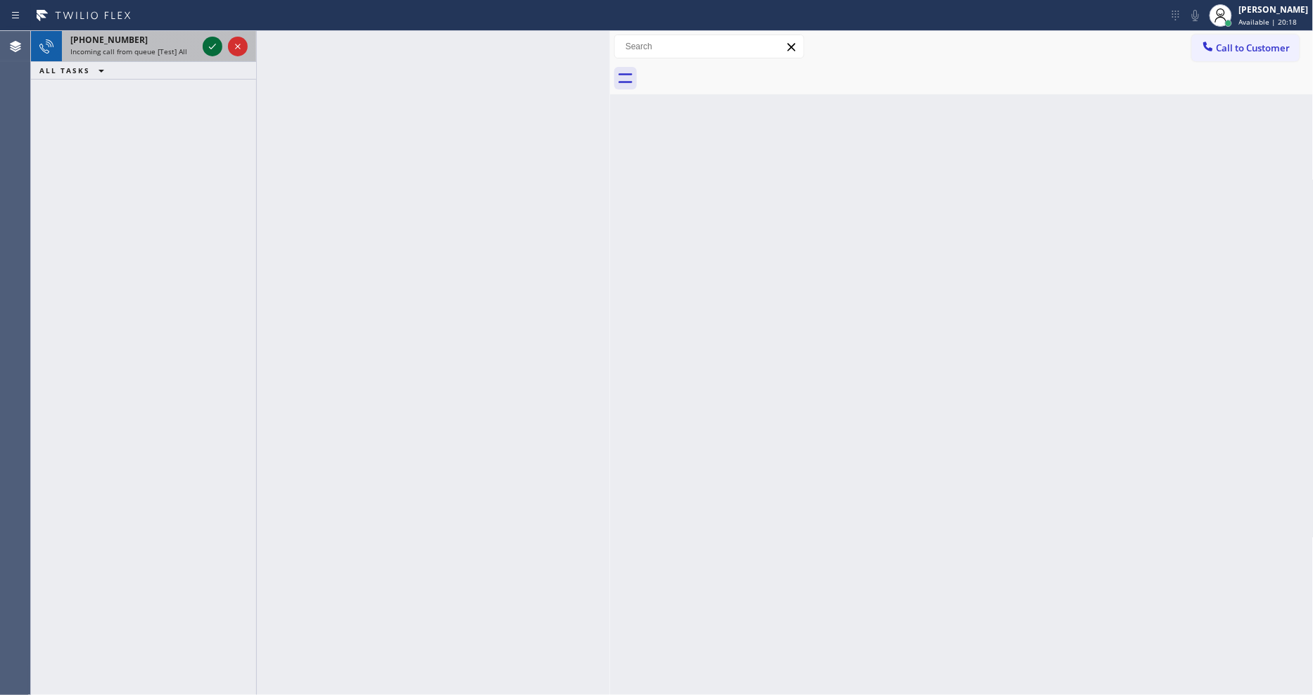
click at [212, 46] on icon at bounding box center [212, 46] width 17 height 17
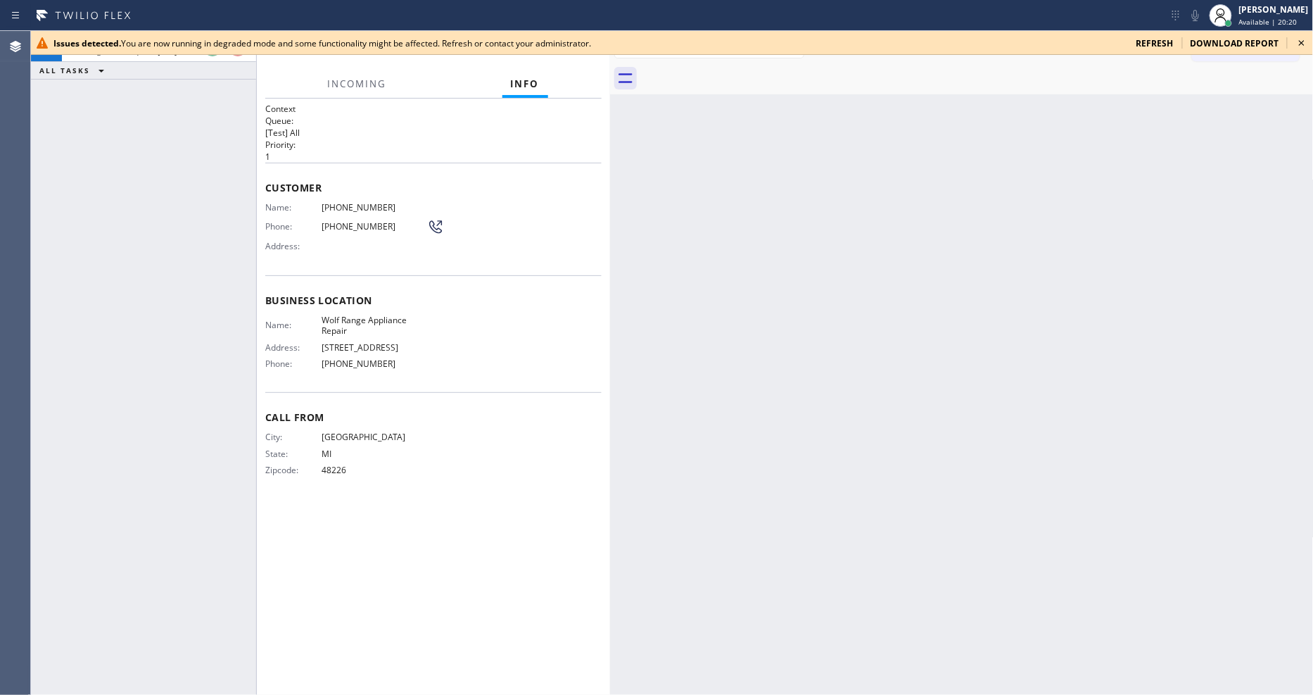
click at [1307, 41] on icon at bounding box center [1302, 42] width 17 height 17
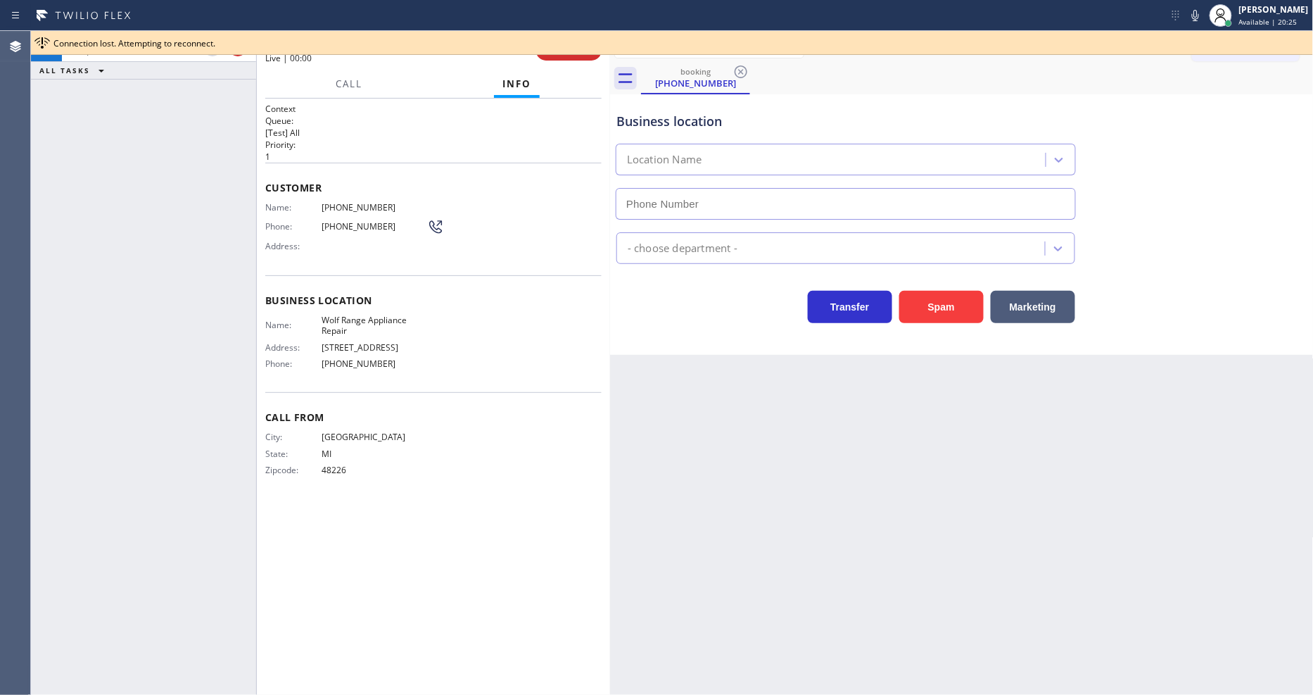
type input "(720) 295-1042"
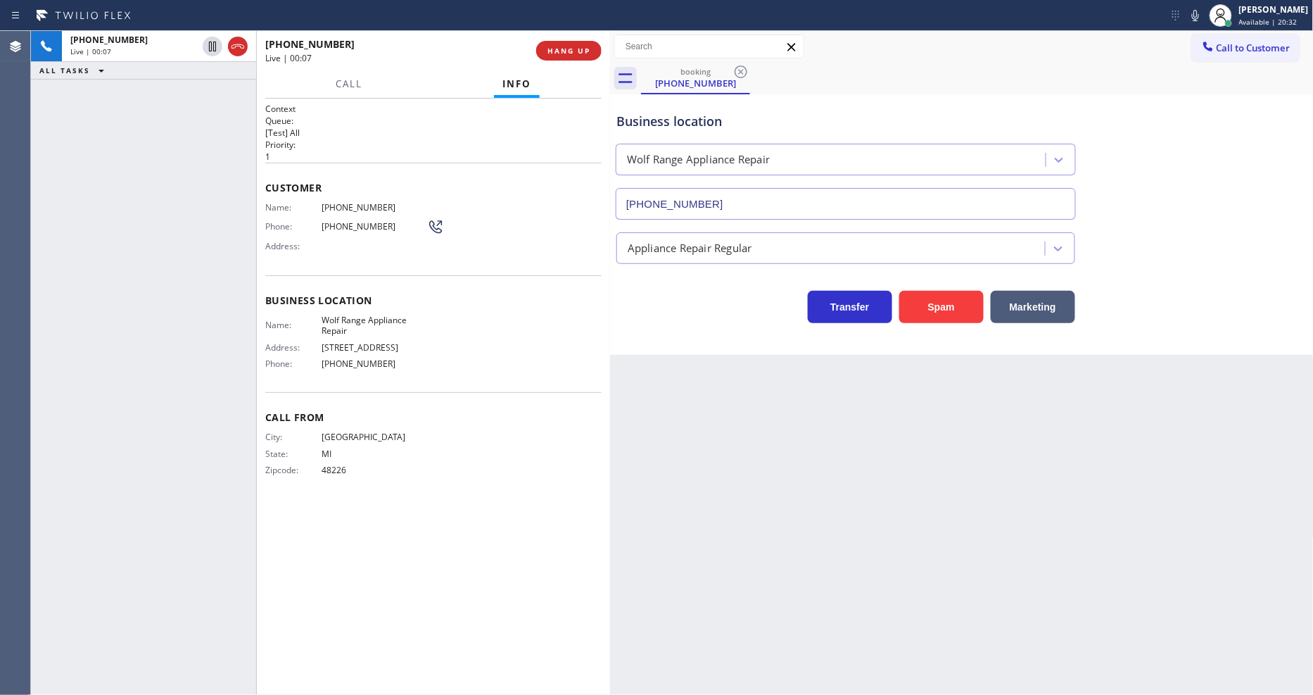
drag, startPoint x: 928, startPoint y: 547, endPoint x: 819, endPoint y: 475, distance: 130.0
click at [928, 547] on div "Back to Dashboard Change Sender ID Customers Technicians Select a contact Outbo…" at bounding box center [962, 363] width 704 height 664
click at [378, 315] on span "Wolf Range Appliance Repair" at bounding box center [375, 326] width 106 height 22
click at [377, 315] on span "Wolf Range Appliance Repair" at bounding box center [375, 326] width 106 height 22
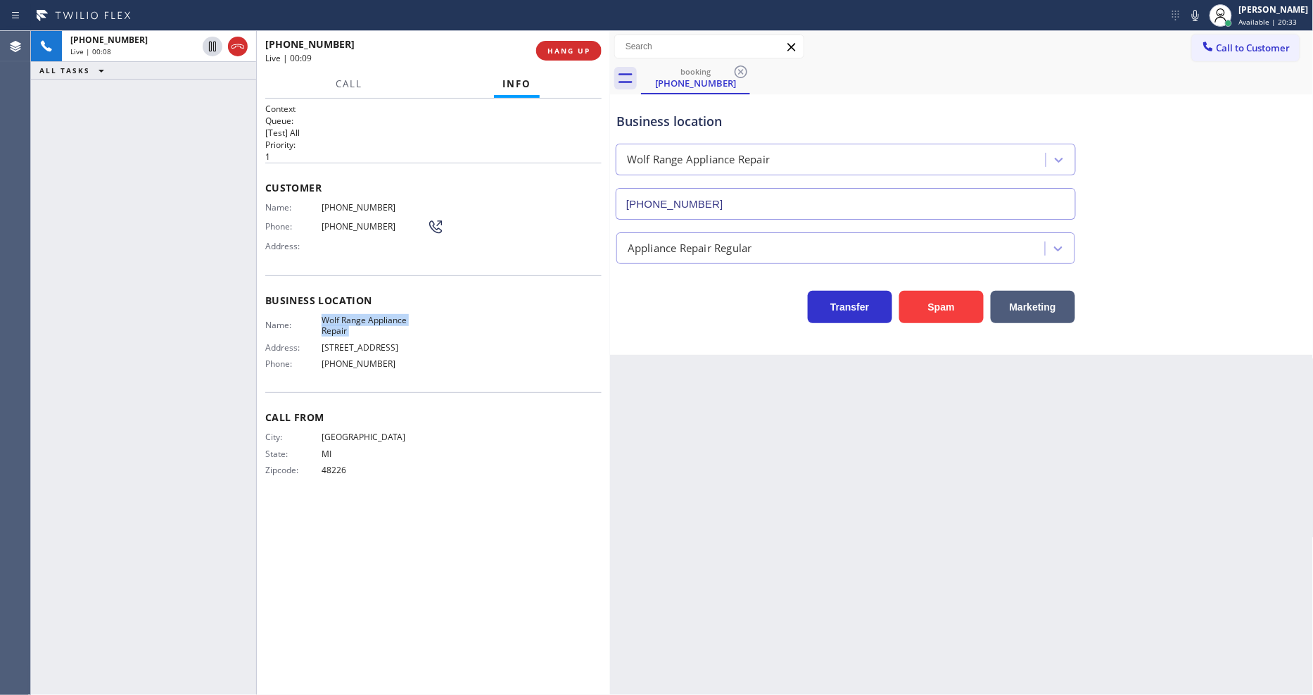
copy span "Wolf Range Appliance Repair"
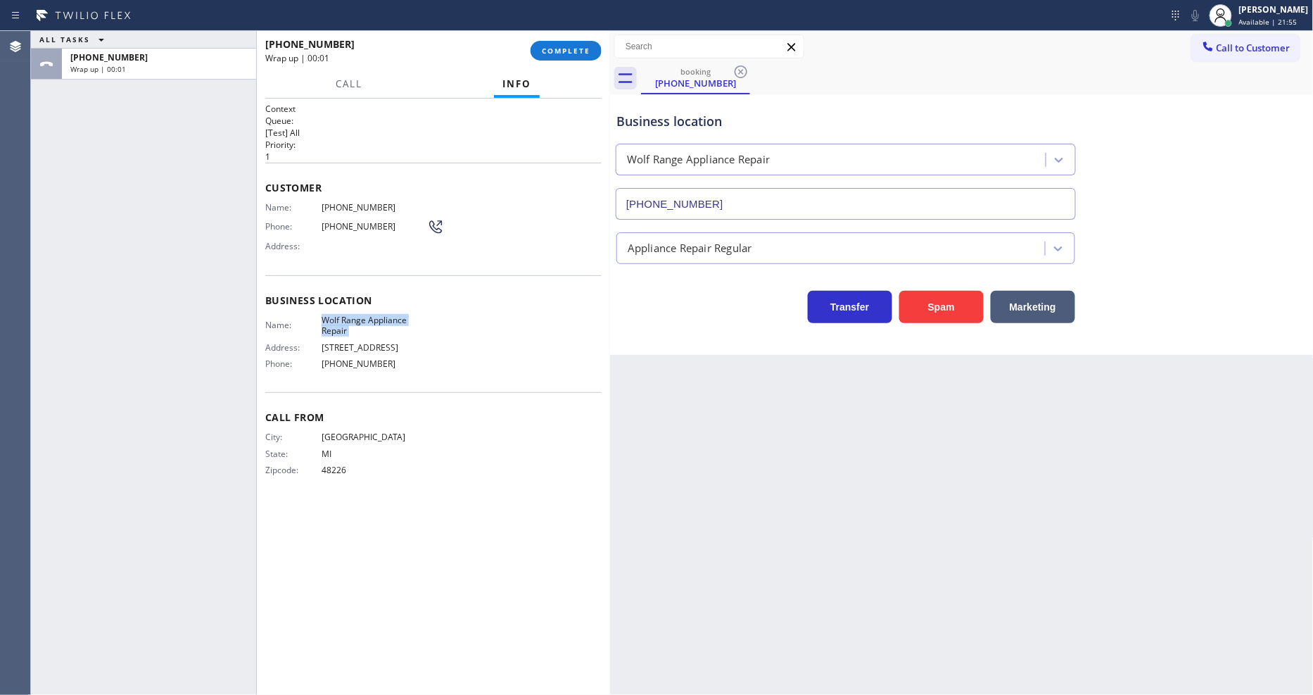
click at [326, 465] on span "48226" at bounding box center [375, 469] width 106 height 11
copy span "48226"
click at [356, 195] on div "Customer Name: (810) 293-1110 Phone: (810) 293-1110 Address:" at bounding box center [433, 219] width 336 height 113
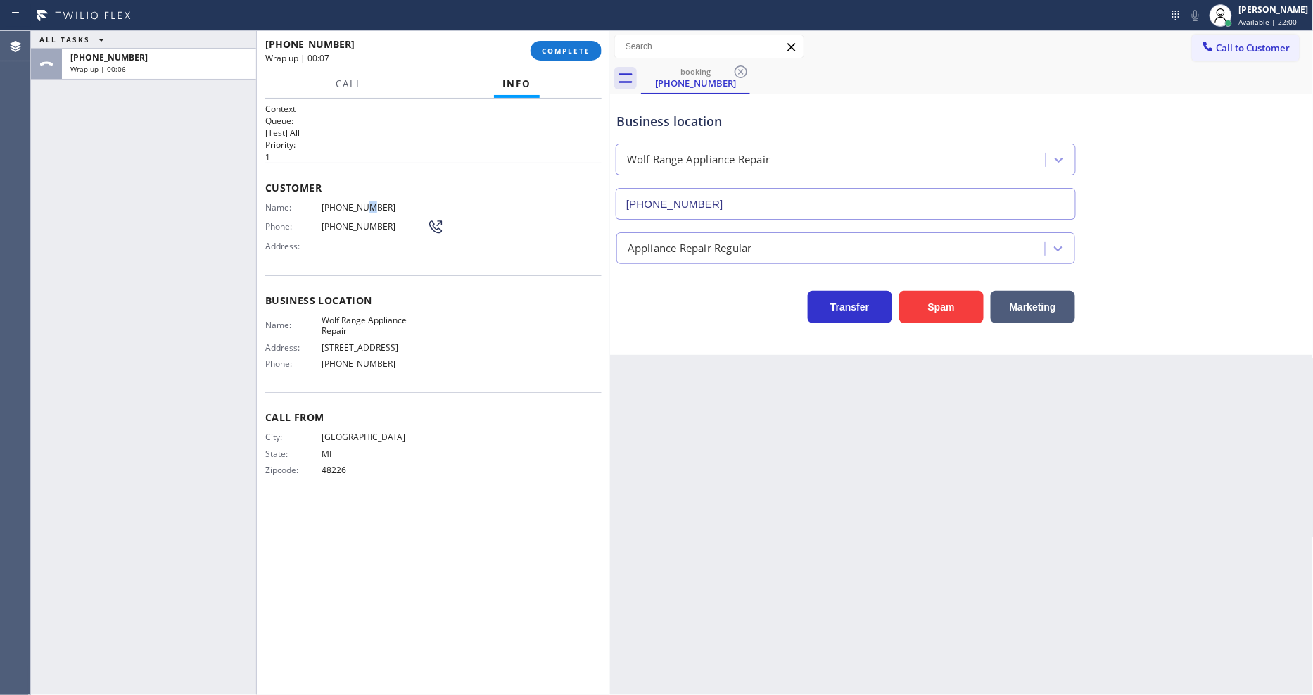
click at [356, 195] on div "Customer Name: (810) 293-1110 Phone: (810) 293-1110 Address:" at bounding box center [433, 219] width 336 height 113
copy span "(810) 293-1110"
click at [578, 51] on span "COMPLETE" at bounding box center [566, 51] width 49 height 10
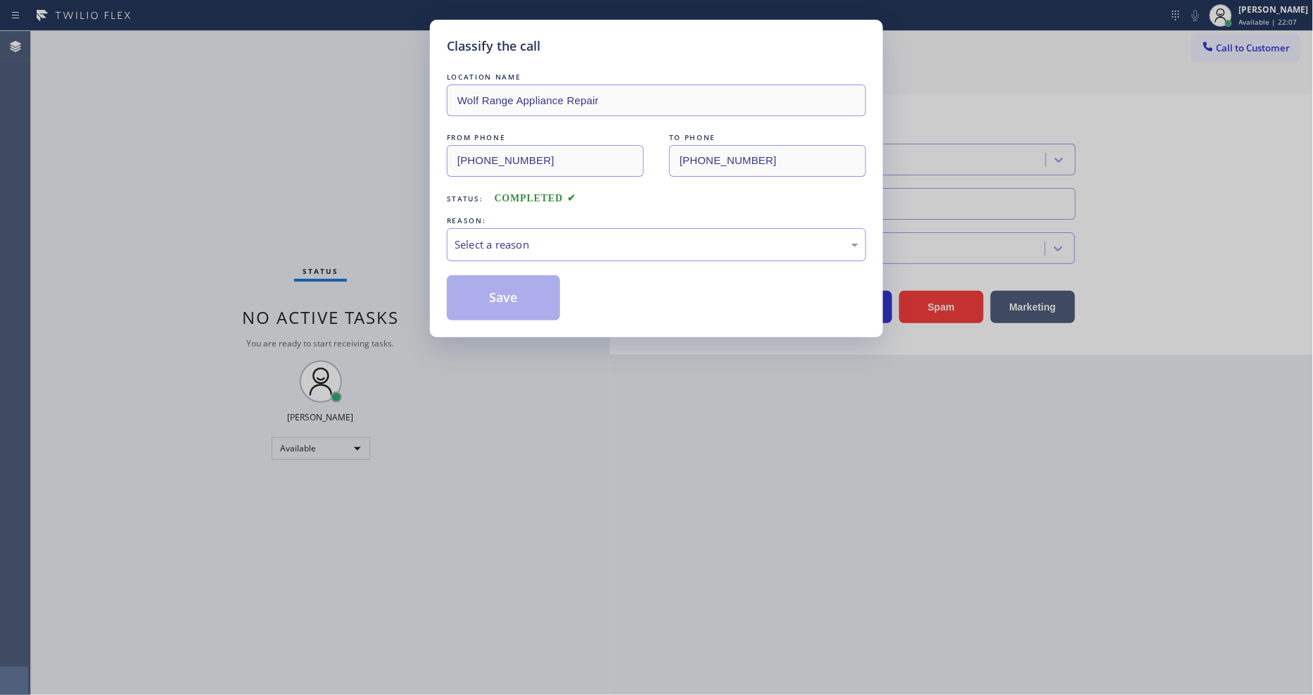
click at [490, 251] on div "Select a reason" at bounding box center [656, 244] width 419 height 33
click at [488, 298] on button "Save" at bounding box center [503, 297] width 113 height 45
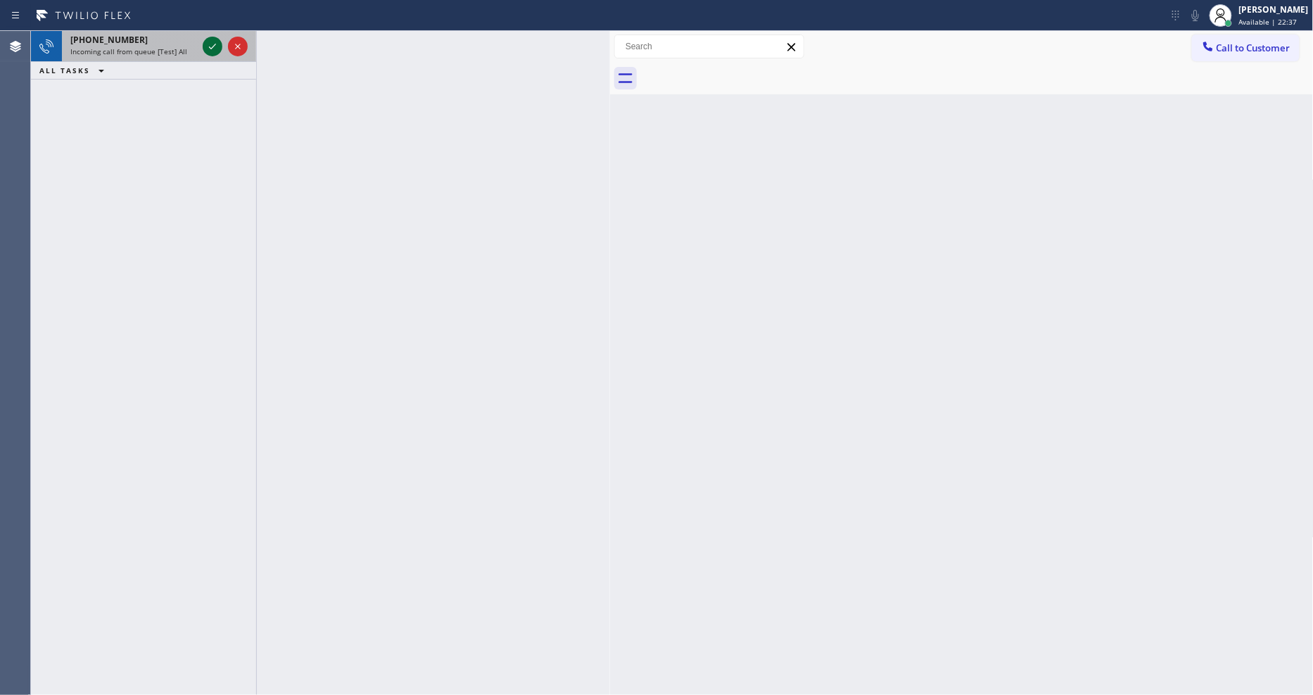
click at [209, 43] on icon at bounding box center [212, 46] width 17 height 17
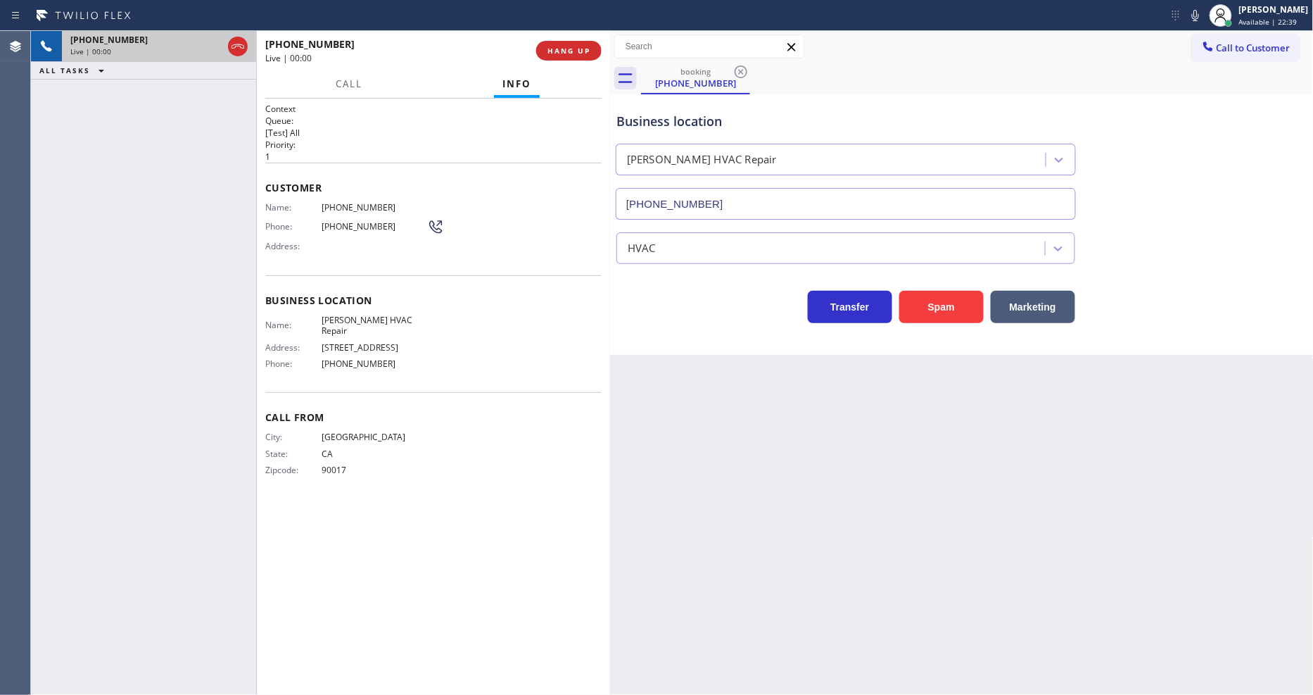
type input "(323) 917-8320"
click at [324, 464] on span "90017" at bounding box center [375, 469] width 106 height 11
click at [586, 54] on span "HANG UP" at bounding box center [569, 51] width 43 height 10
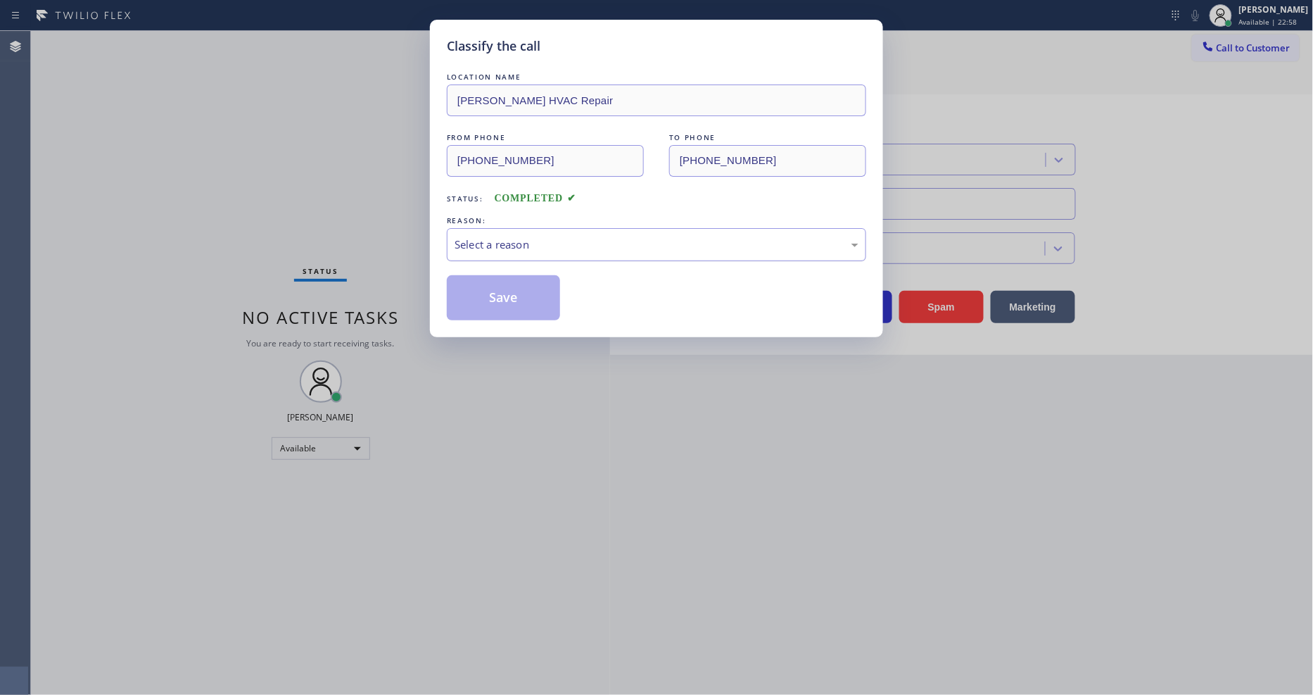
click at [548, 230] on div "Select a reason" at bounding box center [656, 244] width 419 height 33
click at [516, 289] on button "Save" at bounding box center [503, 297] width 113 height 45
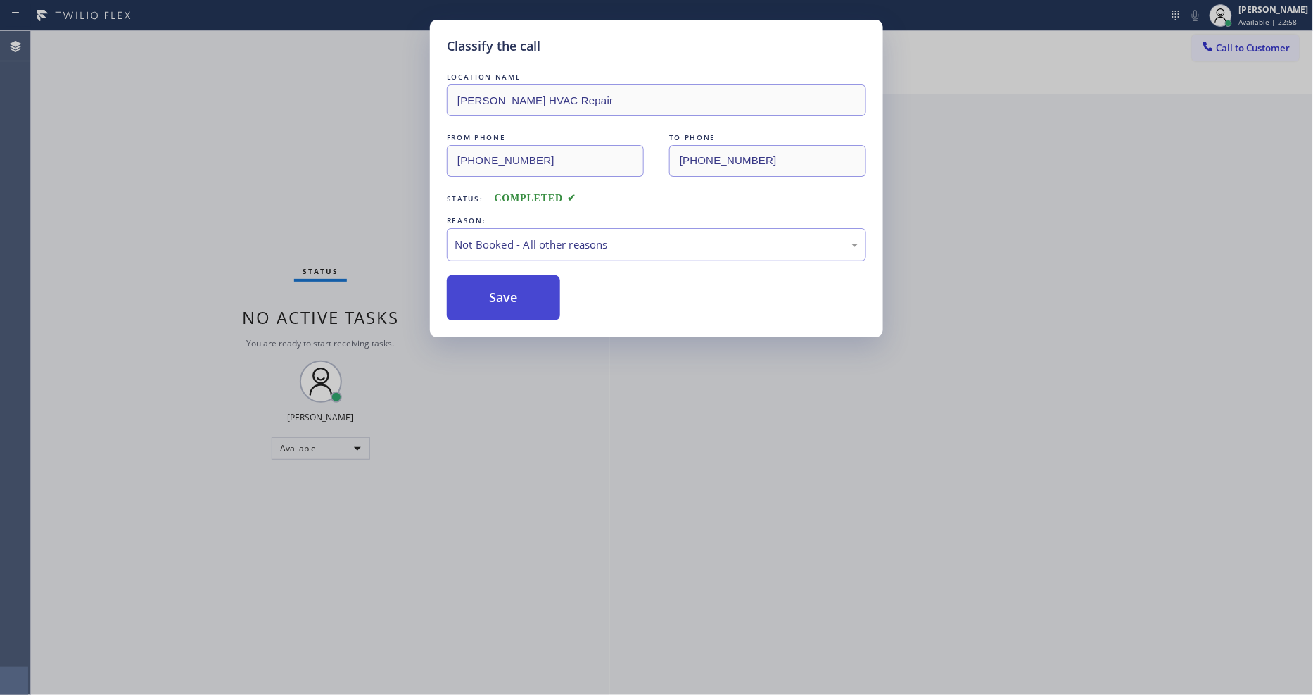
drag, startPoint x: 516, startPoint y: 289, endPoint x: 482, endPoint y: 234, distance: 65.1
click at [515, 289] on button "Save" at bounding box center [503, 297] width 113 height 45
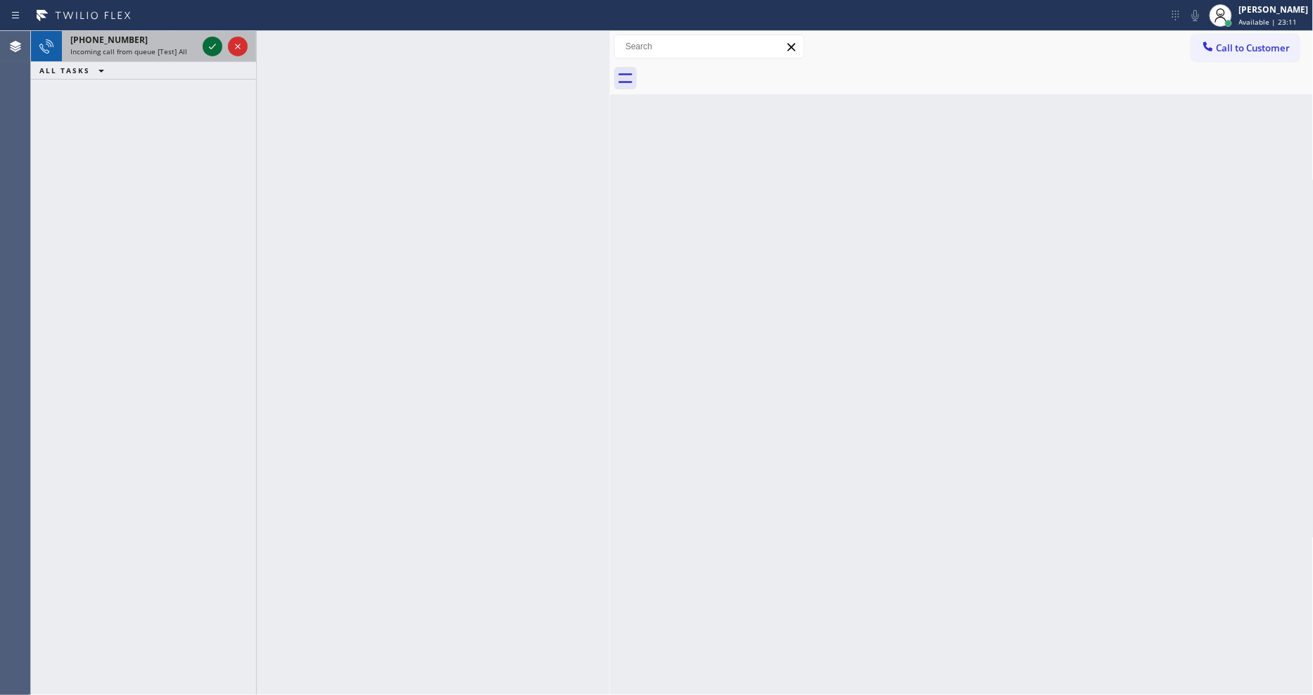
click at [215, 42] on icon at bounding box center [212, 46] width 17 height 17
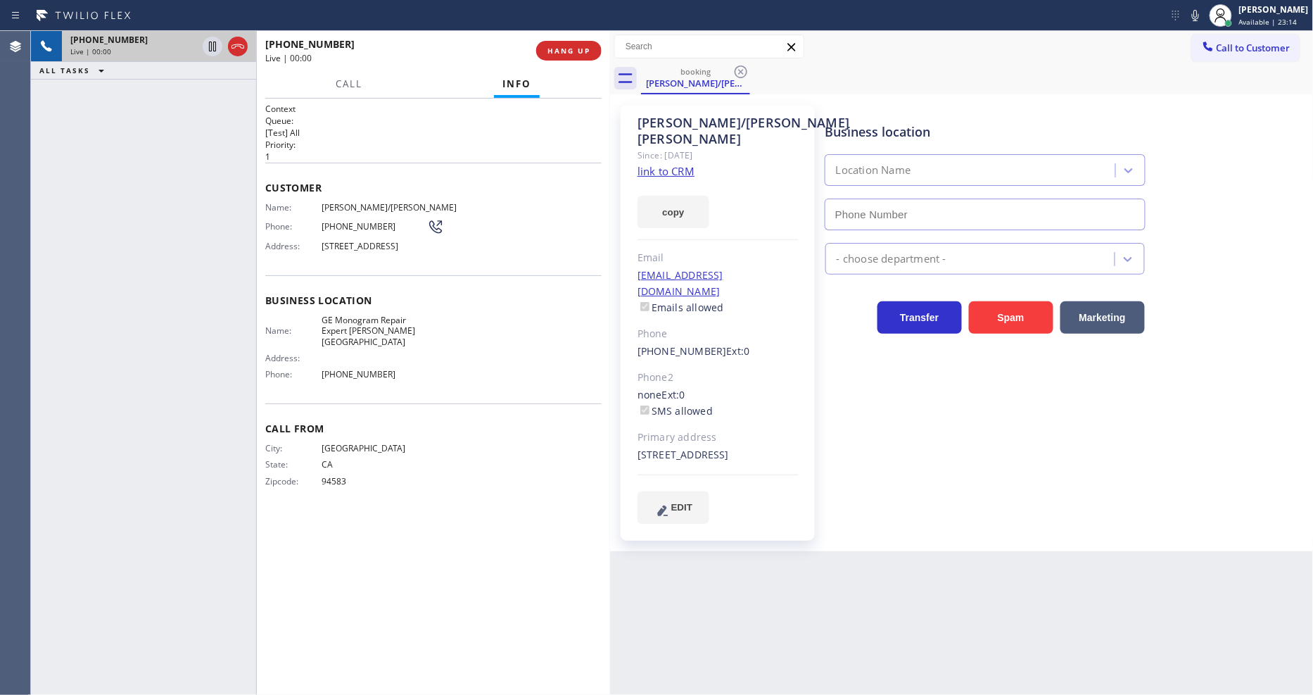
type input "(562) 373-6727"
click at [676, 164] on link "link to CRM" at bounding box center [666, 171] width 57 height 14
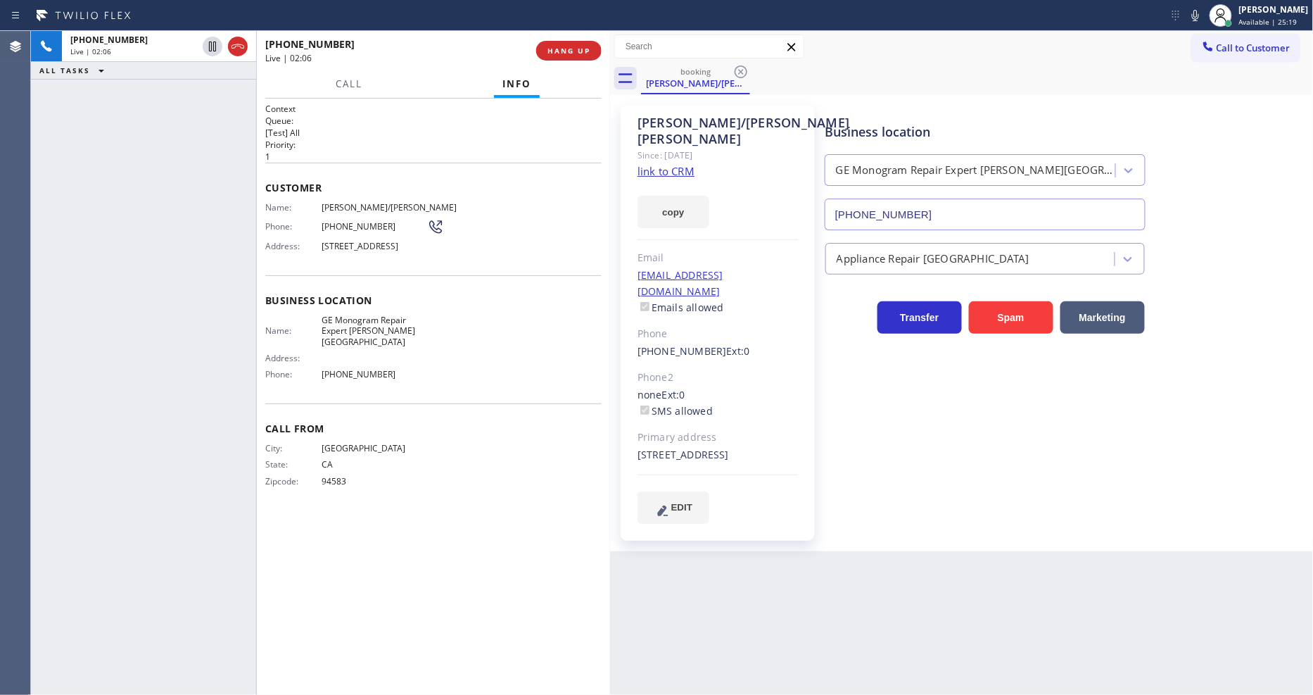
drag, startPoint x: 216, startPoint y: 46, endPoint x: 383, endPoint y: 39, distance: 166.9
click at [216, 46] on icon at bounding box center [212, 46] width 17 height 17
click at [1204, 12] on icon at bounding box center [1195, 15] width 17 height 17
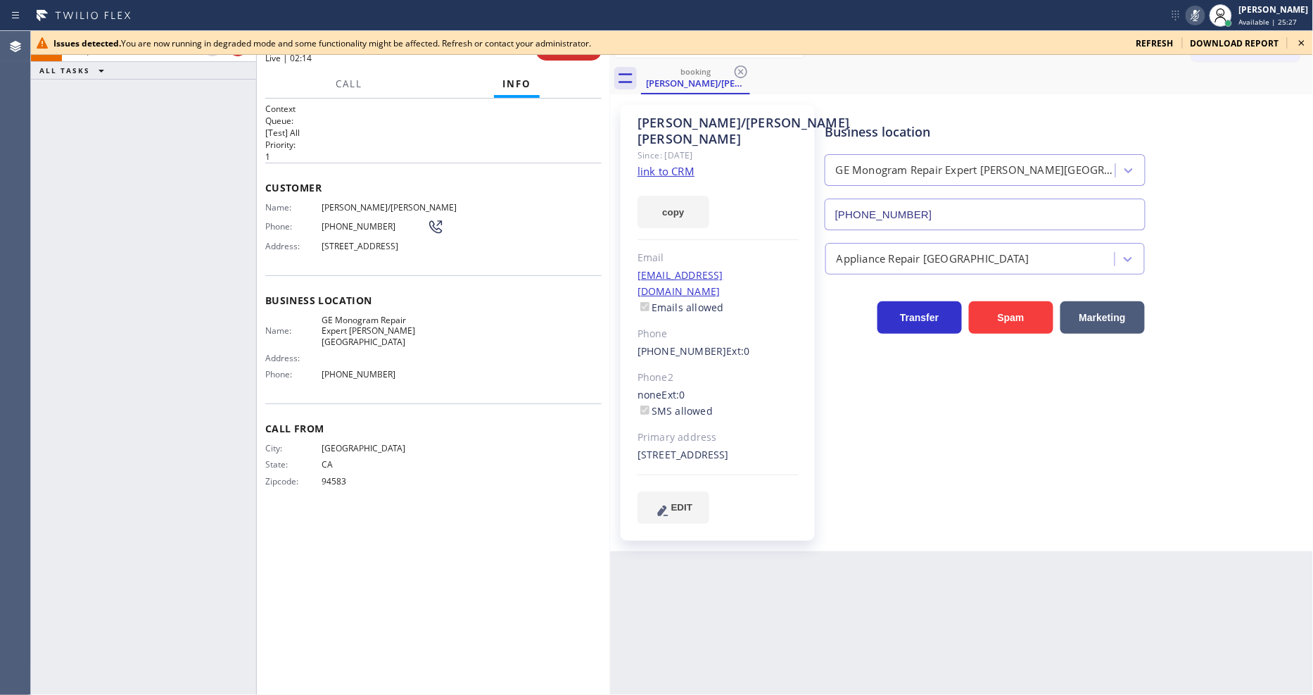
click at [307, 341] on div "Name: GE Monogram Repair Expert Bernal Heights" at bounding box center [346, 331] width 162 height 32
click at [771, 469] on div "Rachel/Rebecca Saunders Since: 20 may 2020 link to CRM copy Email racheladrienn…" at bounding box center [718, 323] width 194 height 436
click at [1300, 45] on icon at bounding box center [1302, 43] width 6 height 6
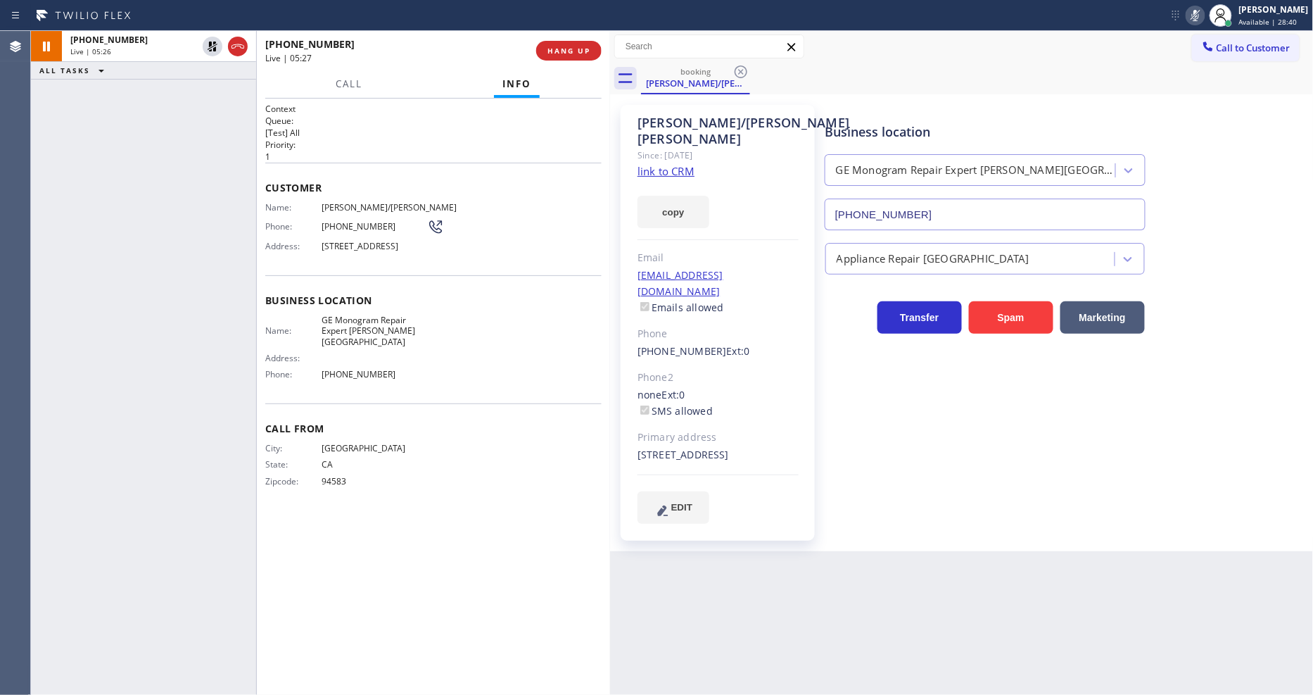
drag, startPoint x: 205, startPoint y: 44, endPoint x: 297, endPoint y: 45, distance: 91.5
click at [205, 44] on icon at bounding box center [212, 46] width 17 height 17
drag, startPoint x: 1208, startPoint y: 8, endPoint x: 1019, endPoint y: 125, distance: 221.9
click at [1204, 8] on icon at bounding box center [1195, 15] width 17 height 17
click at [1204, 11] on icon at bounding box center [1195, 15] width 17 height 17
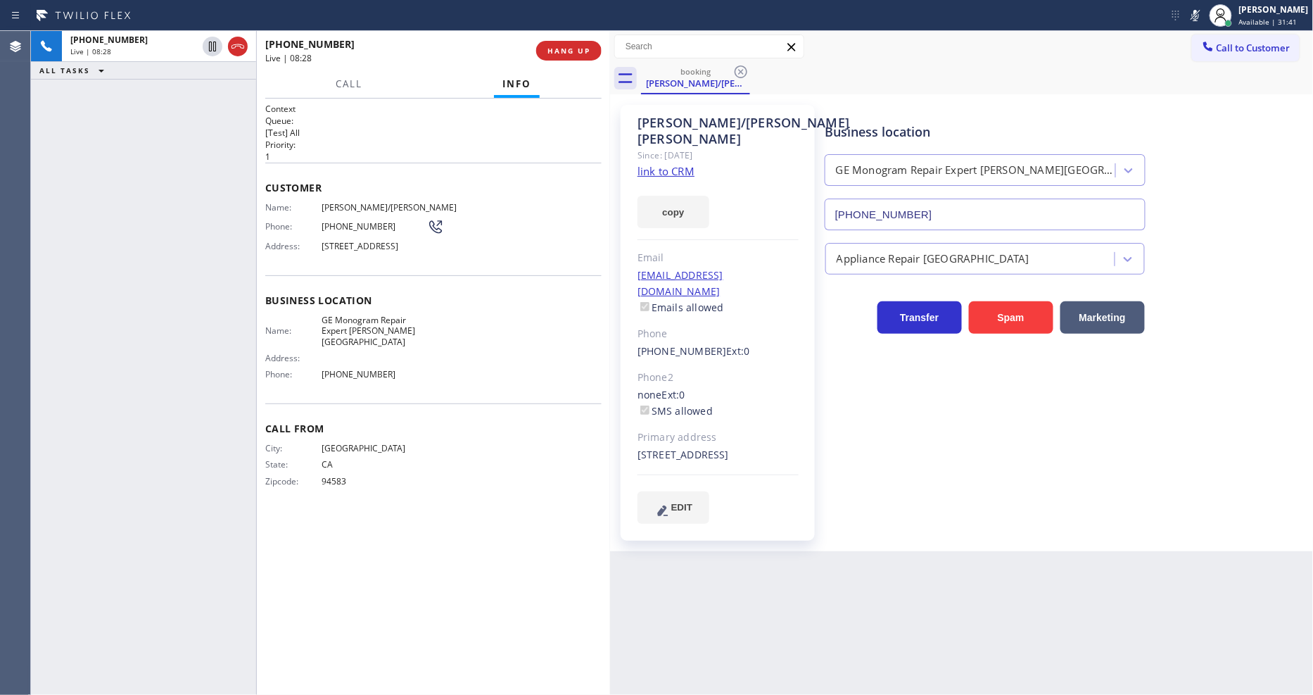
drag, startPoint x: 1200, startPoint y: 14, endPoint x: 616, endPoint y: 216, distance: 618.1
click at [1200, 14] on icon at bounding box center [1195, 15] width 17 height 17
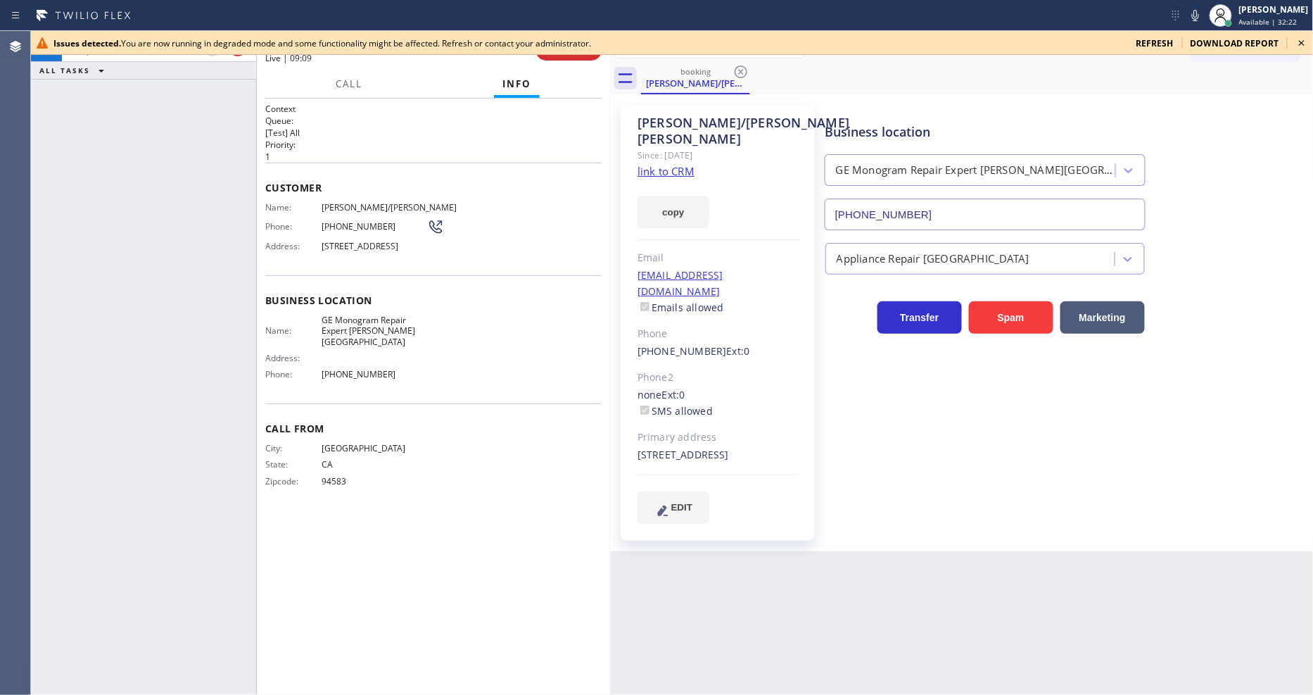
click at [1305, 42] on icon at bounding box center [1302, 42] width 17 height 17
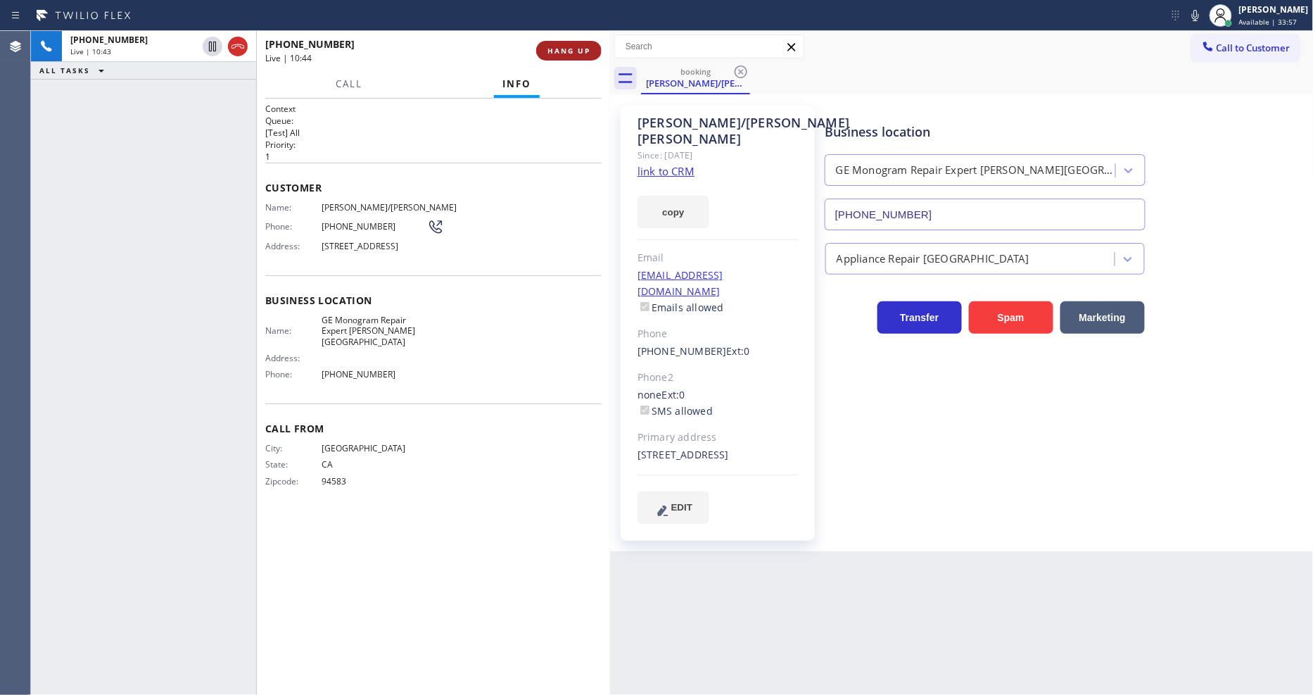
click at [563, 55] on span "HANG UP" at bounding box center [569, 51] width 43 height 10
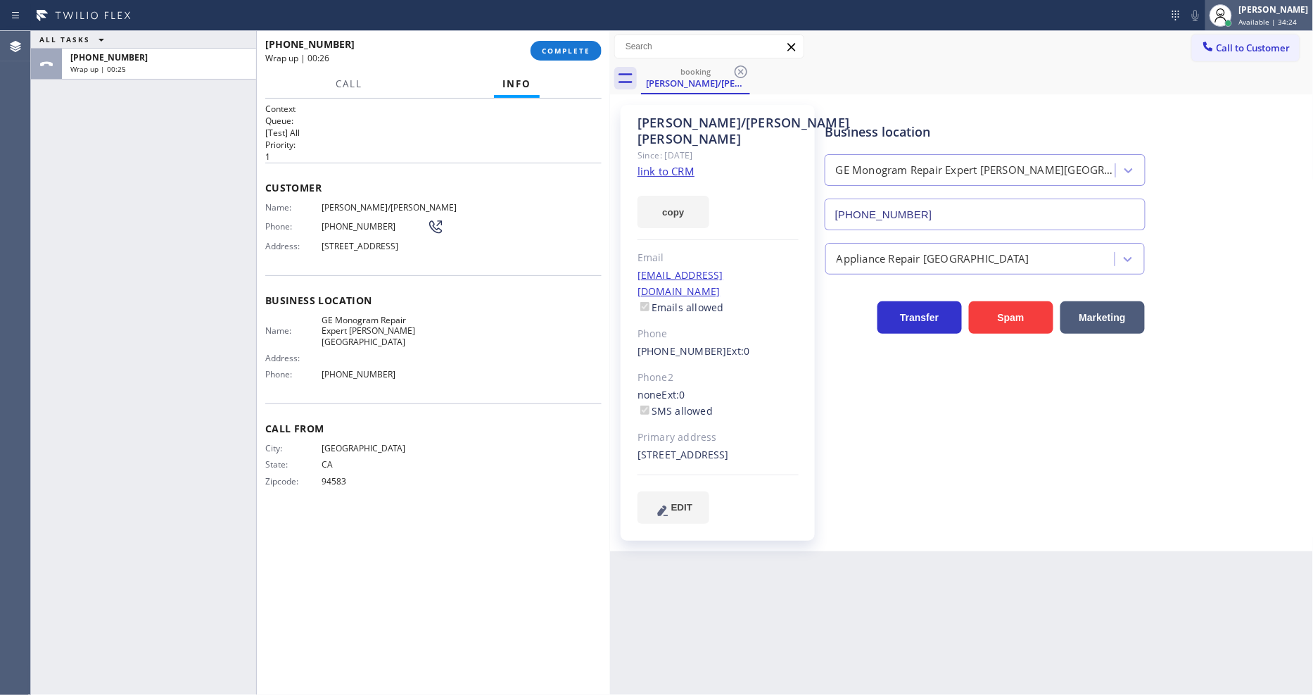
click at [1281, 5] on div "[PERSON_NAME]" at bounding box center [1274, 10] width 70 height 12
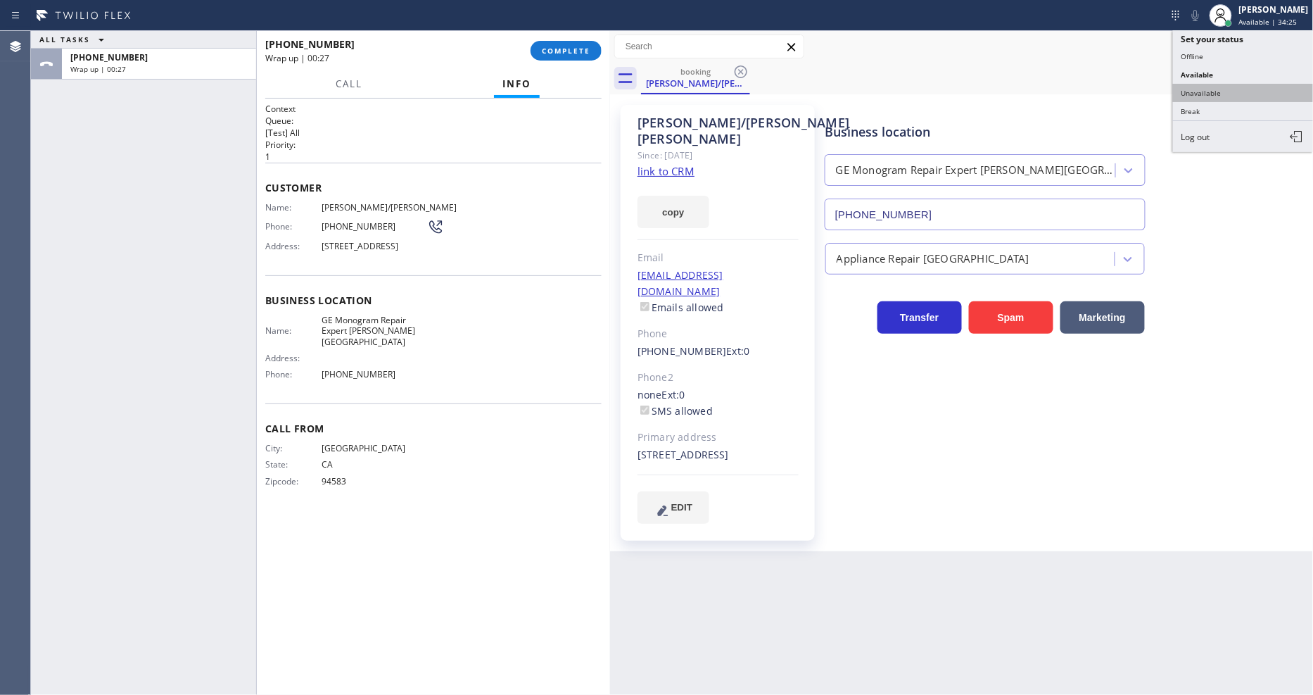
click at [1239, 94] on button "Unavailable" at bounding box center [1243, 93] width 141 height 18
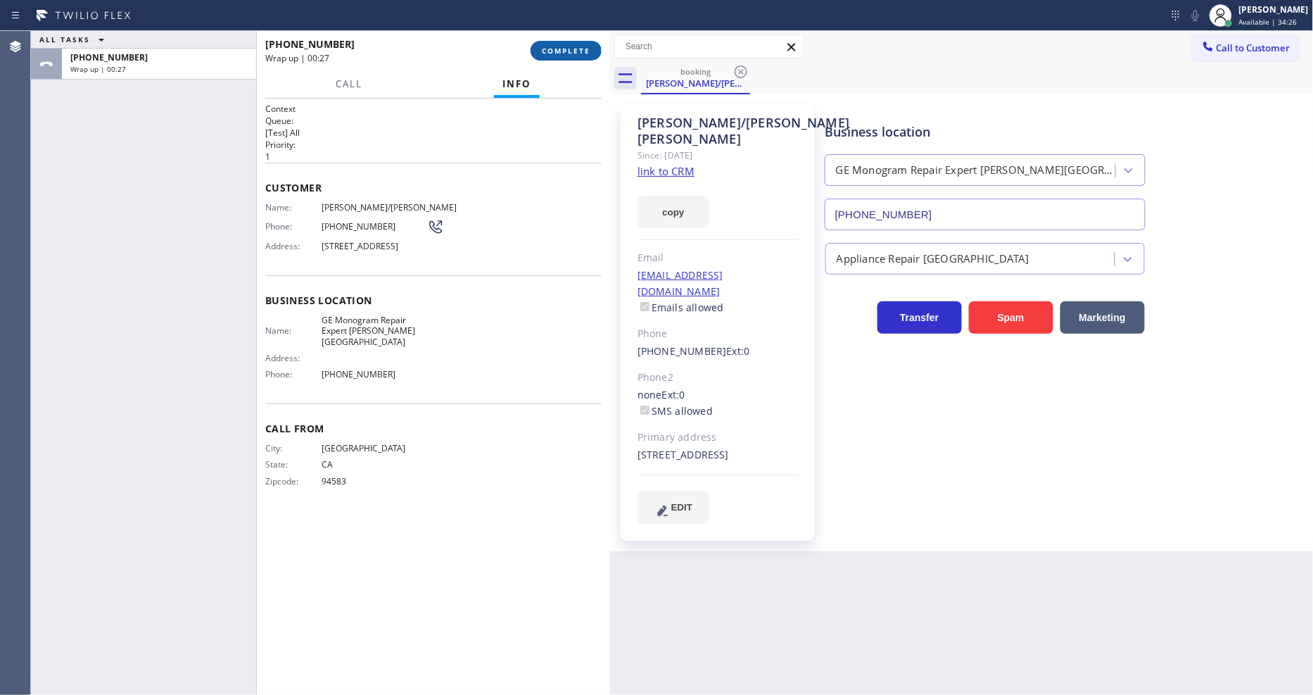
click at [558, 50] on span "COMPLETE" at bounding box center [566, 51] width 49 height 10
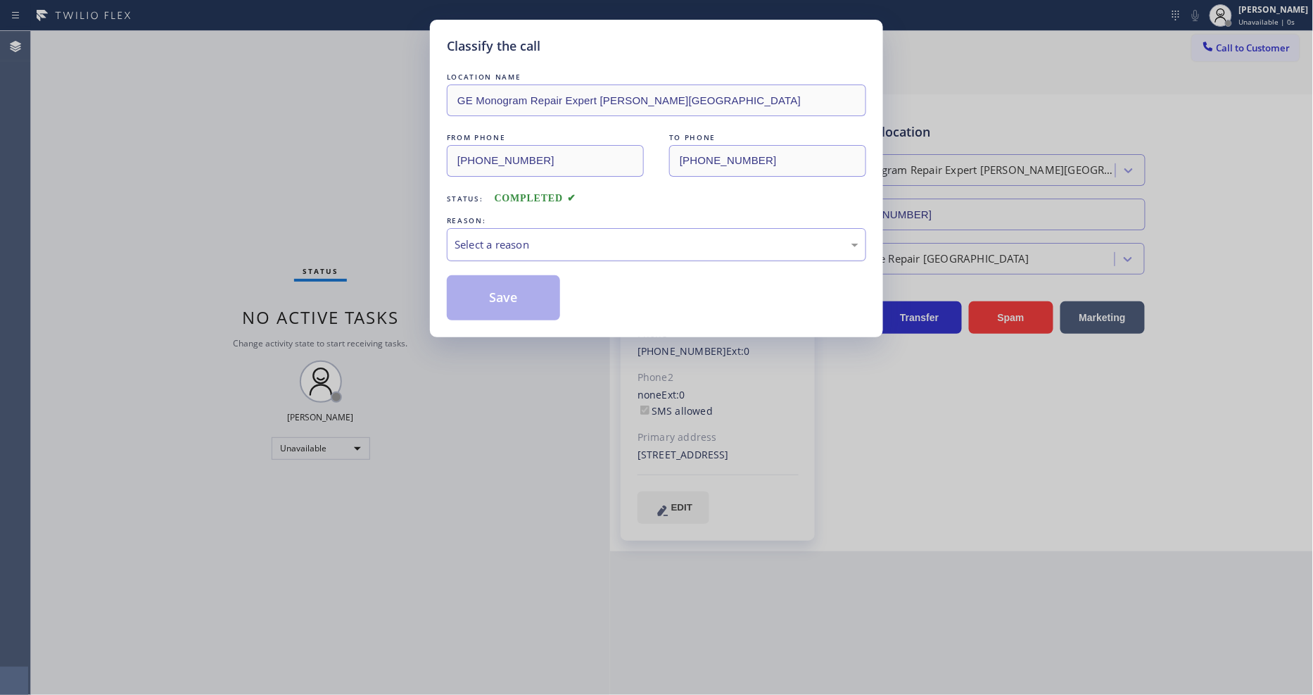
click at [533, 240] on div "Select a reason" at bounding box center [657, 244] width 404 height 16
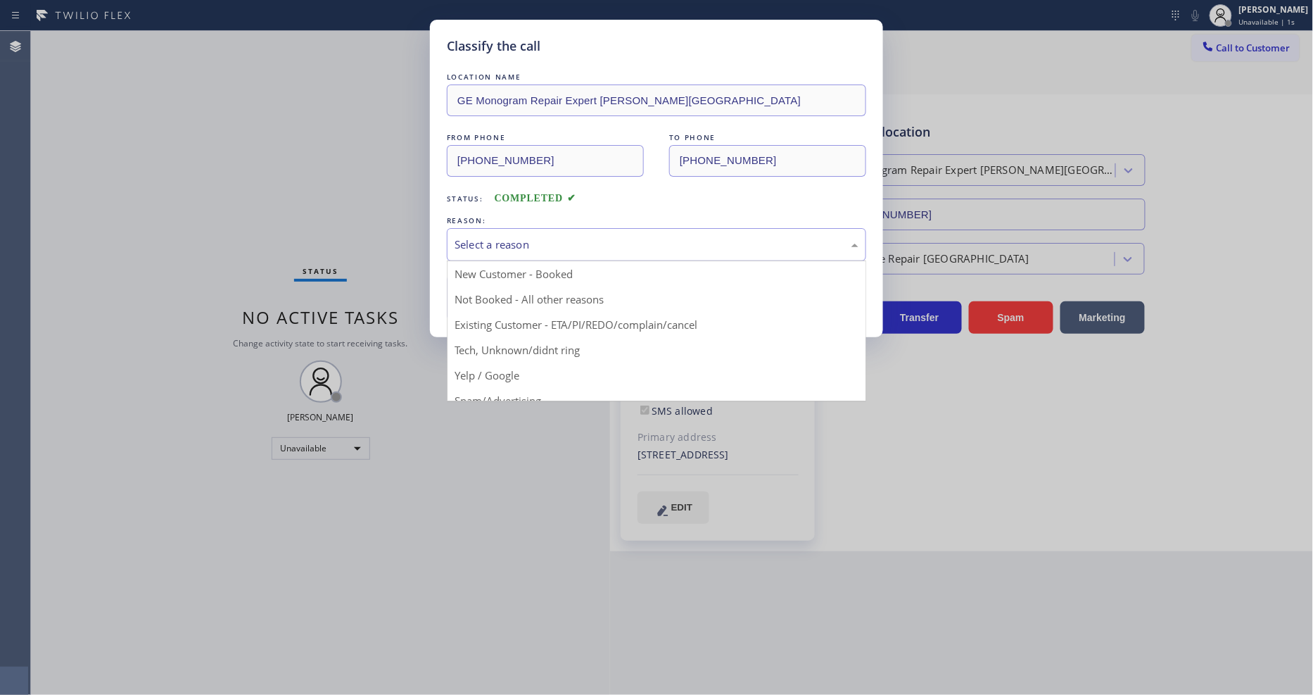
drag, startPoint x: 521, startPoint y: 311, endPoint x: 524, endPoint y: 292, distance: 19.2
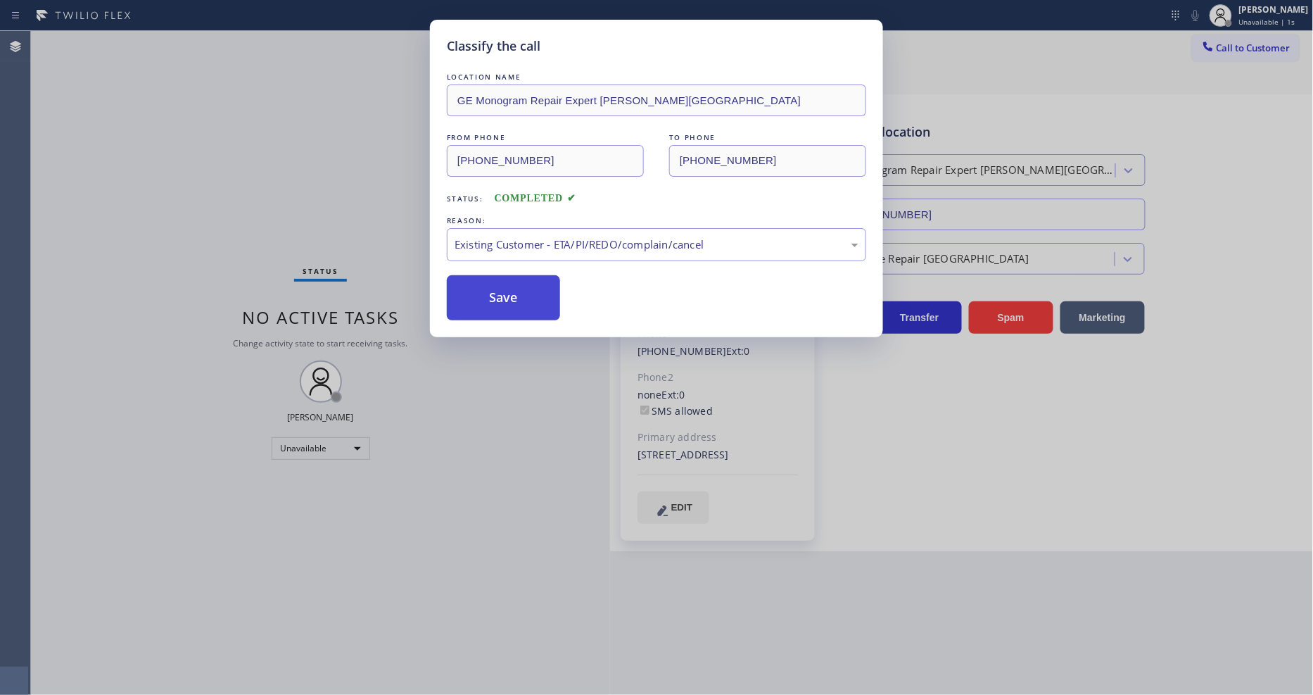
click at [524, 292] on button "Save" at bounding box center [503, 297] width 113 height 45
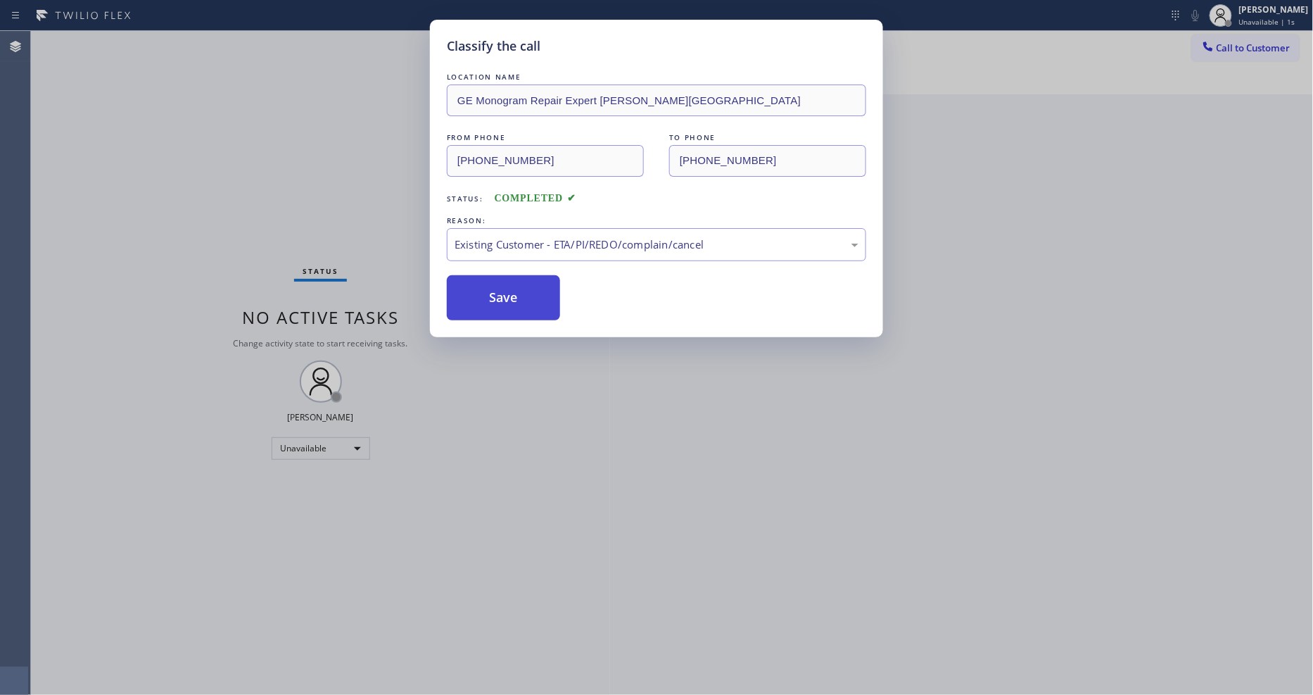
click at [524, 292] on button "Save" at bounding box center [503, 297] width 113 height 45
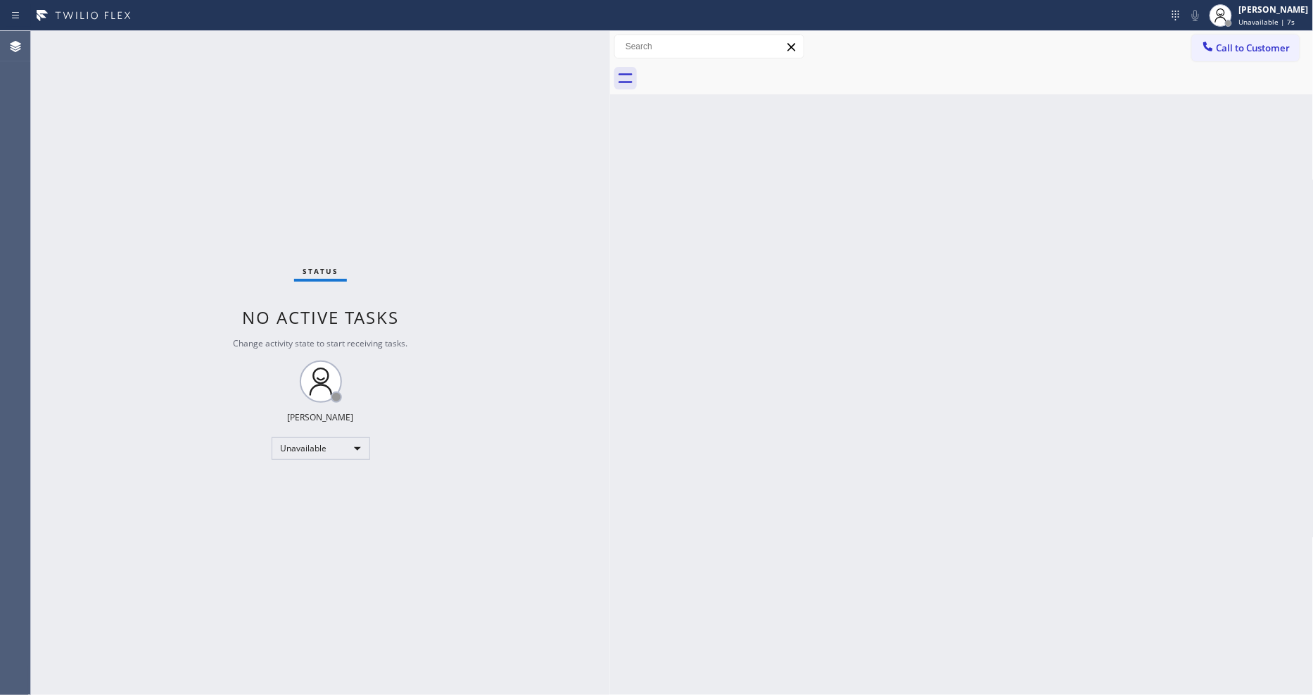
click at [750, 507] on div "Back to Dashboard Change Sender ID Customers Technicians Select a contact Outbo…" at bounding box center [962, 363] width 704 height 664
click at [1248, 13] on div "Lyka Montero Unavailable | 8s" at bounding box center [1275, 15] width 77 height 25
click at [1213, 51] on button "Offline" at bounding box center [1243, 56] width 141 height 18
click at [1251, 10] on div "[PERSON_NAME]" at bounding box center [1274, 10] width 70 height 12
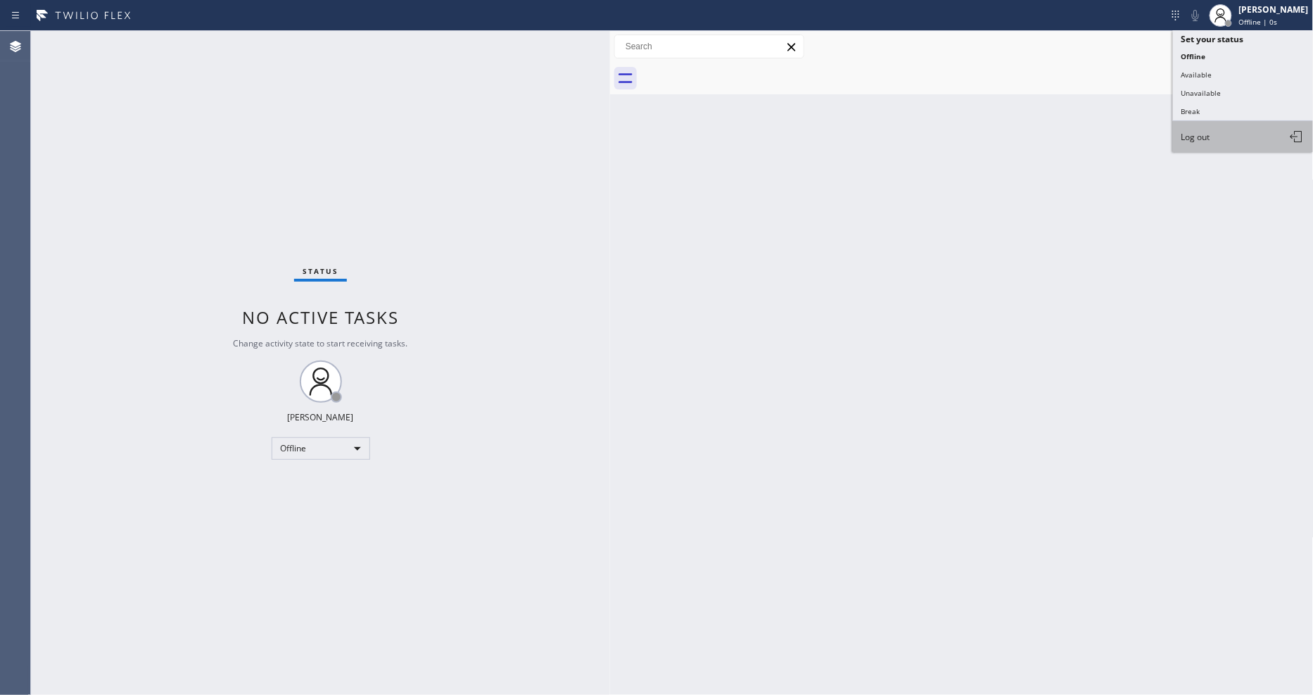
click at [1207, 125] on button "Log out" at bounding box center [1243, 136] width 141 height 31
